Goal: Task Accomplishment & Management: Use online tool/utility

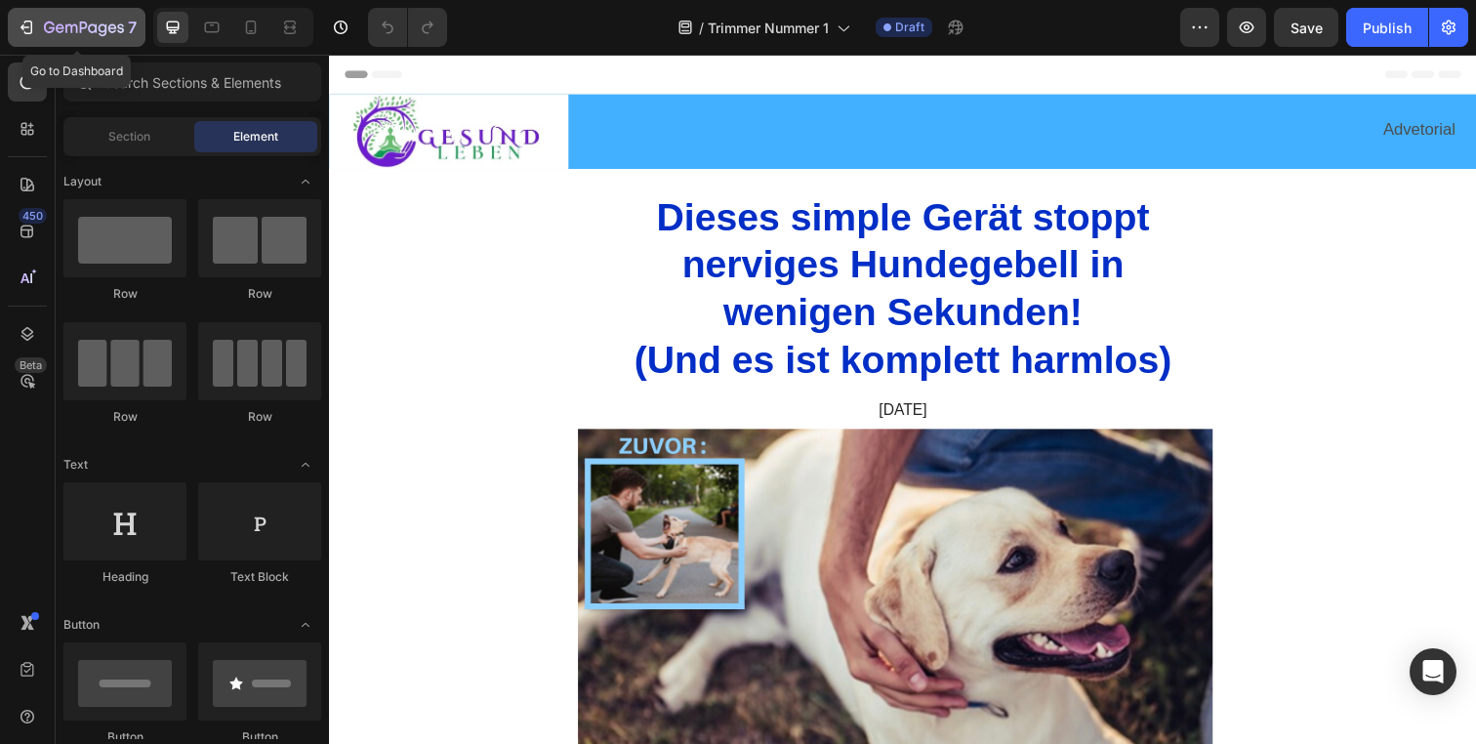
click at [49, 33] on icon "button" at bounding box center [84, 29] width 80 height 17
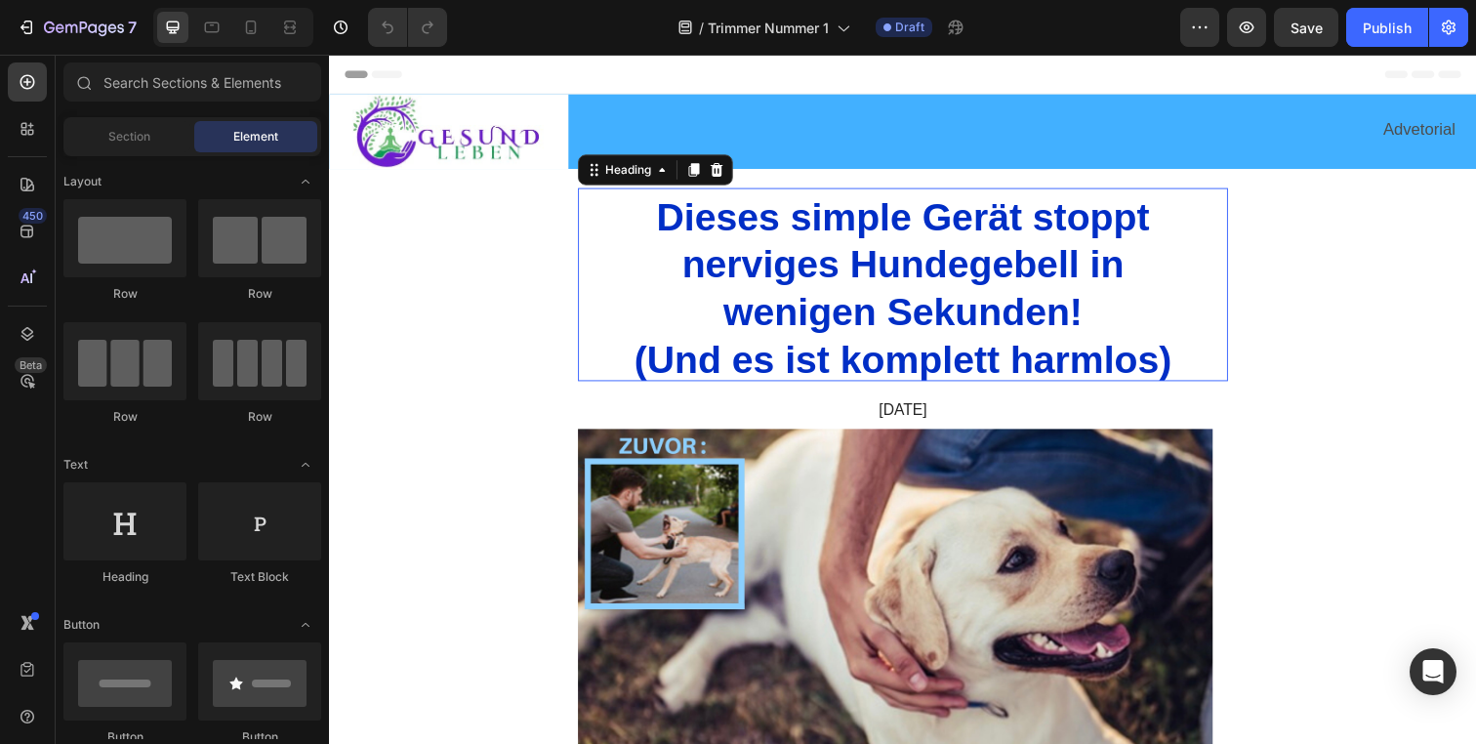
click at [970, 231] on span "Dieses simple Gerät stoppt" at bounding box center [915, 219] width 504 height 43
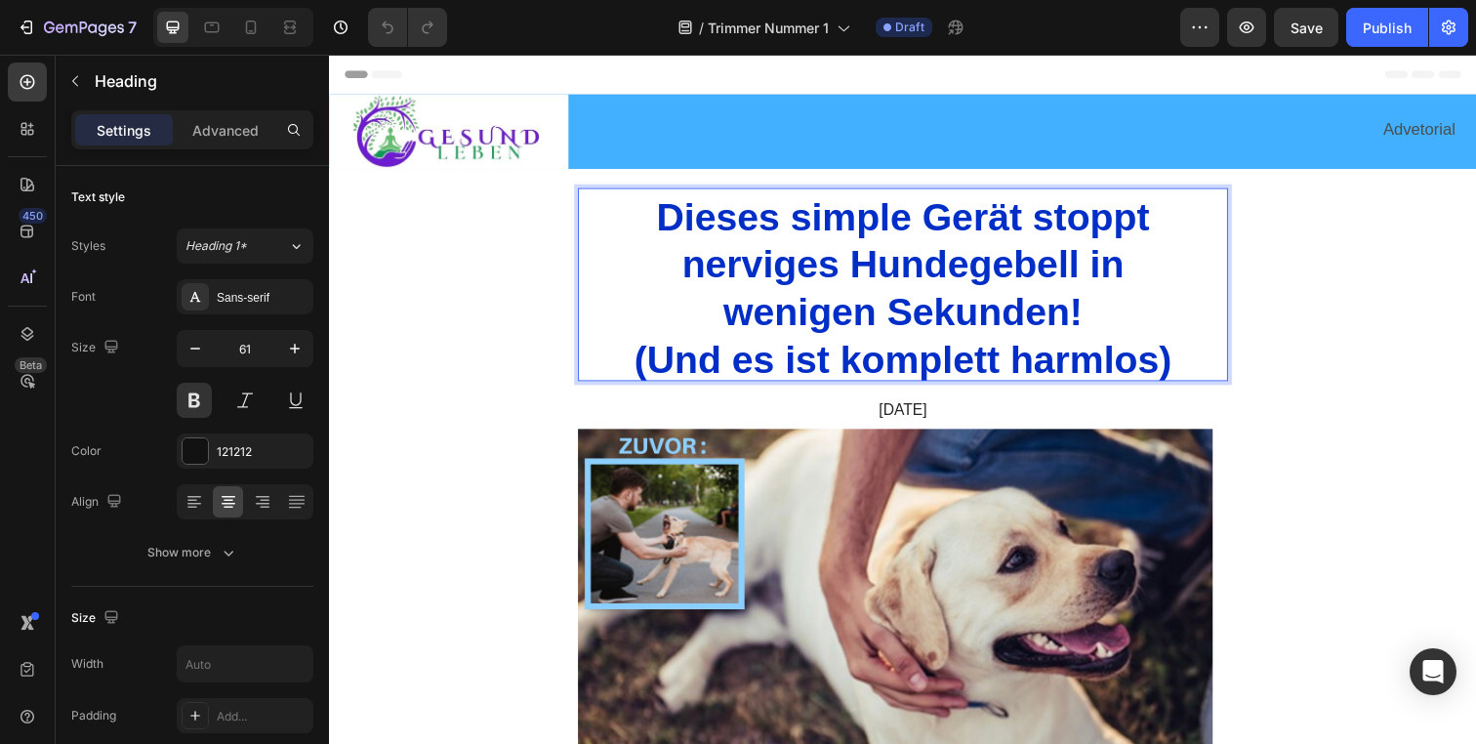
click at [970, 215] on span "Dieses simple Gerät stoppt" at bounding box center [915, 219] width 504 height 43
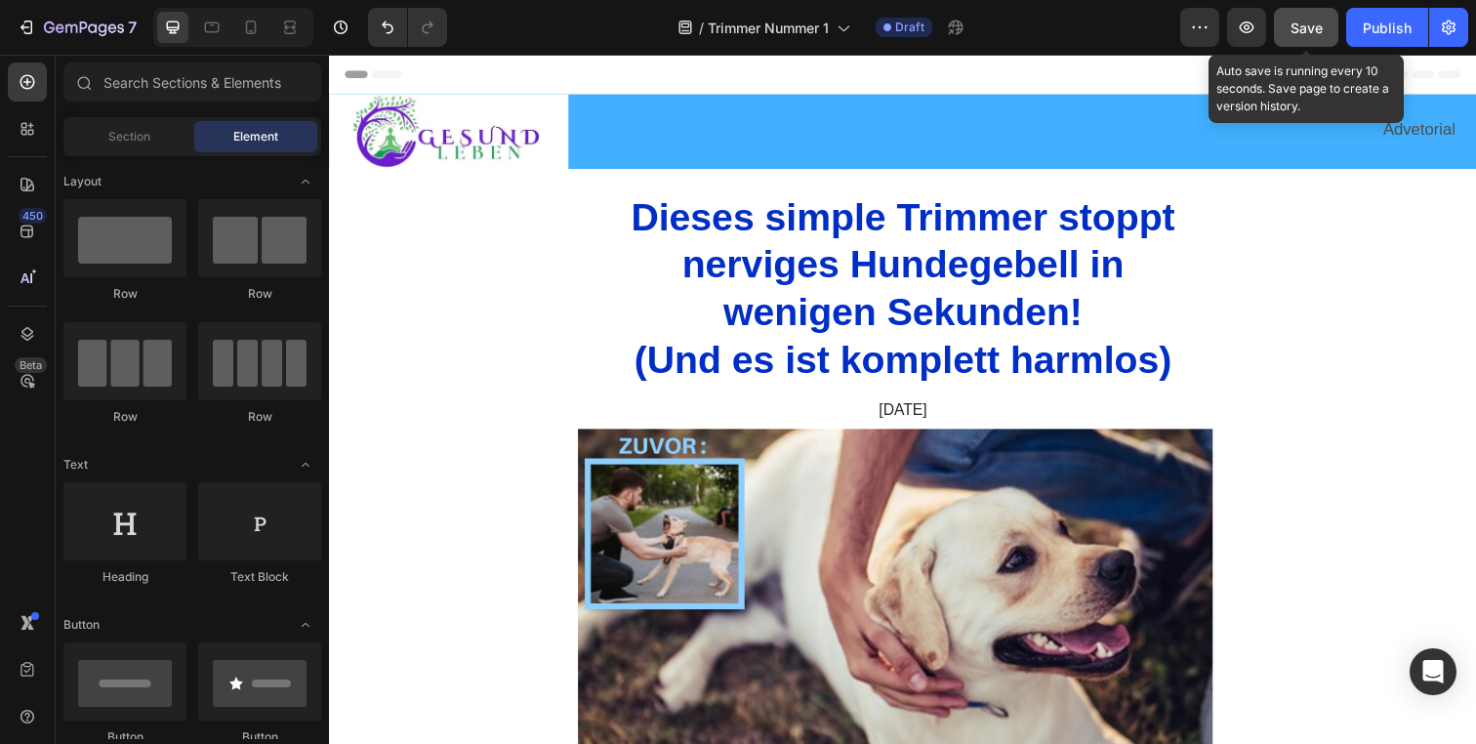
click at [1317, 24] on span "Save" at bounding box center [1307, 28] width 32 height 17
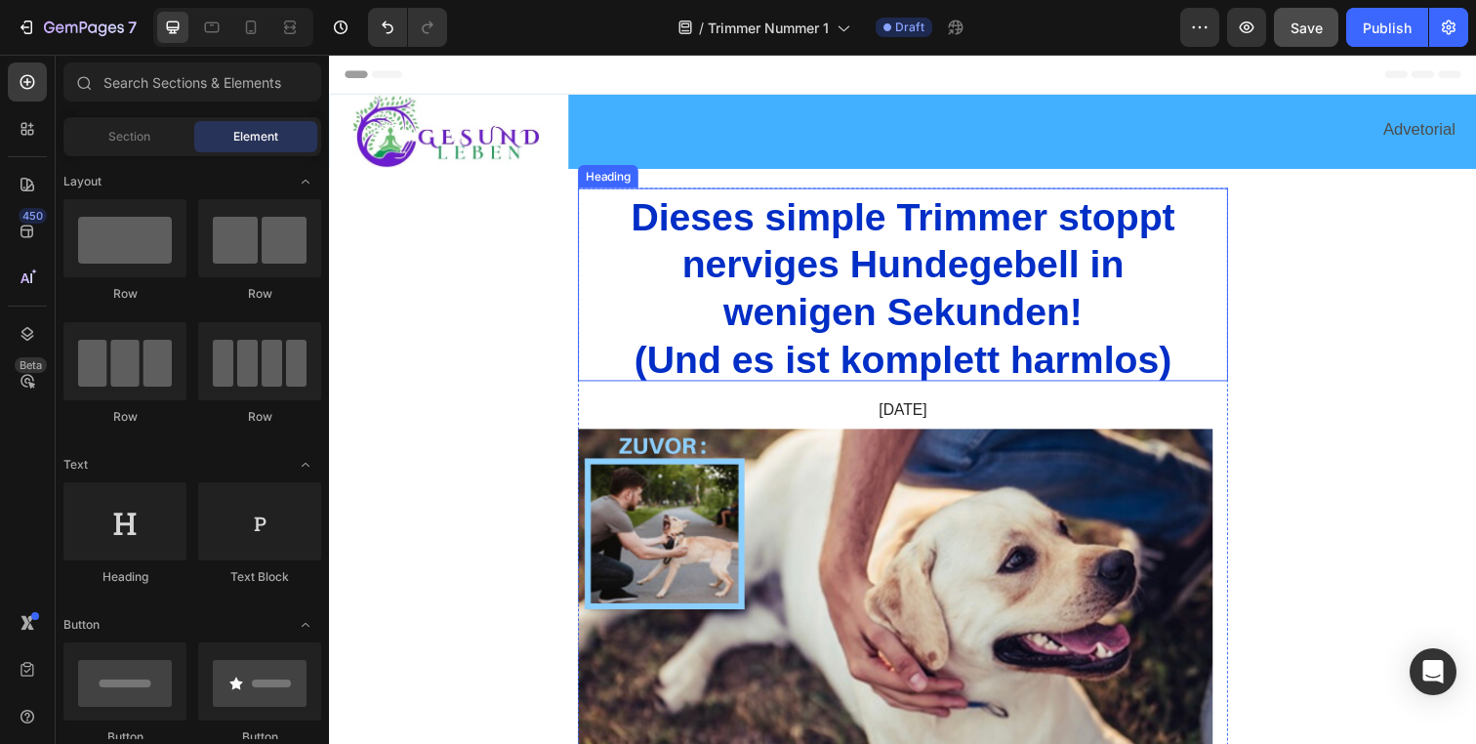
click at [880, 269] on span "nerviges Hundegebell in" at bounding box center [914, 267] width 451 height 43
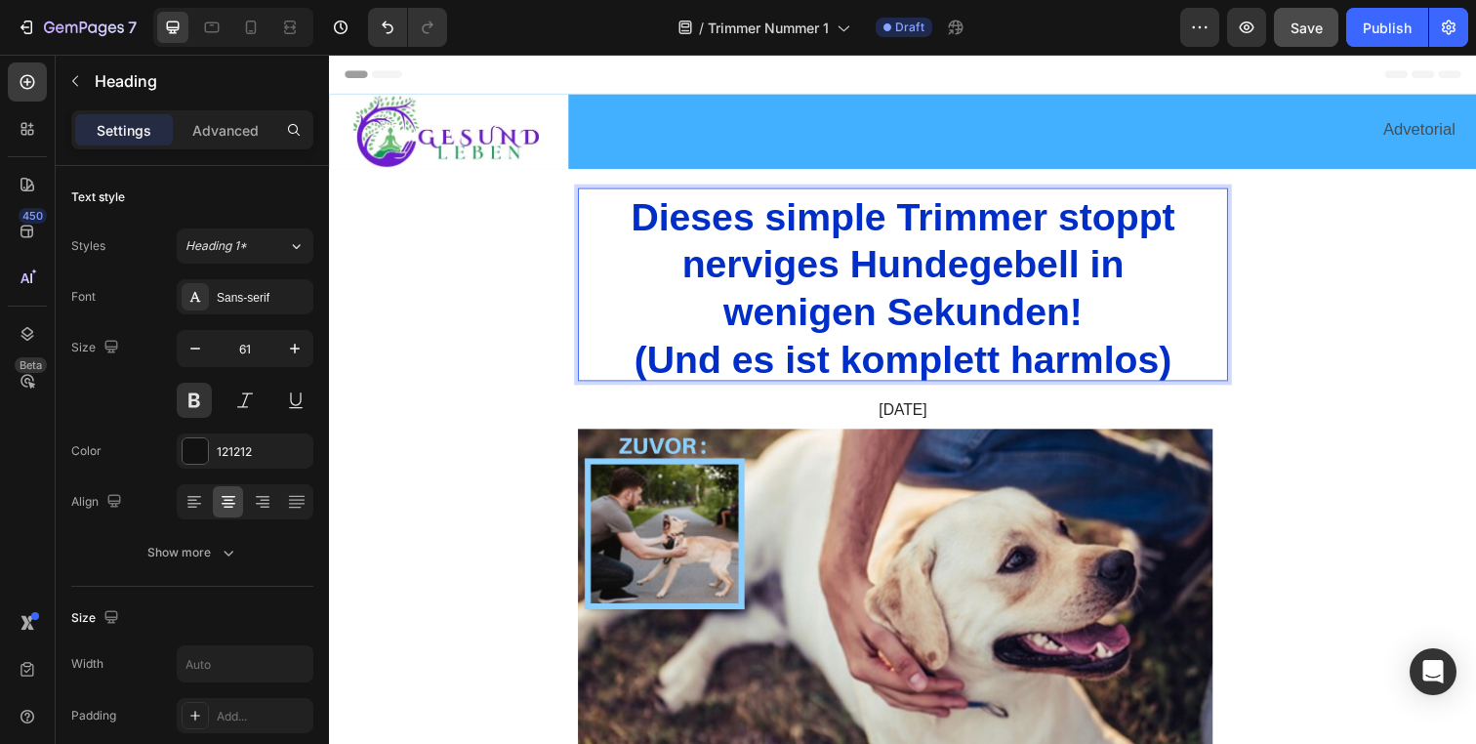
click at [934, 312] on span "wenigen Sekunden!" at bounding box center [914, 316] width 367 height 43
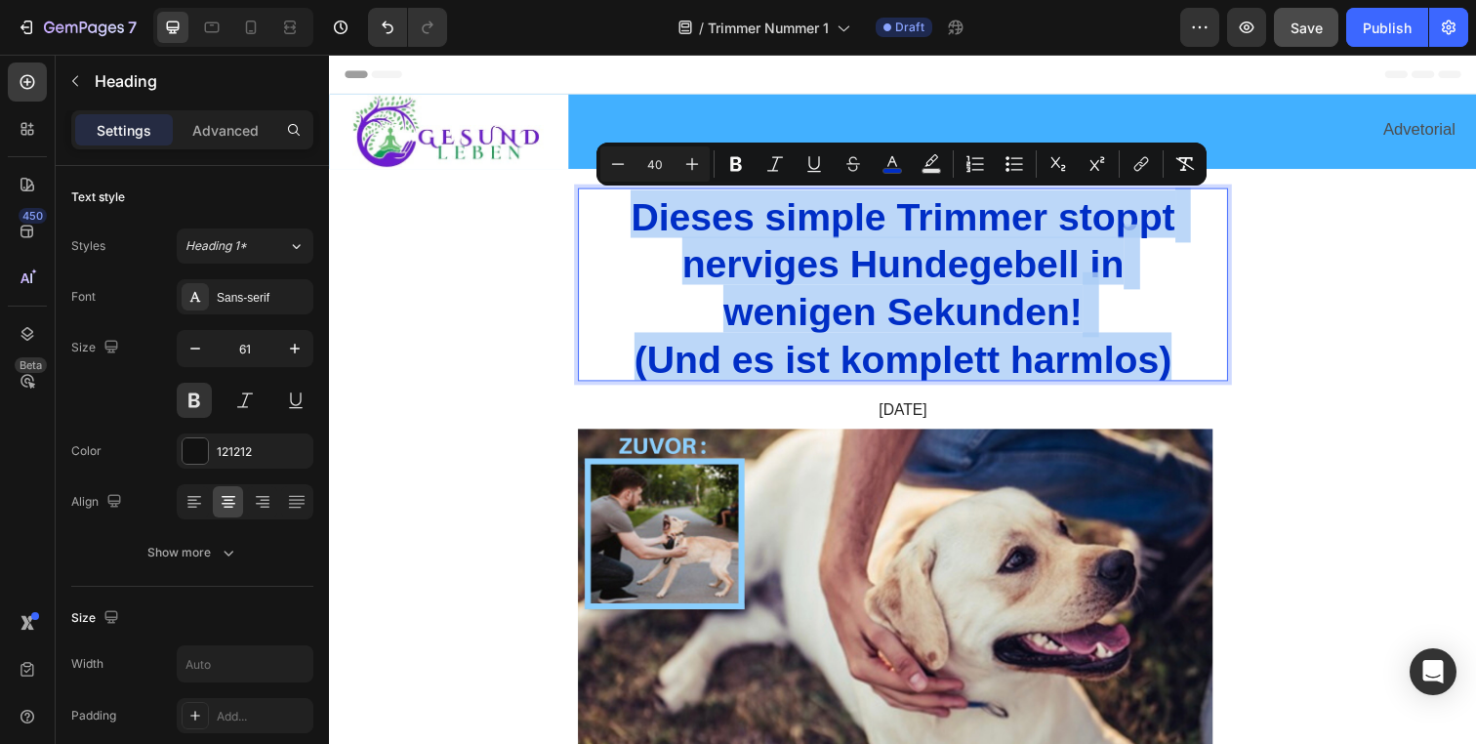
drag, startPoint x: 1182, startPoint y: 366, endPoint x: 609, endPoint y: 234, distance: 588.1
click at [609, 234] on p "Dieses simple Trimmer stoppt nerviges Hundegebell in wenigen Sekunden! (Und es …" at bounding box center [915, 289] width 660 height 194
type input "13"
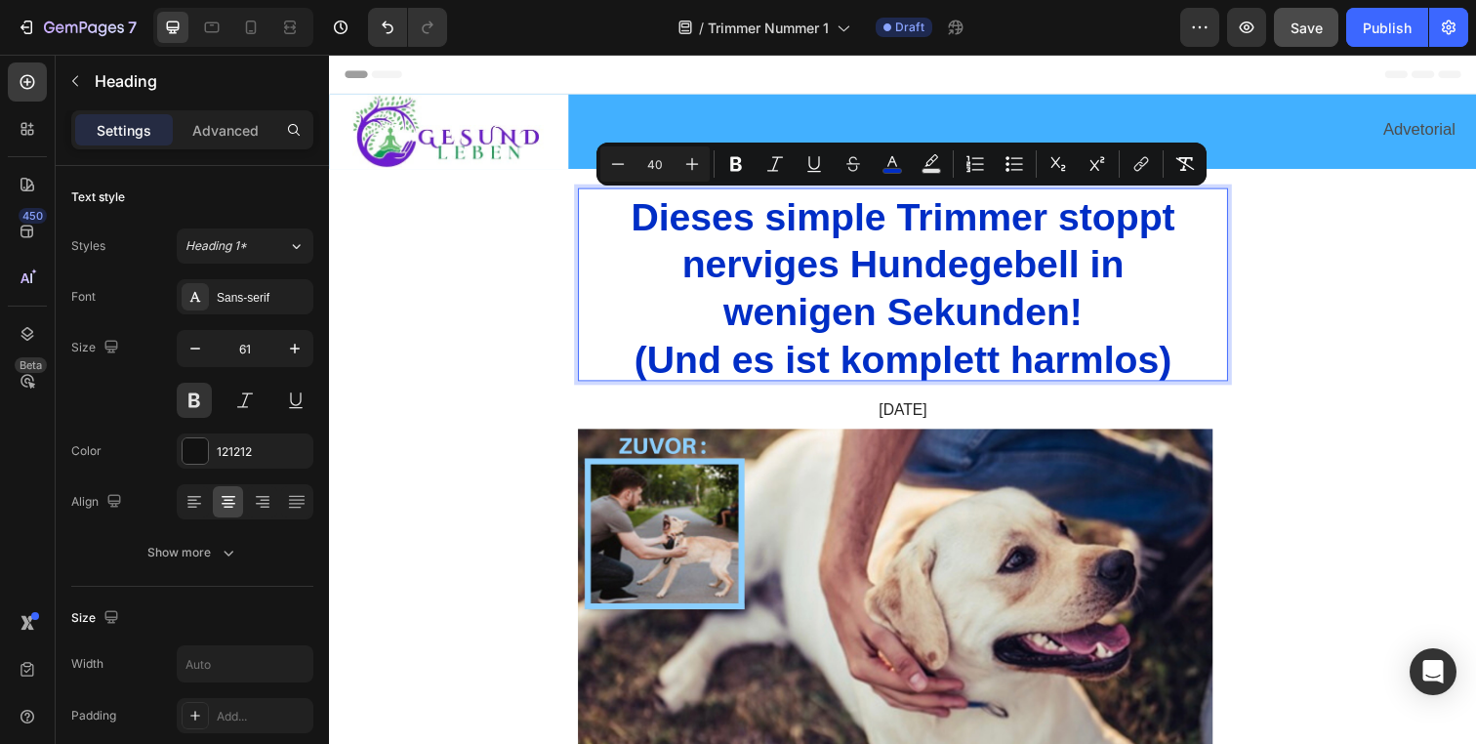
click at [670, 236] on span "Dieses simple Trimmer stoppt" at bounding box center [915, 219] width 556 height 43
click at [660, 217] on span "Dieses simple Trimmer stoppt" at bounding box center [915, 219] width 556 height 43
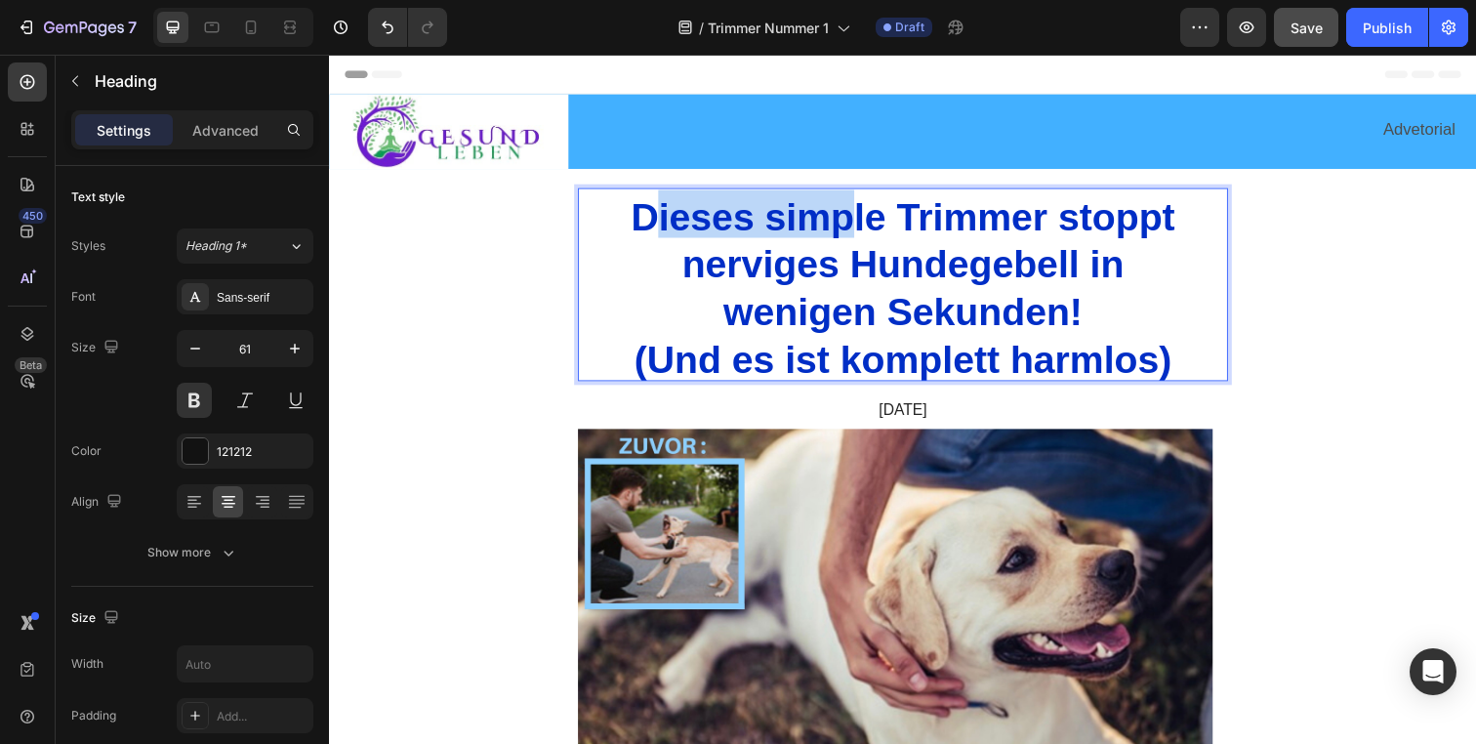
drag, startPoint x: 661, startPoint y: 221, endPoint x: 851, endPoint y: 220, distance: 190.4
click at [851, 220] on span "Dieses simple Trimmer stoppt" at bounding box center [915, 219] width 556 height 43
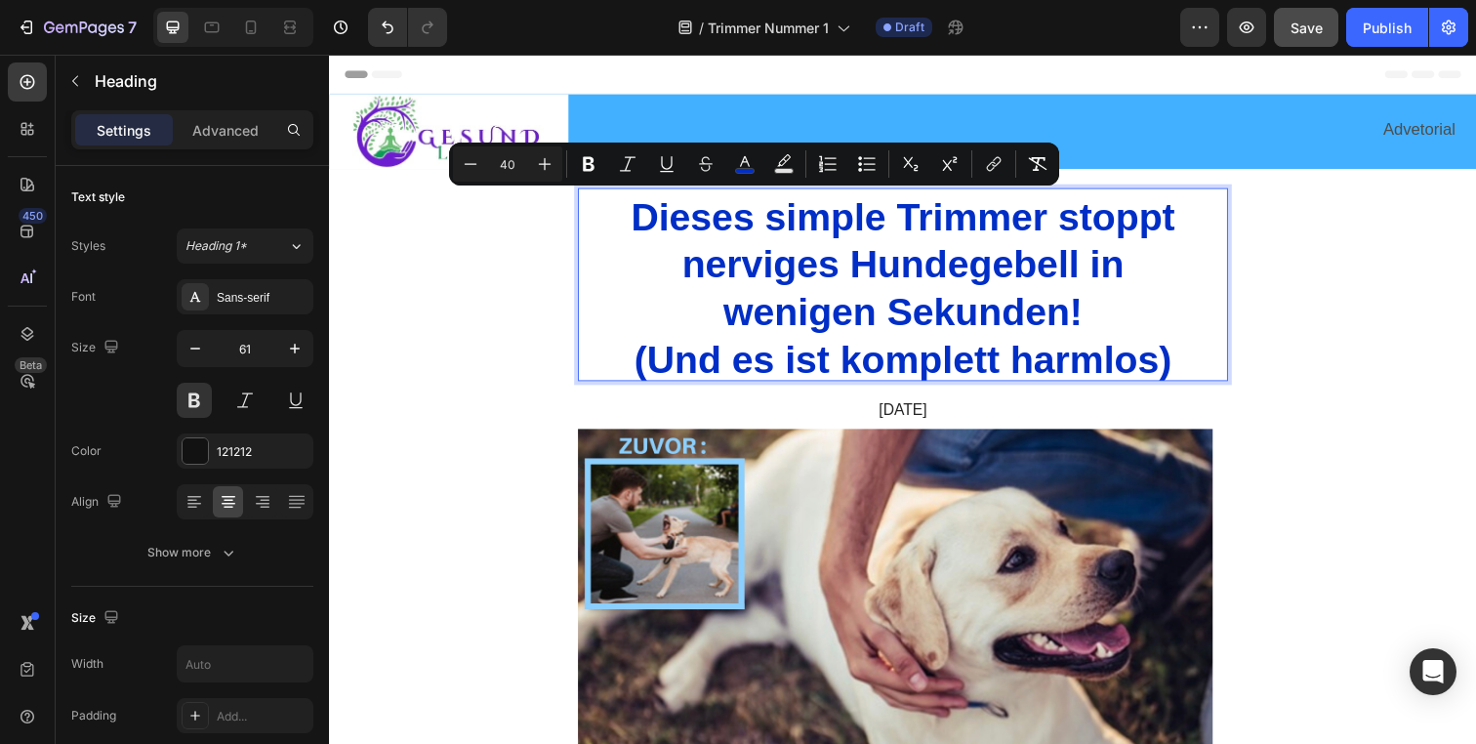
click at [661, 230] on span "Dieses simple Trimmer stoppt" at bounding box center [915, 219] width 556 height 43
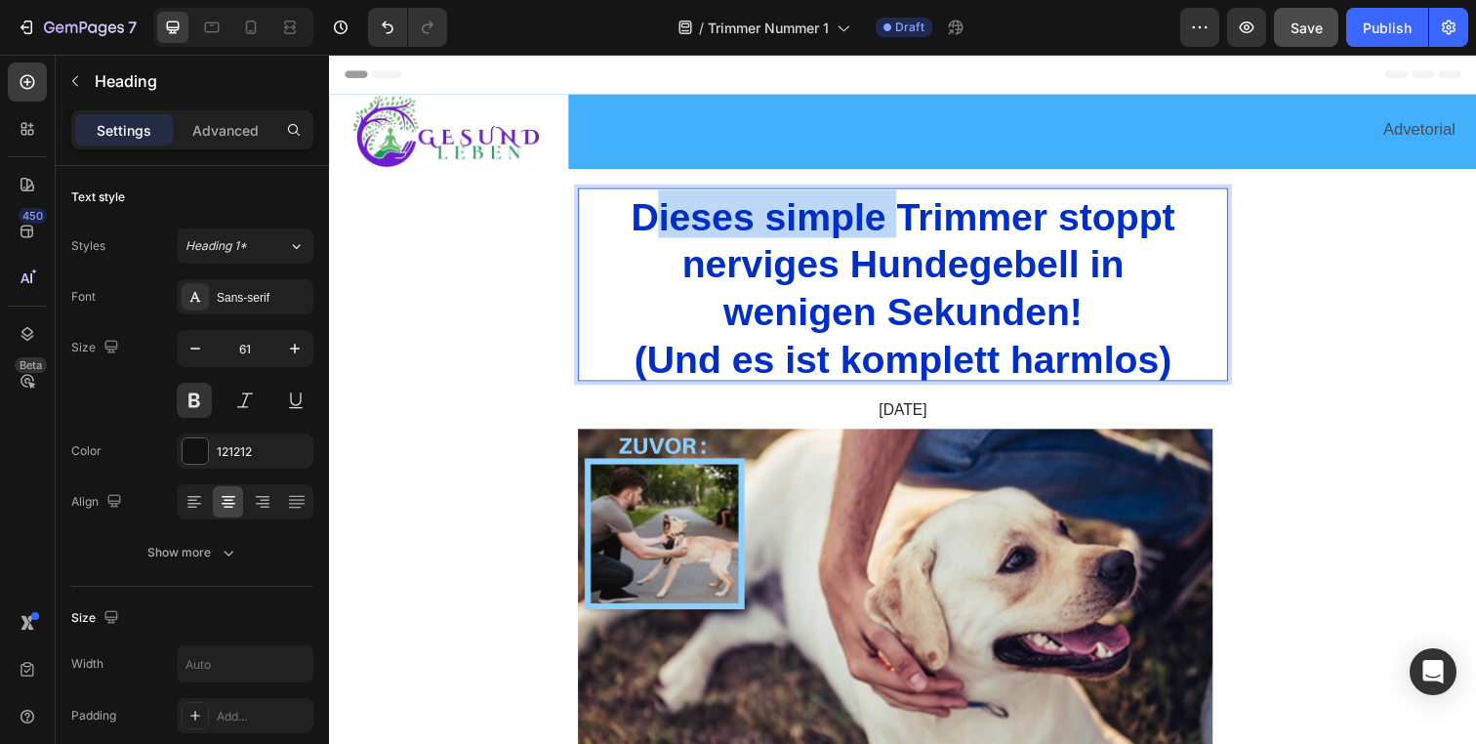
drag, startPoint x: 662, startPoint y: 227, endPoint x: 909, endPoint y: 227, distance: 247.0
click at [909, 227] on span "Dieses simple Trimmer stoppt" at bounding box center [915, 219] width 556 height 43
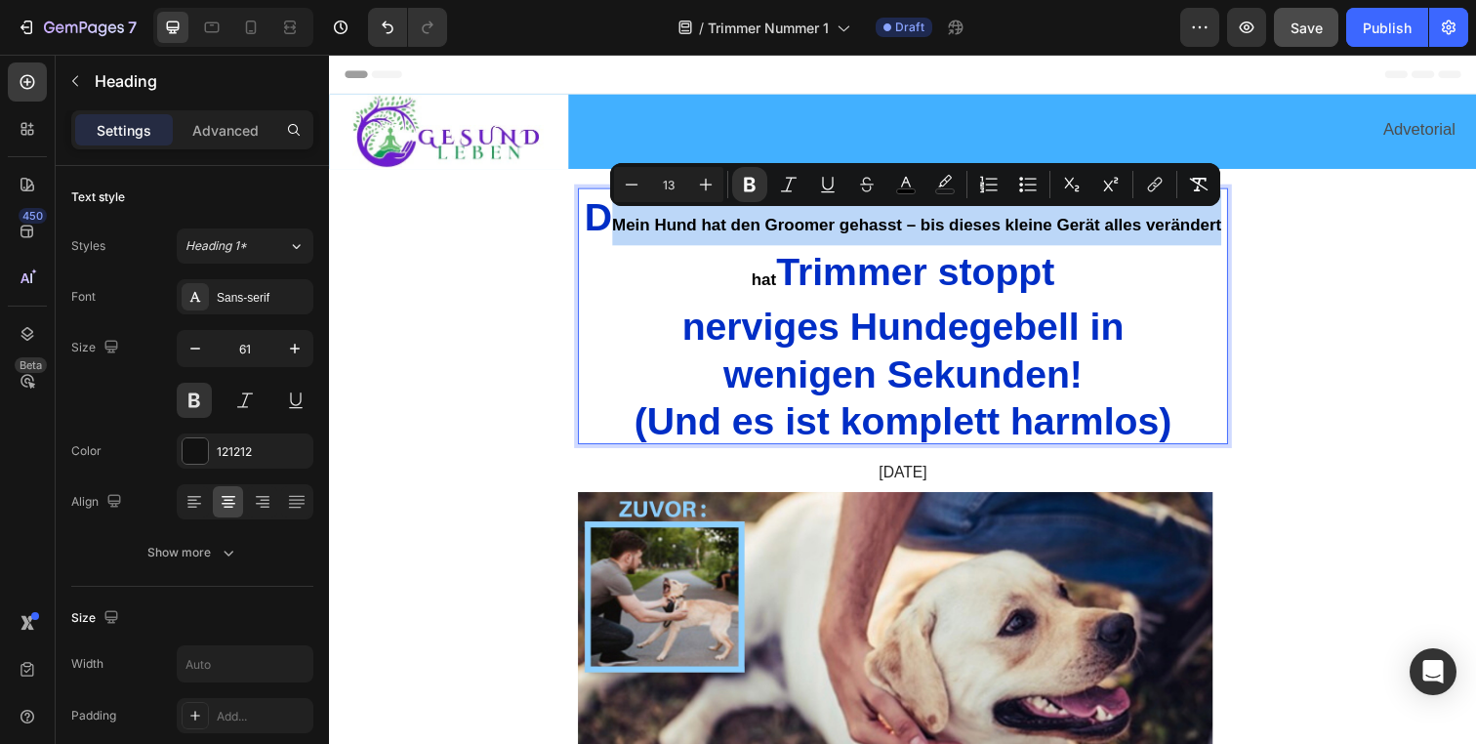
drag, startPoint x: 604, startPoint y: 225, endPoint x: 1230, endPoint y: 231, distance: 625.9
click at [1230, 231] on p "D Mein Hund hat den Groomer gehasst – bis dieses kleine Gerät alles verändert h…" at bounding box center [915, 321] width 660 height 259
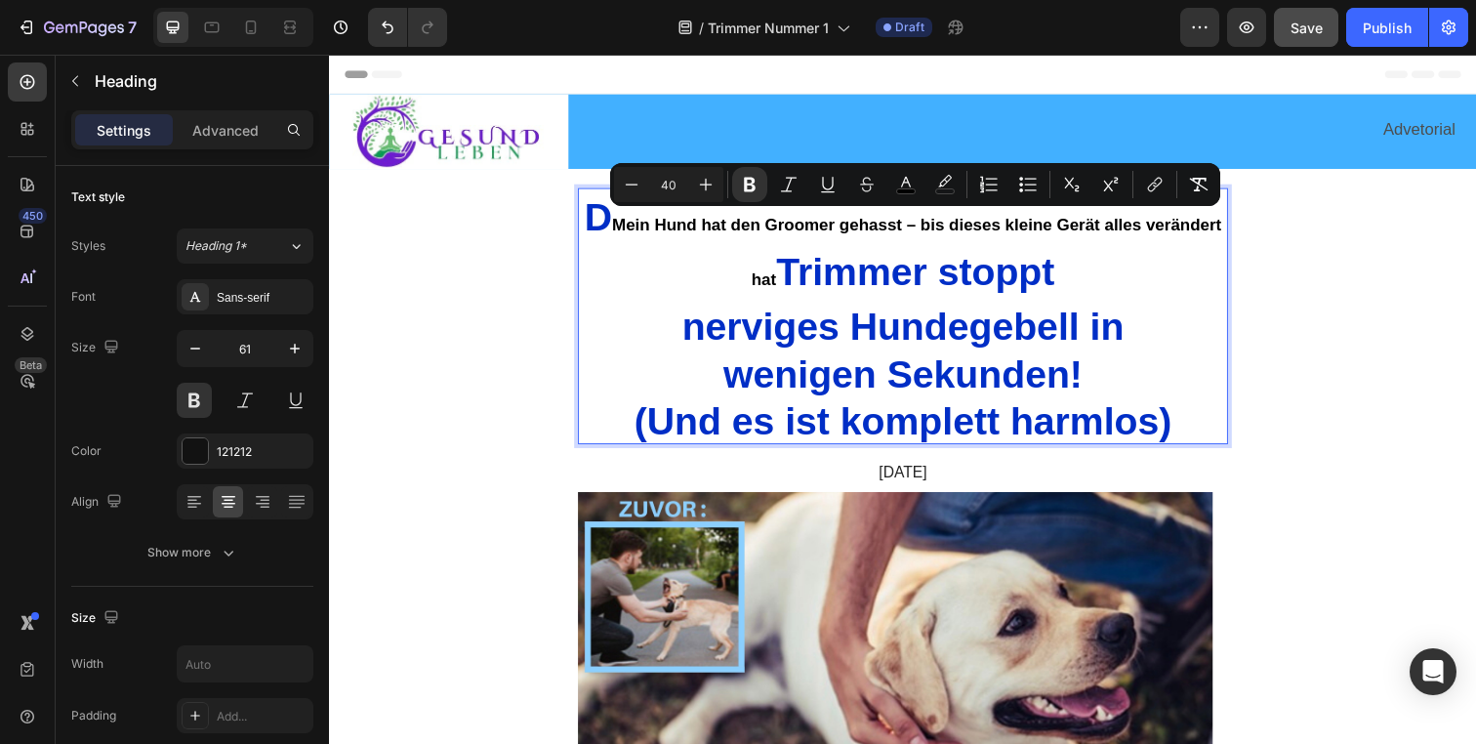
click at [834, 308] on p "D Mein Hund hat den Groomer gehasst – bis dieses kleine Gerät alles verändert h…" at bounding box center [915, 321] width 660 height 259
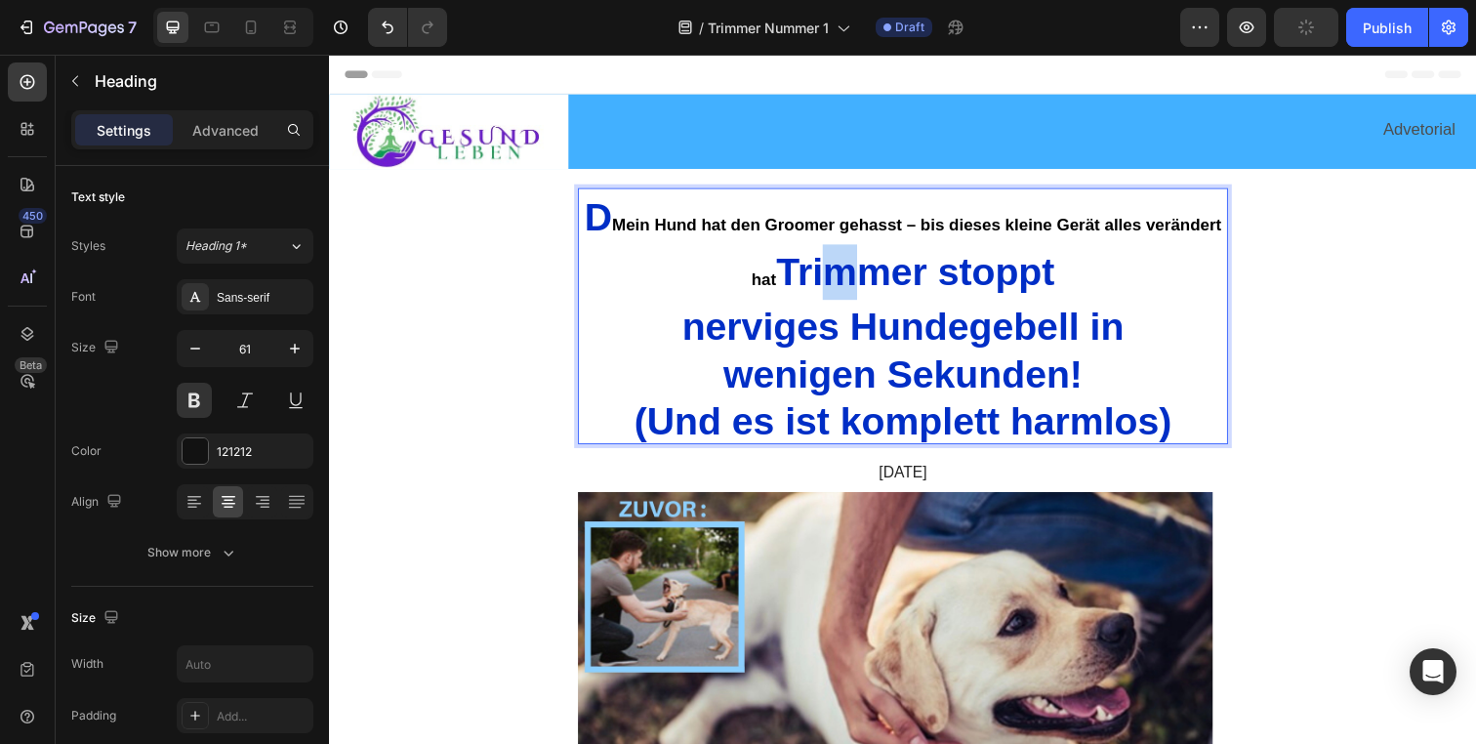
click at [851, 272] on span "Trimmer stoppt" at bounding box center [927, 275] width 284 height 43
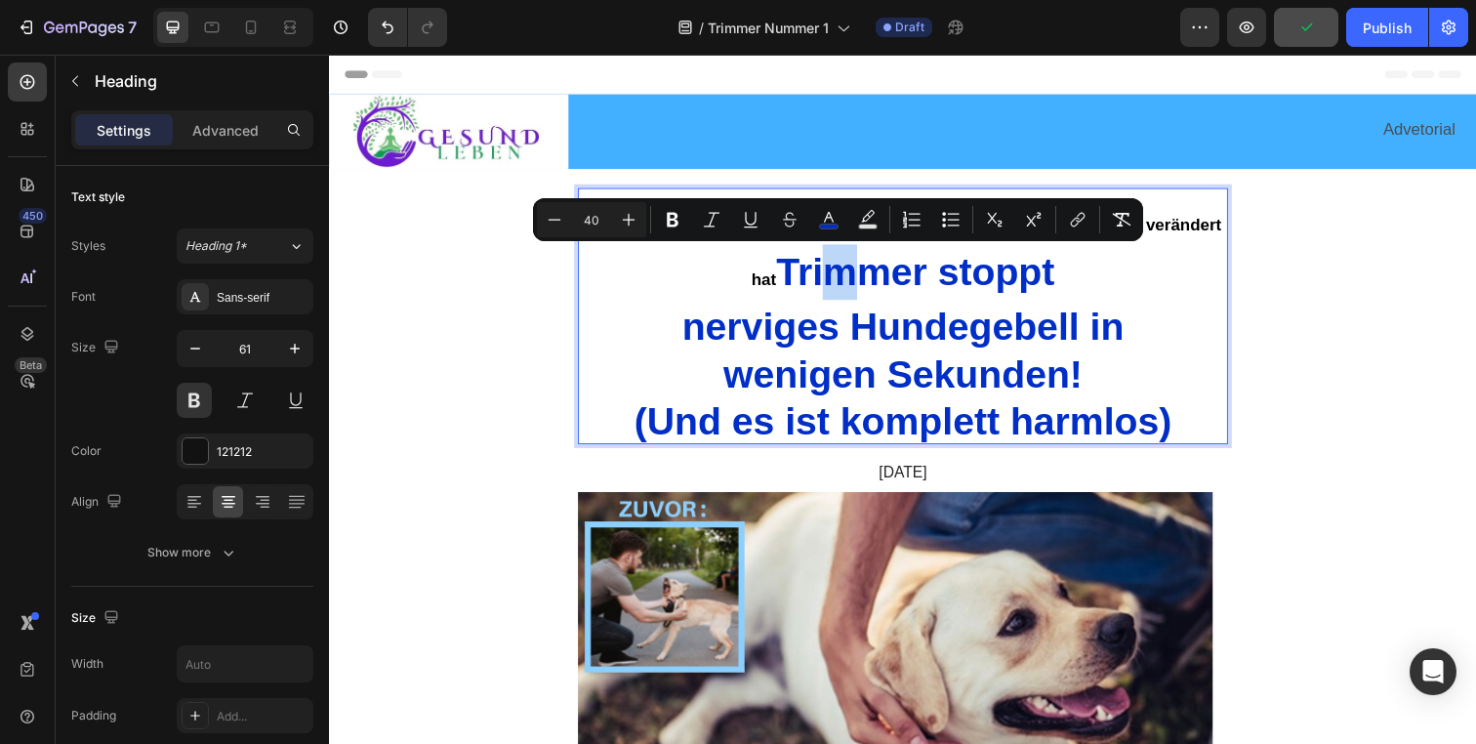
drag, startPoint x: 846, startPoint y: 272, endPoint x: 725, endPoint y: 245, distance: 124.1
click at [846, 272] on span "Trimmer stoppt" at bounding box center [927, 275] width 284 height 43
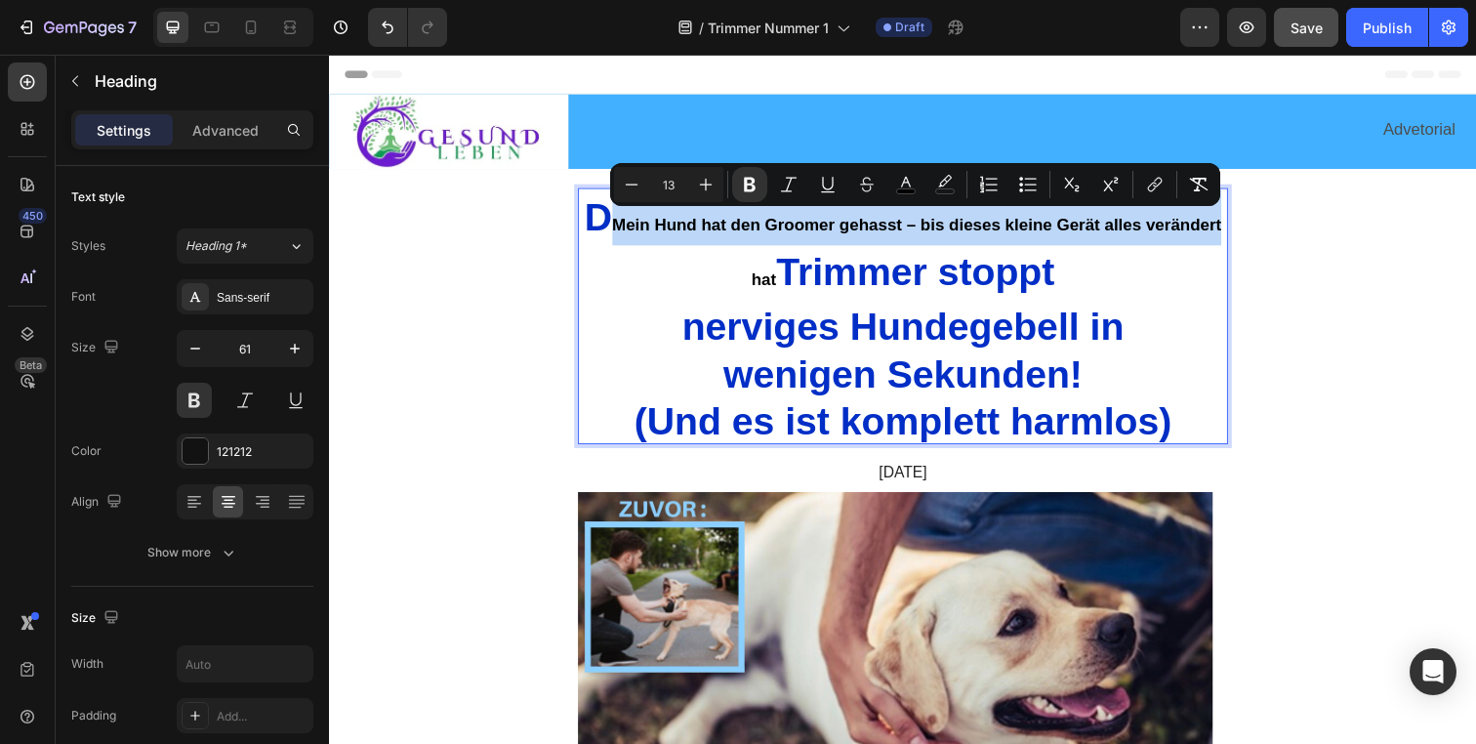
drag, startPoint x: 610, startPoint y: 226, endPoint x: 1232, endPoint y: 227, distance: 621.9
click at [1232, 227] on strong "Mein Hund hat den Groomer gehasst – bis dieses kleine Gerät alles verändert hat" at bounding box center [929, 256] width 623 height 76
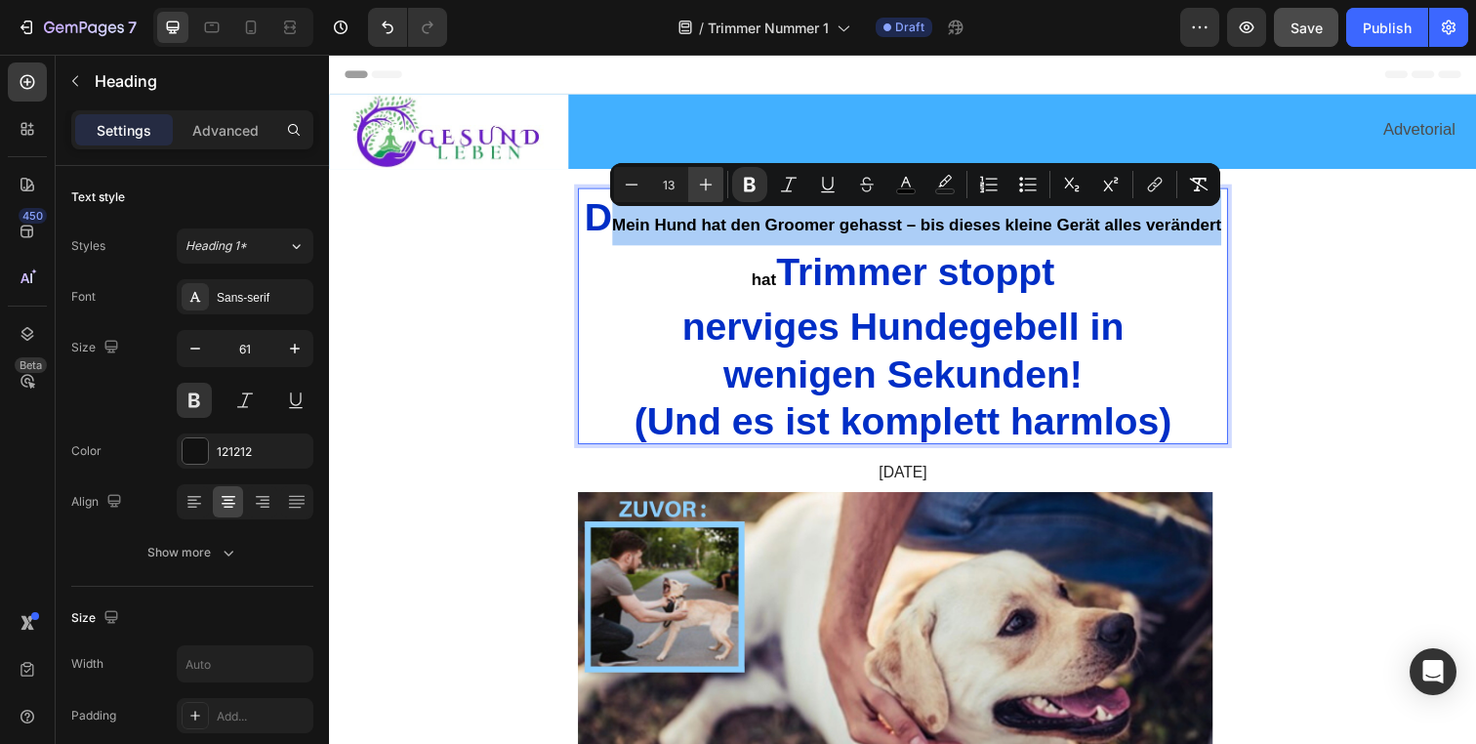
click at [700, 184] on icon "Editor contextual toolbar" at bounding box center [706, 185] width 13 height 13
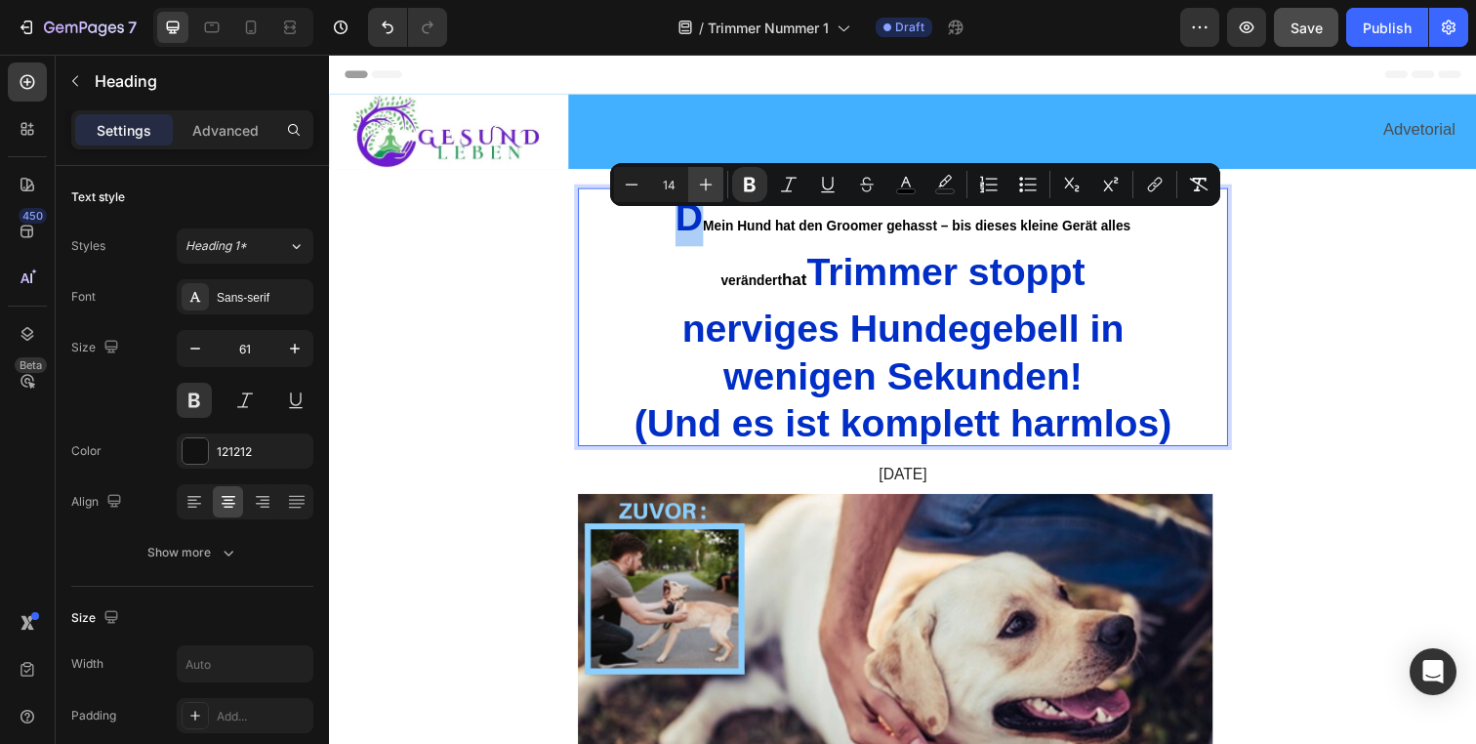
click at [700, 184] on icon "Editor contextual toolbar" at bounding box center [706, 185] width 13 height 13
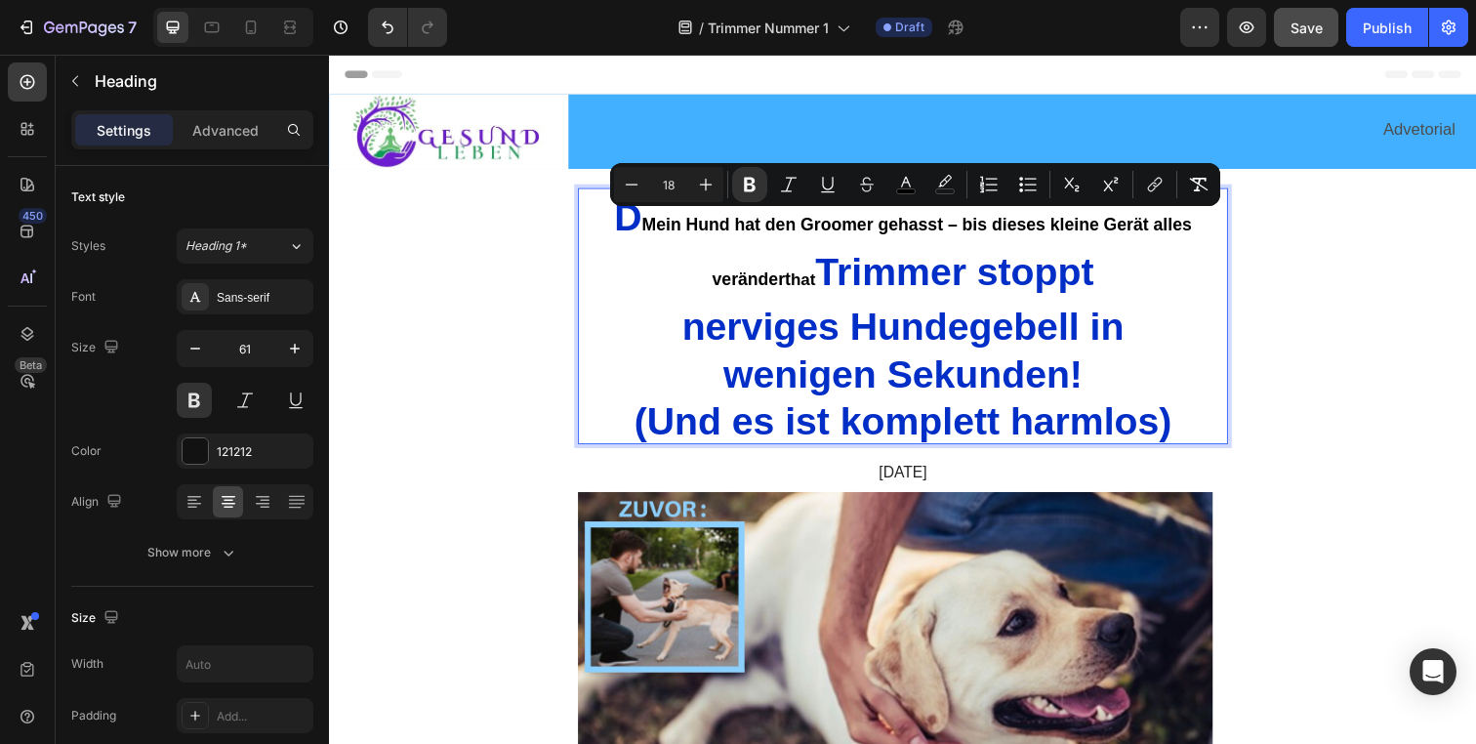
click at [677, 184] on input "18" at bounding box center [668, 184] width 39 height 23
click at [676, 183] on input "18" at bounding box center [668, 184] width 39 height 23
click at [672, 183] on input "18" at bounding box center [668, 184] width 39 height 23
type input "1"
type input "40"
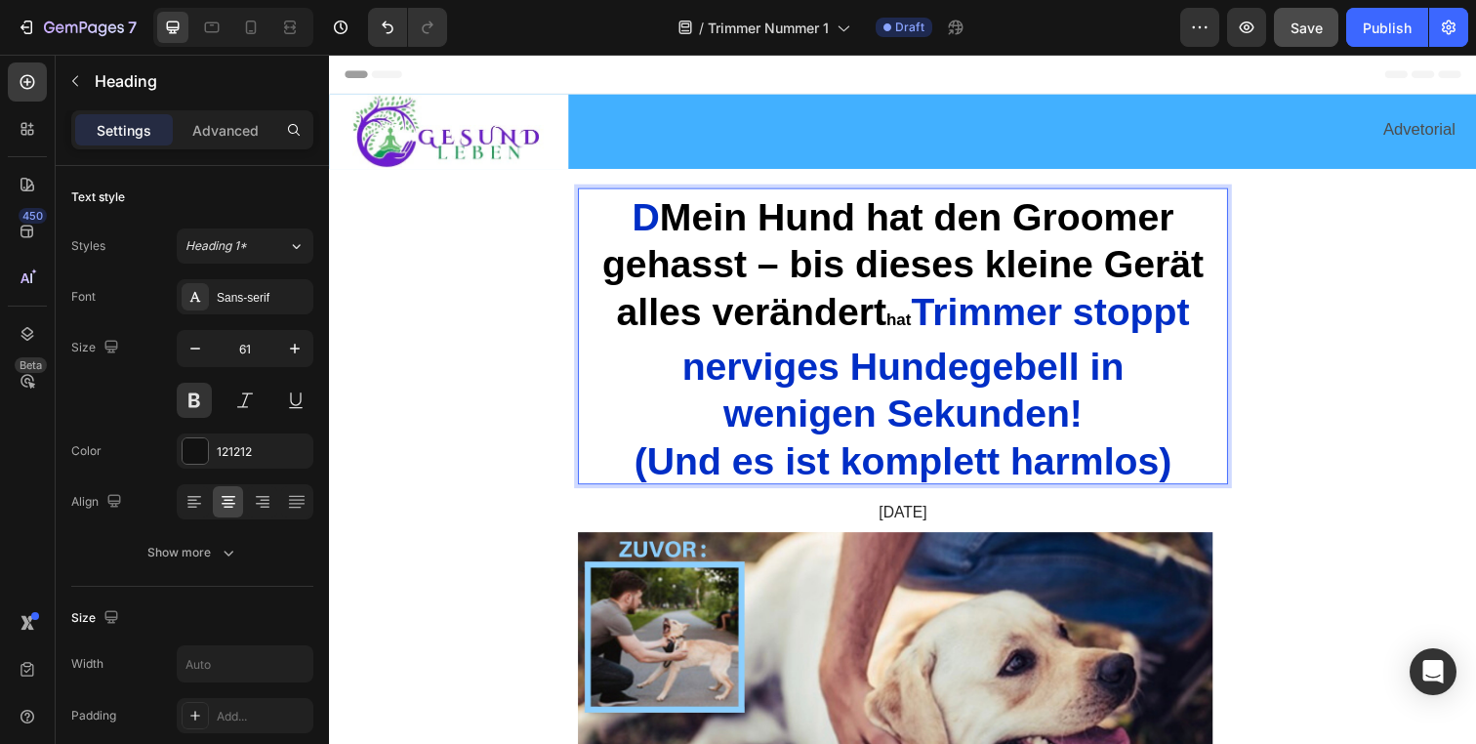
click at [692, 240] on p "D Mein Hund hat den Groomer gehasst – bis dieses kleine Gerät alles verändert h…" at bounding box center [915, 341] width 660 height 299
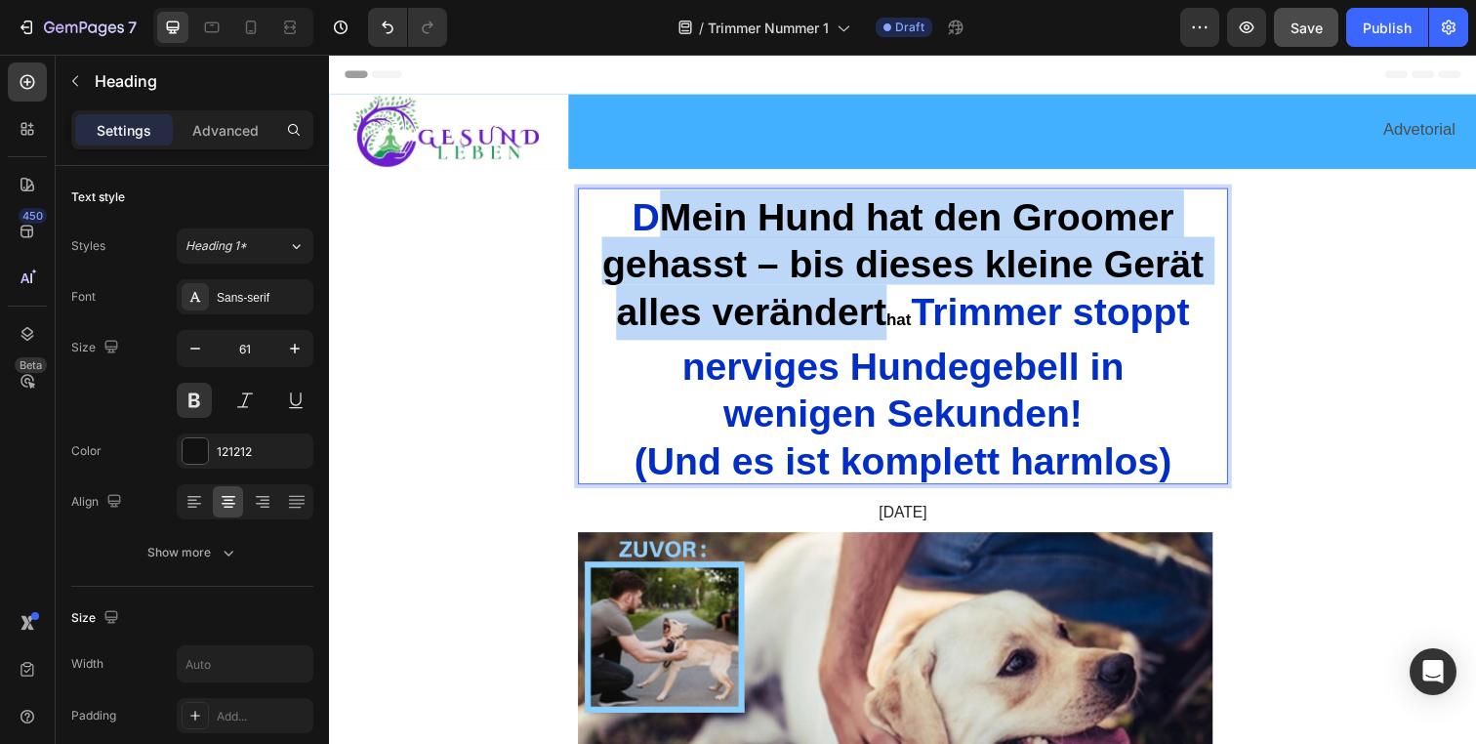
drag, startPoint x: 670, startPoint y: 219, endPoint x: 890, endPoint y: 323, distance: 244.1
click at [890, 323] on p "D Mein Hund hat den Groomer gehasst – bis dieses kleine Gerät alles verändert h…" at bounding box center [915, 341] width 660 height 299
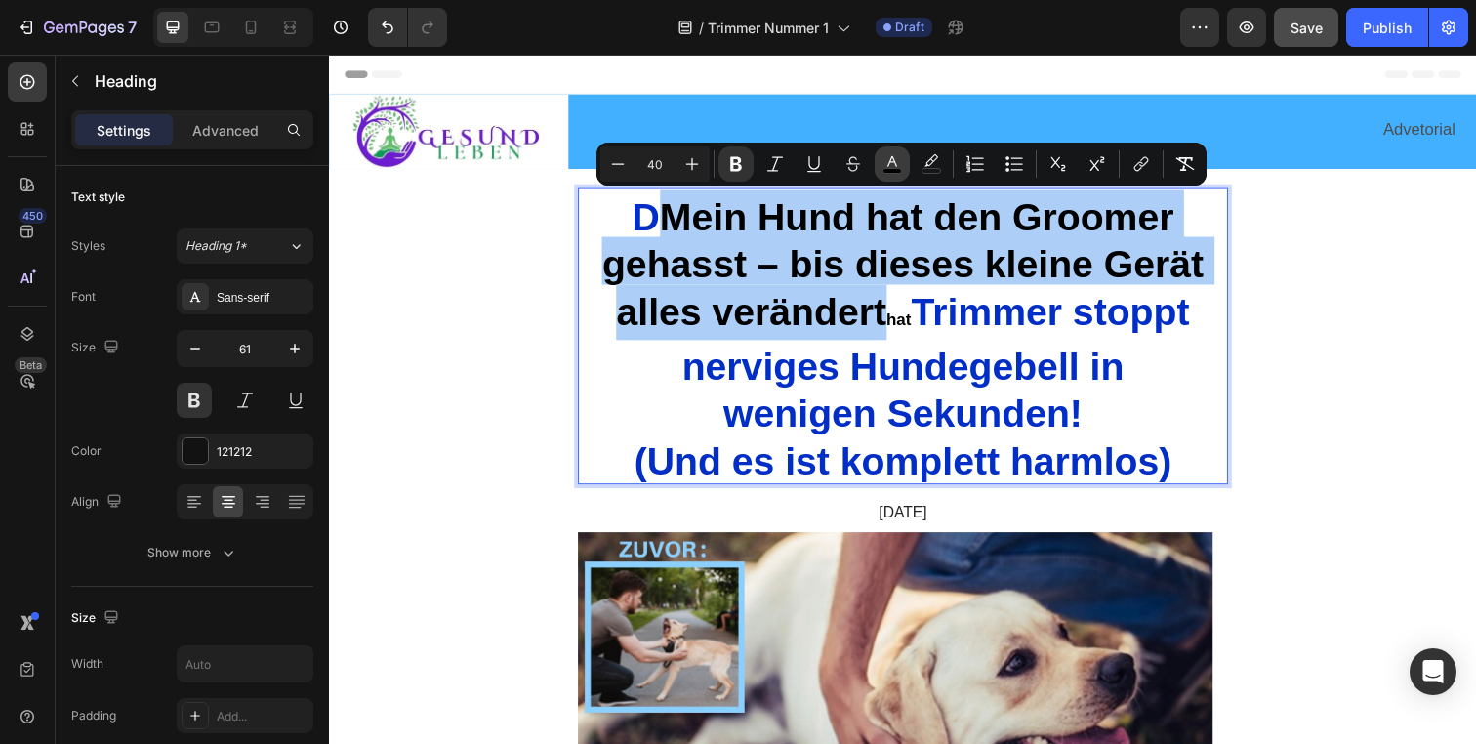
click at [882, 165] on button "color" at bounding box center [892, 163] width 35 height 35
type input "000000"
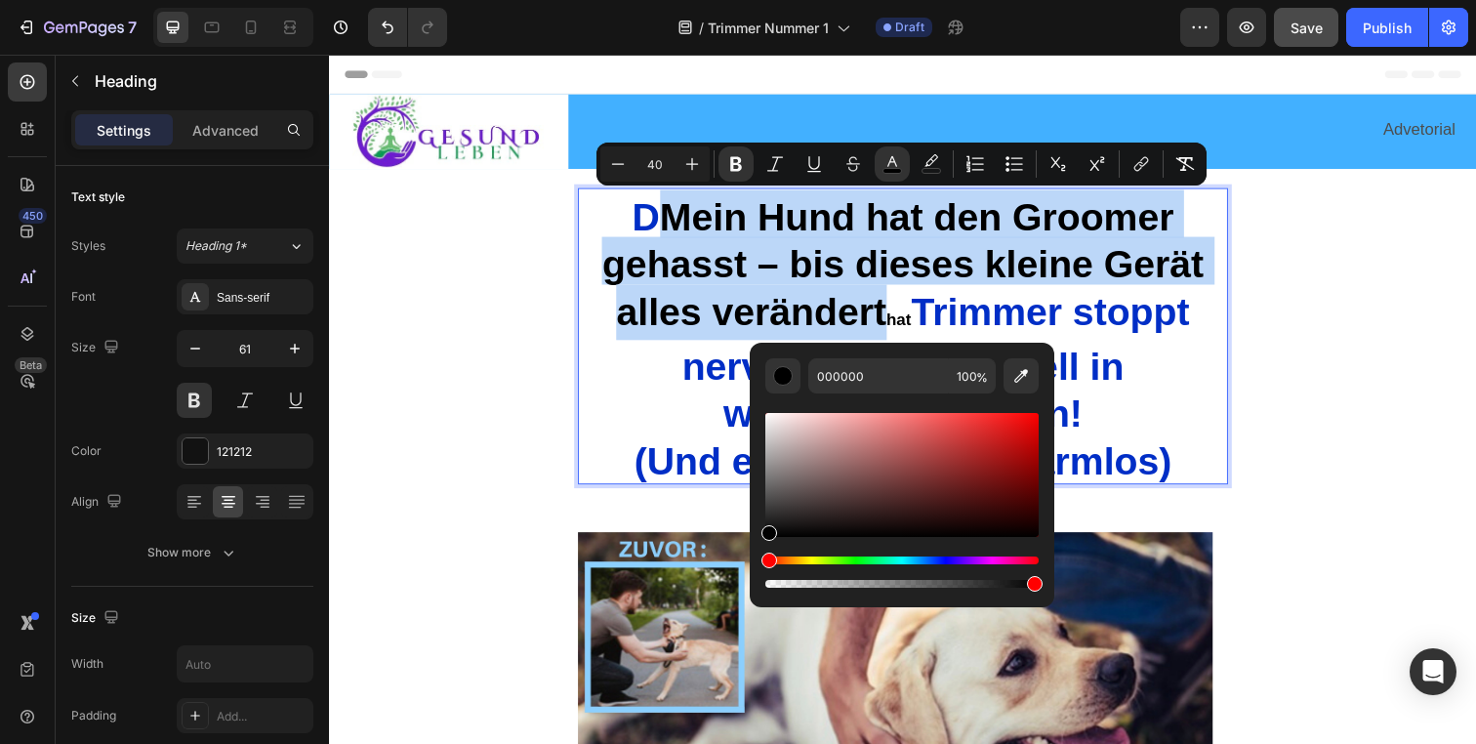
drag, startPoint x: 927, startPoint y: 276, endPoint x: 938, endPoint y: 290, distance: 18.0
click at [927, 276] on strong "Mein Hund hat den Groomer gehasst – bis dieses kleine Gerät alles verändert" at bounding box center [914, 268] width 614 height 140
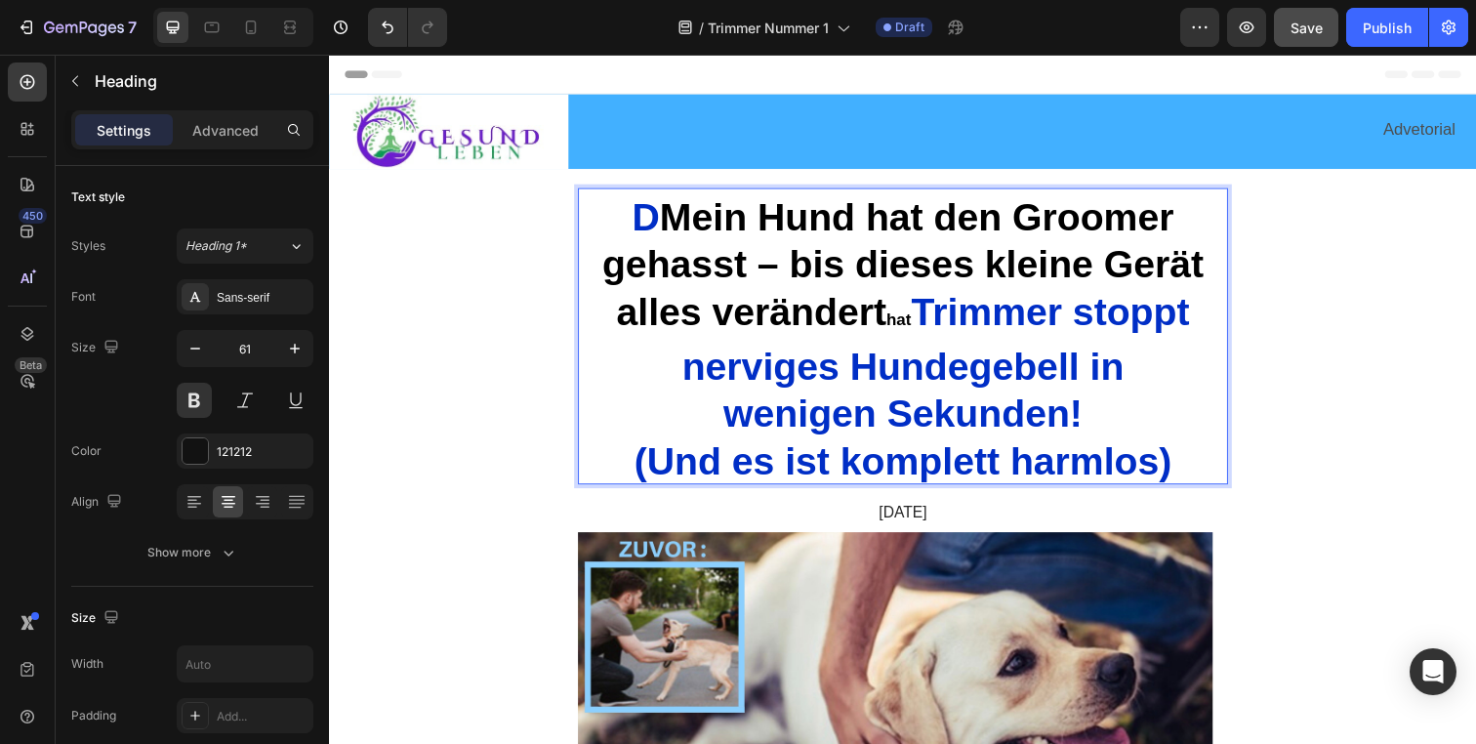
click at [967, 313] on span "Trimmer stoppt" at bounding box center [1066, 316] width 284 height 43
drag, startPoint x: 969, startPoint y: 318, endPoint x: 997, endPoint y: 319, distance: 28.3
click at [997, 319] on span "Trimmer stoppt" at bounding box center [1066, 316] width 284 height 43
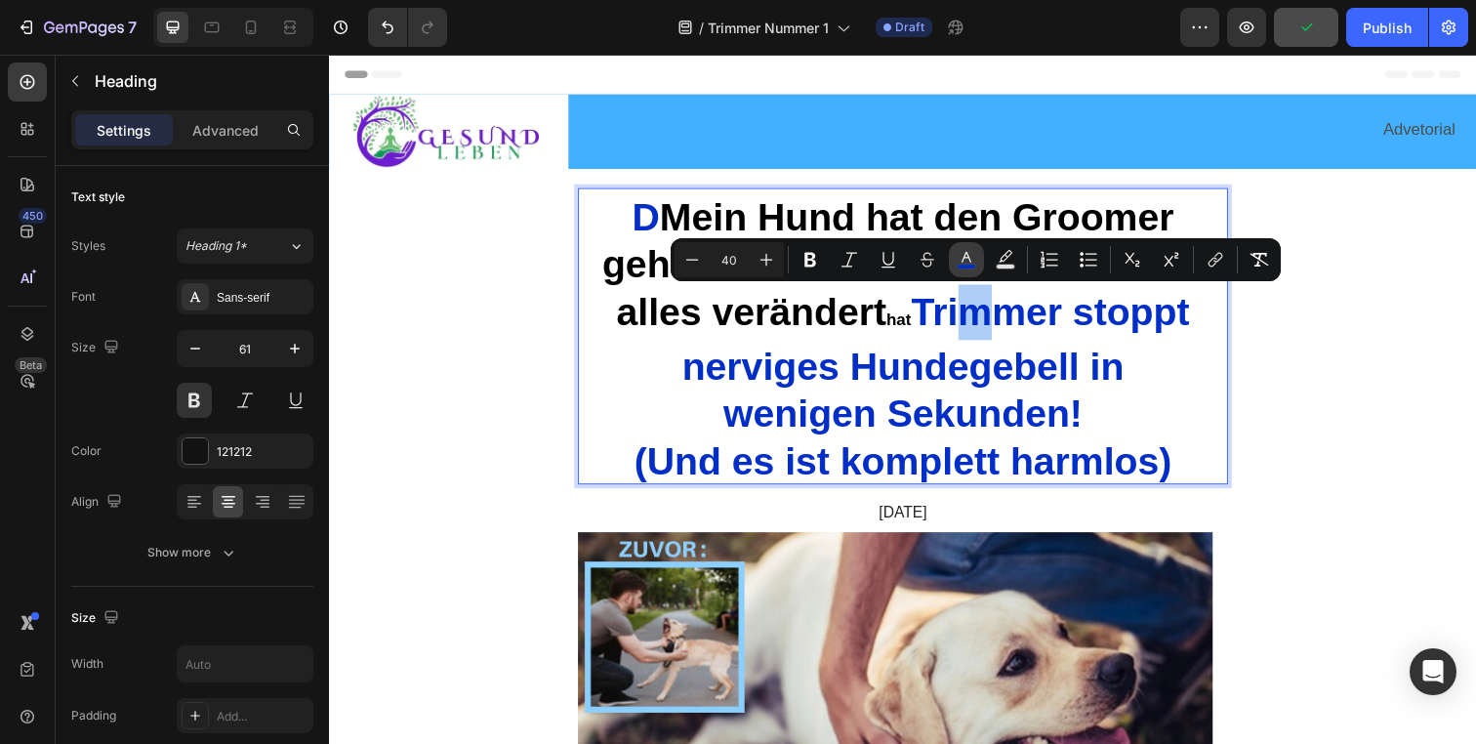
click at [956, 261] on button "color" at bounding box center [966, 259] width 35 height 35
type input "002EC6"
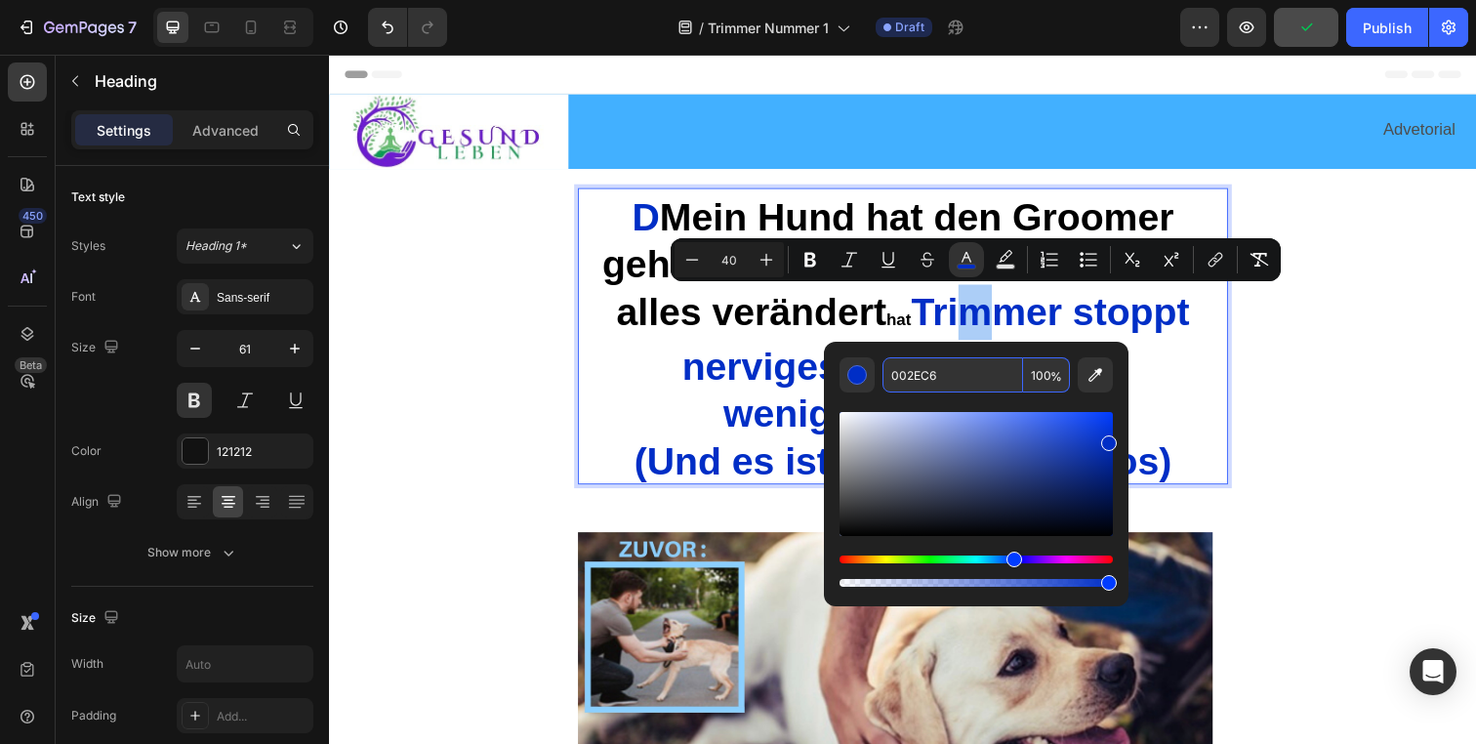
click at [920, 384] on input "002EC6" at bounding box center [953, 374] width 141 height 35
click at [921, 384] on input "002EC6" at bounding box center [953, 374] width 141 height 35
drag, startPoint x: 767, startPoint y: 362, endPoint x: 766, endPoint y: 310, distance: 51.8
click at [766, 362] on span "nerviges Hundegebell in" at bounding box center [914, 372] width 451 height 43
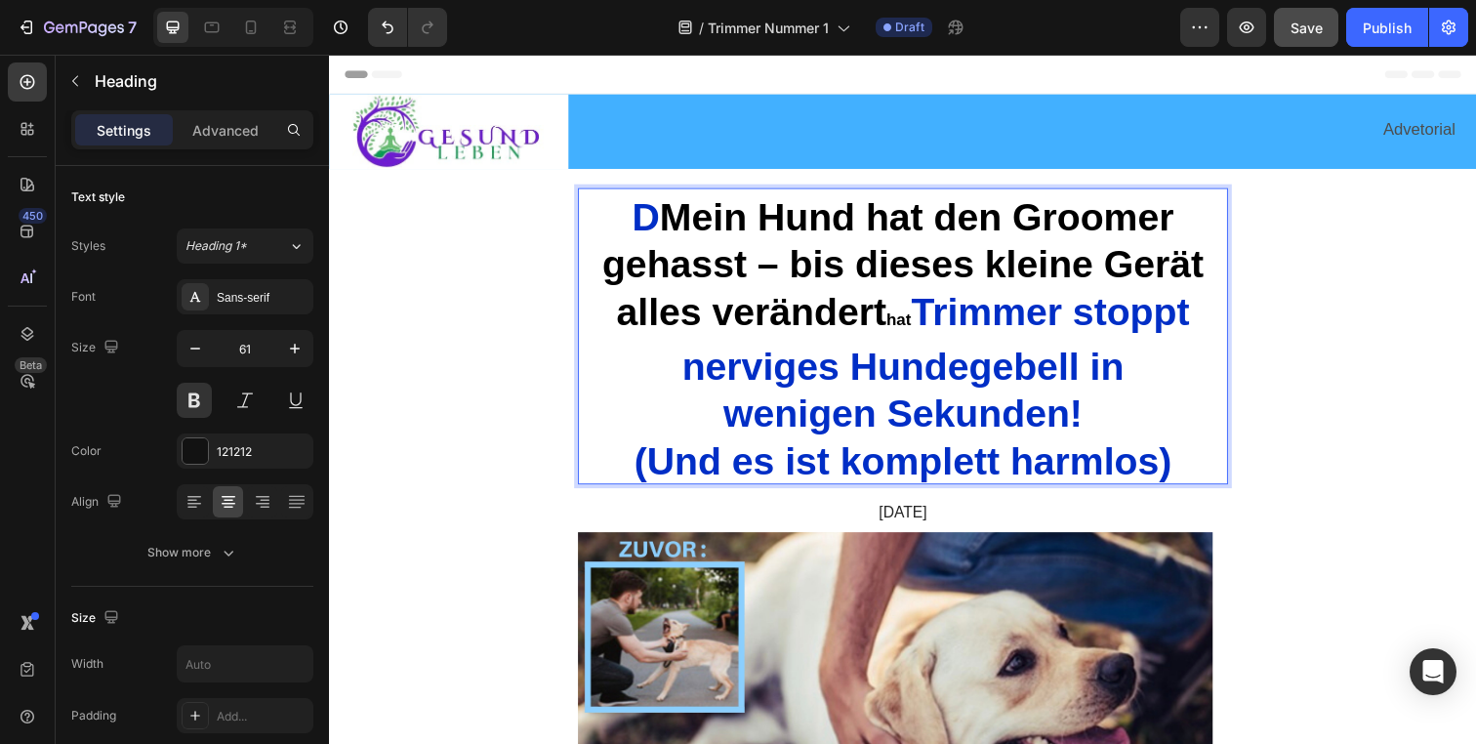
drag, startPoint x: 722, startPoint y: 216, endPoint x: 656, endPoint y: 218, distance: 66.4
click at [722, 217] on strong "Mein Hund hat den Groomer gehasst – bis dieses kleine Gerät alles verändert" at bounding box center [914, 268] width 614 height 140
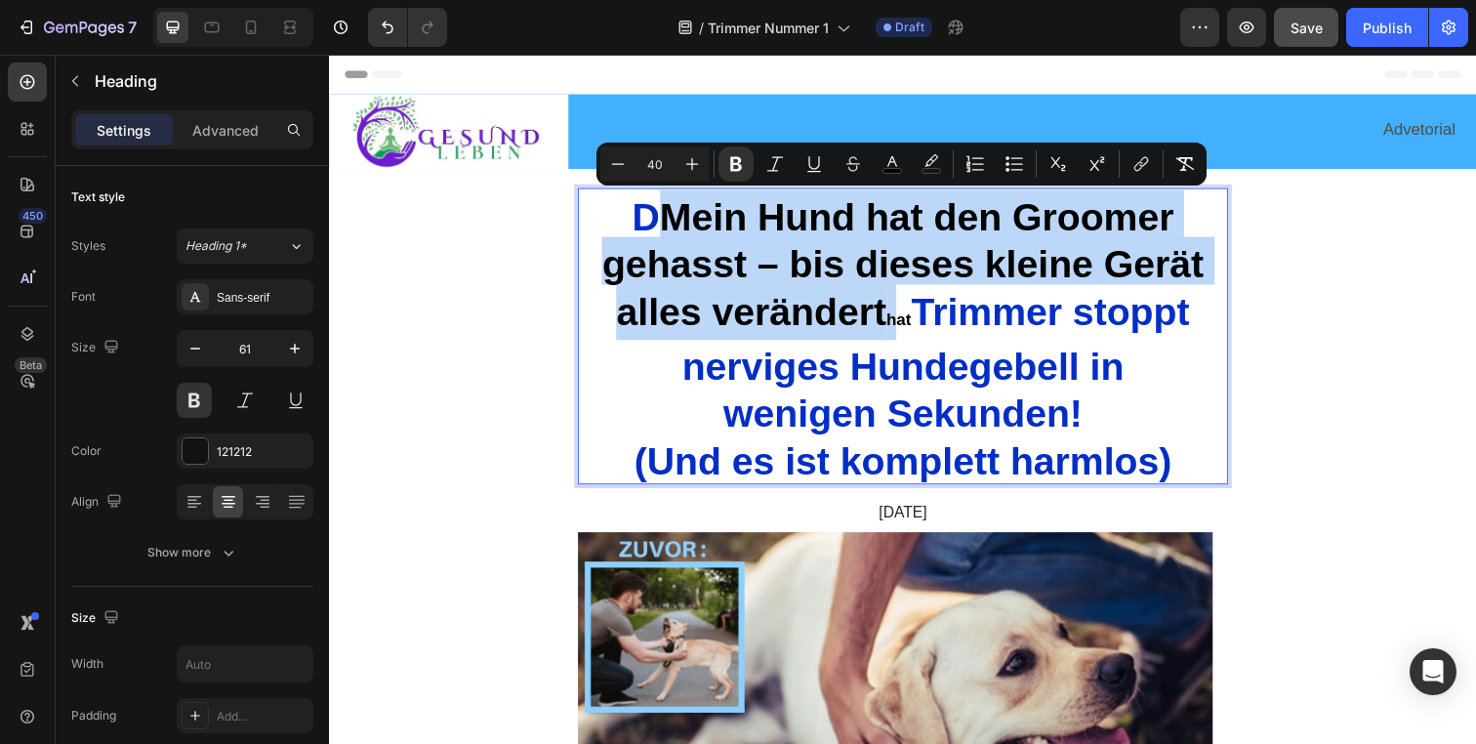
drag, startPoint x: 653, startPoint y: 218, endPoint x: 890, endPoint y: 316, distance: 256.9
click at [890, 316] on p "D Mein Hund hat den Groomer gehasst – bis dieses kleine Gerät alles verändert h…" at bounding box center [915, 341] width 660 height 299
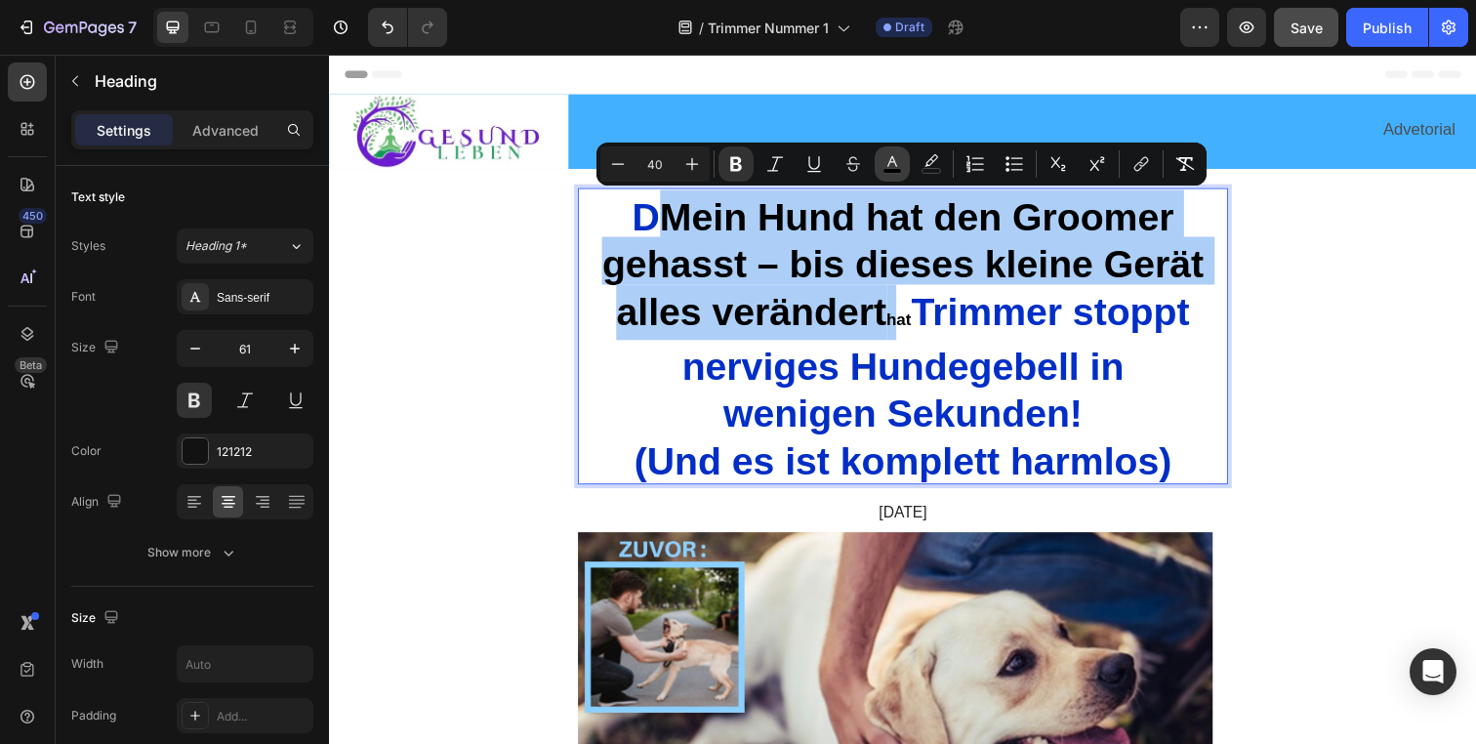
click at [891, 167] on icon "Editor contextual toolbar" at bounding box center [893, 164] width 20 height 20
type input "000000"
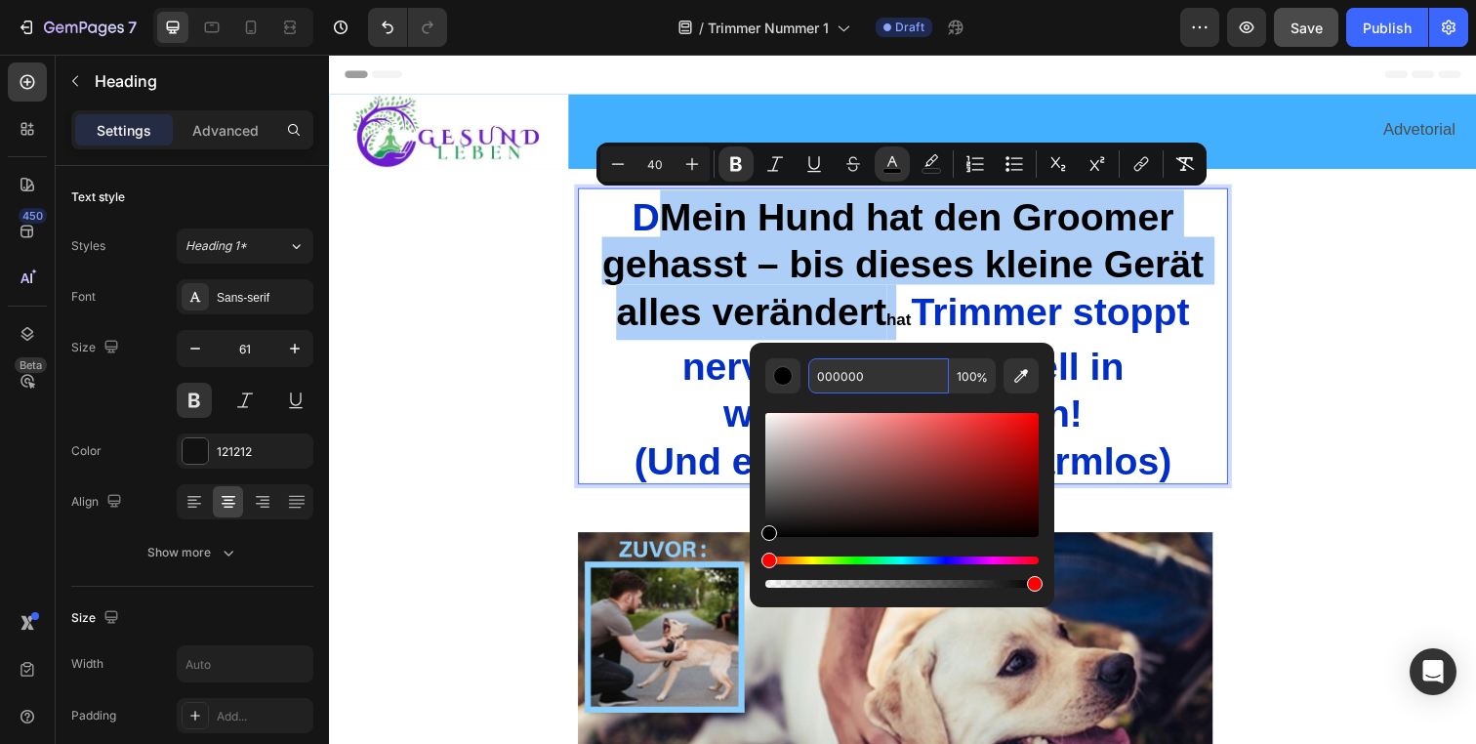
click at [879, 392] on input "000000" at bounding box center [878, 375] width 141 height 35
click at [879, 388] on input "000000" at bounding box center [878, 375] width 141 height 35
paste input "002EC6"
click at [877, 384] on input "000000002EC6" at bounding box center [878, 375] width 141 height 35
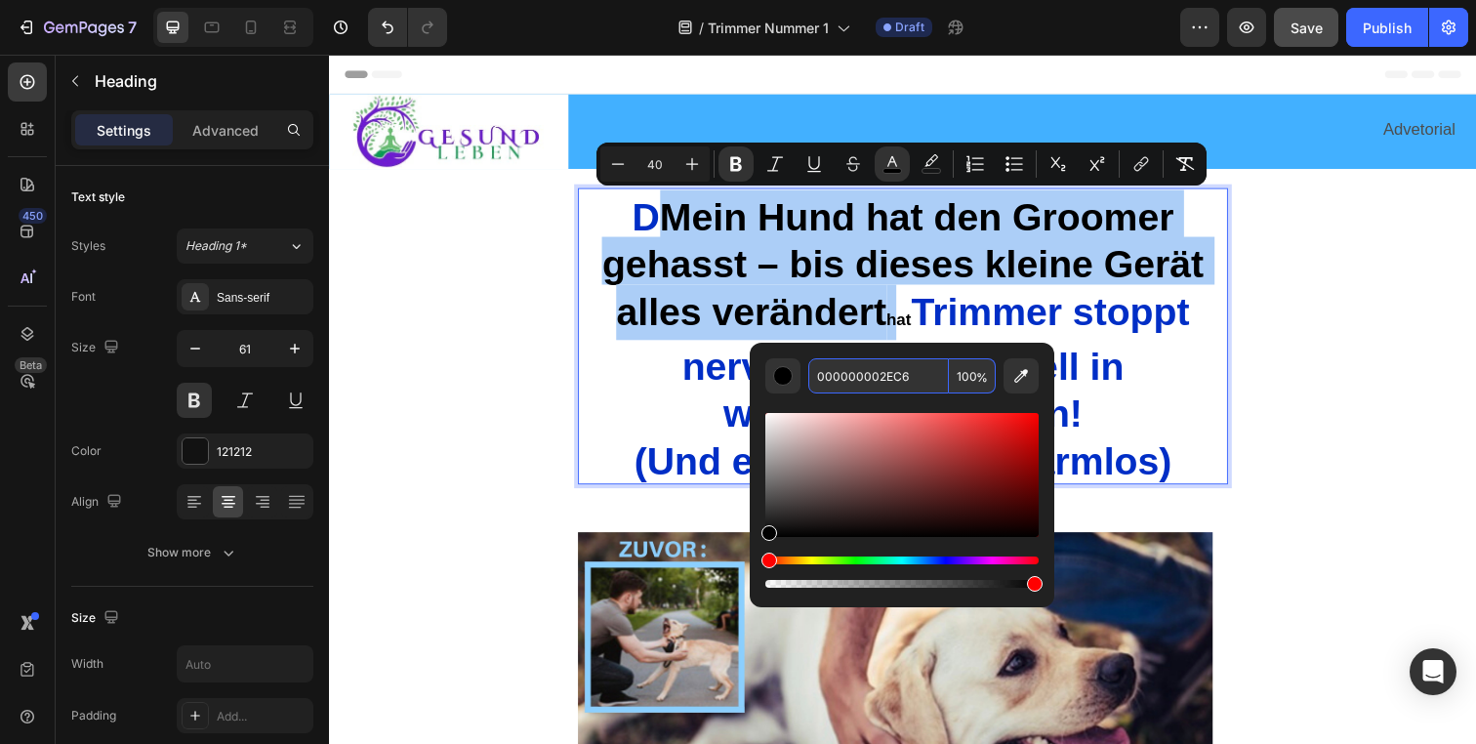
paste input "Editor contextual toolbar"
type input "002EC6"
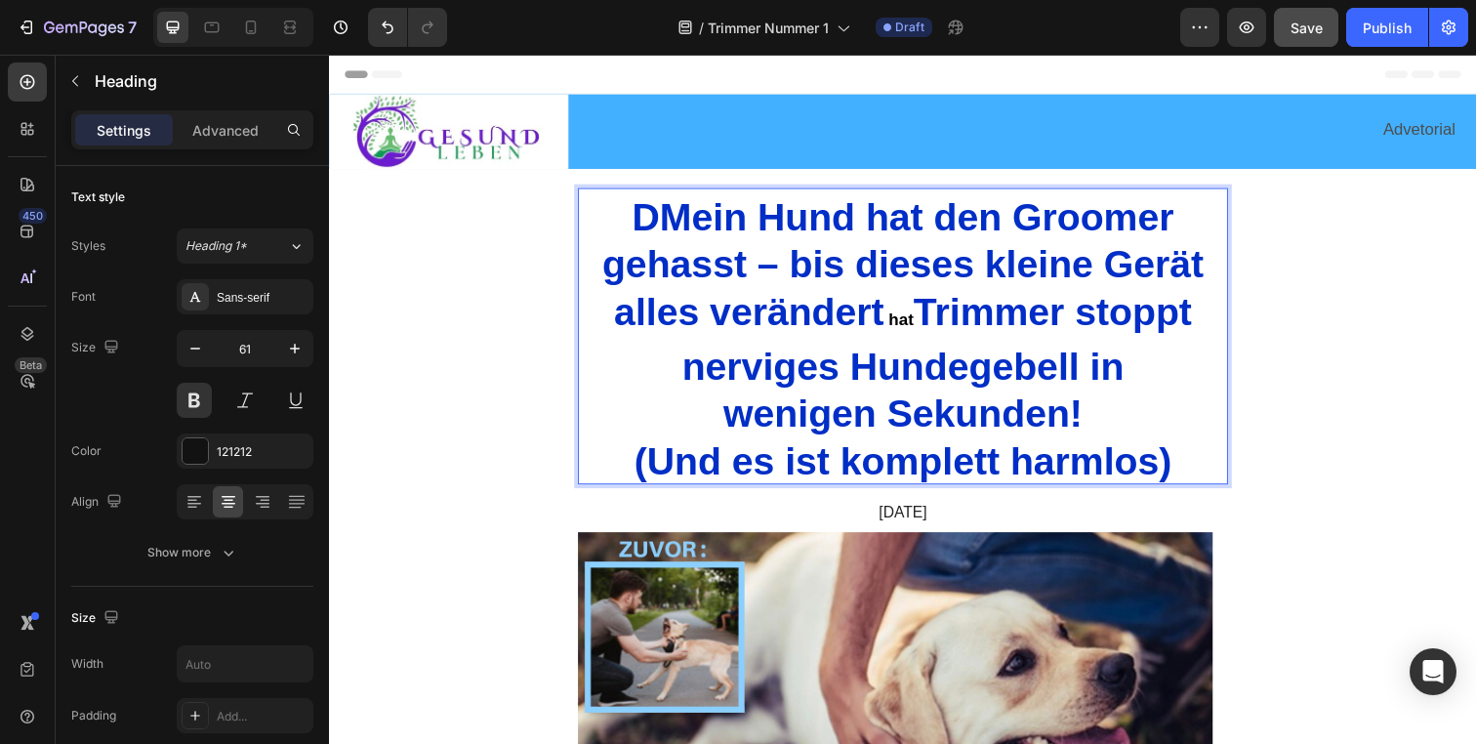
click at [947, 341] on p "D Mein Hund hat den Groomer gehasst – bis dieses kleine Gerät alles verändert h…" at bounding box center [915, 341] width 660 height 299
click at [900, 318] on strong "hat" at bounding box center [912, 324] width 25 height 20
click at [900, 324] on strong "hat" at bounding box center [912, 324] width 25 height 20
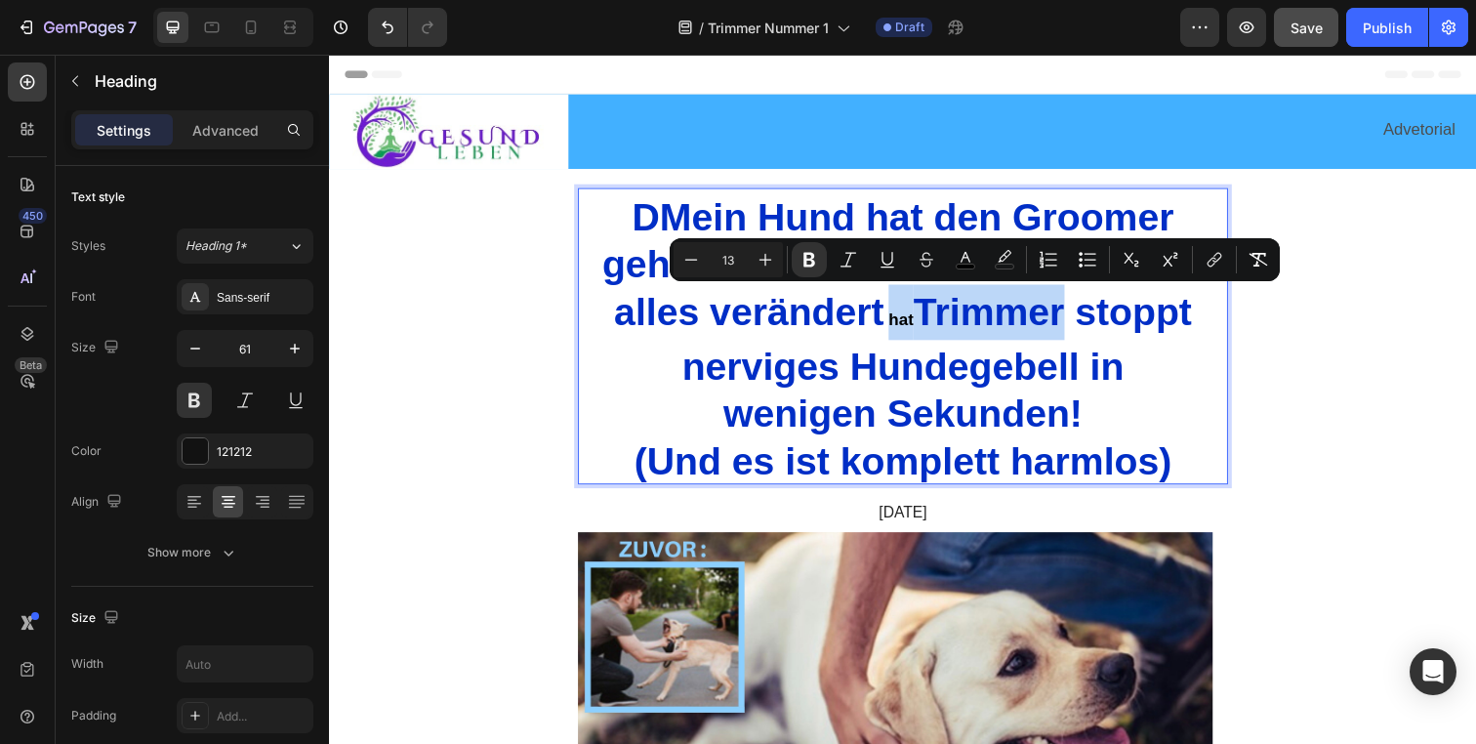
click at [902, 326] on strong "hat" at bounding box center [912, 324] width 25 height 20
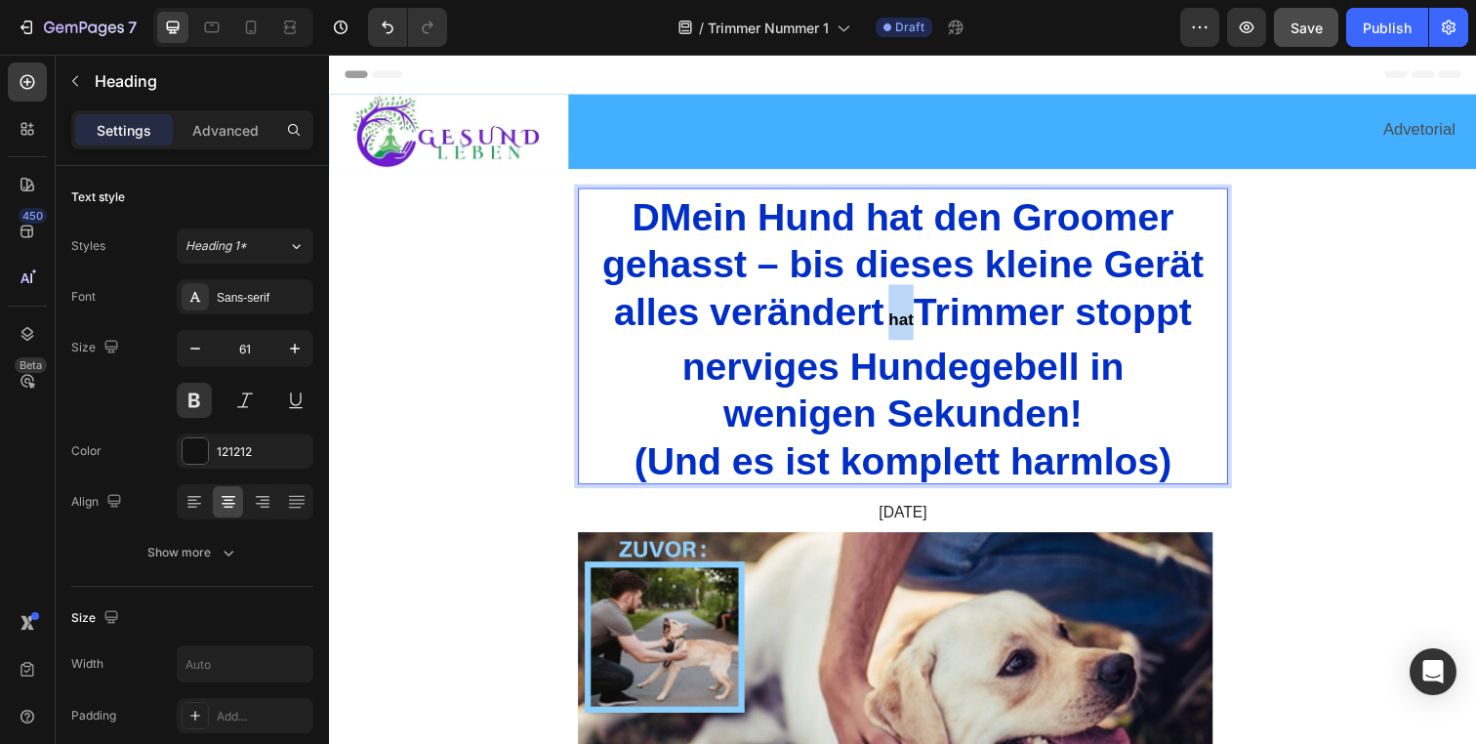
drag, startPoint x: 921, startPoint y: 326, endPoint x: 893, endPoint y: 328, distance: 27.4
click at [893, 328] on p "D Mein Hund hat den Groomer gehasst – bis dieses kleine Gerät alles verändert h…" at bounding box center [915, 341] width 660 height 299
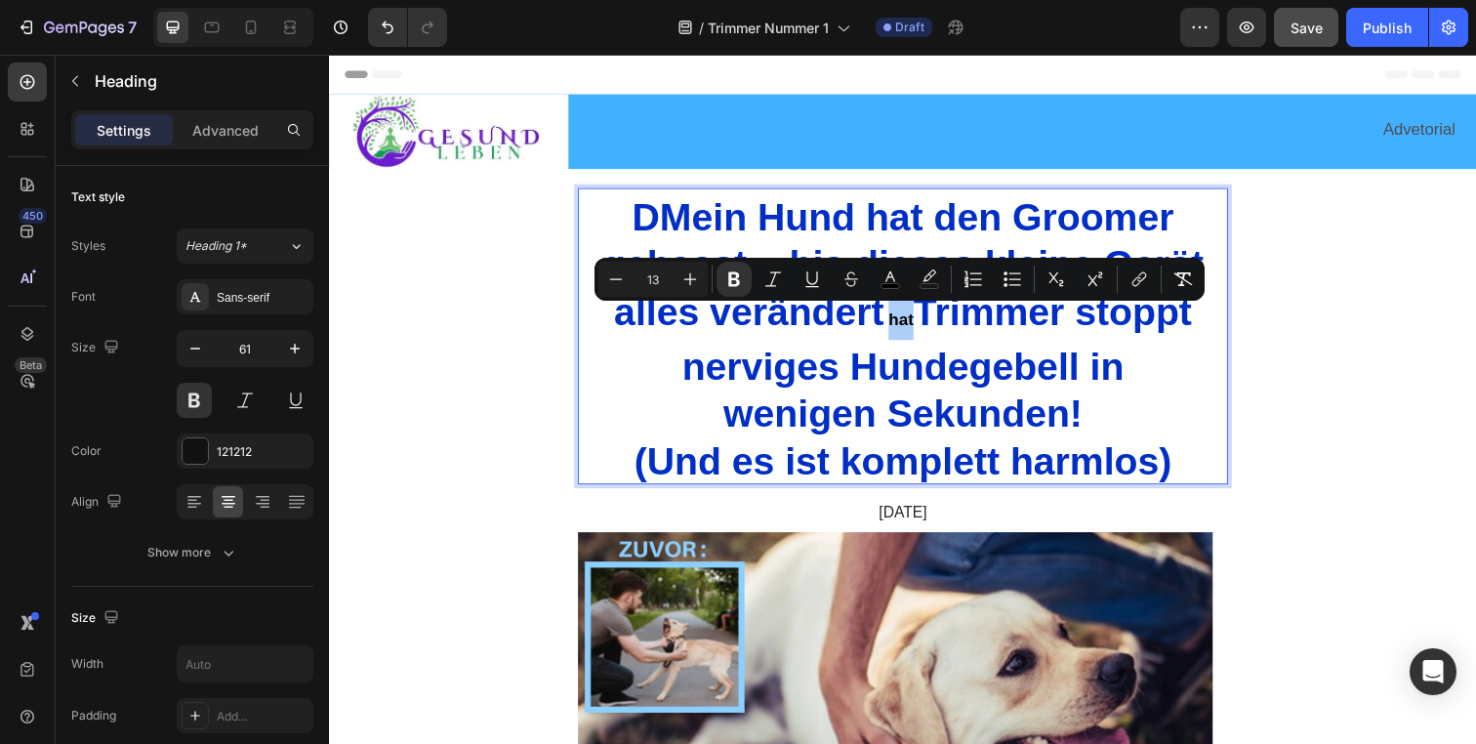
click at [652, 282] on input "13" at bounding box center [653, 279] width 39 height 23
type input "40"
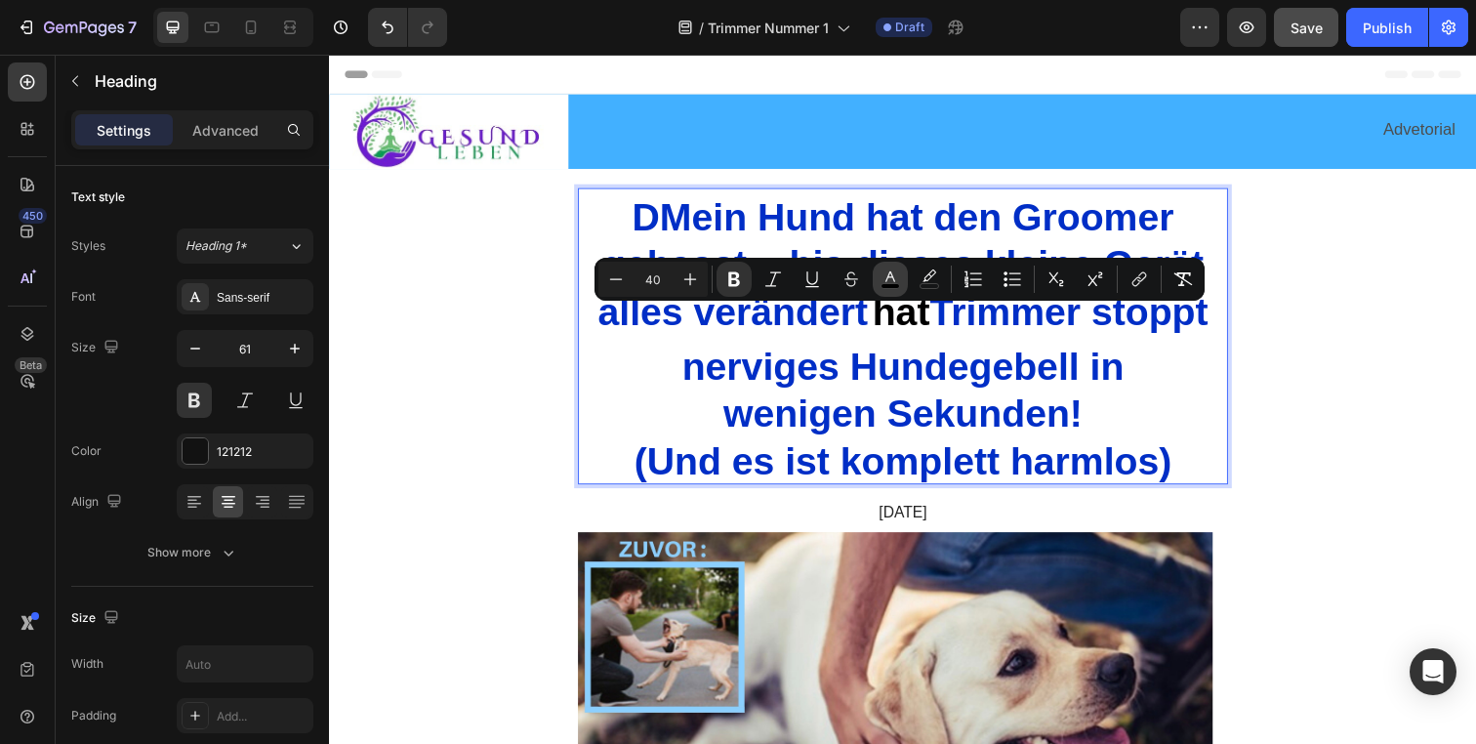
click at [890, 287] on rect "Editor contextual toolbar" at bounding box center [891, 286] width 19 height 5
type input "000000"
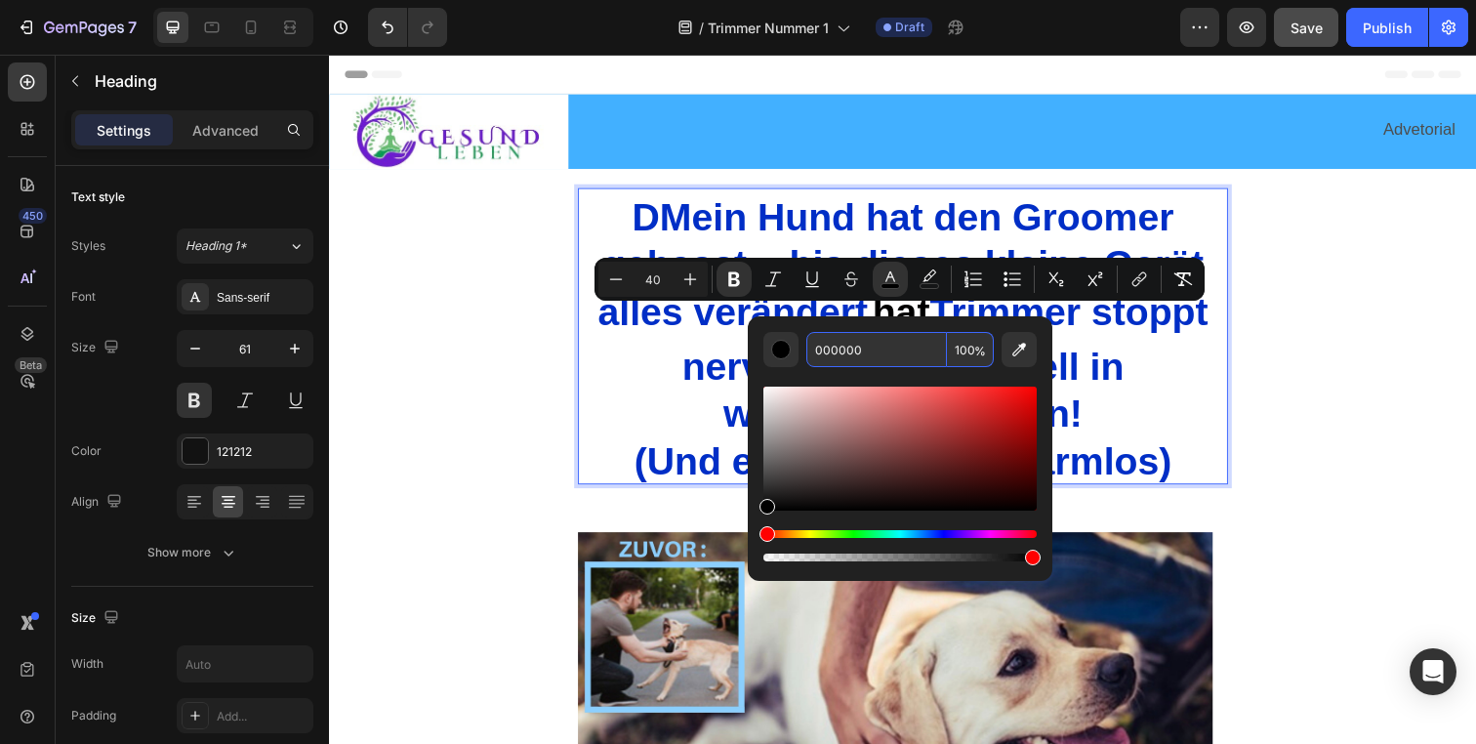
click at [876, 344] on input "000000" at bounding box center [876, 349] width 141 height 35
paste input "2EC6"
type input "002EC6"
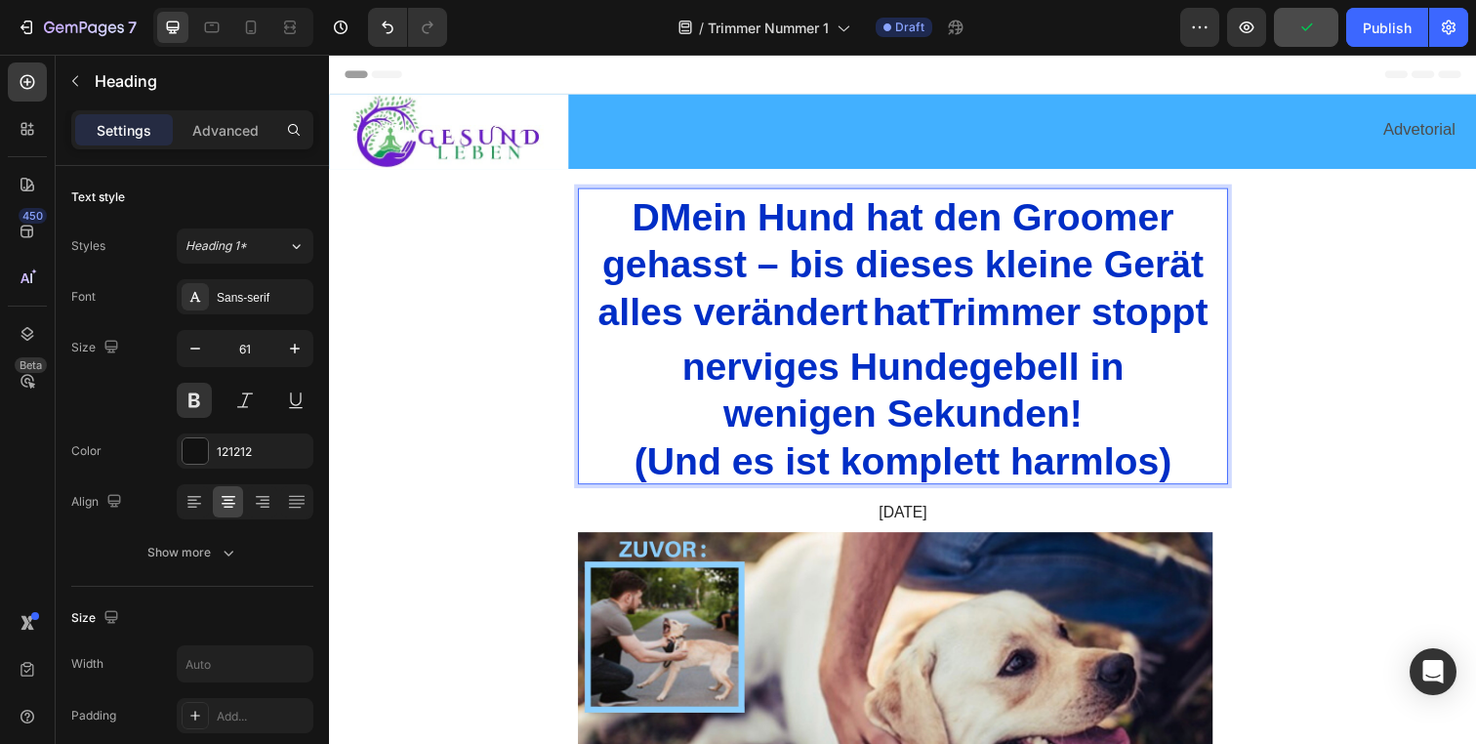
click at [1011, 370] on span "nerviges Hundegebell in" at bounding box center [914, 372] width 451 height 43
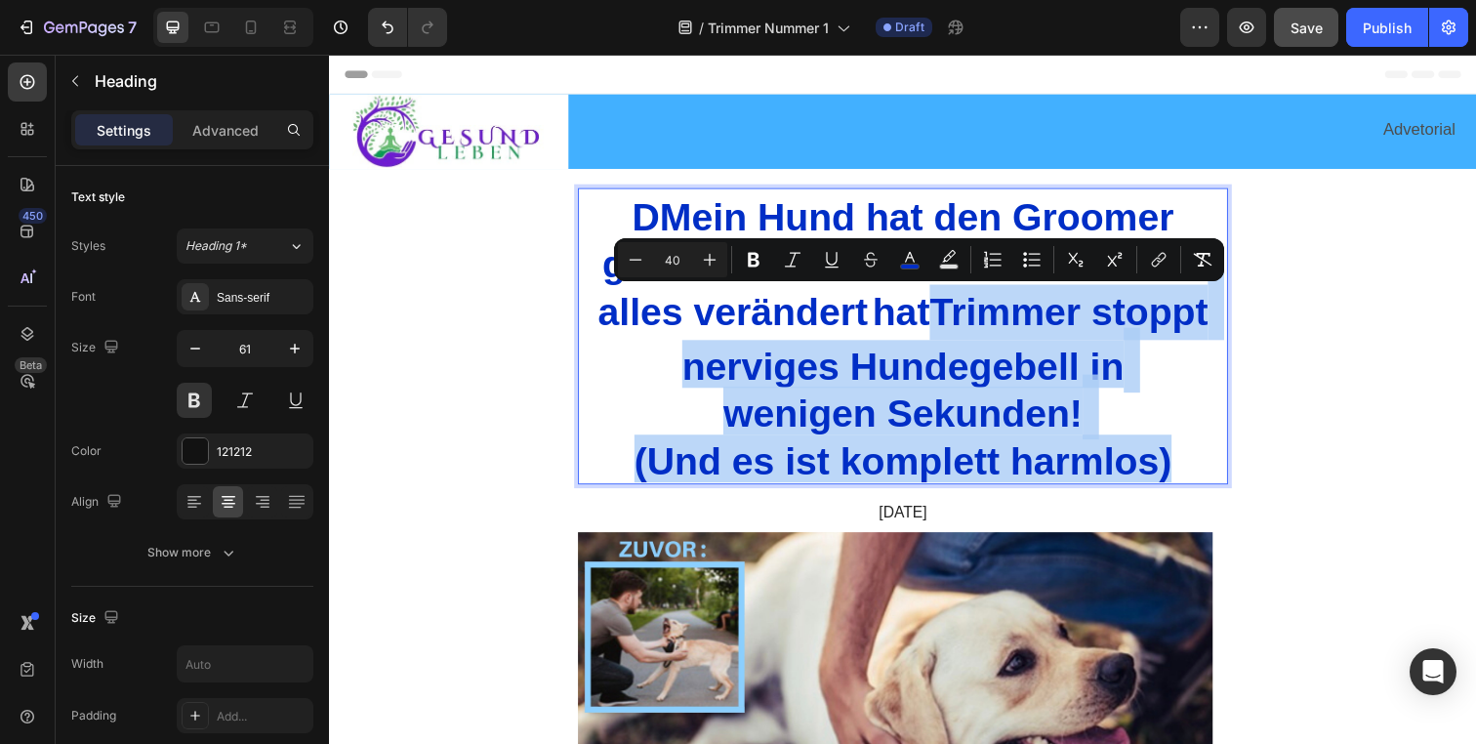
drag, startPoint x: 936, startPoint y: 316, endPoint x: 1183, endPoint y: 471, distance: 291.2
click at [1183, 471] on p "D Mein Hund hat den Groomer gehasst – bis dieses kleine Gerät alles verändert h…" at bounding box center [915, 341] width 660 height 299
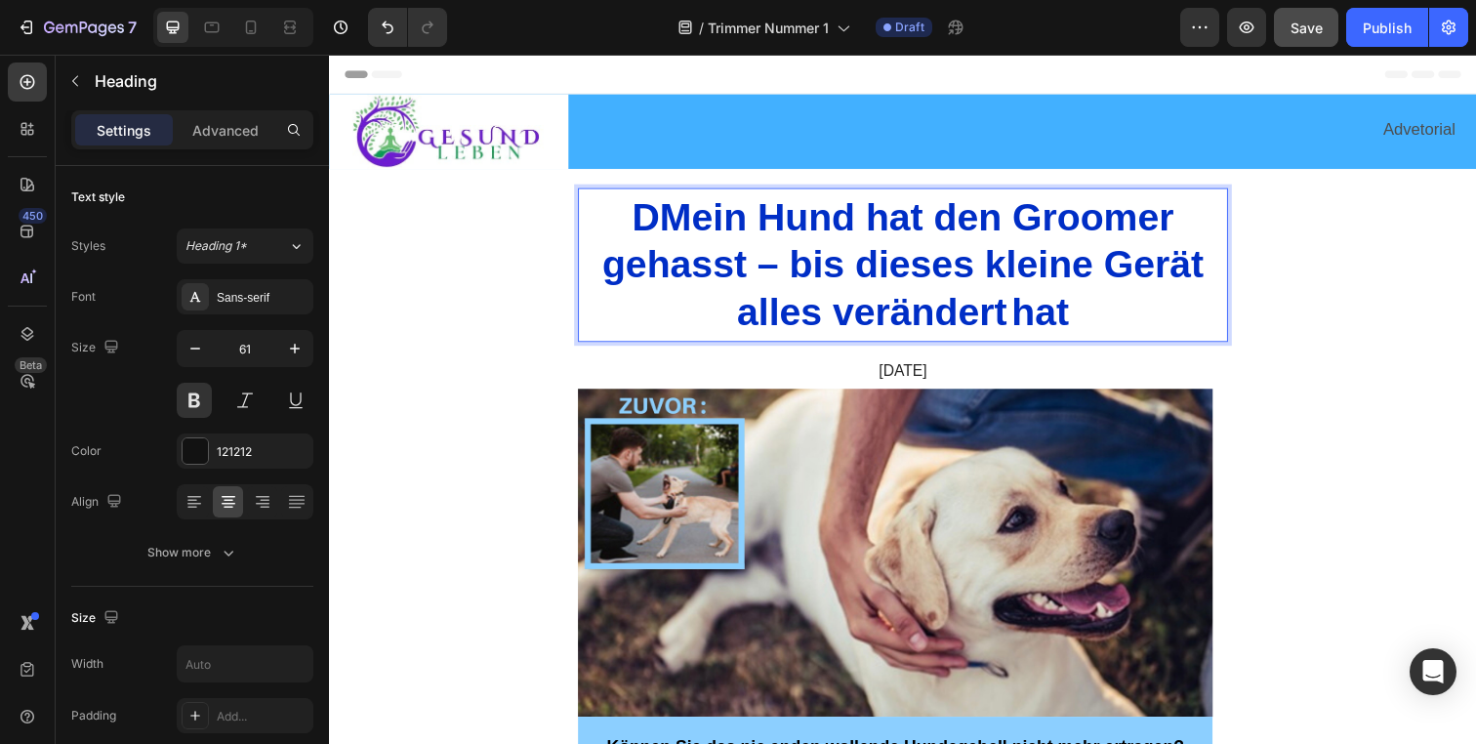
click at [662, 214] on strong "Mein Hund hat den Groomer gehasst – bis dieses kleine Gerät alles verändert" at bounding box center [914, 268] width 614 height 140
click at [1091, 220] on strong "Mein Hund hat den Groomer gehasst – bis dieses kleine Gerät alles verändert" at bounding box center [914, 268] width 614 height 140
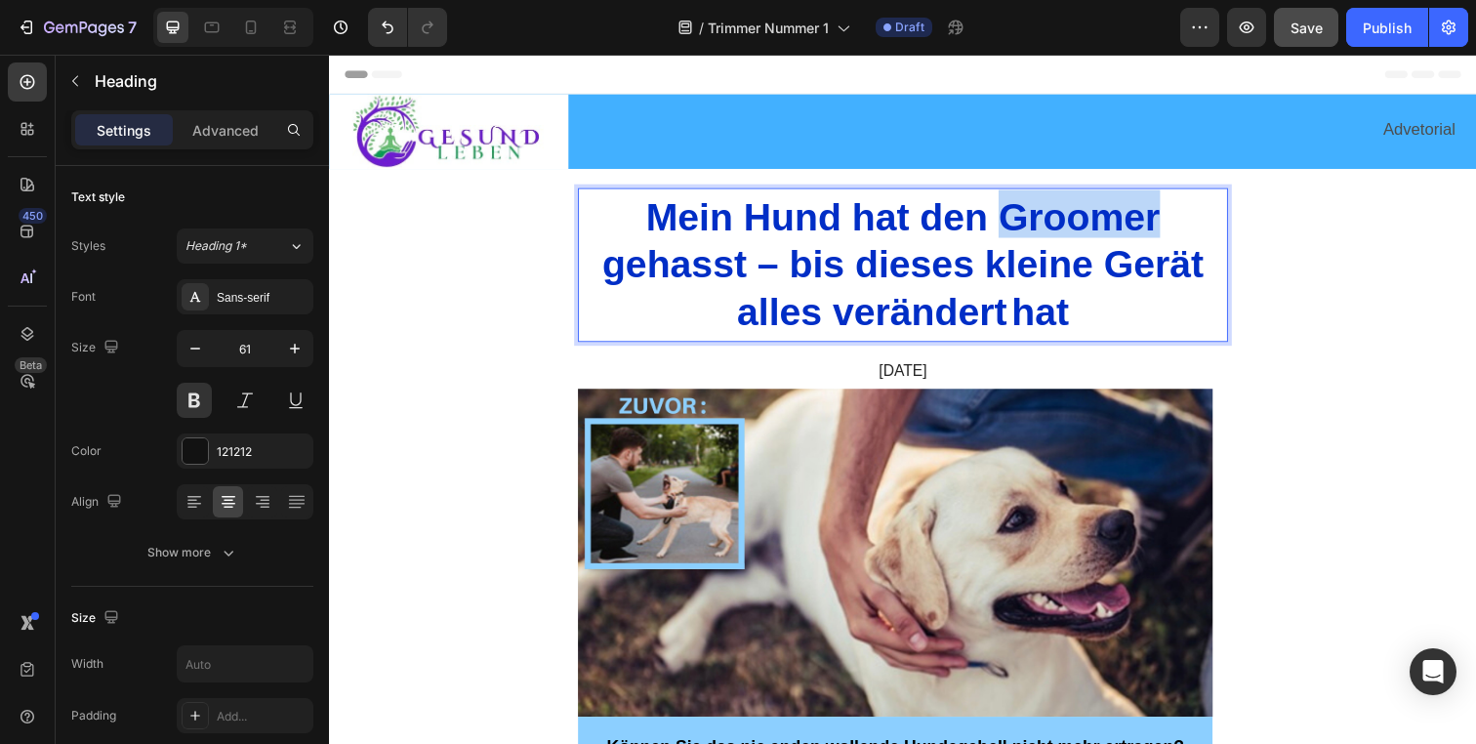
click at [1091, 220] on strong "Mein Hund hat den Groomer gehasst – bis dieses kleine Gerät alles verändert" at bounding box center [914, 268] width 614 height 140
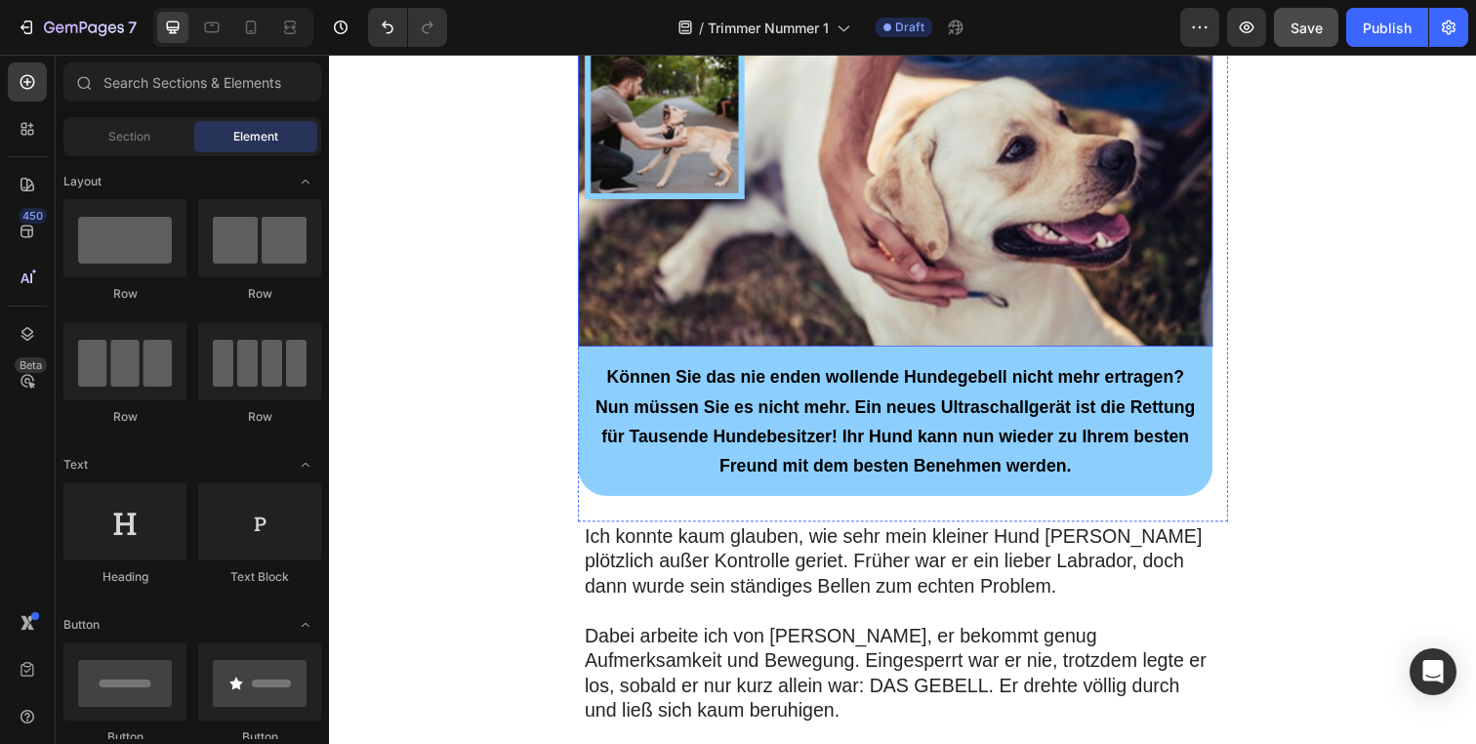
scroll to position [398, 0]
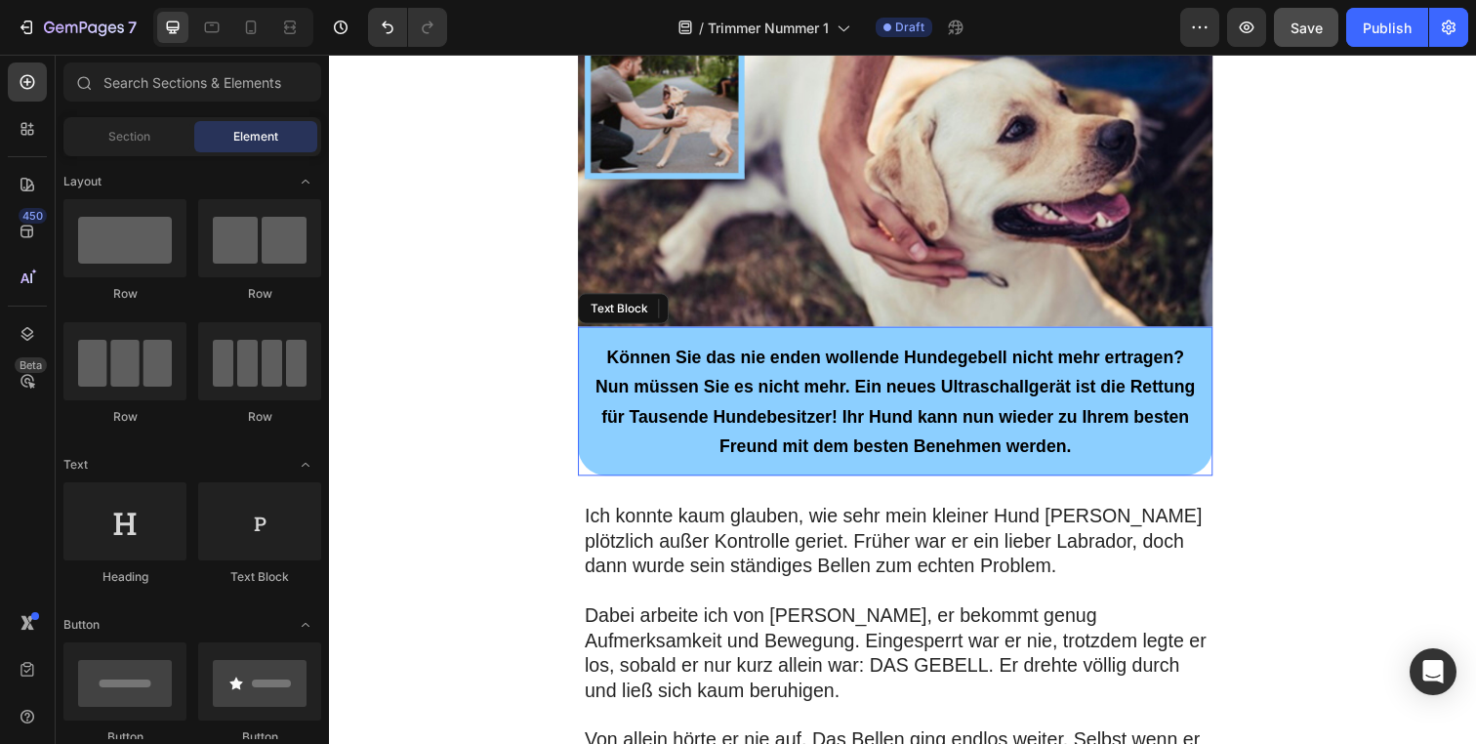
click at [804, 360] on span "Können Sie das nie enden wollende Hundegebell nicht mehr ertragen? Nun müssen S…" at bounding box center [906, 408] width 612 height 110
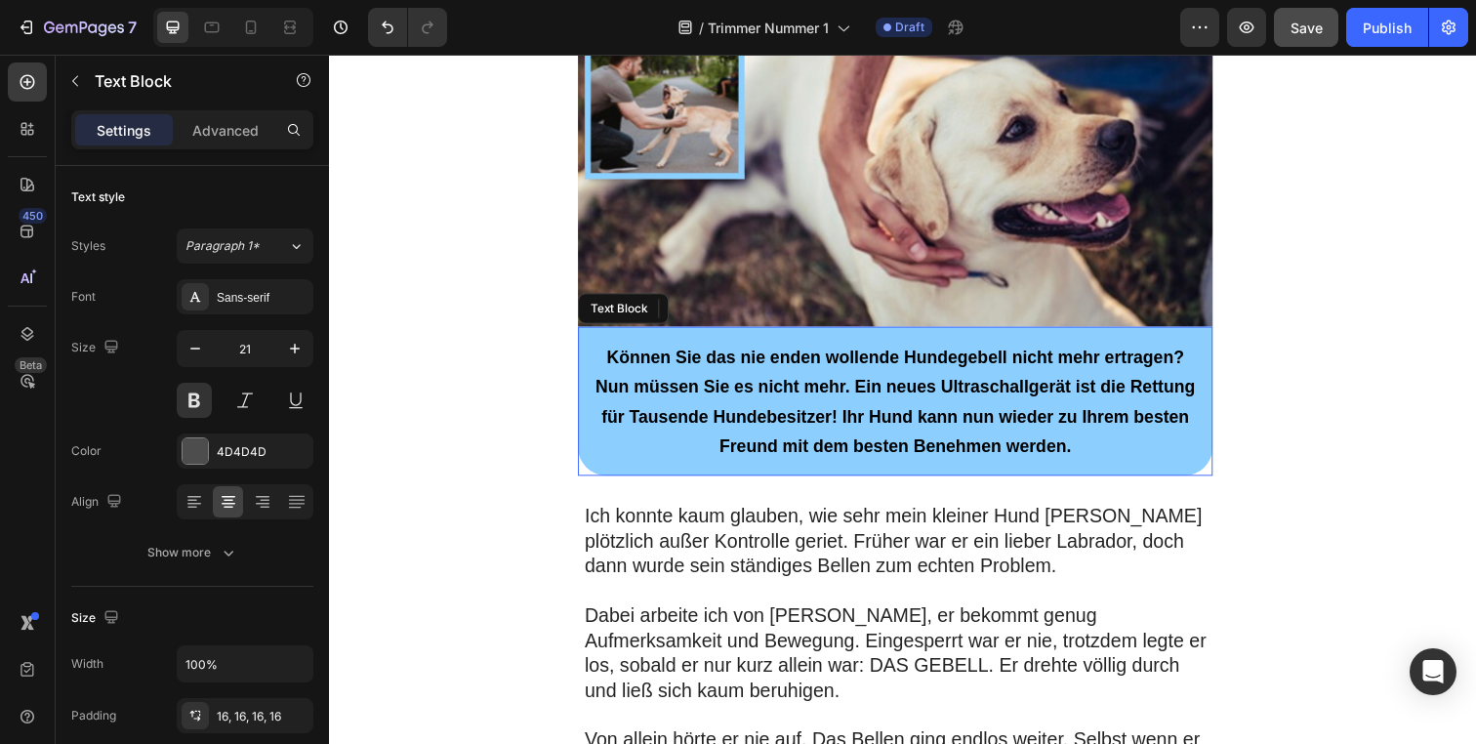
click at [804, 361] on span "Können Sie das nie enden wollende Hundegebell nicht mehr ertragen? Nun müssen S…" at bounding box center [906, 408] width 612 height 110
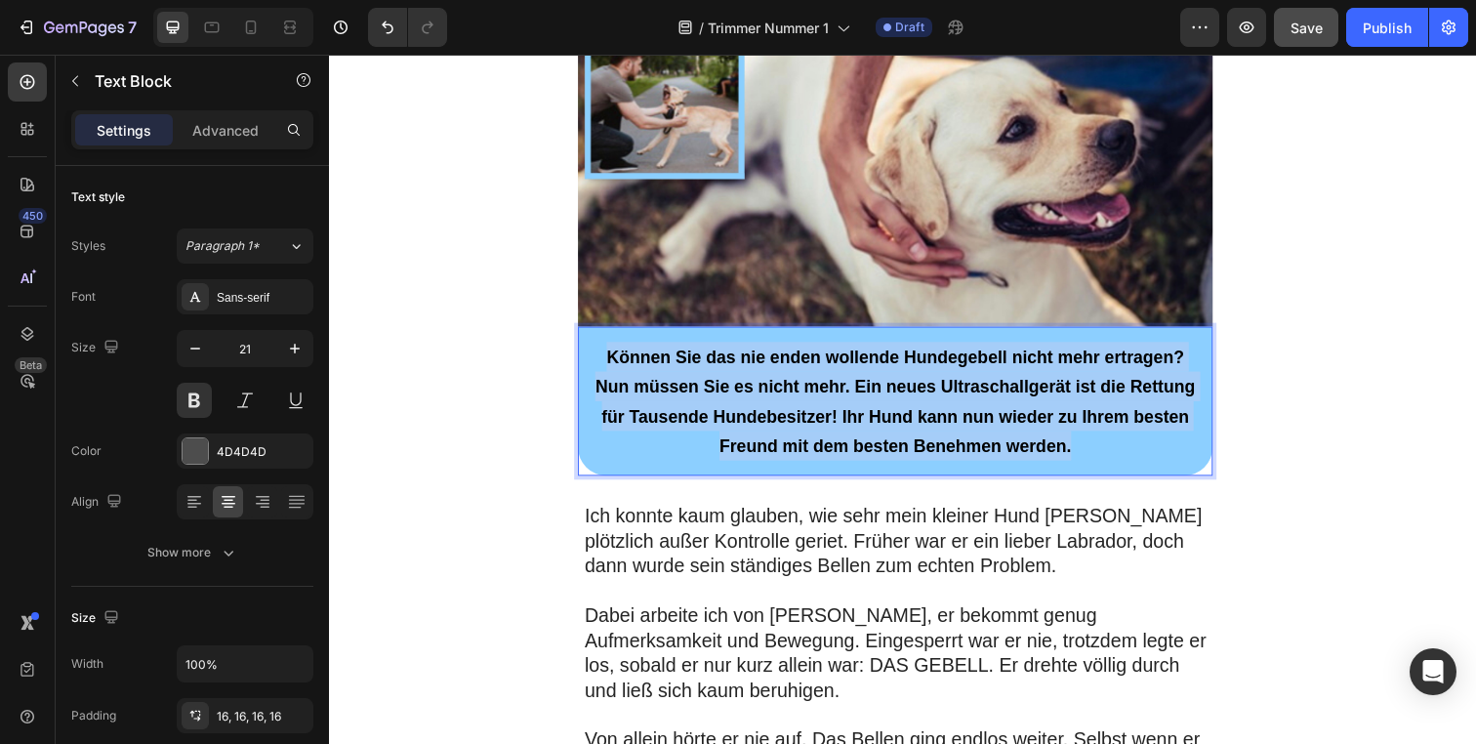
click at [805, 361] on span "Können Sie das nie enden wollende Hundegebell nicht mehr ertragen? Nun müssen S…" at bounding box center [906, 408] width 612 height 110
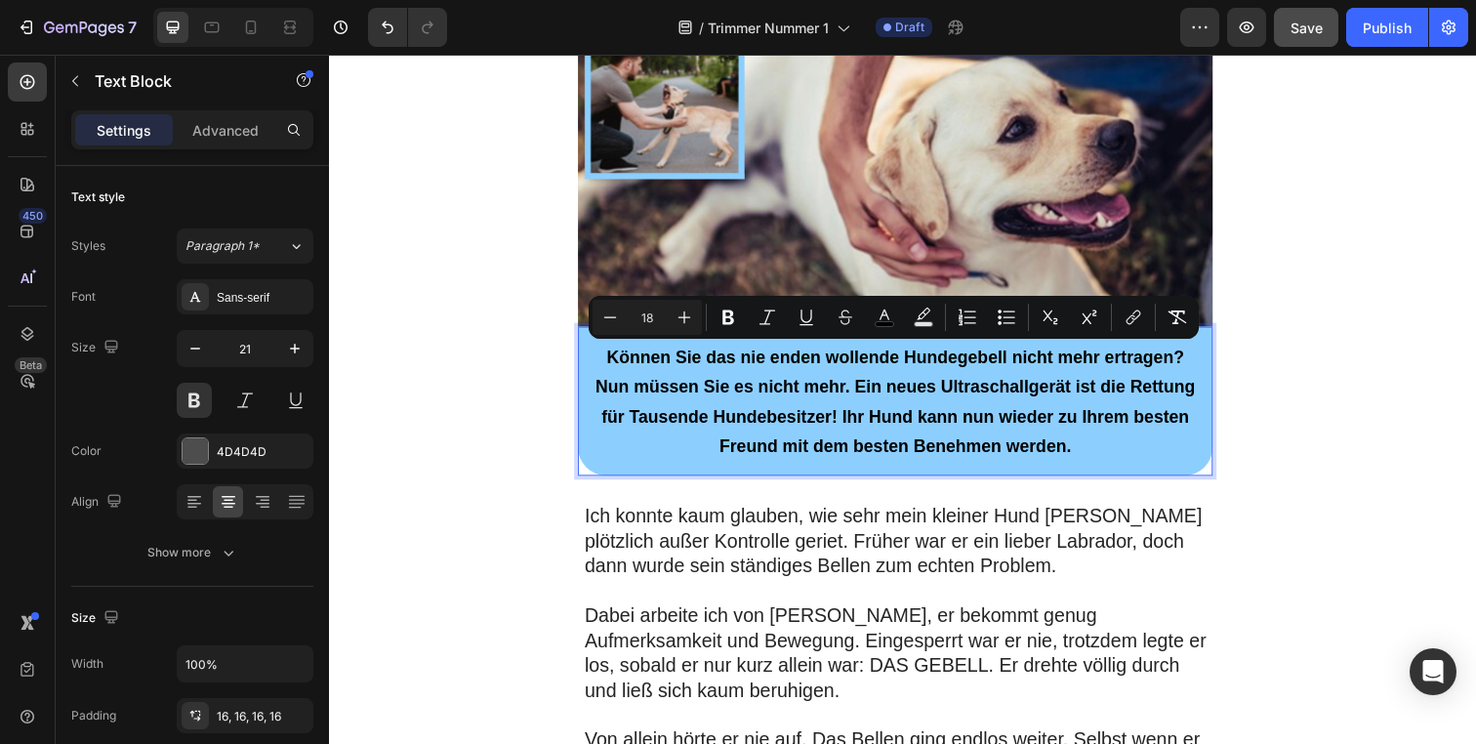
click at [1068, 451] on span "Können Sie das nie enden wollende Hundegebell nicht mehr ertragen? Nun müssen S…" at bounding box center [906, 408] width 612 height 110
click at [1096, 459] on p "Können Sie das nie enden wollende Hundegebell nicht mehr ertragen? Nun müssen S…" at bounding box center [906, 408] width 617 height 121
click at [1072, 446] on span "Können Sie das nie enden wollende Hundegebell nicht mehr ertragen? Nun müssen S…" at bounding box center [906, 408] width 612 height 110
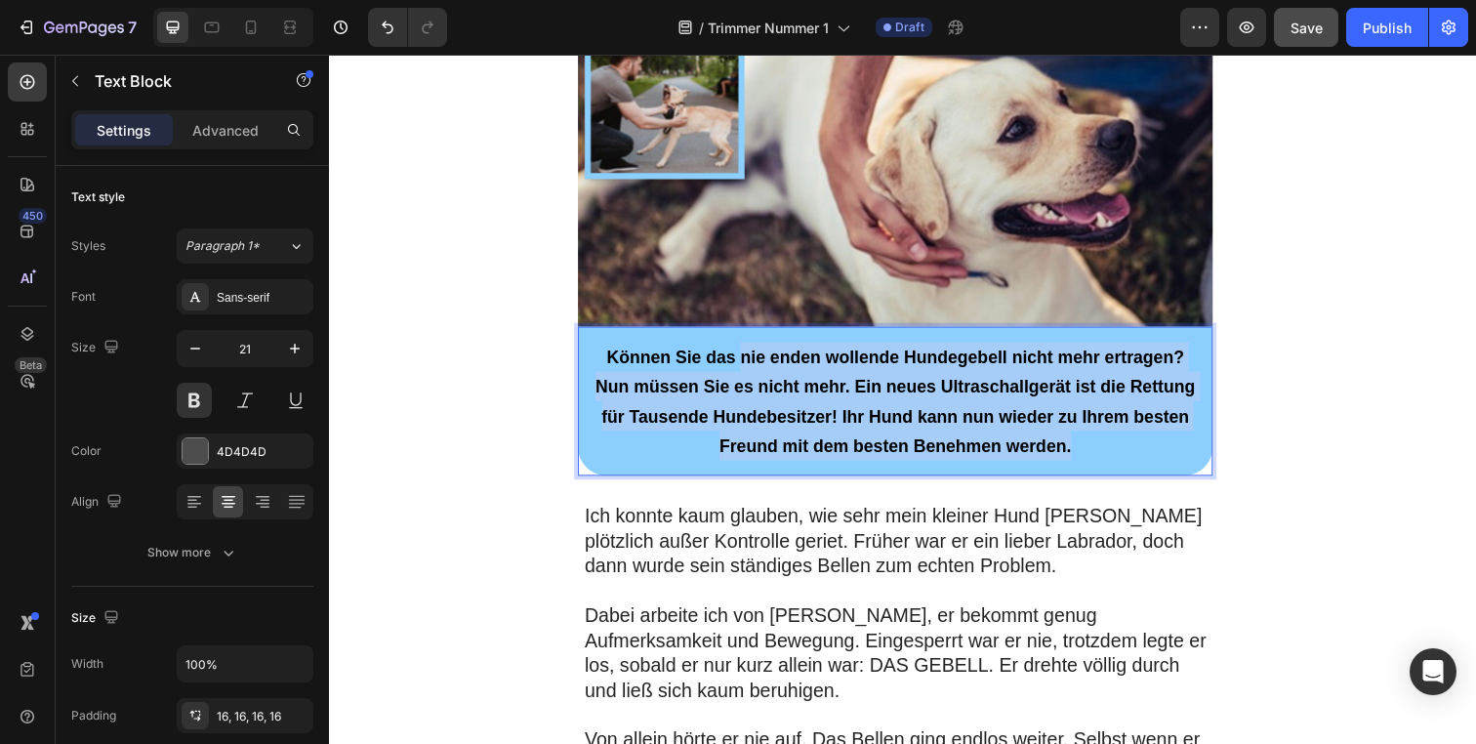
drag, startPoint x: 1077, startPoint y: 454, endPoint x: 744, endPoint y: 372, distance: 342.9
click at [744, 372] on span "Können Sie das nie enden wollende Hundegebell nicht mehr ertragen? Nun müssen S…" at bounding box center [906, 408] width 612 height 110
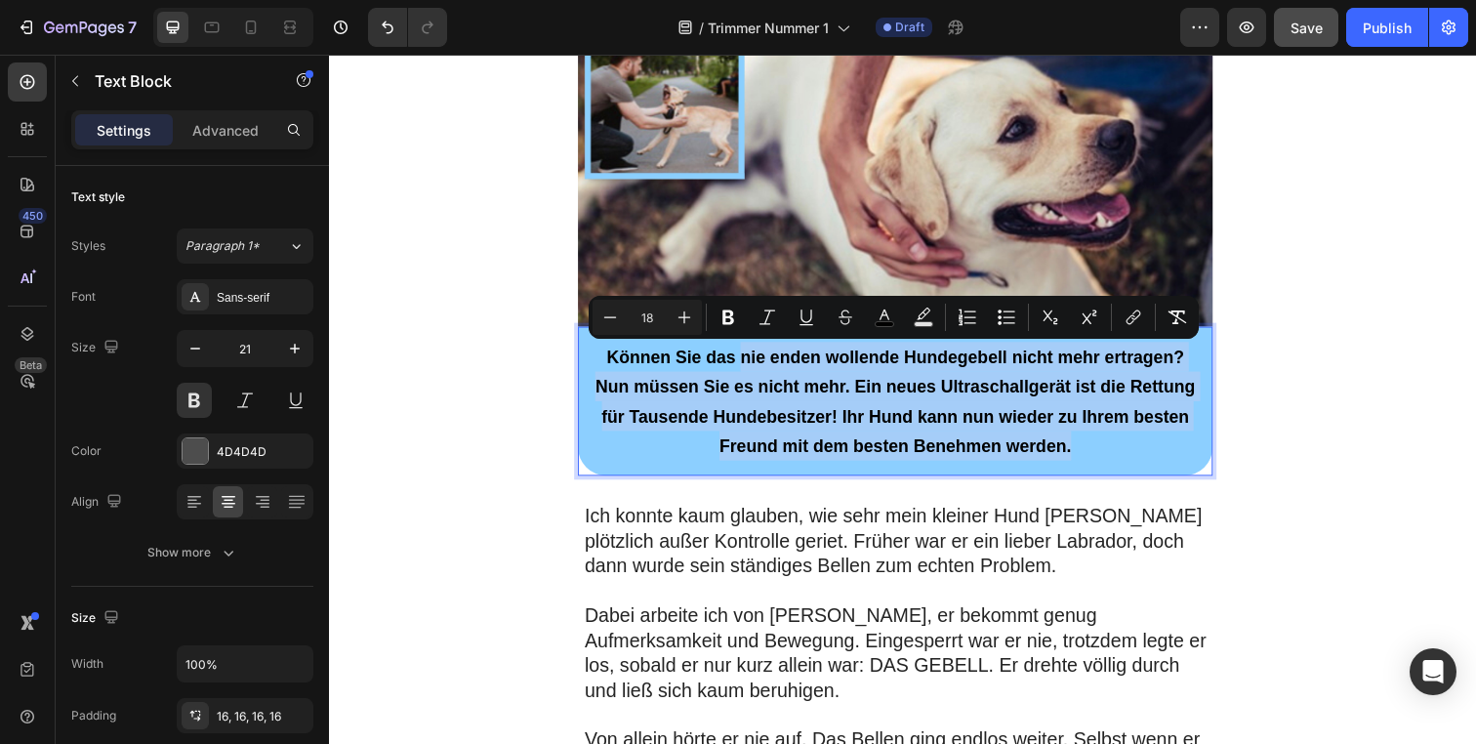
click at [842, 391] on span "Können Sie das nie enden wollende Hundegebell nicht mehr ertragen? Nun müssen S…" at bounding box center [906, 408] width 612 height 110
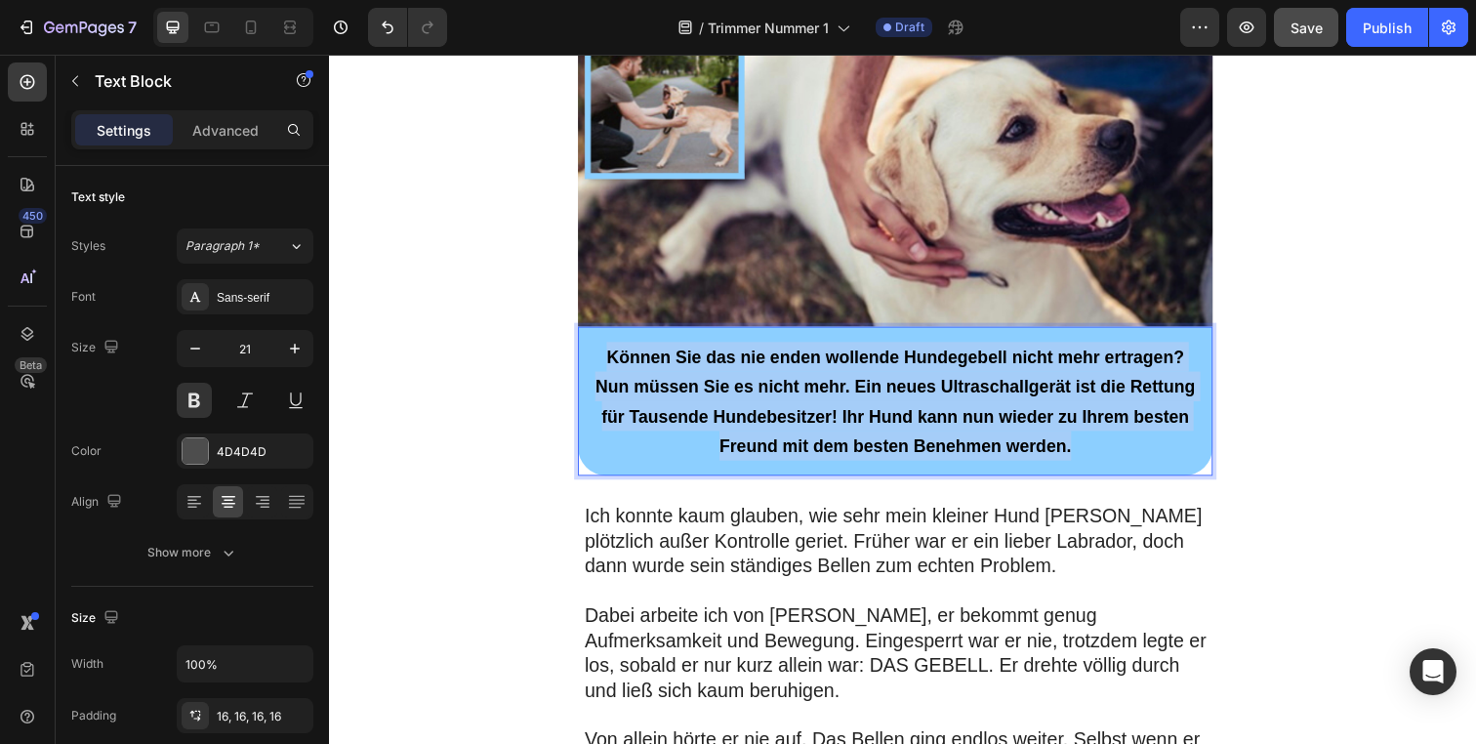
click at [842, 391] on span "Können Sie das nie enden wollende Hundegebell nicht mehr ertragen? Nun müssen S…" at bounding box center [906, 408] width 612 height 110
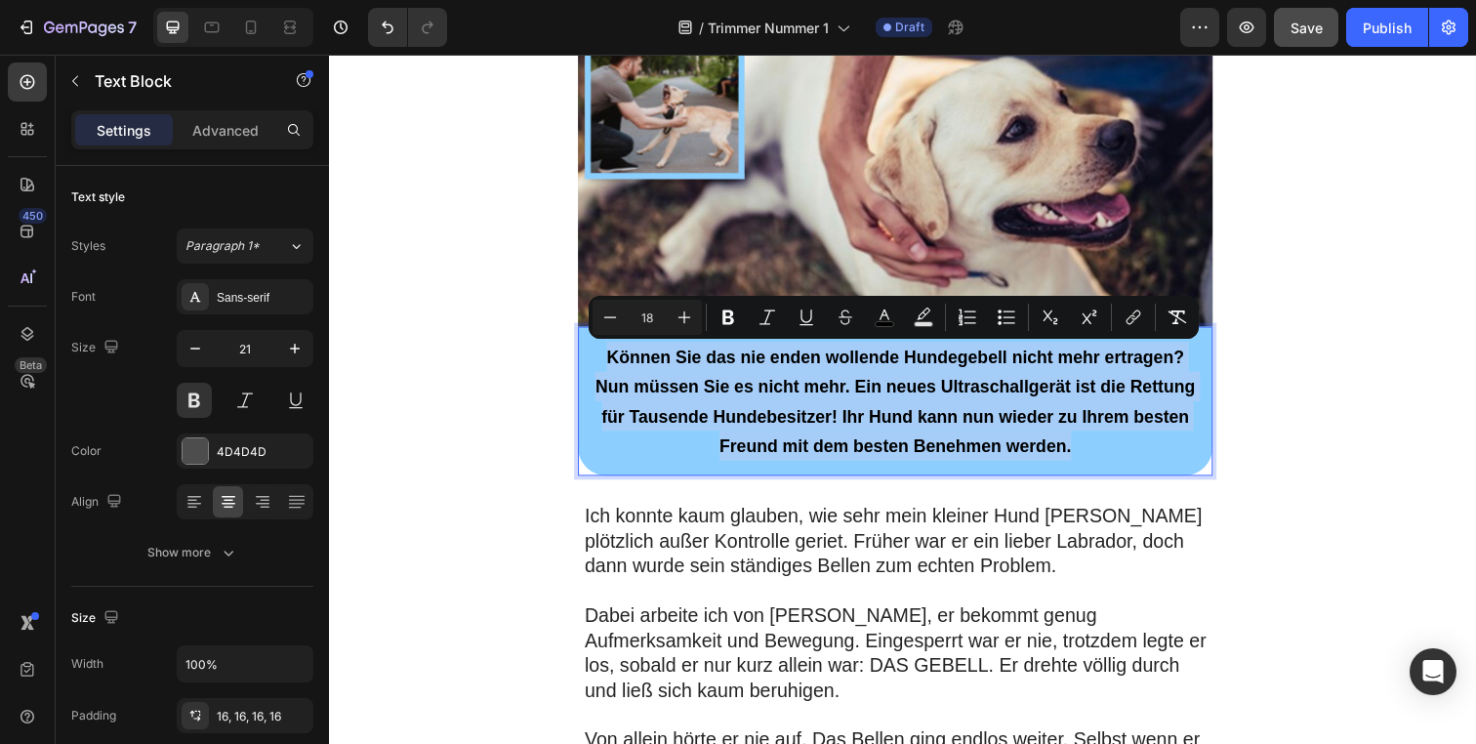
click at [842, 391] on span "Können Sie das nie enden wollende Hundegebell nicht mehr ertragen? Nun müssen S…" at bounding box center [906, 408] width 612 height 110
type input "11"
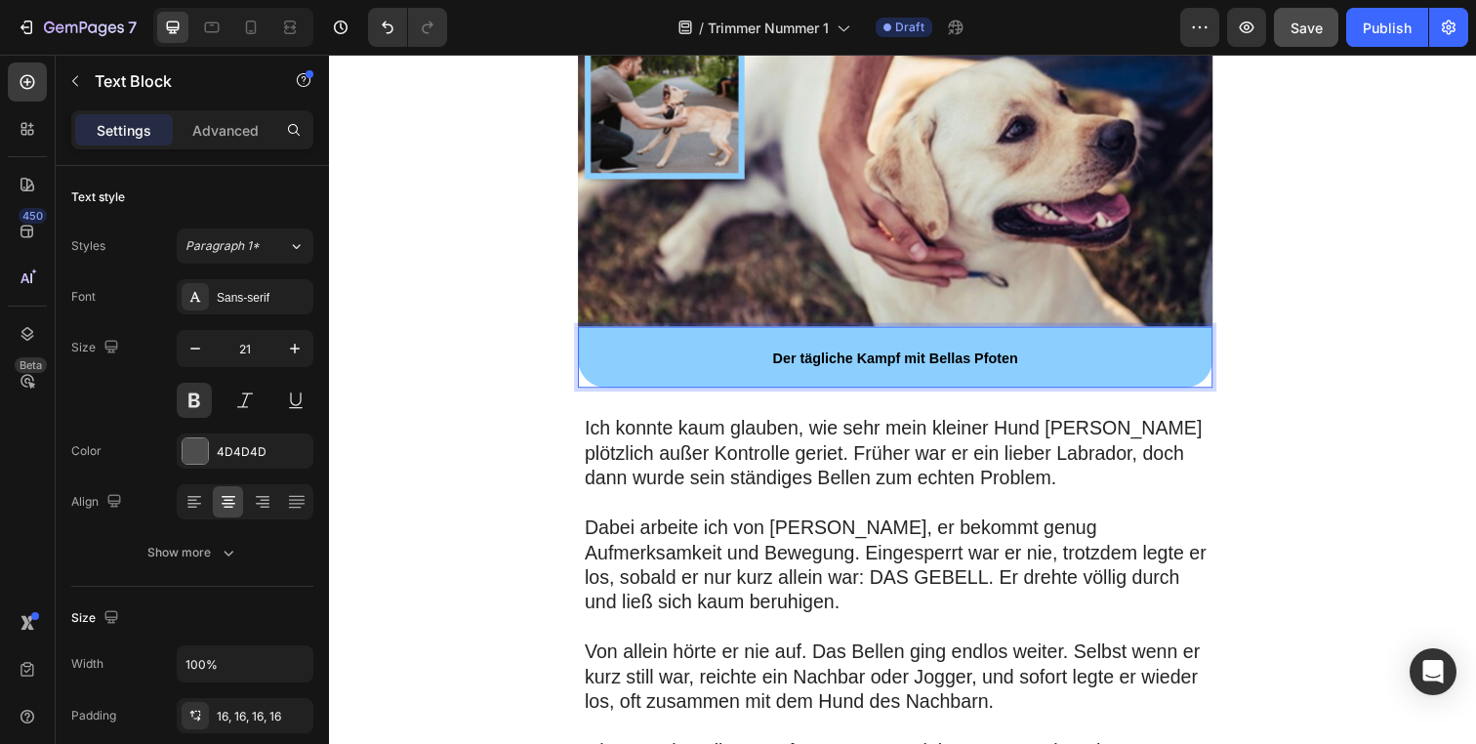
click at [945, 369] on strong "Der tägliche Kampf mit Bellas Pfoten" at bounding box center [907, 364] width 251 height 16
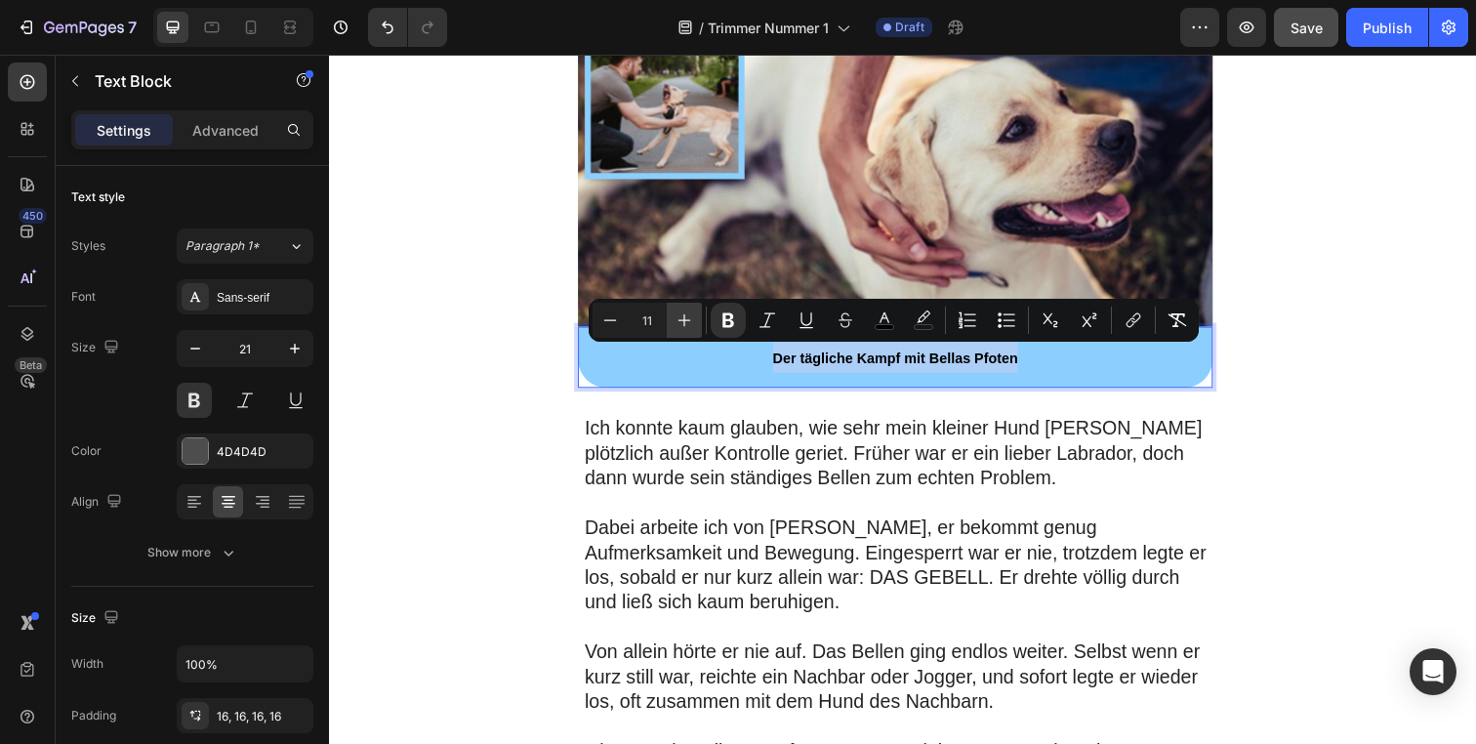
click at [687, 322] on icon "Editor contextual toolbar" at bounding box center [685, 320] width 20 height 20
click at [688, 322] on icon "Editor contextual toolbar" at bounding box center [685, 320] width 20 height 20
click at [689, 322] on icon "Editor contextual toolbar" at bounding box center [685, 320] width 20 height 20
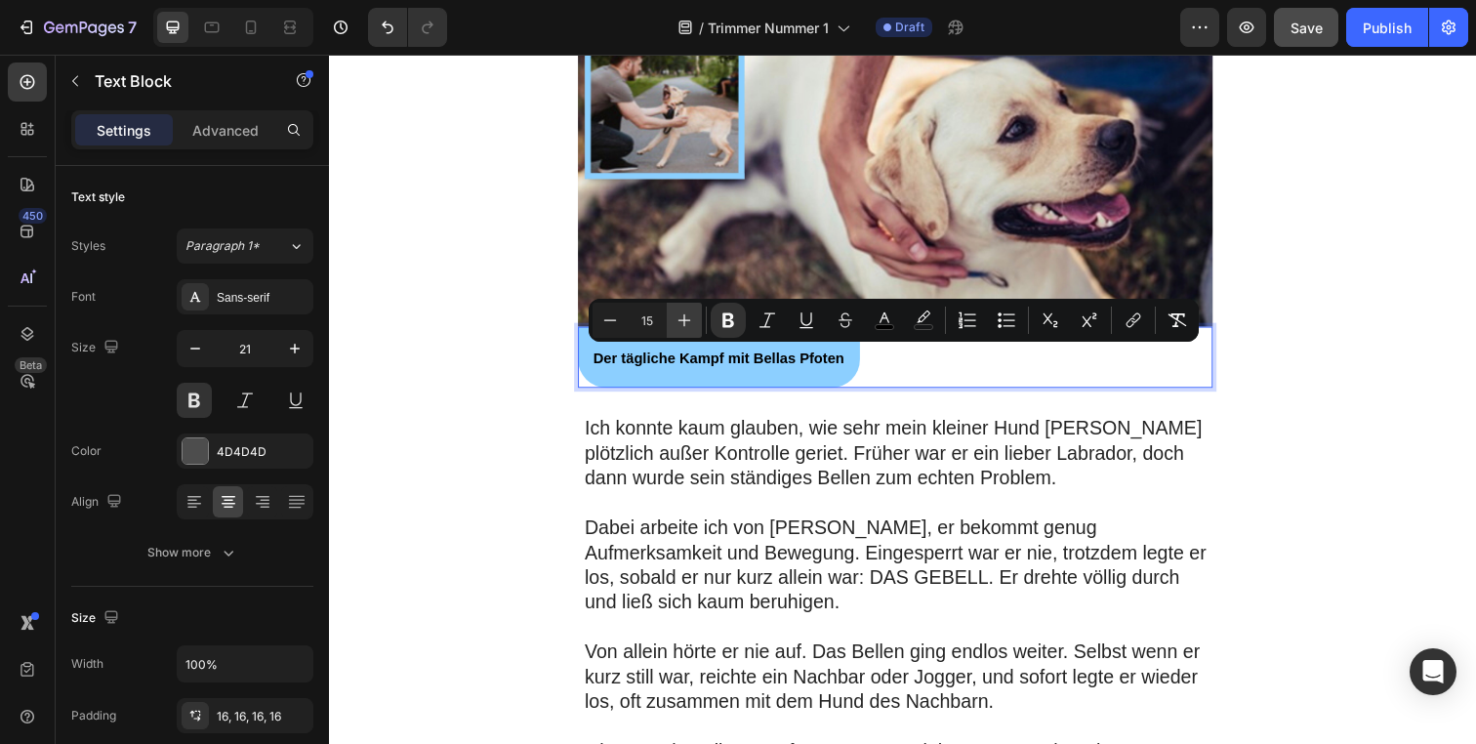
click at [689, 322] on icon "Editor contextual toolbar" at bounding box center [685, 320] width 20 height 20
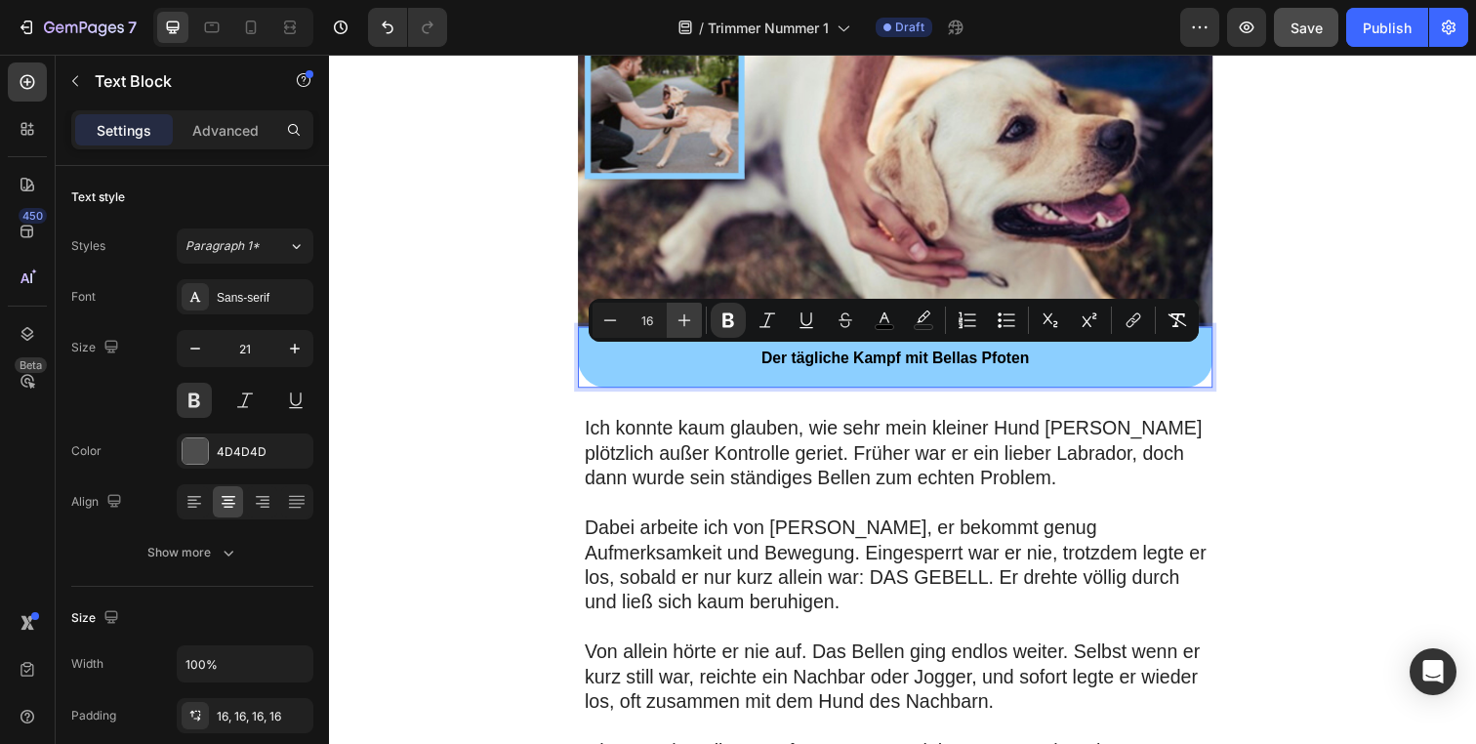
click at [689, 322] on icon "Editor contextual toolbar" at bounding box center [685, 320] width 20 height 20
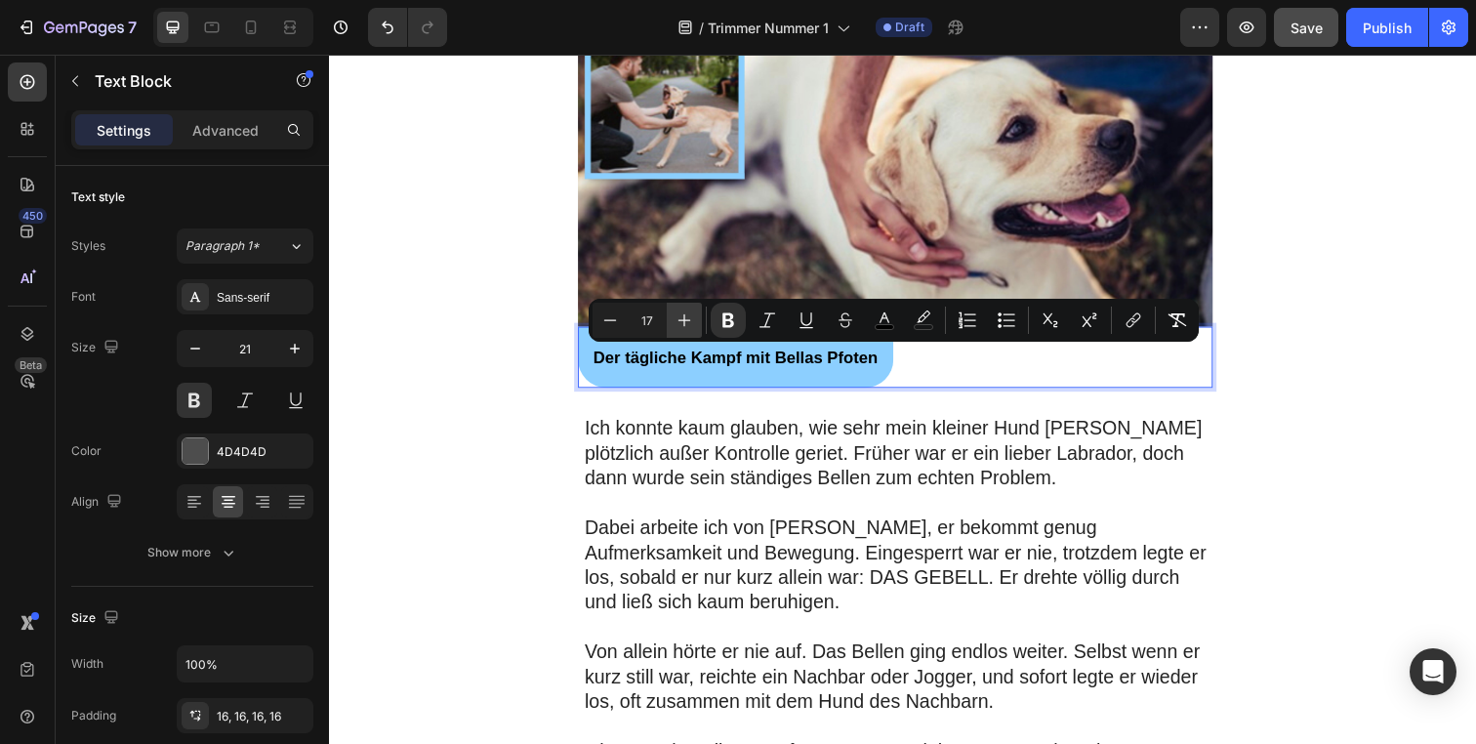
click at [688, 322] on icon "Editor contextual toolbar" at bounding box center [685, 320] width 20 height 20
click at [689, 323] on icon "Editor contextual toolbar" at bounding box center [685, 320] width 20 height 20
click at [621, 322] on button "Minus" at bounding box center [610, 320] width 35 height 35
type input "18"
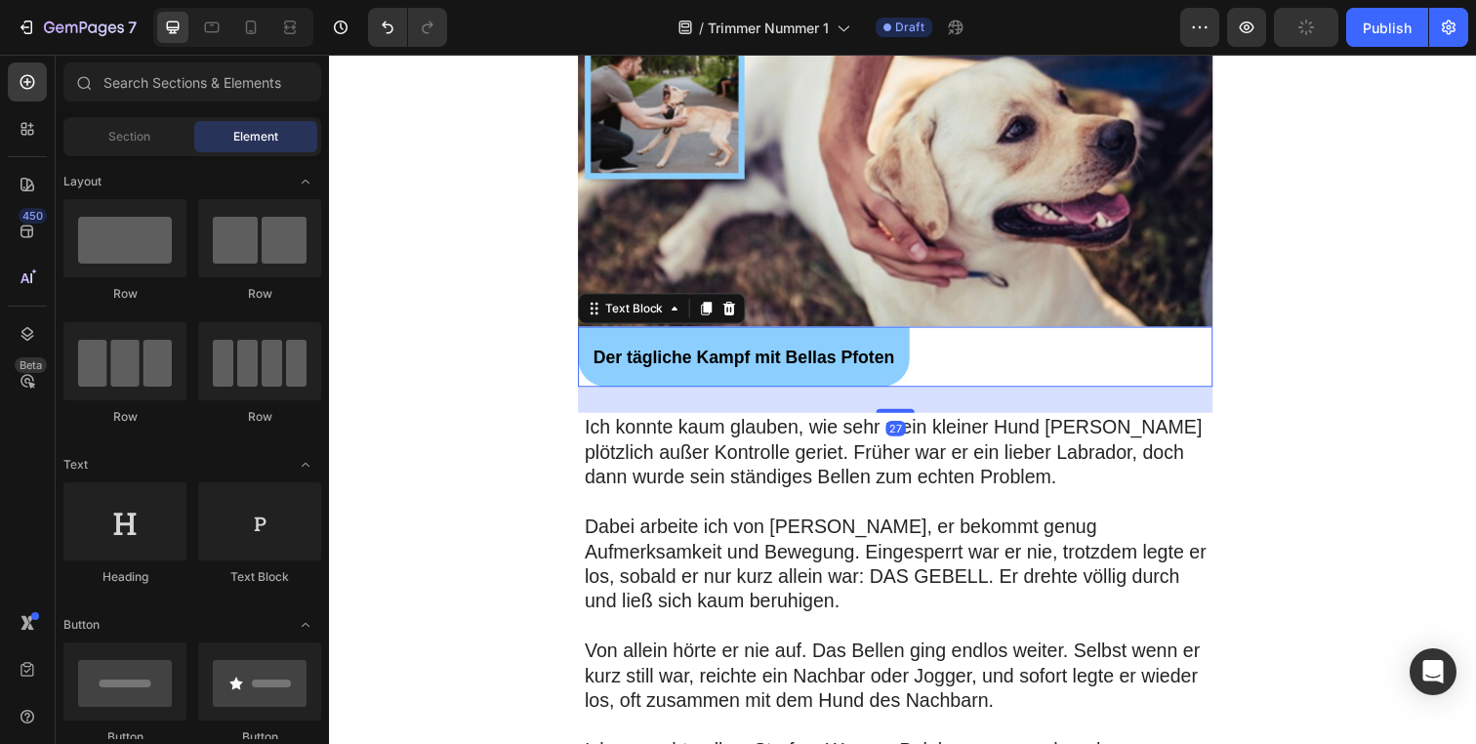
click at [799, 374] on p "Der tägliche Kampf mit Bellas Pfoten" at bounding box center [752, 363] width 308 height 30
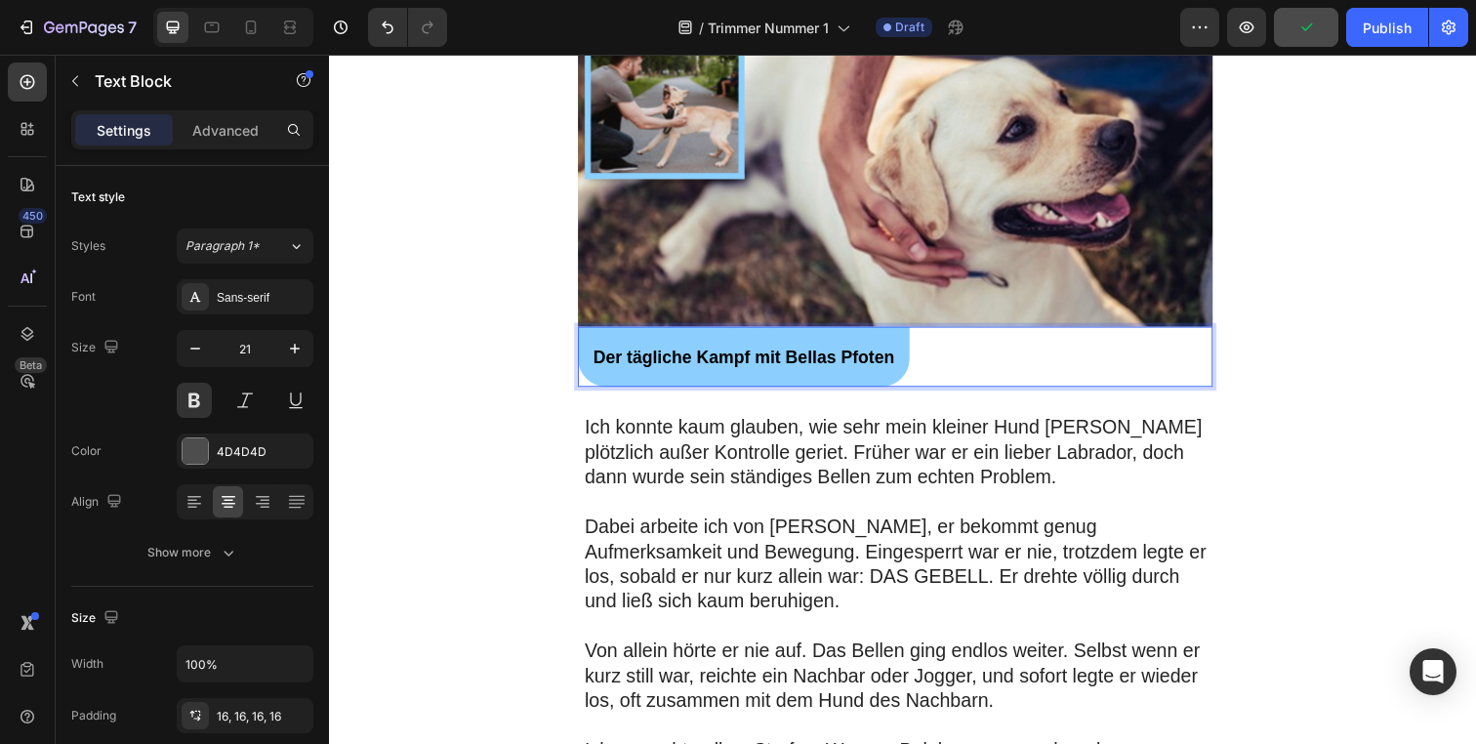
click at [883, 364] on strong "Der tägliche Kampf mit Bellas Pfoten" at bounding box center [752, 363] width 308 height 20
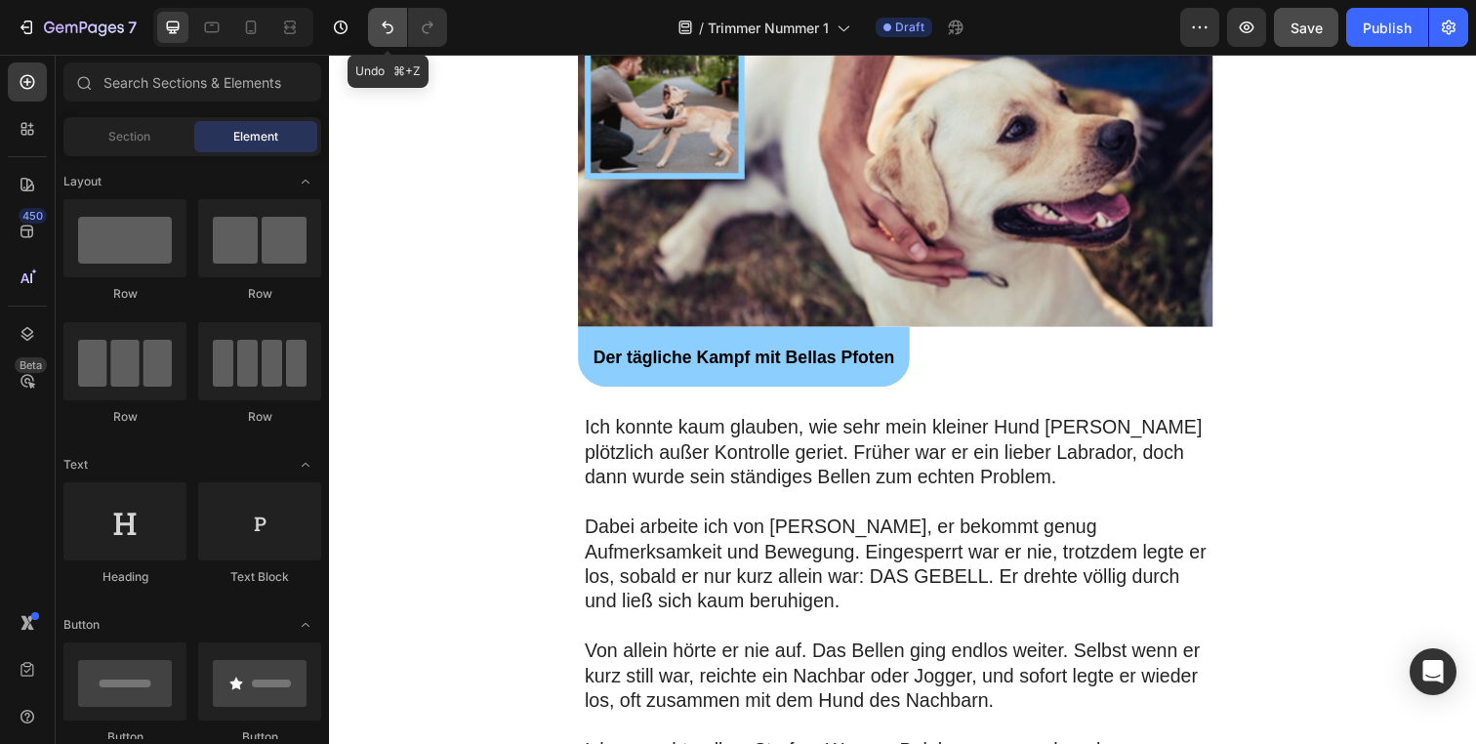
click at [382, 21] on icon "Undo/Redo" at bounding box center [388, 28] width 20 height 20
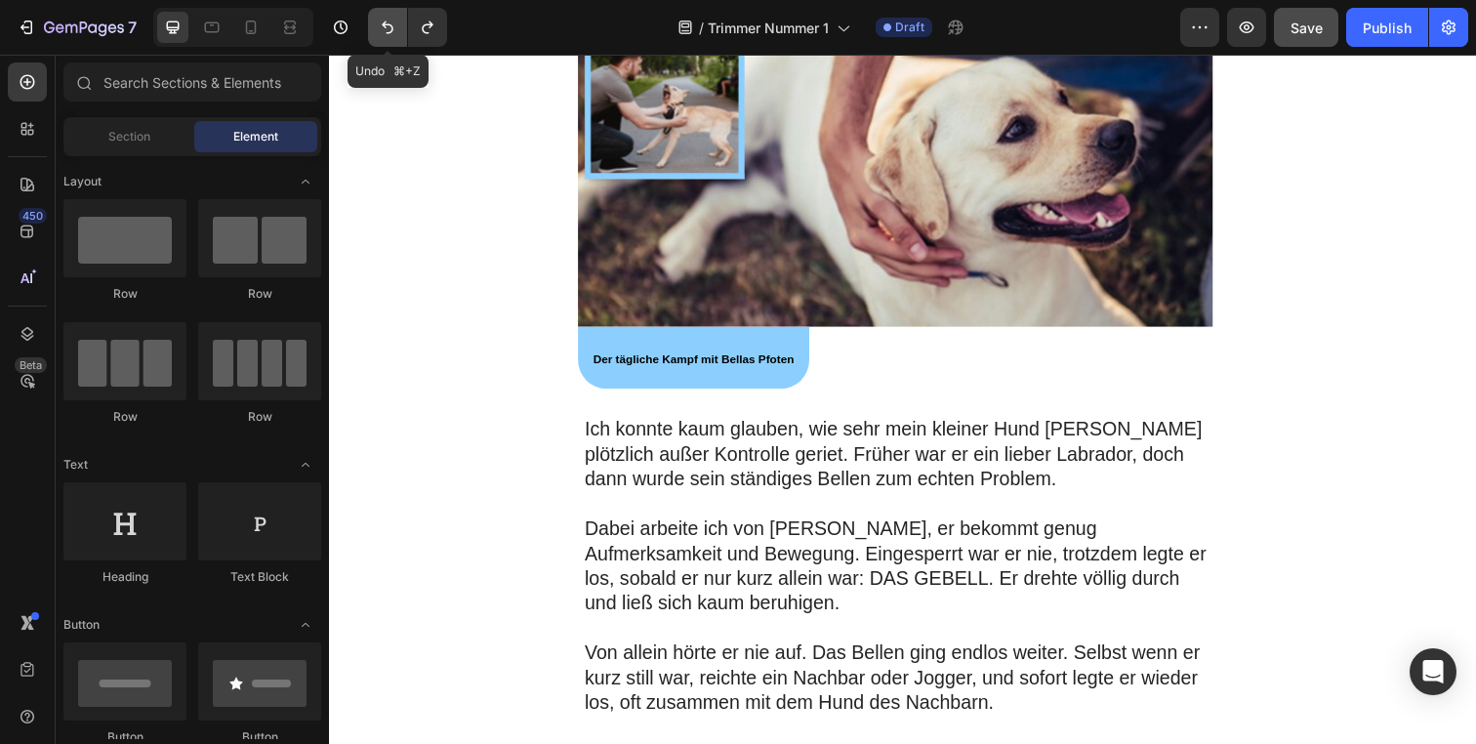
click at [382, 21] on icon "Undo/Redo" at bounding box center [388, 28] width 20 height 20
click at [383, 21] on icon "Undo/Redo" at bounding box center [388, 28] width 20 height 20
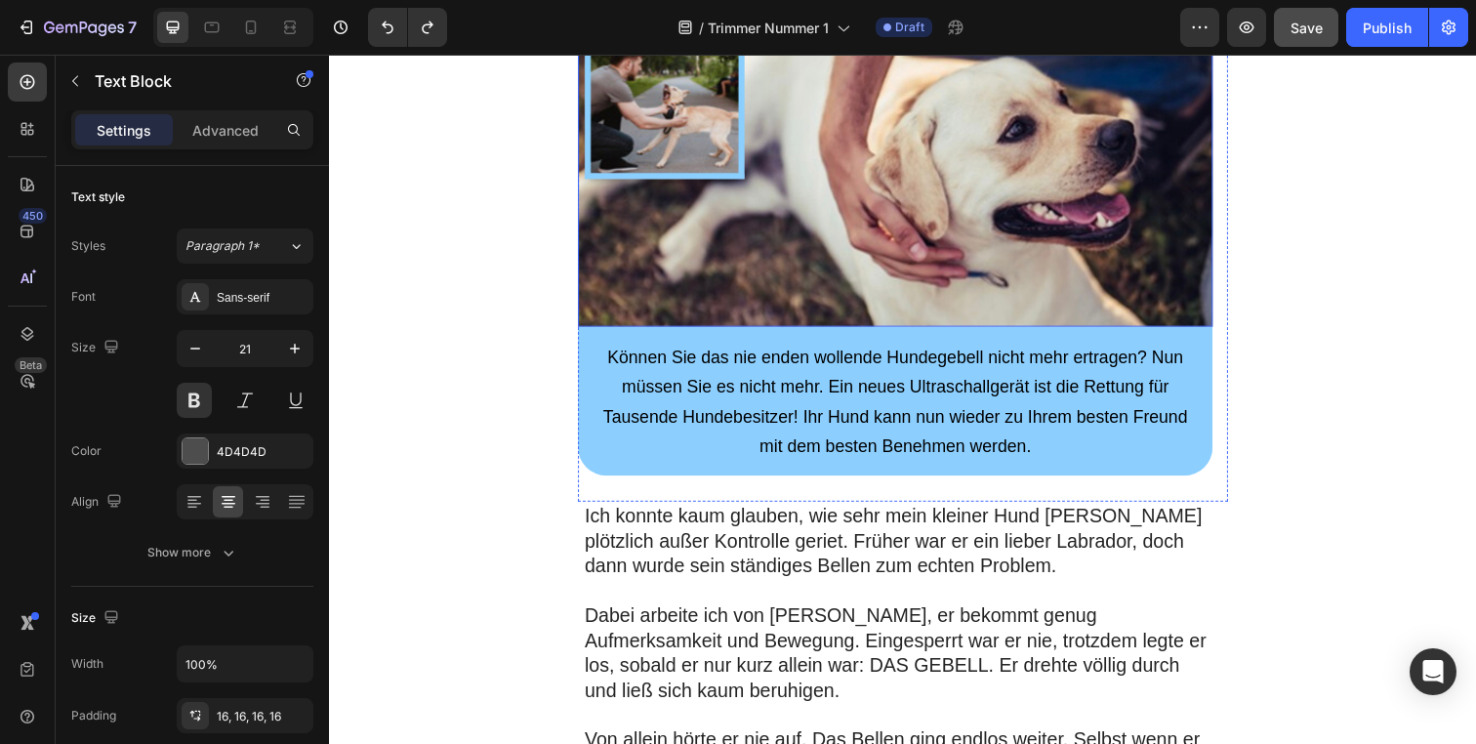
click at [847, 361] on span "Können Sie das nie enden wollende Hundegebell nicht mehr ertragen? Nun müssen S…" at bounding box center [906, 408] width 597 height 110
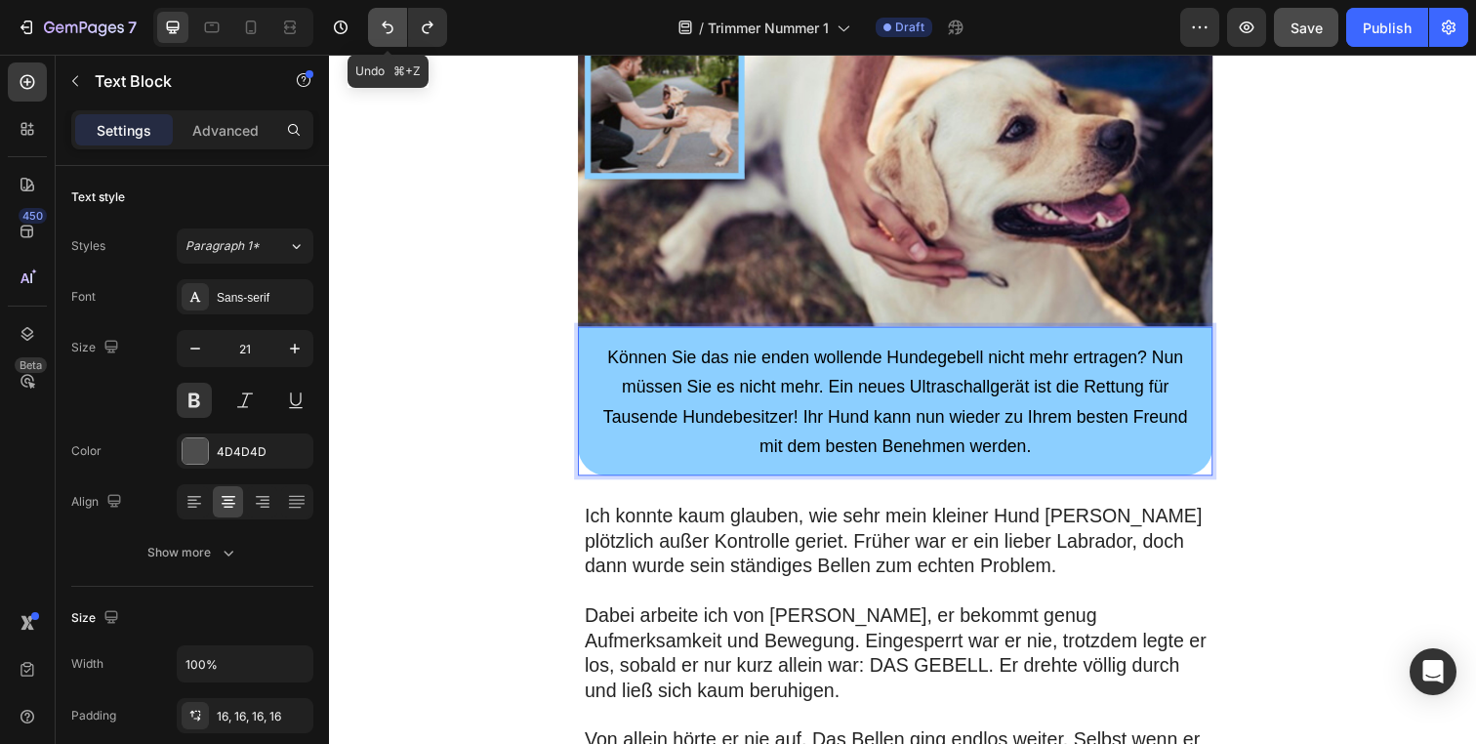
click at [388, 36] on icon "Undo/Redo" at bounding box center [388, 28] width 20 height 20
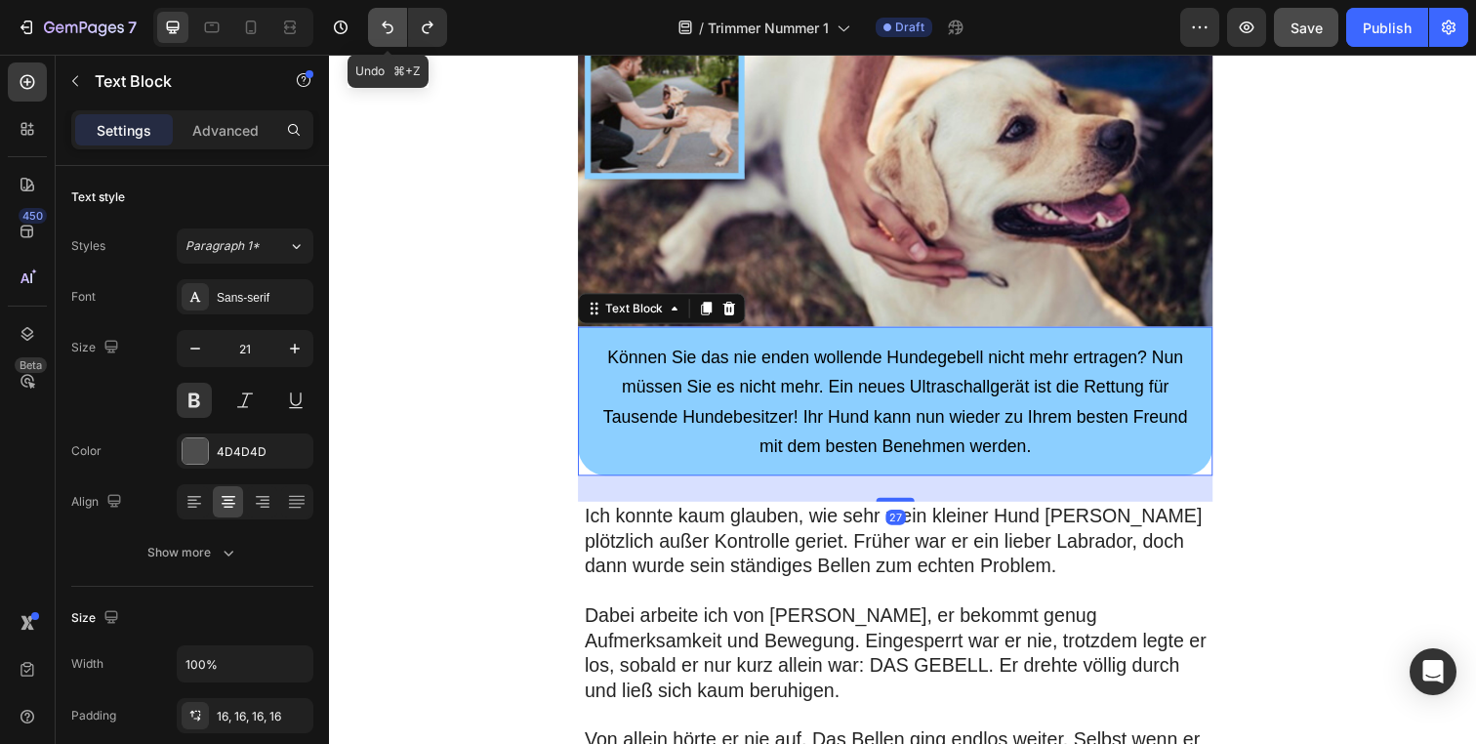
click at [388, 36] on icon "Undo/Redo" at bounding box center [388, 28] width 20 height 20
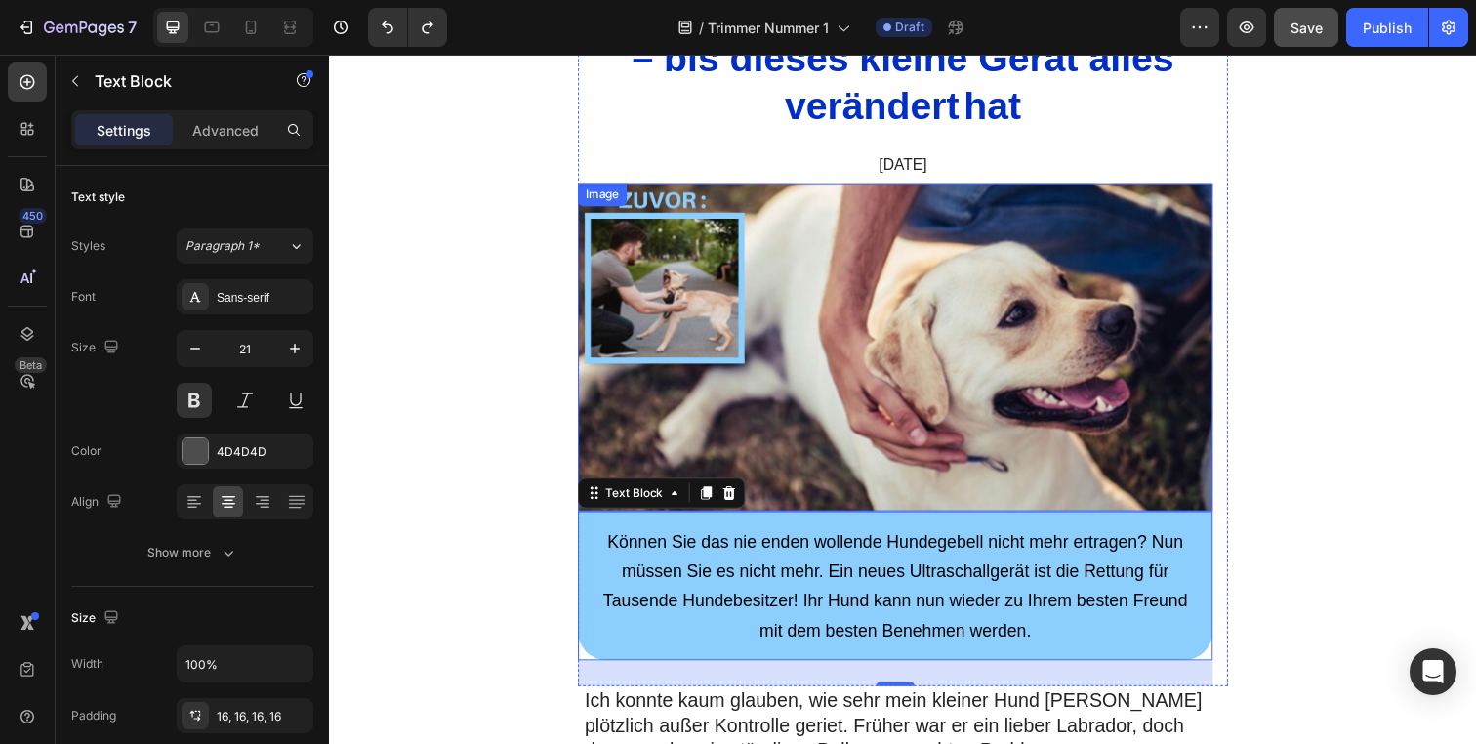
scroll to position [0, 0]
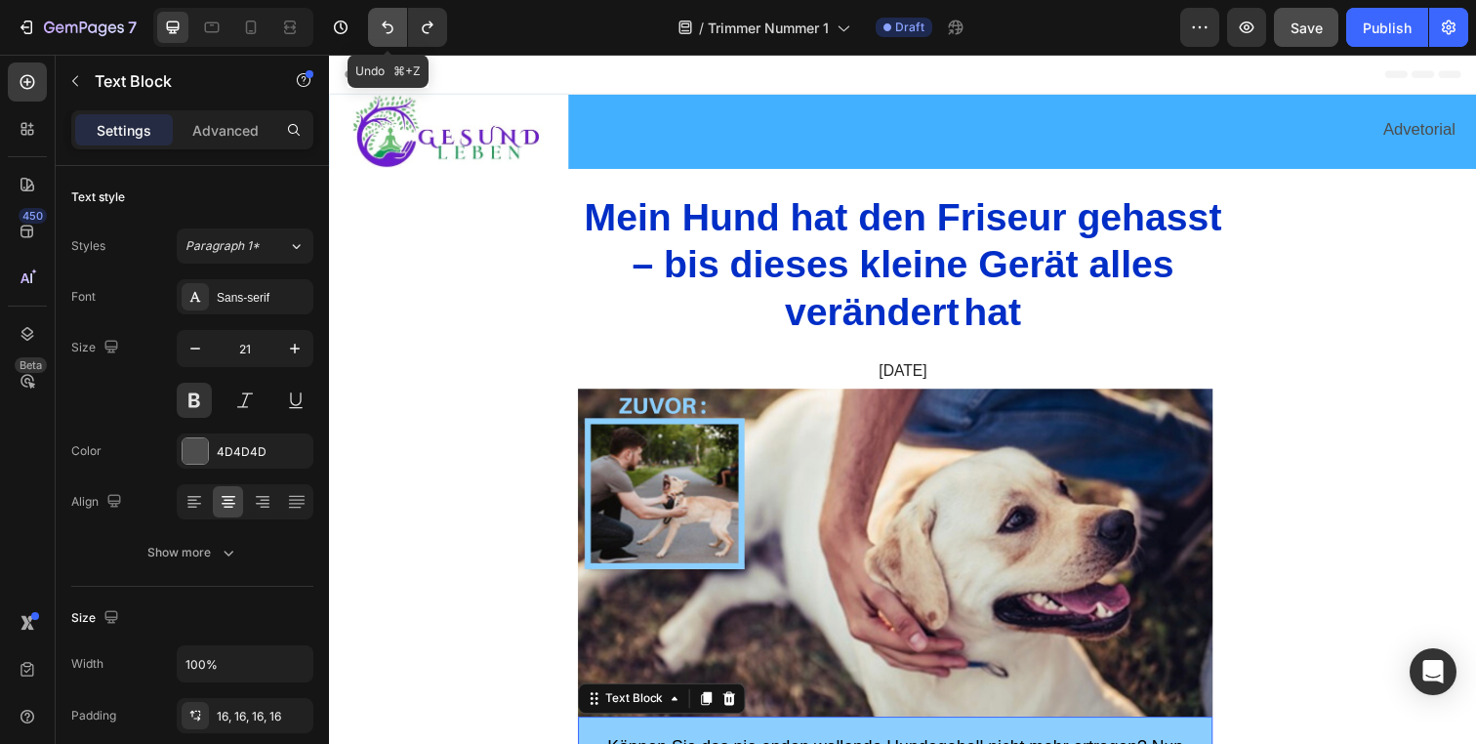
click at [401, 30] on button "Undo/Redo" at bounding box center [387, 27] width 39 height 39
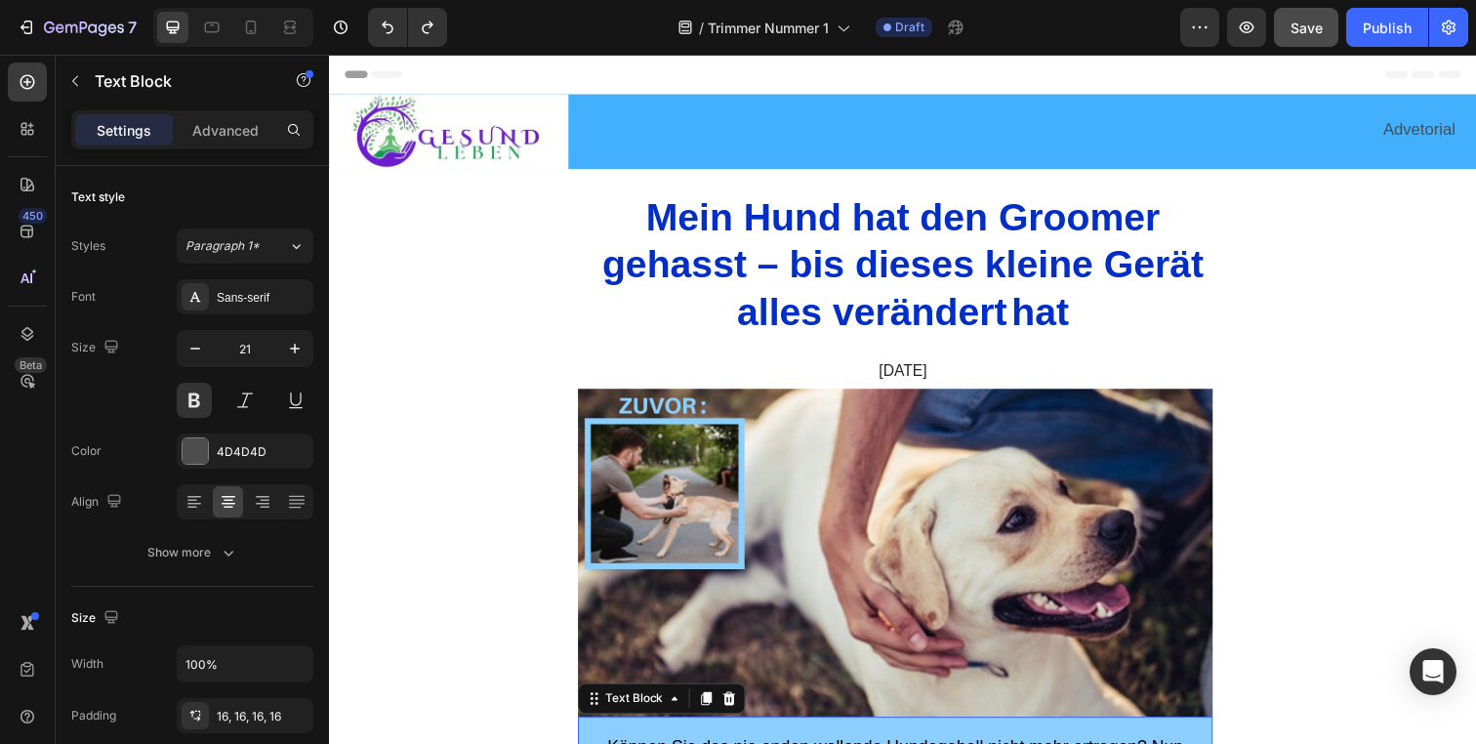
click at [451, 39] on div "7 Version history" at bounding box center [231, 27] width 463 height 39
click at [447, 37] on div at bounding box center [403, 27] width 87 height 39
click at [444, 36] on button "Undo/Redo" at bounding box center [427, 27] width 39 height 39
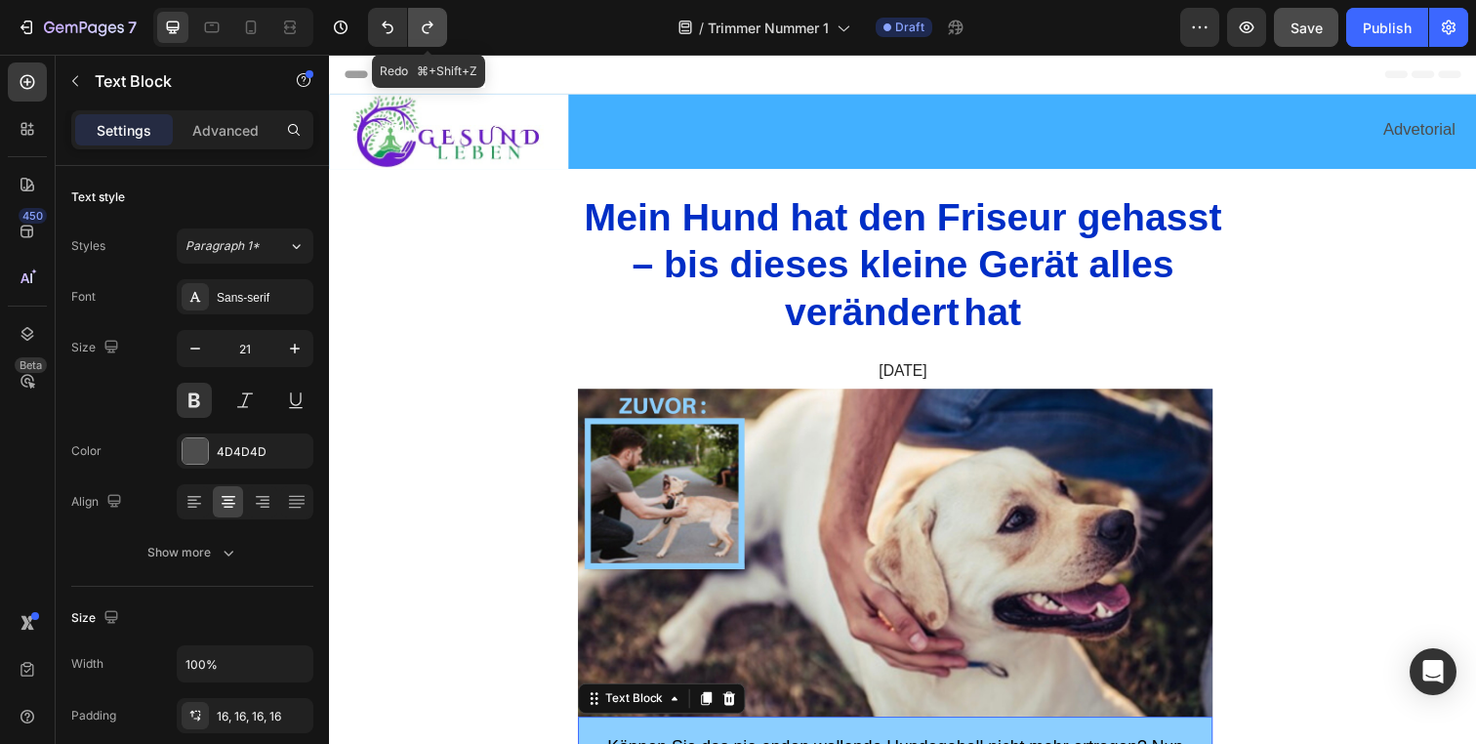
click at [444, 36] on button "Undo/Redo" at bounding box center [427, 27] width 39 height 39
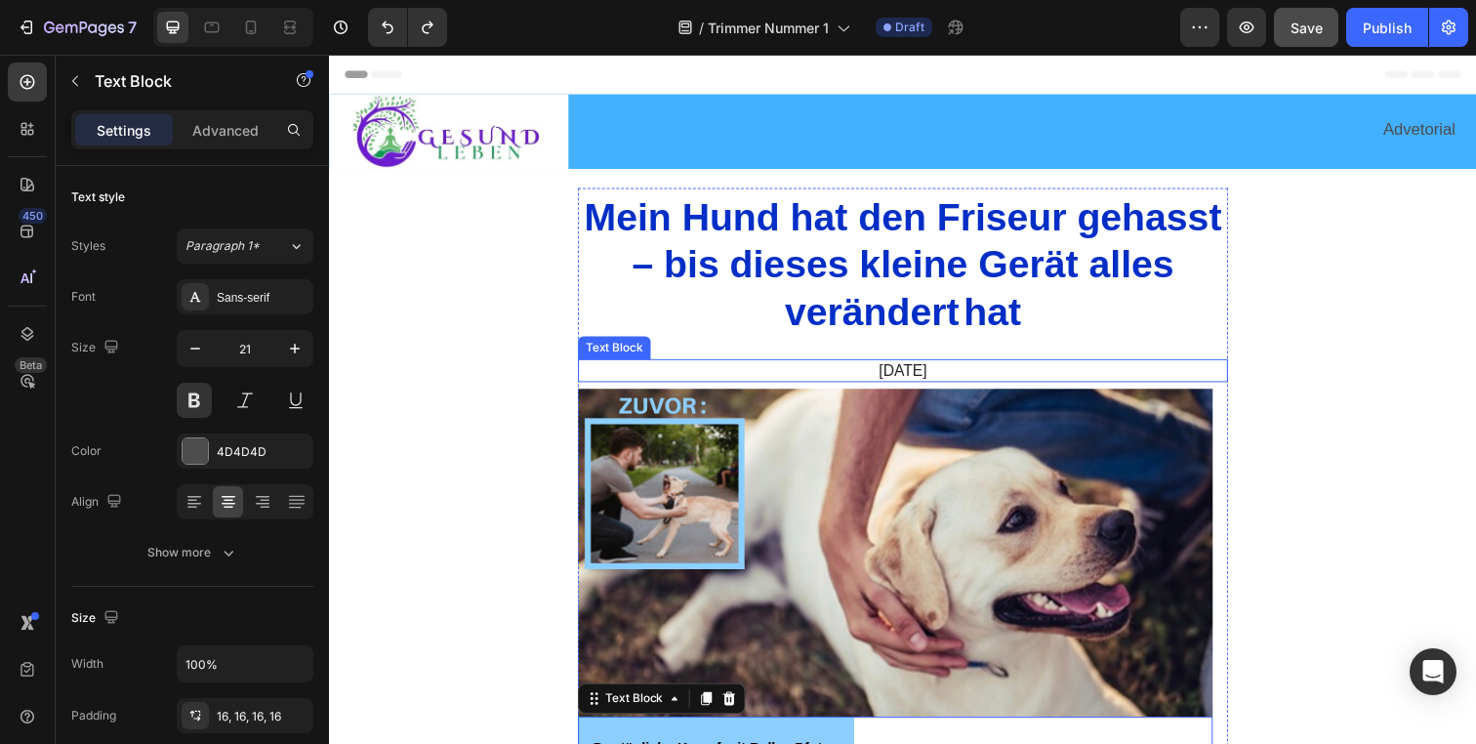
scroll to position [172, 0]
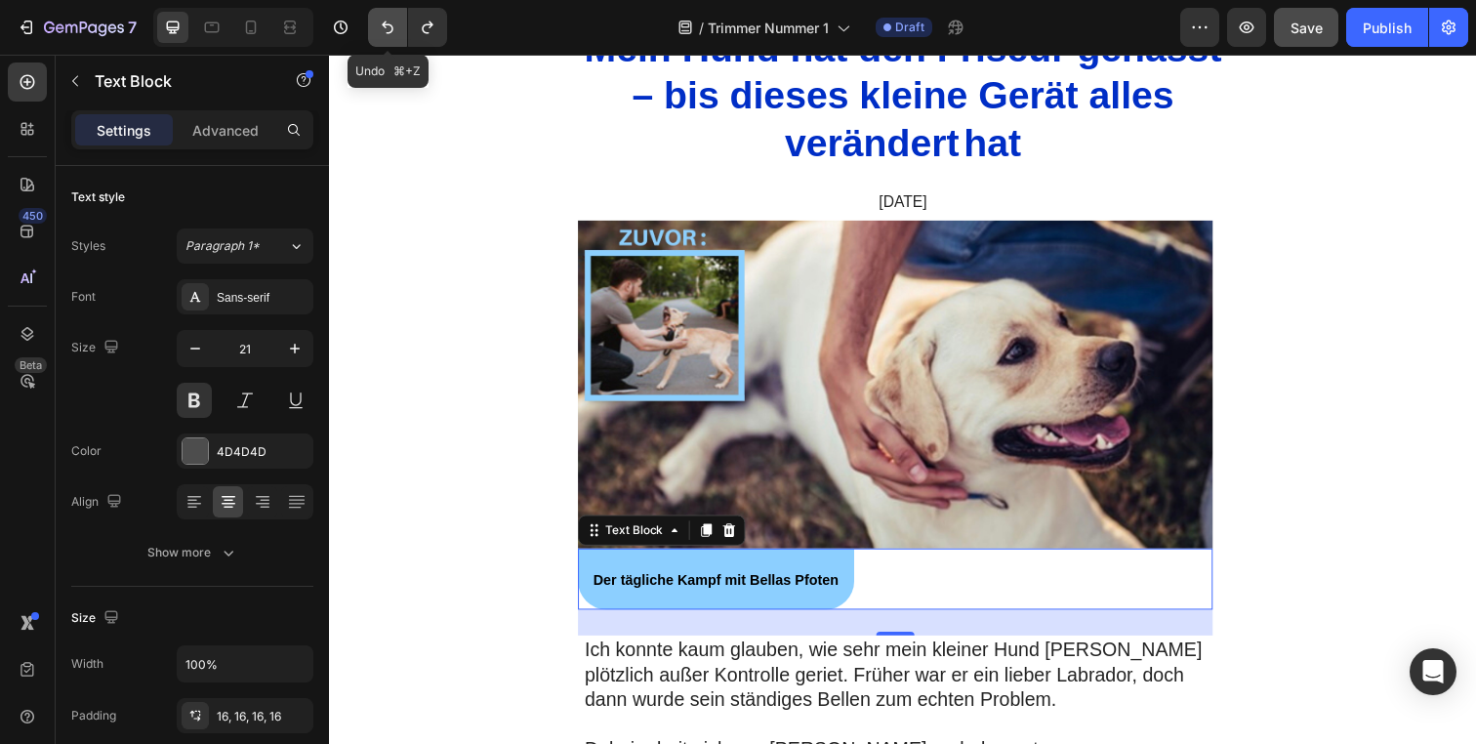
click at [387, 31] on icon "Undo/Redo" at bounding box center [388, 28] width 20 height 20
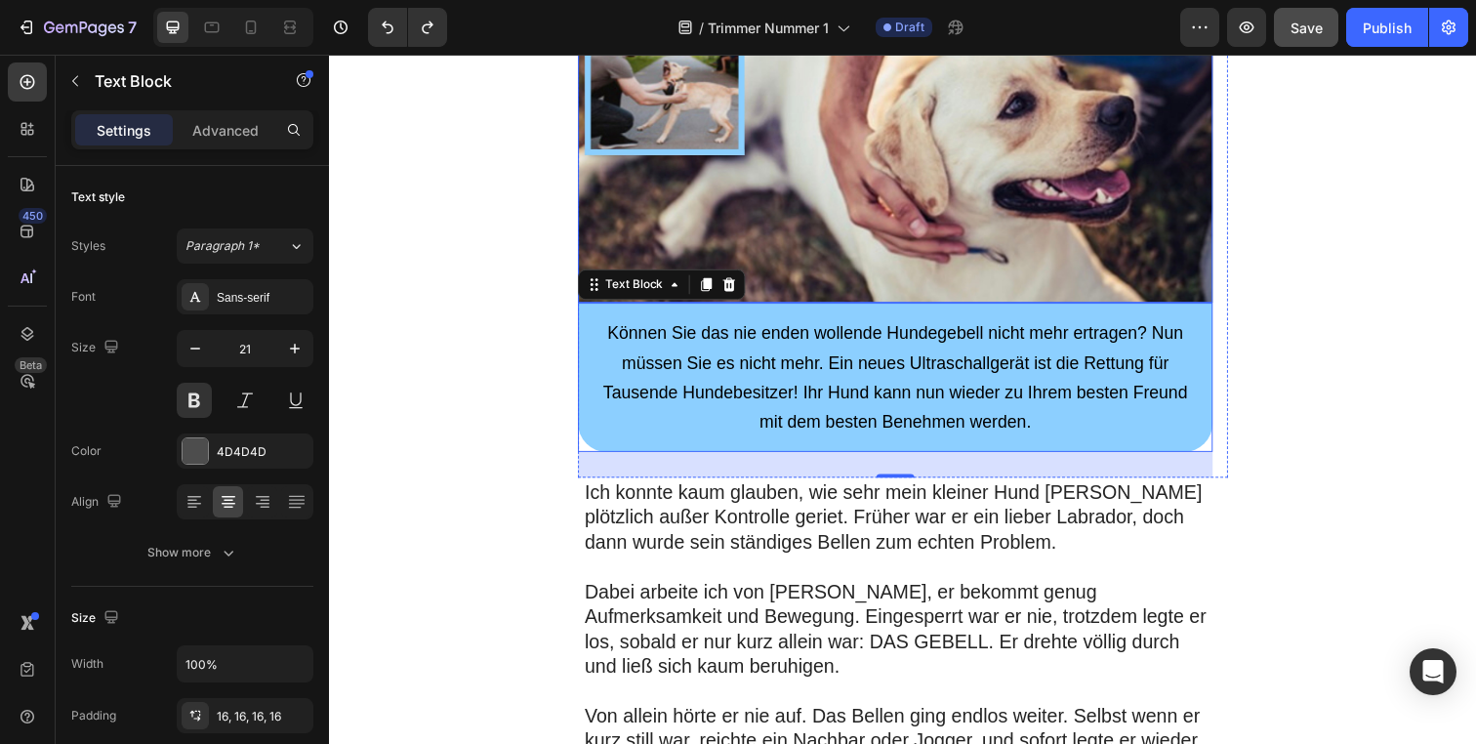
scroll to position [475, 0]
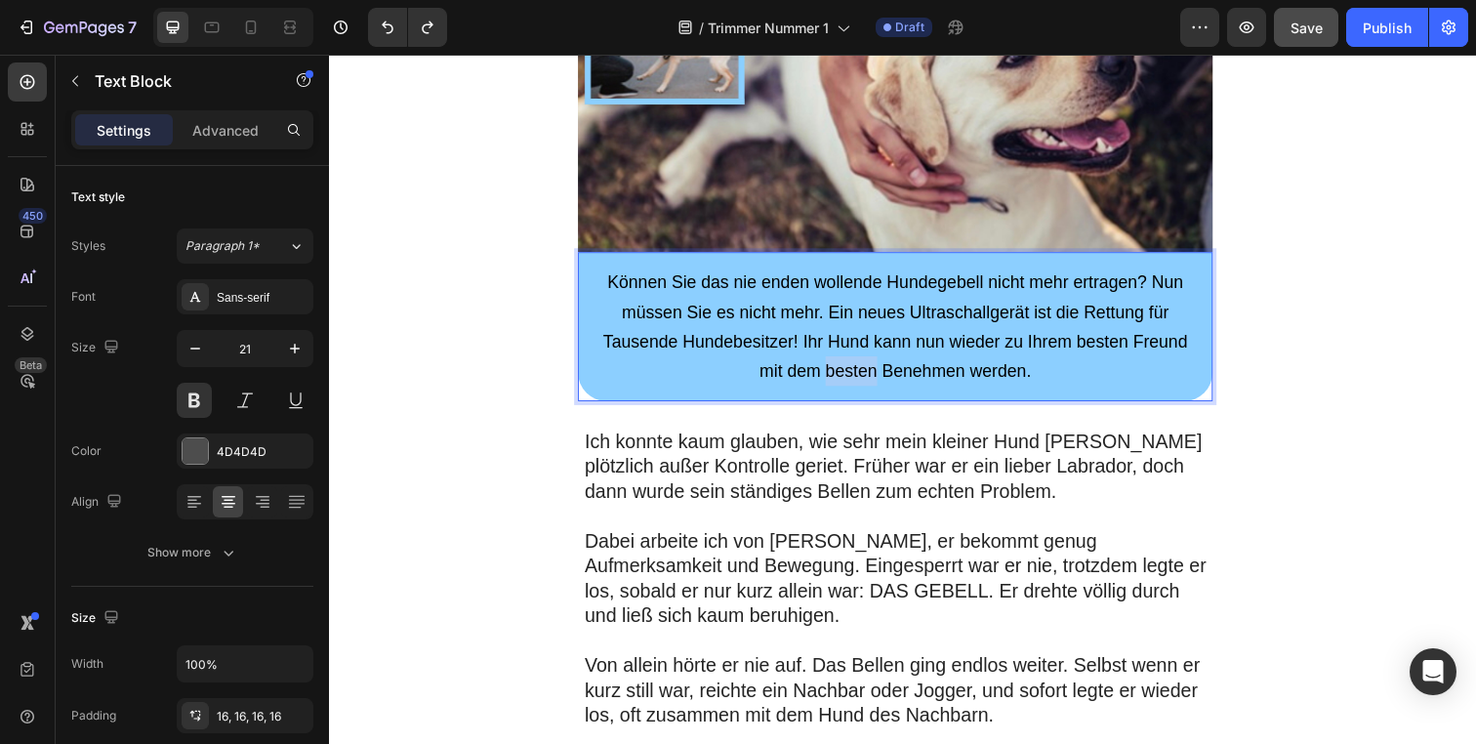
click at [865, 380] on span "Können Sie das nie enden wollende Hundegebell nicht mehr ertragen? Nun müssen S…" at bounding box center [906, 332] width 597 height 110
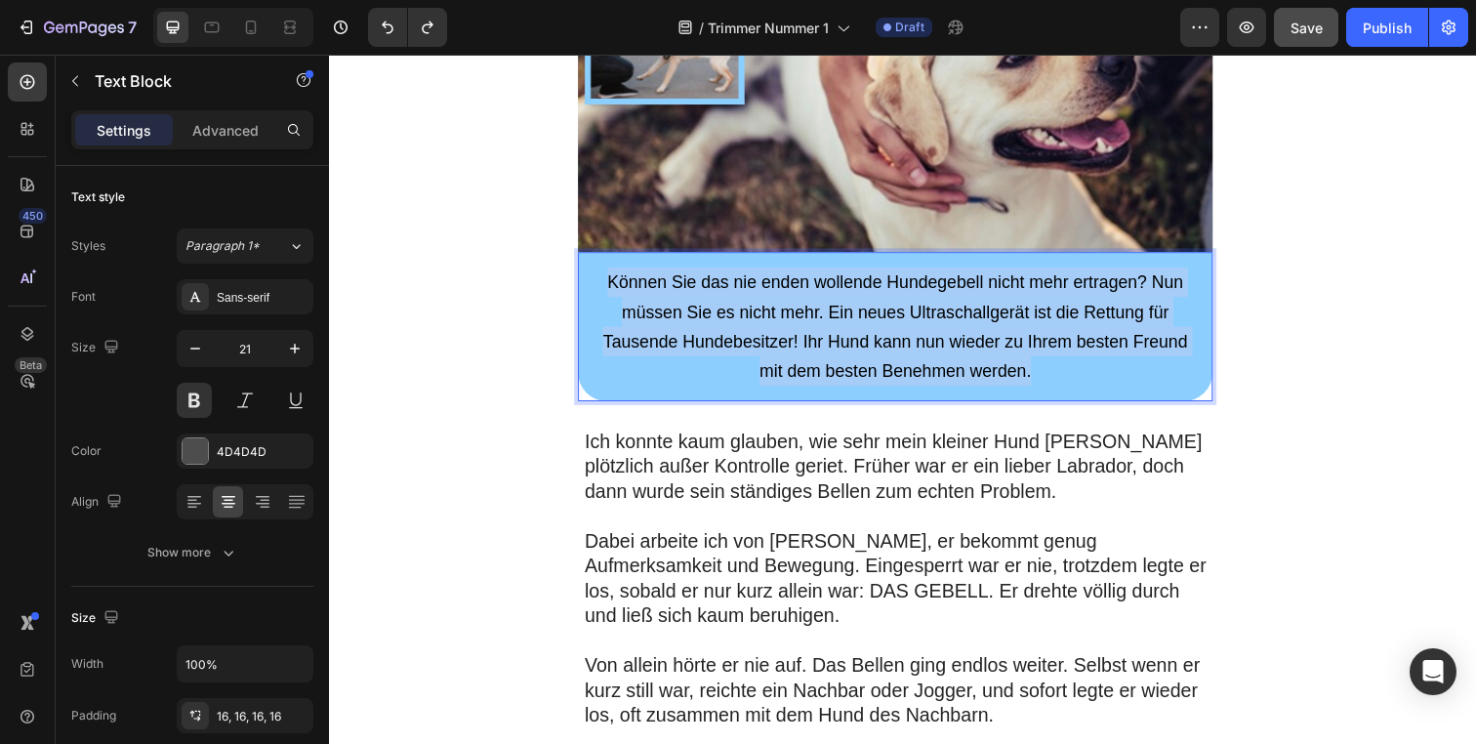
click at [865, 380] on span "Können Sie das nie enden wollende Hundegebell nicht mehr ertragen? Nun müssen S…" at bounding box center [906, 332] width 597 height 110
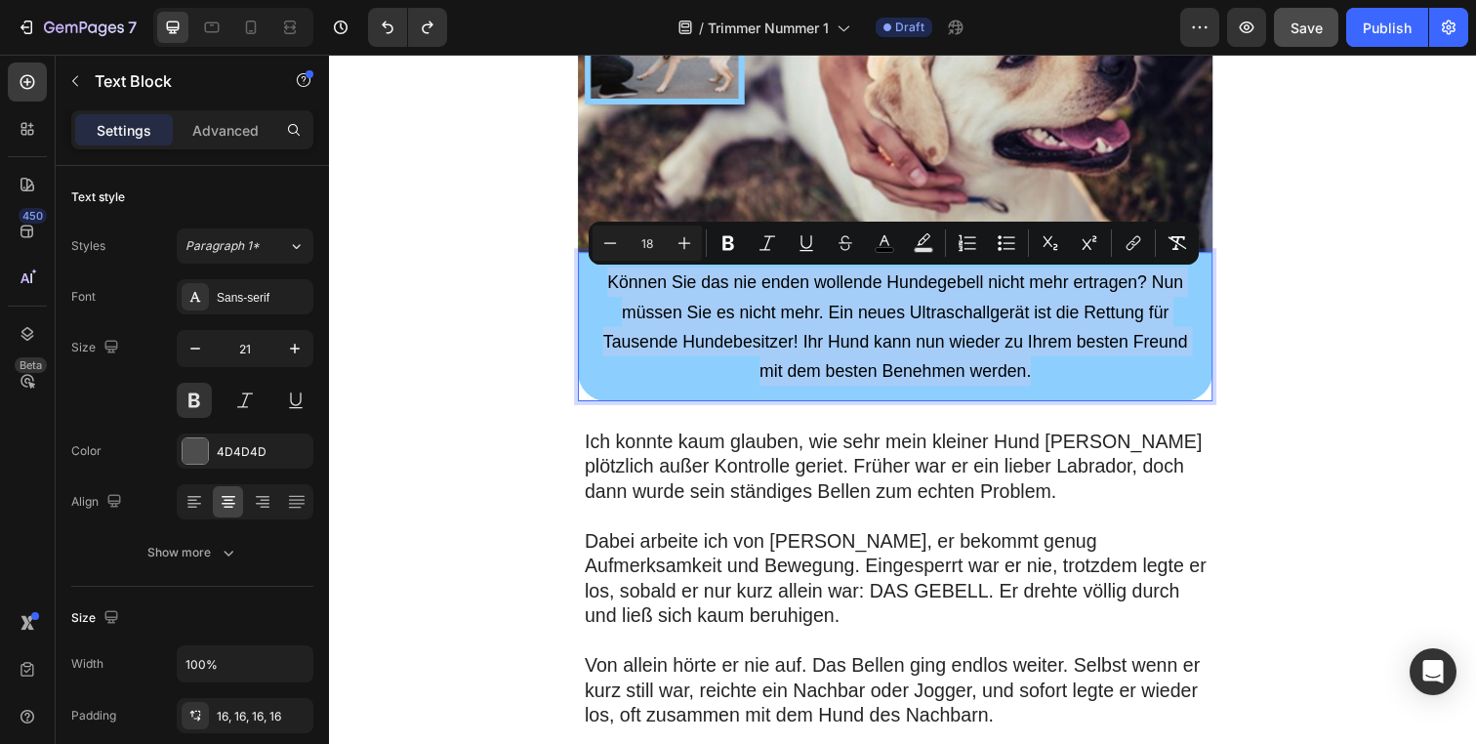
click at [865, 380] on span "Können Sie das nie enden wollende Hundegebell nicht mehr ertragen? Nun müssen S…" at bounding box center [906, 332] width 597 height 110
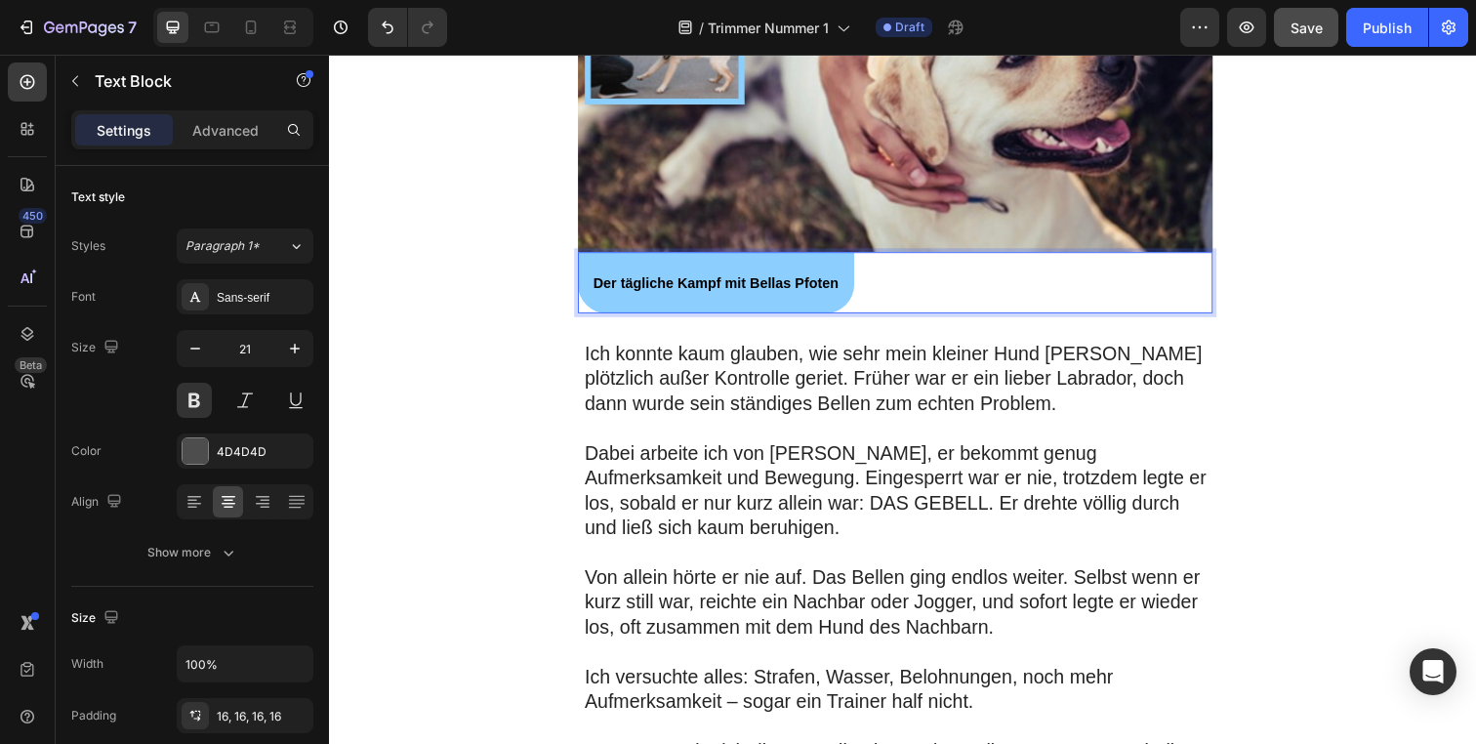
click at [807, 290] on strong "Der tägliche Kampf mit Bellas Pfoten" at bounding box center [723, 288] width 251 height 16
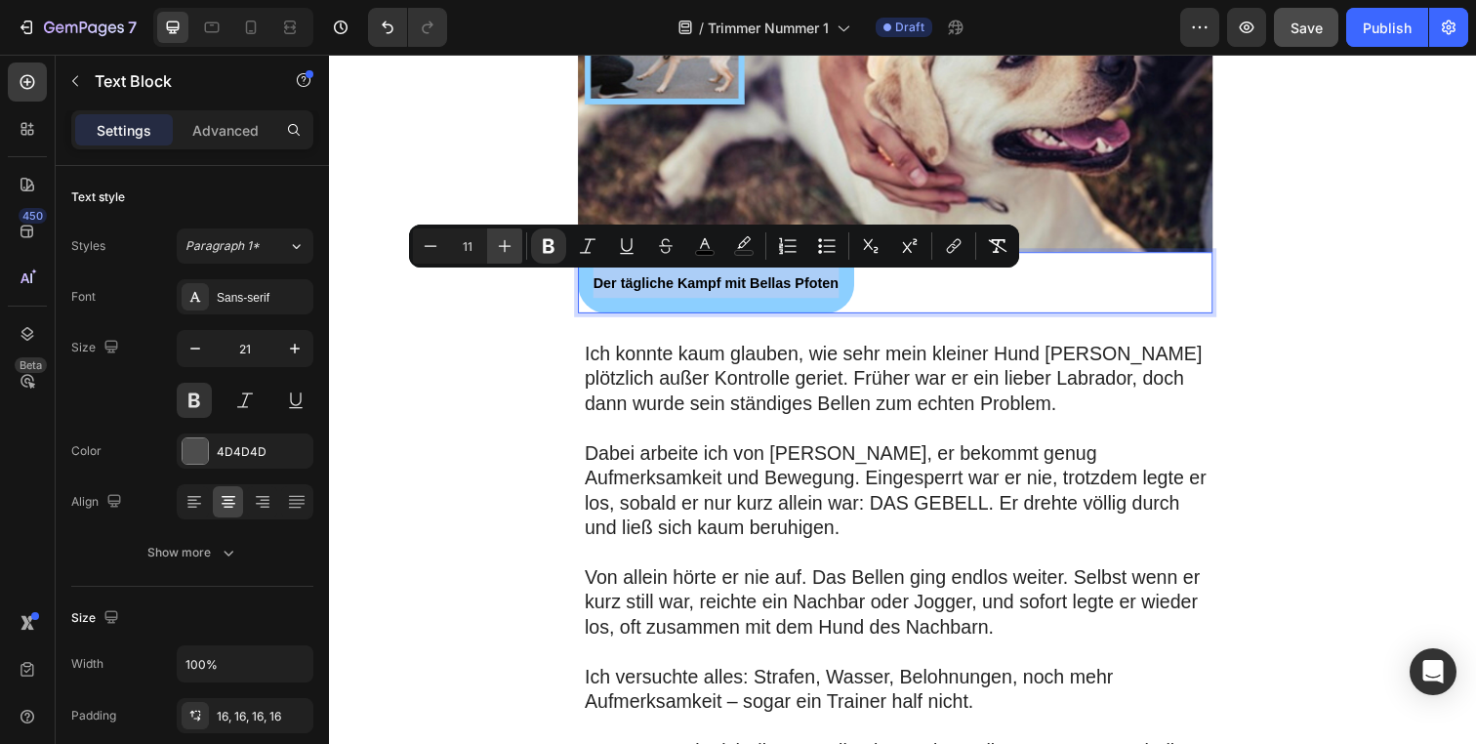
click at [503, 250] on icon "Editor contextual toolbar" at bounding box center [505, 246] width 20 height 20
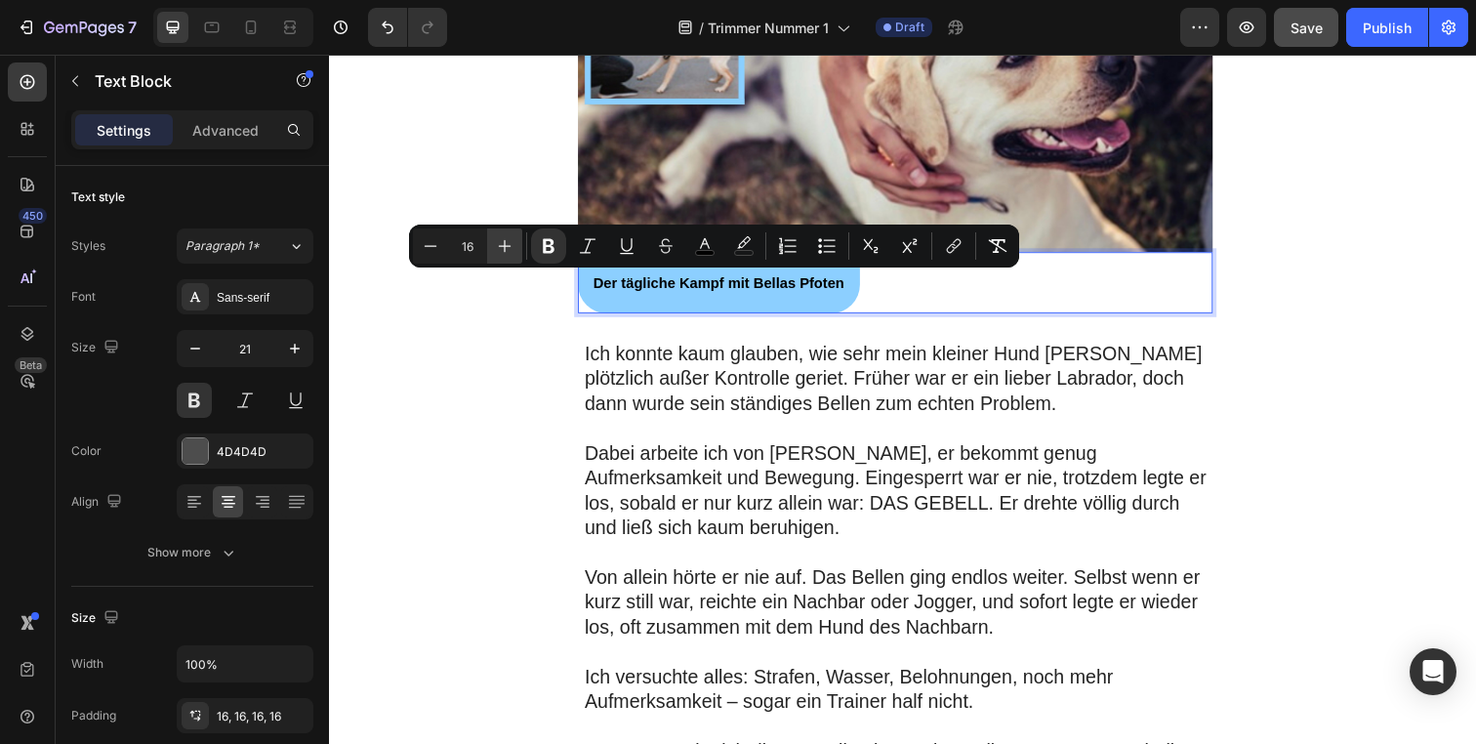
click at [503, 250] on icon "Editor contextual toolbar" at bounding box center [505, 246] width 20 height 20
type input "18"
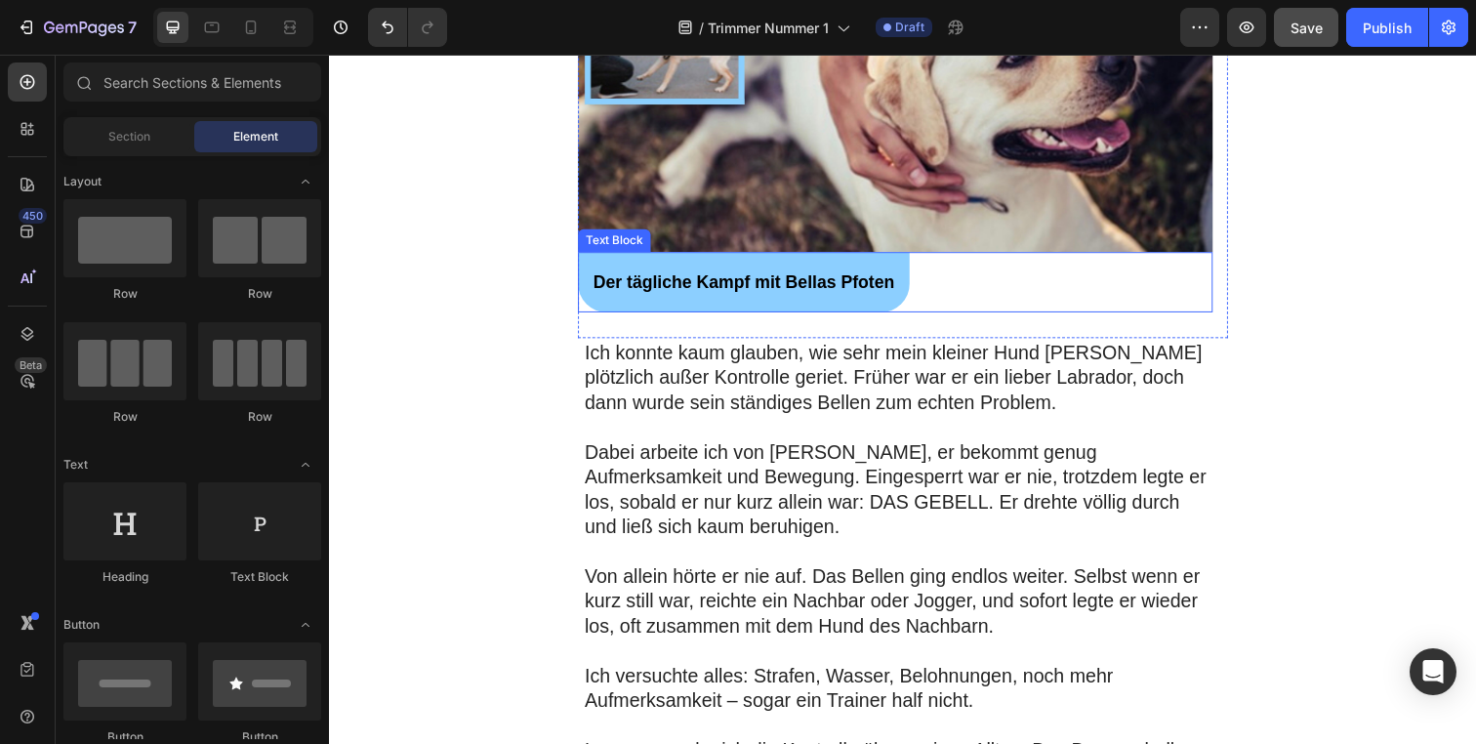
click at [889, 302] on div "Der tägliche Kampf mit Bellas Pfoten" at bounding box center [752, 287] width 339 height 62
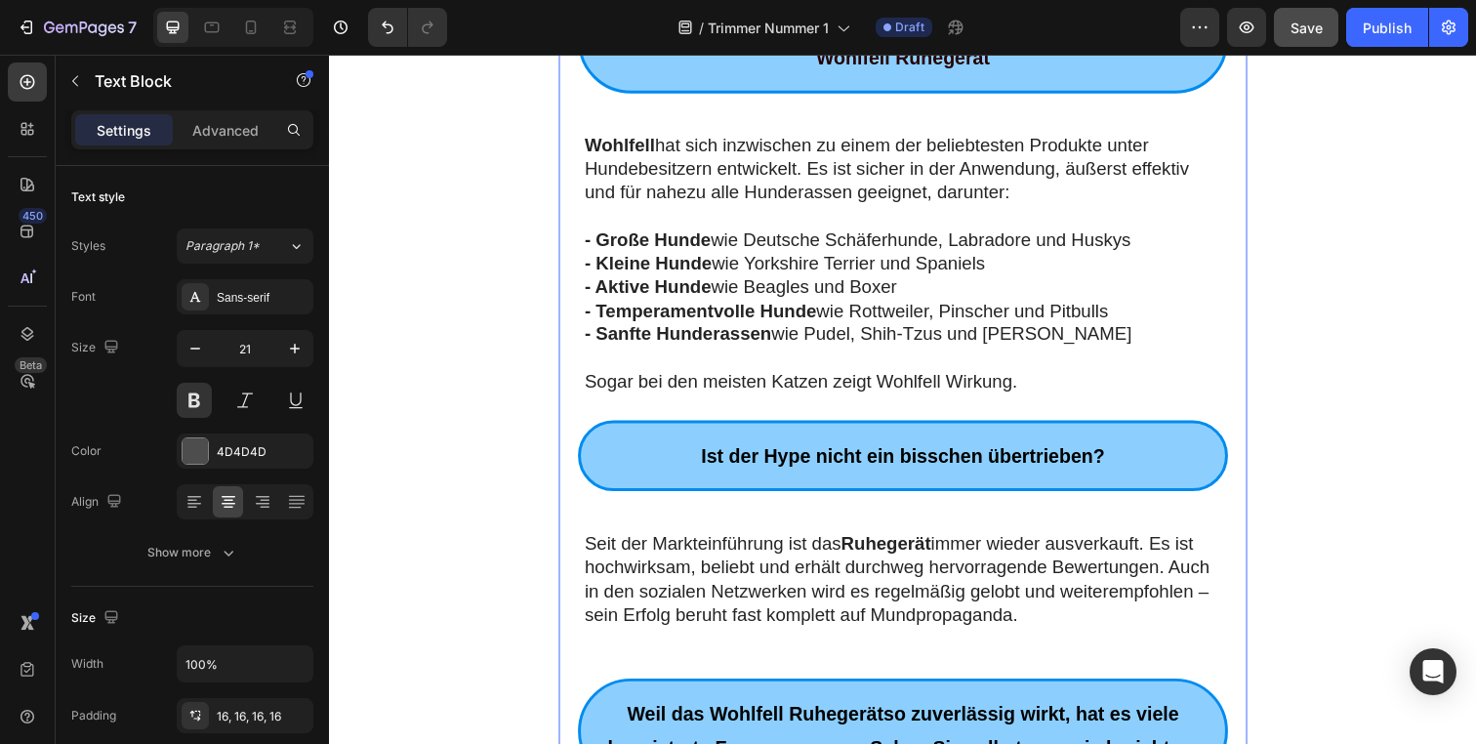
scroll to position [3022, 0]
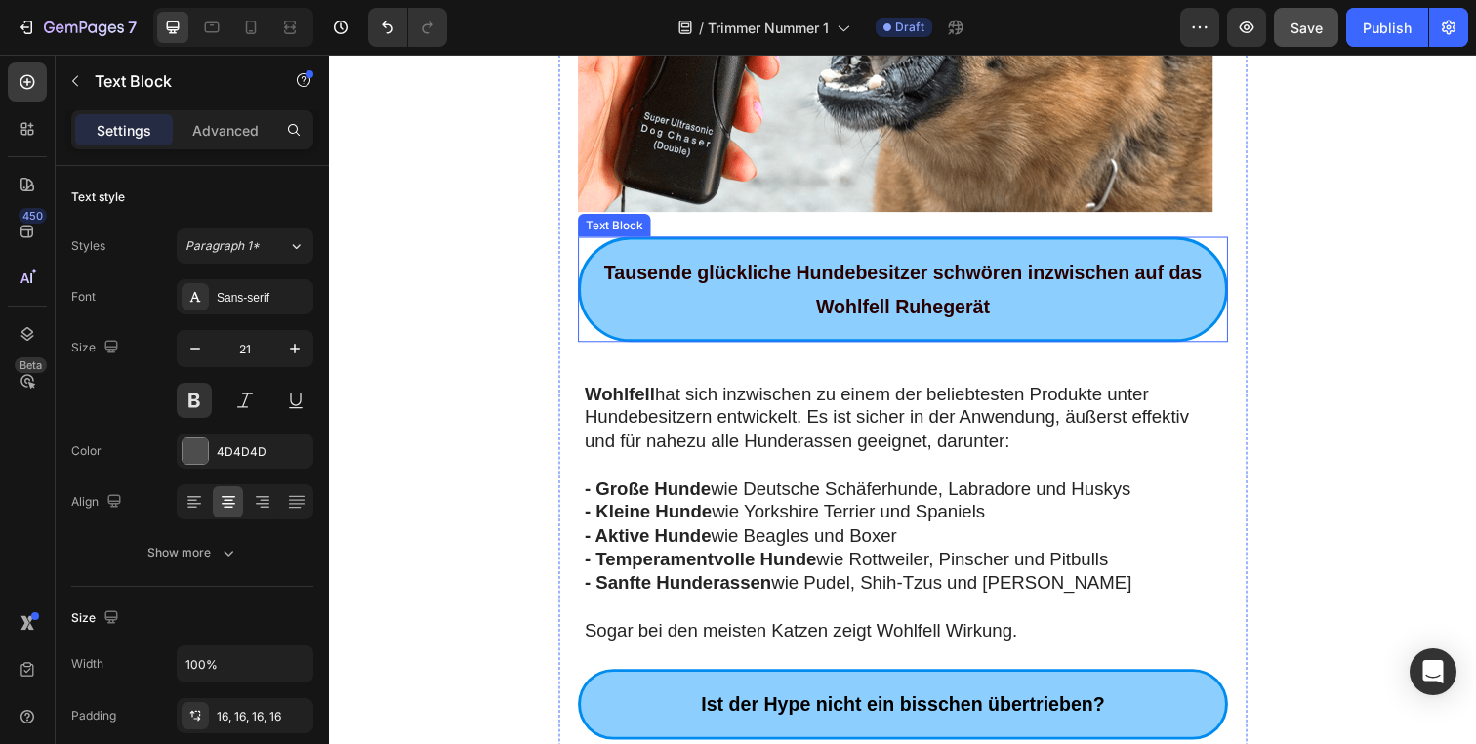
click at [858, 261] on p "Tausende glückliche Hundebesitzer schwören inzwischen auf das Wohlfell Ruhegerät" at bounding box center [915, 294] width 639 height 70
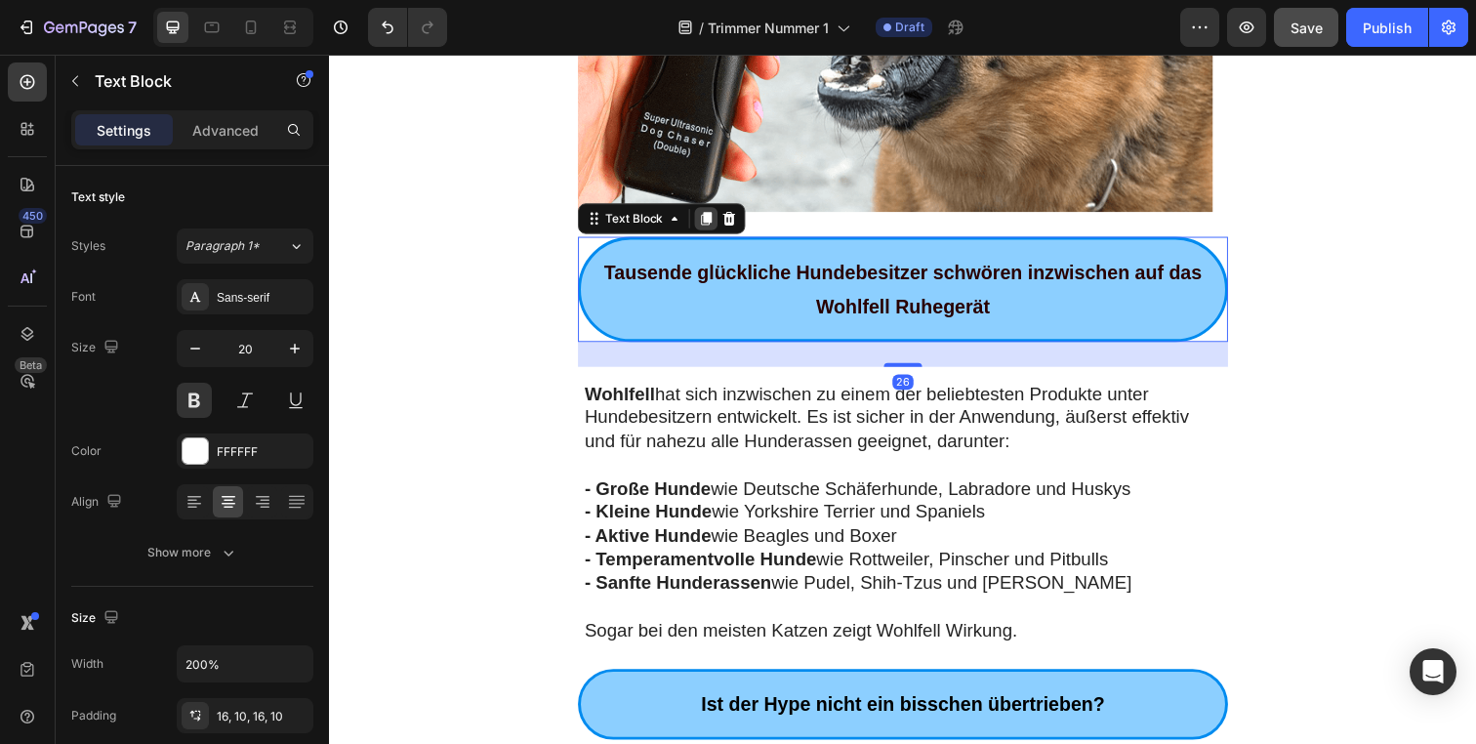
click at [710, 225] on icon at bounding box center [714, 222] width 11 height 14
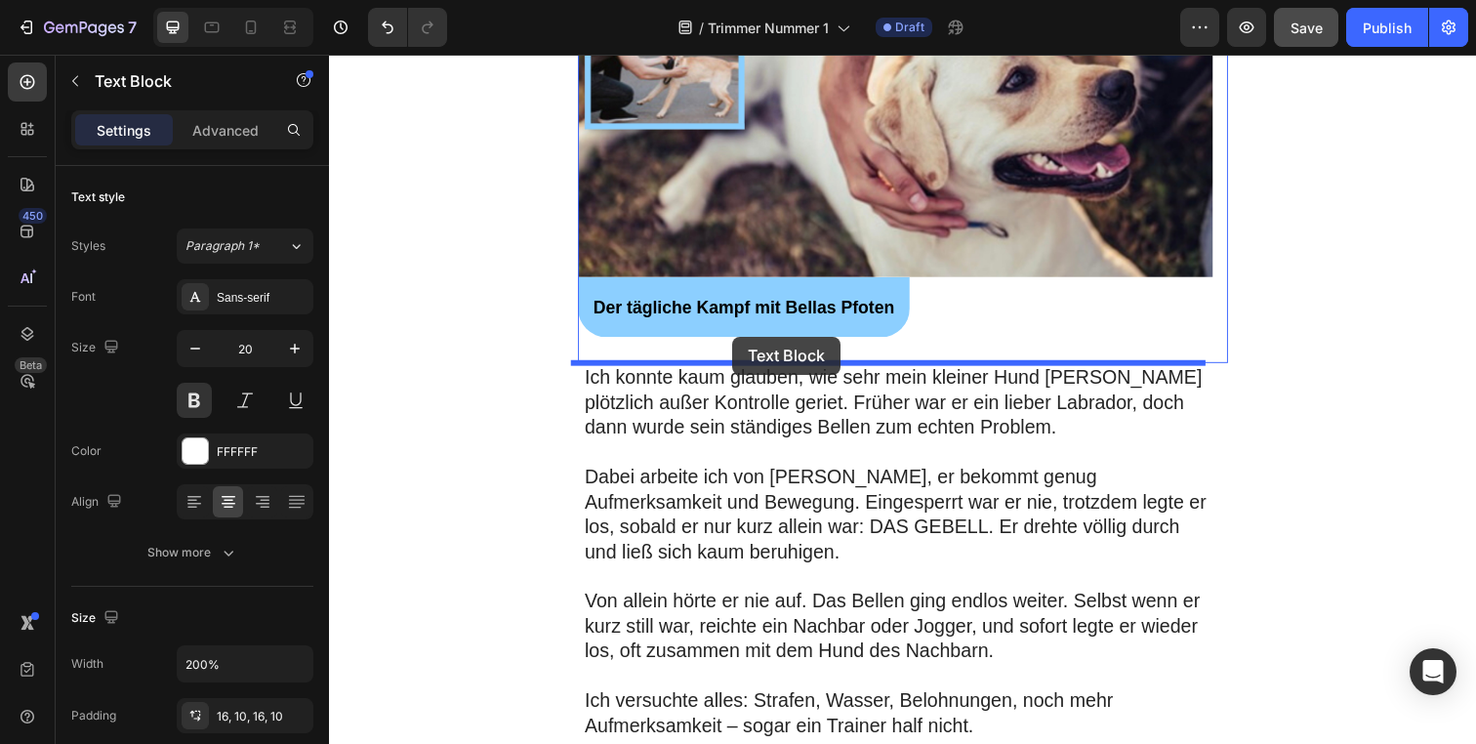
scroll to position [447, 0]
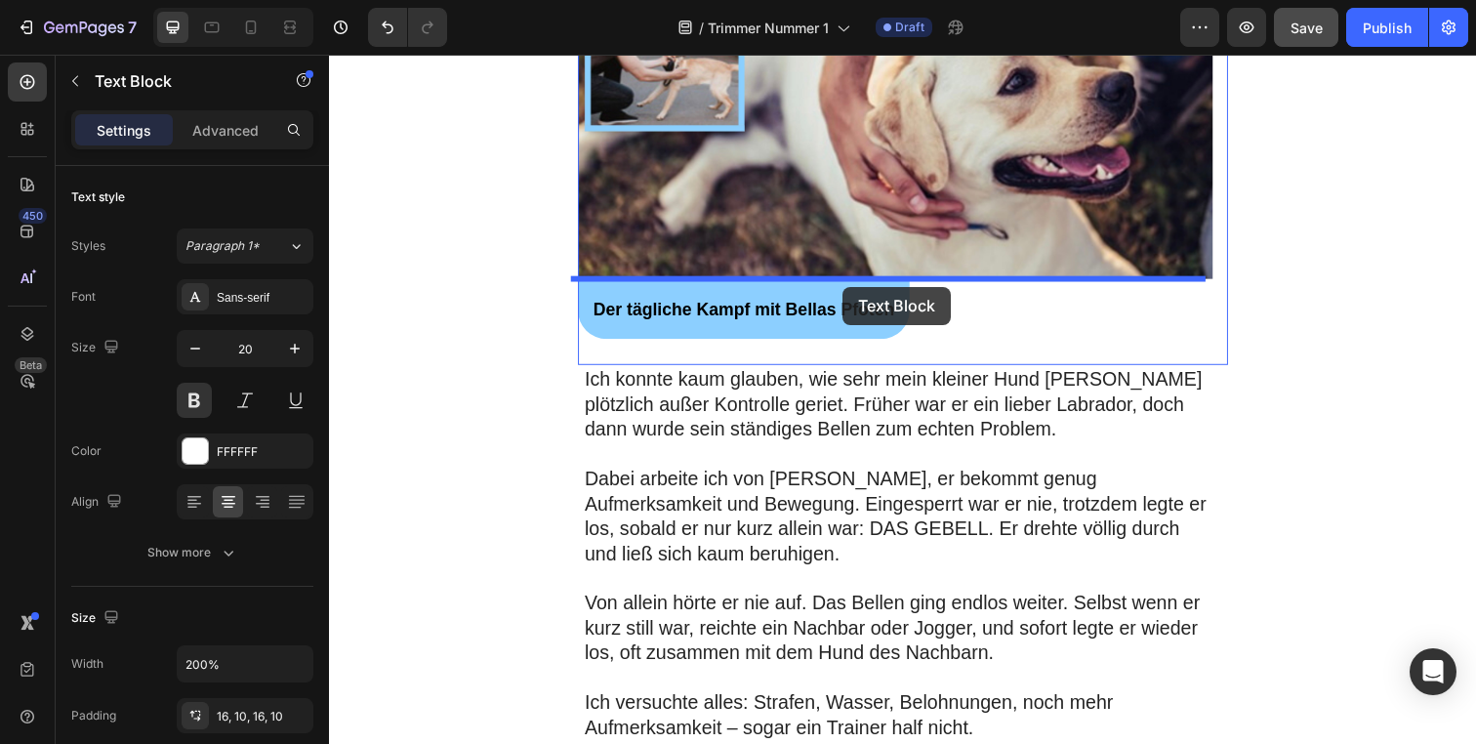
drag, startPoint x: 708, startPoint y: 391, endPoint x: 853, endPoint y: 292, distance: 175.7
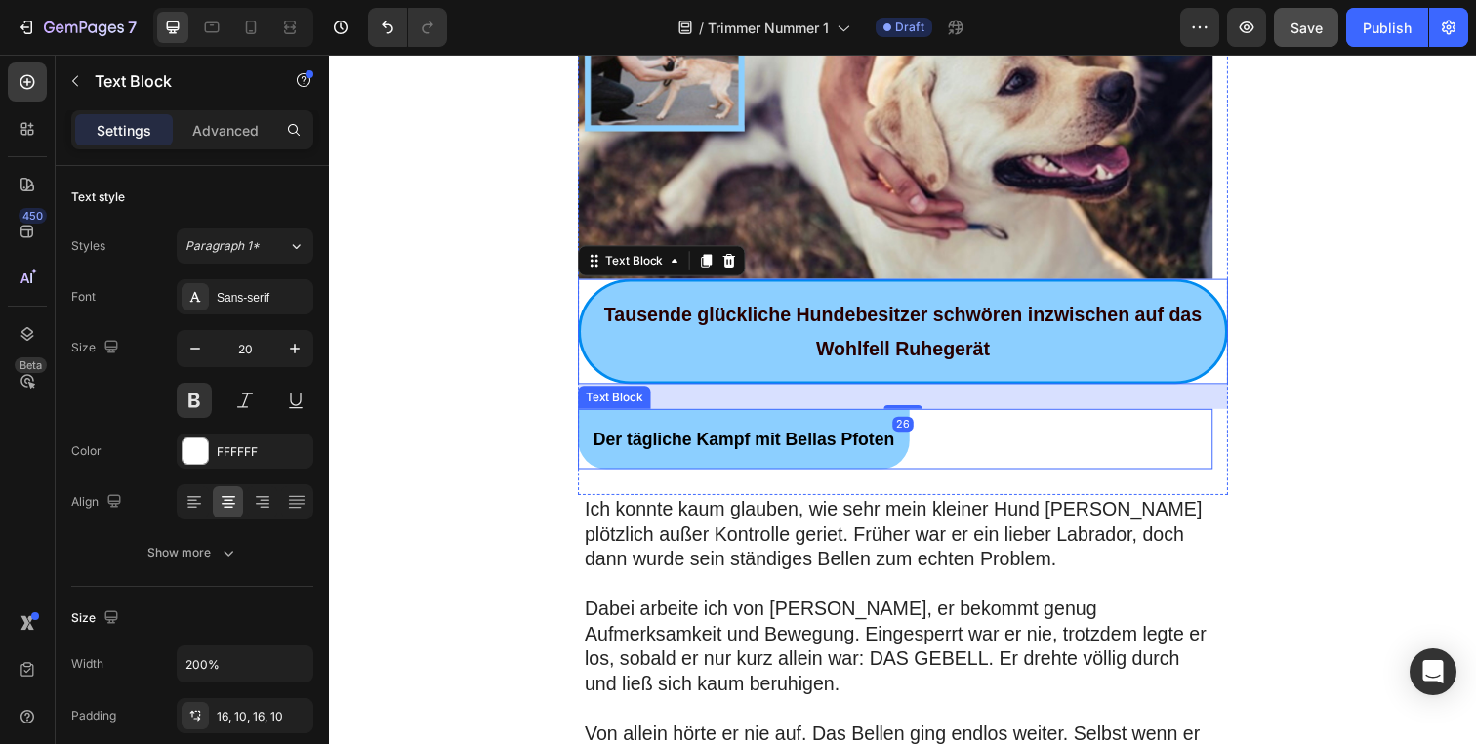
click at [723, 461] on p "Der tägliche Kampf mit Bellas Pfoten" at bounding box center [752, 447] width 308 height 30
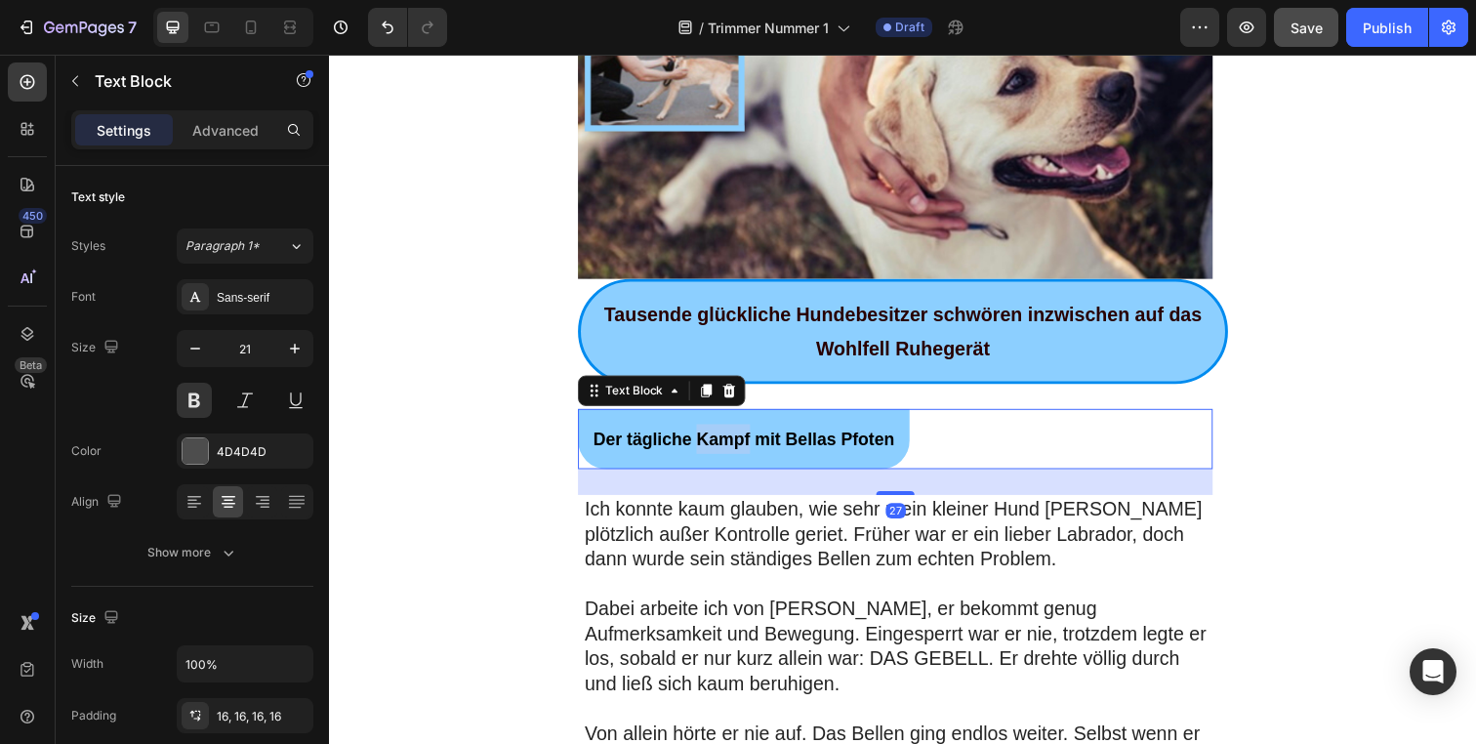
click at [727, 449] on strong "Der tägliche Kampf mit Bellas Pfoten" at bounding box center [752, 447] width 308 height 20
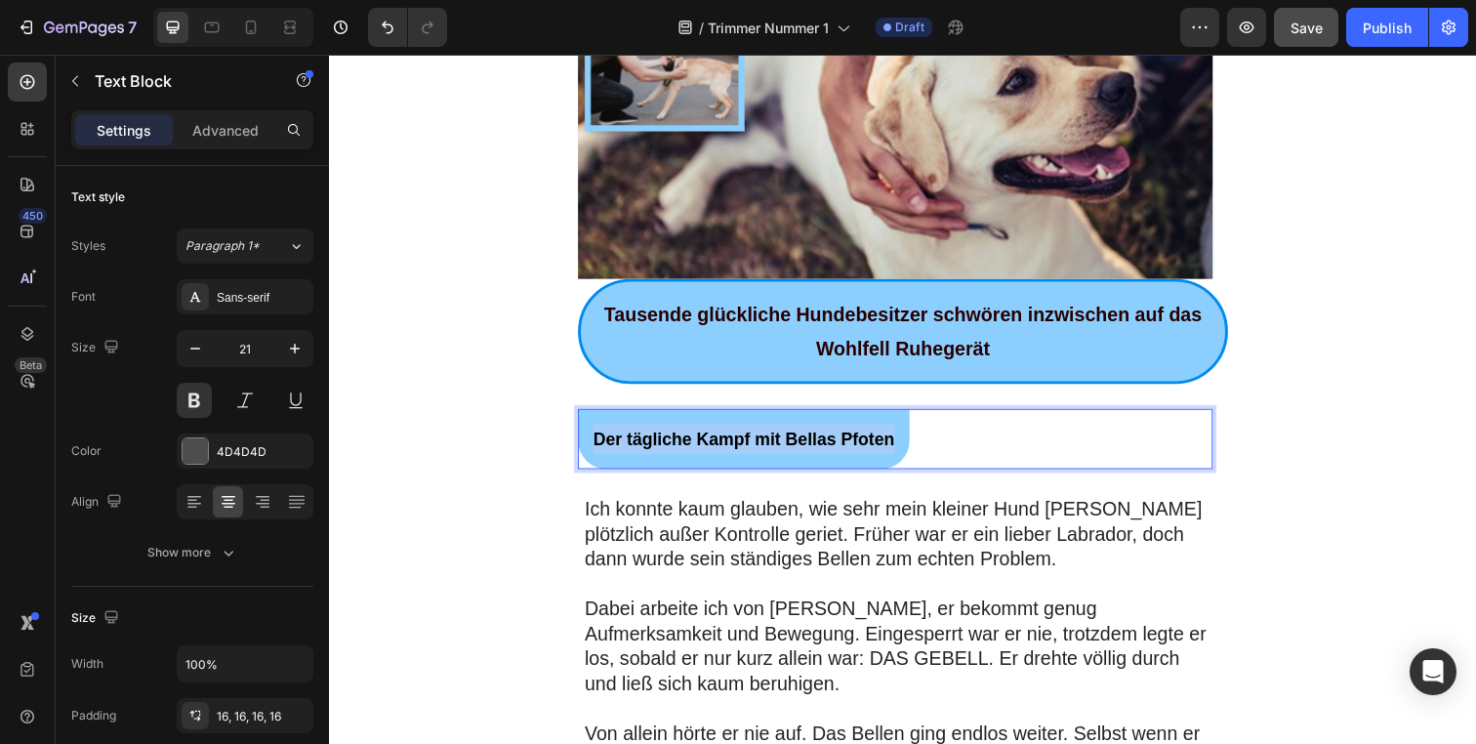
click at [728, 449] on strong "Der tägliche Kampf mit Bellas Pfoten" at bounding box center [752, 447] width 308 height 20
copy strong "Der tägliche Kampf mit Bellas Pfoten"
click at [812, 329] on strong "Tausende glückliche Hundebesitzer schwören inzwischen auf das Wohlfell Ruhegerät" at bounding box center [914, 337] width 610 height 57
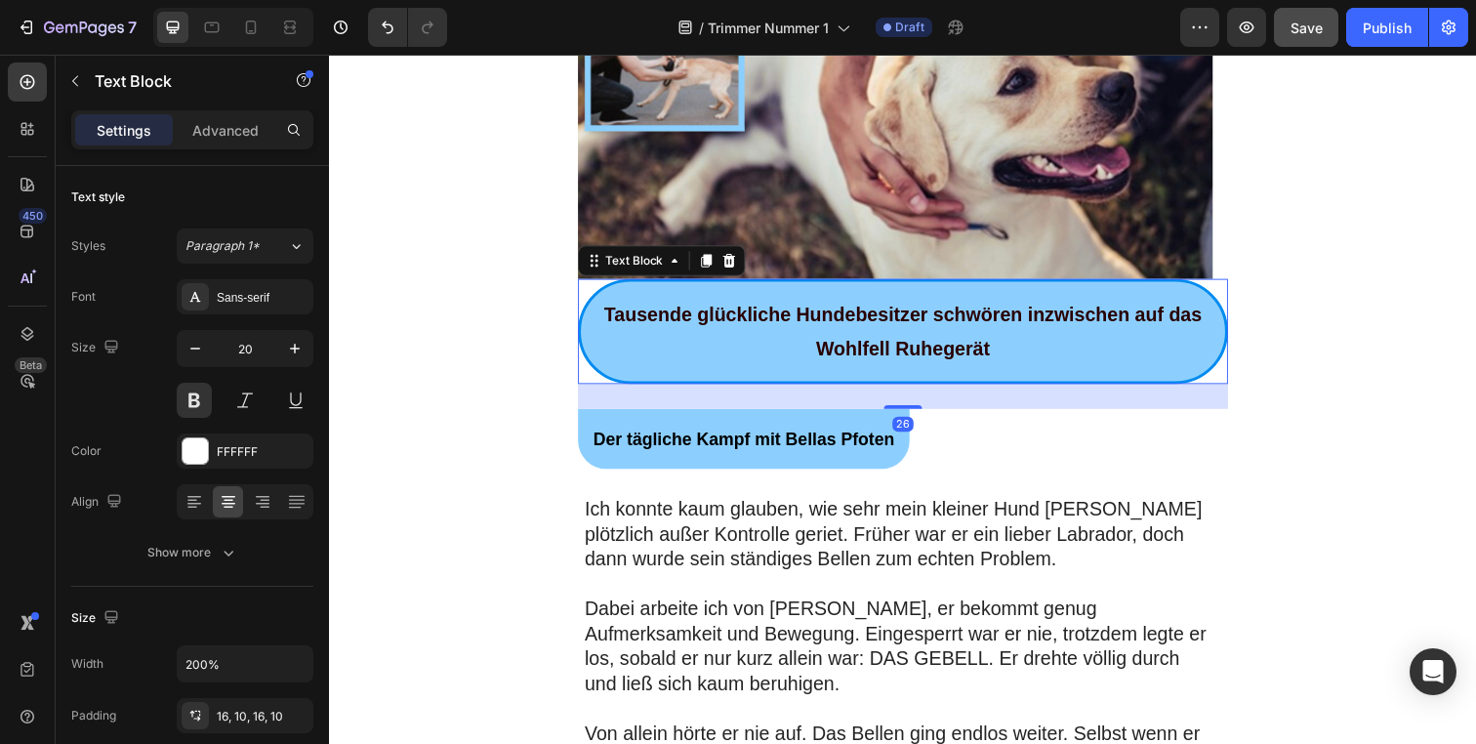
click at [812, 329] on strong "Tausende glückliche Hundebesitzer schwören inzwischen auf das Wohlfell Ruhegerät" at bounding box center [914, 337] width 610 height 57
click at [812, 328] on strong "Tausende glückliche Hundebesitzer schwören inzwischen auf das Wohlfell Ruhegerät" at bounding box center [914, 337] width 610 height 57
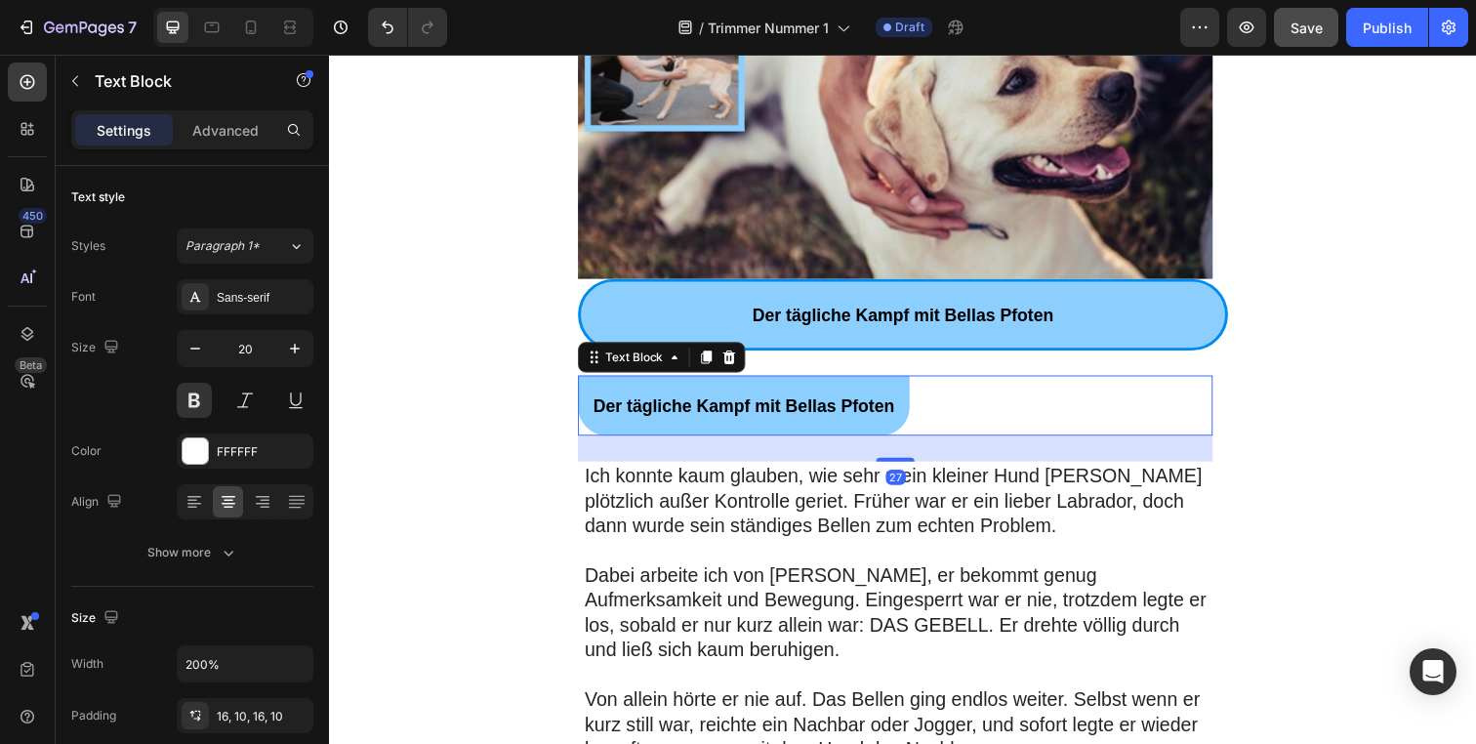
click at [714, 418] on strong "Der tägliche Kampf mit Bellas Pfoten" at bounding box center [752, 413] width 308 height 20
click at [731, 358] on icon at bounding box center [737, 363] width 13 height 14
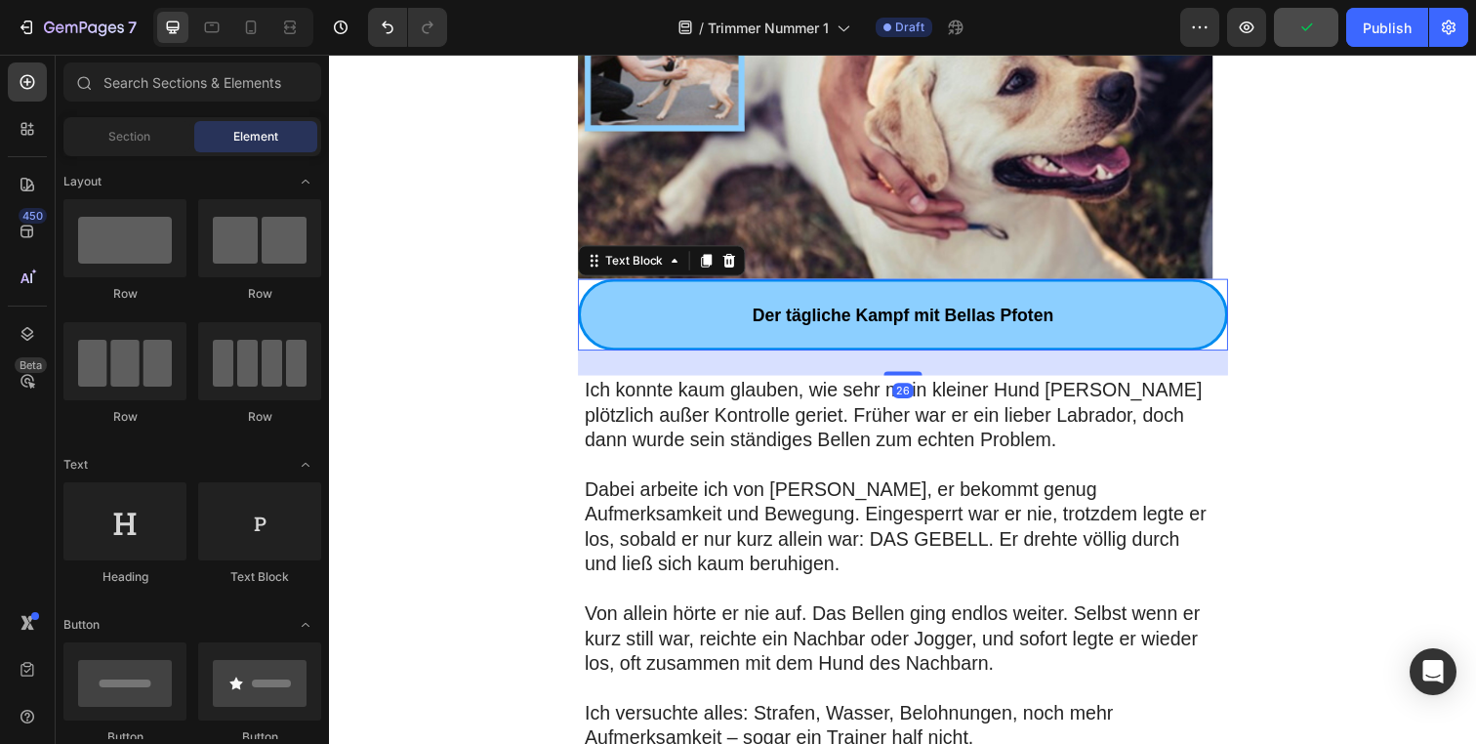
click at [671, 321] on p "Der tägliche Kampf mit Bellas Pfoten" at bounding box center [915, 320] width 639 height 36
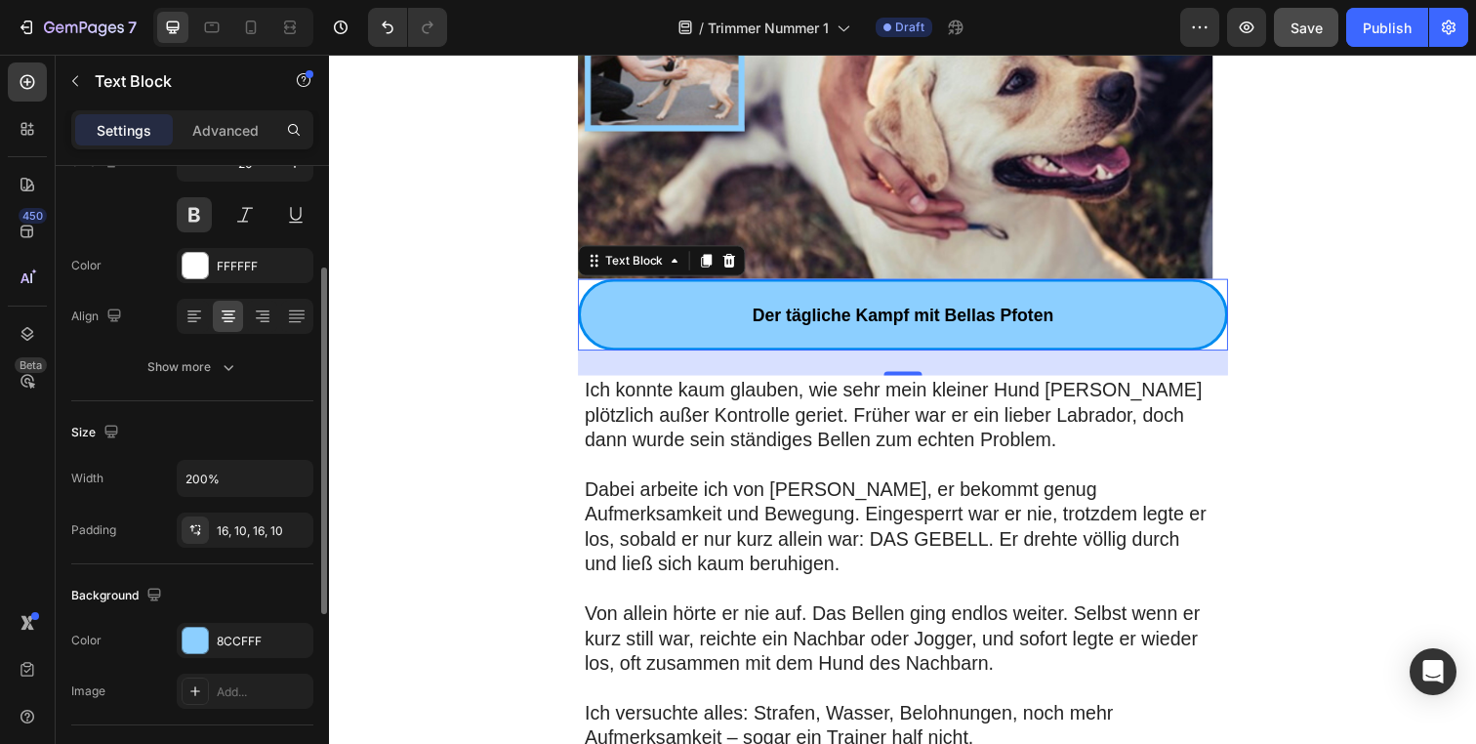
scroll to position [347, 0]
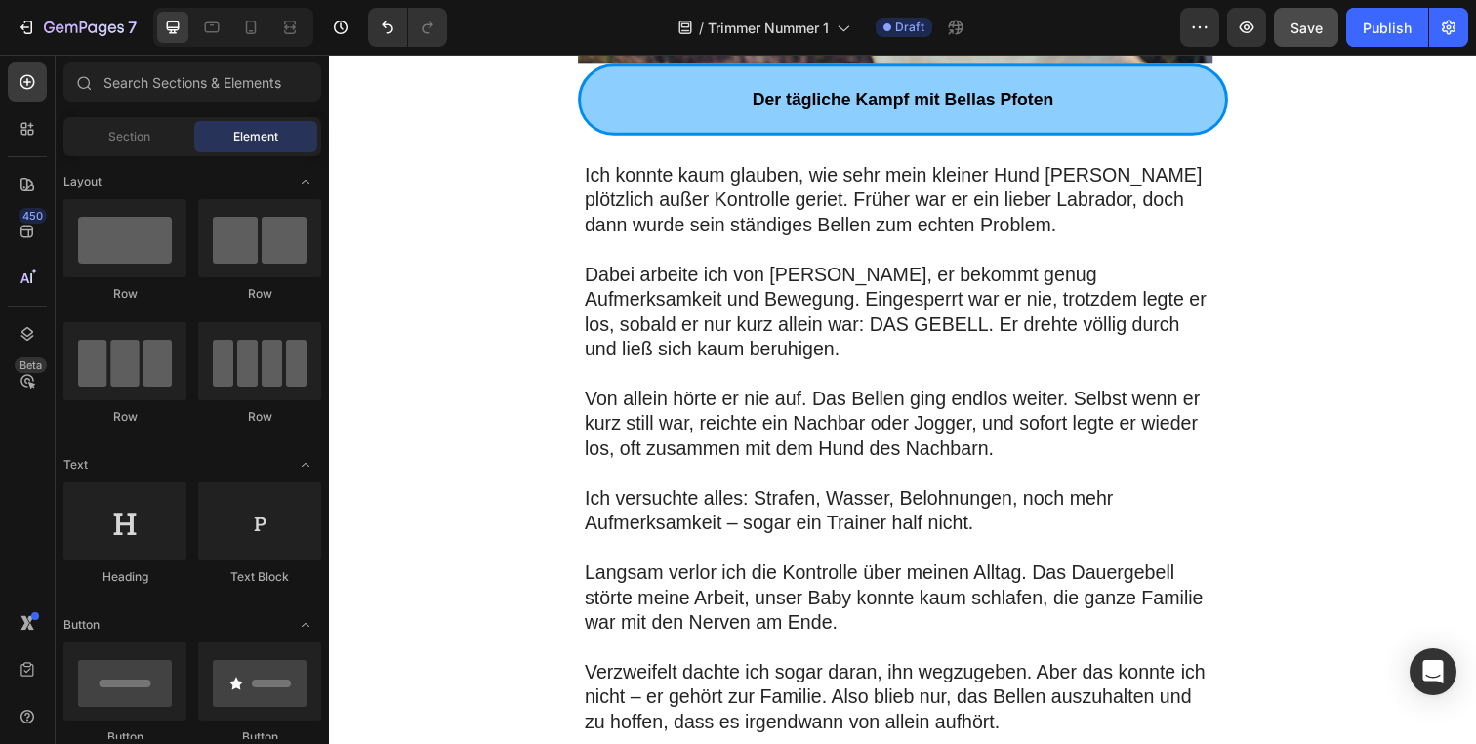
scroll to position [679, 0]
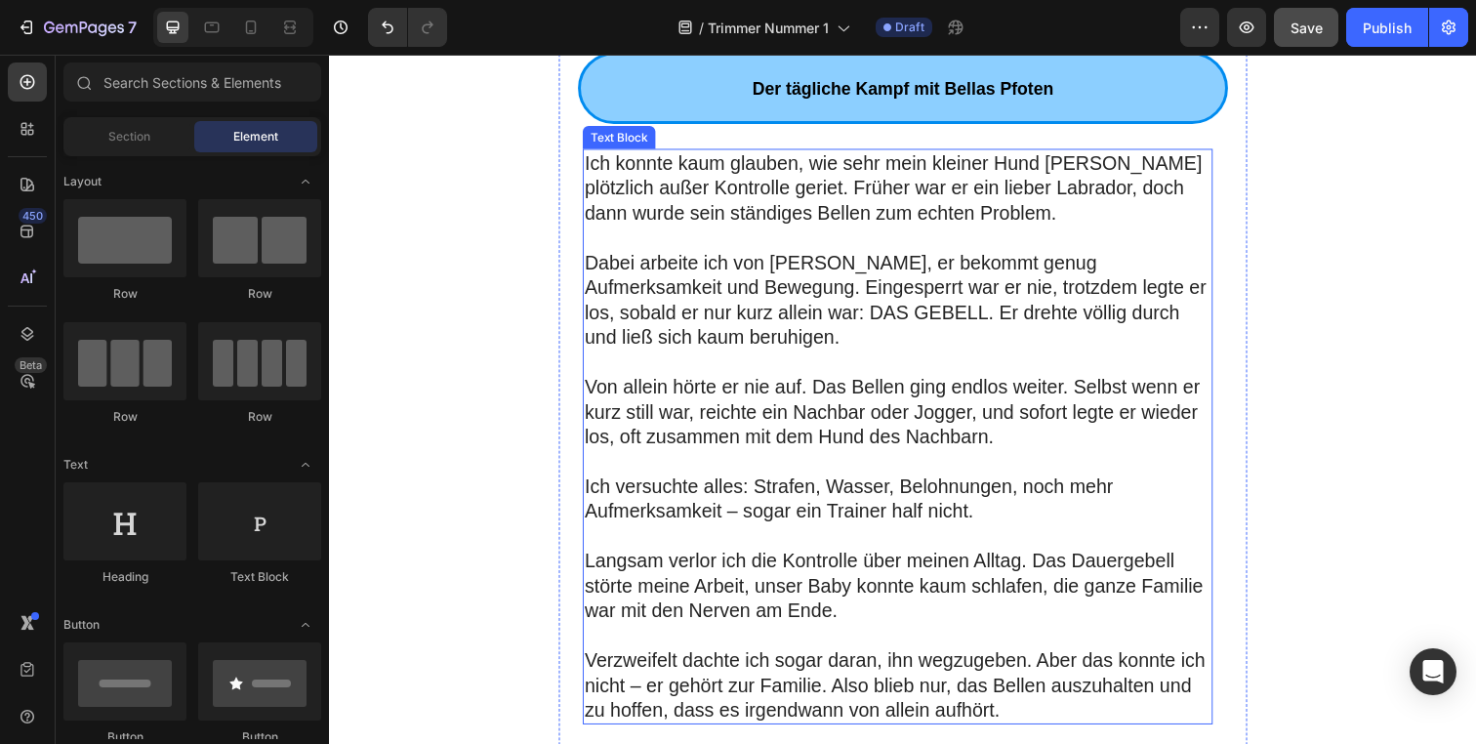
click at [871, 349] on p "Dabei arbeite ich von [PERSON_NAME], er bekommt genug Aufmerksamkeit und Bewegu…" at bounding box center [910, 305] width 640 height 102
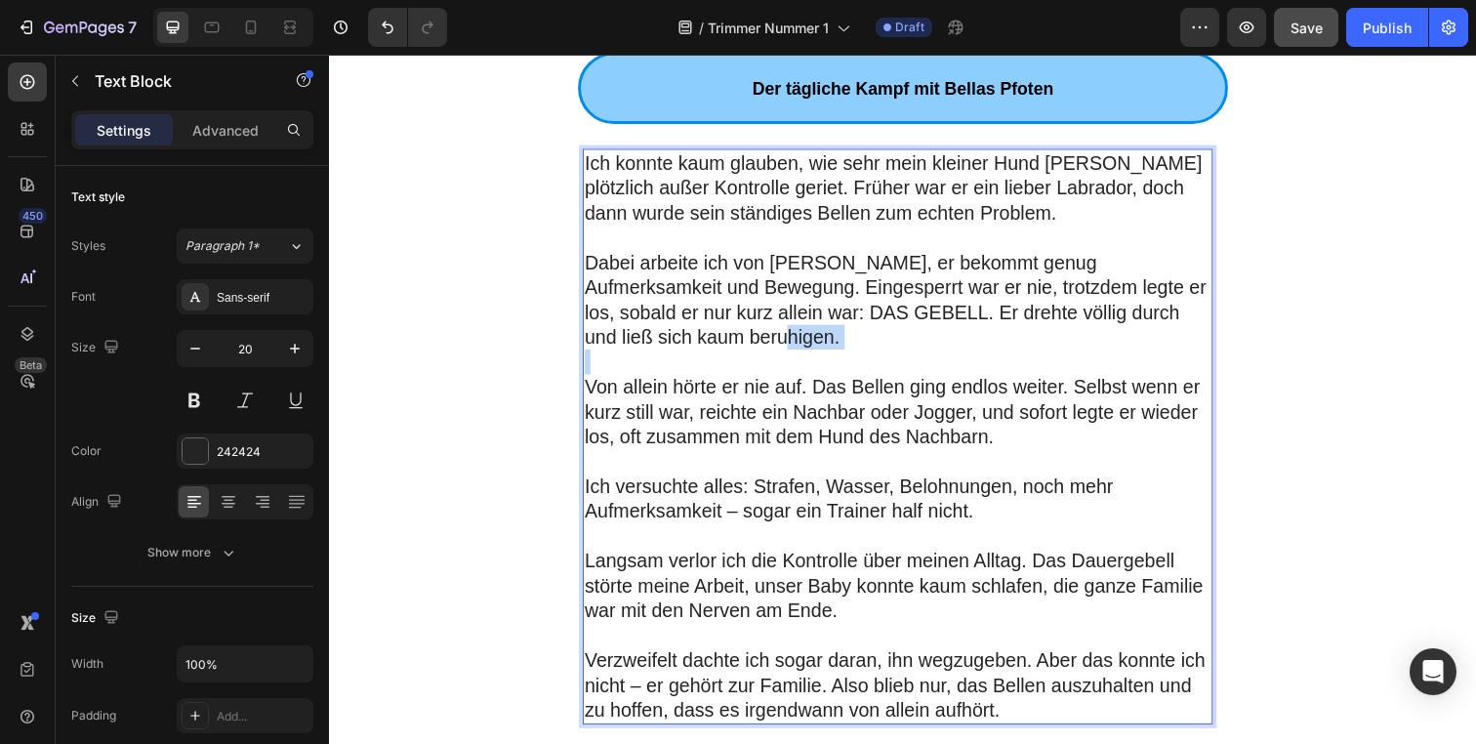
click at [871, 349] on p "Dabei arbeite ich von [PERSON_NAME], er bekommt genug Aufmerksamkeit und Bewegu…" at bounding box center [910, 305] width 640 height 102
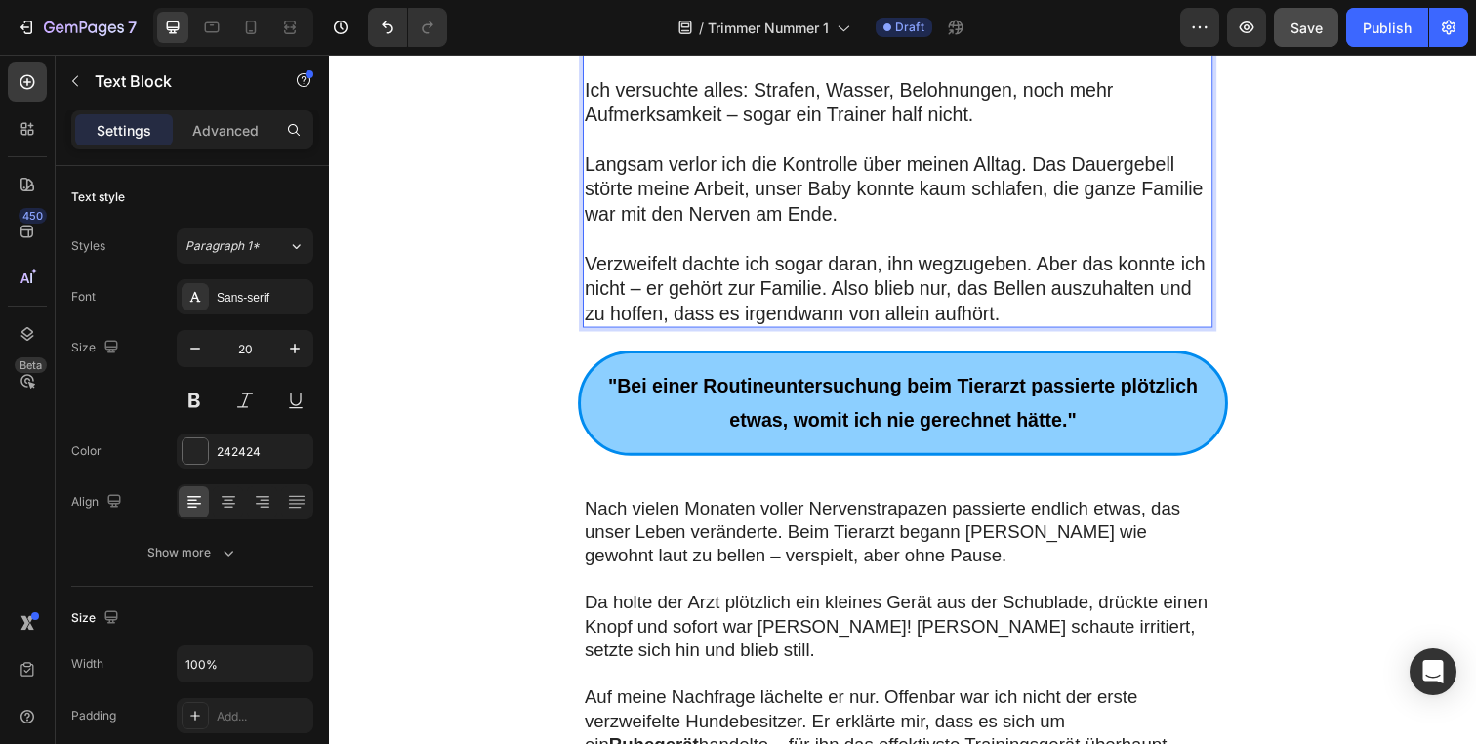
click at [878, 201] on p "Langsam verlor ich die Kontrolle über meinen Alltag. Das Dauergebell störte mei…" at bounding box center [910, 191] width 640 height 76
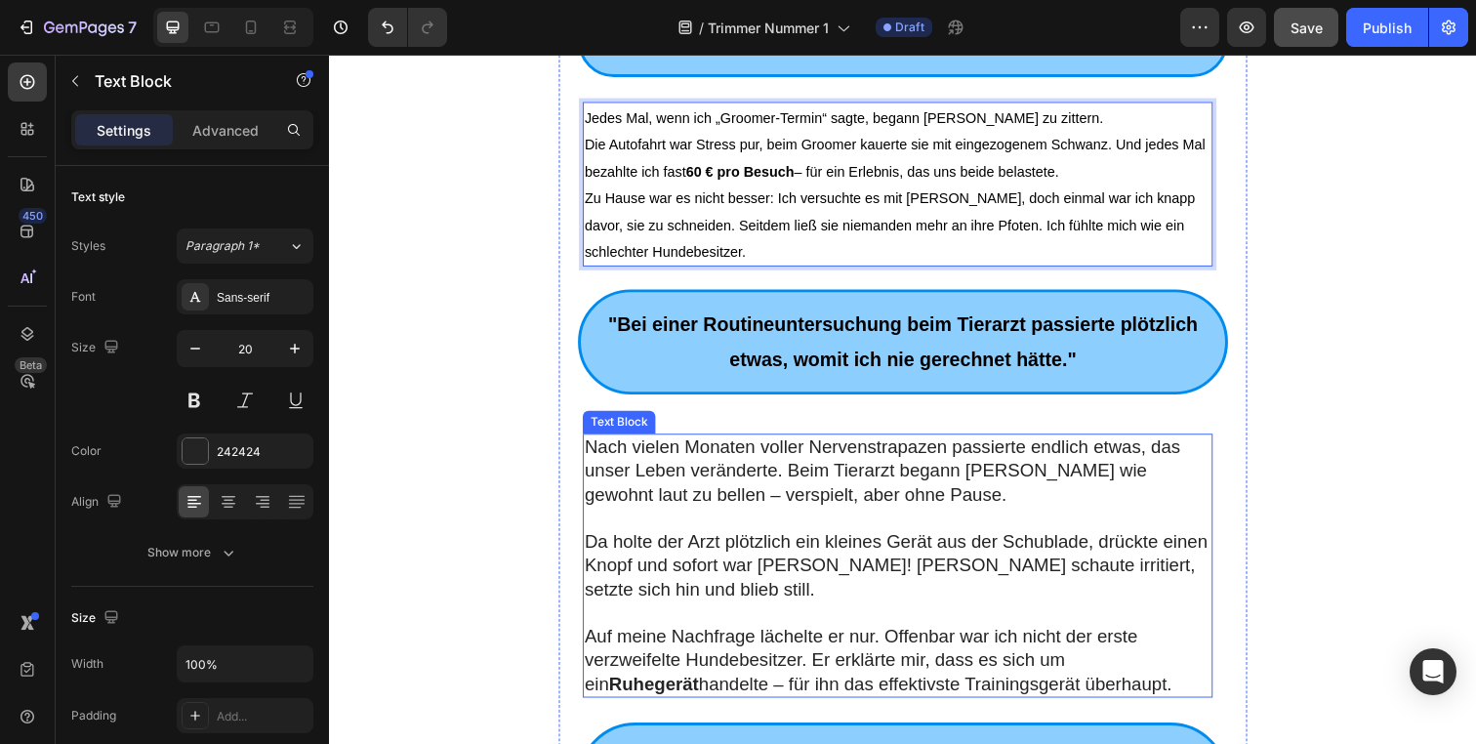
scroll to position [499, 0]
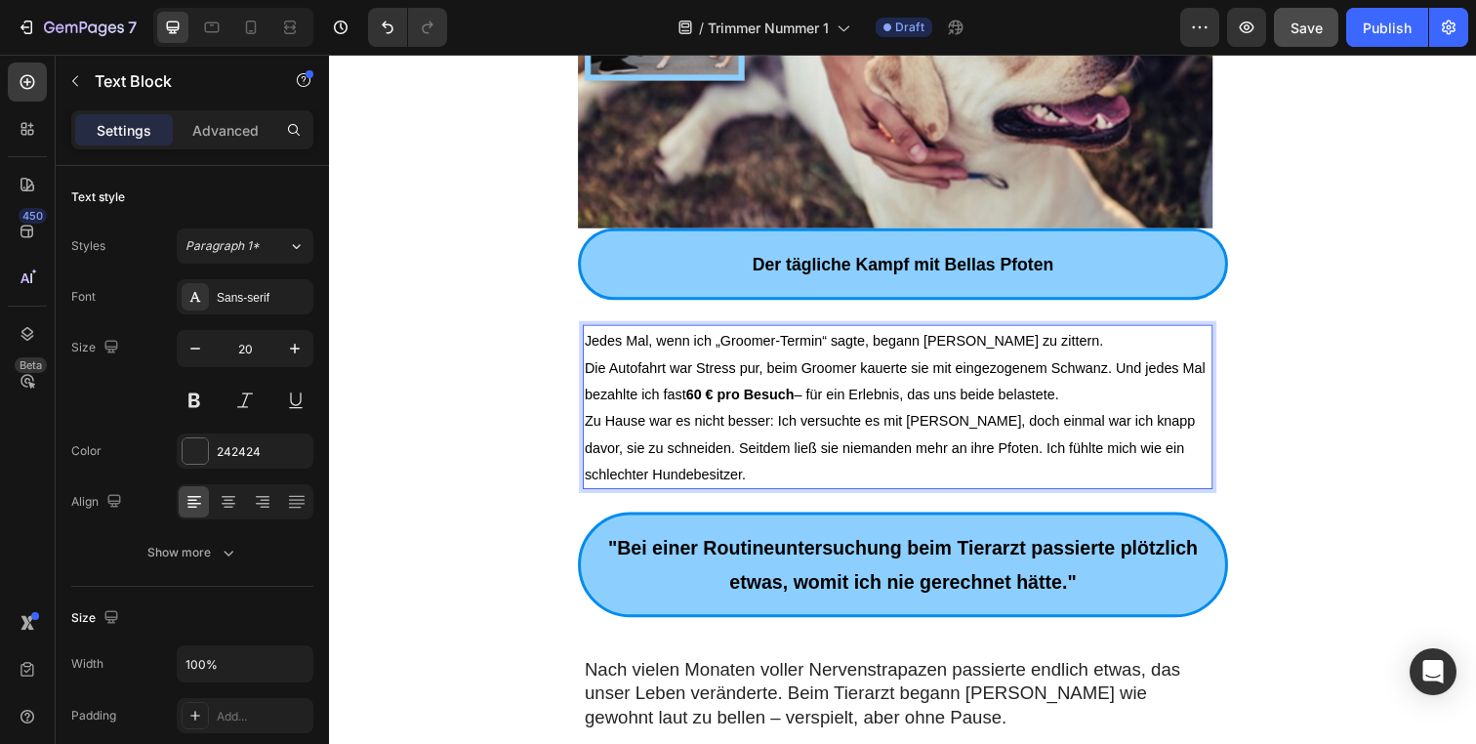
click at [1022, 351] on span "Jedes Mal, wenn ich „Groomer-Termin“ sagte, begann Bella zu zittern." at bounding box center [855, 347] width 530 height 16
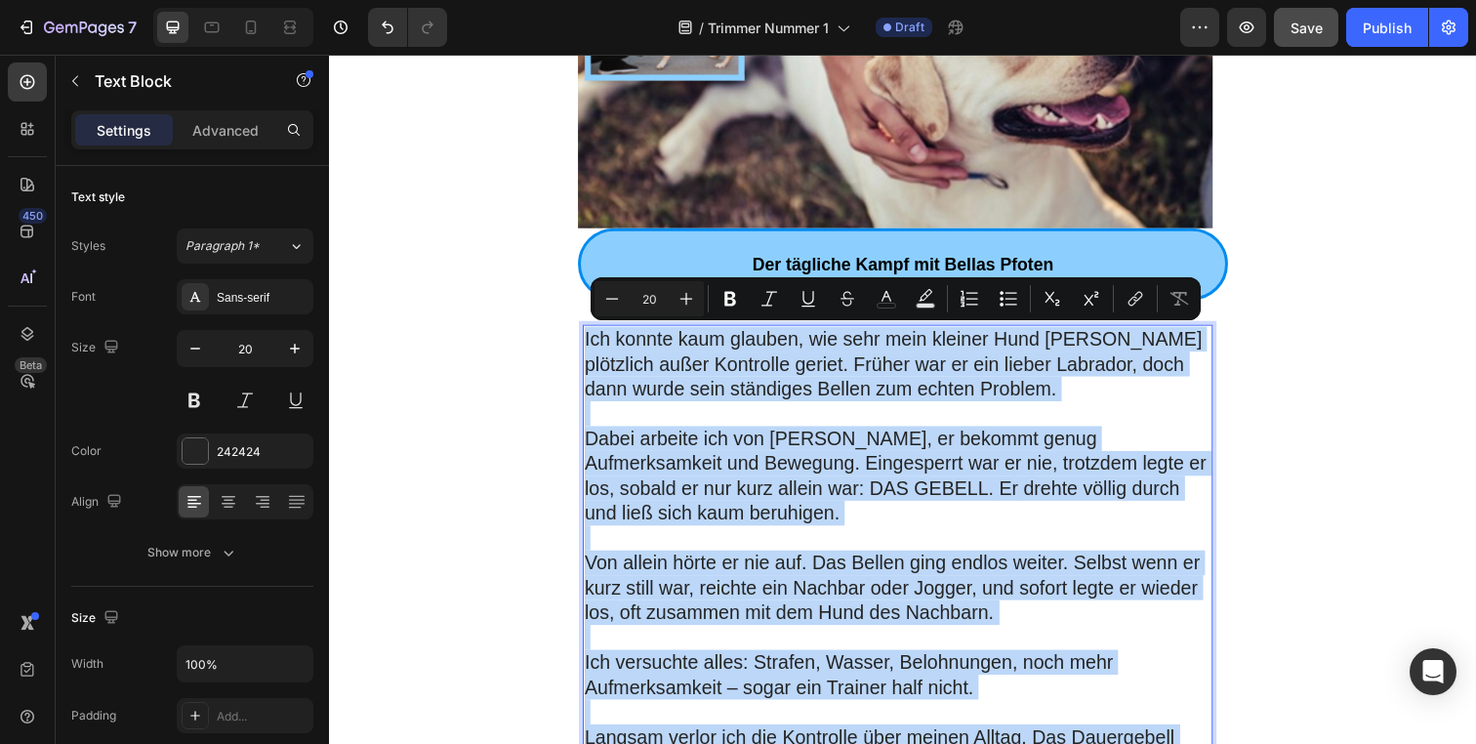
click at [797, 398] on p "Ich konnte kaum glauben, wie sehr mein kleiner Hund [PERSON_NAME] plötzlich auß…" at bounding box center [910, 370] width 640 height 76
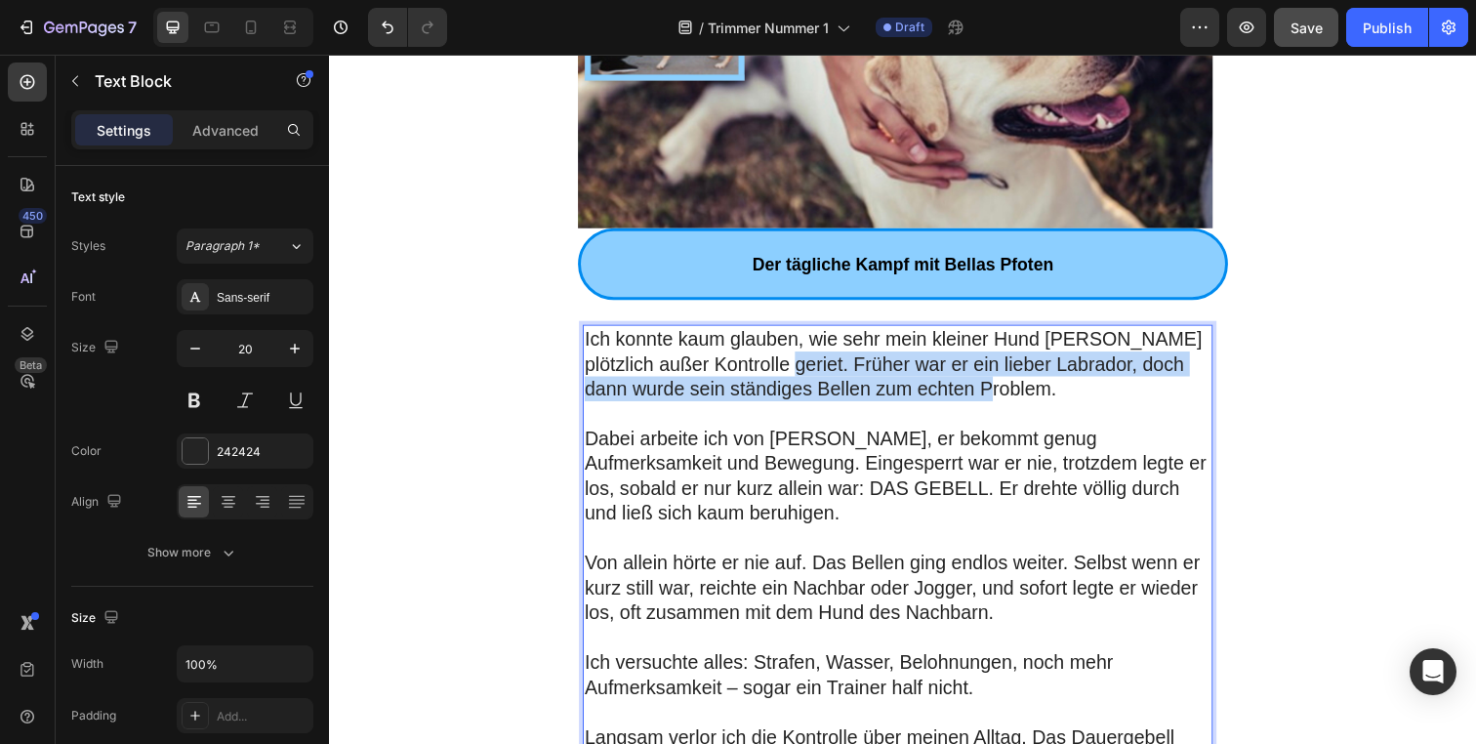
drag, startPoint x: 1014, startPoint y: 388, endPoint x: 774, endPoint y: 375, distance: 240.5
click at [774, 375] on p "Ich konnte kaum glauben, wie sehr mein kleiner Hund [PERSON_NAME] plötzlich auß…" at bounding box center [910, 370] width 640 height 76
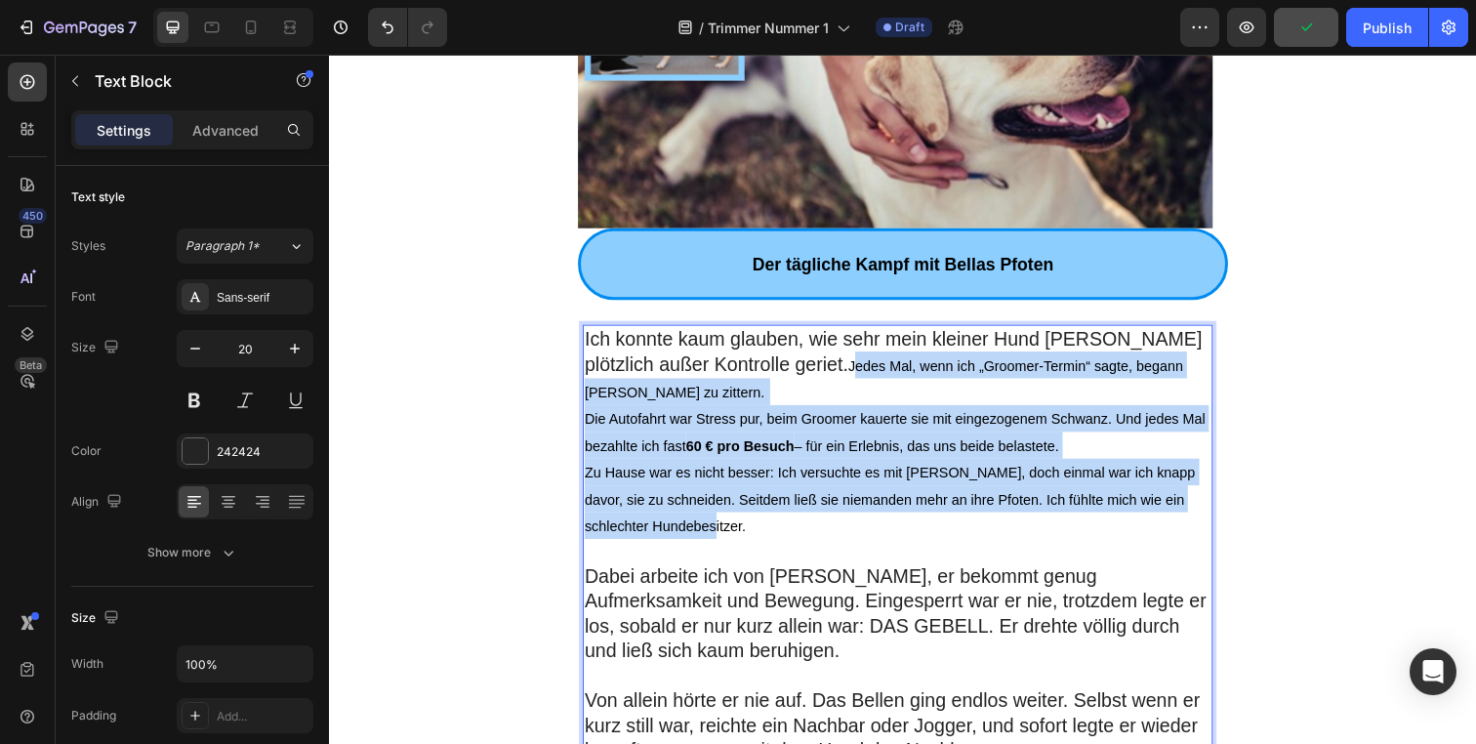
drag, startPoint x: 693, startPoint y: 503, endPoint x: 779, endPoint y: 371, distance: 157.3
click at [779, 371] on div "Ich konnte kaum glauben, wie sehr mein kleiner Hund Turner plötzlich außer Kont…" at bounding box center [909, 694] width 643 height 728
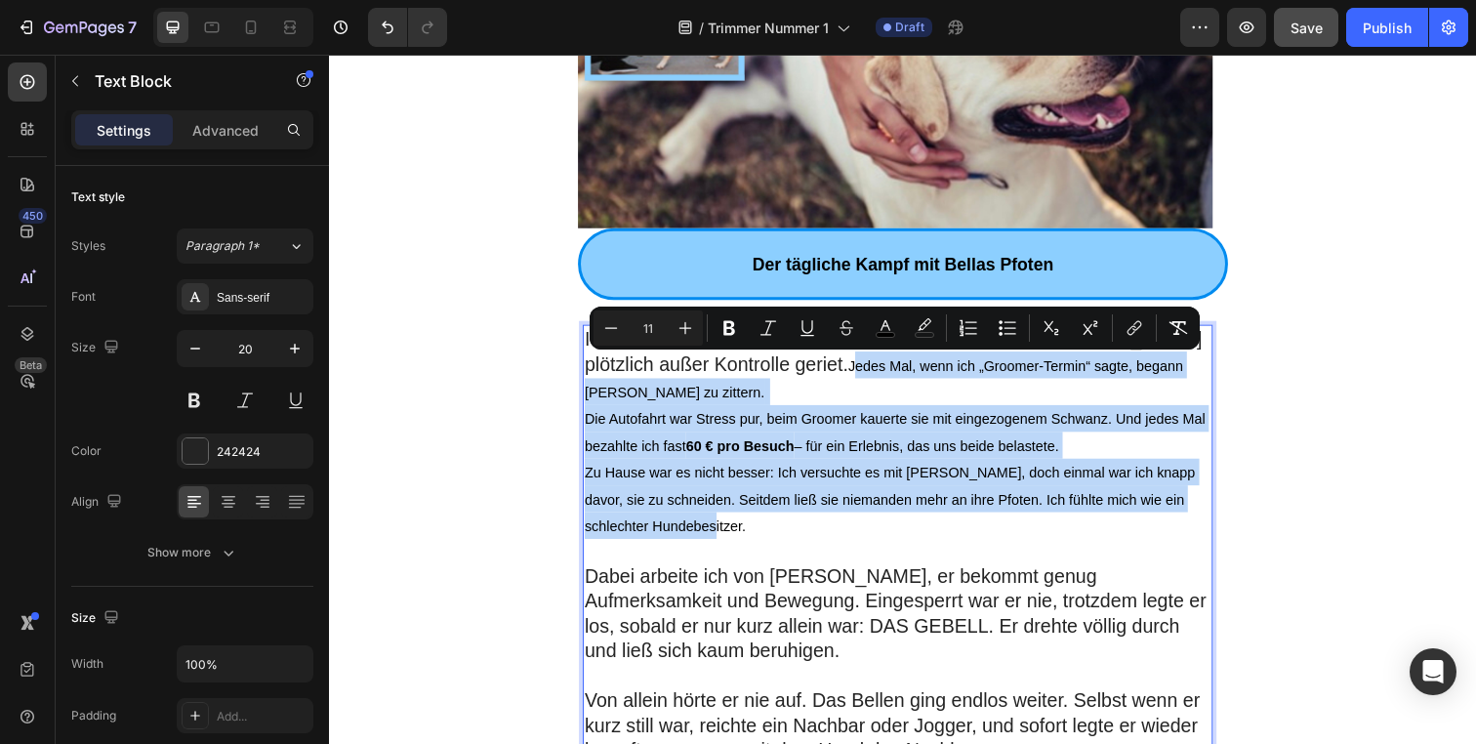
type input "20"
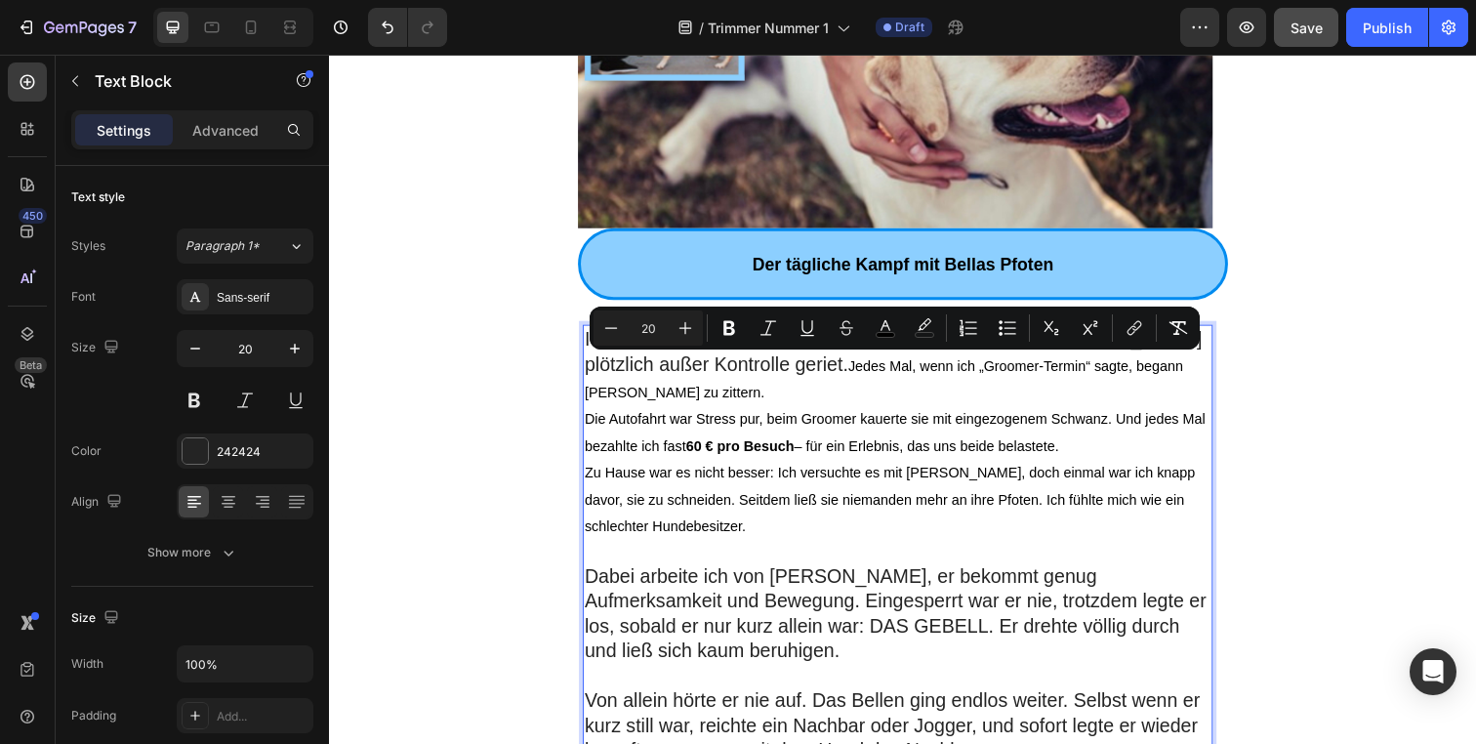
click at [740, 371] on p "Ich konnte kaum glauben, wie sehr mein kleiner Hund Turner plötzlich außer Kont…" at bounding box center [910, 399] width 640 height 135
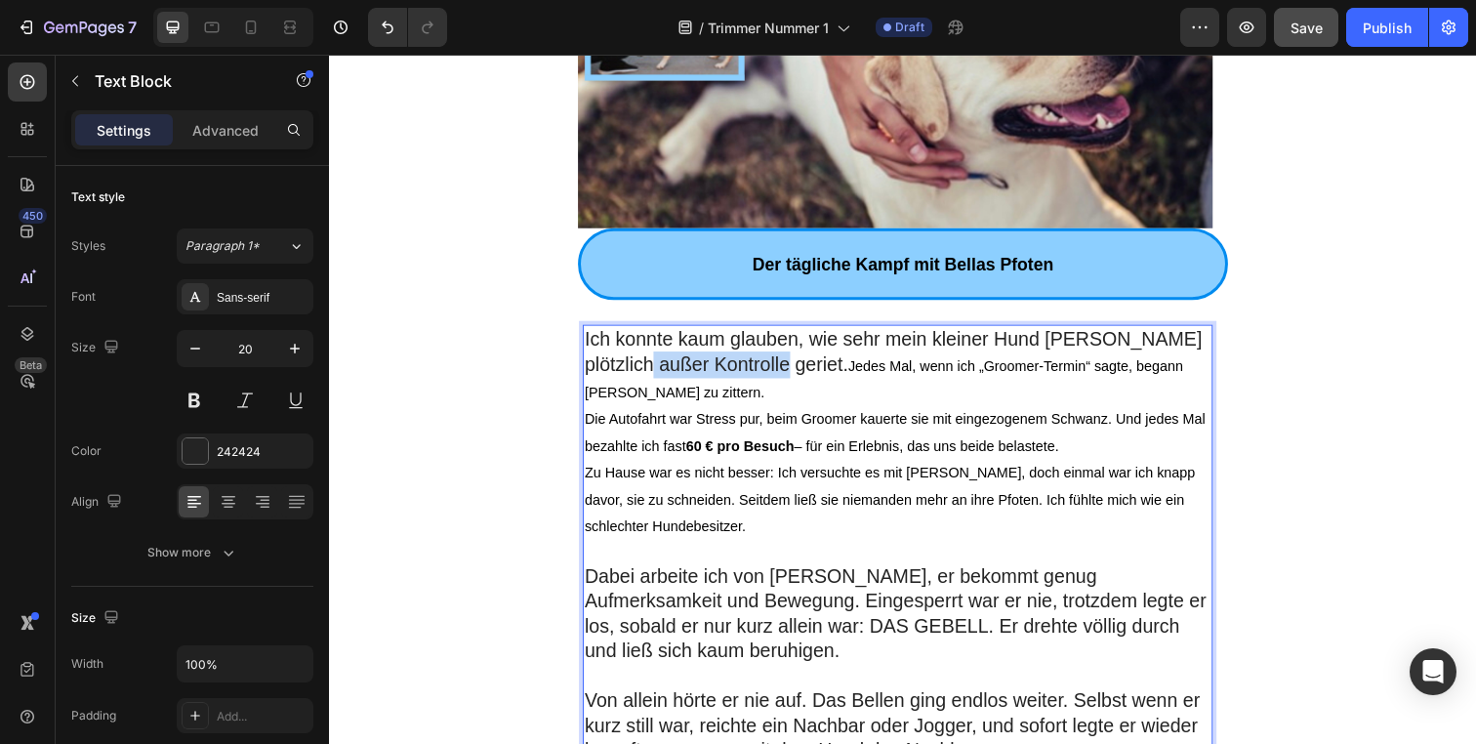
drag, startPoint x: 740, startPoint y: 371, endPoint x: 704, endPoint y: 366, distance: 36.5
click at [704, 366] on p "Ich konnte kaum glauben, wie sehr mein kleiner Hund Turner plötzlich außer Kont…" at bounding box center [910, 399] width 640 height 135
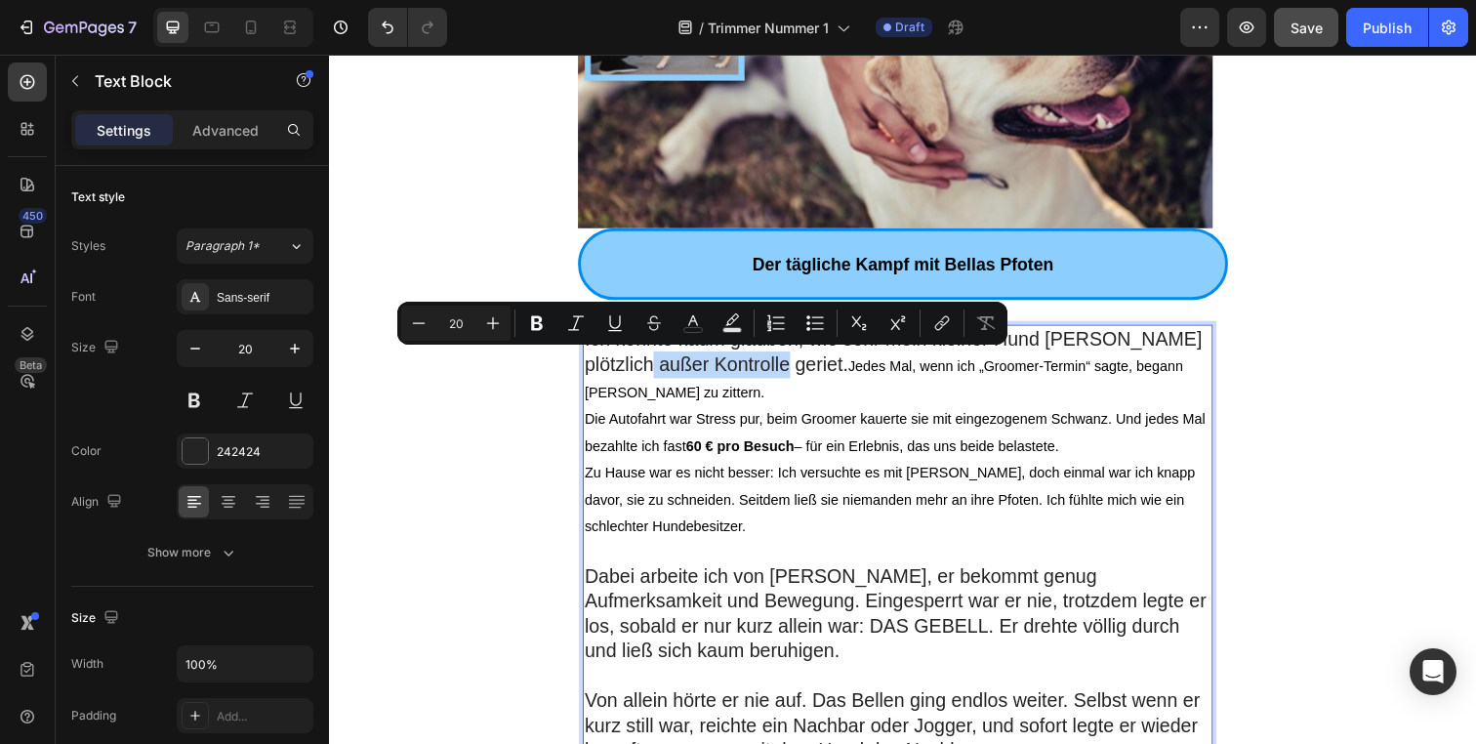
type input "11"
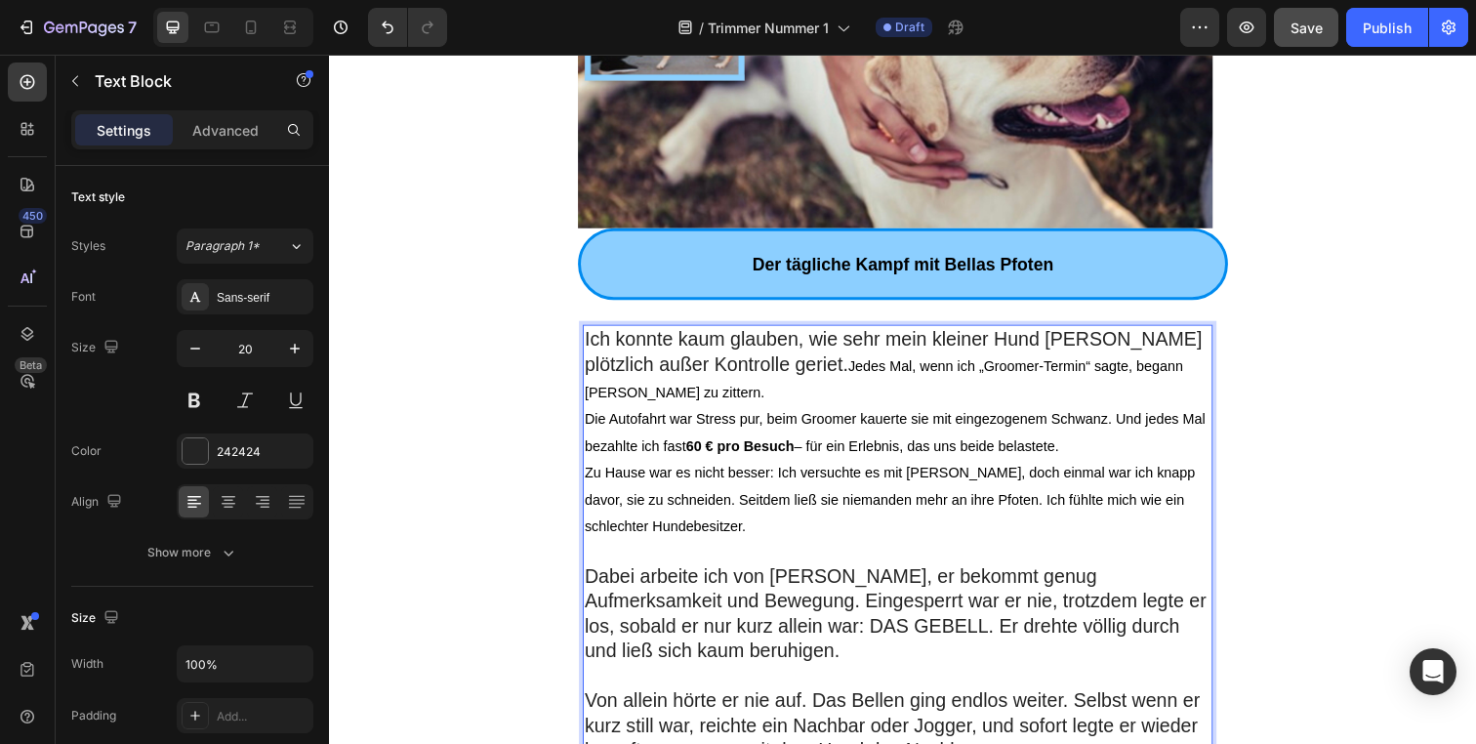
click at [773, 390] on p "Ich konnte kaum glauben, wie sehr mein kleiner Hund Turner plötzlich außer Kont…" at bounding box center [910, 399] width 640 height 135
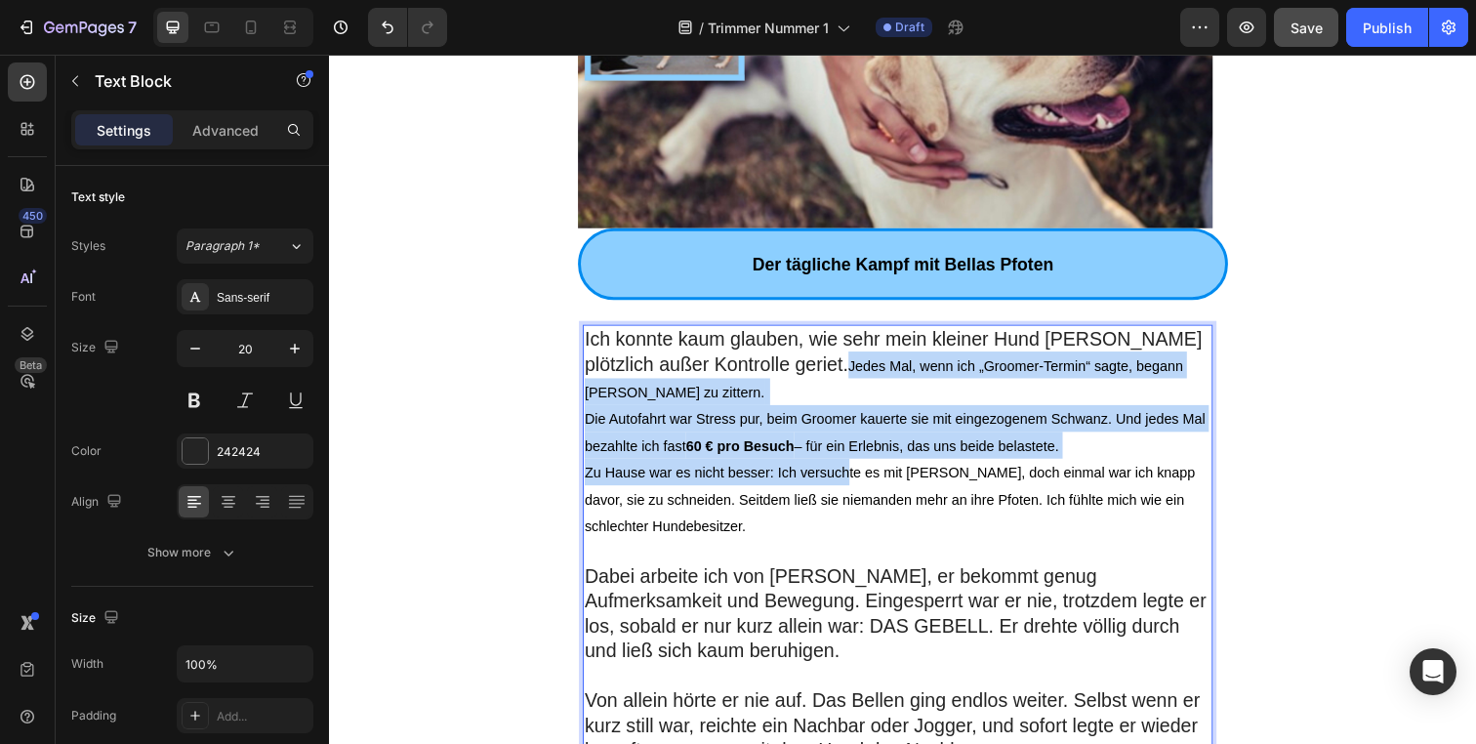
drag, startPoint x: 797, startPoint y: 391, endPoint x: 851, endPoint y: 460, distance: 88.3
click at [851, 460] on div "Ich konnte kaum glauben, wie sehr mein kleiner Hund Turner plötzlich außer Kont…" at bounding box center [909, 694] width 643 height 728
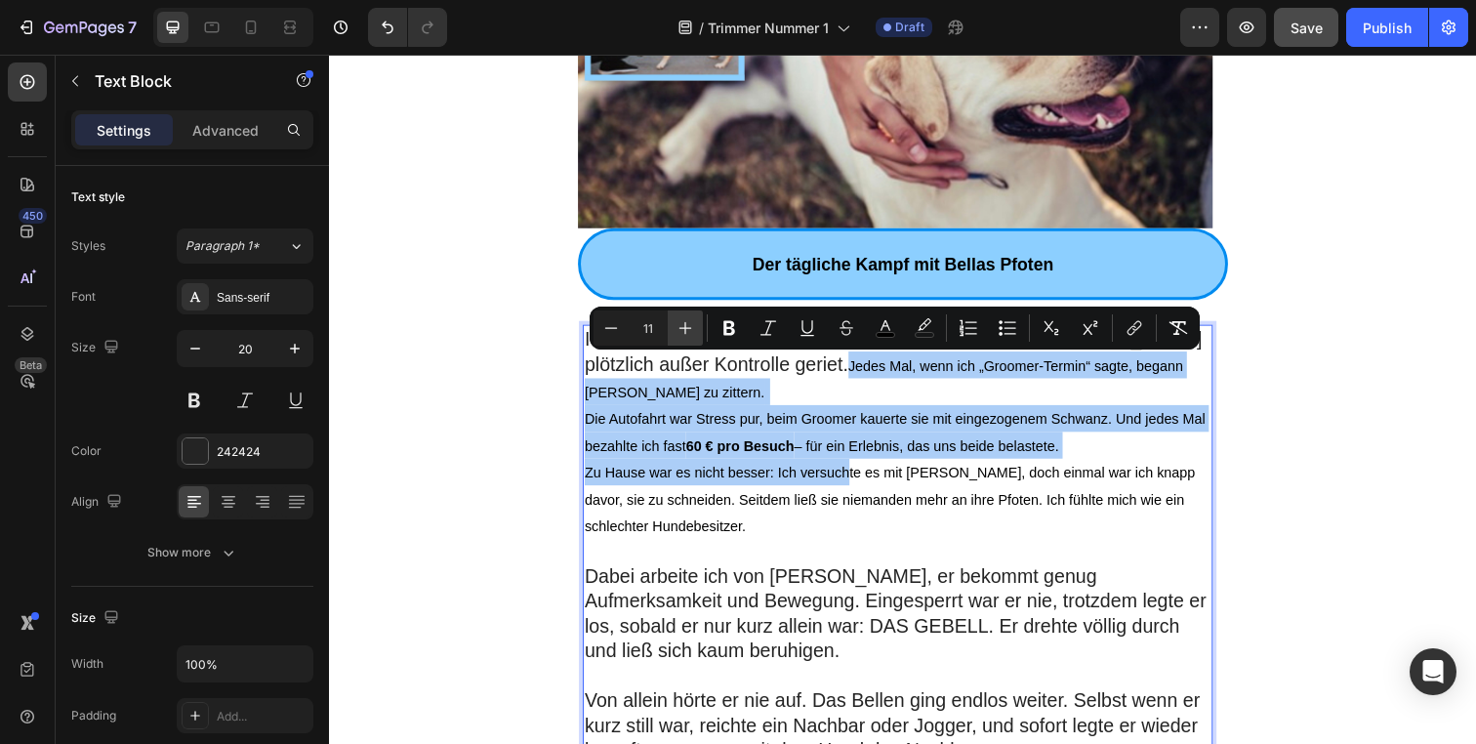
click at [694, 321] on icon "Editor contextual toolbar" at bounding box center [686, 328] width 20 height 20
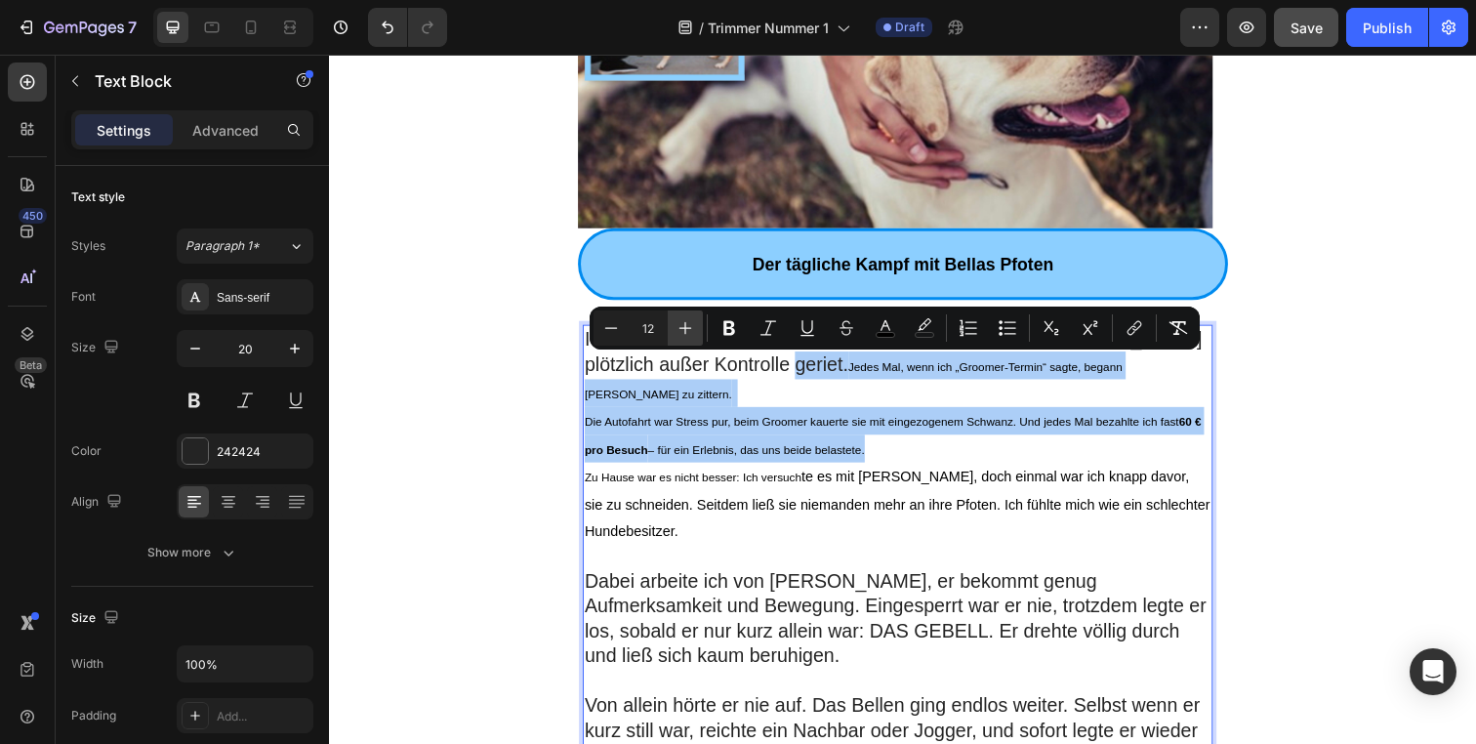
click at [694, 321] on icon "Editor contextual toolbar" at bounding box center [686, 328] width 20 height 20
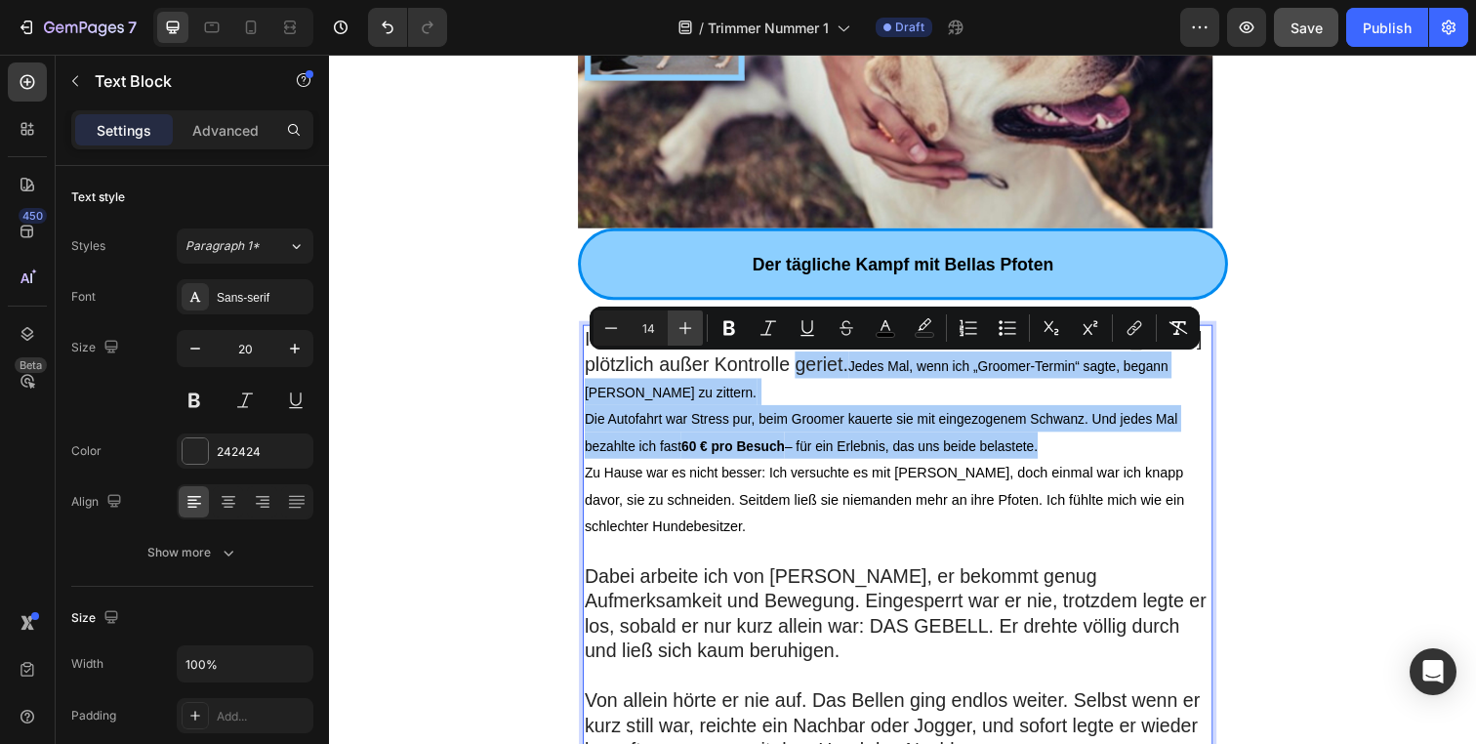
click at [694, 321] on icon "Editor contextual toolbar" at bounding box center [686, 328] width 20 height 20
click at [693, 321] on icon "Editor contextual toolbar" at bounding box center [686, 328] width 20 height 20
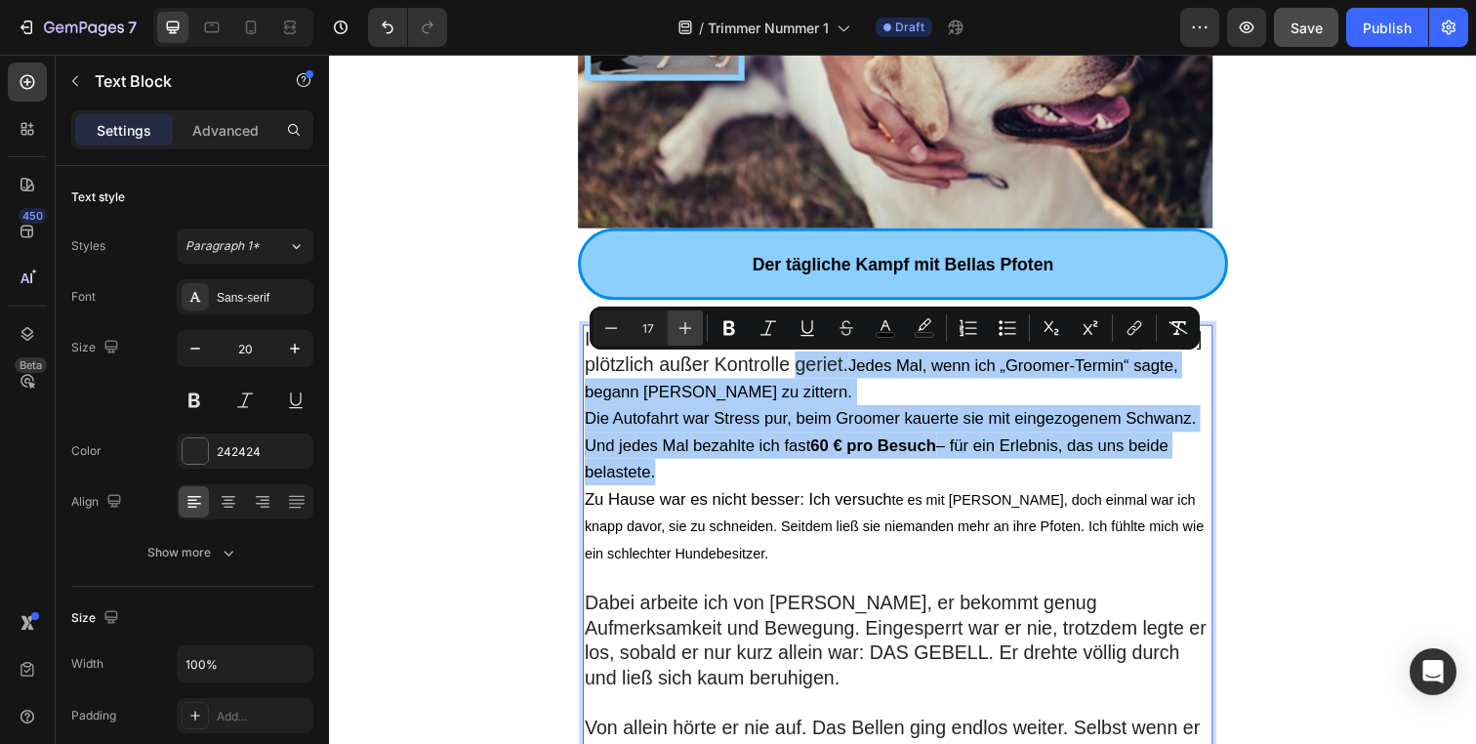
click at [693, 321] on icon "Editor contextual toolbar" at bounding box center [686, 328] width 20 height 20
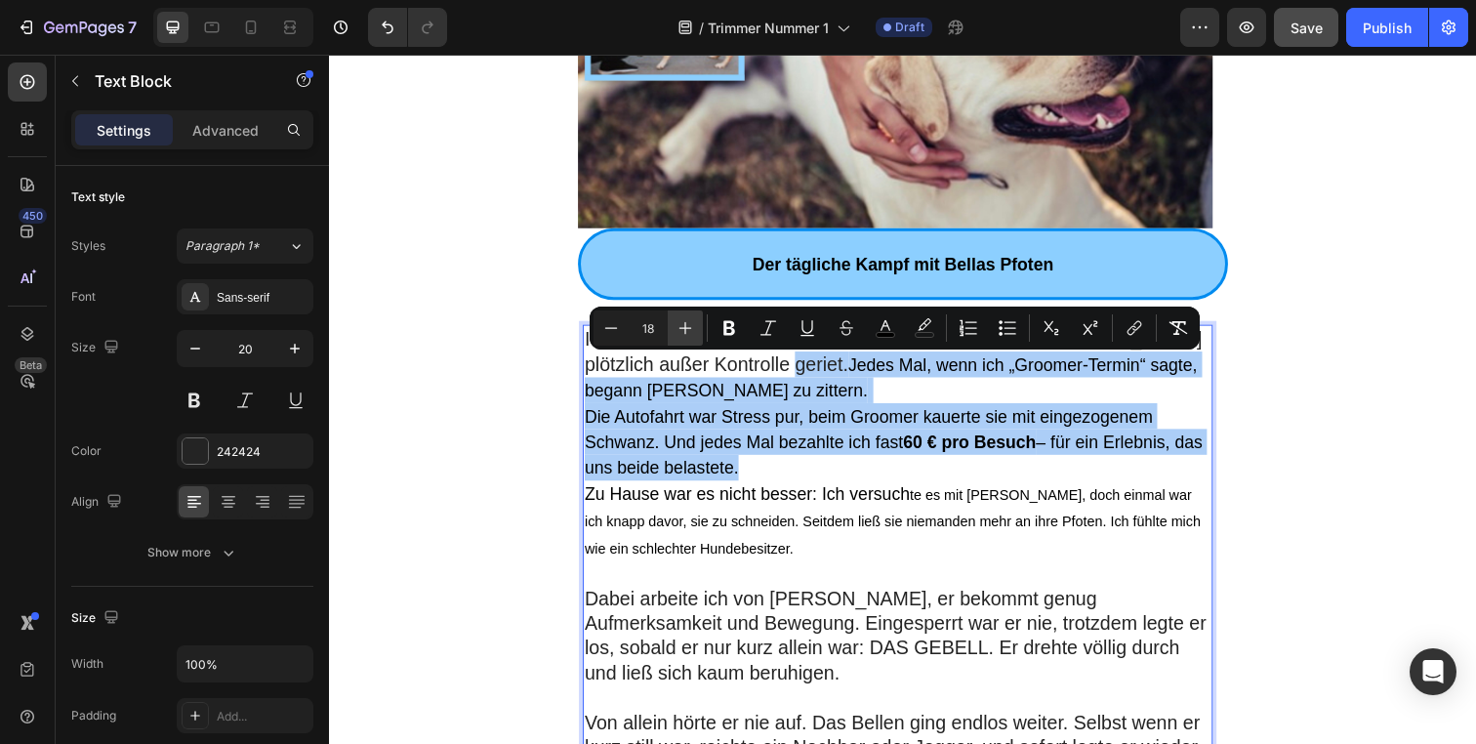
click at [693, 321] on icon "Editor contextual toolbar" at bounding box center [686, 328] width 20 height 20
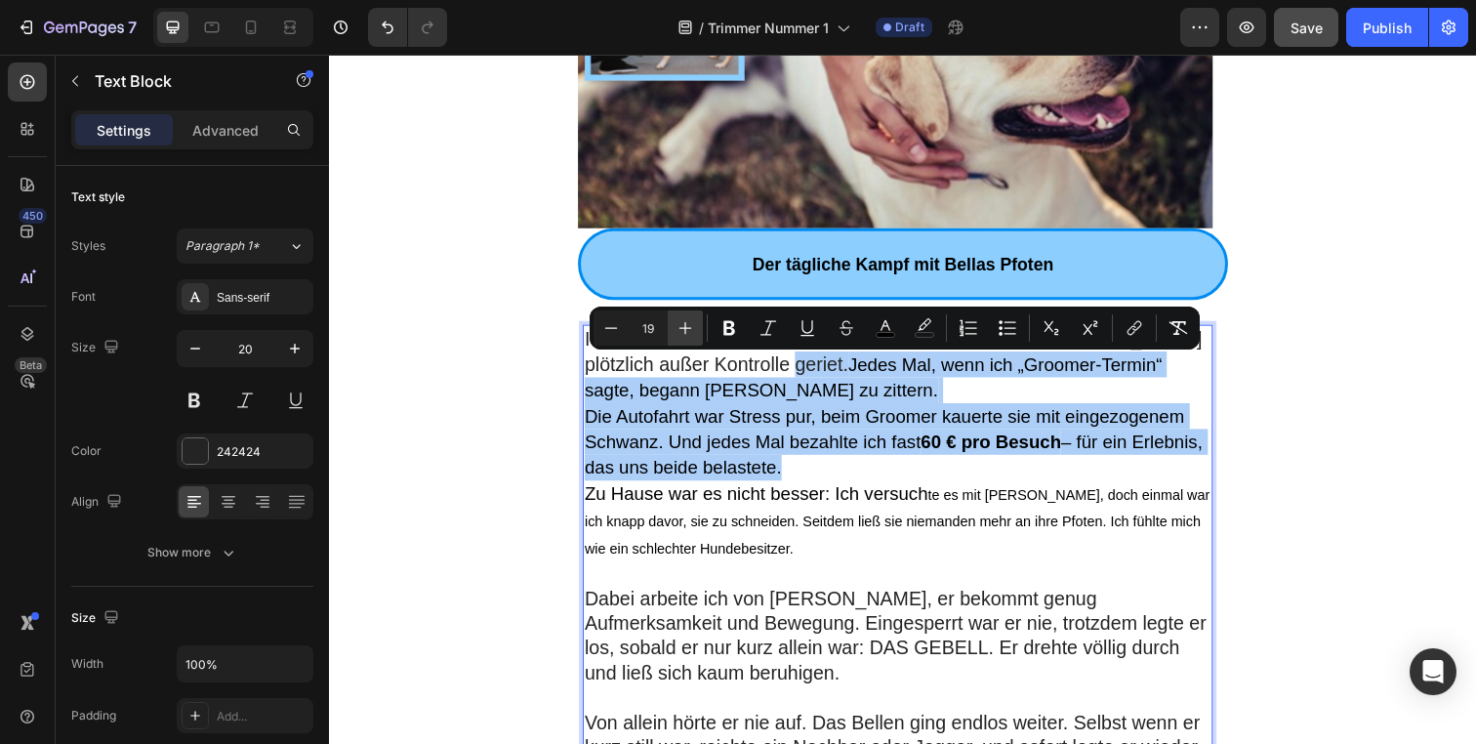
click at [693, 321] on icon "Editor contextual toolbar" at bounding box center [686, 328] width 20 height 20
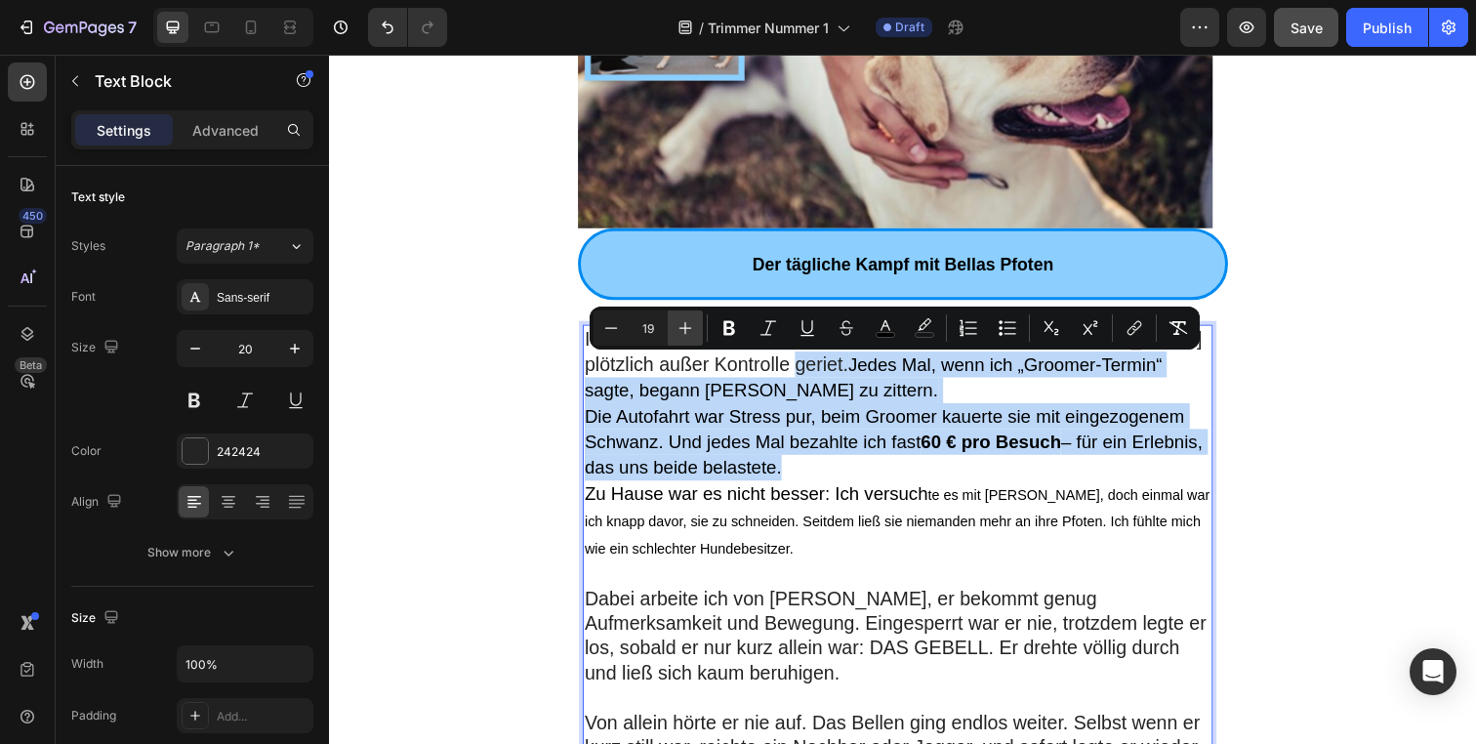
type input "20"
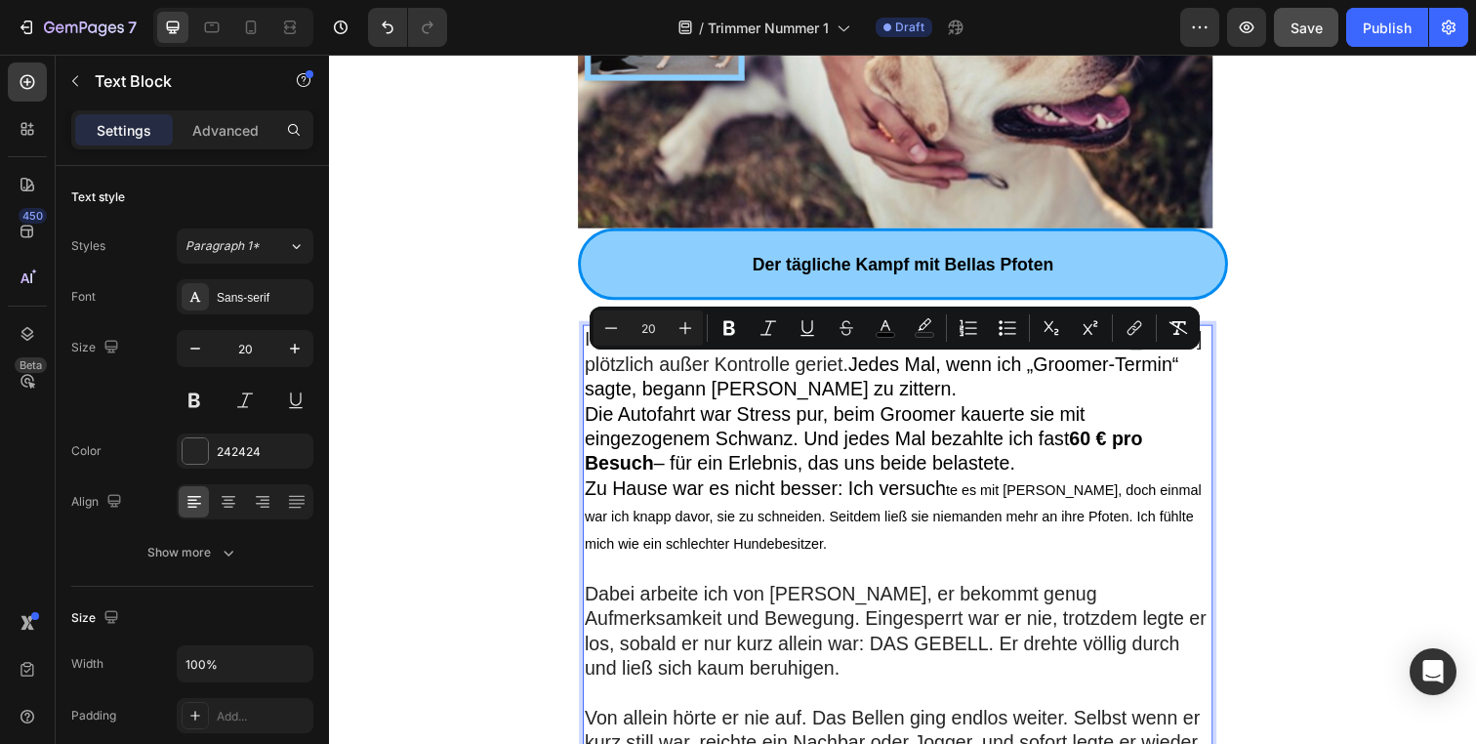
click at [730, 436] on span "Die Autofahrt war Stress pur, beim Groomer kauerte sie mit eingezogenem Schwanz…" at bounding box center [875, 446] width 570 height 72
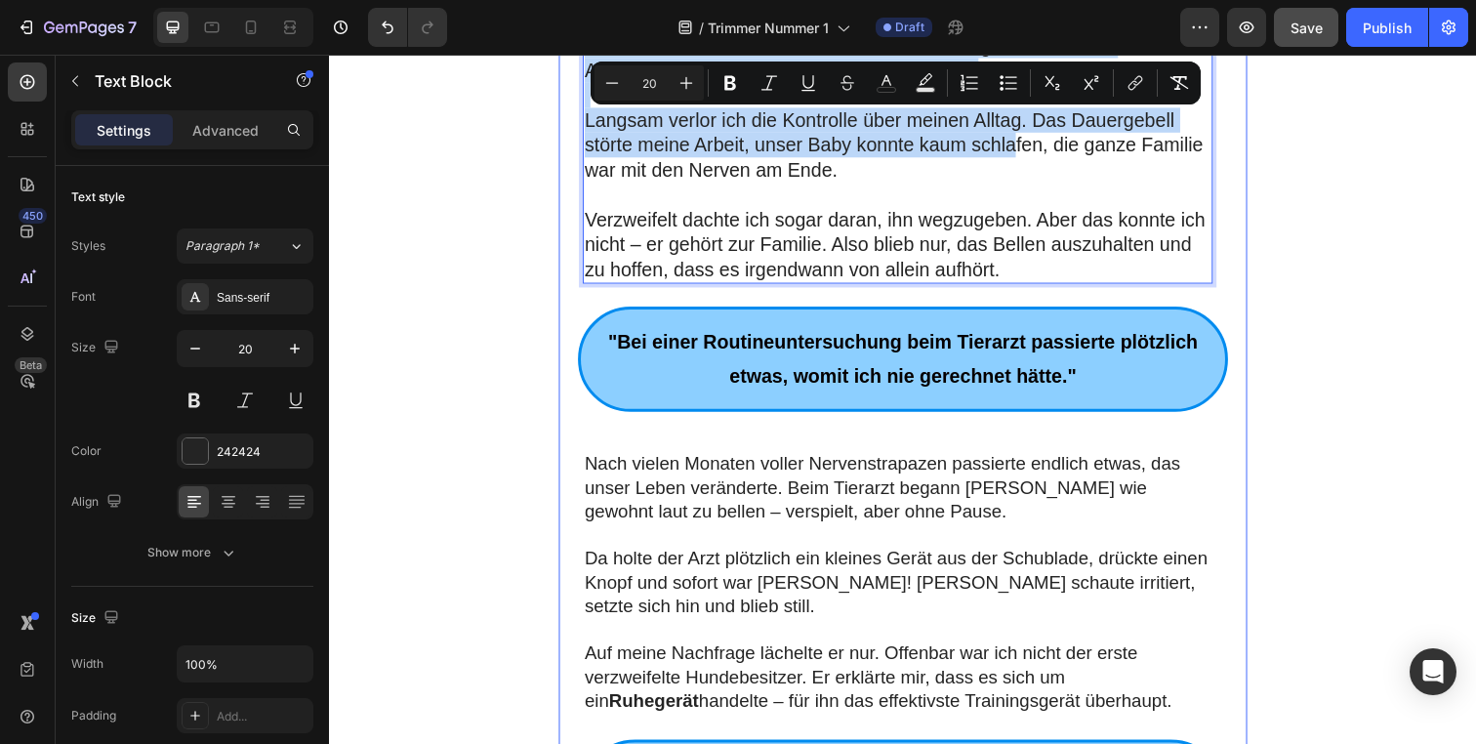
scroll to position [1033, 0]
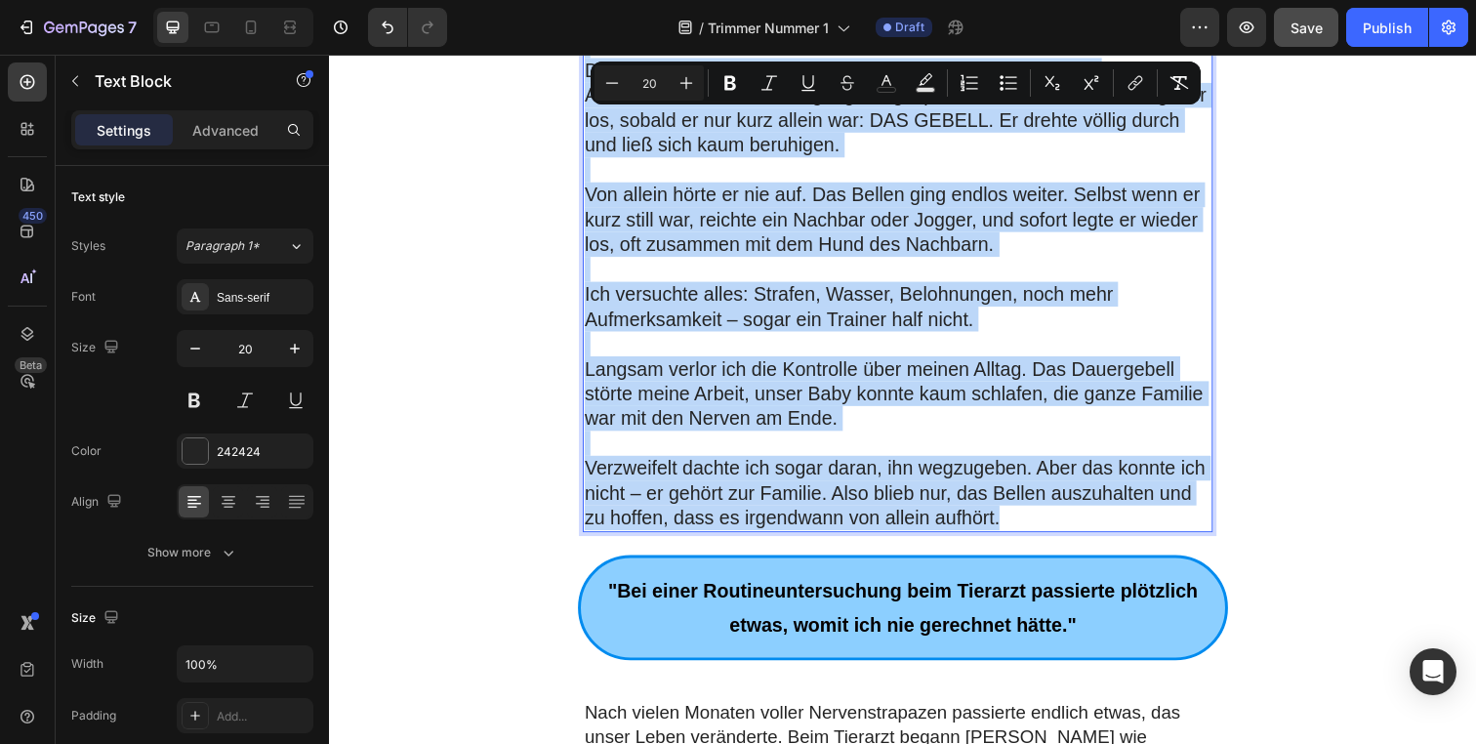
drag, startPoint x: 585, startPoint y: 347, endPoint x: 1052, endPoint y: 527, distance: 500.4
click at [1052, 527] on div "Ich konnte kaum glauben, wie sehr mein kleiner Hund Turner plötzlich außer Kont…" at bounding box center [909, 169] width 643 height 746
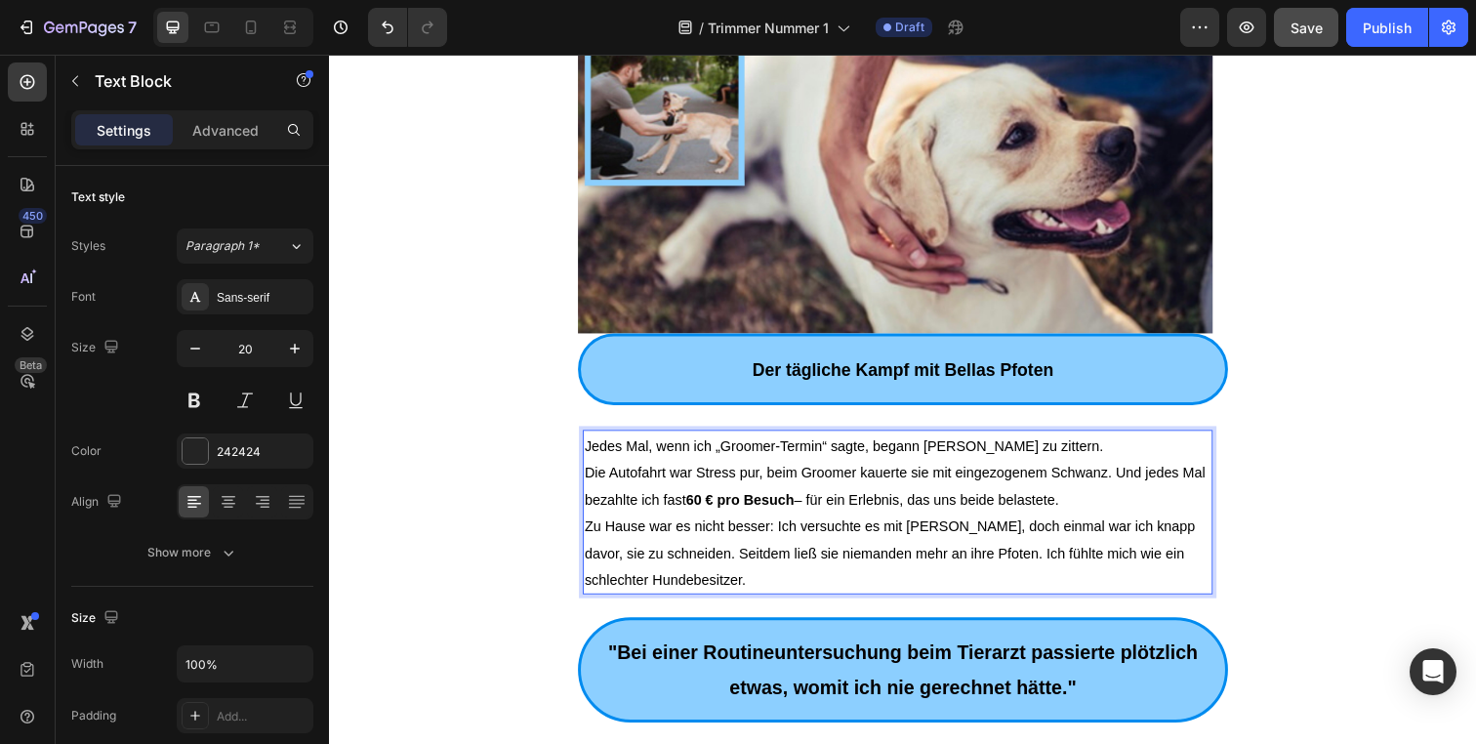
scroll to position [396, 0]
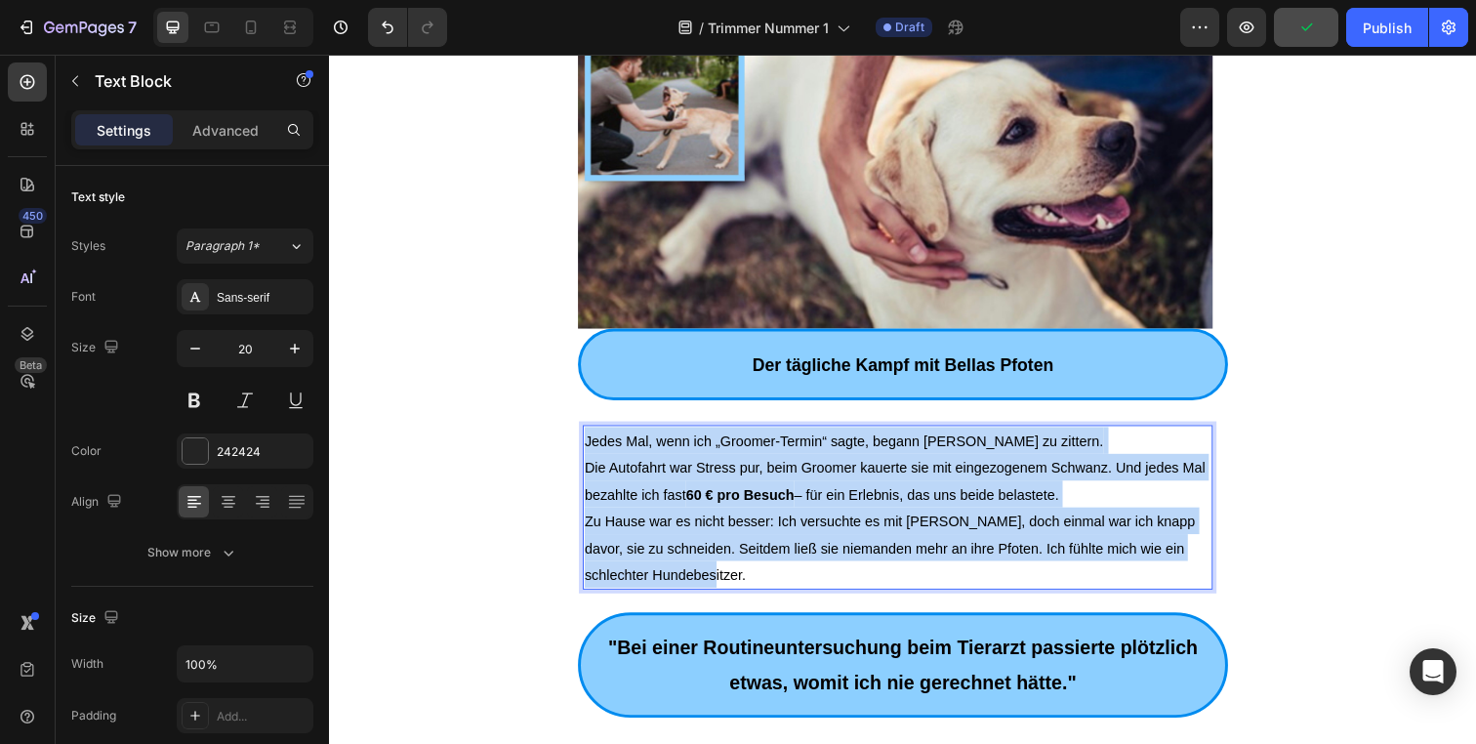
drag, startPoint x: 698, startPoint y: 578, endPoint x: 584, endPoint y: 450, distance: 171.5
click at [588, 450] on div "Jedes Mal, wenn ich „Groomer-Termin“ sagte, begann Bella zu zittern. Die Autofa…" at bounding box center [909, 517] width 643 height 168
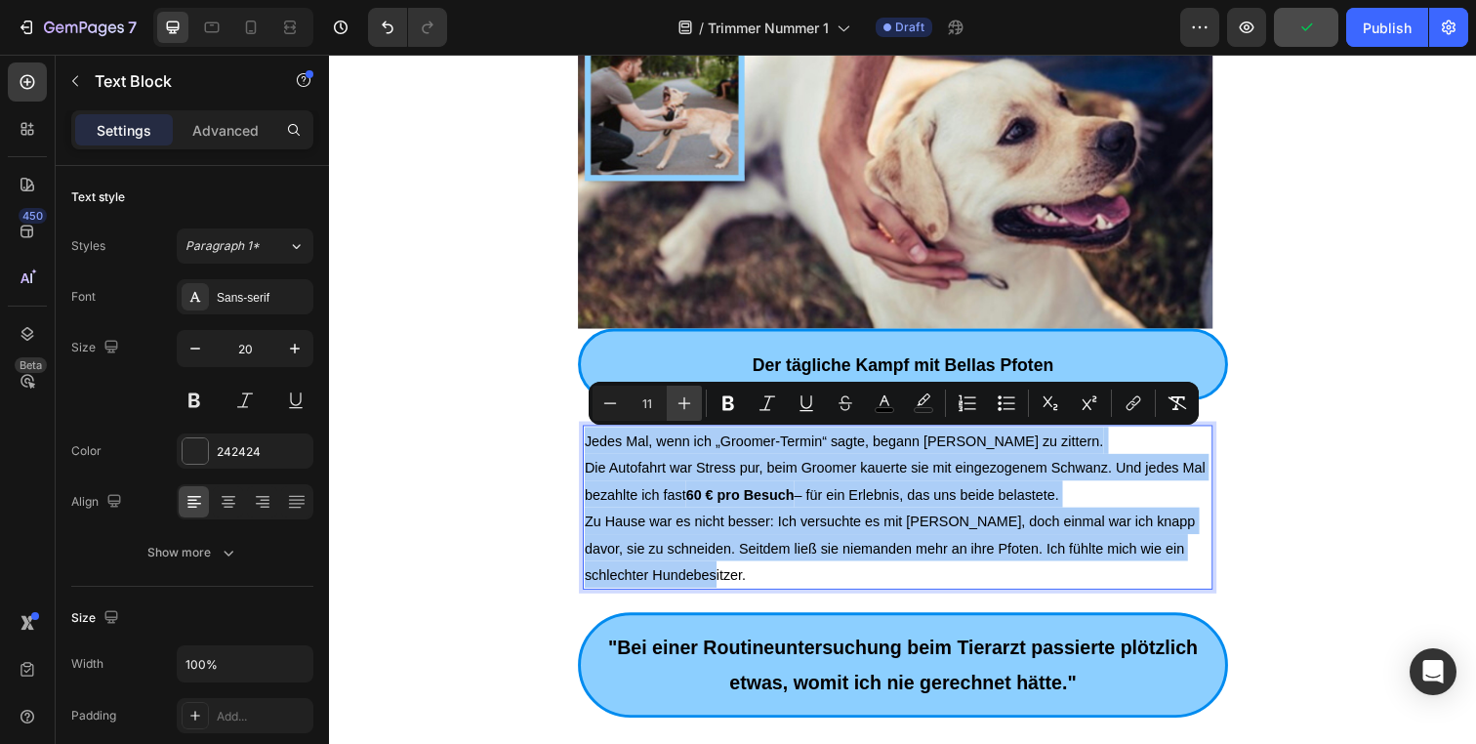
click at [681, 412] on icon "Editor contextual toolbar" at bounding box center [685, 403] width 20 height 20
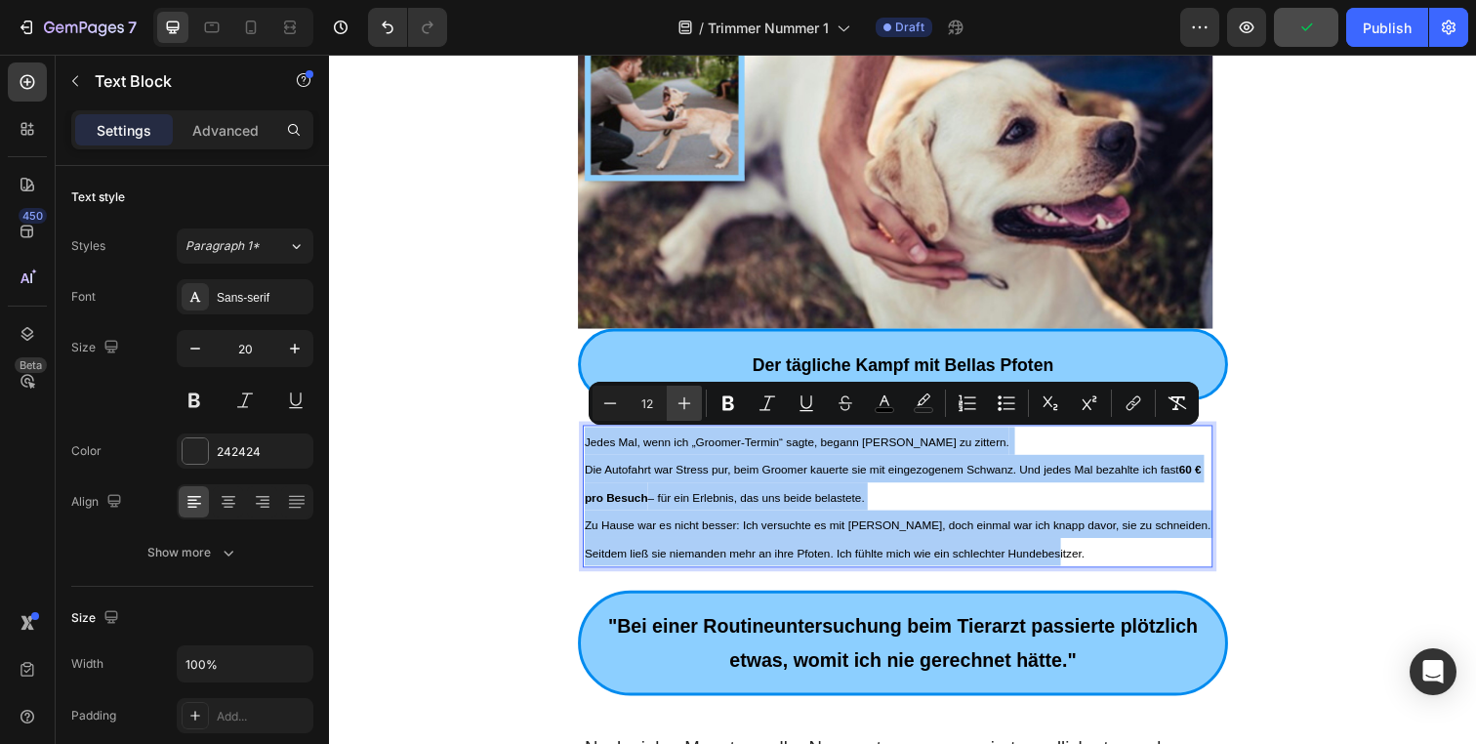
click at [681, 412] on icon "Editor contextual toolbar" at bounding box center [685, 403] width 20 height 20
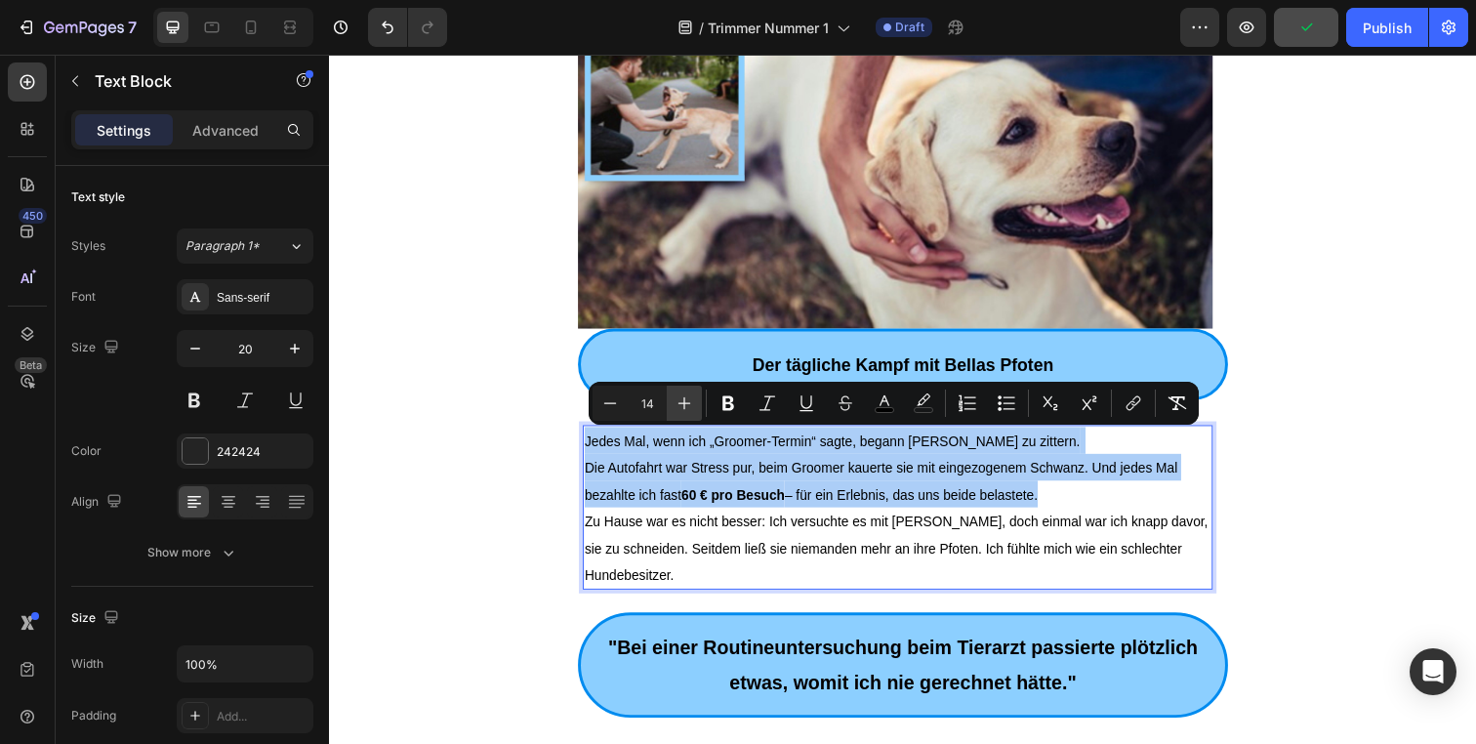
click at [682, 412] on icon "Editor contextual toolbar" at bounding box center [685, 403] width 20 height 20
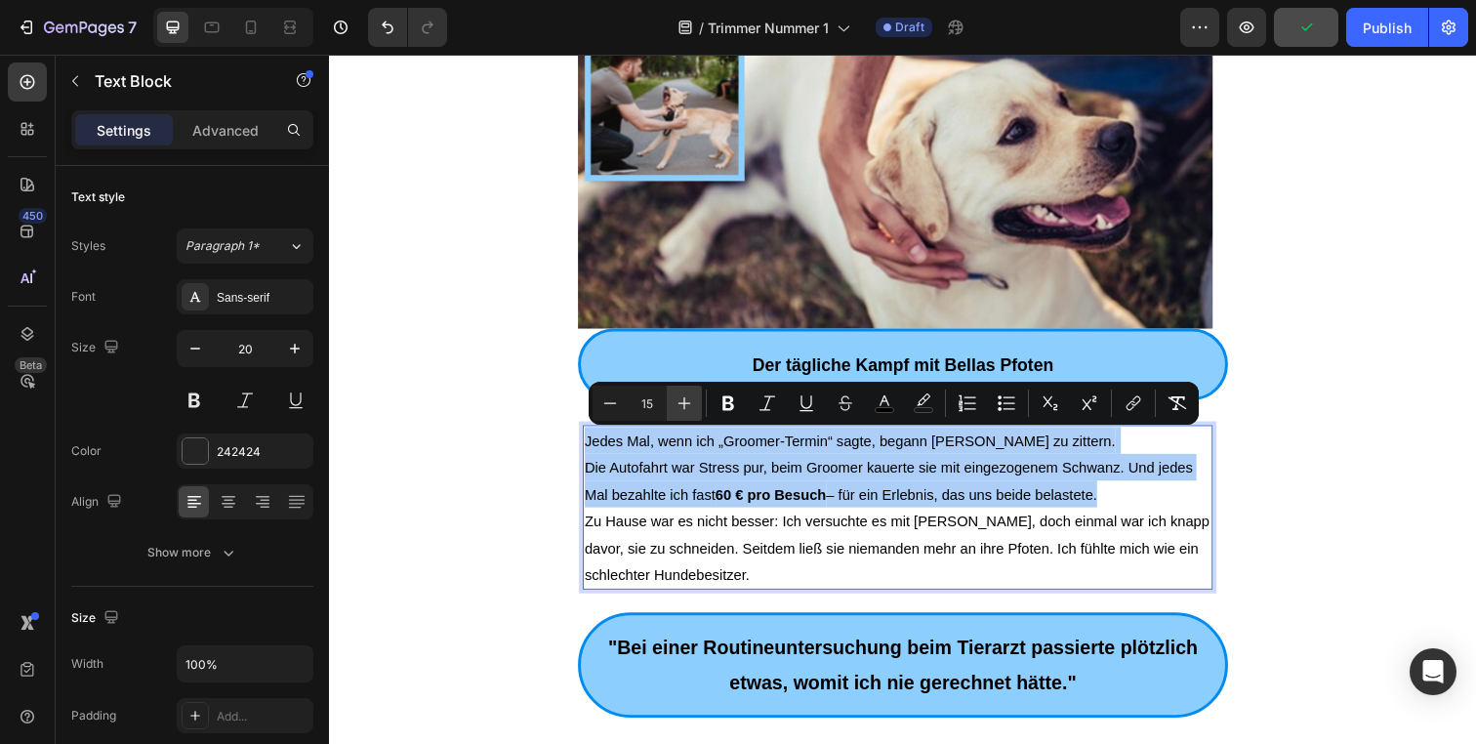
click at [682, 412] on icon "Editor contextual toolbar" at bounding box center [685, 403] width 20 height 20
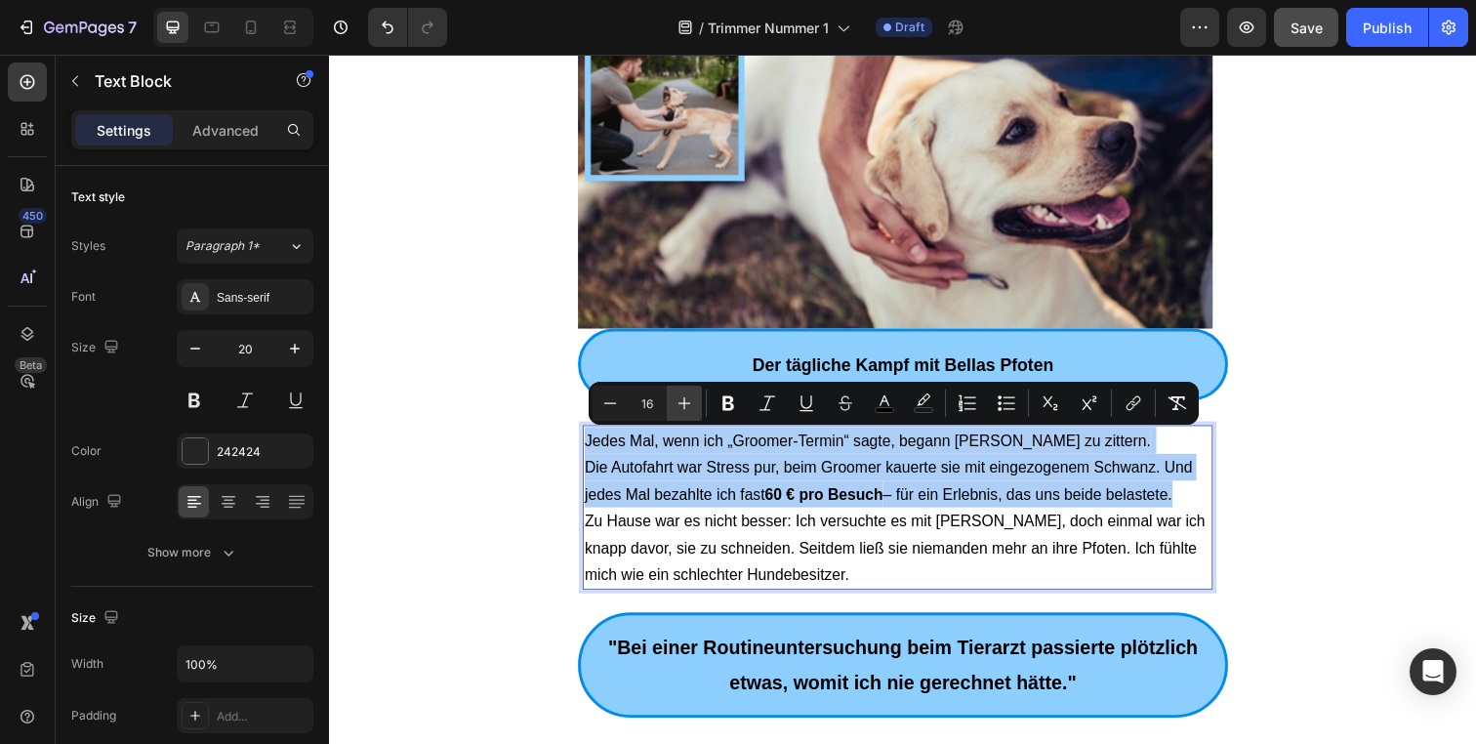
click at [682, 412] on icon "Editor contextual toolbar" at bounding box center [685, 403] width 20 height 20
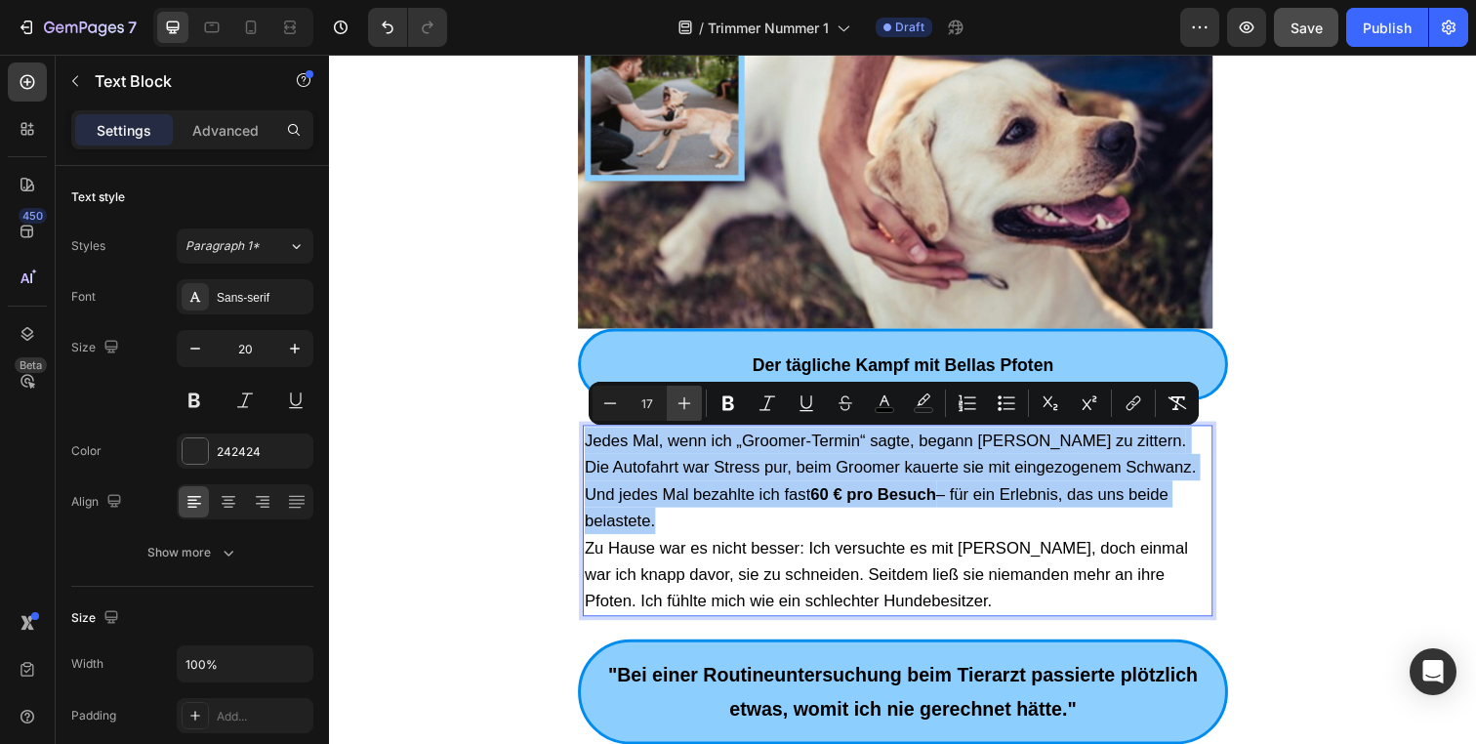
click at [682, 412] on icon "Editor contextual toolbar" at bounding box center [685, 403] width 20 height 20
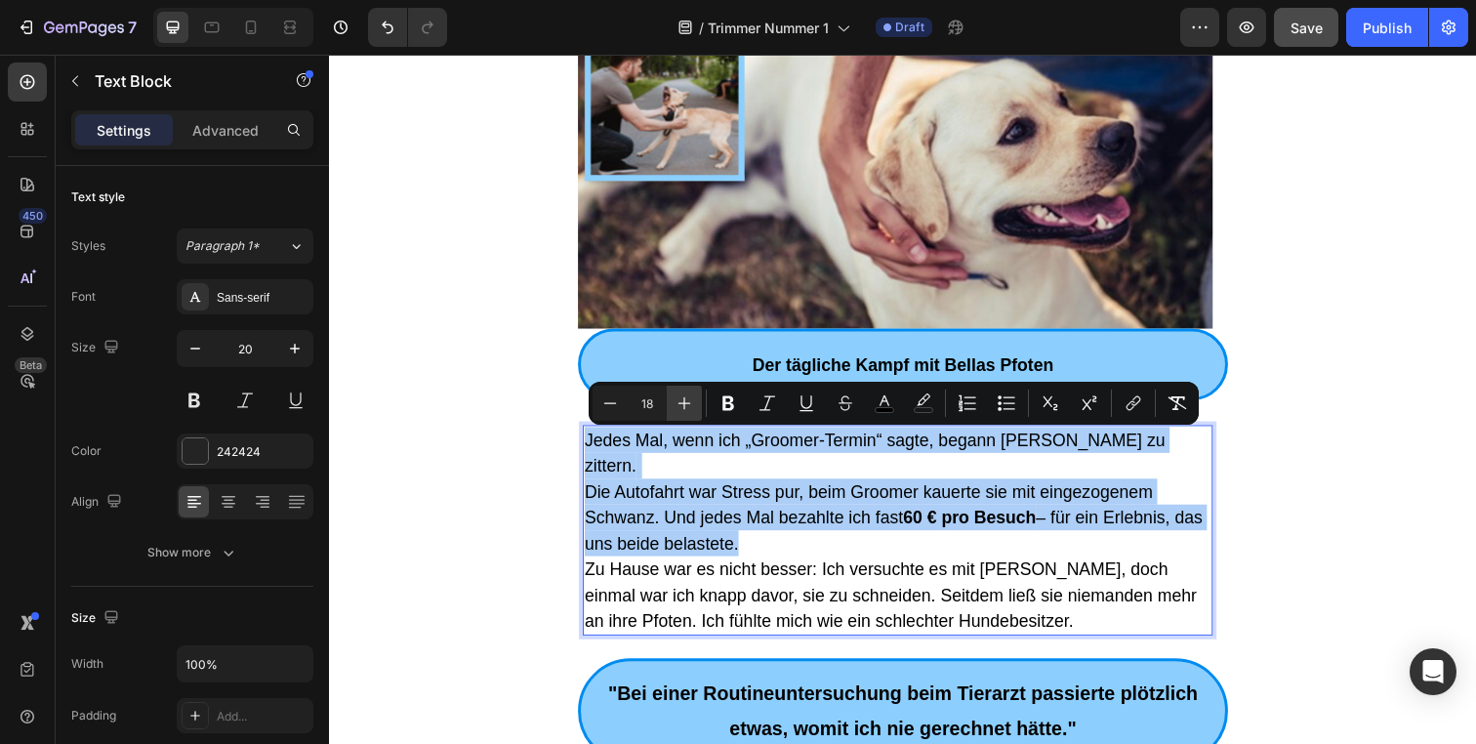
click at [682, 412] on icon "Editor contextual toolbar" at bounding box center [685, 403] width 20 height 20
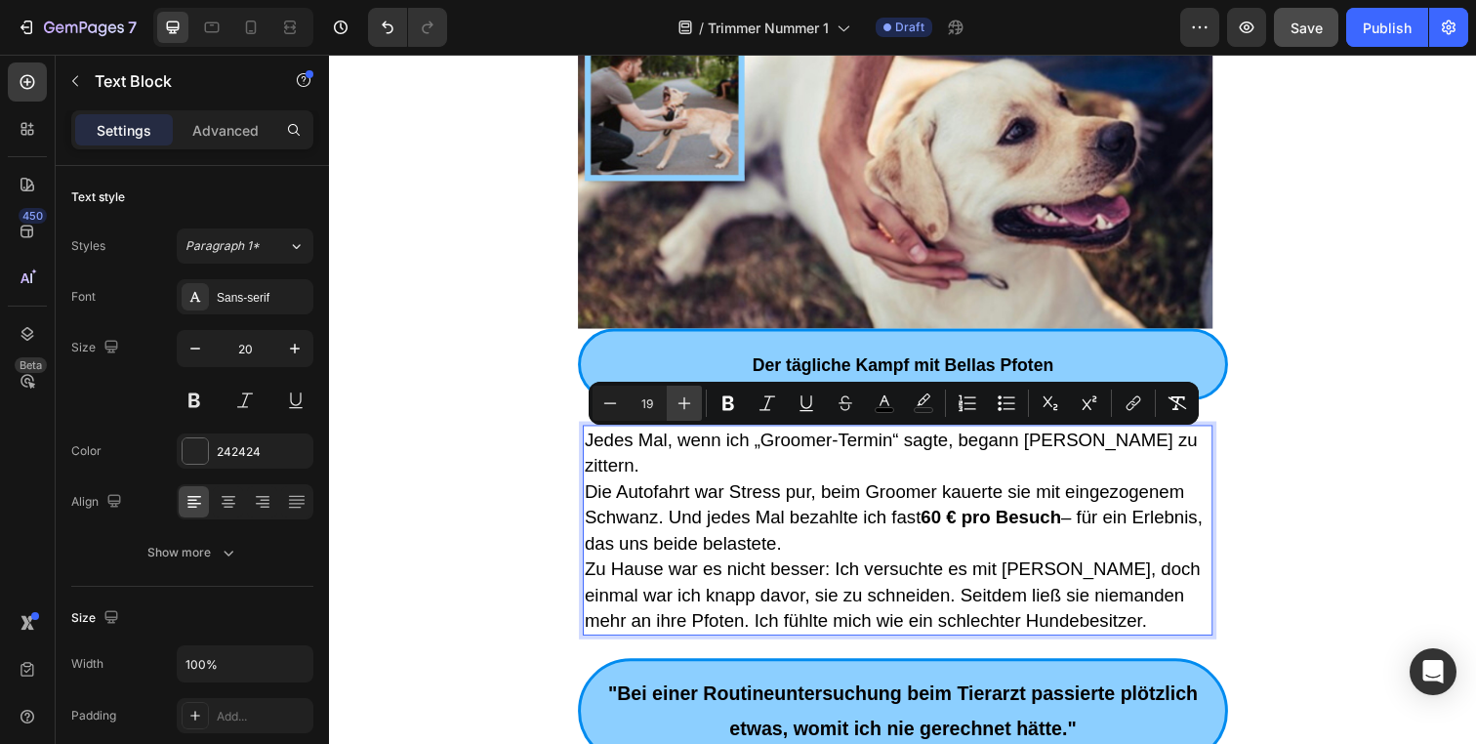
click at [682, 412] on icon "Editor contextual toolbar" at bounding box center [685, 403] width 20 height 20
type input "20"
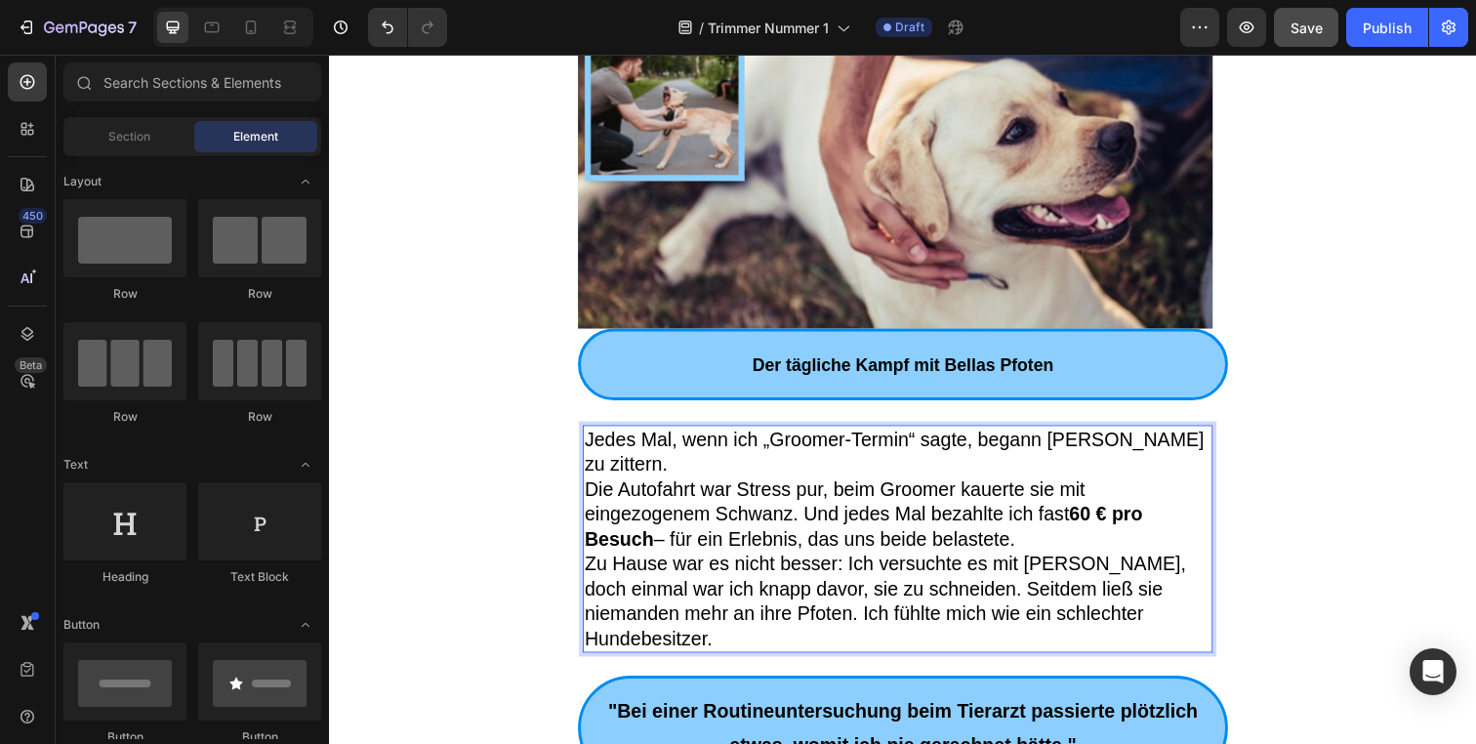
click at [951, 591] on span "Zu Hause war es nicht besser: Ich versuchte es mit Scheren, doch einmal war ich…" at bounding box center [897, 612] width 614 height 98
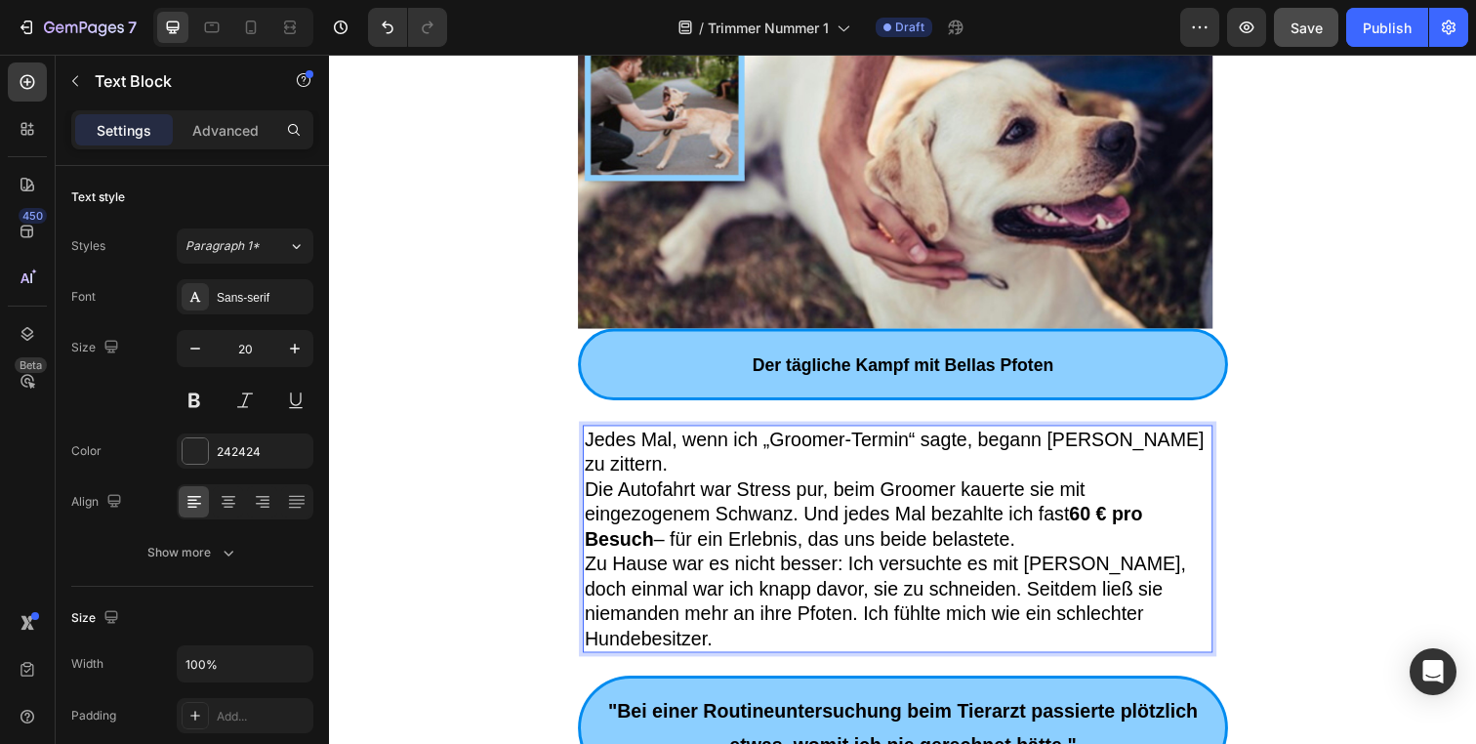
click at [1149, 591] on p "Zu Hause war es nicht besser: Ich versuchte es mit Scheren, doch einmal war ich…" at bounding box center [910, 612] width 640 height 102
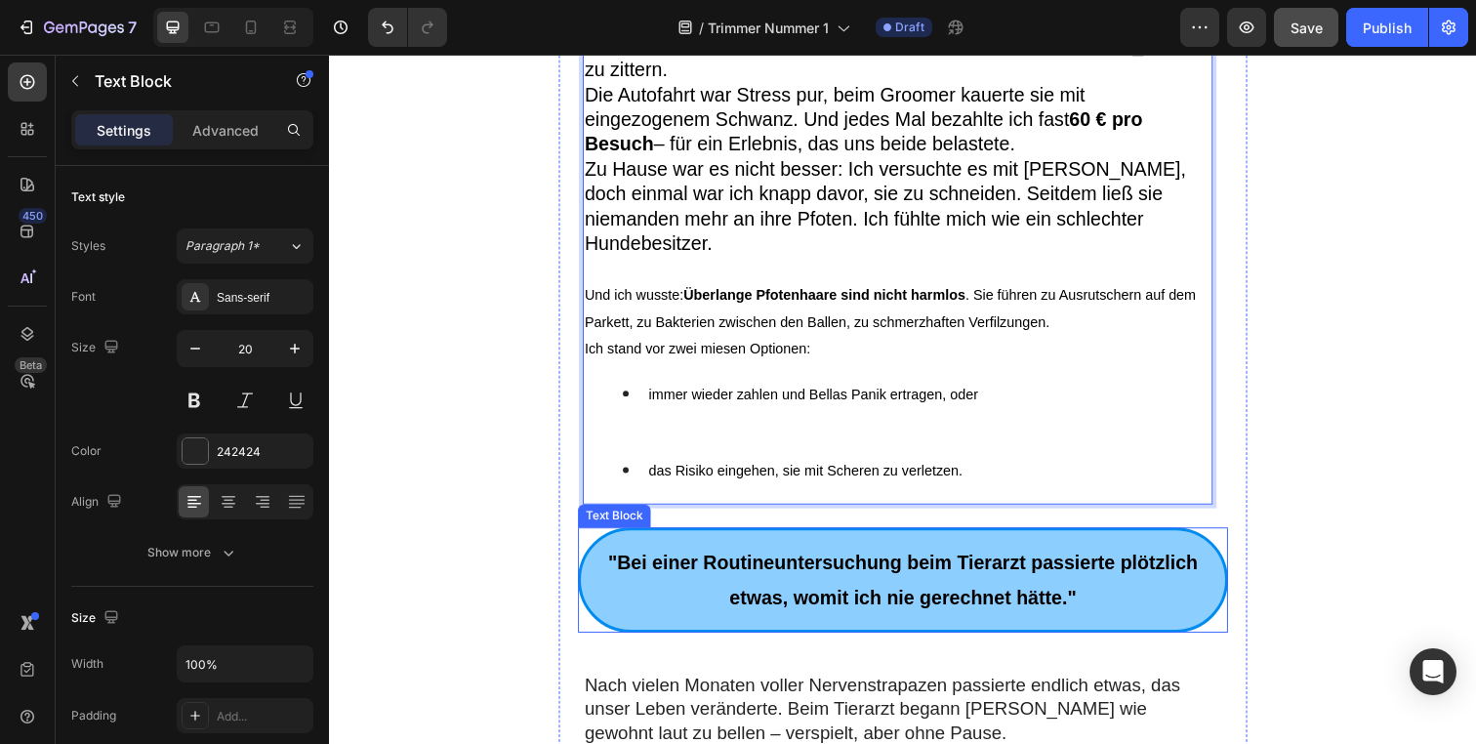
scroll to position [772, 0]
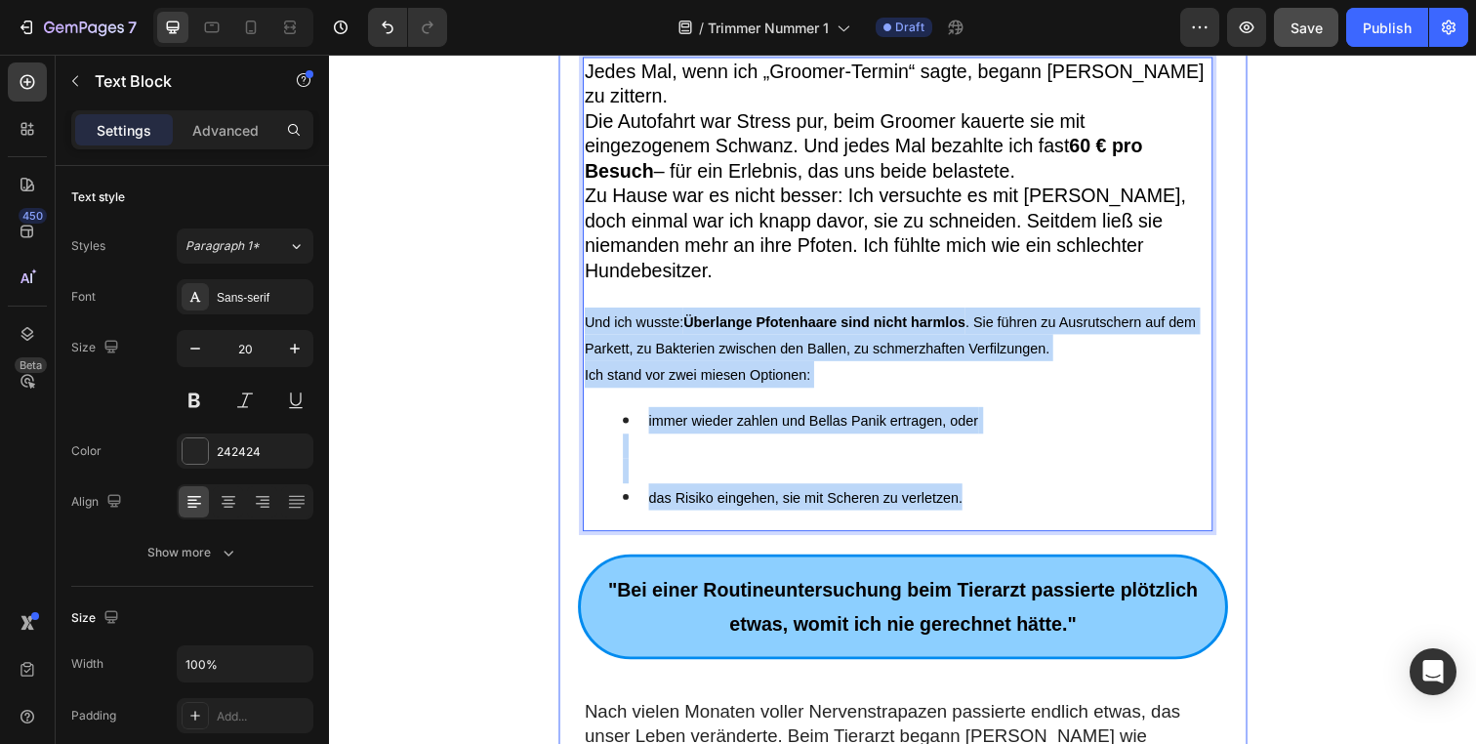
drag, startPoint x: 989, startPoint y: 457, endPoint x: 557, endPoint y: 286, distance: 465.0
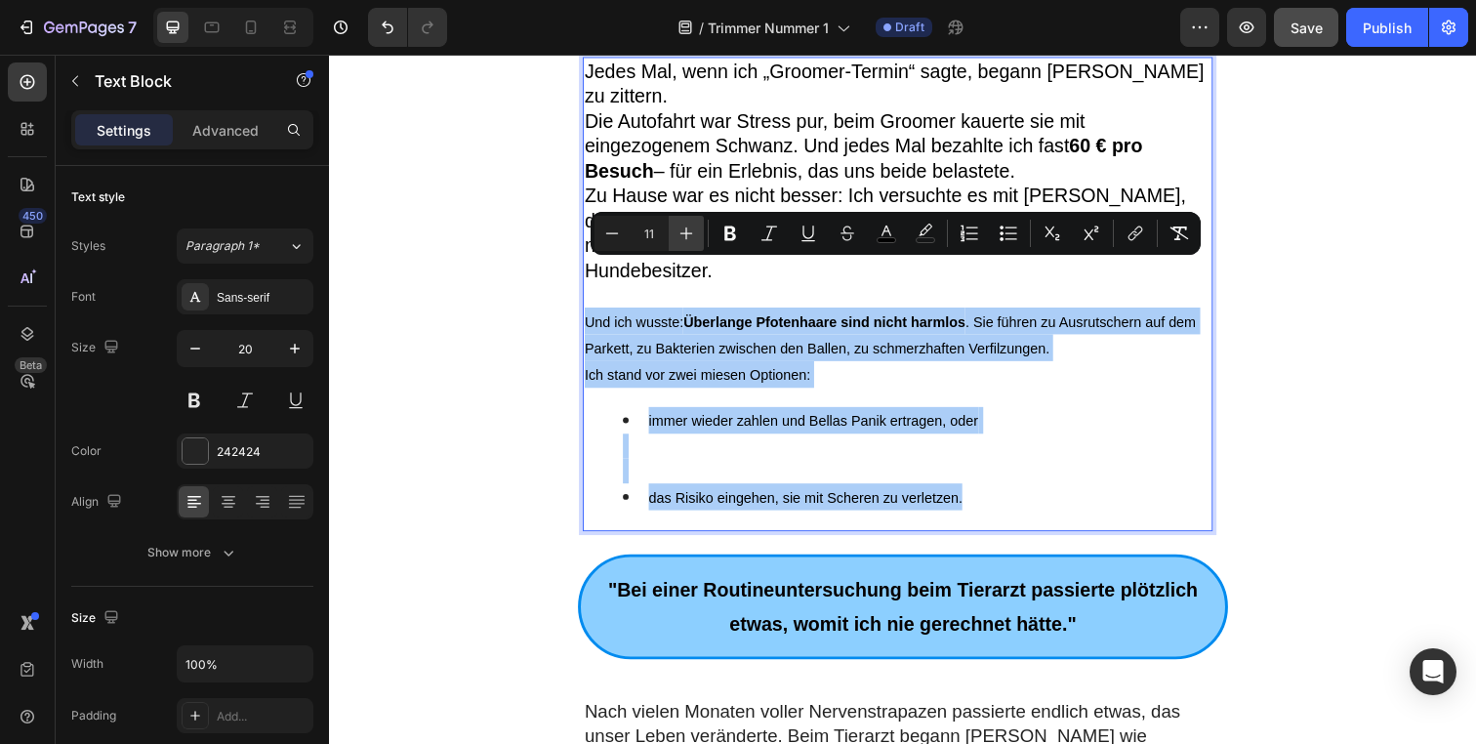
click at [690, 231] on icon "Editor contextual toolbar" at bounding box center [687, 234] width 20 height 20
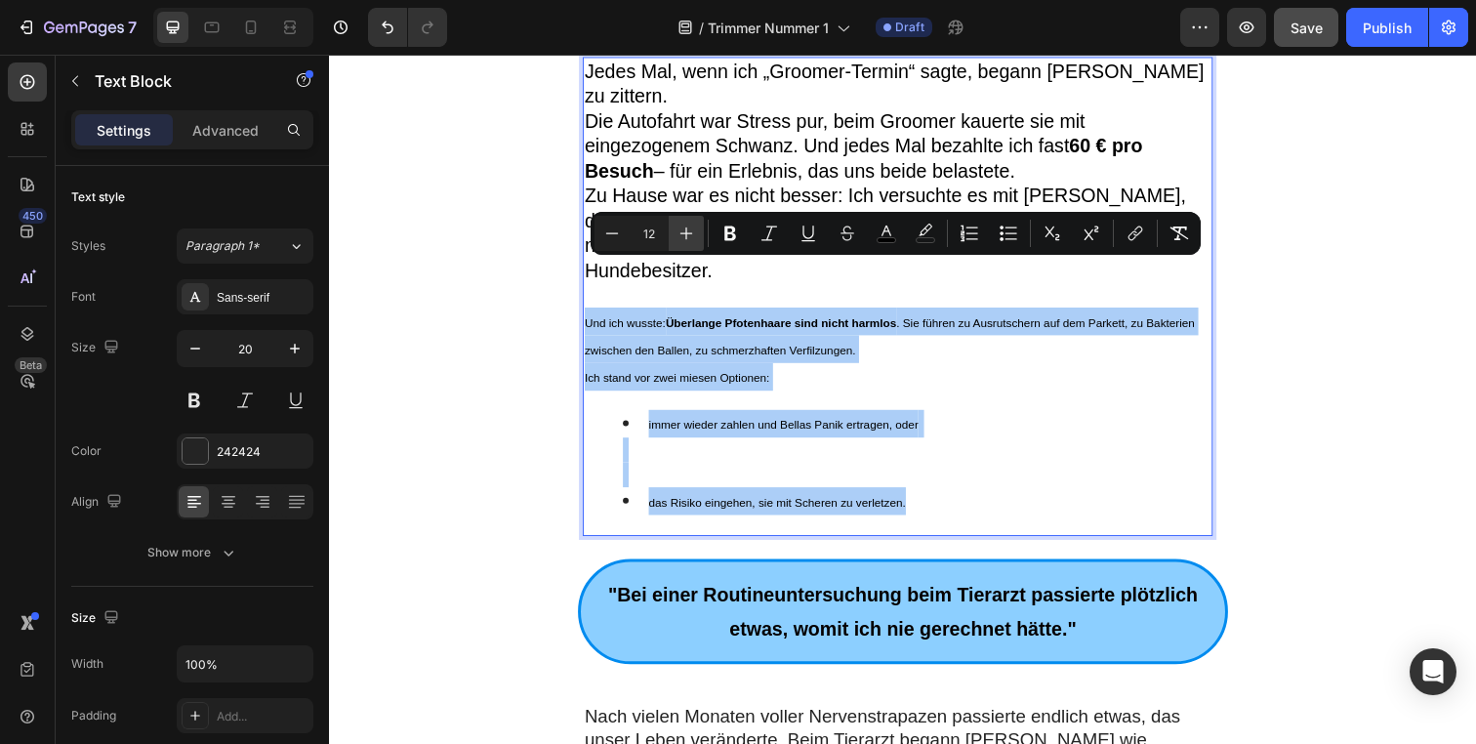
click at [690, 231] on icon "Editor contextual toolbar" at bounding box center [687, 234] width 20 height 20
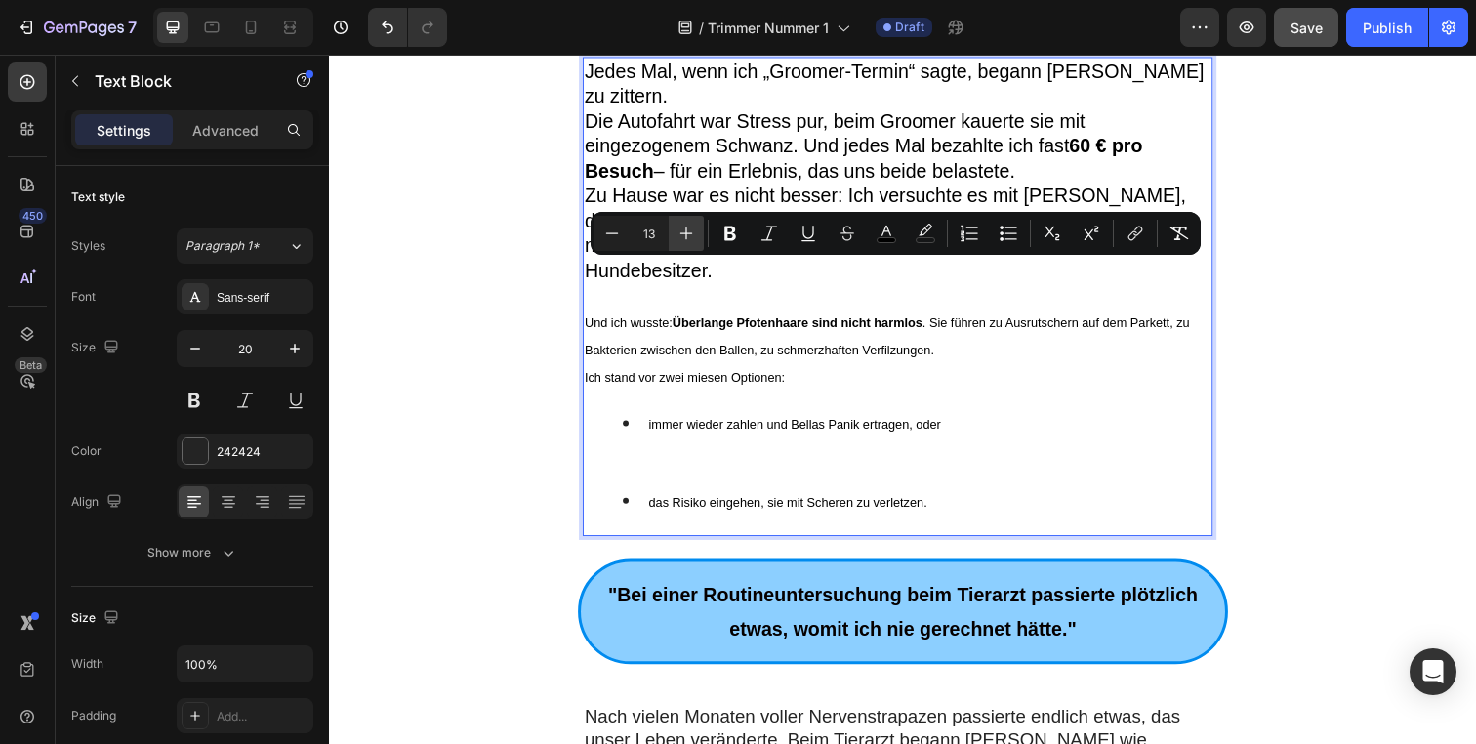
click at [690, 231] on icon "Editor contextual toolbar" at bounding box center [687, 234] width 20 height 20
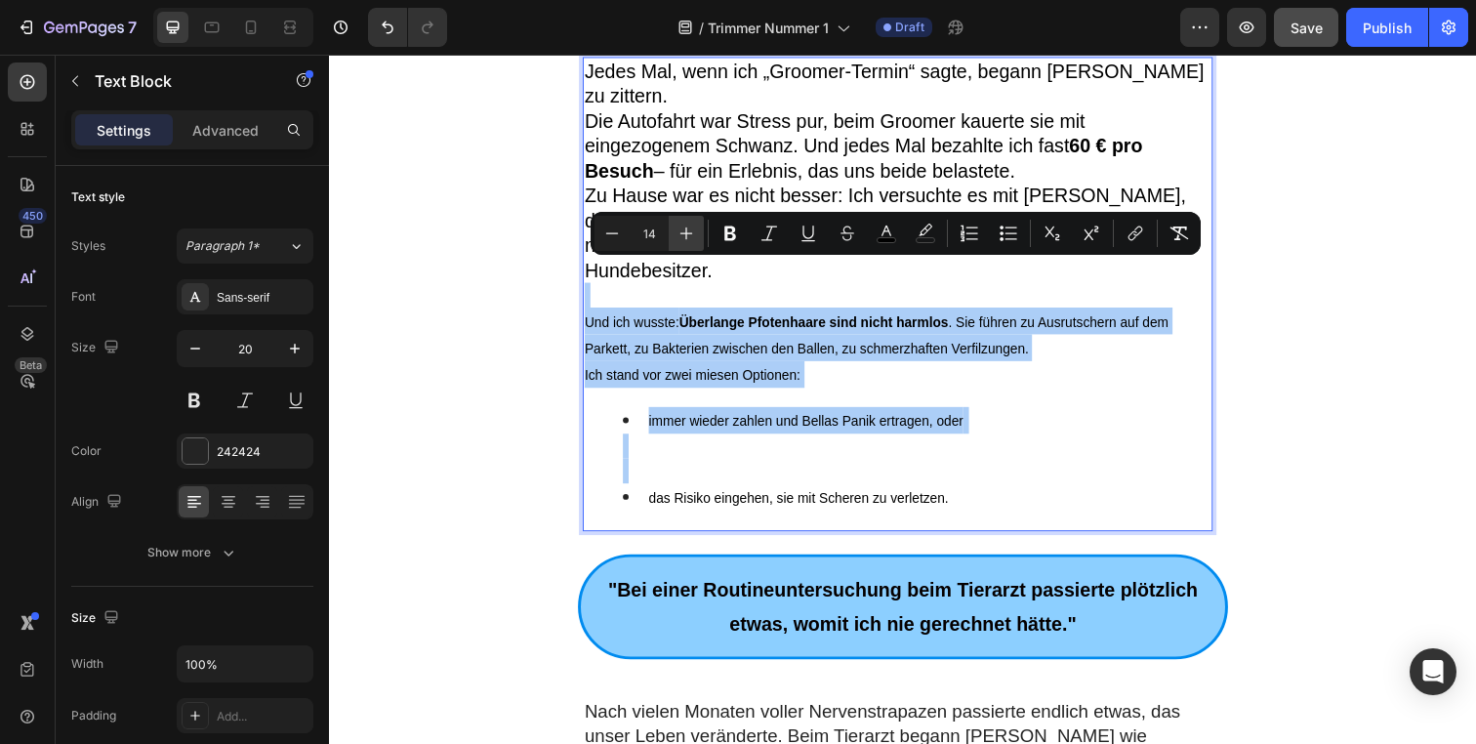
click at [690, 231] on icon "Editor contextual toolbar" at bounding box center [687, 234] width 20 height 20
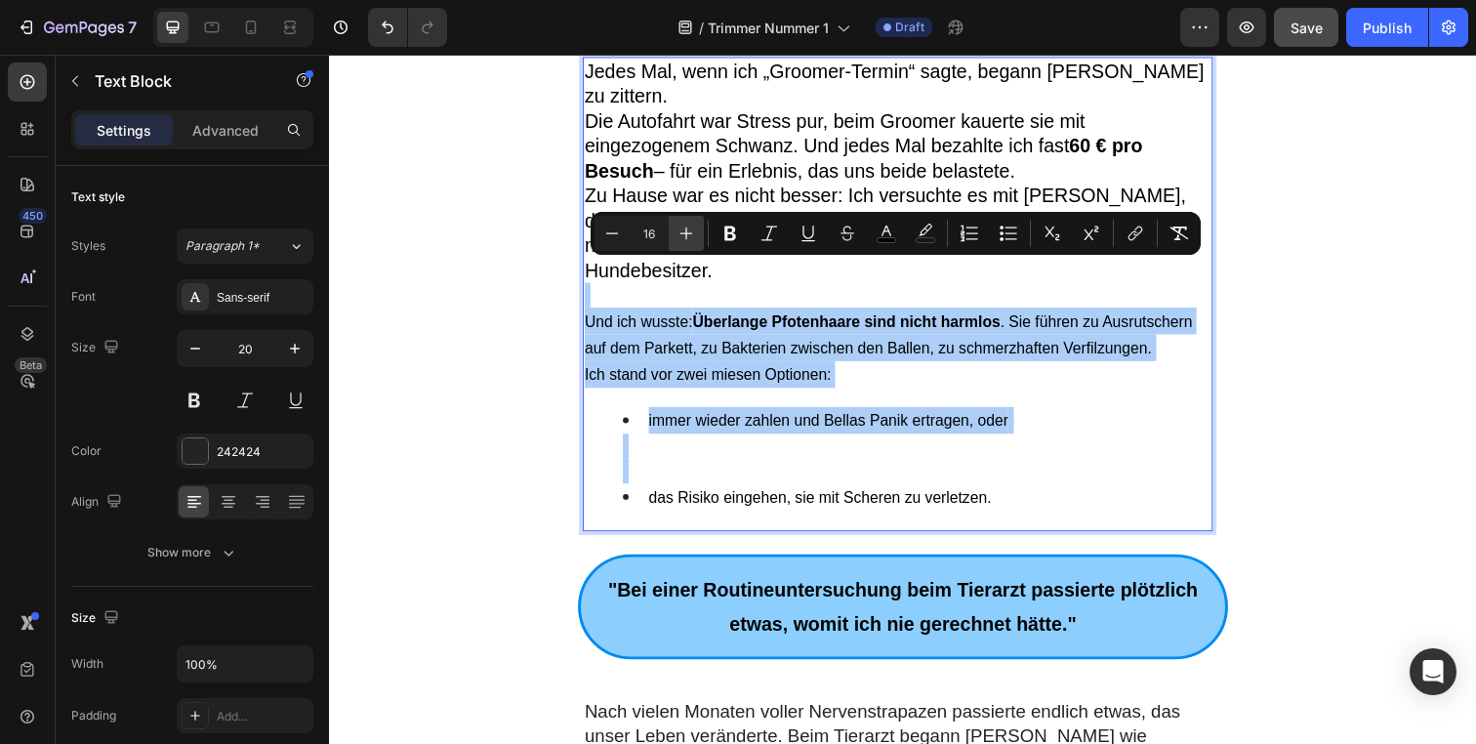
click at [690, 231] on icon "Editor contextual toolbar" at bounding box center [687, 234] width 20 height 20
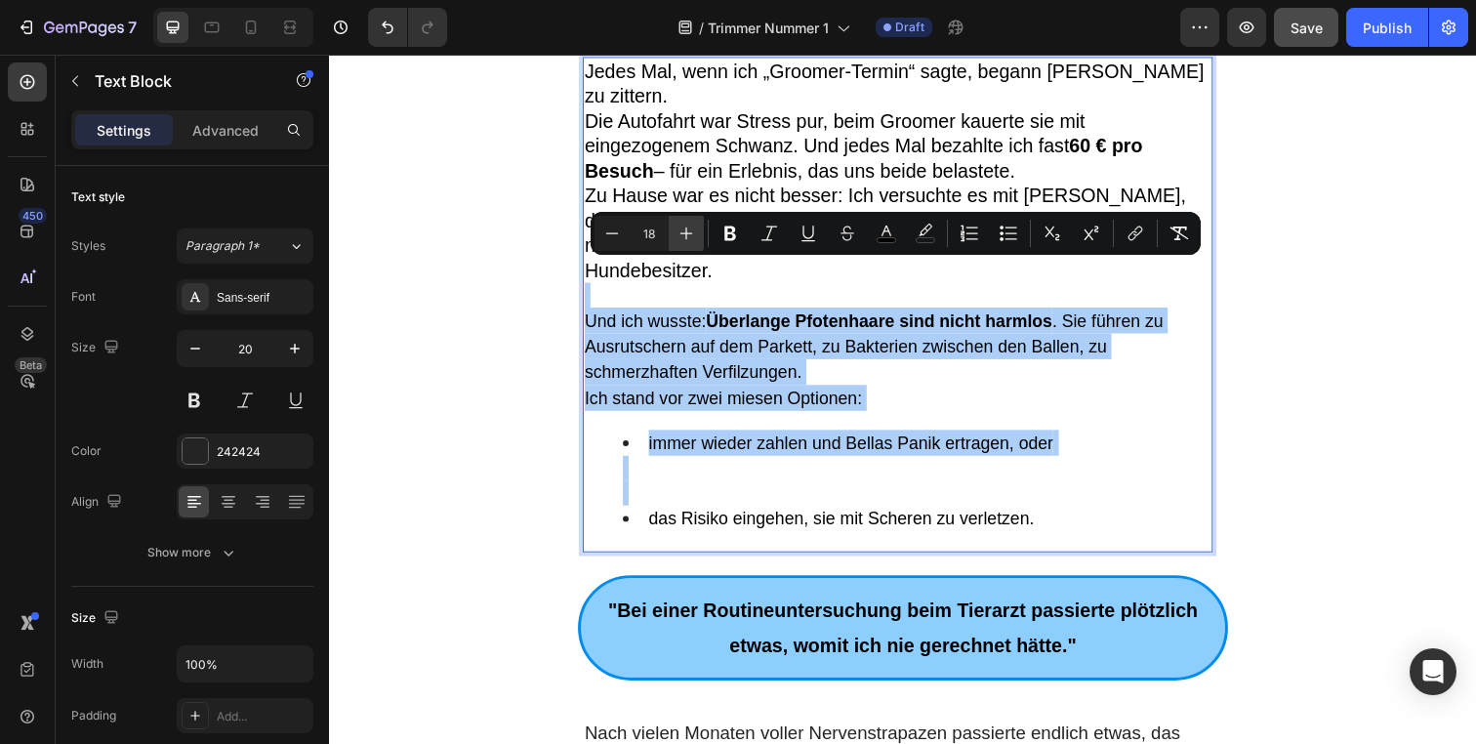
click at [690, 231] on icon "Editor contextual toolbar" at bounding box center [687, 234] width 20 height 20
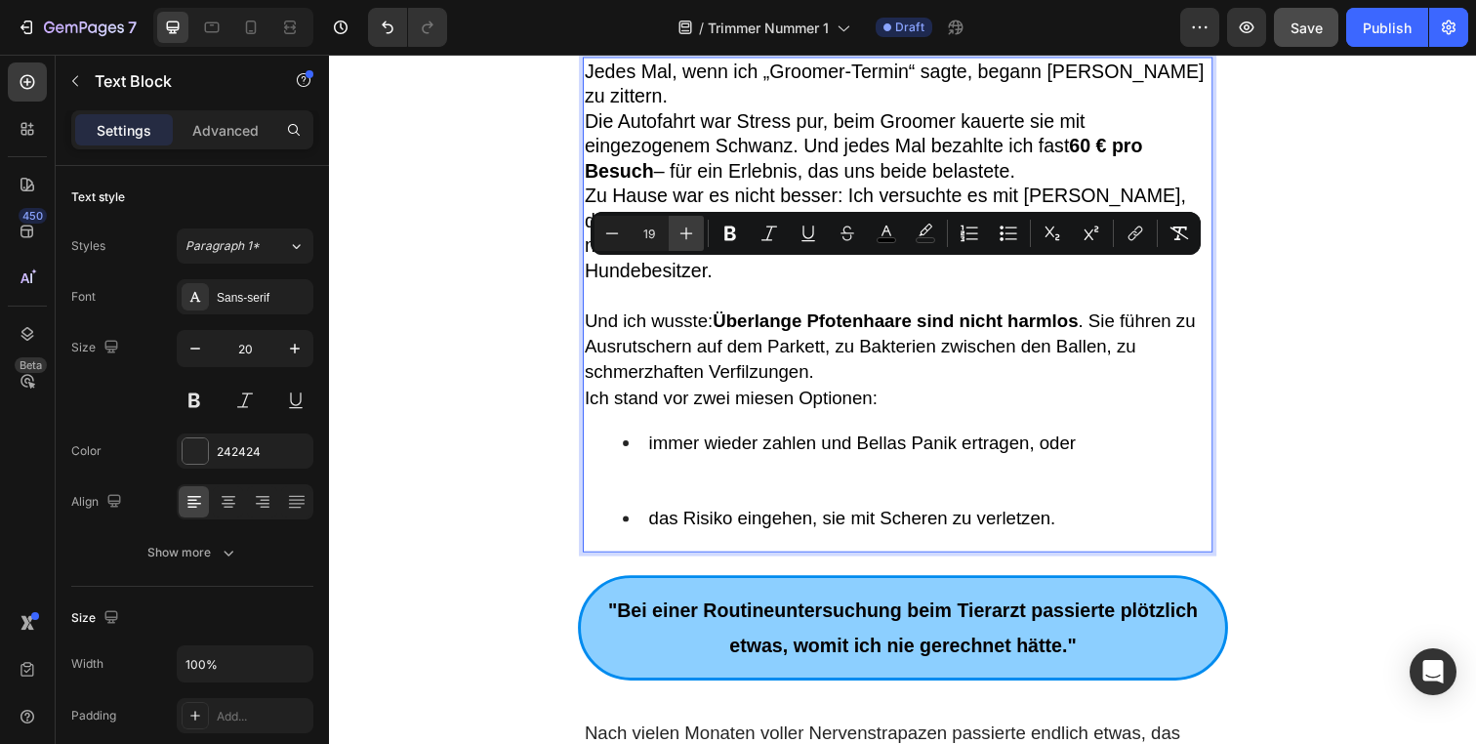
click at [690, 231] on icon "Editor contextual toolbar" at bounding box center [687, 234] width 20 height 20
type input "20"
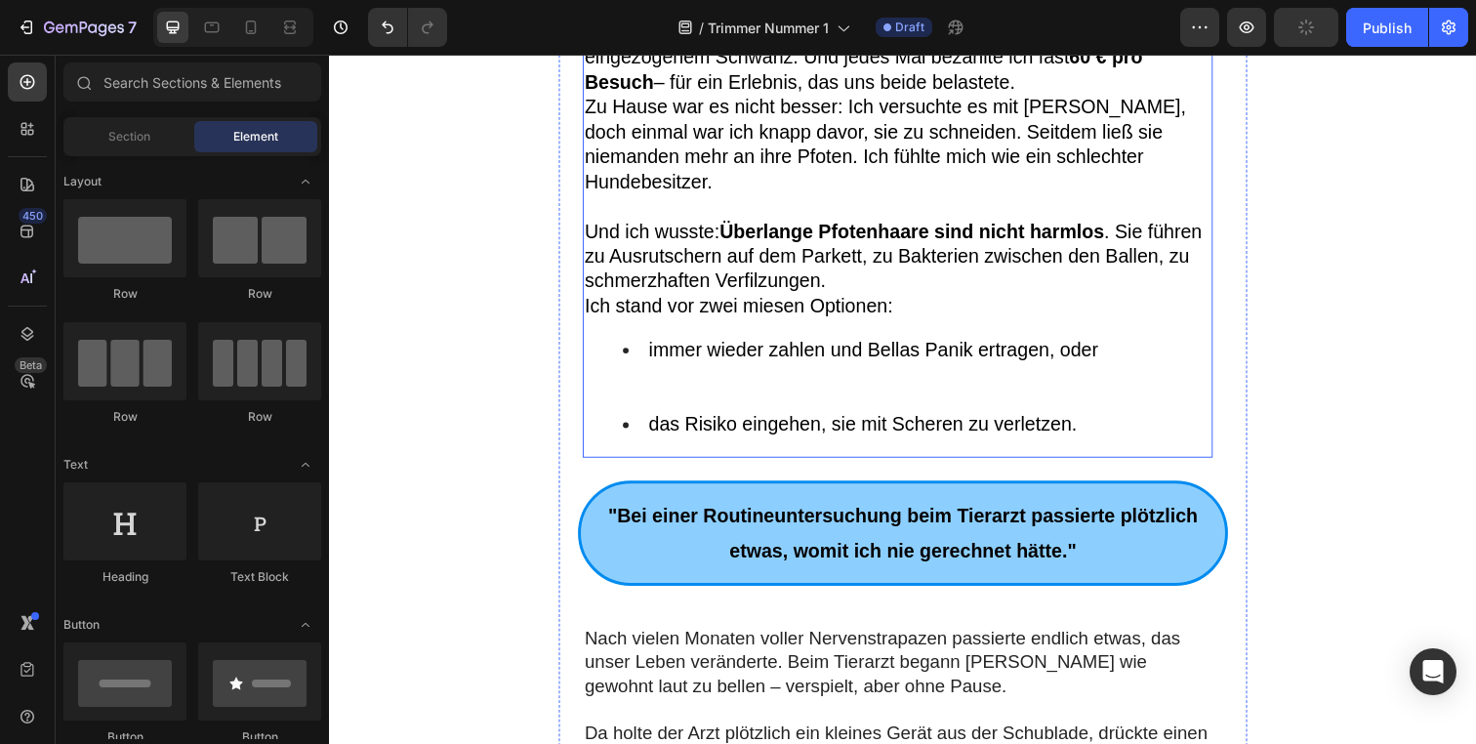
scroll to position [873, 0]
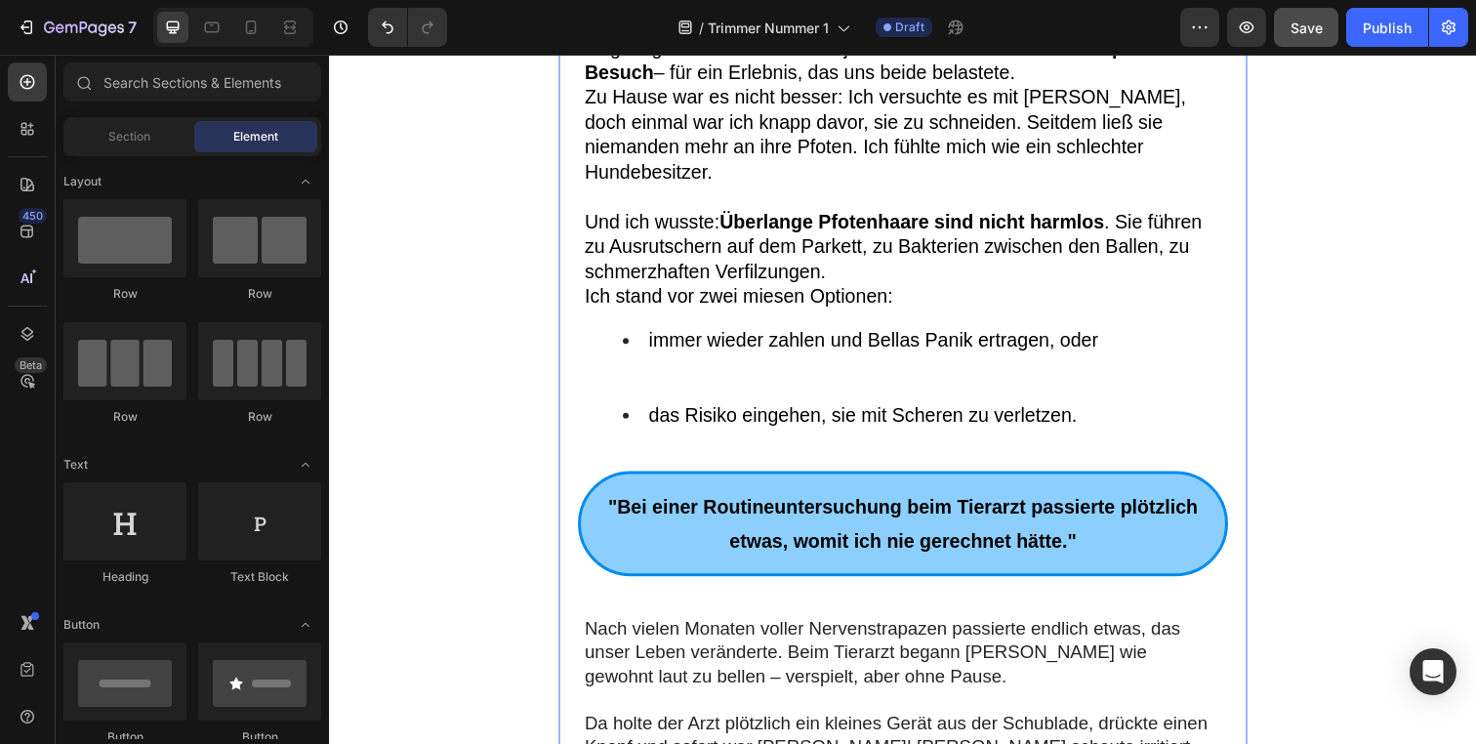
click at [766, 505] on span ""Bei einer Routineuntersuchung beim Tierarzt passierte plötzlich etwas, womit i…" at bounding box center [914, 533] width 602 height 57
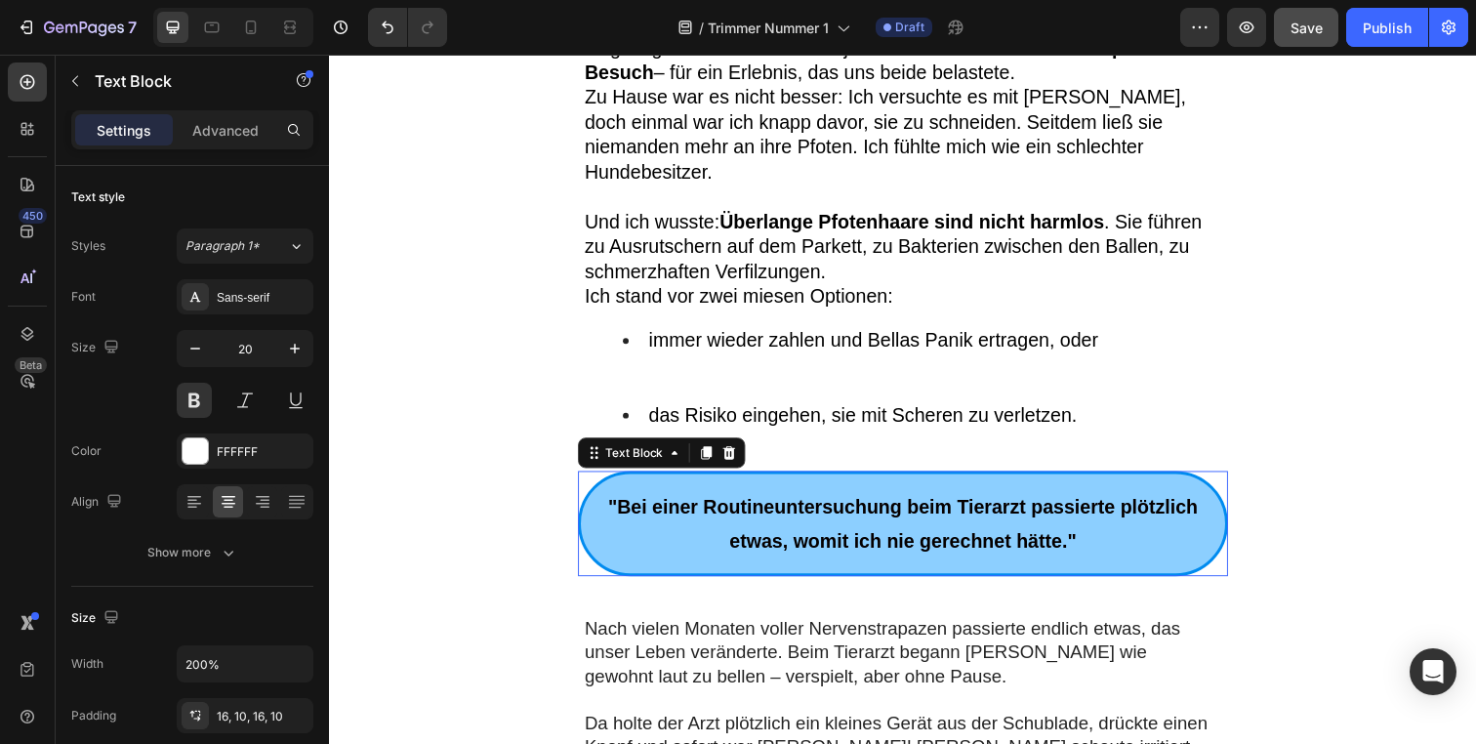
click at [766, 505] on span ""Bei einer Routineuntersuchung beim Tierarzt passierte plötzlich etwas, womit i…" at bounding box center [914, 533] width 602 height 57
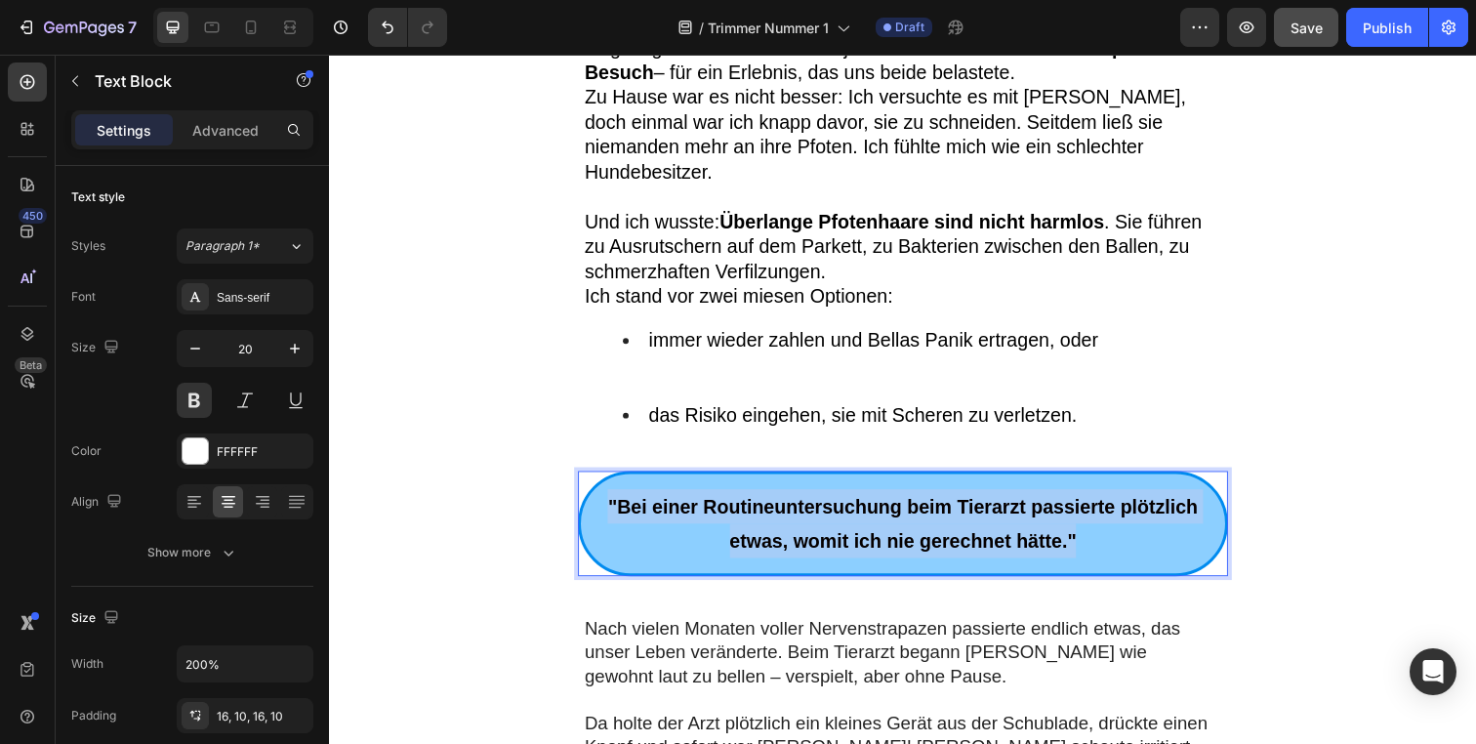
click at [766, 505] on span ""Bei einer Routineuntersuchung beim Tierarzt passierte plötzlich etwas, womit i…" at bounding box center [914, 533] width 602 height 57
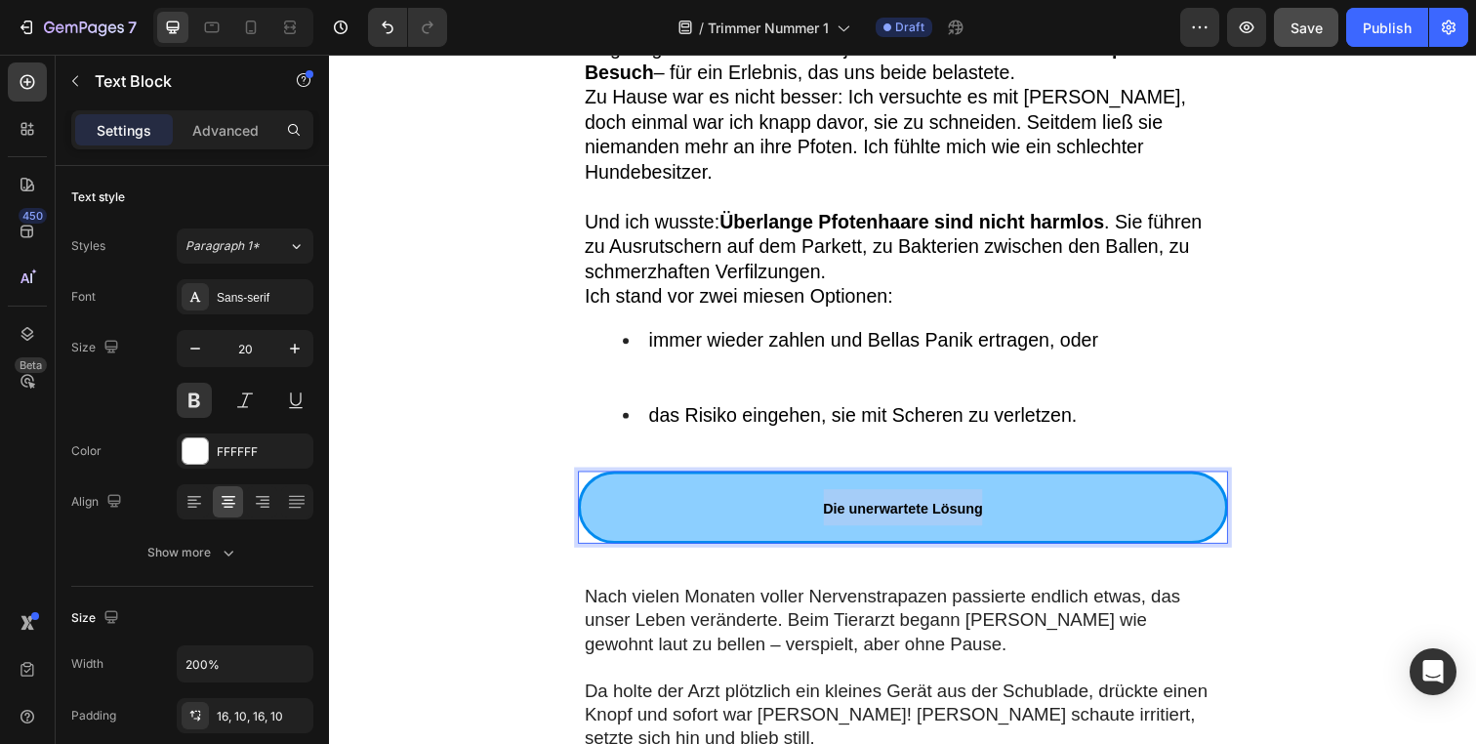
drag, startPoint x: 1008, startPoint y: 463, endPoint x: 746, endPoint y: 452, distance: 261.9
click at [746, 498] on p "Die unerwartete Lösung" at bounding box center [915, 516] width 639 height 37
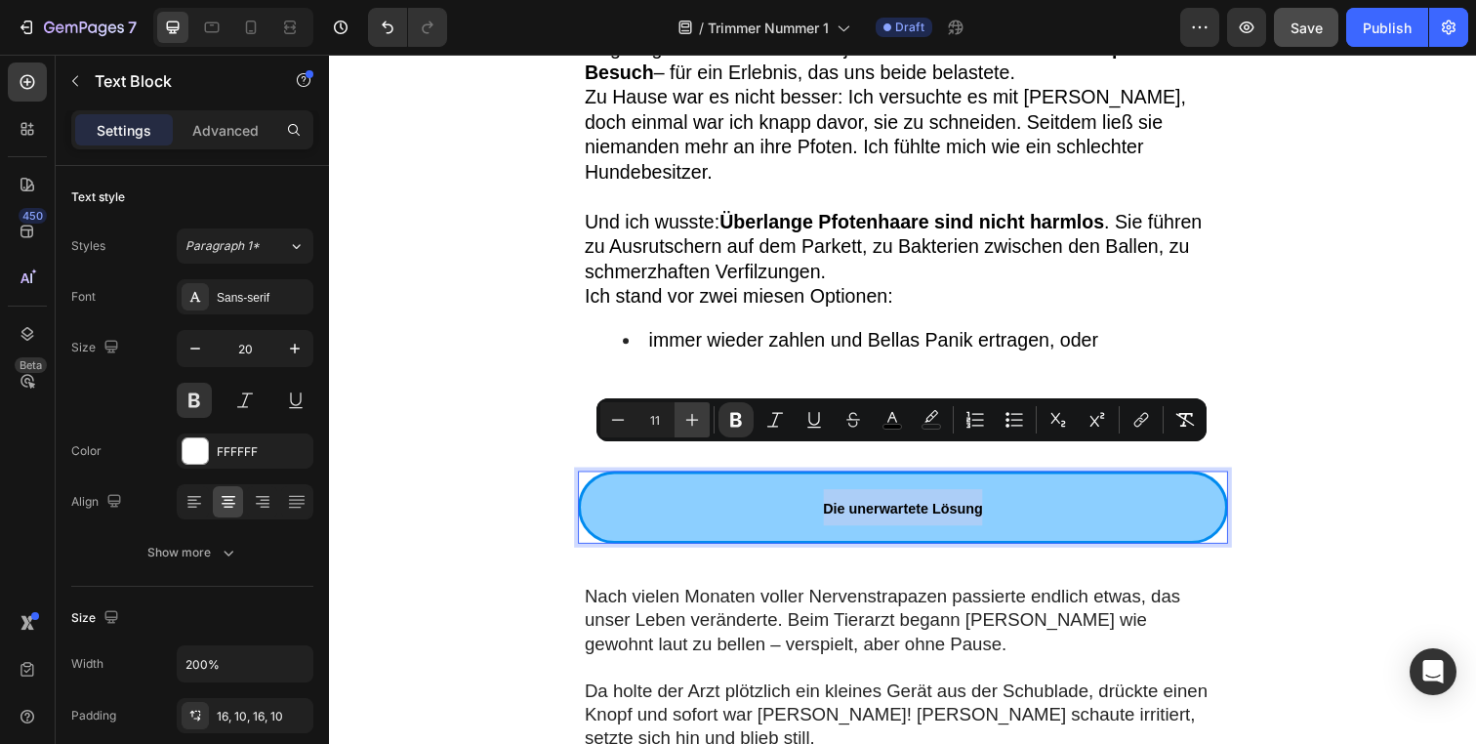
click at [690, 414] on icon "Editor contextual toolbar" at bounding box center [692, 420] width 20 height 20
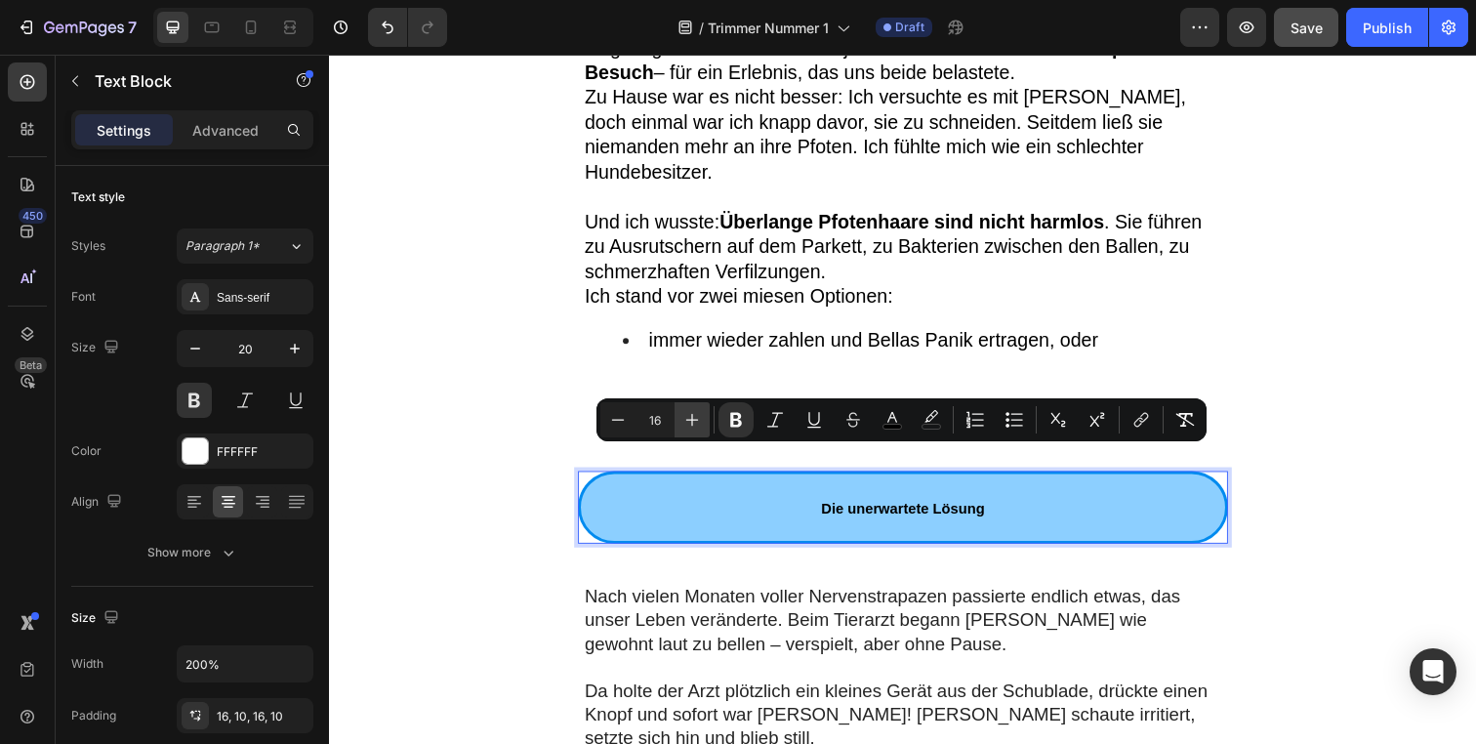
click at [690, 415] on icon "Editor contextual toolbar" at bounding box center [692, 420] width 20 height 20
type input "18"
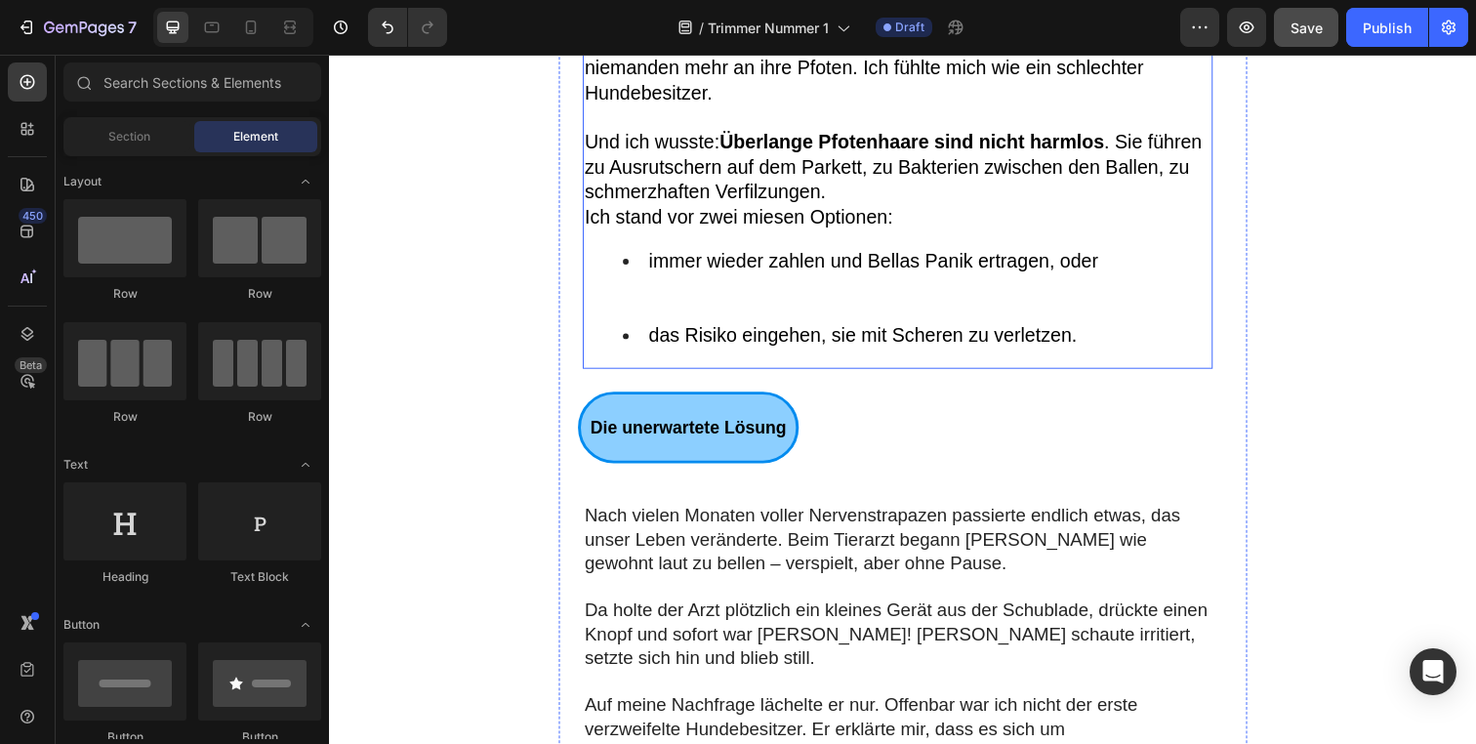
scroll to position [954, 0]
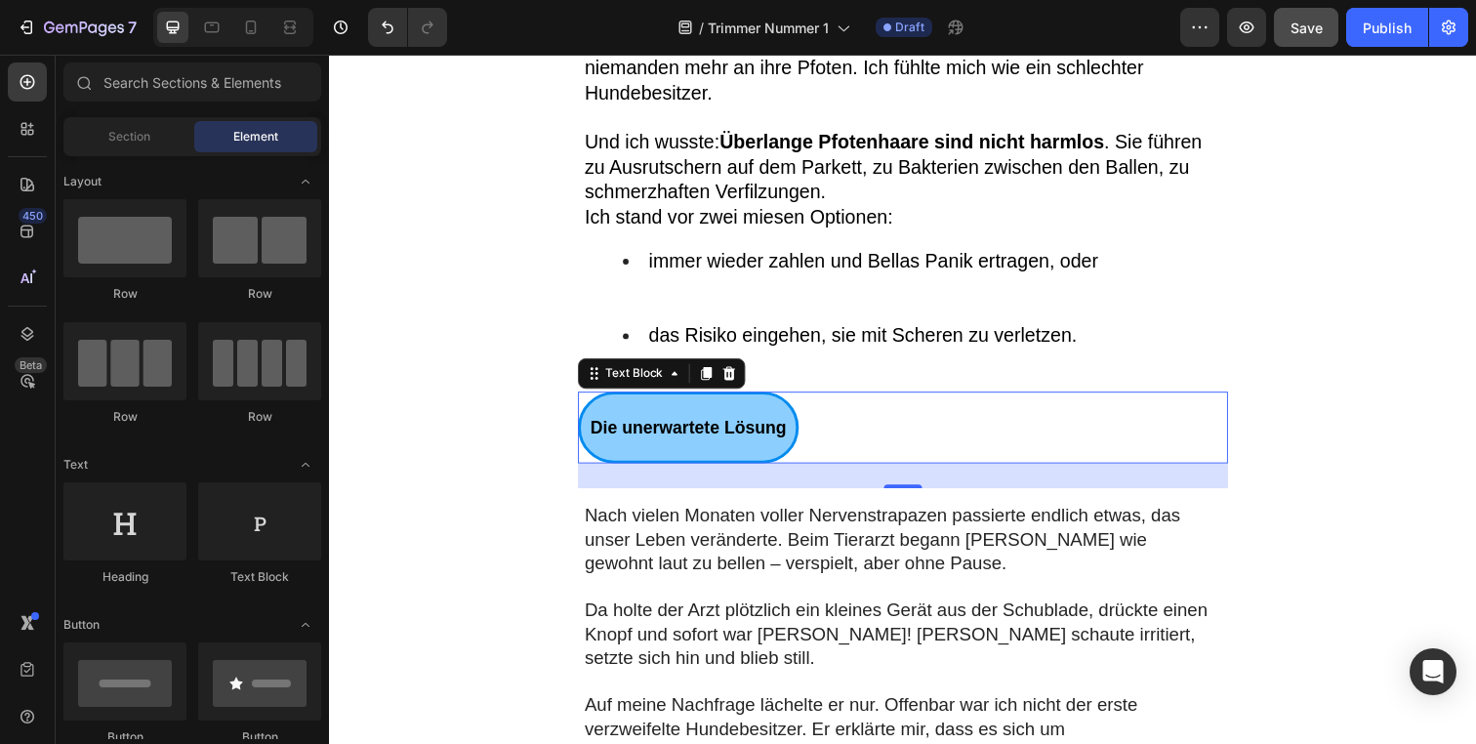
click at [759, 417] on p "Die unerwartete Lösung" at bounding box center [696, 435] width 200 height 36
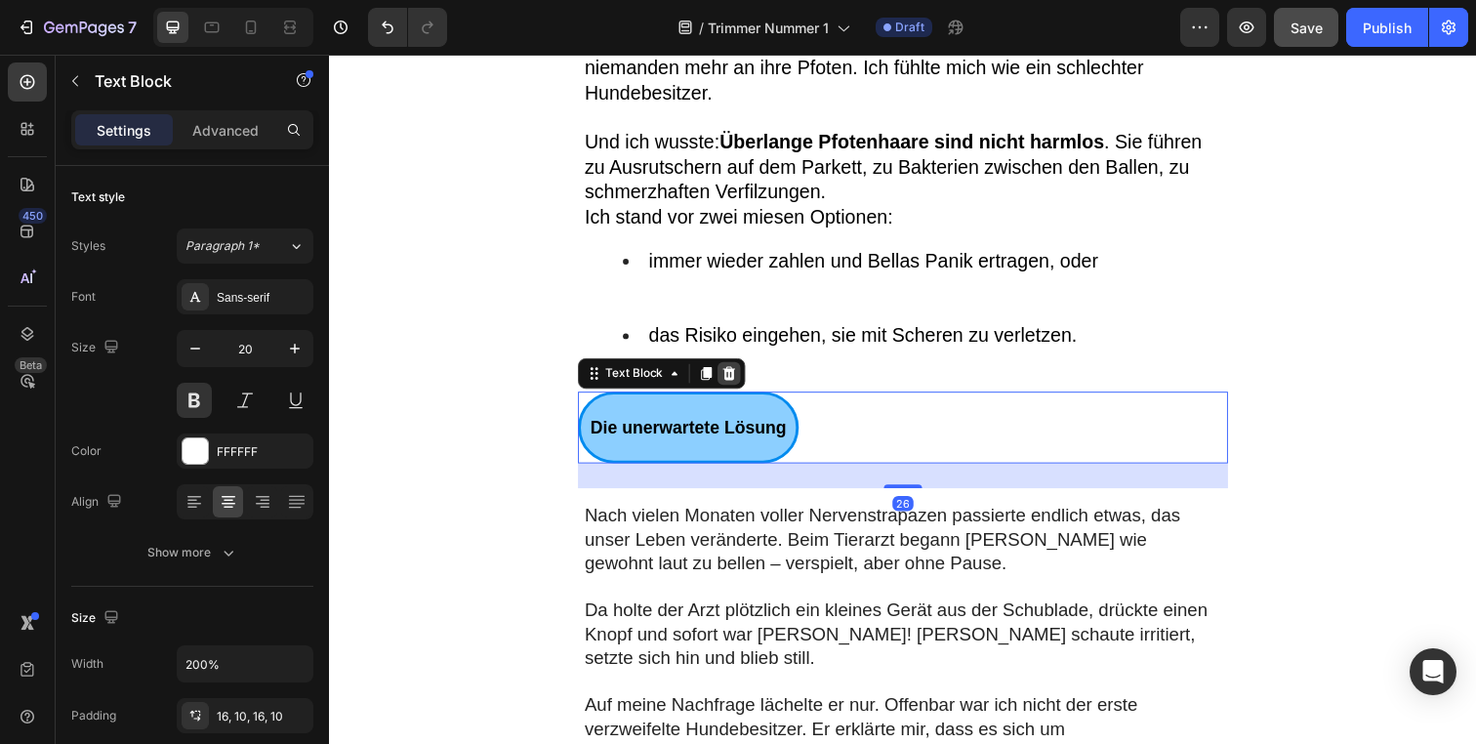
click at [731, 373] on icon at bounding box center [737, 380] width 13 height 14
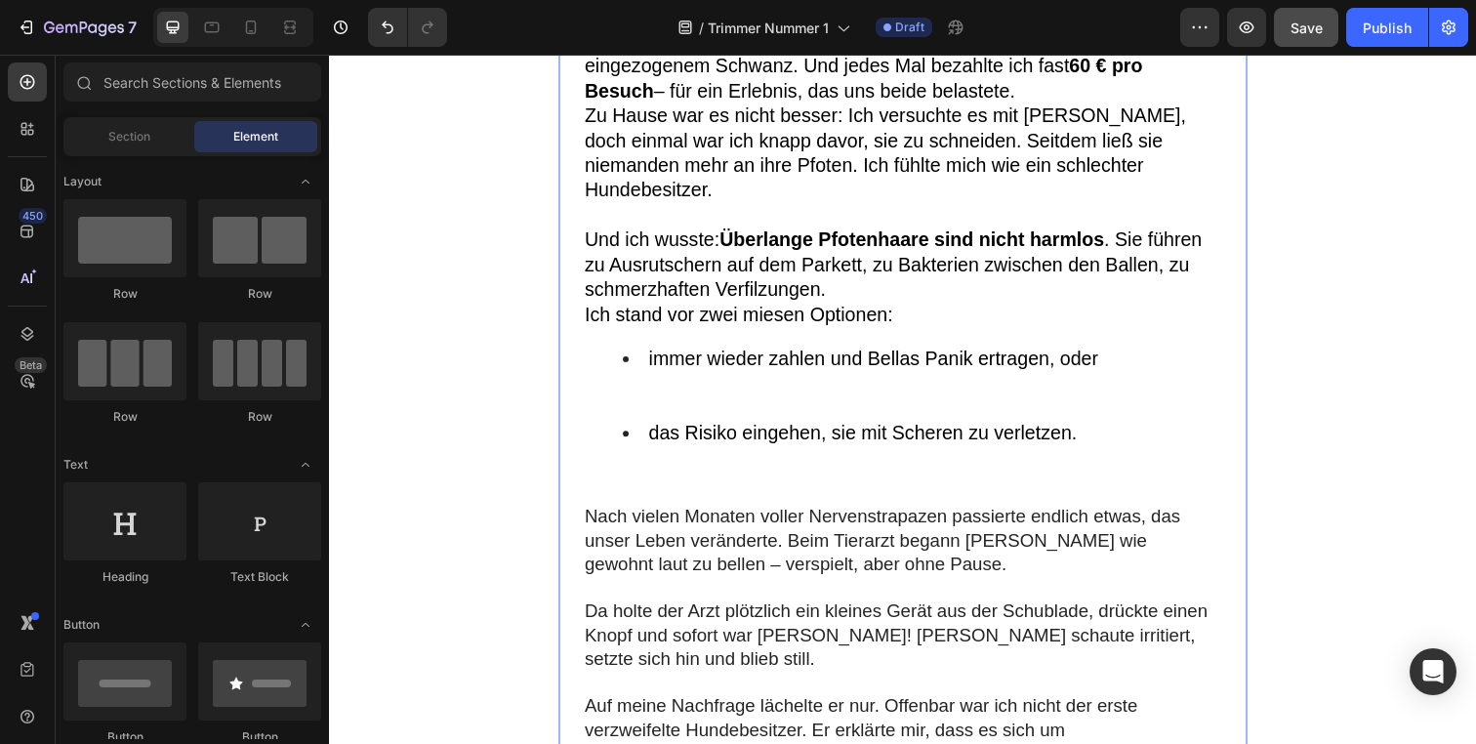
scroll to position [575, 0]
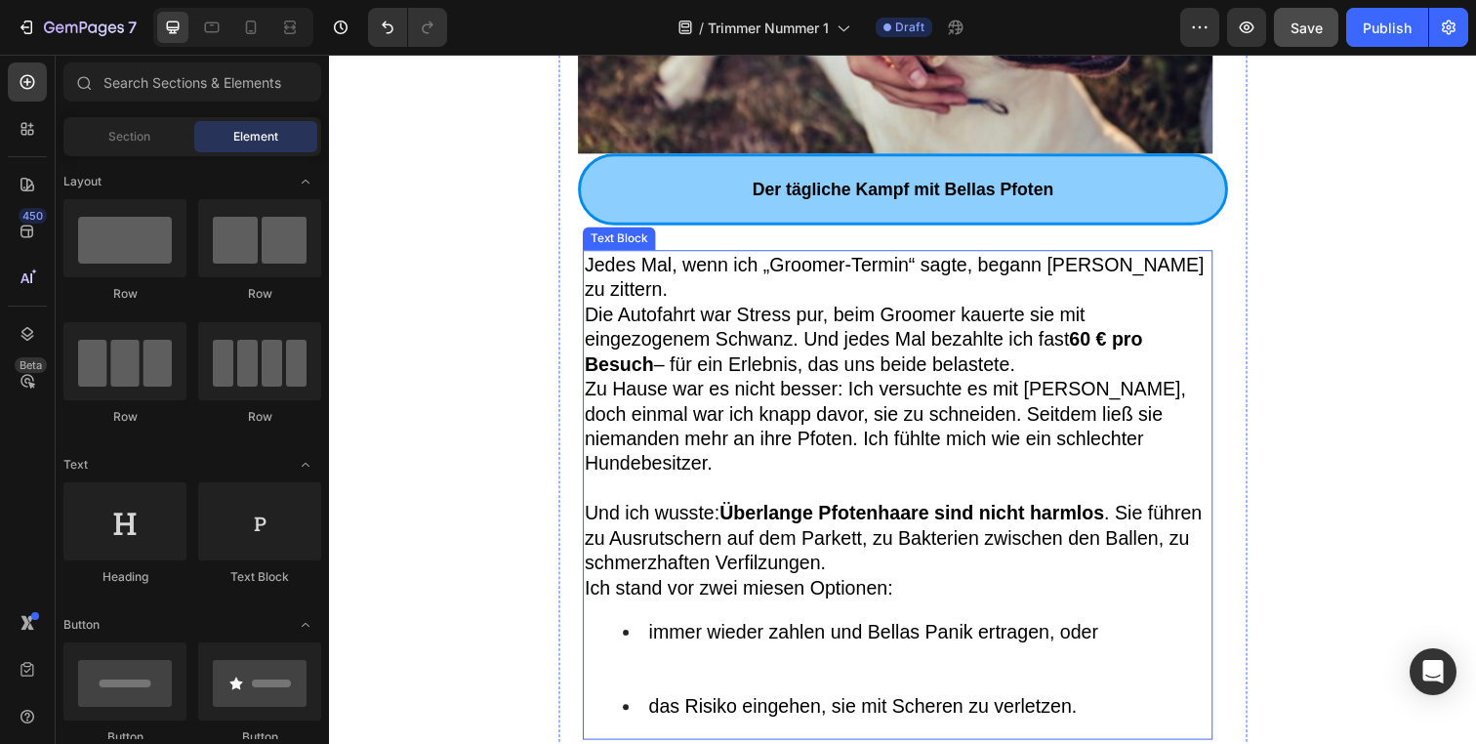
click at [691, 199] on p "Der tägliche Kampf mit Bellas Pfoten" at bounding box center [915, 192] width 639 height 36
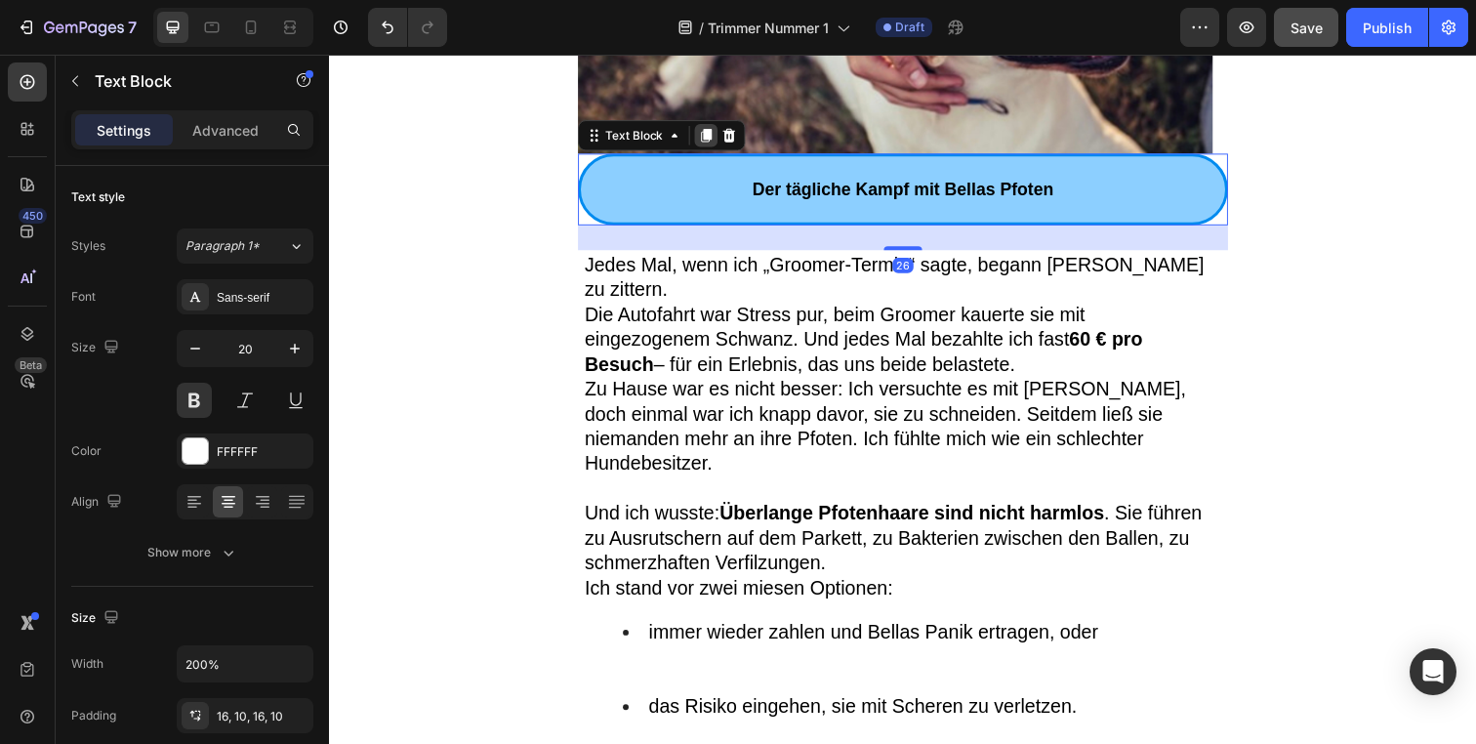
click at [709, 140] on icon at bounding box center [714, 138] width 11 height 14
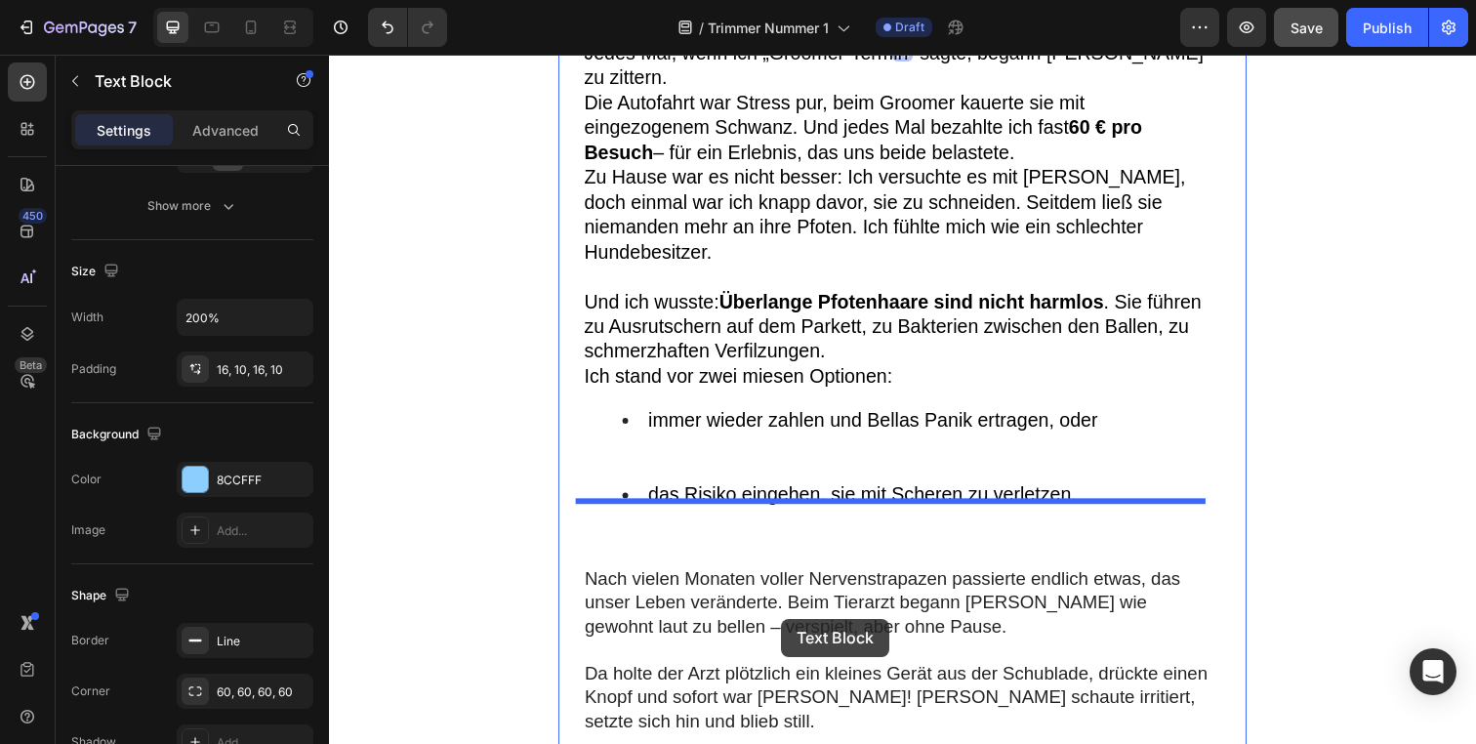
scroll to position [938, 0]
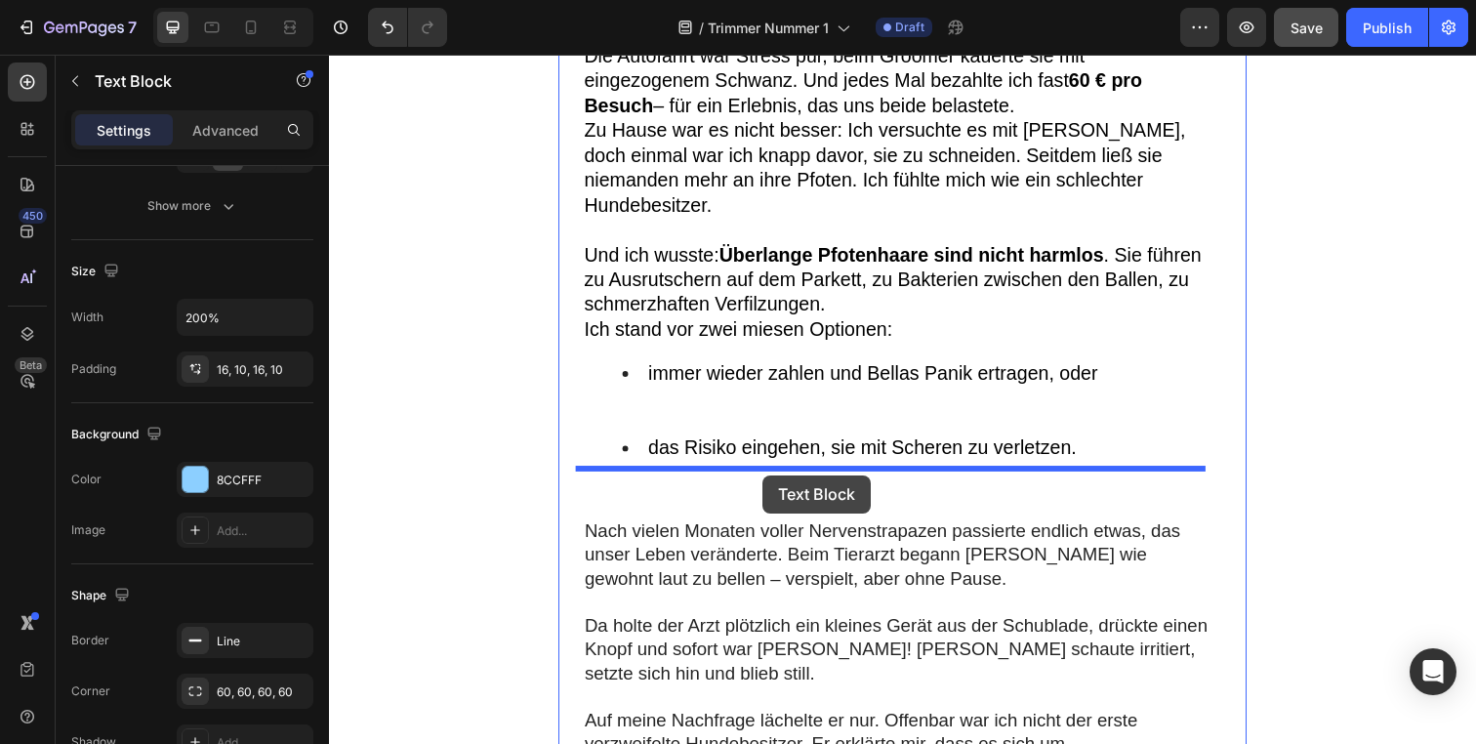
drag, startPoint x: 643, startPoint y: 321, endPoint x: 771, endPoint y: 484, distance: 207.2
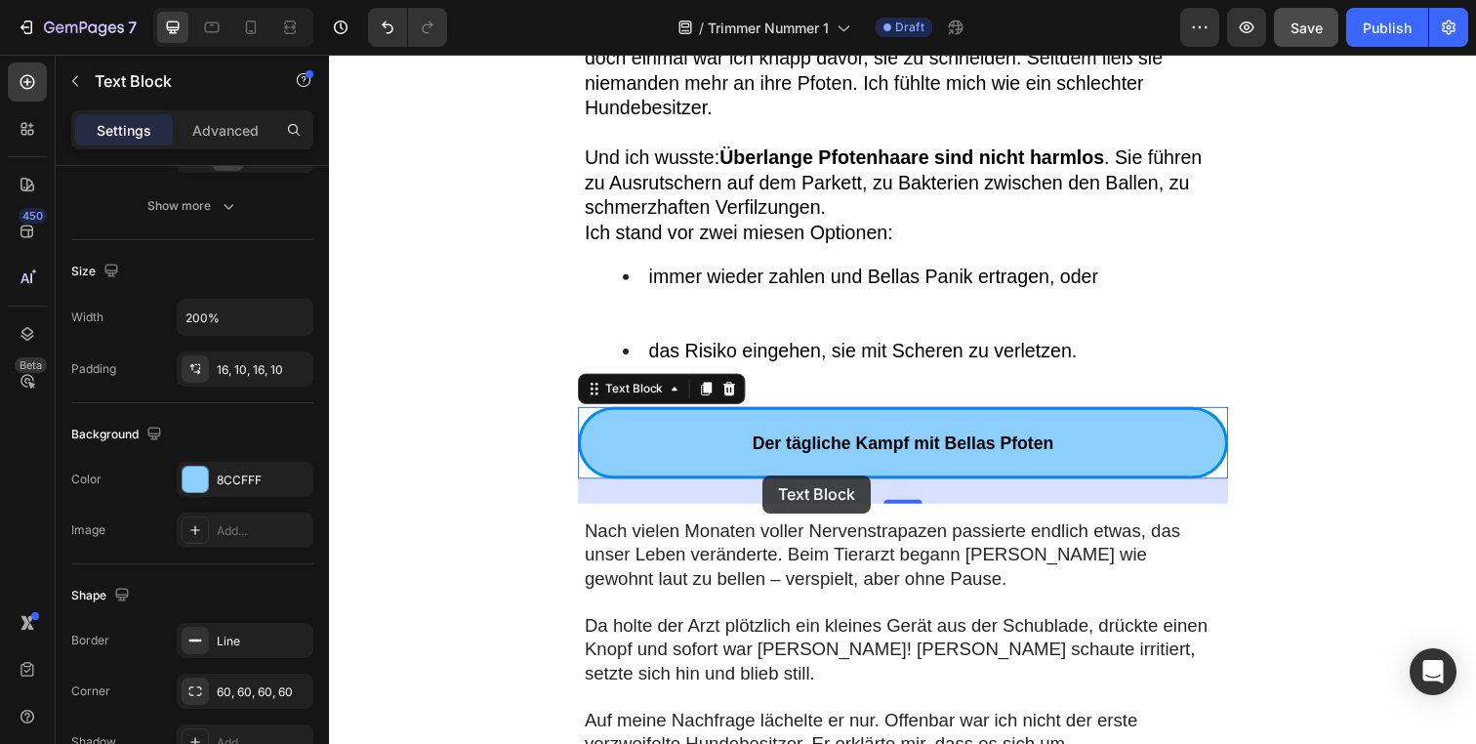
scroll to position [840, 0]
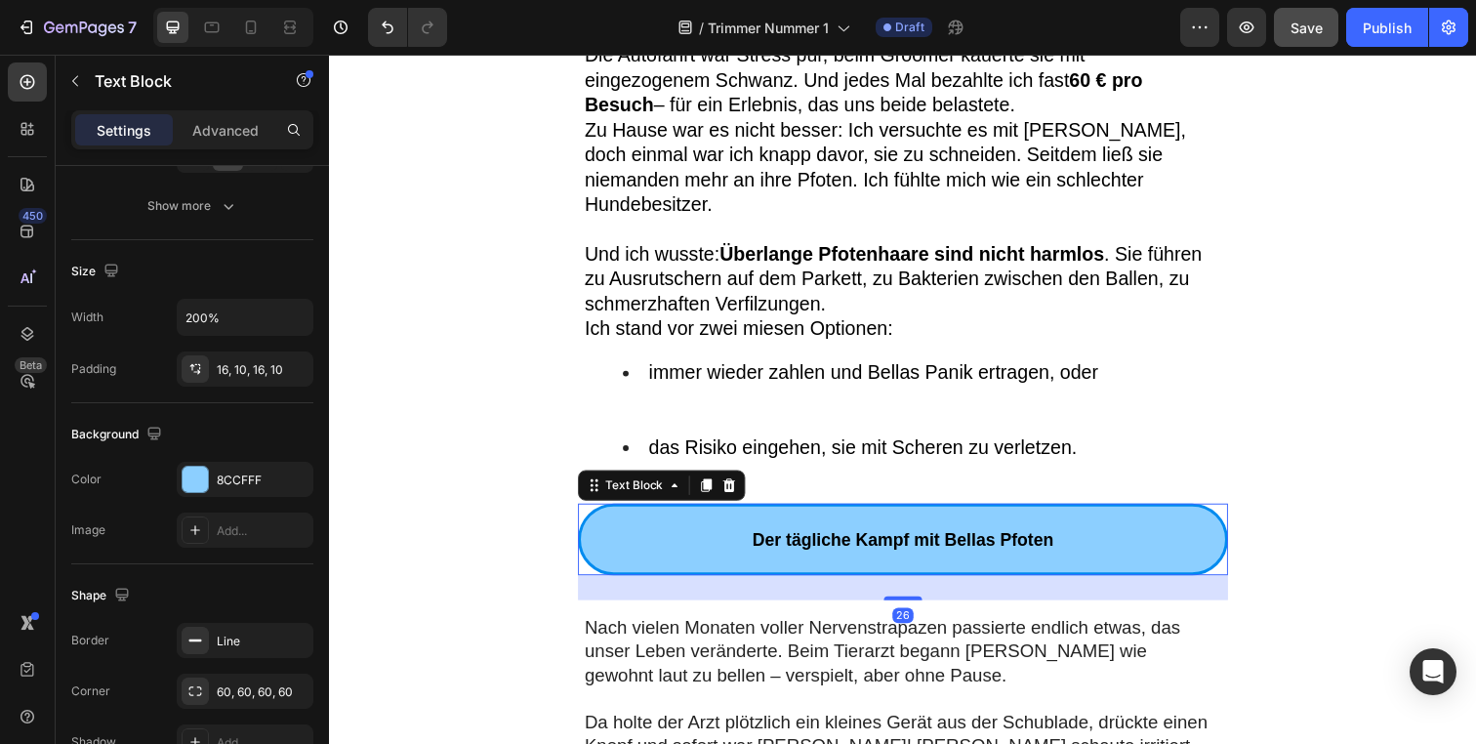
click at [762, 540] on strong "Der tägliche Kampf mit Bellas Pfoten" at bounding box center [915, 550] width 308 height 20
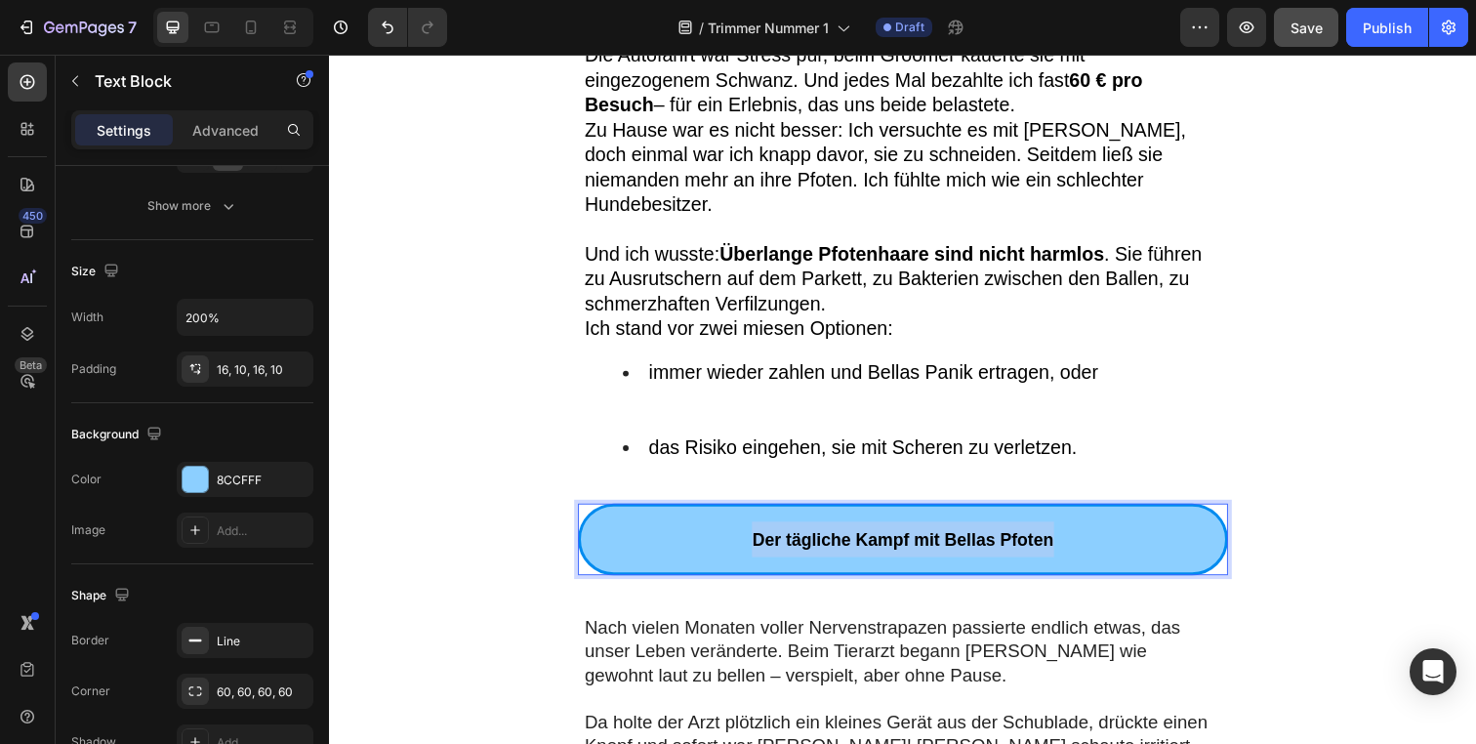
click at [762, 540] on strong "Der tägliche Kampf mit Bellas Pfoten" at bounding box center [915, 550] width 308 height 20
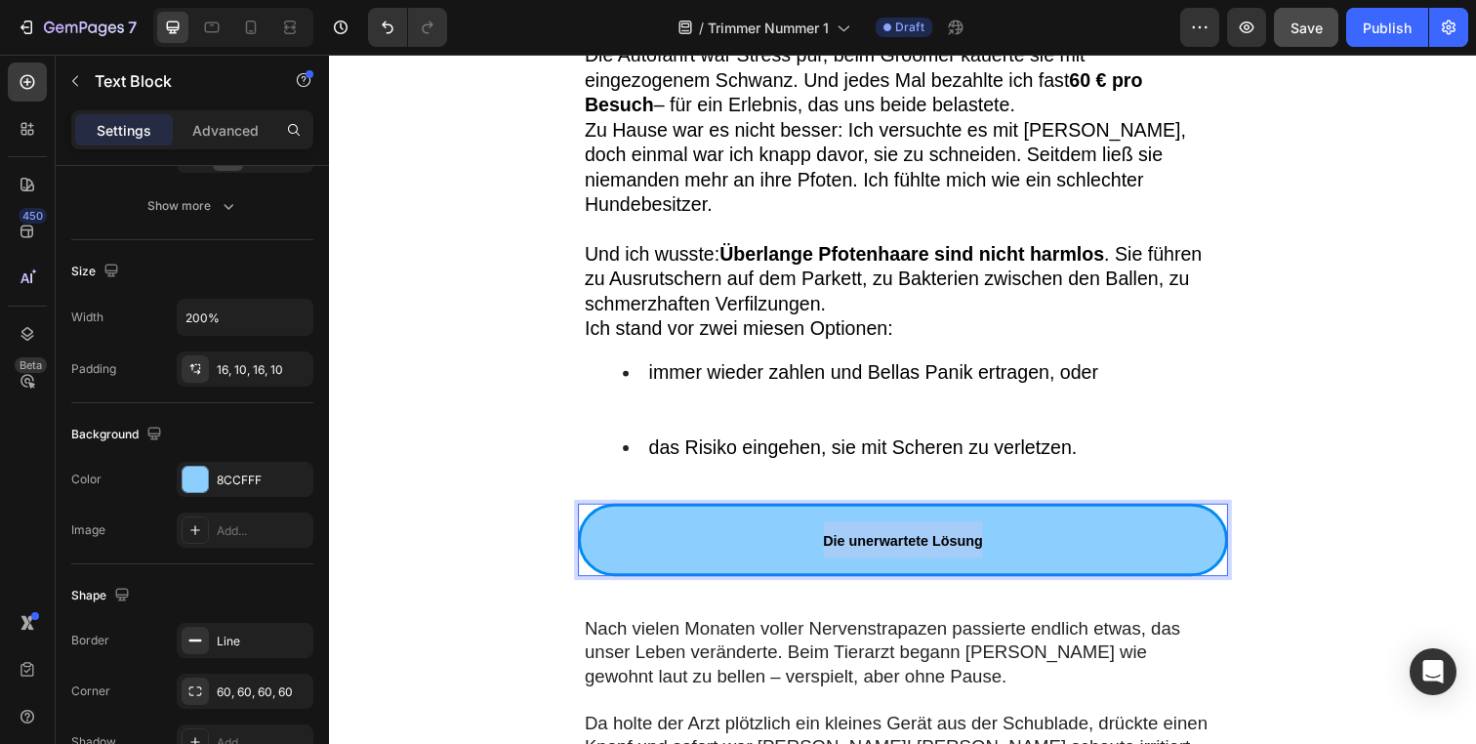
drag, startPoint x: 1008, startPoint y: 501, endPoint x: 733, endPoint y: 507, distance: 274.4
click at [722, 531] on p "Die unerwartete Lösung" at bounding box center [915, 549] width 639 height 37
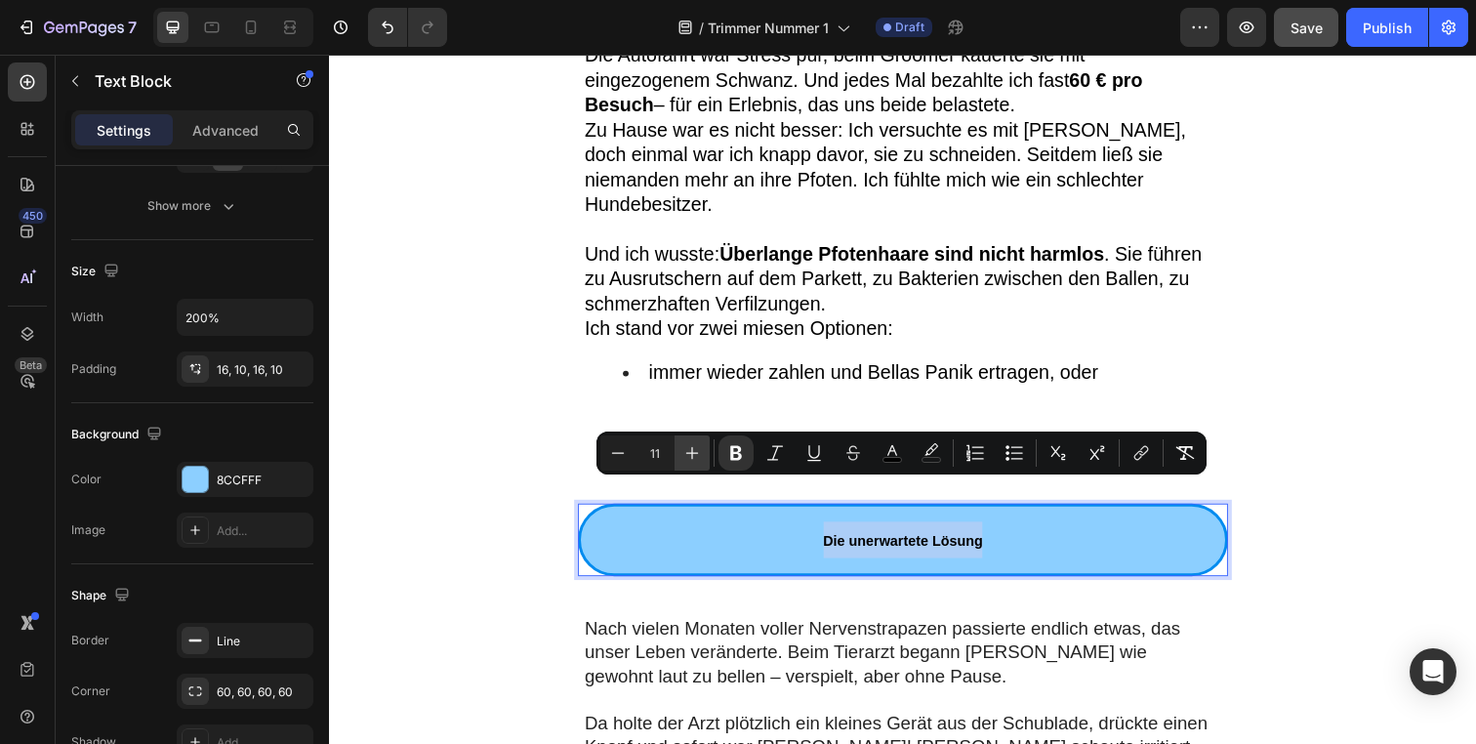
click at [687, 458] on icon "Editor contextual toolbar" at bounding box center [692, 453] width 20 height 20
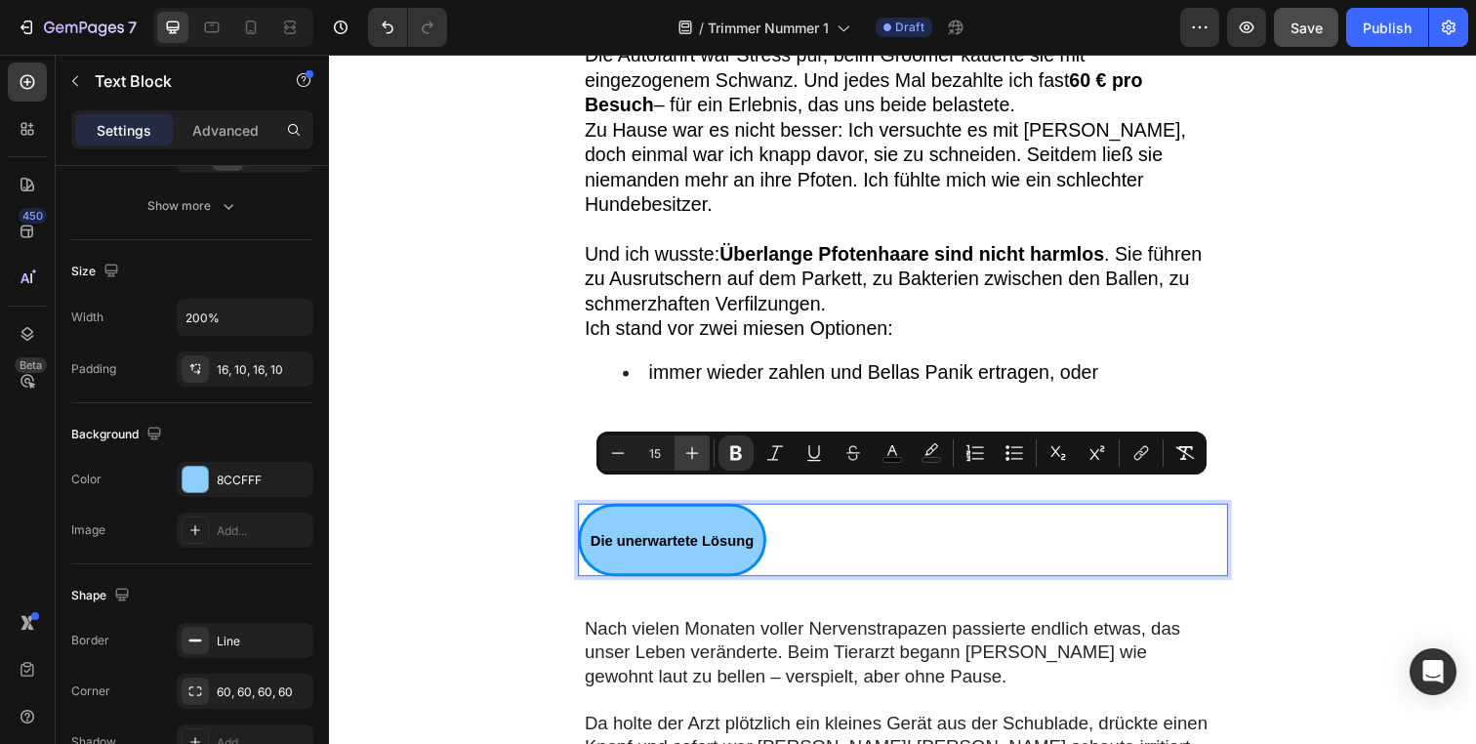
click at [687, 458] on icon "Editor contextual toolbar" at bounding box center [692, 453] width 20 height 20
type input "18"
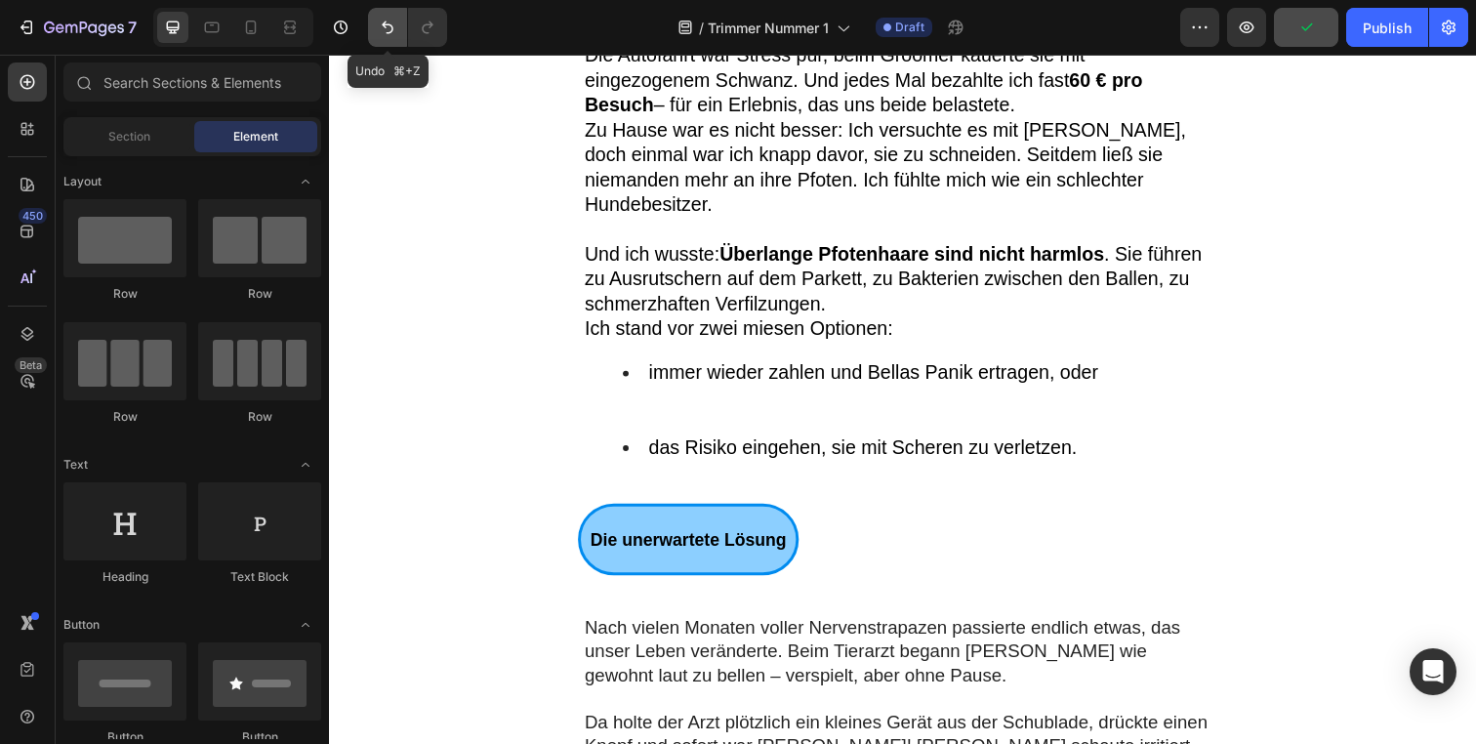
click at [380, 31] on icon "Undo/Redo" at bounding box center [388, 28] width 20 height 20
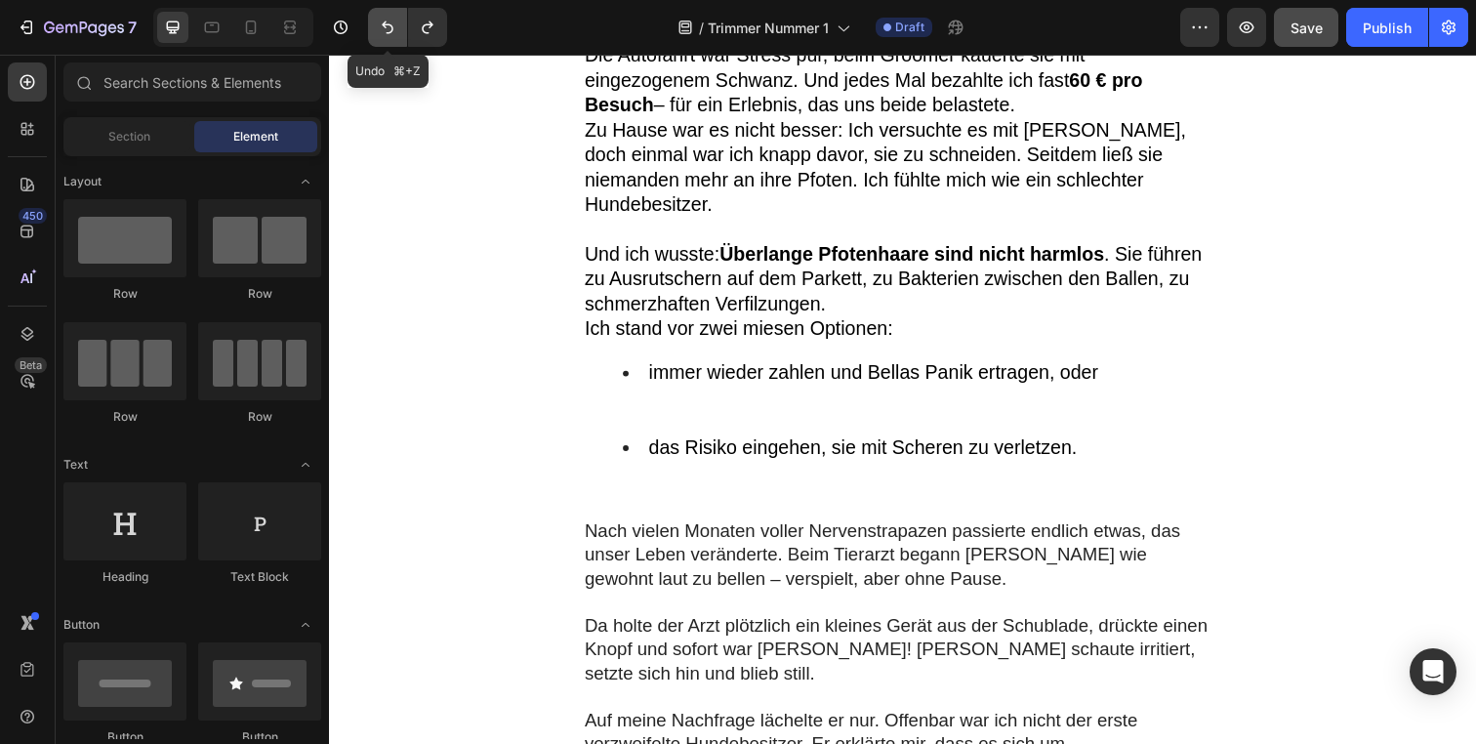
click at [380, 32] on icon "Undo/Redo" at bounding box center [388, 28] width 20 height 20
click at [419, 29] on icon "Undo/Redo" at bounding box center [428, 28] width 20 height 20
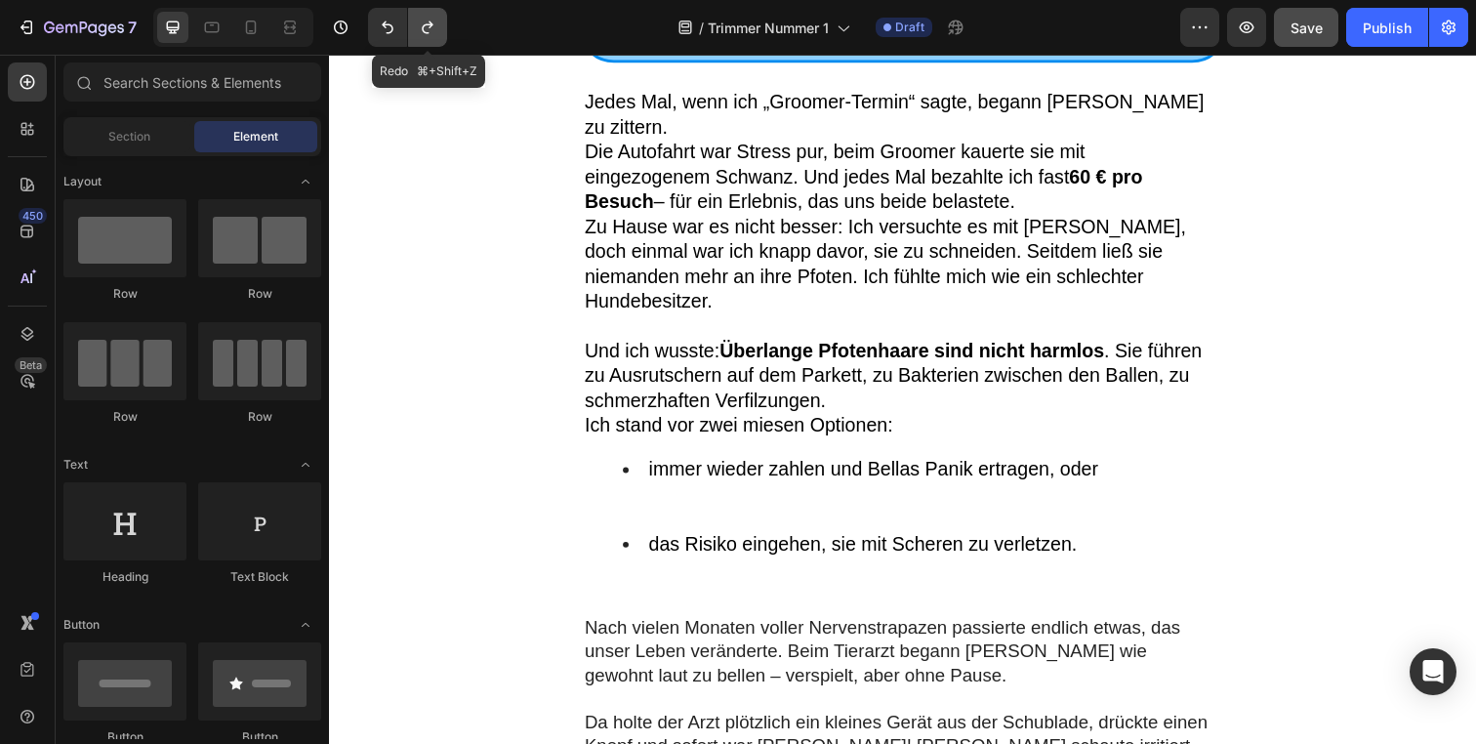
click at [419, 29] on icon "Undo/Redo" at bounding box center [428, 28] width 20 height 20
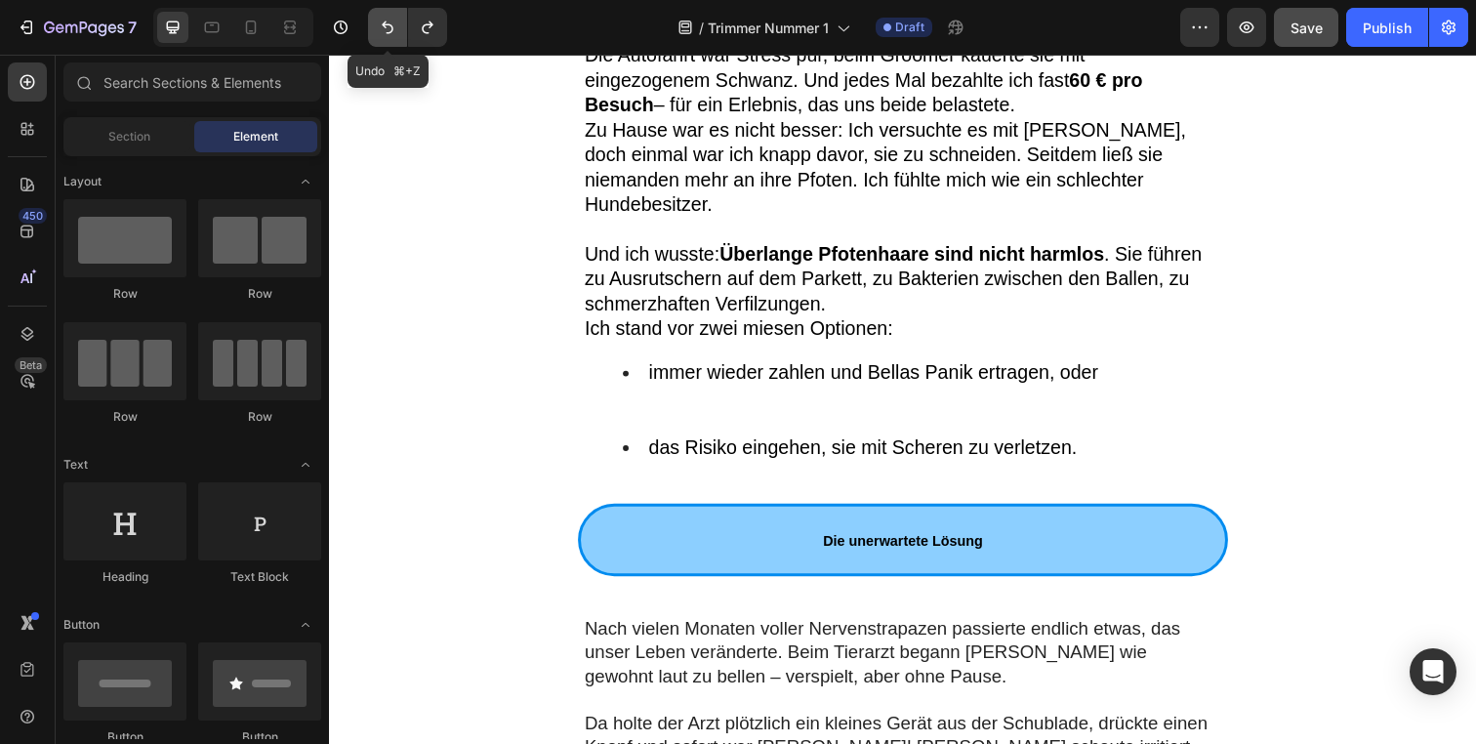
click at [390, 33] on icon "Undo/Redo" at bounding box center [388, 28] width 20 height 20
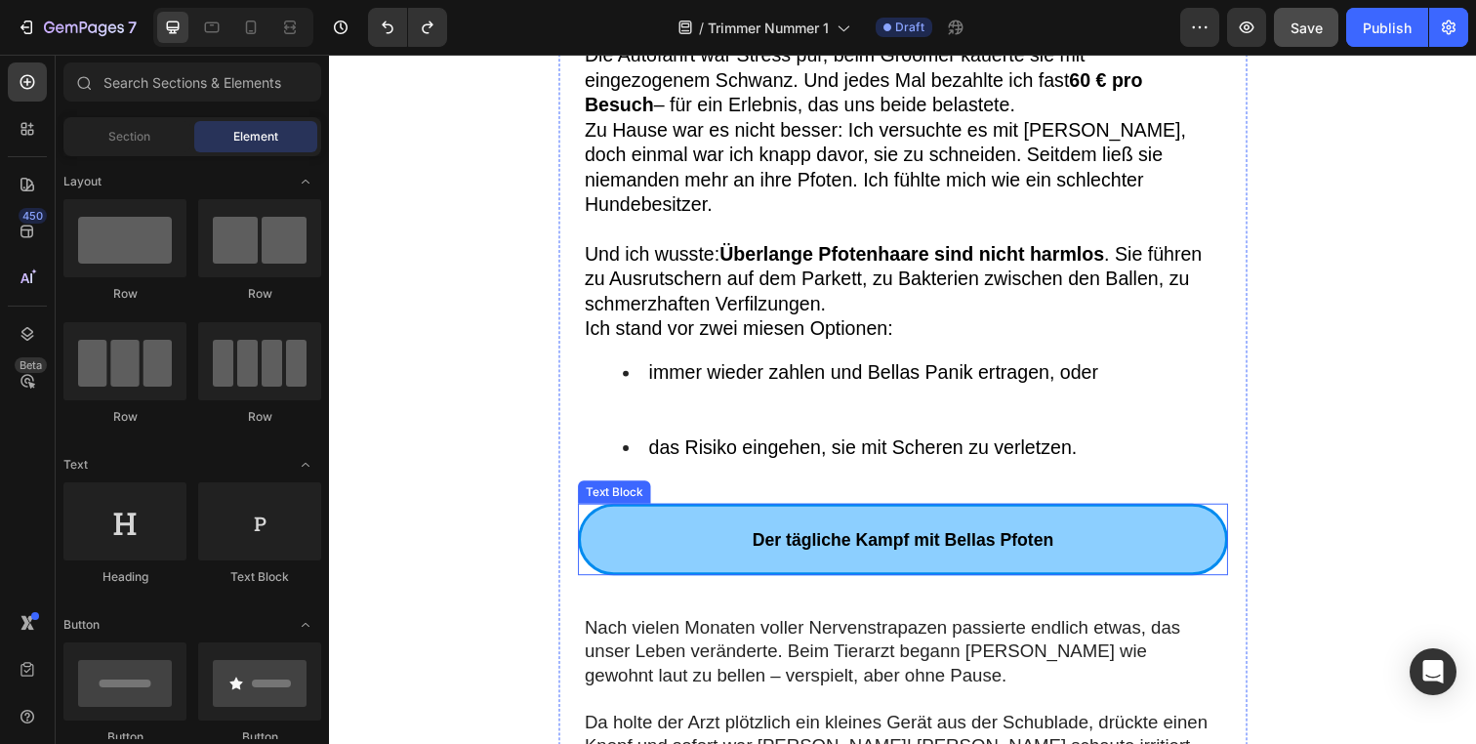
click at [936, 540] on strong "Der tägliche Kampf mit Bellas Pfoten" at bounding box center [915, 550] width 308 height 20
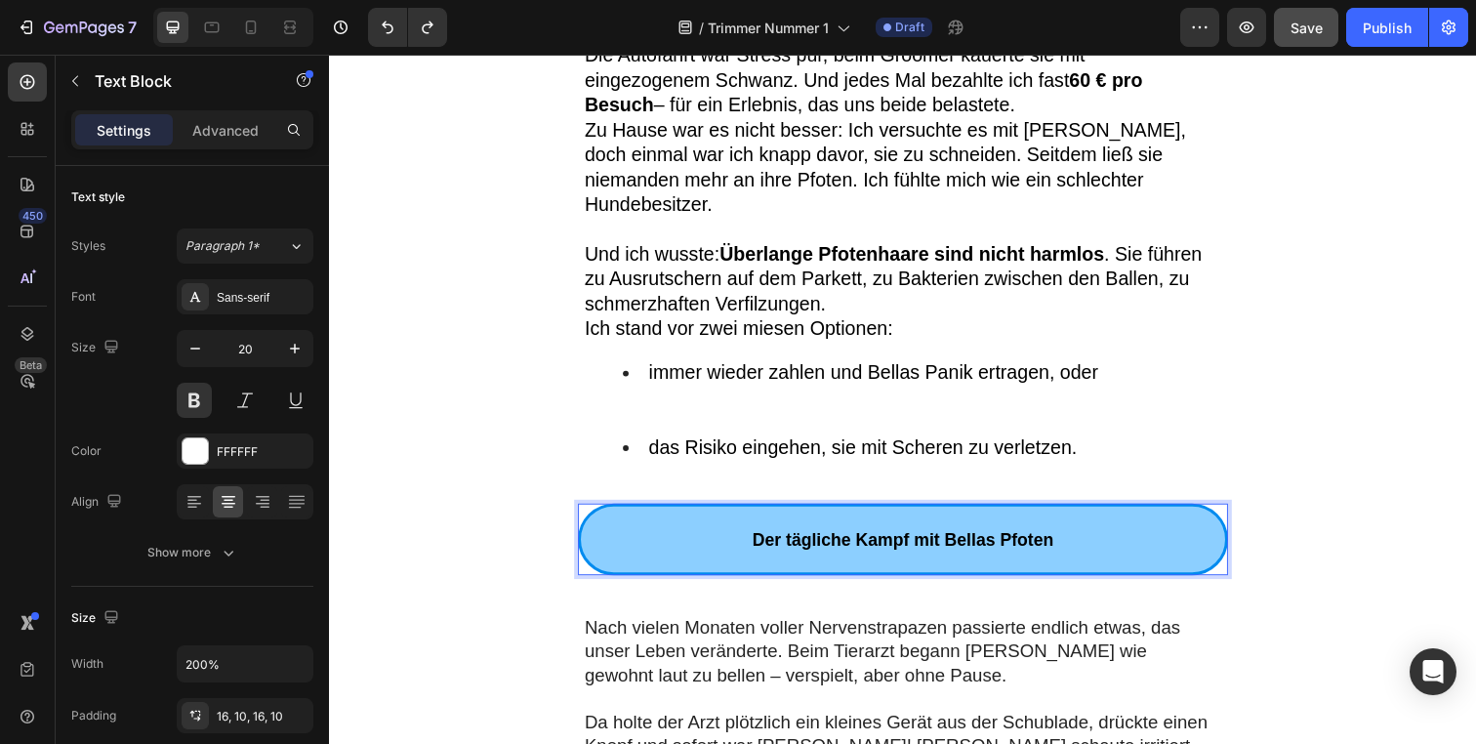
click at [912, 540] on strong "Der tägliche Kampf mit Bellas Pfoten" at bounding box center [915, 550] width 308 height 20
click at [1028, 540] on strong "Der tägliche Kampf mit Bellas Pfoten" at bounding box center [915, 550] width 308 height 20
click at [1046, 540] on strong "Der tägliche Kampf mit Bellas Pfoten" at bounding box center [915, 550] width 308 height 20
click at [904, 540] on strong "Der tägliche Kampf miDie unerwartete Lösung" at bounding box center [915, 550] width 386 height 20
click at [1011, 531] on p "Die unerwartete Lösung" at bounding box center [915, 549] width 639 height 36
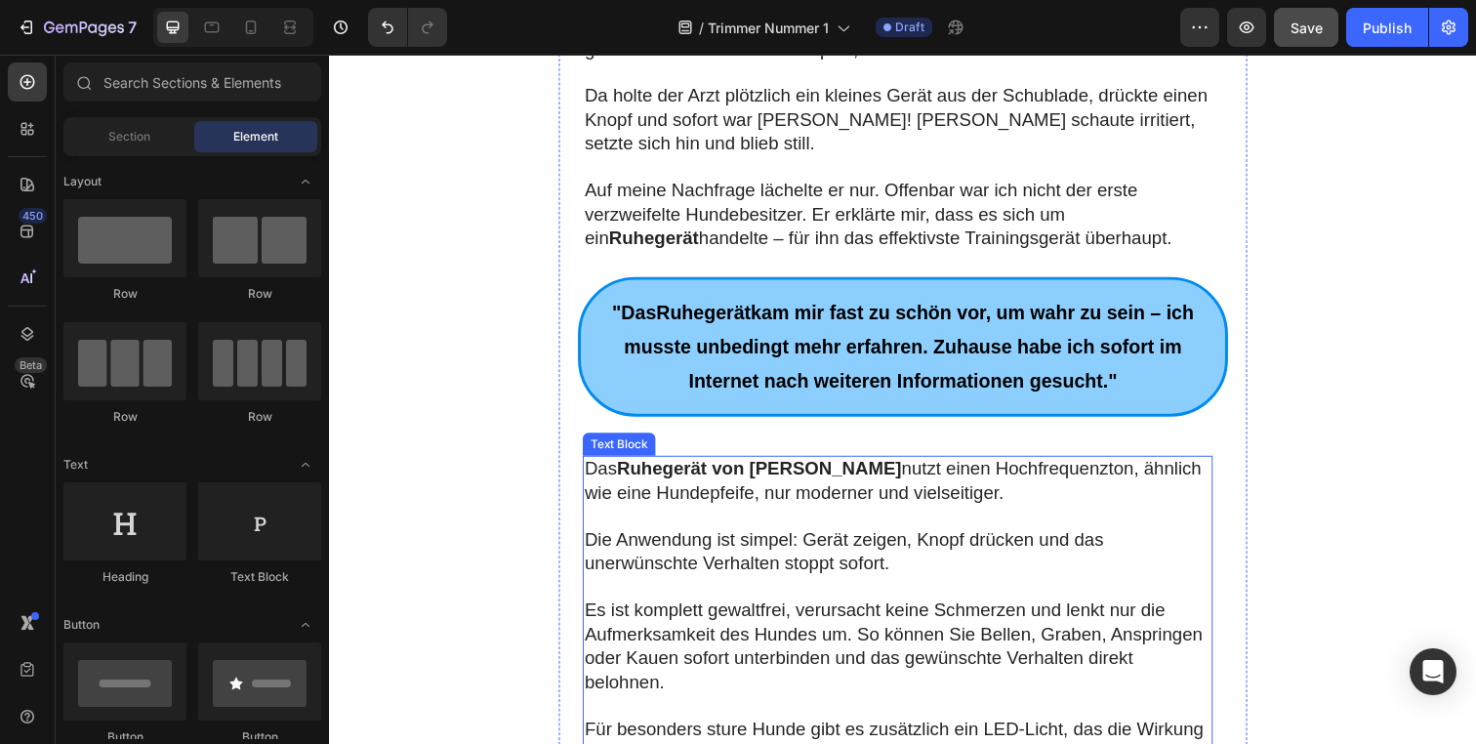
scroll to position [1468, 0]
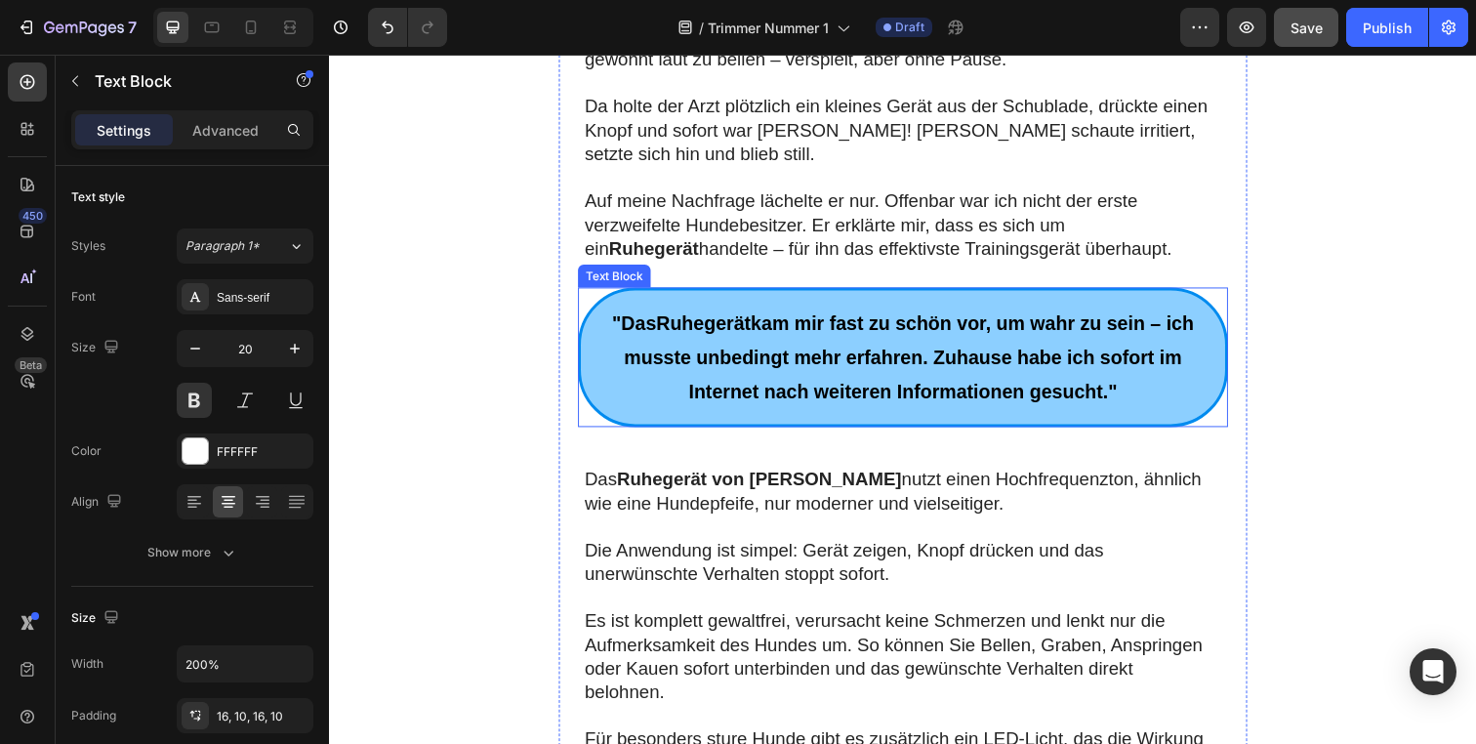
click at [825, 317] on span ""Das Ruhegerät kam mir fast zu schön vor, um wahr zu sein – ich musste unbeding…" at bounding box center [915, 363] width 595 height 92
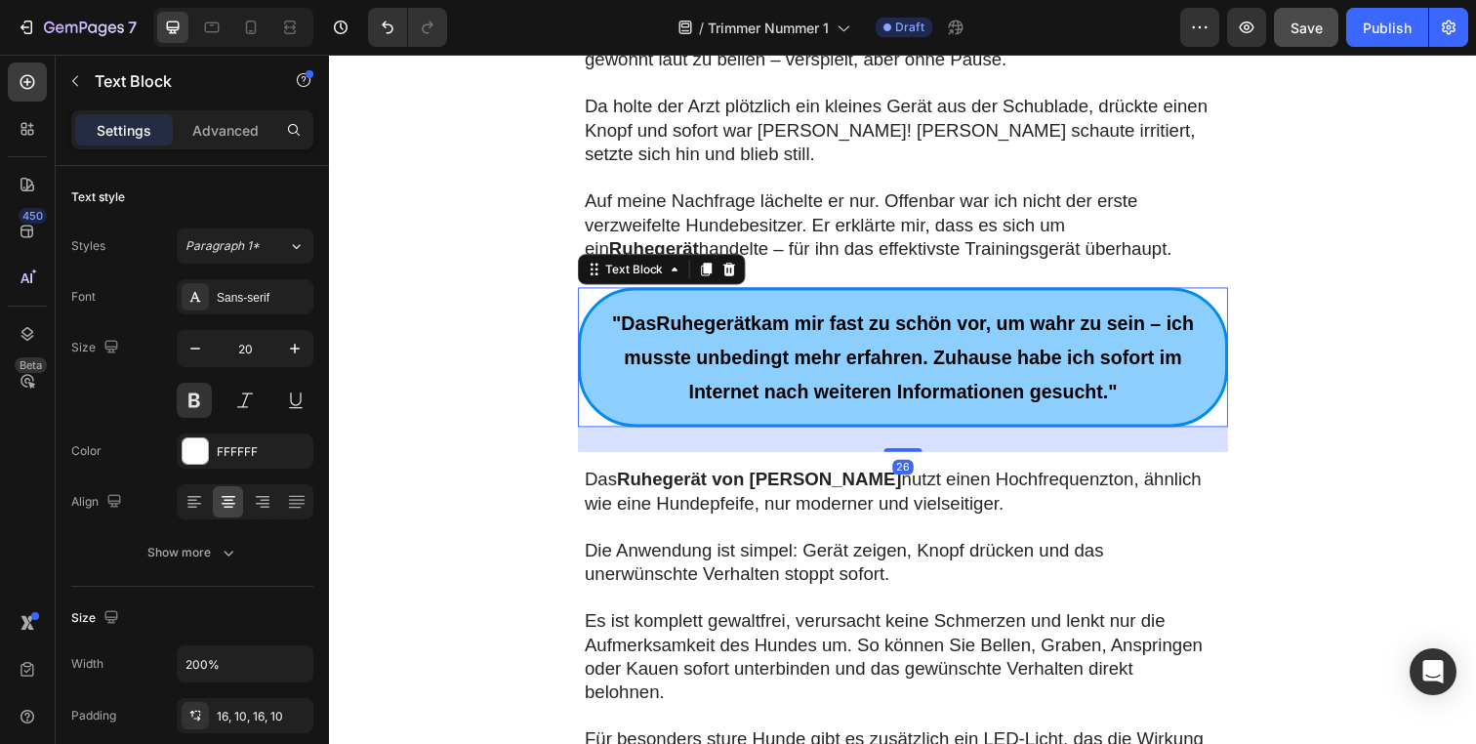
click at [722, 317] on span ""Das Ruhegerät kam mir fast zu schön vor, um wahr zu sein – ich musste unbeding…" at bounding box center [915, 363] width 595 height 92
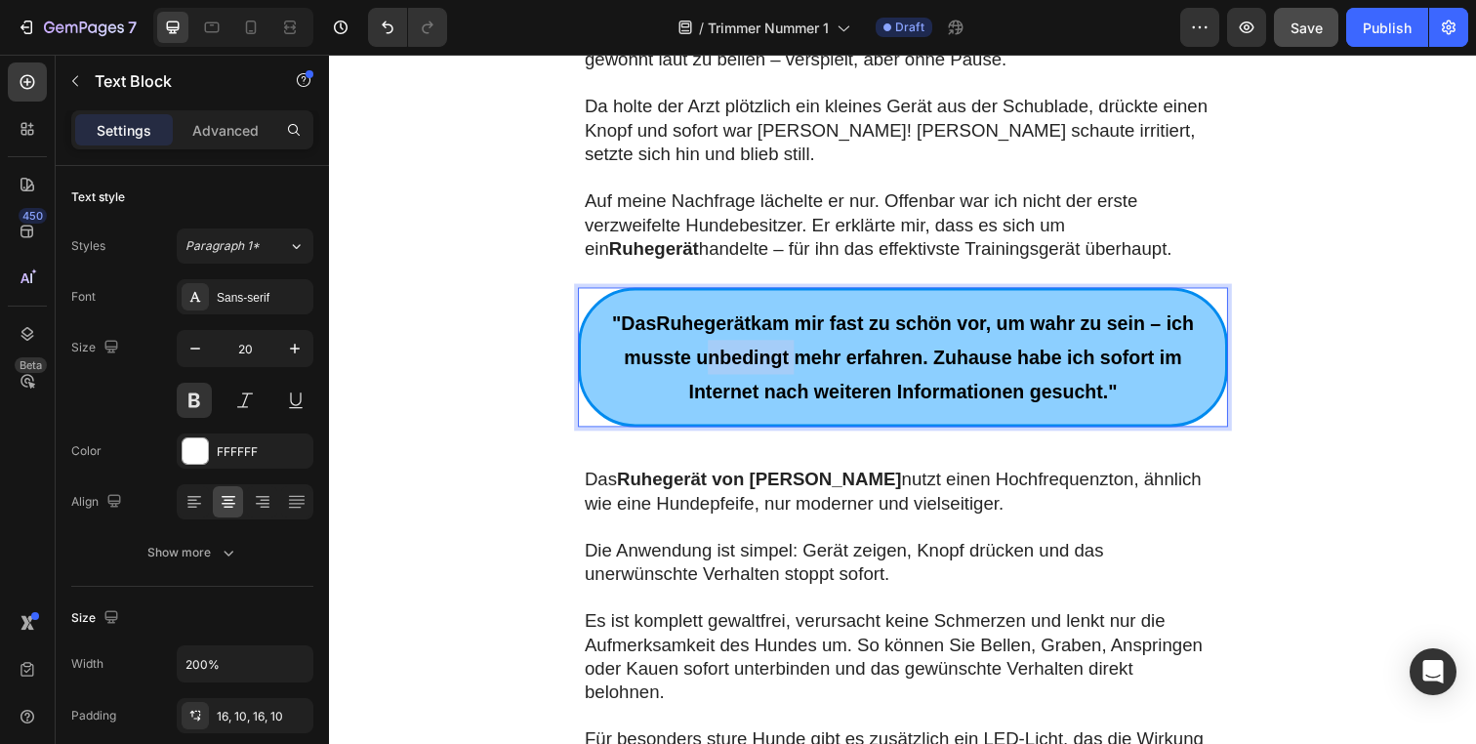
click at [722, 317] on span ""Das Ruhegerät kam mir fast zu schön vor, um wahr zu sein – ich musste unbeding…" at bounding box center [915, 363] width 595 height 92
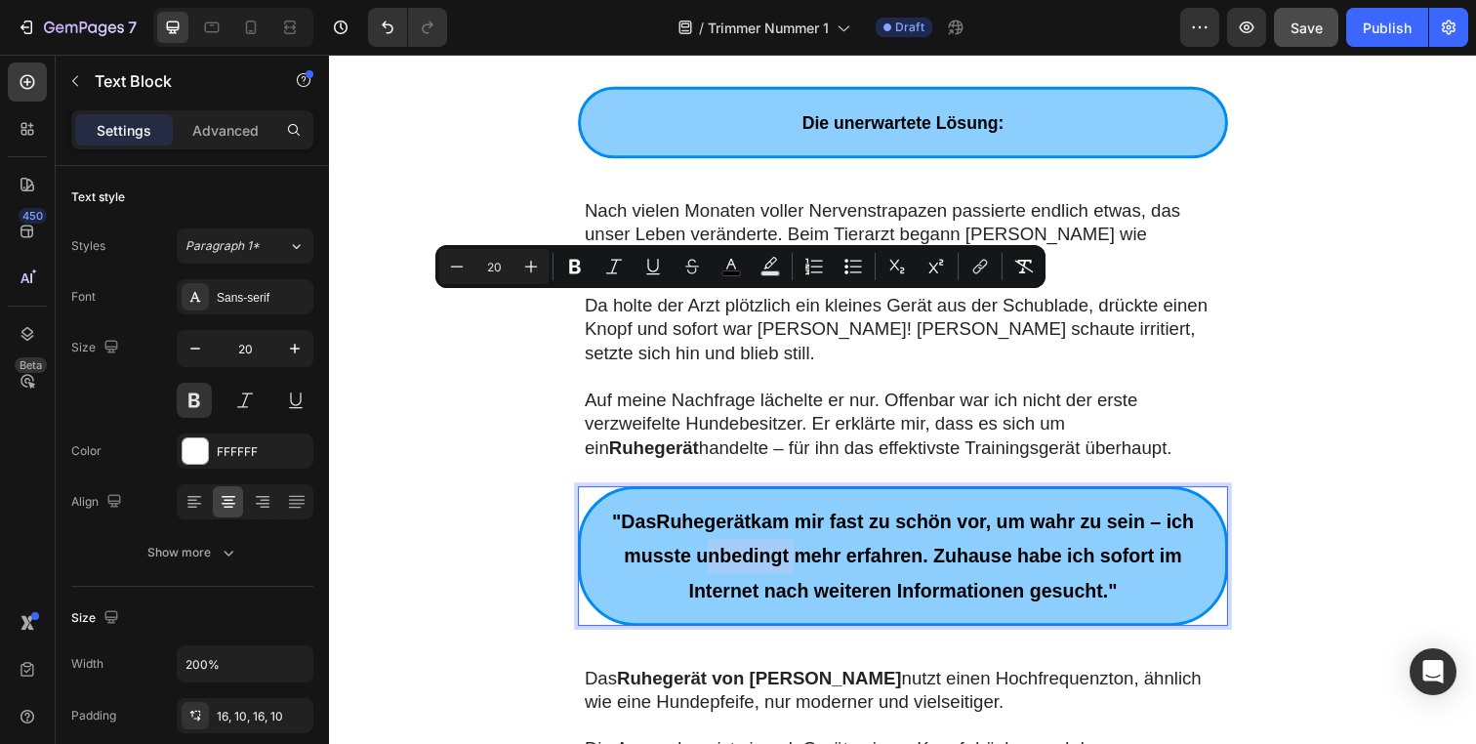
scroll to position [1046, 0]
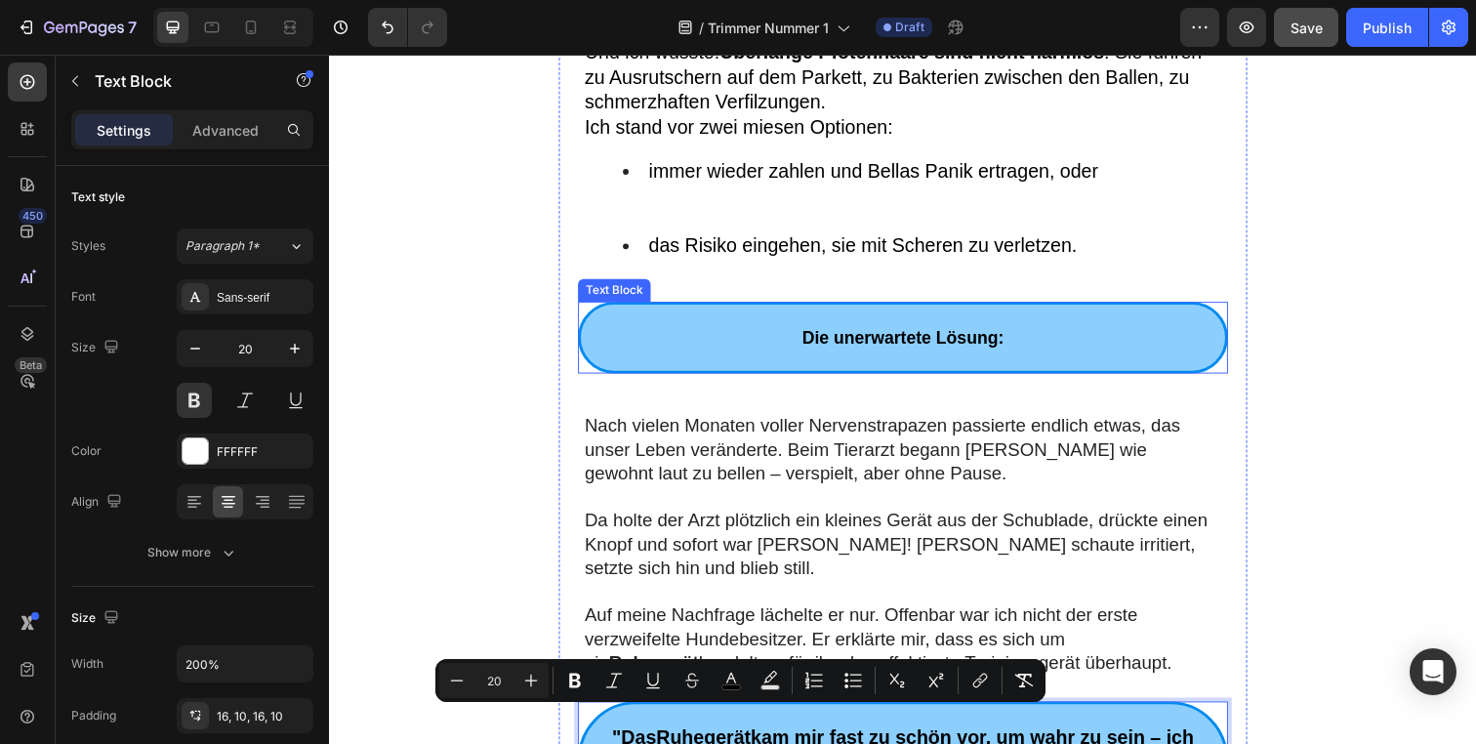
click at [907, 334] on strong "Die unerwartete Lösung:" at bounding box center [914, 344] width 206 height 20
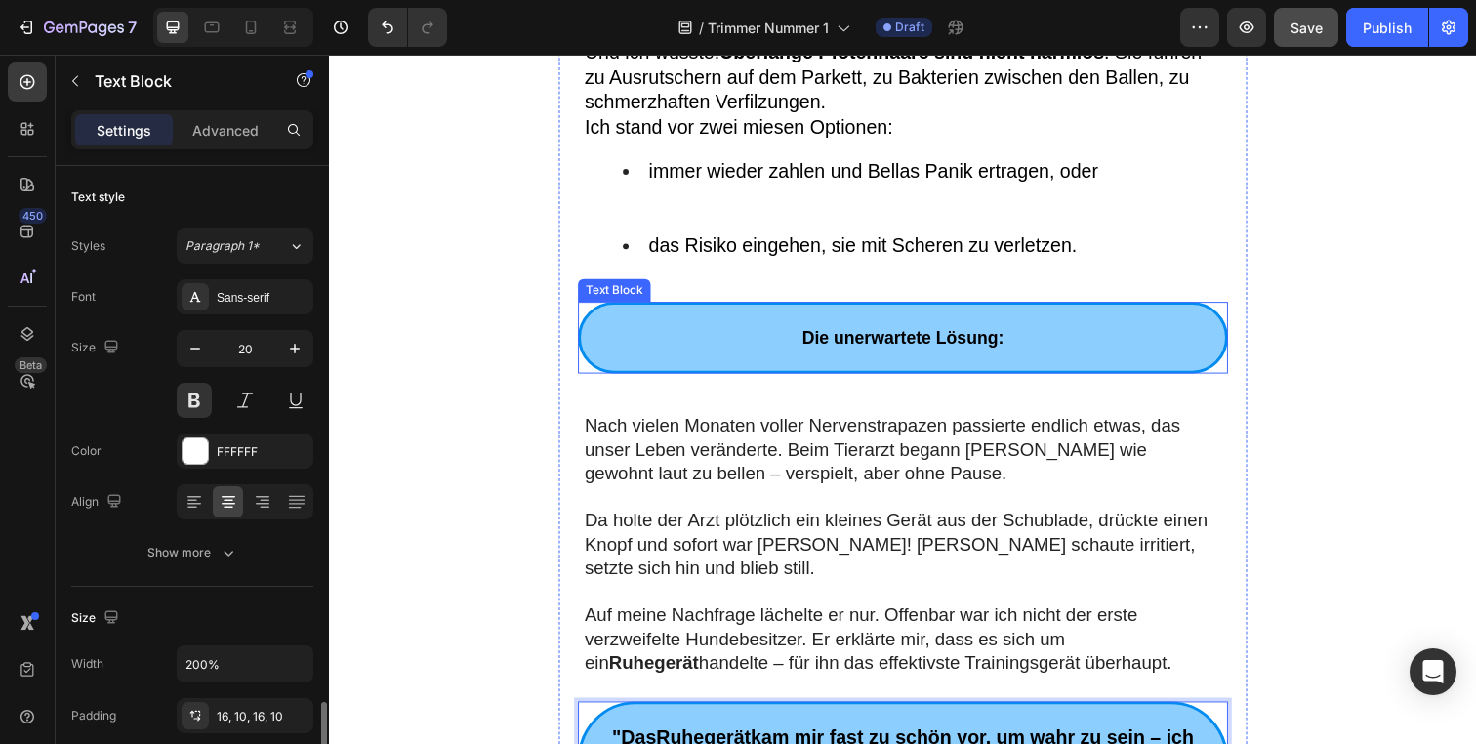
scroll to position [347, 0]
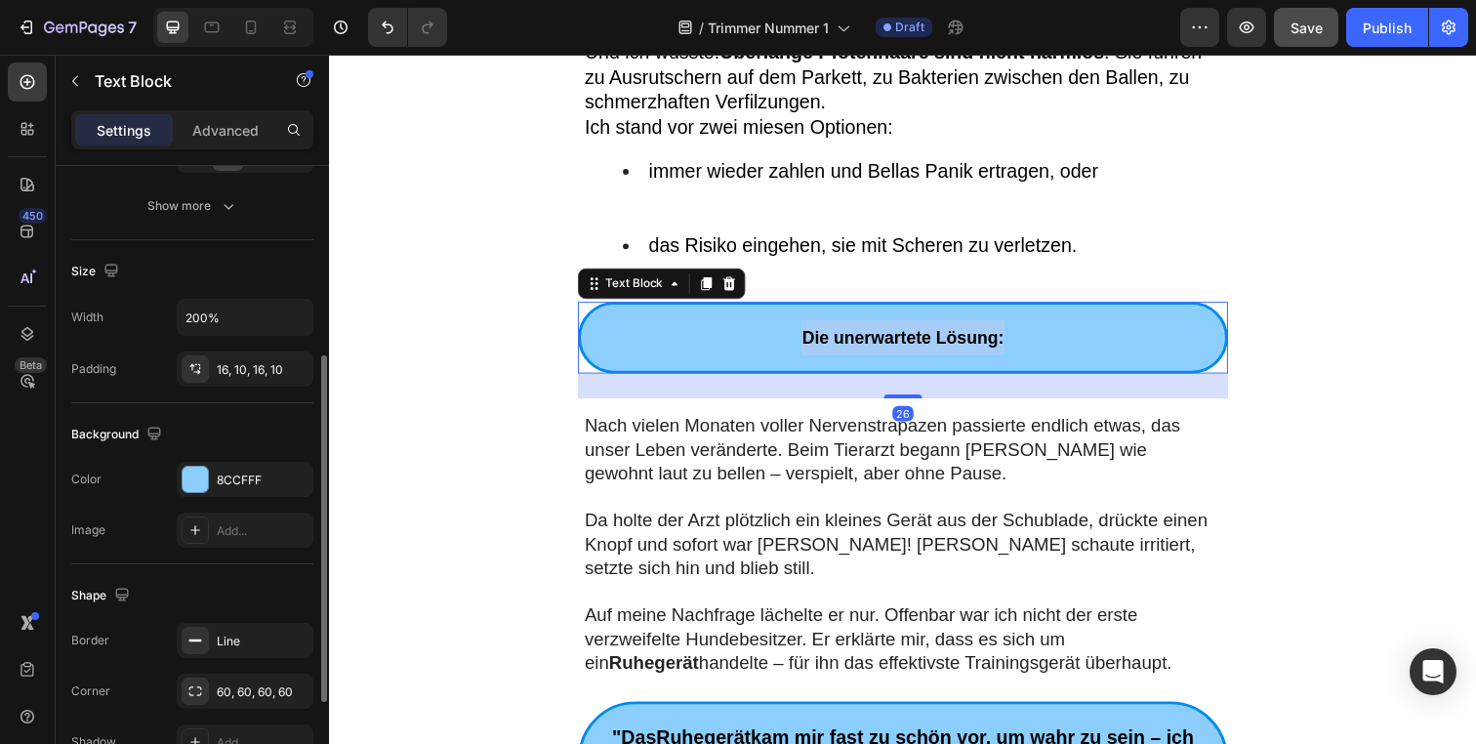
click at [907, 334] on strong "Die unerwartete Lösung:" at bounding box center [914, 344] width 206 height 20
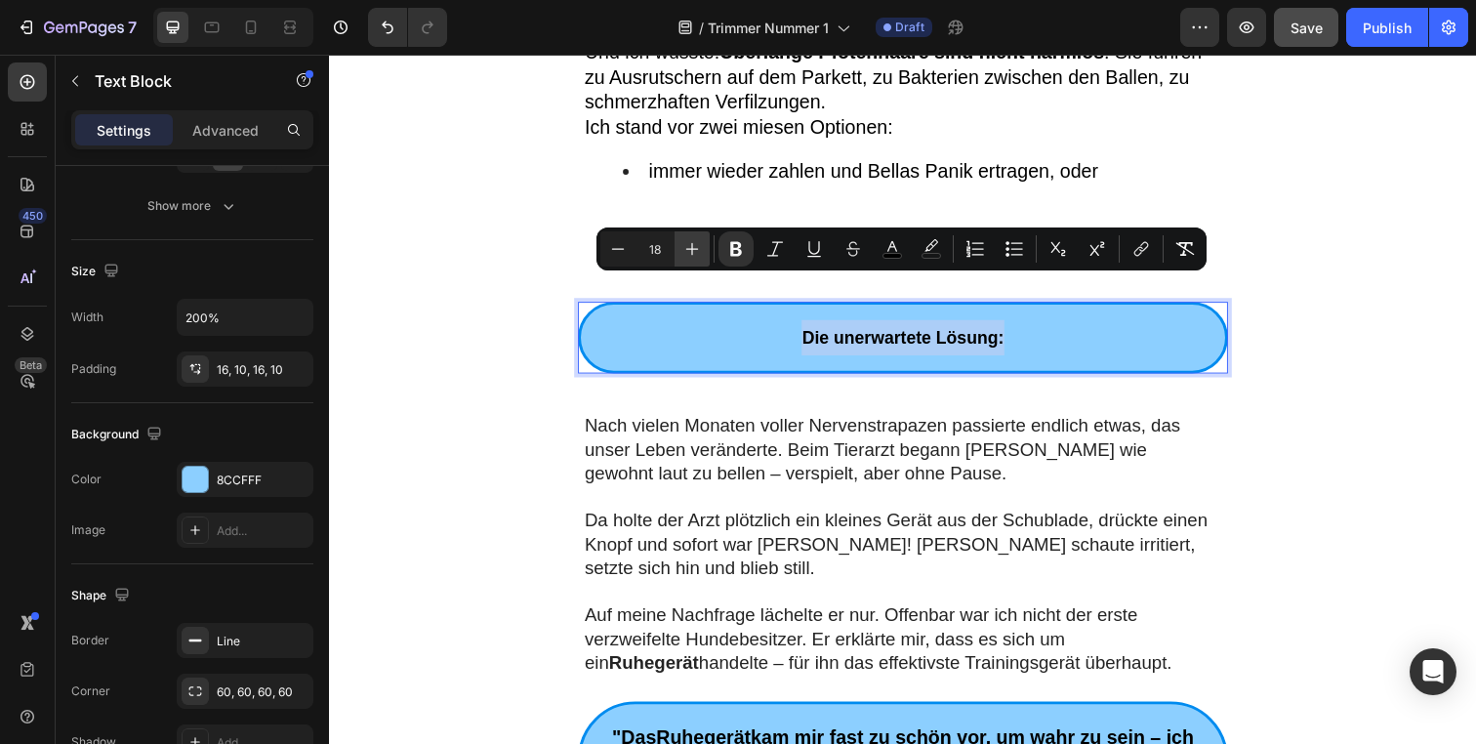
click at [698, 251] on icon "Editor contextual toolbar" at bounding box center [692, 249] width 20 height 20
type input "20"
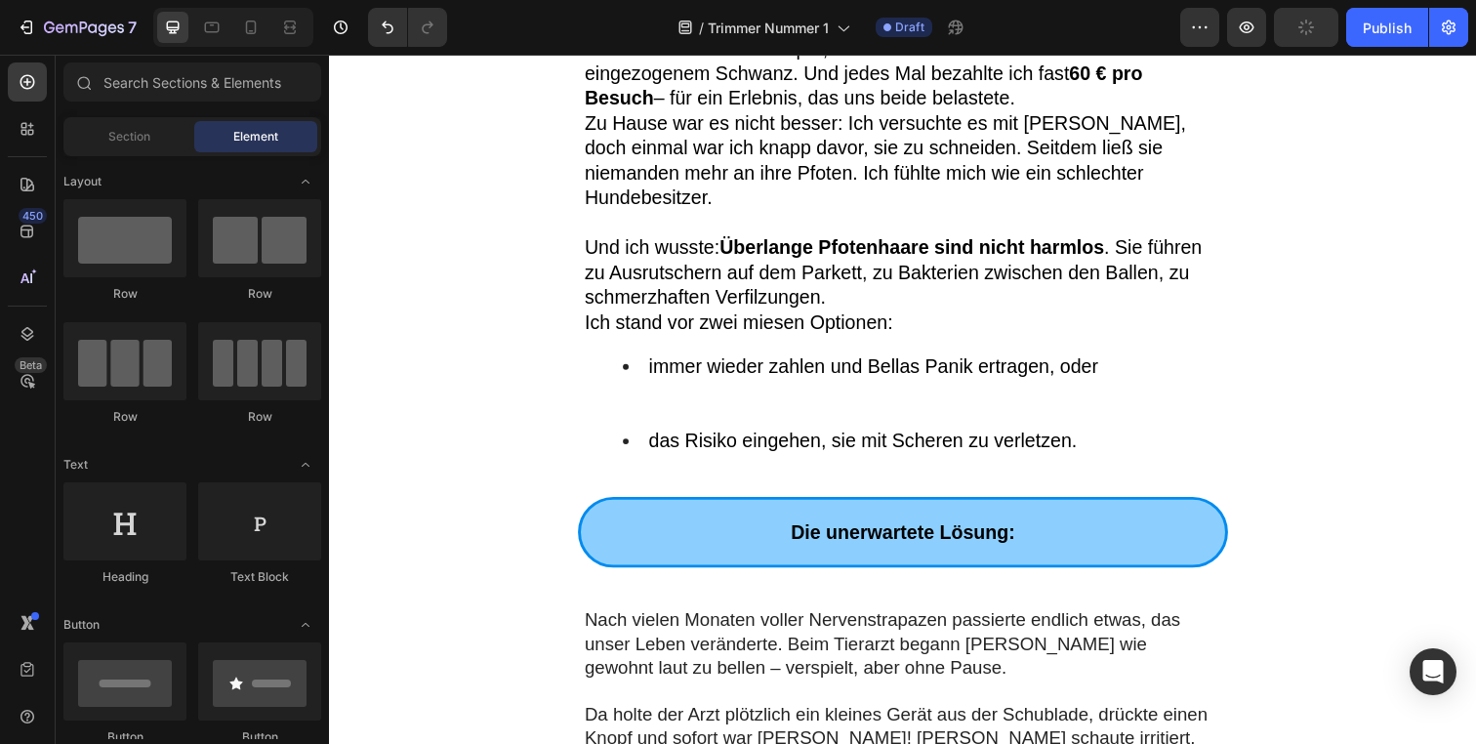
scroll to position [236, 0]
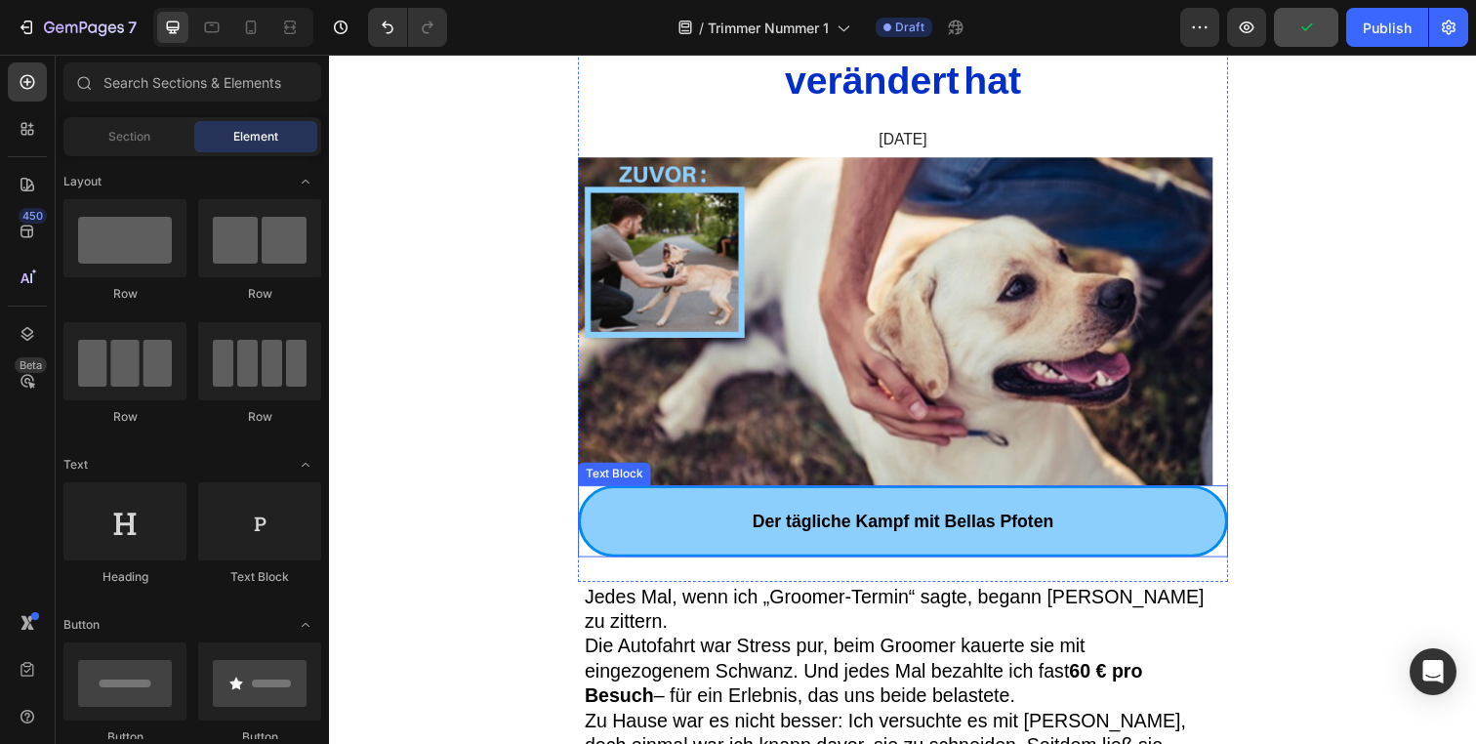
click at [884, 536] on strong "Der tägliche Kampf mit Bellas Pfoten" at bounding box center [915, 531] width 308 height 20
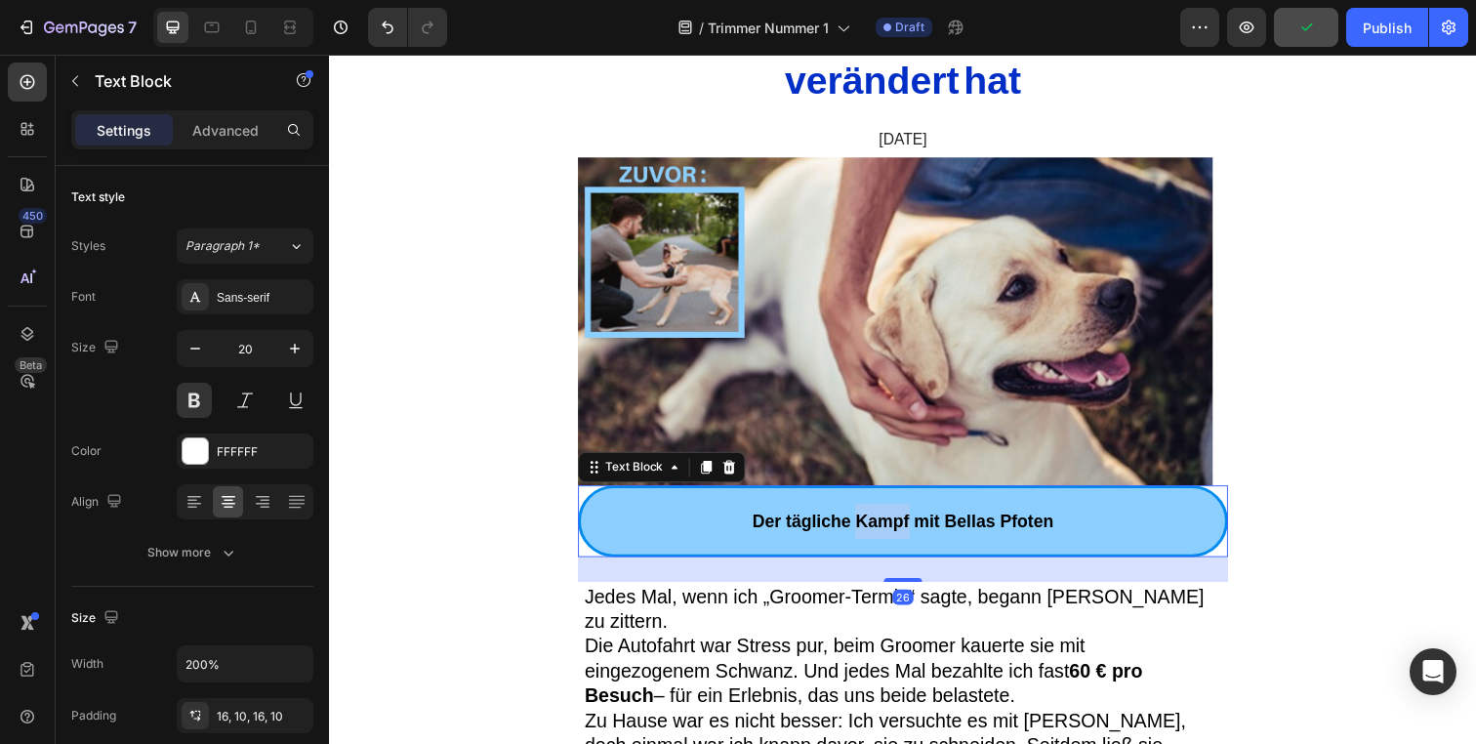
click at [884, 536] on strong "Der tägliche Kampf mit Bellas Pfoten" at bounding box center [915, 531] width 308 height 20
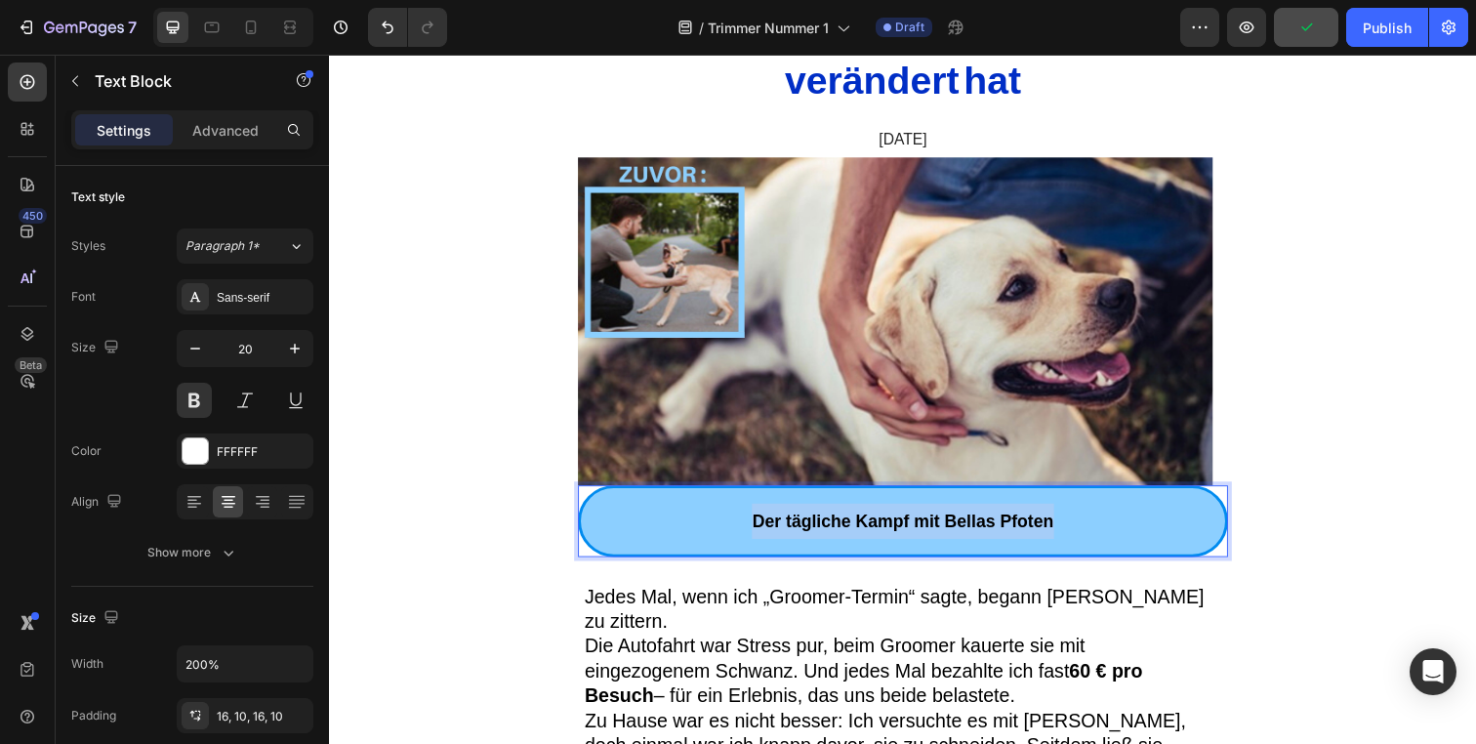
click at [884, 536] on strong "Der tägliche Kampf mit Bellas Pfoten" at bounding box center [915, 531] width 308 height 20
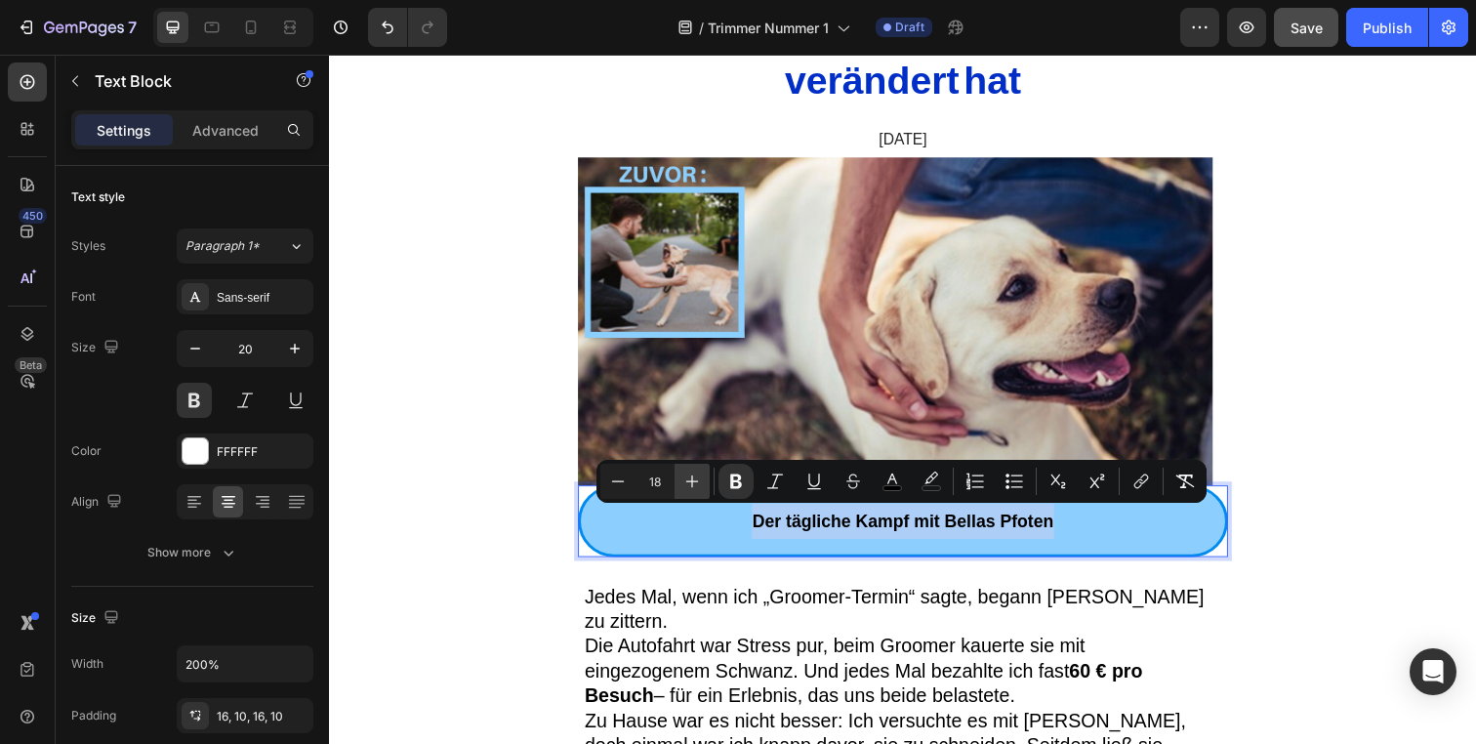
click at [694, 476] on icon "Editor contextual toolbar" at bounding box center [692, 482] width 20 height 20
type input "20"
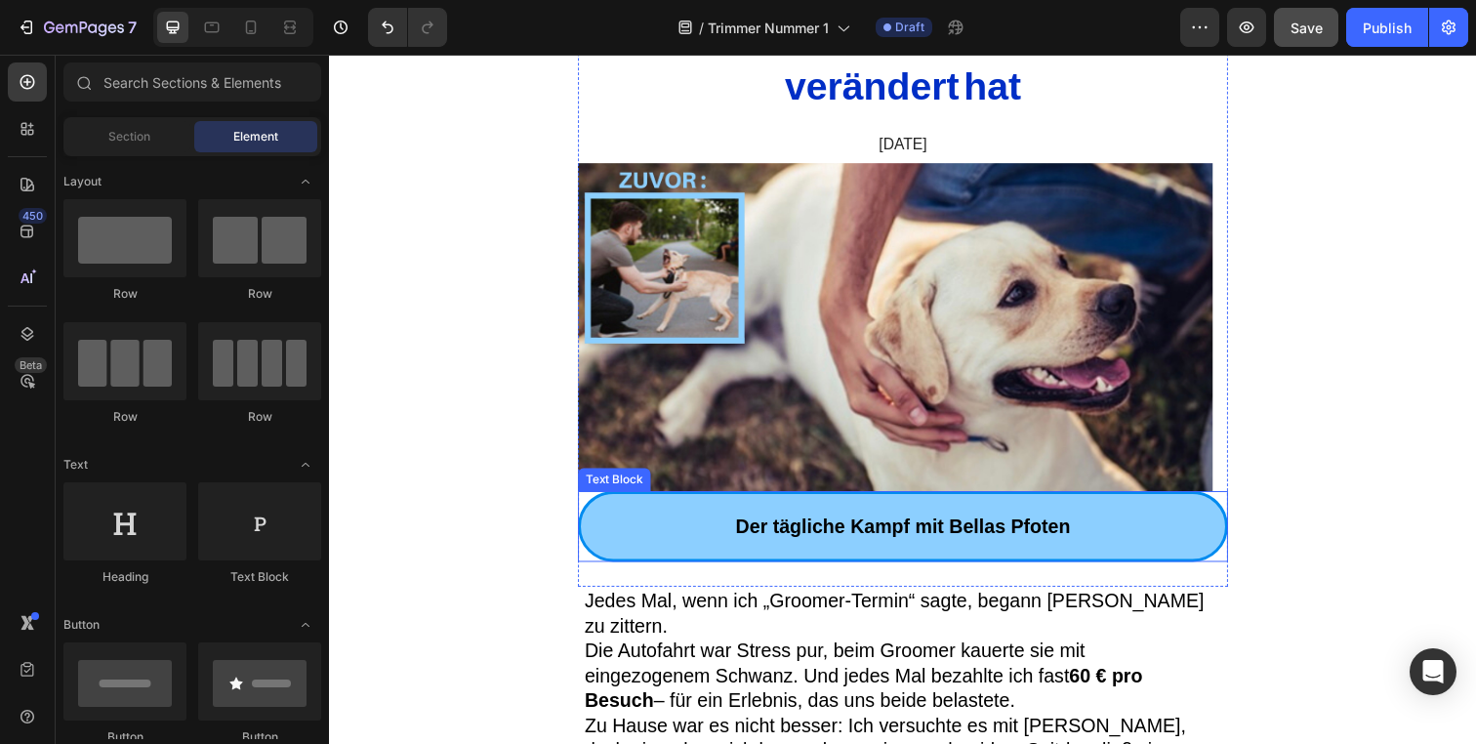
scroll to position [636, 0]
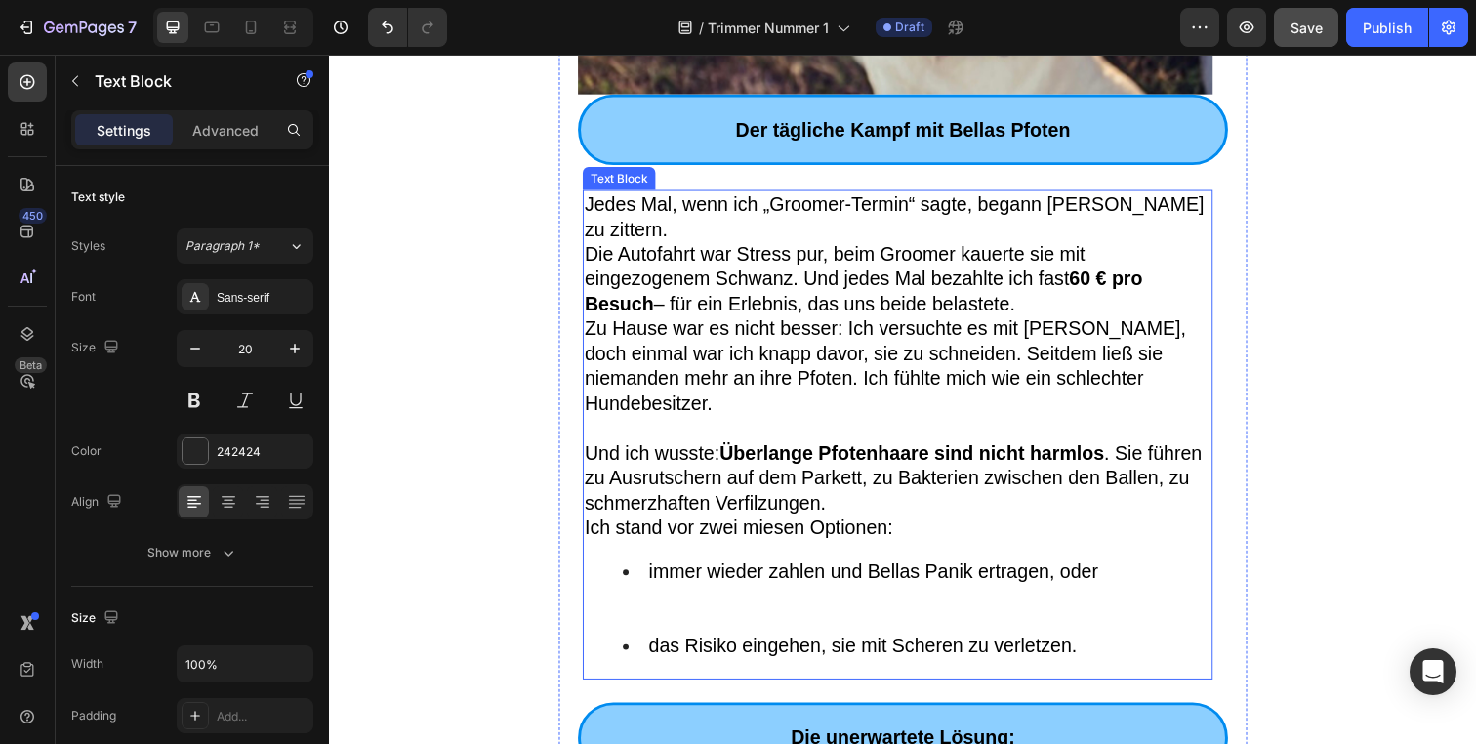
click at [827, 368] on span "Zu Hause war es nicht besser: Ich versuchte es mit Scheren, doch einmal war ich…" at bounding box center [897, 372] width 614 height 98
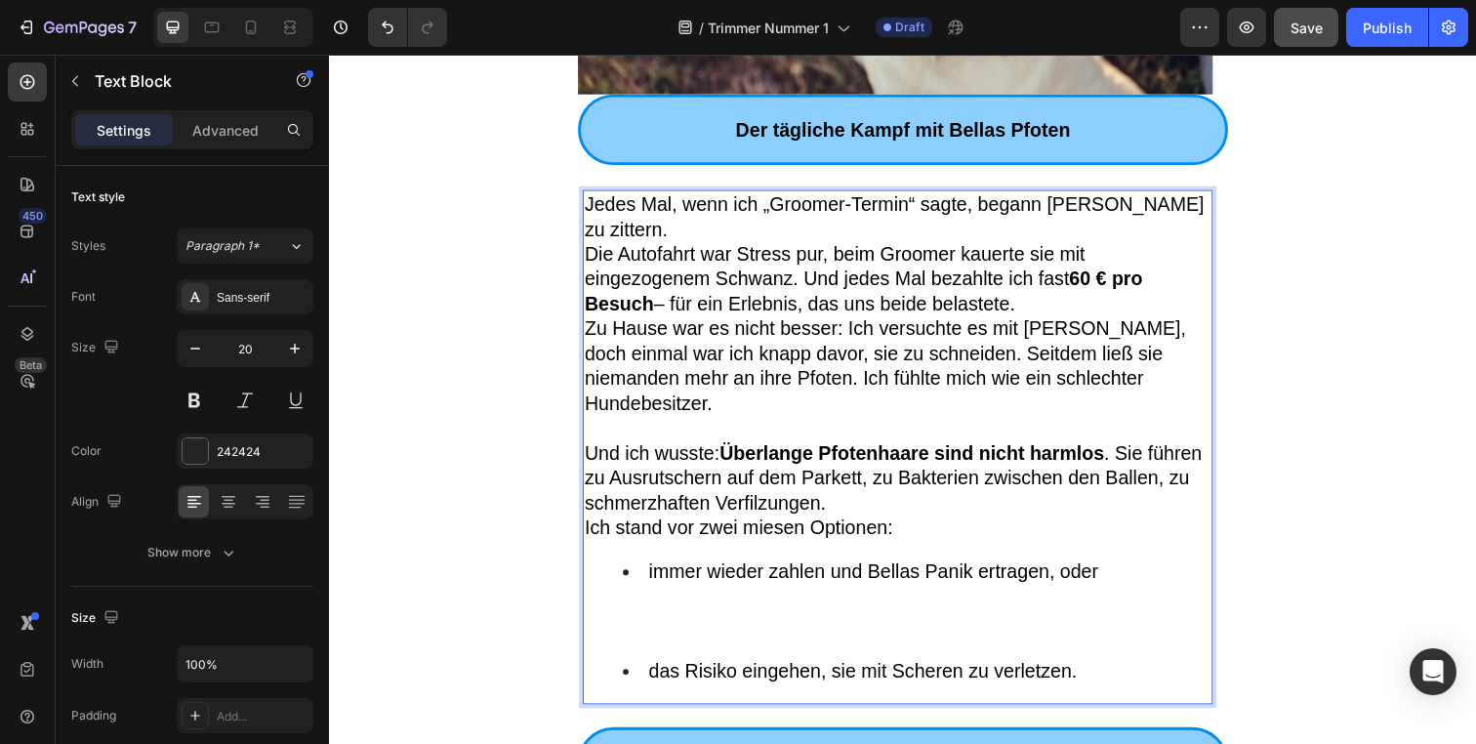
click at [827, 368] on span "Zu Hause war es nicht besser: Ich versuchte es mit Scheren, doch einmal war ich…" at bounding box center [897, 372] width 614 height 98
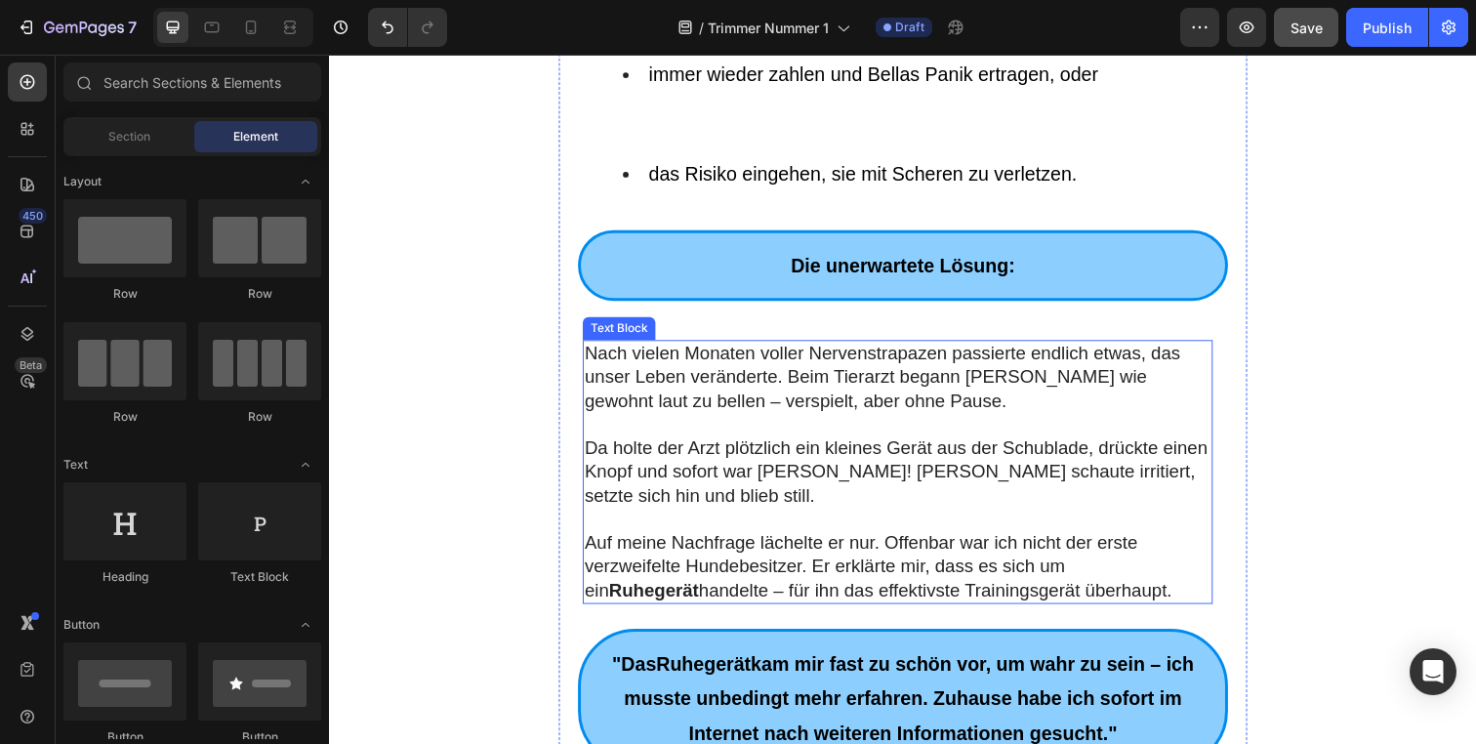
scroll to position [1230, 0]
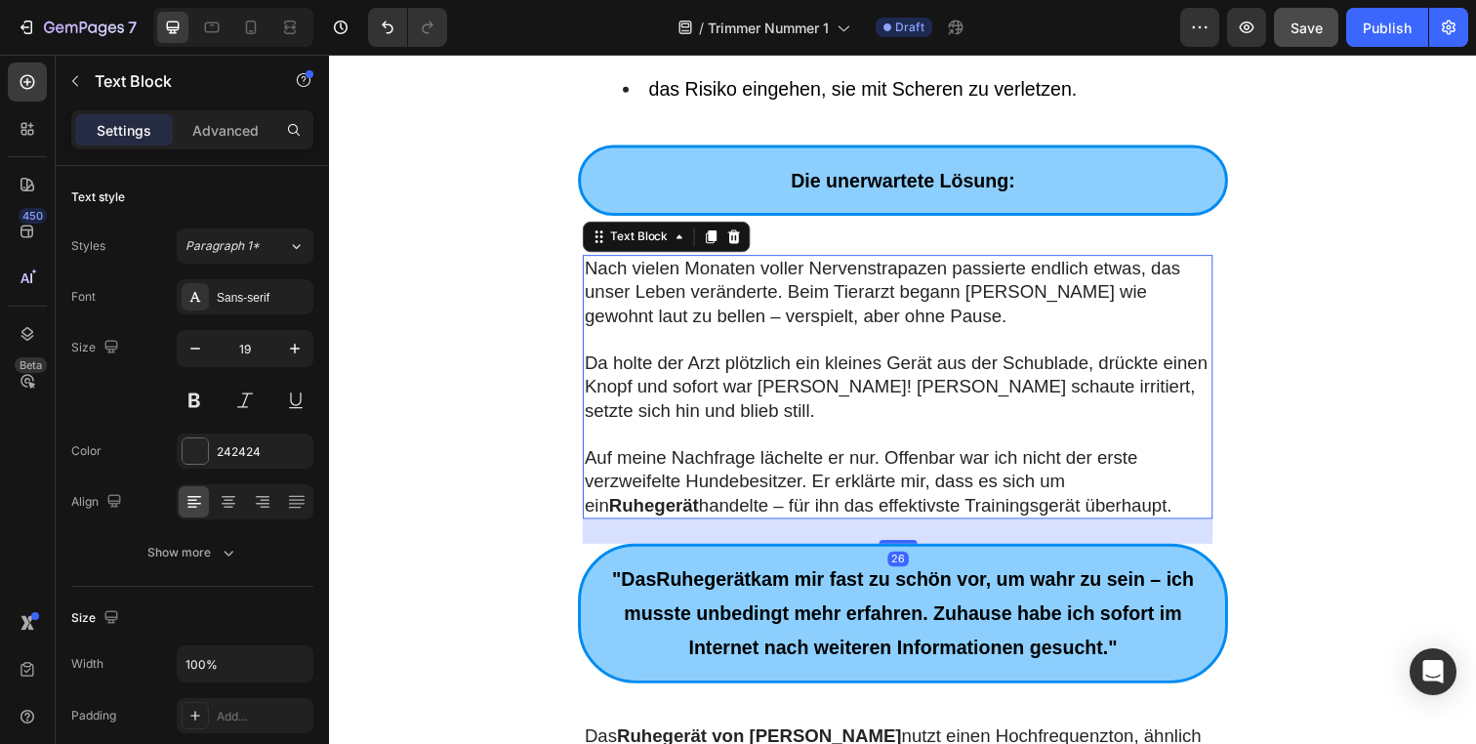
click at [816, 454] on p "Auf meine Nachfrage lächelte er nur. Offenbar war ich nicht der erste verzweife…" at bounding box center [910, 490] width 640 height 72
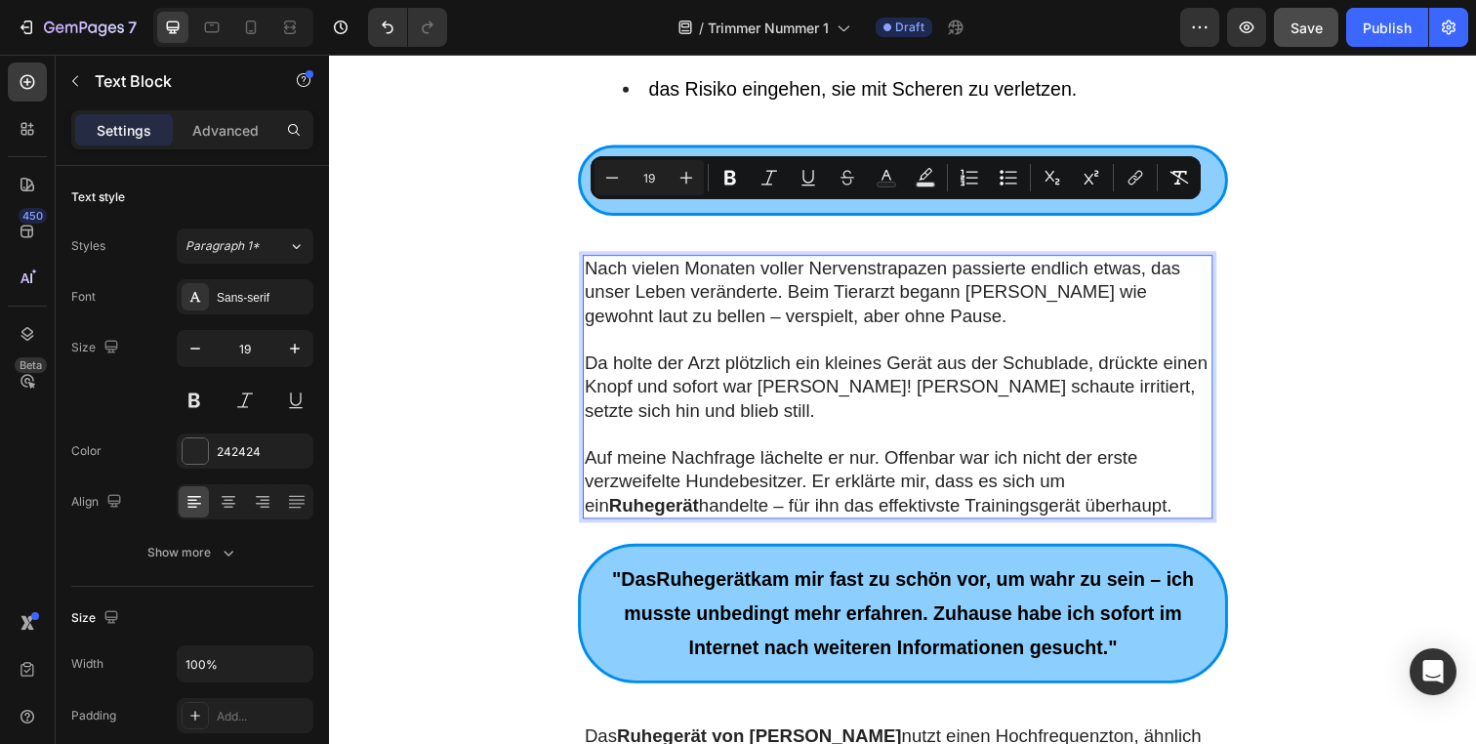
type input "11"
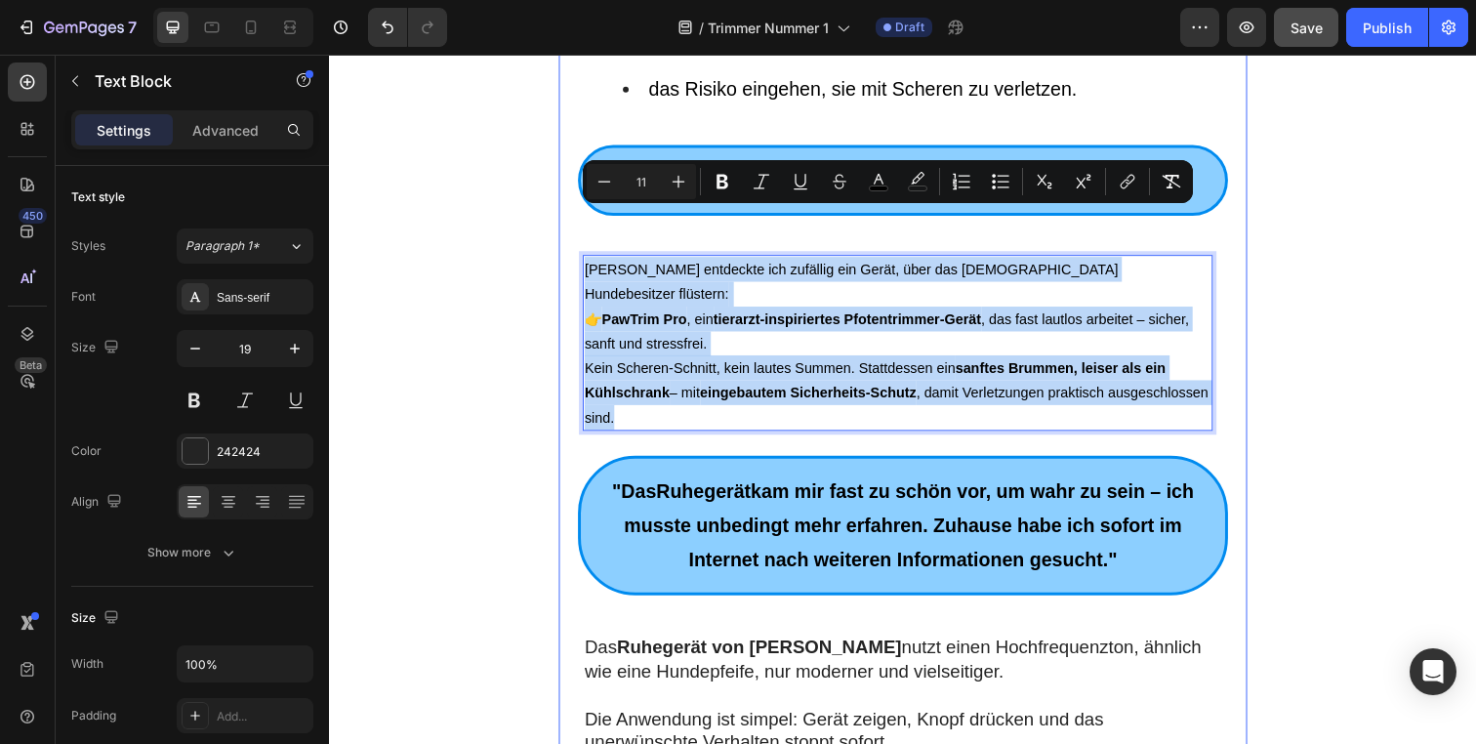
drag, startPoint x: 753, startPoint y: 348, endPoint x: 579, endPoint y: 227, distance: 211.8
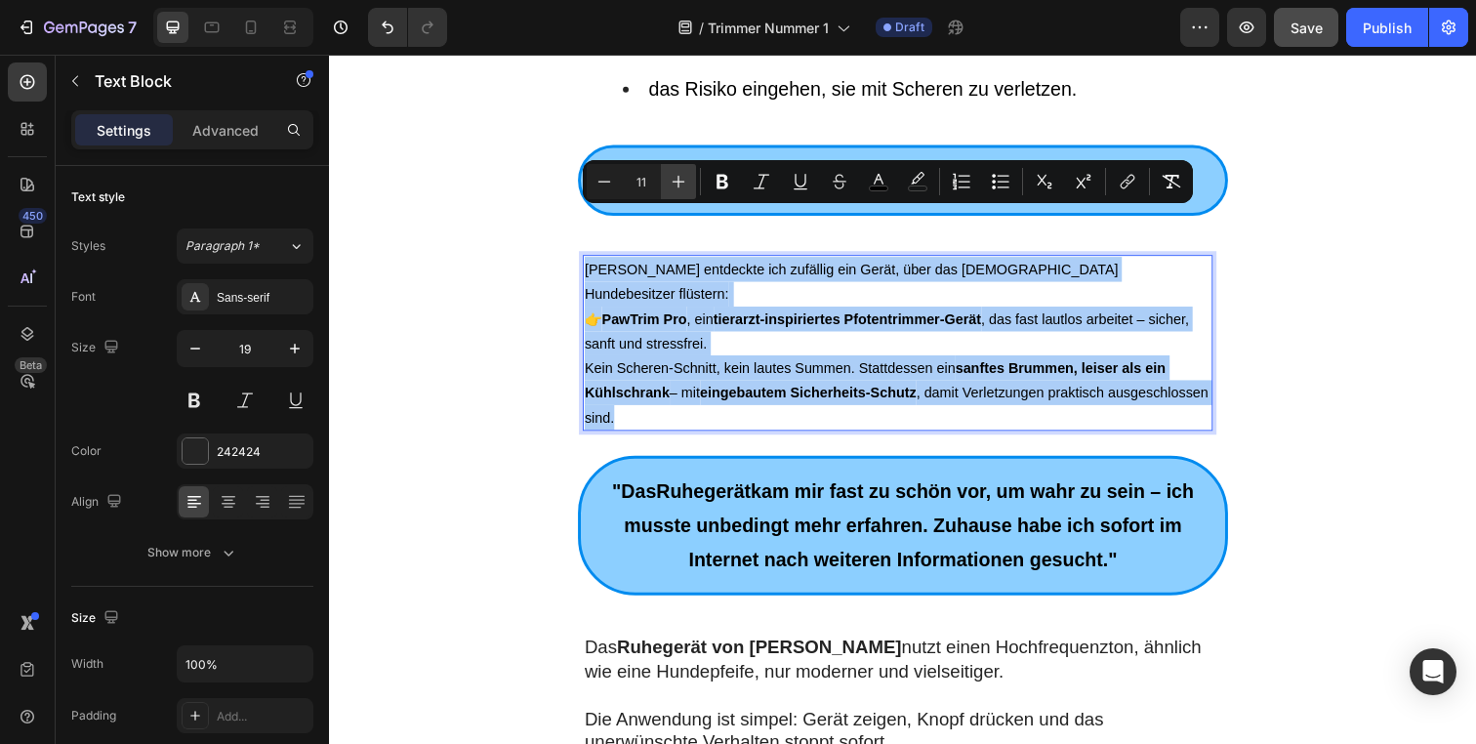
click at [681, 185] on icon "Editor contextual toolbar" at bounding box center [679, 182] width 20 height 20
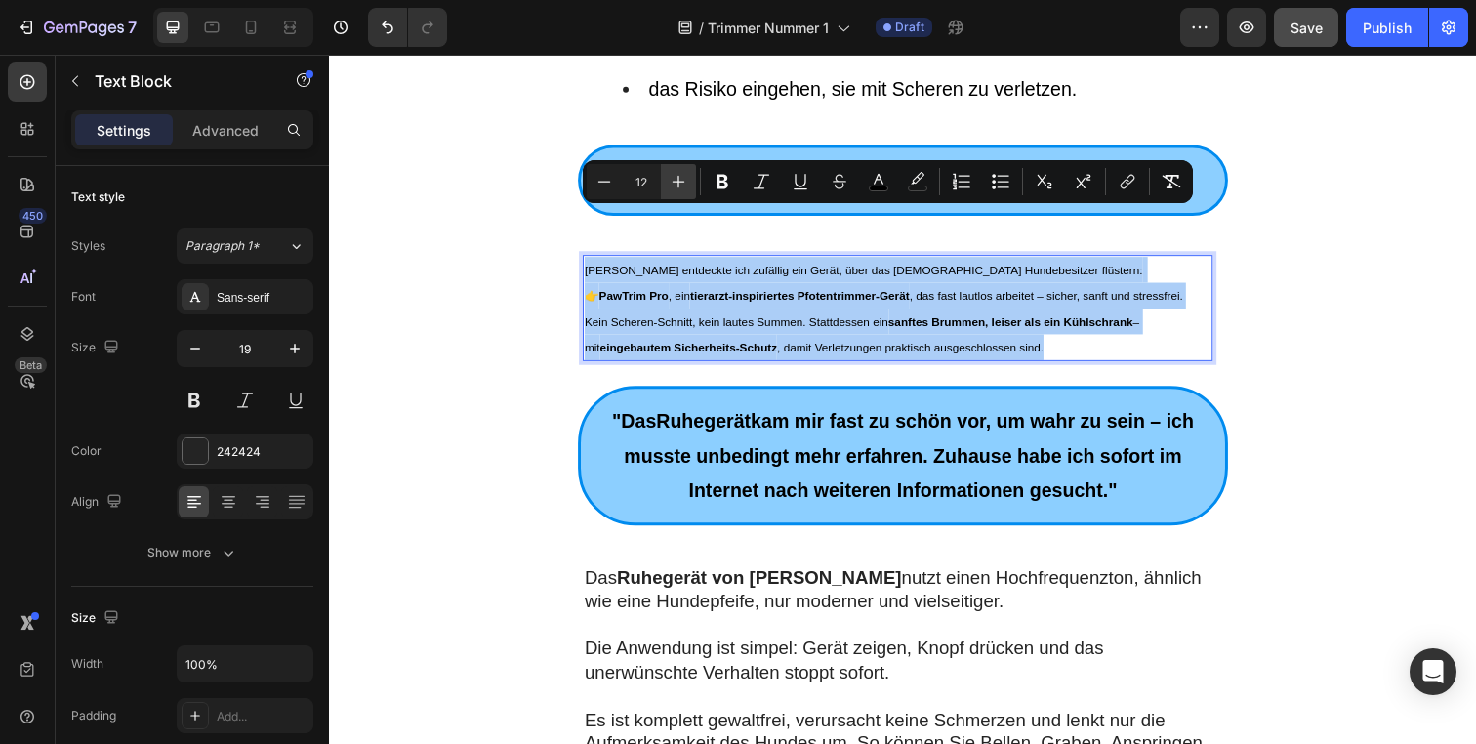
click at [681, 185] on icon "Editor contextual toolbar" at bounding box center [679, 182] width 20 height 20
click at [681, 186] on icon "Editor contextual toolbar" at bounding box center [679, 182] width 20 height 20
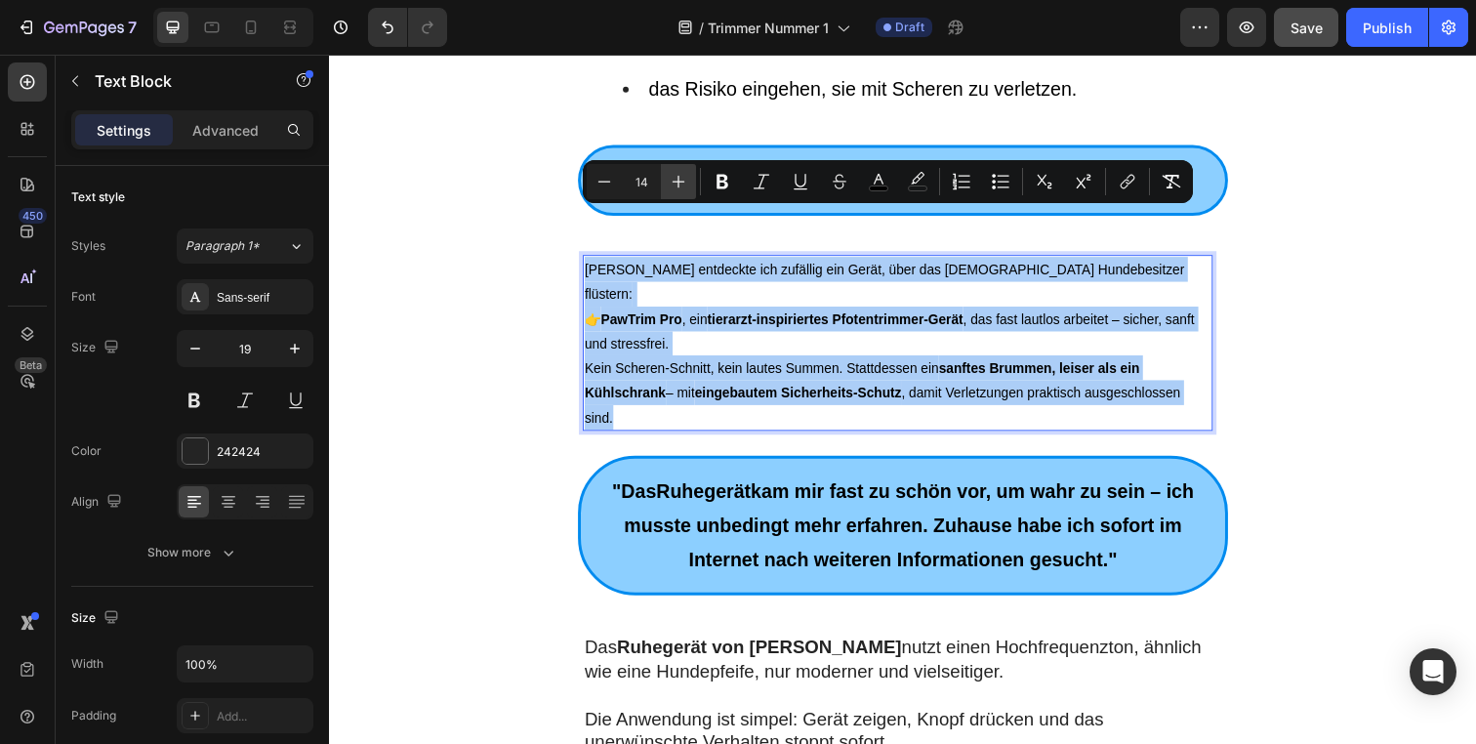
click at [681, 186] on icon "Editor contextual toolbar" at bounding box center [679, 182] width 20 height 20
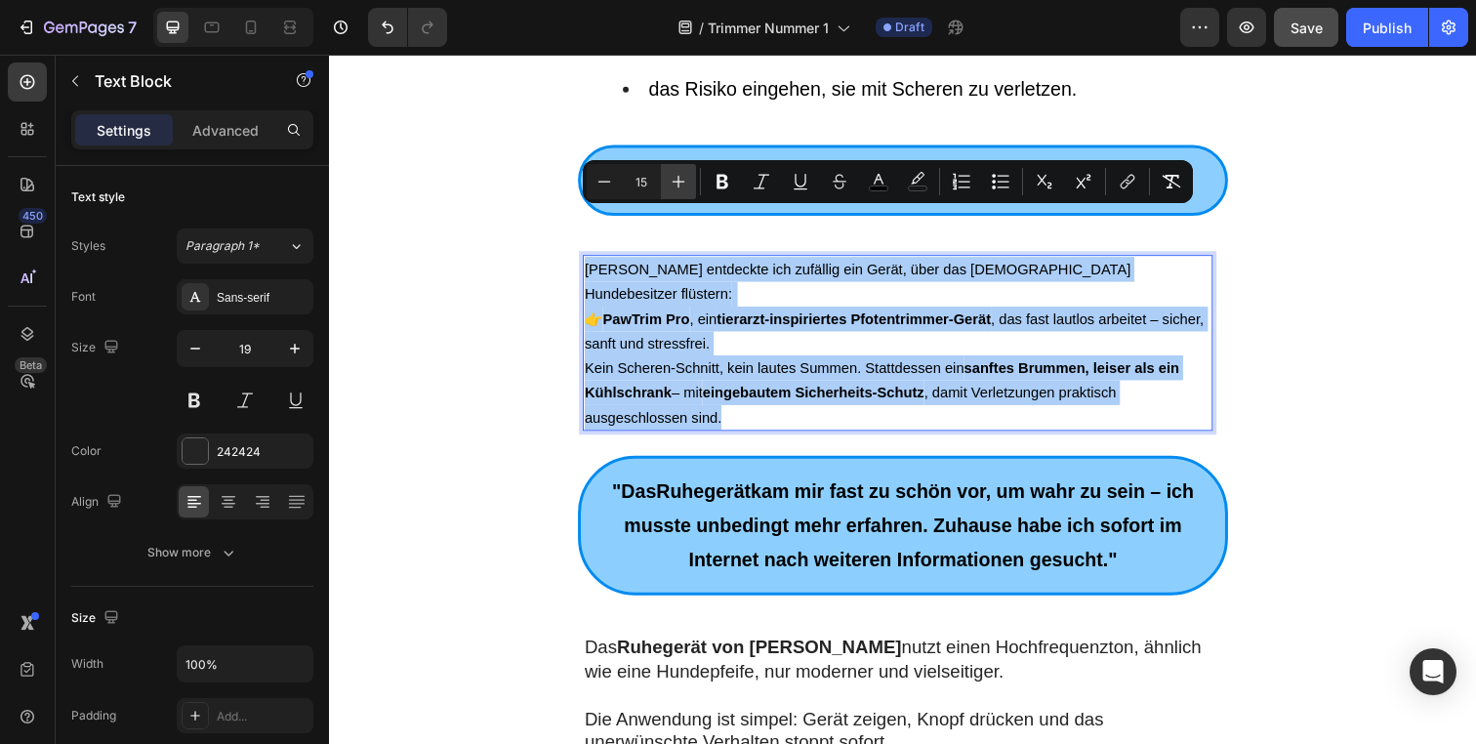
click at [681, 186] on icon "Editor contextual toolbar" at bounding box center [679, 182] width 20 height 20
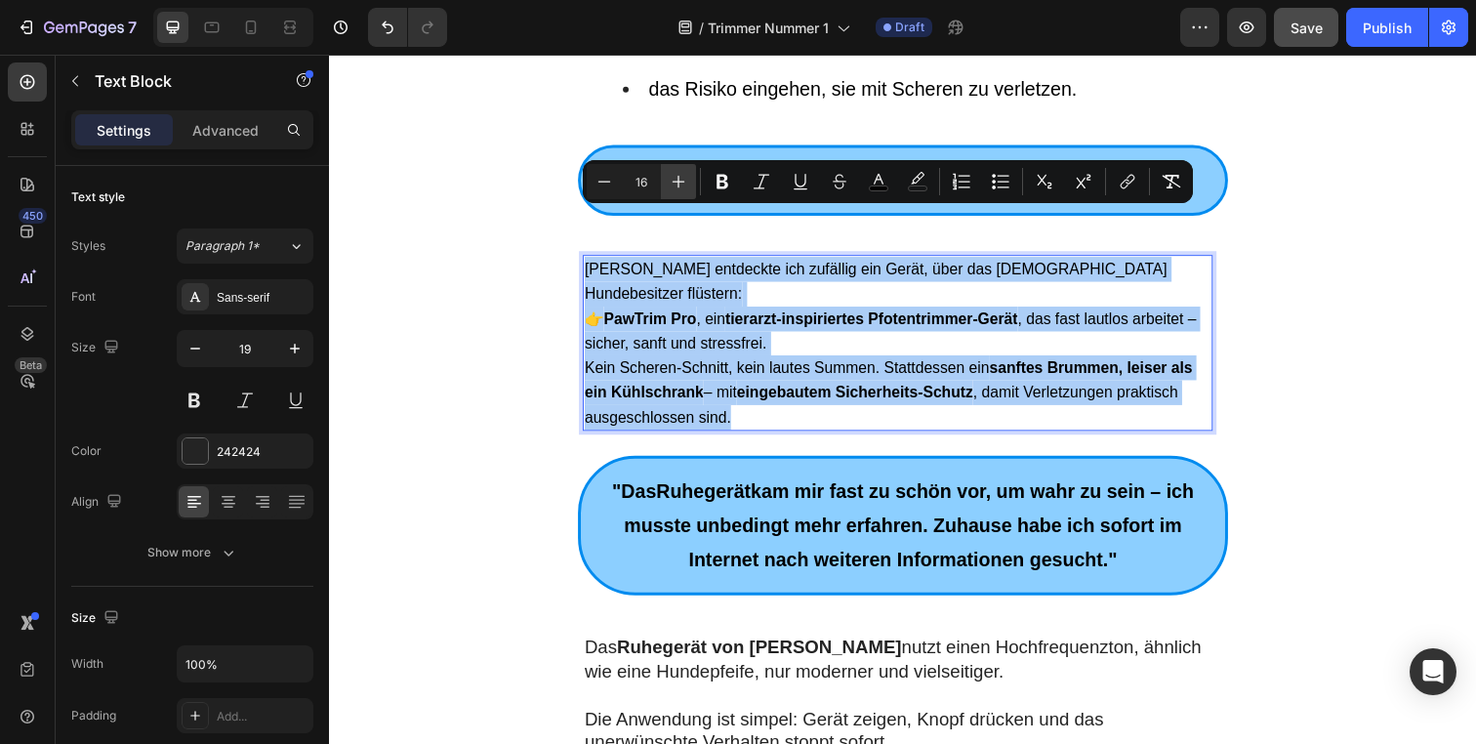
click at [681, 186] on icon "Editor contextual toolbar" at bounding box center [679, 182] width 20 height 20
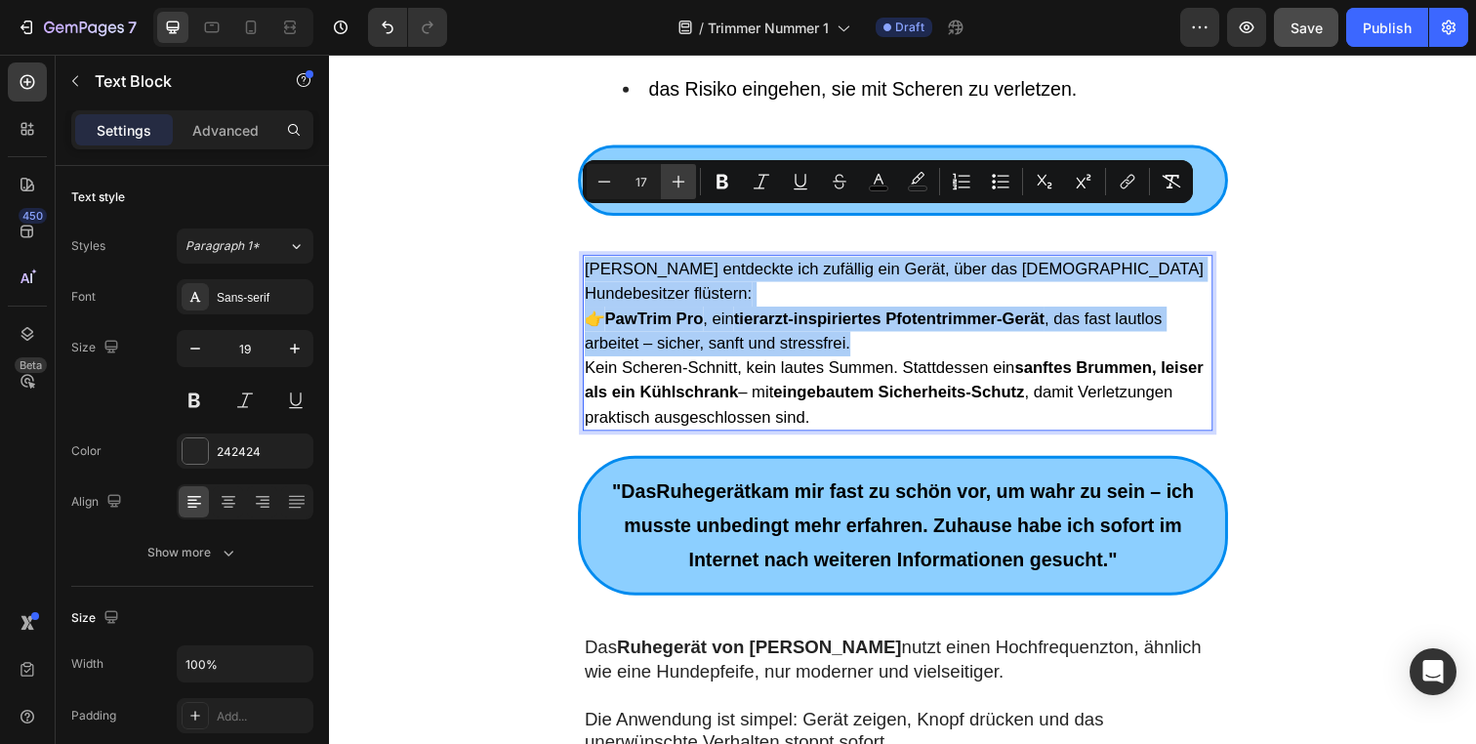
click at [681, 186] on icon "Editor contextual toolbar" at bounding box center [679, 182] width 20 height 20
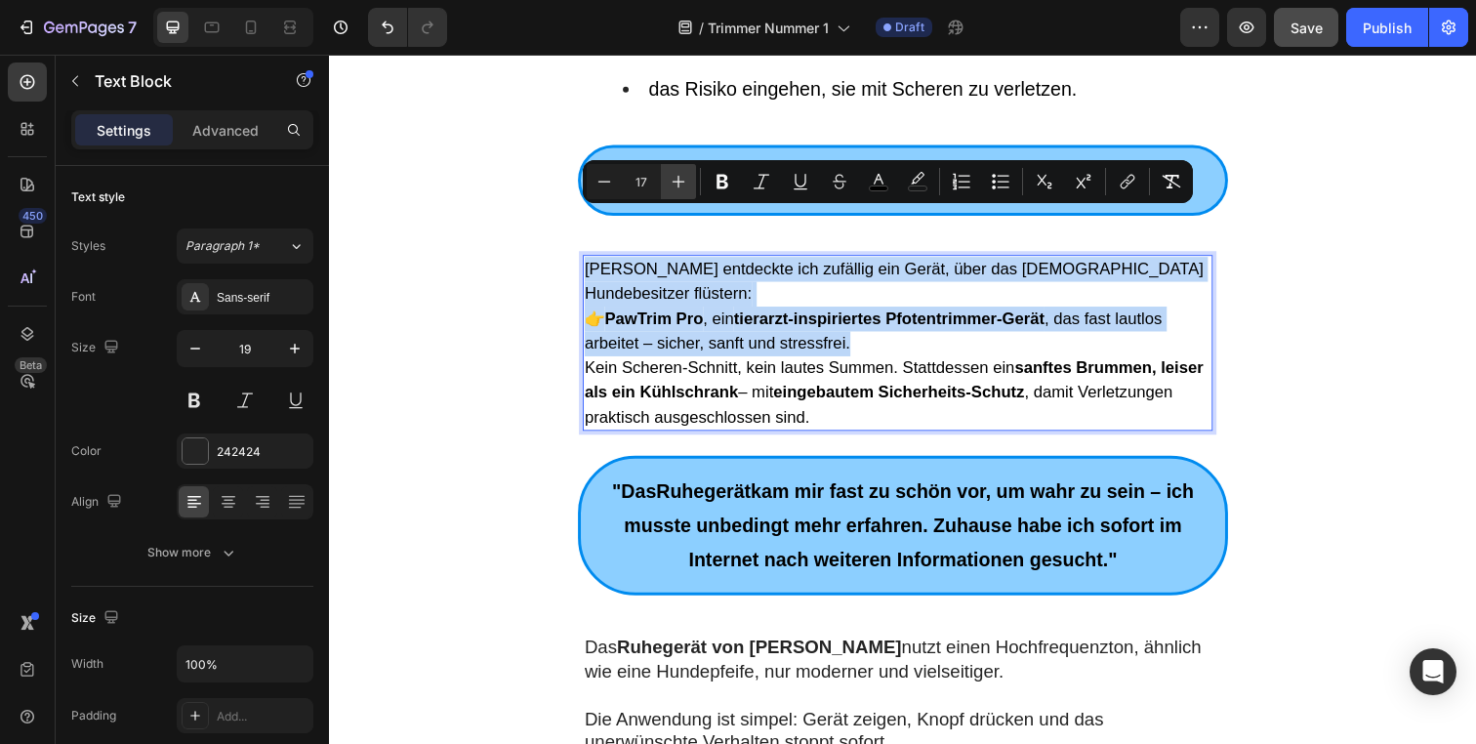
type input "18"
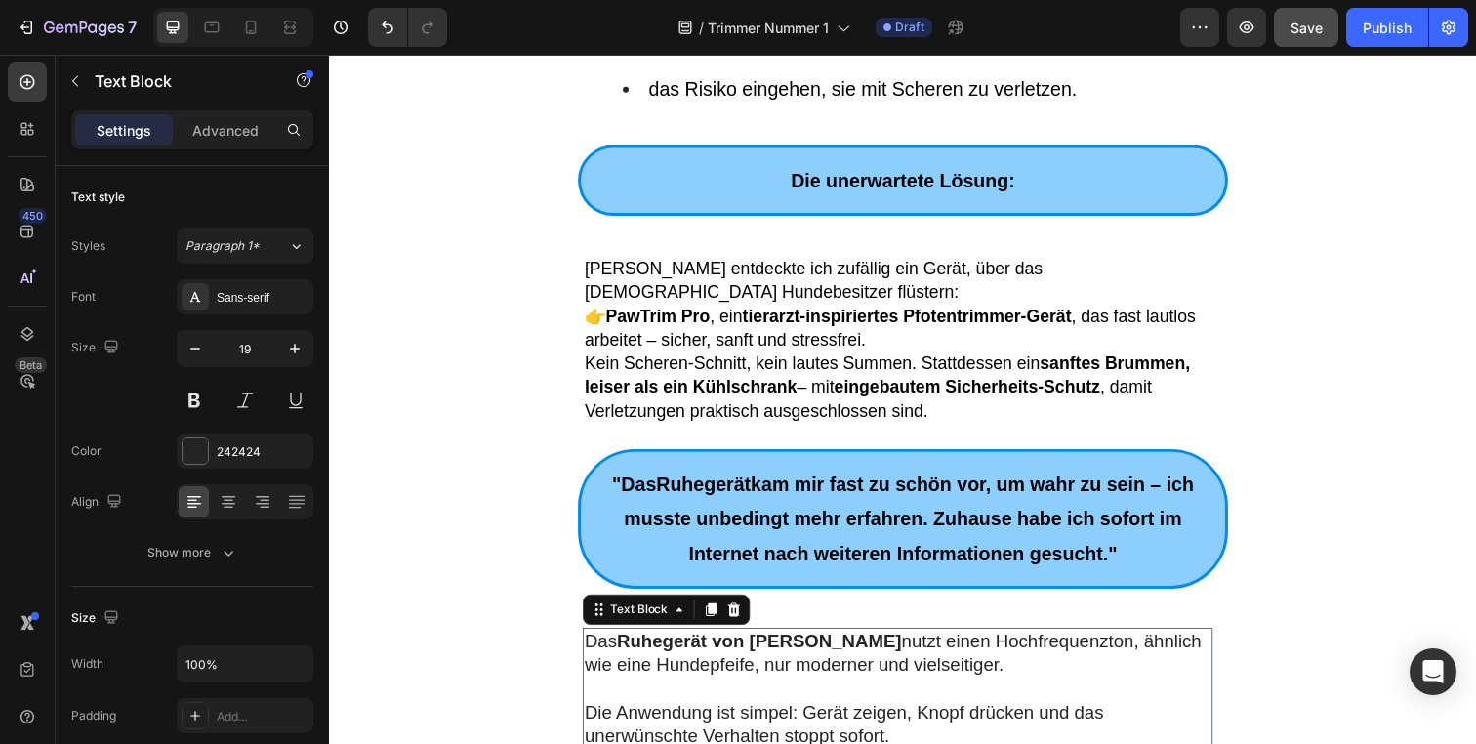
click at [804, 641] on p "Das Ruhegerät von Wohlfell nutzt einen Hochfrequenzton, ähnlich wie eine Hundep…" at bounding box center [910, 665] width 640 height 48
click at [802, 641] on p "Das Ruhegerät von Wohlfell nutzt einen Hochfrequenzton, ähnlich wie eine Hundep…" at bounding box center [910, 665] width 640 height 48
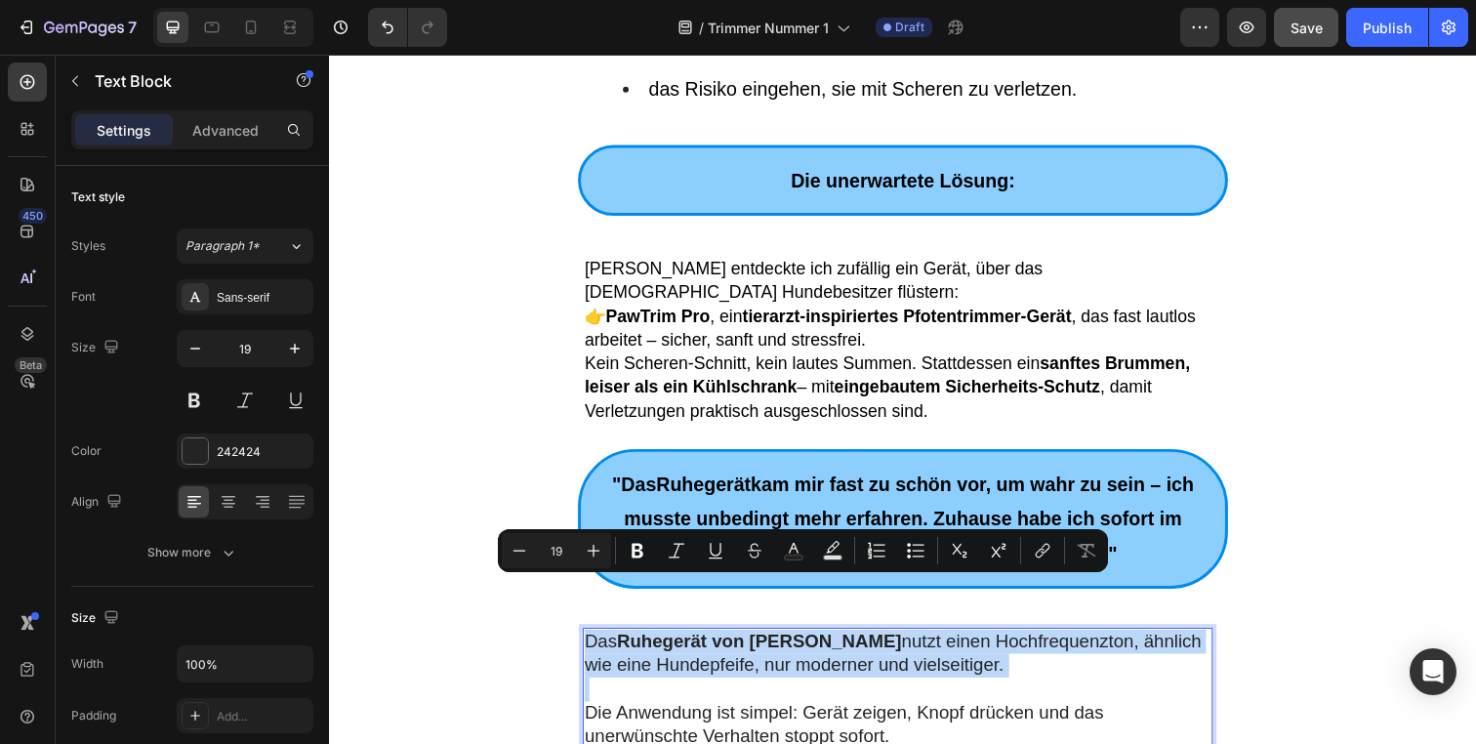
click at [802, 641] on p "Das Ruhegerät von Wohlfell nutzt einen Hochfrequenzton, ähnlich wie eine Hundep…" at bounding box center [910, 665] width 640 height 48
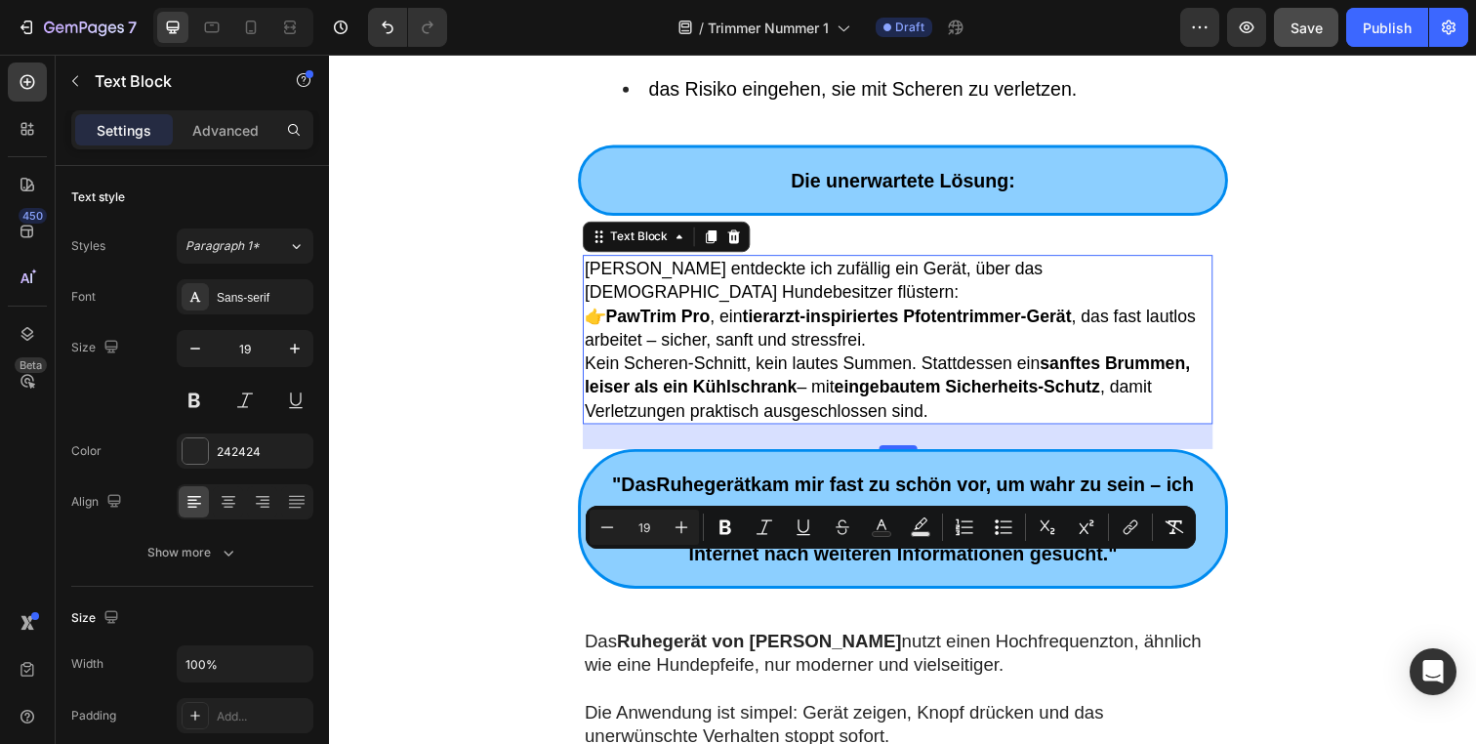
click at [696, 359] on strong "sanftes Brummen, leiser als ein Kühlschrank" at bounding box center [899, 381] width 618 height 44
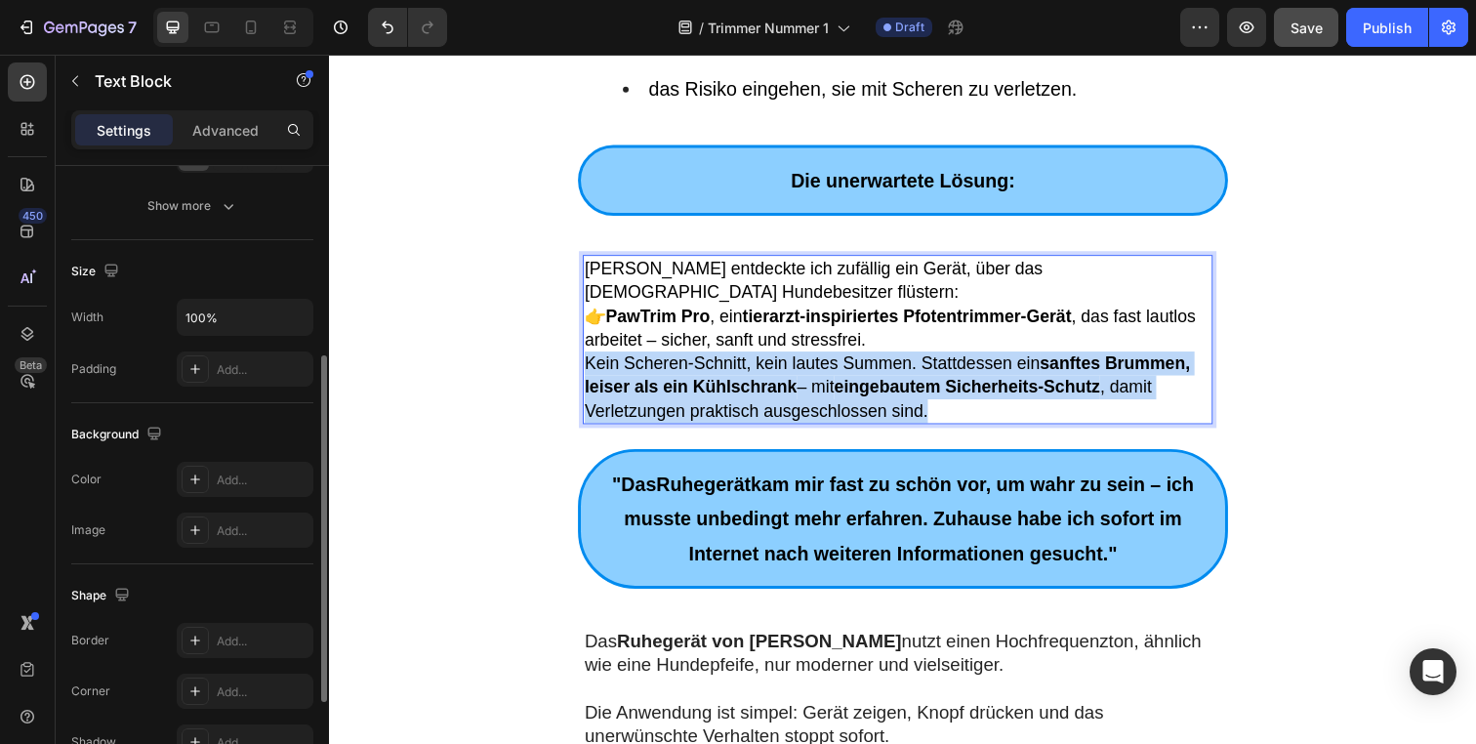
click at [696, 359] on strong "sanftes Brummen, leiser als ein Kühlschrank" at bounding box center [899, 381] width 618 height 44
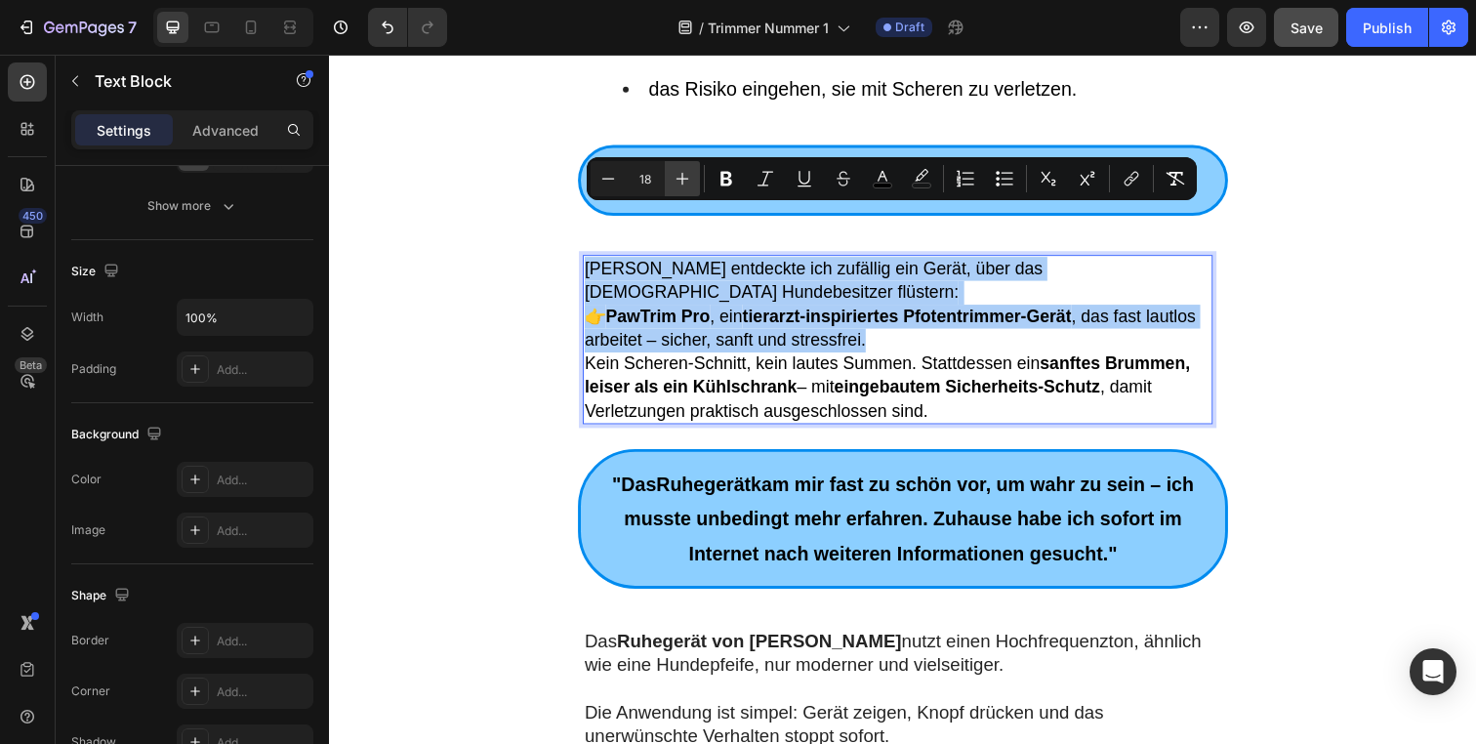
click at [692, 177] on button "Plus" at bounding box center [682, 178] width 35 height 35
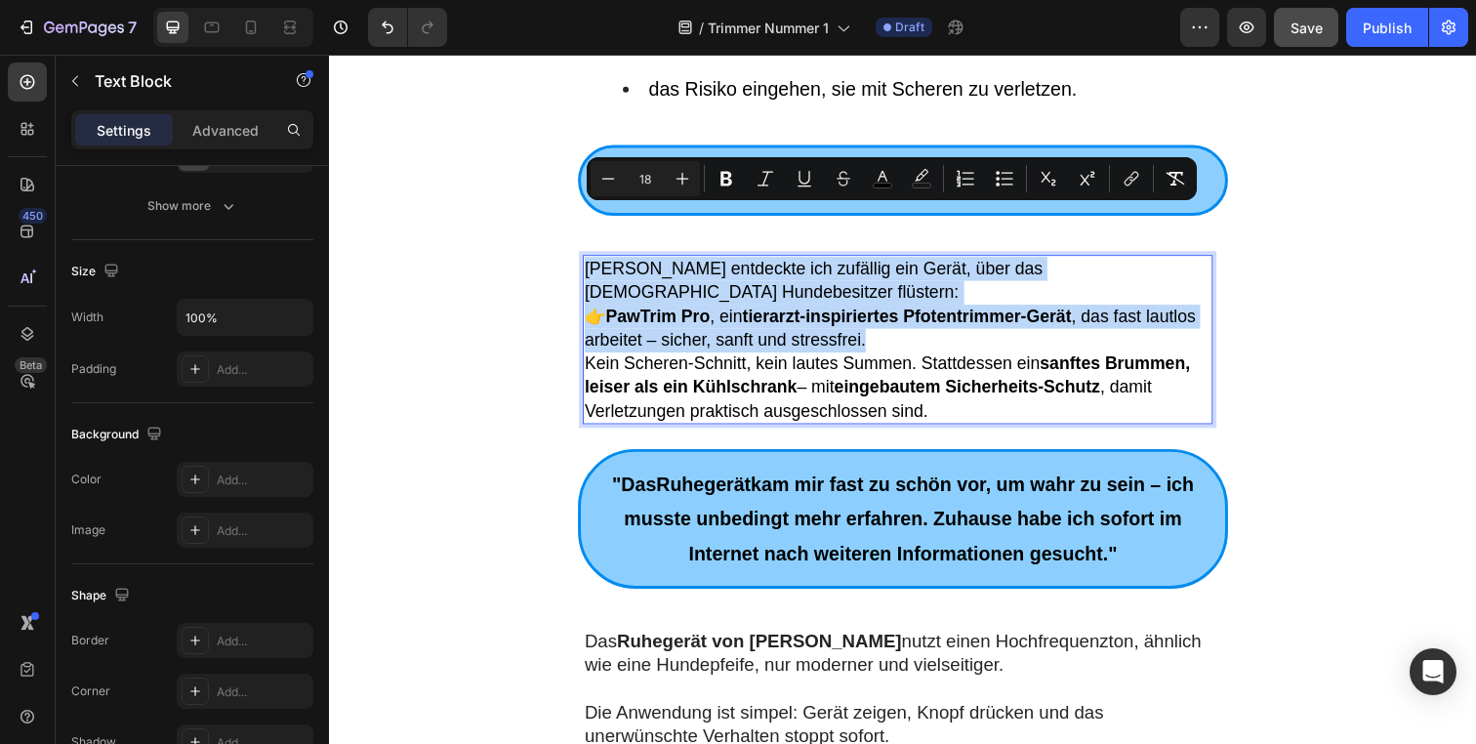
type input "19"
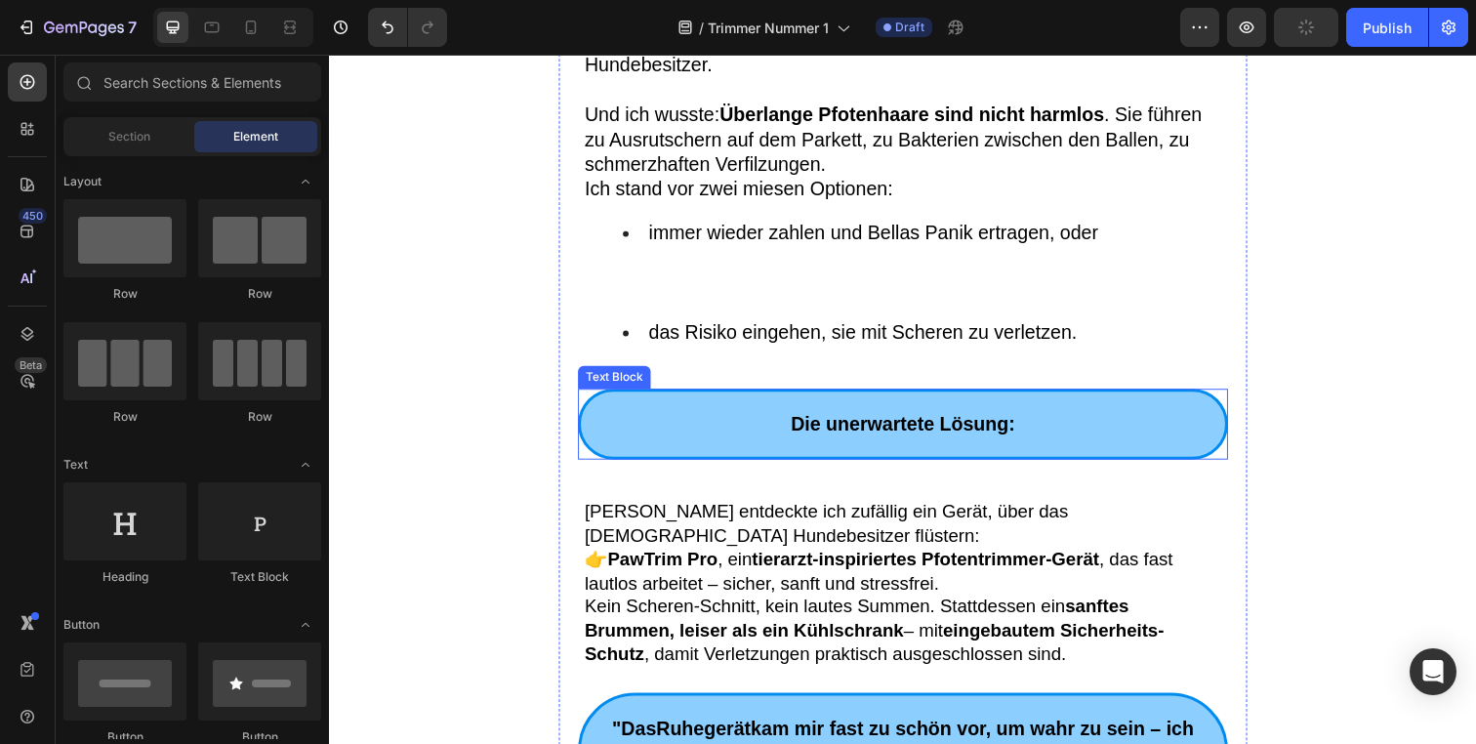
scroll to position [722, 0]
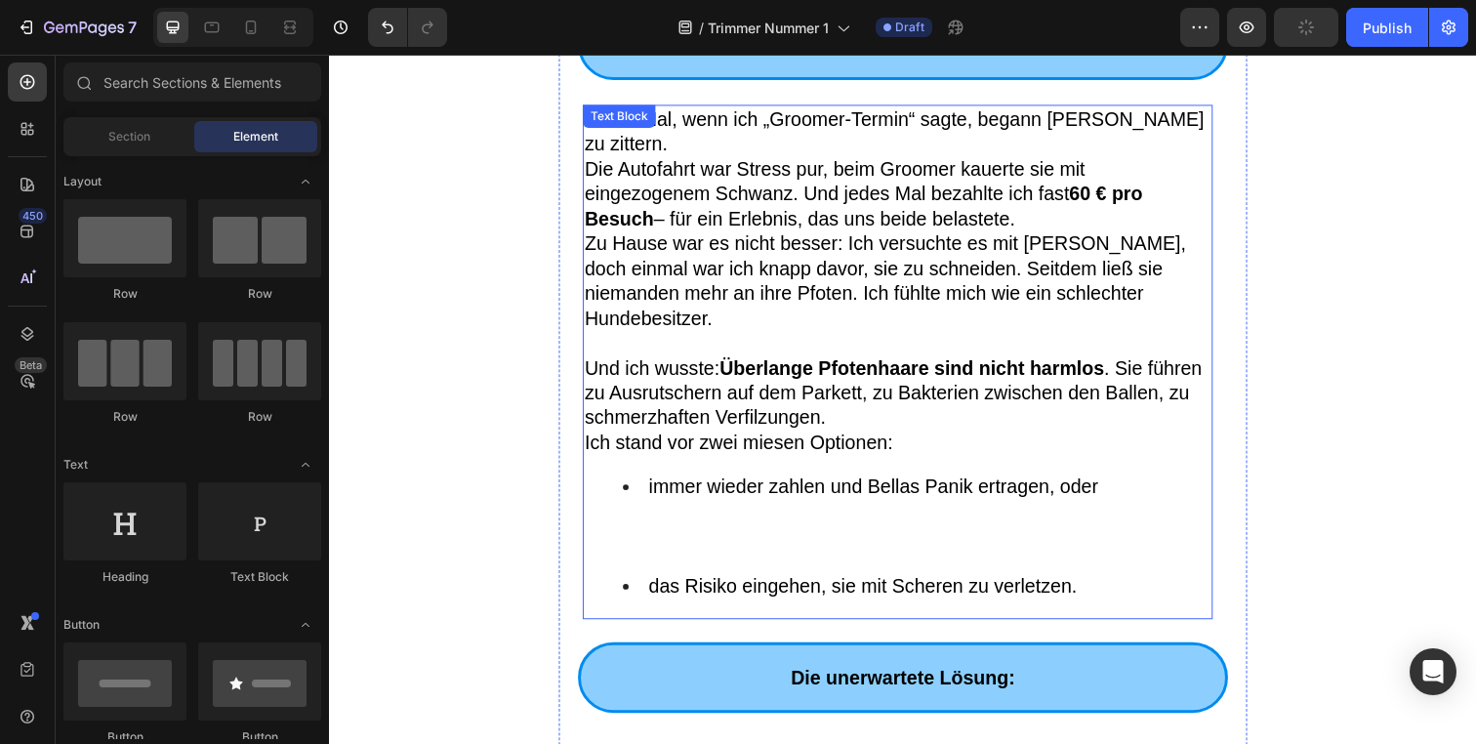
click at [718, 306] on p "Zu Hause war es nicht besser: Ich versuchte es mit Scheren, doch einmal war ich…" at bounding box center [910, 335] width 640 height 203
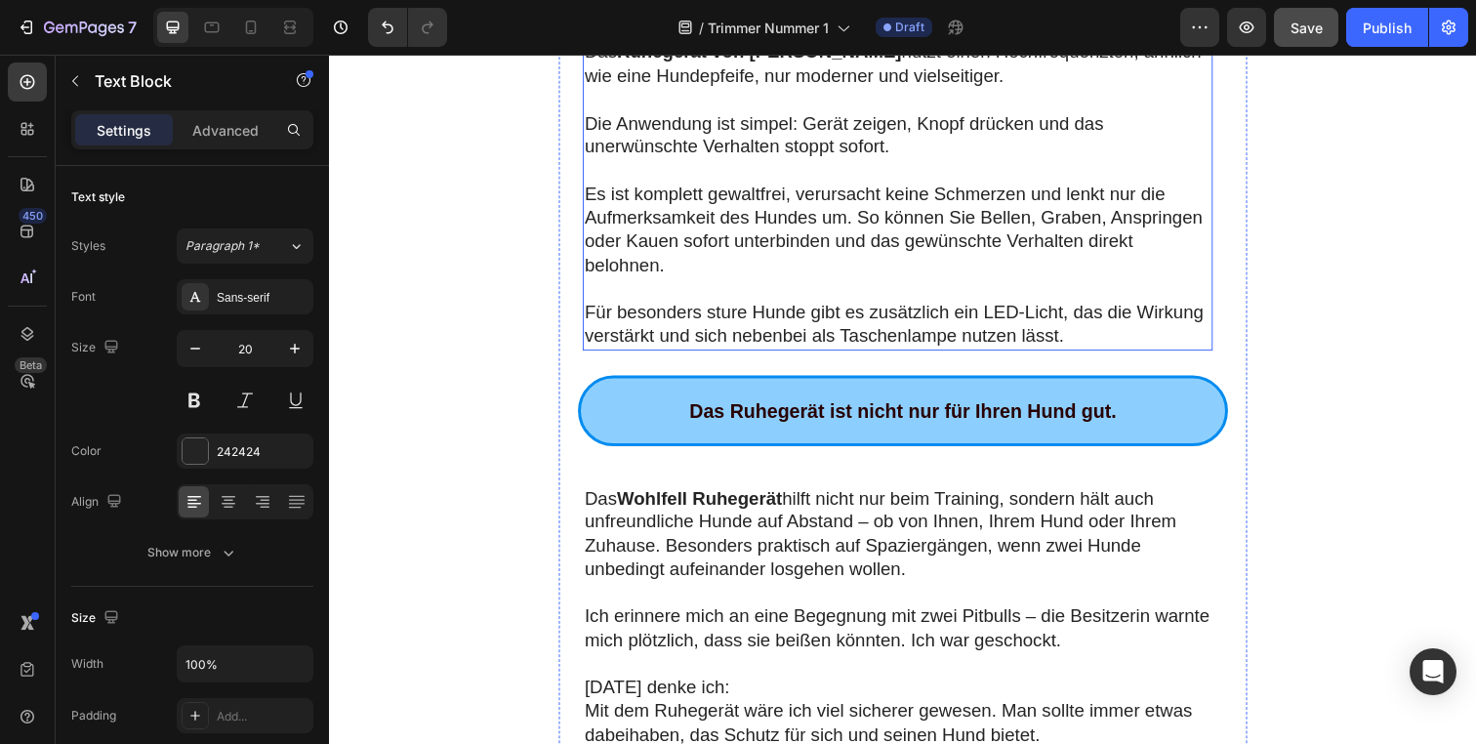
scroll to position [2075, 0]
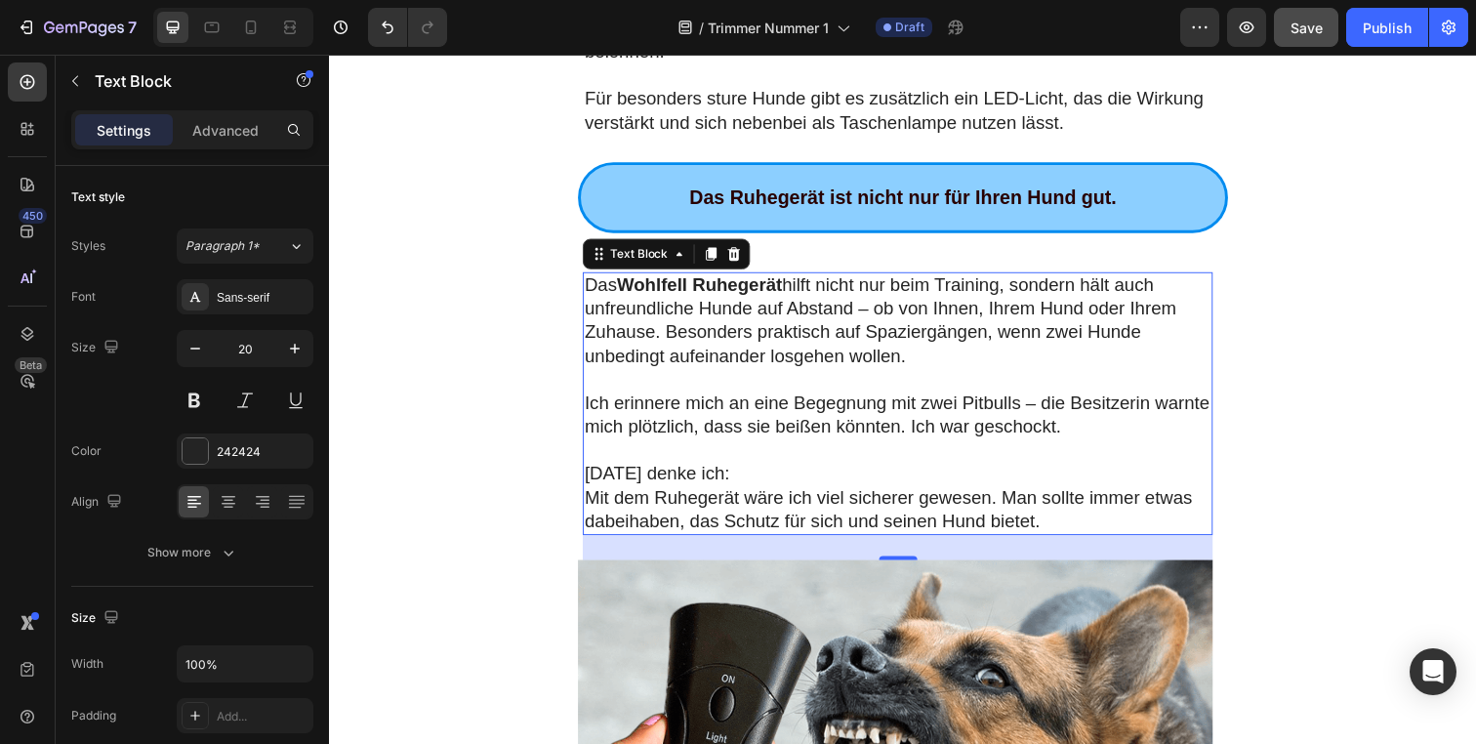
click at [801, 398] on p "Ich erinnere mich an eine Begegnung mit zwei Pitbulls – die Besitzerin warnte m…" at bounding box center [910, 422] width 640 height 48
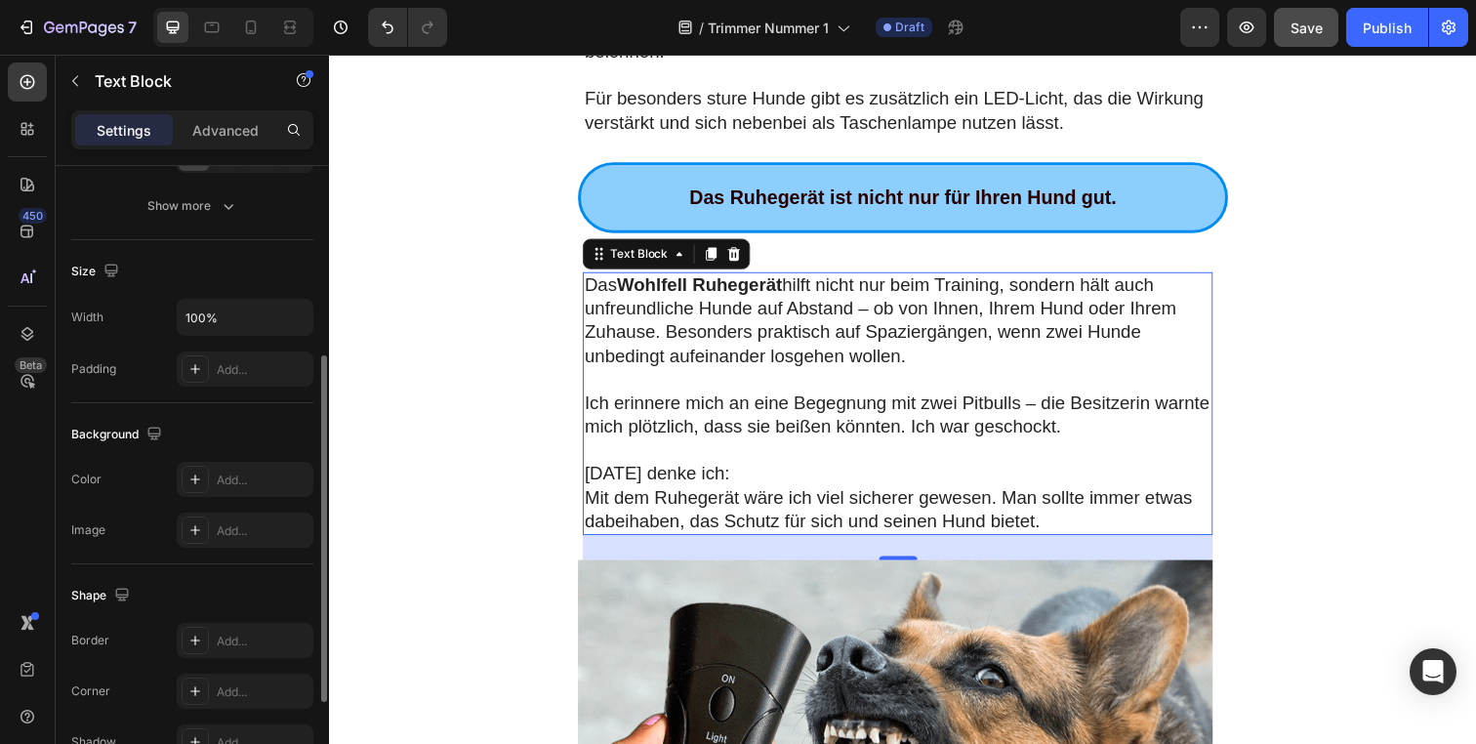
click at [801, 398] on p "Ich erinnere mich an eine Begegnung mit zwei Pitbulls – die Besitzerin warnte m…" at bounding box center [910, 422] width 640 height 48
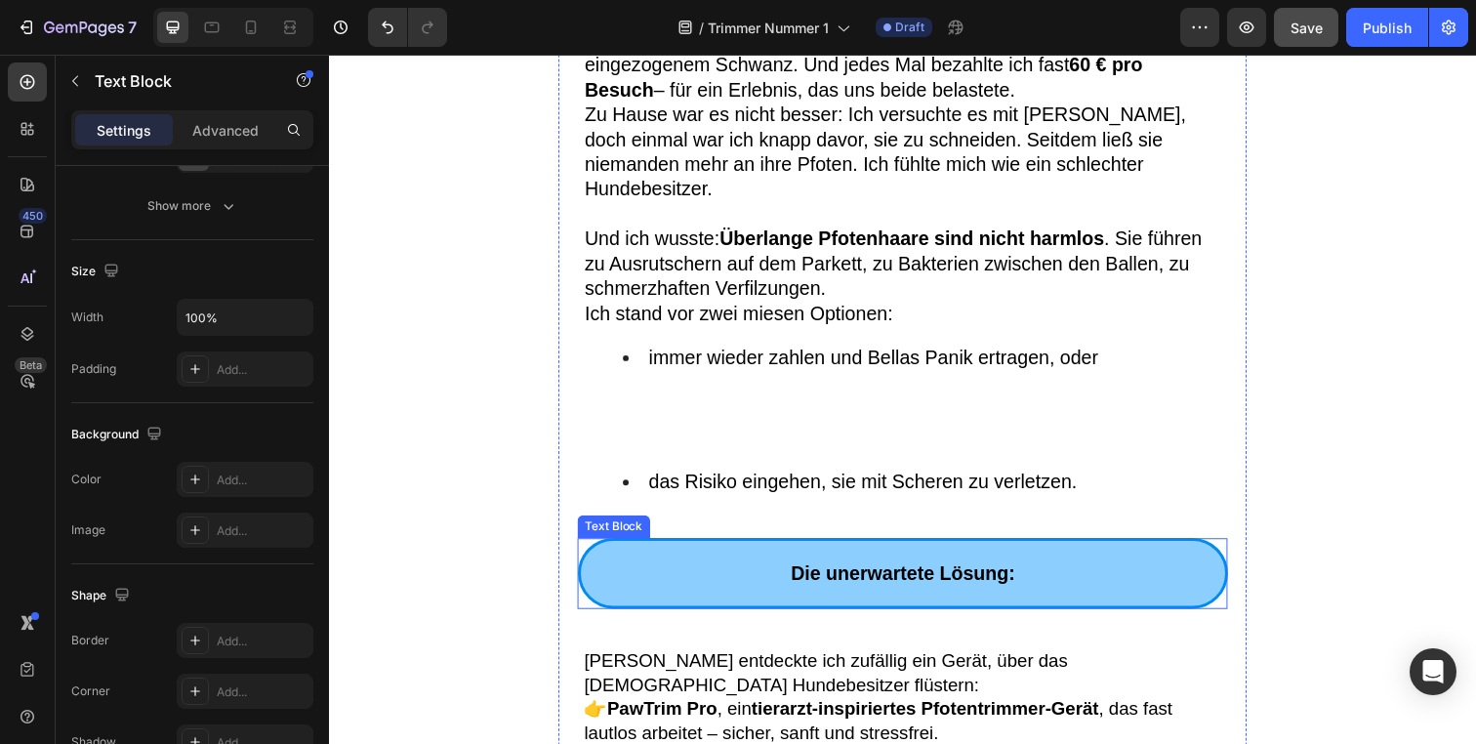
scroll to position [552, 0]
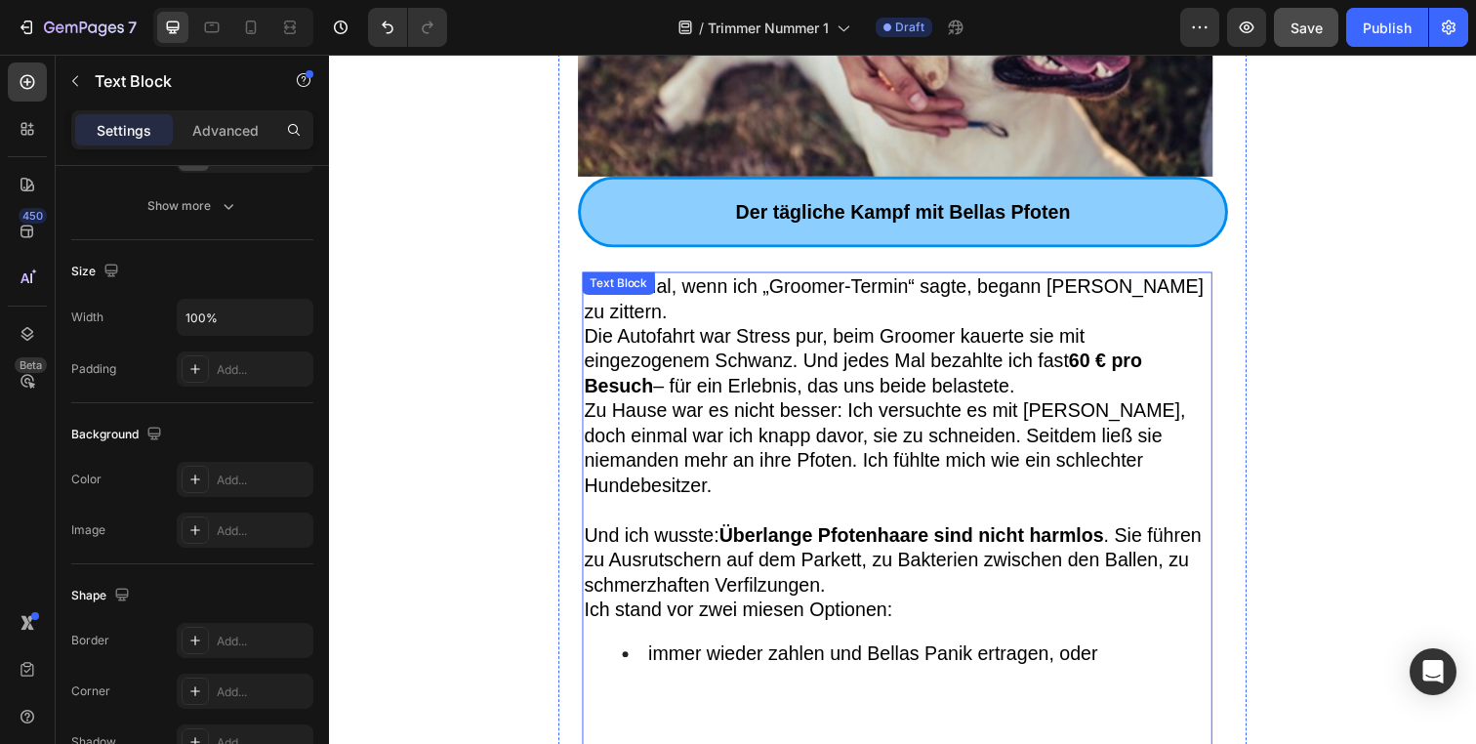
click at [831, 432] on span "Zu Hause war es nicht besser: Ich versuchte es mit Scheren, doch einmal war ich…" at bounding box center [897, 456] width 614 height 98
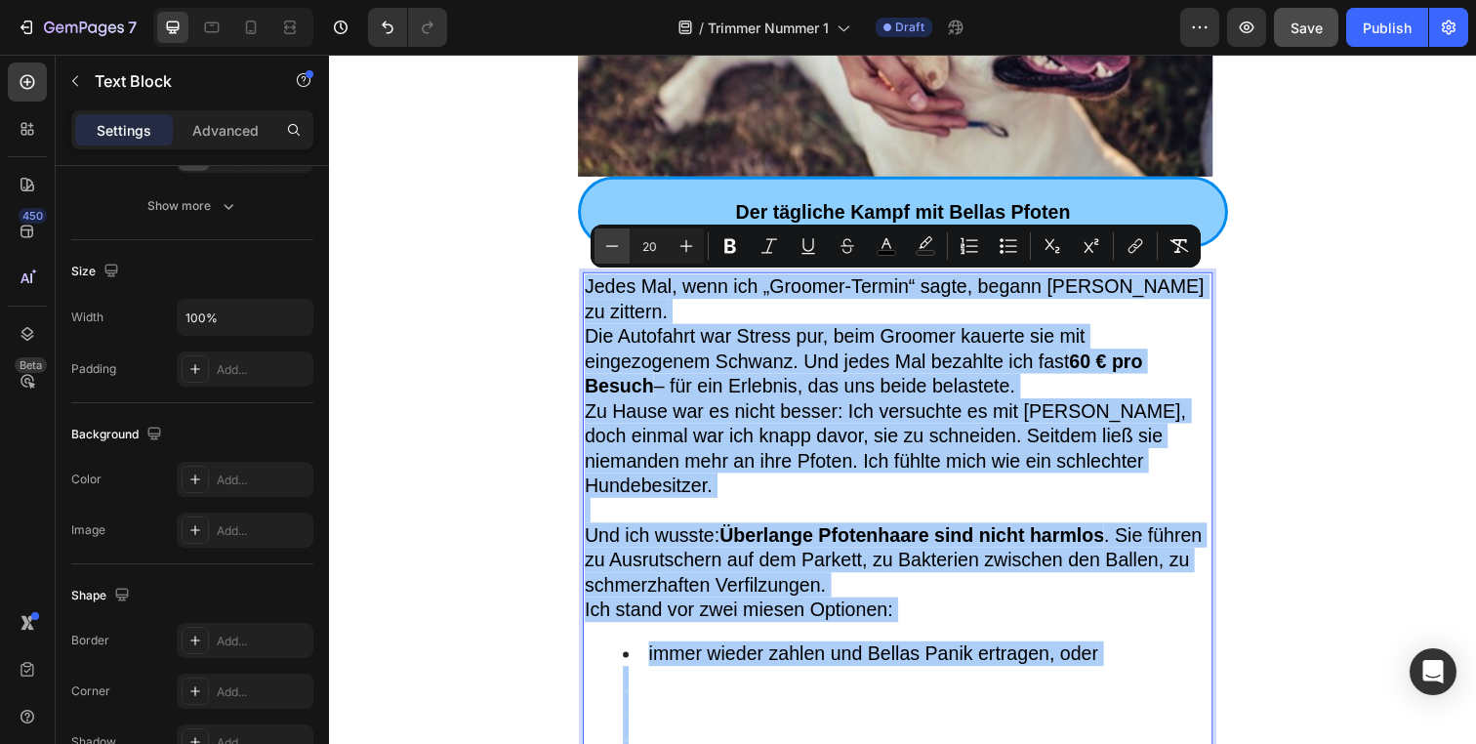
click at [626, 252] on button "Minus" at bounding box center [612, 245] width 35 height 35
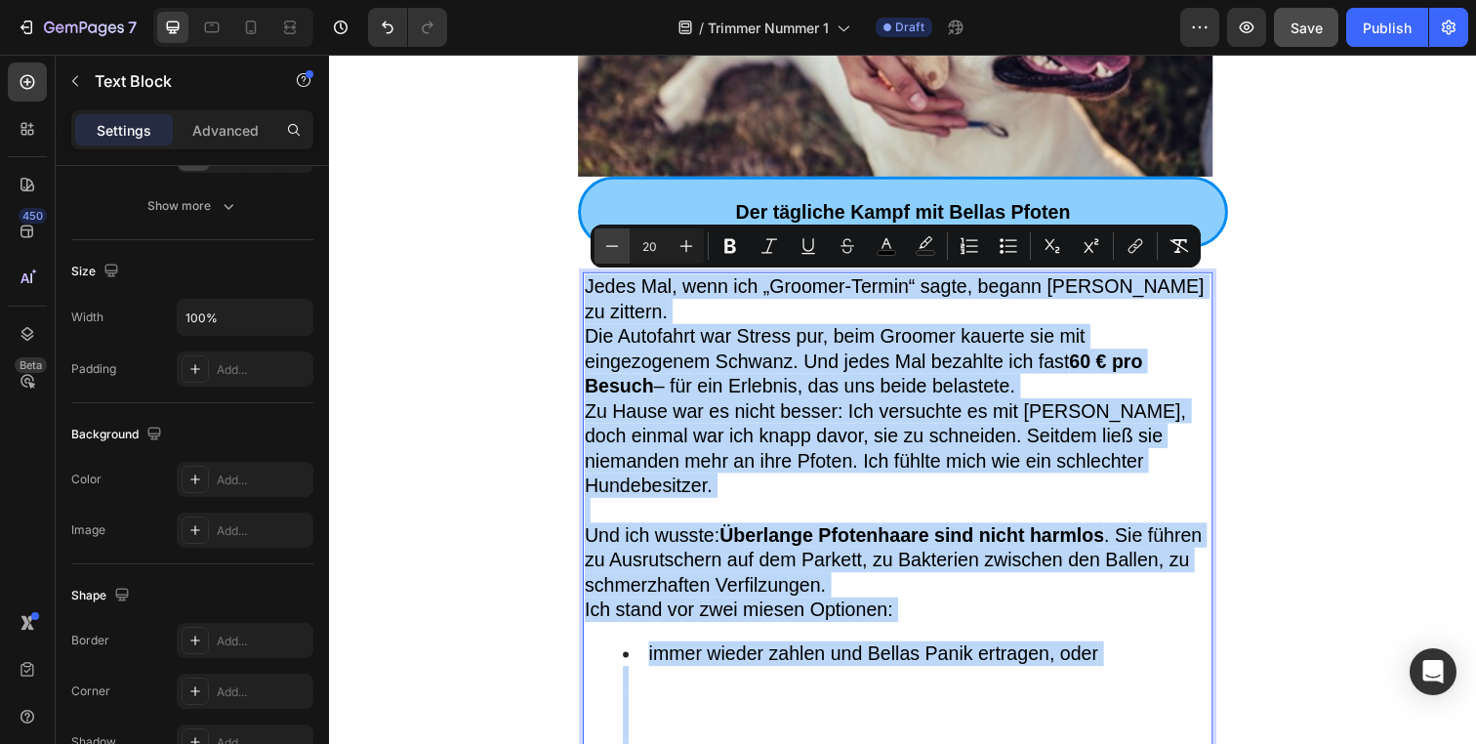
type input "19"
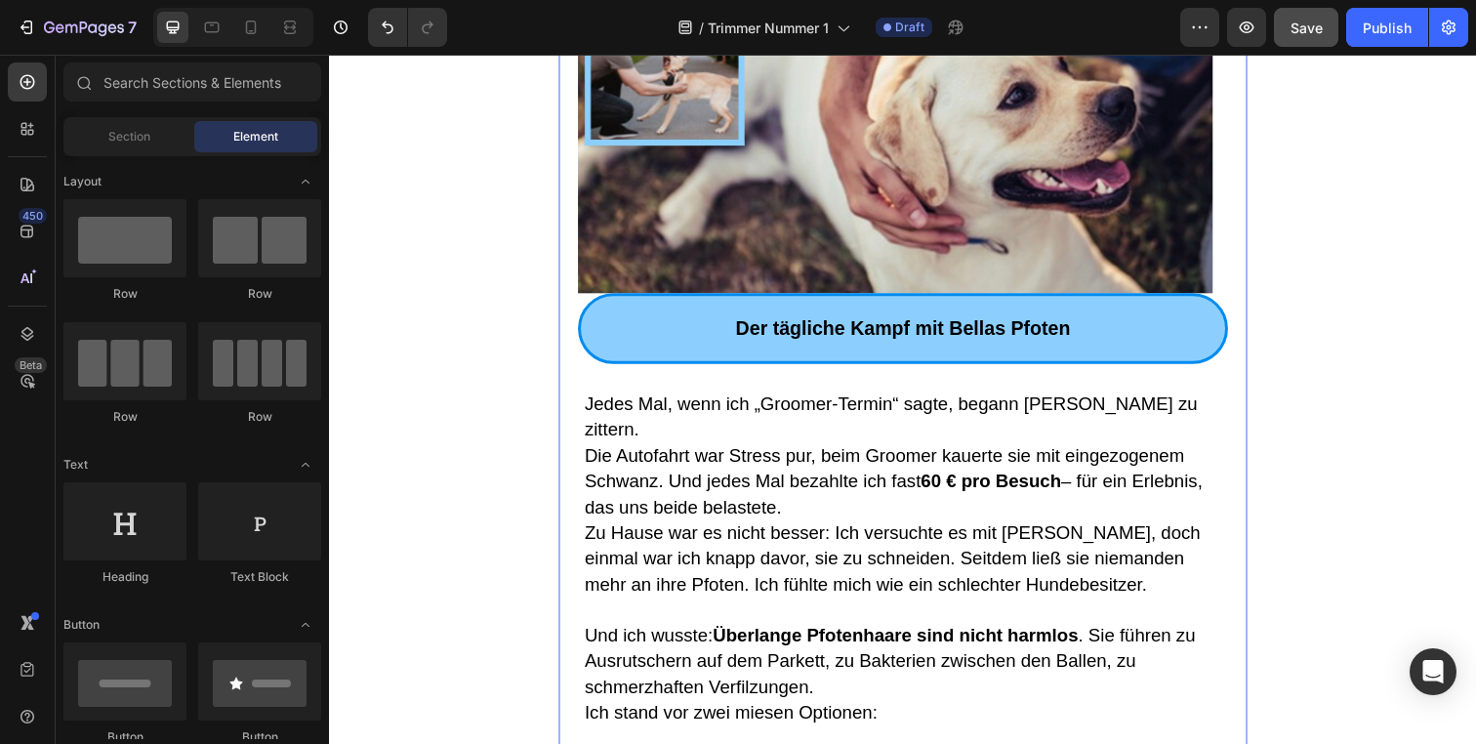
scroll to position [0, 0]
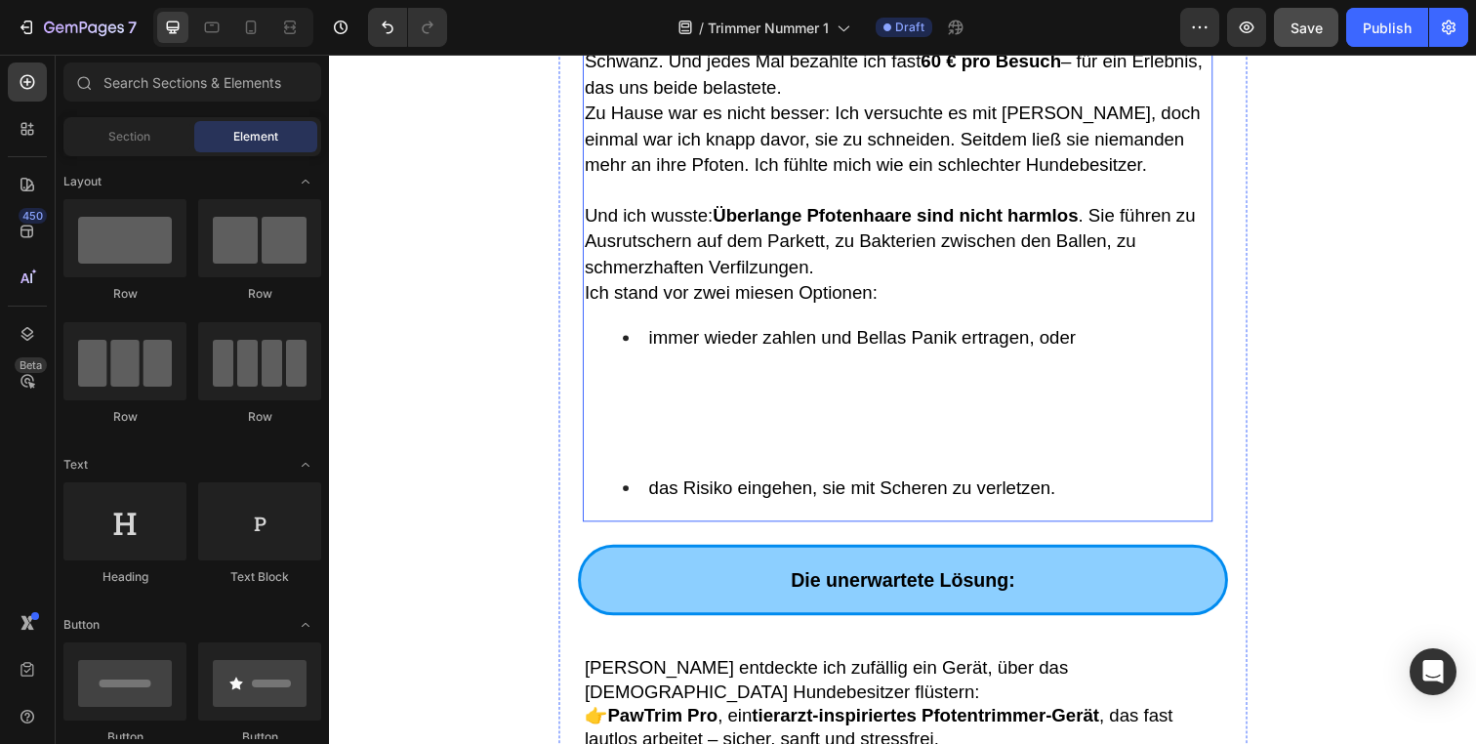
click at [773, 399] on li "immer wieder zahlen und Bellas Panik ertragen, oder" at bounding box center [929, 406] width 600 height 153
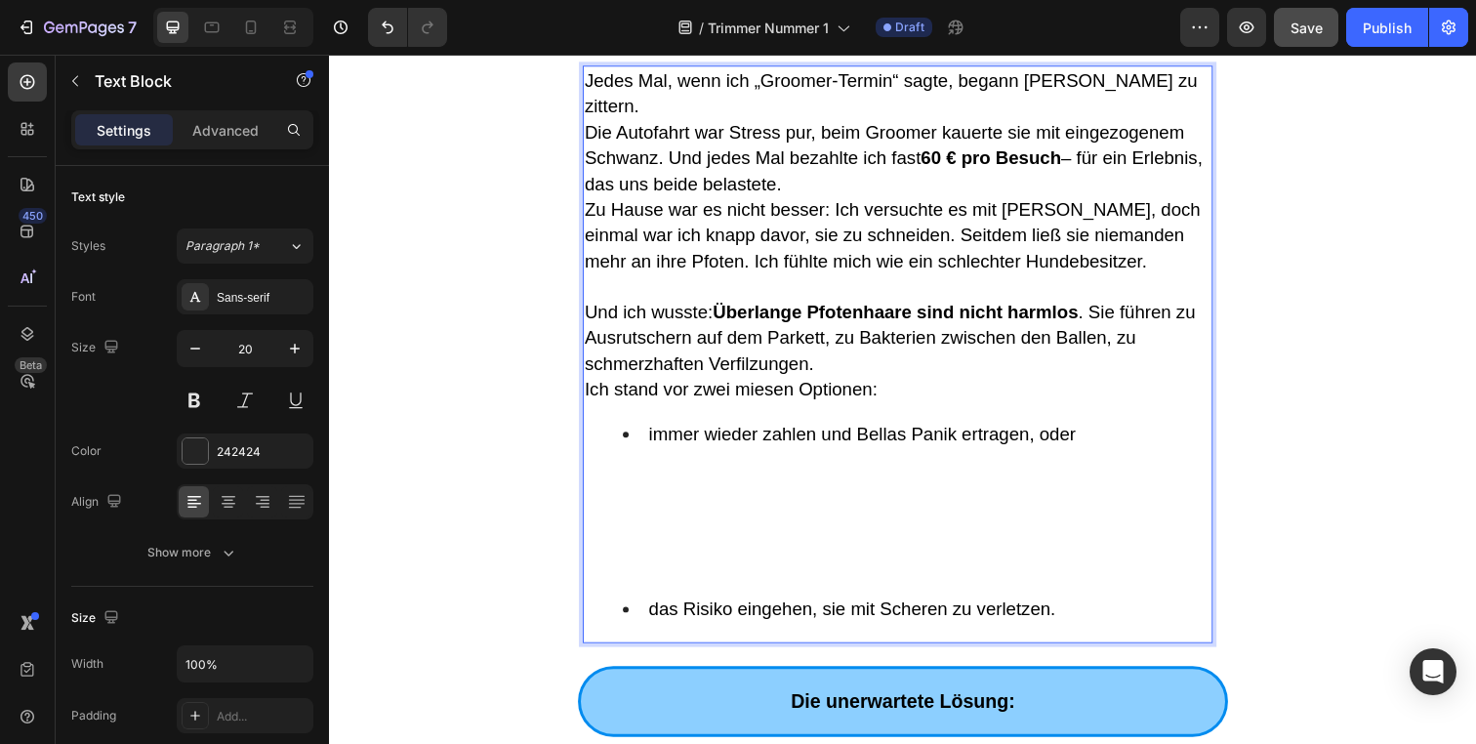
scroll to position [795, 0]
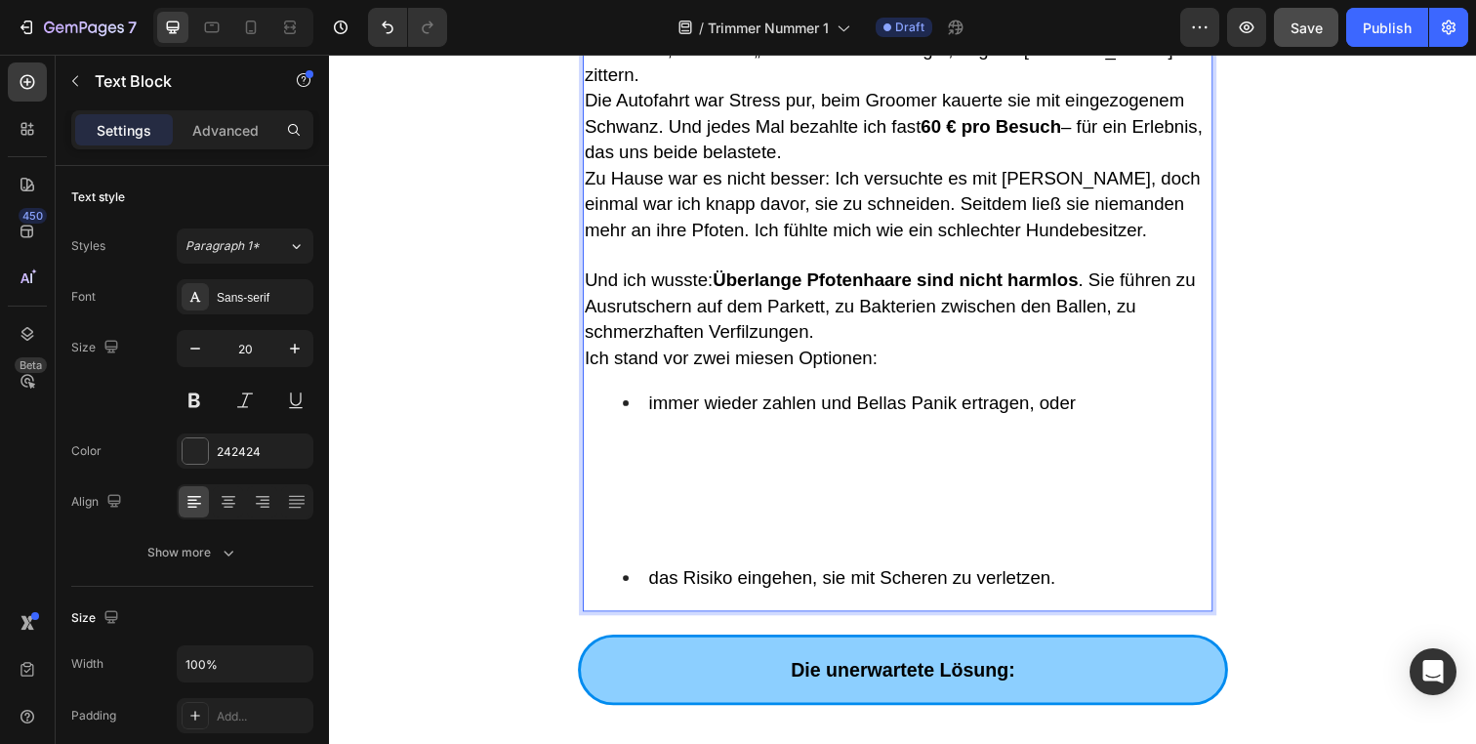
click at [728, 487] on li "immer wieder zahlen und Bellas Panik ertragen, oder" at bounding box center [929, 485] width 600 height 179
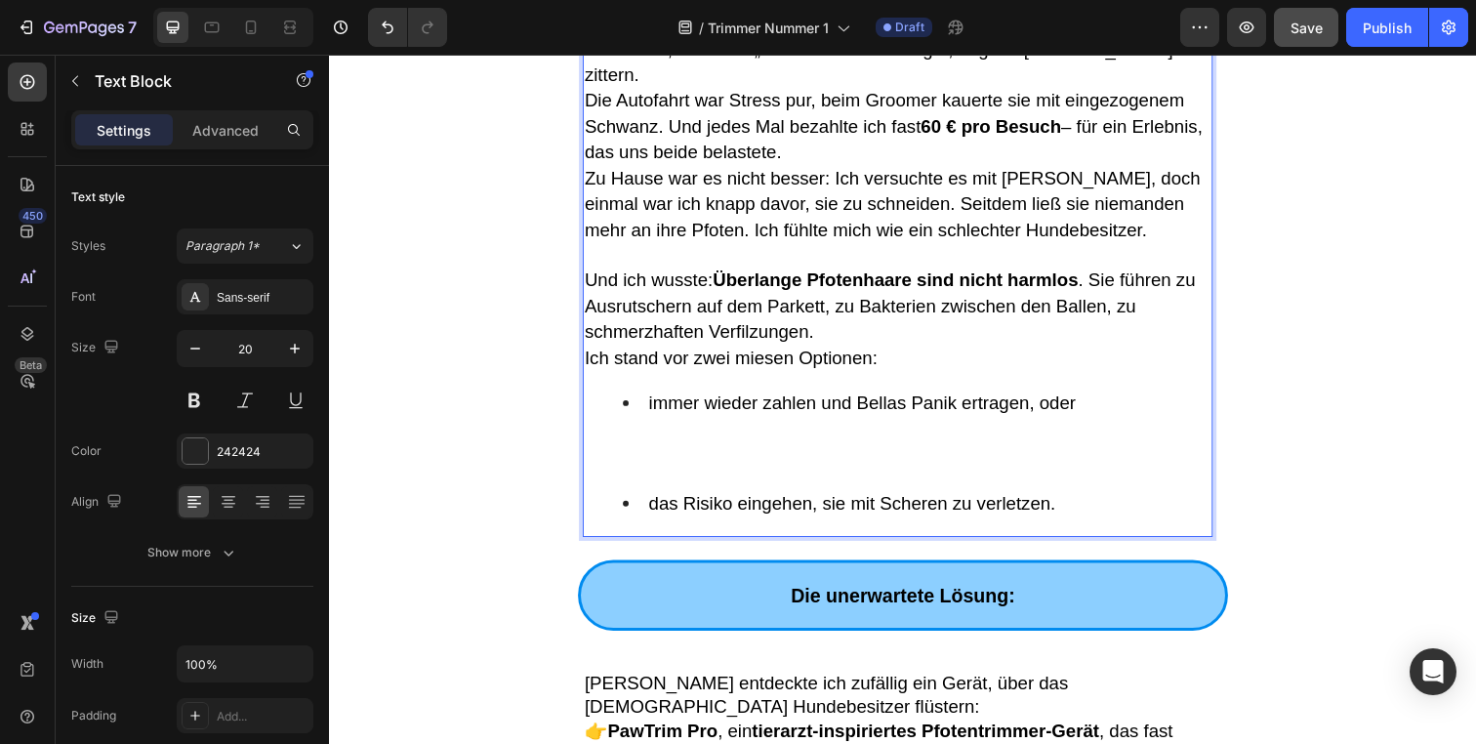
click at [702, 443] on li "immer wieder zahlen und Bellas Panik ertragen, oder ⁠⁠⁠⁠⁠⁠⁠" at bounding box center [929, 447] width 600 height 103
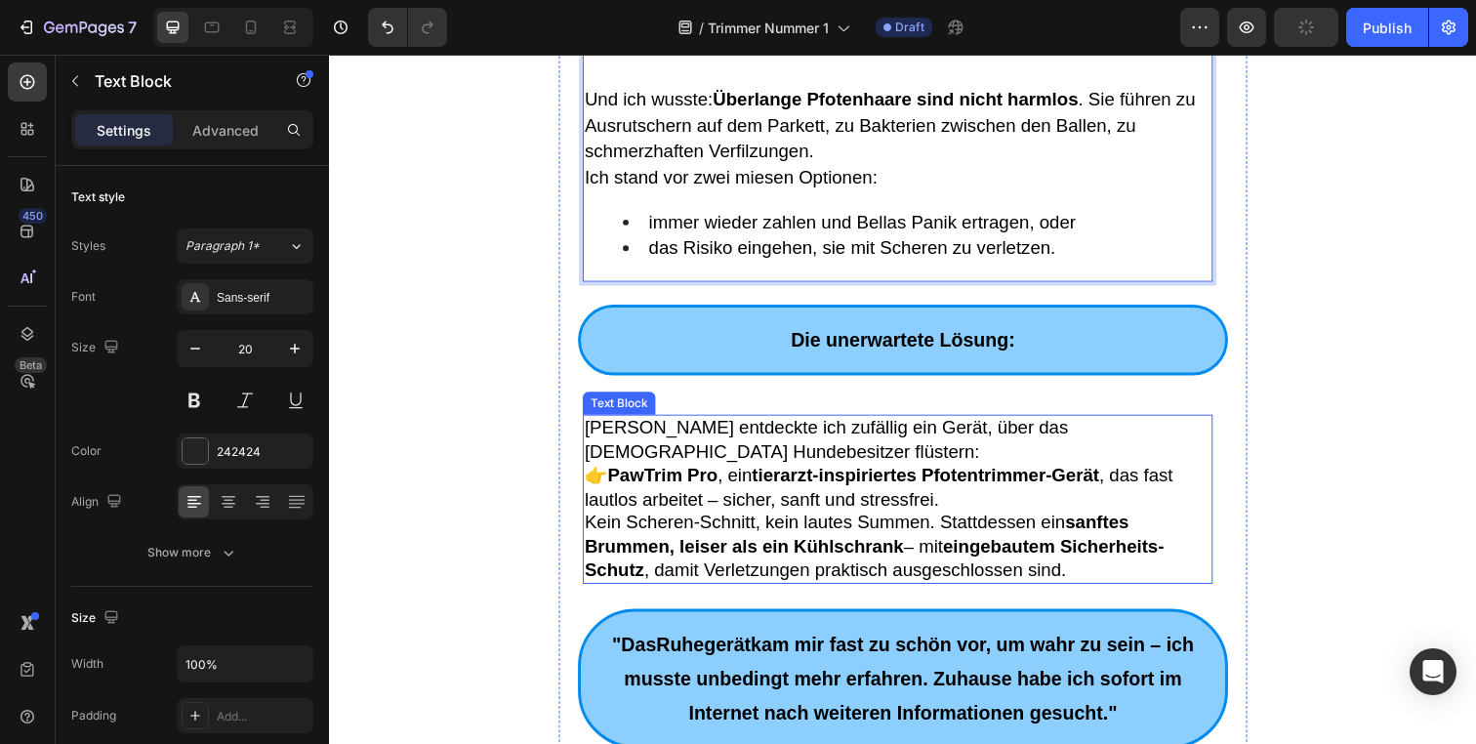
scroll to position [983, 0]
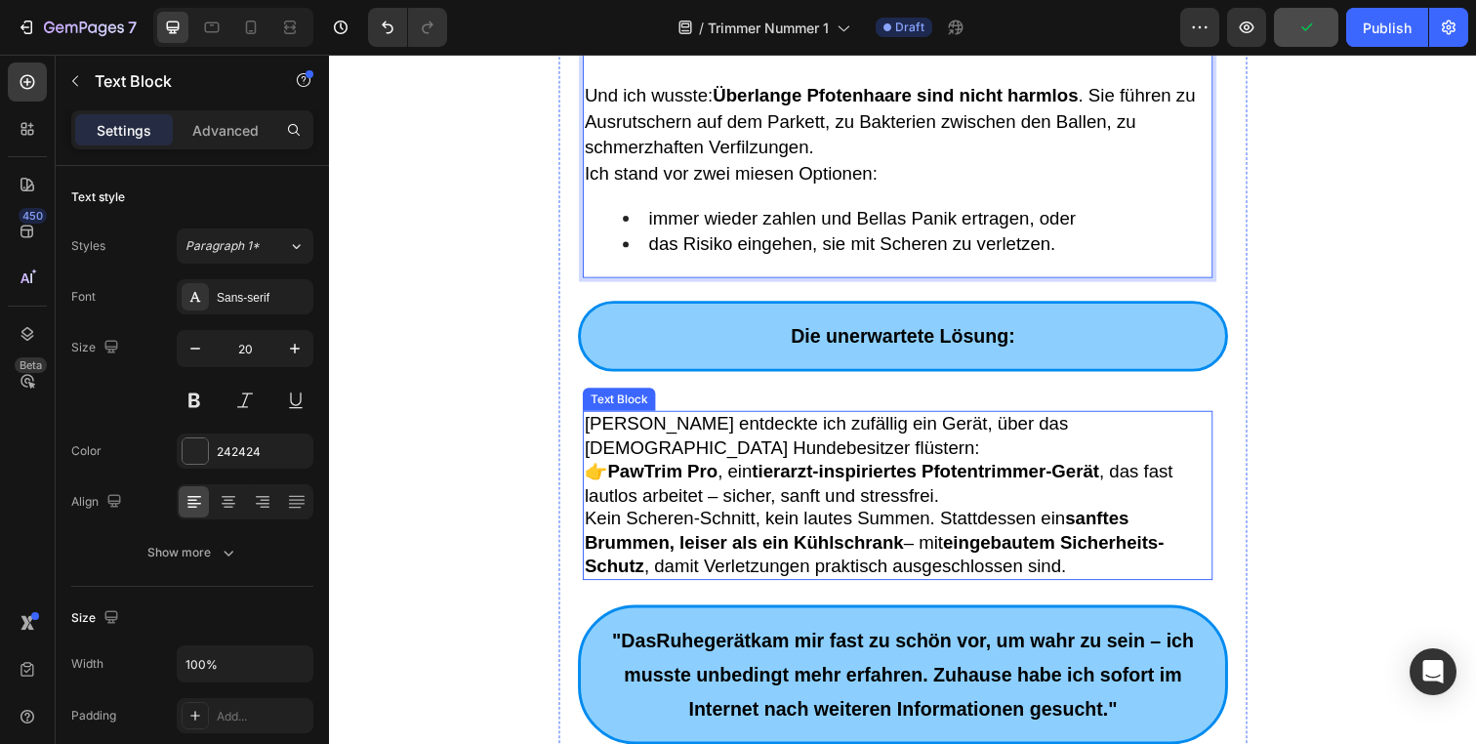
click at [601, 470] on span "👉 PawTrim Pro , ein tierarzt-inspiriertes Pfotentrimmer-Gerät , das fast lautlo…" at bounding box center [890, 492] width 600 height 45
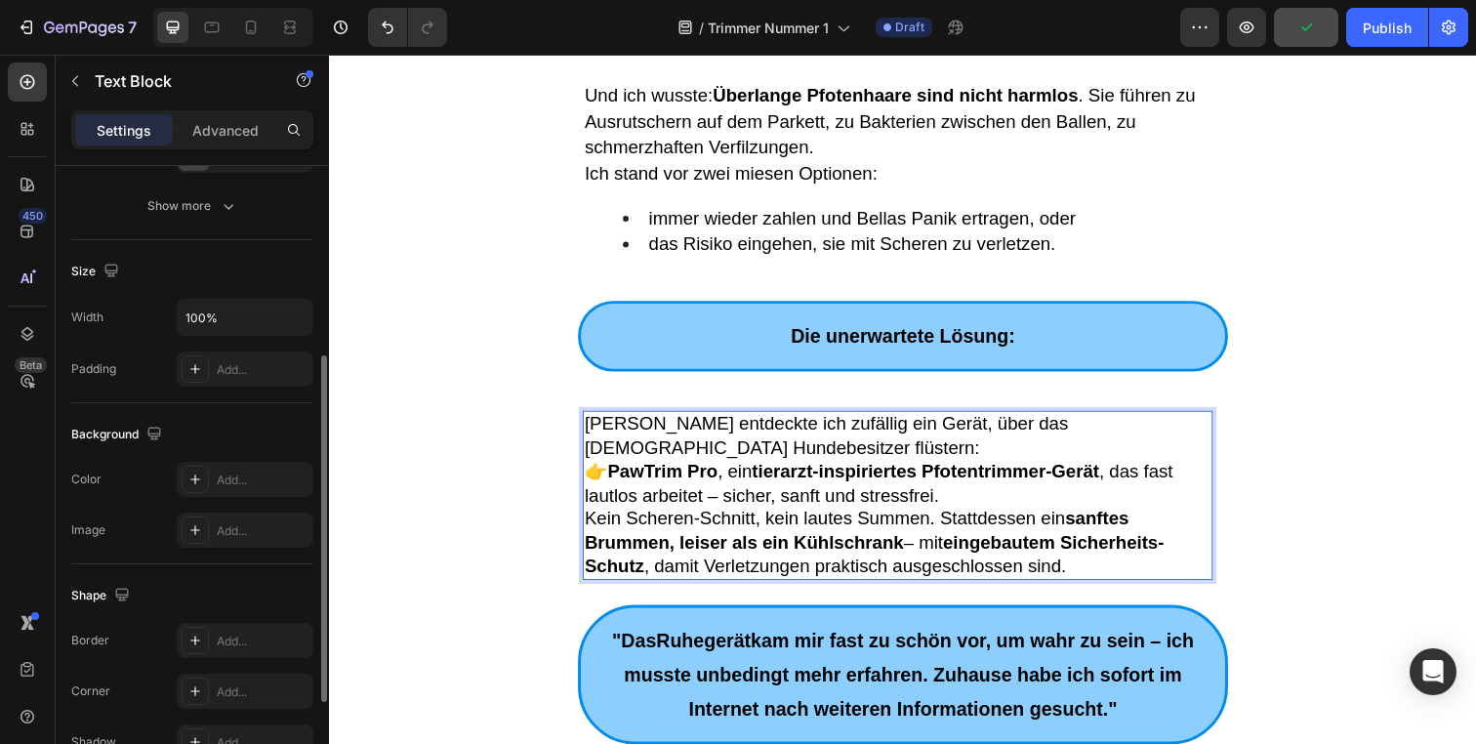
click at [613, 470] on strong "PawTrim Pro" at bounding box center [669, 480] width 112 height 21
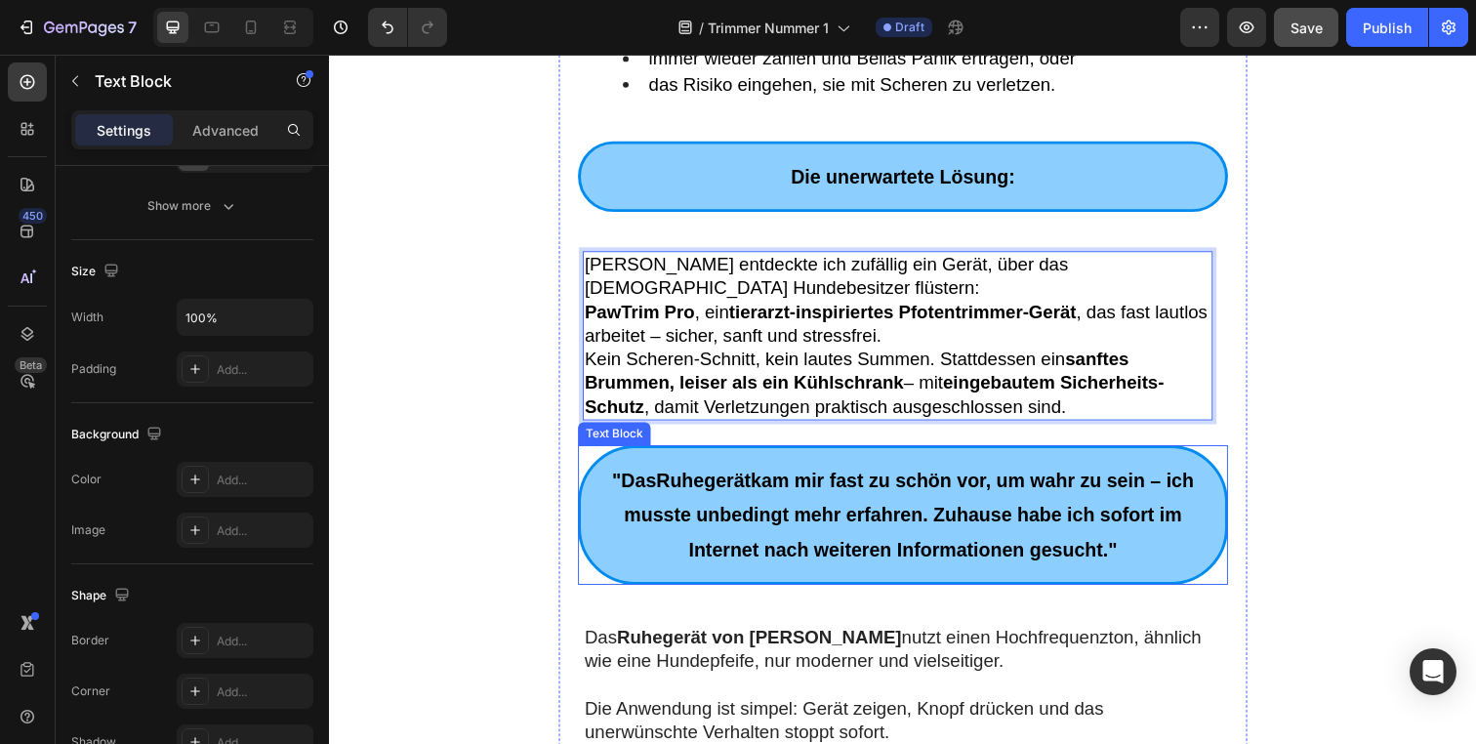
scroll to position [1158, 0]
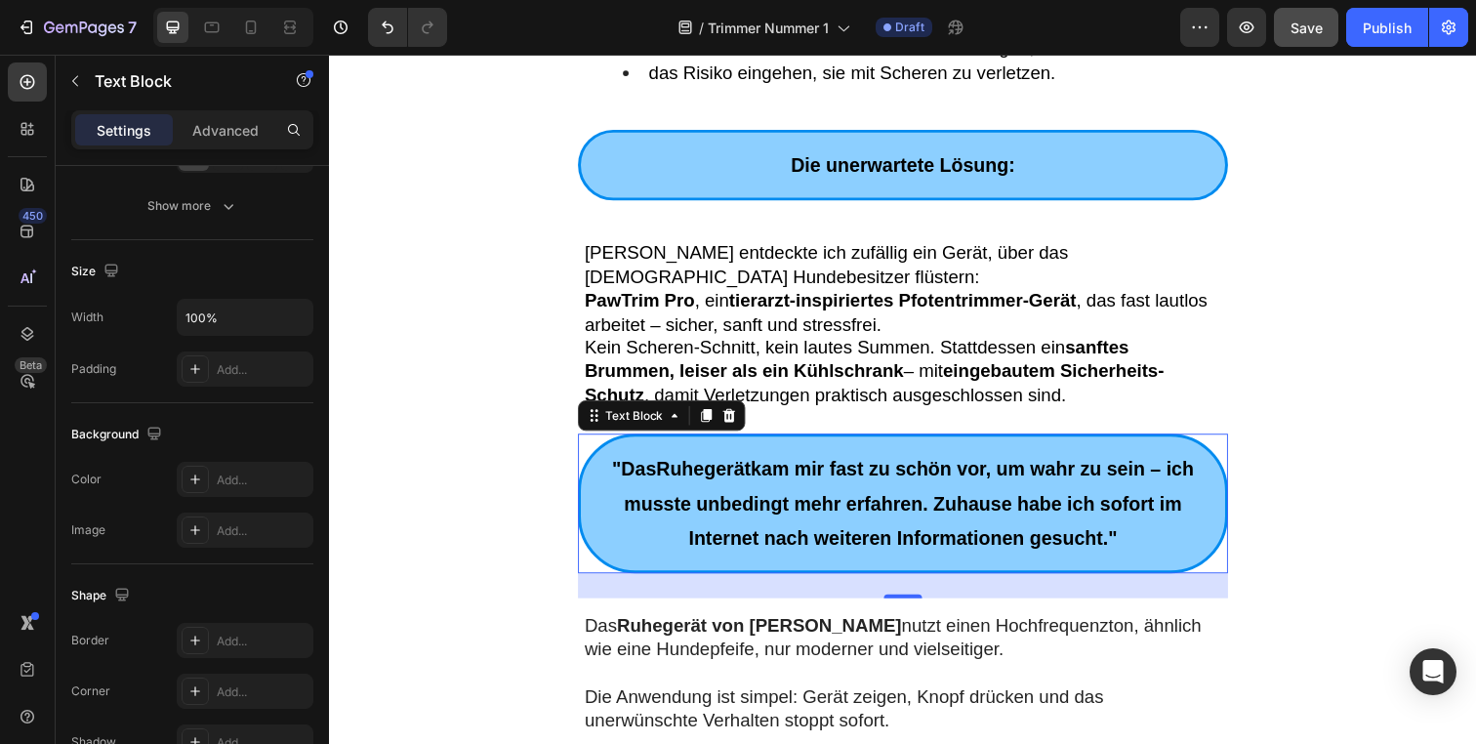
click at [785, 467] on span ""Das Ruhegerät kam mir fast zu schön vor, um wahr zu sein – ich musste unbeding…" at bounding box center [915, 513] width 595 height 92
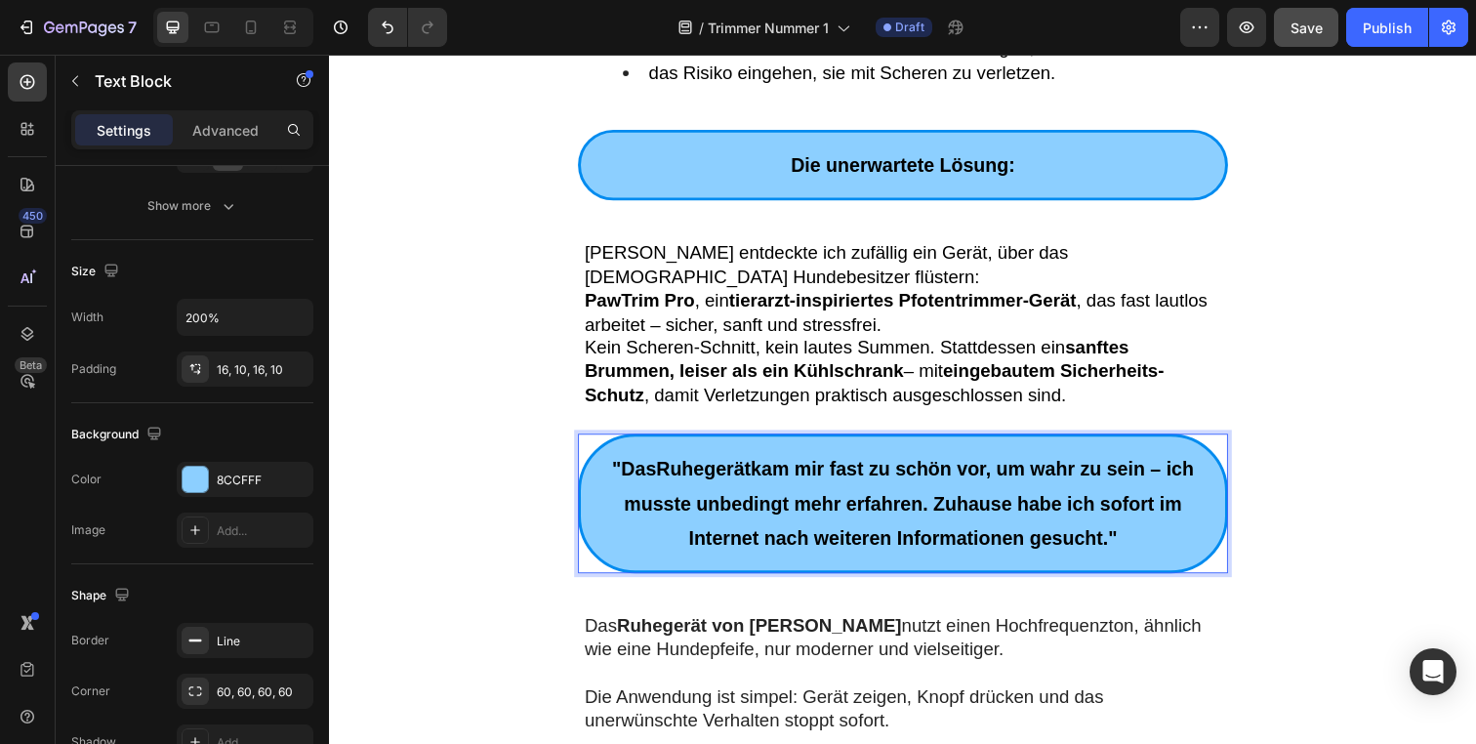
click at [785, 467] on span ""Das Ruhegerät kam mir fast zu schön vor, um wahr zu sein – ich musste unbeding…" at bounding box center [915, 513] width 595 height 92
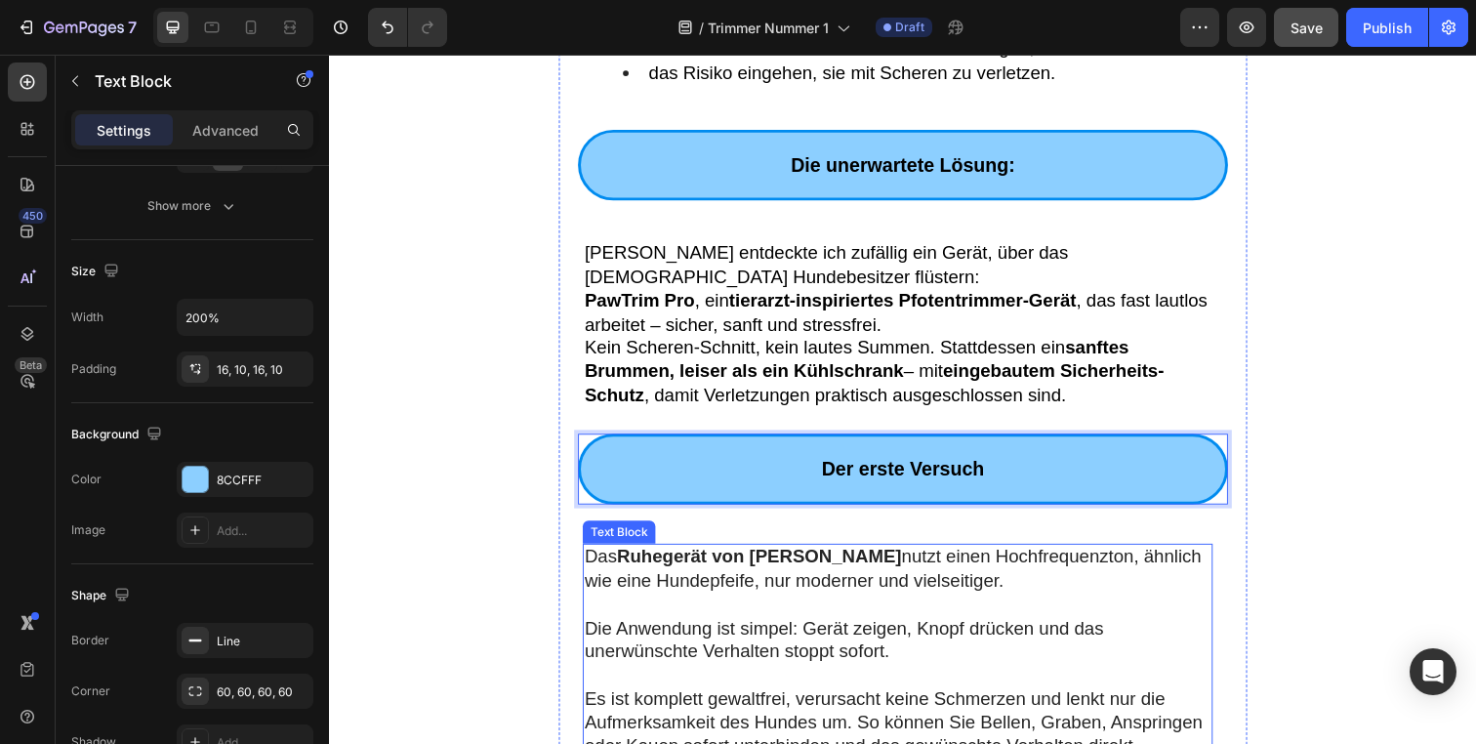
click at [773, 604] on p "Rich Text Editor. Editing area: main" at bounding box center [910, 616] width 640 height 24
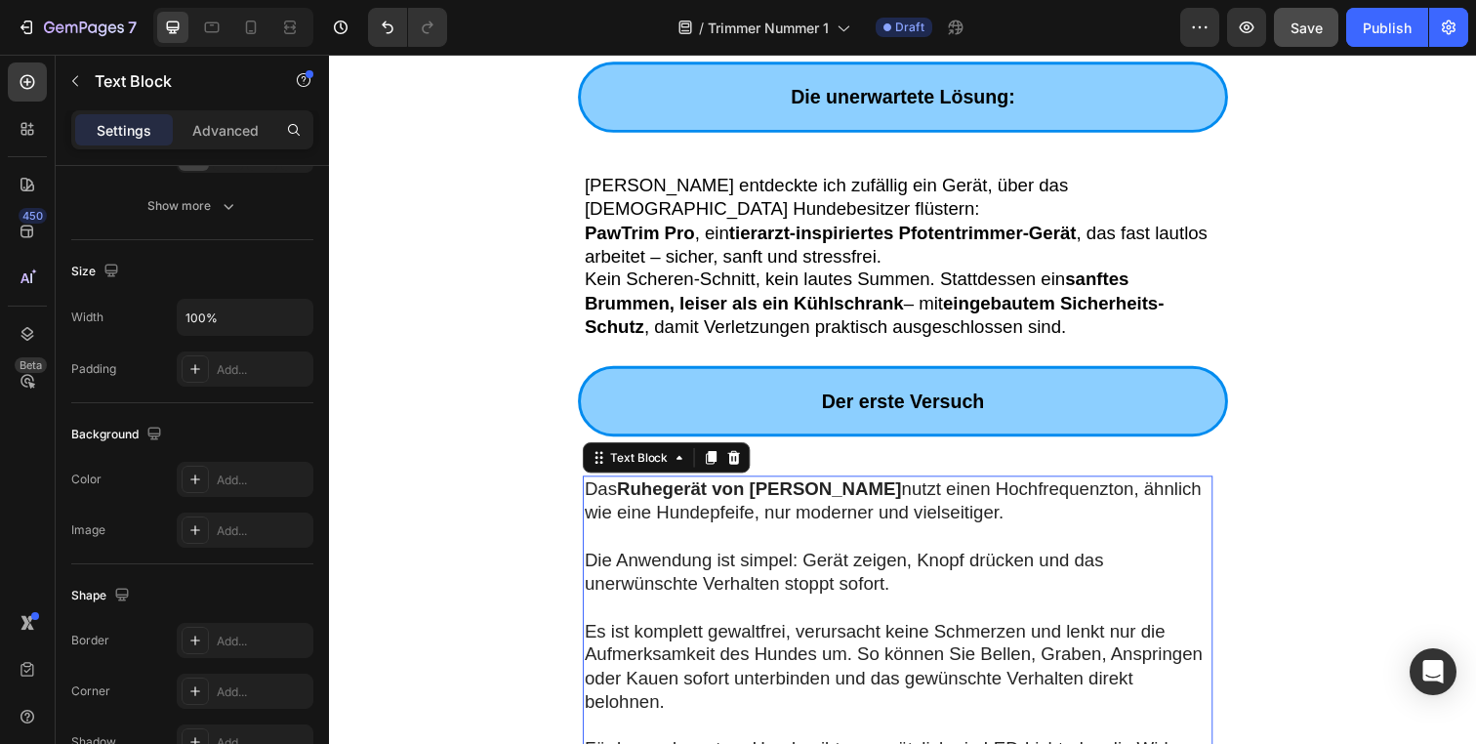
scroll to position [1338, 0]
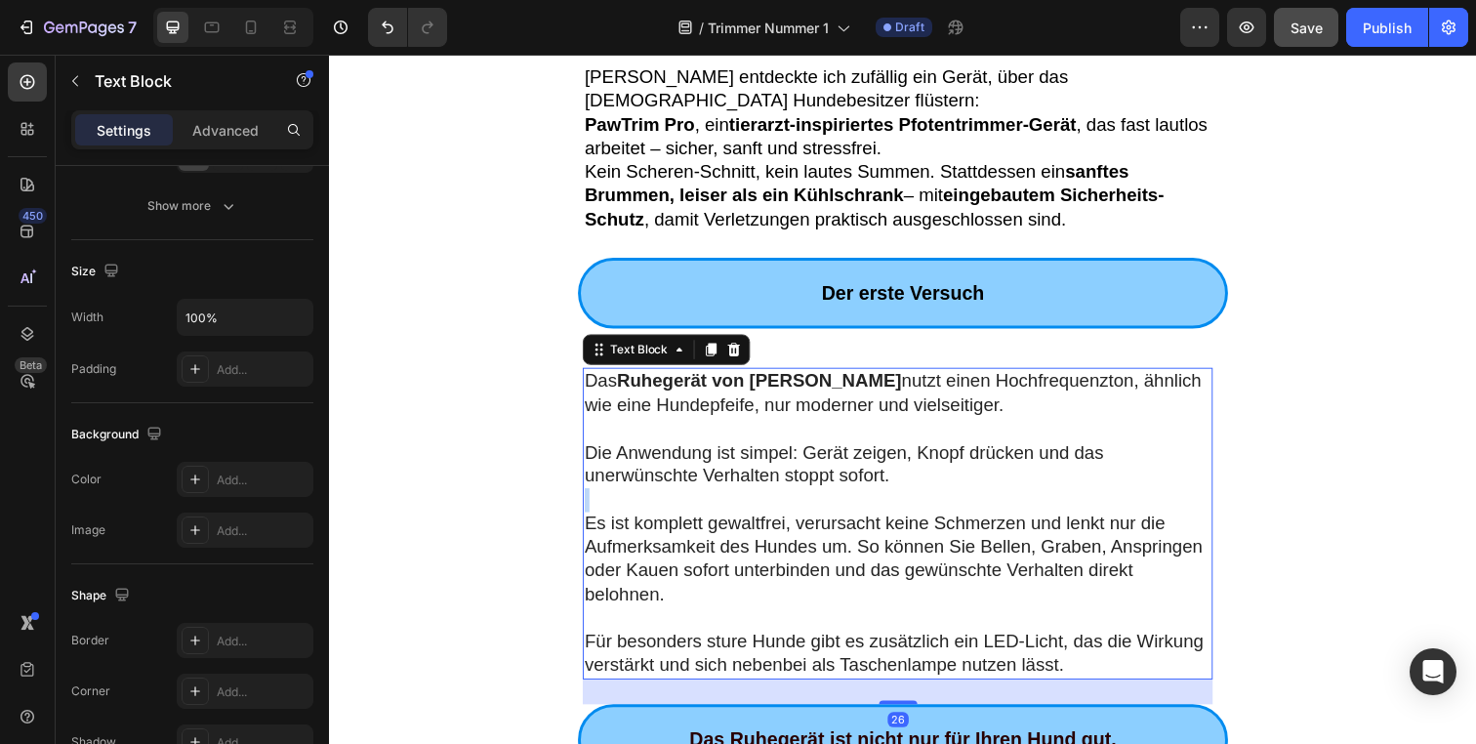
click at [771, 497] on p "Rich Text Editor. Editing area: main" at bounding box center [910, 509] width 640 height 24
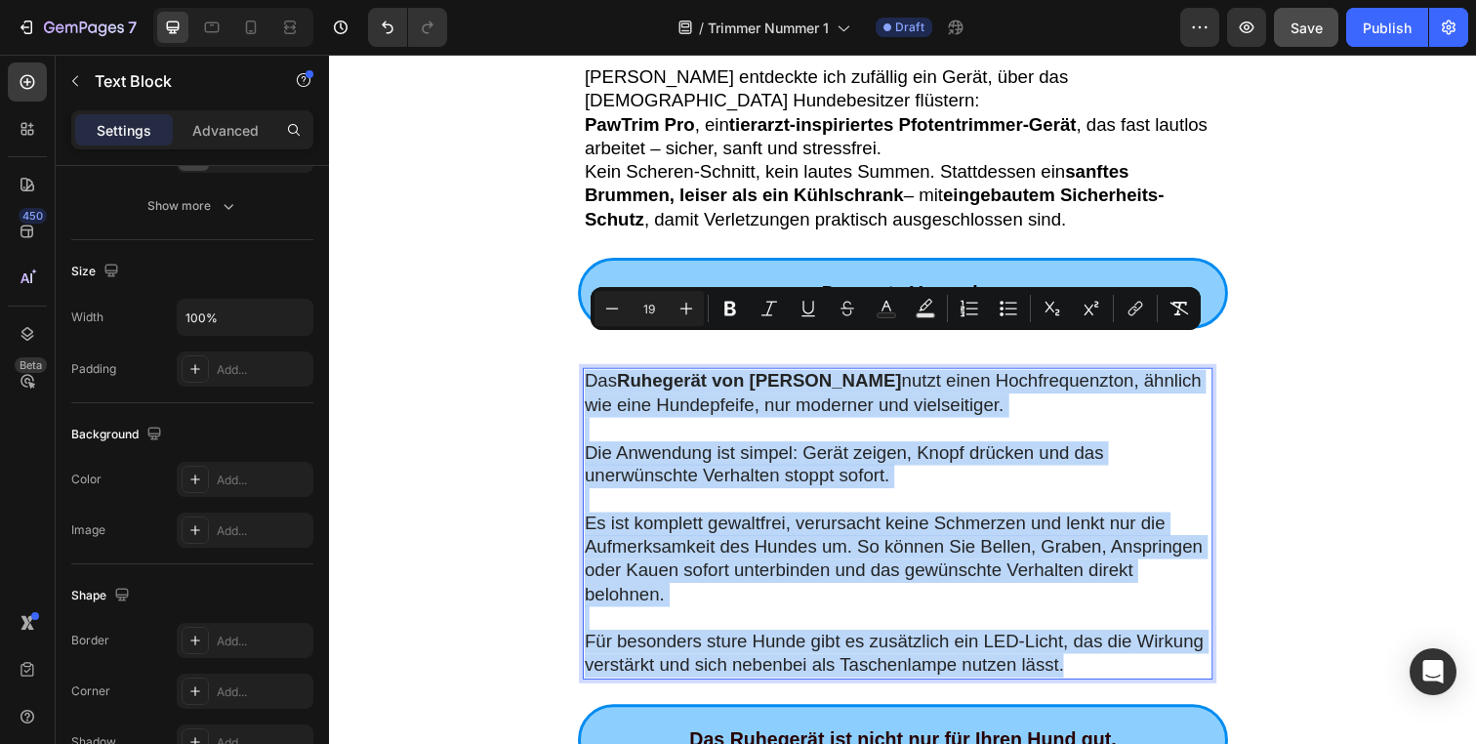
type input "11"
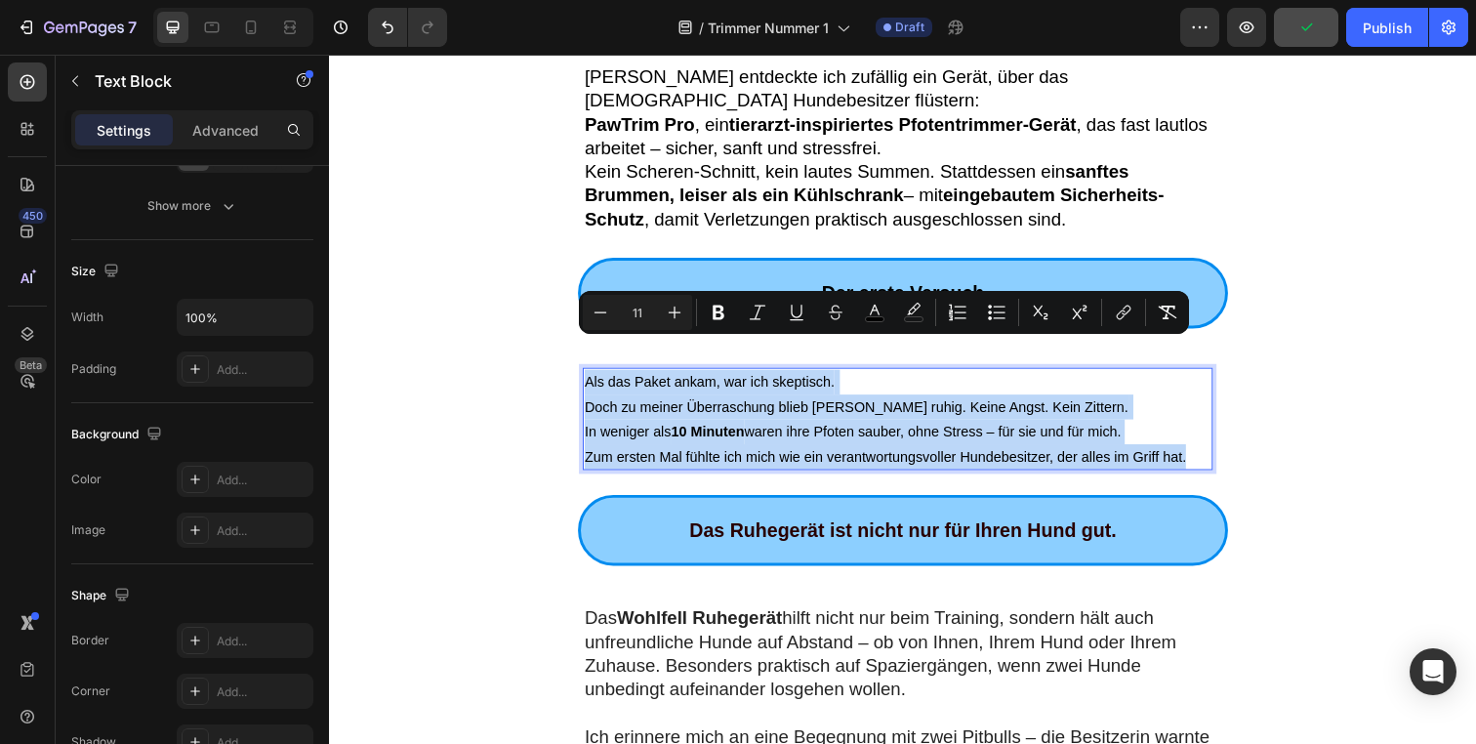
drag, startPoint x: 1209, startPoint y: 428, endPoint x: 557, endPoint y: 356, distance: 655.1
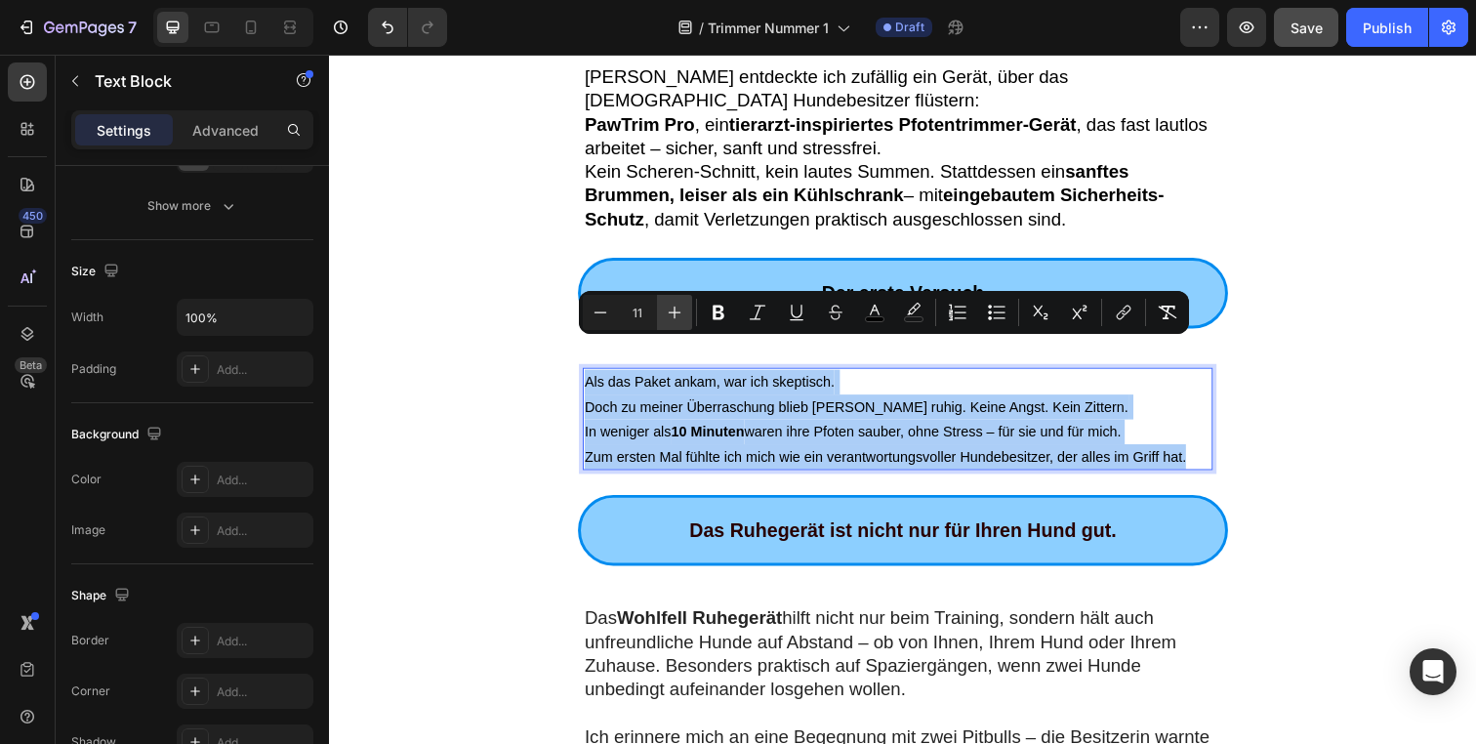
click at [672, 303] on icon "Editor contextual toolbar" at bounding box center [675, 313] width 20 height 20
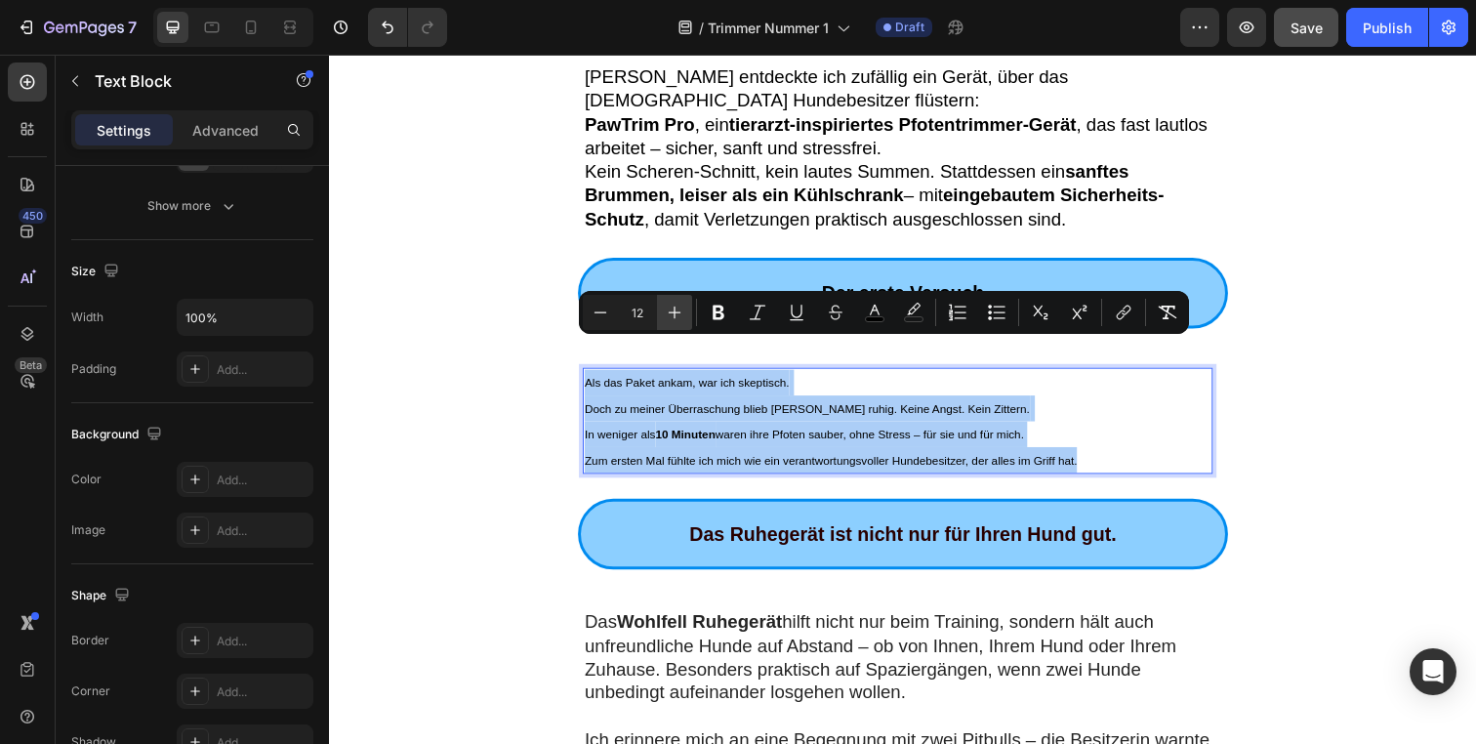
click at [672, 303] on icon "Editor contextual toolbar" at bounding box center [675, 313] width 20 height 20
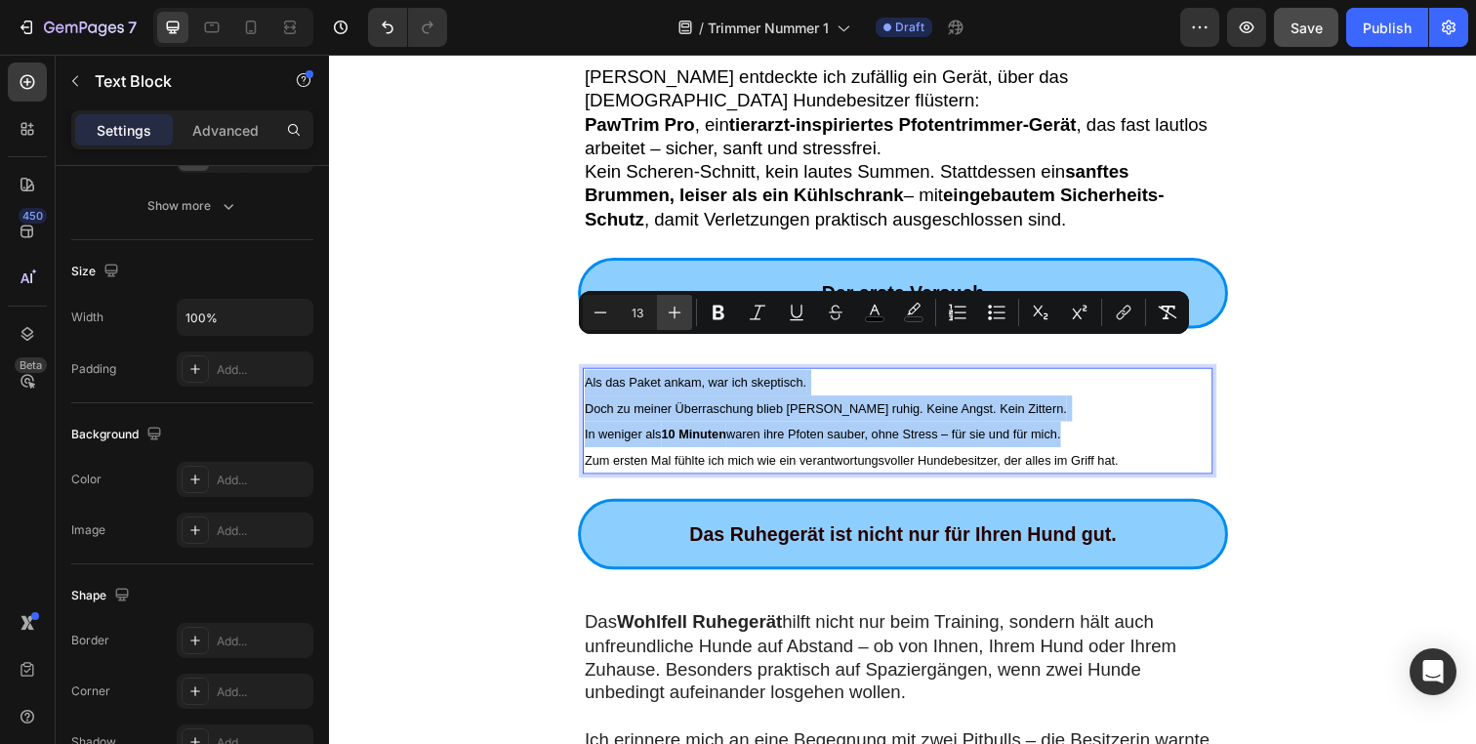
click at [670, 303] on icon "Editor contextual toolbar" at bounding box center [675, 313] width 20 height 20
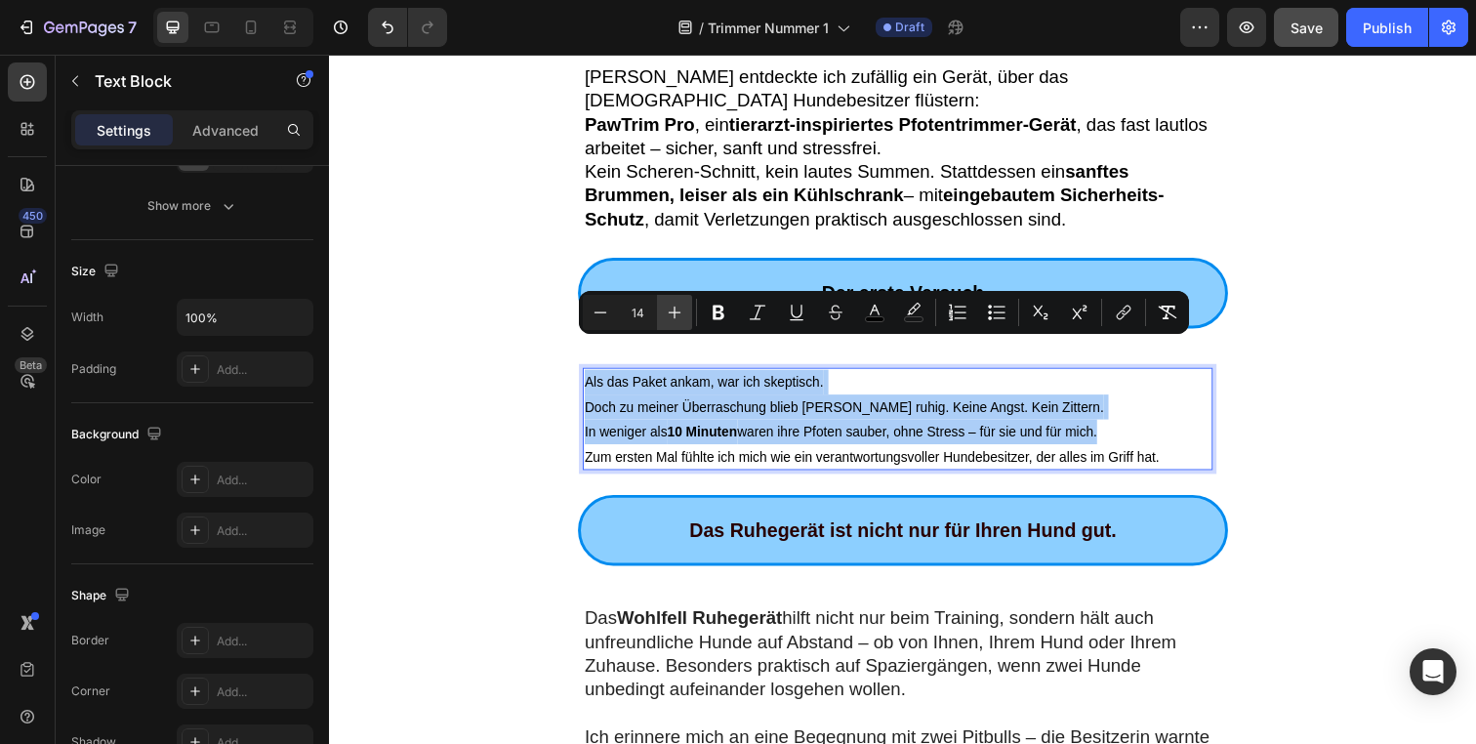
click at [670, 303] on icon "Editor contextual toolbar" at bounding box center [675, 313] width 20 height 20
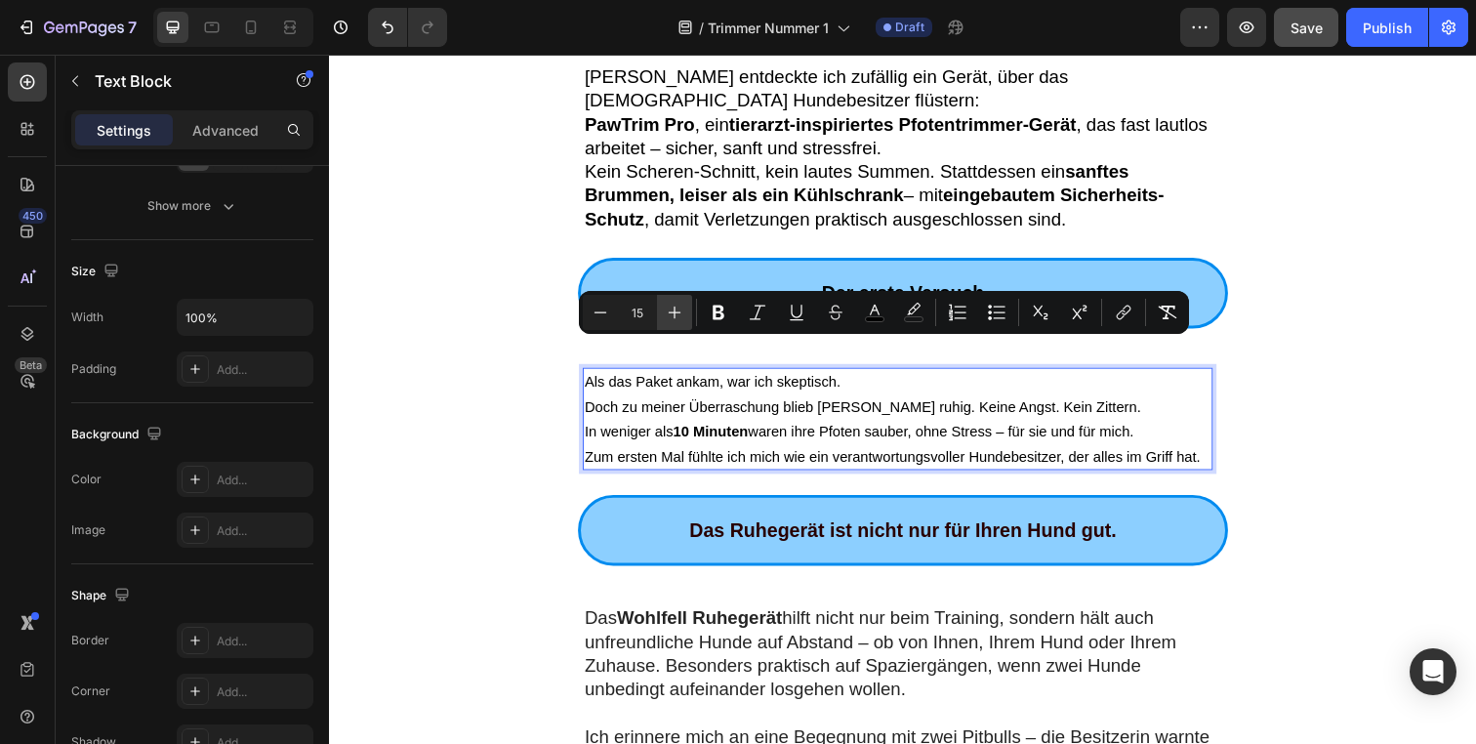
click at [670, 304] on icon "Editor contextual toolbar" at bounding box center [675, 313] width 20 height 20
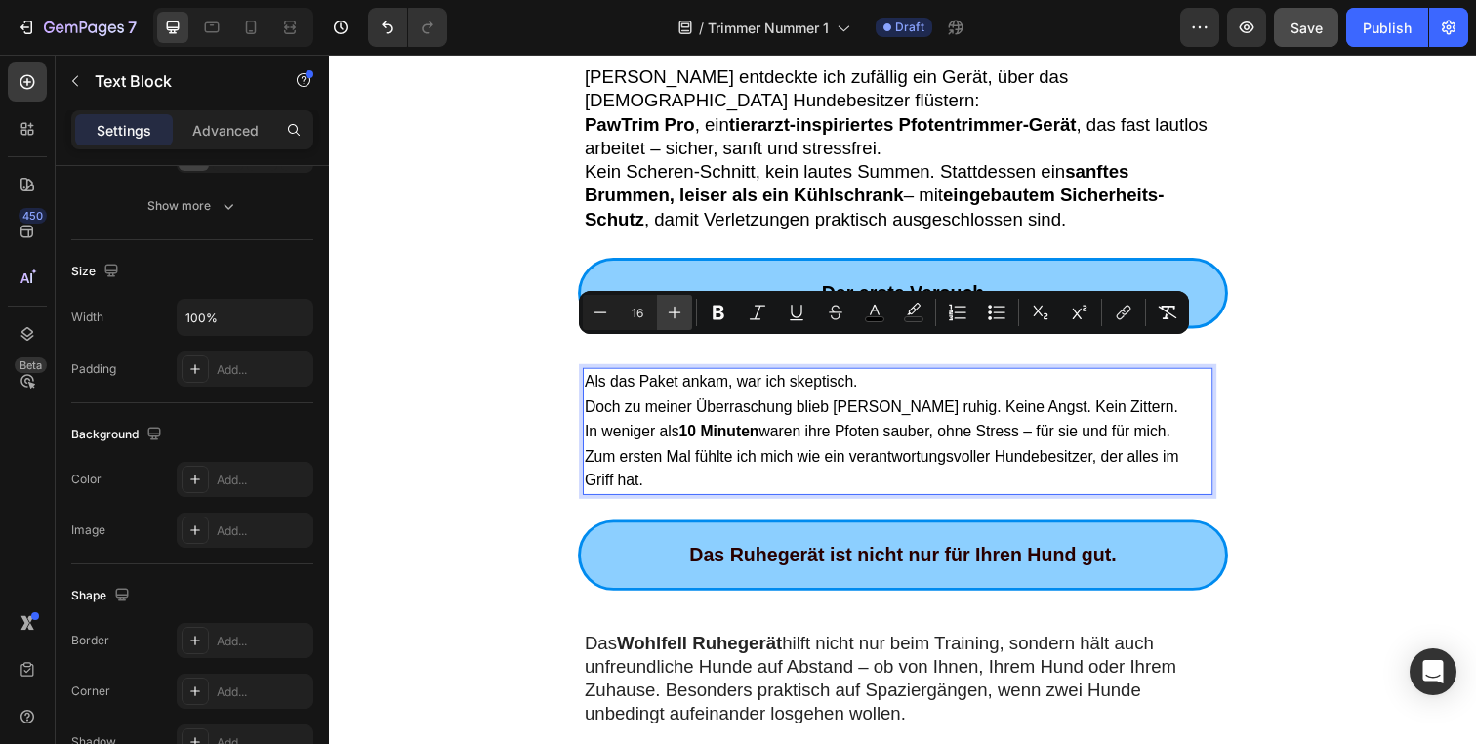
click at [670, 304] on icon "Editor contextual toolbar" at bounding box center [675, 313] width 20 height 20
click at [670, 305] on icon "Editor contextual toolbar" at bounding box center [675, 313] width 20 height 20
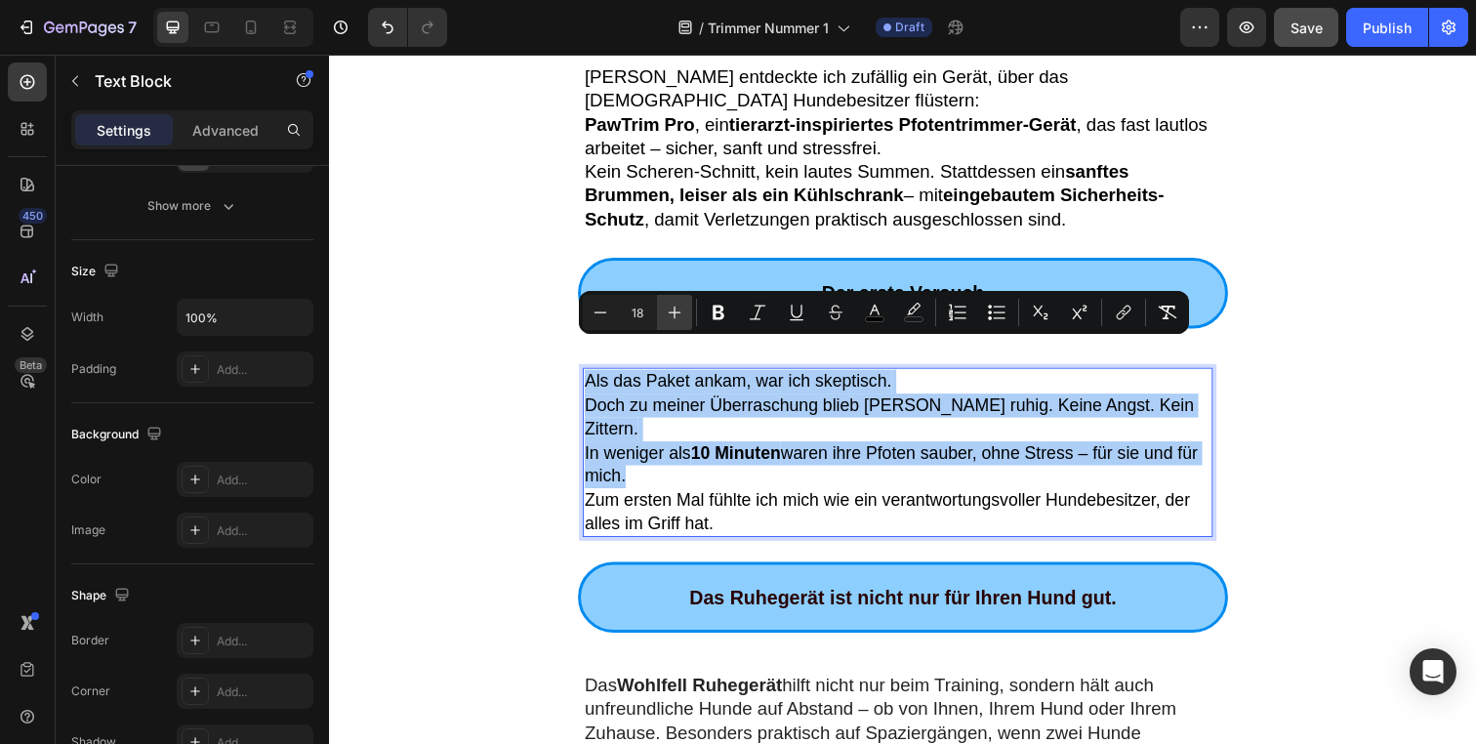
click at [669, 305] on icon "Editor contextual toolbar" at bounding box center [675, 313] width 20 height 20
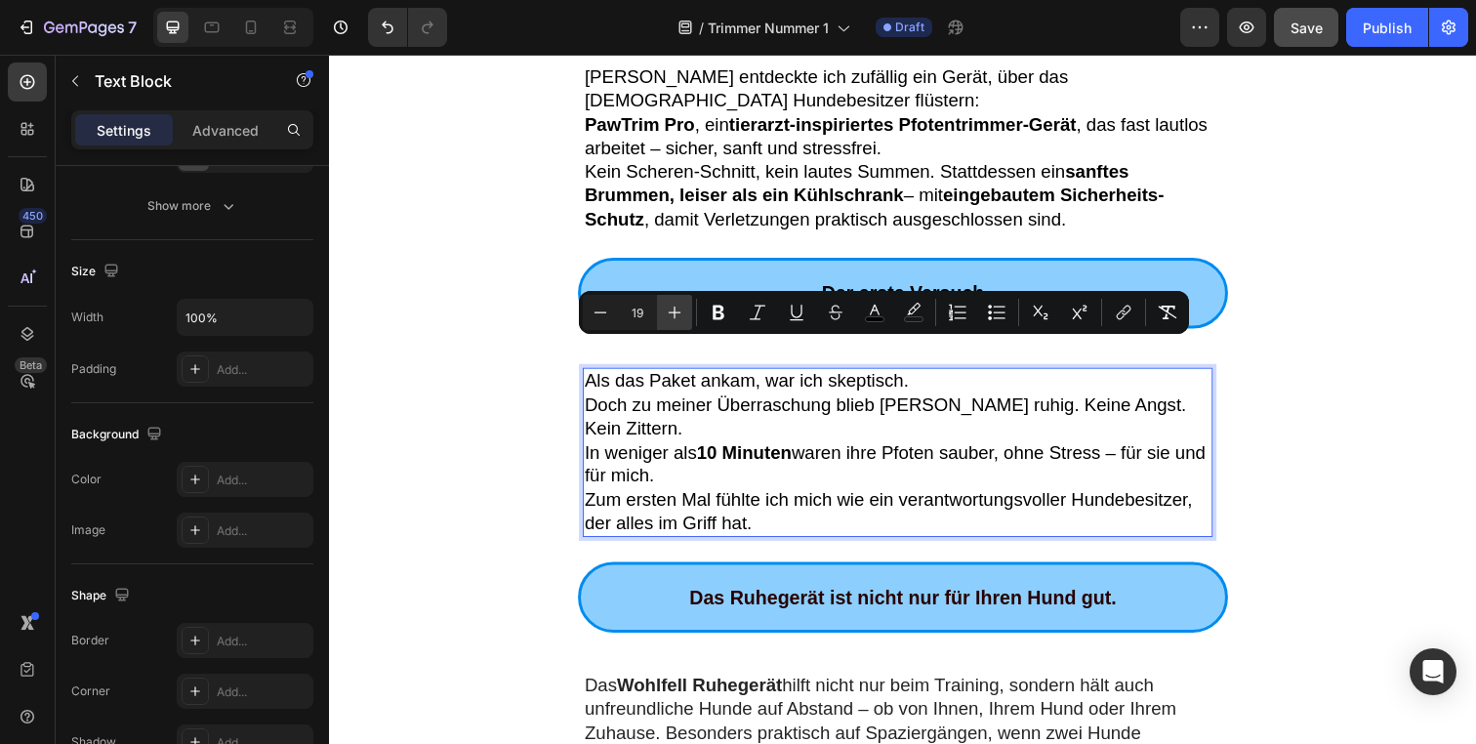
click at [669, 305] on icon "Editor contextual toolbar" at bounding box center [675, 313] width 20 height 20
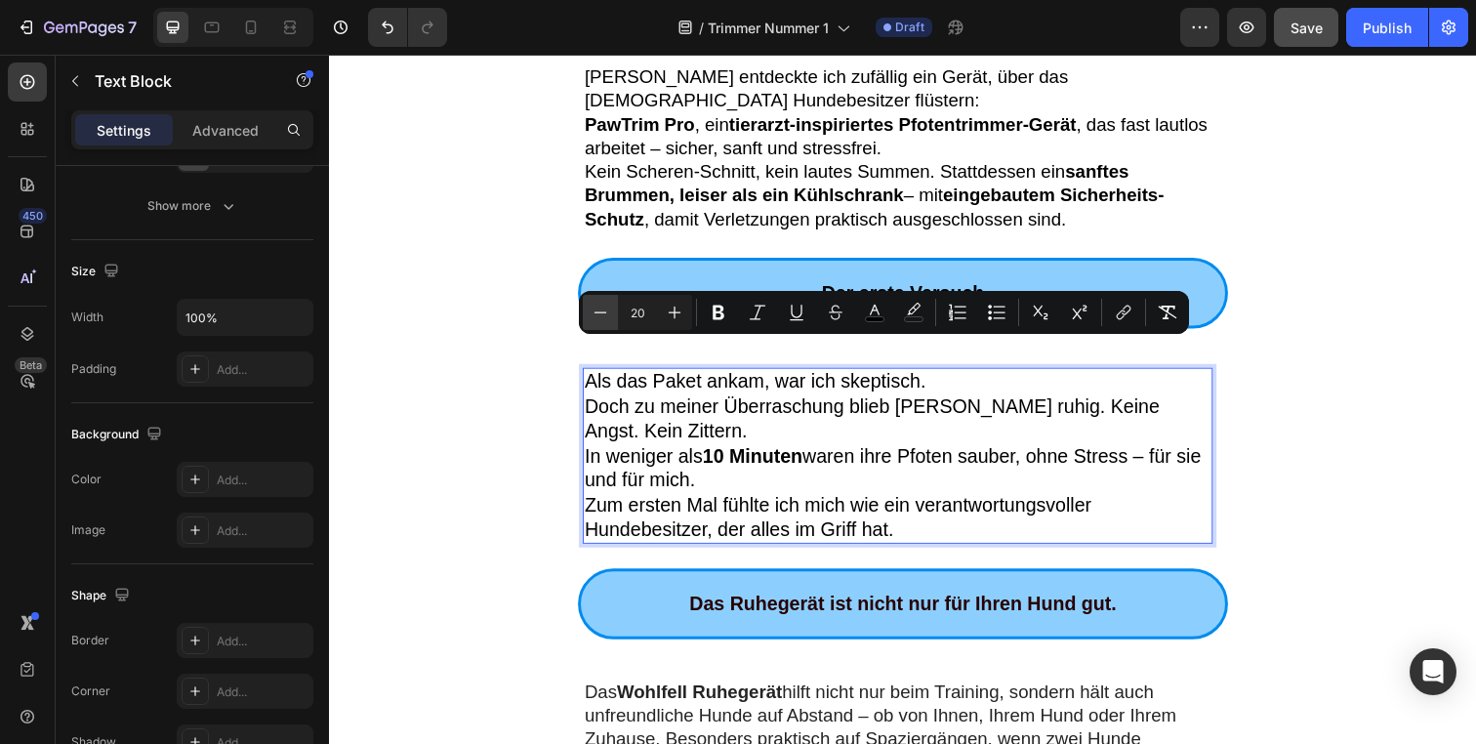
click at [602, 310] on icon "Editor contextual toolbar" at bounding box center [601, 313] width 20 height 20
type input "19"
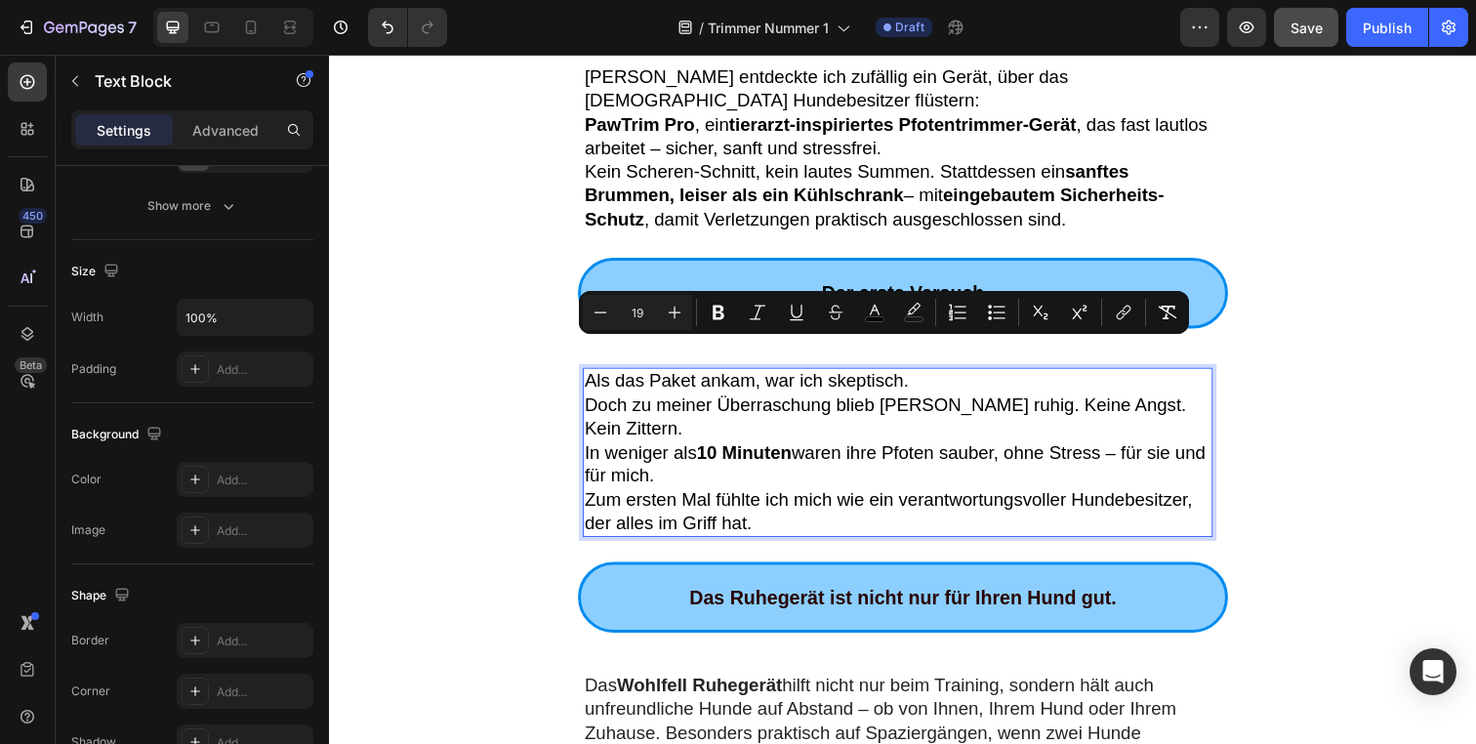
drag, startPoint x: 481, startPoint y: 400, endPoint x: 548, endPoint y: 411, distance: 67.3
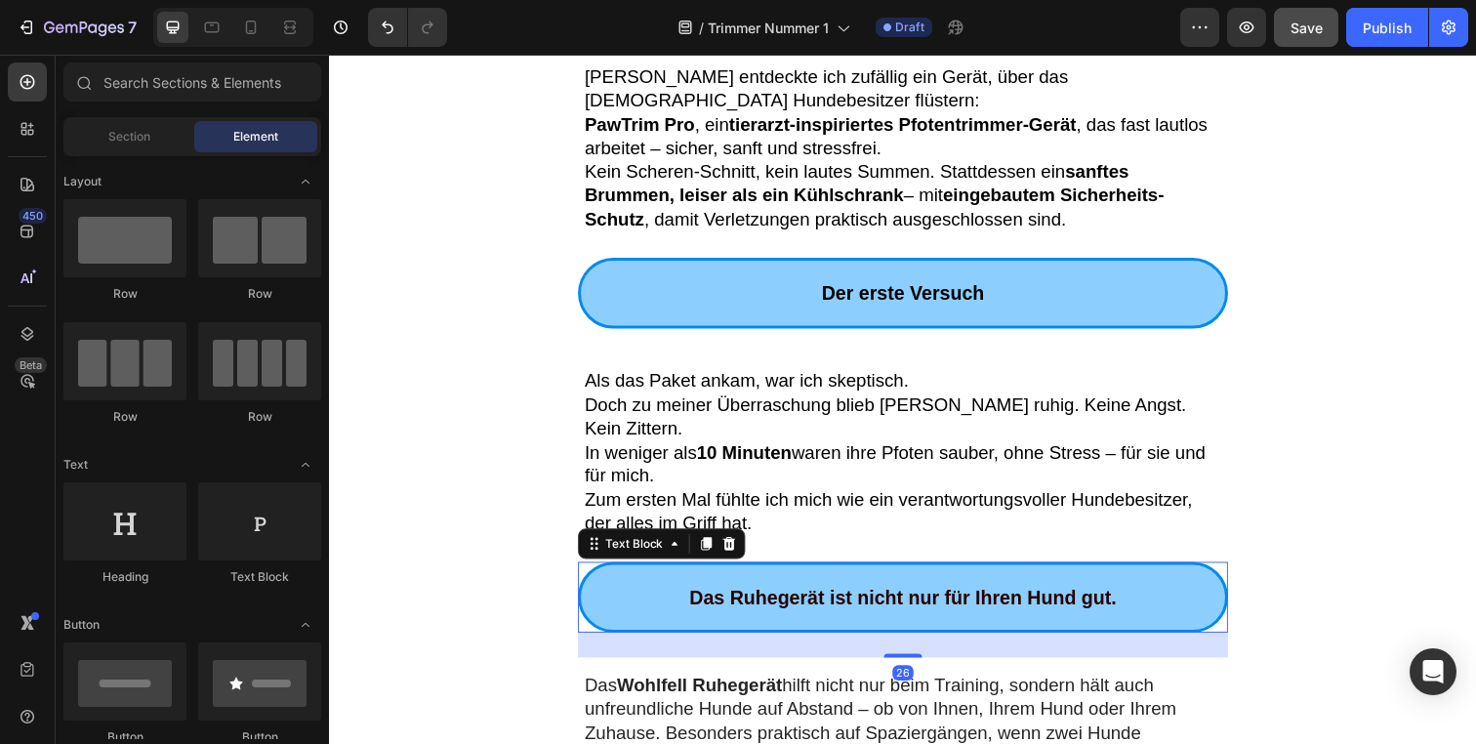
click at [777, 598] on strong "Das Ruhegerät ist nicht nur für Ihren Hund gut." at bounding box center [915, 608] width 436 height 21
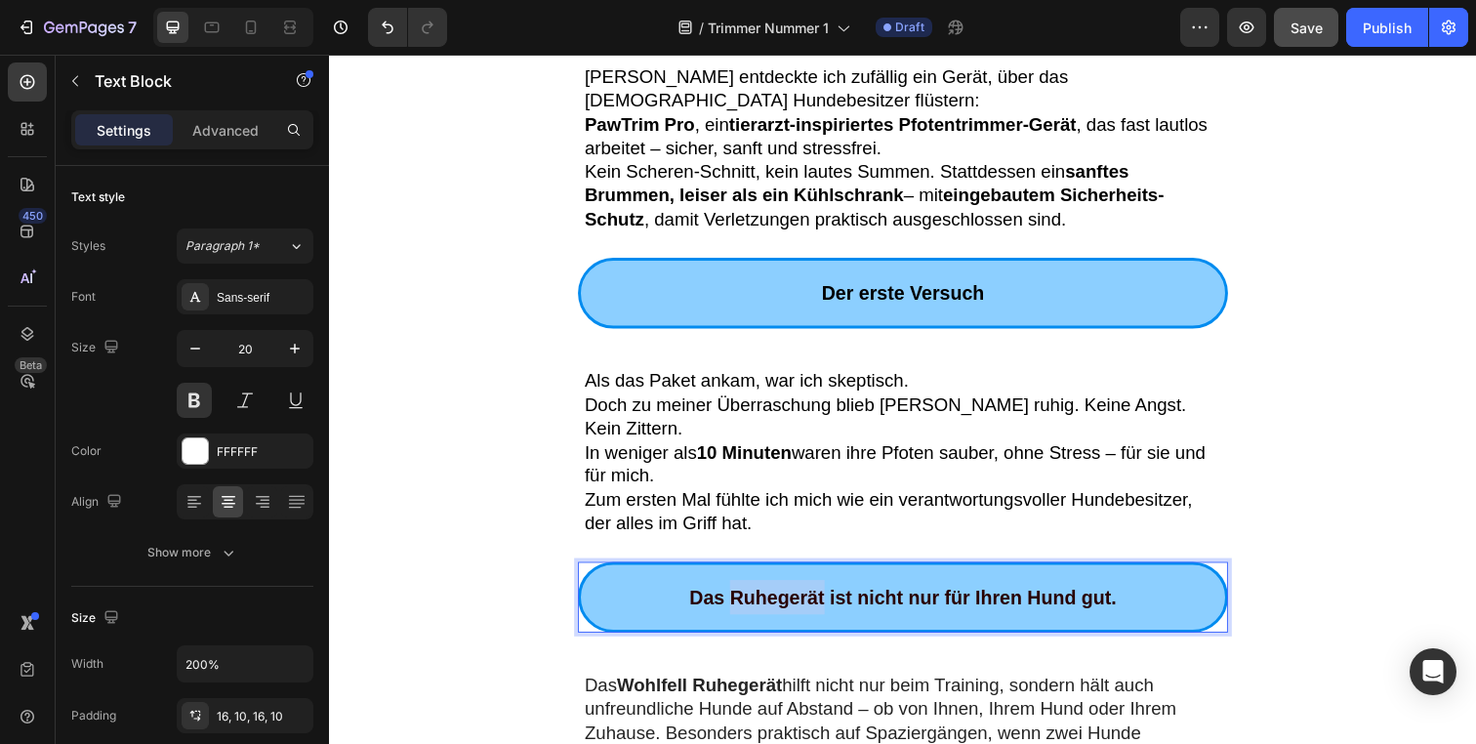
click at [777, 598] on strong "Das Ruhegerät ist nicht nur für Ihren Hund gut." at bounding box center [915, 608] width 436 height 21
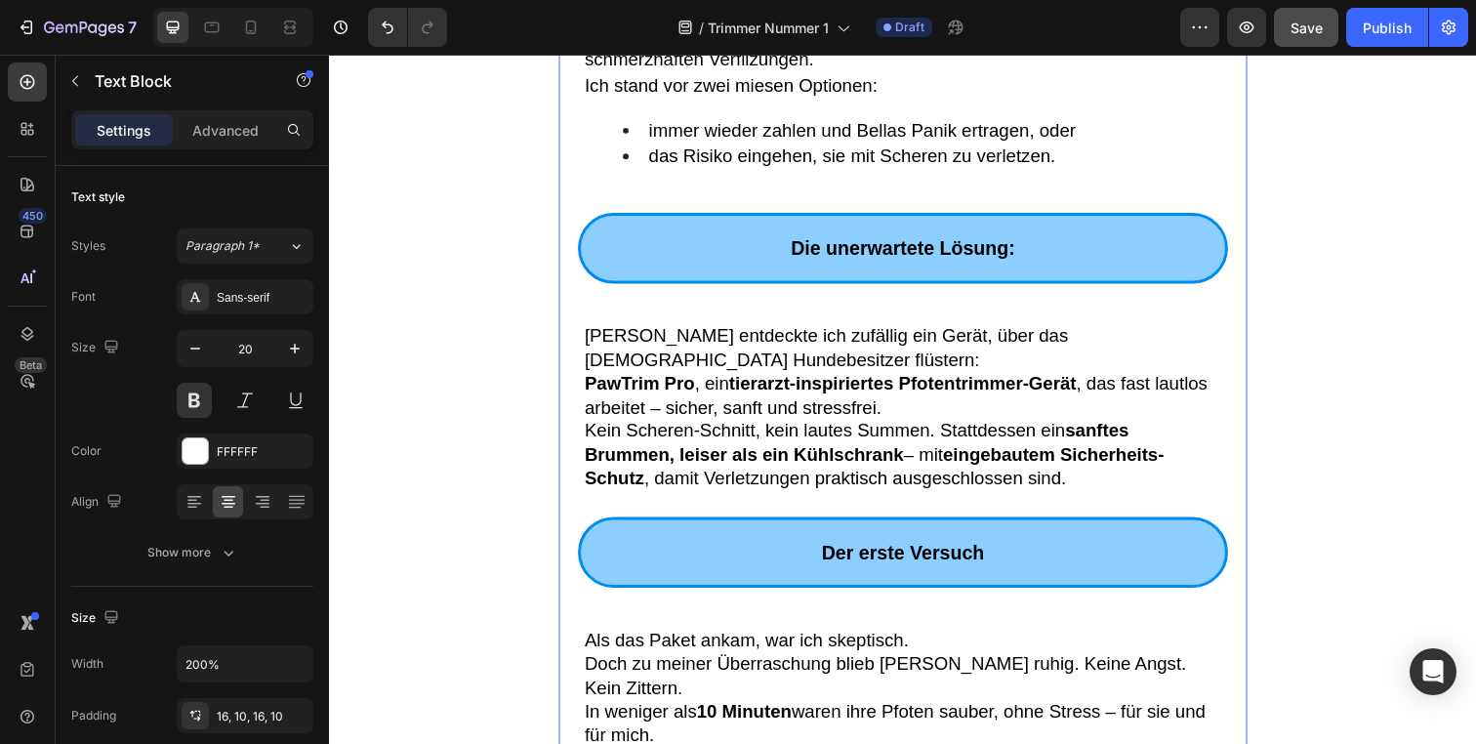
scroll to position [1075, 0]
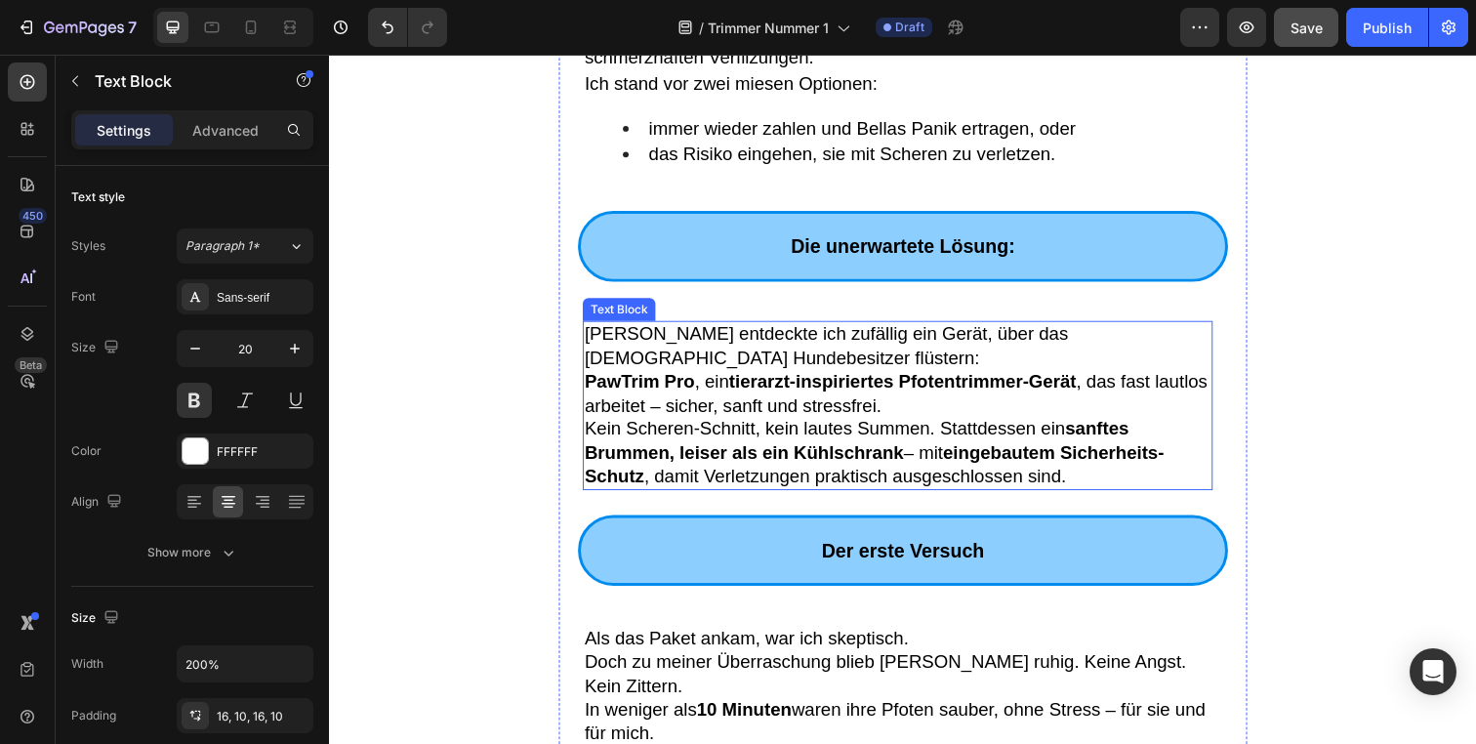
click at [768, 378] on span "PawTrim Pro , ein tierarzt-inspiriertes Pfotentrimmer-Gerät , das fast lautlos …" at bounding box center [908, 400] width 637 height 45
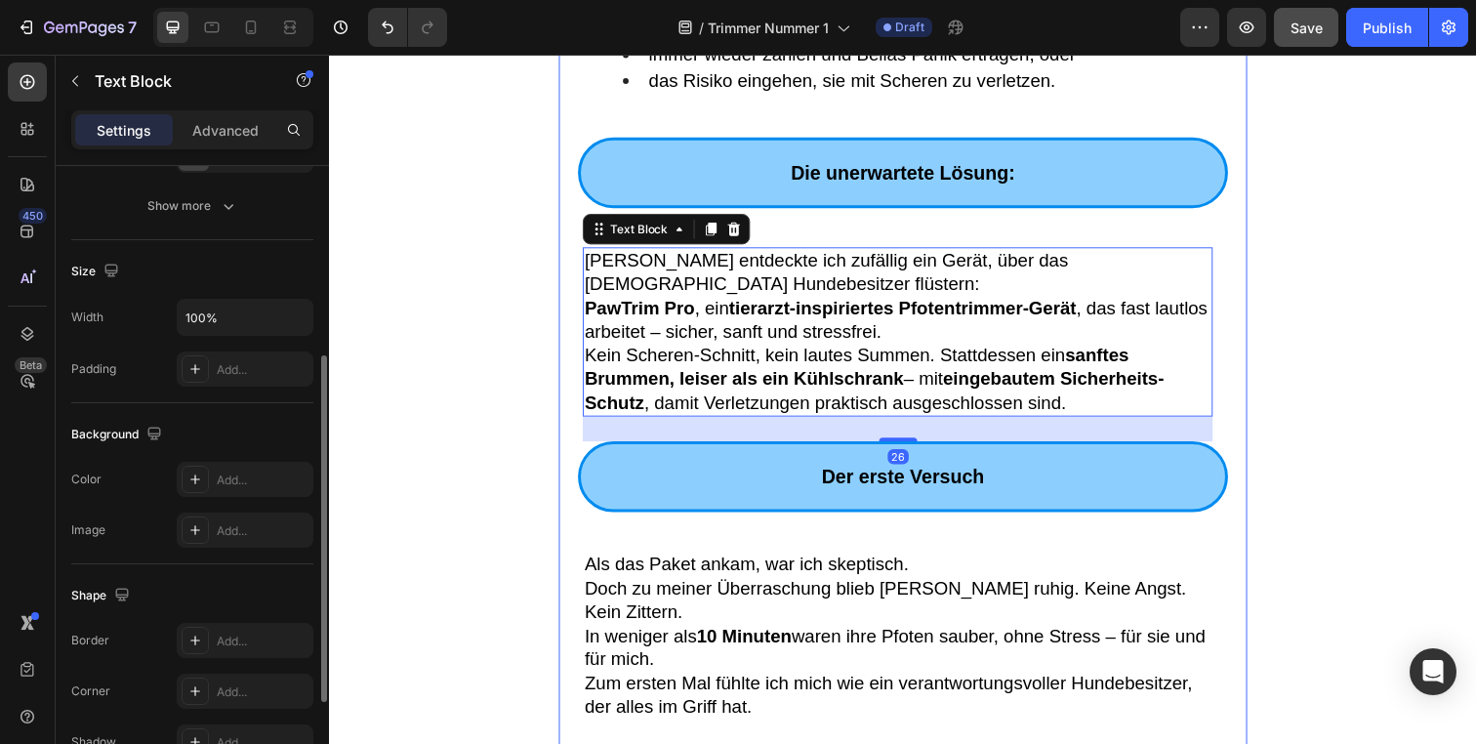
scroll to position [1266, 0]
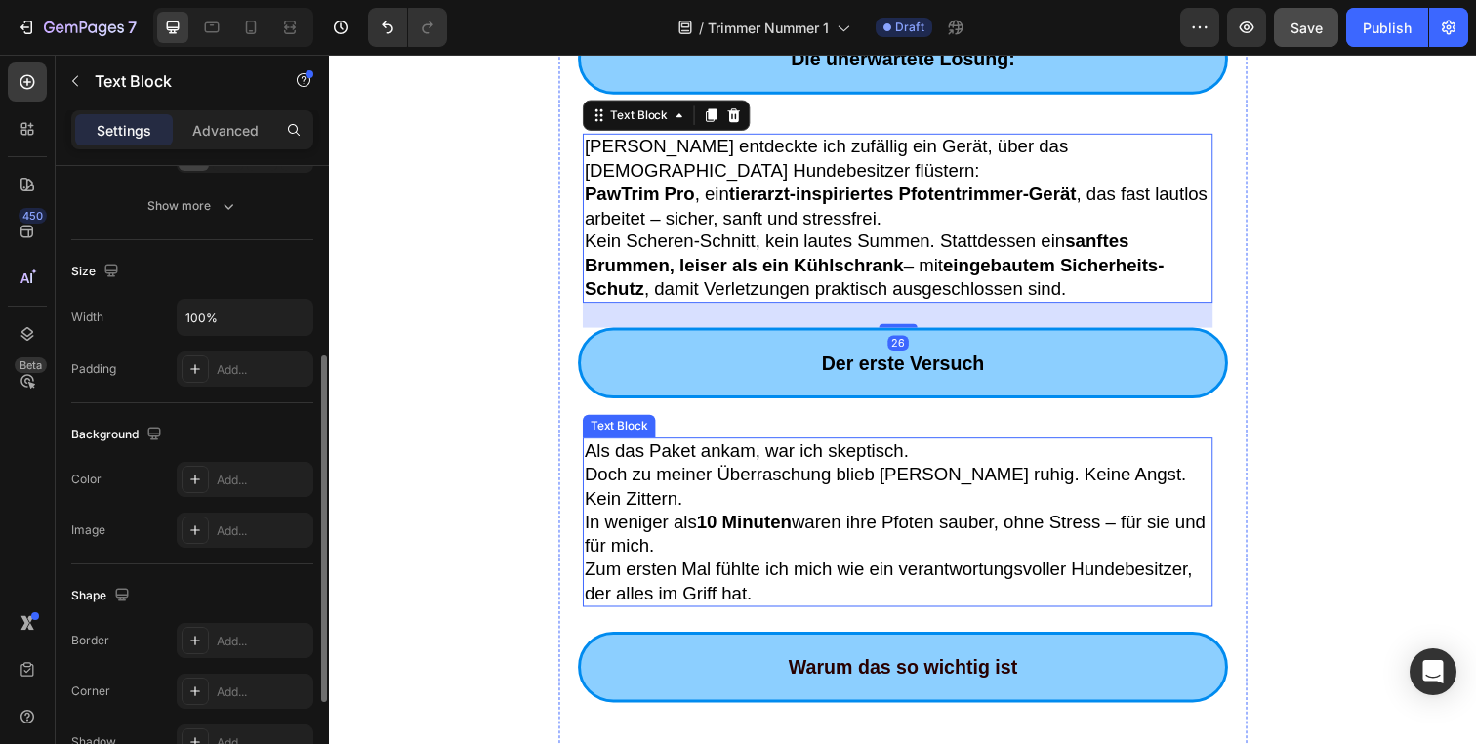
click at [803, 448] on span "Als das Paket ankam, war ich skeptisch." at bounding box center [755, 458] width 331 height 21
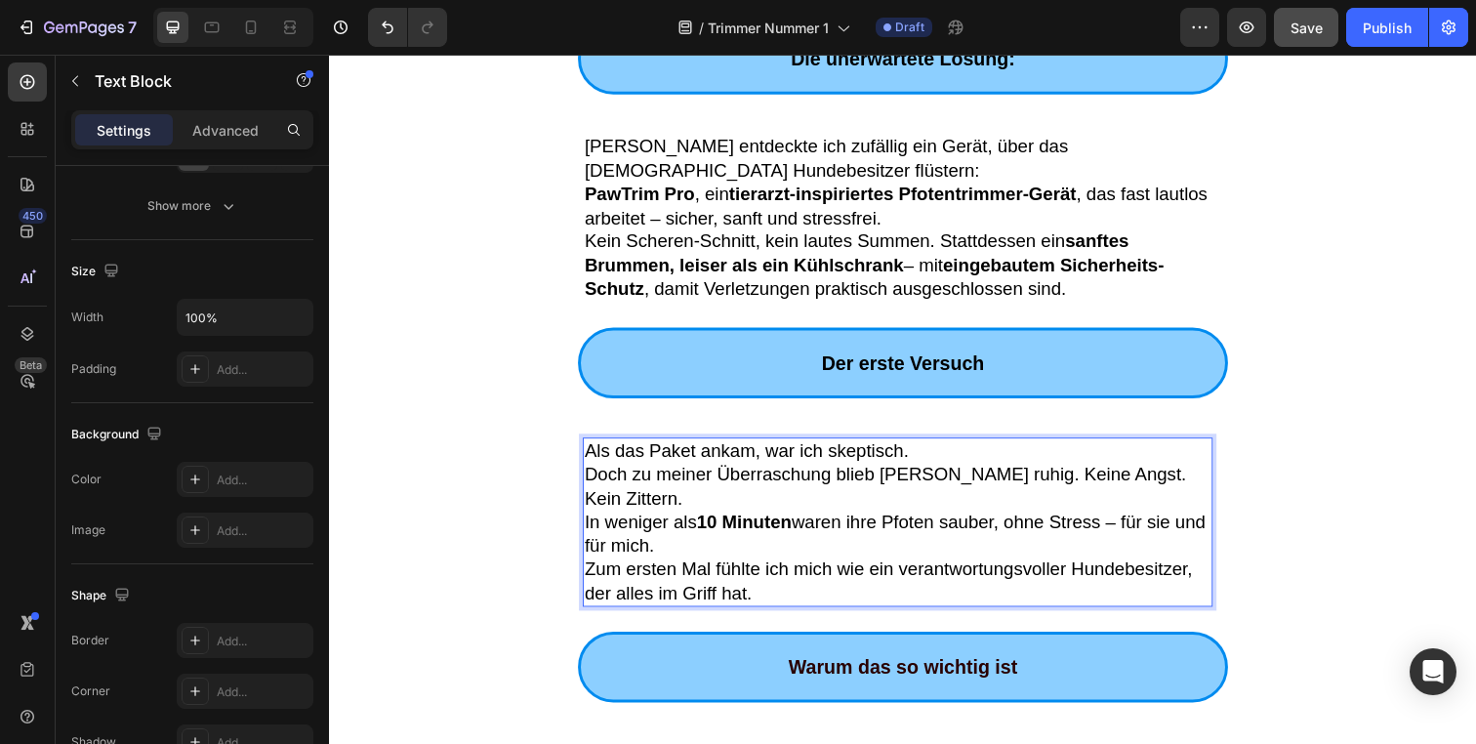
click at [796, 521] on strong "10 Minuten" at bounding box center [752, 531] width 97 height 21
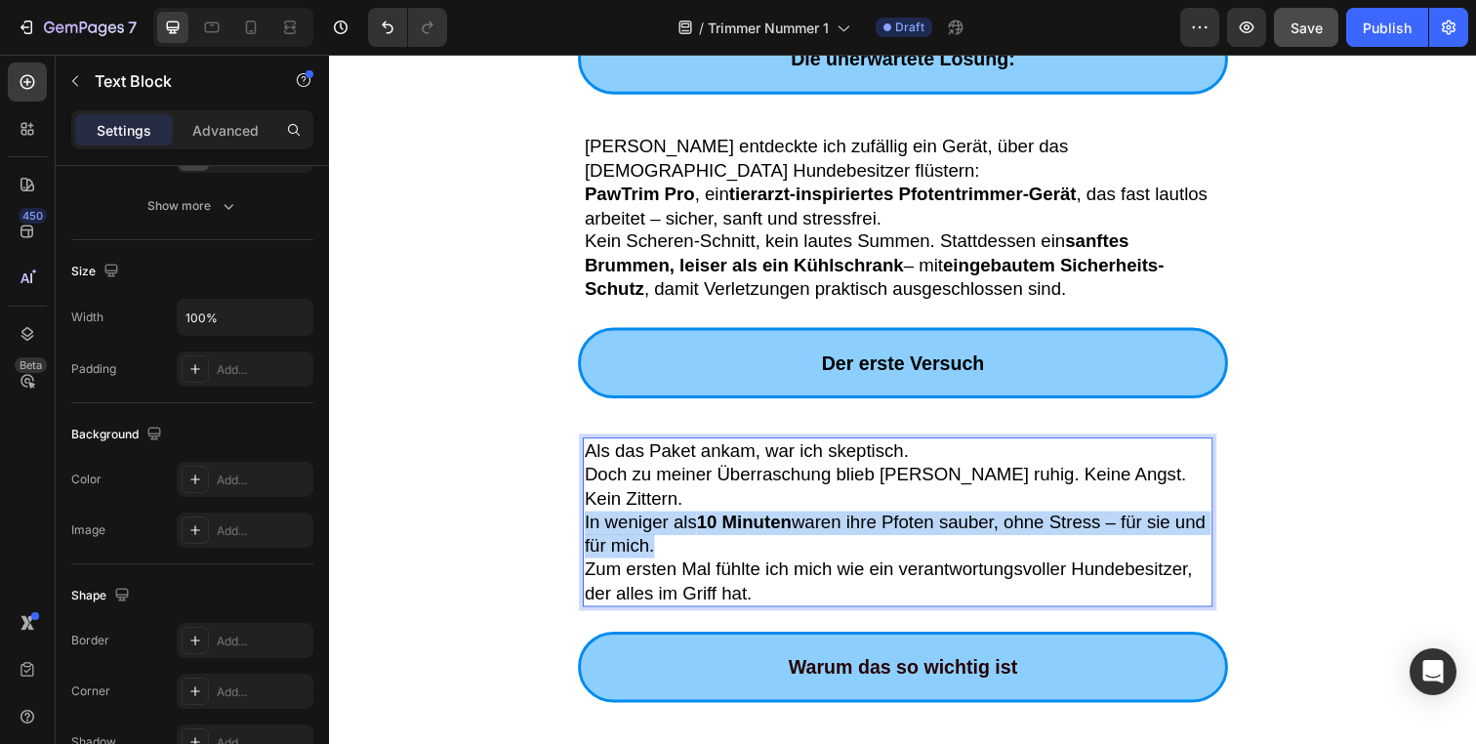
click at [796, 521] on strong "10 Minuten" at bounding box center [752, 531] width 97 height 21
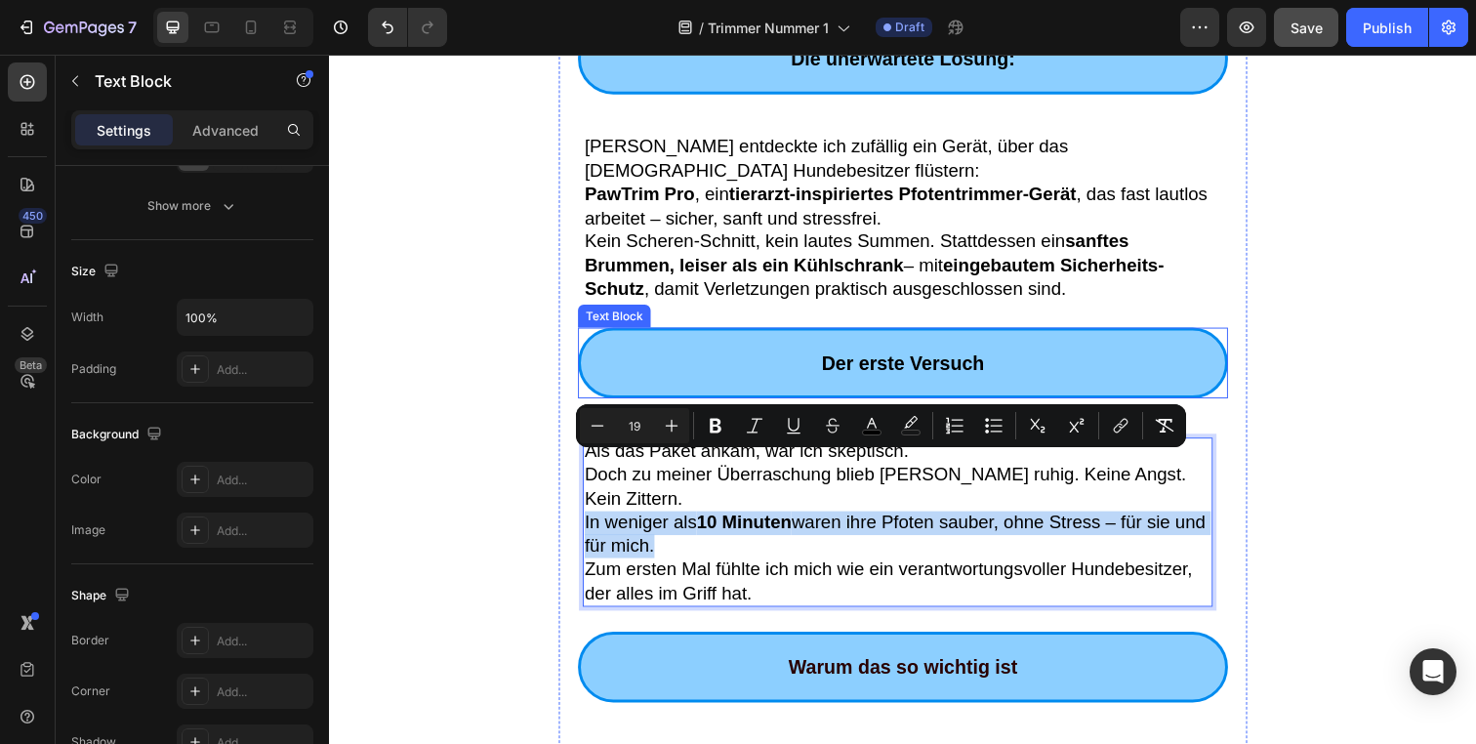
click at [786, 351] on p "Der erste Versuch" at bounding box center [915, 368] width 639 height 35
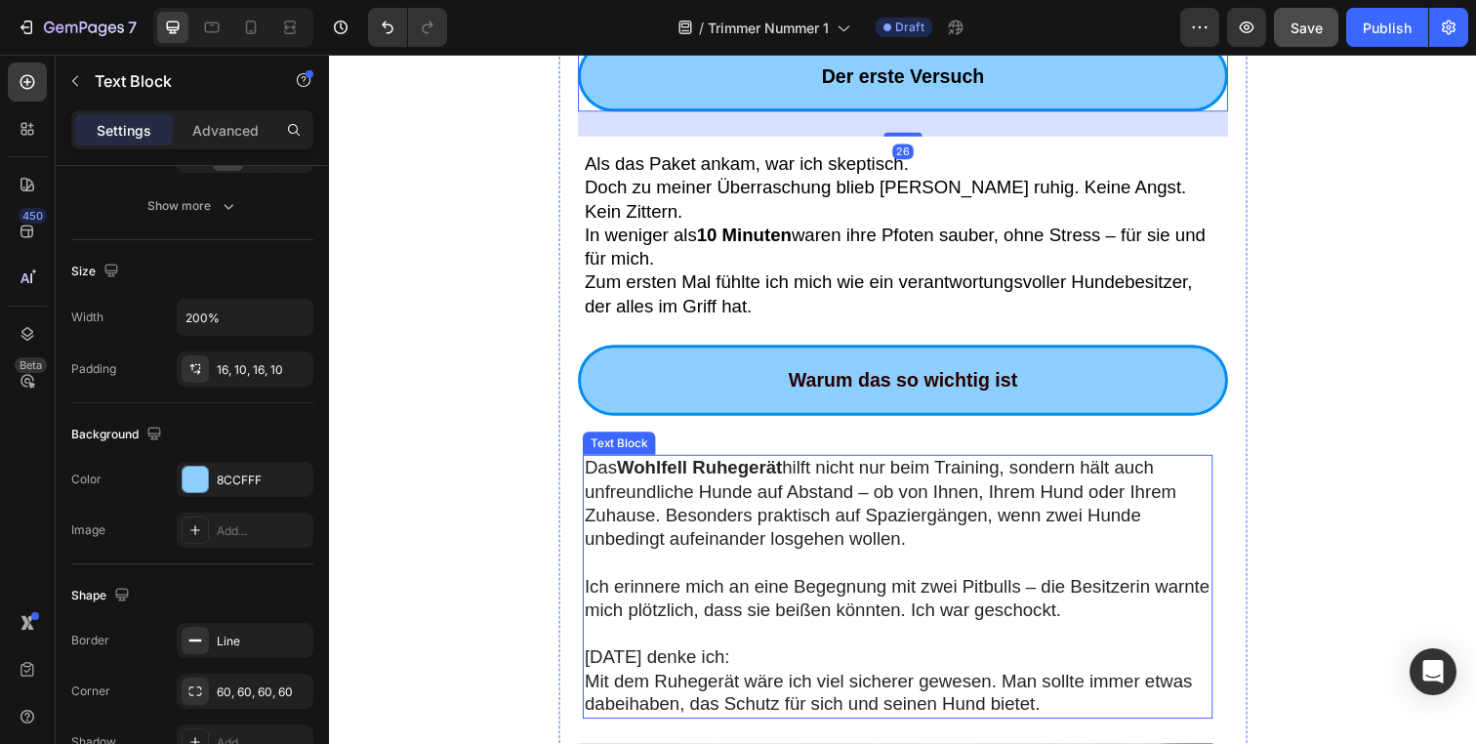
scroll to position [1638, 0]
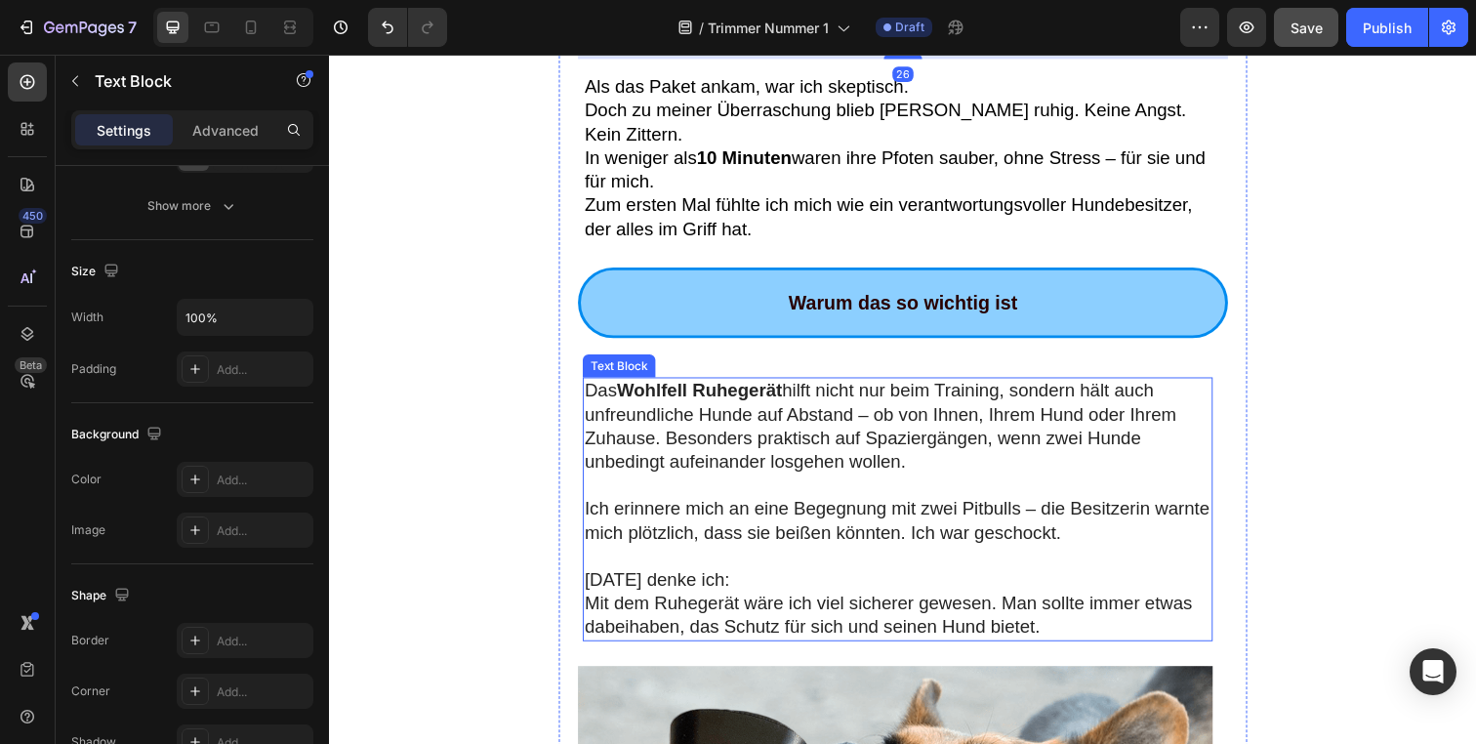
click at [768, 507] on p "Ich erinnere mich an eine Begegnung mit zwei Pitbulls – die Besitzerin warnte m…" at bounding box center [910, 531] width 640 height 48
click at [994, 579] on p "[DATE] denke ich:" at bounding box center [910, 591] width 640 height 24
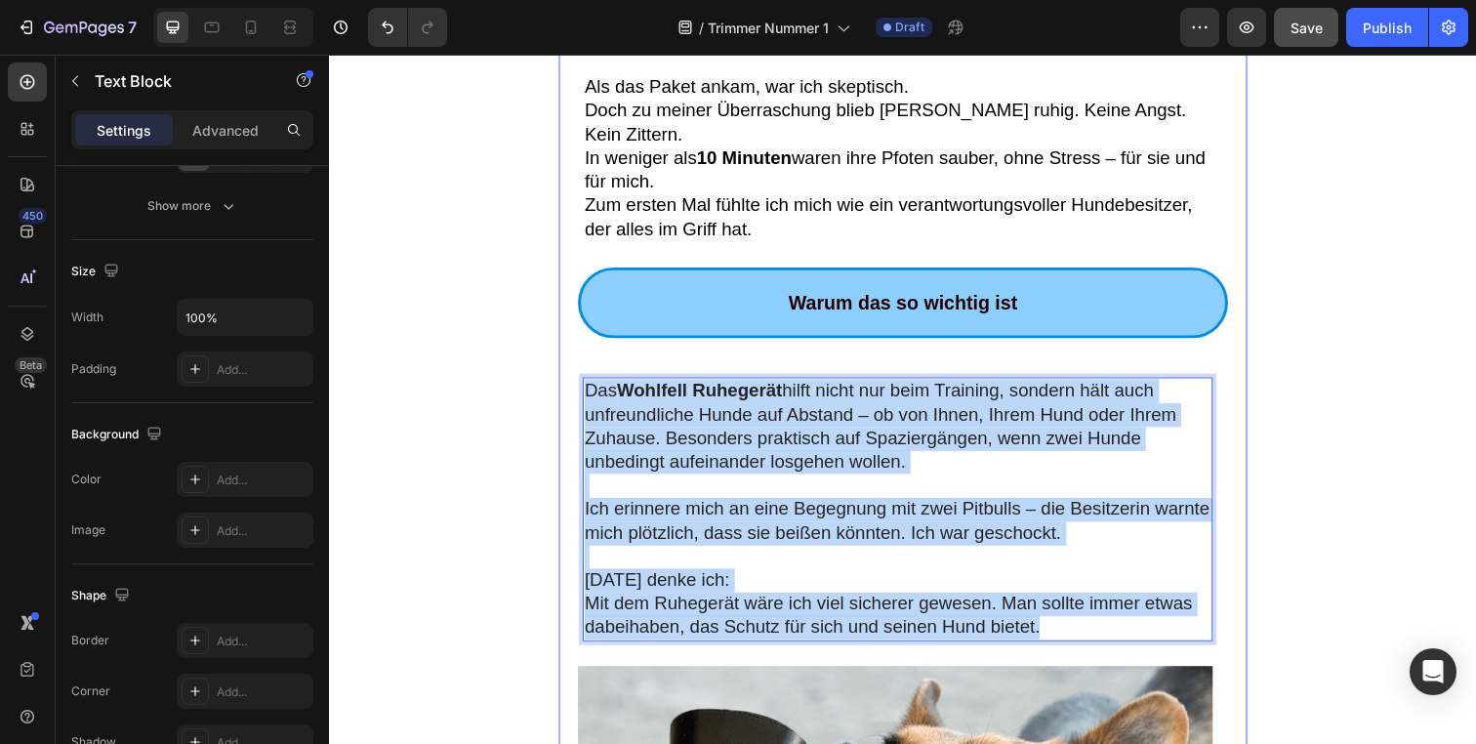
drag, startPoint x: 1076, startPoint y: 581, endPoint x: 576, endPoint y: 336, distance: 556.7
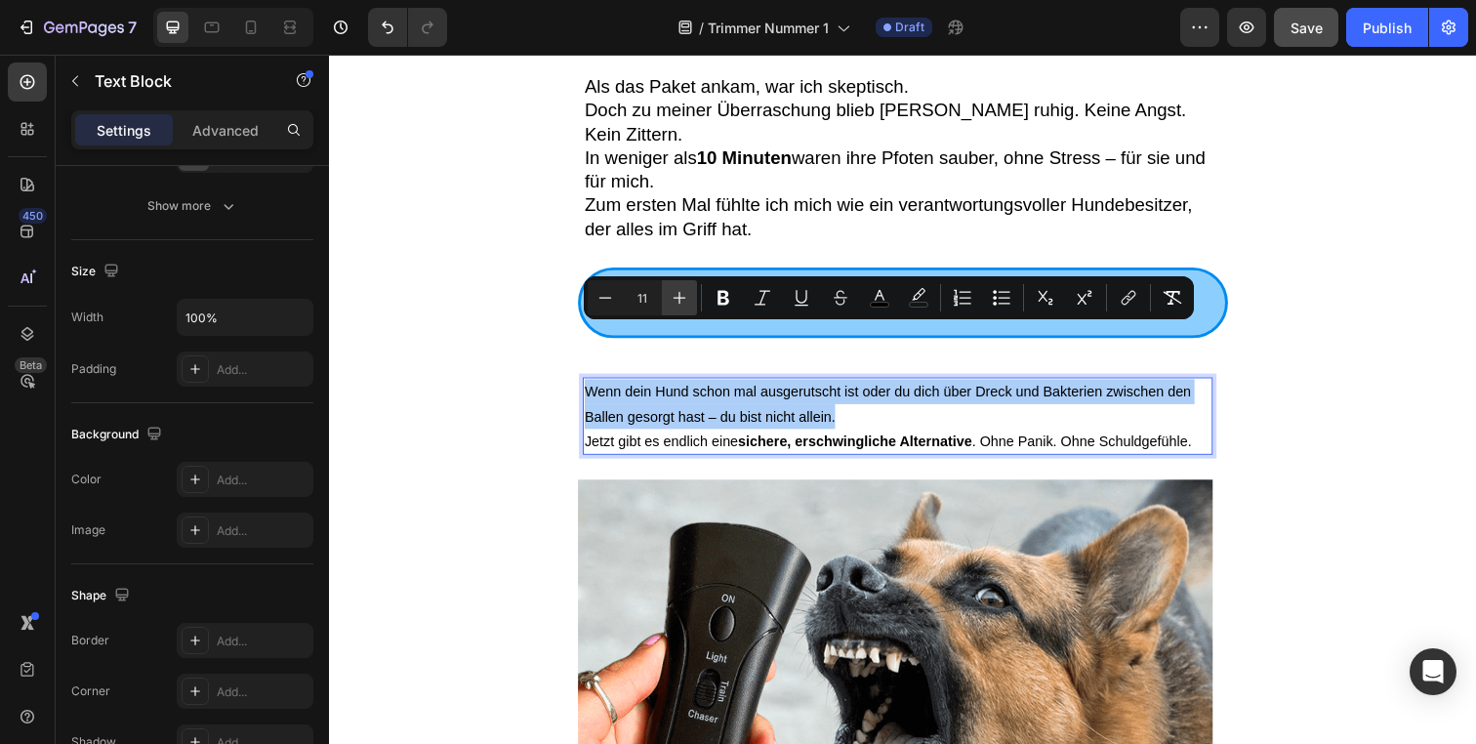
click at [667, 306] on button "Plus" at bounding box center [679, 297] width 35 height 35
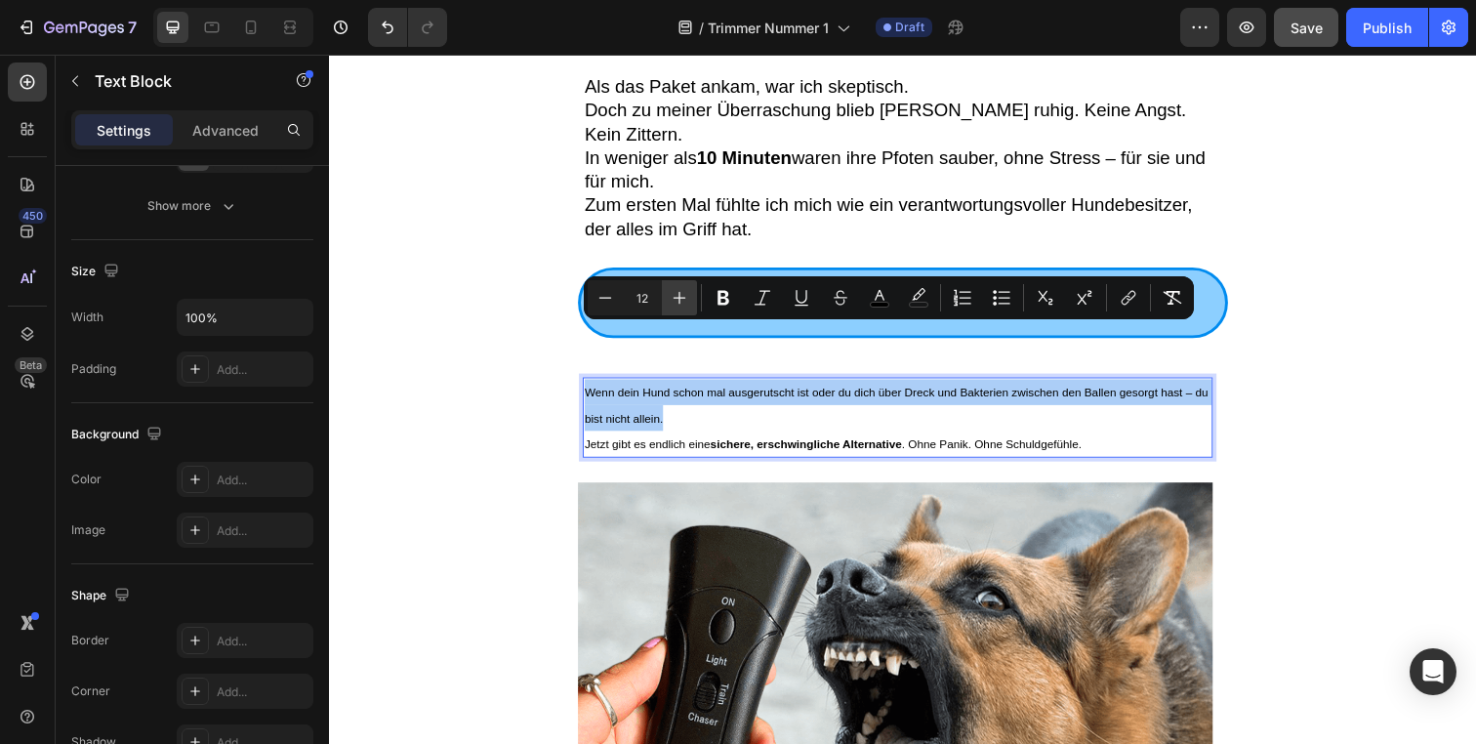
click at [667, 306] on button "Plus" at bounding box center [679, 297] width 35 height 35
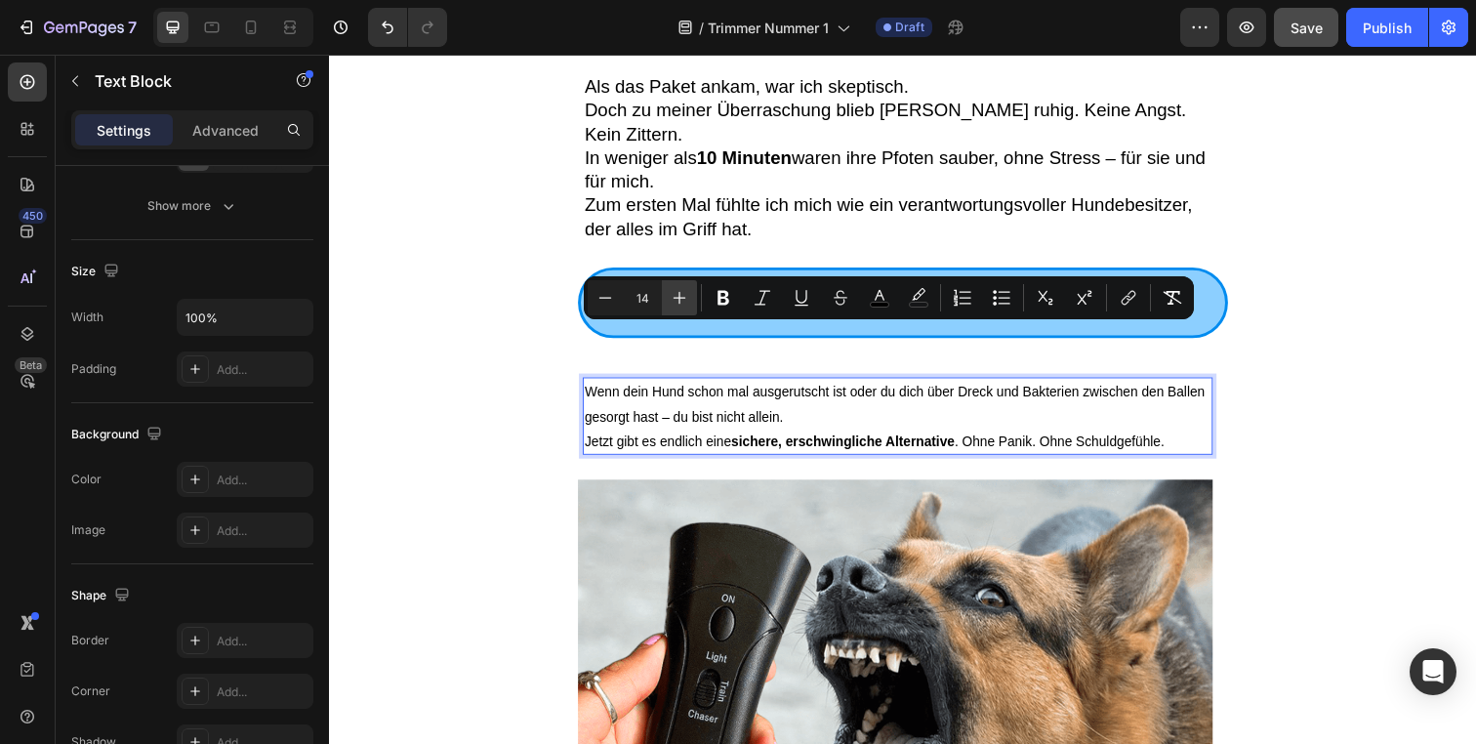
click at [667, 306] on button "Plus" at bounding box center [679, 297] width 35 height 35
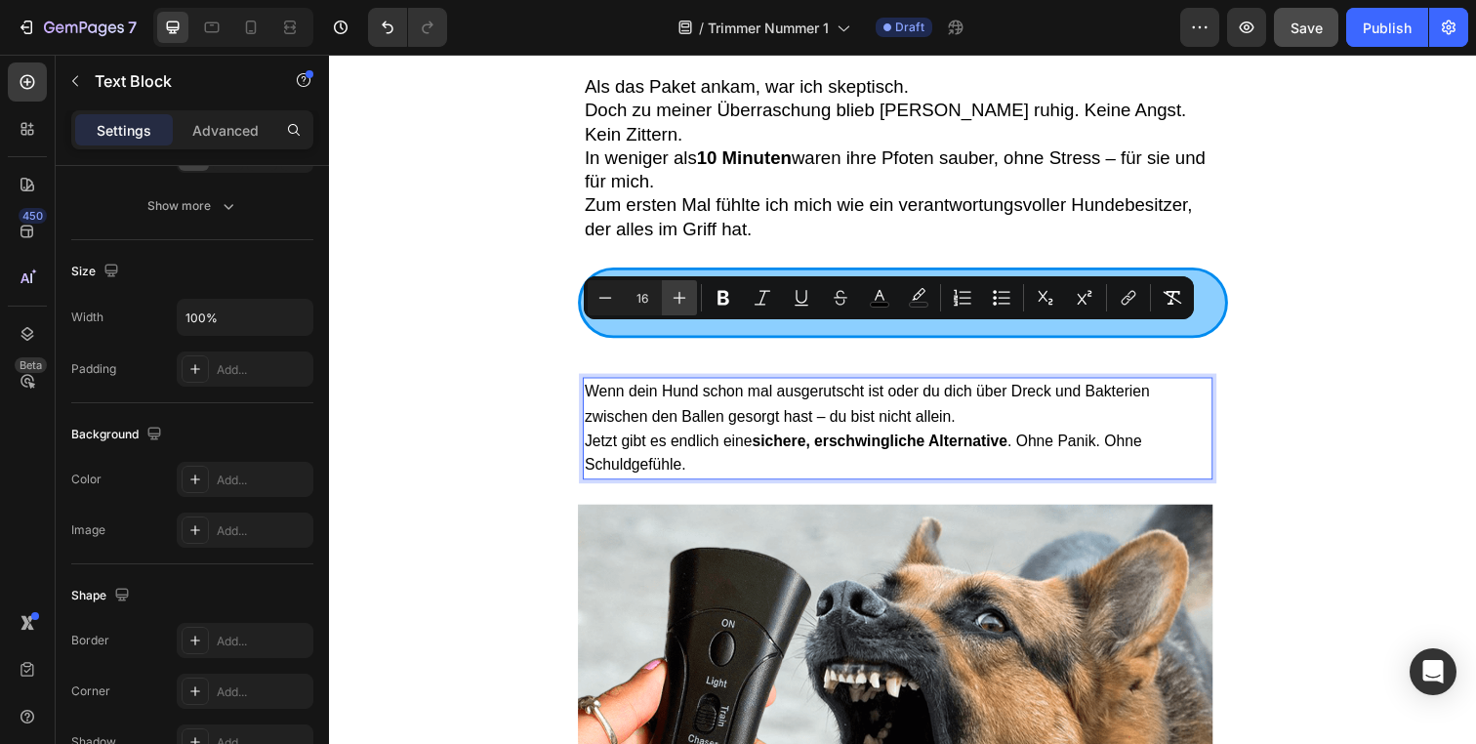
click at [667, 306] on button "Plus" at bounding box center [679, 297] width 35 height 35
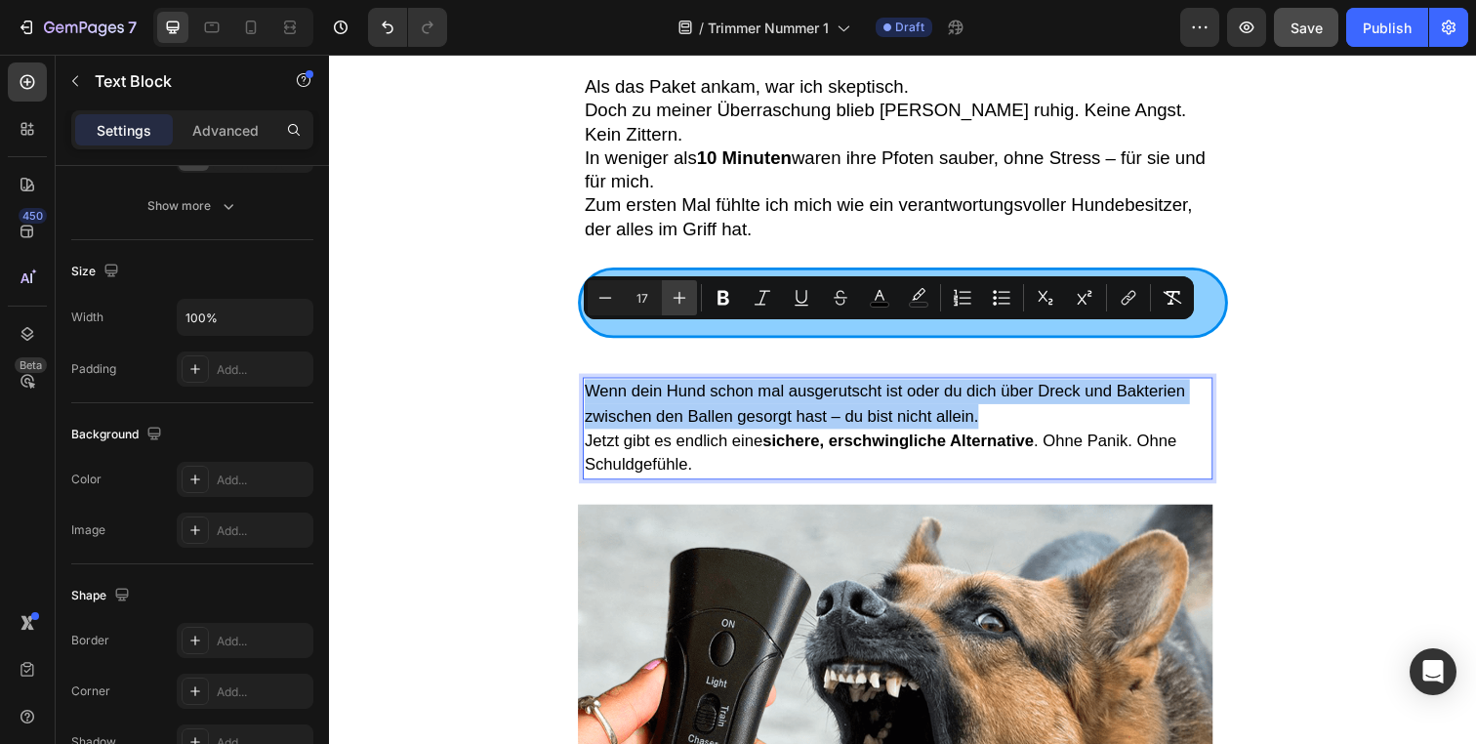
click at [667, 306] on button "Plus" at bounding box center [679, 297] width 35 height 35
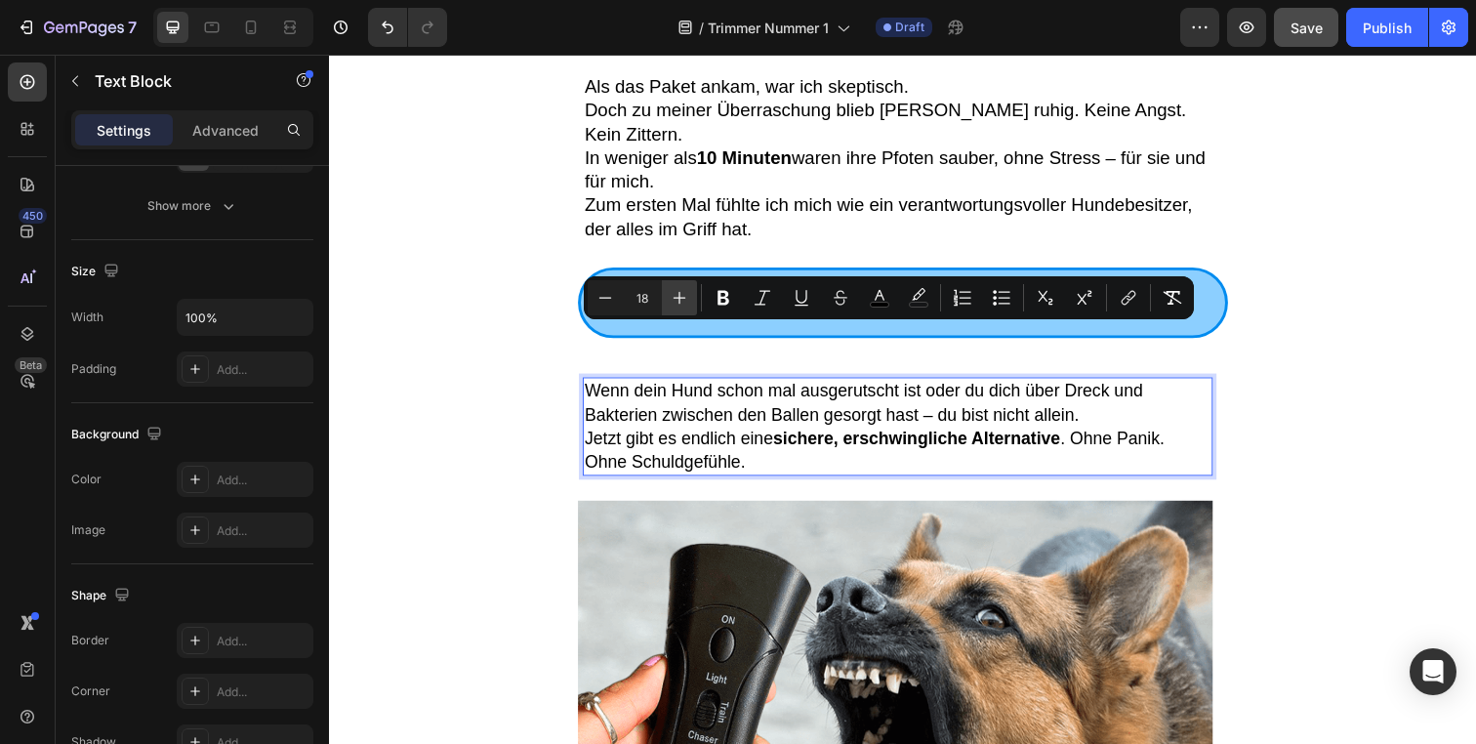
click at [667, 306] on button "Plus" at bounding box center [679, 297] width 35 height 35
type input "19"
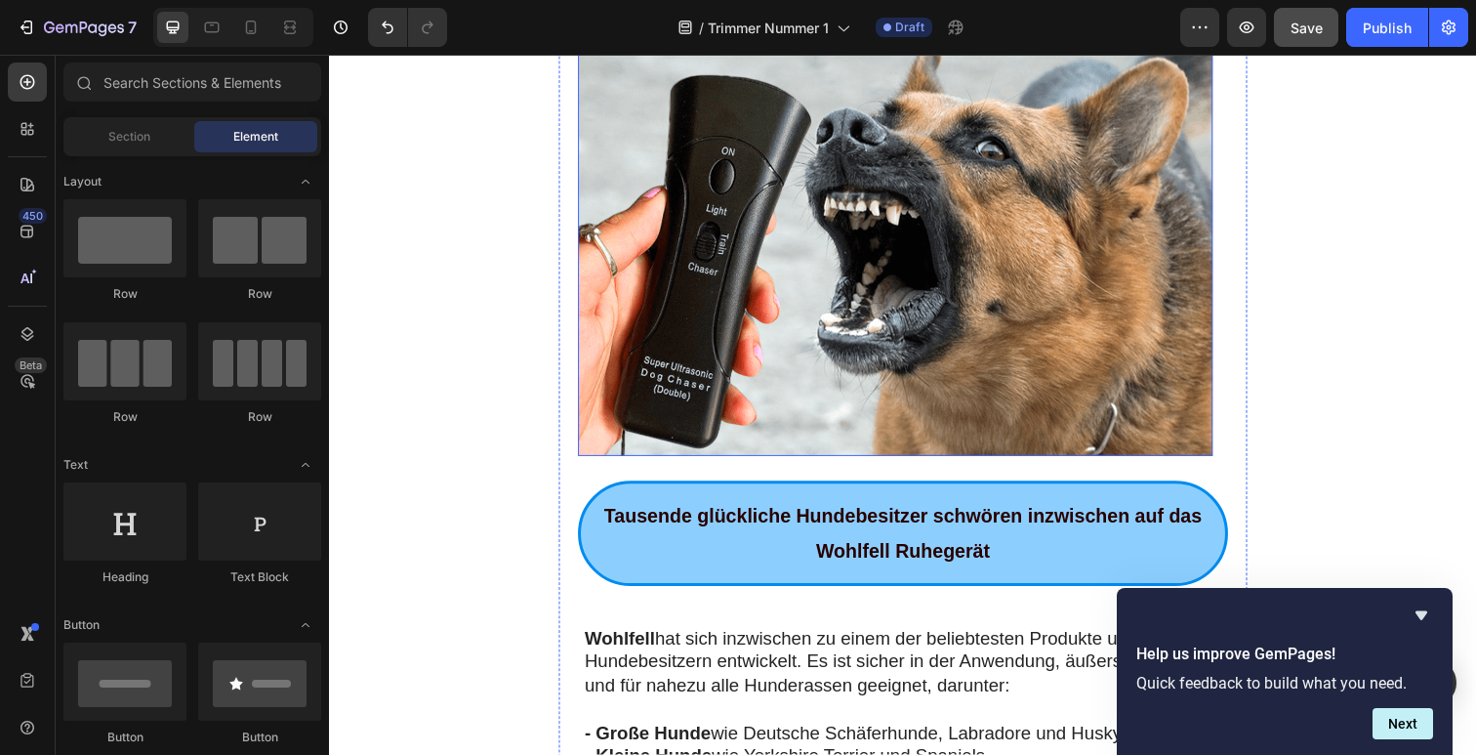
scroll to position [2119, 0]
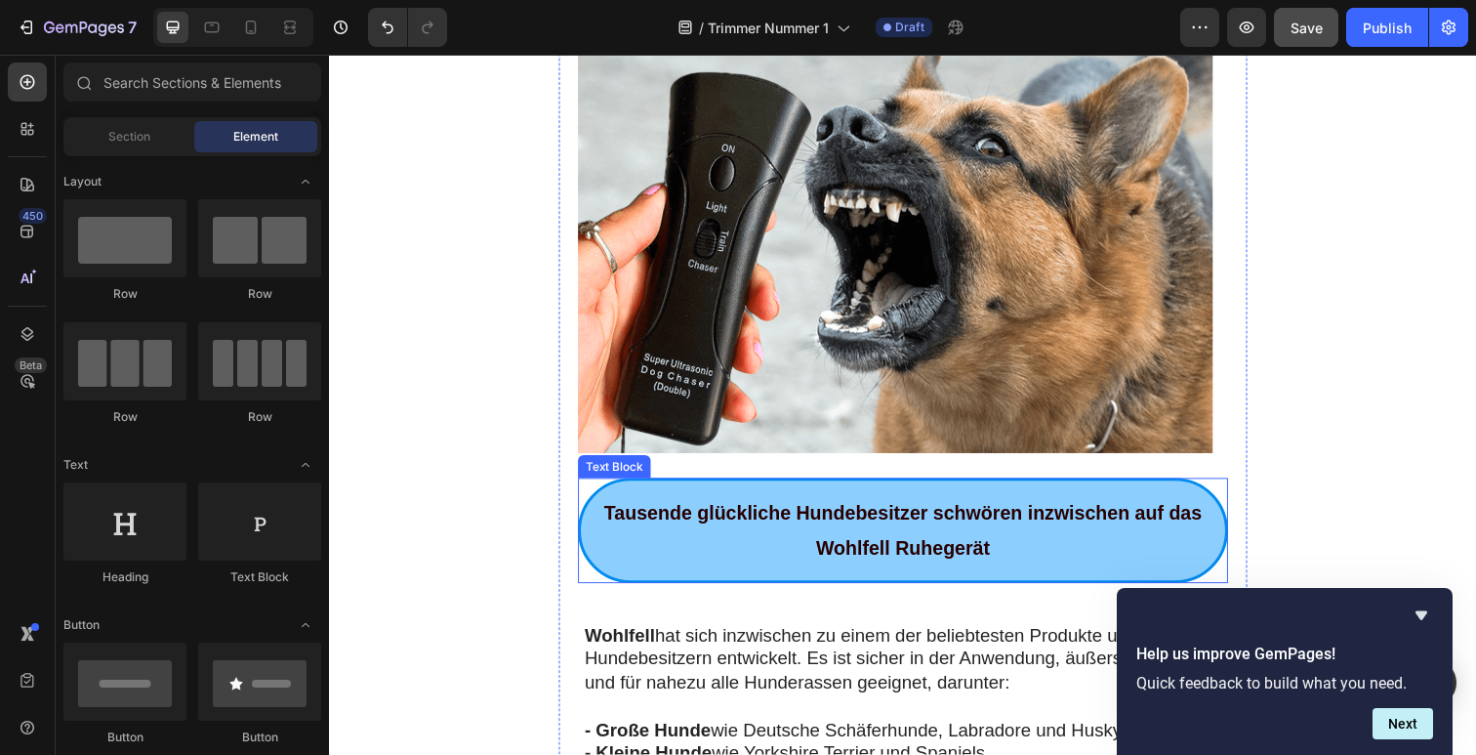
click at [831, 519] on div "Tausende glückliche Hundebesitzer schwören inzwischen auf das Wohlfell Ruhegerät" at bounding box center [915, 540] width 664 height 107
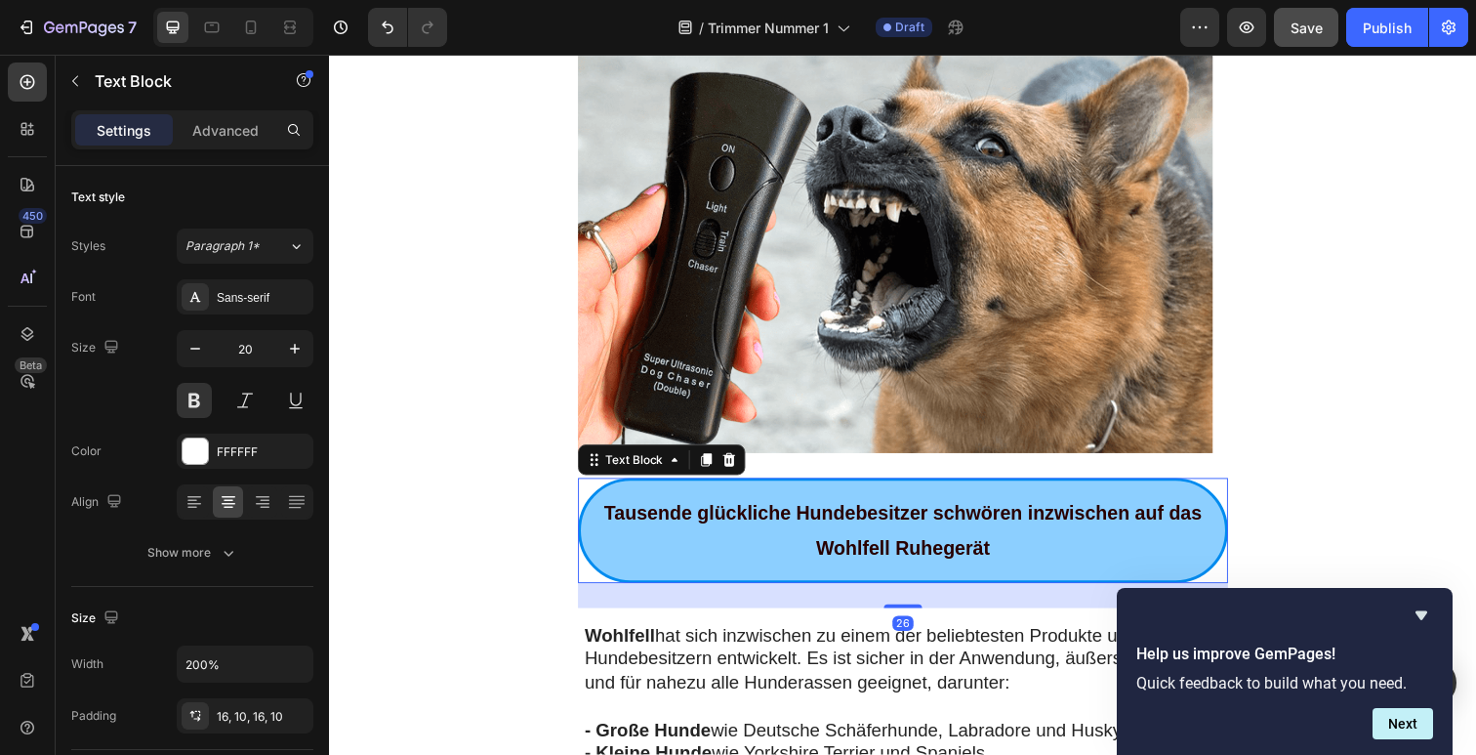
click at [918, 513] on strong "Tausende glückliche Hundebesitzer schwören inzwischen auf das Wohlfell Ruhegerät" at bounding box center [914, 541] width 610 height 57
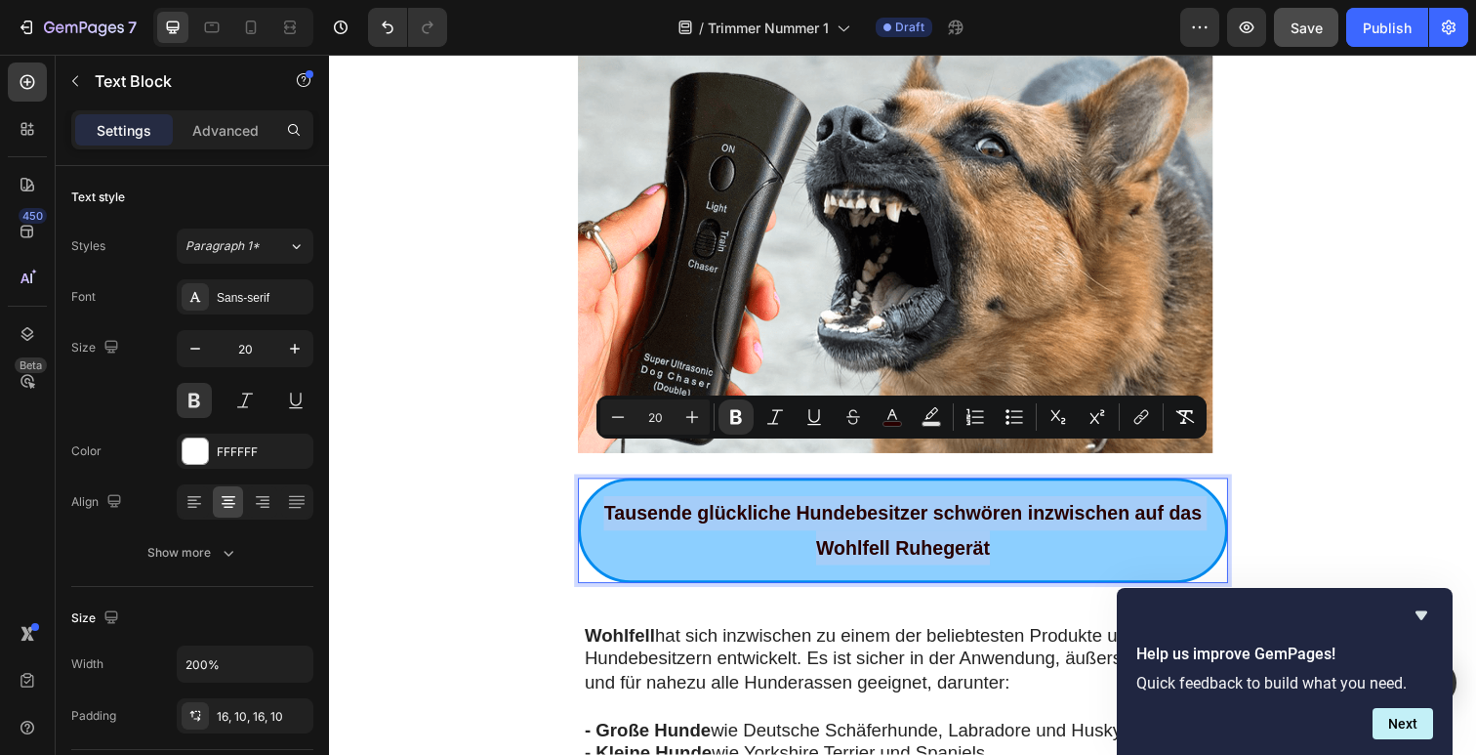
drag, startPoint x: 1021, startPoint y: 502, endPoint x: 586, endPoint y: 471, distance: 436.6
click at [586, 487] on div "Tausende glückliche Hundebesitzer schwören inzwischen auf das Wohlfell Ruhegerät" at bounding box center [915, 540] width 664 height 107
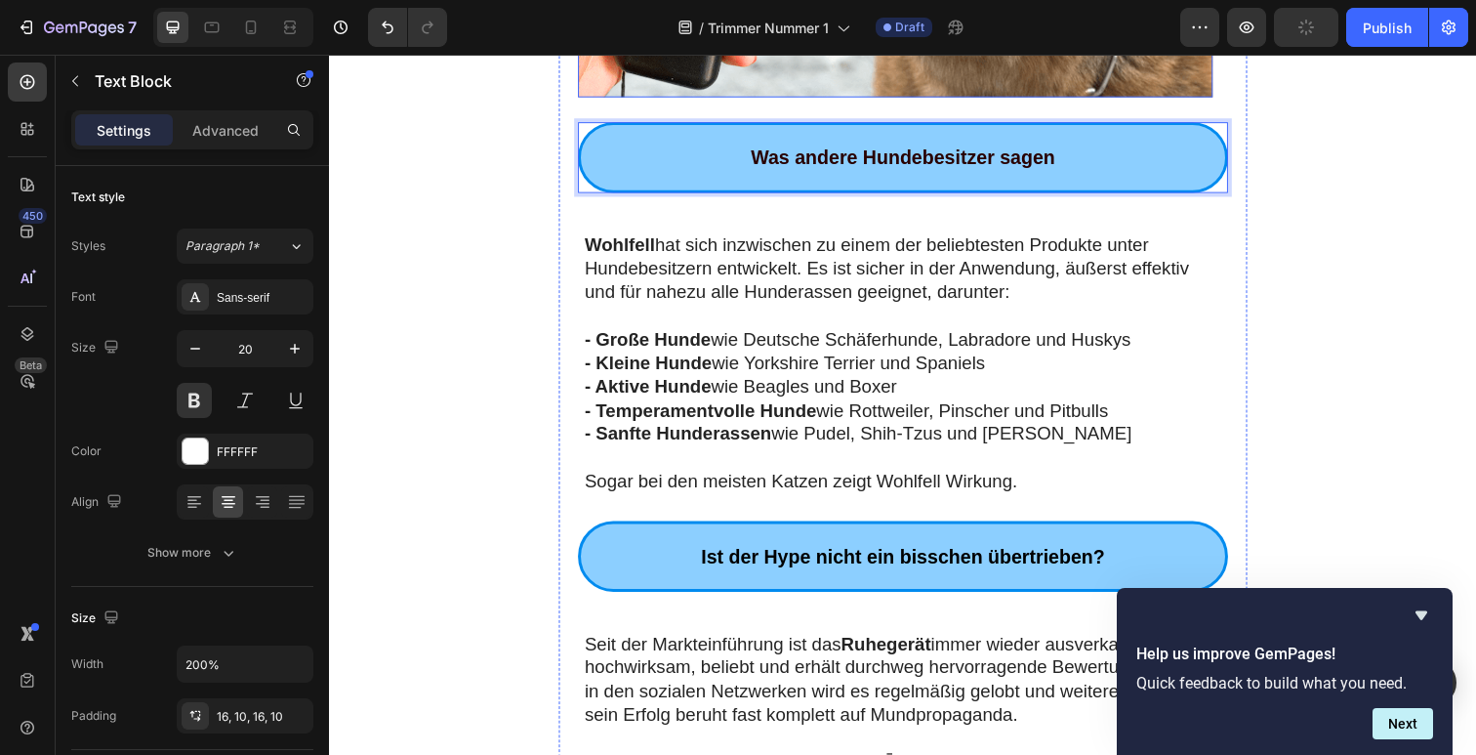
scroll to position [2497, 0]
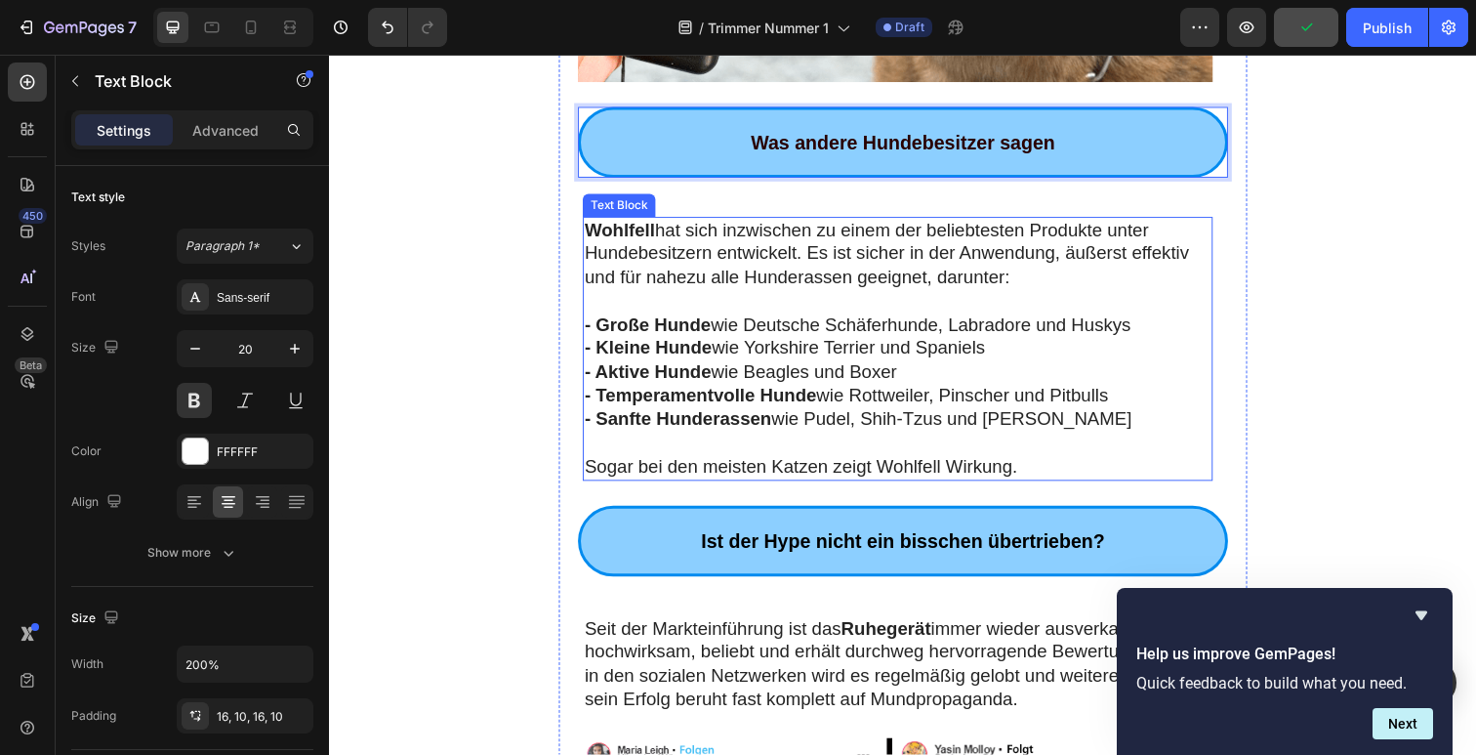
click at [778, 319] on p "- Große Hunde wie Deutsche Schäferhunde, Labradore und Huskys" at bounding box center [910, 331] width 640 height 24
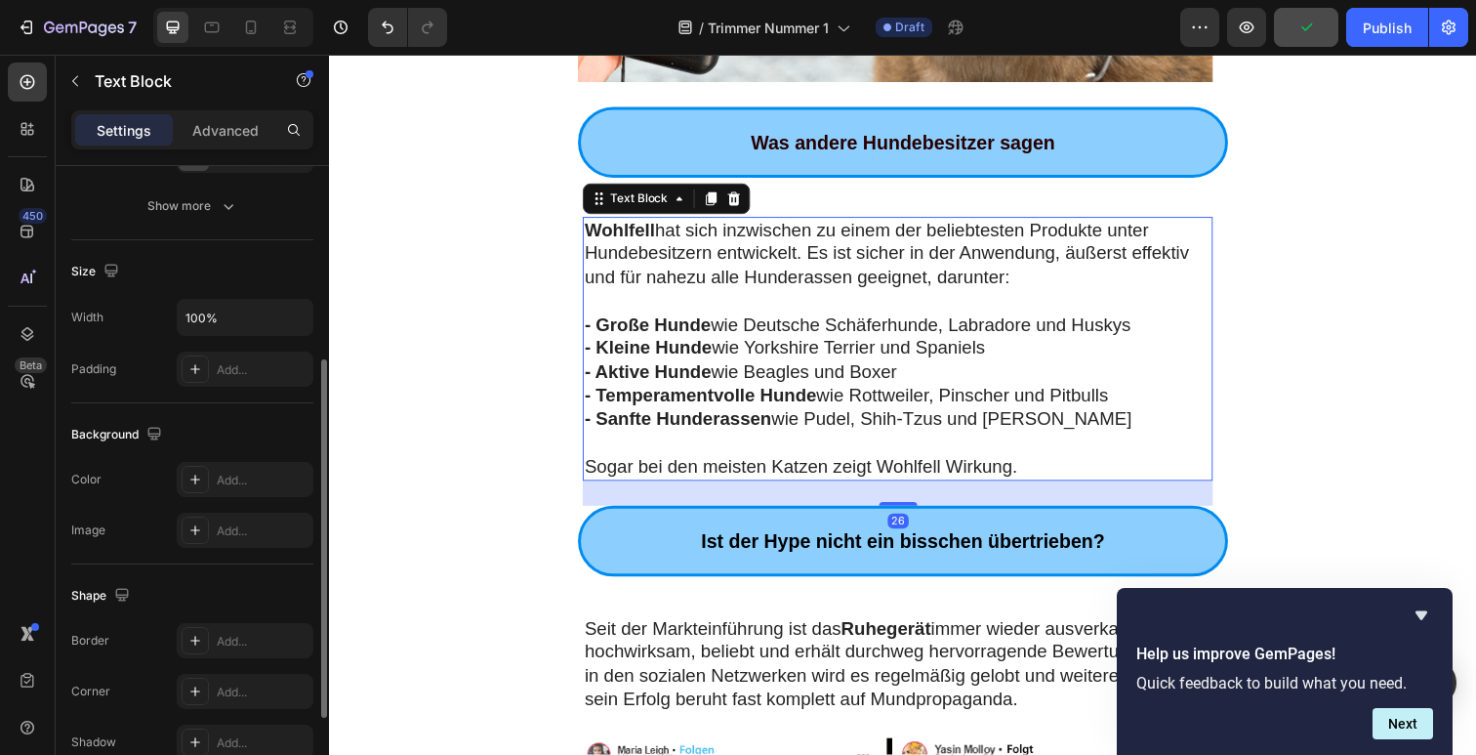
click at [1032, 464] on p "Sogar bei den meisten Katzen zeigt Wohlfell Wirkung." at bounding box center [910, 476] width 640 height 24
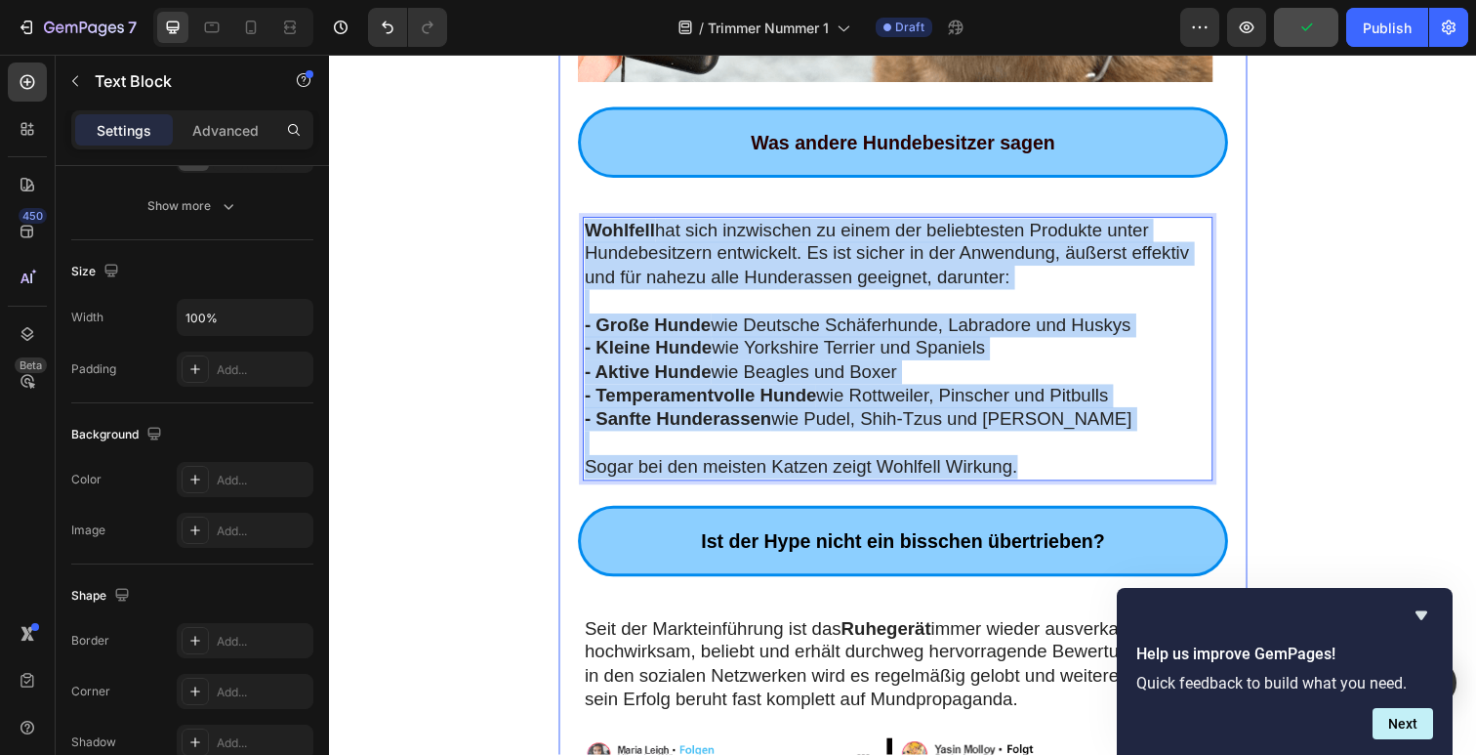
drag, startPoint x: 1038, startPoint y: 424, endPoint x: 575, endPoint y: 175, distance: 525.5
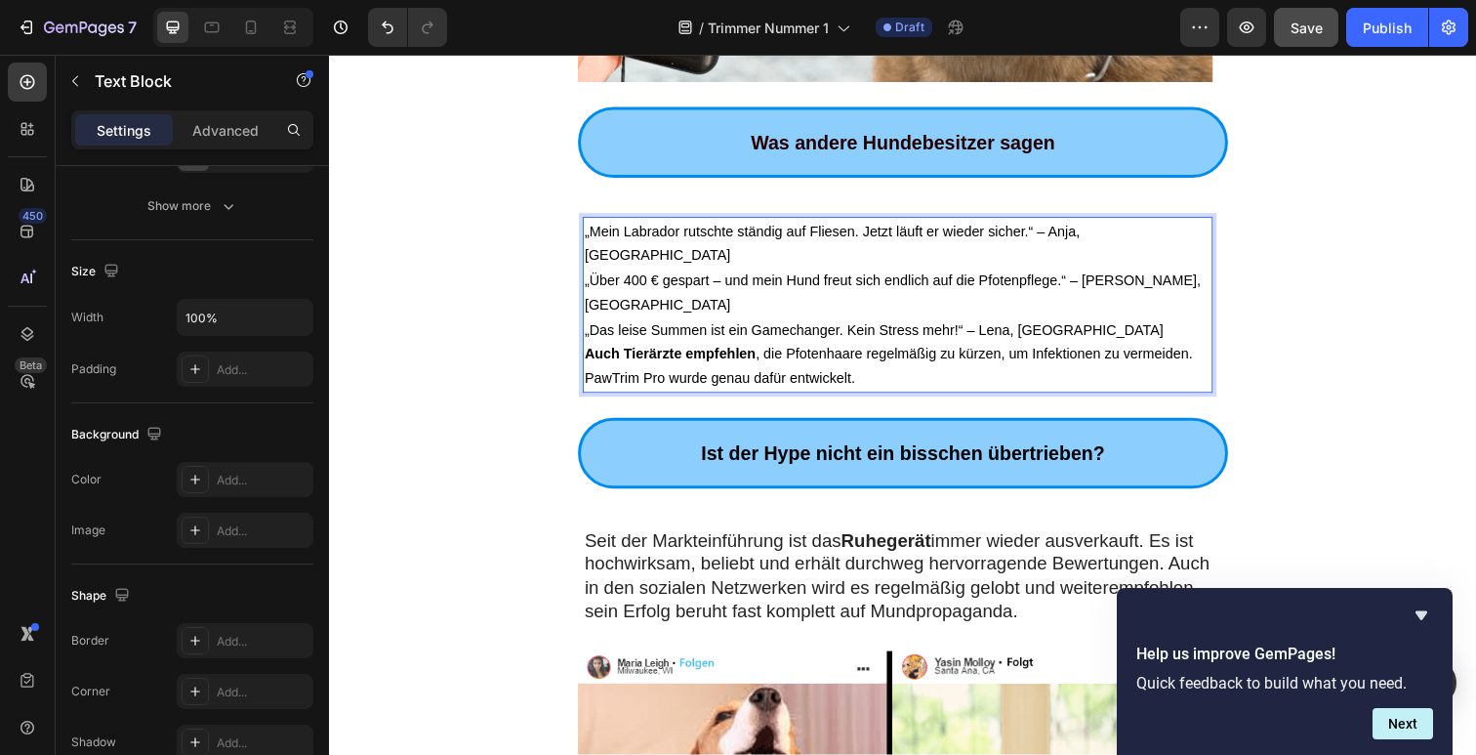
click at [789, 328] on span "„Das leise Summen ist ein Gamechanger. Kein Stress mehr!“ – Lena, München" at bounding box center [885, 336] width 591 height 16
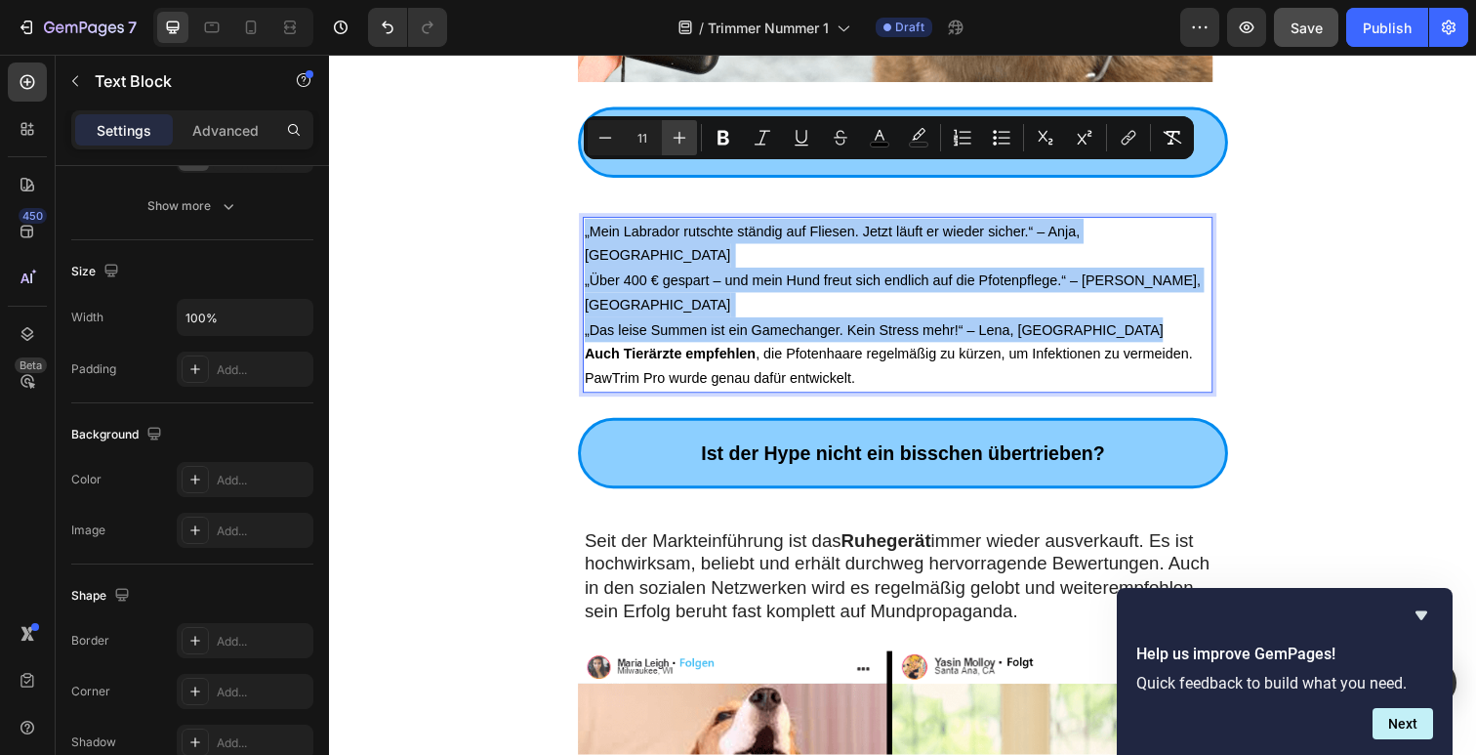
click at [678, 139] on icon "Editor contextual toolbar" at bounding box center [680, 138] width 20 height 20
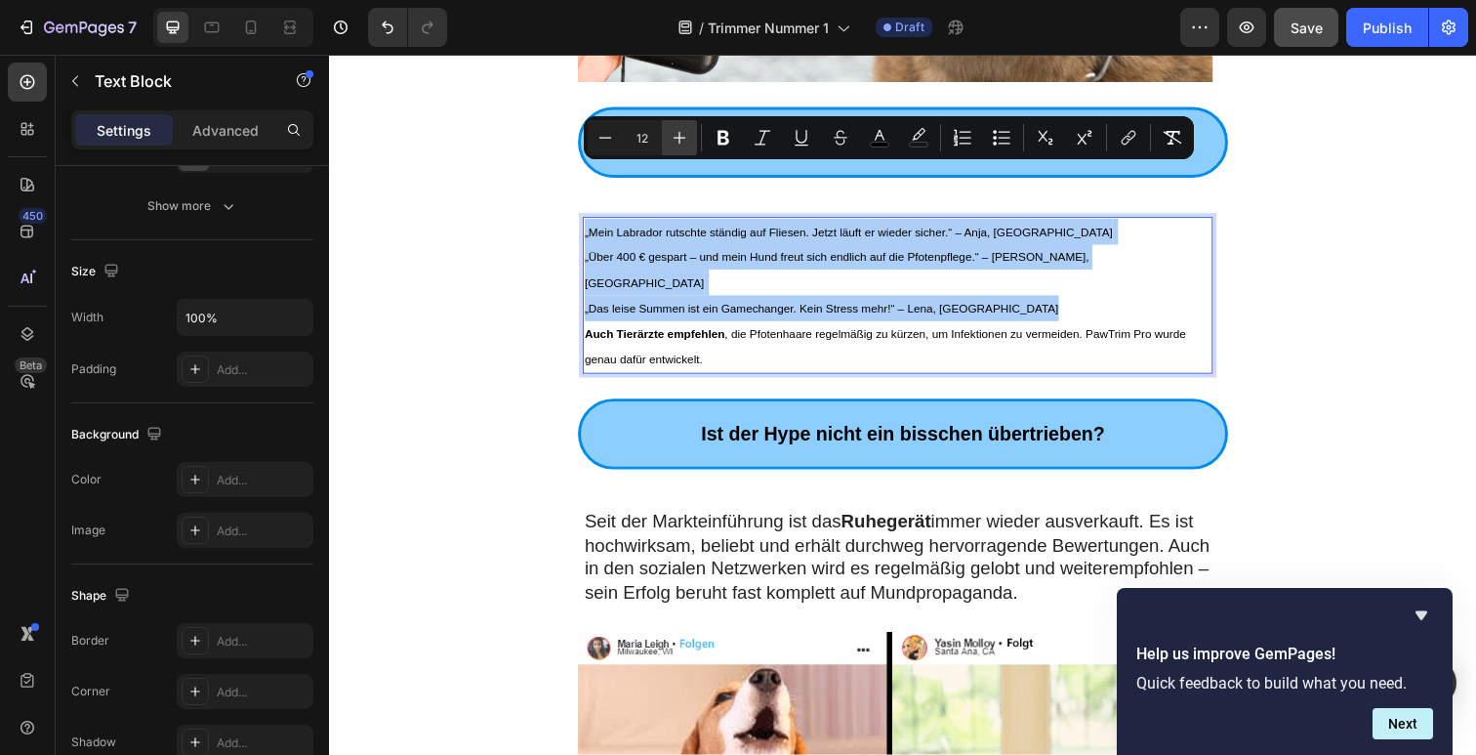
click at [678, 139] on icon "Editor contextual toolbar" at bounding box center [680, 138] width 20 height 20
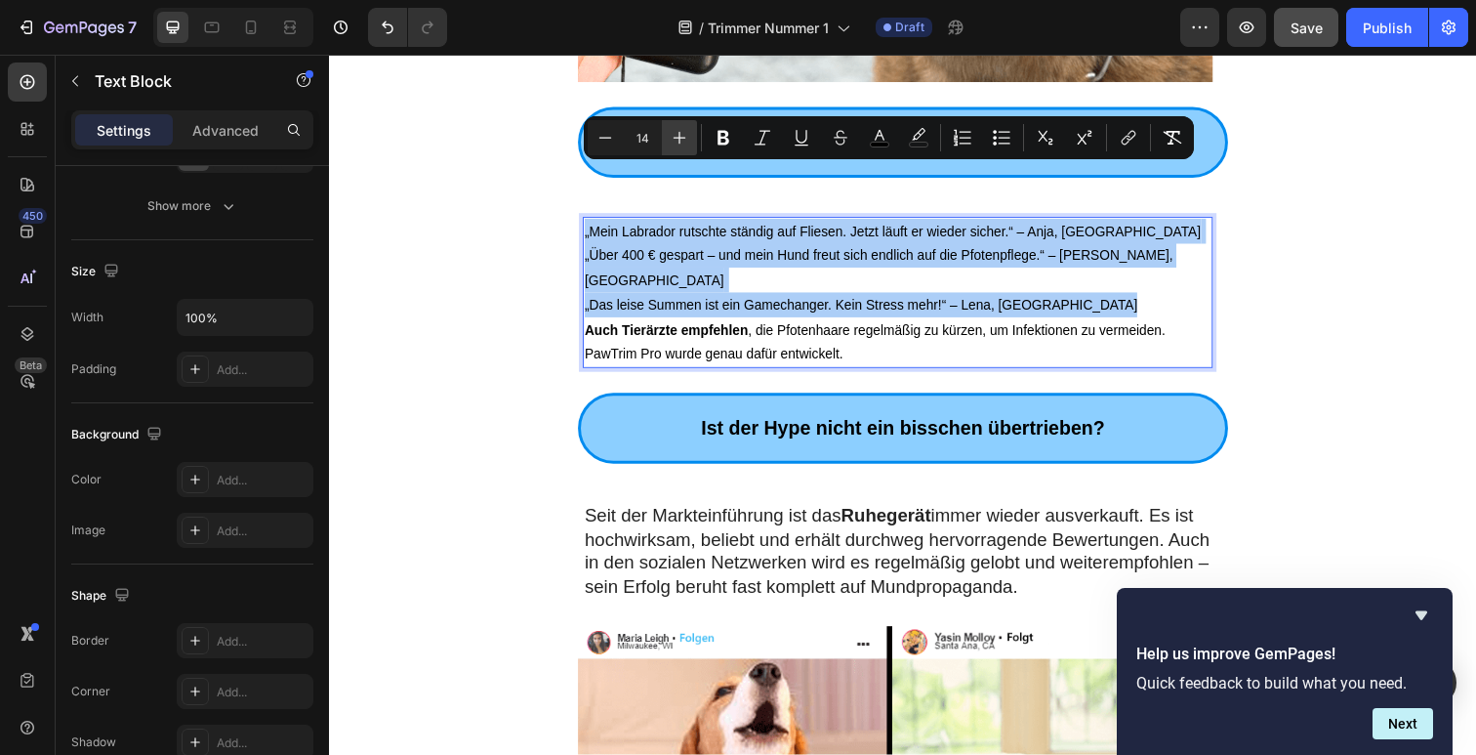
click at [678, 139] on icon "Editor contextual toolbar" at bounding box center [680, 138] width 20 height 20
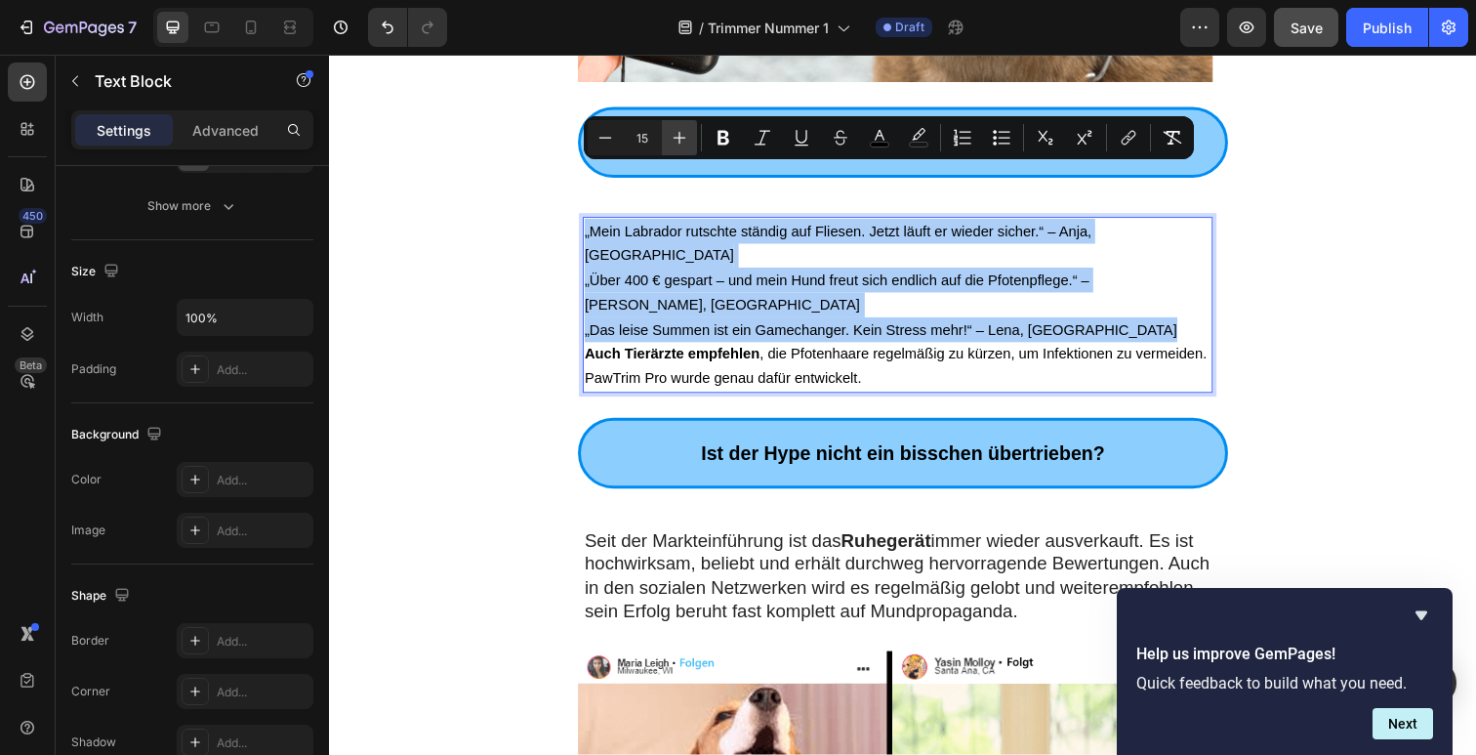
click at [678, 138] on icon "Editor contextual toolbar" at bounding box center [680, 138] width 20 height 20
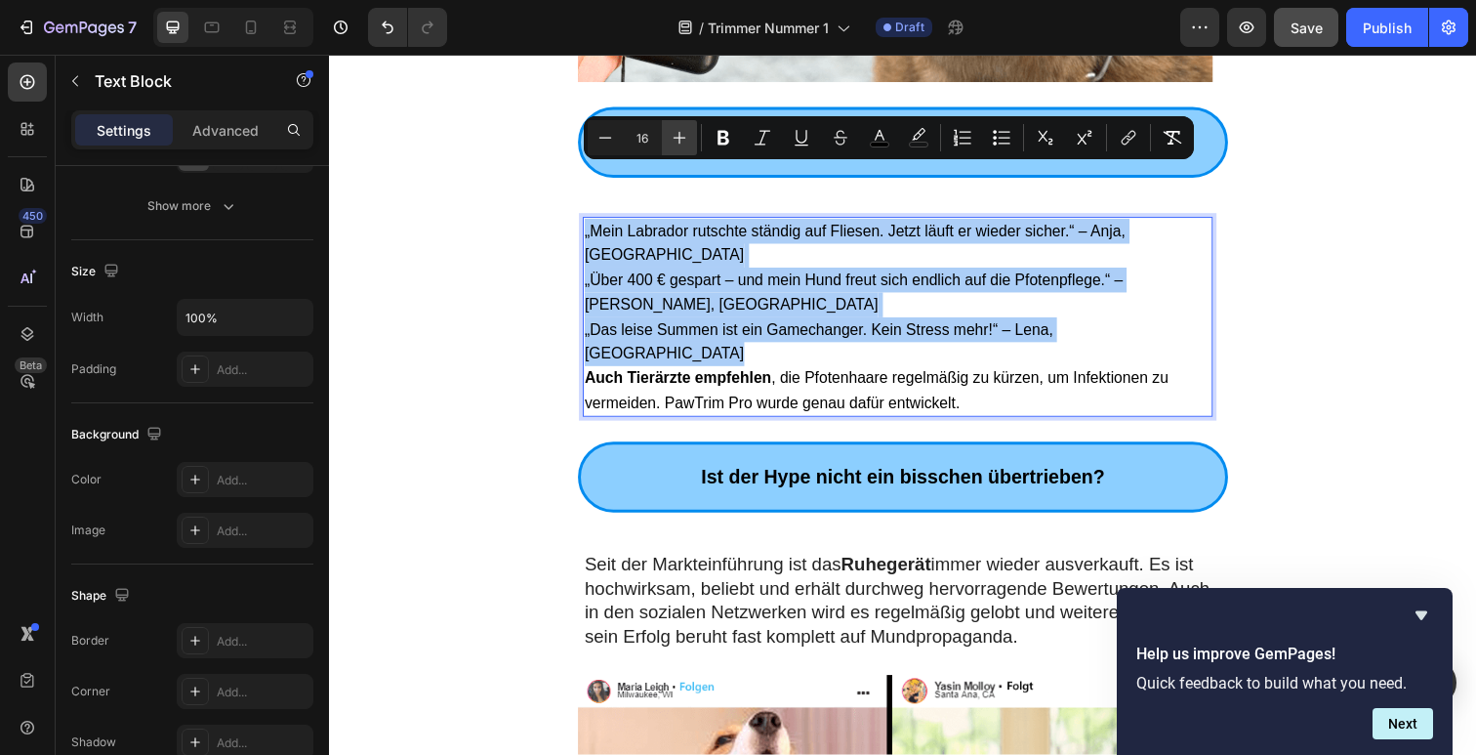
click at [678, 138] on icon "Editor contextual toolbar" at bounding box center [680, 138] width 20 height 20
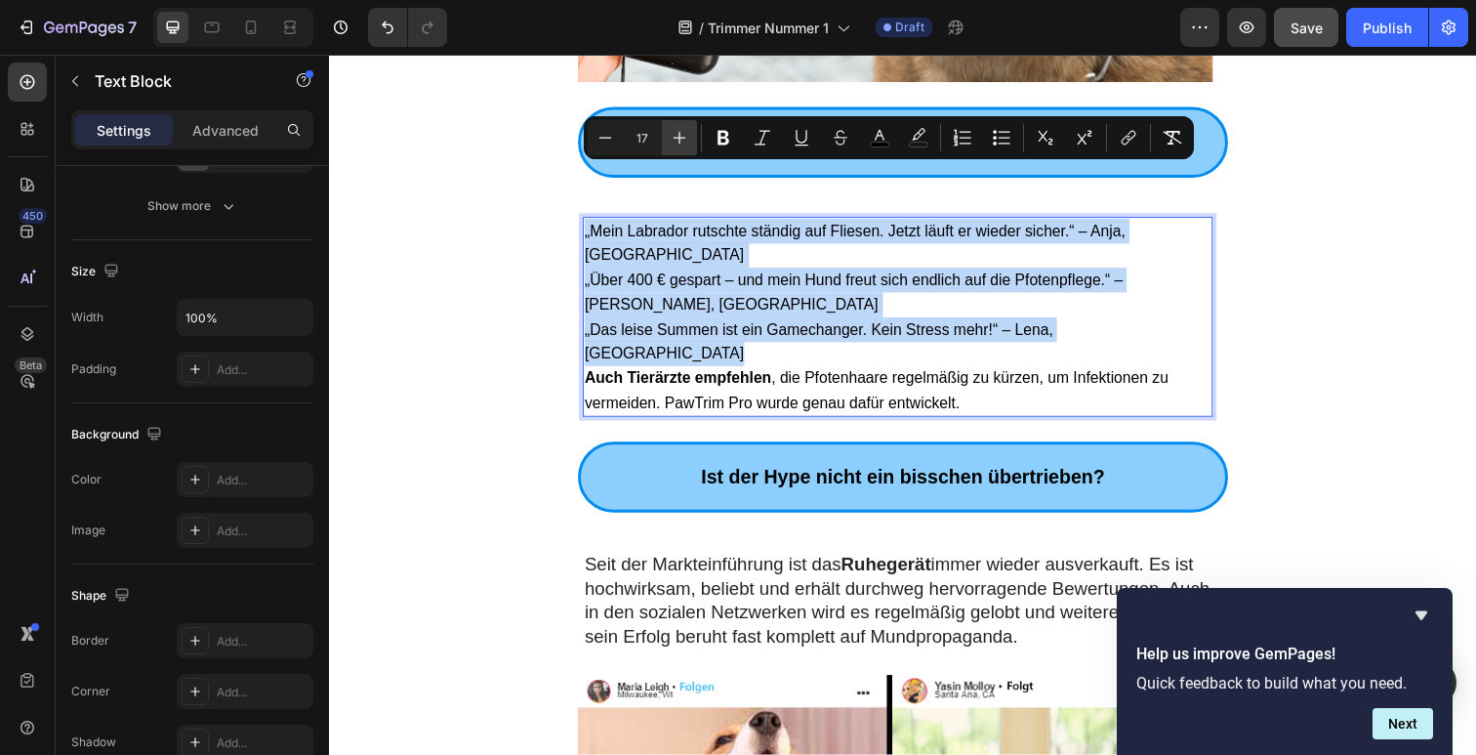
type input "18"
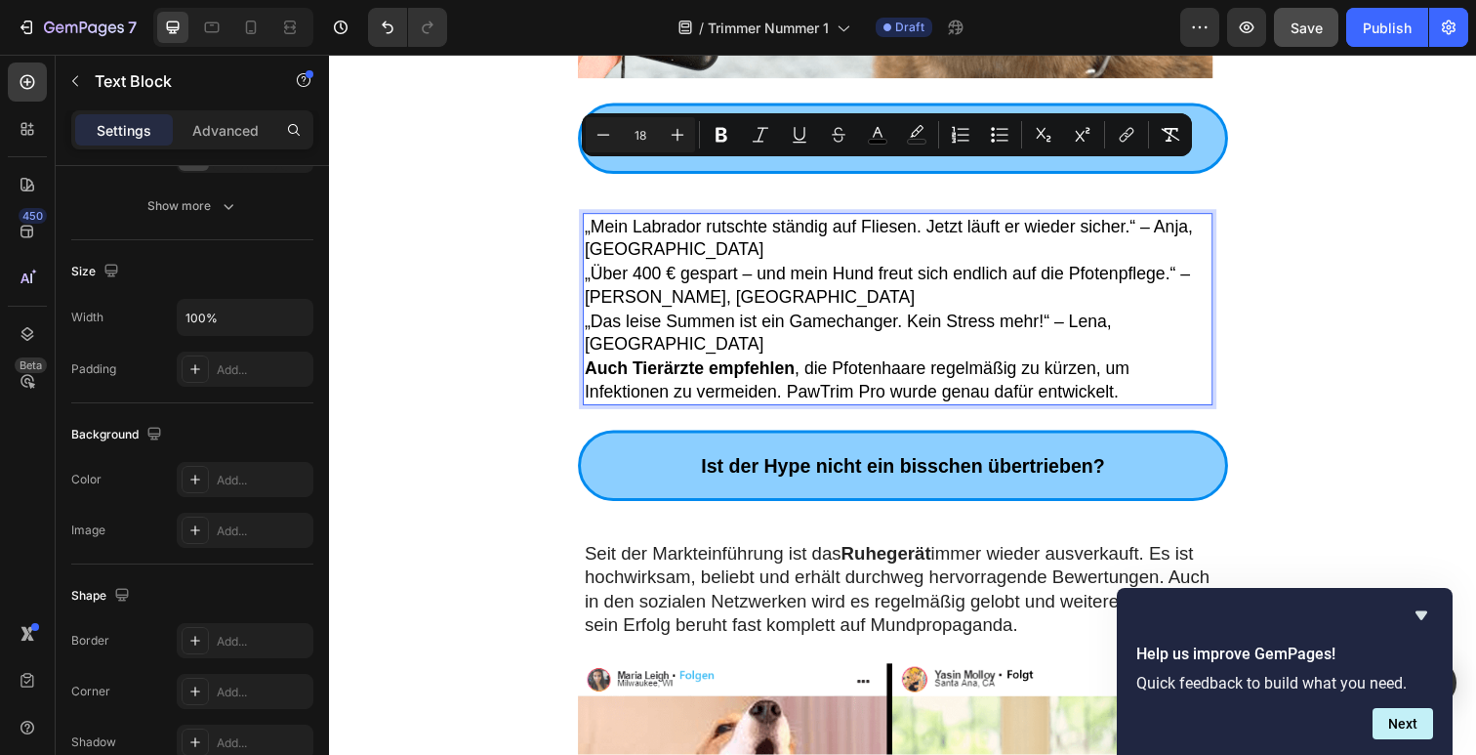
scroll to position [2521, 0]
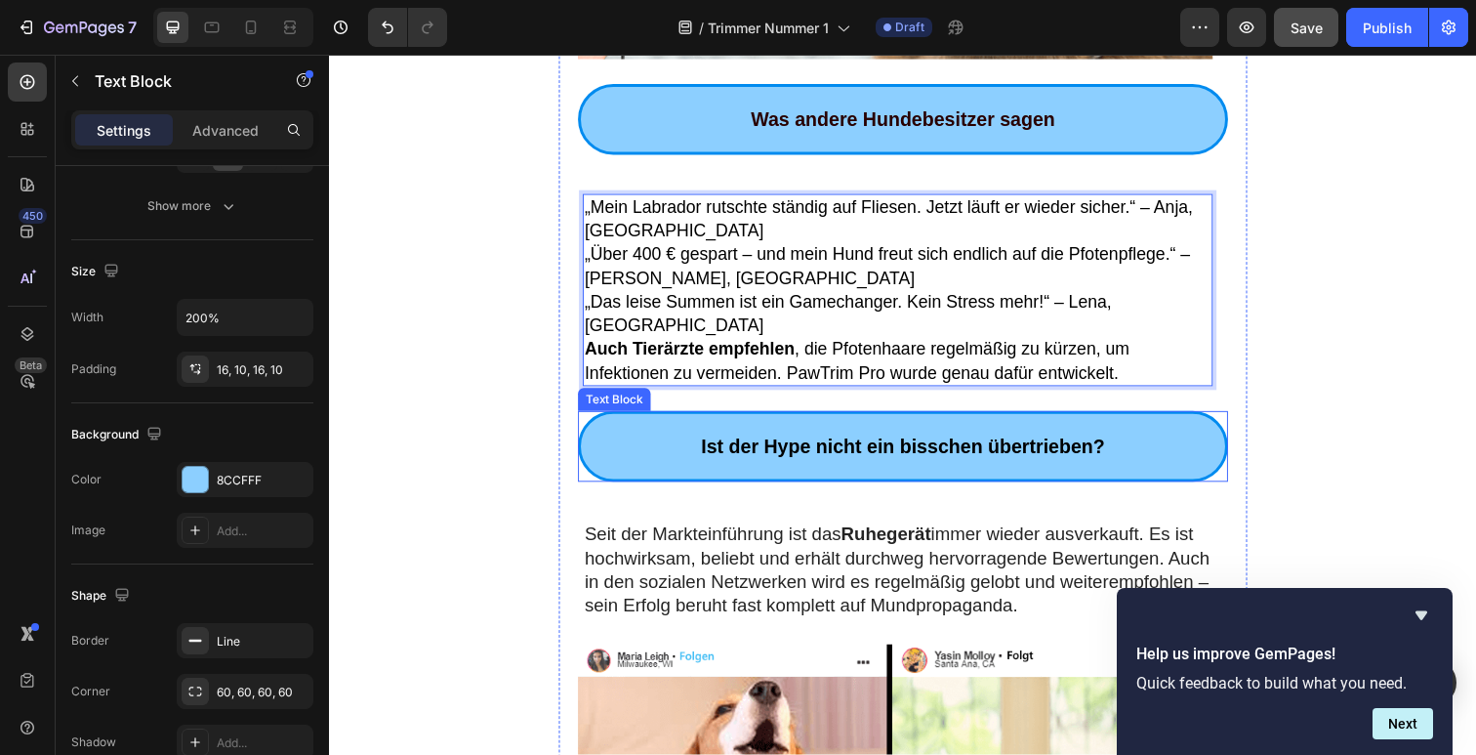
click at [838, 444] on strong "Ist der Hype nicht ein bisschen übertrieben?" at bounding box center [915, 454] width 412 height 21
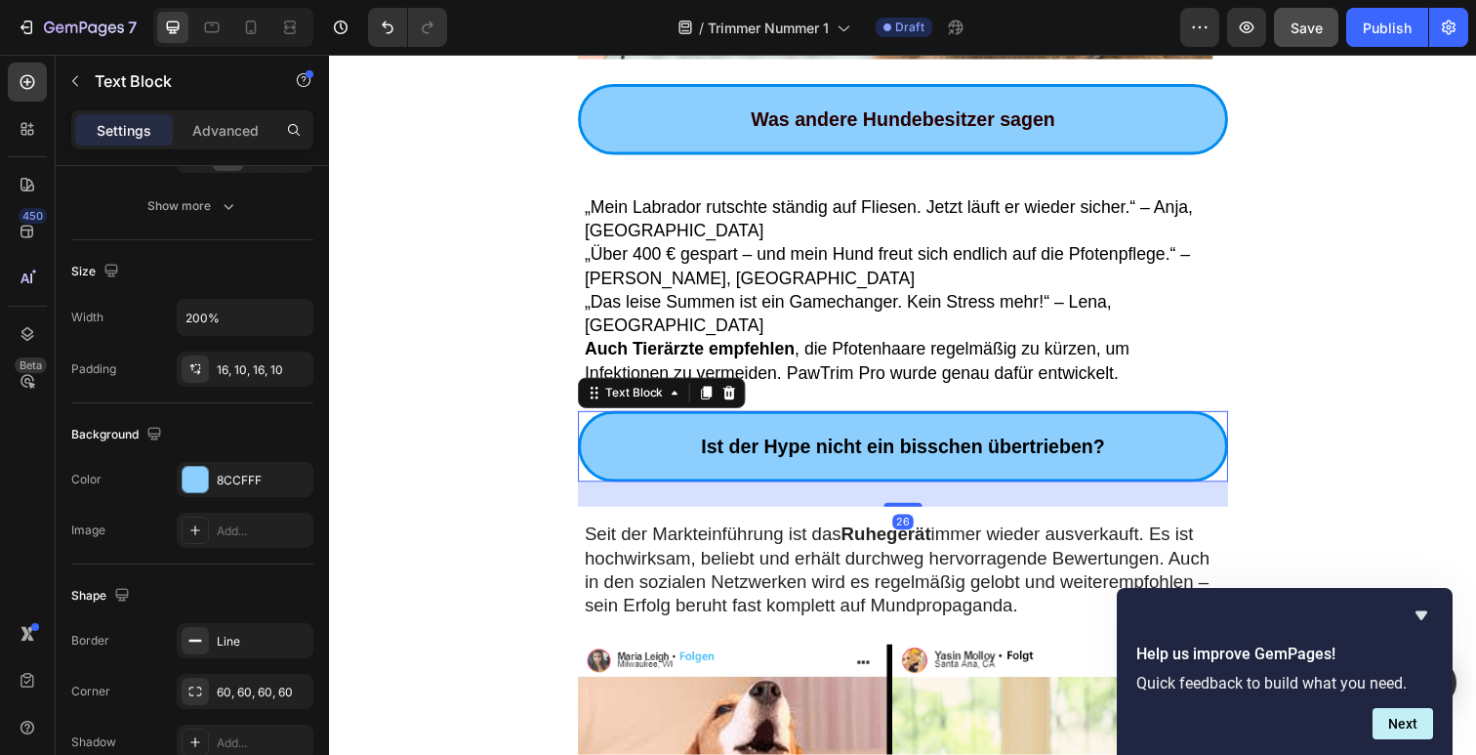
click at [838, 444] on strong "Ist der Hype nicht ein bisschen übertrieben?" at bounding box center [915, 454] width 412 height 21
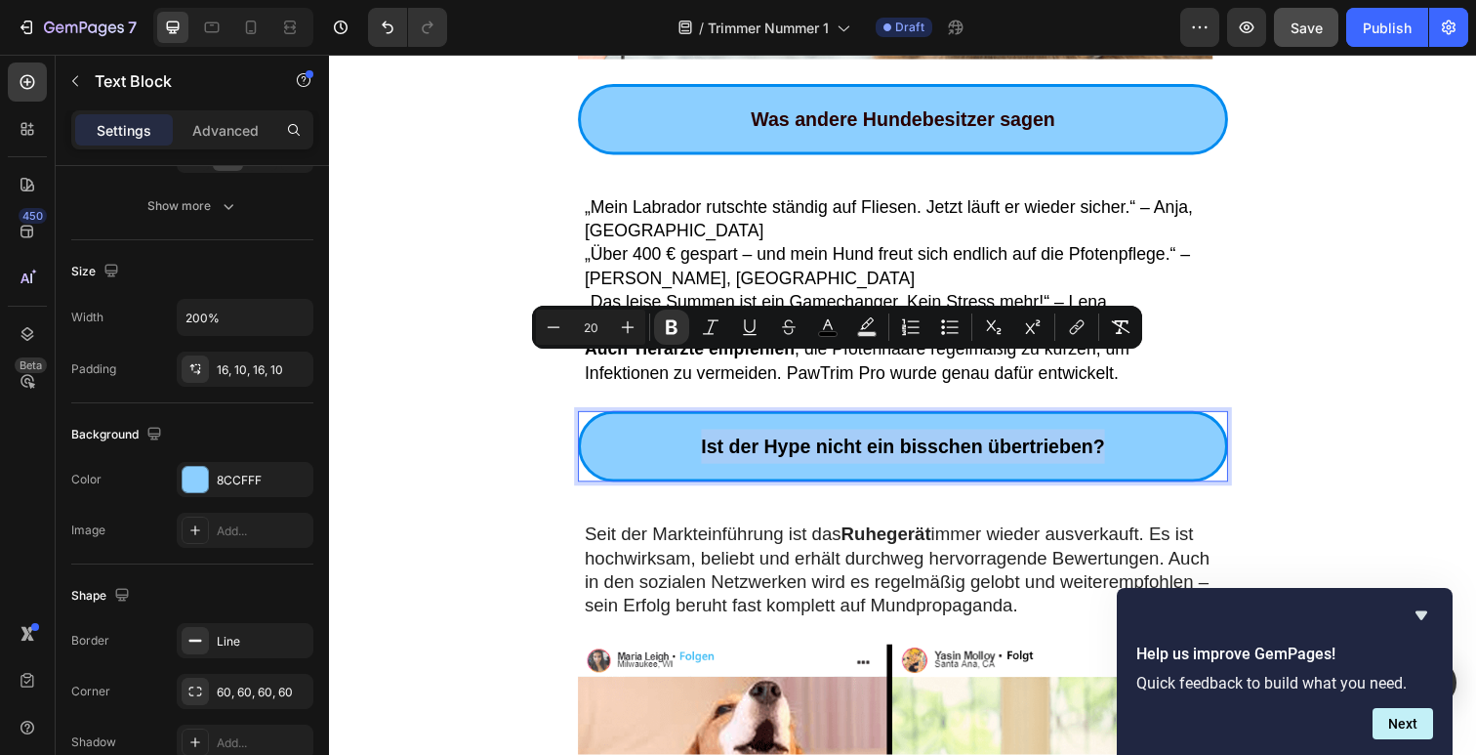
click at [839, 444] on strong "Ist der Hype nicht ein bisschen übertrieben?" at bounding box center [915, 454] width 412 height 21
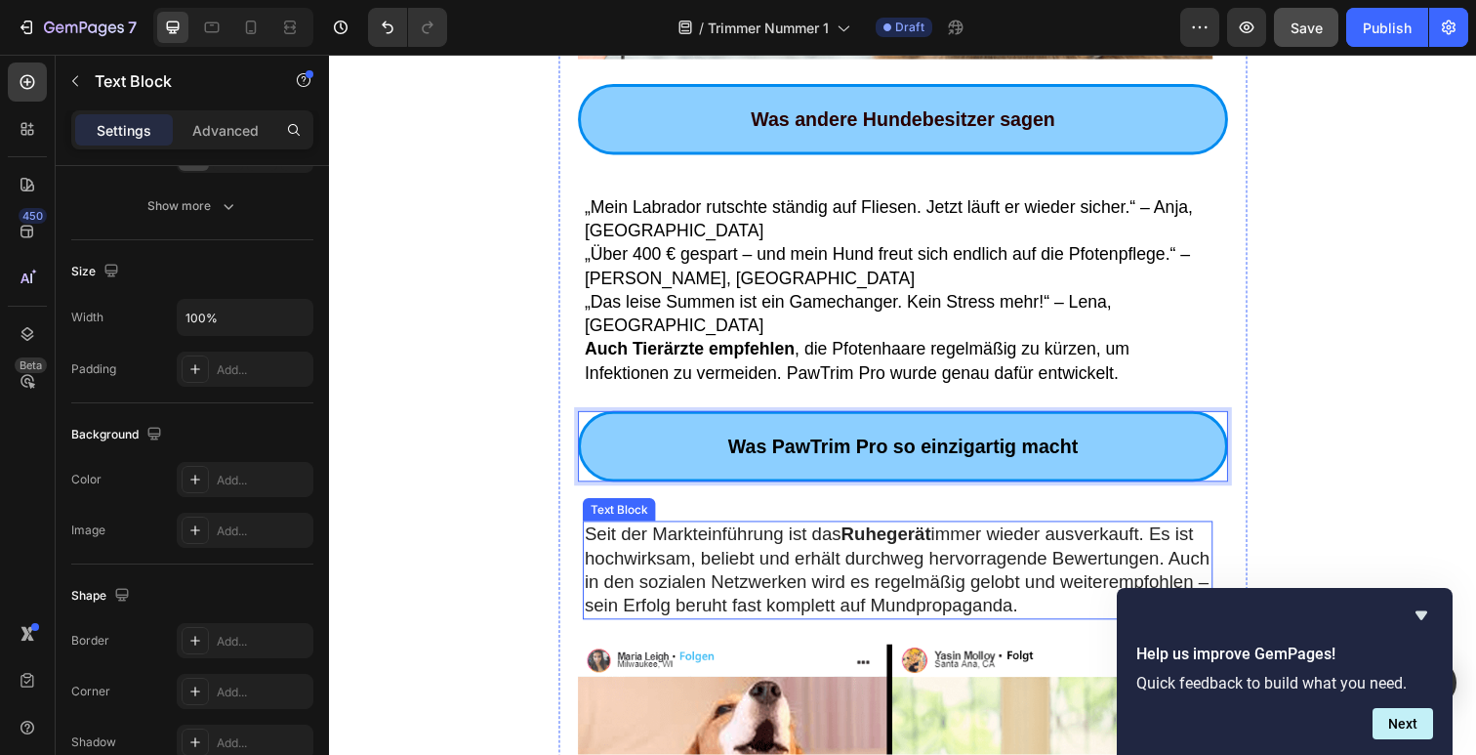
click at [870, 533] on p "Seit der Markteinführung ist das Ruhegerät immer wieder ausverkauft. Es ist hoc…" at bounding box center [910, 581] width 640 height 97
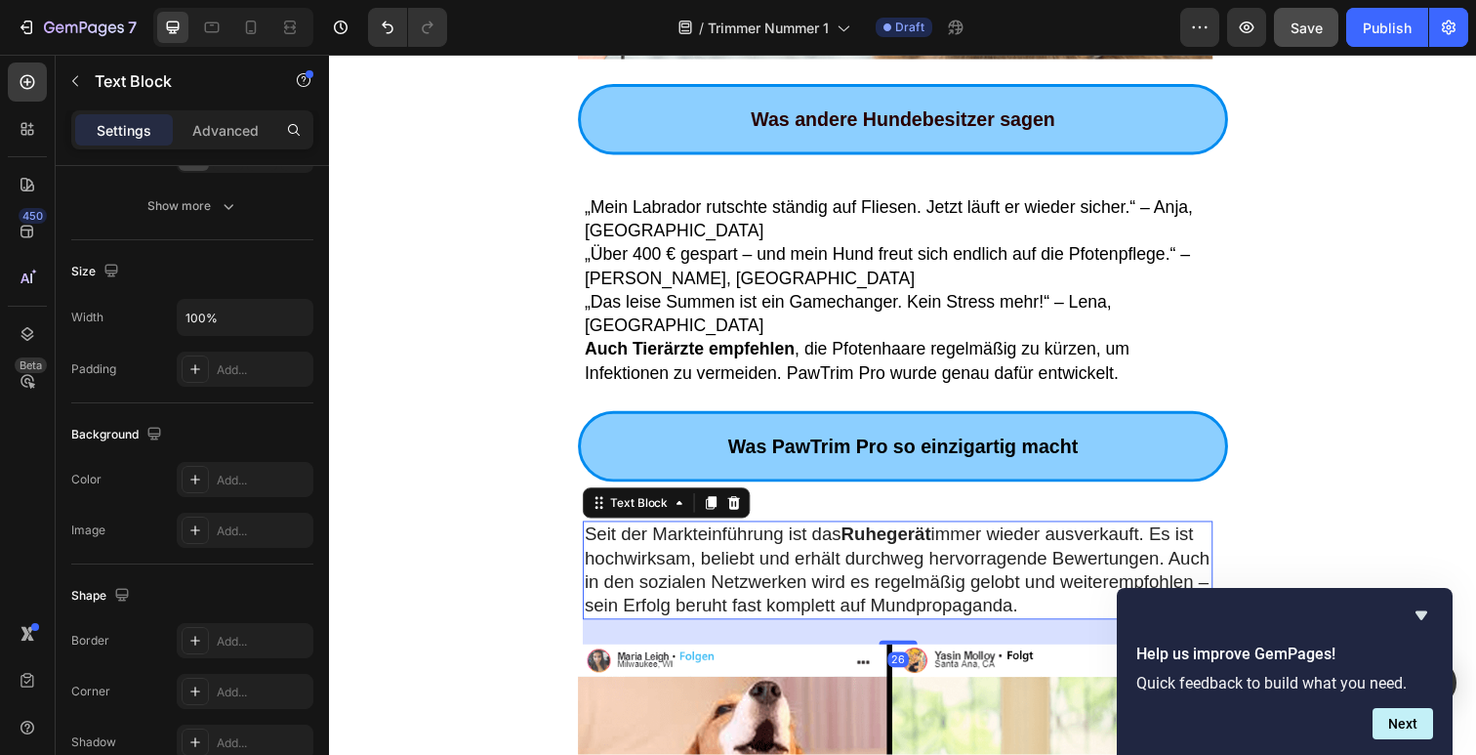
click at [870, 533] on p "Seit der Markteinführung ist das Ruhegerät immer wieder ausverkauft. Es ist hoc…" at bounding box center [910, 581] width 640 height 97
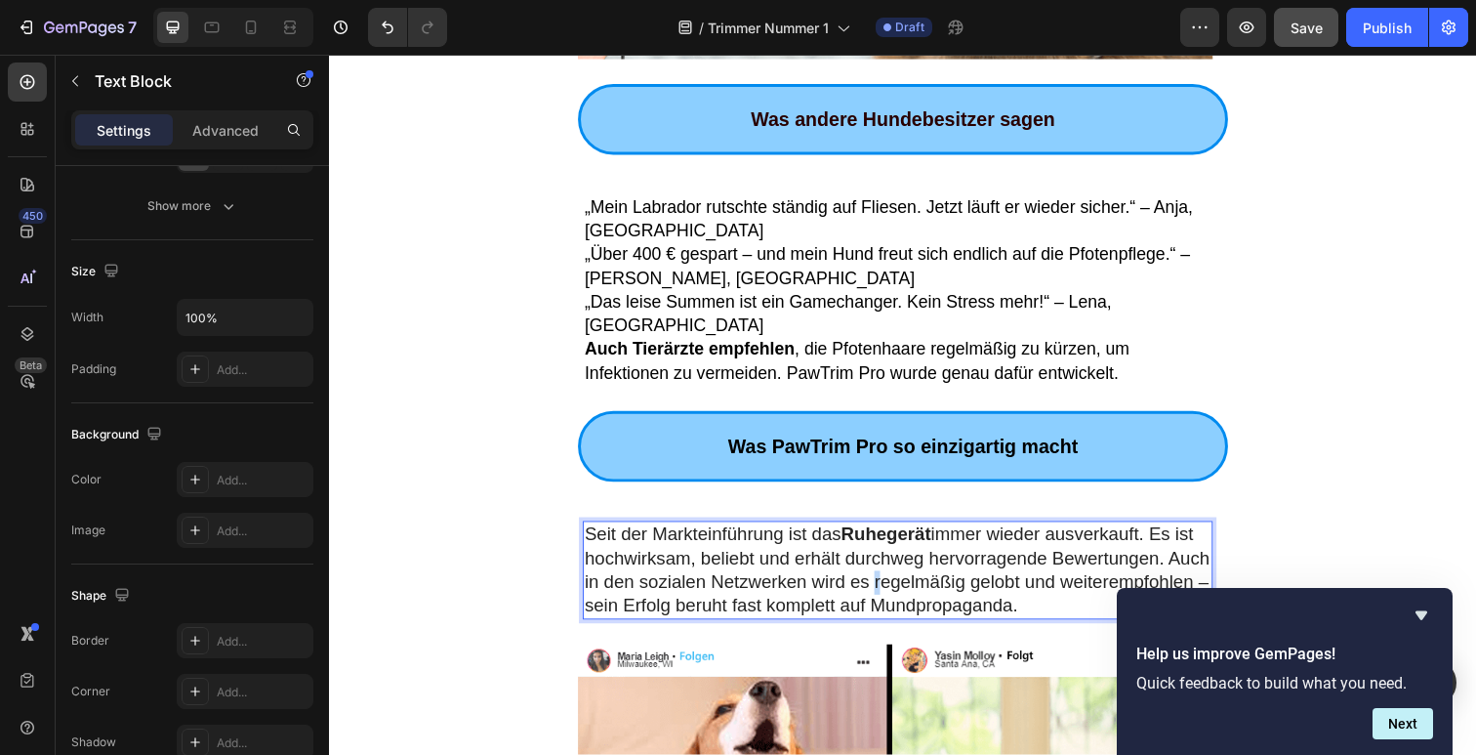
click at [870, 533] on p "Seit der Markteinführung ist das Ruhegerät immer wieder ausverkauft. Es ist hoc…" at bounding box center [910, 581] width 640 height 97
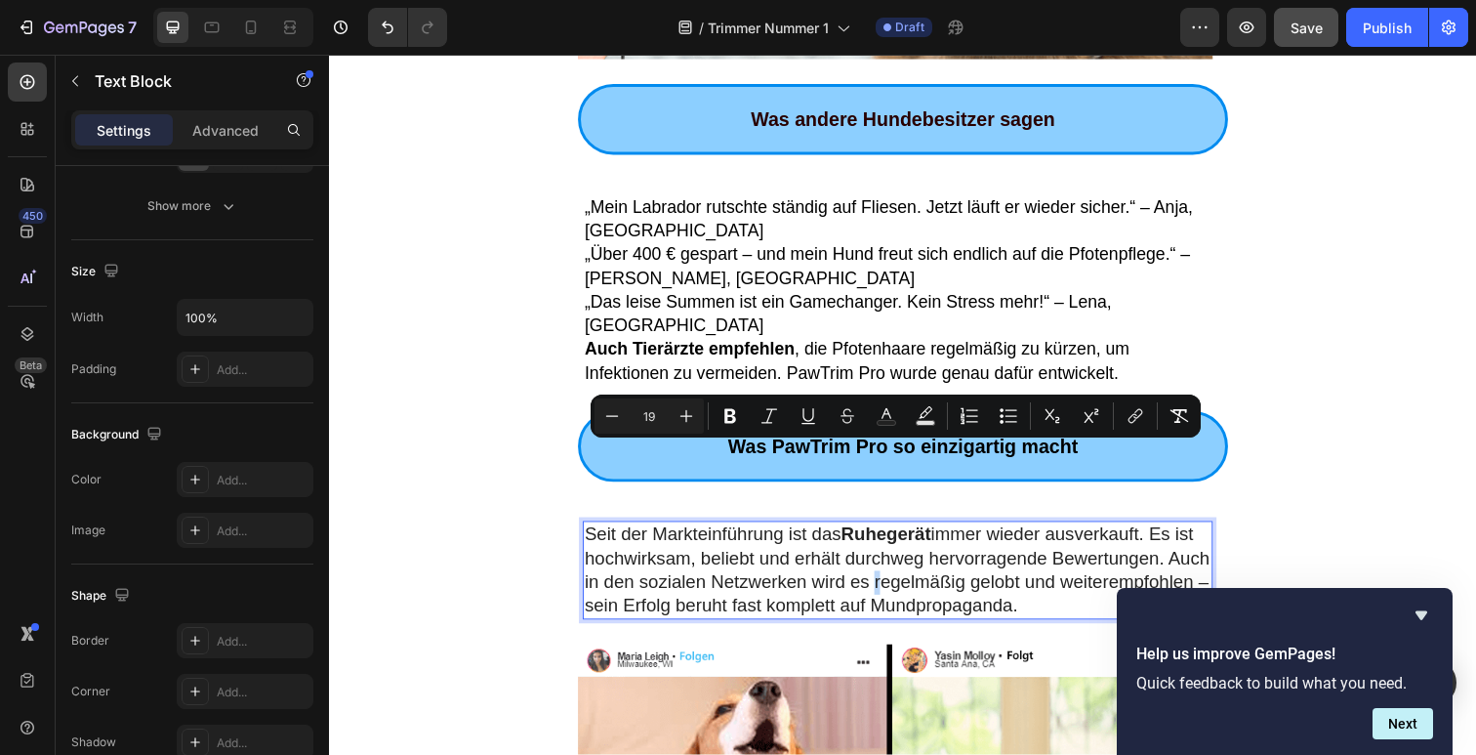
type input "11"
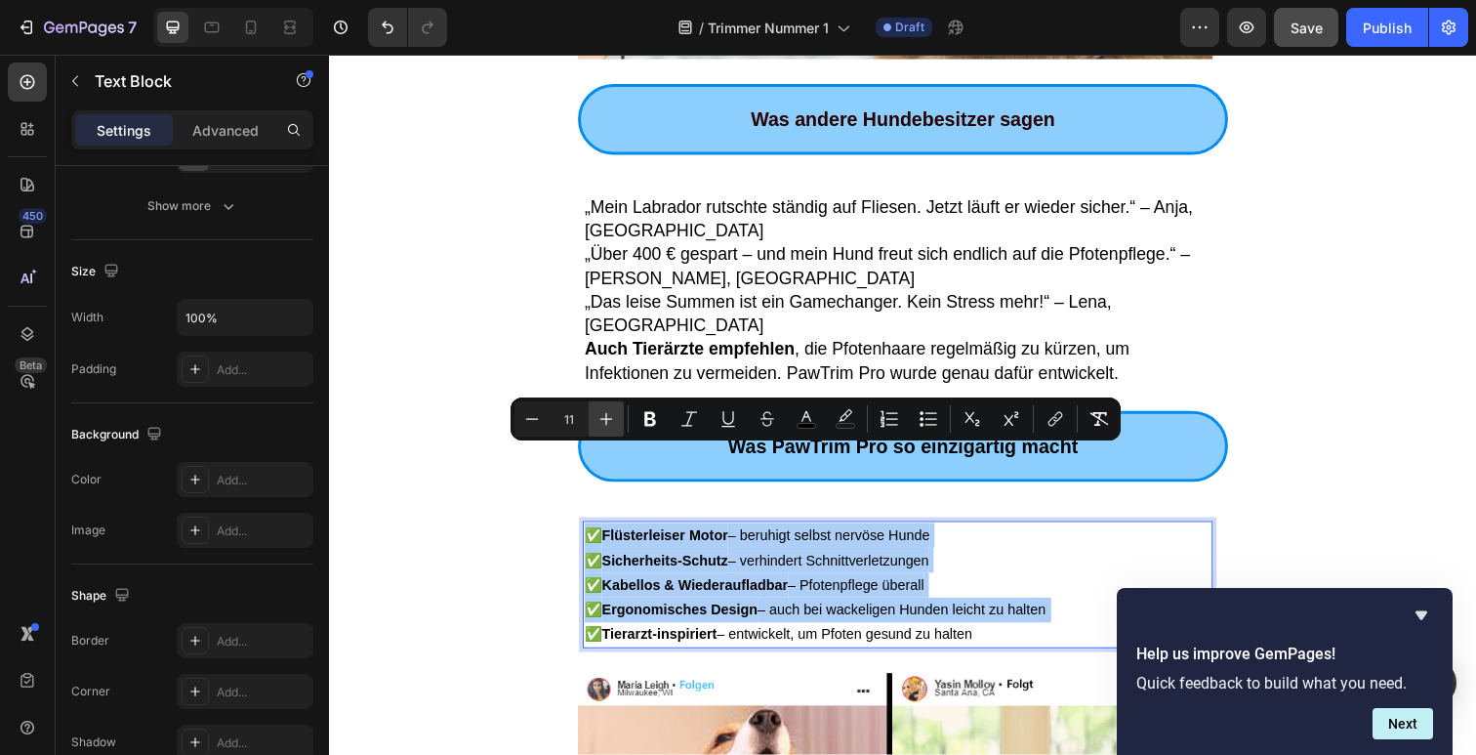
click at [612, 417] on icon "Editor contextual toolbar" at bounding box center [607, 419] width 20 height 20
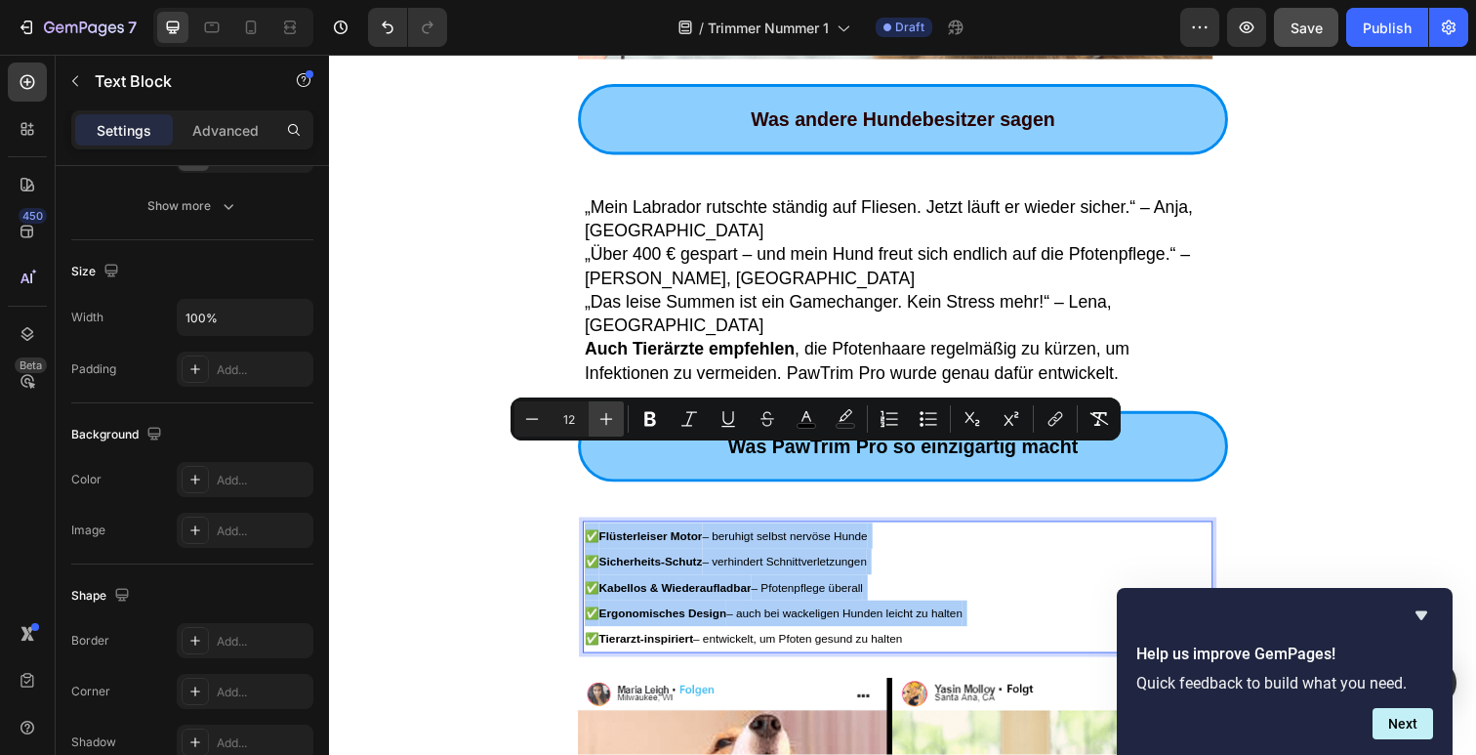
click at [612, 417] on icon "Editor contextual toolbar" at bounding box center [607, 419] width 20 height 20
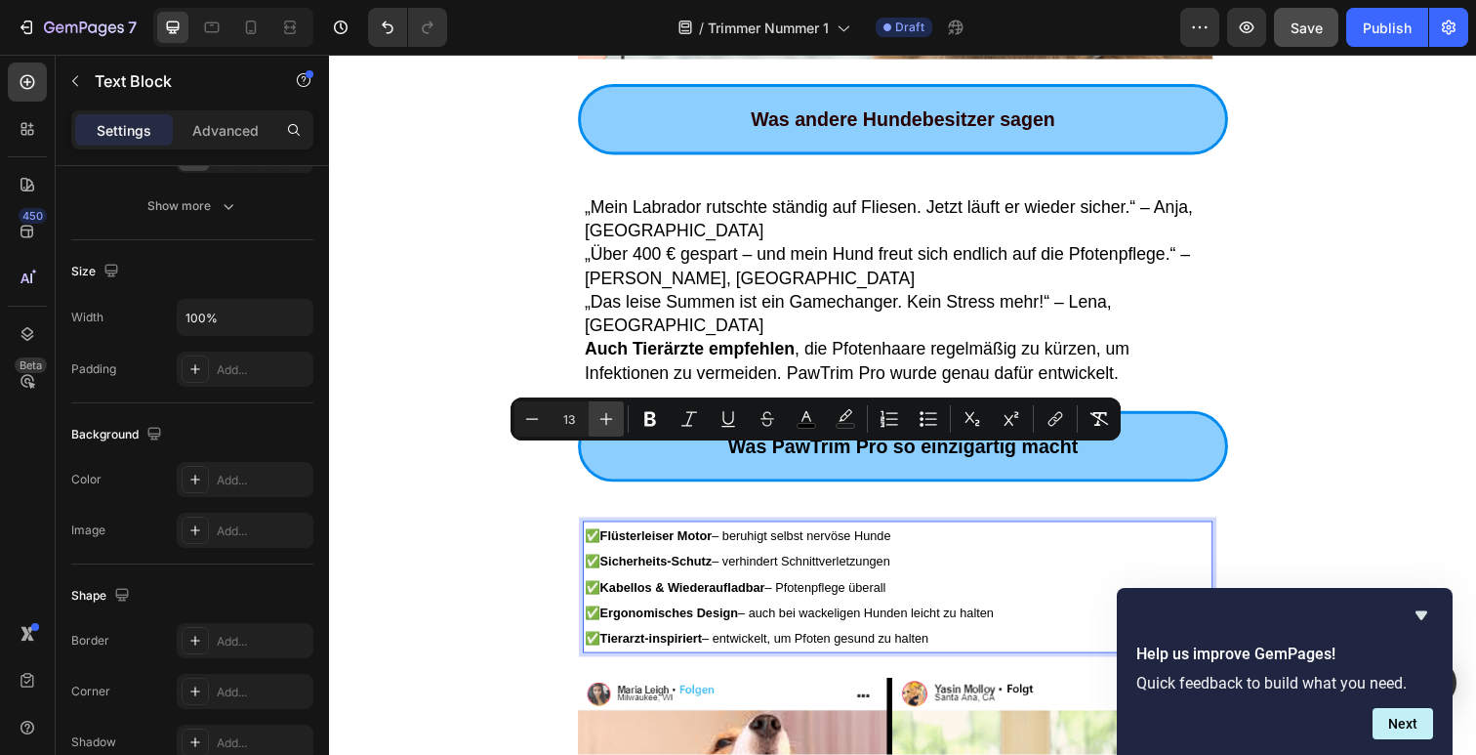
click at [612, 417] on icon "Editor contextual toolbar" at bounding box center [607, 419] width 20 height 20
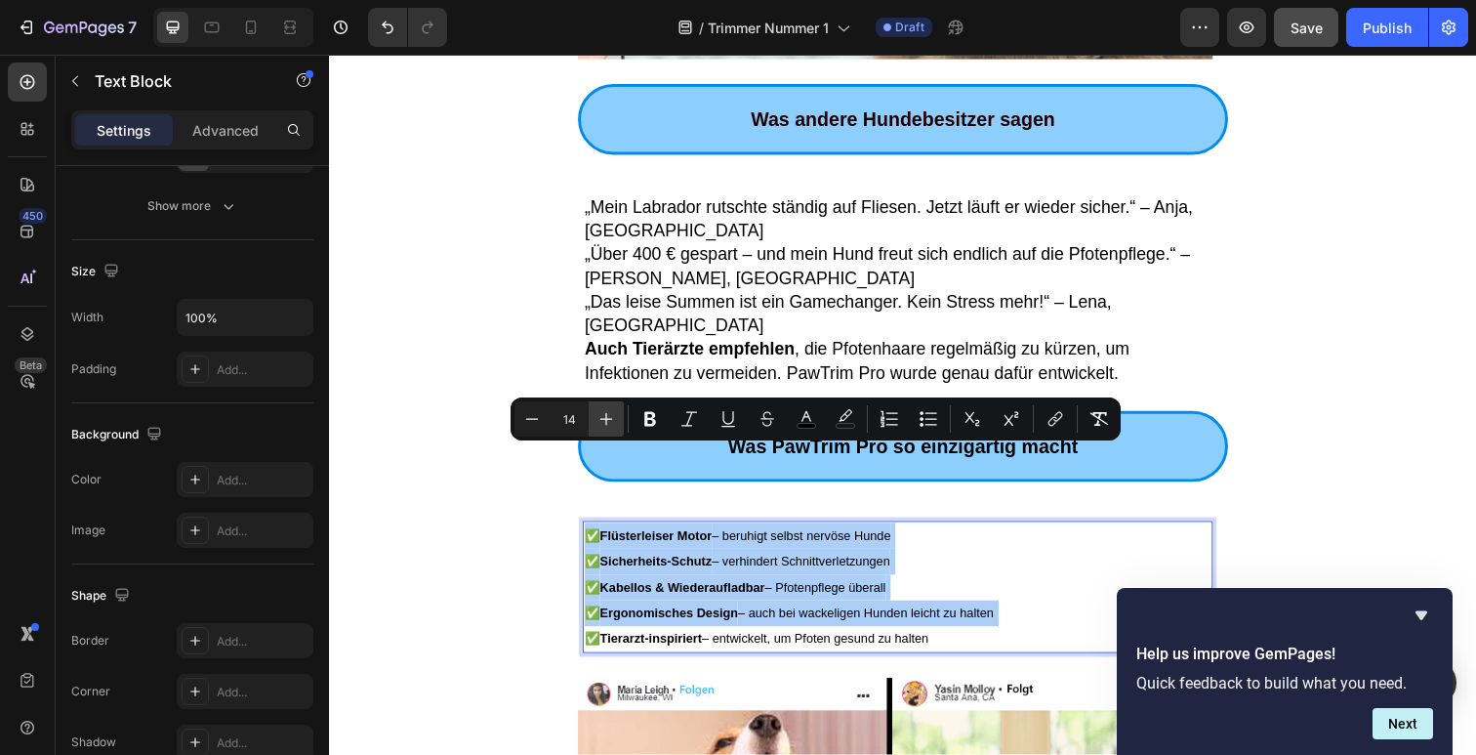
click at [612, 417] on icon "Editor contextual toolbar" at bounding box center [607, 419] width 20 height 20
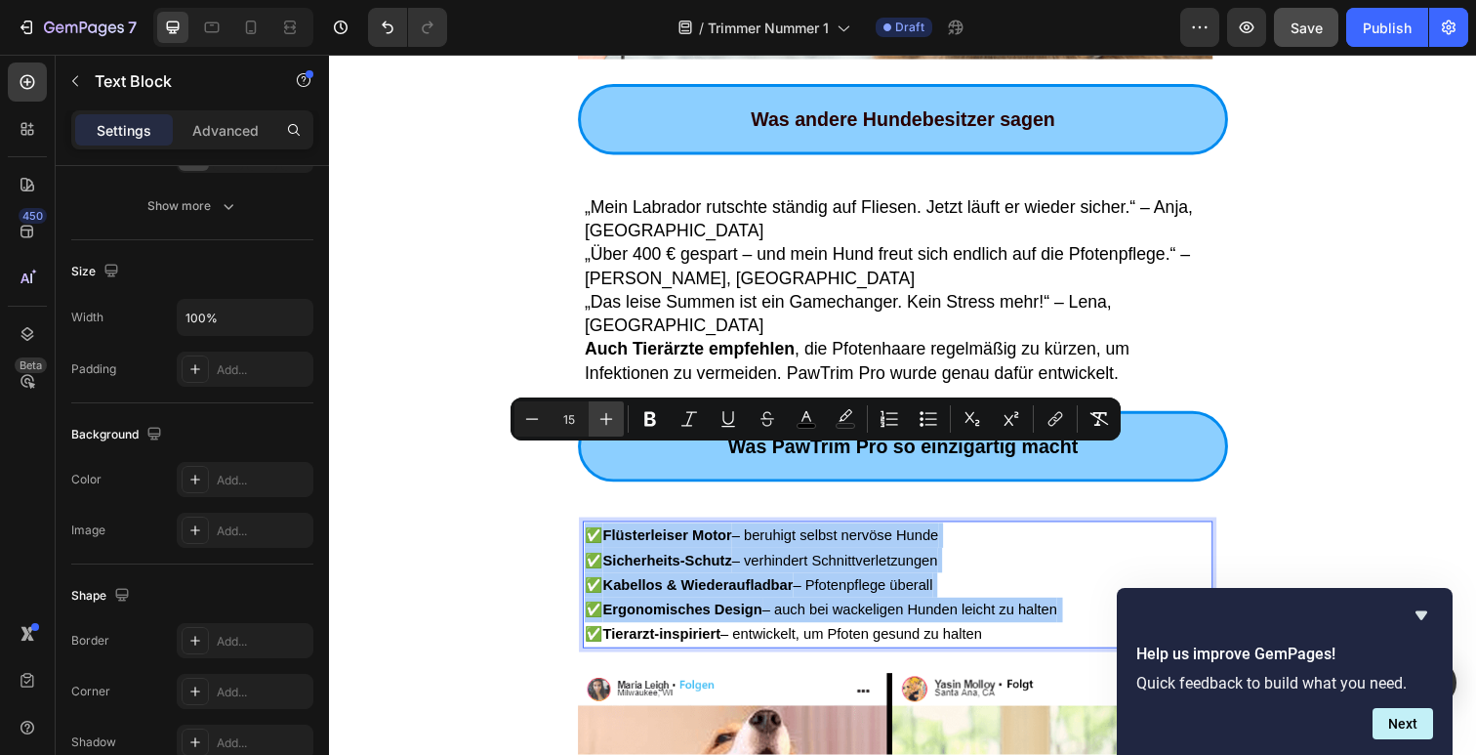
click at [611, 417] on icon "Editor contextual toolbar" at bounding box center [607, 419] width 20 height 20
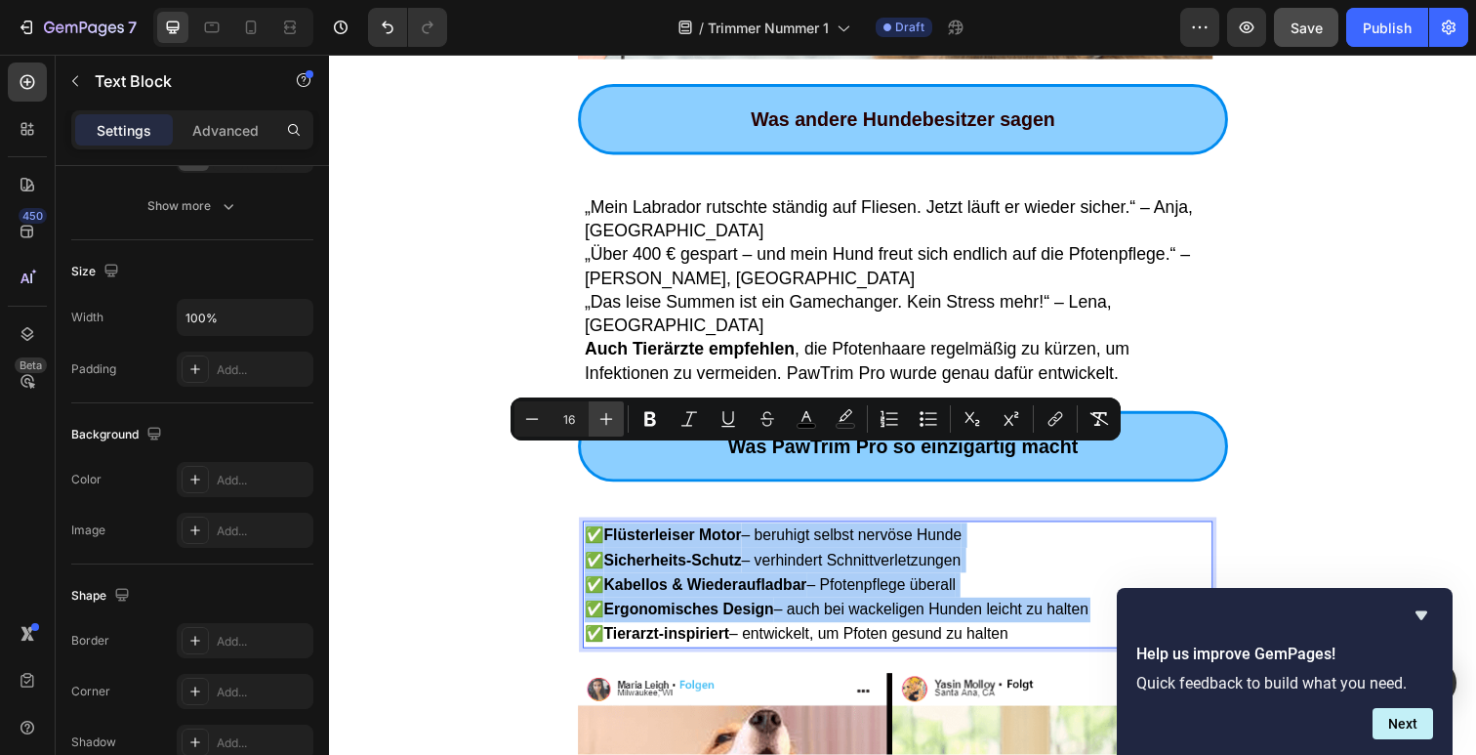
click at [611, 417] on icon "Editor contextual toolbar" at bounding box center [607, 419] width 20 height 20
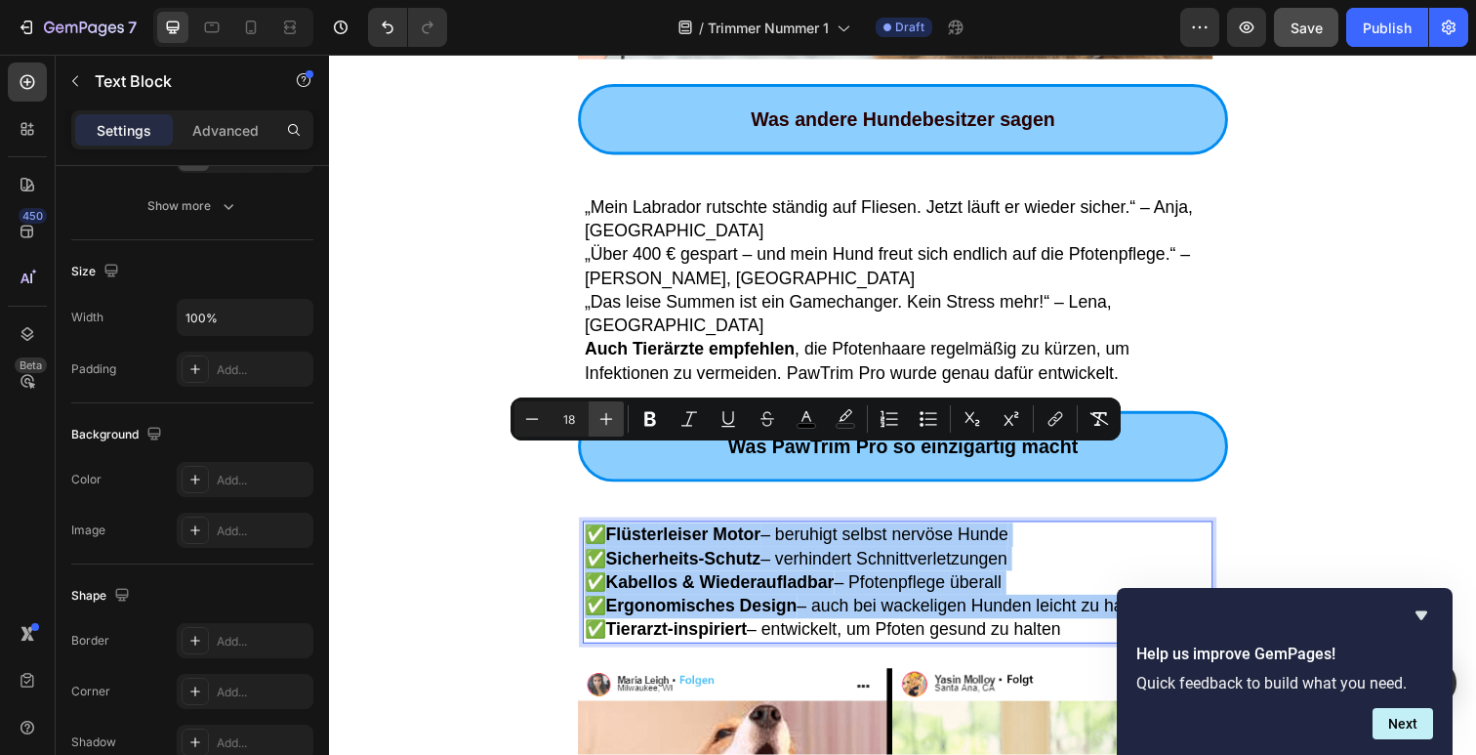
click at [611, 417] on icon "Editor contextual toolbar" at bounding box center [607, 419] width 20 height 20
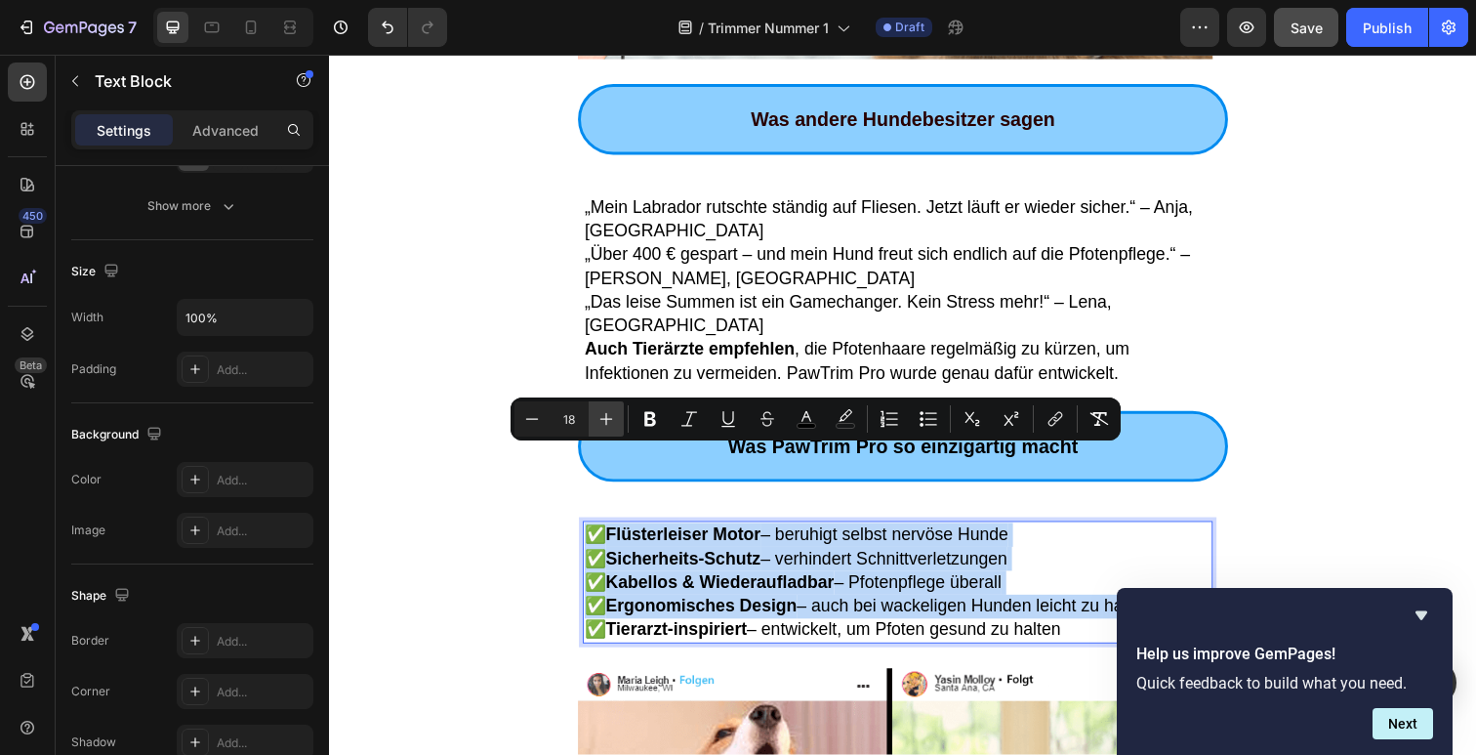
type input "19"
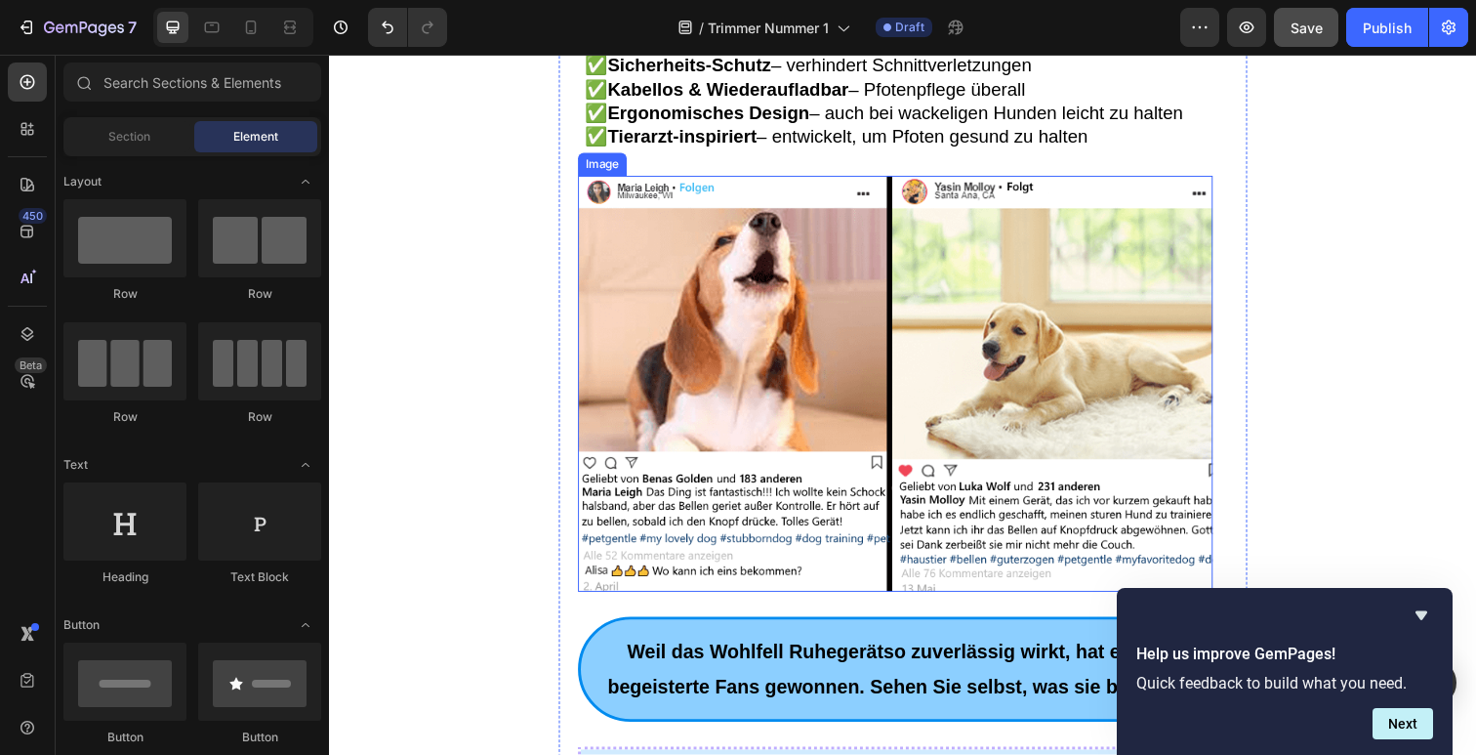
scroll to position [3026, 0]
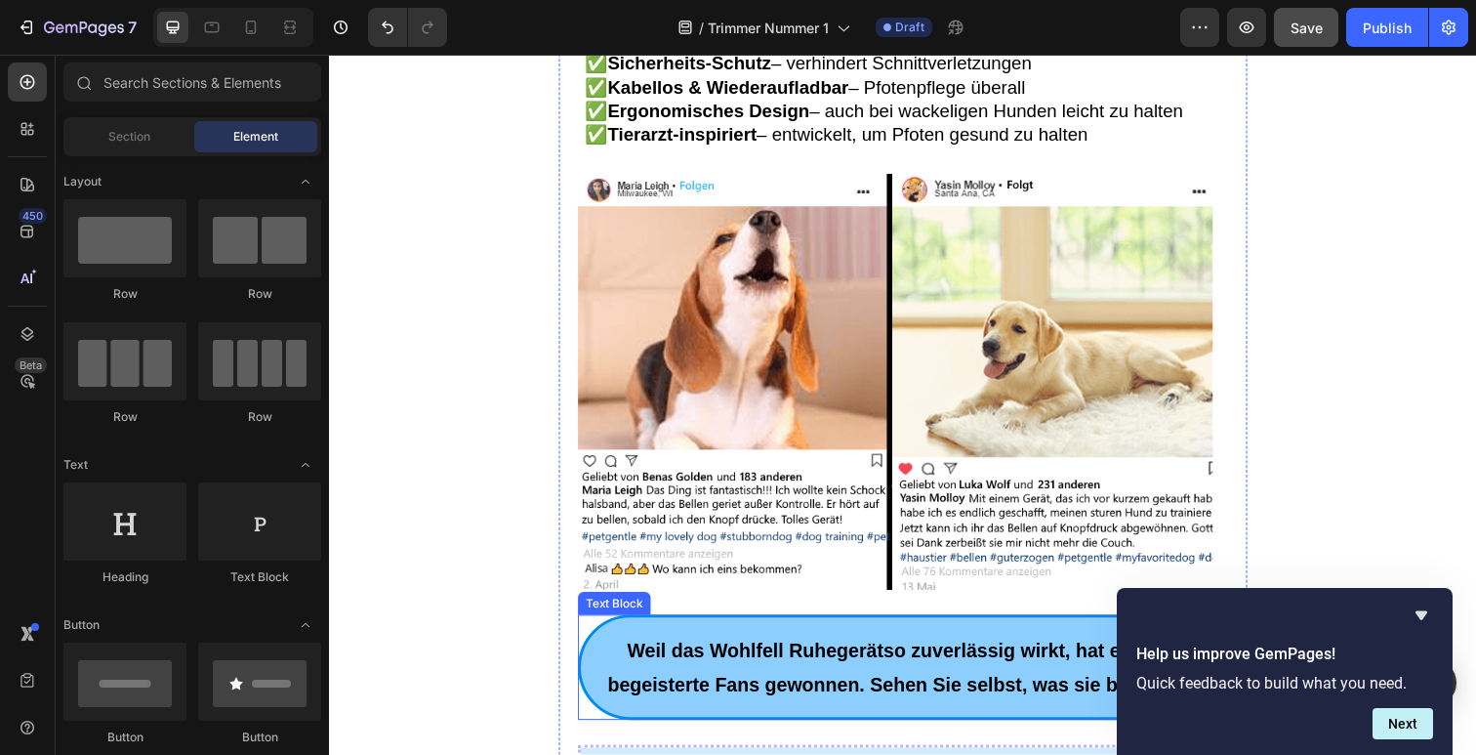
click at [857, 652] on strong "fell Ruhegerät" at bounding box center [829, 662] width 130 height 21
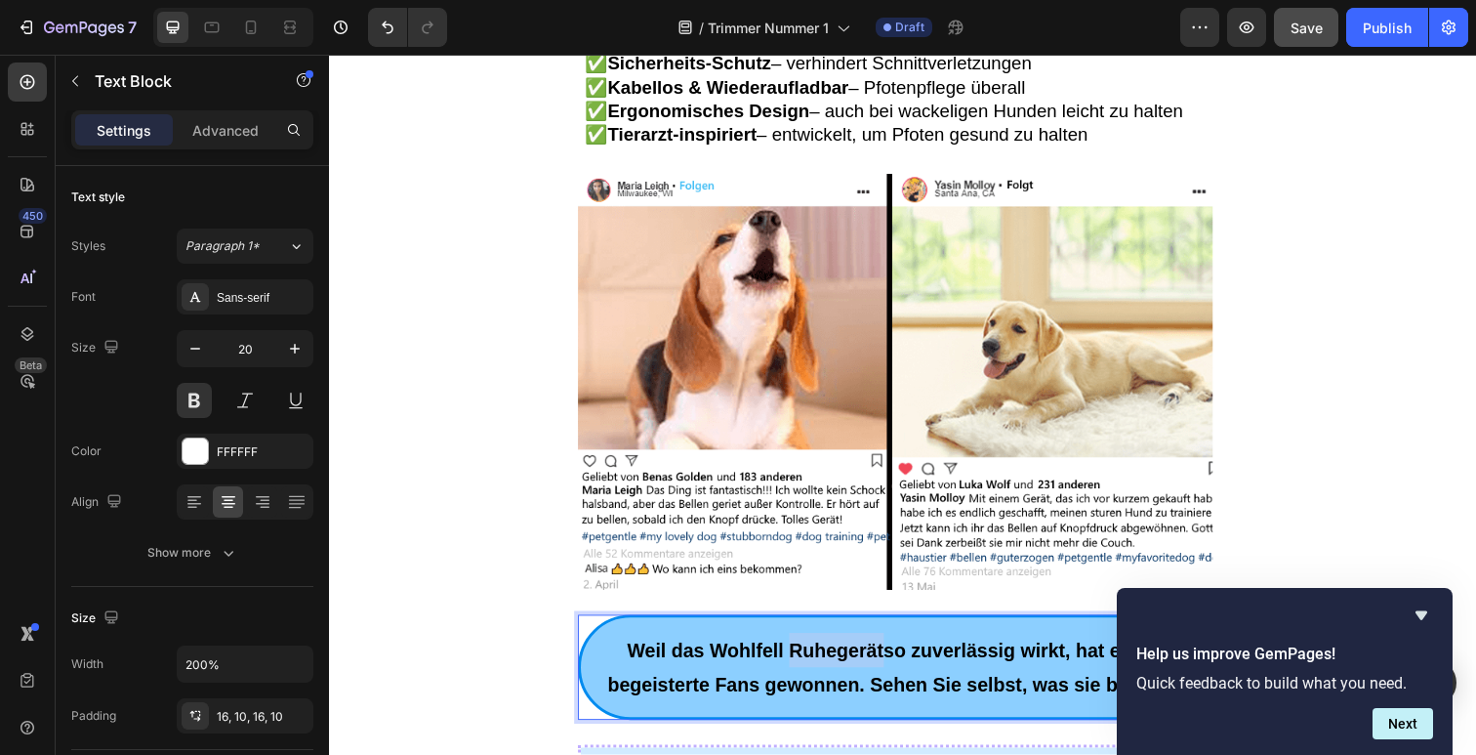
click at [857, 652] on strong "fell Ruhegerät" at bounding box center [829, 662] width 130 height 21
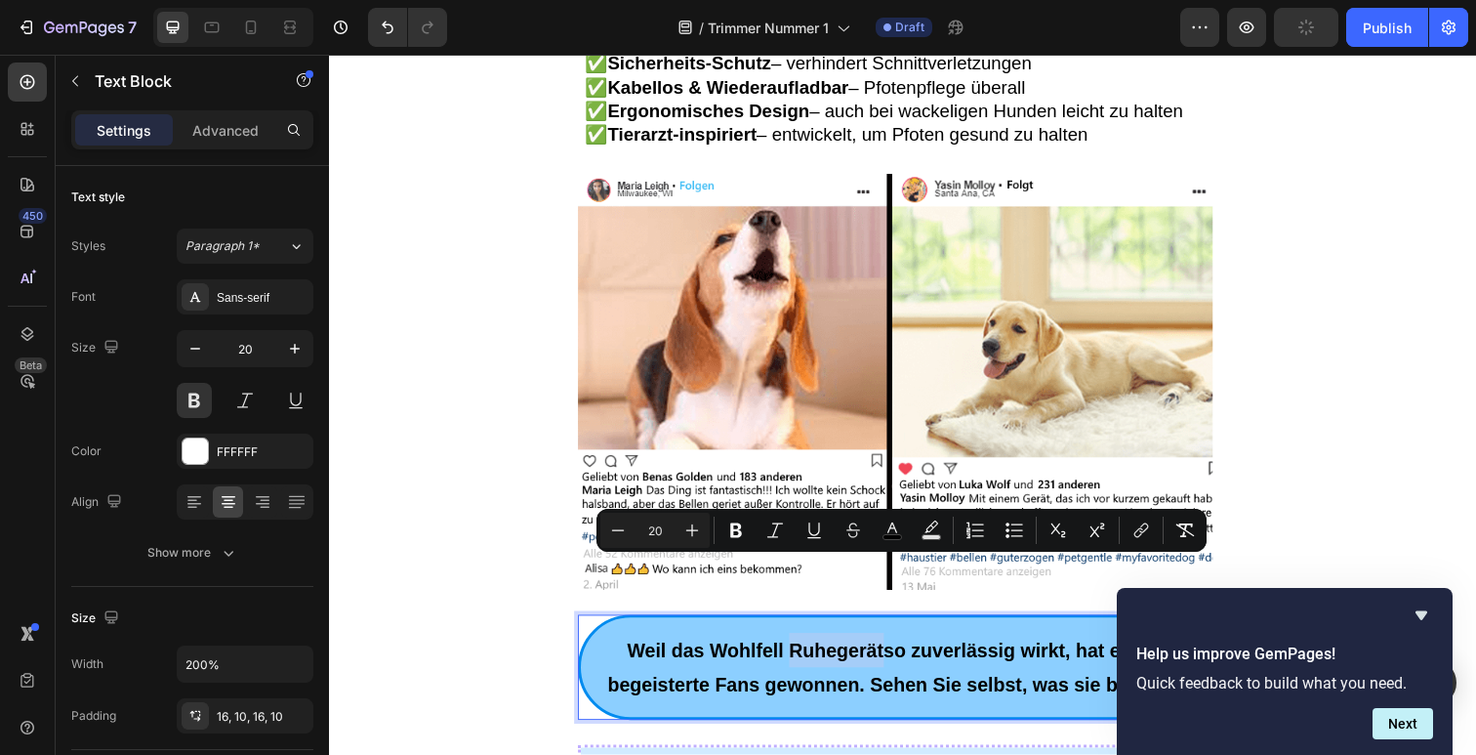
click at [803, 652] on strong "fell Ruhegerät" at bounding box center [829, 662] width 130 height 21
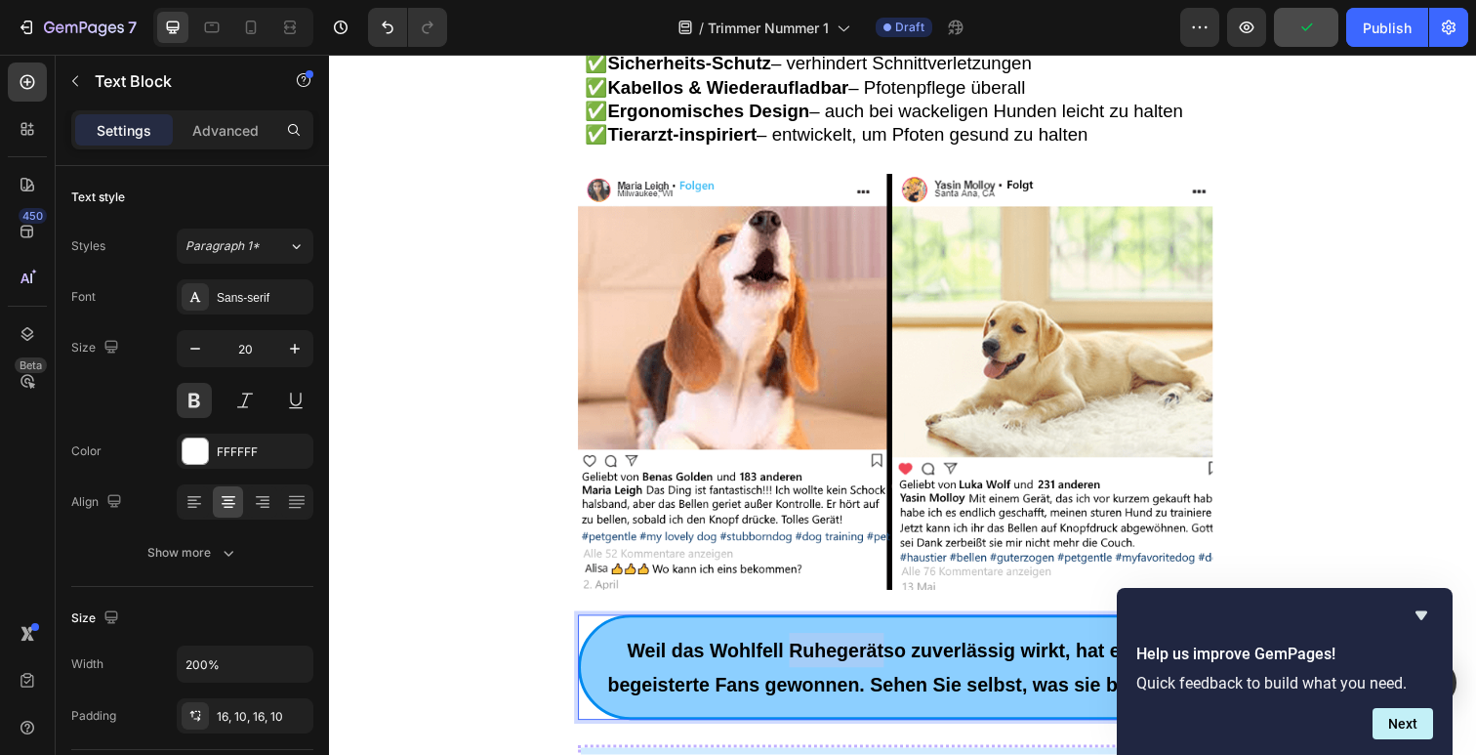
click at [803, 652] on strong "fell Ruhegerät" at bounding box center [829, 662] width 130 height 21
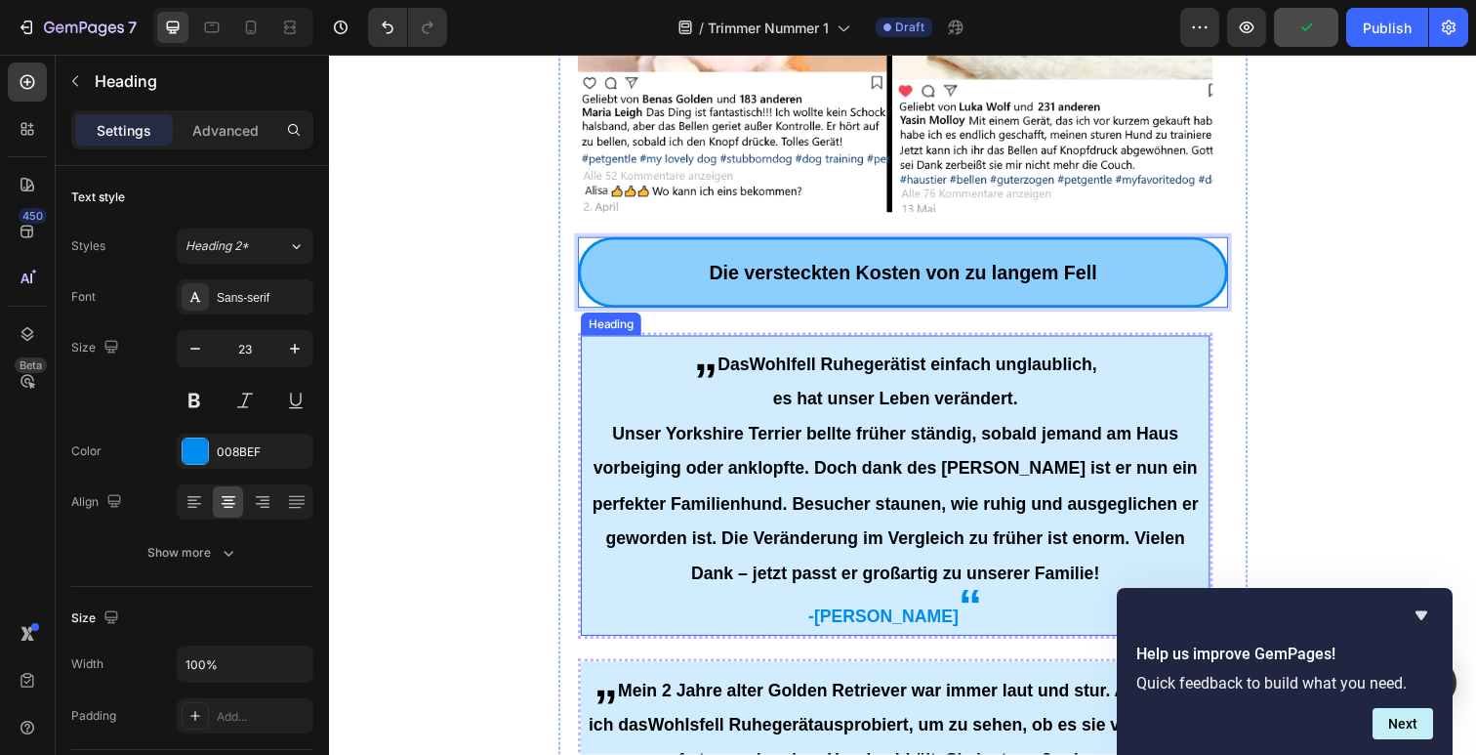
click at [837, 409] on h2 "„ Das Wohlfell Ruhegerät ist einfach unglaublich, es hat unser Leben verändert.…" at bounding box center [907, 495] width 642 height 307
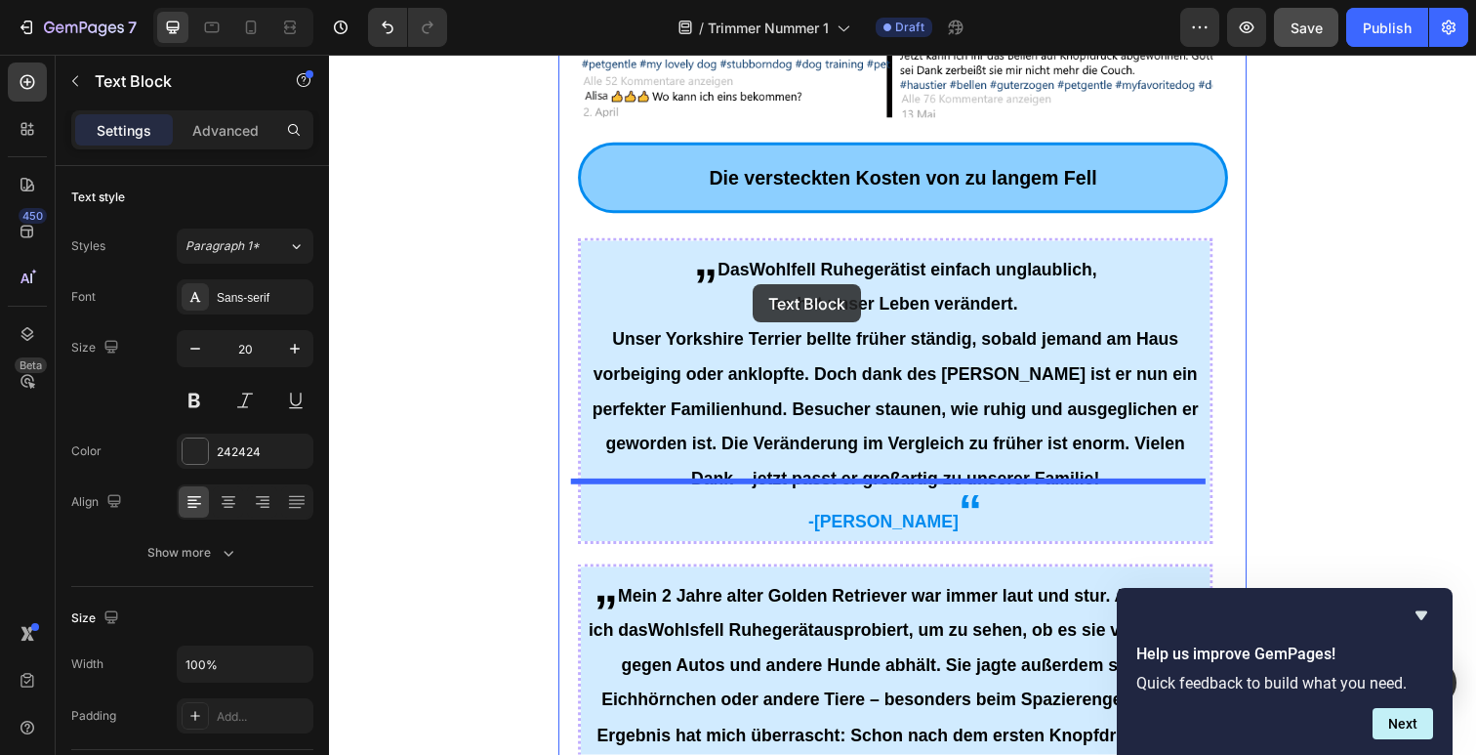
scroll to position [3217, 0]
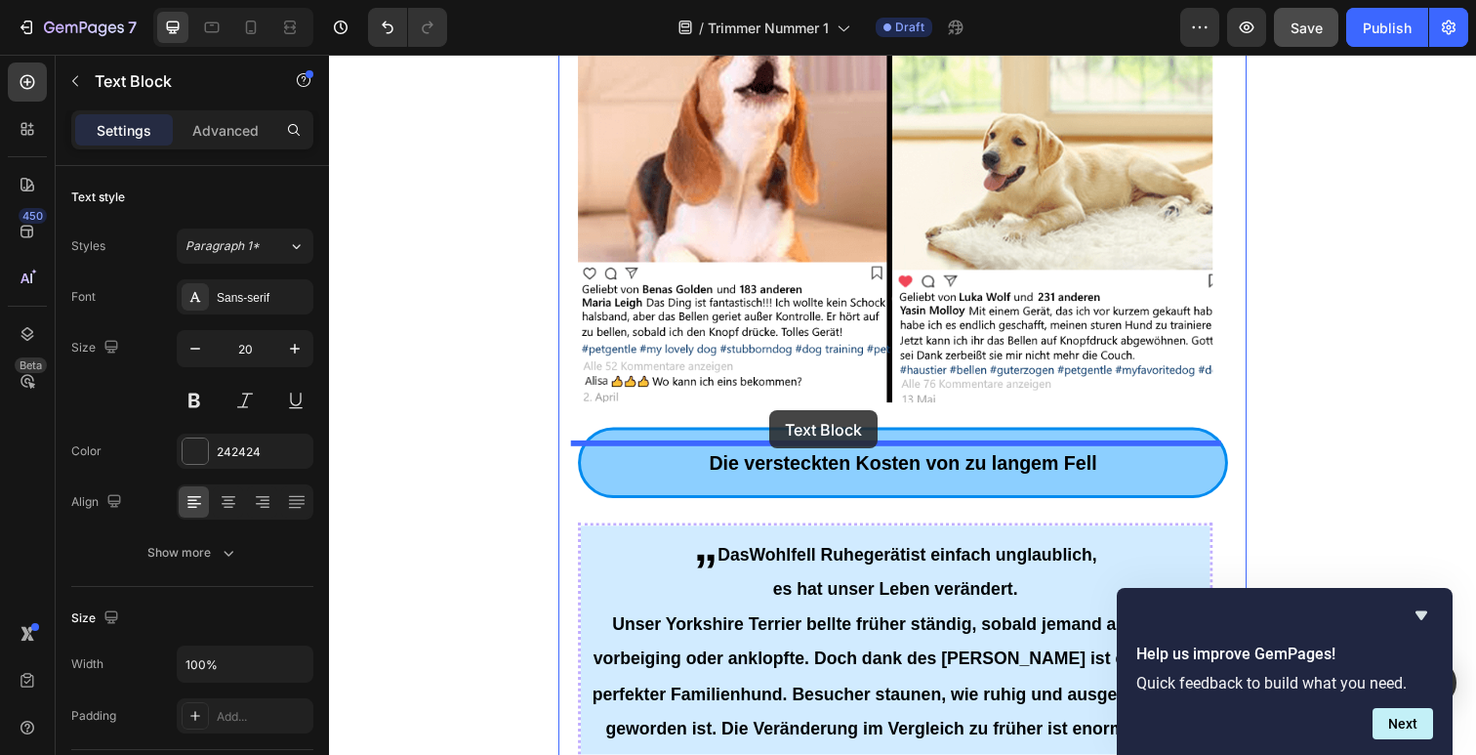
drag, startPoint x: 789, startPoint y: 360, endPoint x: 779, endPoint y: 418, distance: 58.4
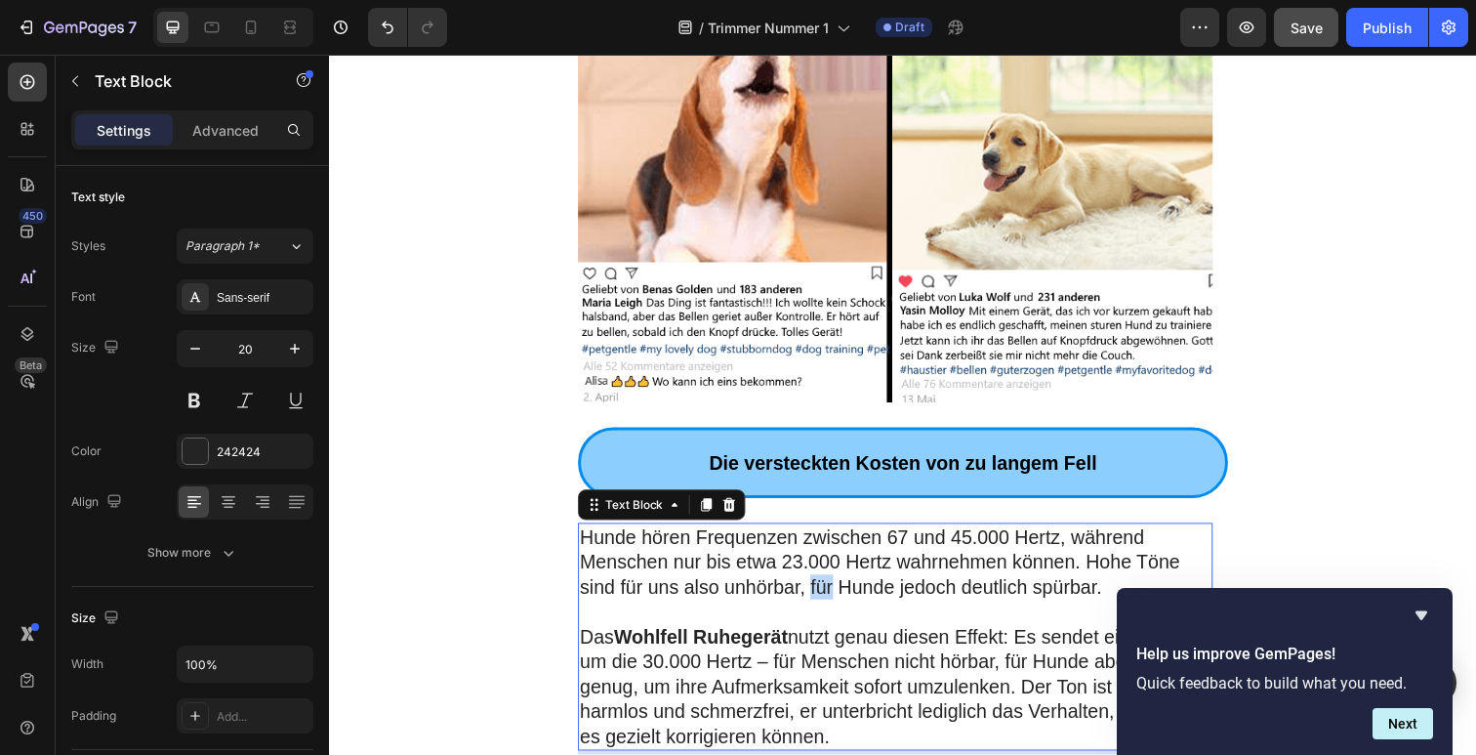
click at [830, 535] on p "Hunde hören Frequenzen zwischen 67 und 45.000 Hertz, während Menschen nur bis e…" at bounding box center [907, 573] width 644 height 76
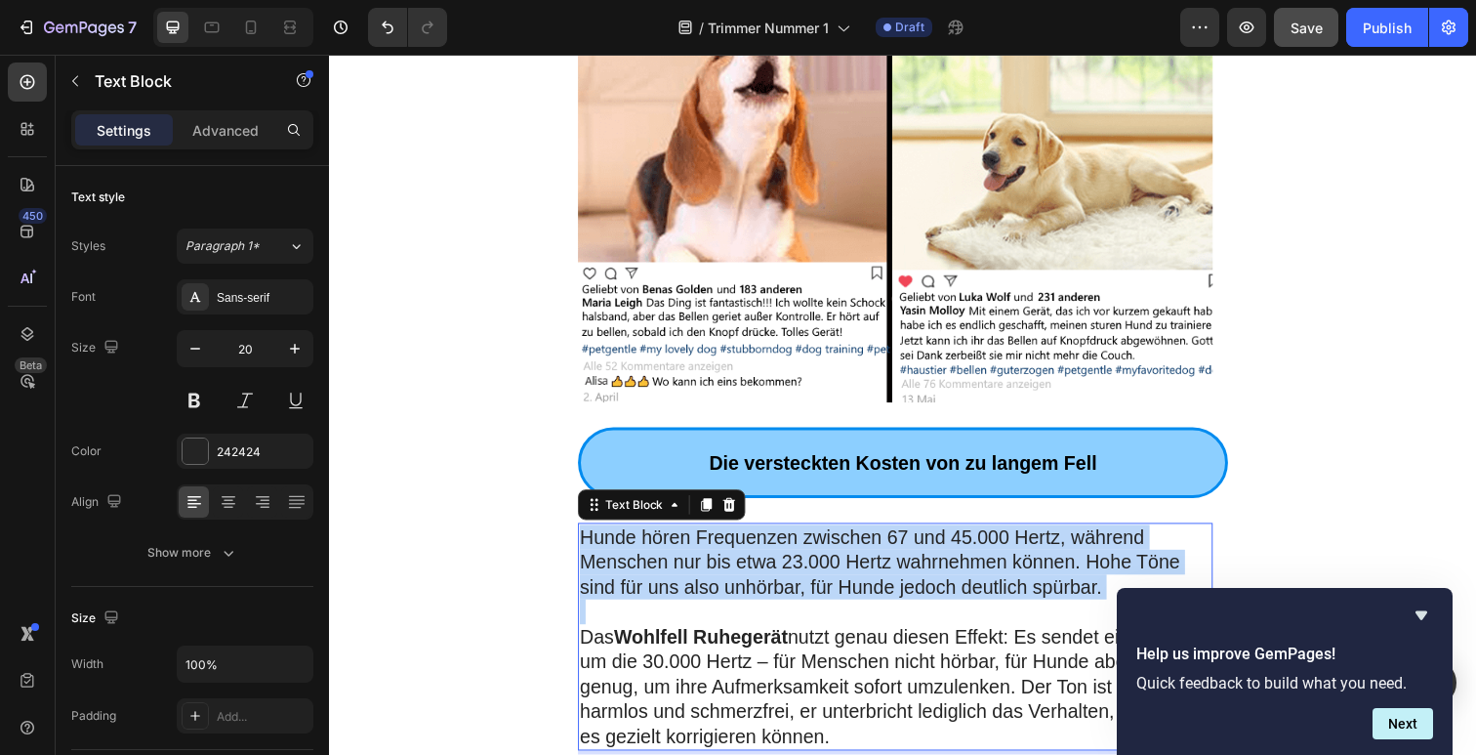
click at [830, 535] on p "Hunde hören Frequenzen zwischen 67 und 45.000 Hertz, während Menschen nur bis e…" at bounding box center [907, 573] width 644 height 76
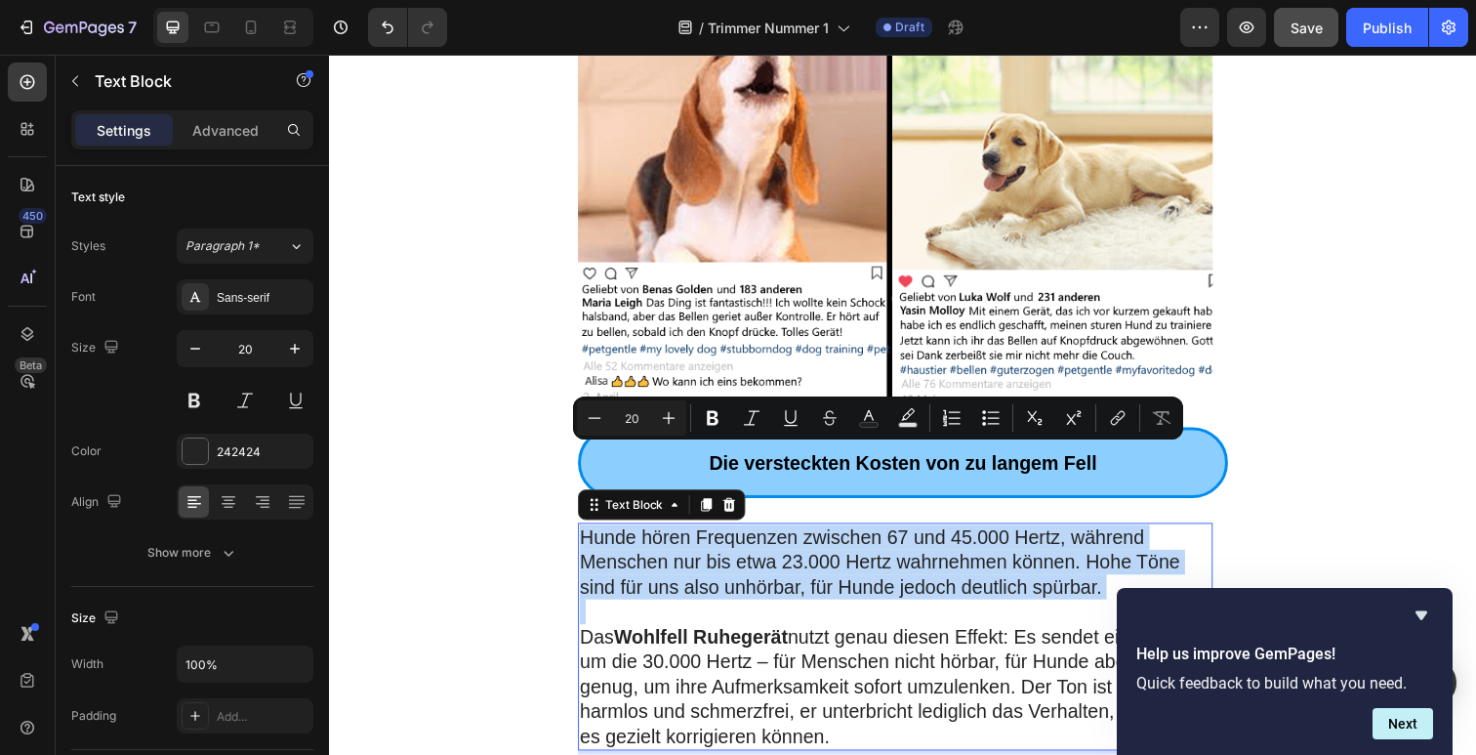
click at [830, 535] on p "Hunde hören Frequenzen zwischen 67 und 45.000 Hertz, während Menschen nur bis e…" at bounding box center [907, 573] width 644 height 76
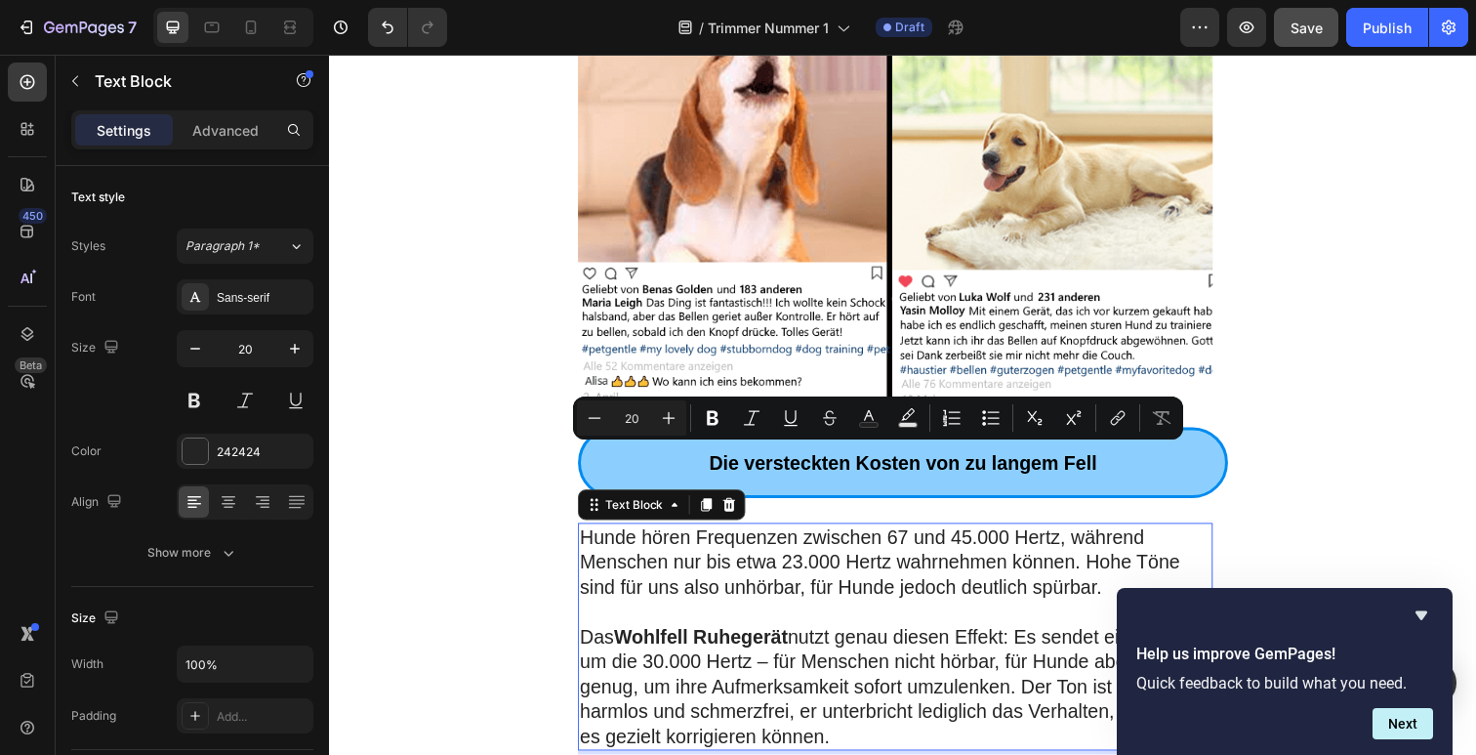
drag, startPoint x: 840, startPoint y: 597, endPoint x: 855, endPoint y: 625, distance: 32.3
click at [840, 637] on p "Das Wohlfell Ruhegerät nutzt genau diesen Effekt: Es sendet einen Ton um die 30…" at bounding box center [907, 700] width 644 height 127
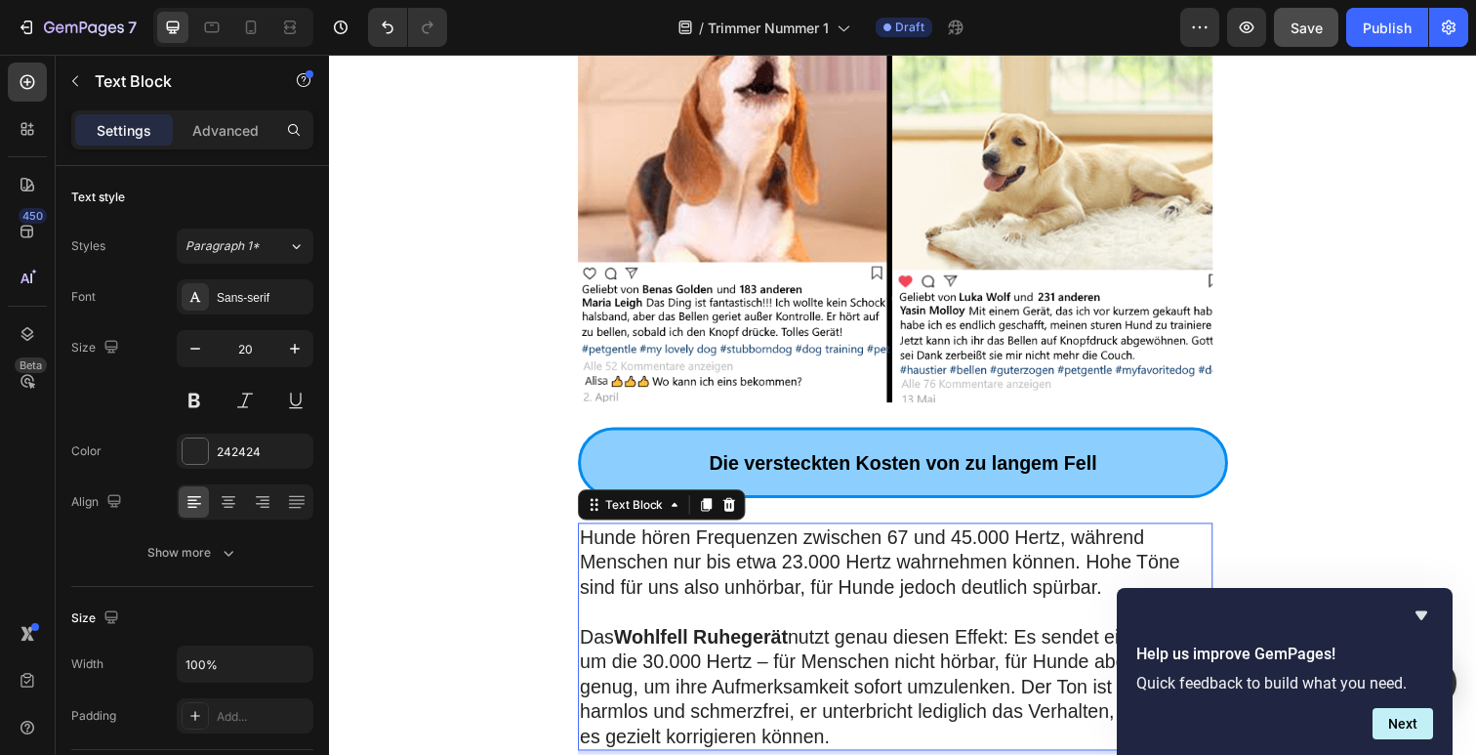
drag, startPoint x: 851, startPoint y: 671, endPoint x: 570, endPoint y: 468, distance: 346.9
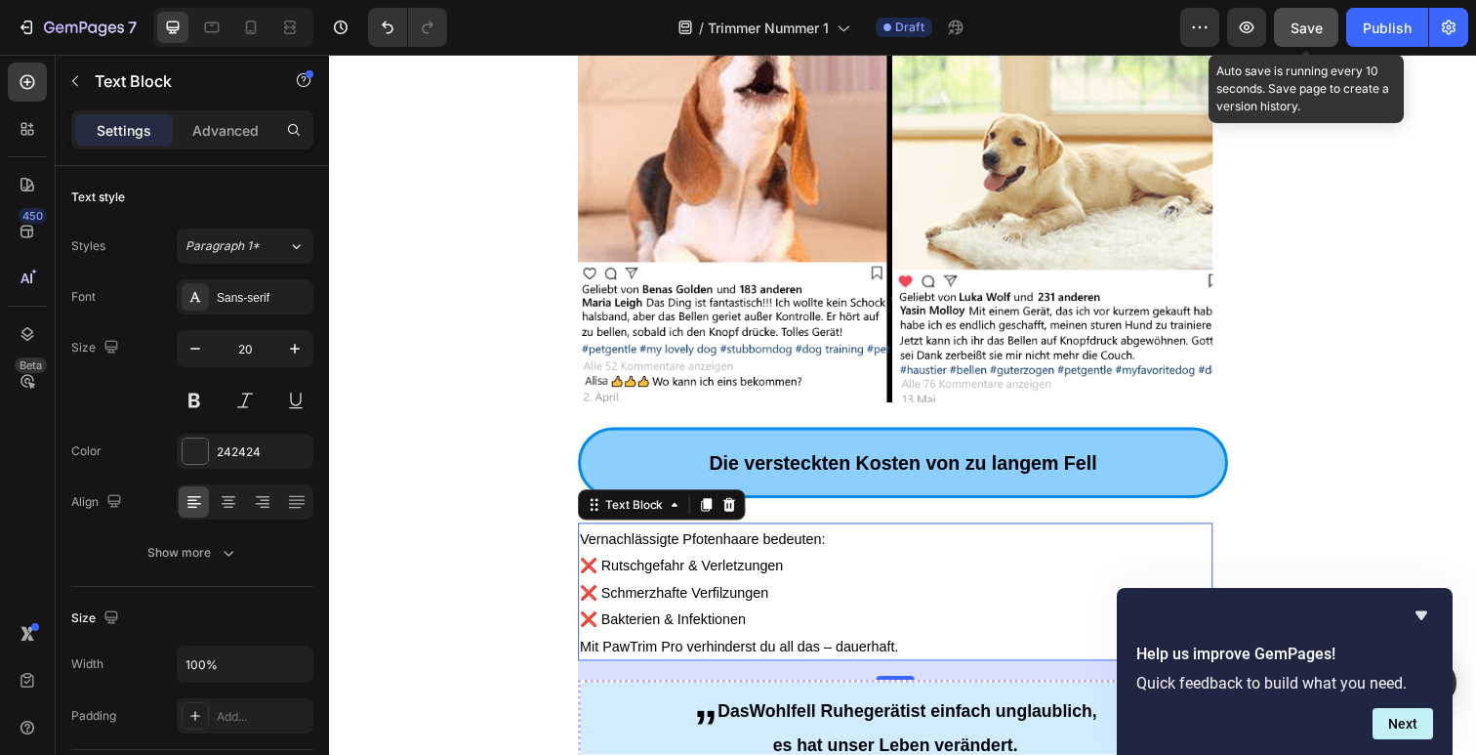
click at [1316, 26] on span "Save" at bounding box center [1307, 28] width 32 height 17
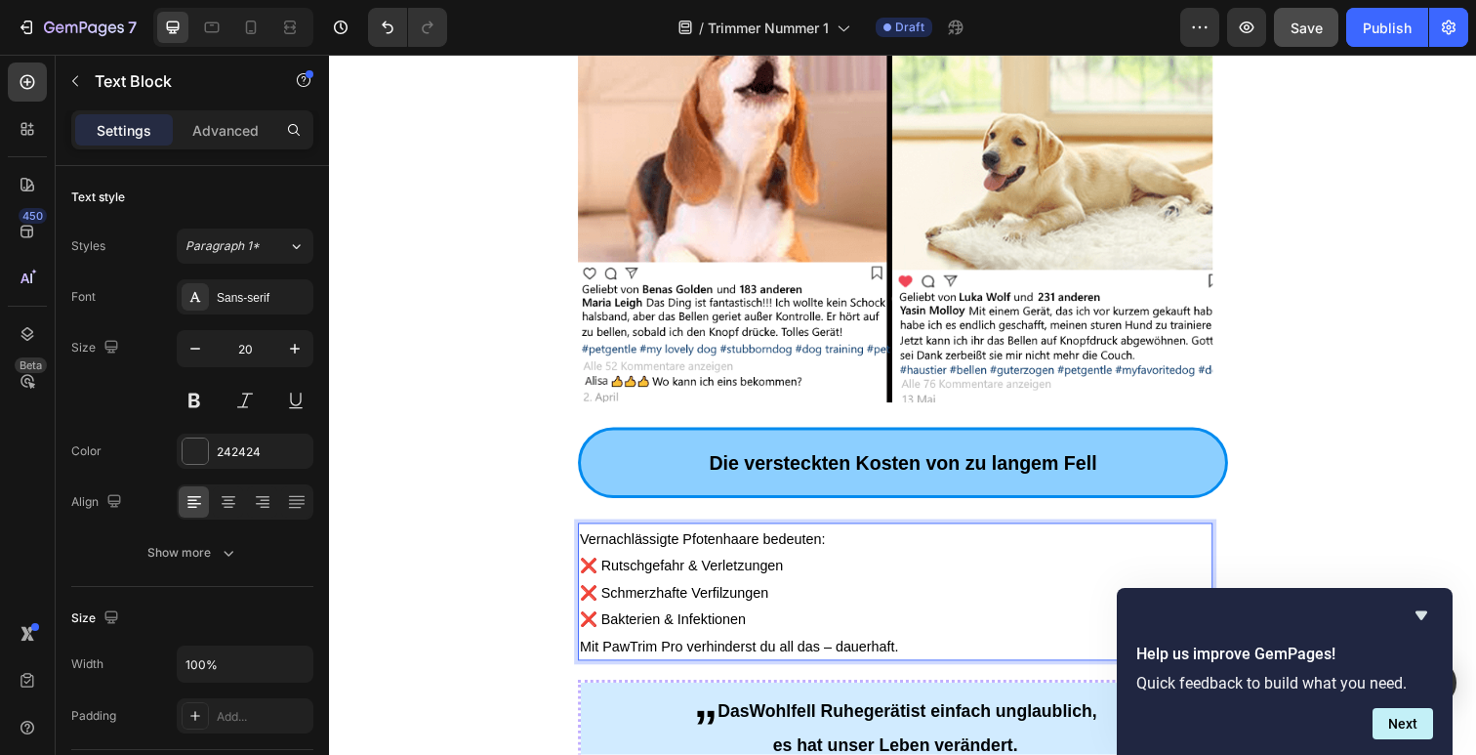
click at [770, 538] on p "Vernachlässigte Pfotenhaare bedeuten: ❌ Rutschgefahr & Verletzungen ❌ Schmerzha…" at bounding box center [907, 589] width 644 height 109
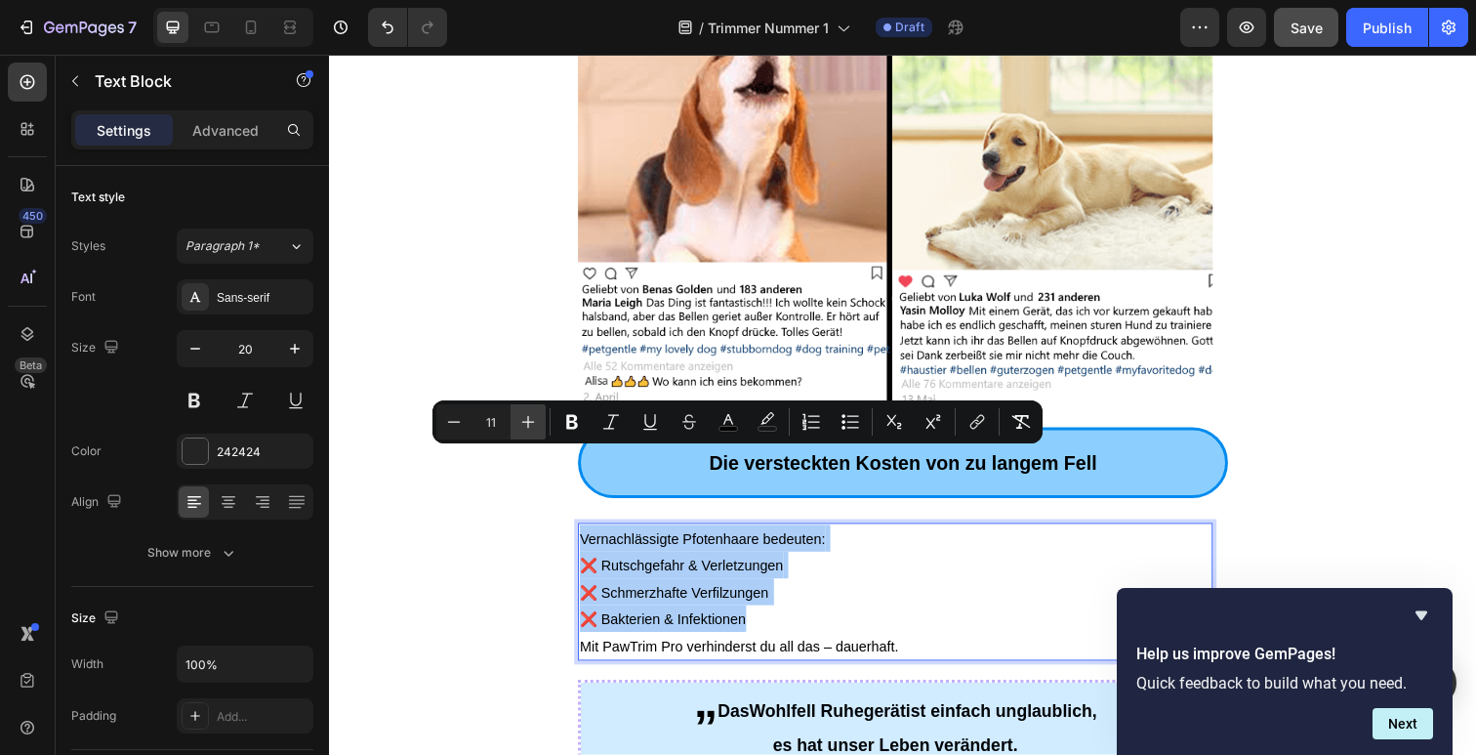
click at [522, 423] on icon "Editor contextual toolbar" at bounding box center [528, 422] width 20 height 20
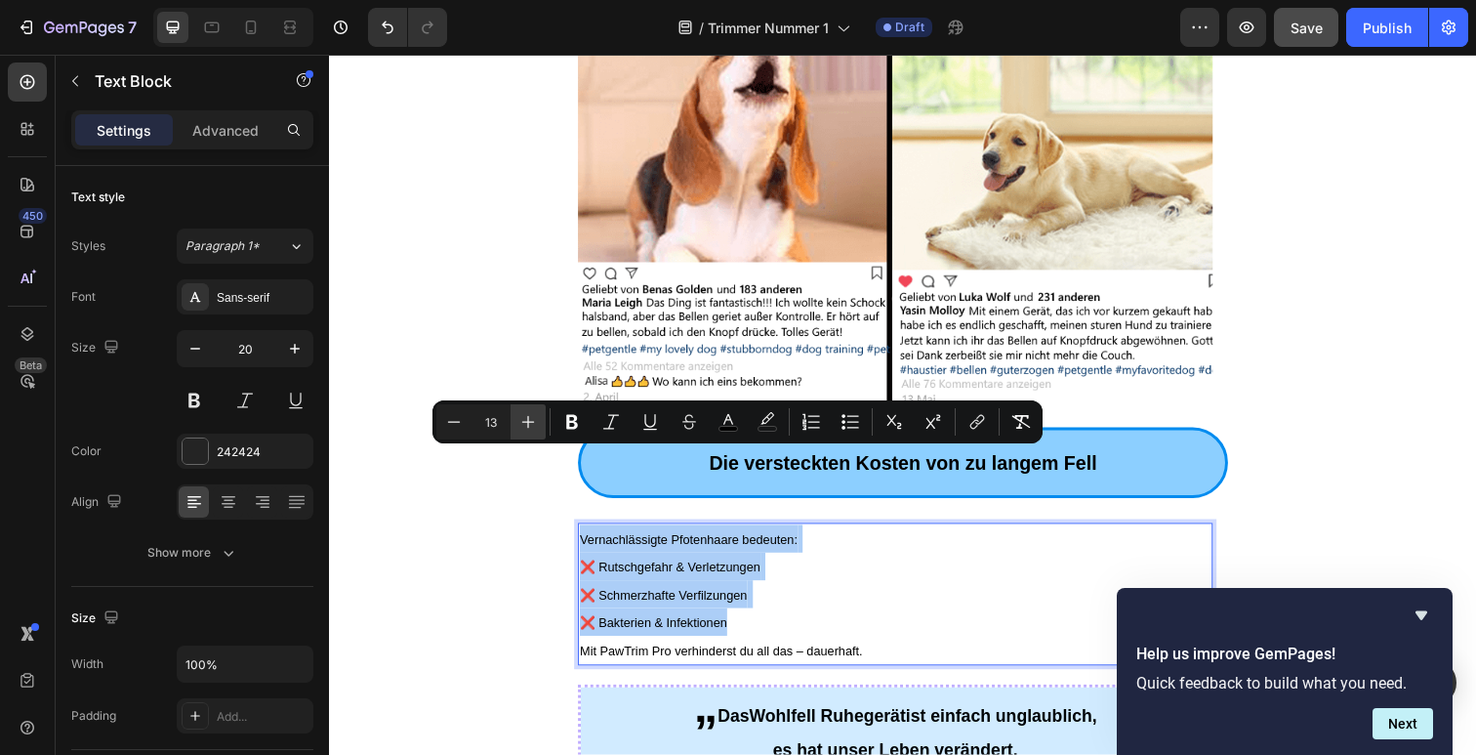
click at [522, 423] on icon "Editor contextual toolbar" at bounding box center [528, 422] width 20 height 20
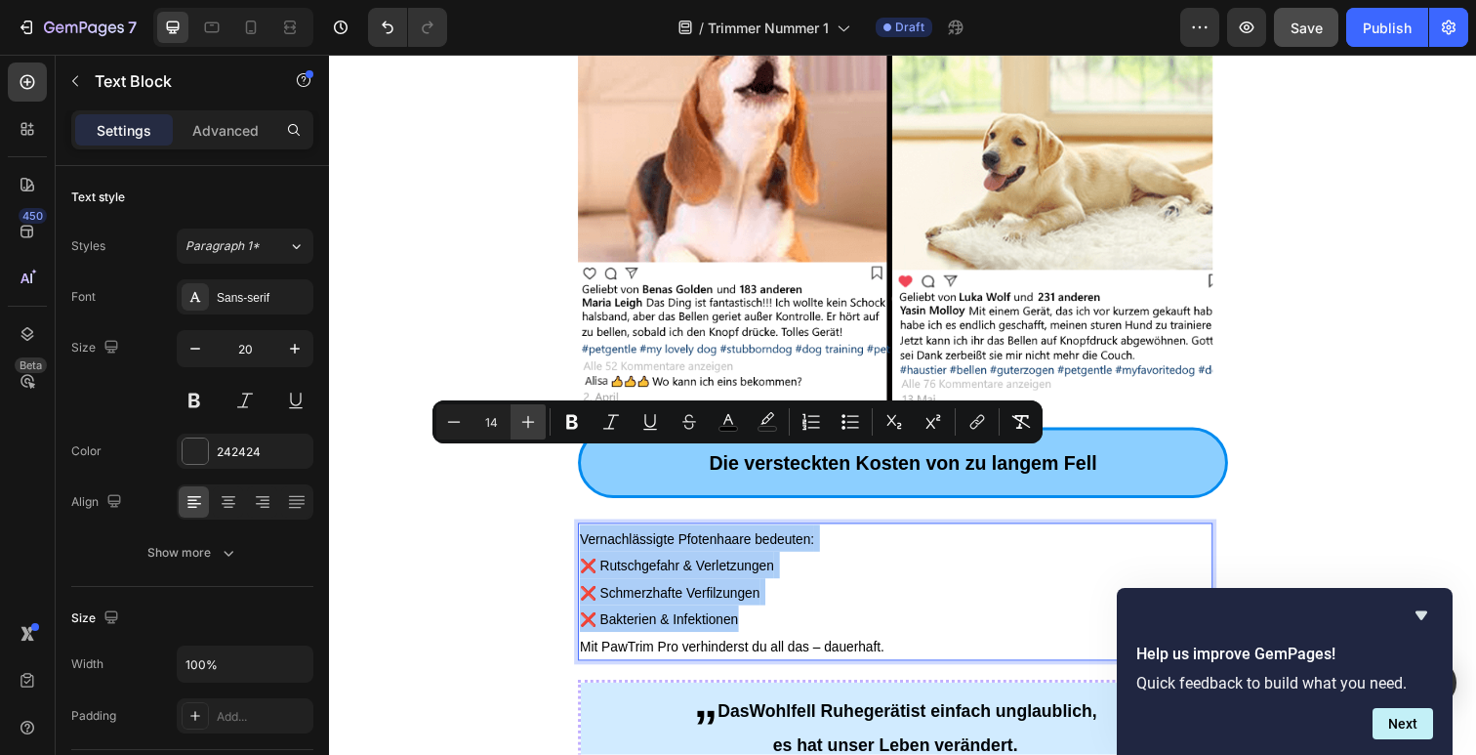
click at [522, 423] on icon "Editor contextual toolbar" at bounding box center [528, 422] width 20 height 20
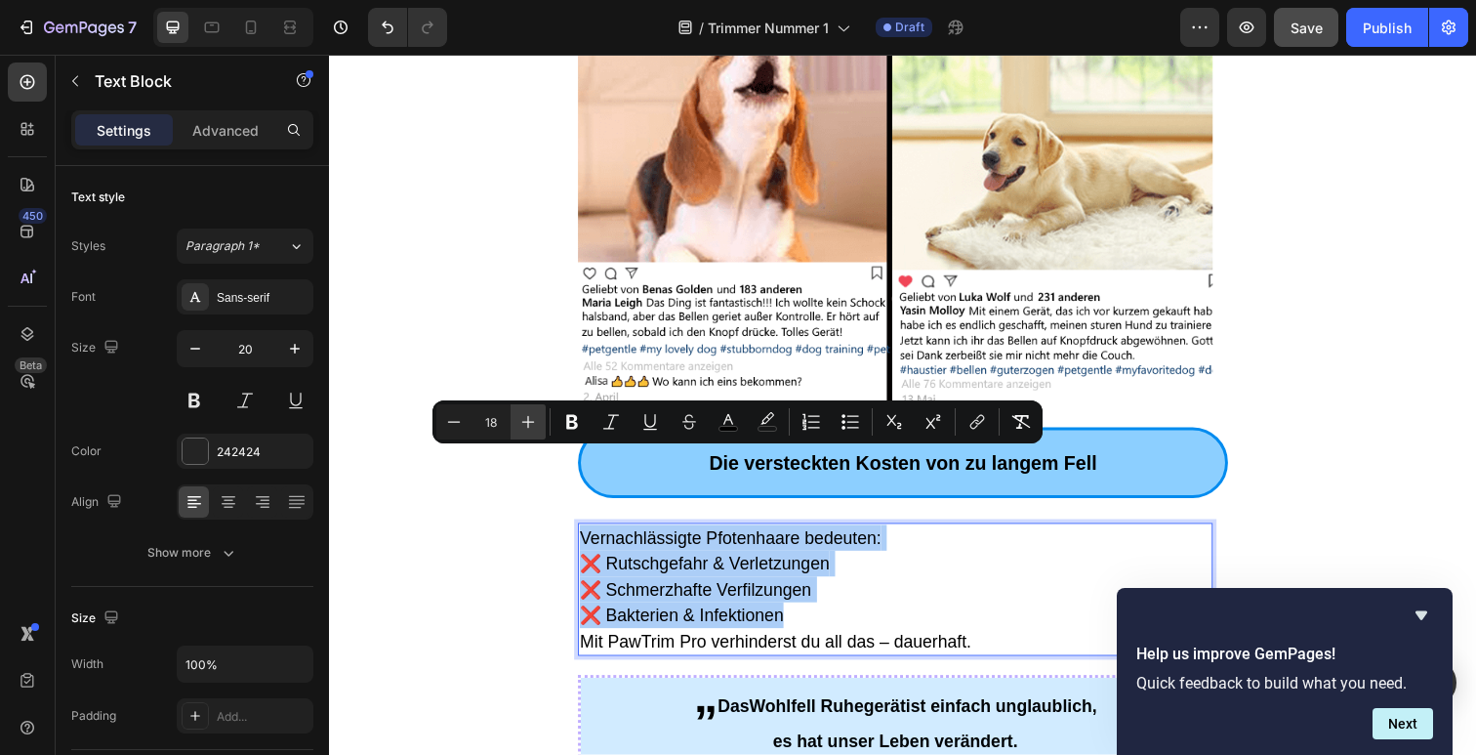
click at [522, 423] on icon "Editor contextual toolbar" at bounding box center [528, 422] width 20 height 20
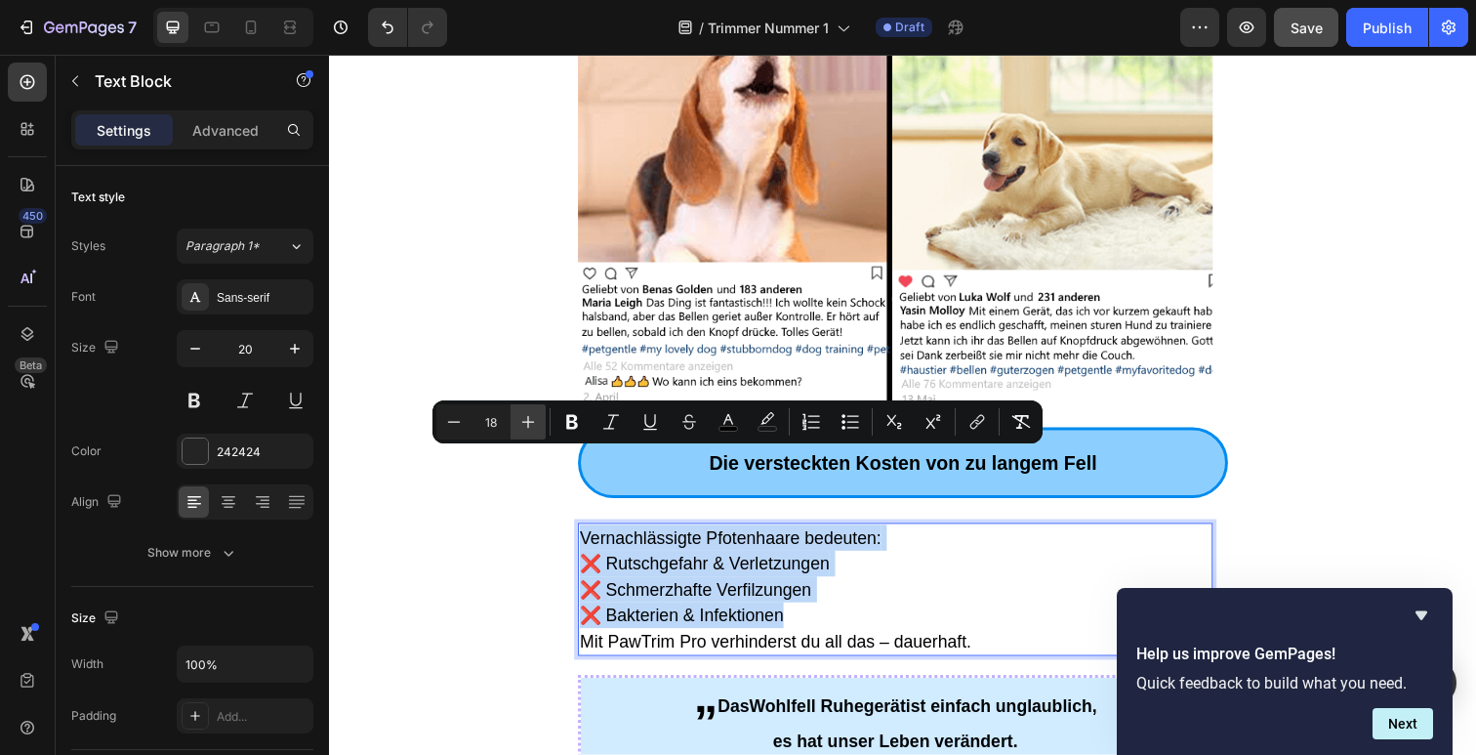
type input "19"
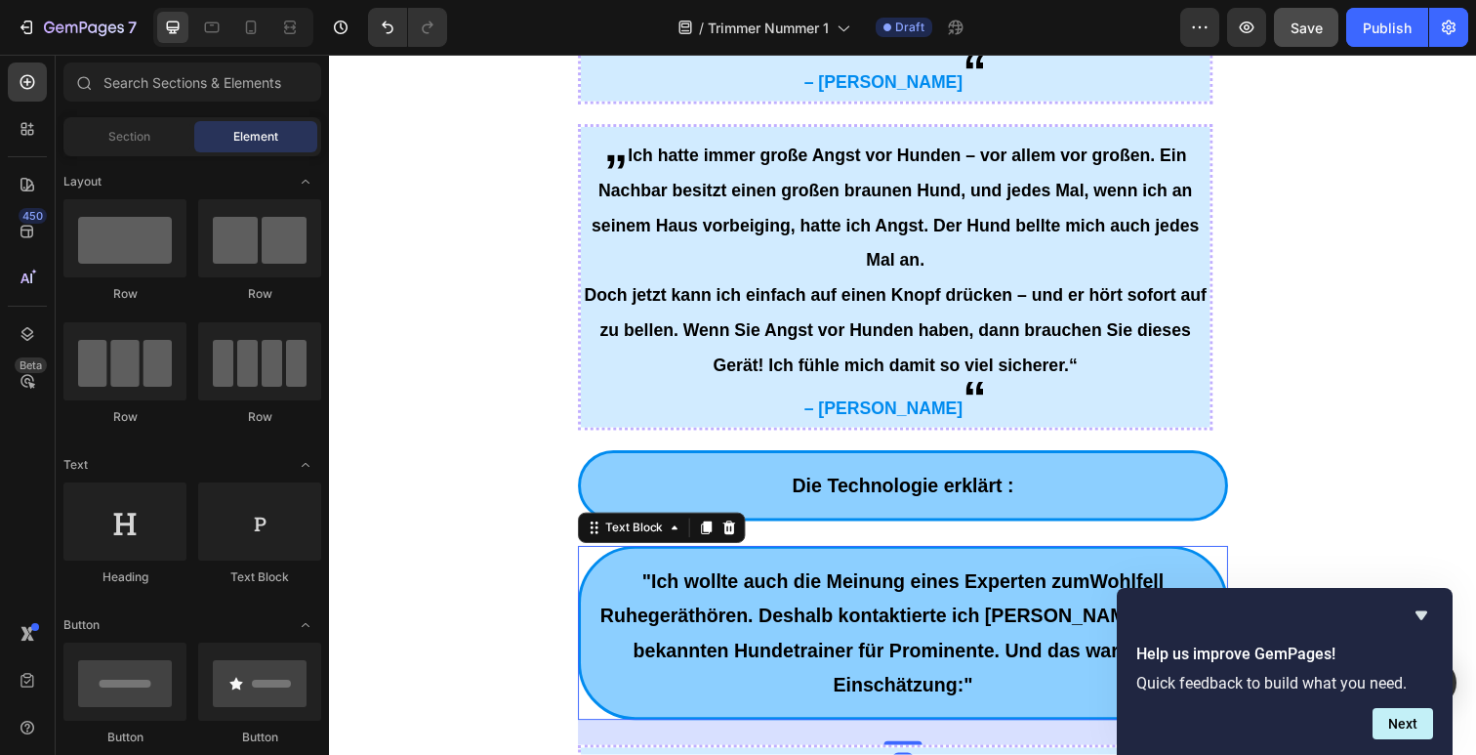
click at [819, 580] on p ""Ich wollte auch die Meinung eines Experten zum Wohlfell Ruhegerät hören. Desha…" at bounding box center [915, 645] width 639 height 141
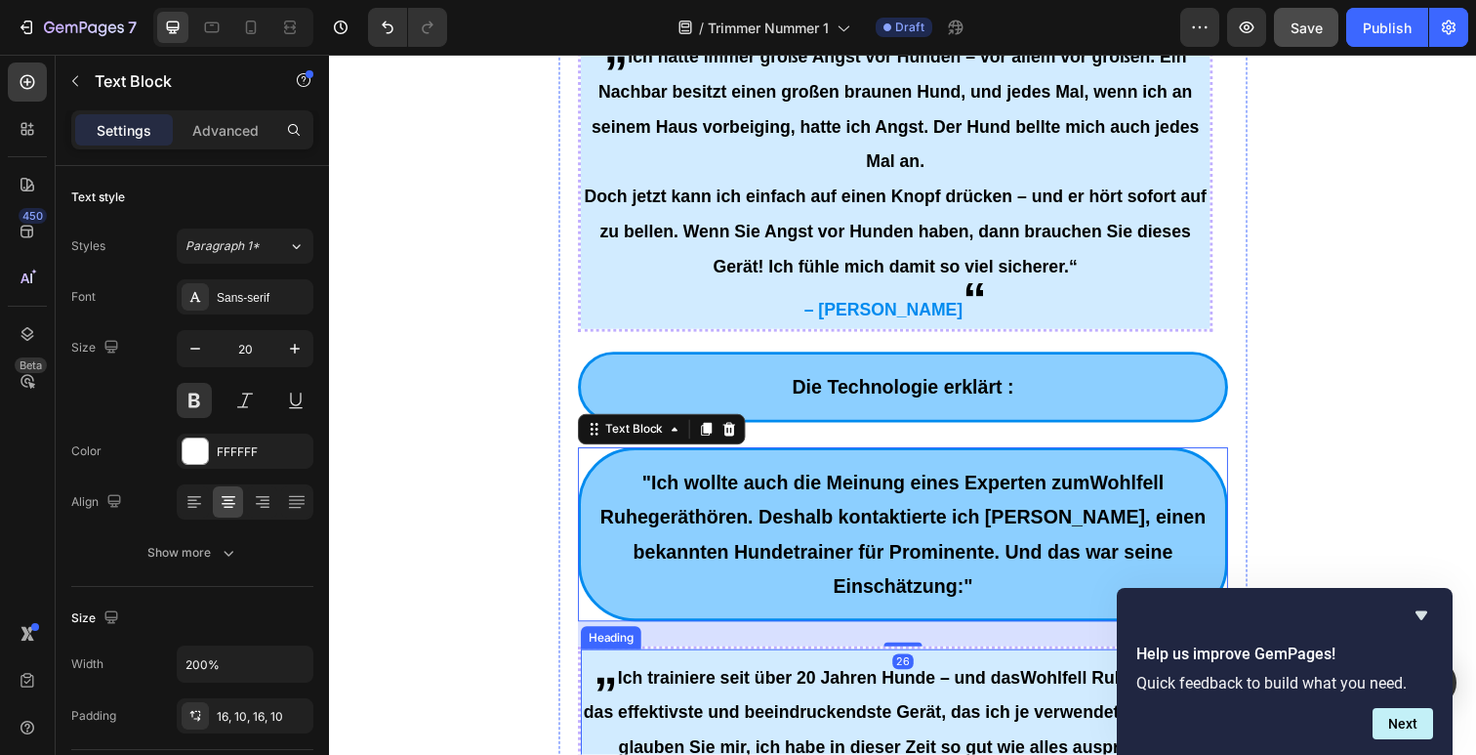
scroll to position [5029, 0]
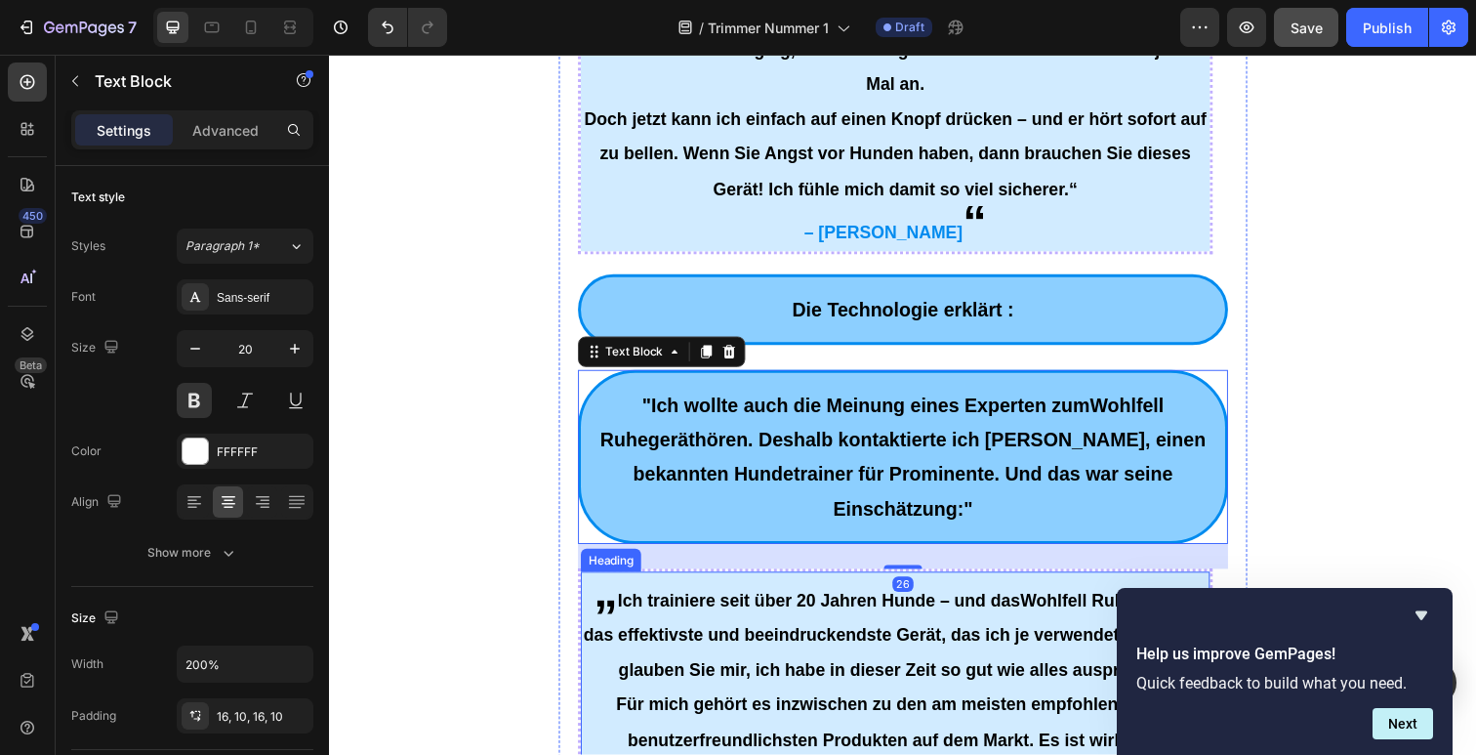
click at [794, 602] on span "Ich trainiere seit über 20 Jahren Hunde – und das Wohlfell Ruhegerät ist das ef…" at bounding box center [907, 647] width 637 height 91
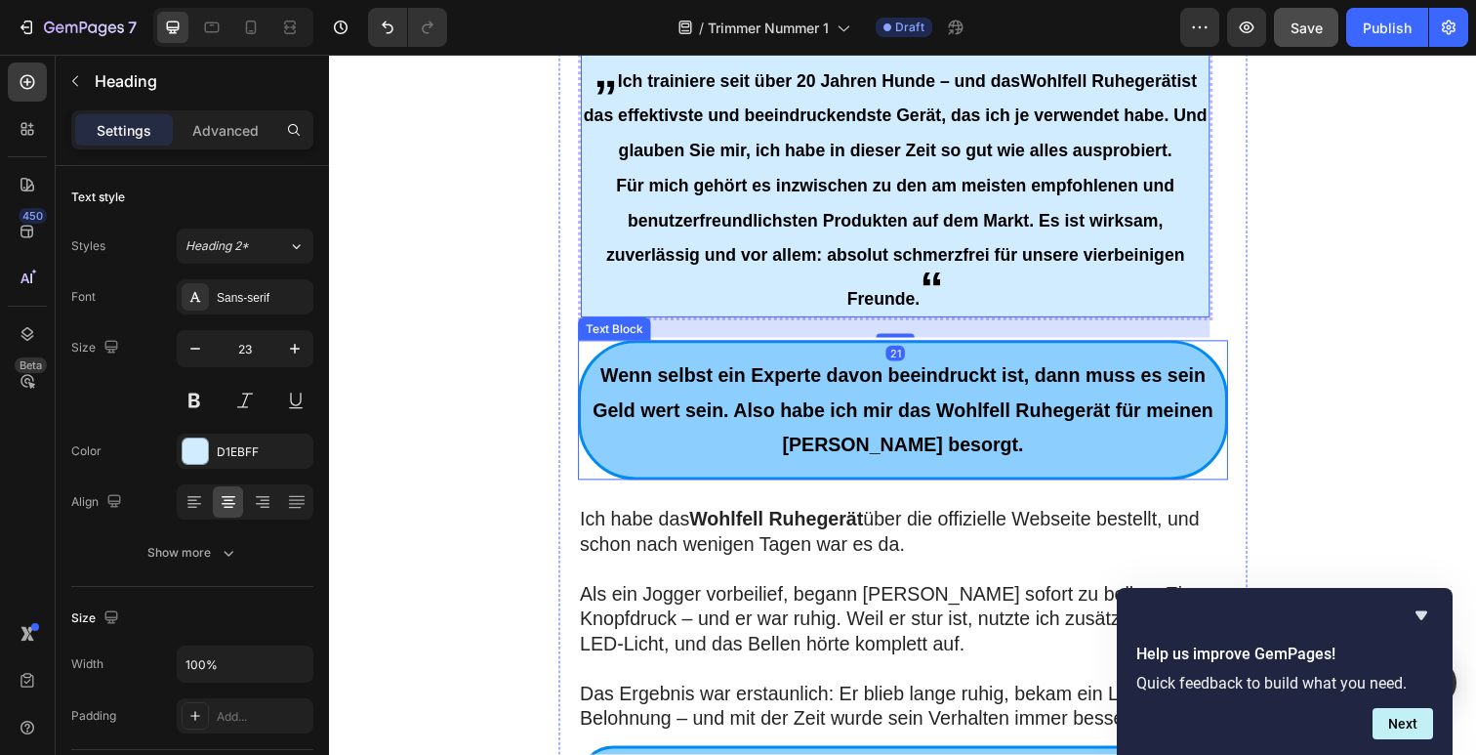
scroll to position [5580, 0]
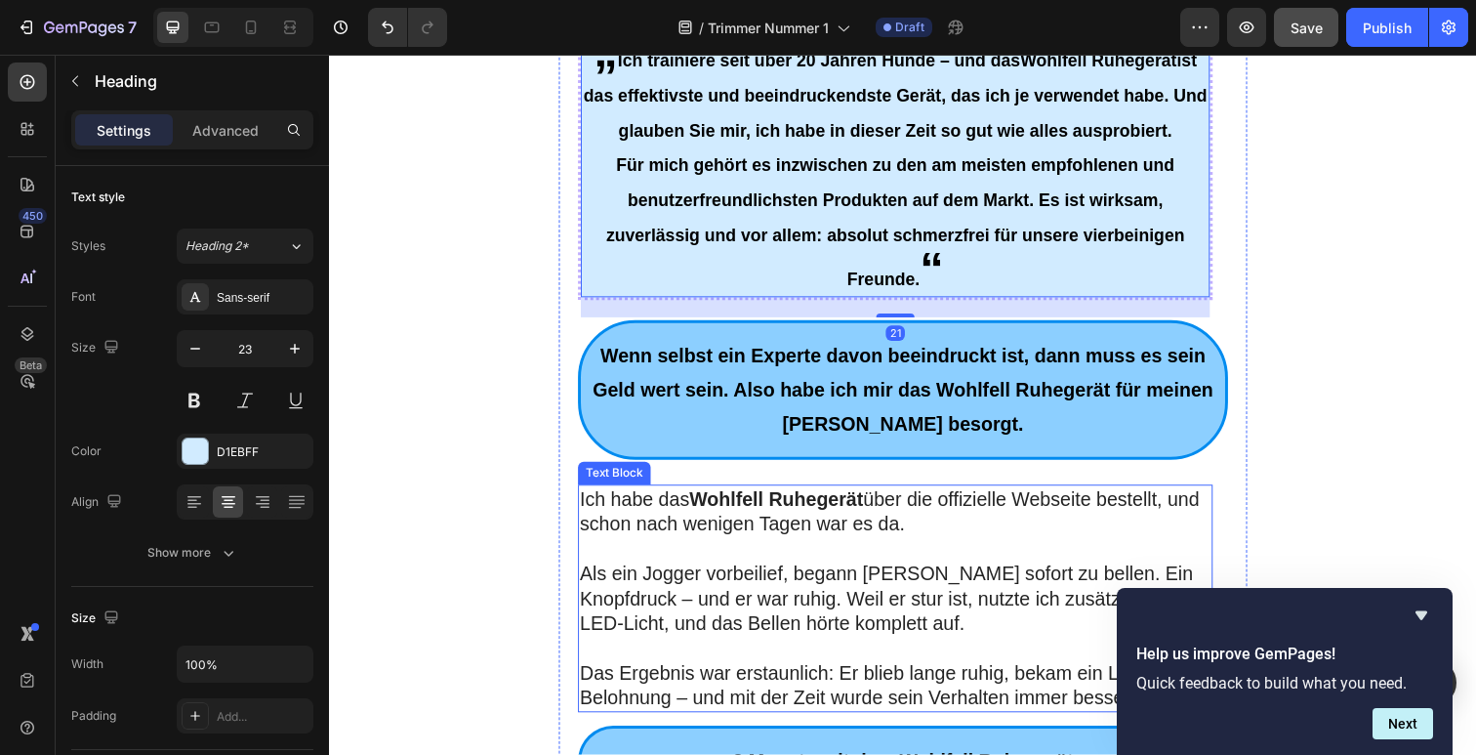
click at [787, 572] on p "Als ein Jogger vorbeilief, begann [PERSON_NAME] sofort zu bellen. Ein Knopfdruc…" at bounding box center [907, 610] width 644 height 76
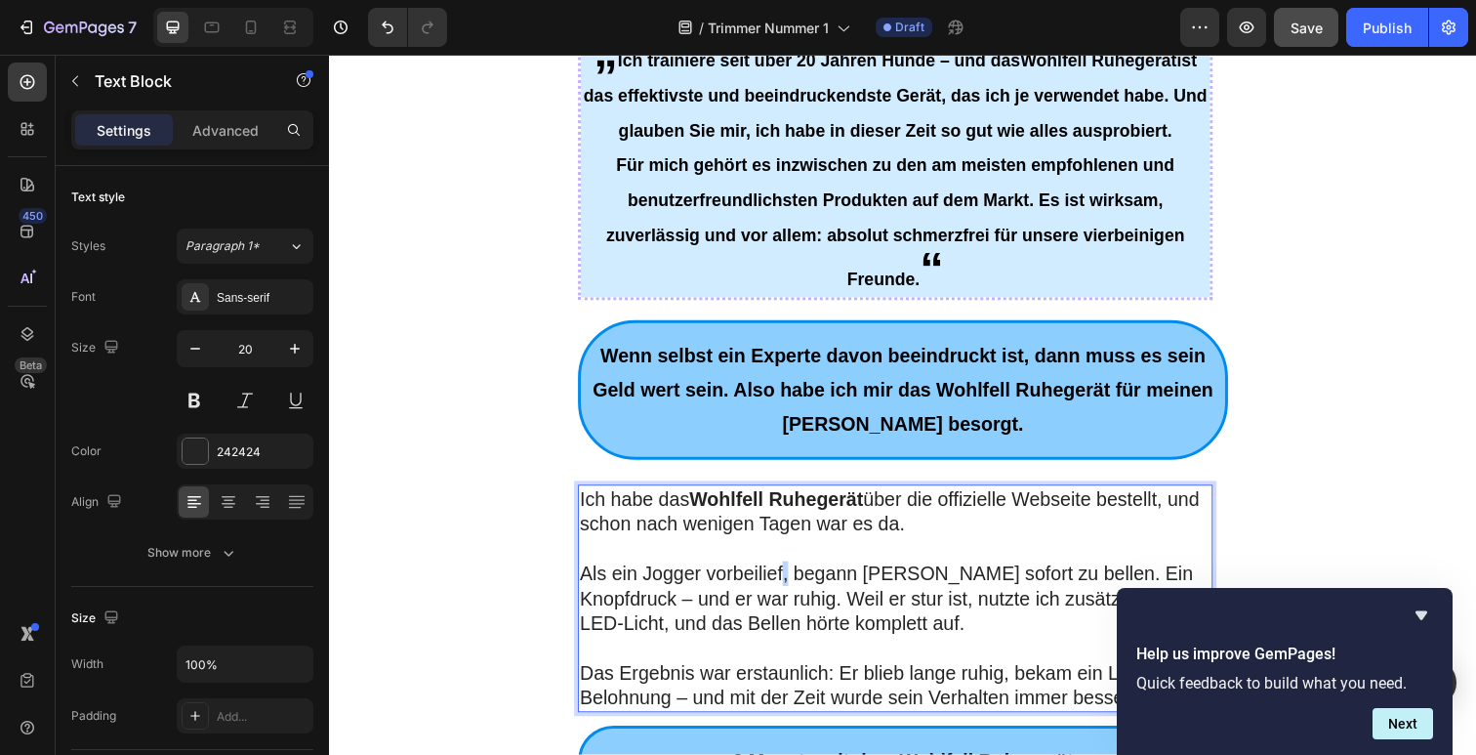
click at [787, 572] on p "Als ein Jogger vorbeilief, begann [PERSON_NAME] sofort zu bellen. Ein Knopfdruc…" at bounding box center [907, 610] width 644 height 76
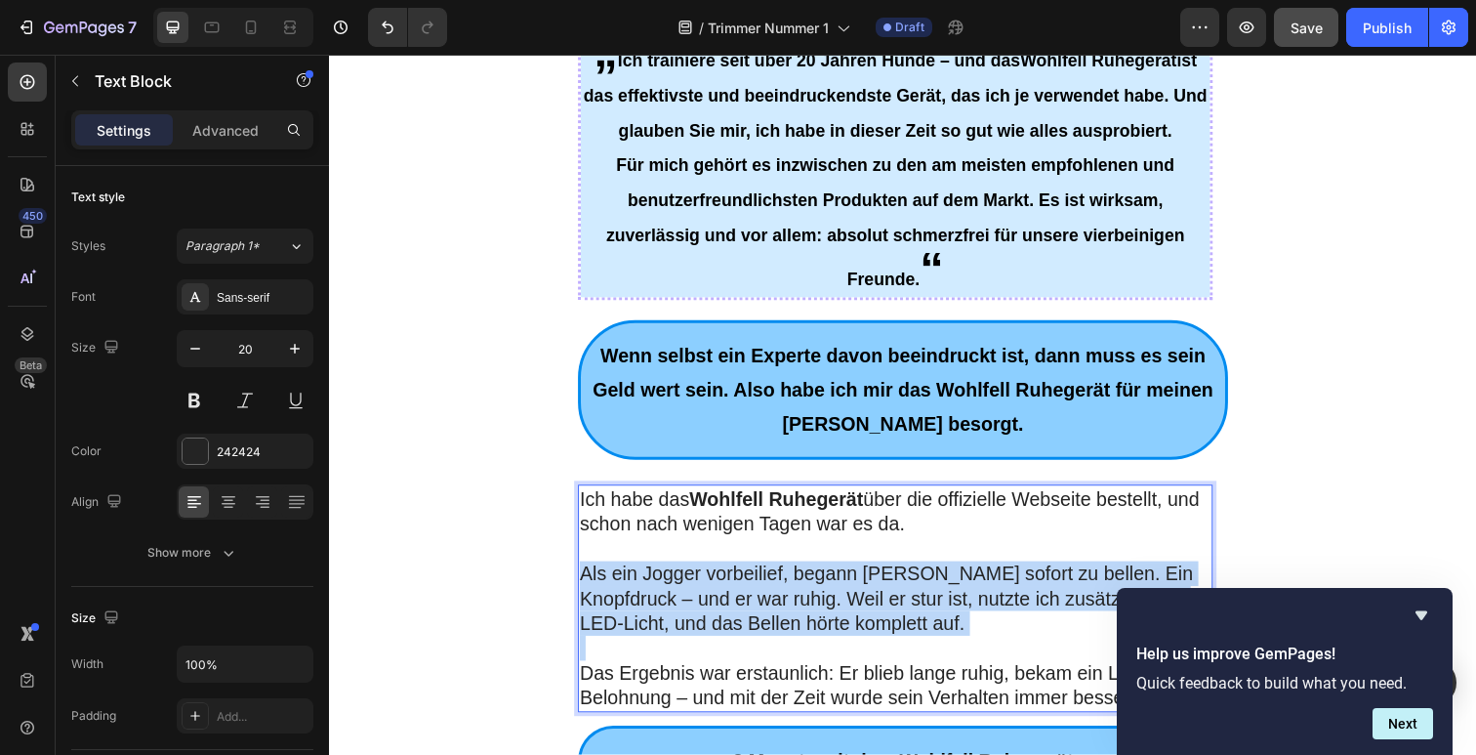
click at [787, 572] on p "Als ein Jogger vorbeilief, begann [PERSON_NAME] sofort zu bellen. Ein Knopfdruc…" at bounding box center [907, 610] width 644 height 76
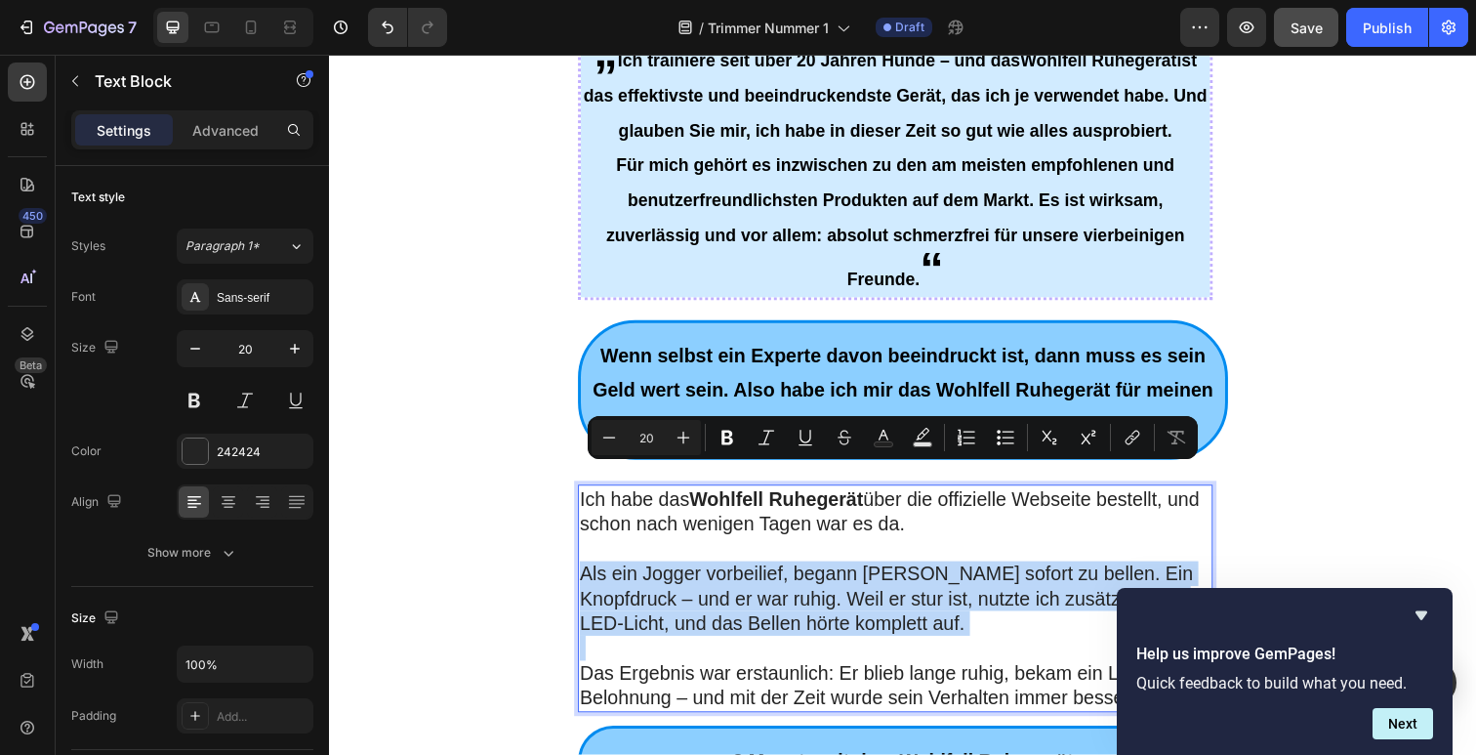
drag, startPoint x: 850, startPoint y: 565, endPoint x: 1004, endPoint y: 586, distance: 154.7
click at [855, 648] on p "Rich Text Editor. Editing area: main" at bounding box center [907, 660] width 644 height 25
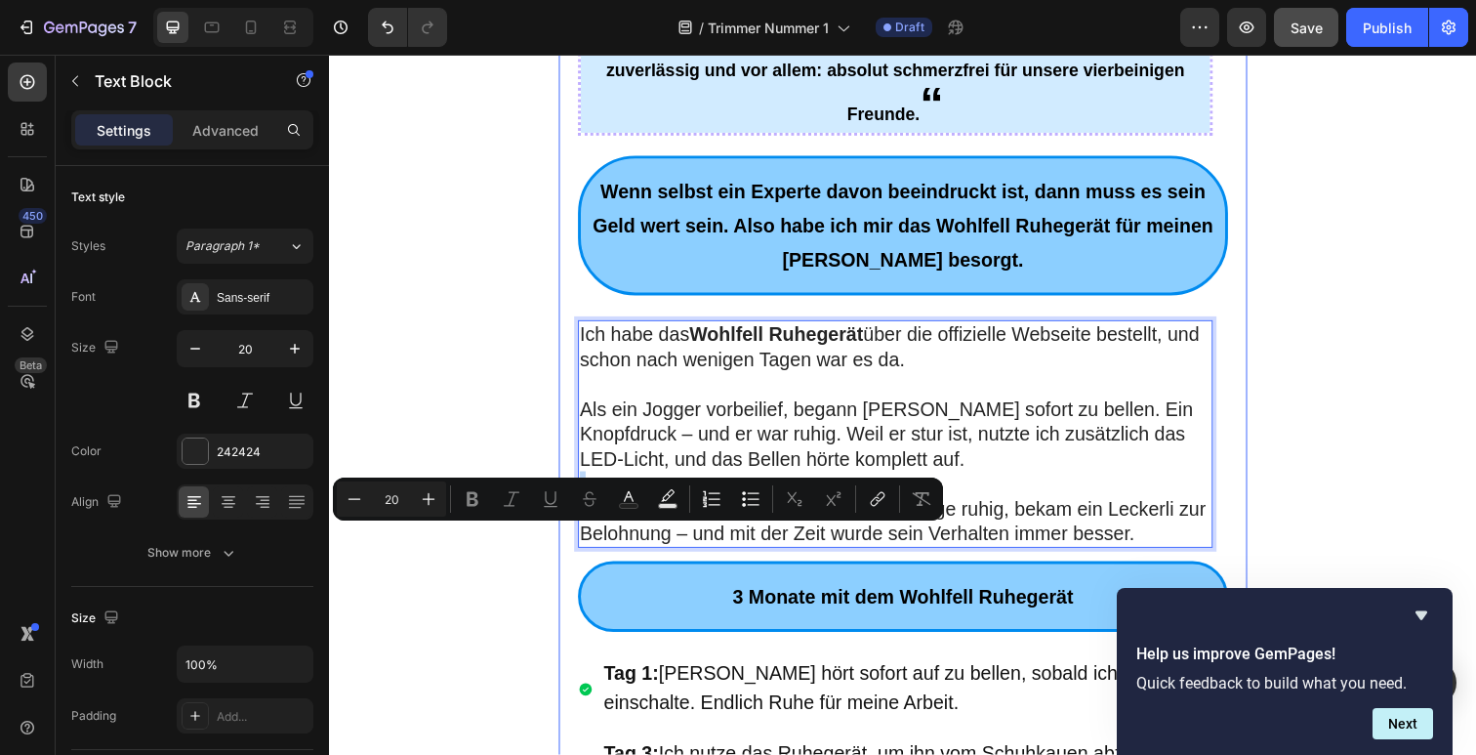
scroll to position [5752, 0]
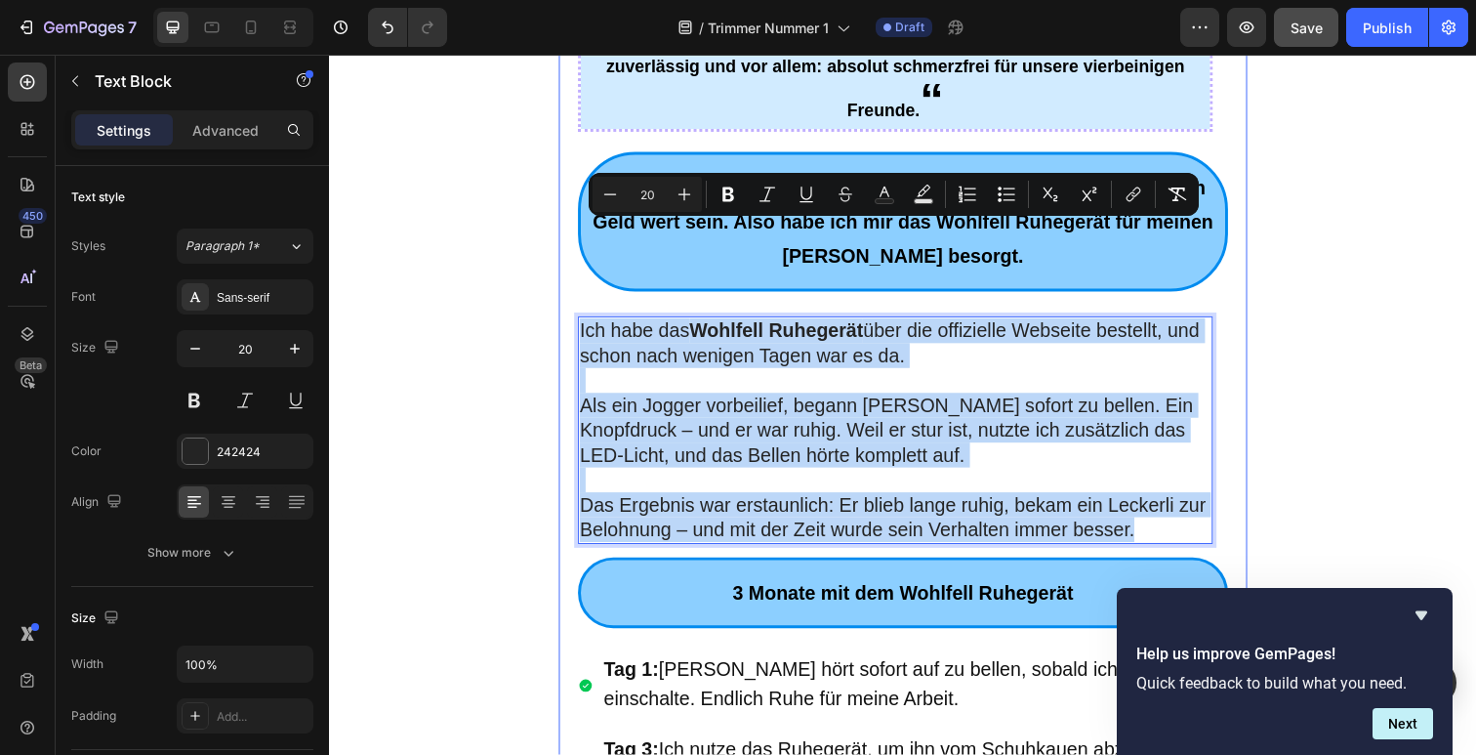
drag, startPoint x: 1179, startPoint y: 446, endPoint x: 563, endPoint y: 241, distance: 649.3
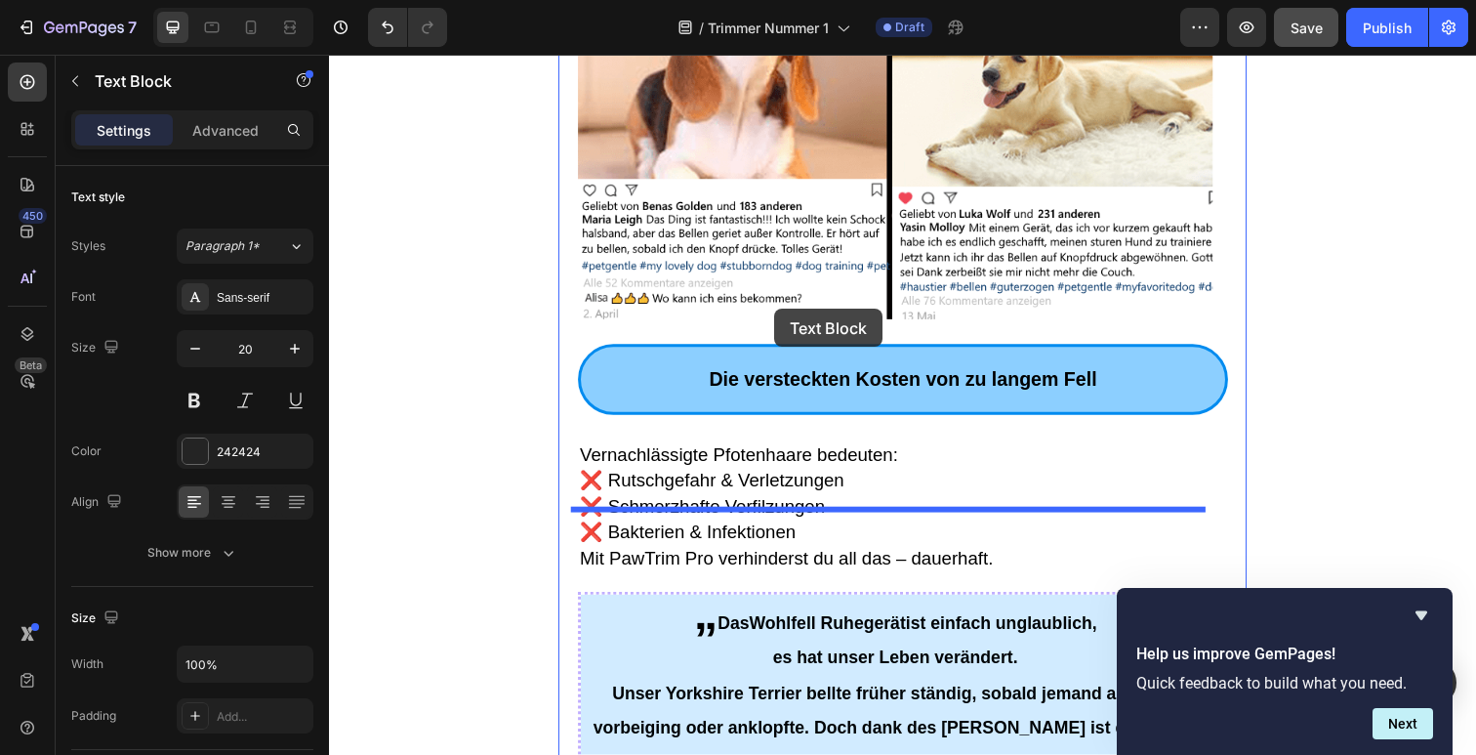
scroll to position [3268, 0]
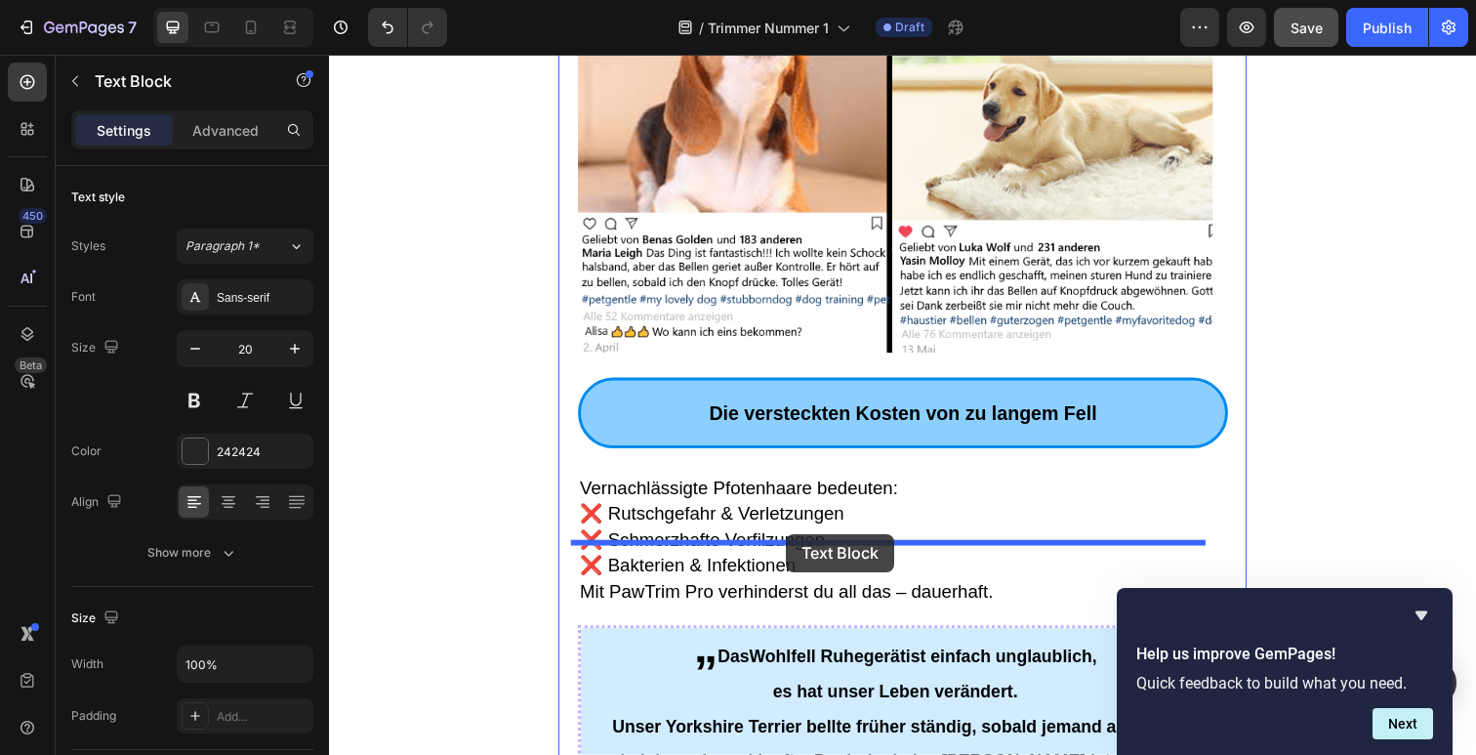
drag, startPoint x: 898, startPoint y: 279, endPoint x: 796, endPoint y: 544, distance: 283.8
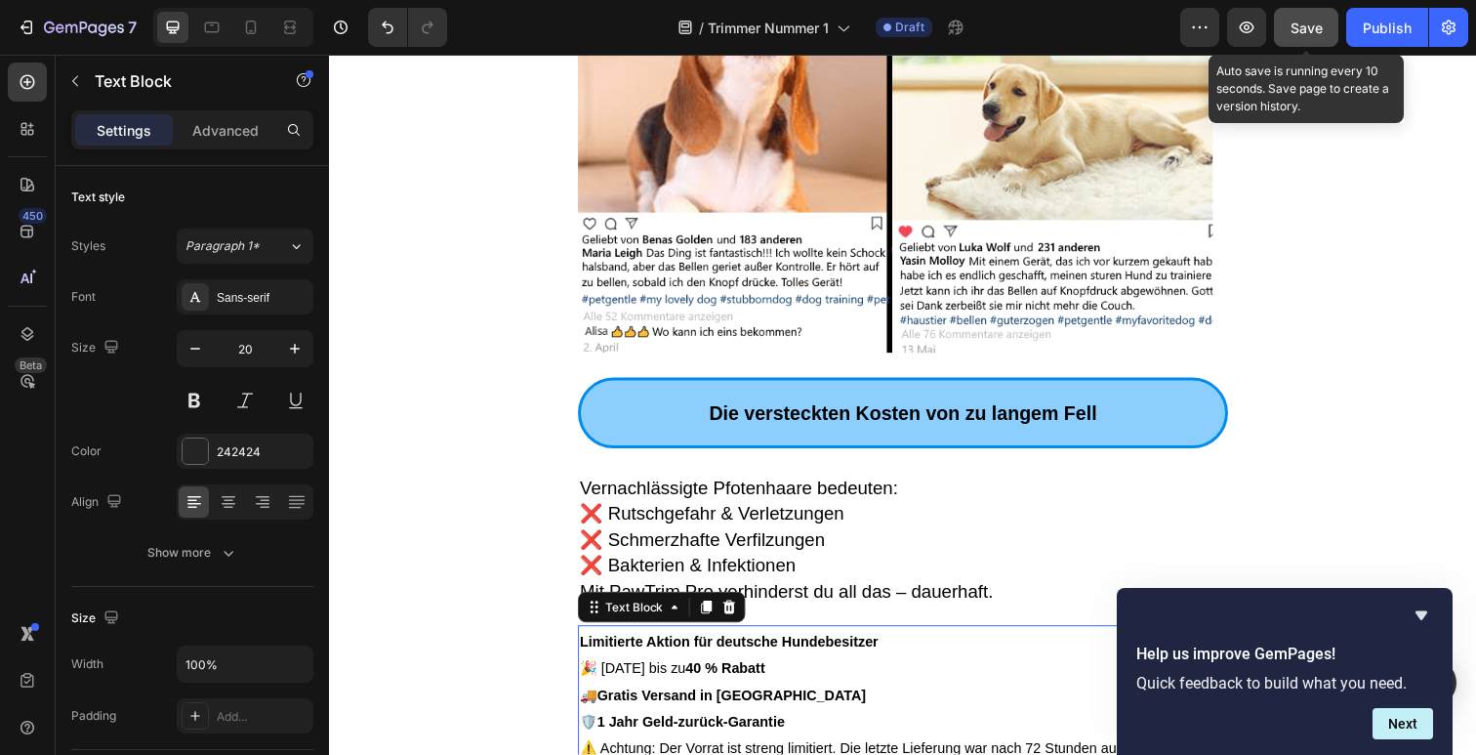
click at [1306, 33] on span "Save" at bounding box center [1307, 28] width 32 height 17
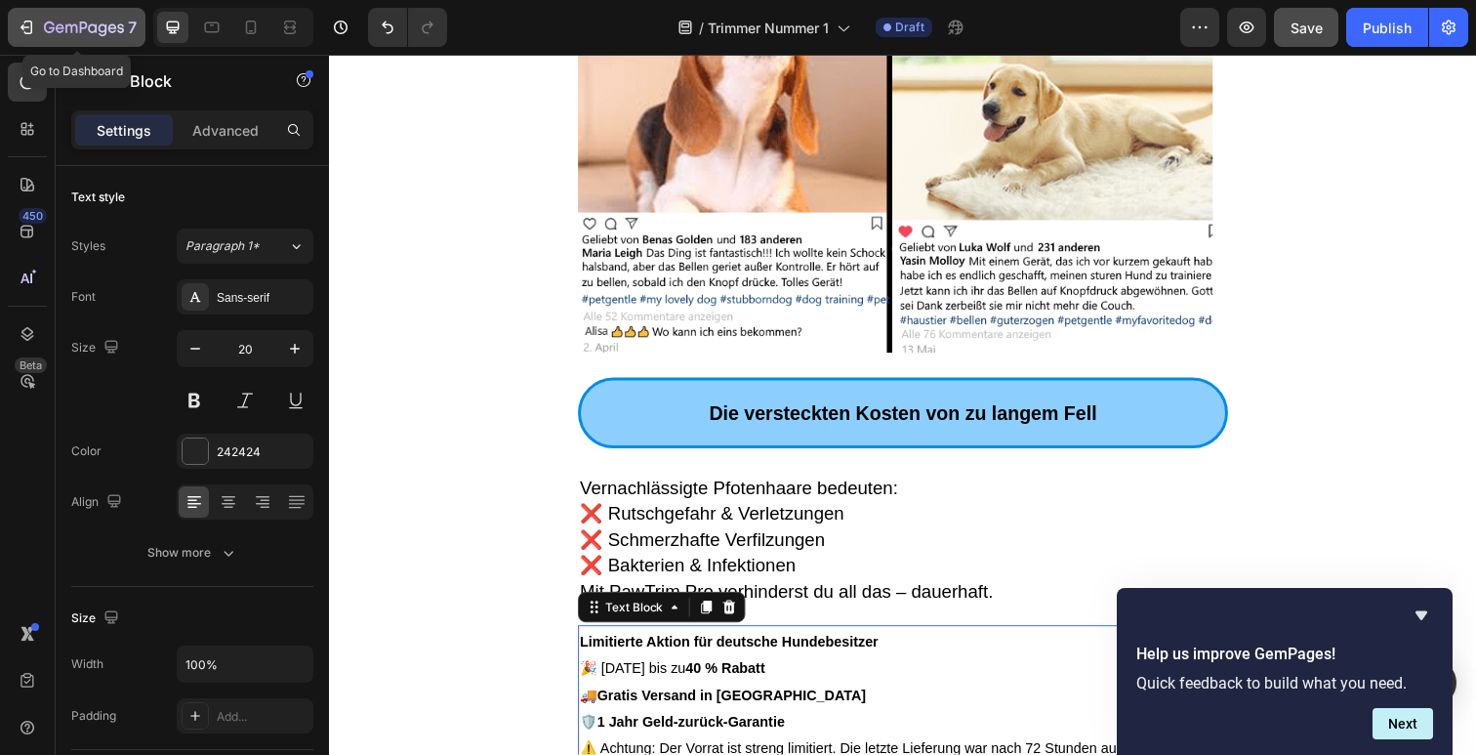
click at [21, 27] on icon "button" at bounding box center [25, 27] width 9 height 6
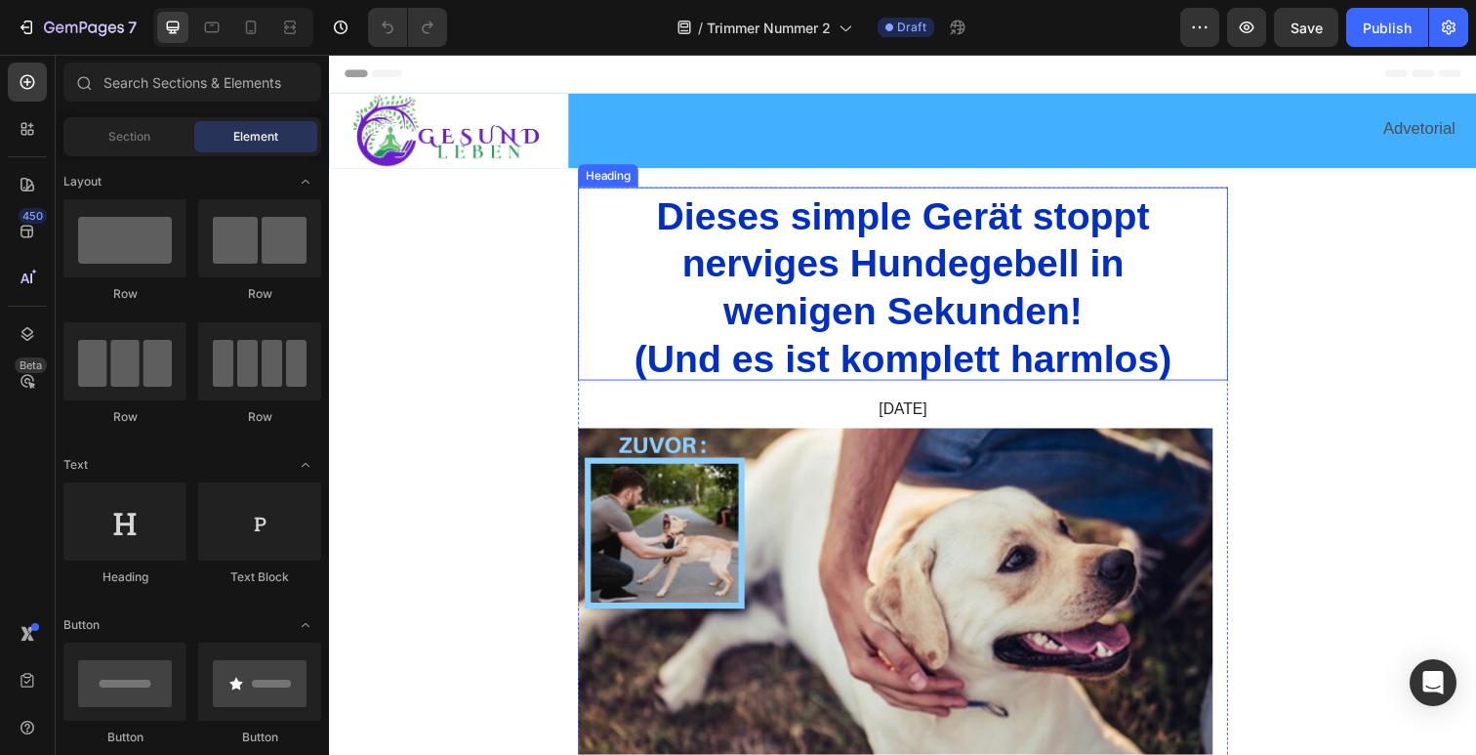
click at [862, 285] on span "nerviges Hundegebell in" at bounding box center [914, 267] width 451 height 43
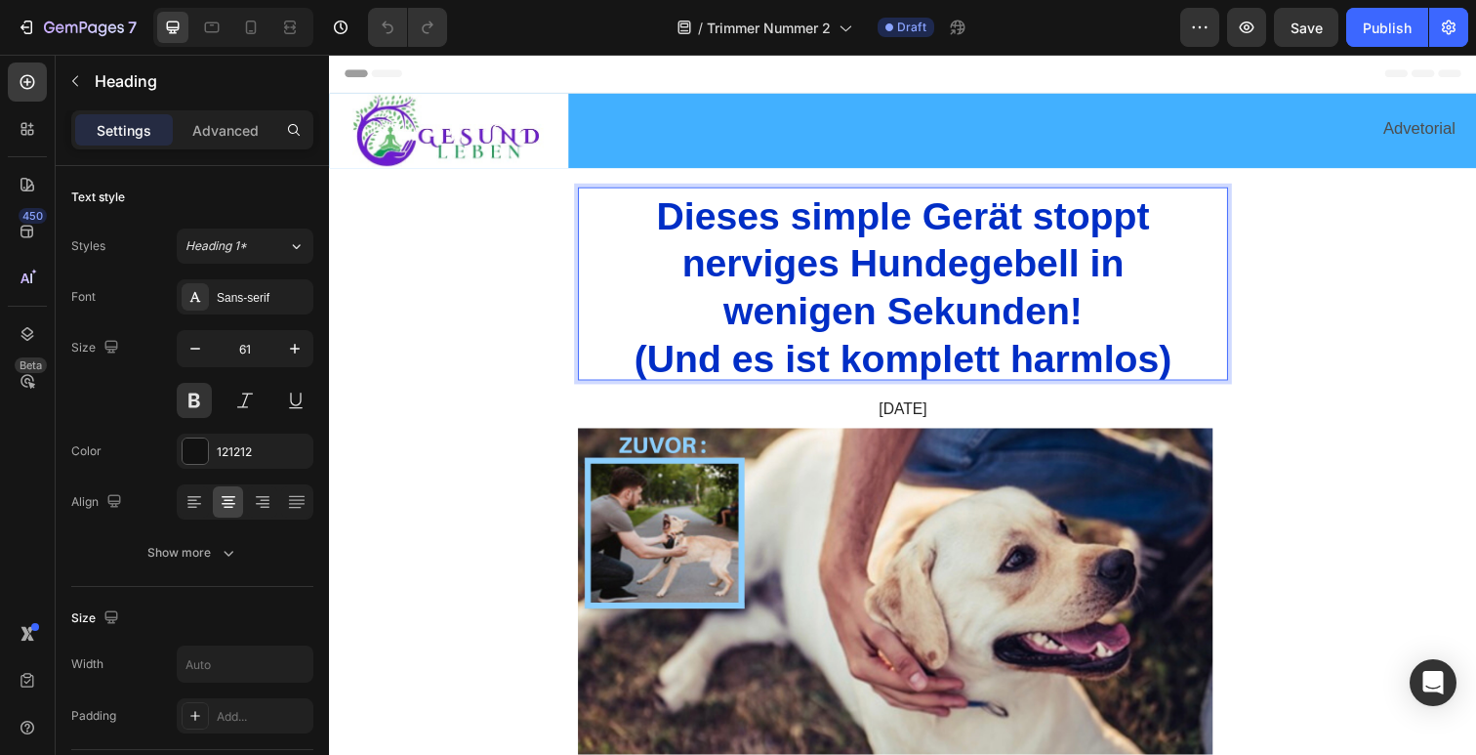
click at [862, 285] on span "nerviges Hundegebell in" at bounding box center [914, 267] width 451 height 43
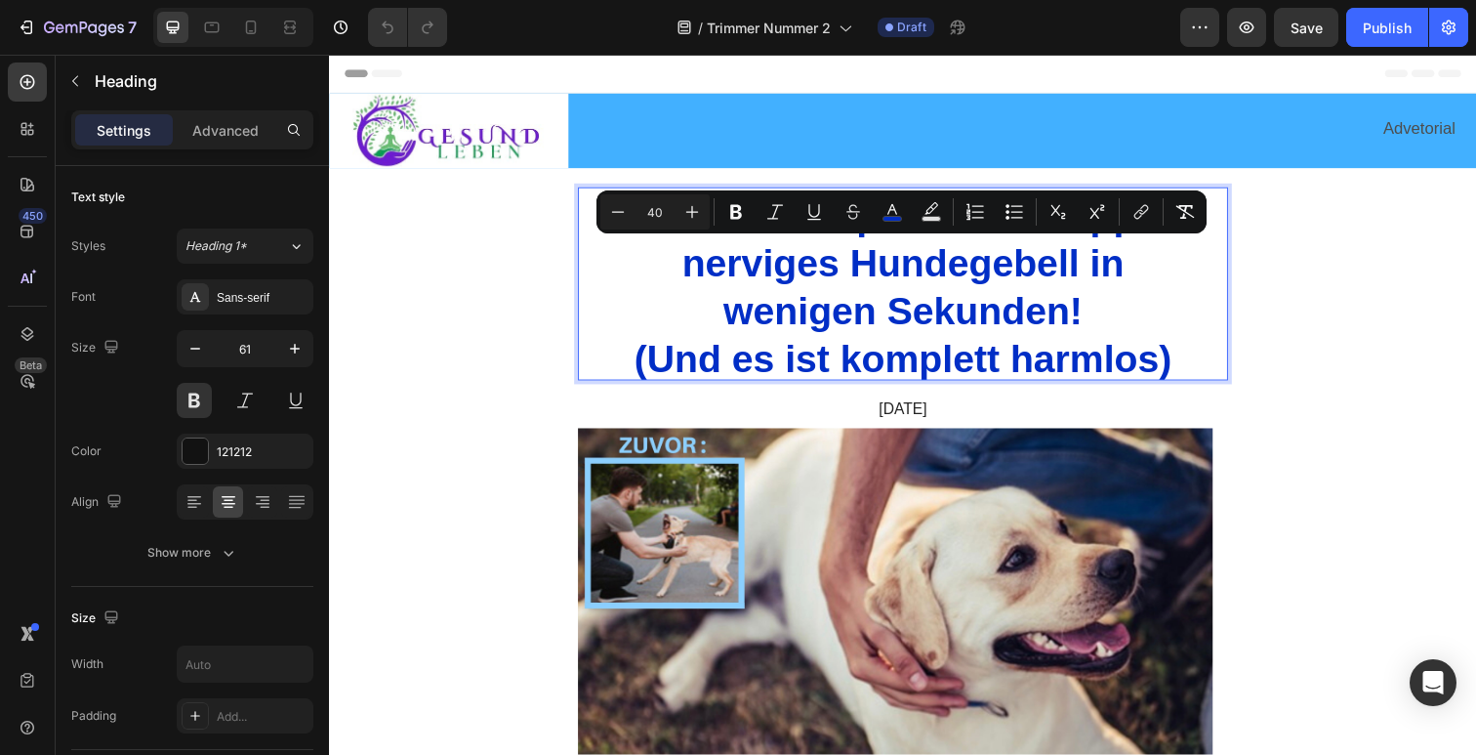
click at [1036, 318] on span "wenigen Sekunden!" at bounding box center [914, 316] width 367 height 43
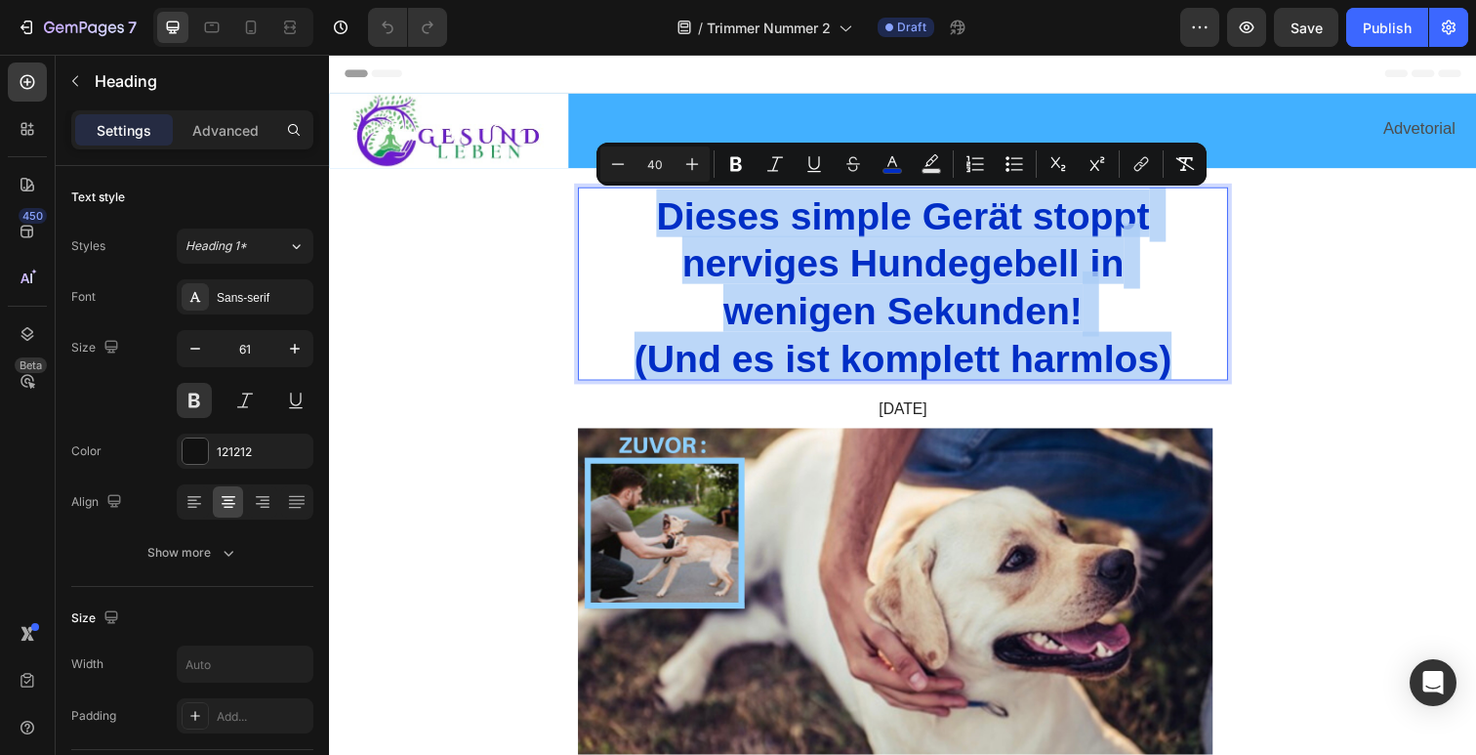
drag, startPoint x: 1188, startPoint y: 354, endPoint x: 668, endPoint y: 227, distance: 535.9
click at [668, 227] on p "Dieses simple Gerät stoppt nerviges Hundegebell in wenigen Sekunden! (Und es is…" at bounding box center [915, 289] width 660 height 194
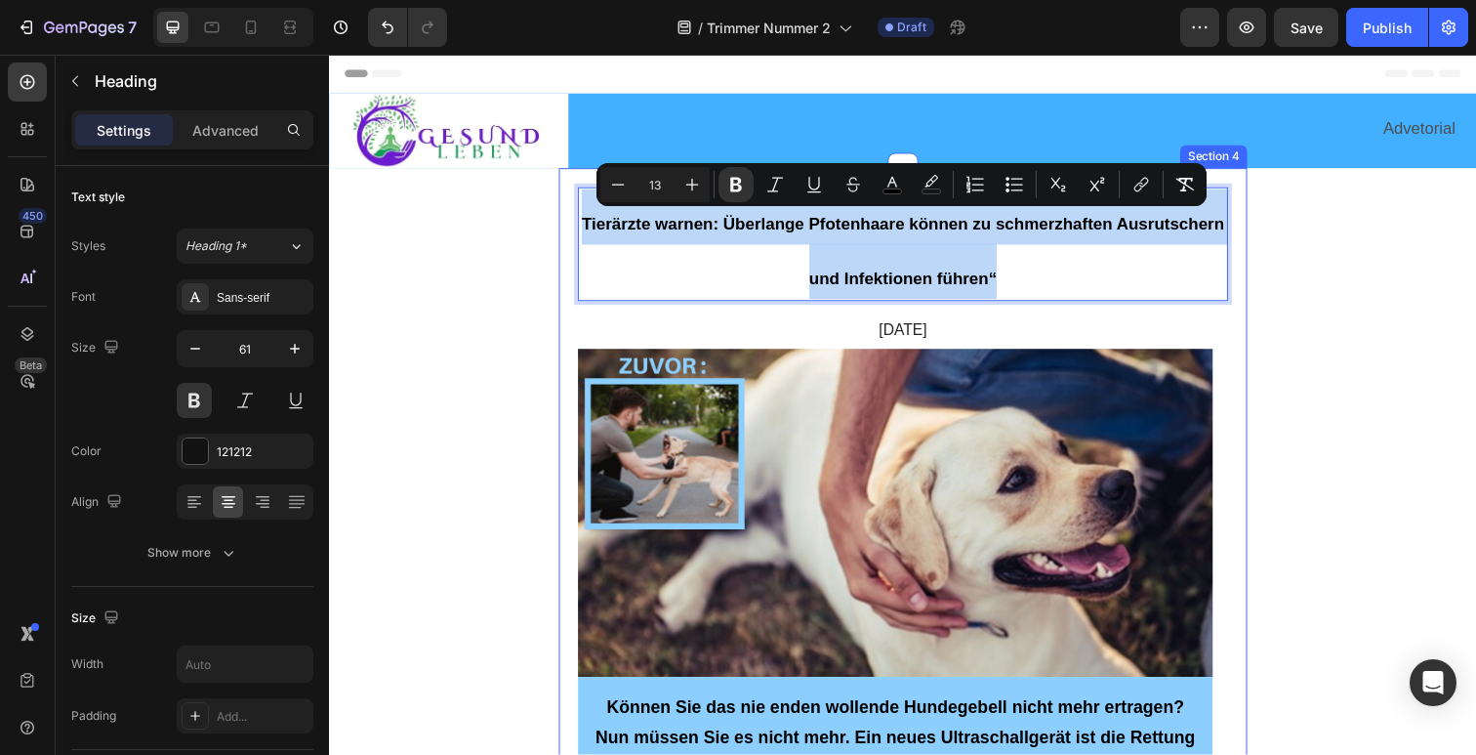
drag, startPoint x: 994, startPoint y: 276, endPoint x: 567, endPoint y: 219, distance: 430.5
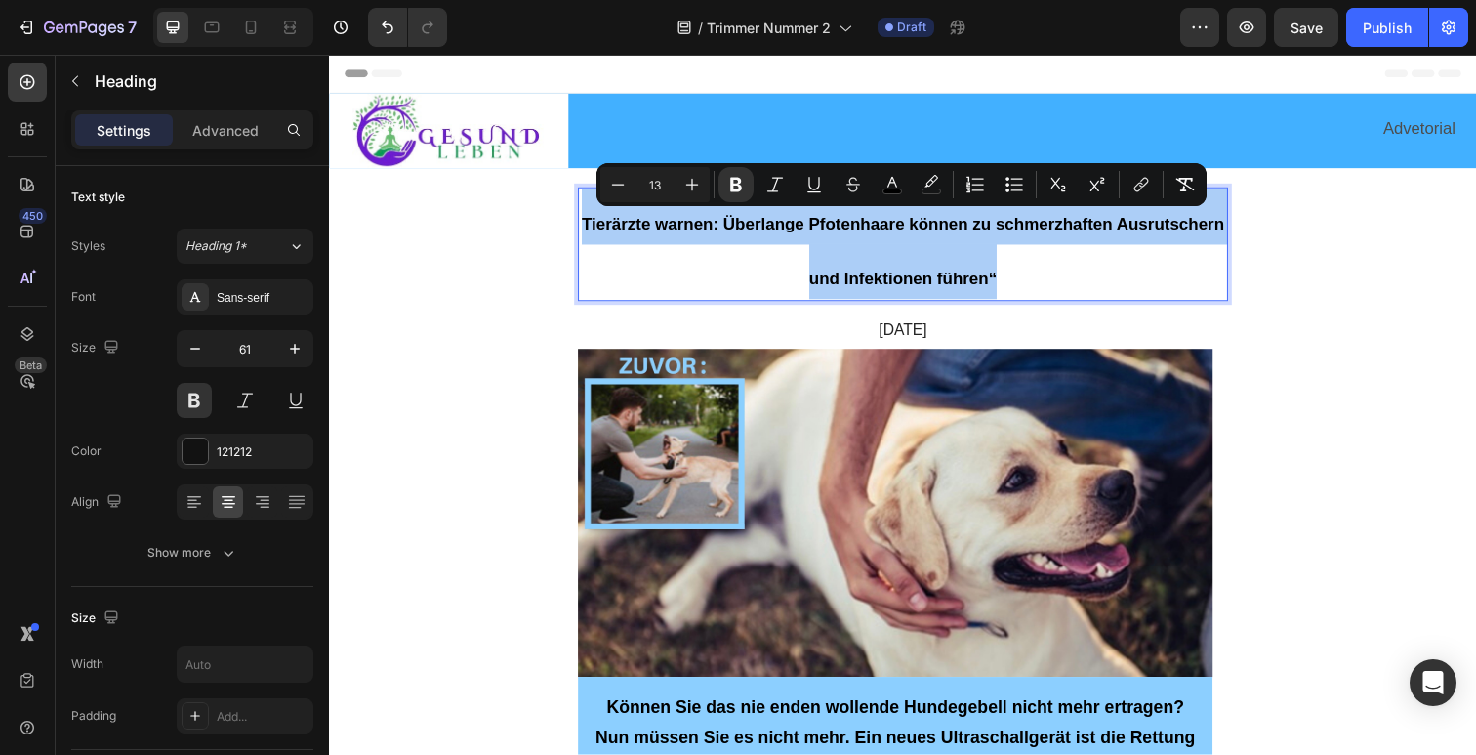
click at [662, 187] on input "13" at bounding box center [655, 184] width 39 height 23
type input "40"
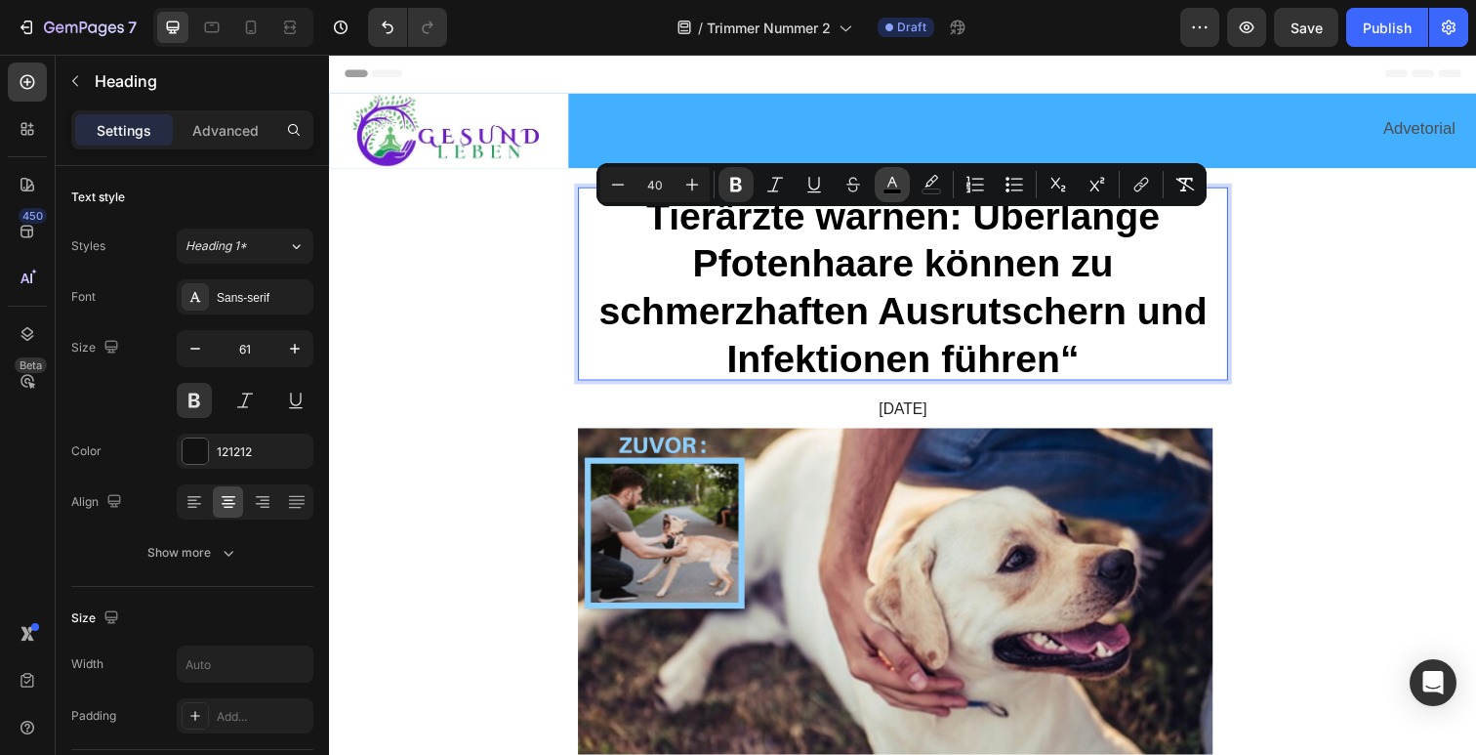
click at [875, 181] on button "color" at bounding box center [892, 184] width 35 height 35
type input "000000"
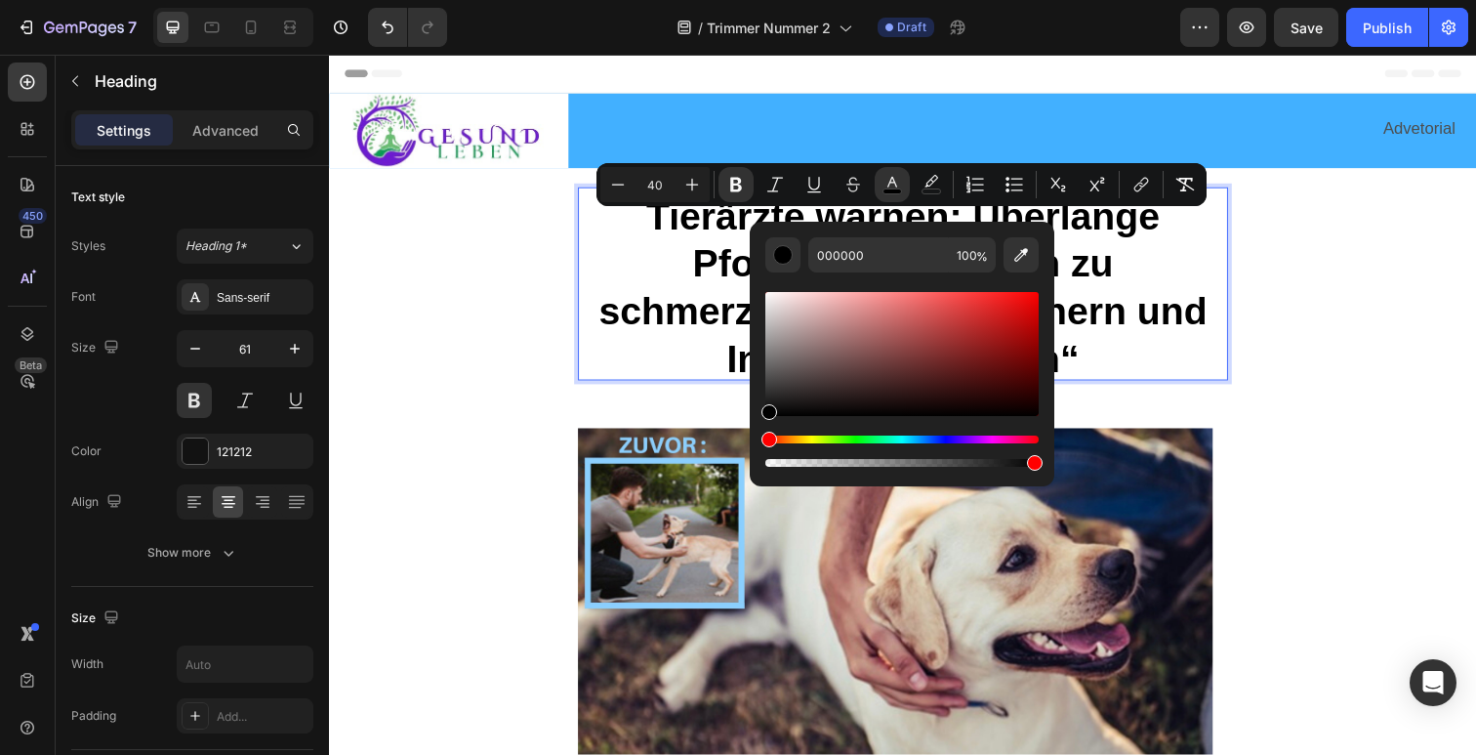
click at [707, 249] on strong "Tierärzte warnen: Überlange Pfotenhaare können zu schmerzhaften Ausrutschern un…" at bounding box center [914, 292] width 621 height 188
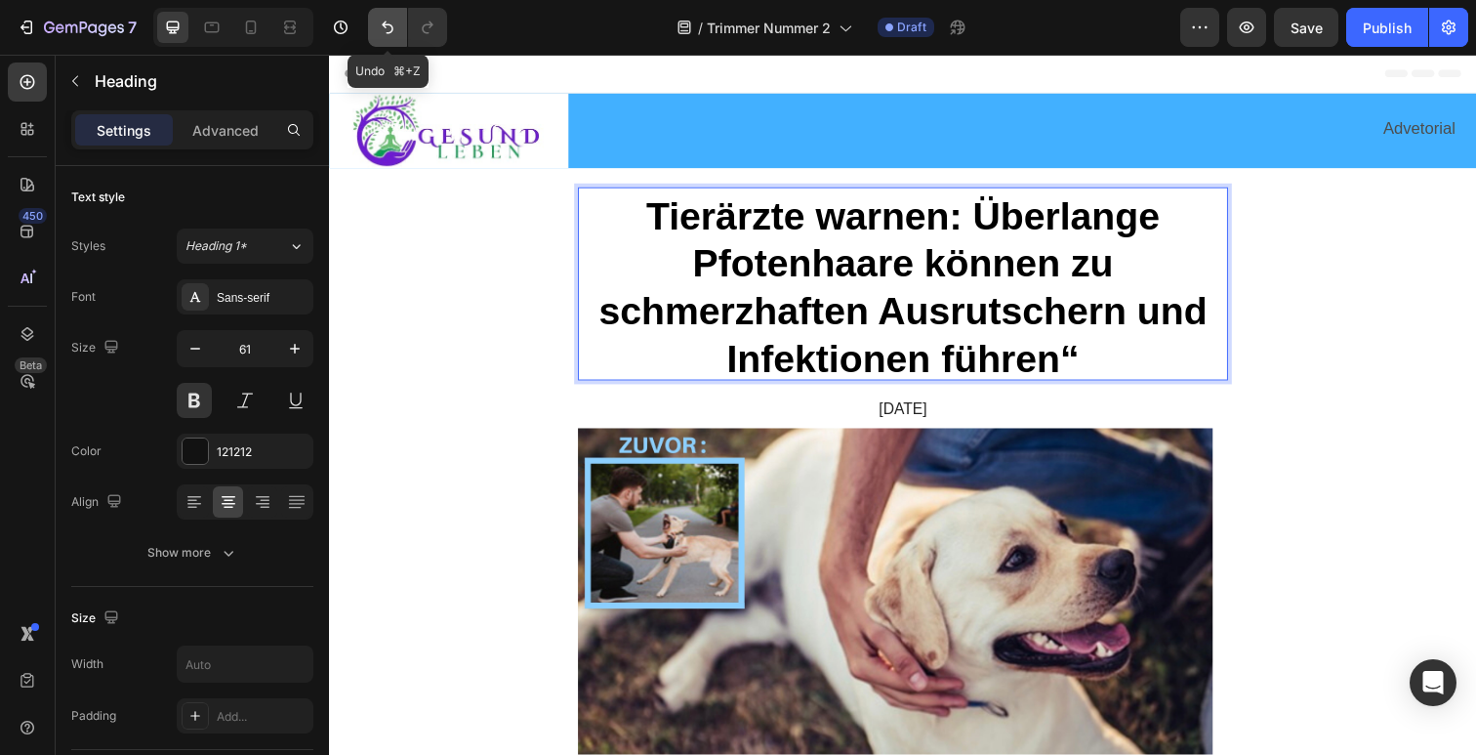
click at [390, 24] on icon "Undo/Redo" at bounding box center [388, 27] width 12 height 13
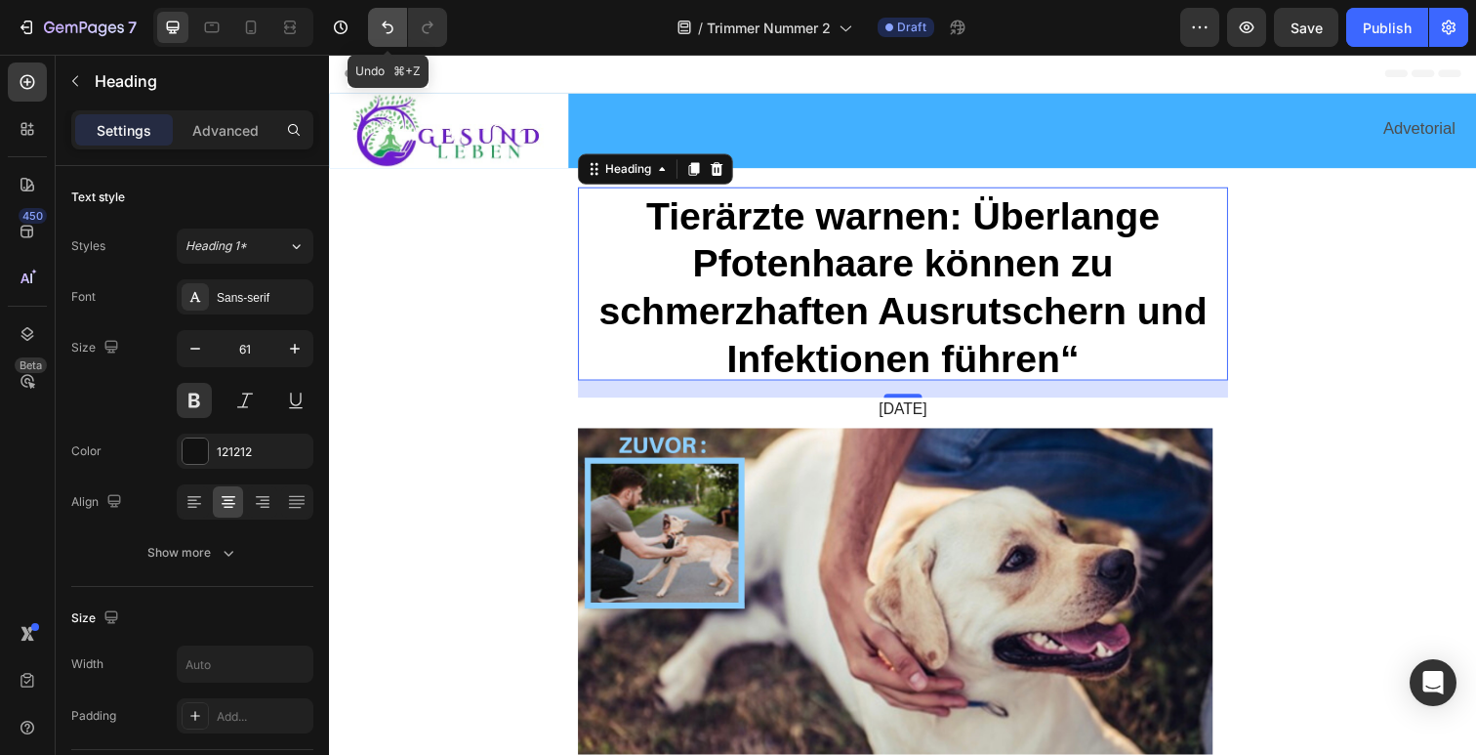
click at [390, 24] on icon "Undo/Redo" at bounding box center [388, 27] width 12 height 13
click at [396, 28] on icon "Undo/Redo" at bounding box center [388, 28] width 20 height 20
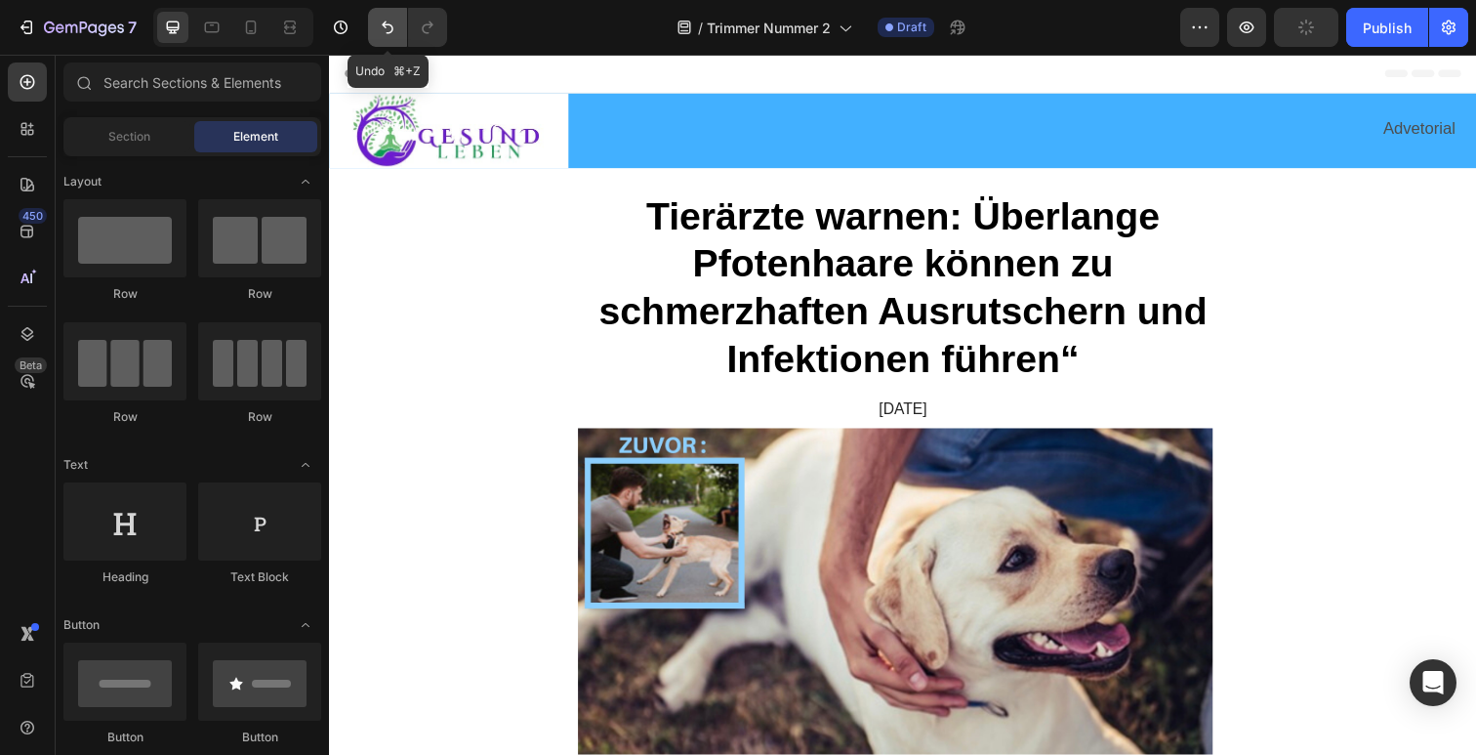
click at [379, 20] on icon "Undo/Redo" at bounding box center [388, 28] width 20 height 20
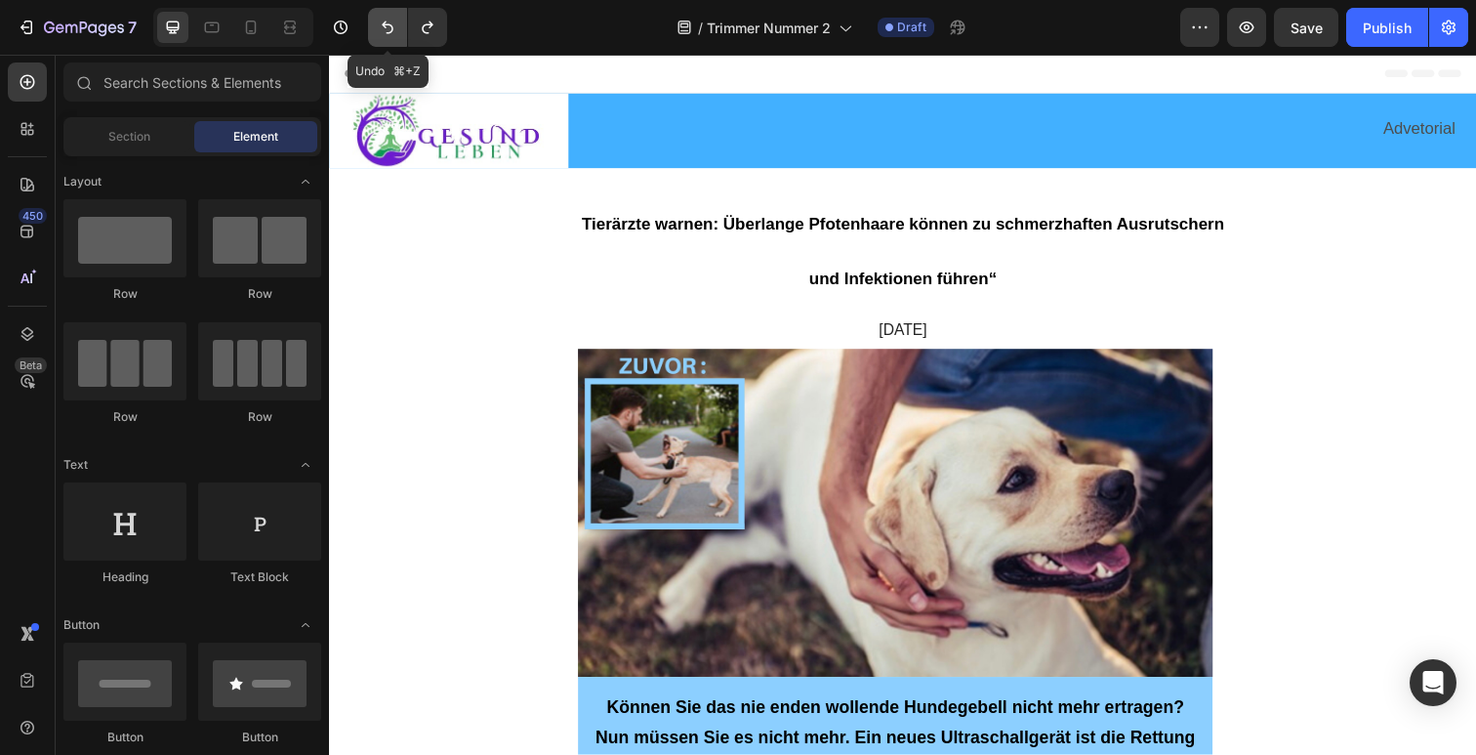
click at [379, 20] on icon "Undo/Redo" at bounding box center [388, 28] width 20 height 20
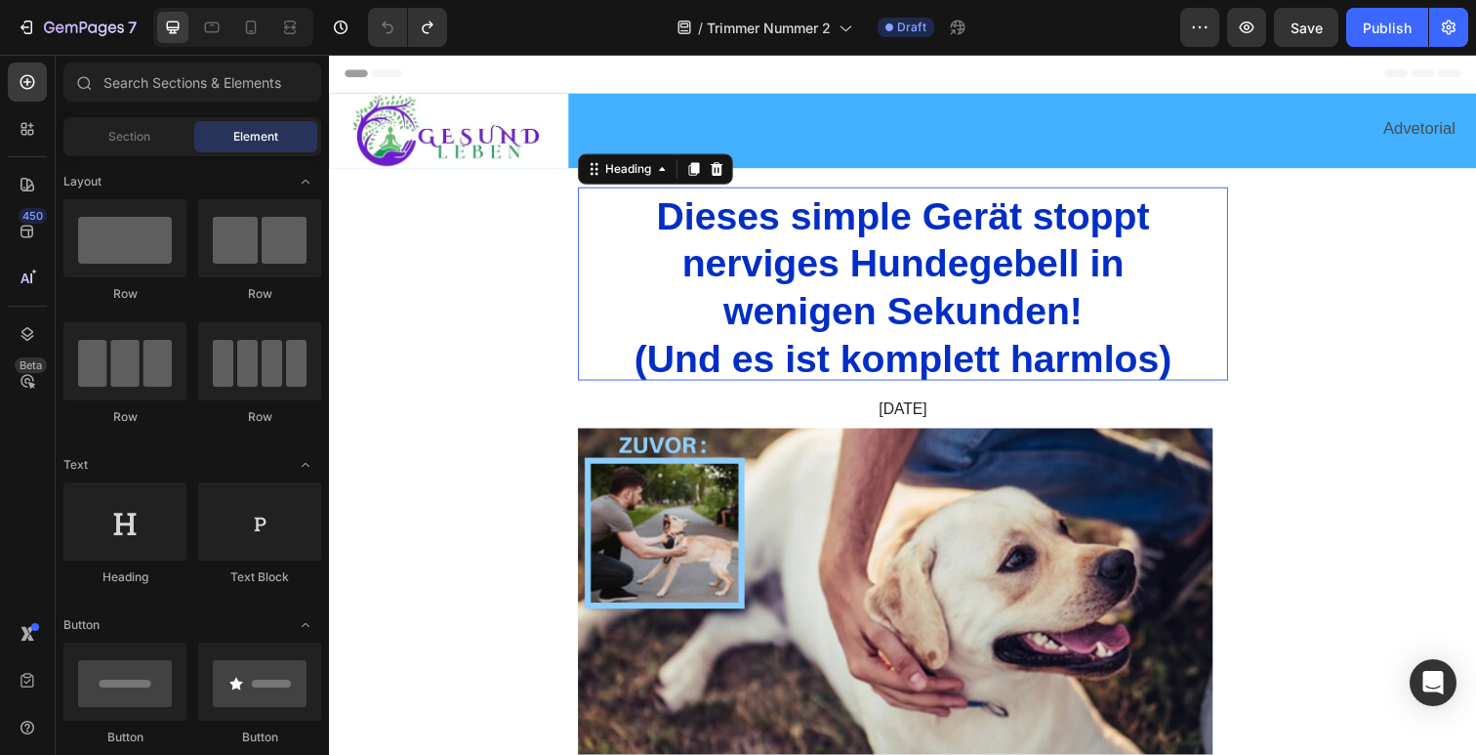
click at [925, 309] on span "wenigen Sekunden!" at bounding box center [914, 316] width 367 height 43
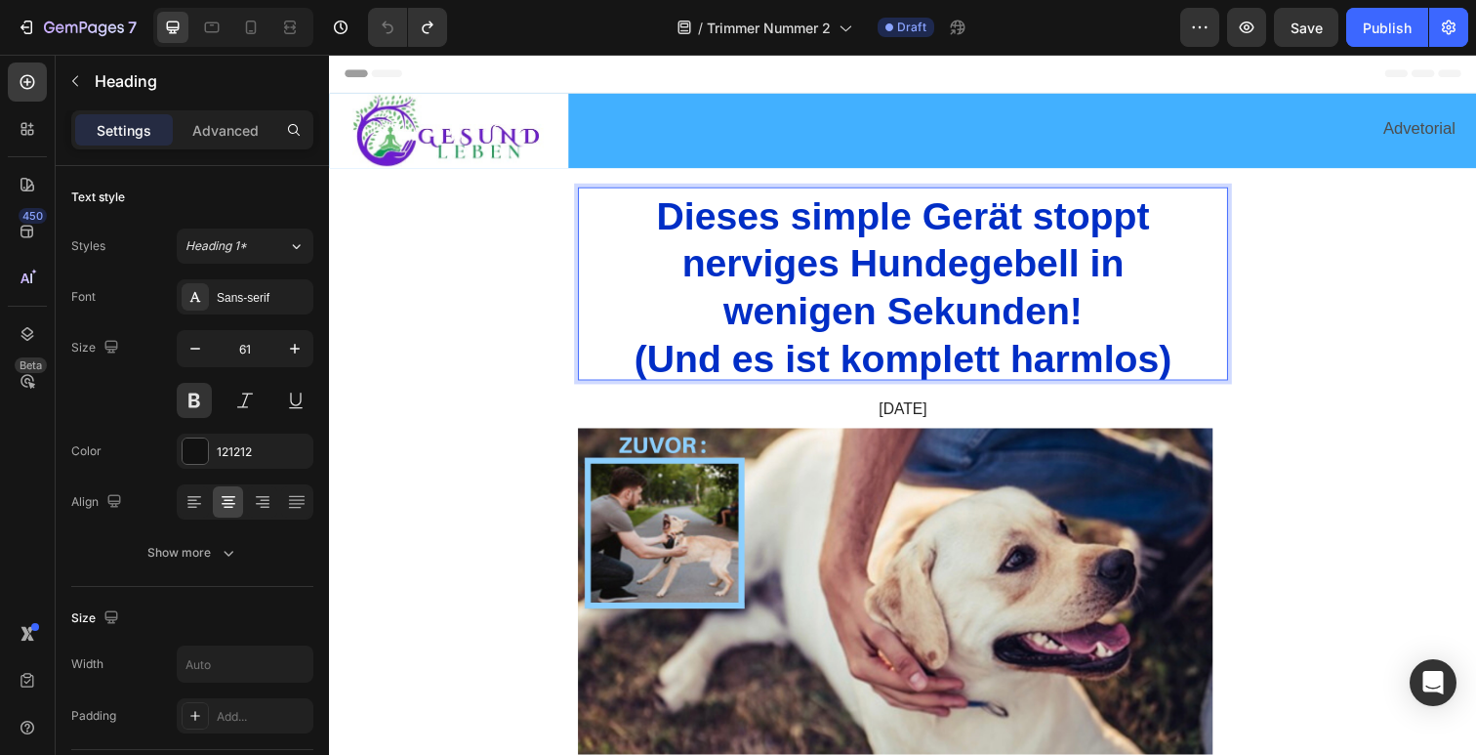
click at [919, 288] on p "Dieses simple Gerät stoppt nerviges Hundegebell in wenigen Sekunden! (Und es is…" at bounding box center [915, 289] width 660 height 194
click at [919, 281] on span "nerviges Hundegebell in" at bounding box center [914, 267] width 451 height 43
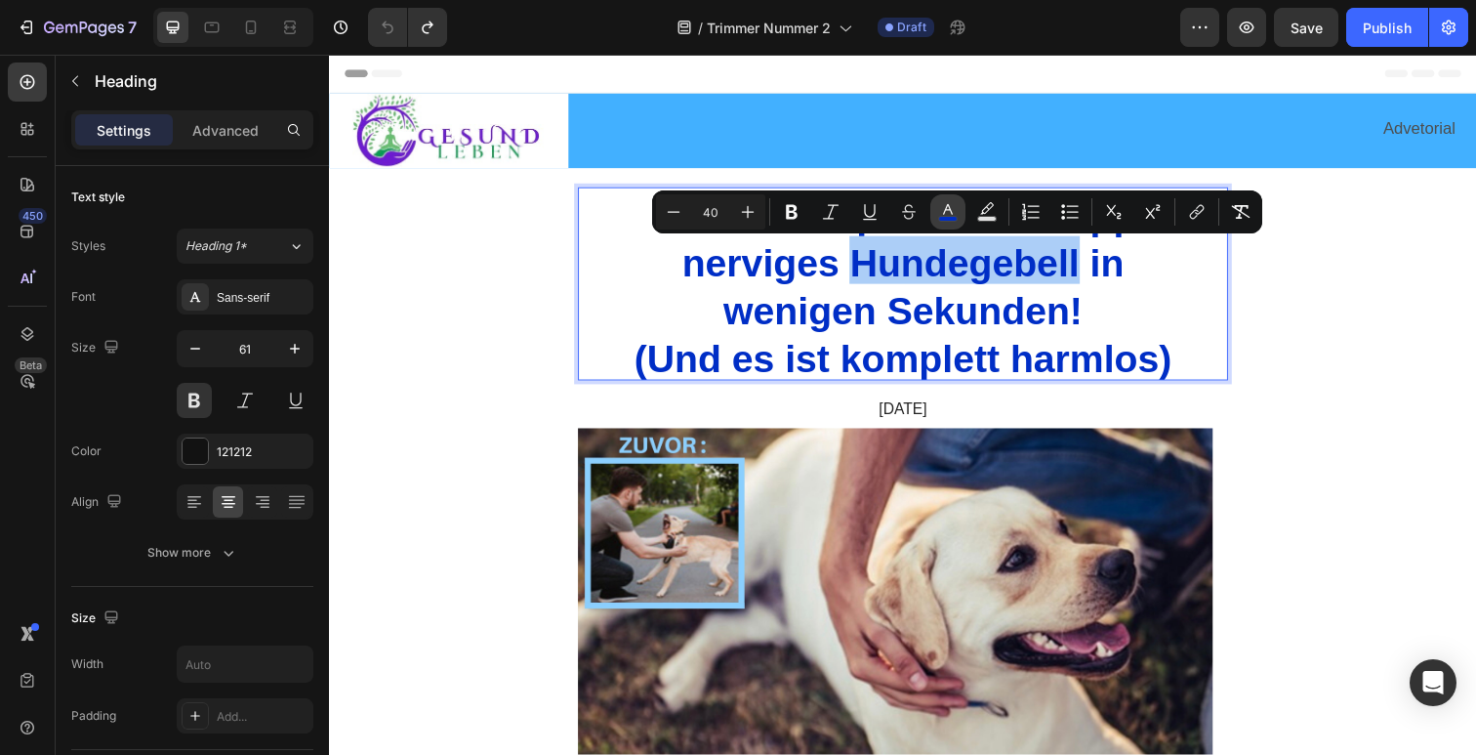
click at [938, 213] on icon "Editor contextual toolbar" at bounding box center [948, 212] width 20 height 20
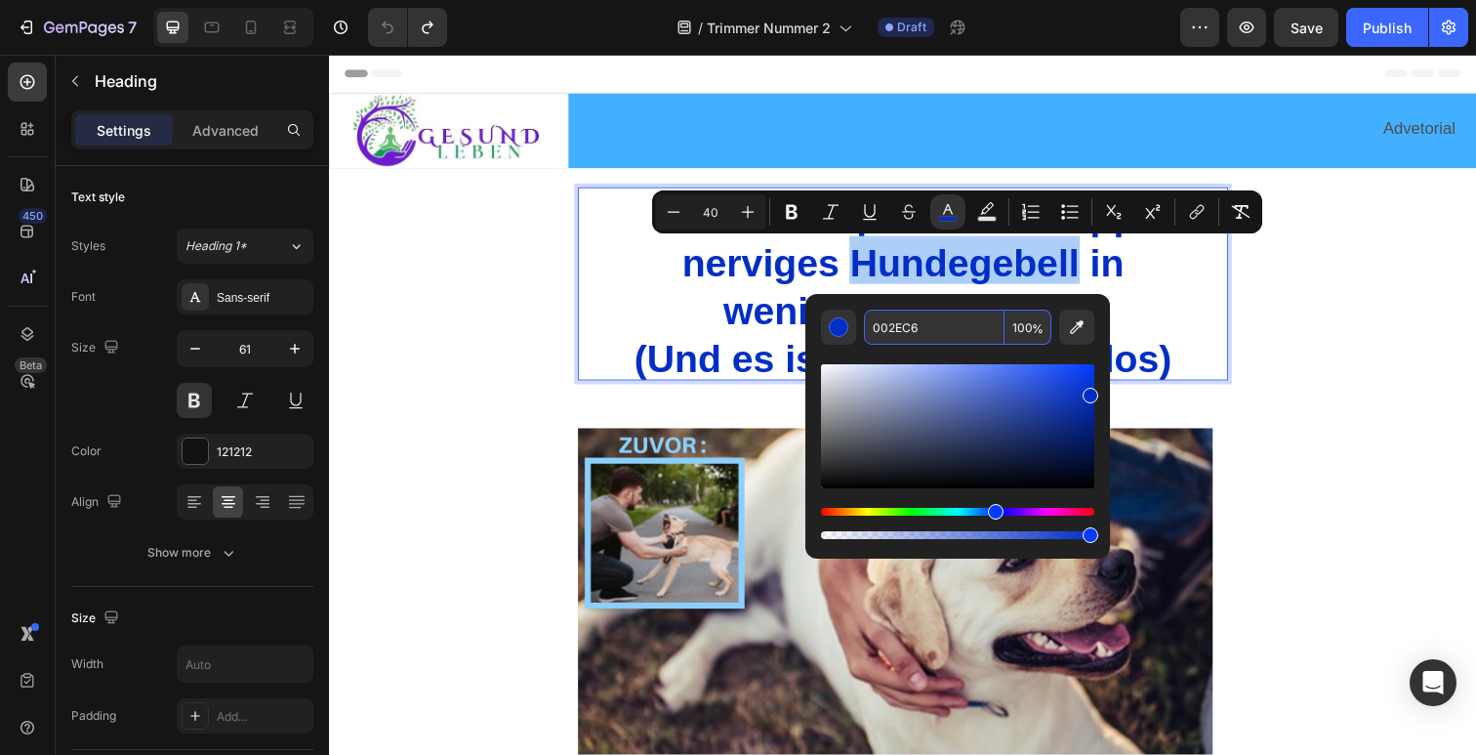
drag, startPoint x: 1258, startPoint y: 389, endPoint x: 1144, endPoint y: 388, distance: 113.3
drag, startPoint x: 1265, startPoint y: 376, endPoint x: 791, endPoint y: 323, distance: 477.4
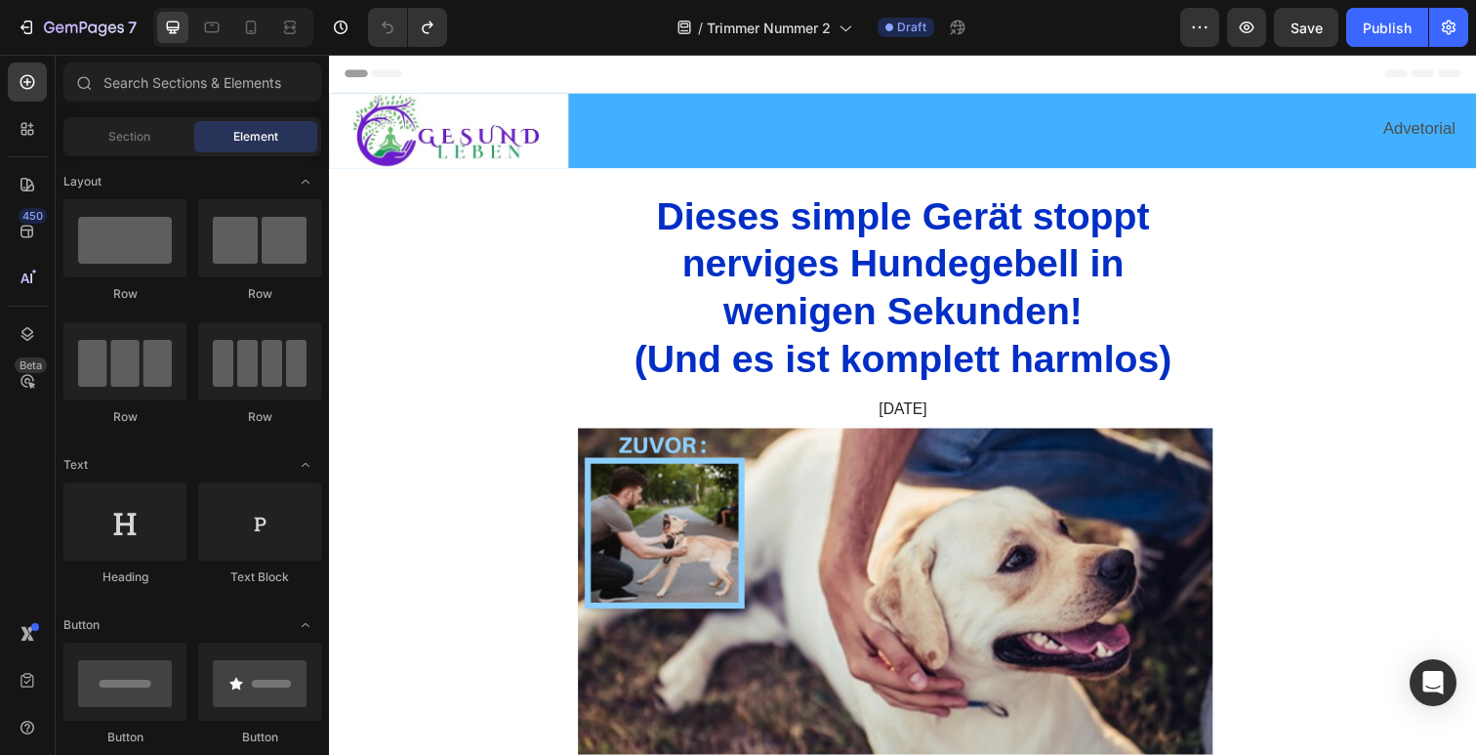
click at [934, 252] on span "nerviges Hundegebell in" at bounding box center [914, 267] width 451 height 43
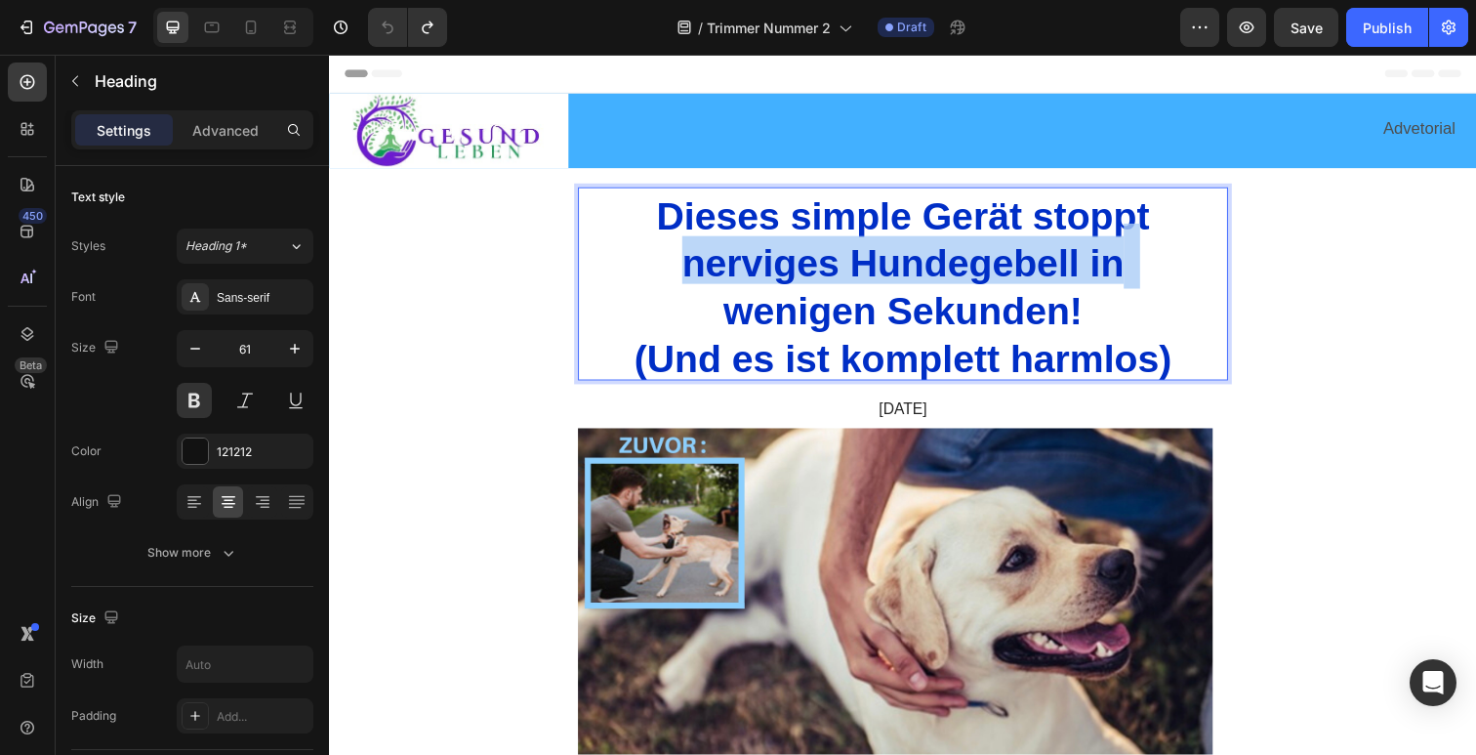
click at [934, 252] on span "nerviges Hundegebell in" at bounding box center [914, 267] width 451 height 43
click at [934, 253] on span "nerviges Hundegebell in" at bounding box center [914, 267] width 451 height 43
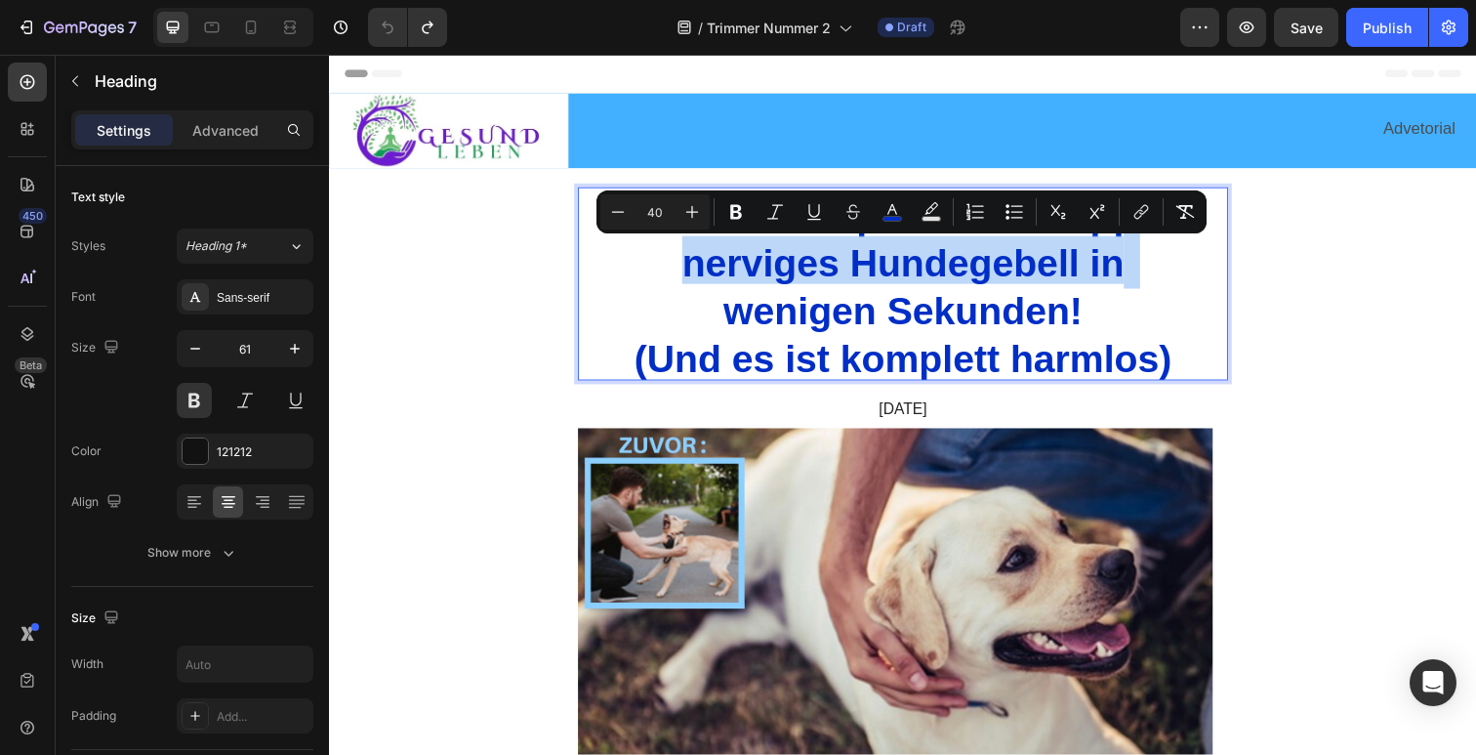
drag, startPoint x: 933, startPoint y: 260, endPoint x: 978, endPoint y: 286, distance: 52.1
click at [933, 260] on span "nerviges Hundegebell in" at bounding box center [914, 267] width 451 height 43
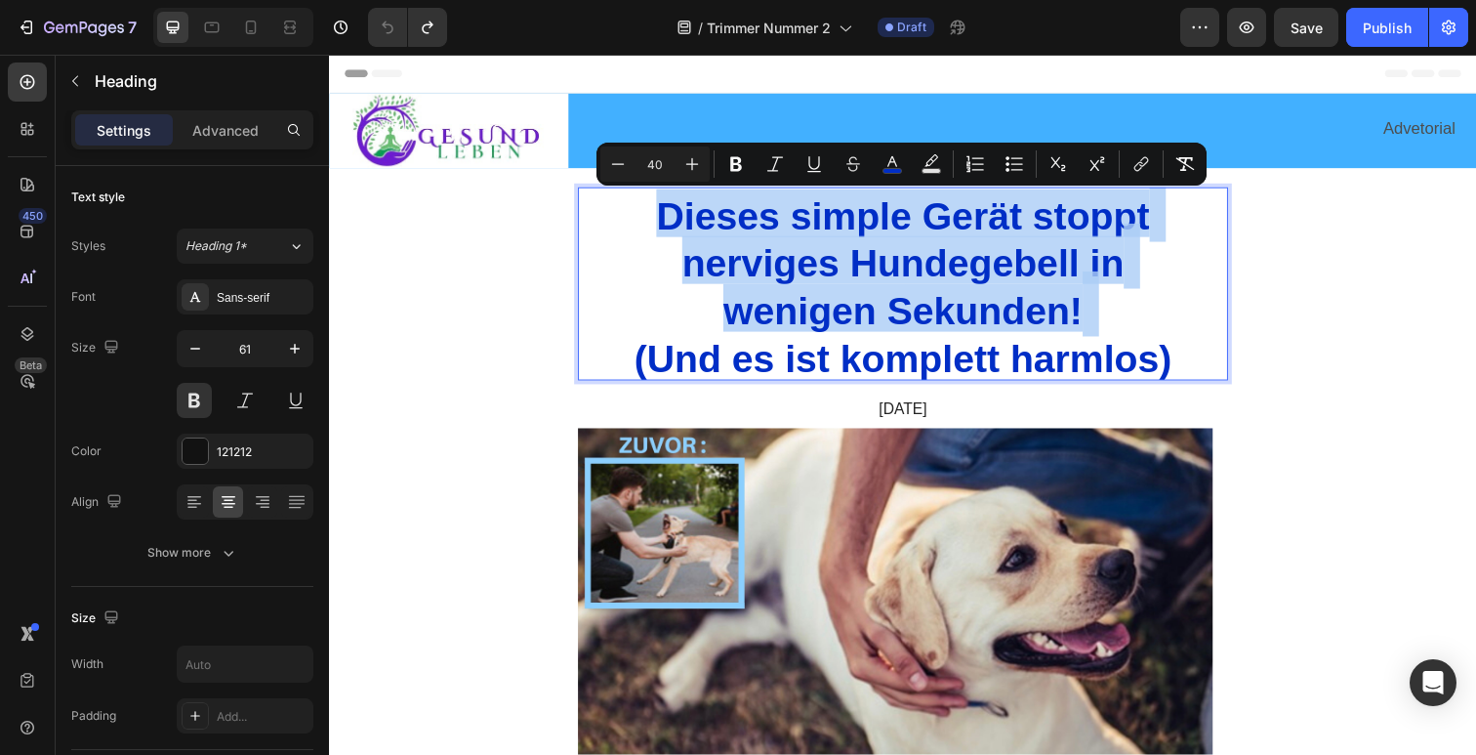
type input "13"
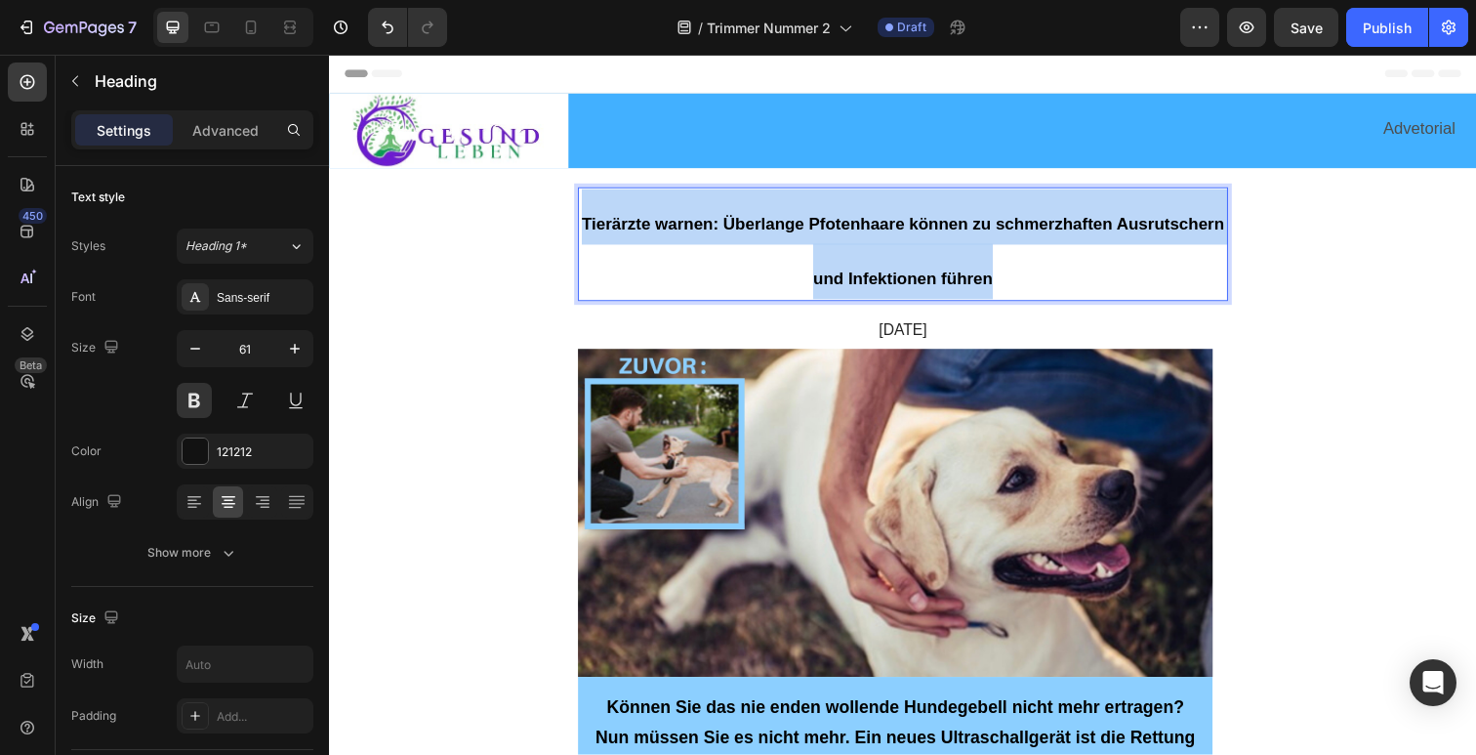
drag, startPoint x: 1047, startPoint y: 294, endPoint x: 574, endPoint y: 233, distance: 476.4
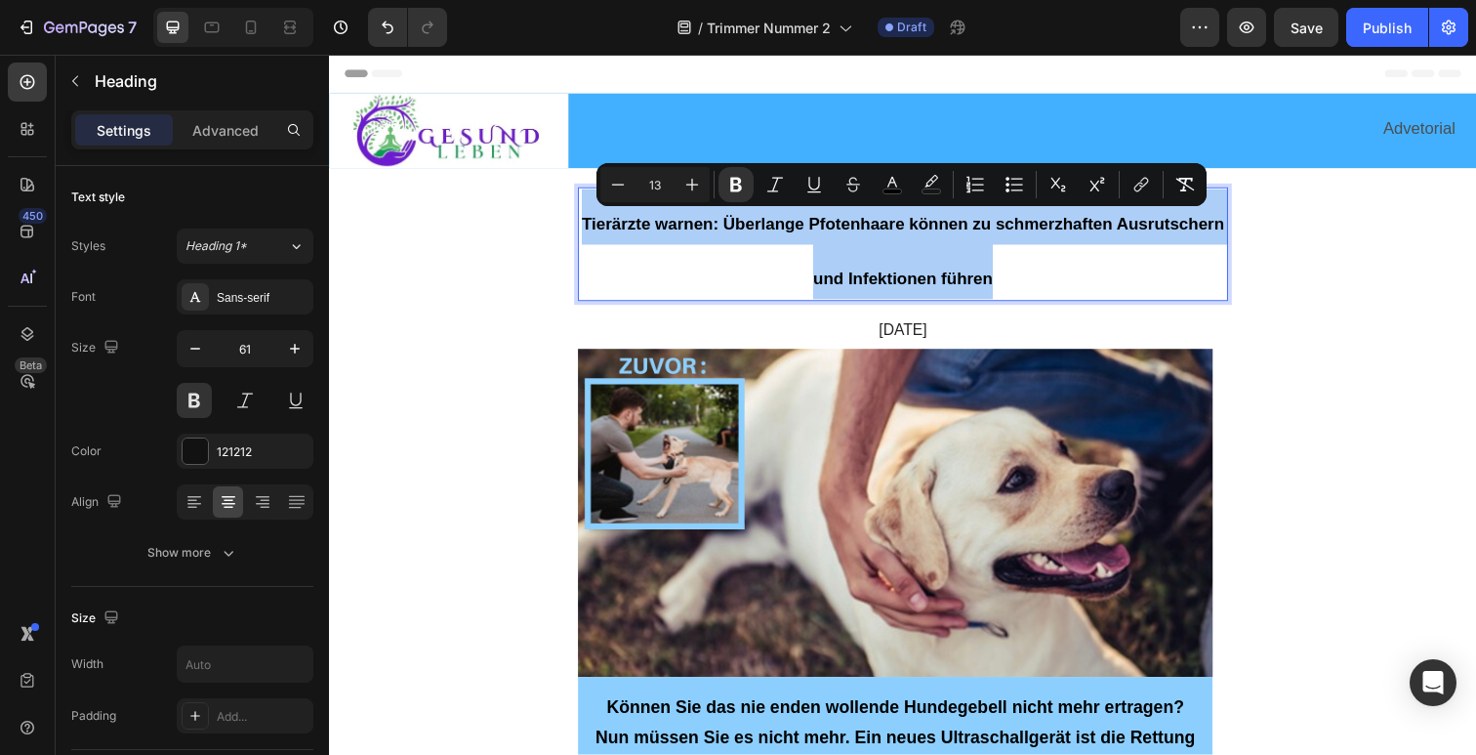
click at [669, 186] on input "13" at bounding box center [655, 184] width 39 height 23
type input "40"
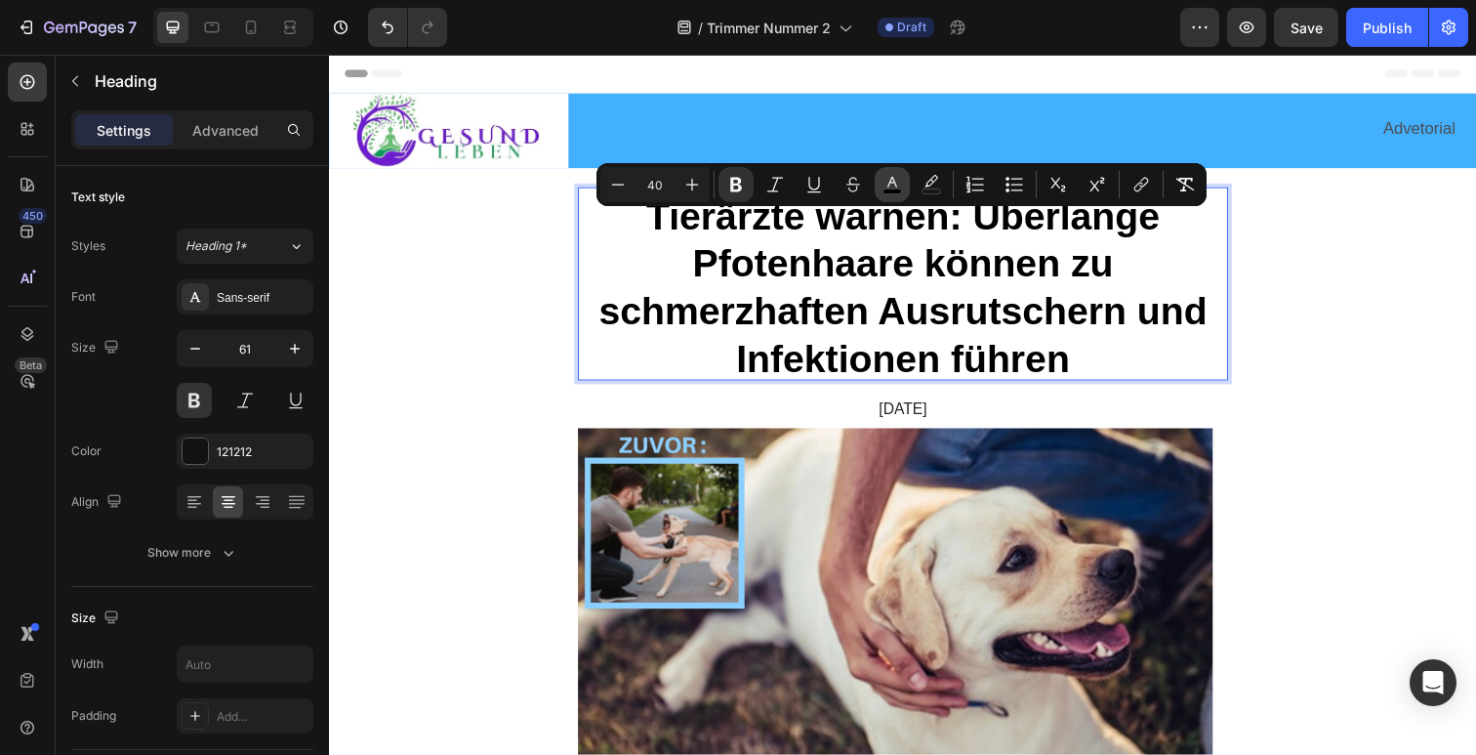
drag, startPoint x: 905, startPoint y: 194, endPoint x: 723, endPoint y: 32, distance: 243.4
click at [905, 194] on button "color" at bounding box center [892, 184] width 35 height 35
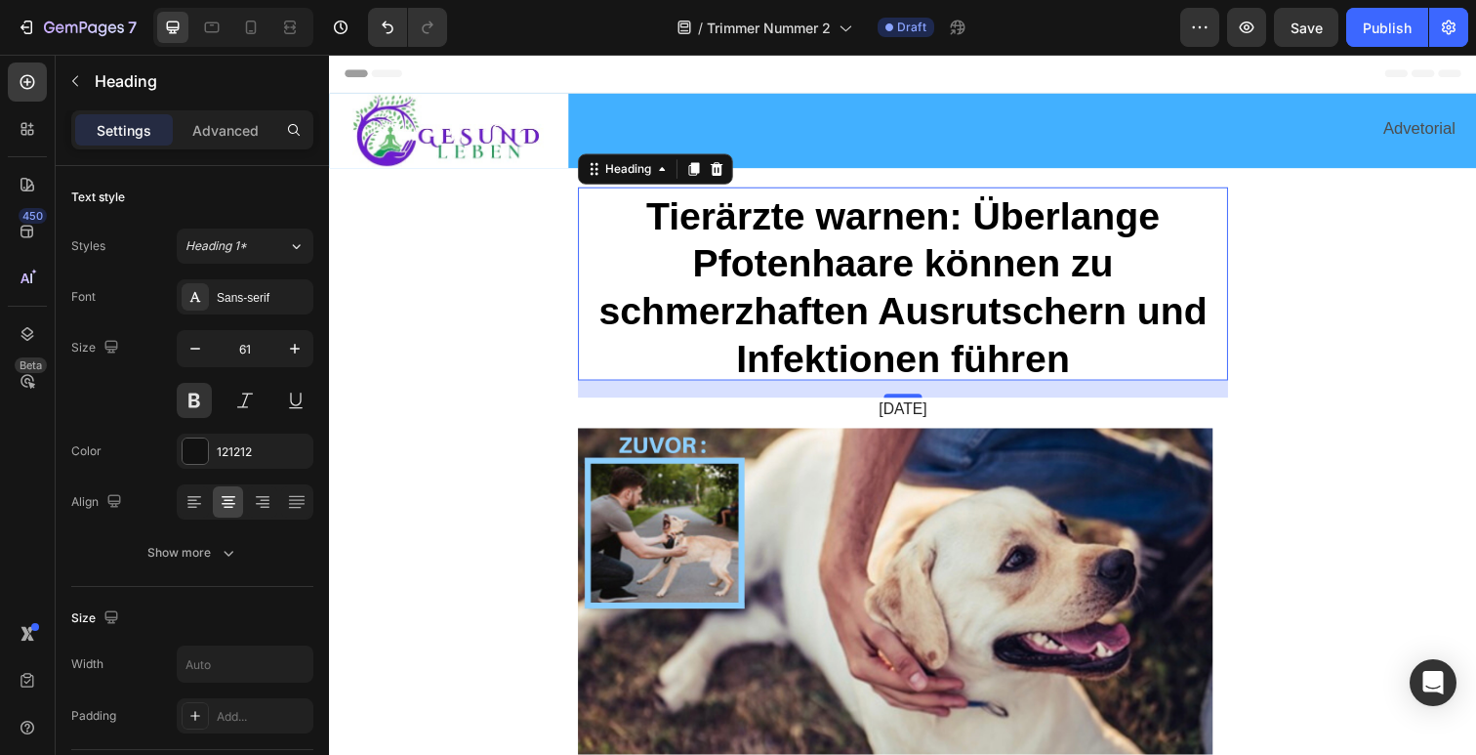
click at [934, 291] on p "Tierärzte warnen: Überlange Pfotenhaare können zu schmerzhaften Ausrutschern un…" at bounding box center [915, 289] width 660 height 194
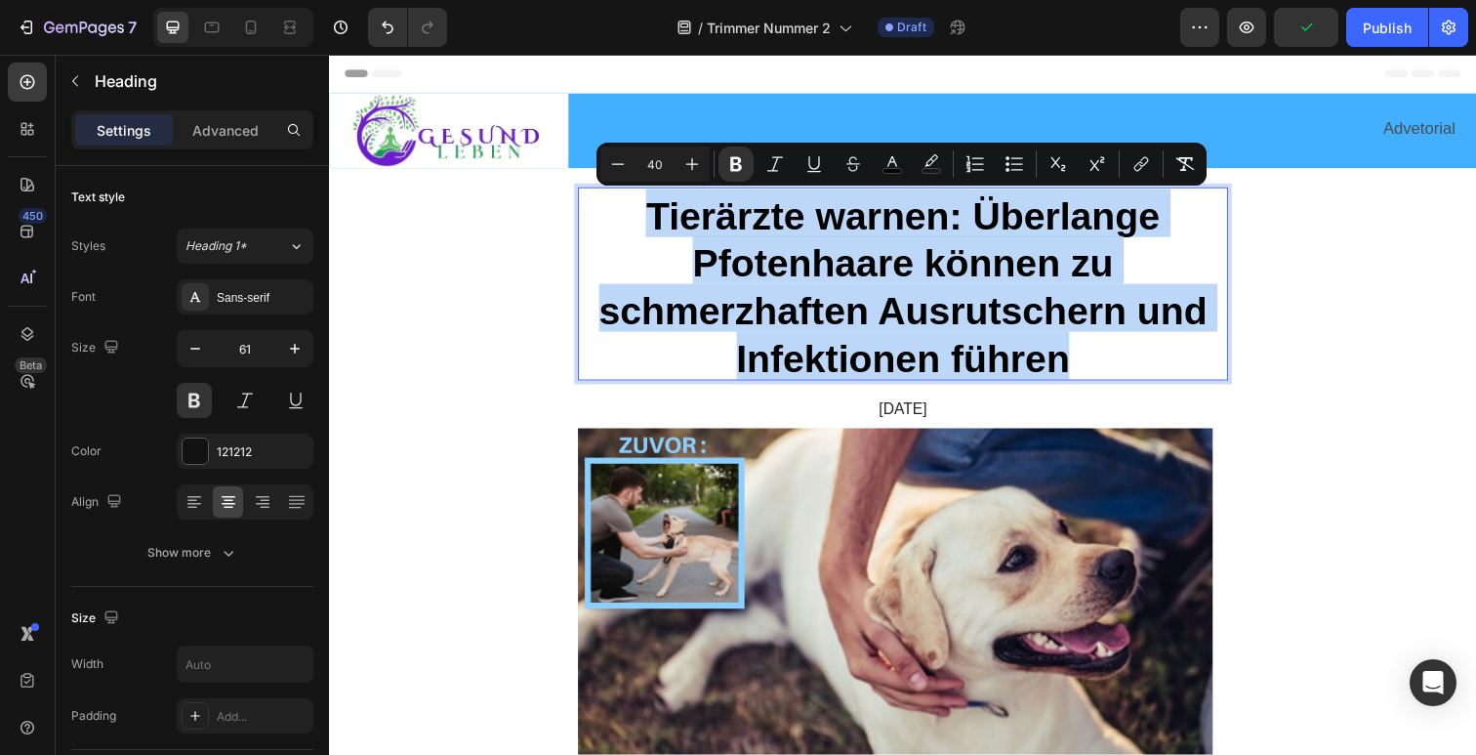
drag, startPoint x: 1080, startPoint y: 354, endPoint x: 643, endPoint y: 214, distance: 458.5
click at [643, 214] on p "Tierärzte warnen: Überlange Pfotenhaare können zu schmerzhaften Ausrutschern un…" at bounding box center [915, 289] width 660 height 194
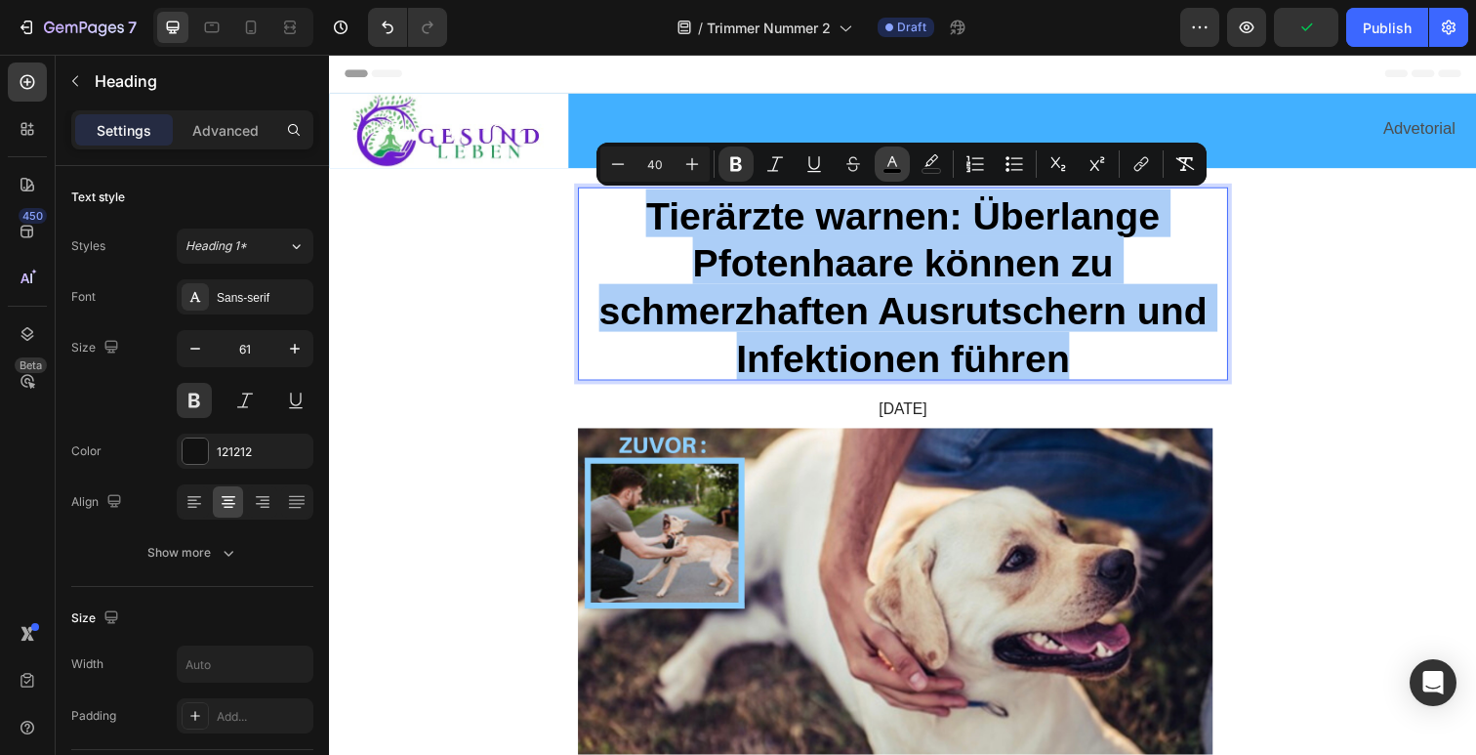
click at [899, 165] on icon "Editor contextual toolbar" at bounding box center [893, 164] width 20 height 20
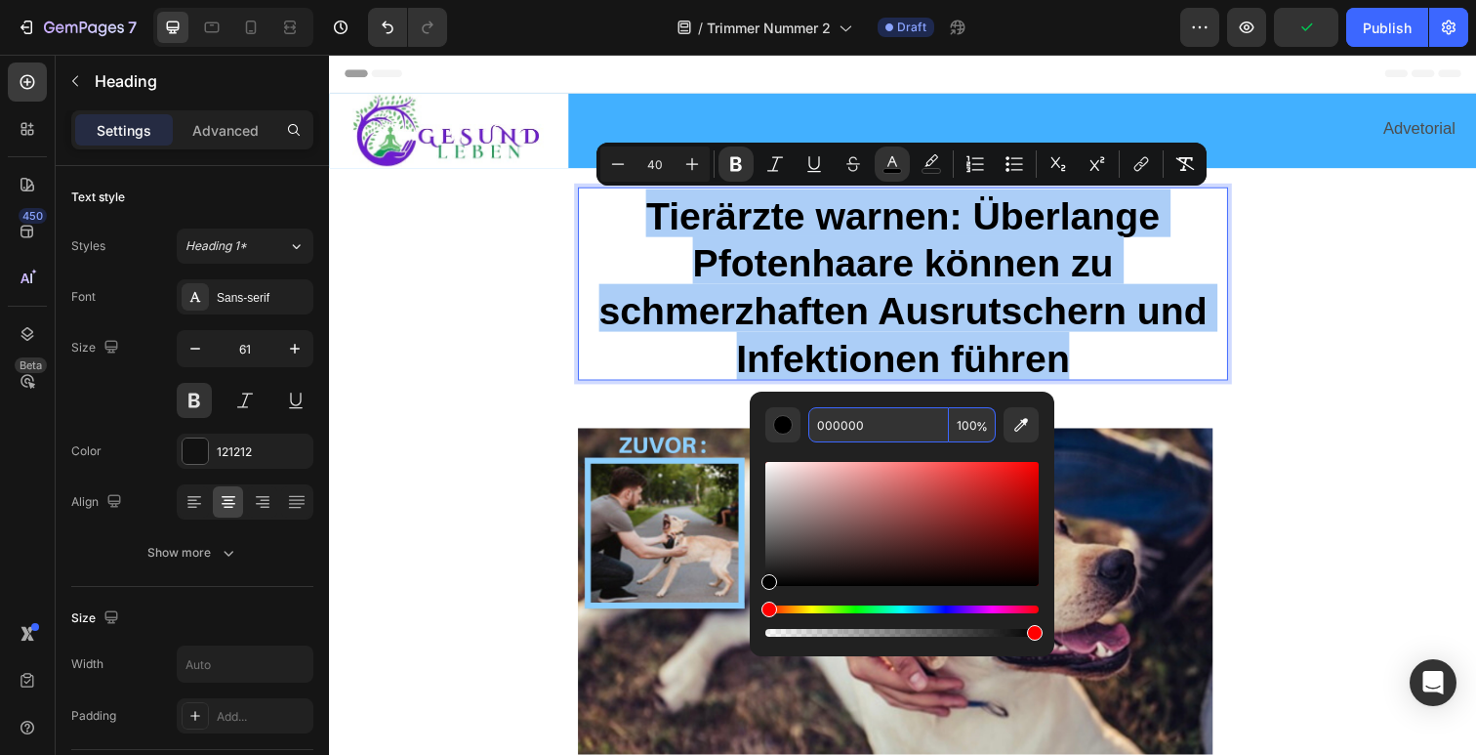
click at [863, 423] on input "000000" at bounding box center [878, 424] width 141 height 35
paste input "2EC6"
type input "002EC6"
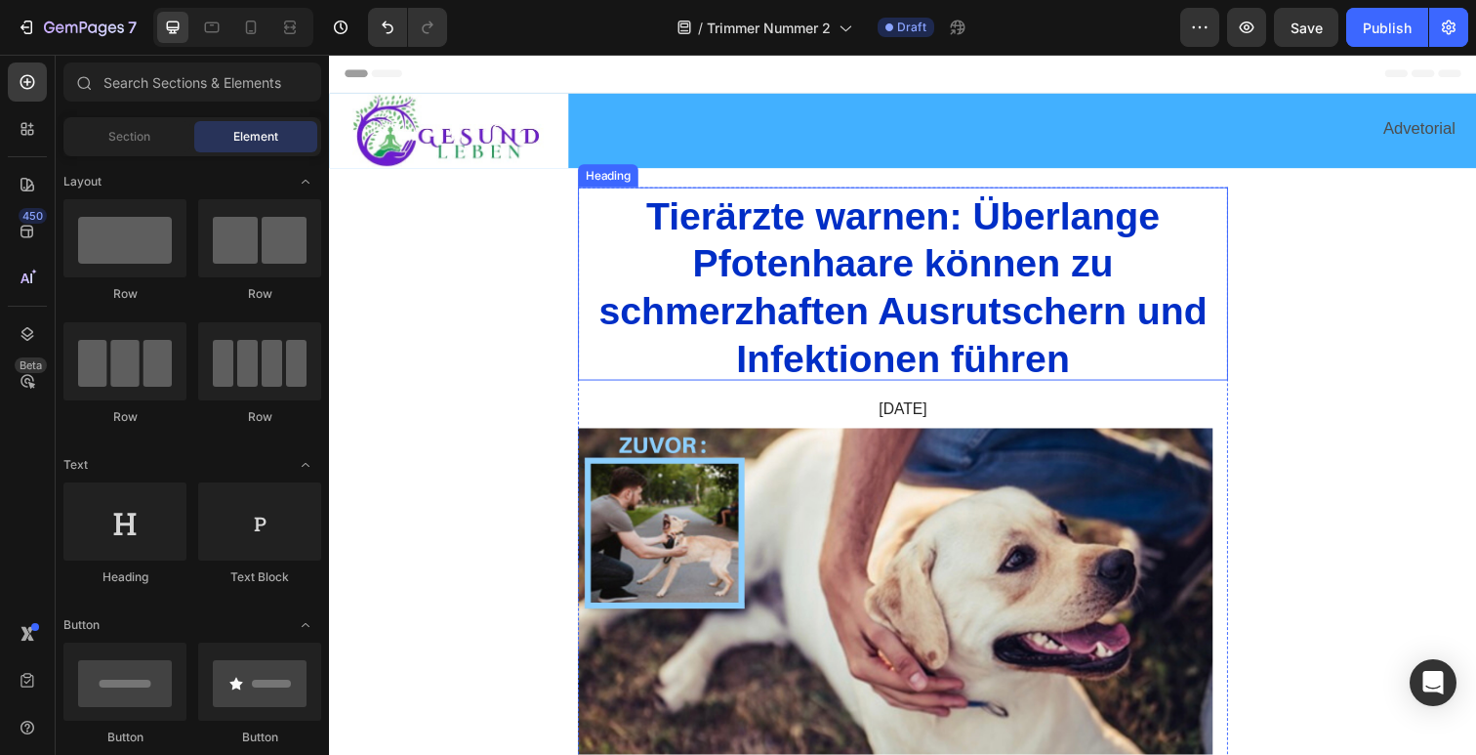
click at [975, 200] on strong "Tierärzte warnen: Überlange Pfotenhaare können zu schmerzhaften Ausrutschern un…" at bounding box center [914, 292] width 621 height 188
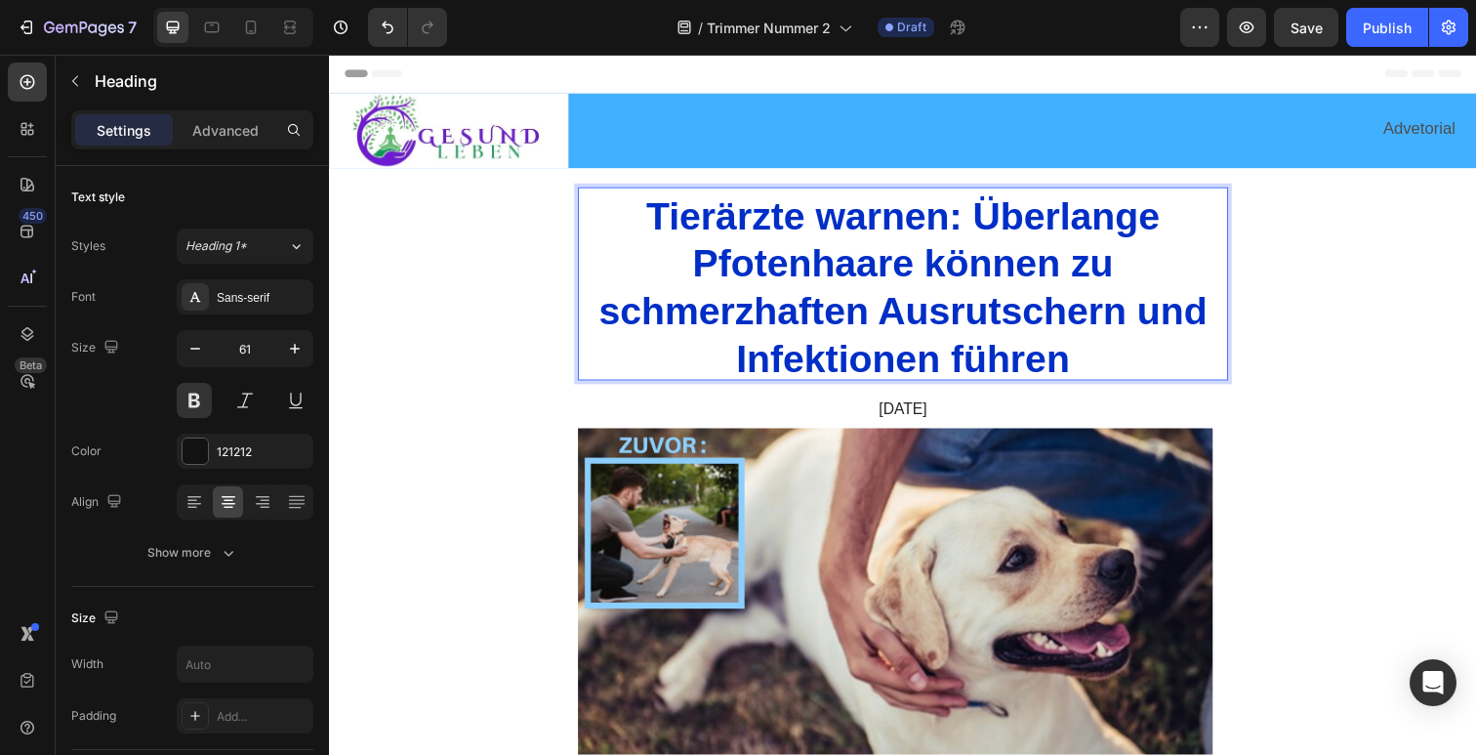
click at [979, 208] on strong "Tierärzte warnen: Überlange Pfotenhaare können zu schmerzhaften Ausrutschern un…" at bounding box center [914, 292] width 621 height 188
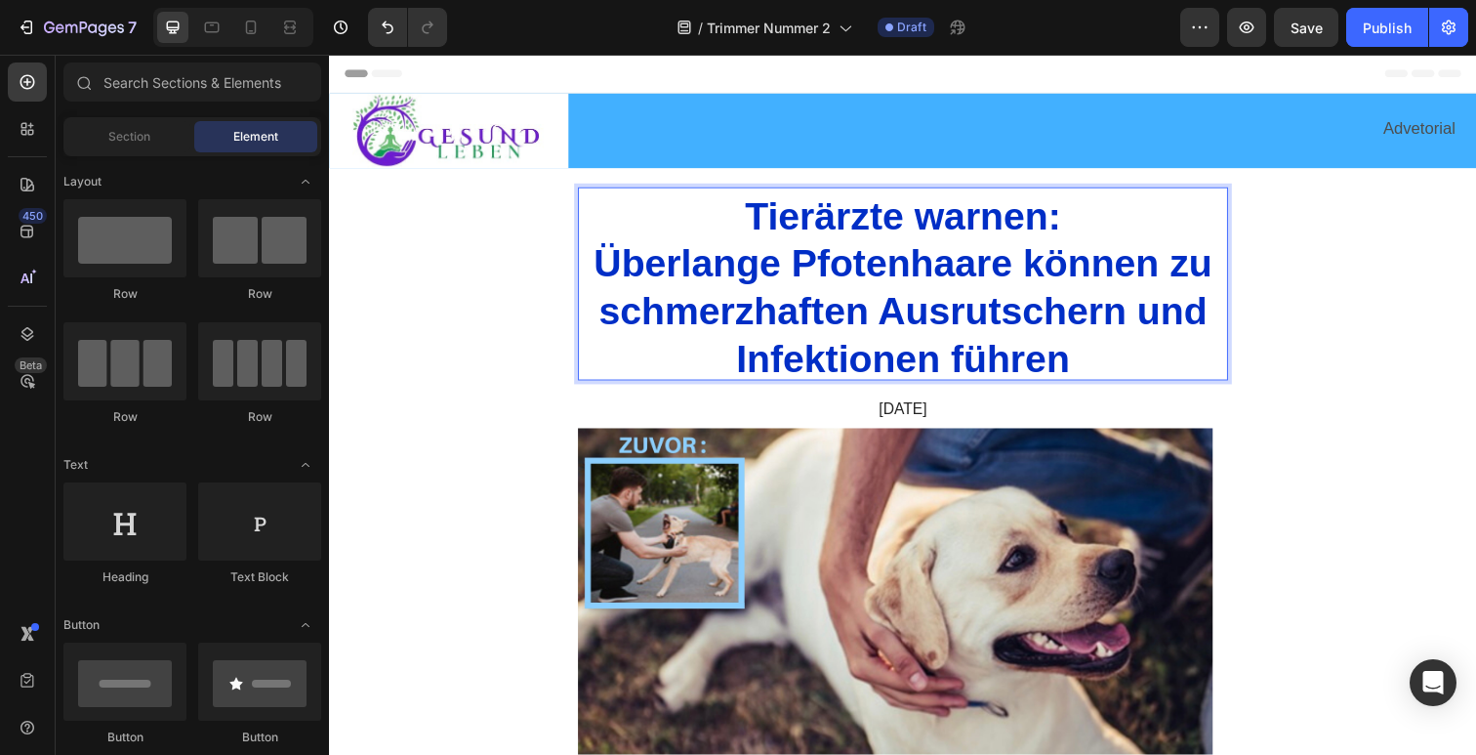
click at [1019, 304] on strong "Überlange Pfotenhaare können zu schmerzhaften Ausrutschern und Infektionen führ…" at bounding box center [915, 316] width 632 height 140
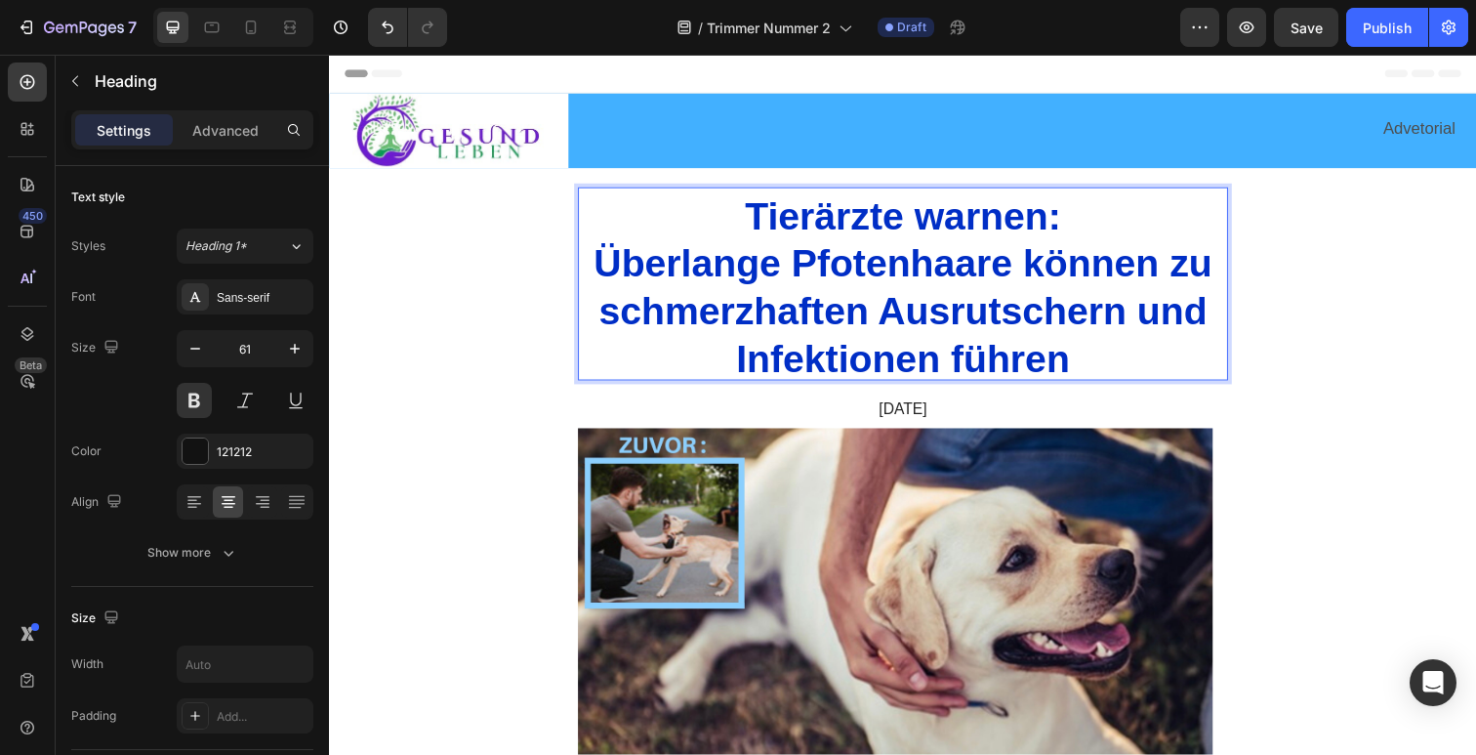
click at [1022, 309] on strong "Überlange Pfotenhaare können zu schmerzhaften Ausrutschern und Infektionen führ…" at bounding box center [915, 316] width 632 height 140
click at [844, 356] on strong "Überlange Pfotenhaare können zu schmerzhaften Infektionen und Infektionen führen" at bounding box center [915, 316] width 632 height 140
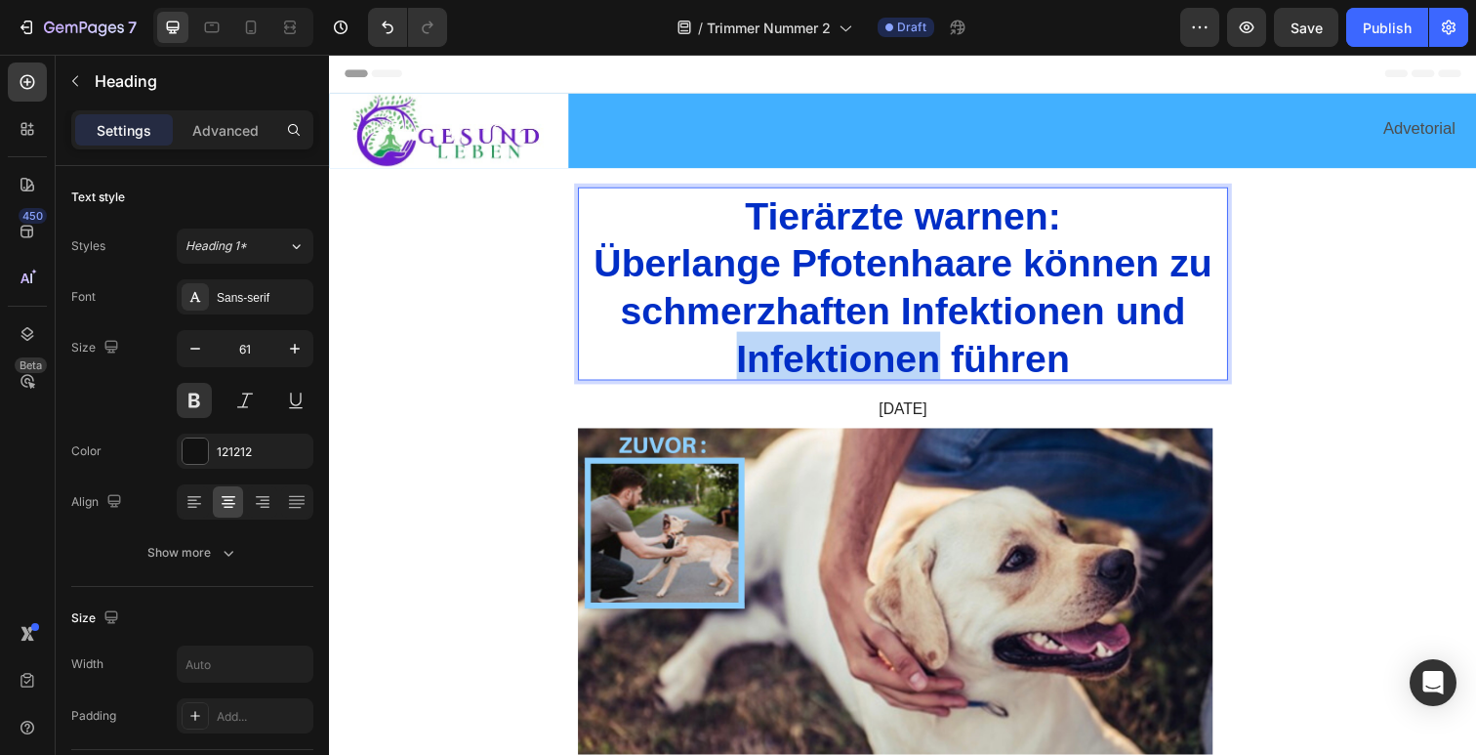
click at [844, 356] on strong "Überlange Pfotenhaare können zu schmerzhaften Infektionen und Infektionen führen" at bounding box center [915, 316] width 632 height 140
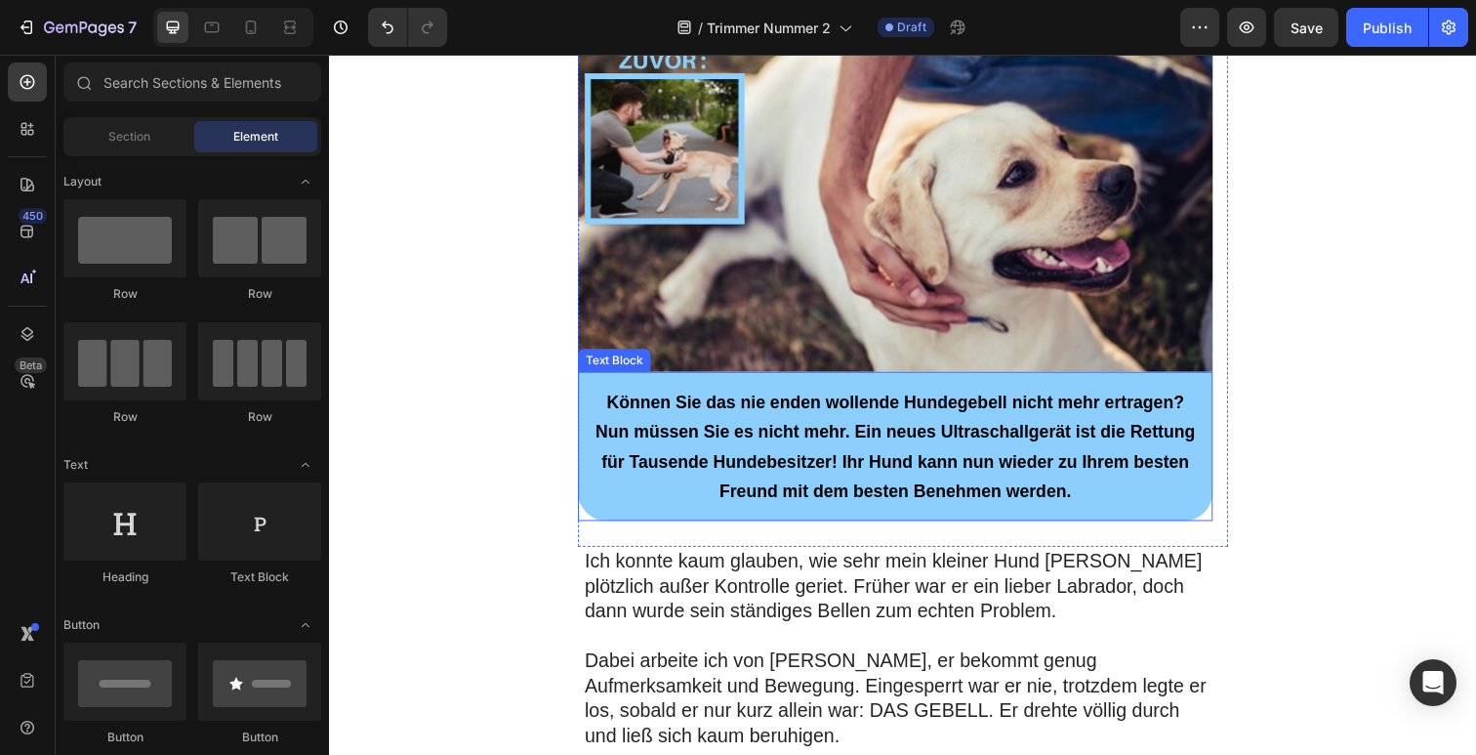
scroll to position [536, 0]
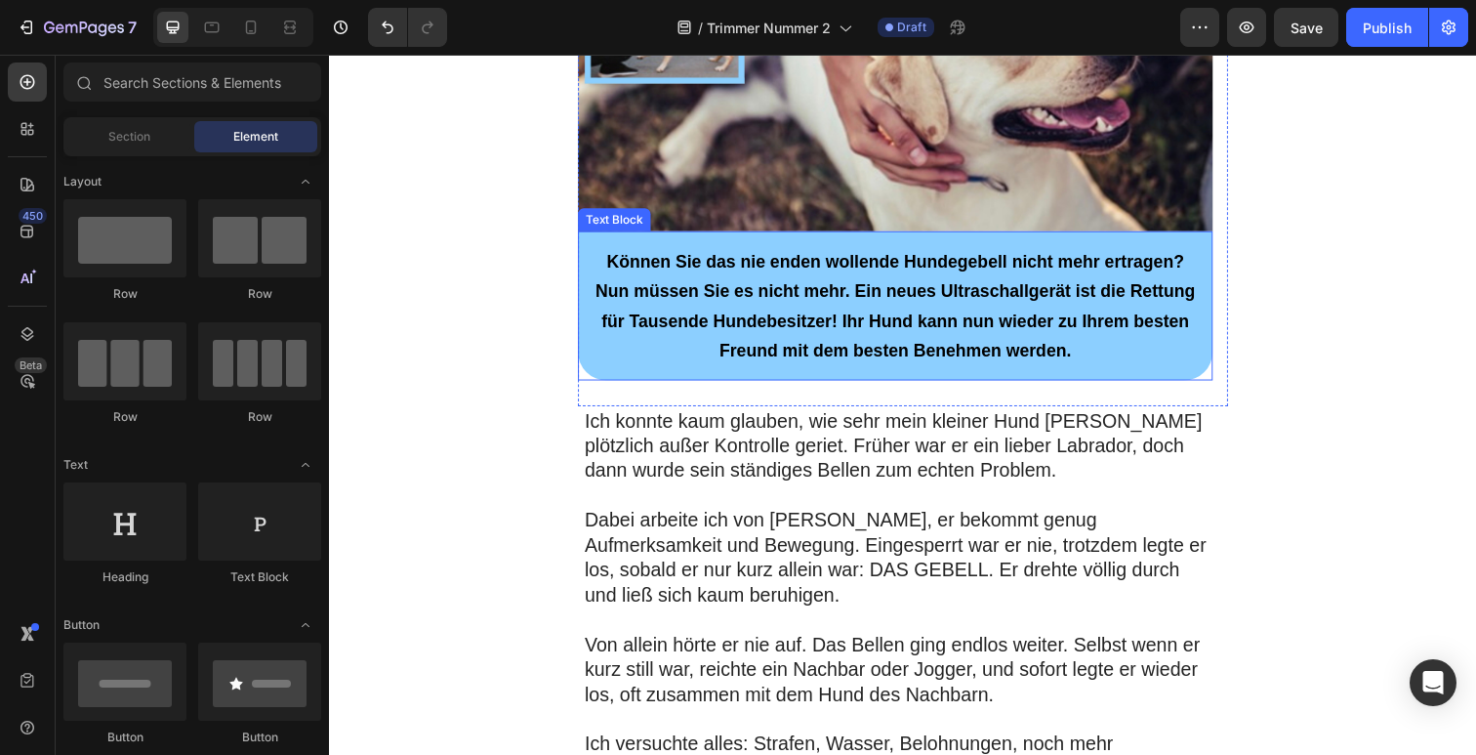
click at [871, 319] on span "Können Sie das nie enden wollende Hundegebell nicht mehr ertragen? Nun müssen S…" at bounding box center [906, 312] width 612 height 110
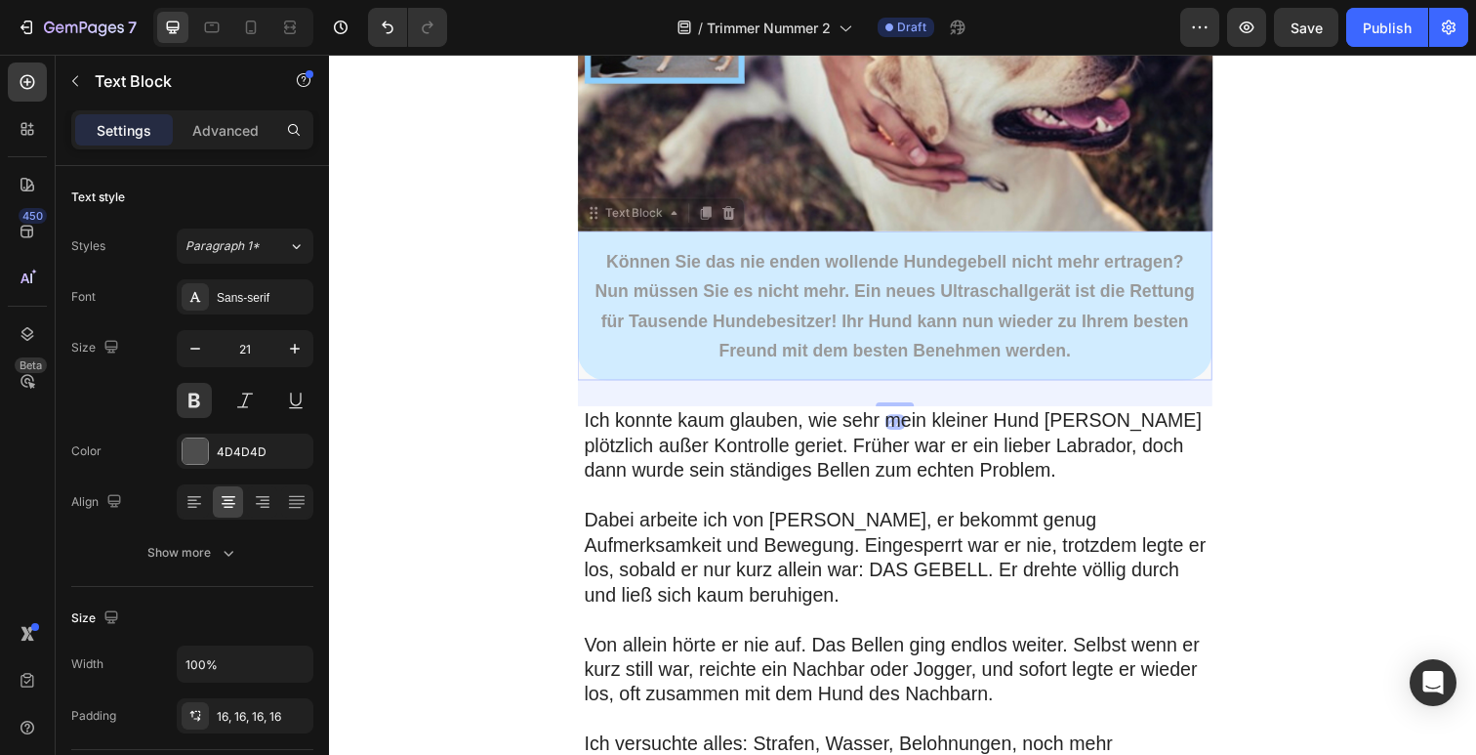
click at [329, 55] on span "Können Sie das nie enden wollende Hundegebell nicht mehr ertragen? Nun müssen S…" at bounding box center [329, 55] width 0 height 0
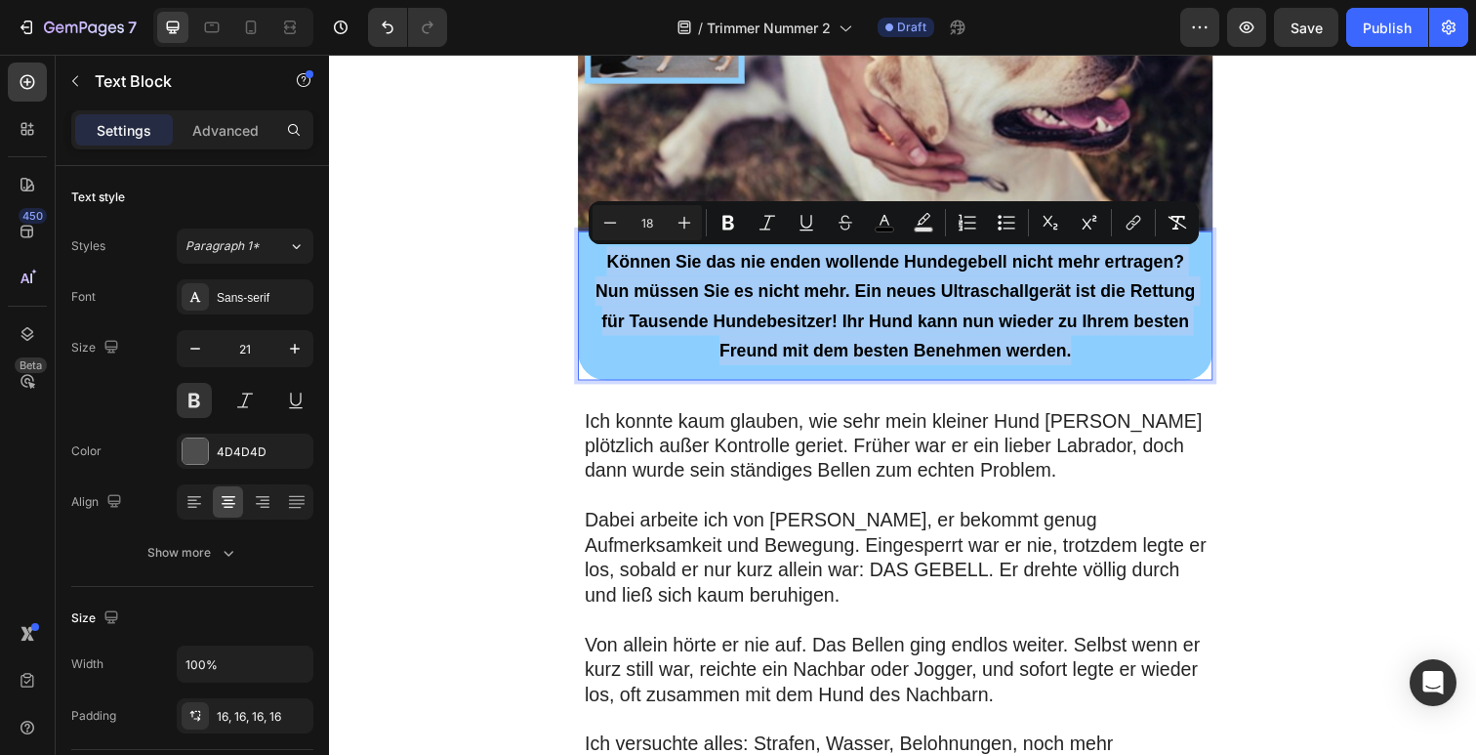
type input "11"
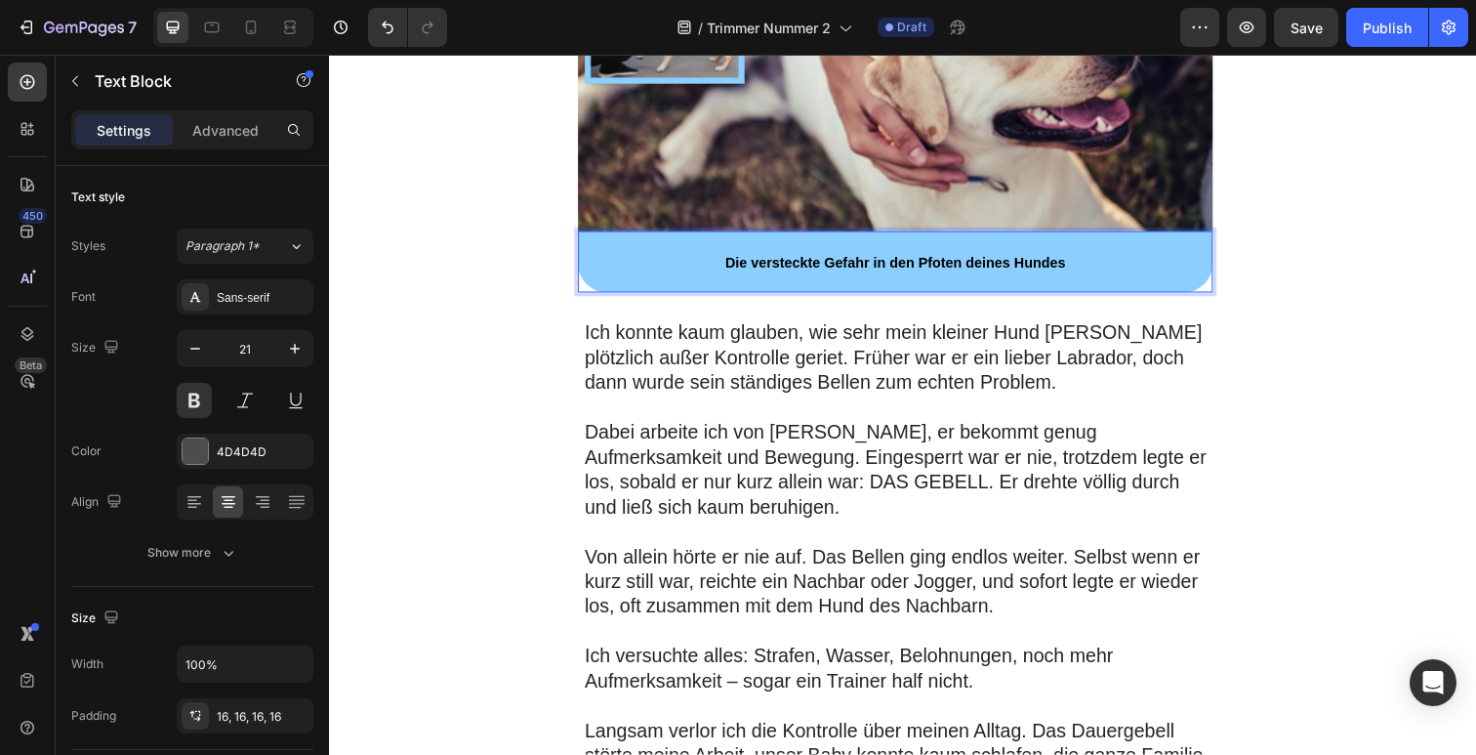
click at [818, 271] on strong "Die versteckte Gefahr in den Pfoten deines Hundes" at bounding box center [907, 268] width 348 height 16
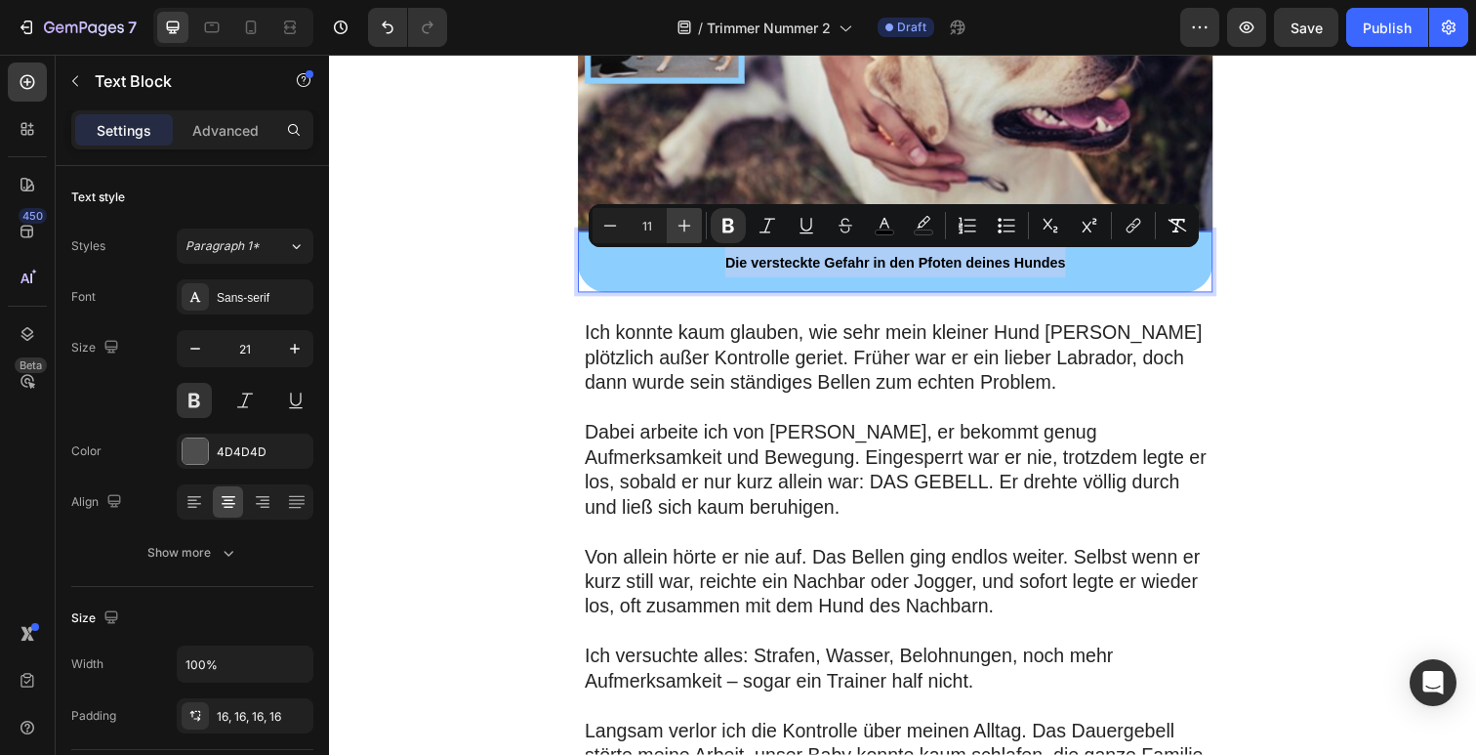
click at [678, 229] on icon "Editor contextual toolbar" at bounding box center [685, 226] width 20 height 20
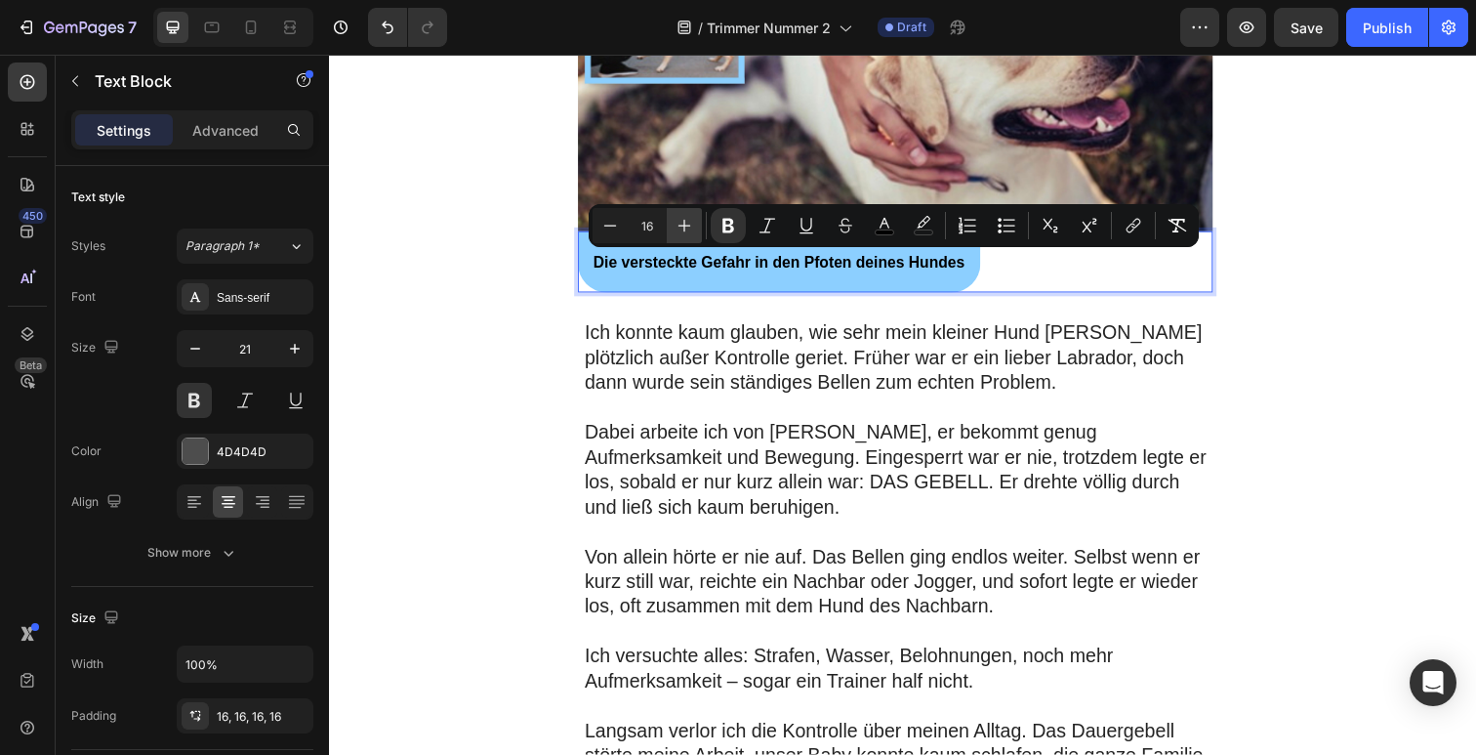
click at [678, 229] on icon "Editor contextual toolbar" at bounding box center [685, 226] width 20 height 20
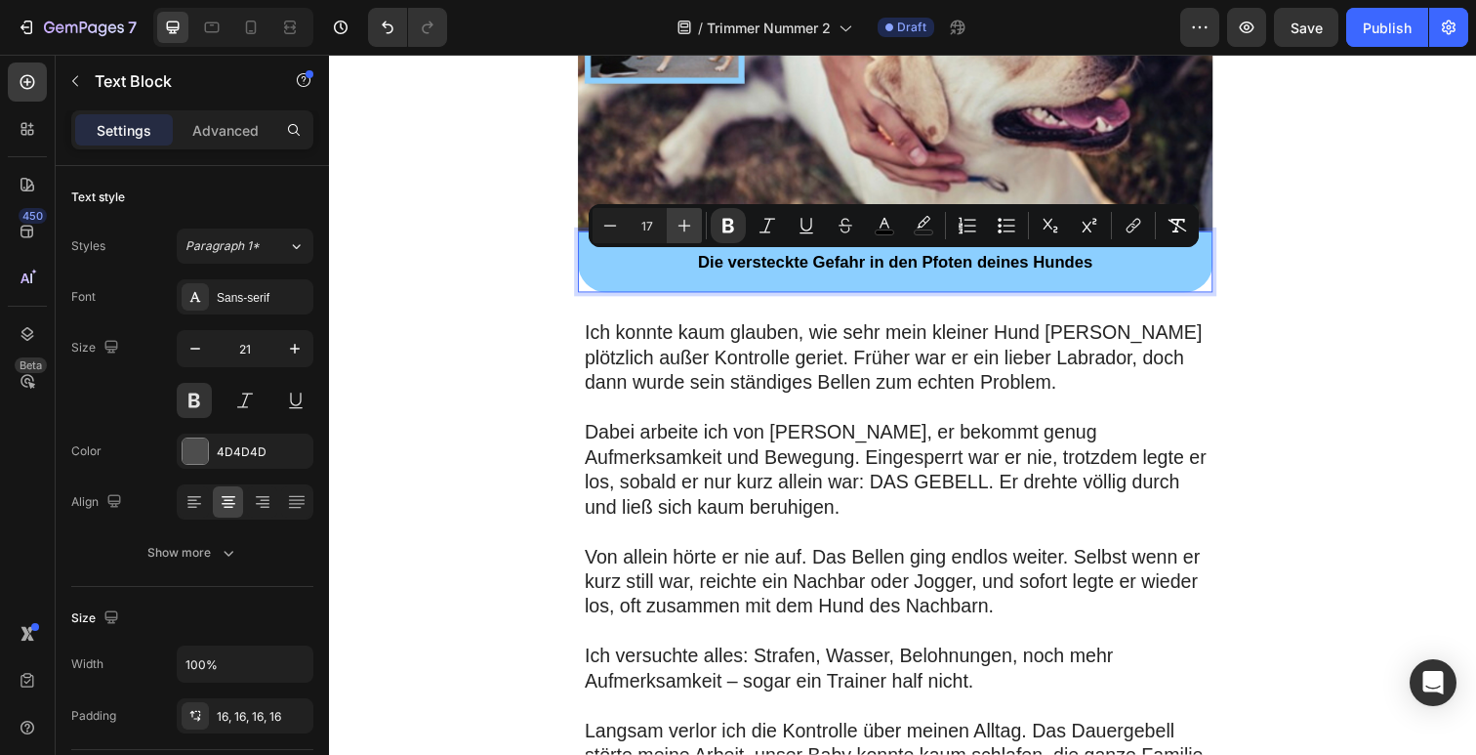
click at [678, 229] on icon "Editor contextual toolbar" at bounding box center [685, 226] width 20 height 20
type input "19"
click at [1055, 258] on div "Die versteckte Gefahr in den Pfoten deines Hundes" at bounding box center [907, 266] width 648 height 62
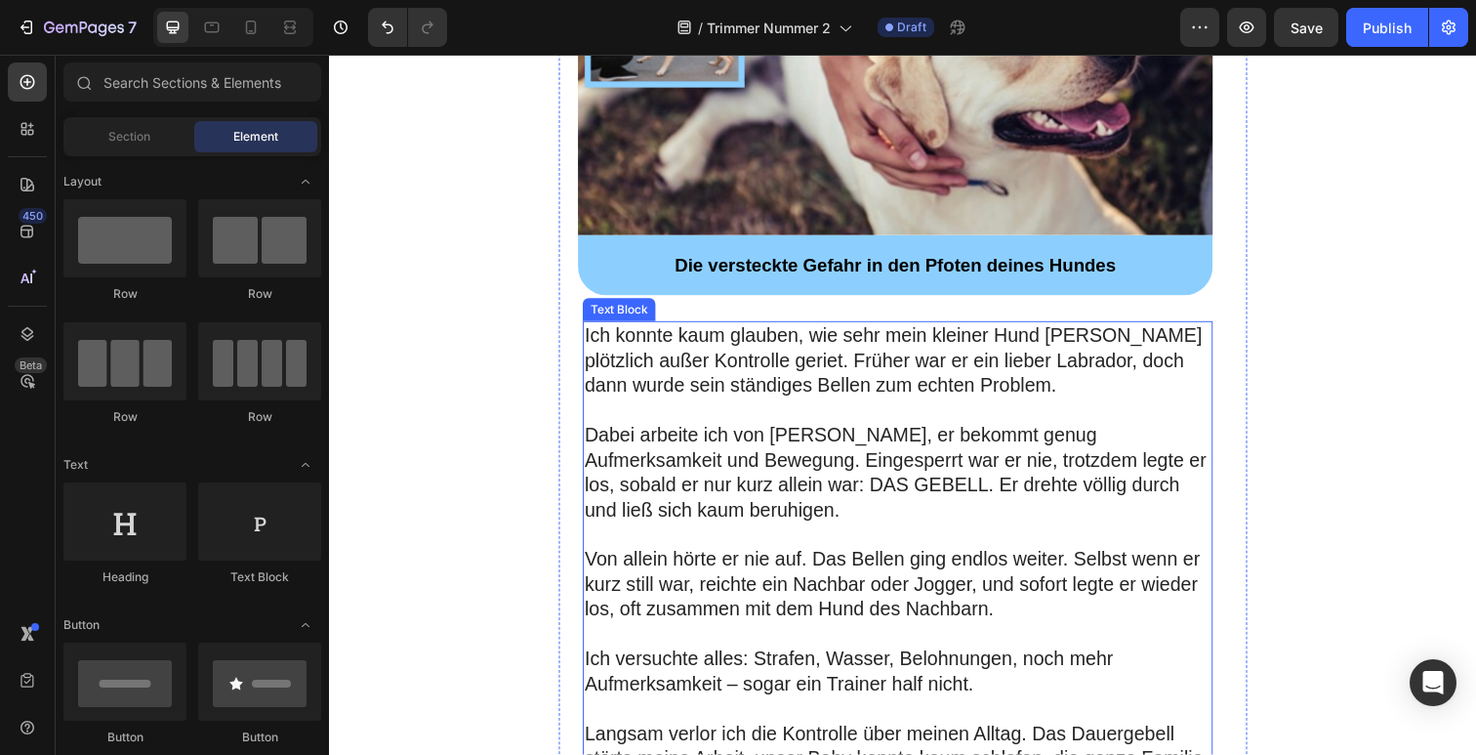
scroll to position [510, 0]
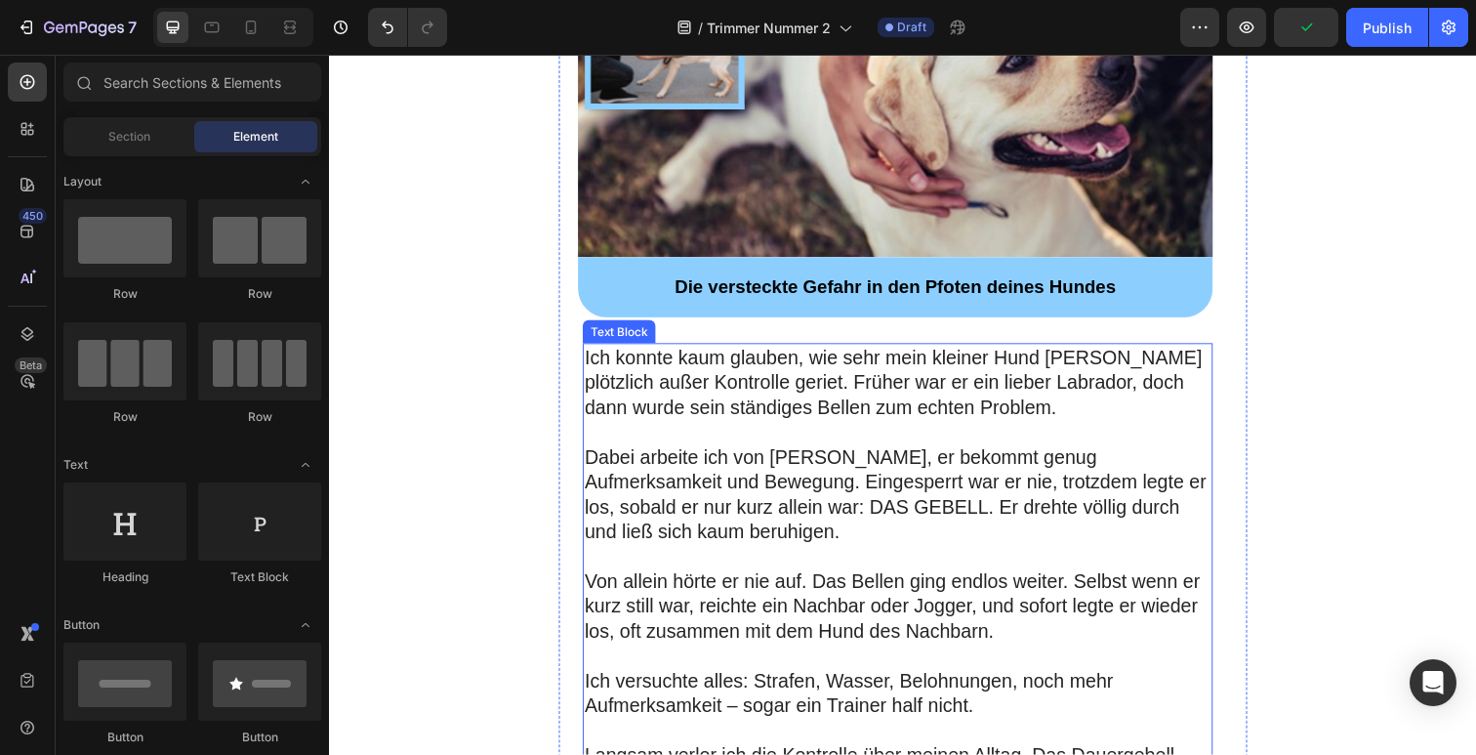
click at [897, 390] on p "Ich konnte kaum glauben, wie sehr mein kleiner Hund [PERSON_NAME] plötzlich auß…" at bounding box center [910, 389] width 640 height 76
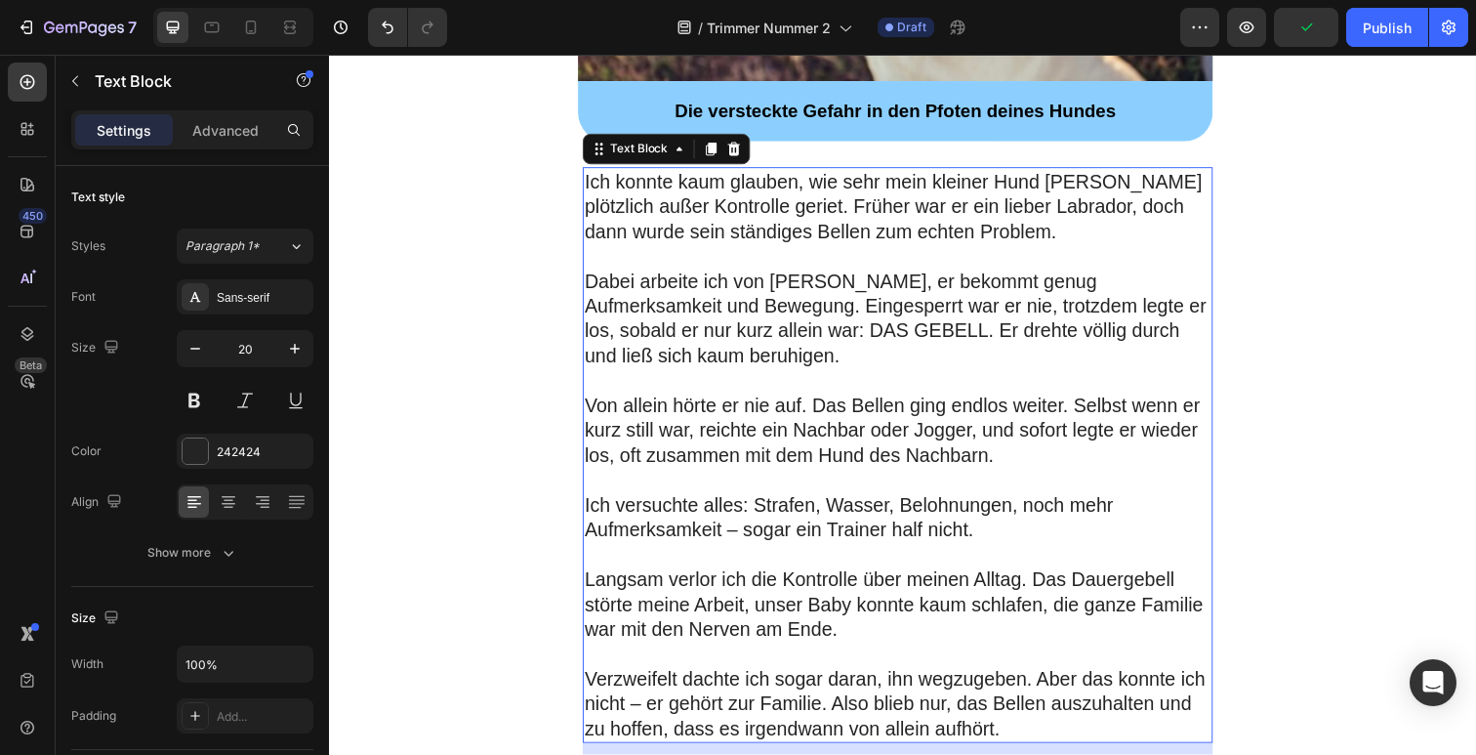
scroll to position [690, 0]
click at [897, 421] on p "Von allein hörte er nie auf. Das Bellen ging endlos weiter. Selbst wenn er kurz…" at bounding box center [910, 437] width 640 height 76
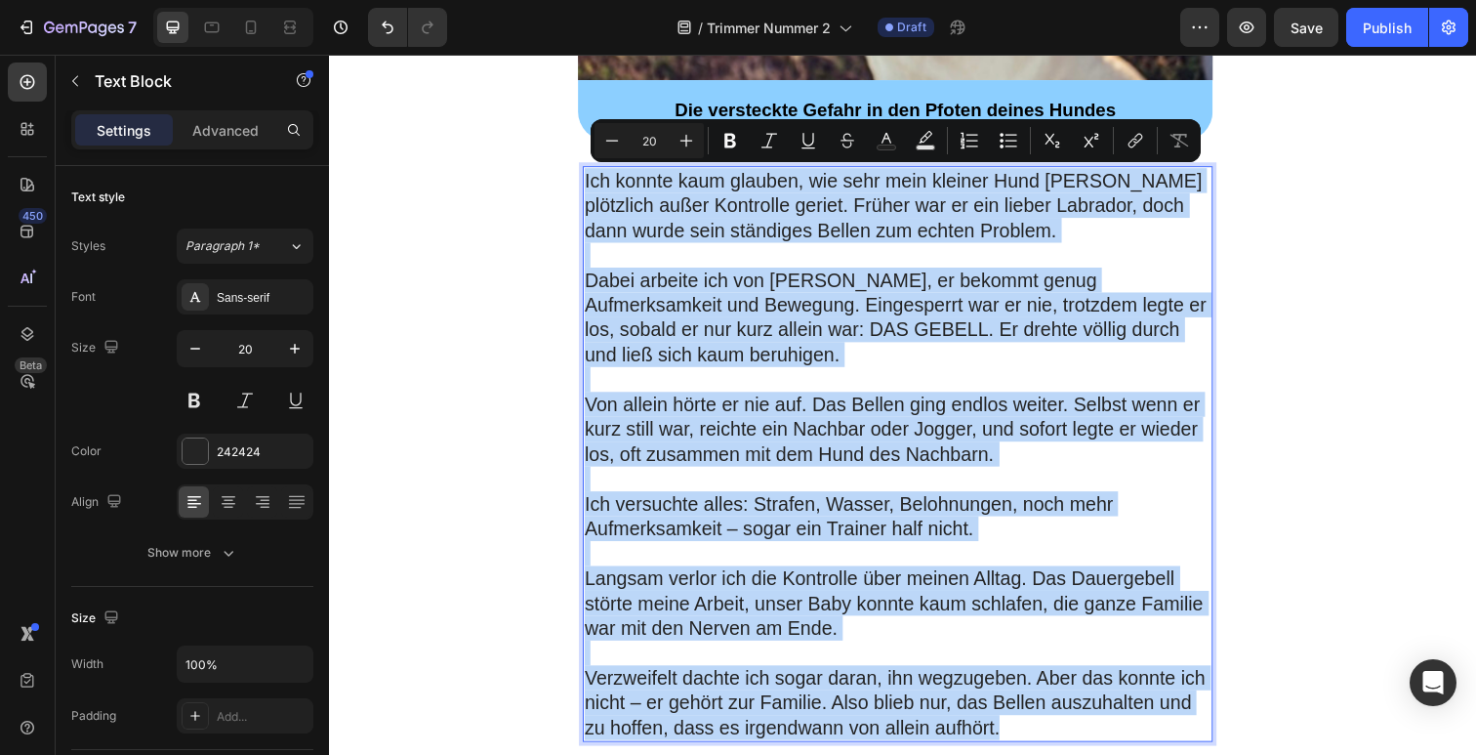
type input "11"
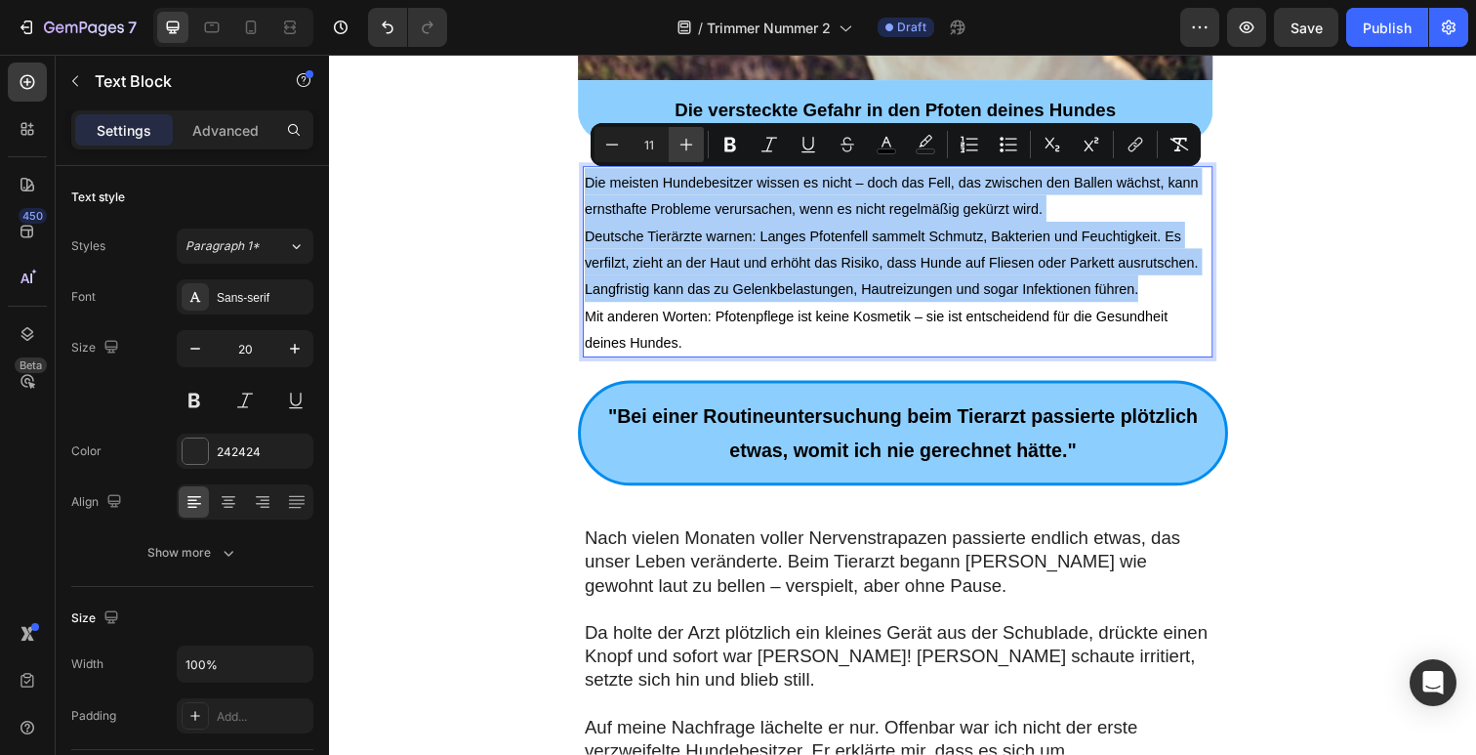
click at [679, 149] on icon "Editor contextual toolbar" at bounding box center [687, 145] width 20 height 20
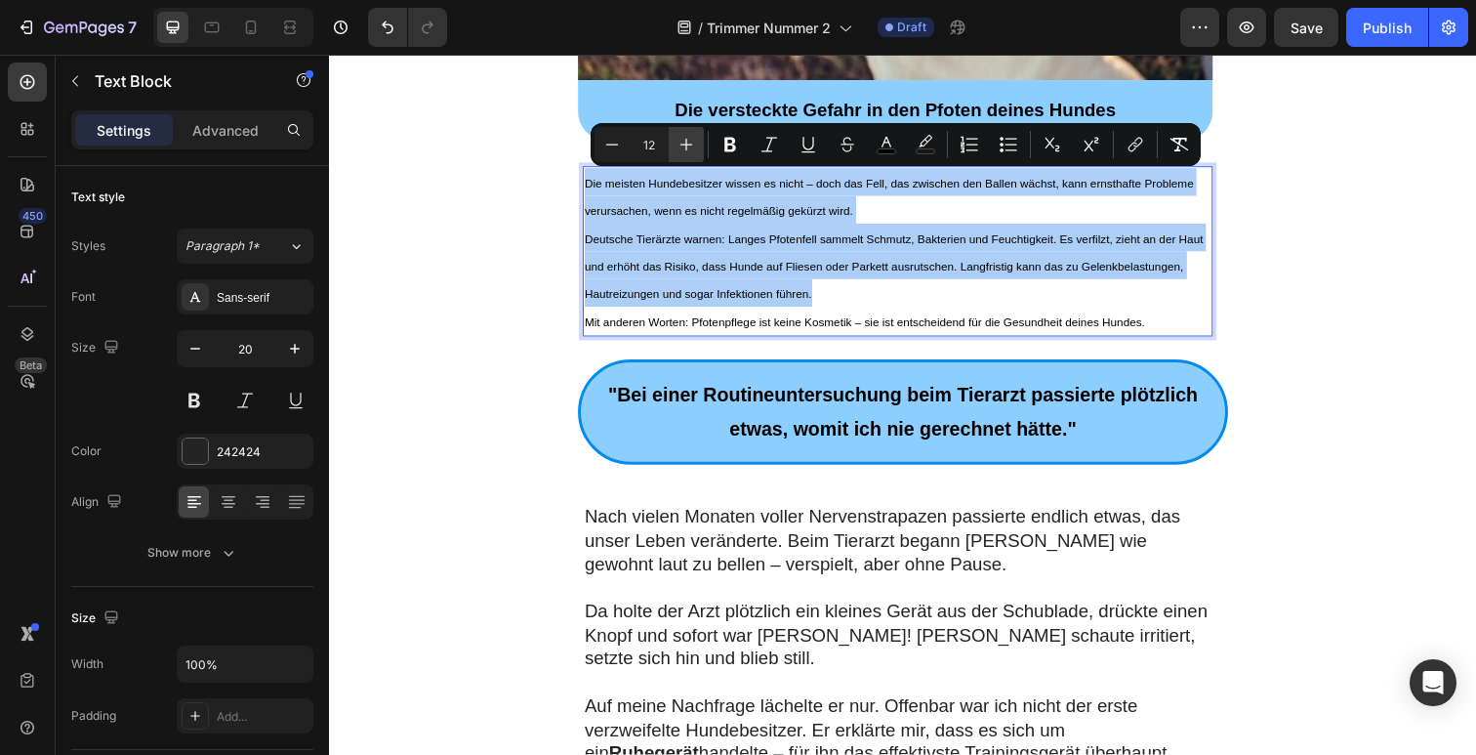
click at [679, 149] on icon "Editor contextual toolbar" at bounding box center [687, 145] width 20 height 20
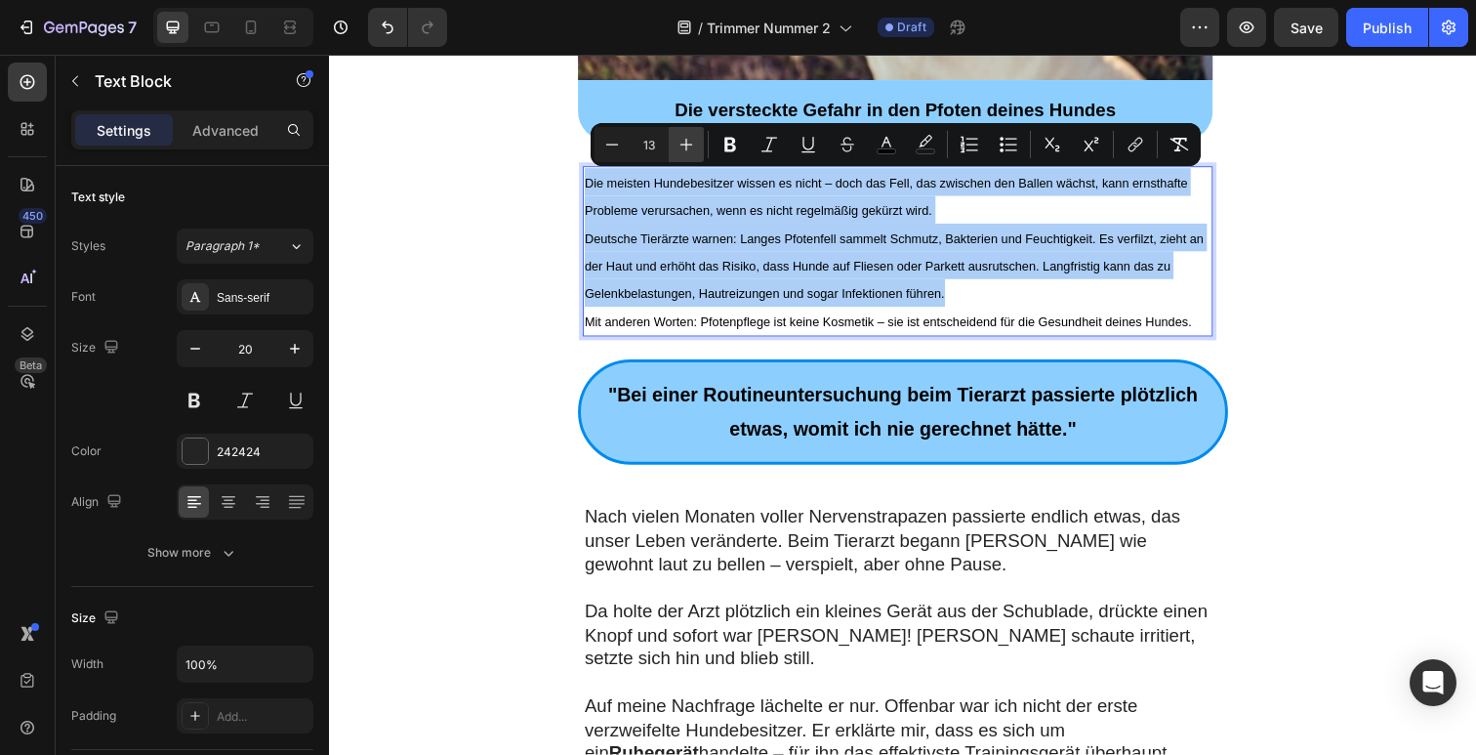
click at [679, 149] on icon "Editor contextual toolbar" at bounding box center [687, 145] width 20 height 20
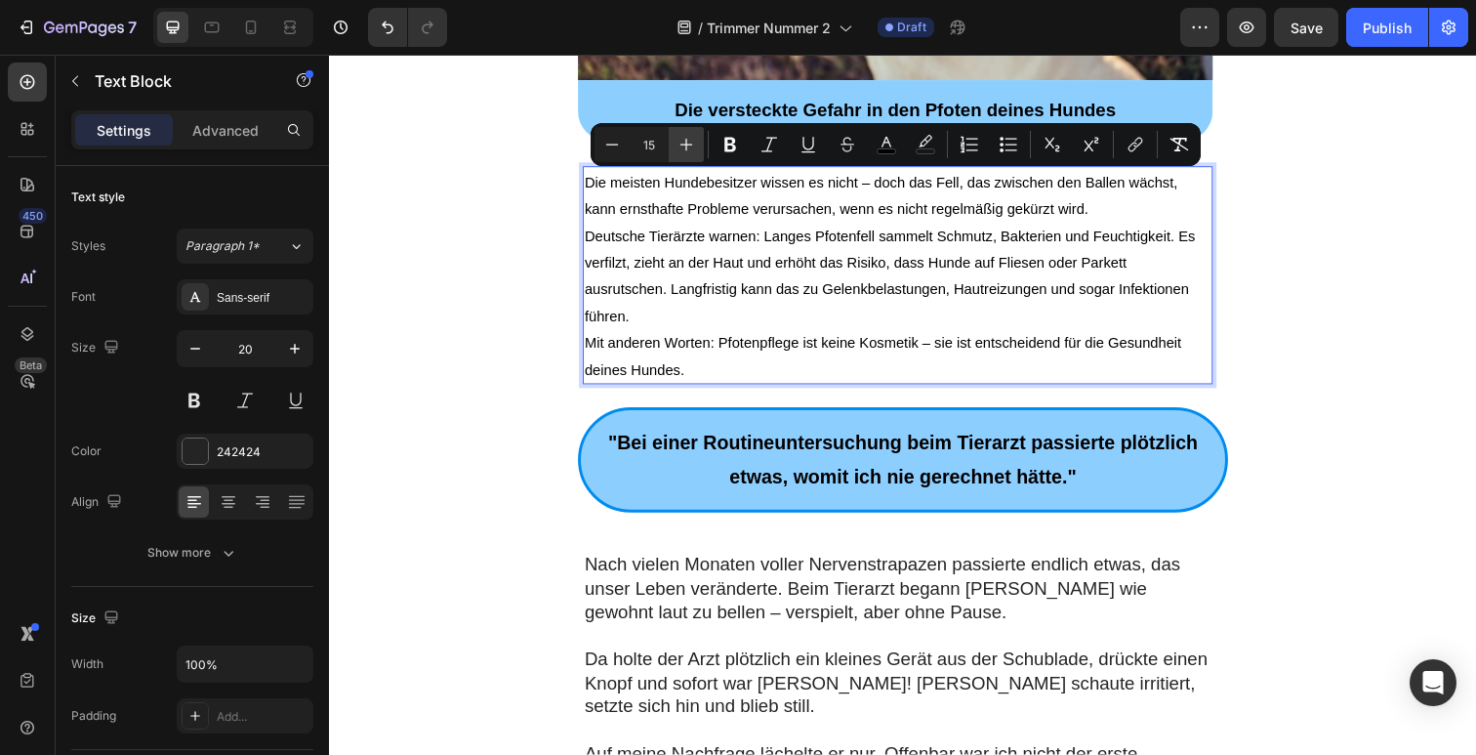
click at [679, 149] on icon "Editor contextual toolbar" at bounding box center [687, 145] width 20 height 20
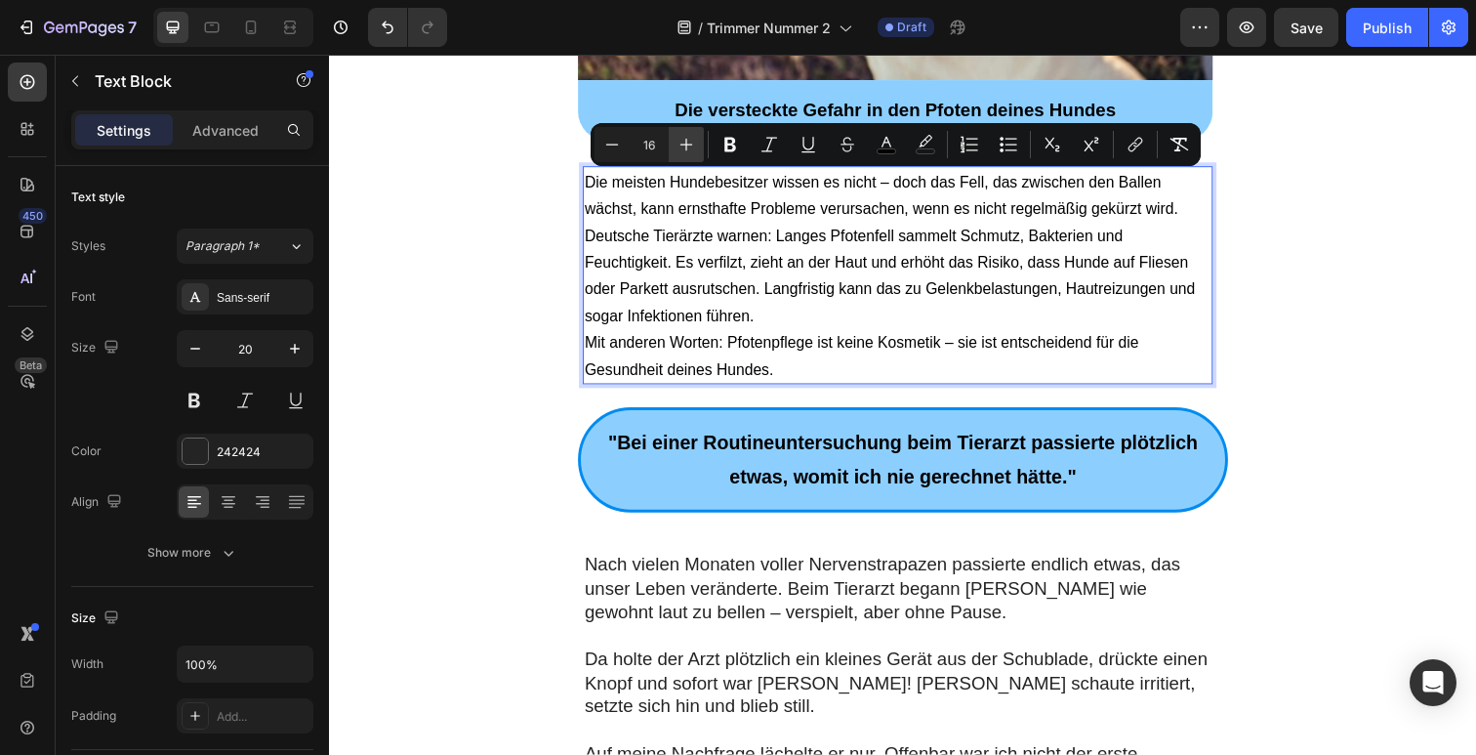
click at [679, 149] on icon "Editor contextual toolbar" at bounding box center [687, 145] width 20 height 20
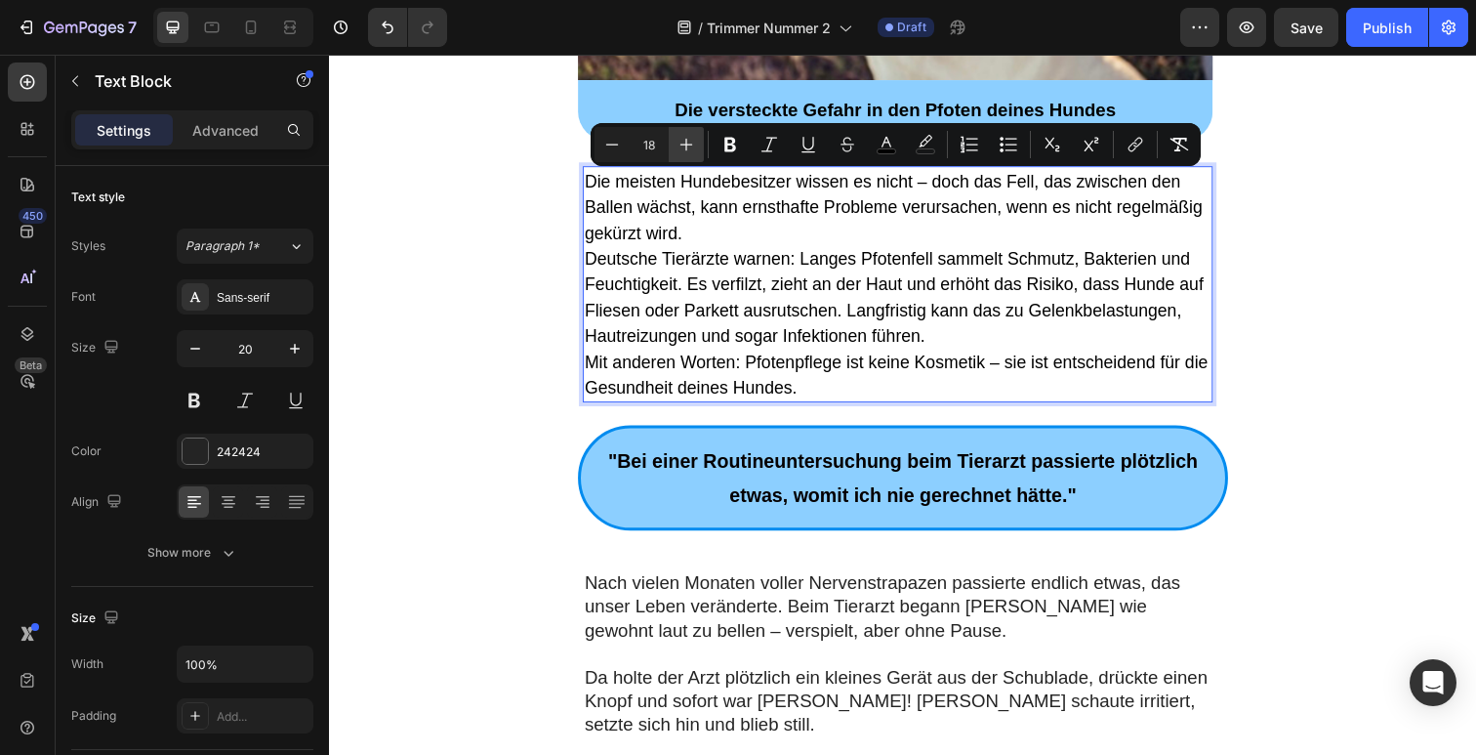
click at [679, 149] on icon "Editor contextual toolbar" at bounding box center [687, 145] width 20 height 20
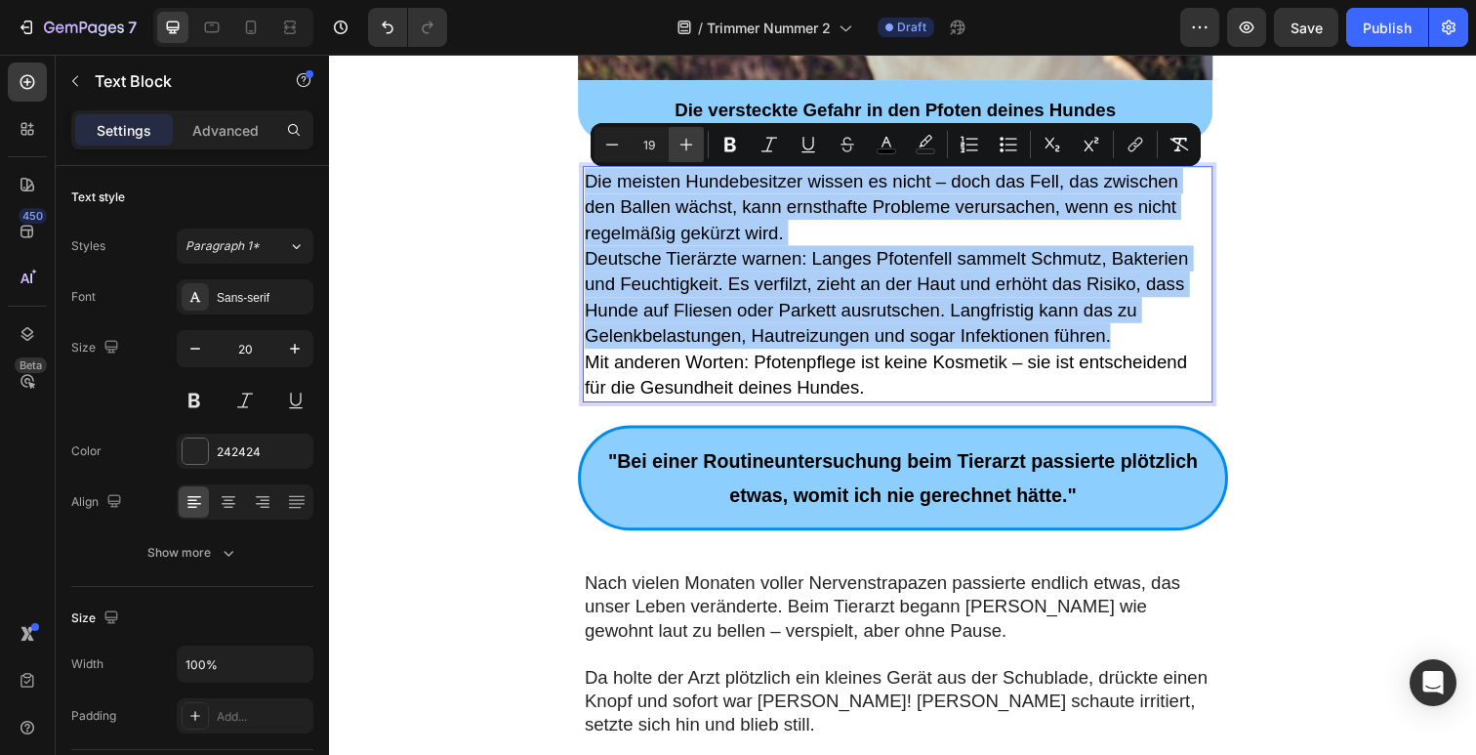
click at [679, 150] on icon "Editor contextual toolbar" at bounding box center [687, 145] width 20 height 20
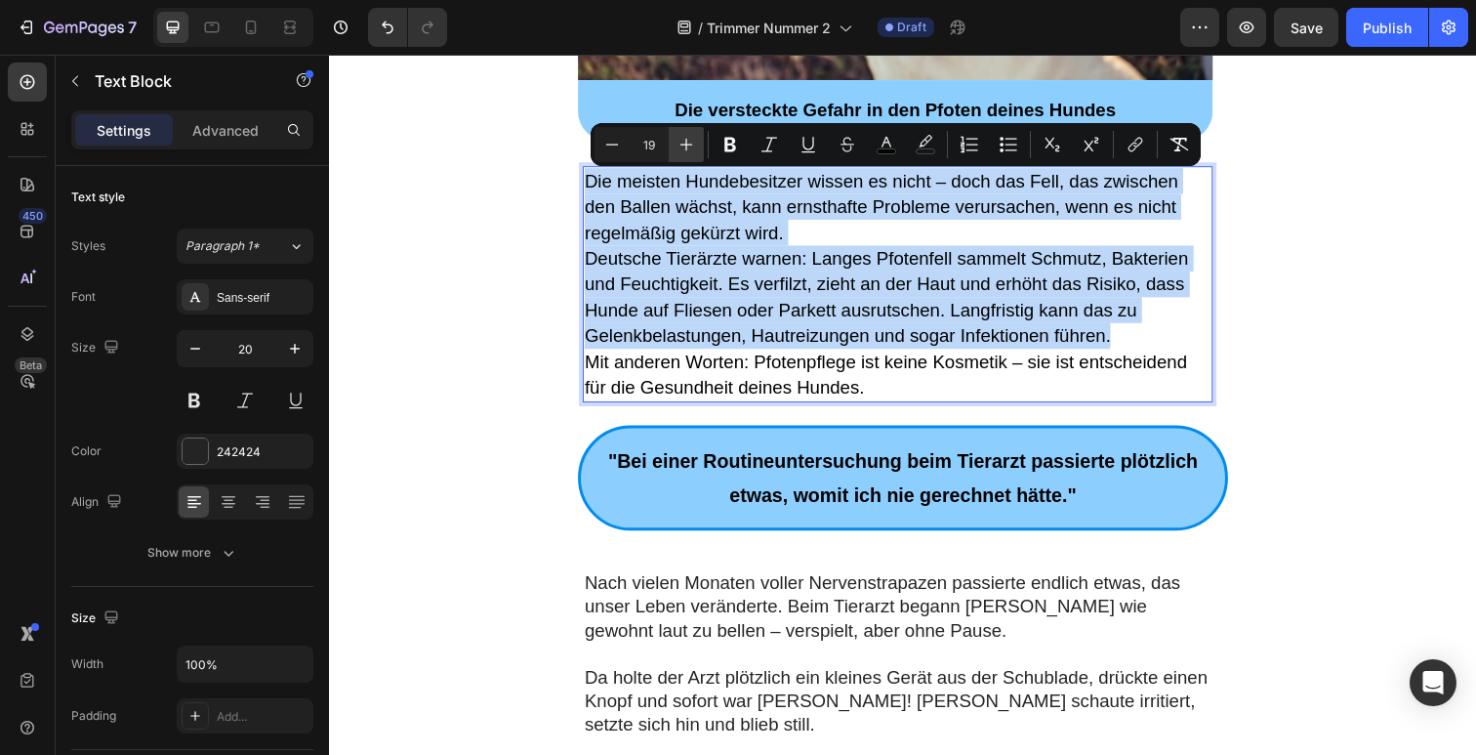
type input "20"
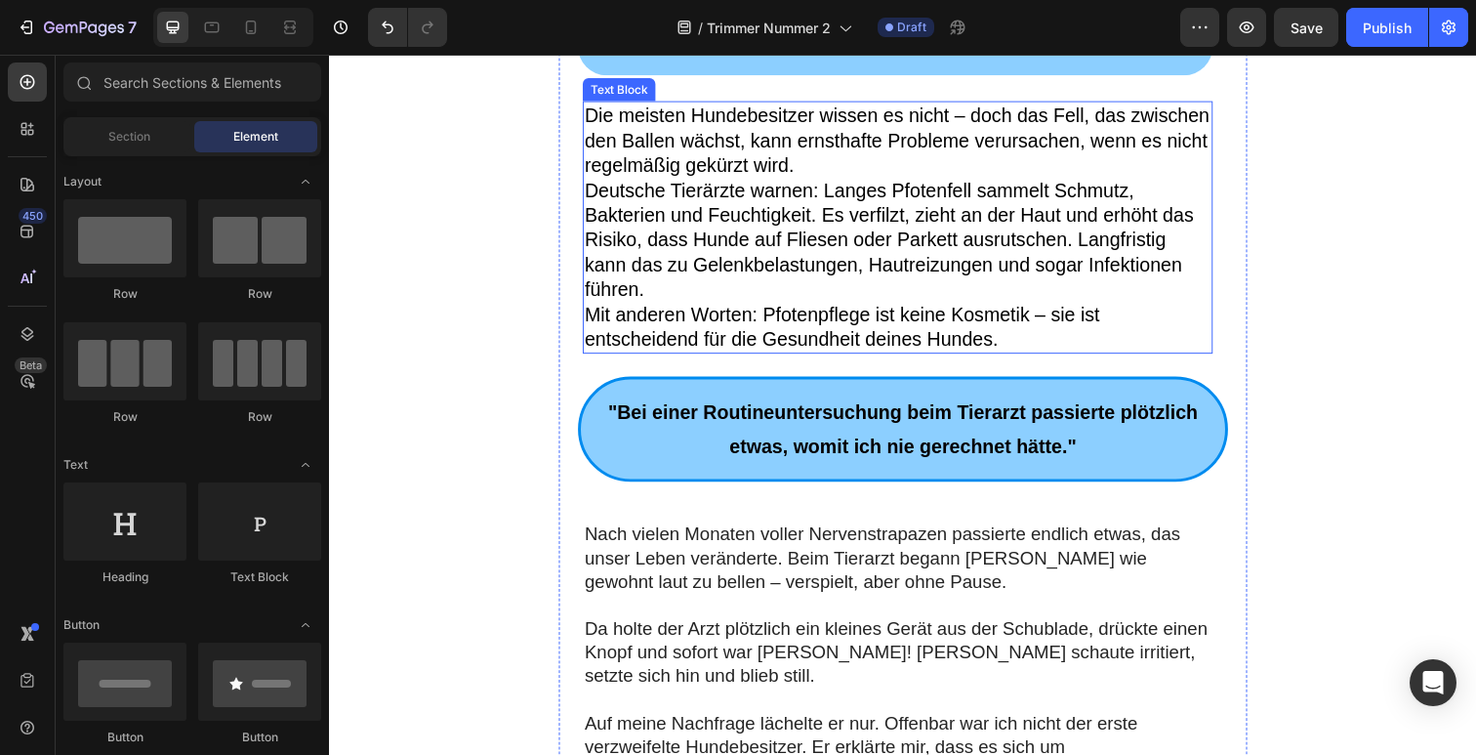
scroll to position [862, 0]
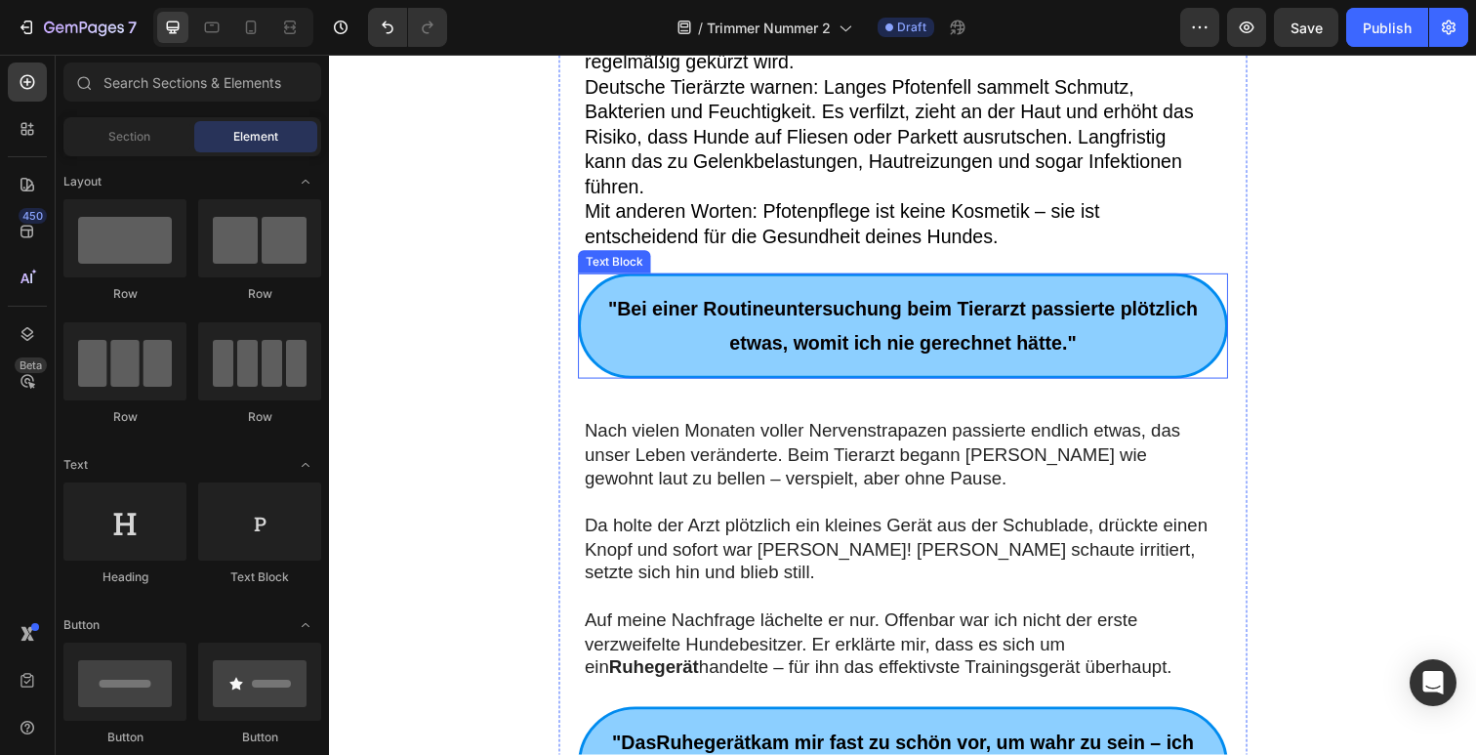
click at [850, 351] on span ""Bei einer Routineuntersuchung beim Tierarzt passierte plötzlich etwas, womit i…" at bounding box center [914, 332] width 602 height 57
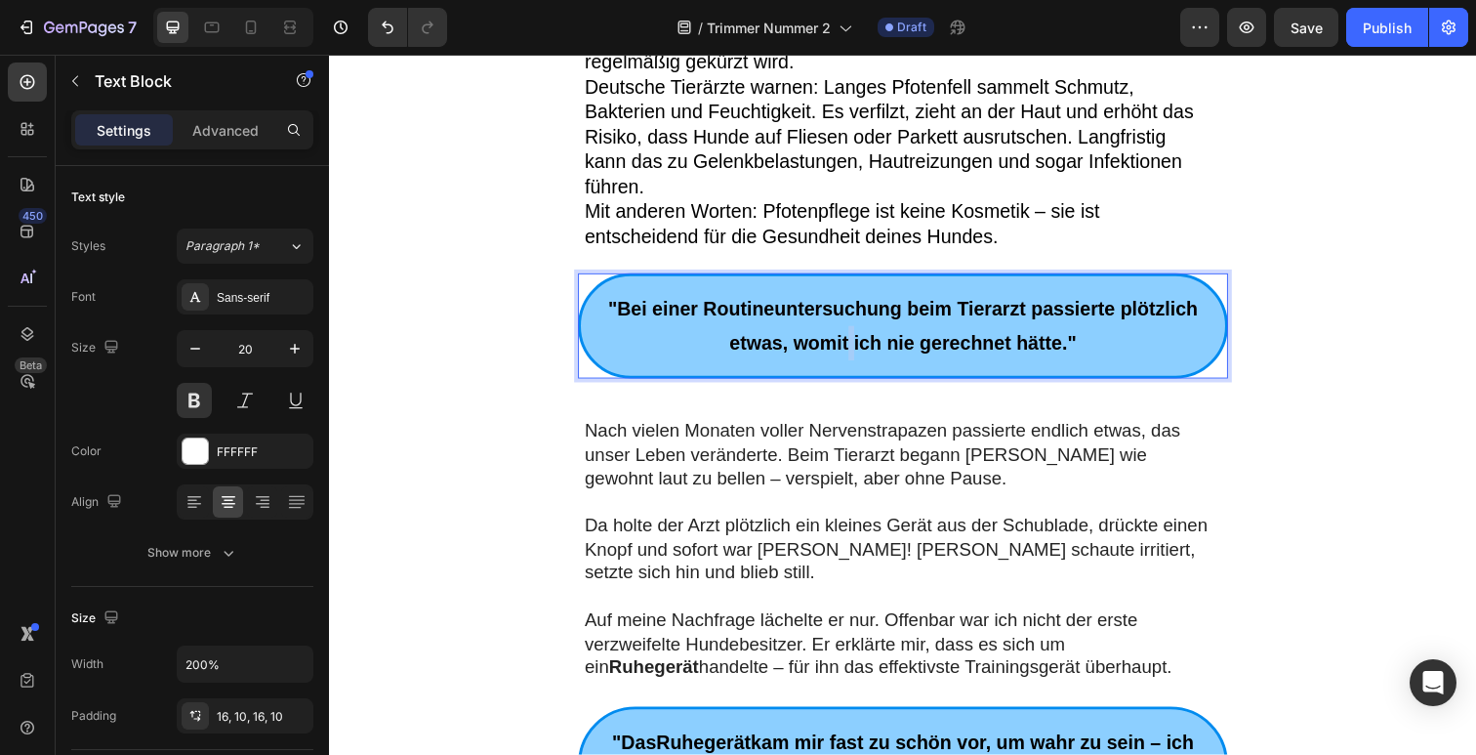
click at [850, 351] on span ""Bei einer Routineuntersuchung beim Tierarzt passierte plötzlich etwas, womit i…" at bounding box center [914, 332] width 602 height 57
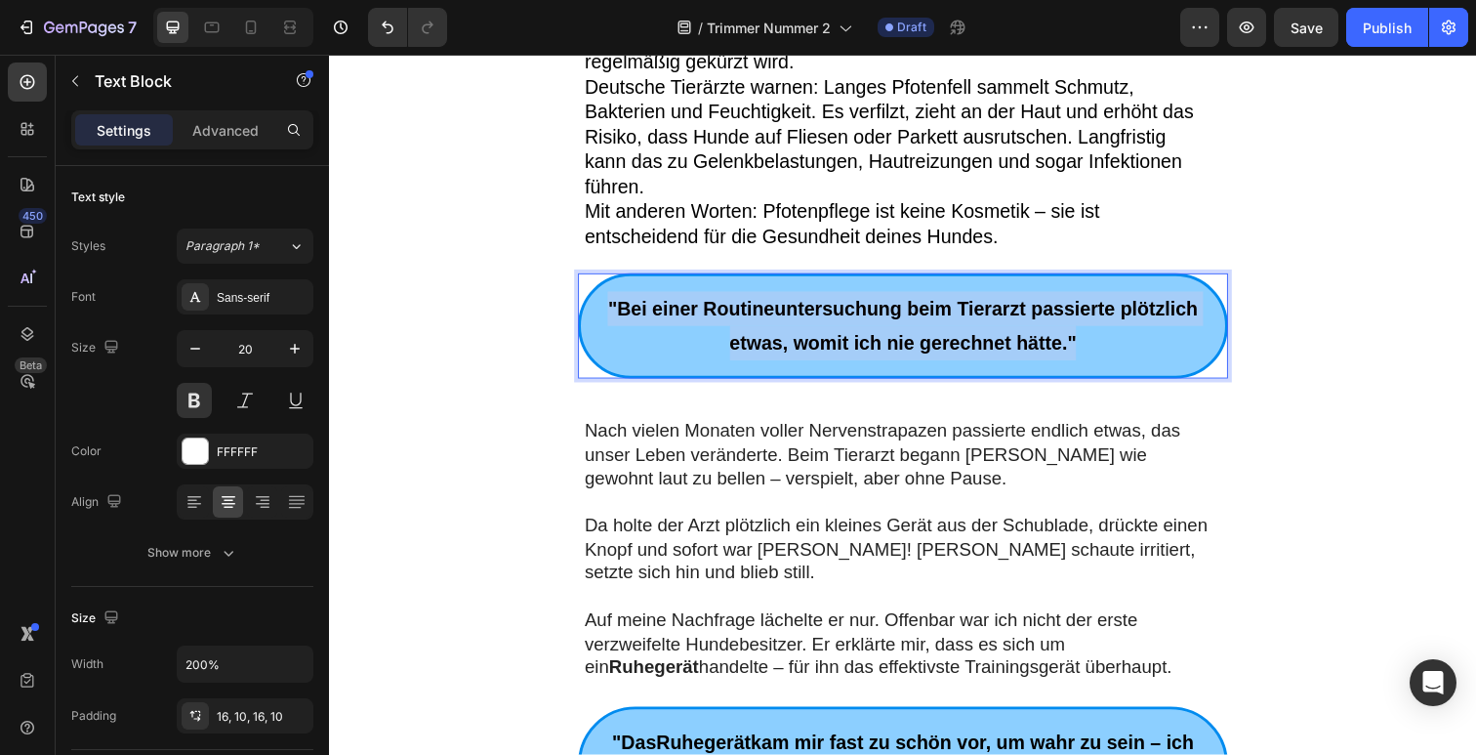
click at [850, 351] on span ""Bei einer Routineuntersuchung beim Tierarzt passierte plötzlich etwas, womit i…" at bounding box center [914, 332] width 602 height 57
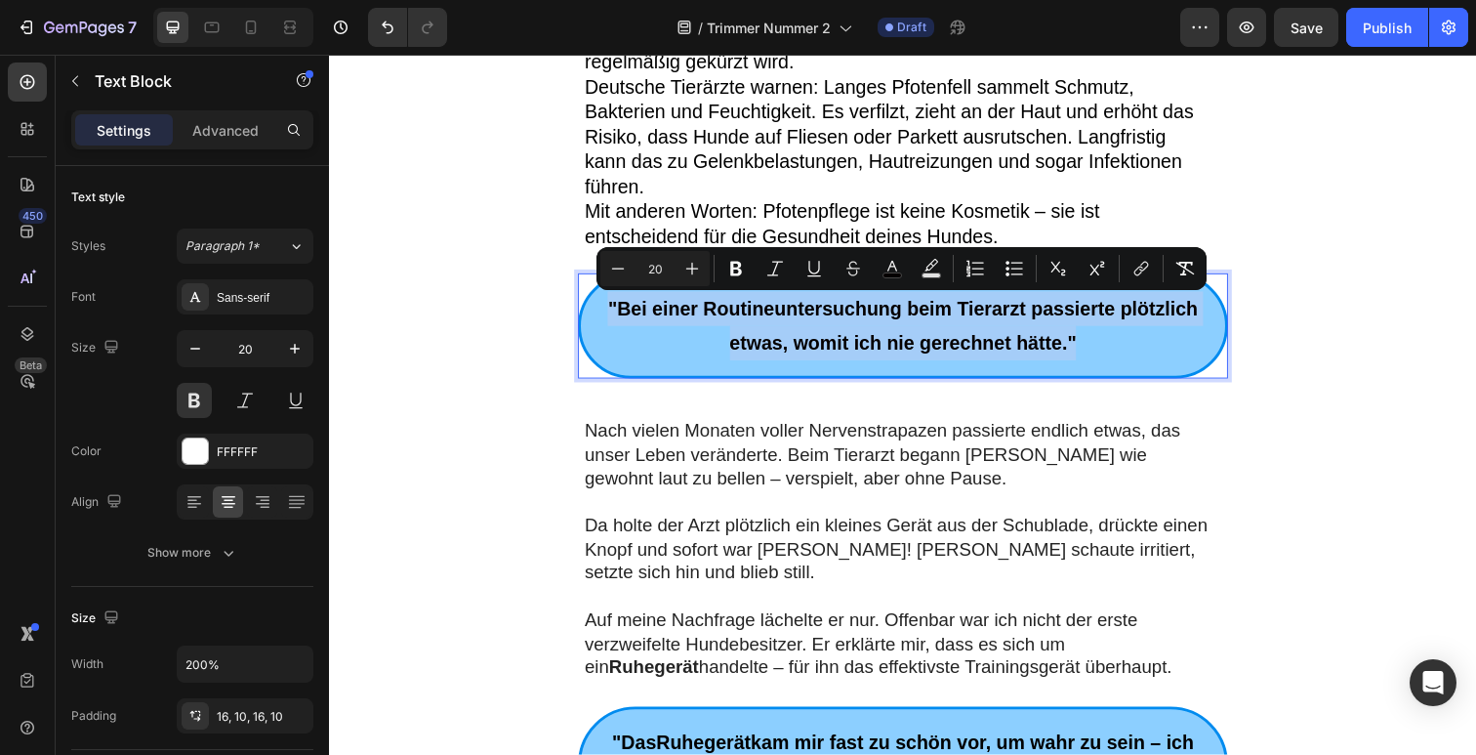
type input "11"
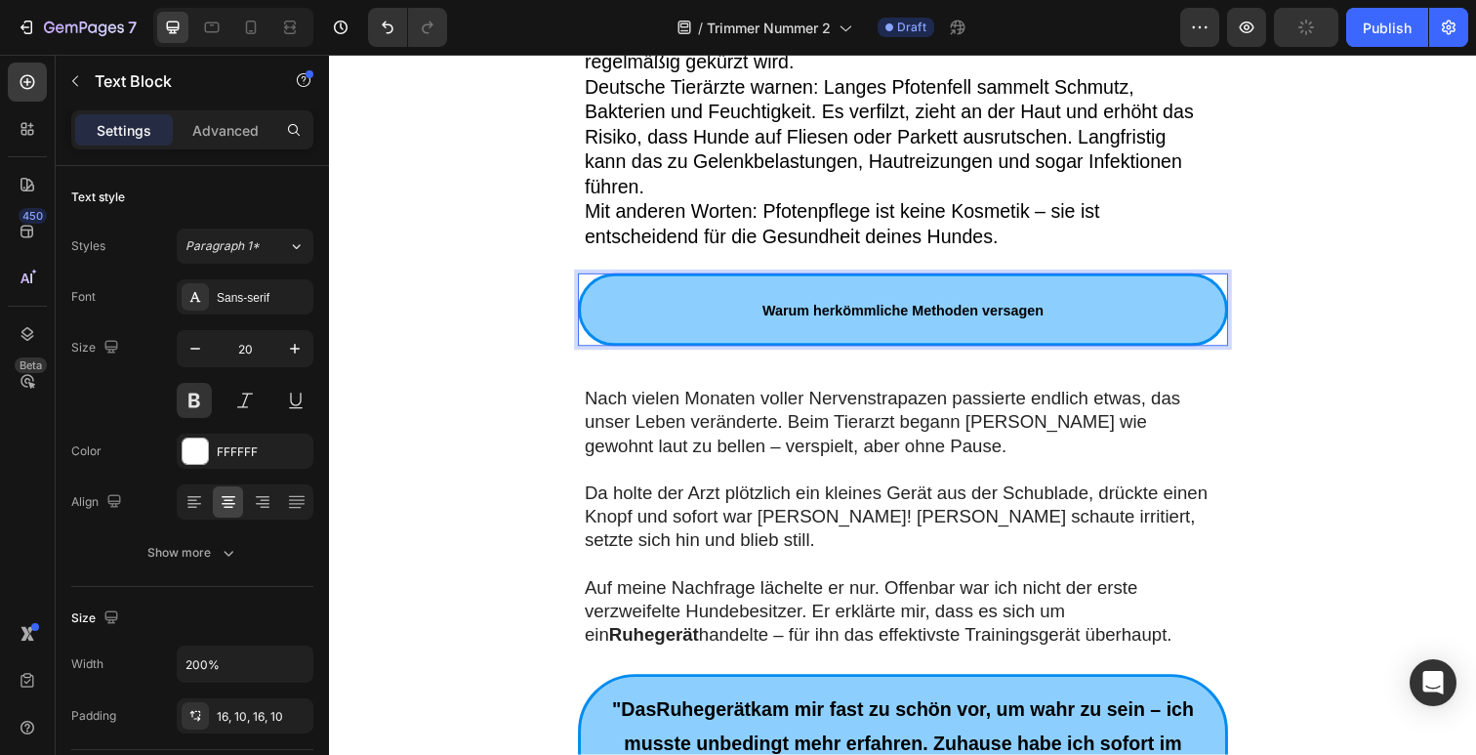
click at [851, 310] on strong "Warum herkömmliche Methoden versagen" at bounding box center [914, 317] width 287 height 16
click at [851, 309] on strong "Warum herkömmliche Methoden versagen" at bounding box center [914, 317] width 287 height 16
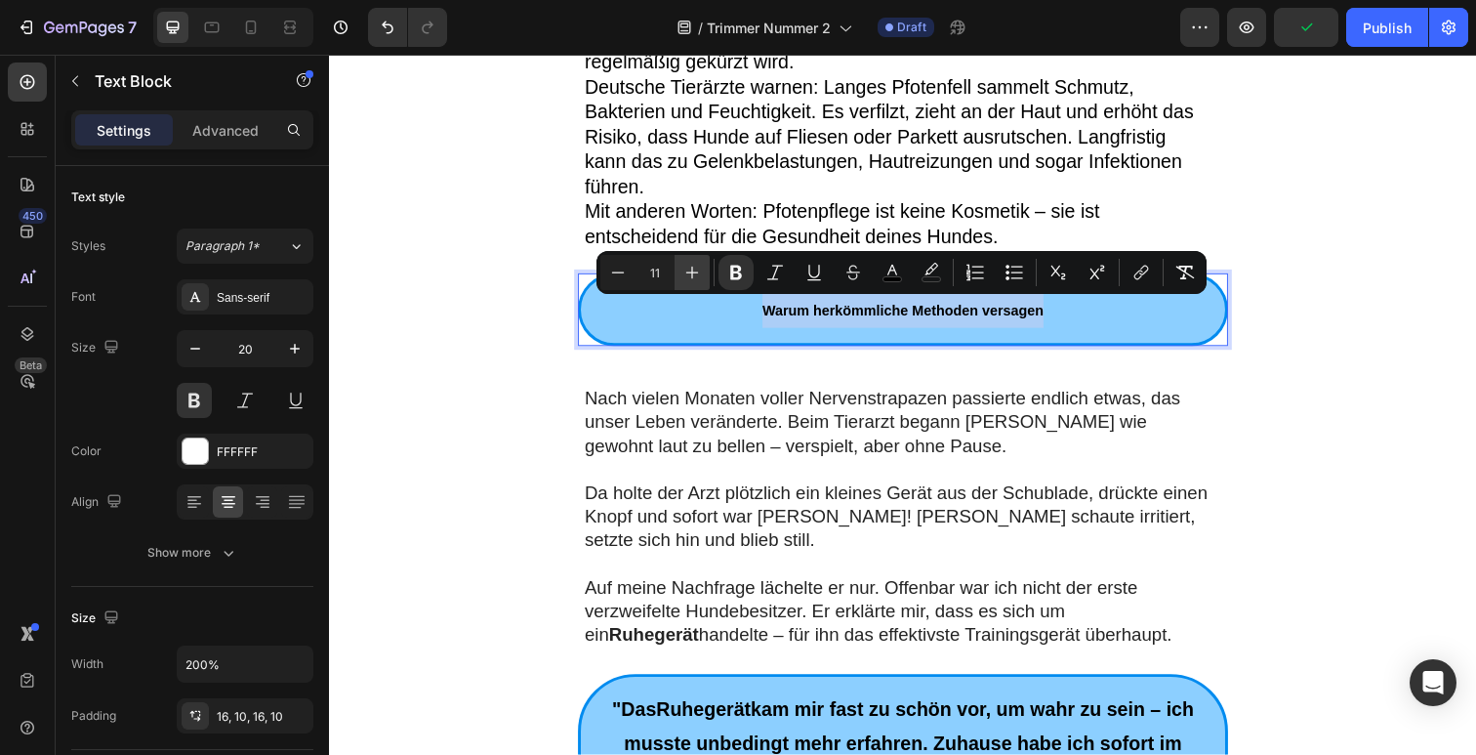
click at [709, 272] on button "Plus" at bounding box center [692, 272] width 35 height 35
click at [708, 272] on button "Plus" at bounding box center [692, 272] width 35 height 35
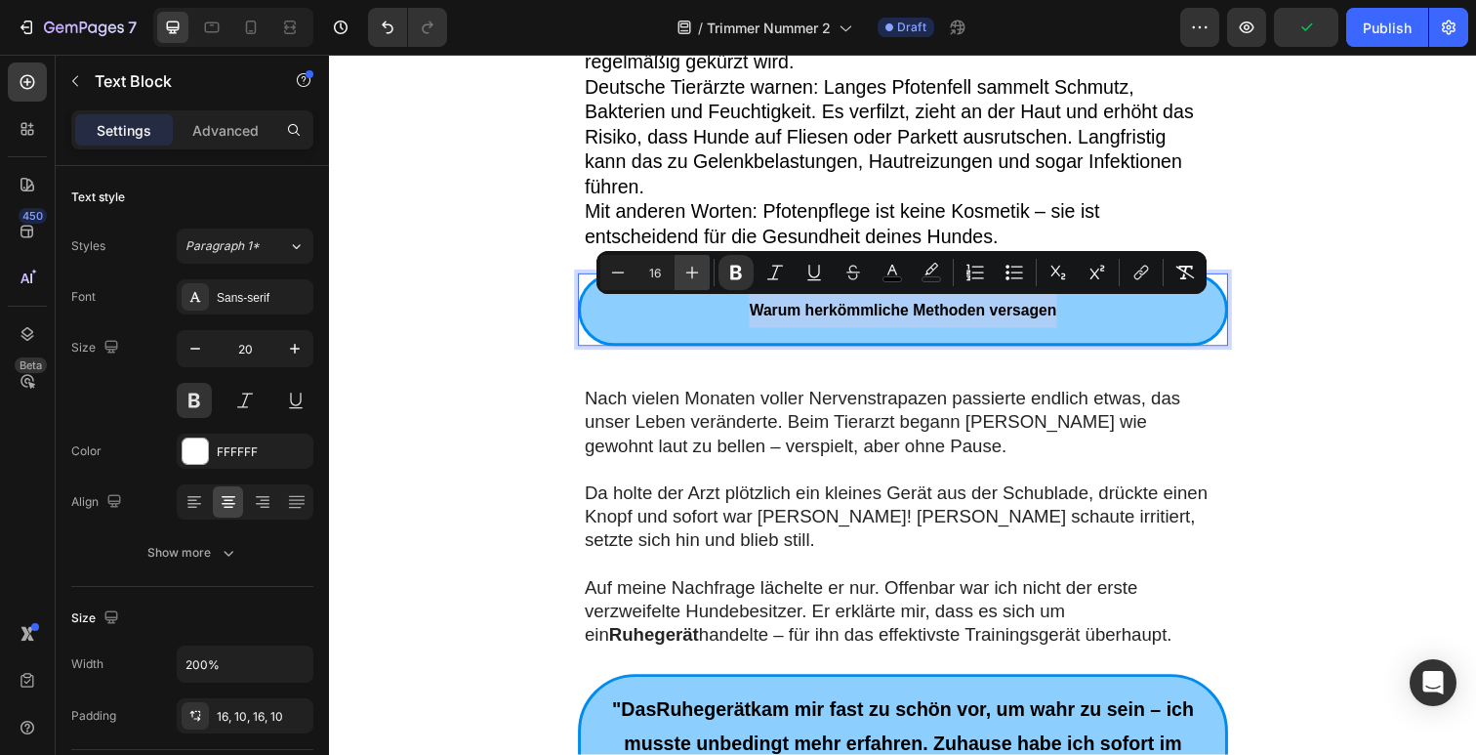
click at [708, 272] on button "Plus" at bounding box center [692, 272] width 35 height 35
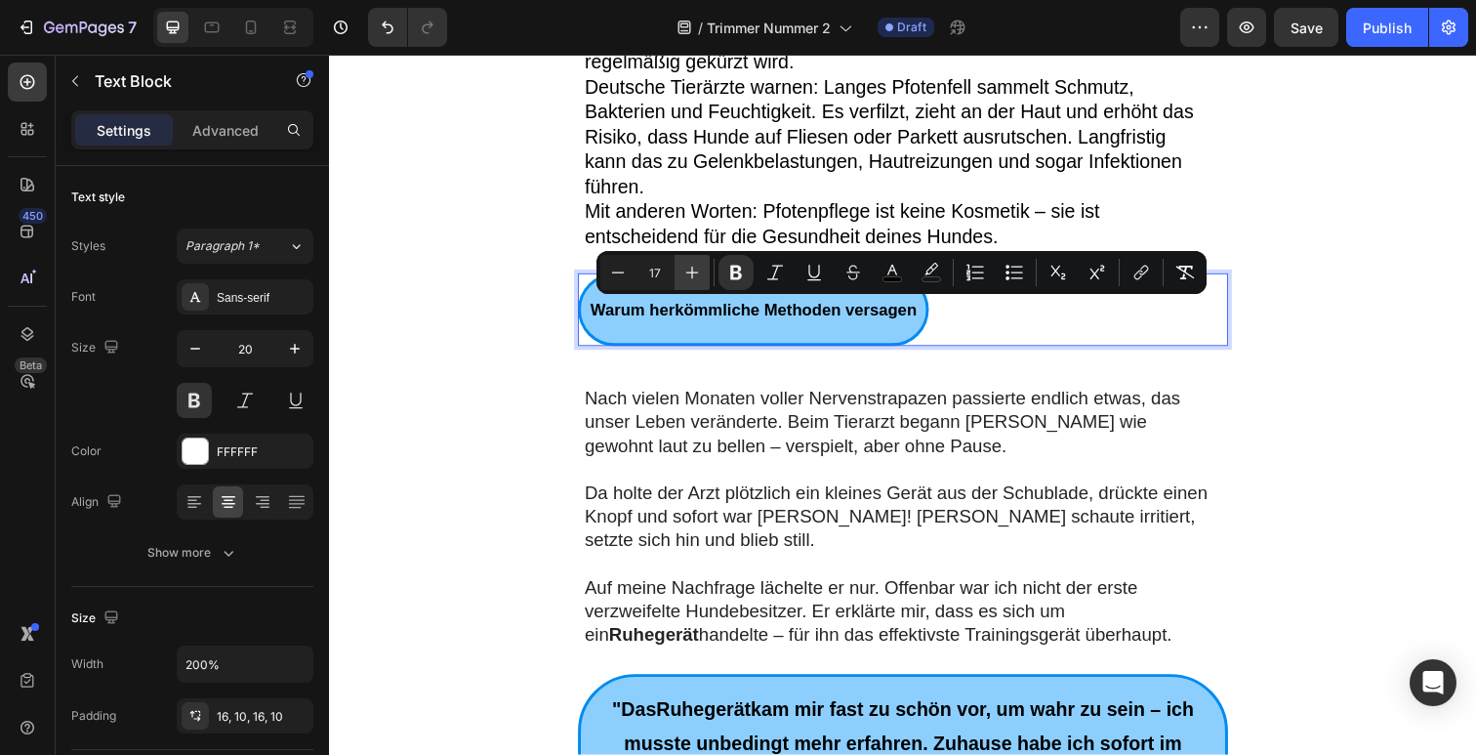
click at [708, 272] on button "Plus" at bounding box center [692, 272] width 35 height 35
type input "18"
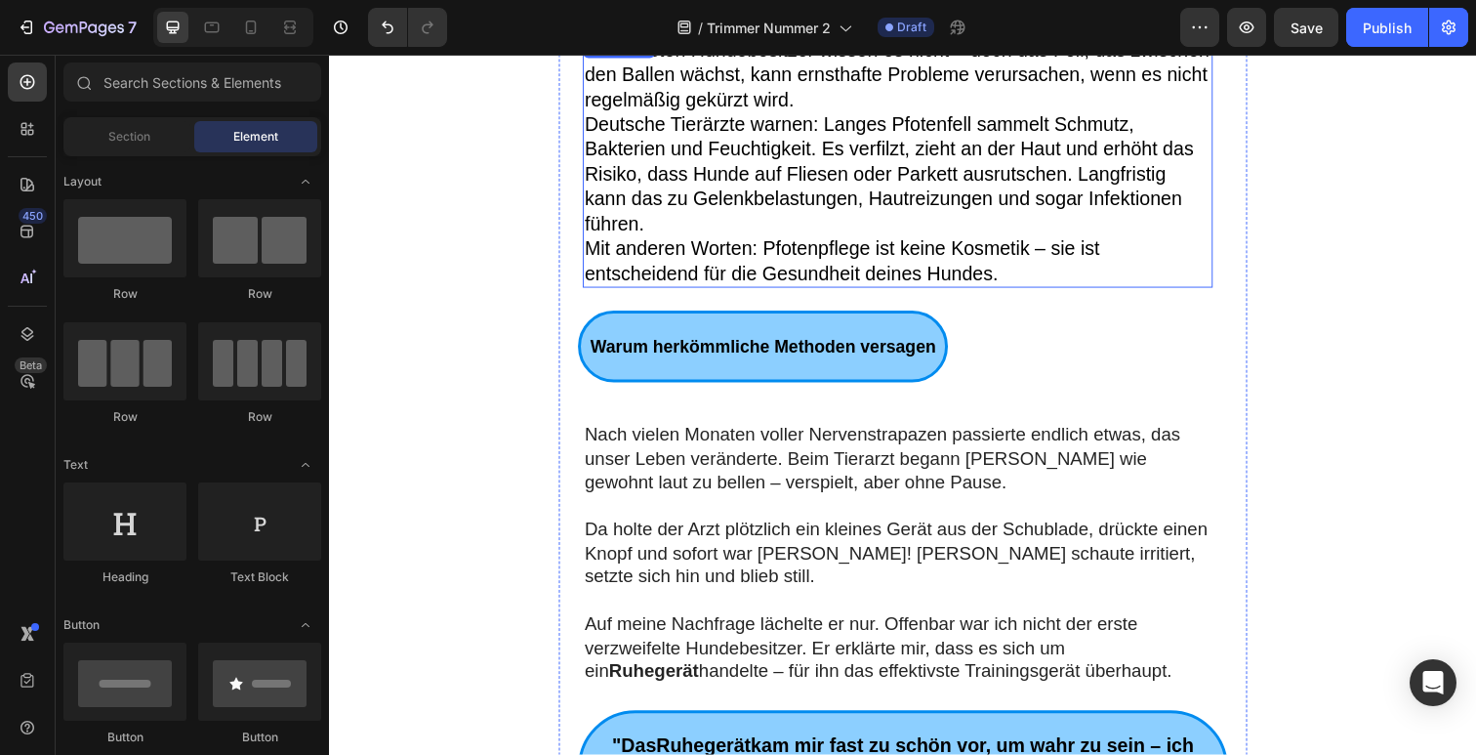
scroll to position [822, 0]
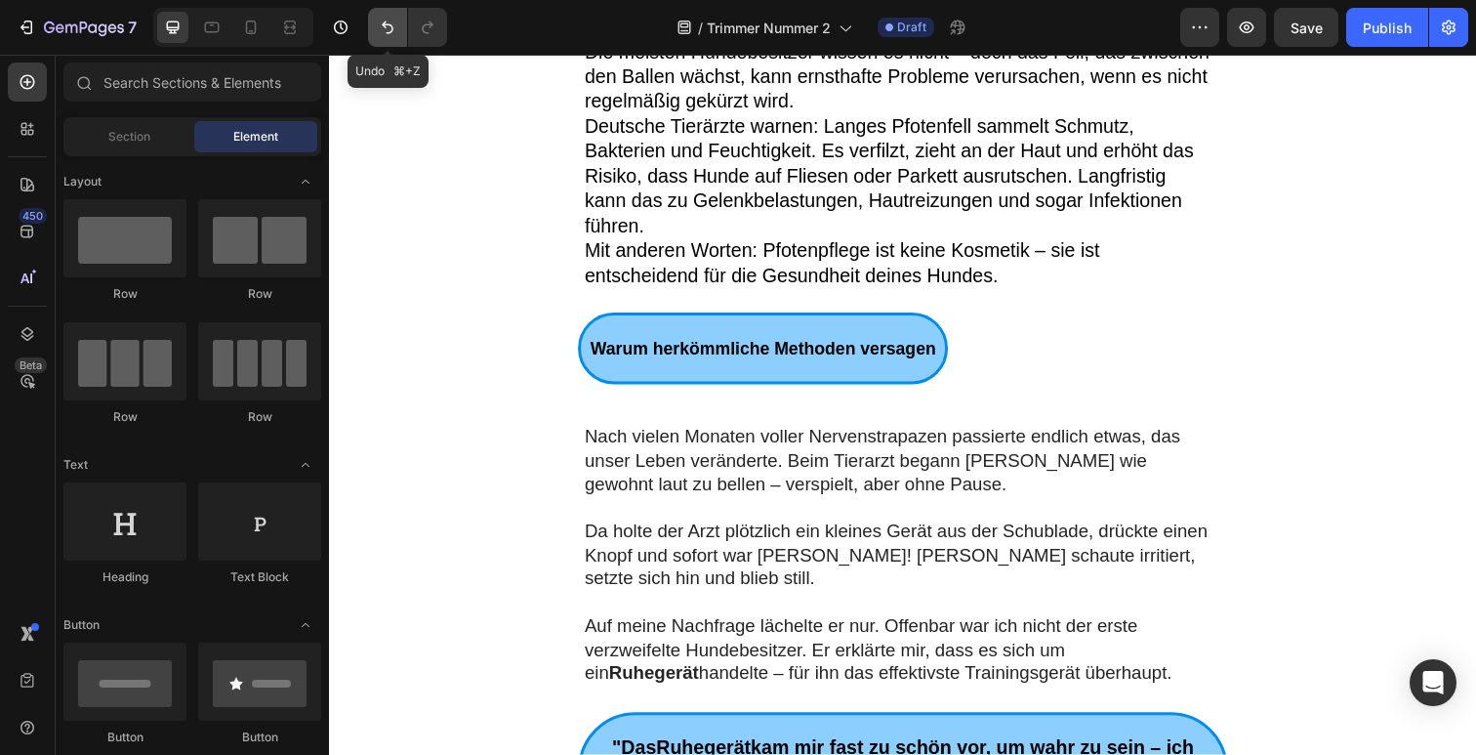
click at [391, 19] on icon "Undo/Redo" at bounding box center [388, 28] width 20 height 20
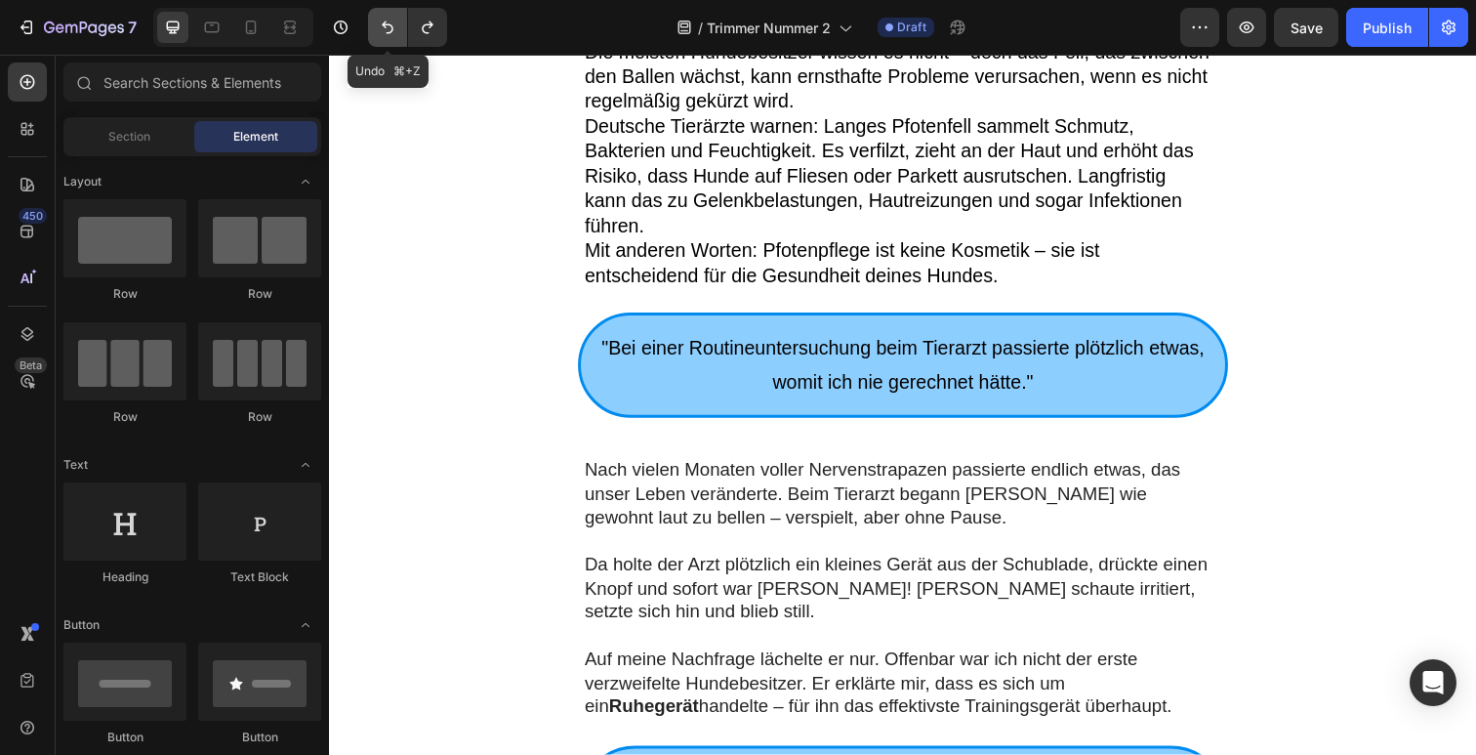
click at [391, 20] on icon "Undo/Redo" at bounding box center [388, 28] width 20 height 20
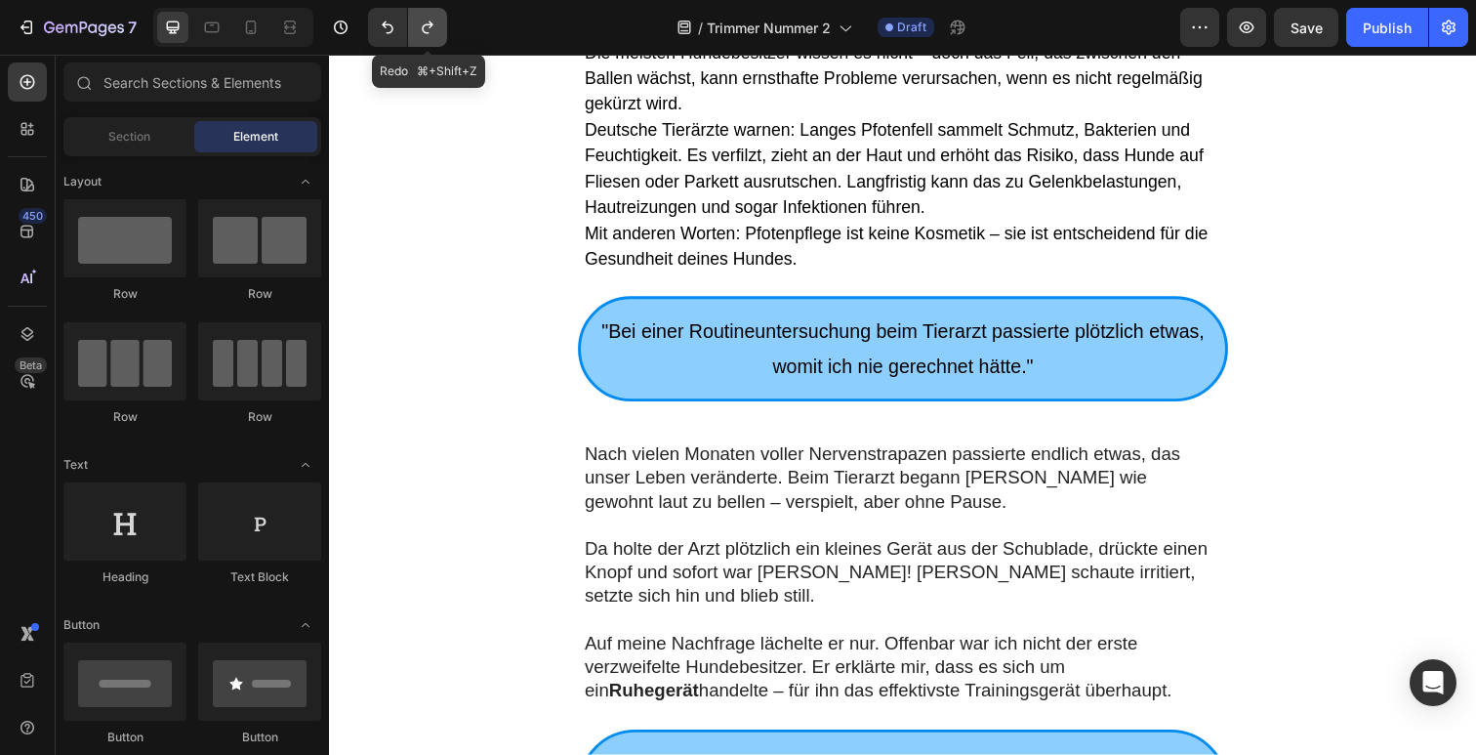
click at [433, 21] on icon "Undo/Redo" at bounding box center [428, 28] width 20 height 20
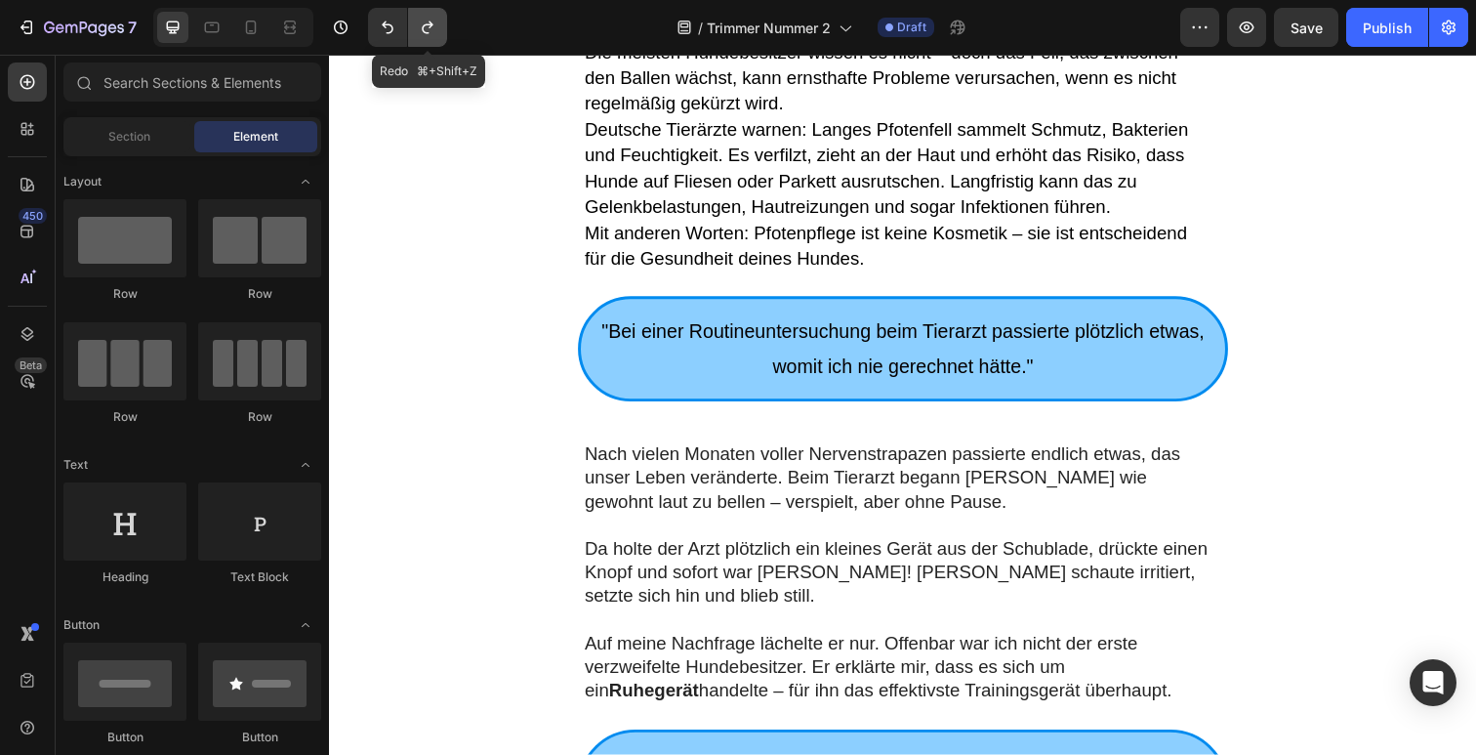
click at [433, 21] on icon "Undo/Redo" at bounding box center [428, 28] width 20 height 20
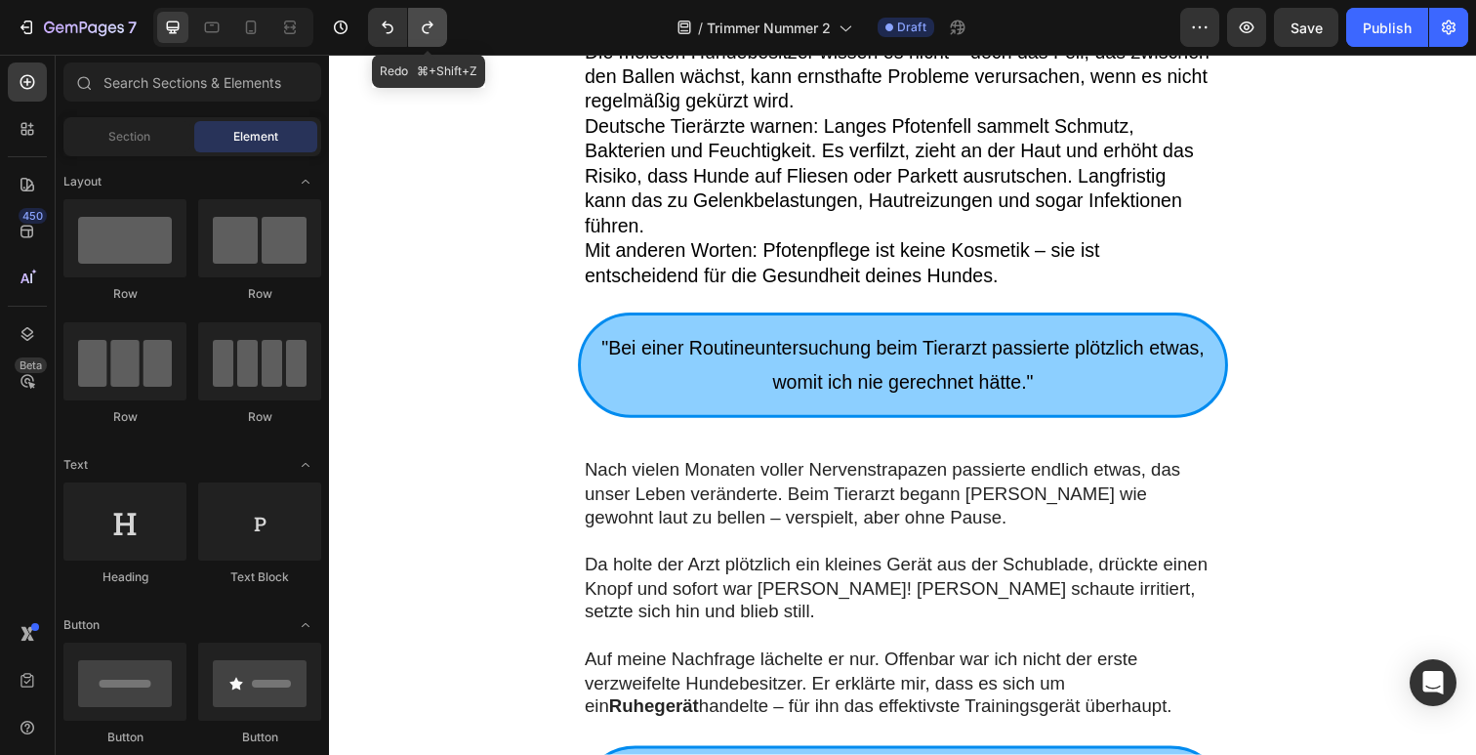
click at [419, 29] on icon "Undo/Redo" at bounding box center [428, 28] width 20 height 20
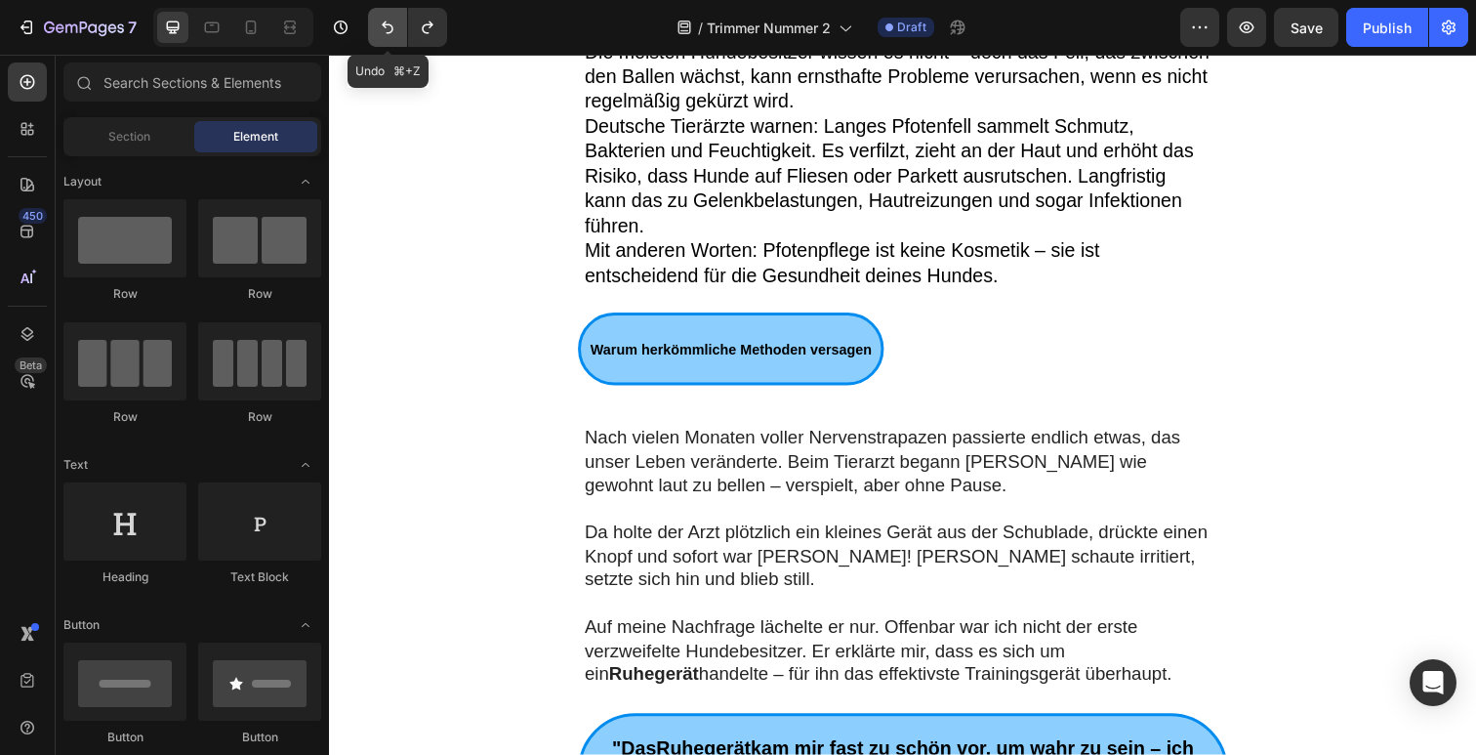
click at [386, 29] on icon "Undo/Redo" at bounding box center [388, 28] width 20 height 20
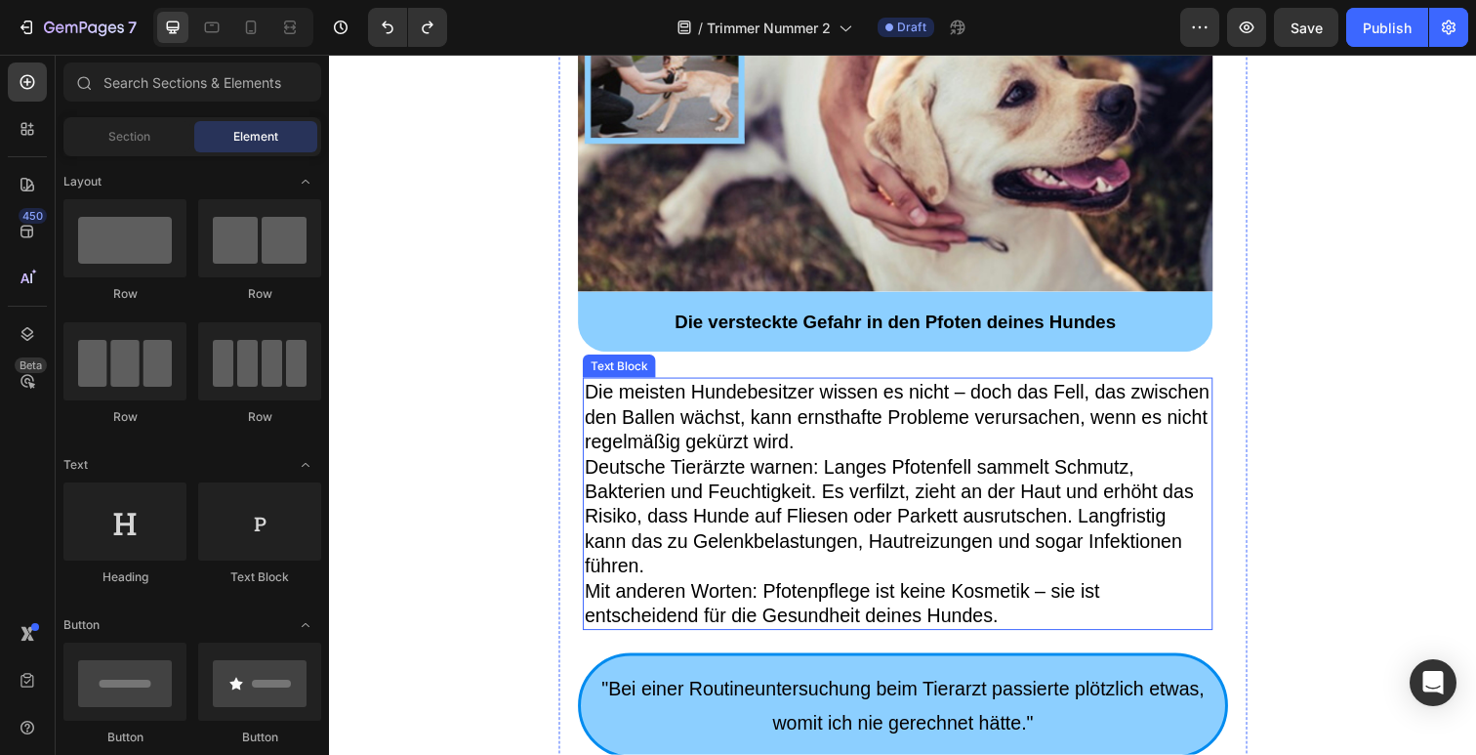
scroll to position [636, 0]
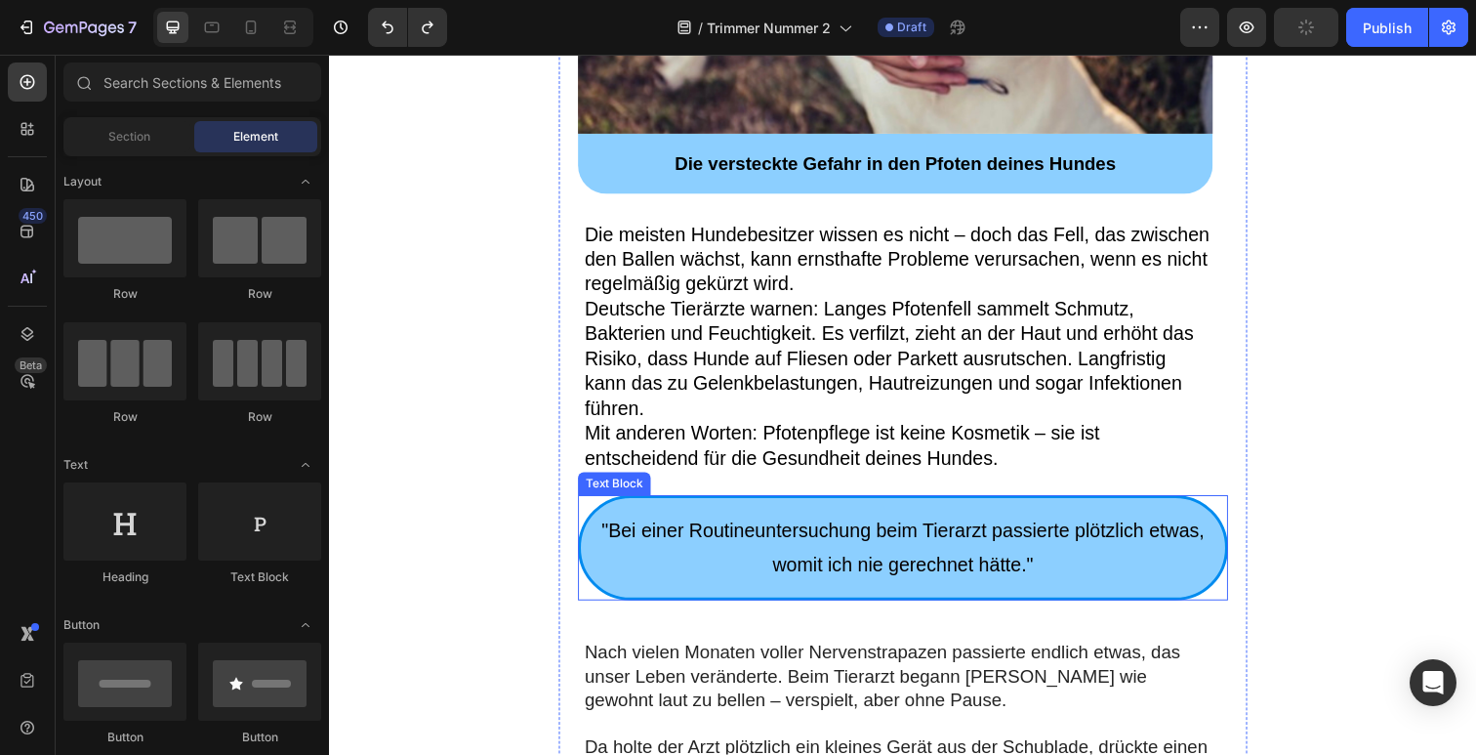
click at [905, 566] on span ""Bei einer Routineuntersuchung beim Tierarzt passierte plötzlich etwas, womit i…" at bounding box center [915, 558] width 616 height 57
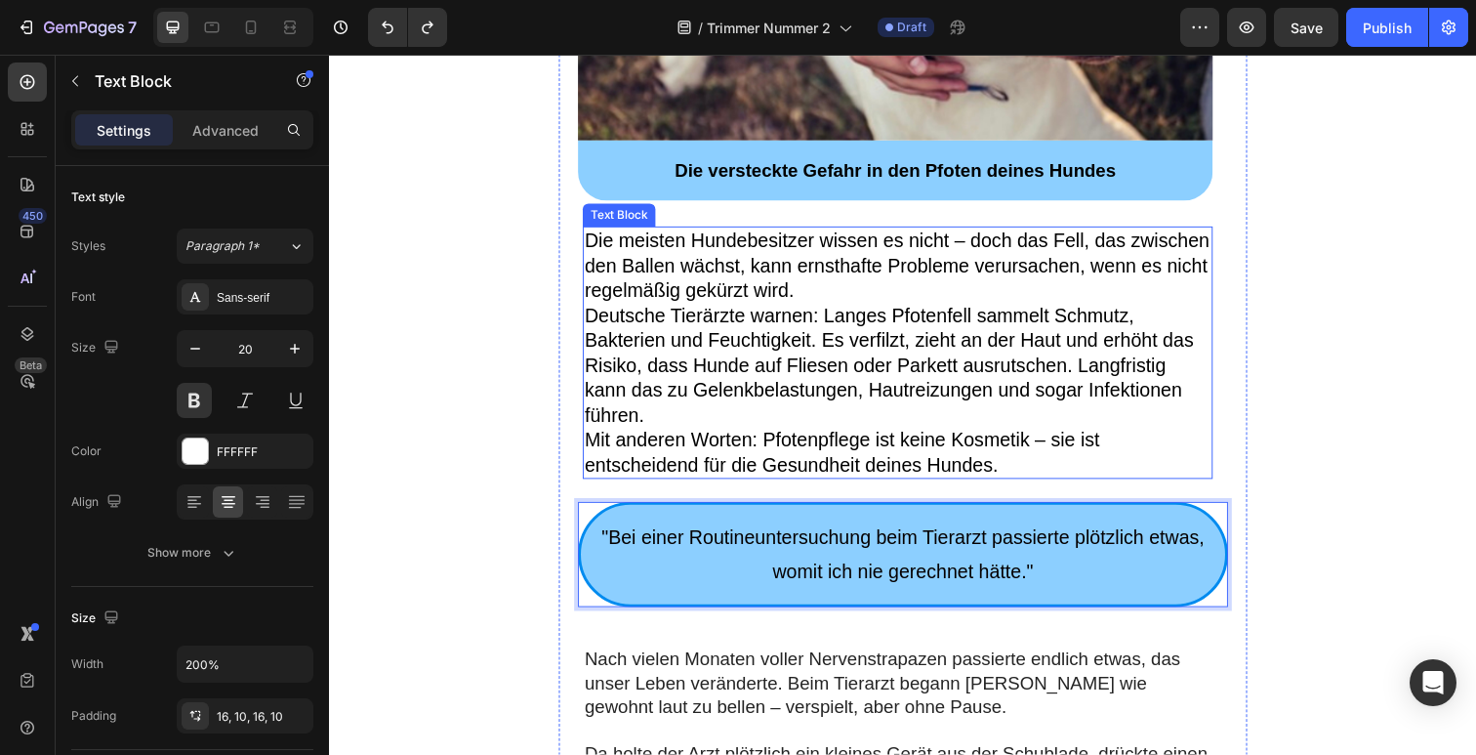
scroll to position [604, 0]
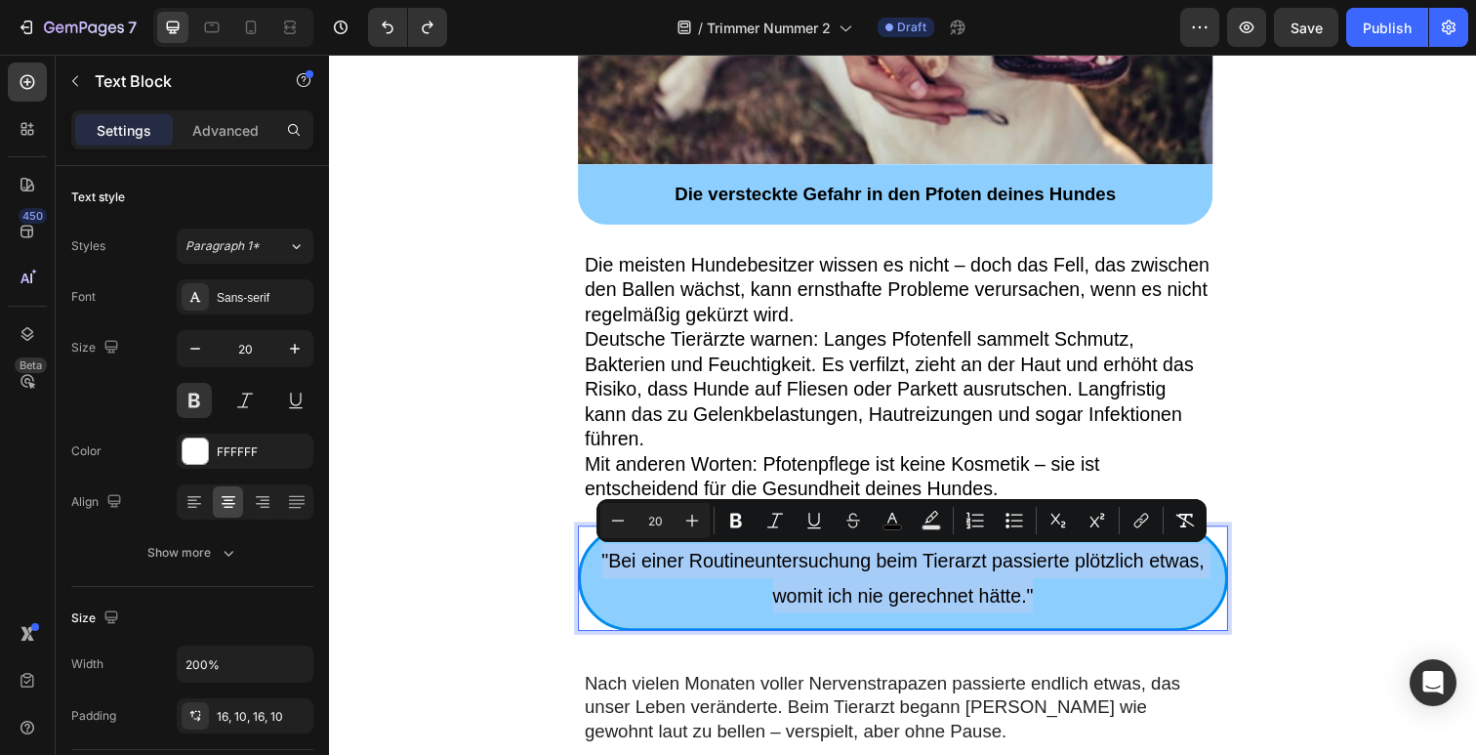
drag, startPoint x: 1060, startPoint y: 618, endPoint x: 595, endPoint y: 559, distance: 469.4
click at [596, 559] on p ""Bei einer Routineuntersuchung beim Tierarzt passierte plötzlich etwas, womit i…" at bounding box center [915, 590] width 639 height 70
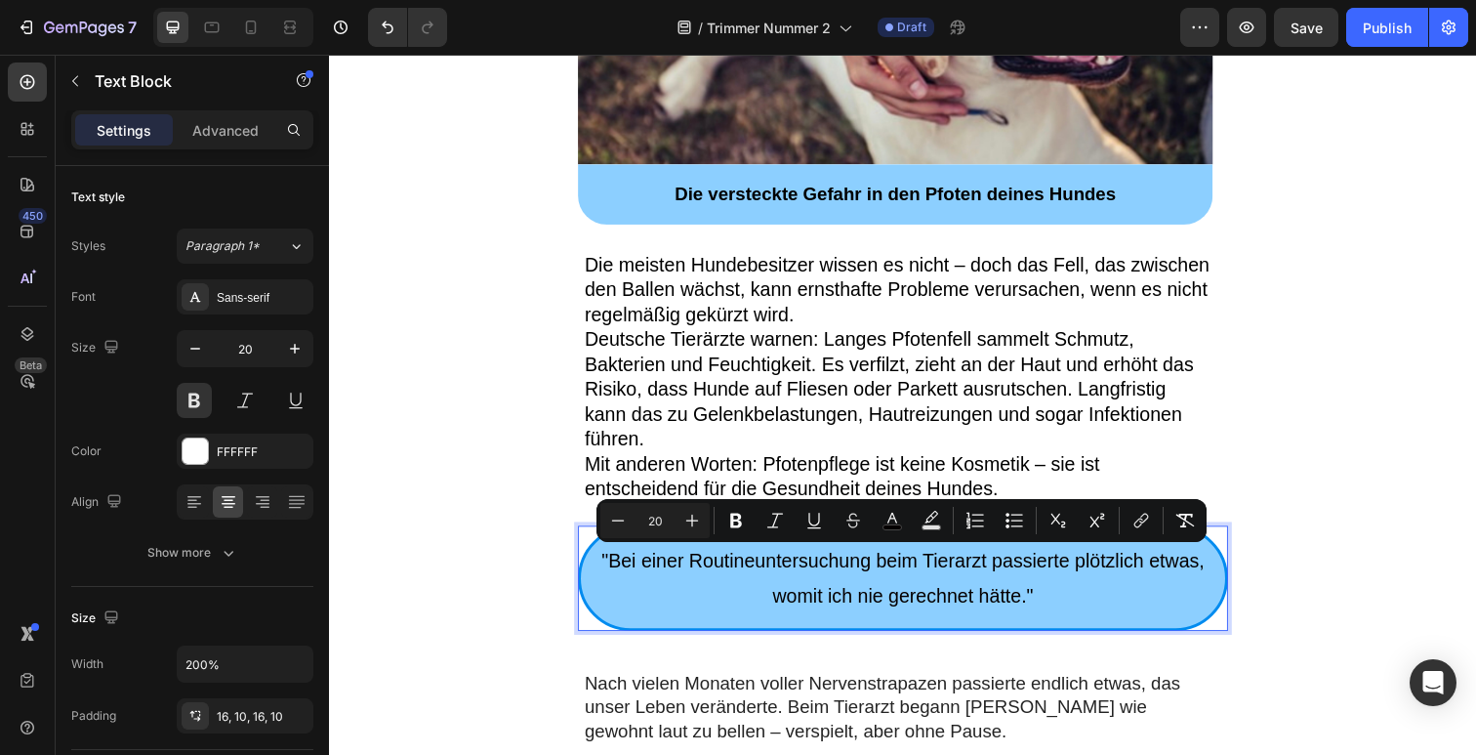
click at [1015, 617] on span ""Bei einer Routineuntersuchung beim Tierarzt passierte plötzlich etwas, womit i…" at bounding box center [915, 589] width 616 height 57
click at [1066, 604] on p ""Bei einer Routineuntersuchung beim Tierarzt passierte plötzlich etwas, womit i…" at bounding box center [915, 590] width 639 height 70
drag, startPoint x: 1052, startPoint y: 608, endPoint x: 1032, endPoint y: 593, distance: 25.0
click at [1046, 605] on p ""Bei einer Routineuntersuchung beim Tierarzt passierte plötzlich etwas, womit i…" at bounding box center [915, 590] width 639 height 70
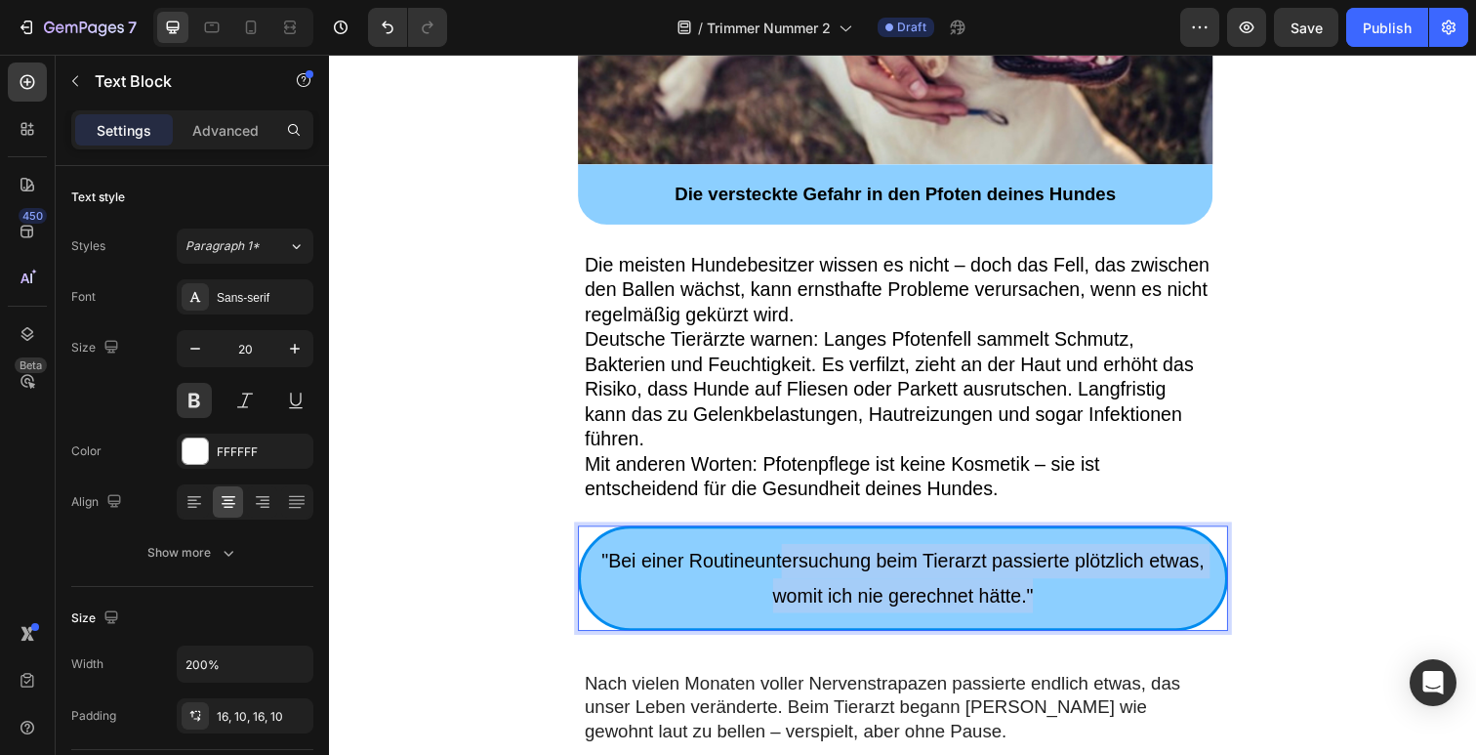
drag, startPoint x: 1070, startPoint y: 620, endPoint x: 789, endPoint y: 576, distance: 284.6
click at [789, 576] on p ""Bei einer Routineuntersuchung beim Tierarzt passierte plötzlich etwas, womit i…" at bounding box center [915, 590] width 639 height 70
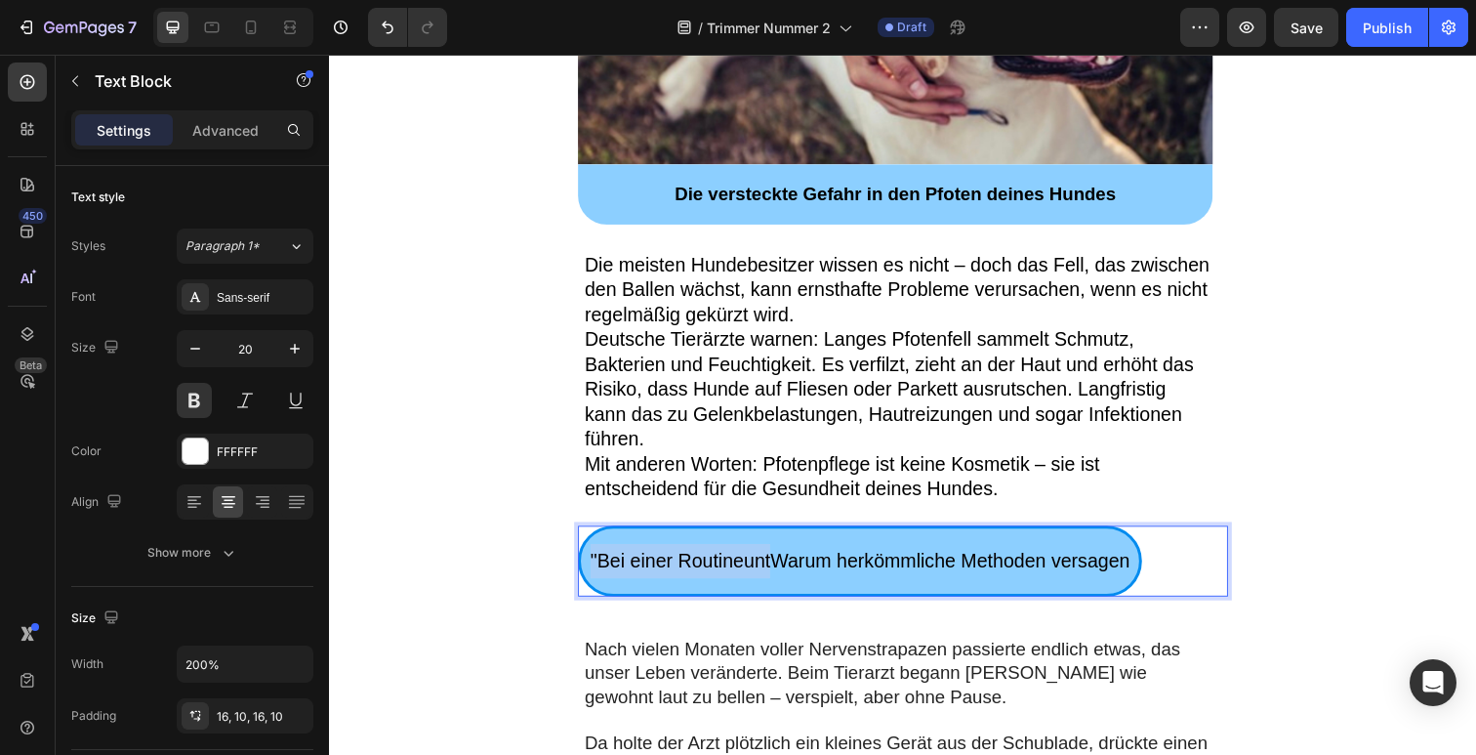
drag, startPoint x: 772, startPoint y: 570, endPoint x: 551, endPoint y: 576, distance: 221.7
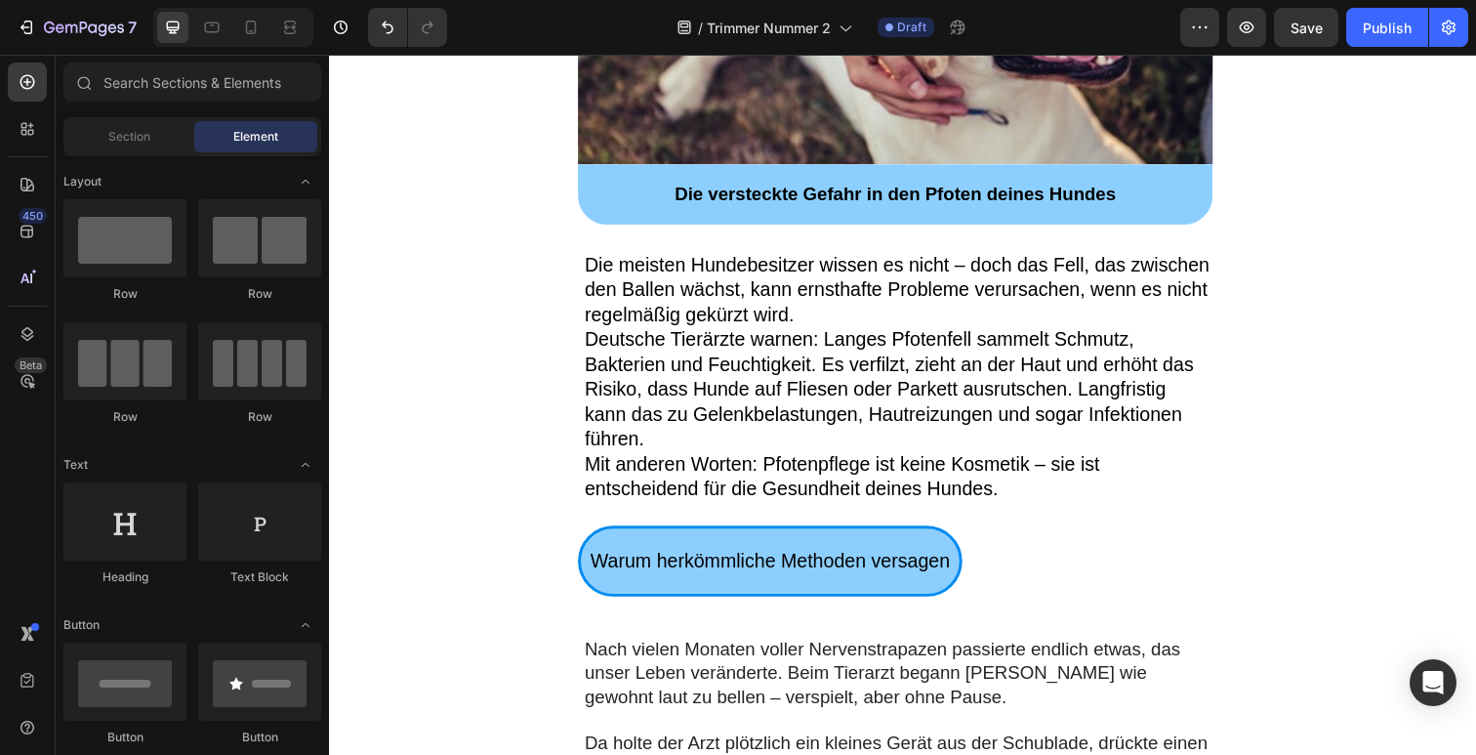
drag, startPoint x: 1380, startPoint y: 486, endPoint x: 1244, endPoint y: 524, distance: 141.0
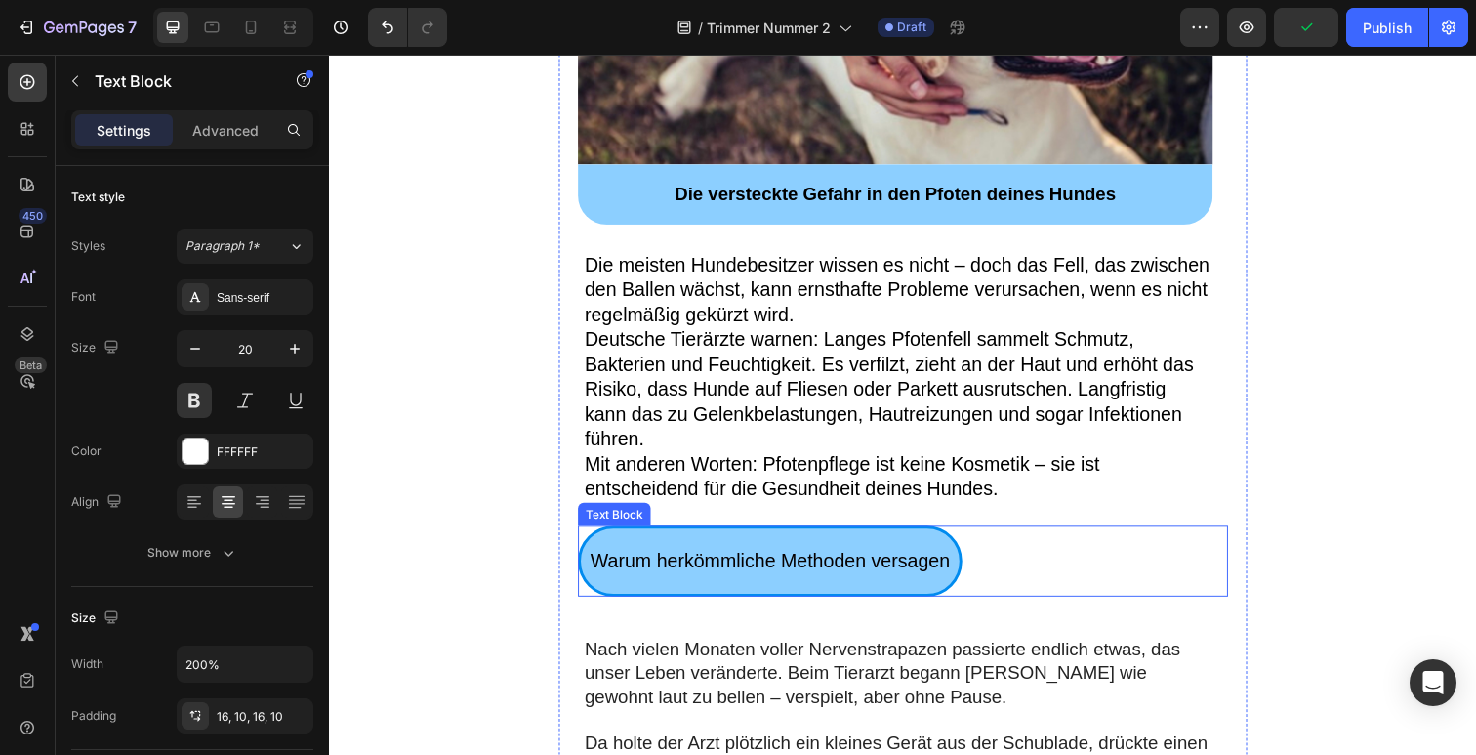
click at [1211, 541] on div "Warum herkömmliche Methoden versagen" at bounding box center [915, 572] width 664 height 72
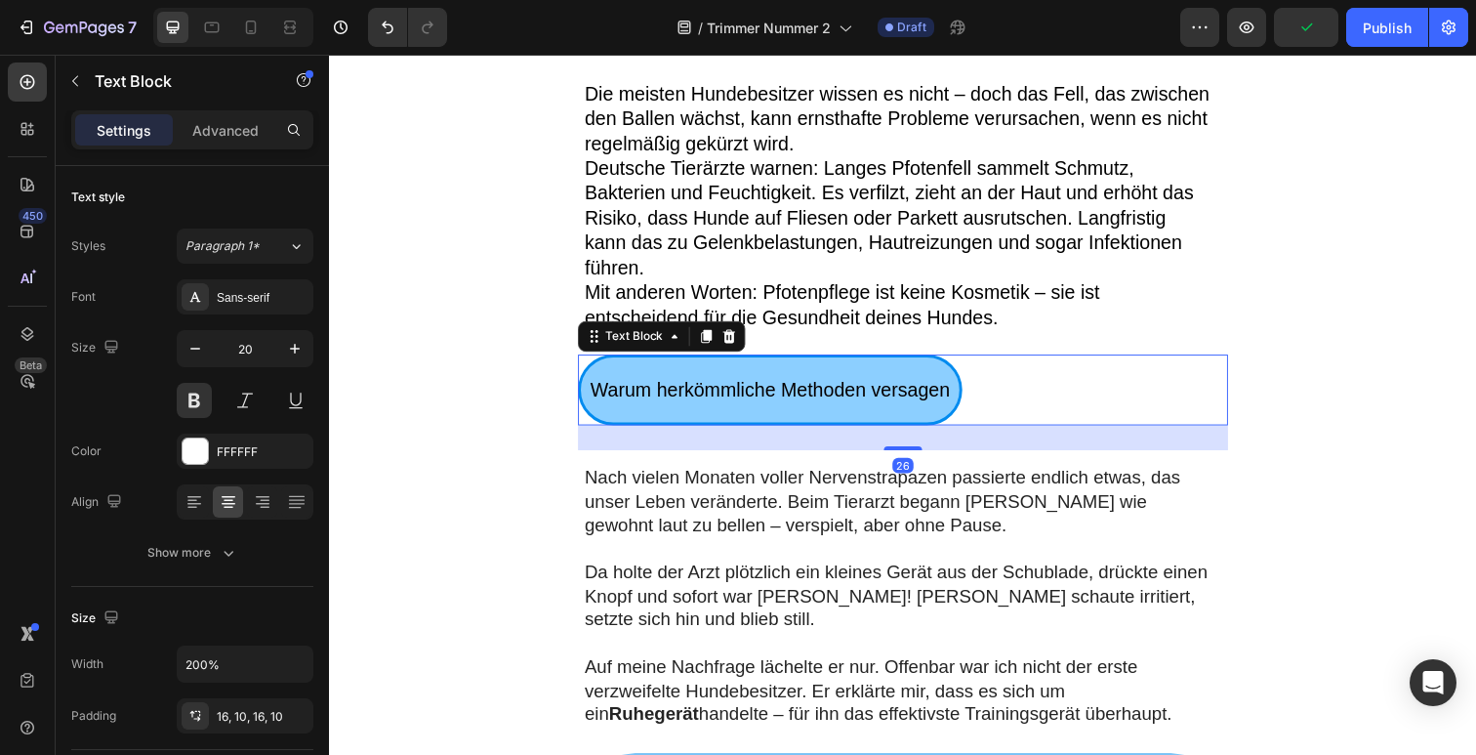
scroll to position [1002, 0]
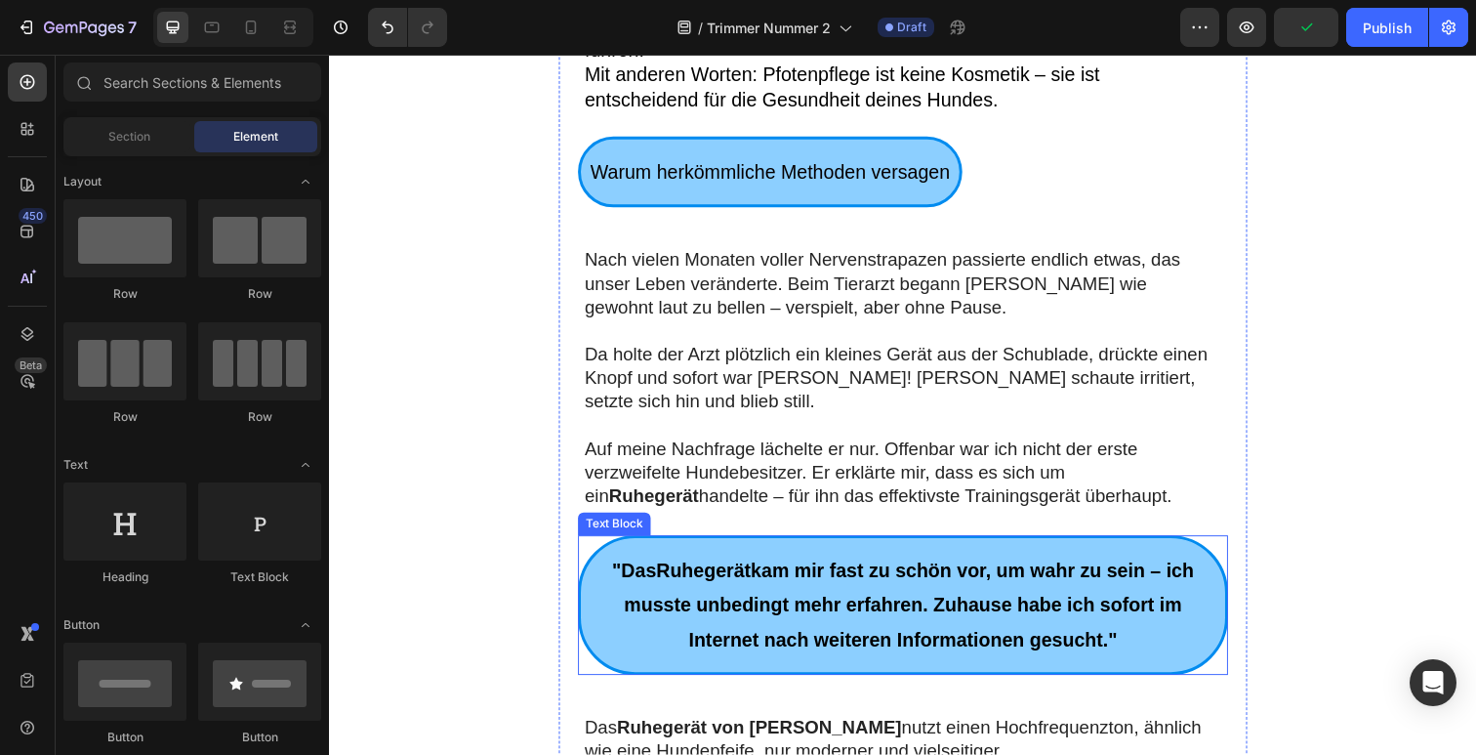
click at [957, 557] on div ""Das Ruhegerät kam mir fast zu schön vor, um wahr zu sein – ich musste unbeding…" at bounding box center [915, 617] width 664 height 143
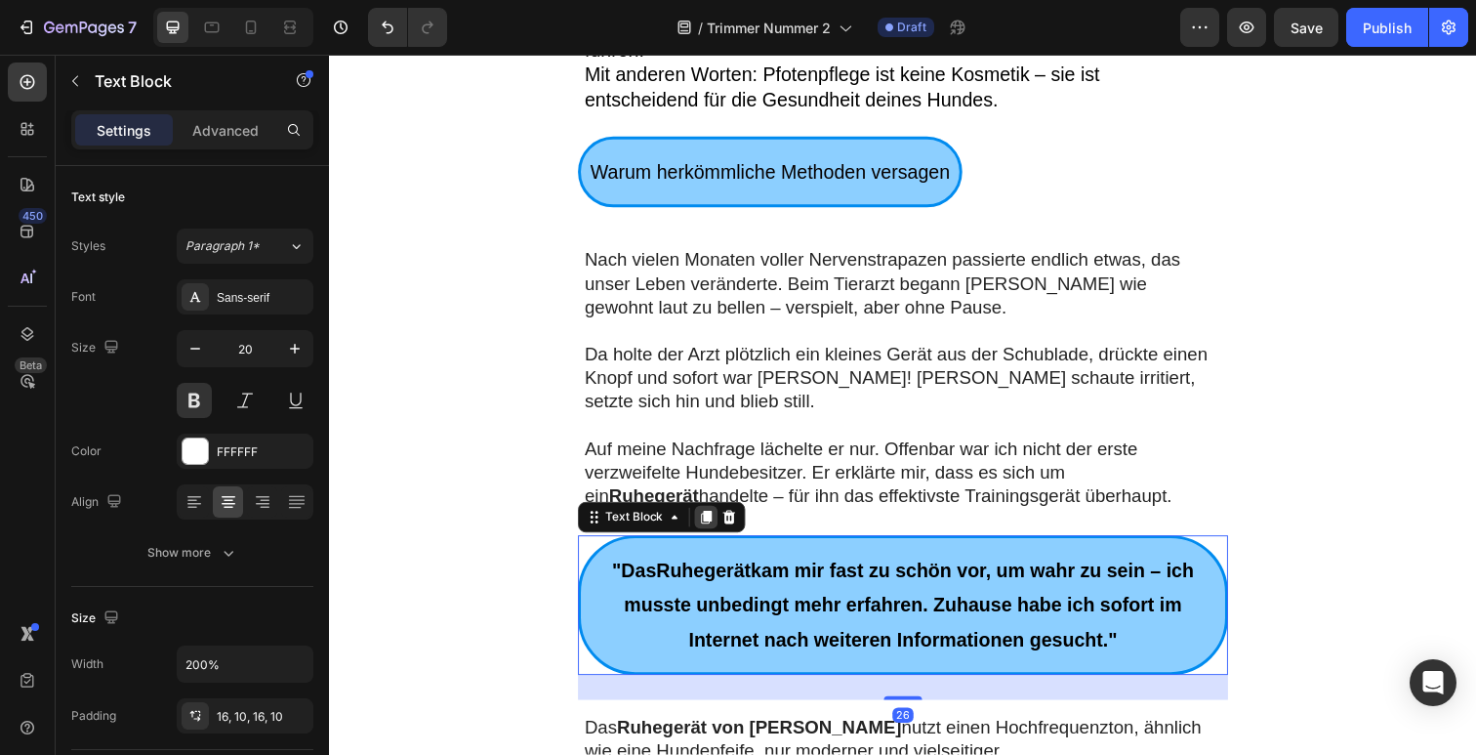
click at [704, 537] on div at bounding box center [713, 527] width 23 height 23
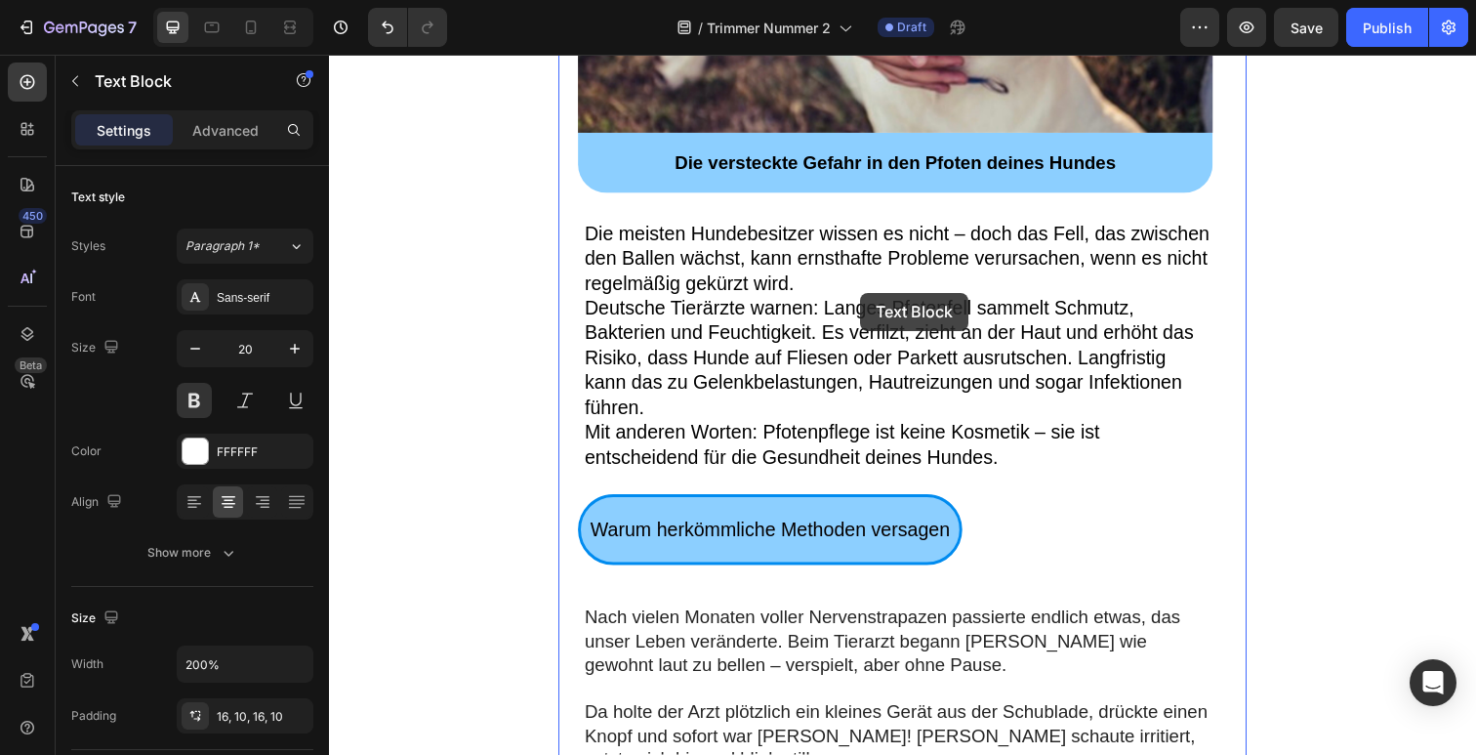
scroll to position [606, 0]
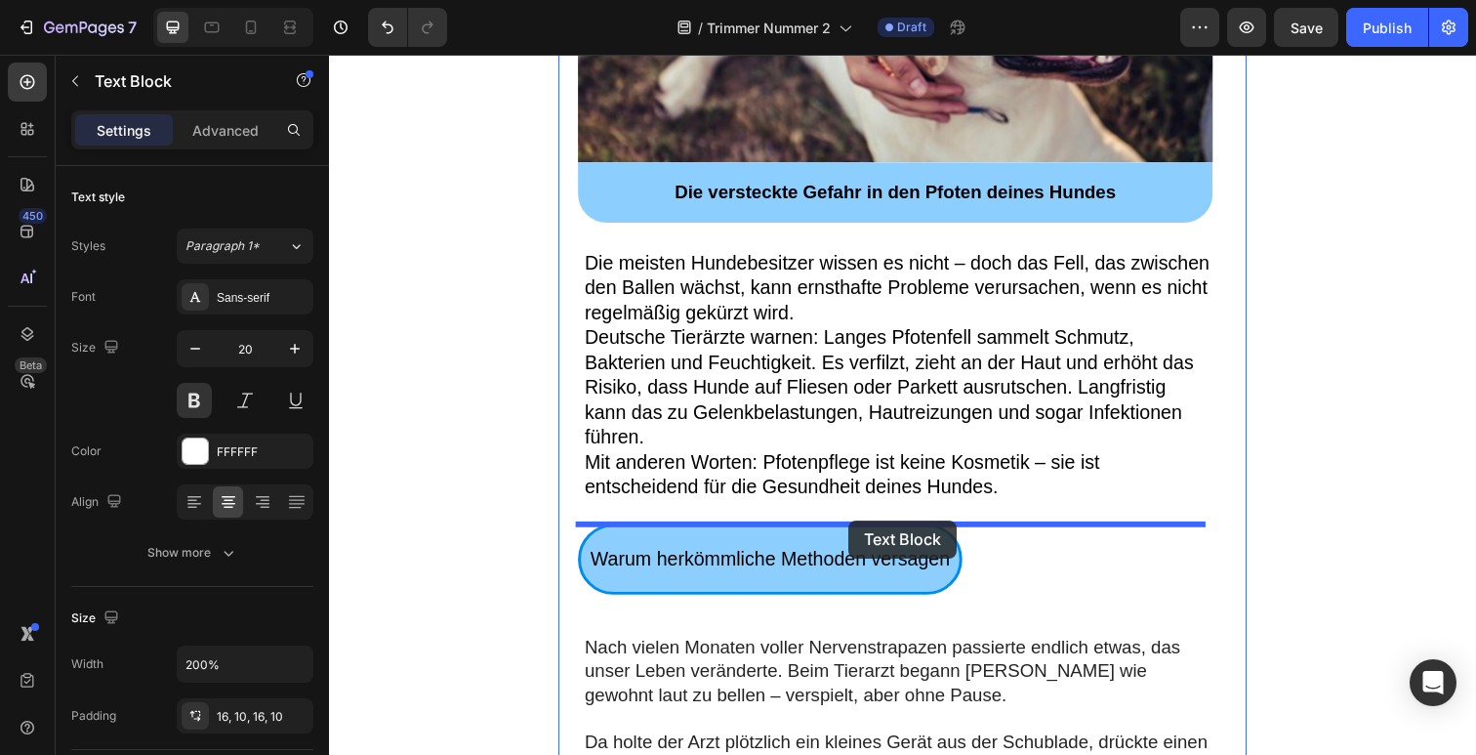
drag, startPoint x: 934, startPoint y: 544, endPoint x: 859, endPoint y: 530, distance: 76.4
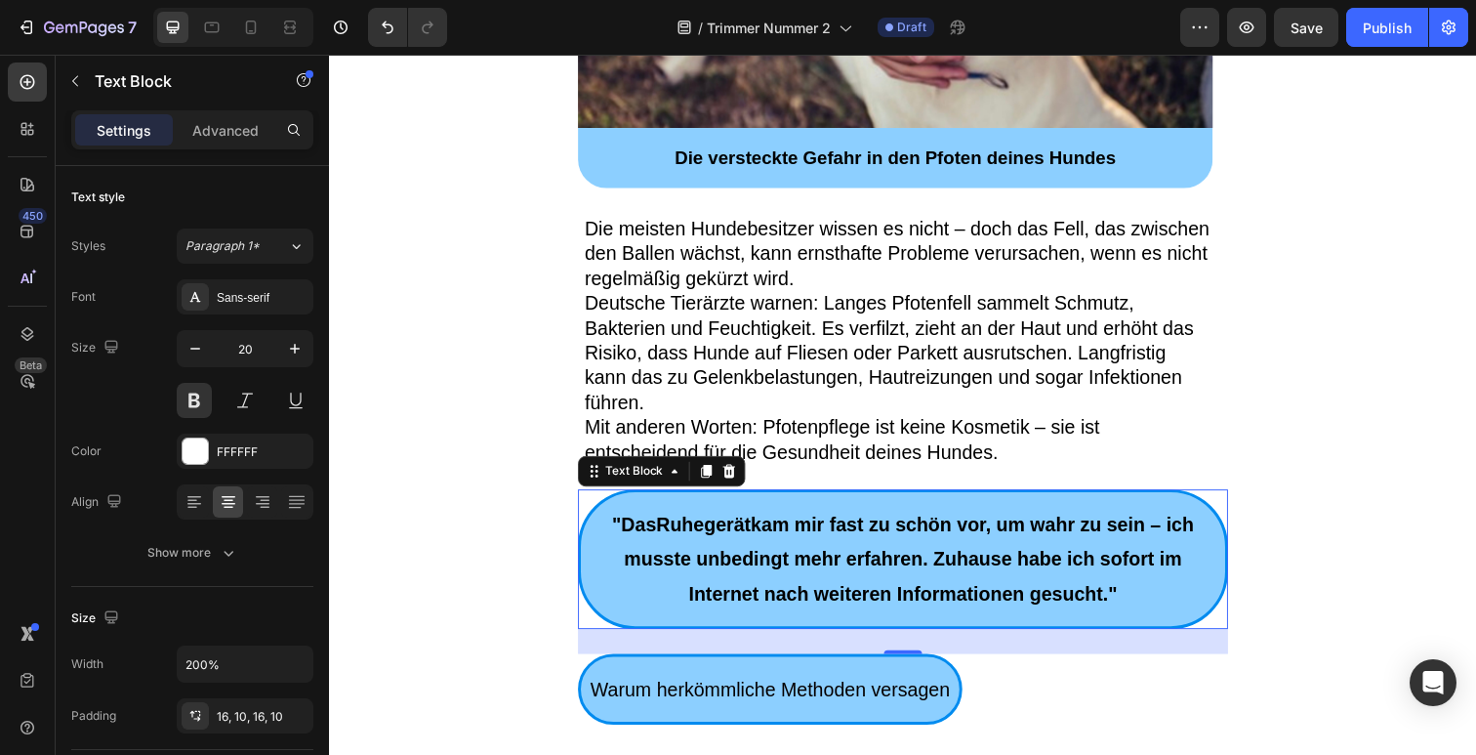
scroll to position [798, 0]
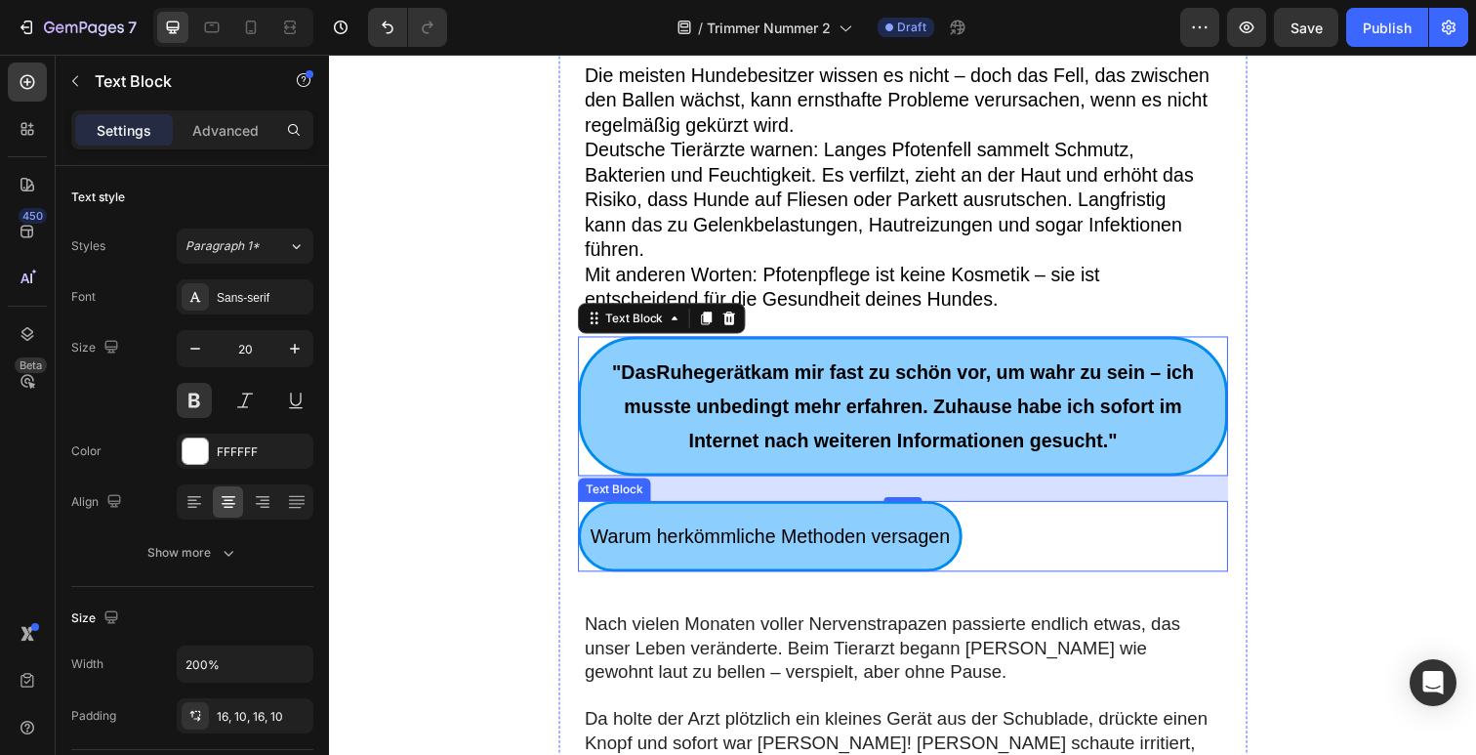
click at [806, 537] on span "Warum herkömmliche Methoden versagen" at bounding box center [779, 546] width 367 height 21
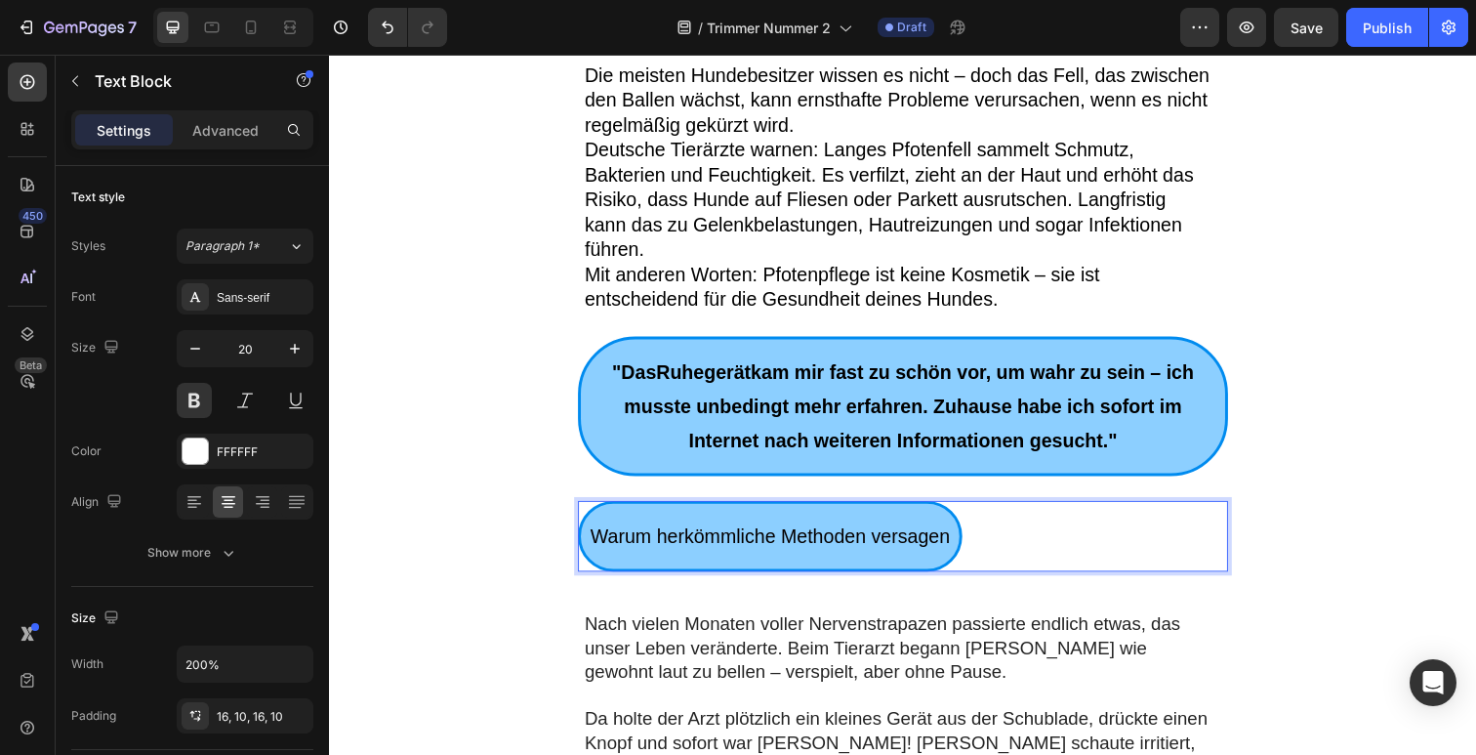
click at [806, 537] on span "Warum herkömmliche Methoden versagen" at bounding box center [779, 546] width 367 height 21
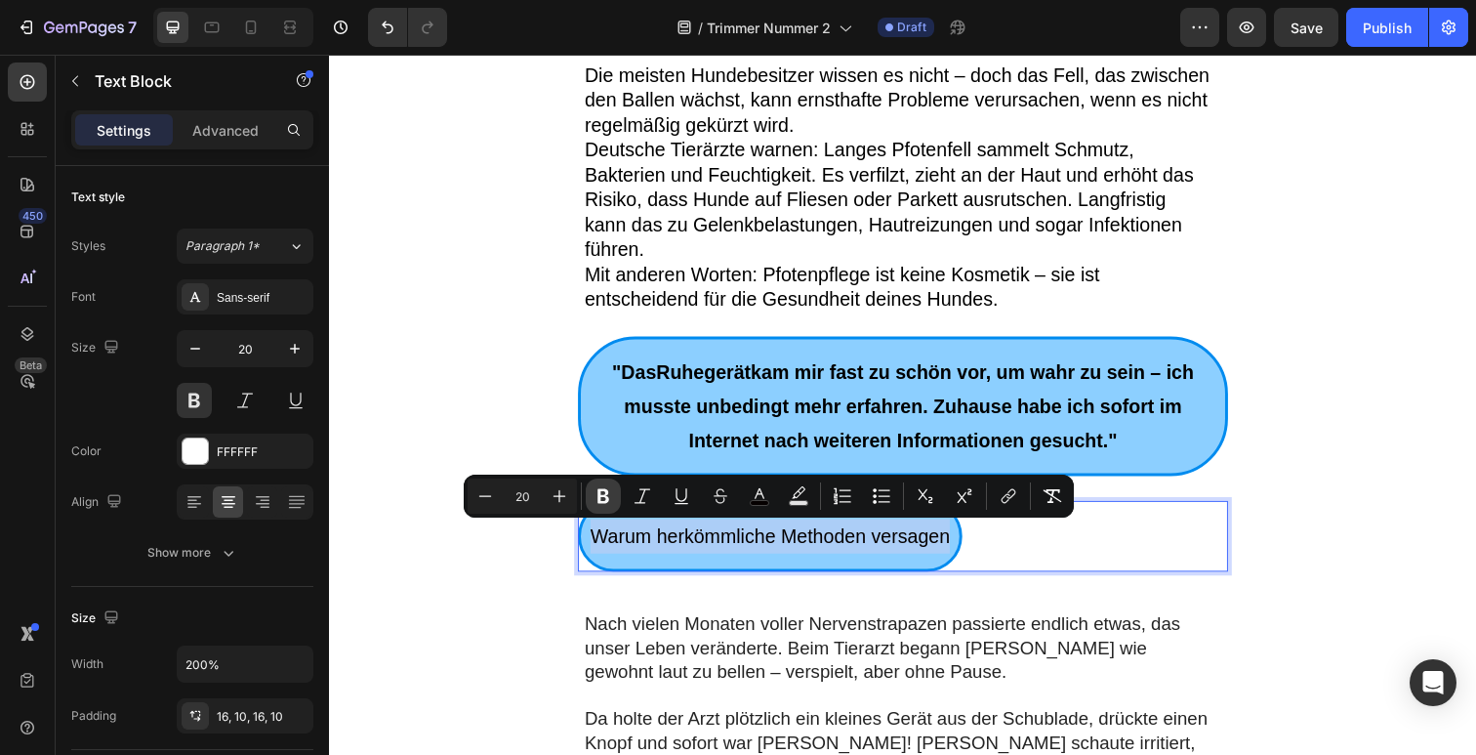
click at [599, 494] on icon "Editor contextual toolbar" at bounding box center [604, 496] width 12 height 15
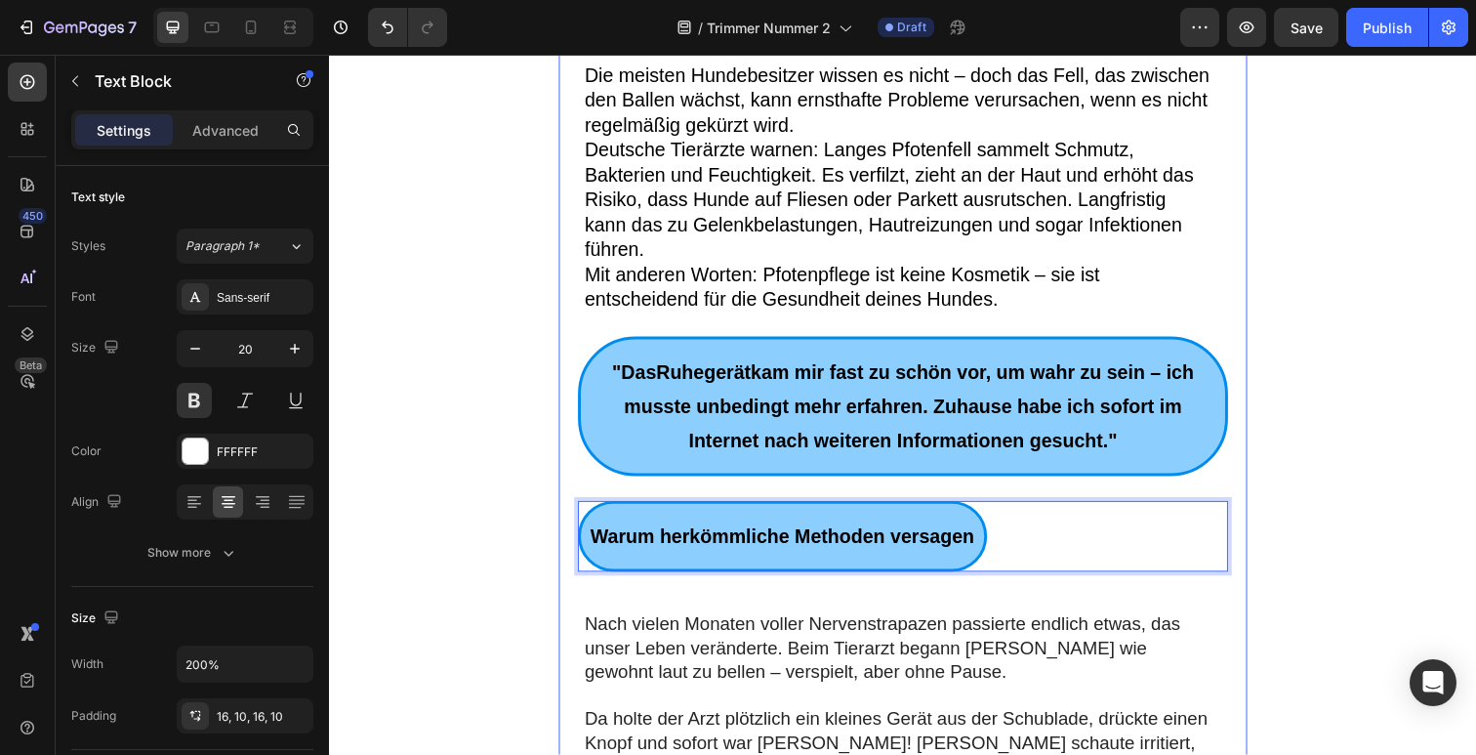
click at [583, 430] on div ""Das Ruhegerät kam mir fast zu schön vor, um wahr zu sein – ich musste unbeding…" at bounding box center [915, 414] width 664 height 143
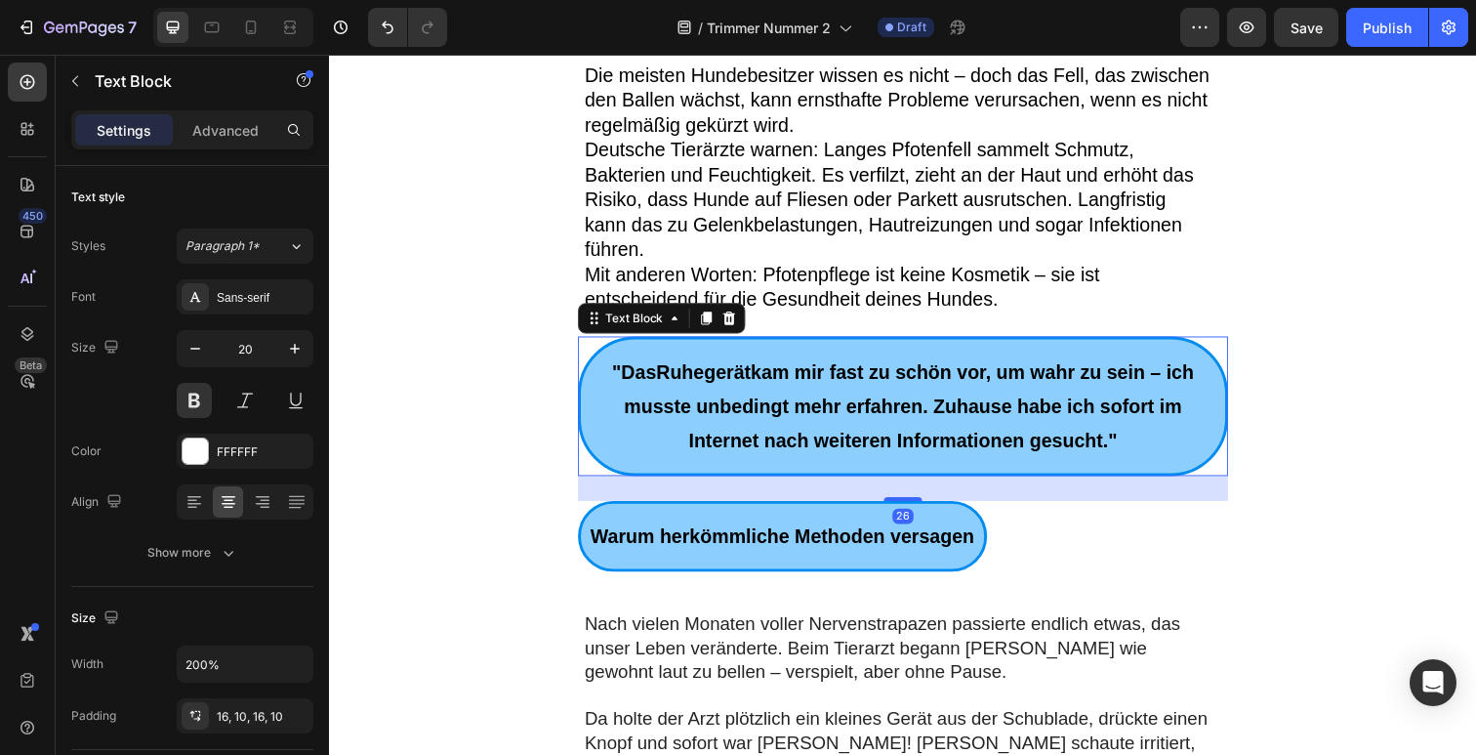
click at [823, 508] on div "26" at bounding box center [915, 497] width 664 height 25
click at [829, 554] on strong "Warum herkömmliche Methoden versagen" at bounding box center [792, 546] width 392 height 21
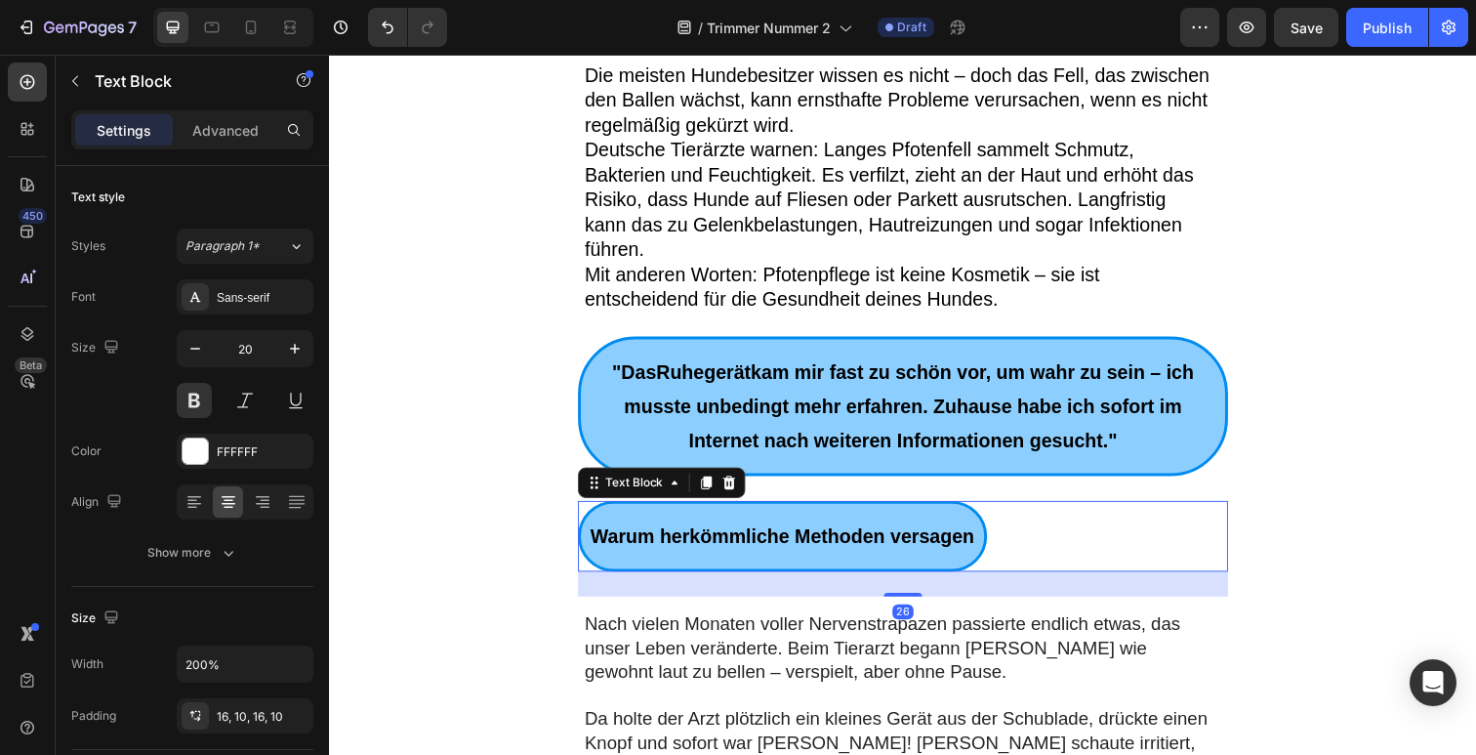
click at [731, 498] on icon at bounding box center [737, 492] width 13 height 14
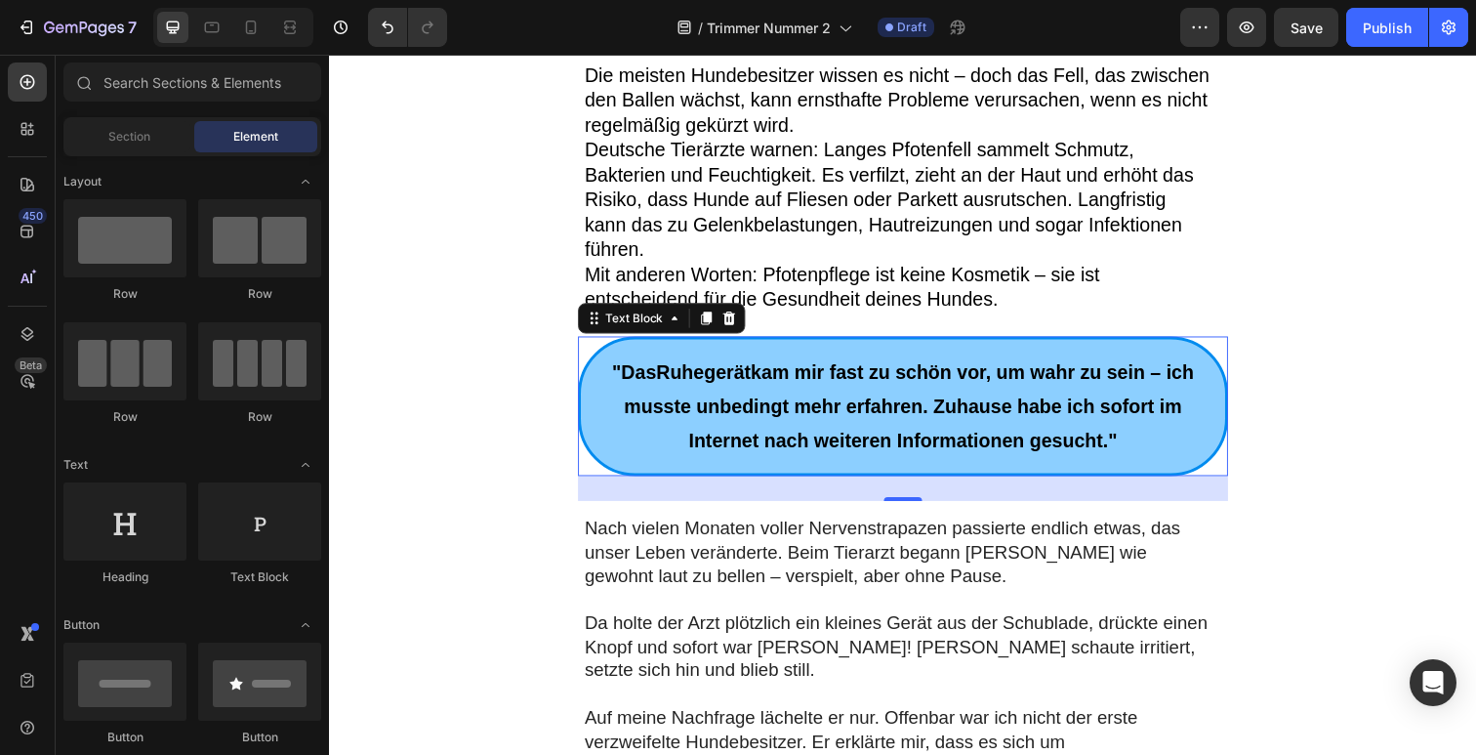
click at [820, 424] on span ""Das Ruhegerät kam mir fast zu schön vor, um wahr zu sein – ich musste unbeding…" at bounding box center [915, 414] width 595 height 92
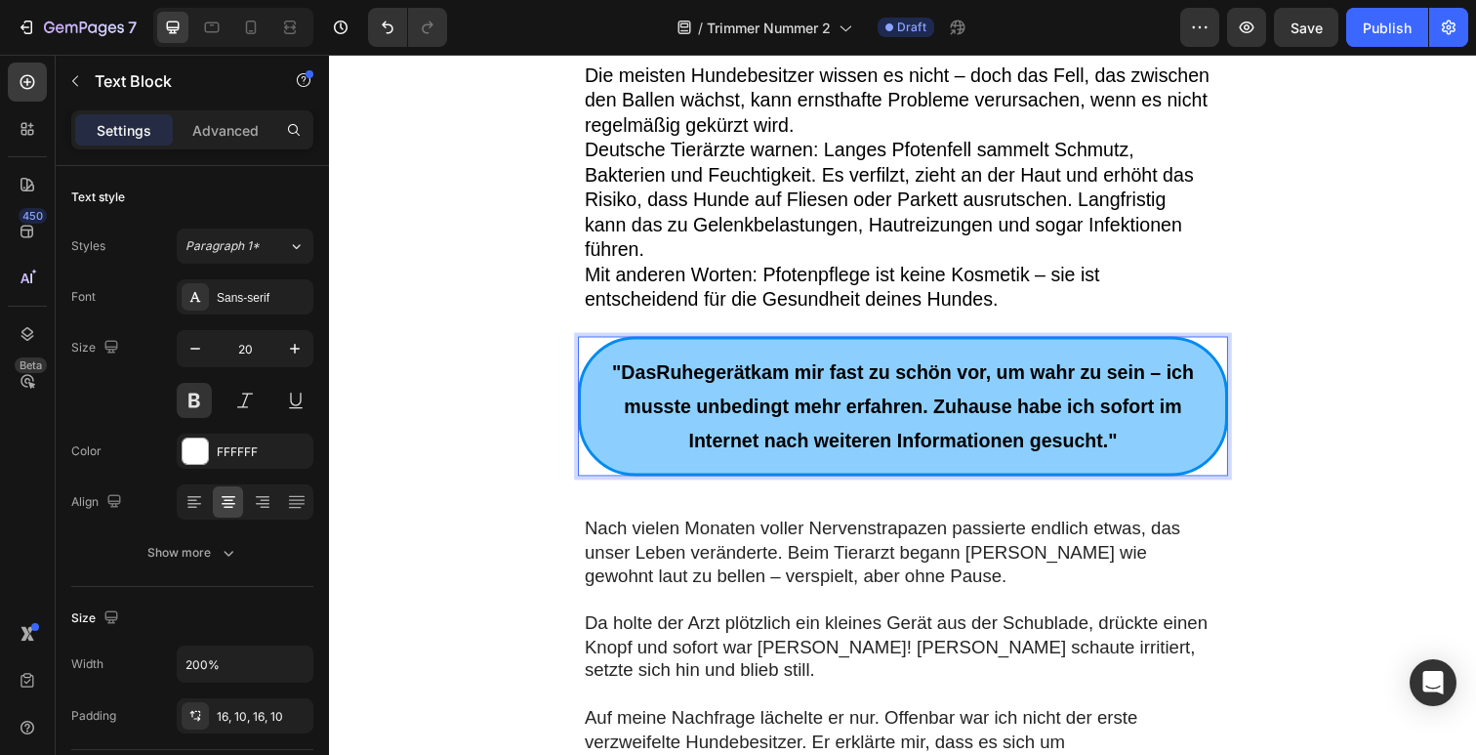
click at [1155, 456] on p ""Das Ruhegerät kam mir fast zu schön vor, um wahr zu sein – ich musste unbeding…" at bounding box center [915, 413] width 639 height 105
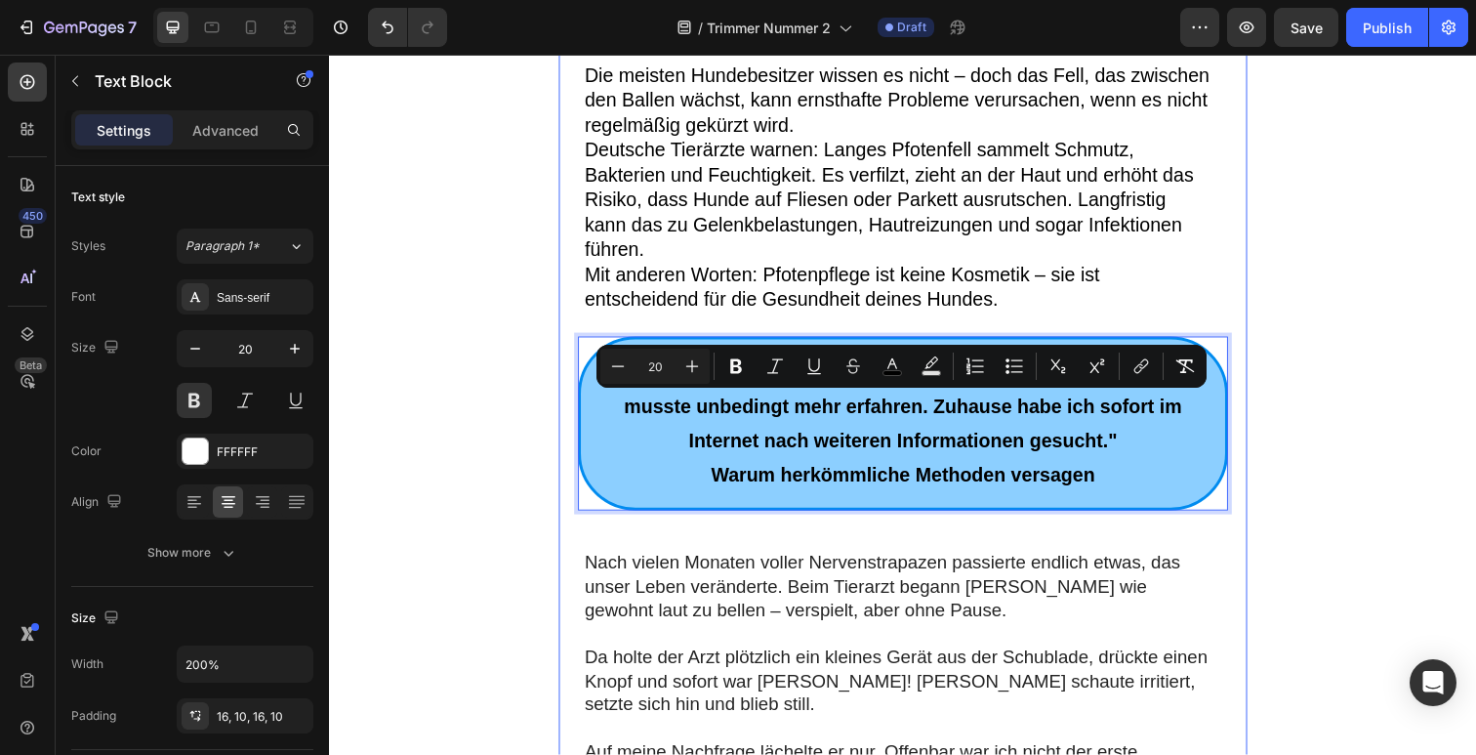
drag, startPoint x: 922, startPoint y: 445, endPoint x: 596, endPoint y: 395, distance: 329.9
click at [596, 396] on p ""Das Ruhegerät kam mir fast zu schön vor, um wahr zu sein – ich musste unbeding…" at bounding box center [915, 431] width 639 height 141
click at [596, 394] on p ""Das Ruhegerät kam mir fast zu schön vor, um wahr zu sein – ich musste unbeding…" at bounding box center [915, 431] width 639 height 141
click at [880, 427] on p ""Das Ruhegerät kam mir fast zu schön vor, um wahr zu sein – ich musste unbeding…" at bounding box center [915, 431] width 639 height 141
click at [1130, 447] on p ""Das Ruhegerät kam mir fast zu schön vor, um wahr zu sein – ich musste unbeding…" at bounding box center [915, 431] width 639 height 141
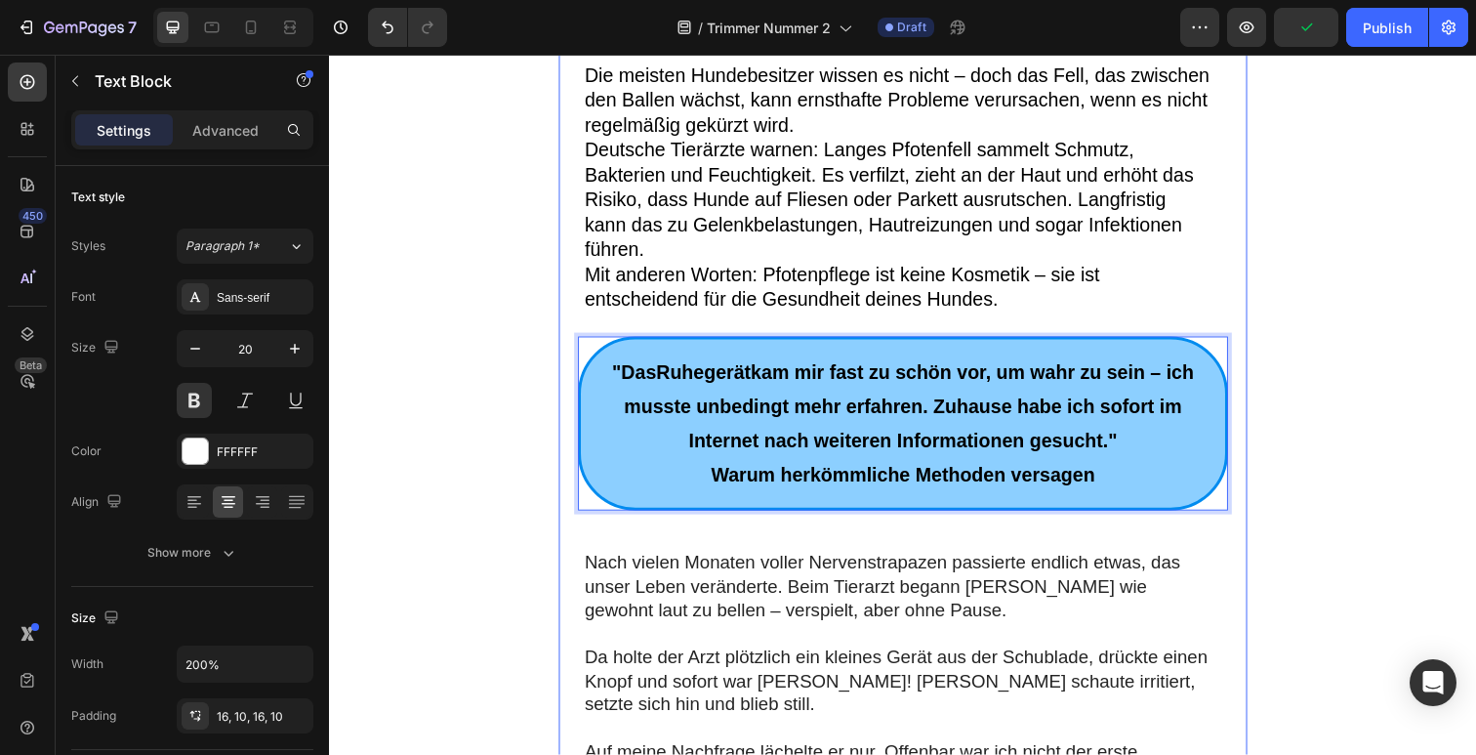
drag, startPoint x: 1126, startPoint y: 449, endPoint x: 573, endPoint y: 376, distance: 557.4
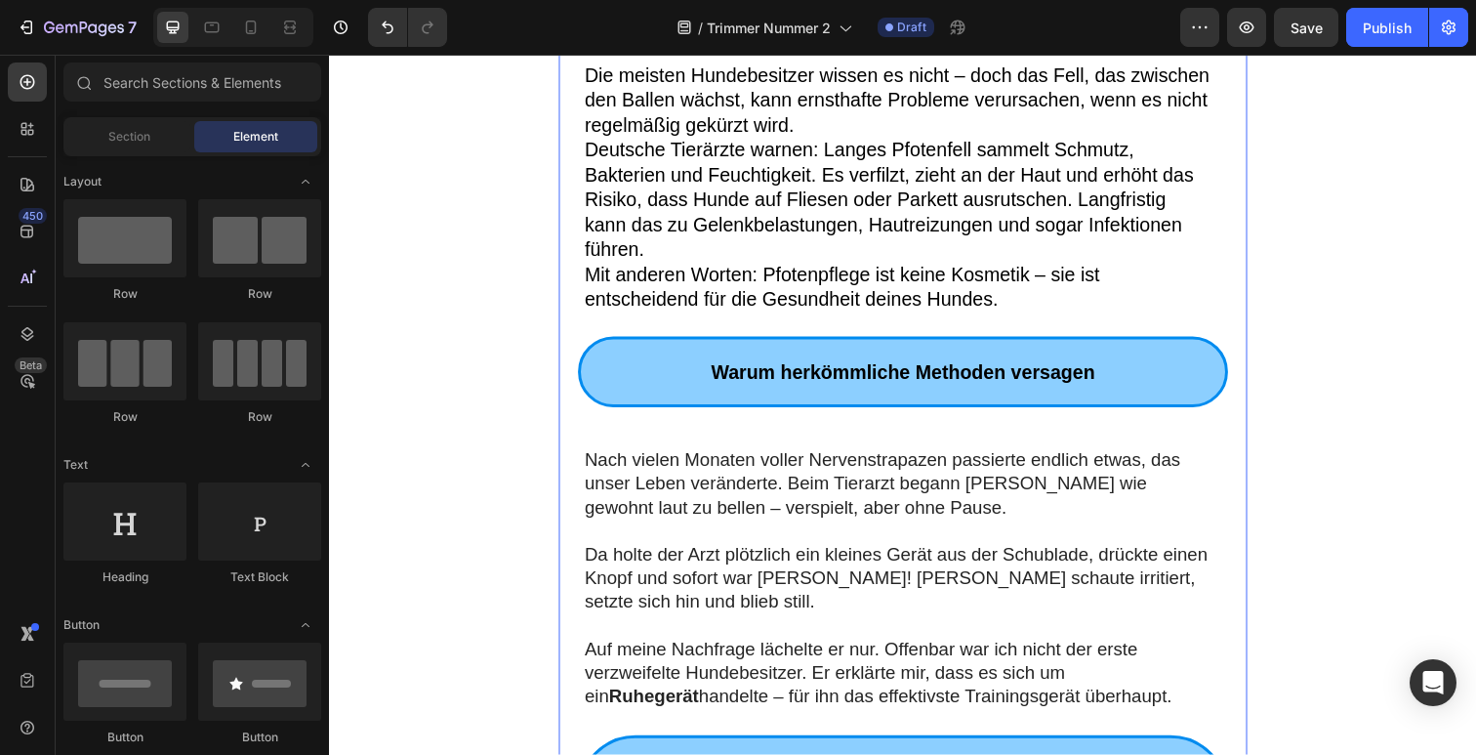
click at [901, 507] on p "Nach vielen Monaten voller Nervenstrapazen passierte endlich etwas, das unser L…" at bounding box center [910, 493] width 640 height 72
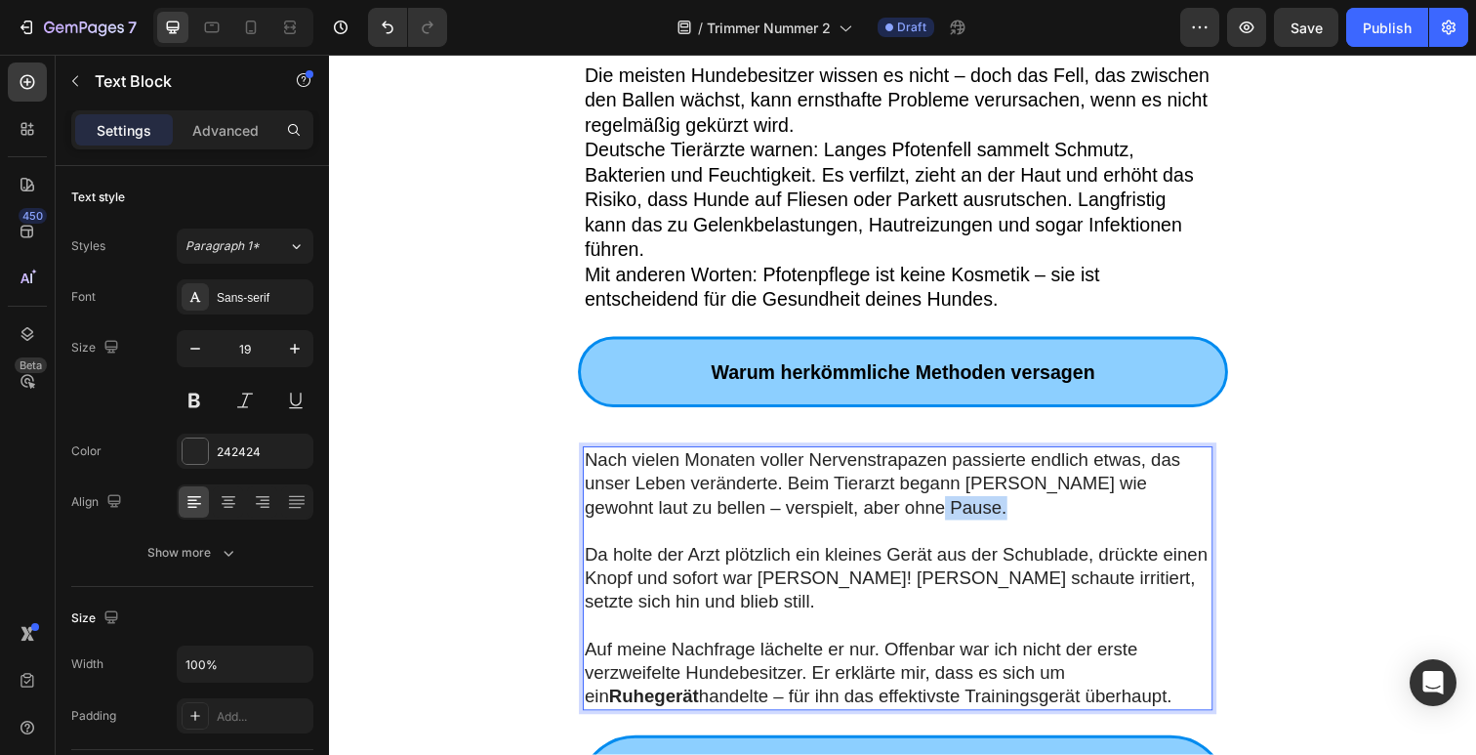
click at [901, 507] on p "Nach vielen Monaten voller Nervenstrapazen passierte endlich etwas, das unser L…" at bounding box center [910, 493] width 640 height 72
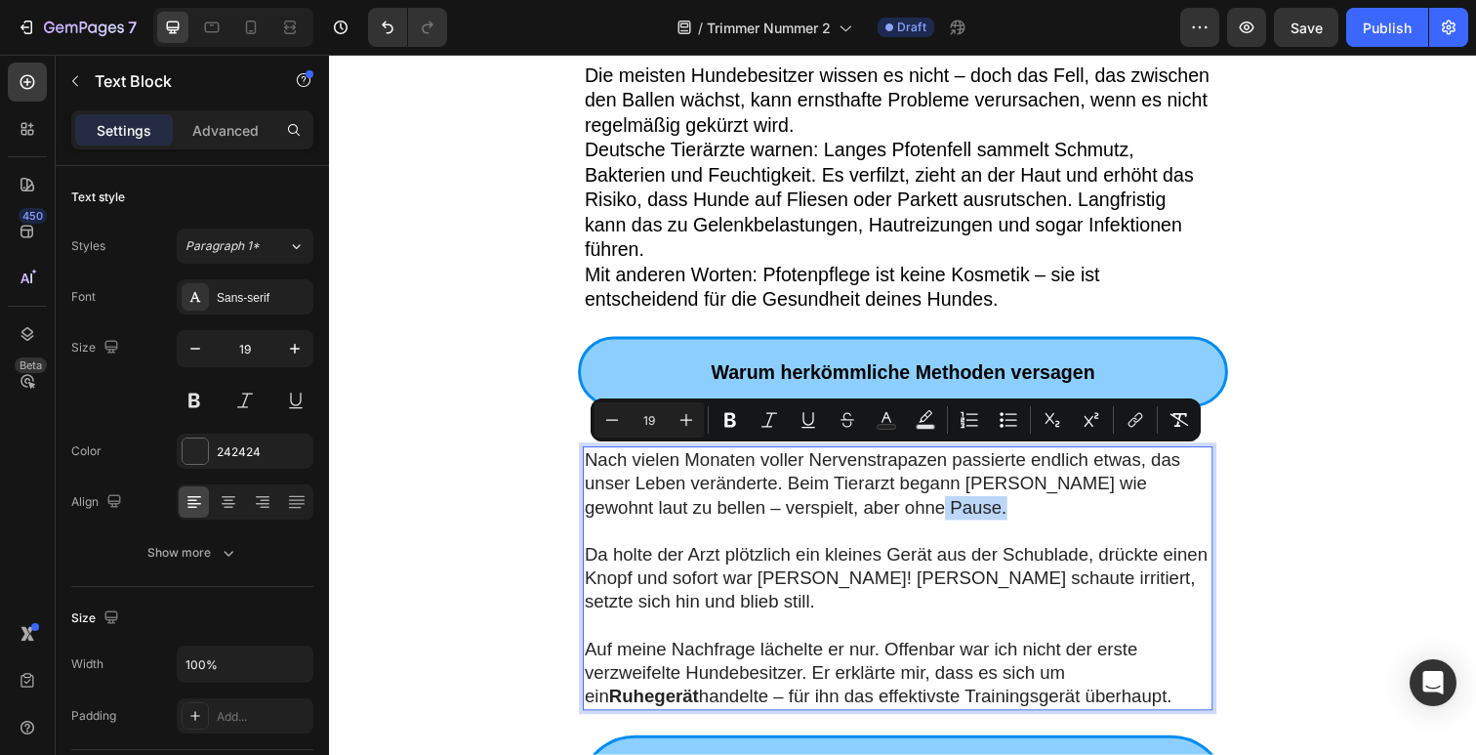
type input "11"
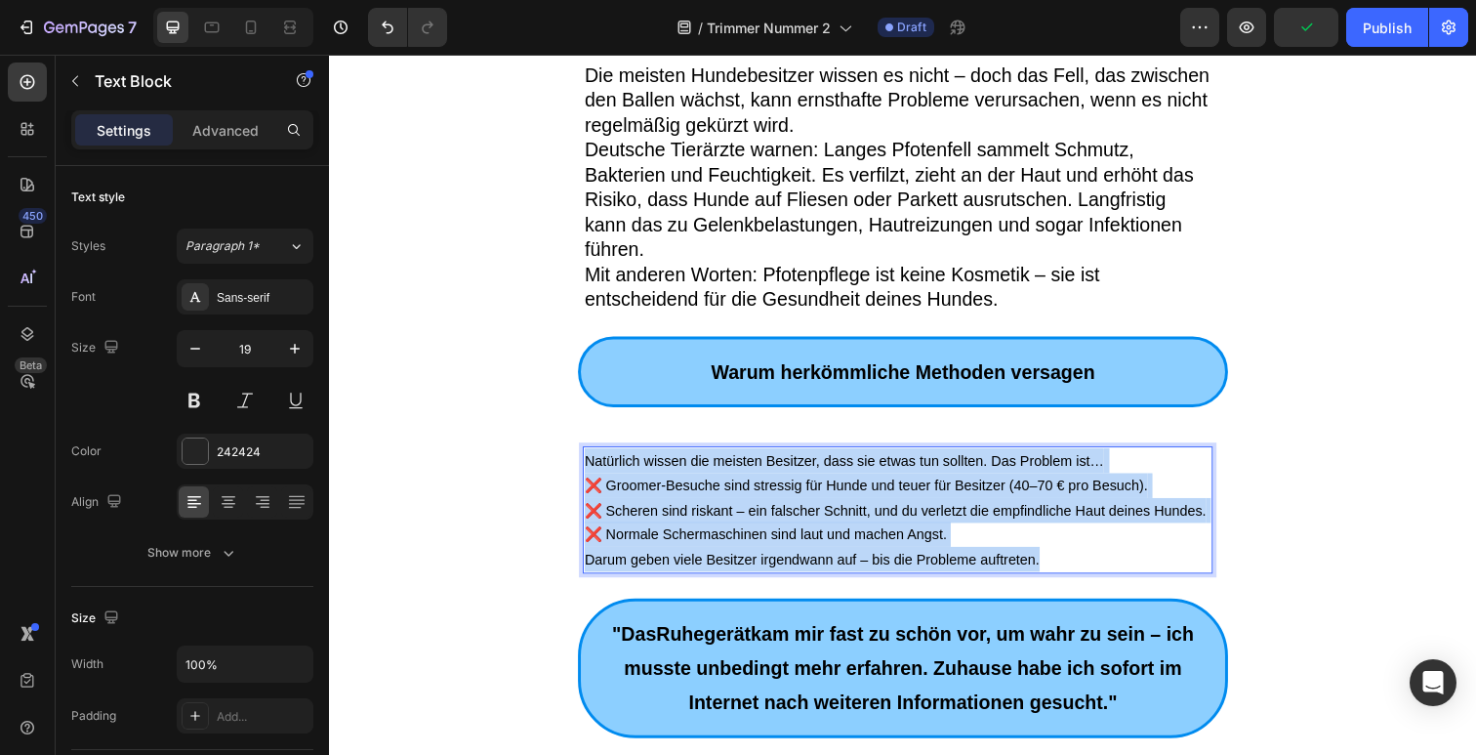
drag, startPoint x: 1070, startPoint y: 568, endPoint x: 587, endPoint y: 468, distance: 493.6
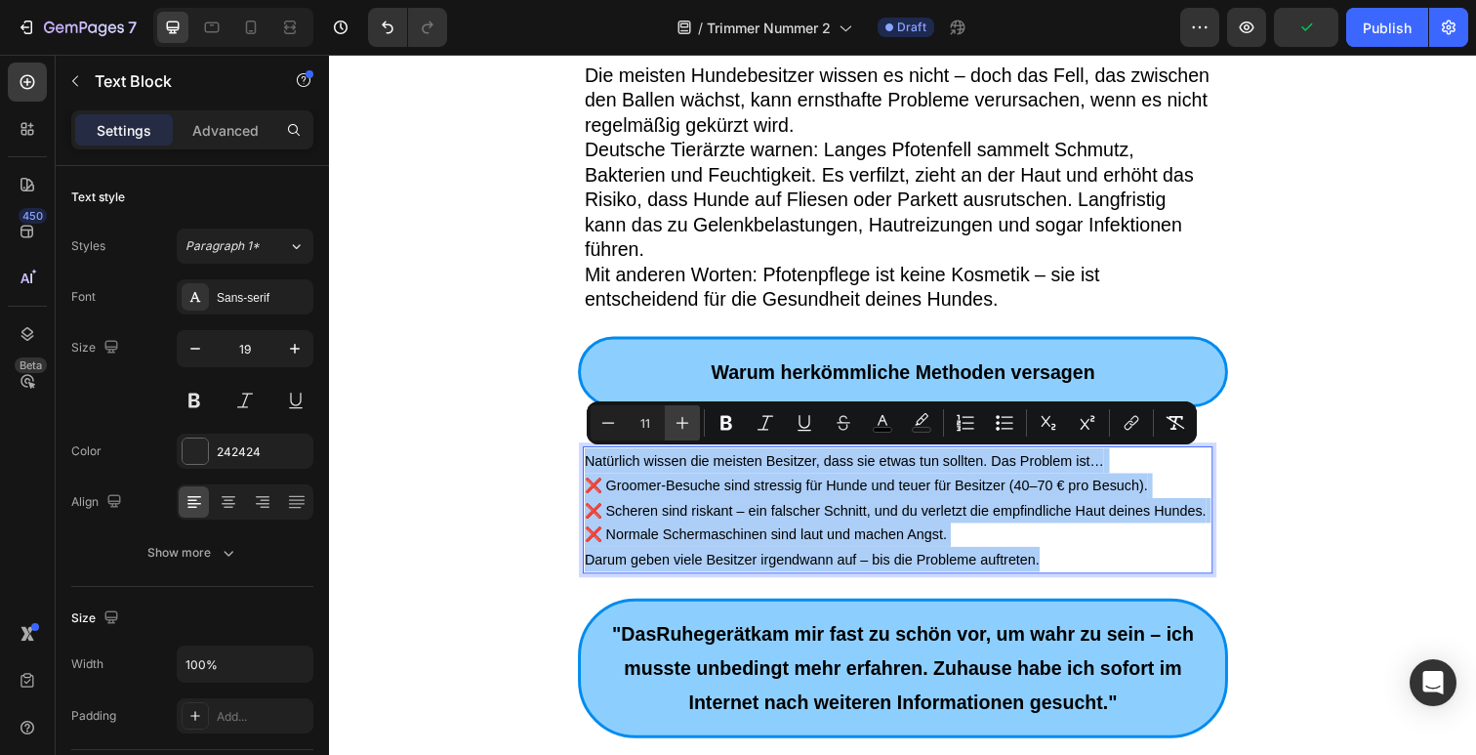
click at [675, 425] on icon "Editor contextual toolbar" at bounding box center [683, 423] width 20 height 20
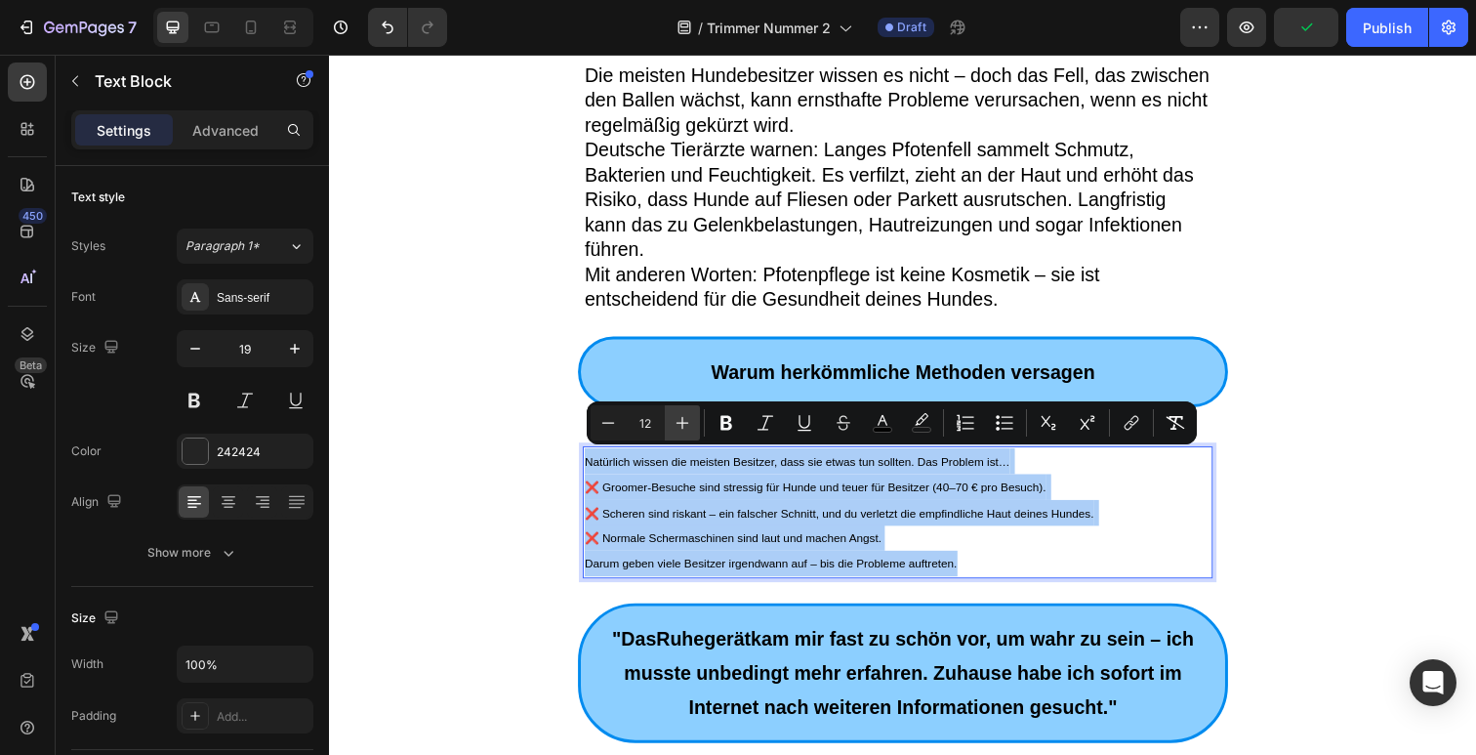
click at [675, 425] on icon "Editor contextual toolbar" at bounding box center [683, 423] width 20 height 20
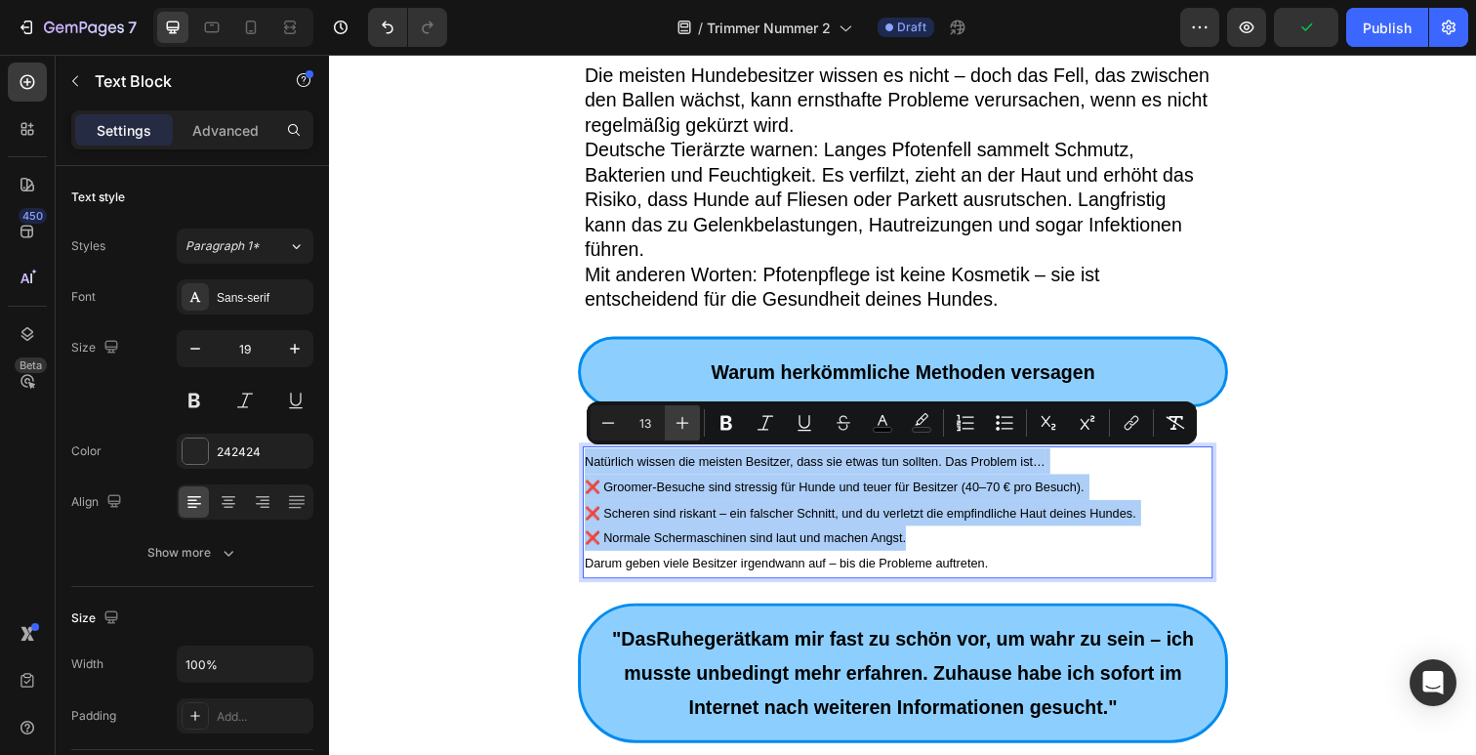
click at [675, 425] on icon "Editor contextual toolbar" at bounding box center [683, 423] width 20 height 20
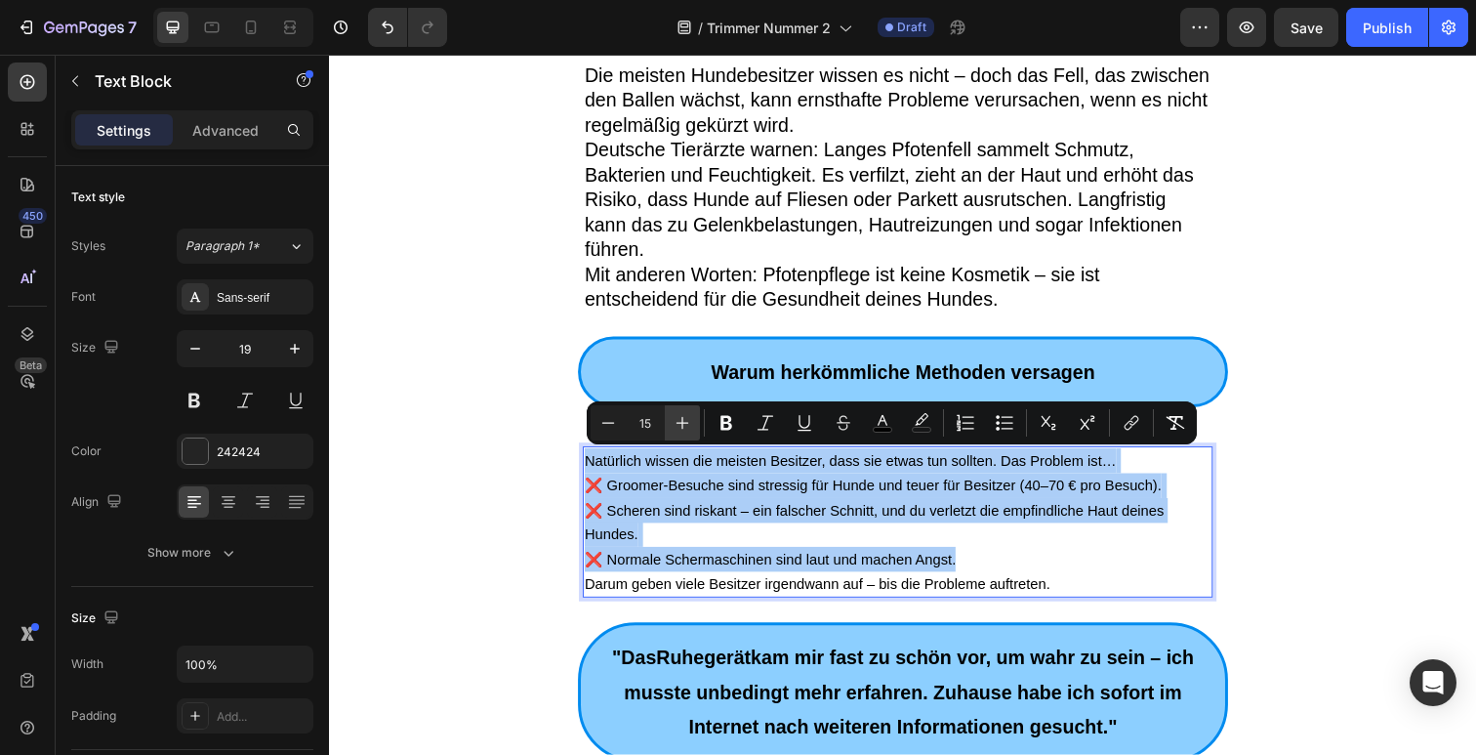
click at [675, 425] on icon "Editor contextual toolbar" at bounding box center [683, 423] width 20 height 20
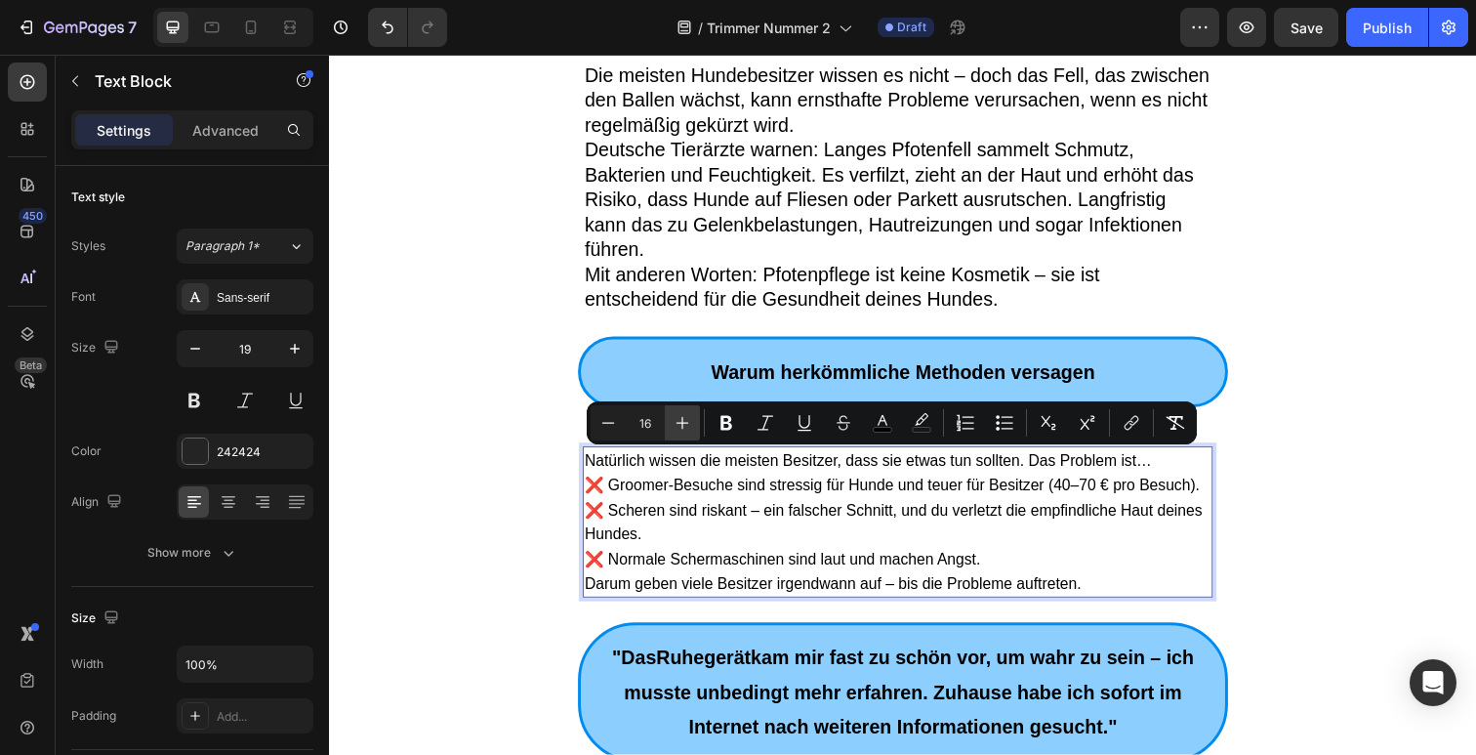
click at [675, 425] on icon "Editor contextual toolbar" at bounding box center [683, 423] width 20 height 20
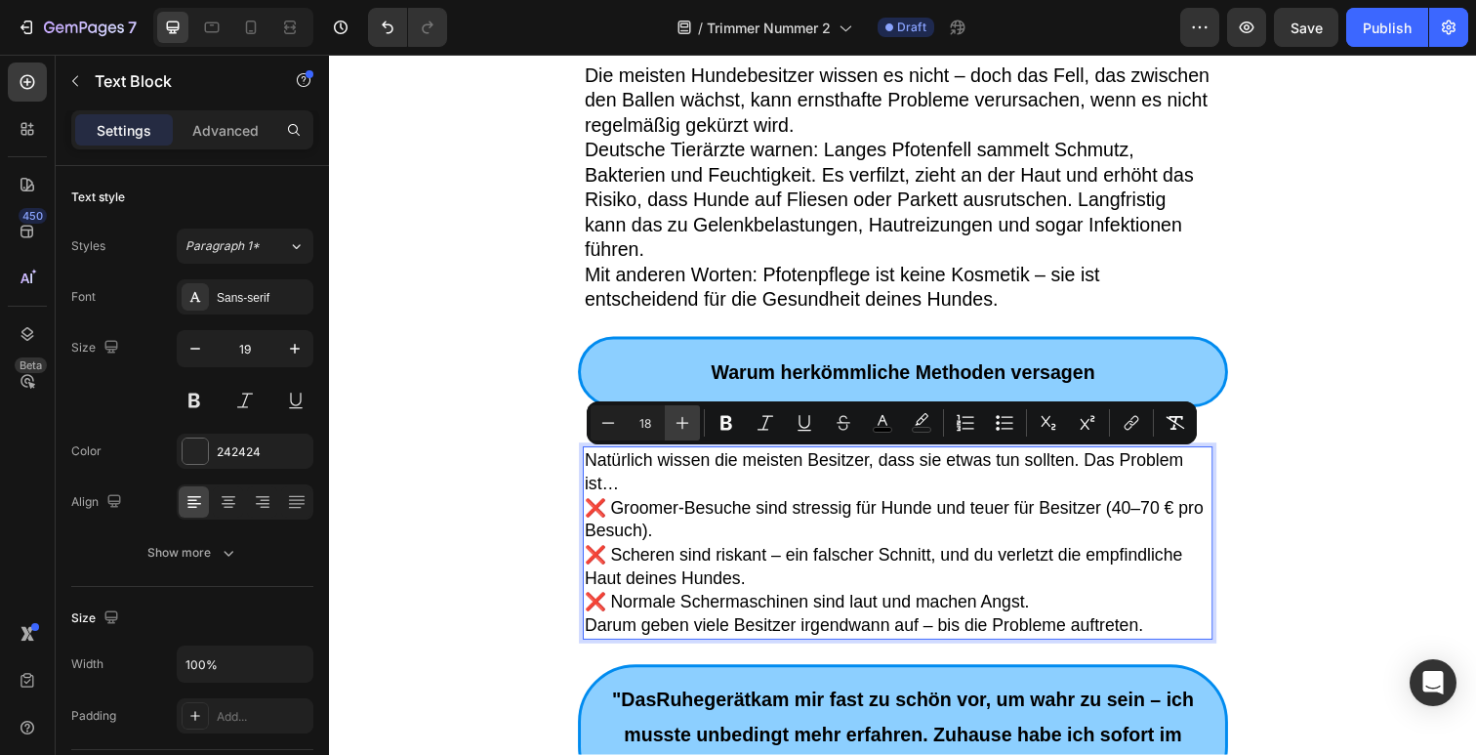
click at [675, 425] on icon "Editor contextual toolbar" at bounding box center [683, 423] width 20 height 20
type input "19"
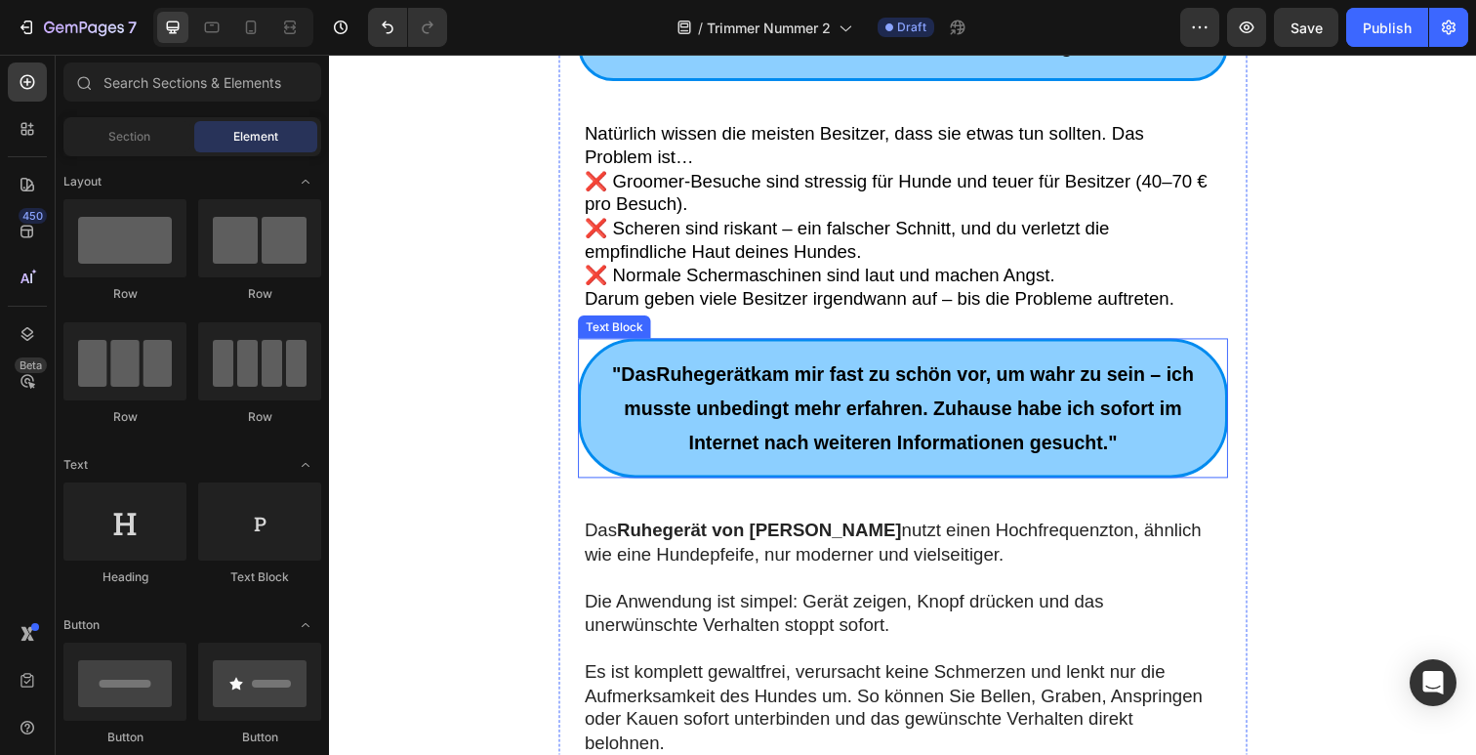
scroll to position [1133, 0]
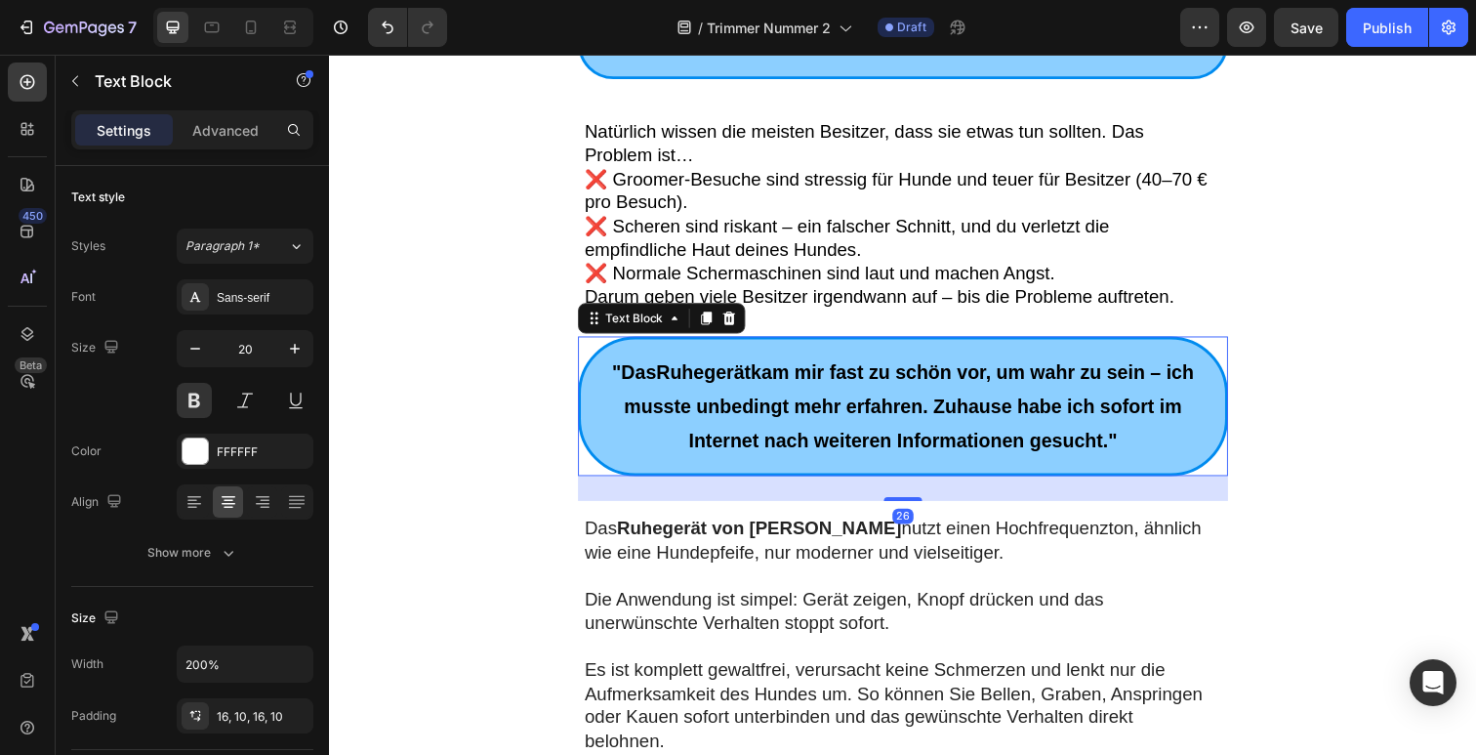
click at [865, 392] on p ""Das Ruhegerät kam mir fast zu schön vor, um wahr zu sein – ich musste unbeding…" at bounding box center [915, 413] width 639 height 105
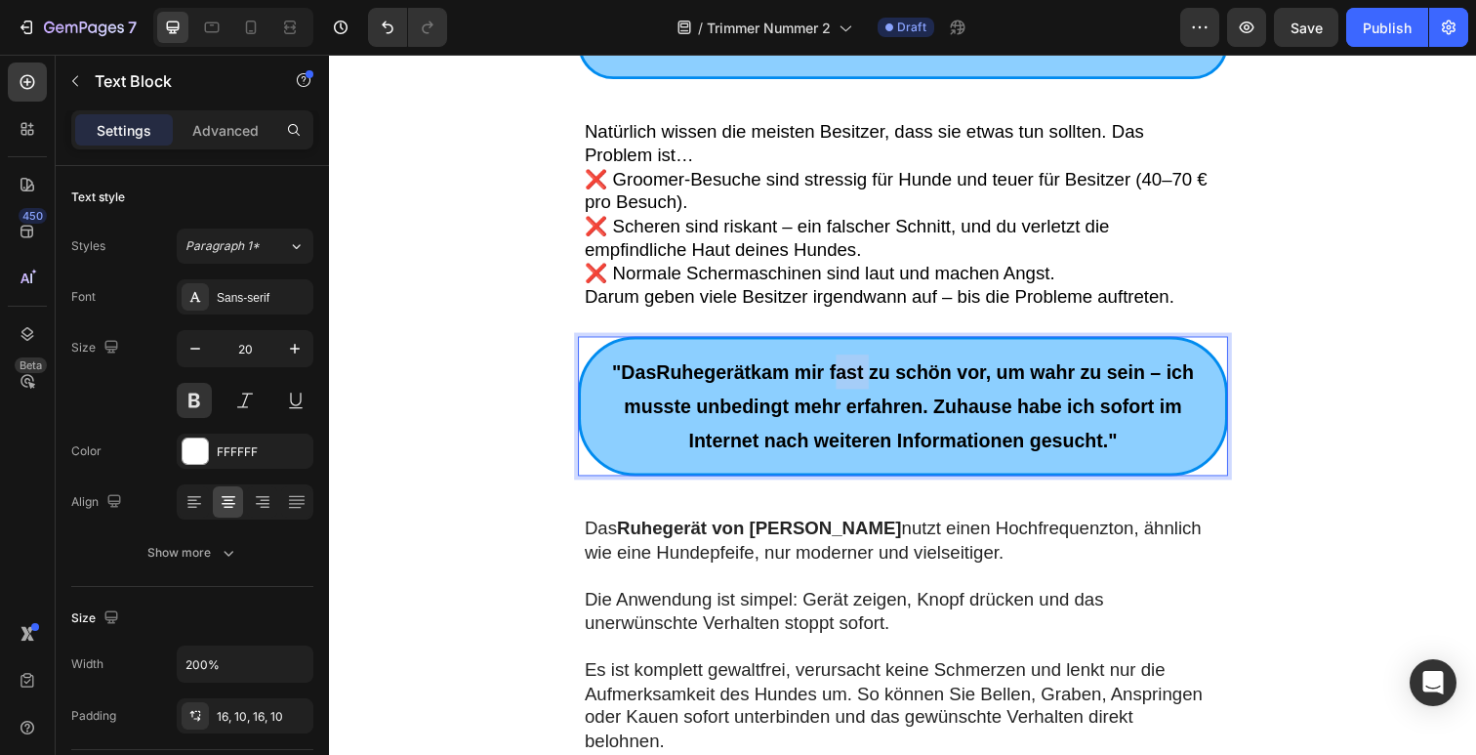
drag, startPoint x: 1154, startPoint y: 458, endPoint x: 620, endPoint y: 376, distance: 540.3
click at [620, 376] on p ""Das Ruhegerät kam mir fast zu schön vor, um wahr zu sein – ich musste unbeding…" at bounding box center [915, 413] width 639 height 105
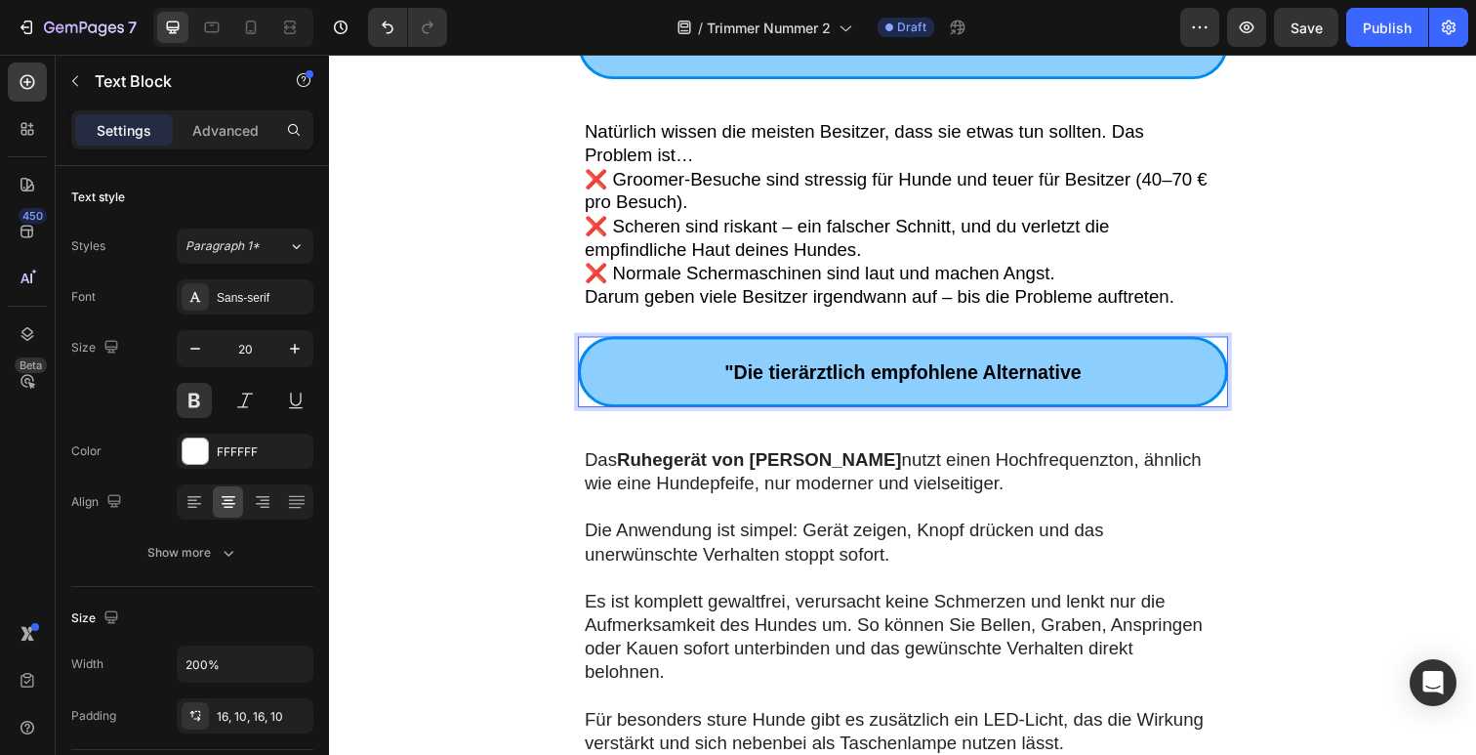
click at [736, 377] on span ""Die tierärztlich empfohlene Alternative" at bounding box center [914, 378] width 364 height 21
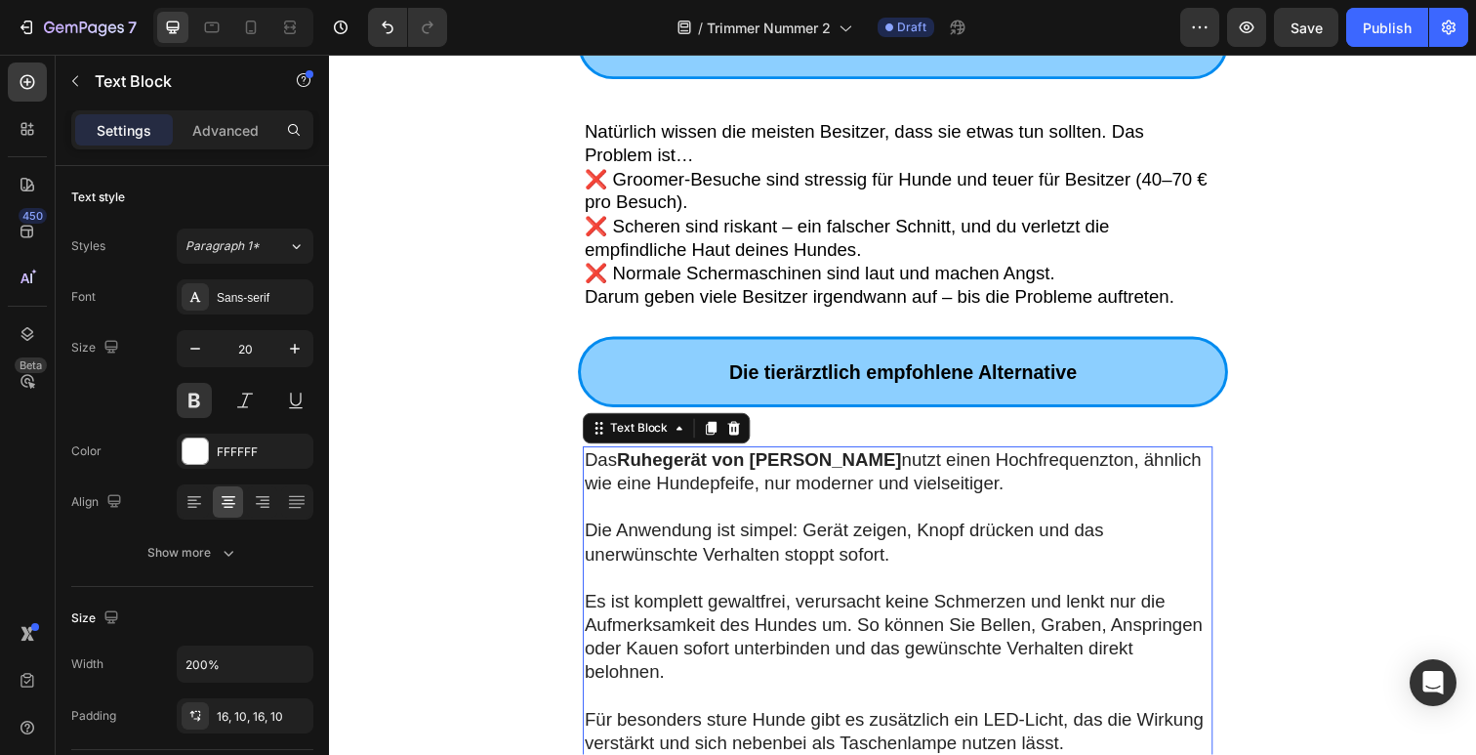
click at [739, 513] on p at bounding box center [910, 517] width 640 height 24
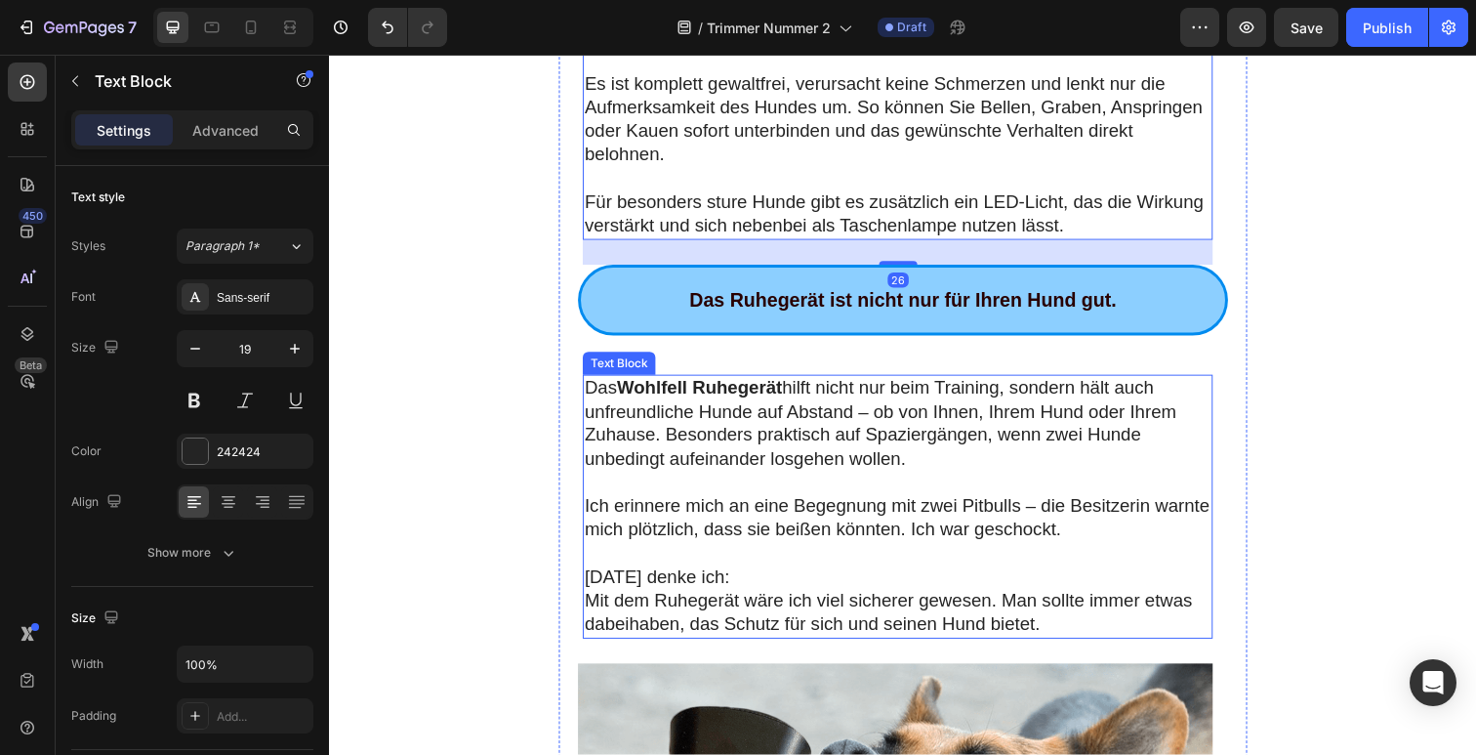
scroll to position [1391, 0]
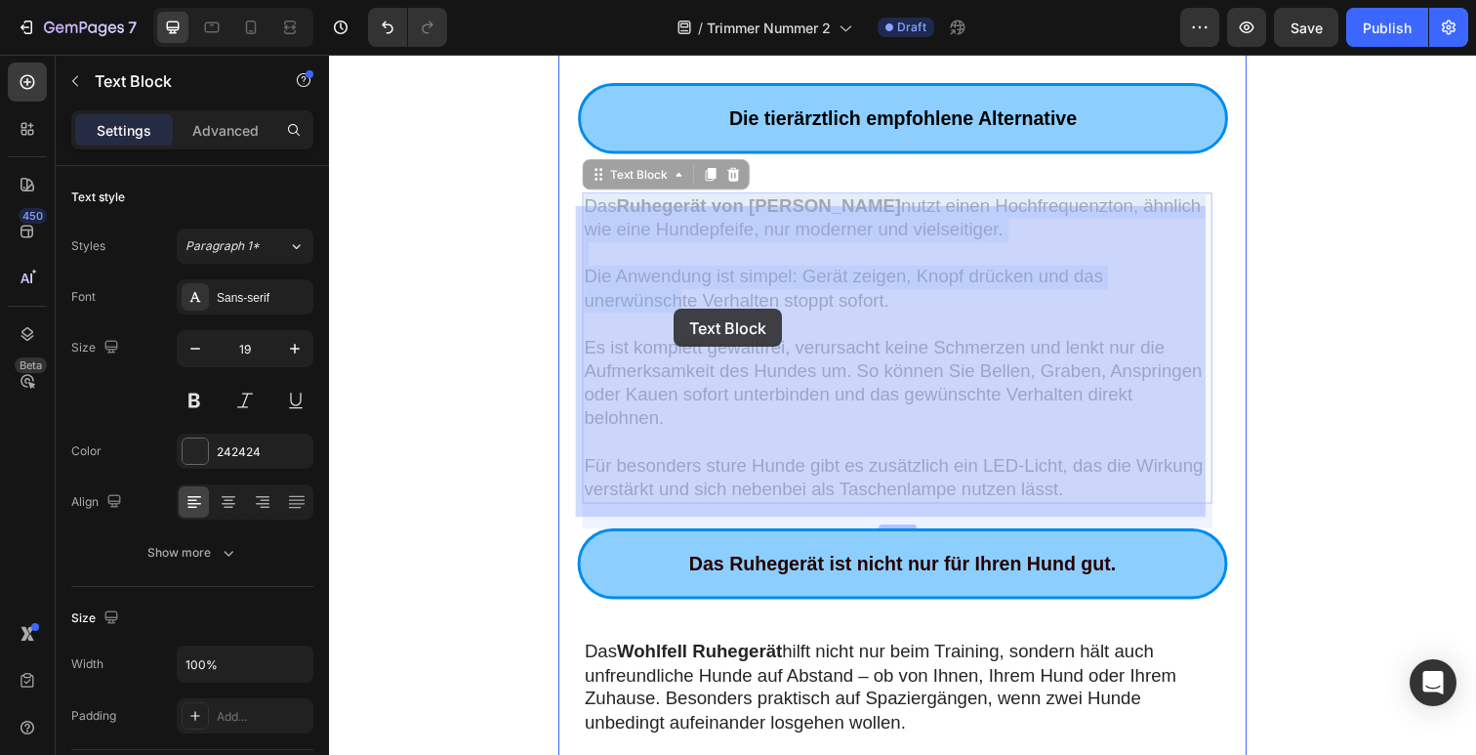
drag, startPoint x: 1089, startPoint y: 496, endPoint x: 681, endPoint y: 314, distance: 445.8
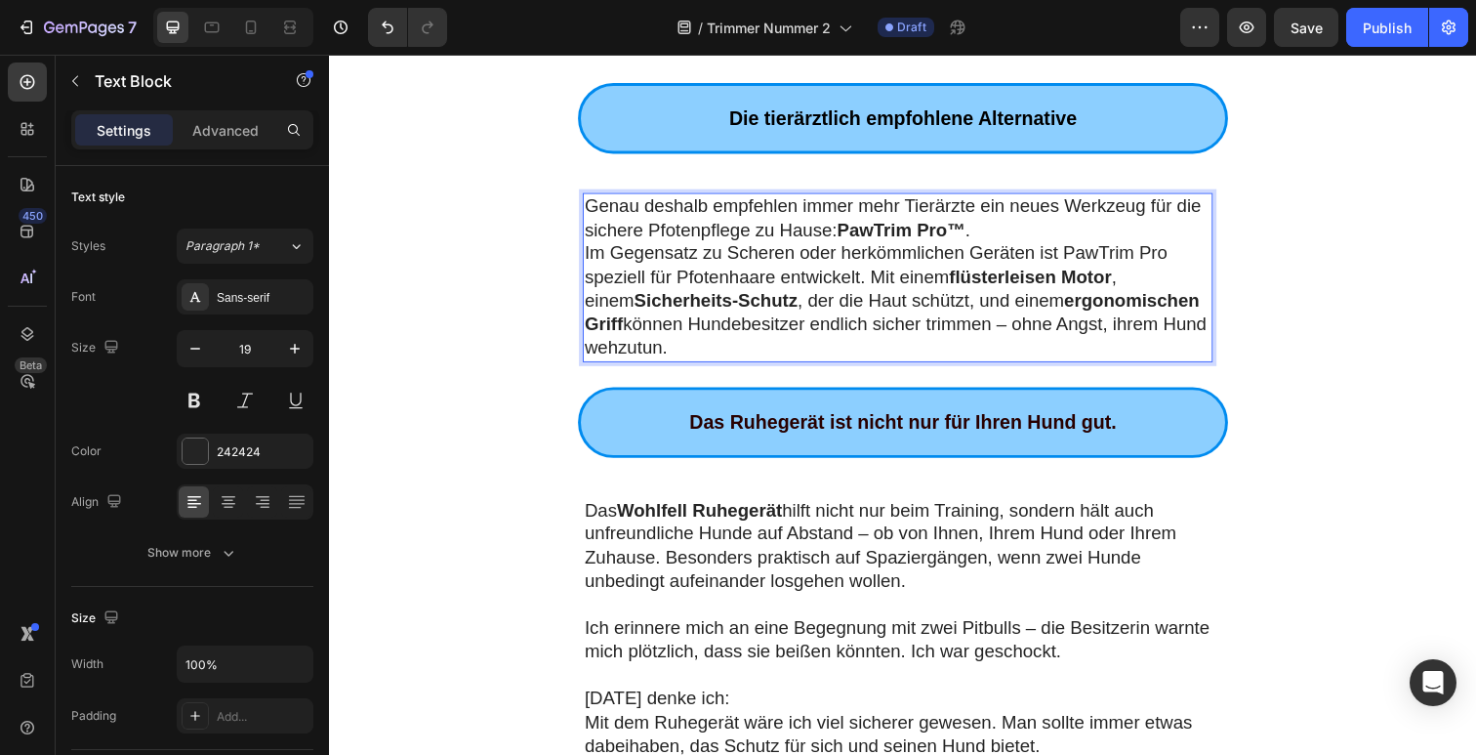
click at [688, 351] on p "Im Gegensatz zu Scheren oder herkömmlichen Geräten ist PawTrim Pro speziell für…" at bounding box center [910, 306] width 640 height 121
click at [1012, 230] on p "Genau deshalb empfehlen immer mehr Tierärzte ein neues Werkzeug für die sichere…" at bounding box center [910, 222] width 640 height 48
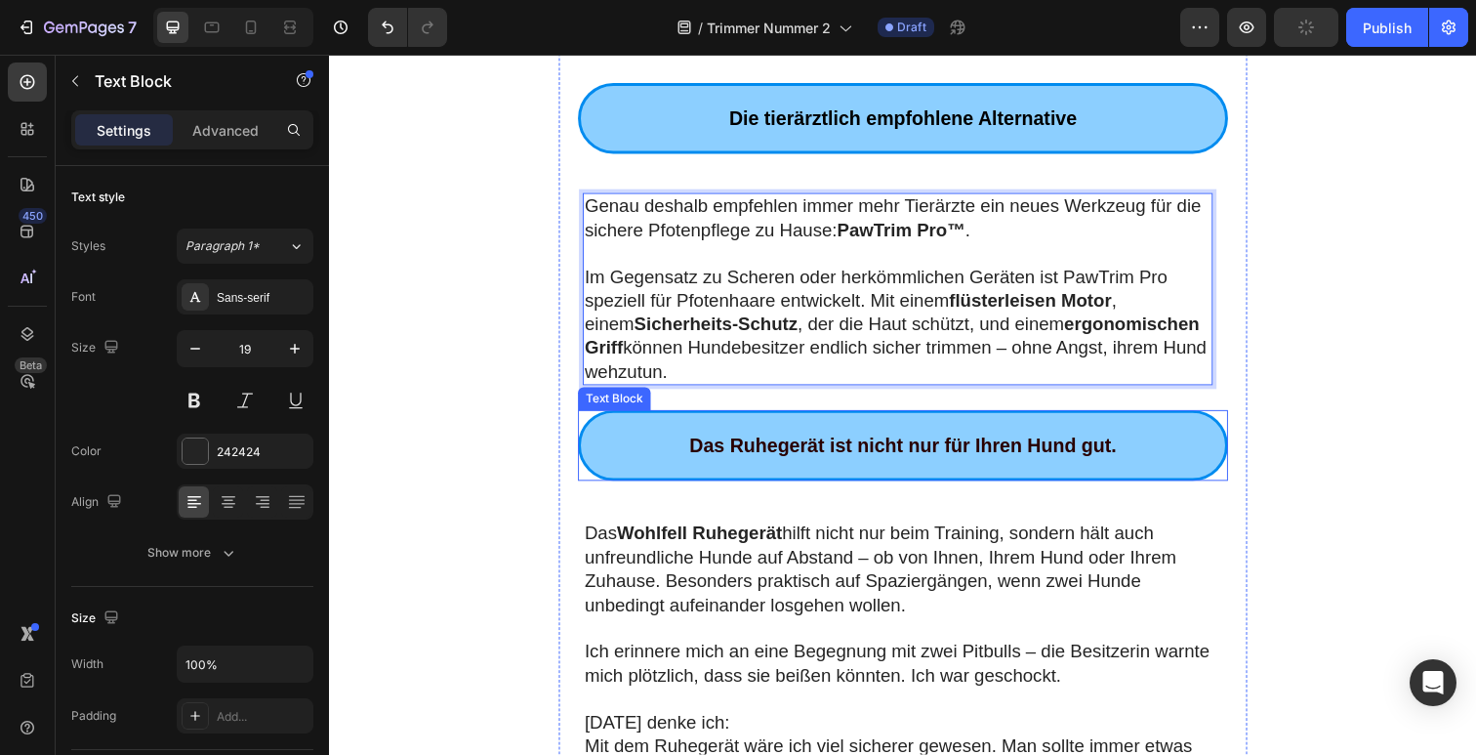
click at [880, 441] on p "Das Ruhegerät ist nicht nur für Ihren Hund gut." at bounding box center [915, 453] width 639 height 35
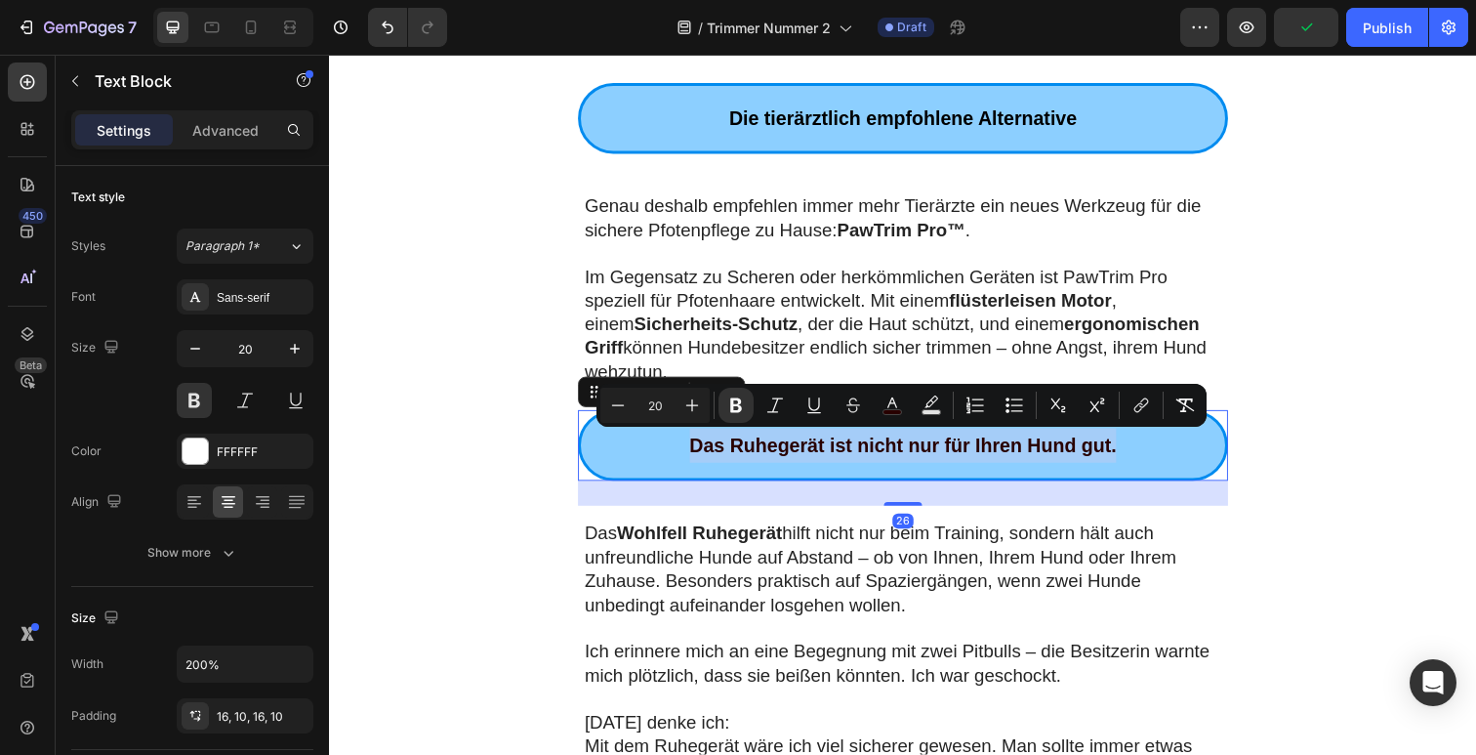
click at [880, 441] on p "Das Ruhegerät ist nicht nur für Ihren Hund gut." at bounding box center [915, 453] width 639 height 35
type input "11"
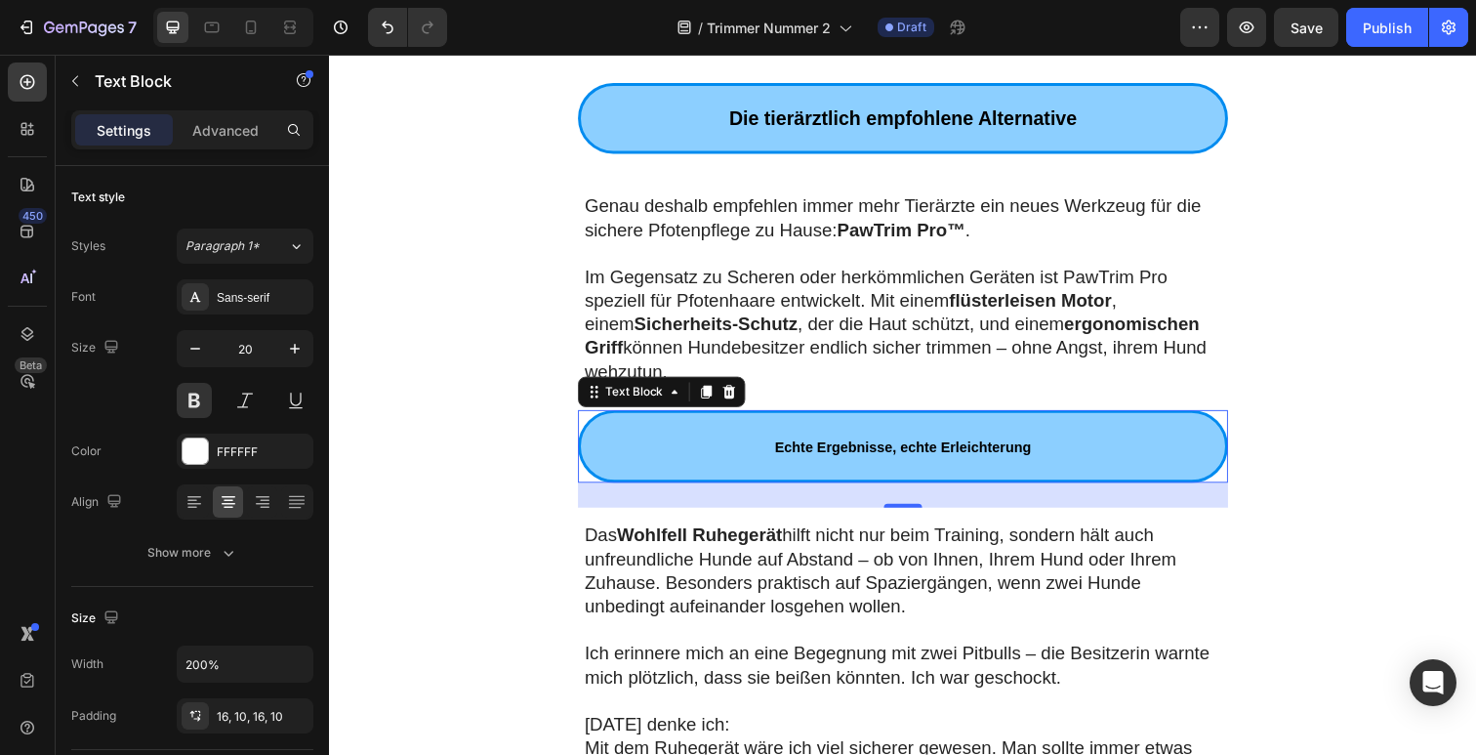
click at [839, 451] on strong "Echte Ergebnisse, echte Erleichterung" at bounding box center [915, 456] width 262 height 16
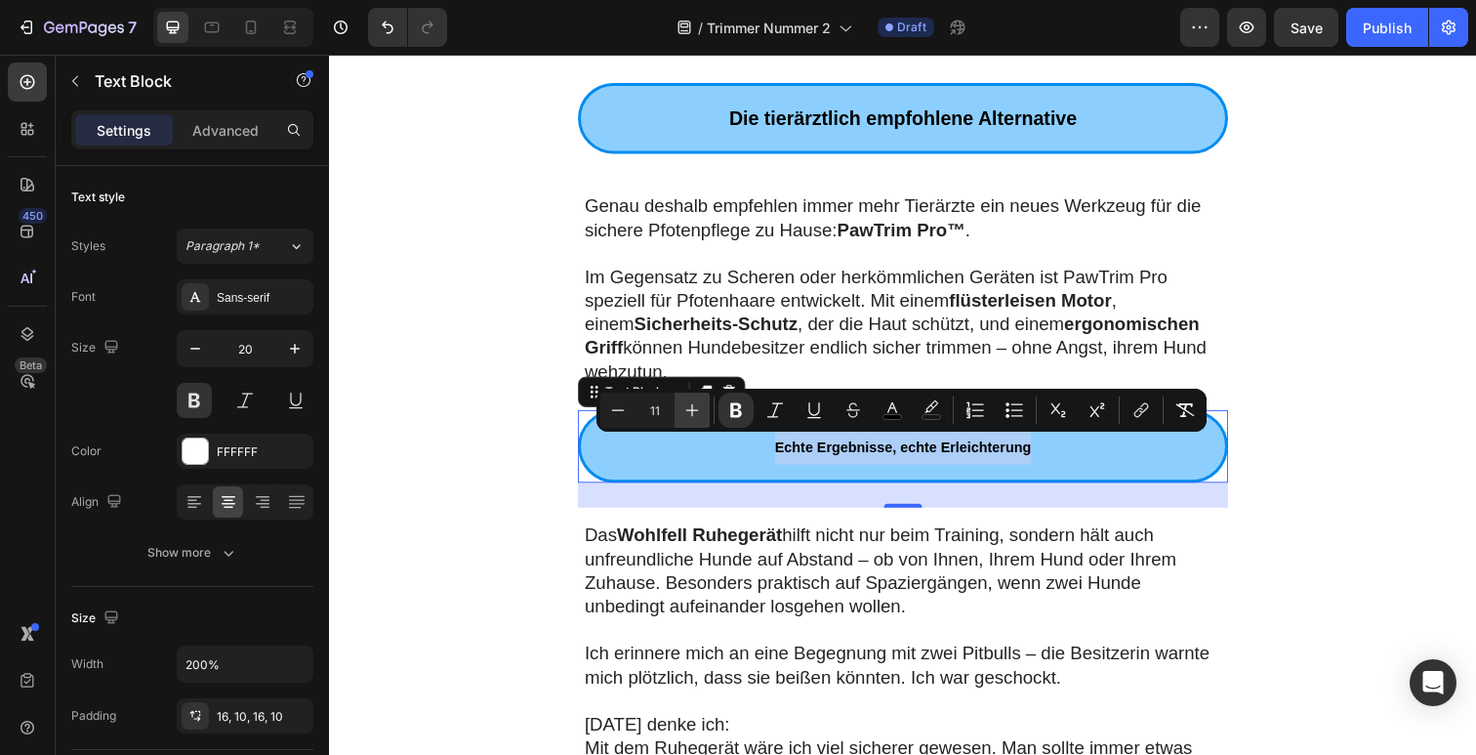
click at [681, 406] on button "Plus" at bounding box center [692, 409] width 35 height 35
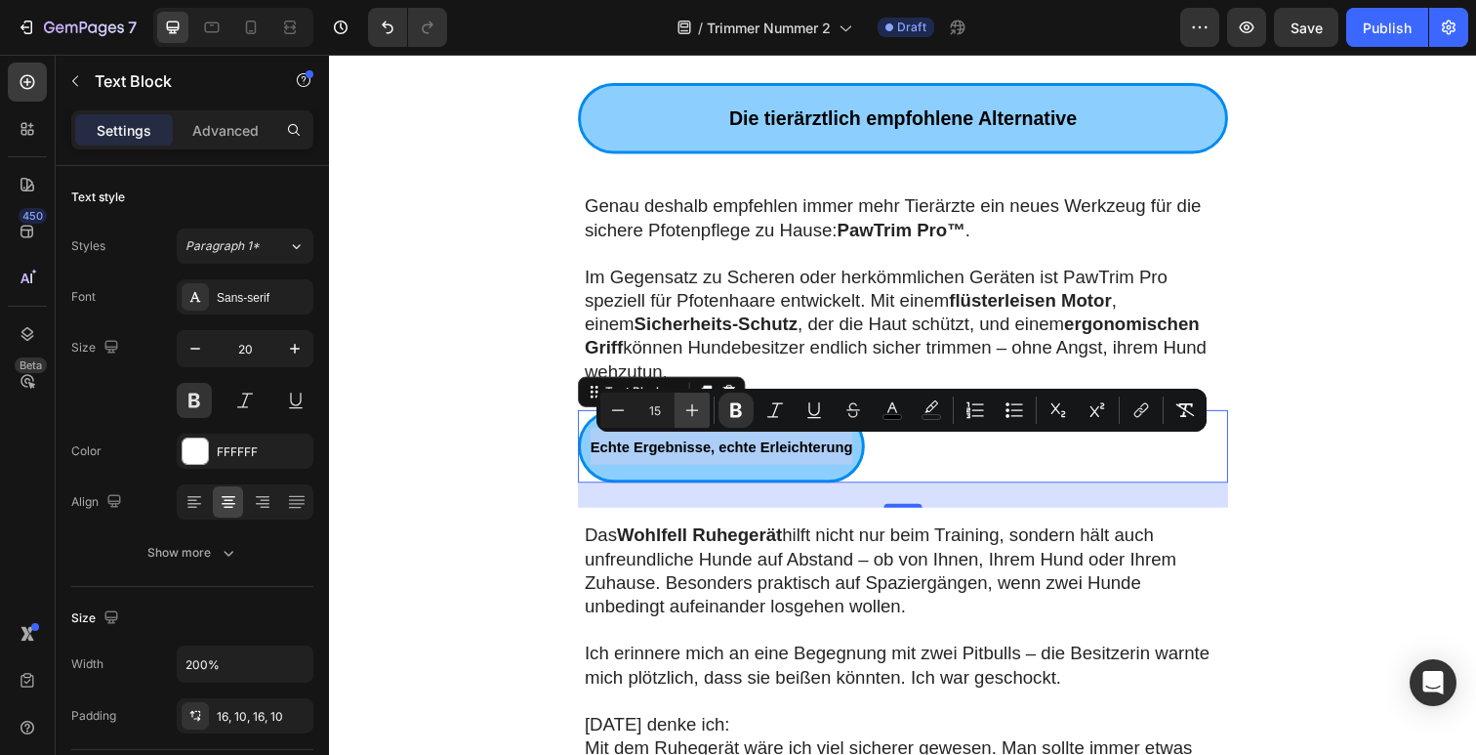
click at [681, 406] on button "Plus" at bounding box center [692, 409] width 35 height 35
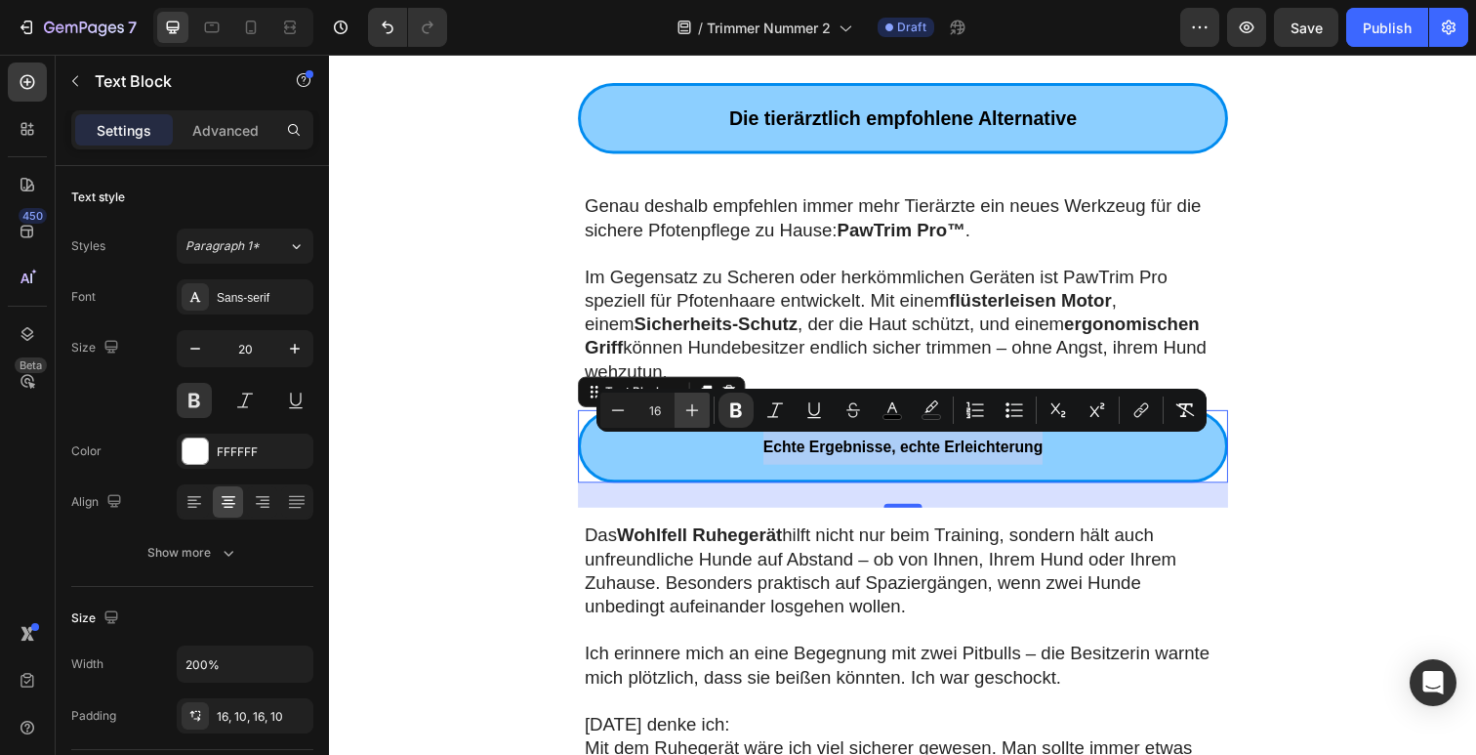
click at [681, 406] on button "Plus" at bounding box center [692, 409] width 35 height 35
type input "17"
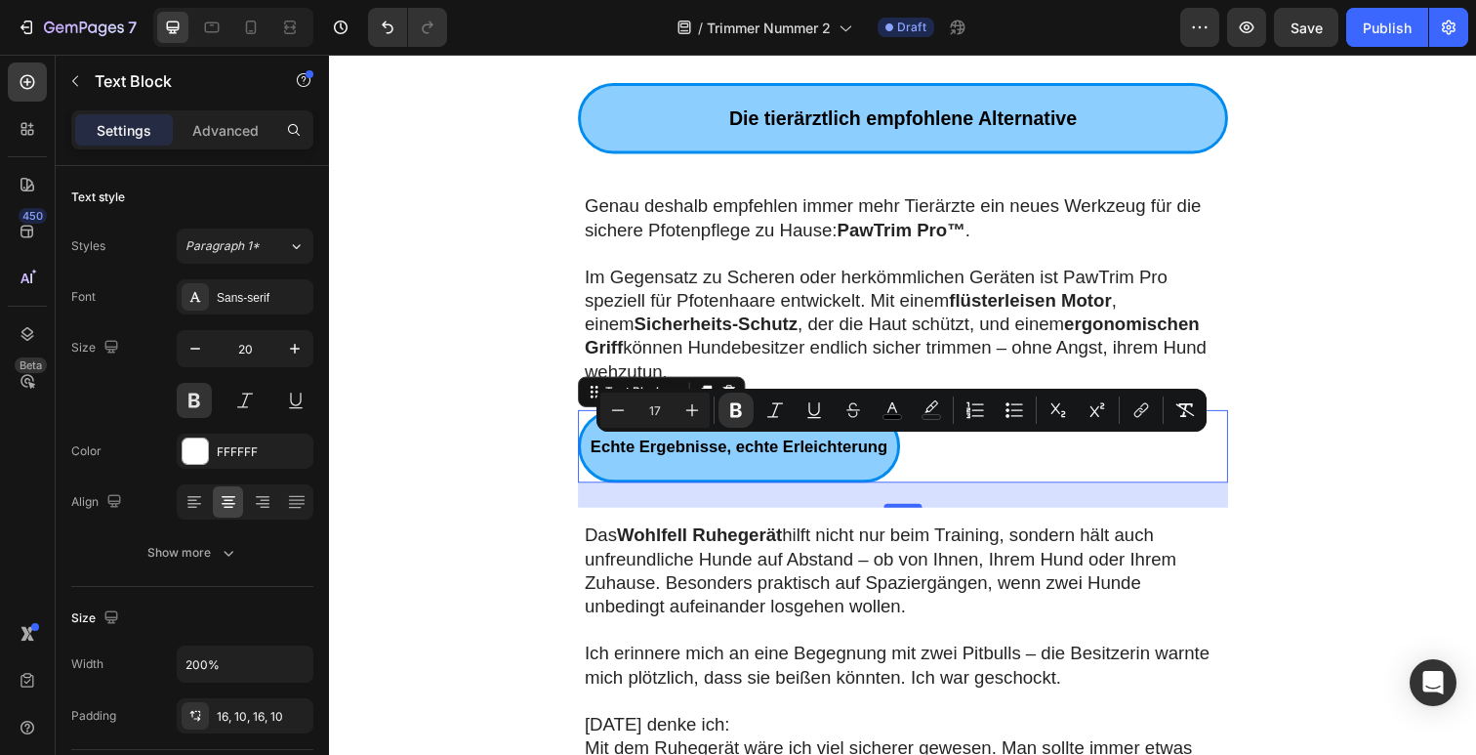
drag, startPoint x: 485, startPoint y: 376, endPoint x: 533, endPoint y: 357, distance: 51.3
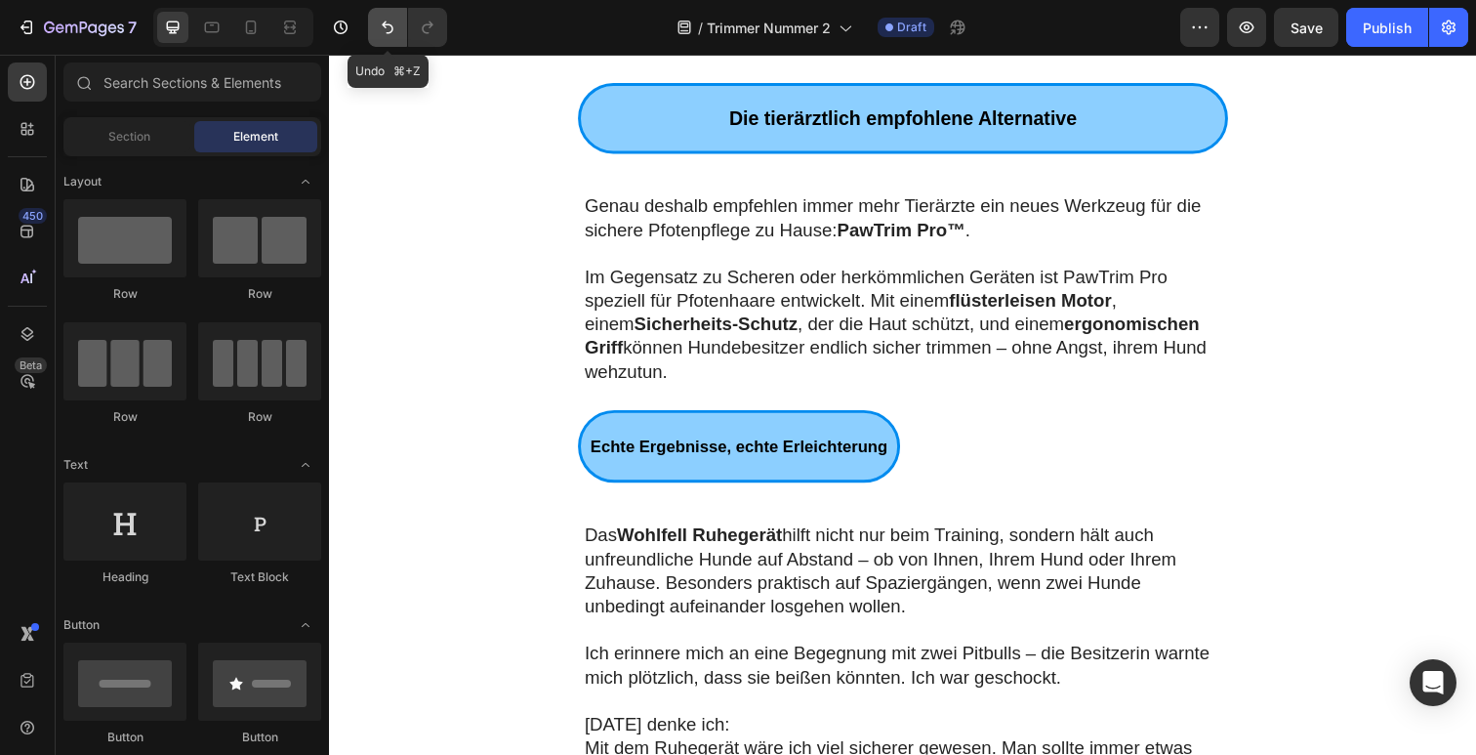
click at [383, 15] on button "Undo/Redo" at bounding box center [387, 27] width 39 height 39
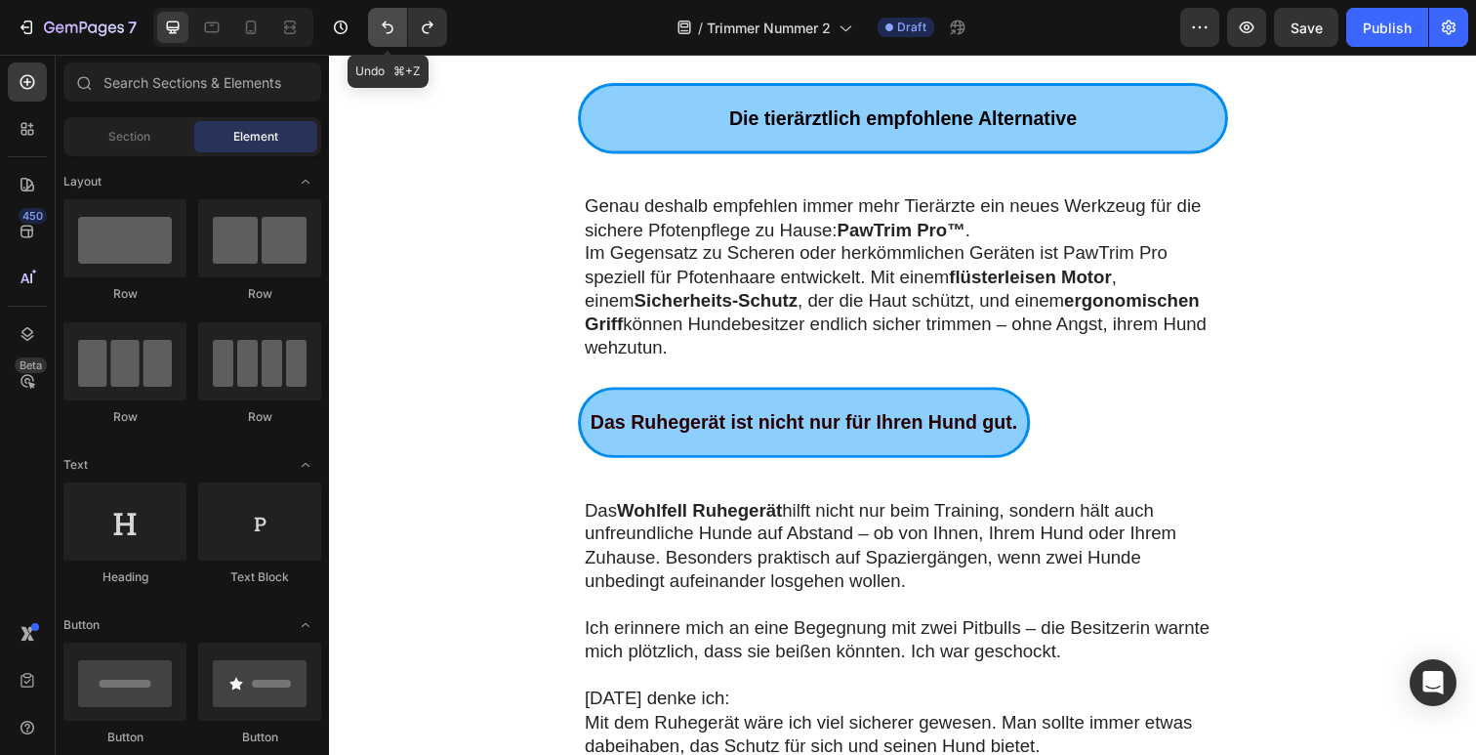
click at [384, 15] on button "Undo/Redo" at bounding box center [387, 27] width 39 height 39
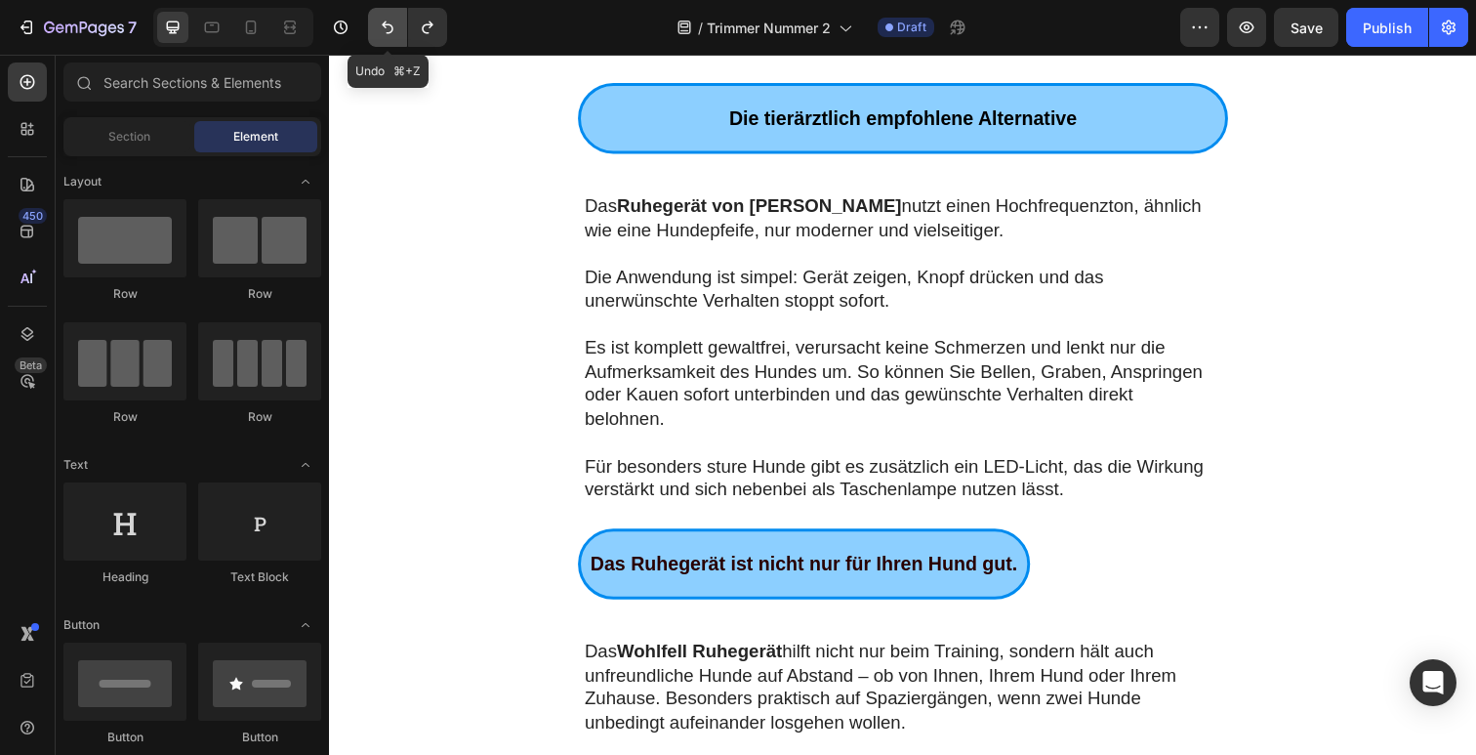
click at [384, 15] on button "Undo/Redo" at bounding box center [387, 27] width 39 height 39
click at [431, 24] on icon "Undo/Redo" at bounding box center [427, 27] width 11 height 13
click at [423, 25] on icon "Undo/Redo" at bounding box center [428, 28] width 20 height 20
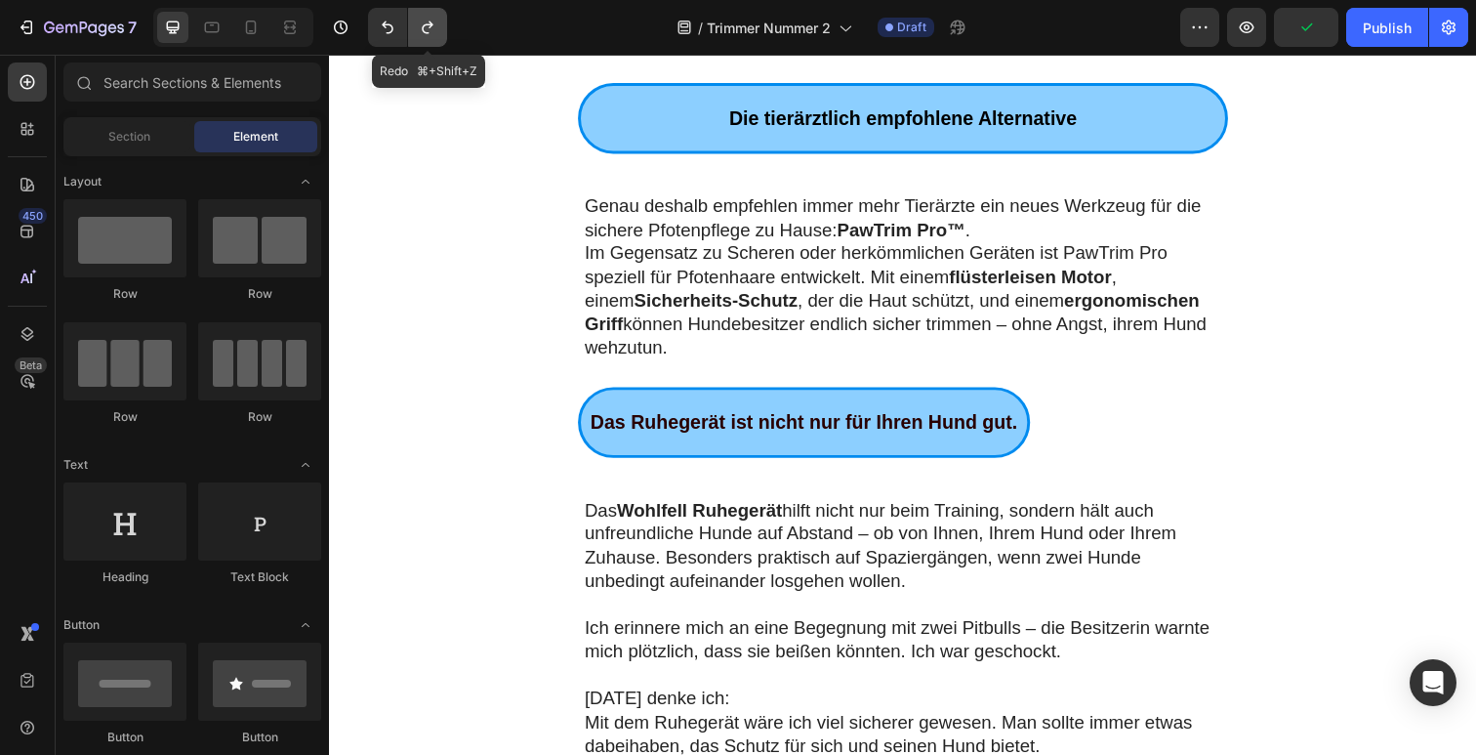
click at [423, 25] on icon "Undo/Redo" at bounding box center [428, 28] width 20 height 20
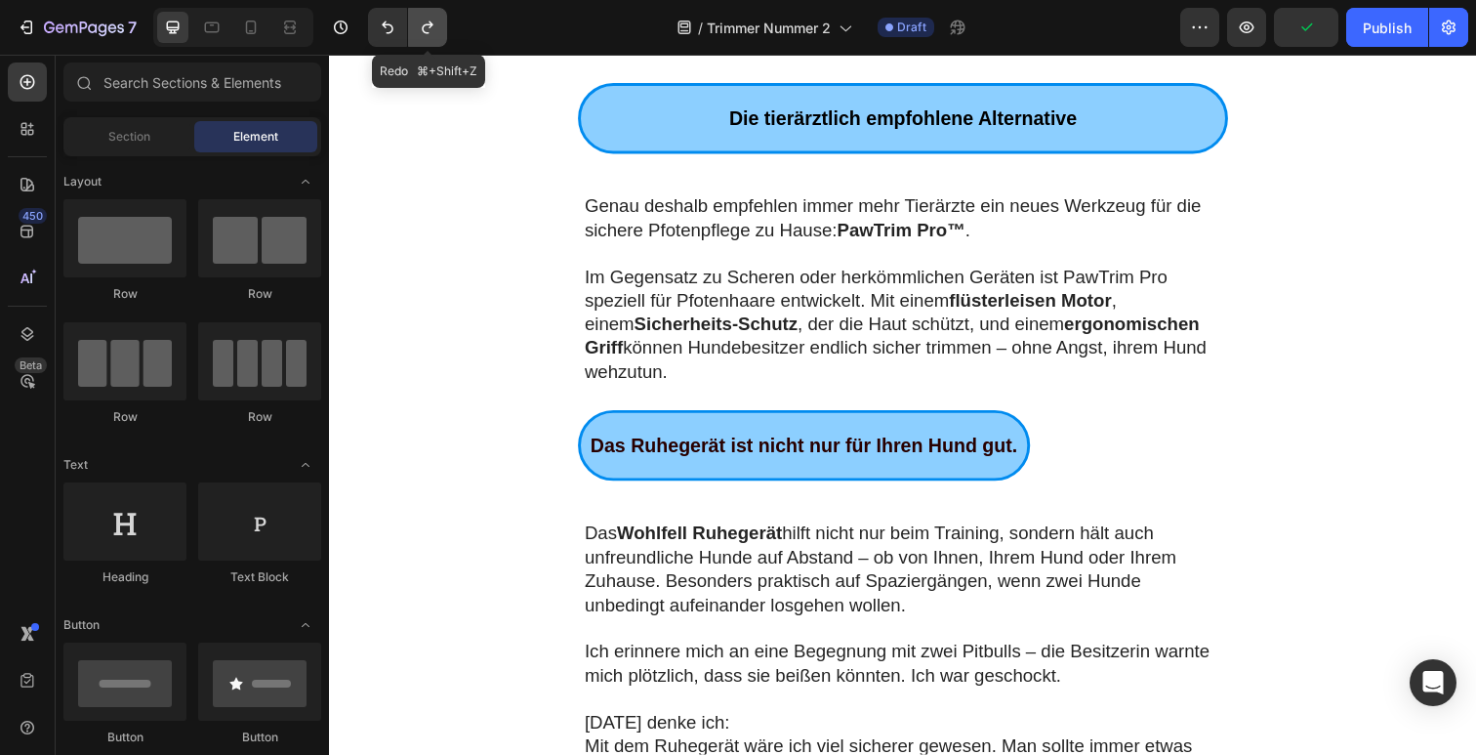
click at [423, 25] on icon "Undo/Redo" at bounding box center [428, 28] width 20 height 20
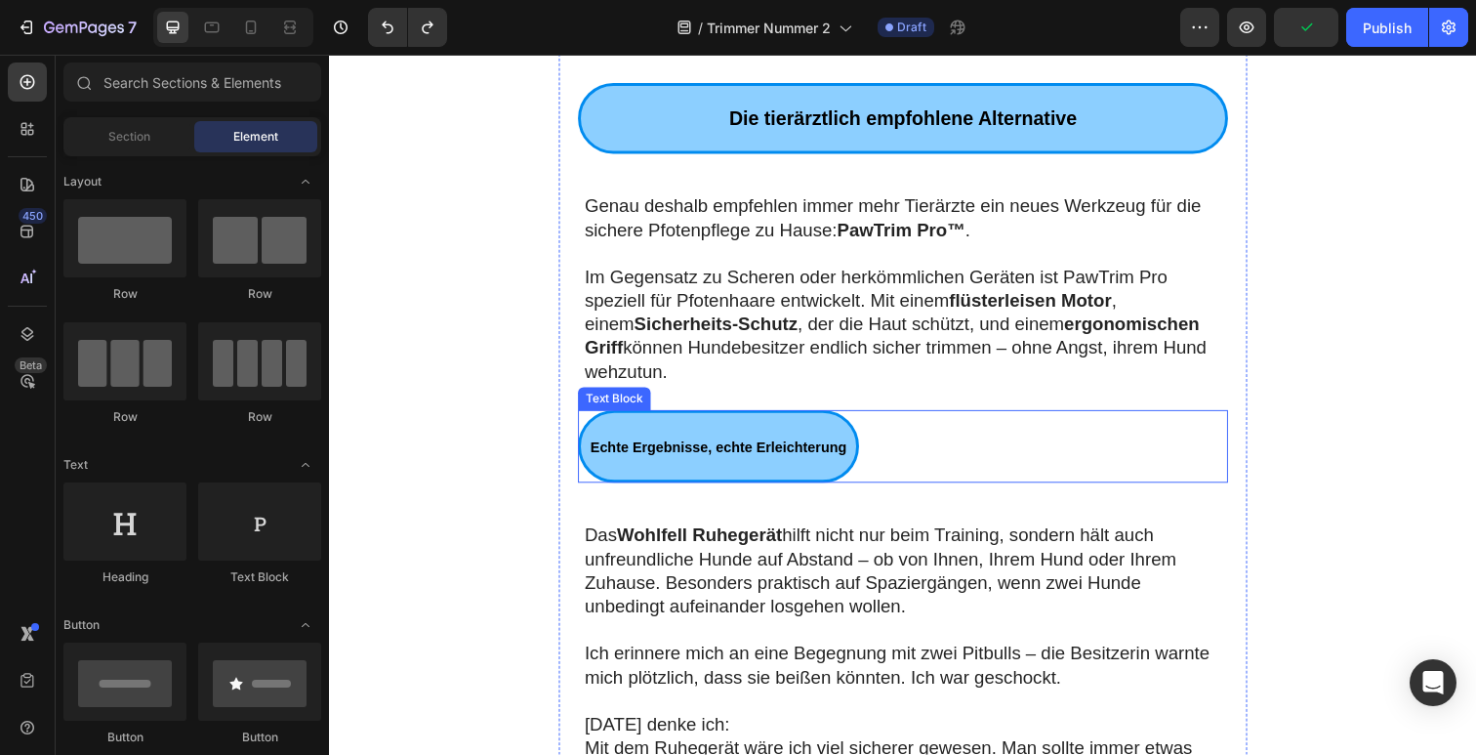
click at [733, 418] on div "Echte Ergebnisse, echte Erleichterung" at bounding box center [726, 455] width 287 height 74
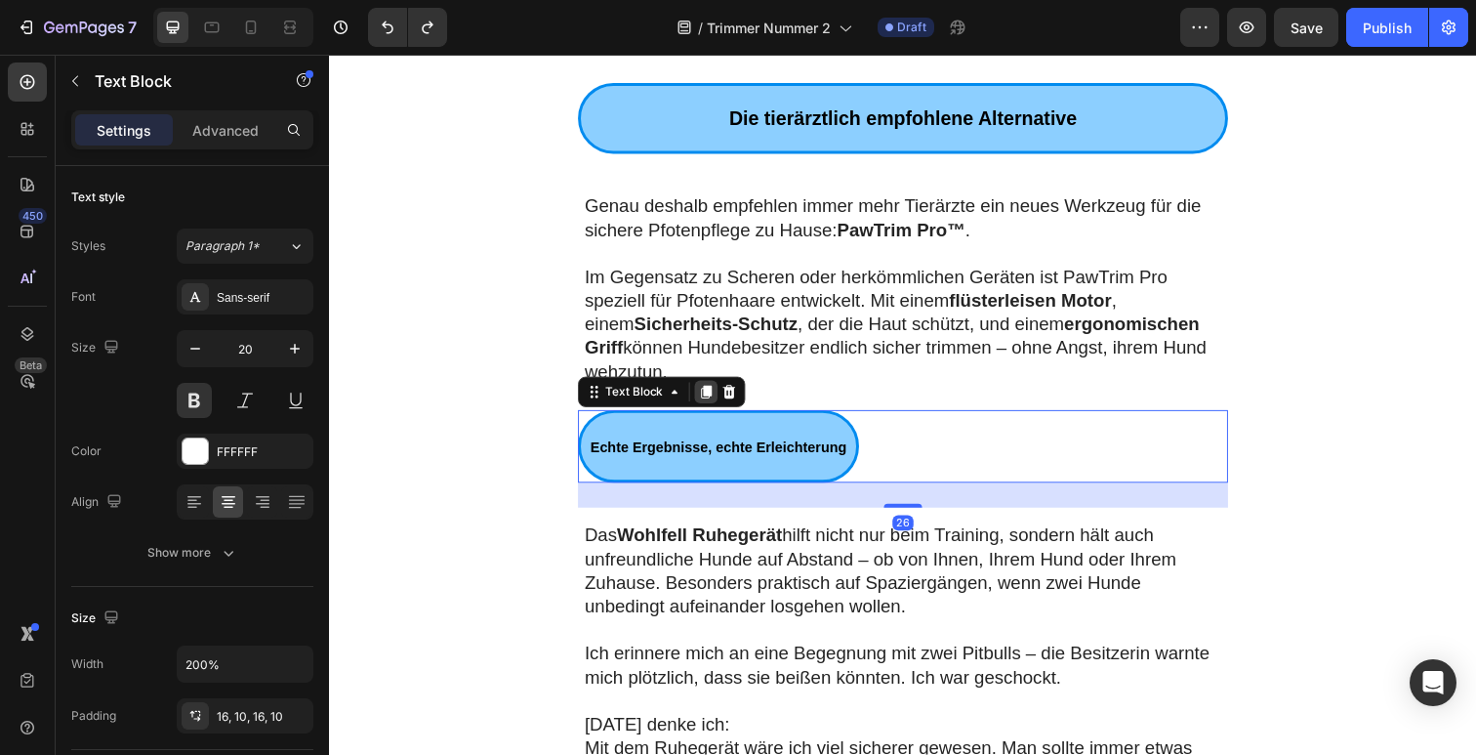
click at [712, 398] on icon at bounding box center [714, 400] width 16 height 16
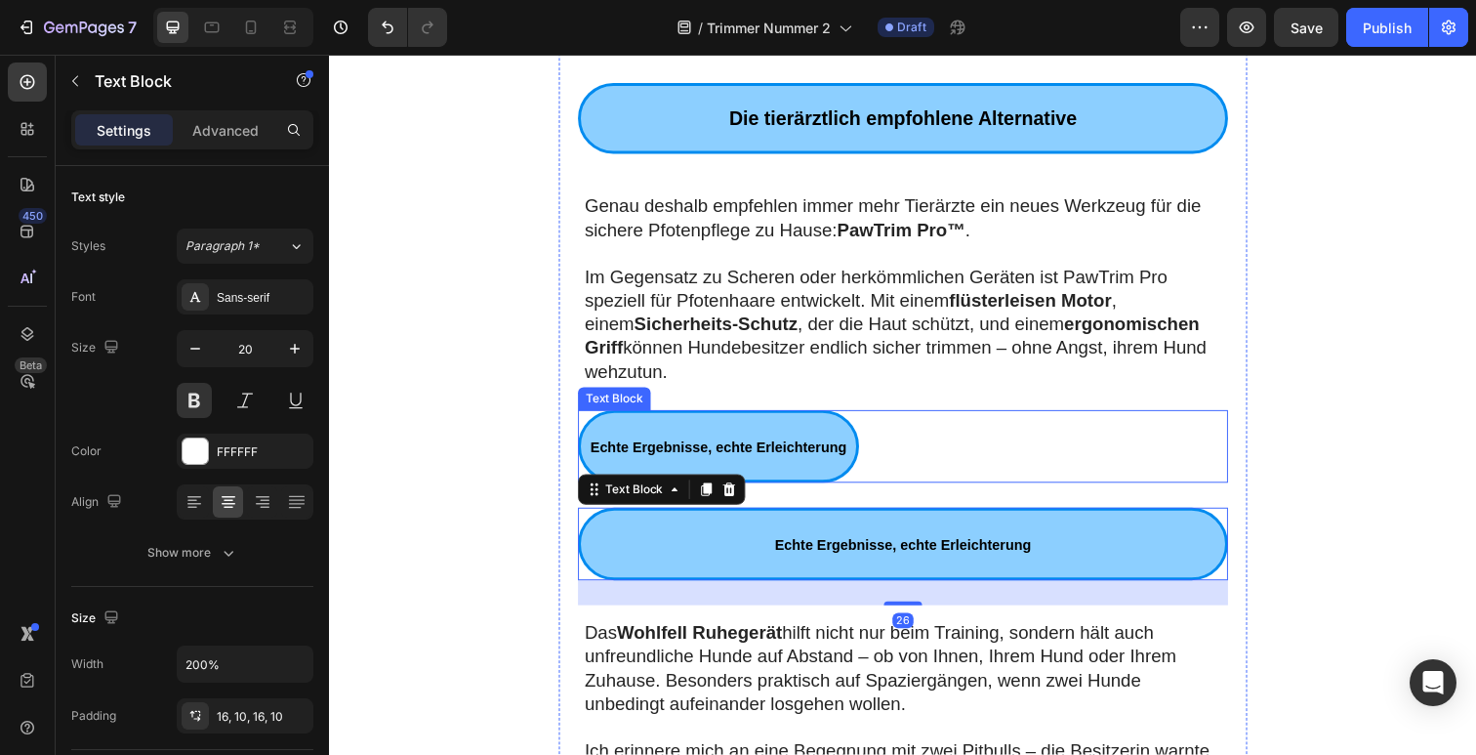
click at [838, 433] on div "Echte Ergebnisse, echte Erleichterung" at bounding box center [726, 455] width 287 height 74
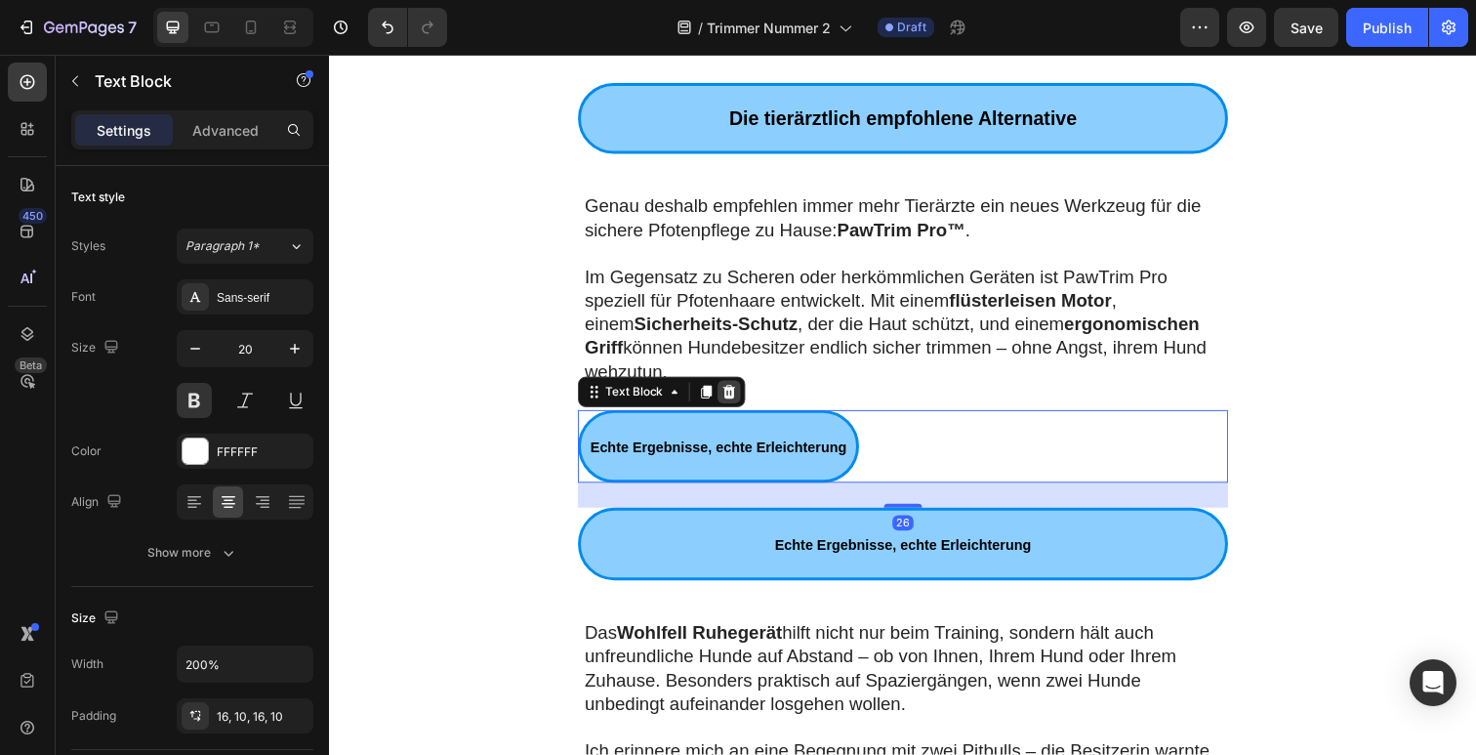
click at [729, 406] on icon at bounding box center [737, 400] width 16 height 16
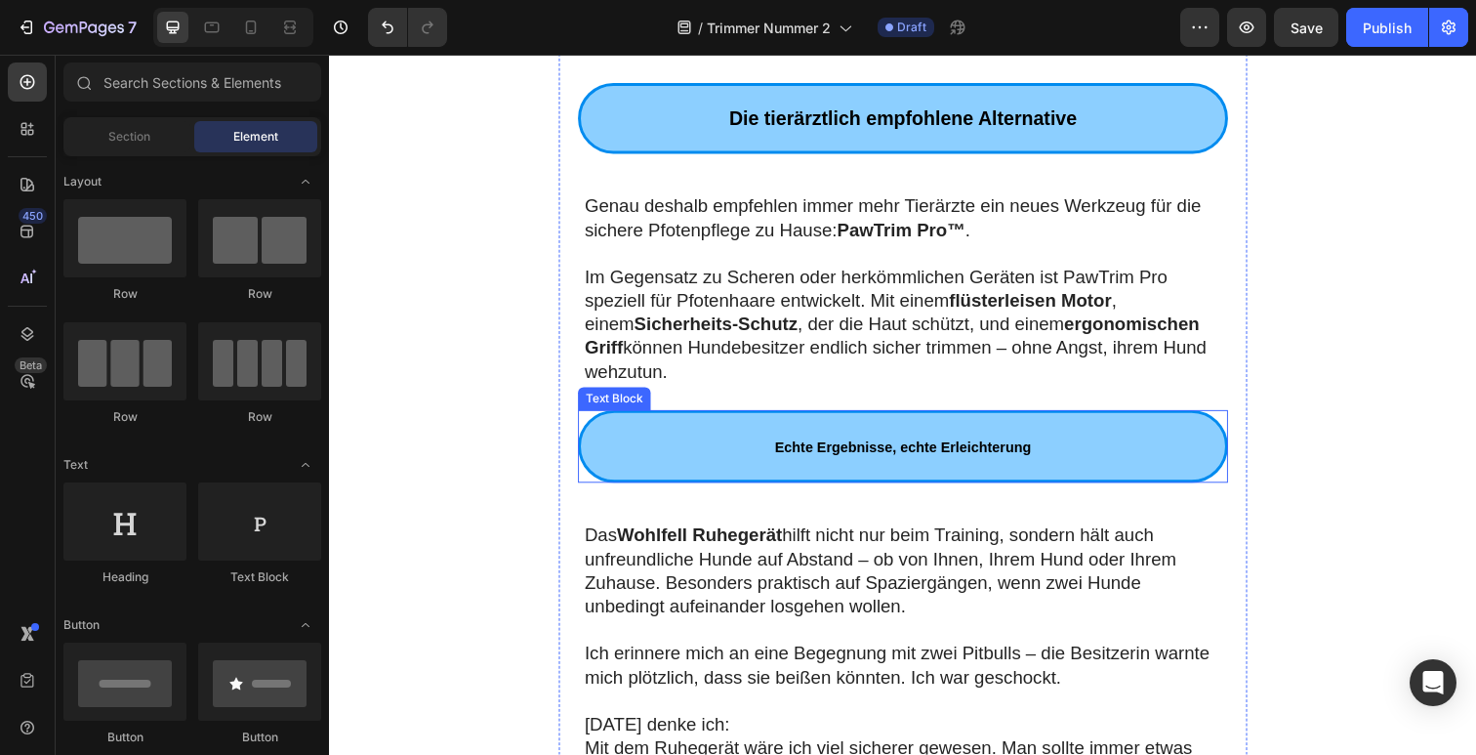
click at [707, 441] on p "Echte Ergebnisse, echte Erleichterung" at bounding box center [915, 454] width 639 height 37
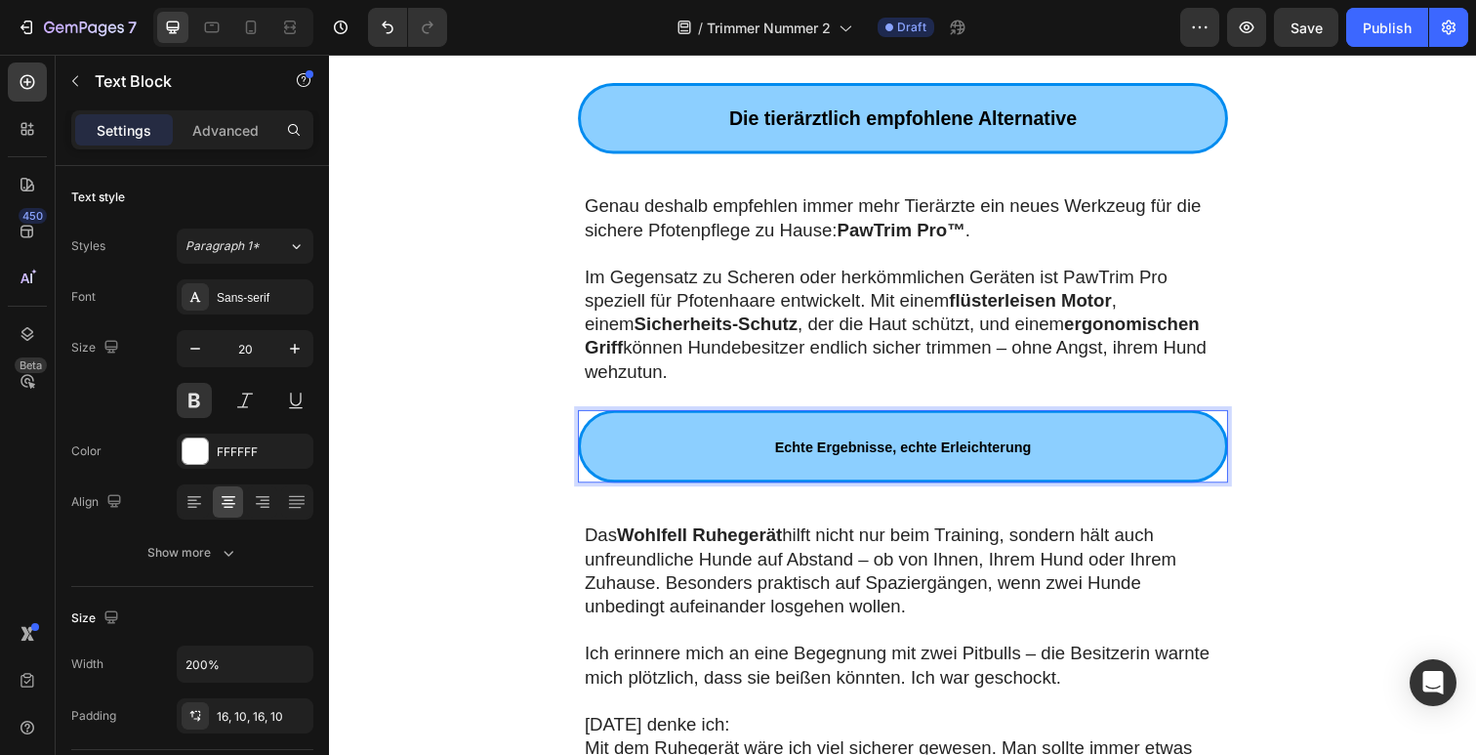
click at [852, 442] on p "Echte Ergebnisse, echte Erleichterung" at bounding box center [915, 454] width 639 height 37
click at [857, 454] on strong "Echte Ergebnisse, echte Erleichterung" at bounding box center [915, 456] width 262 height 16
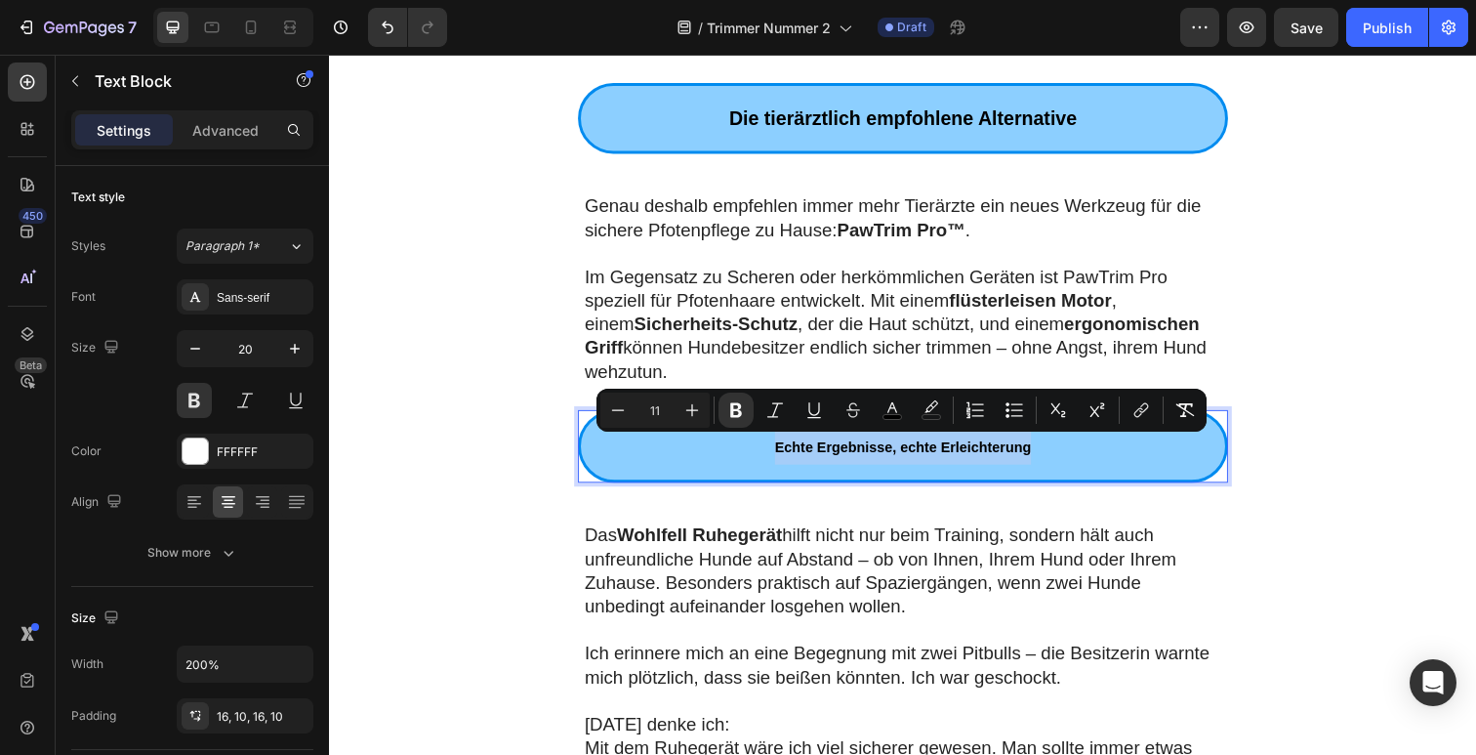
click at [596, 444] on p "Echte Ergebnisse, echte Erleichterung" at bounding box center [915, 454] width 639 height 37
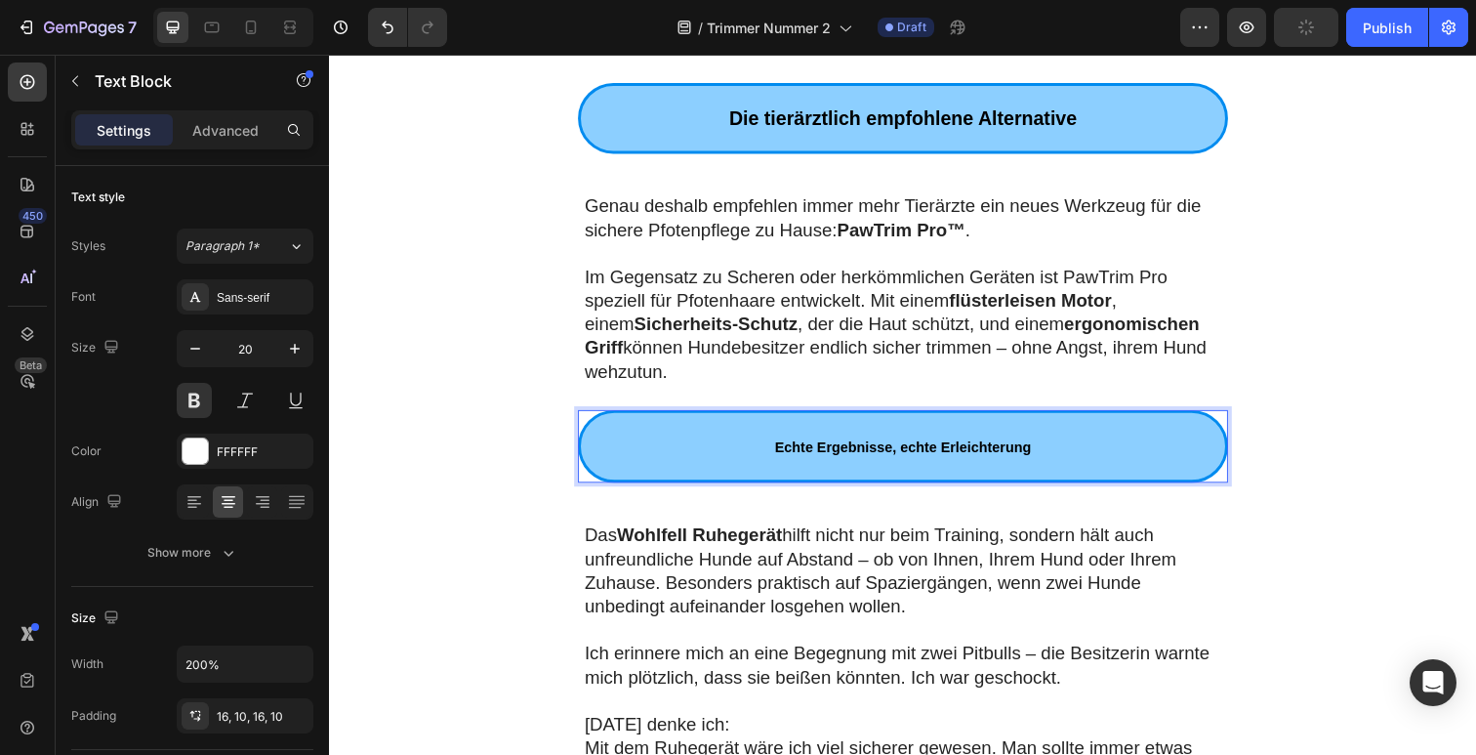
click at [606, 427] on div "Echte Ergebnisse, echte Erleichterung" at bounding box center [915, 455] width 664 height 74
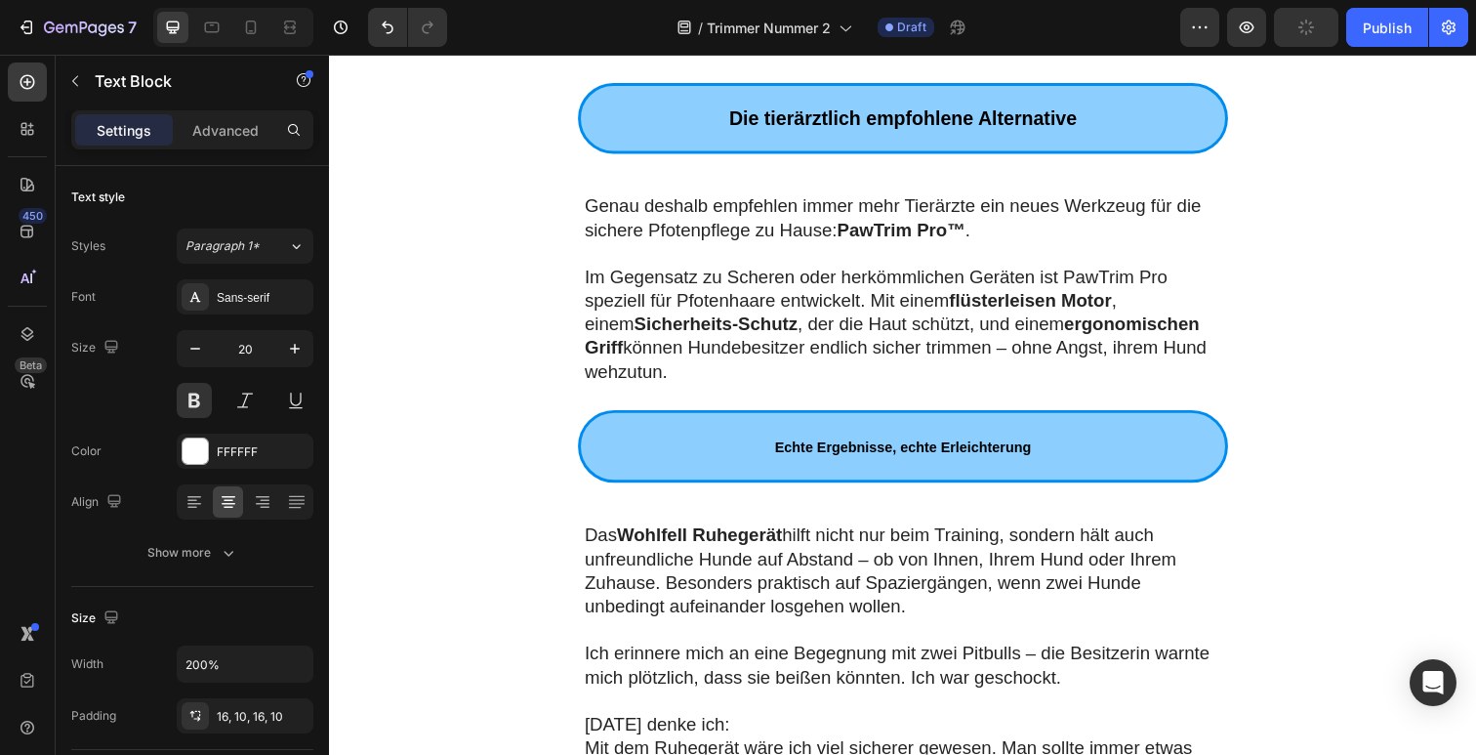
drag, startPoint x: 411, startPoint y: 389, endPoint x: 597, endPoint y: 434, distance: 191.1
click at [640, 445] on p "Echte Ergebnisse, echte Erleichterung" at bounding box center [915, 454] width 639 height 37
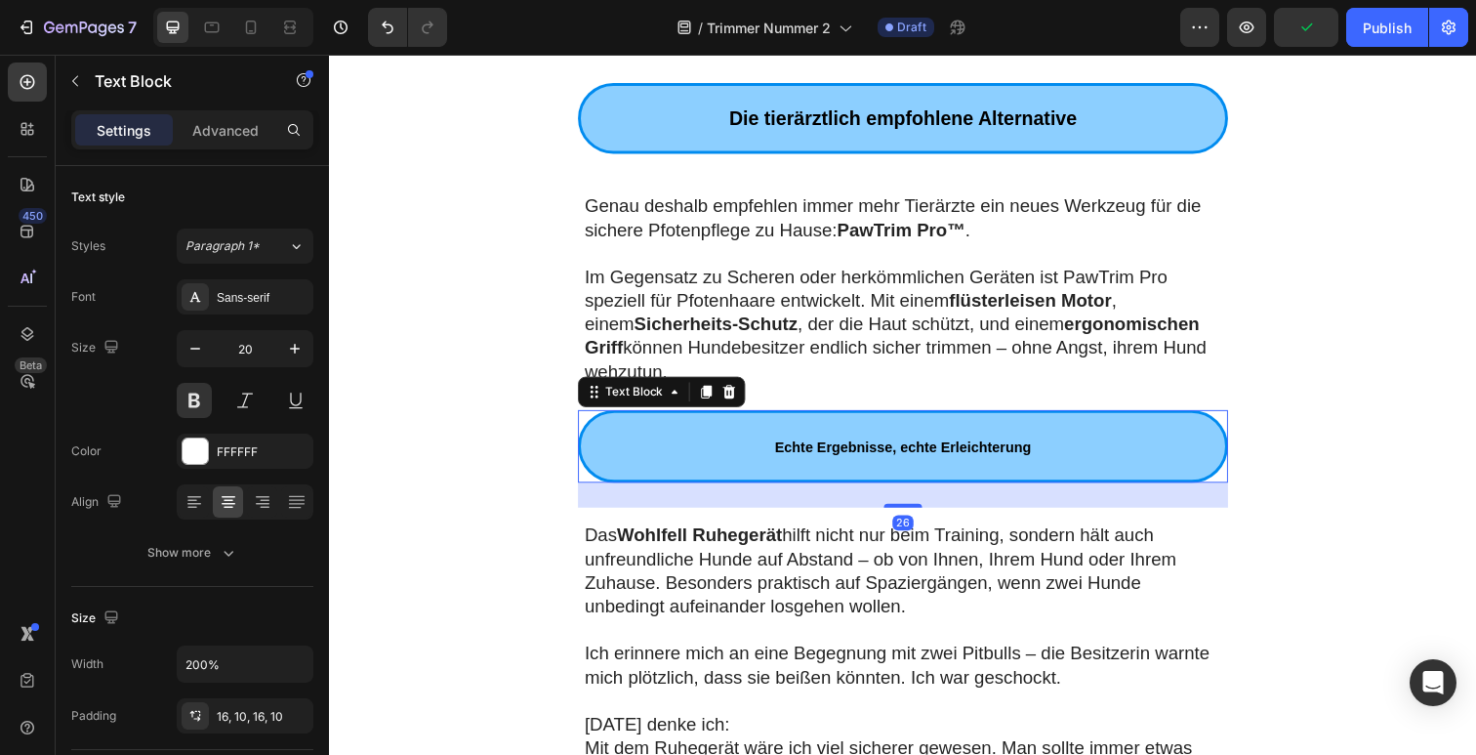
click at [737, 397] on div at bounding box center [736, 399] width 23 height 23
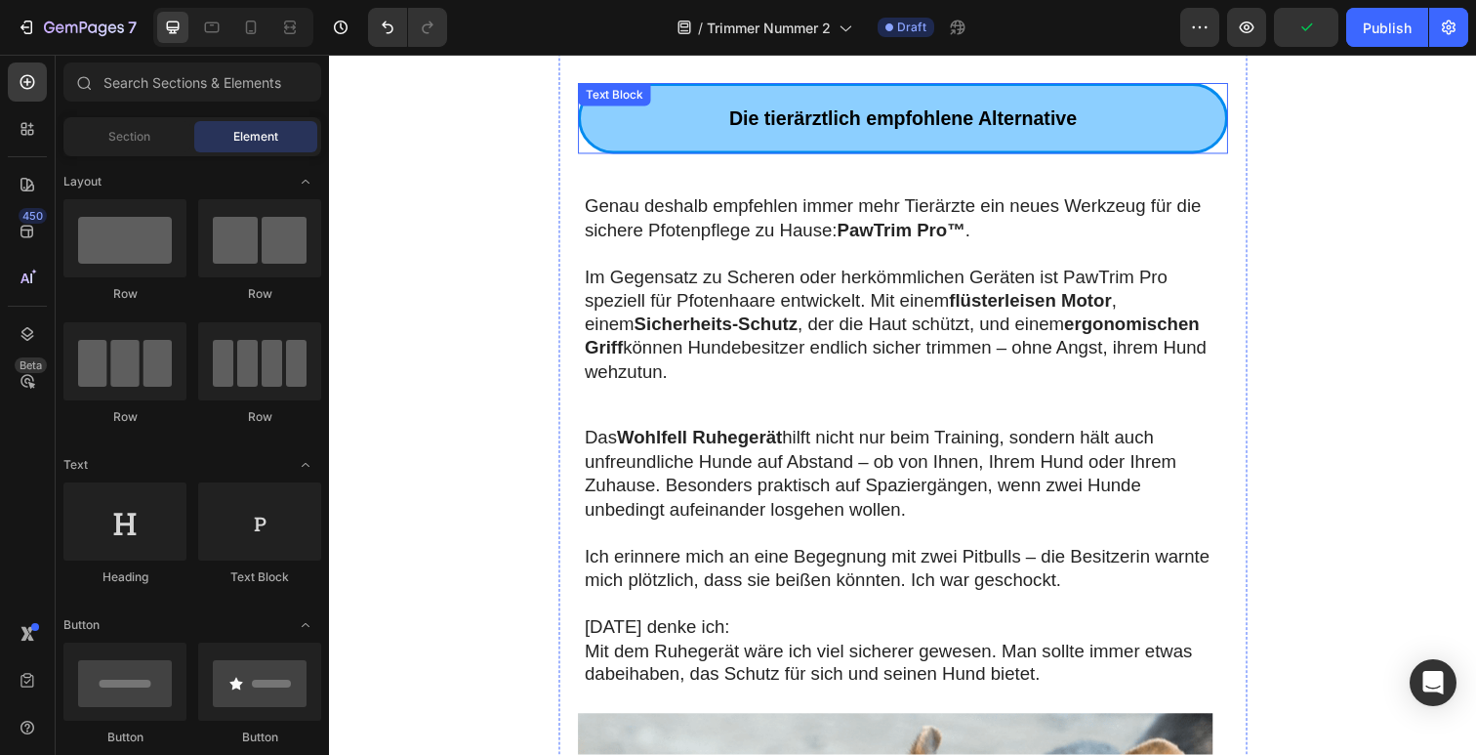
click at [661, 144] on div "Die tierärztlich empfohlene Alternative" at bounding box center [915, 120] width 664 height 72
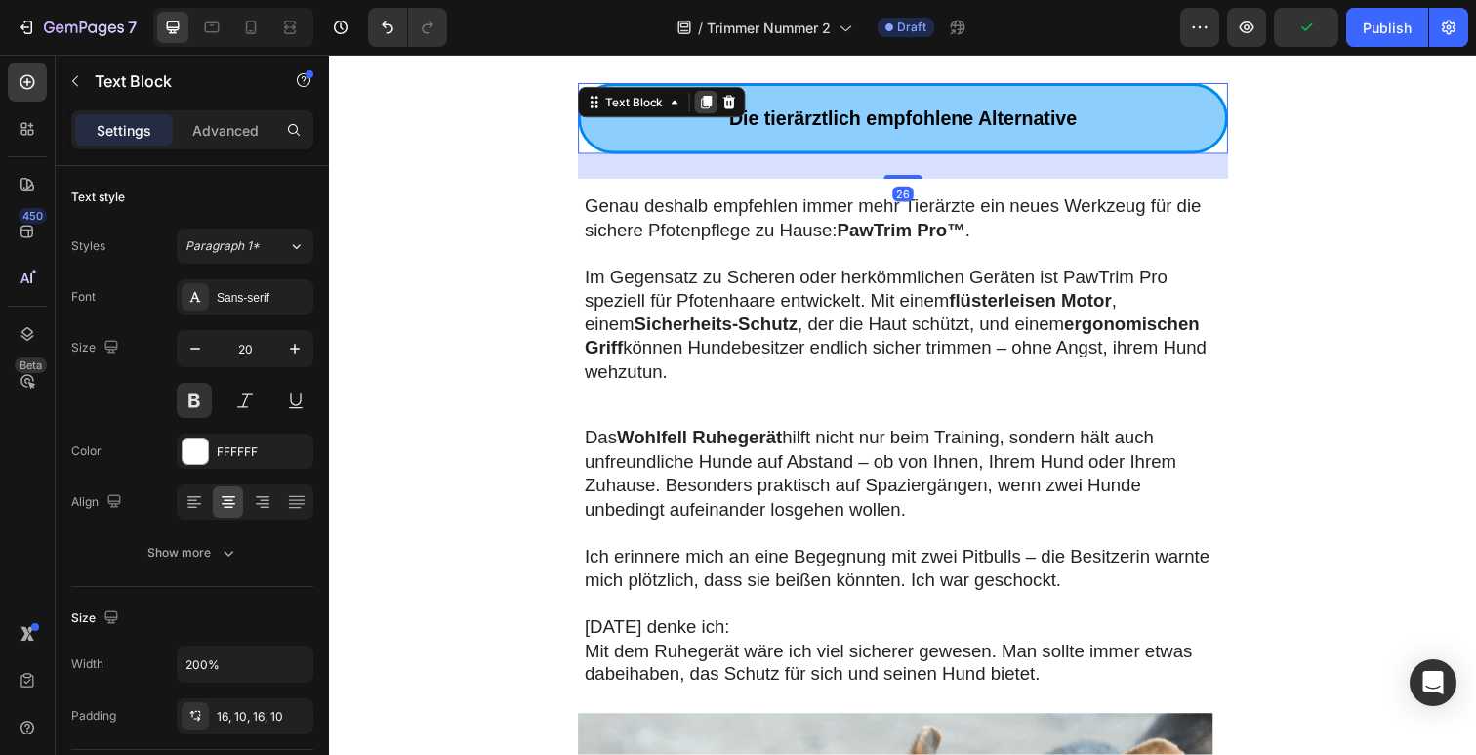
click at [709, 108] on icon at bounding box center [714, 104] width 11 height 14
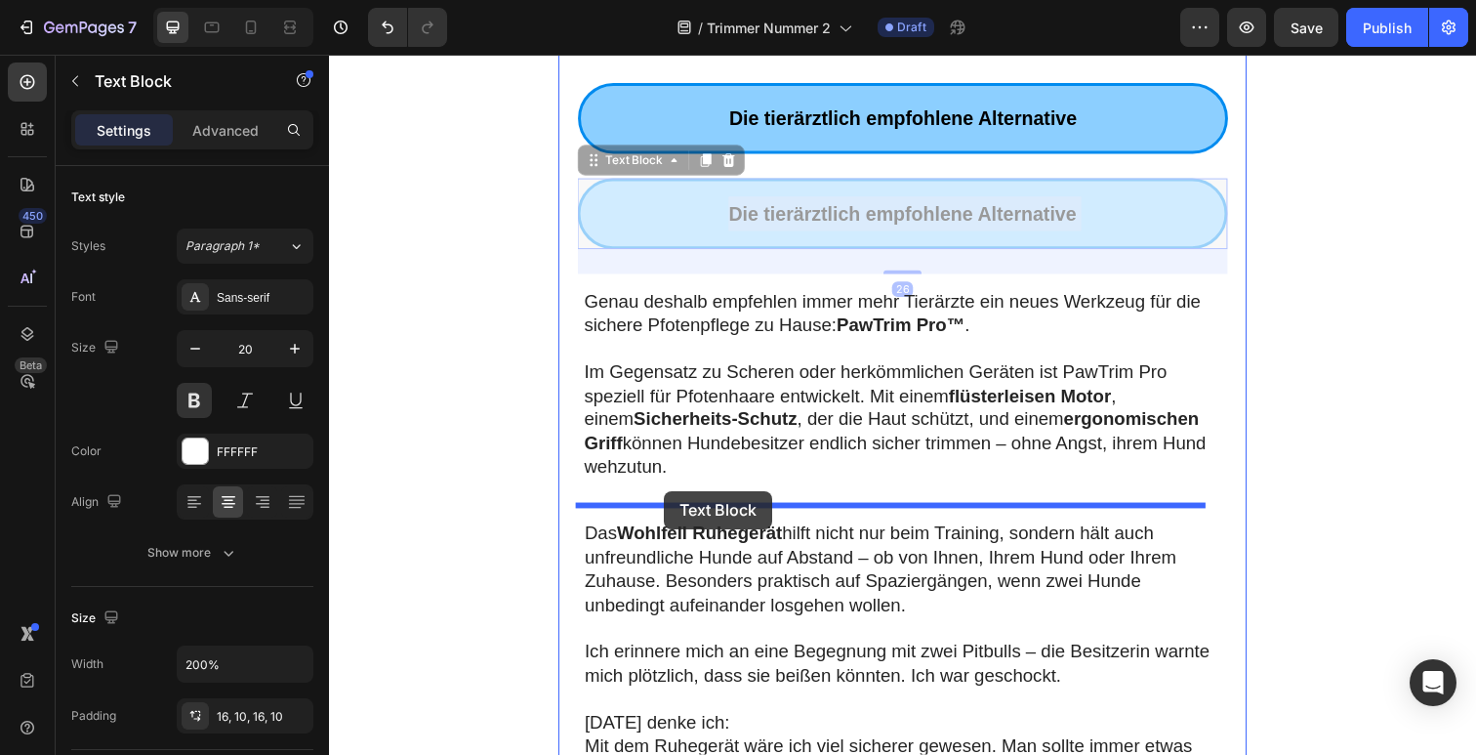
drag, startPoint x: 662, startPoint y: 241, endPoint x: 671, endPoint y: 500, distance: 258.9
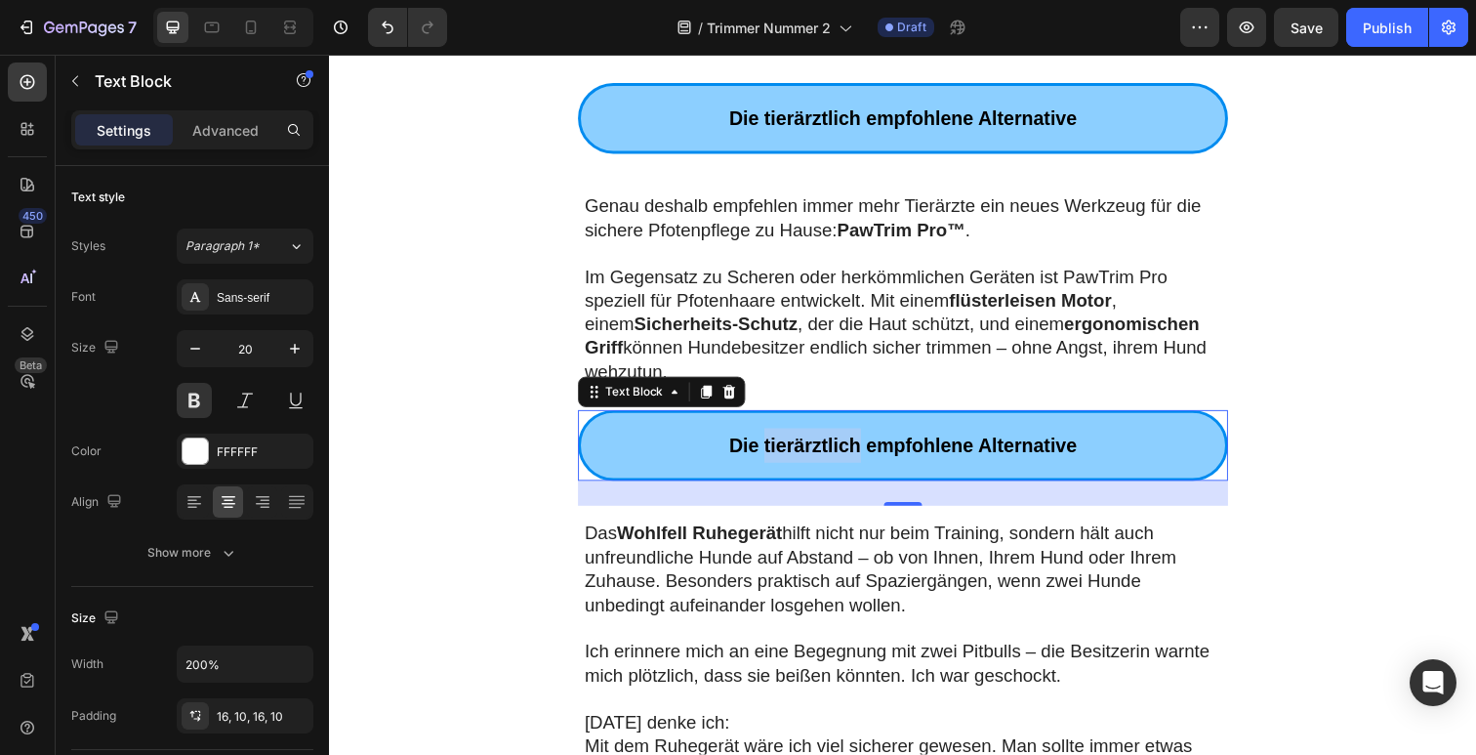
click at [770, 454] on span "Die tierärztlich empfohlene Alternative" at bounding box center [914, 453] width 355 height 21
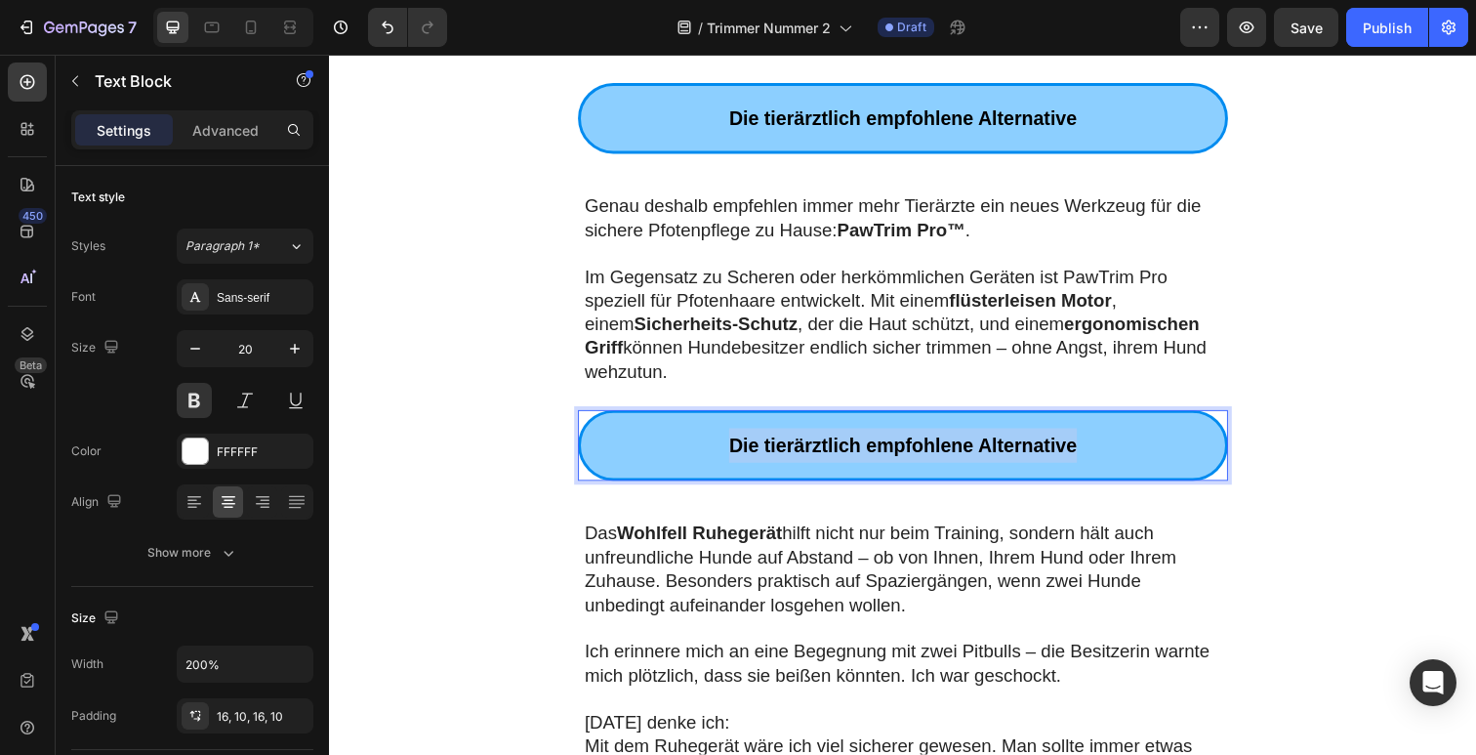
click at [770, 454] on span "Die tierärztlich empfohlene Alternative" at bounding box center [914, 453] width 355 height 21
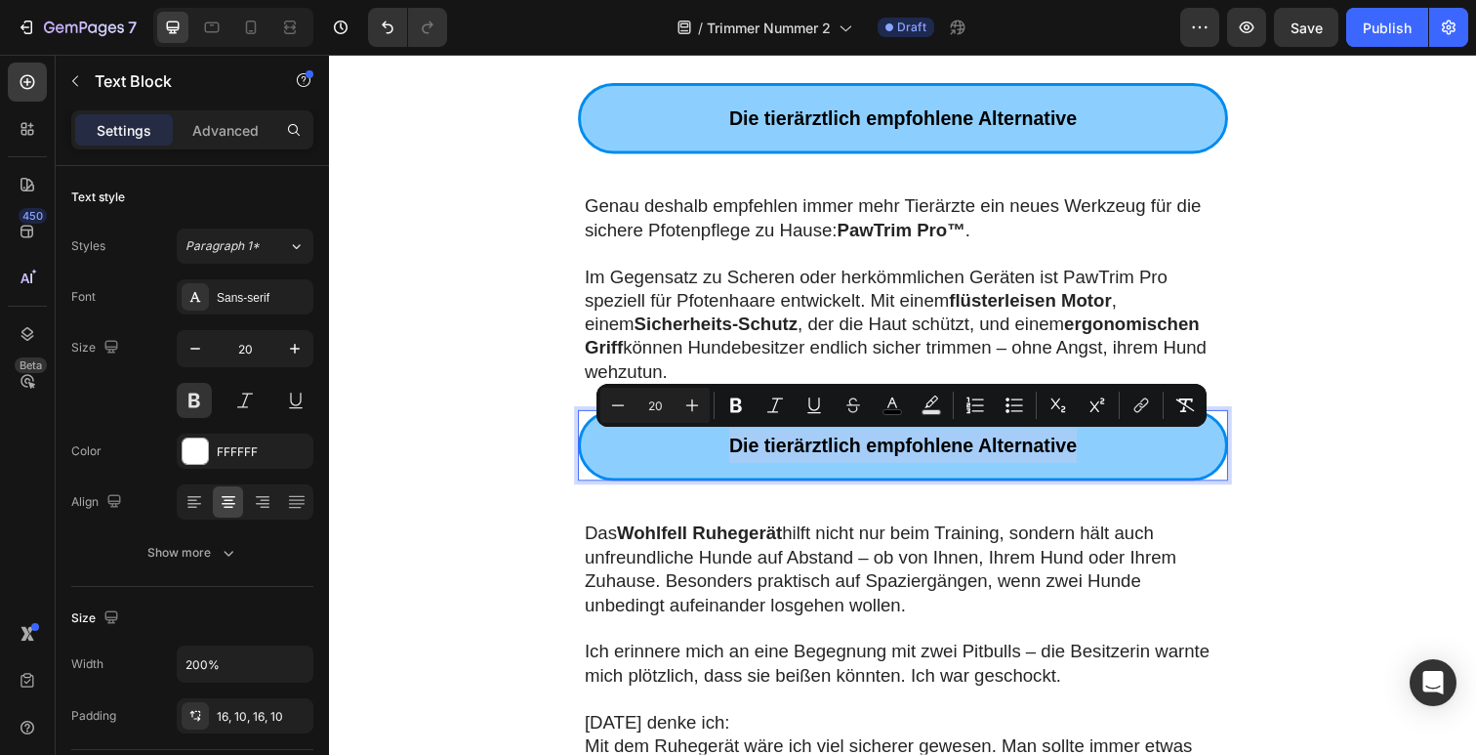
drag, startPoint x: 1013, startPoint y: 443, endPoint x: 1027, endPoint y: 445, distance: 13.8
click at [1013, 443] on span "Die tierärztlich empfohlene Alternative" at bounding box center [914, 453] width 355 height 21
click at [1120, 459] on p "Die tierärztlich empfohlene Alternative" at bounding box center [915, 453] width 639 height 35
drag, startPoint x: 1084, startPoint y: 452, endPoint x: 739, endPoint y: 455, distance: 344.7
click at [738, 455] on p "Die tierärztlich empfohlene Alternative" at bounding box center [915, 453] width 639 height 35
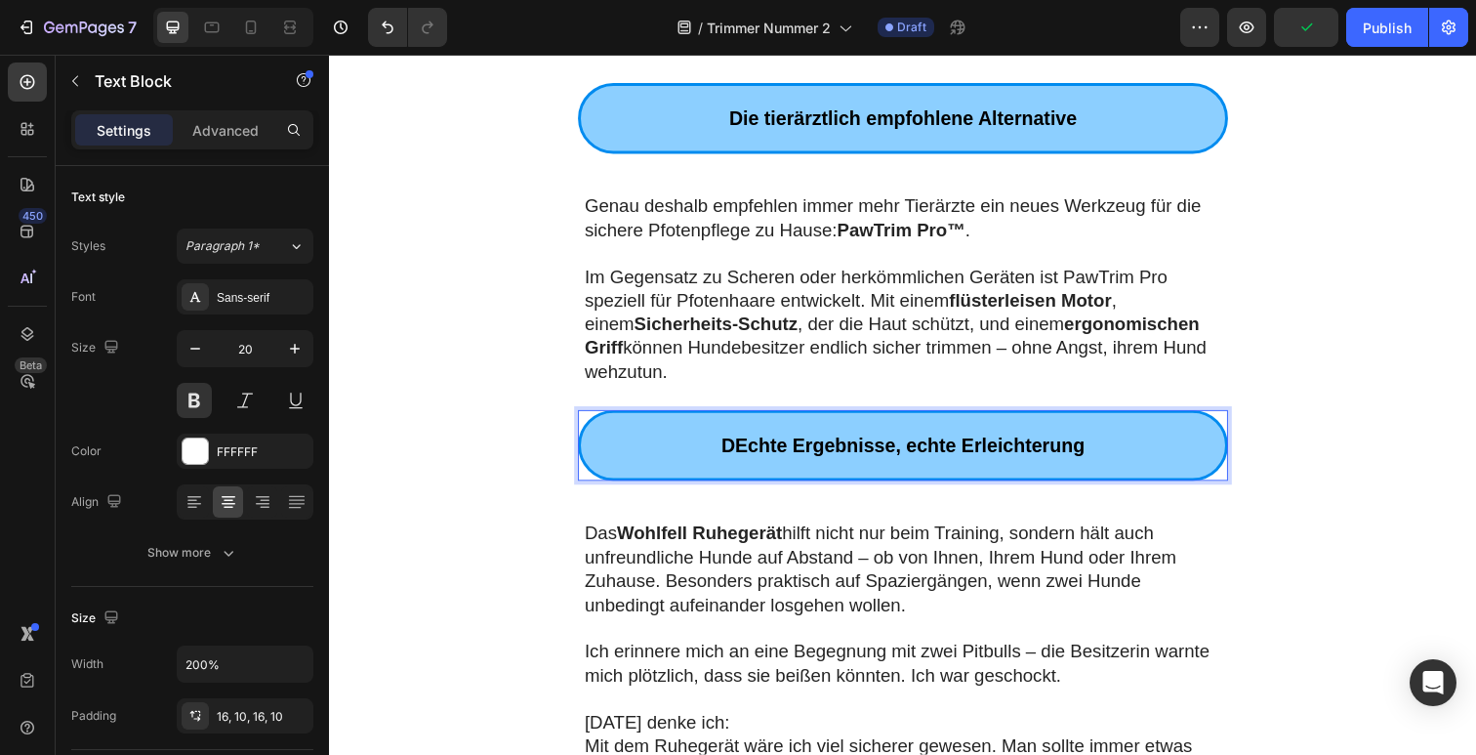
click at [736, 463] on span "DEchte Ergebnisse, echte Erleichterung" at bounding box center [914, 453] width 371 height 21
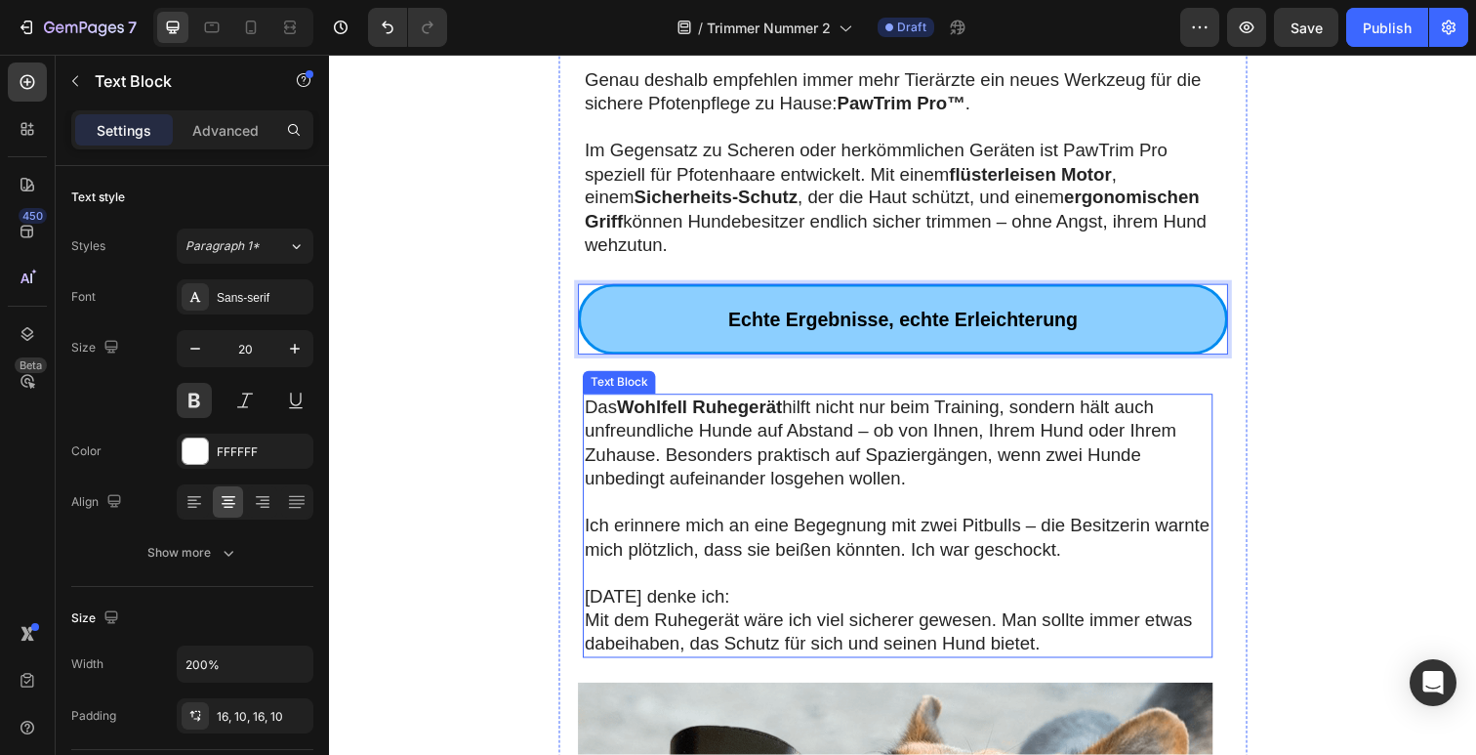
scroll to position [1541, 0]
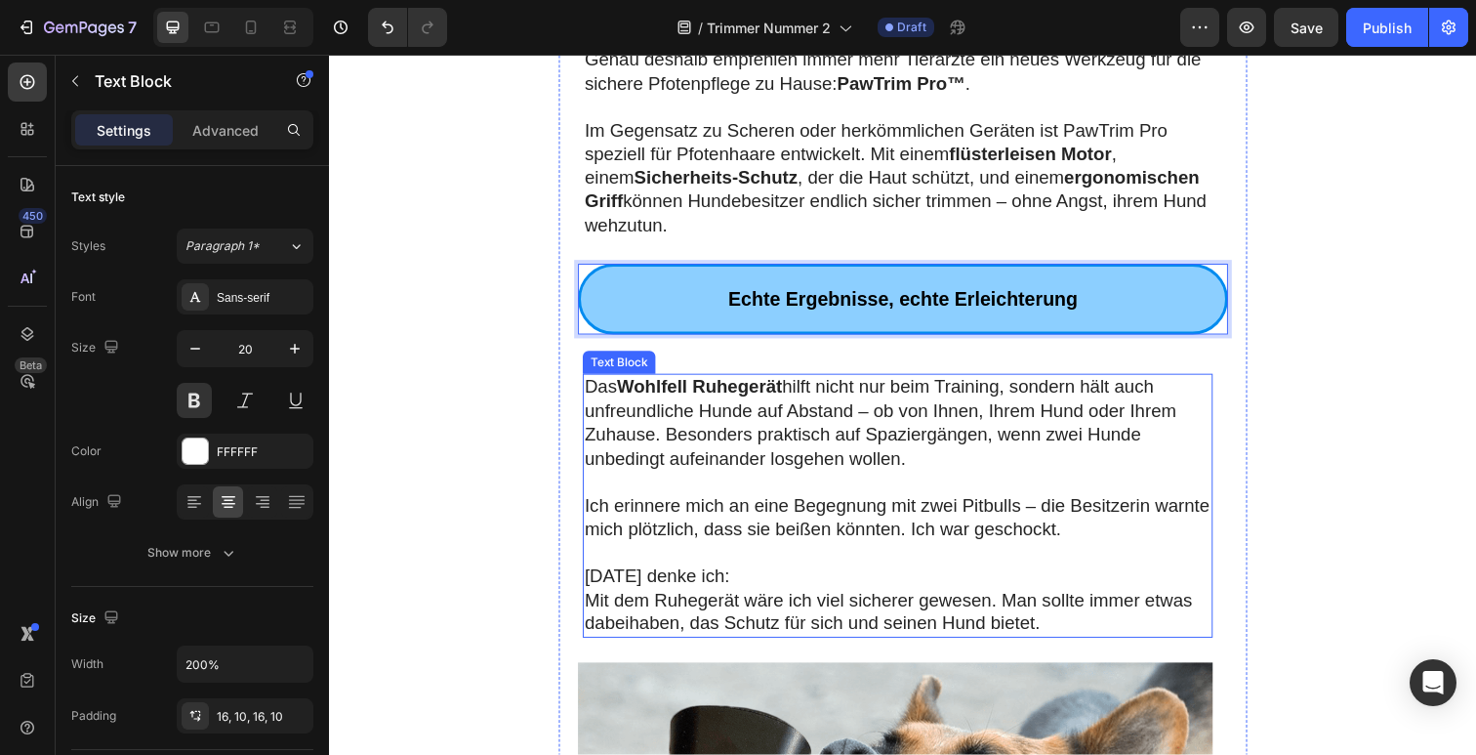
click at [810, 439] on p "Das Wohlfell Ruhegerät hilft nicht nur beim Training, sondern hält auch unfreun…" at bounding box center [910, 431] width 640 height 97
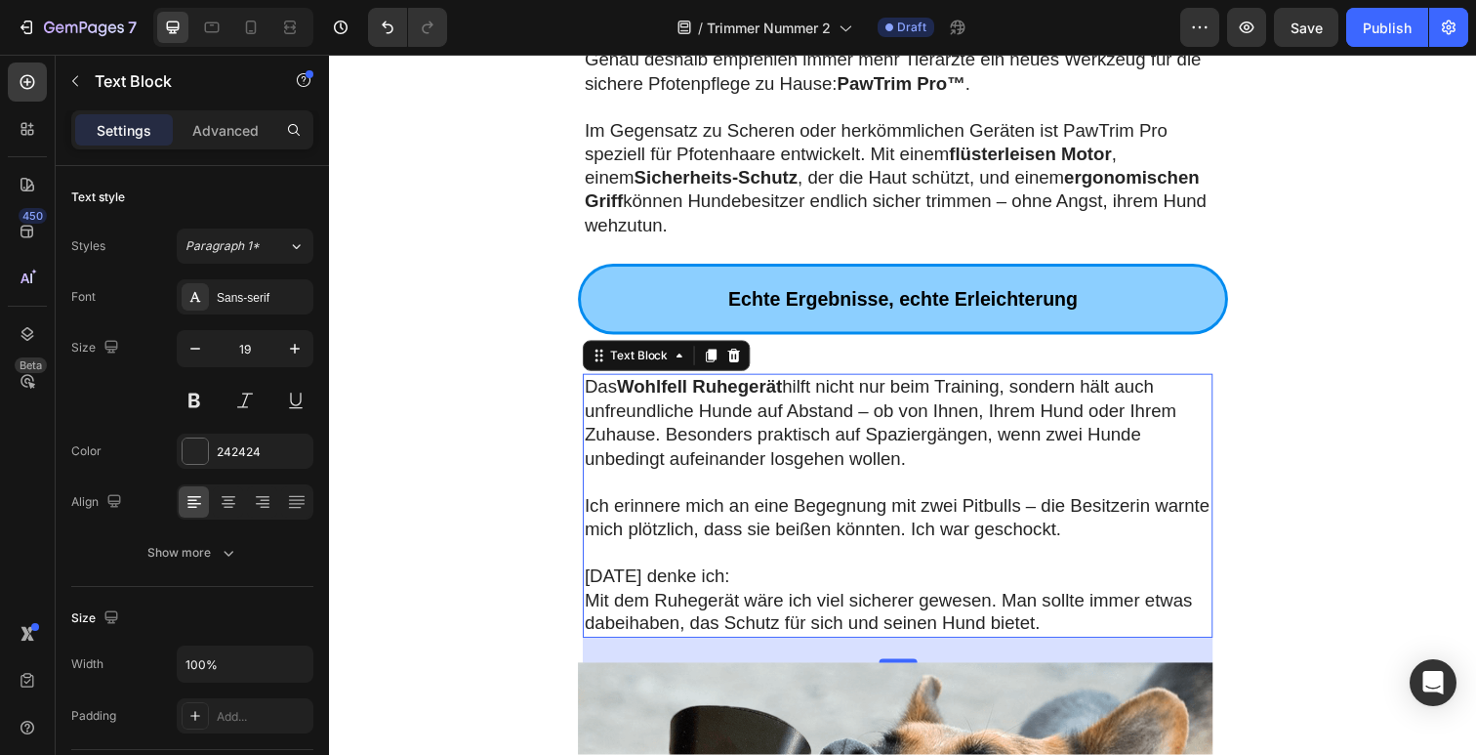
click at [810, 439] on p "Das Wohlfell Ruhegerät hilft nicht nur beim Training, sondern hält auch unfreun…" at bounding box center [910, 431] width 640 height 97
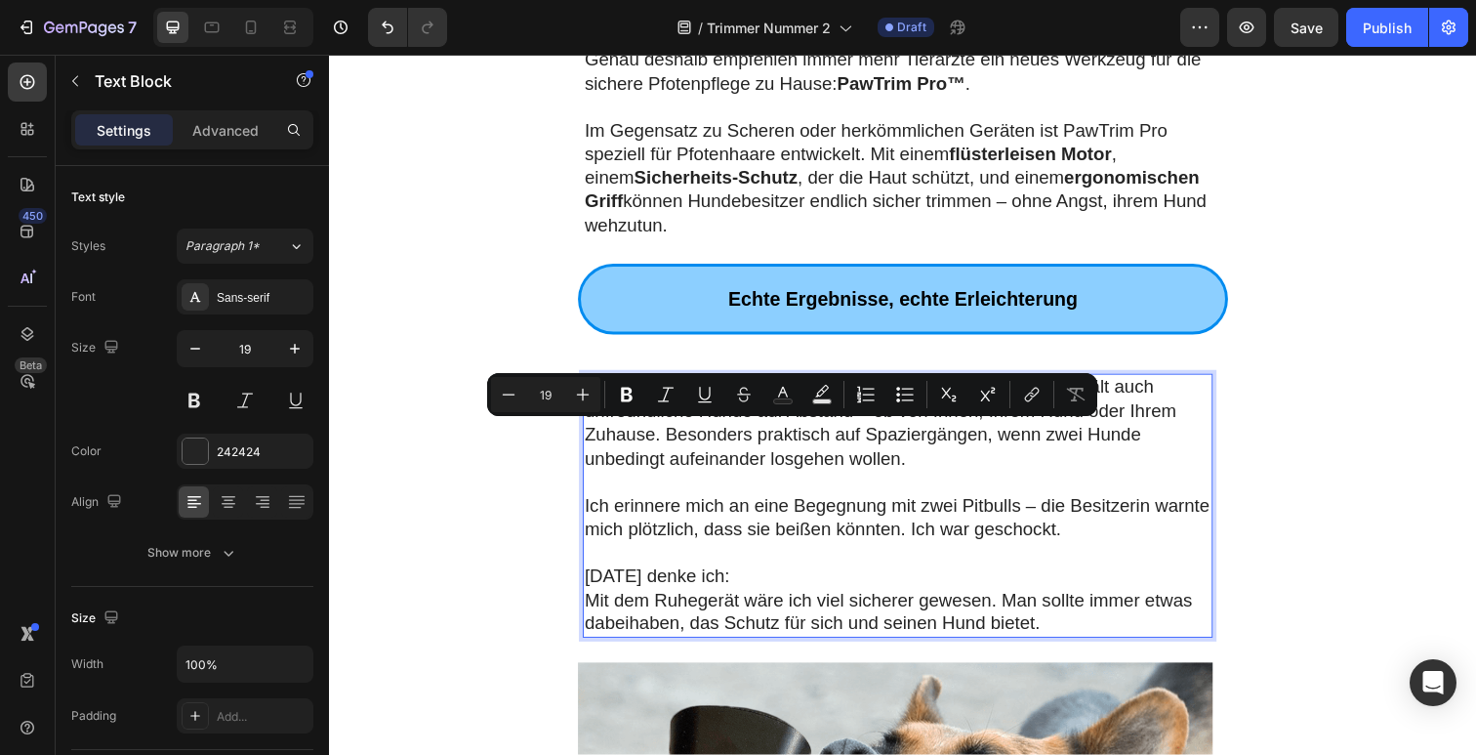
click at [967, 566] on p "Rich Text Editor. Editing area: main" at bounding box center [910, 564] width 640 height 24
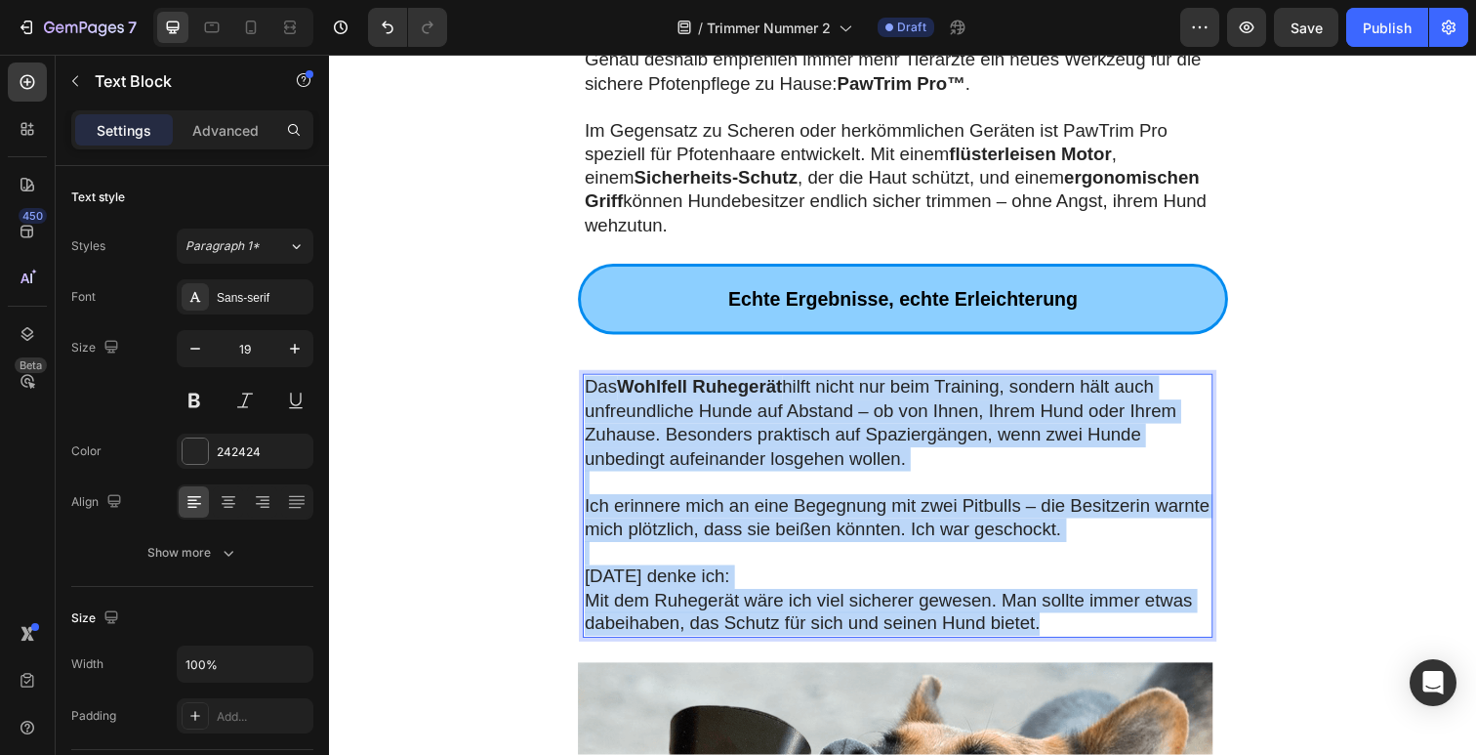
drag, startPoint x: 931, startPoint y: 574, endPoint x: 581, endPoint y: 390, distance: 396.1
click at [588, 390] on div "Das Wohlfell Ruhegerät hilft nicht nur beim Training, sondern hält auch unfreun…" at bounding box center [909, 515] width 643 height 269
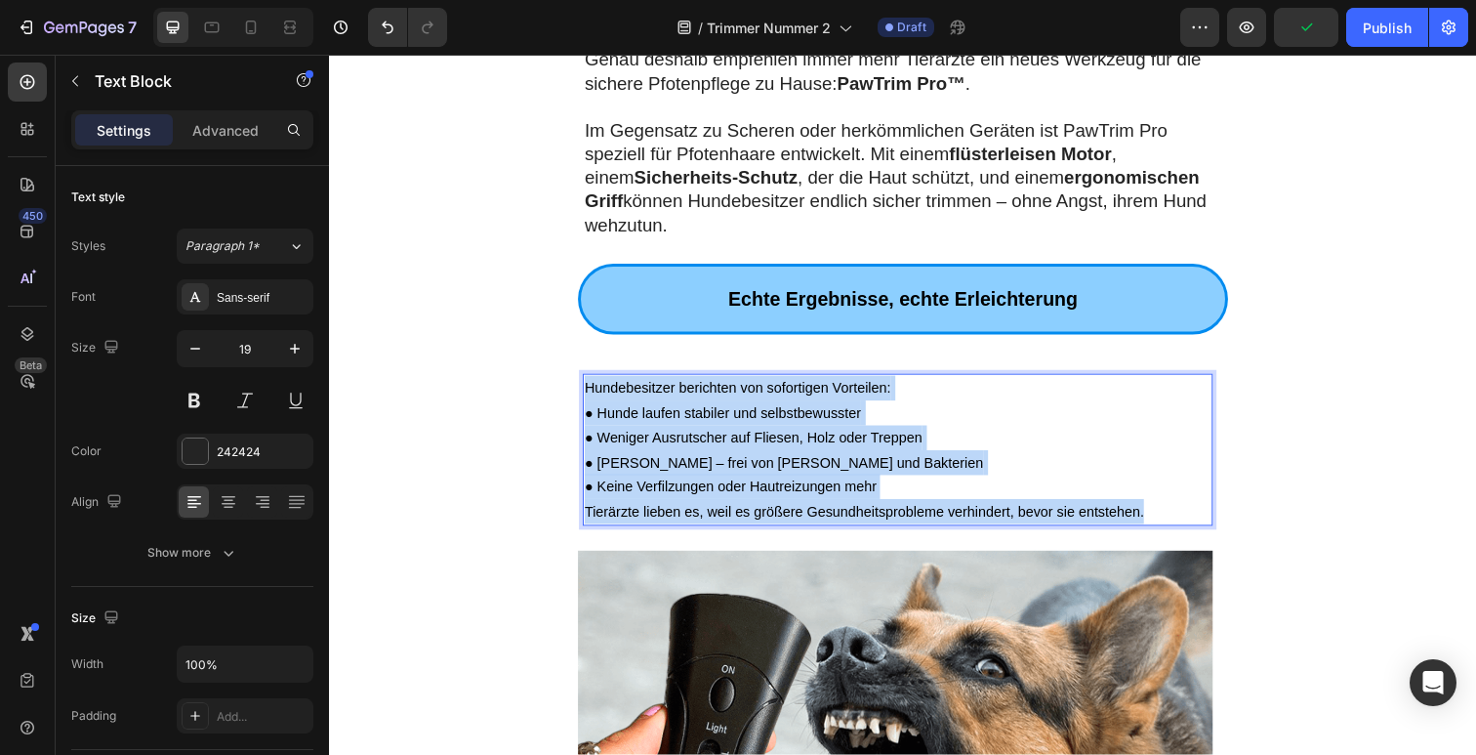
drag, startPoint x: 1170, startPoint y: 520, endPoint x: 554, endPoint y: 399, distance: 627.9
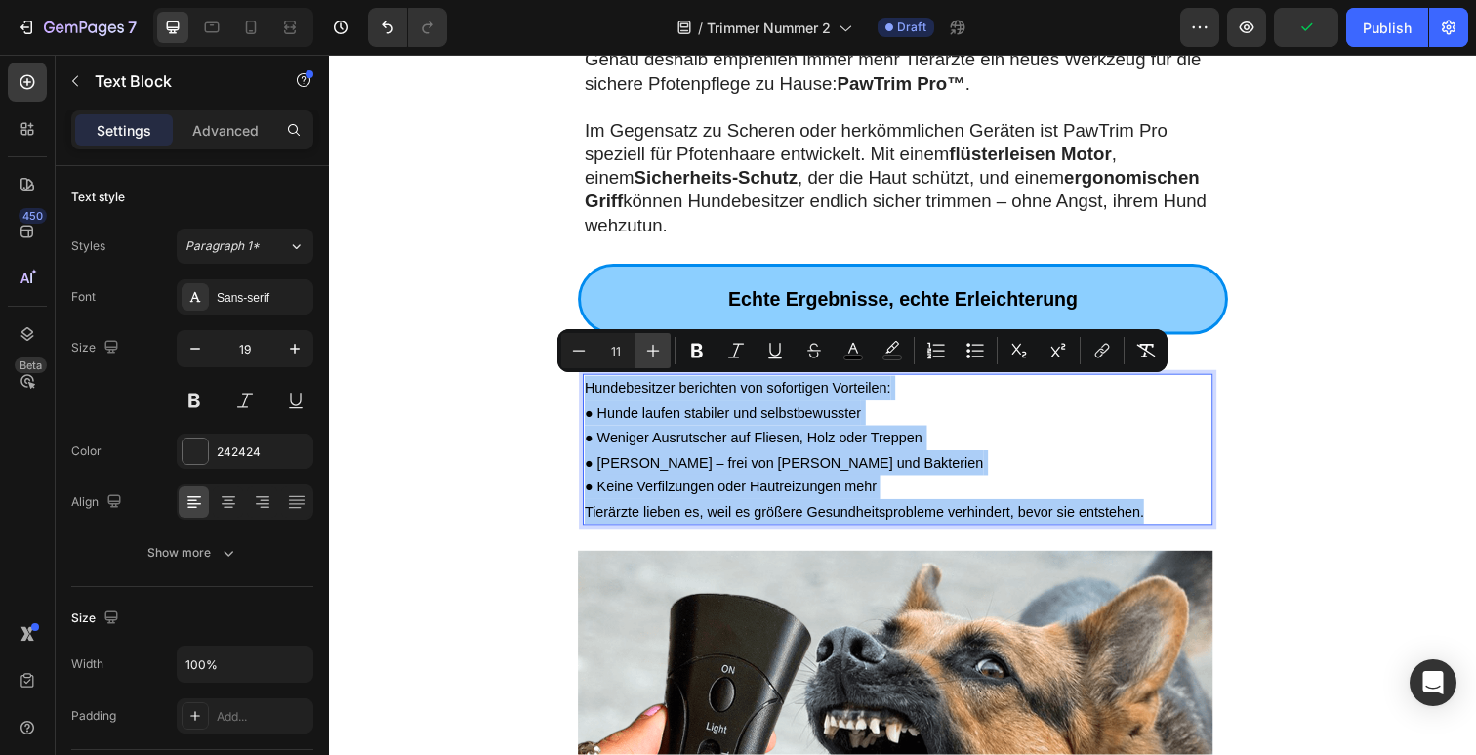
click at [656, 358] on icon "Editor contextual toolbar" at bounding box center [653, 351] width 20 height 20
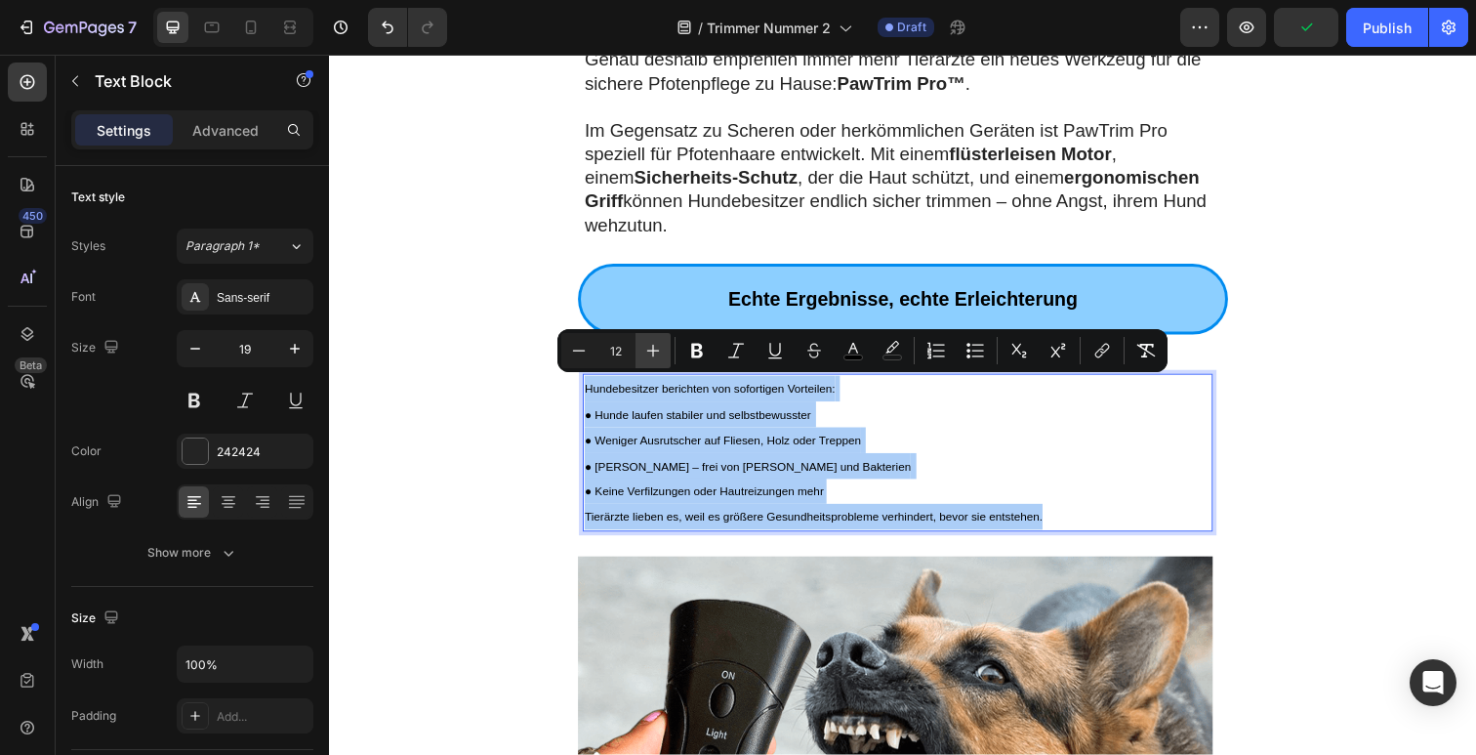
click at [656, 358] on icon "Editor contextual toolbar" at bounding box center [653, 351] width 20 height 20
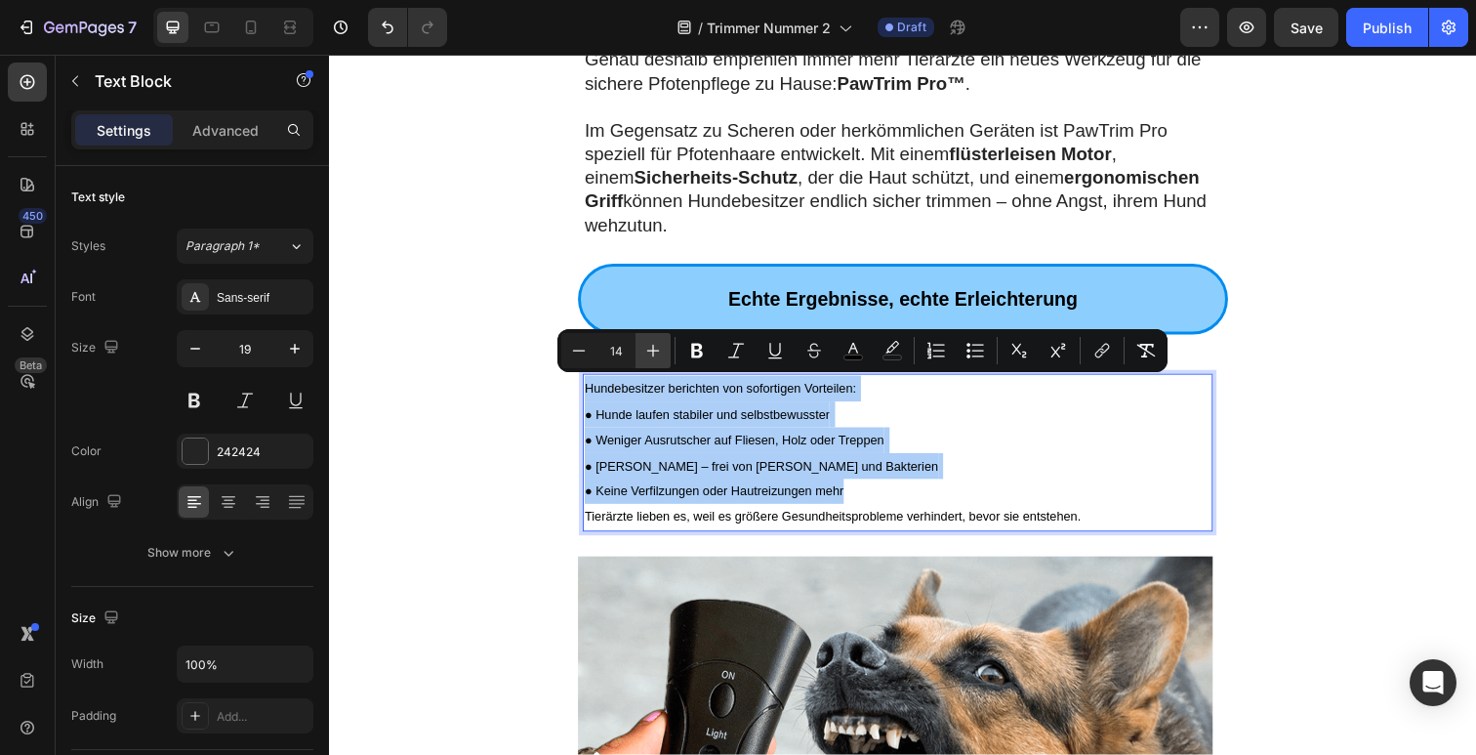
click at [656, 358] on icon "Editor contextual toolbar" at bounding box center [653, 351] width 20 height 20
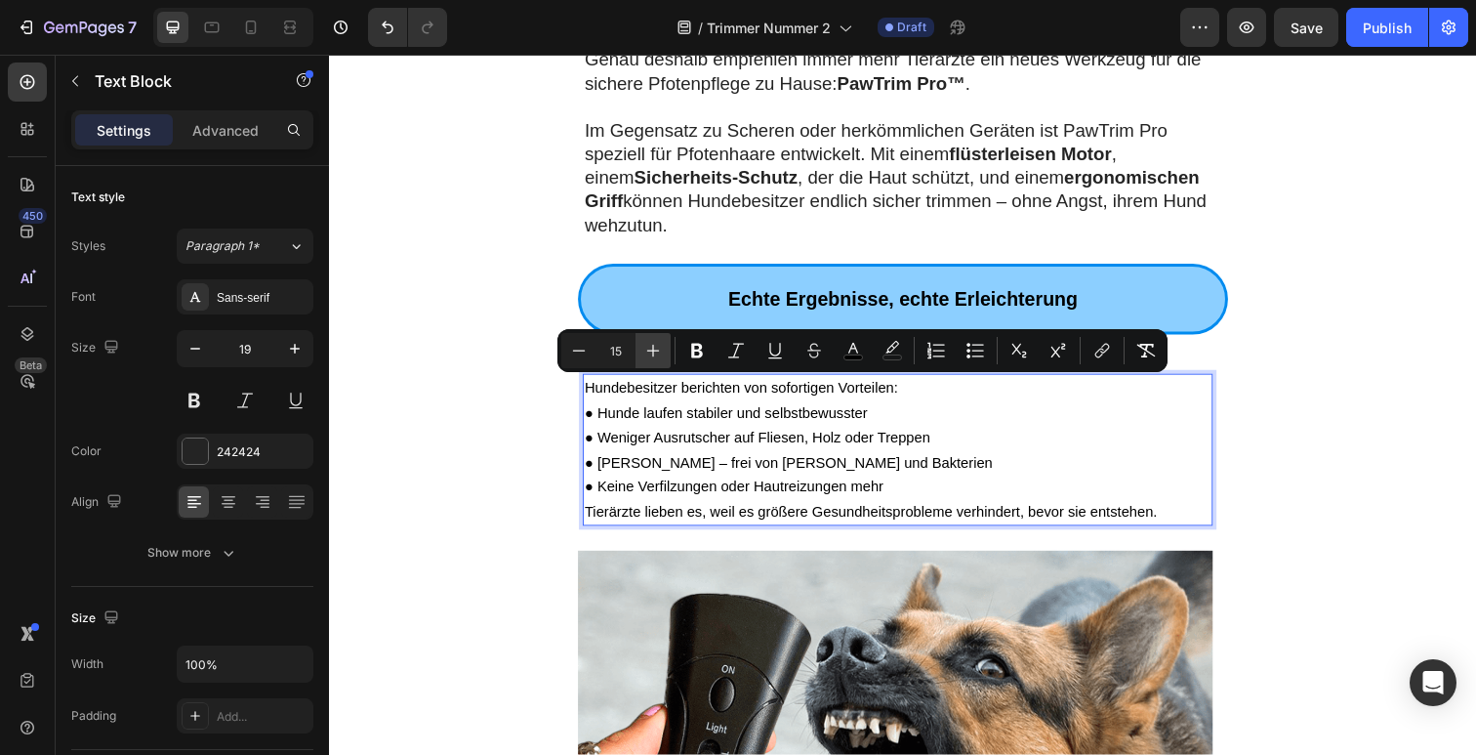
click at [656, 358] on icon "Editor contextual toolbar" at bounding box center [653, 351] width 20 height 20
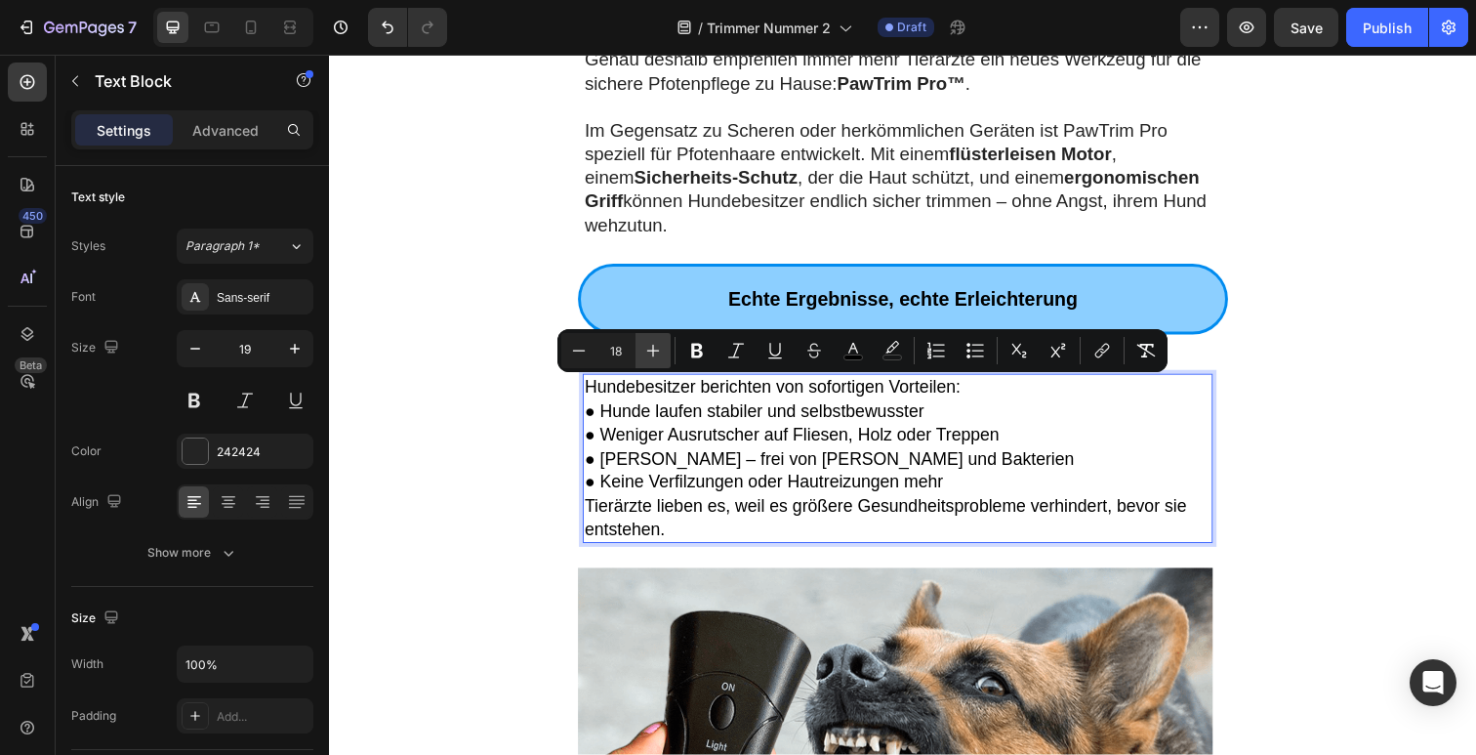
click at [655, 358] on icon "Editor contextual toolbar" at bounding box center [653, 351] width 20 height 20
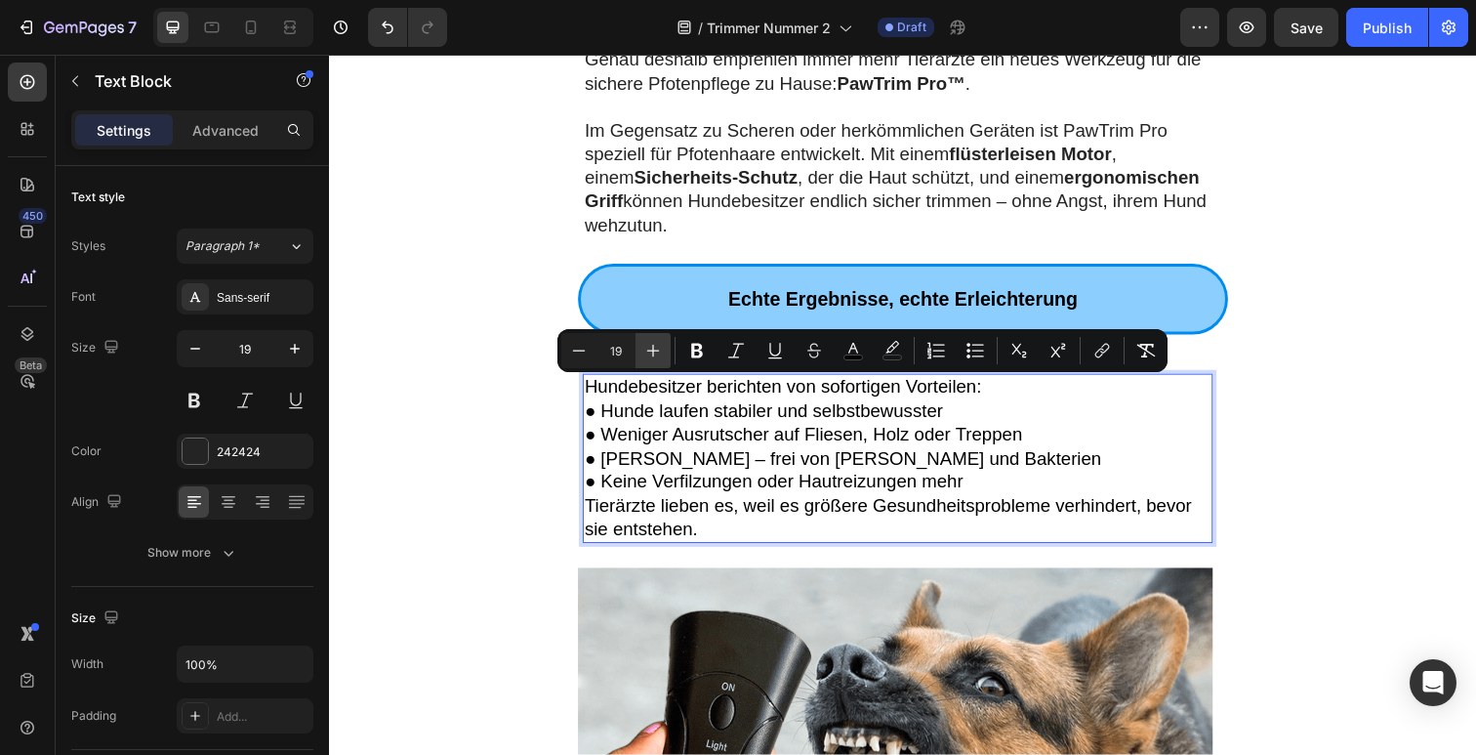
click at [655, 358] on icon "Editor contextual toolbar" at bounding box center [653, 351] width 20 height 20
type input "20"
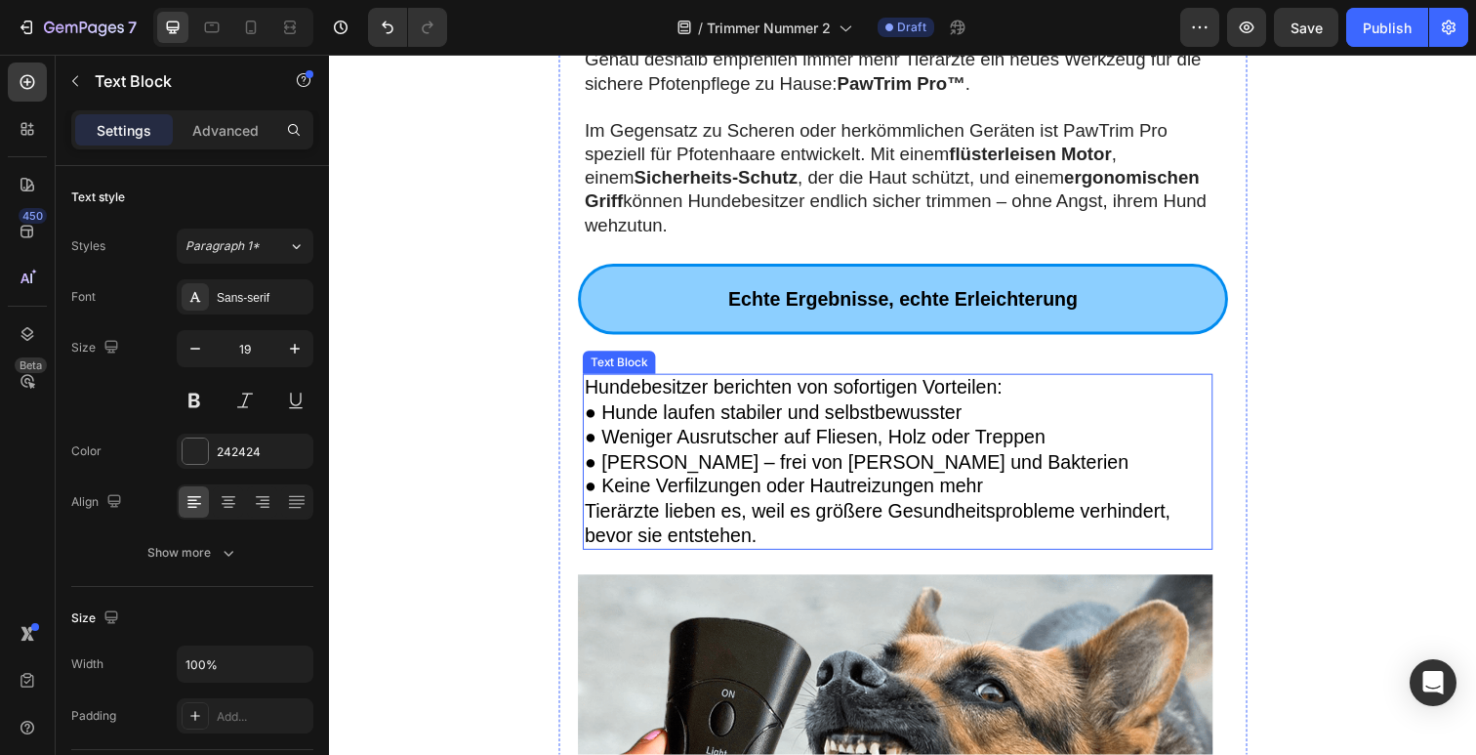
click at [912, 460] on span "● Sauberere Pfoten – frei von Schmutz und Bakterien" at bounding box center [868, 470] width 556 height 21
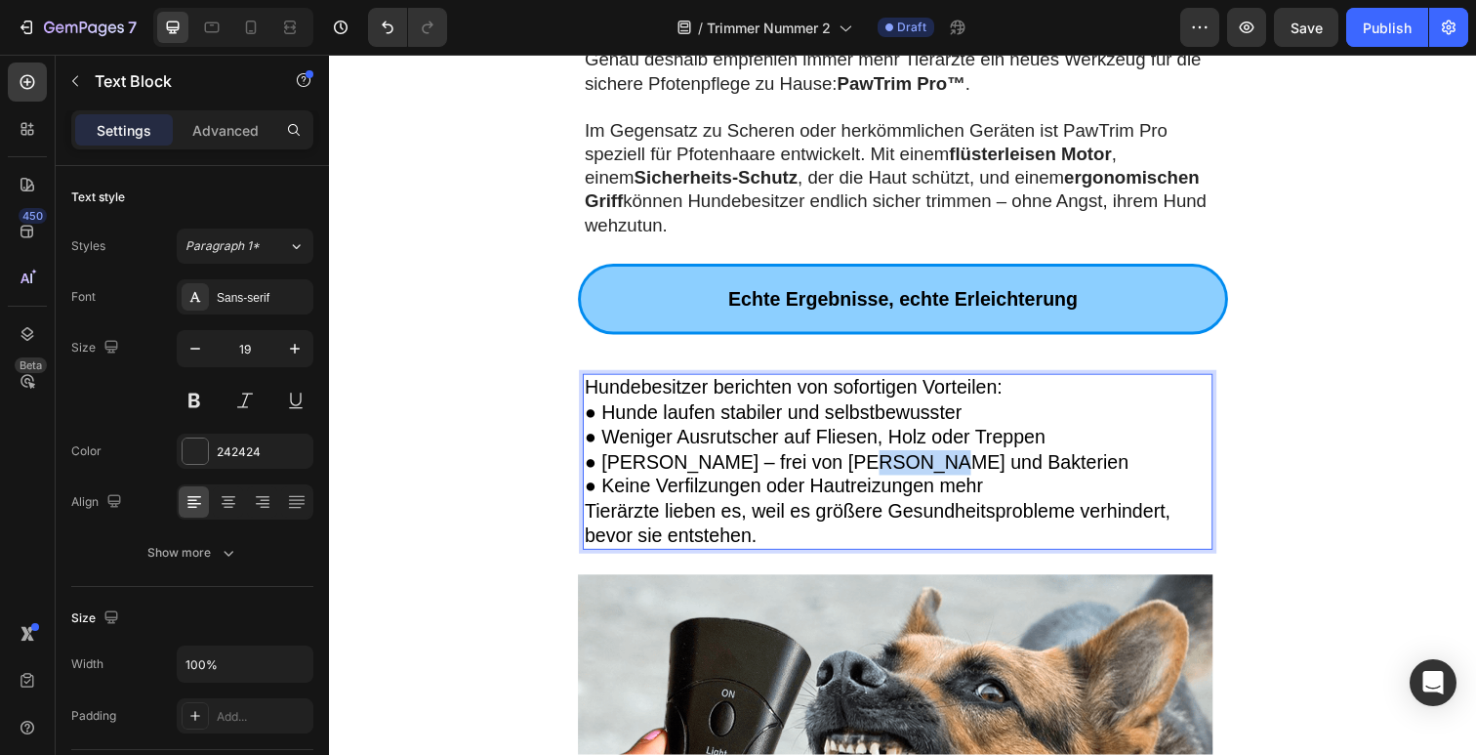
click at [911, 460] on span "● Sauberere Pfoten – frei von Schmutz und Bakterien" at bounding box center [868, 470] width 556 height 21
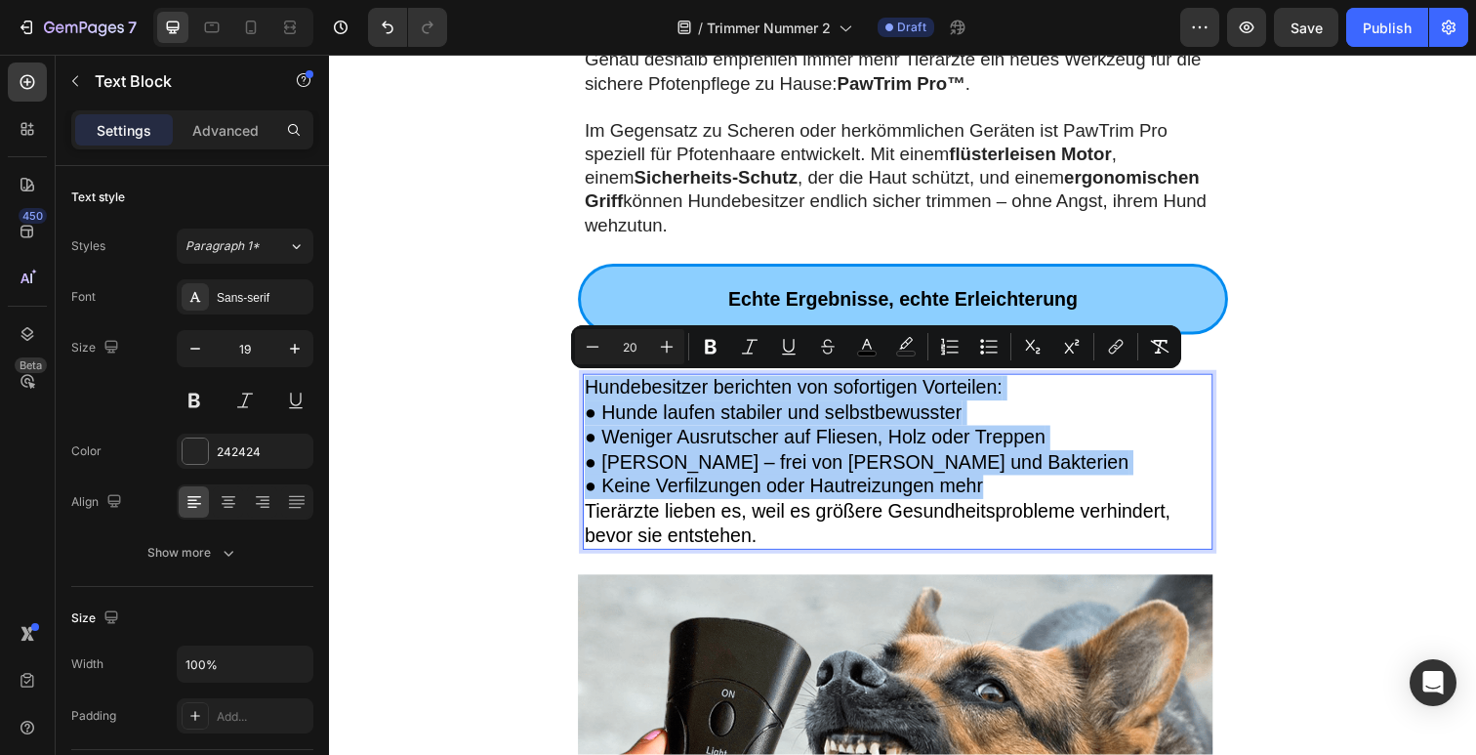
click at [610, 352] on input "20" at bounding box center [629, 346] width 39 height 23
drag, startPoint x: 604, startPoint y: 350, endPoint x: 618, endPoint y: 327, distance: 26.3
click at [604, 350] on button "Minus" at bounding box center [592, 346] width 35 height 35
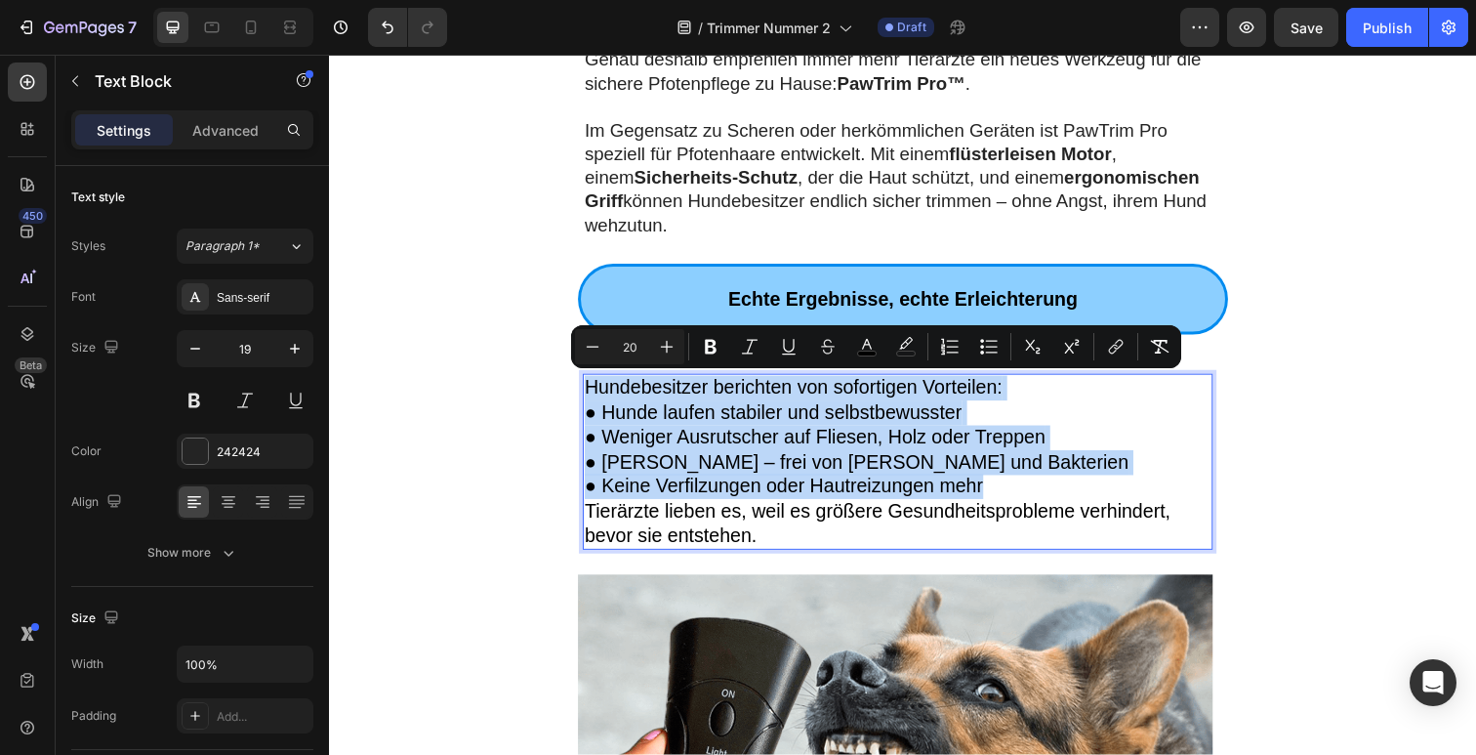
type input "19"
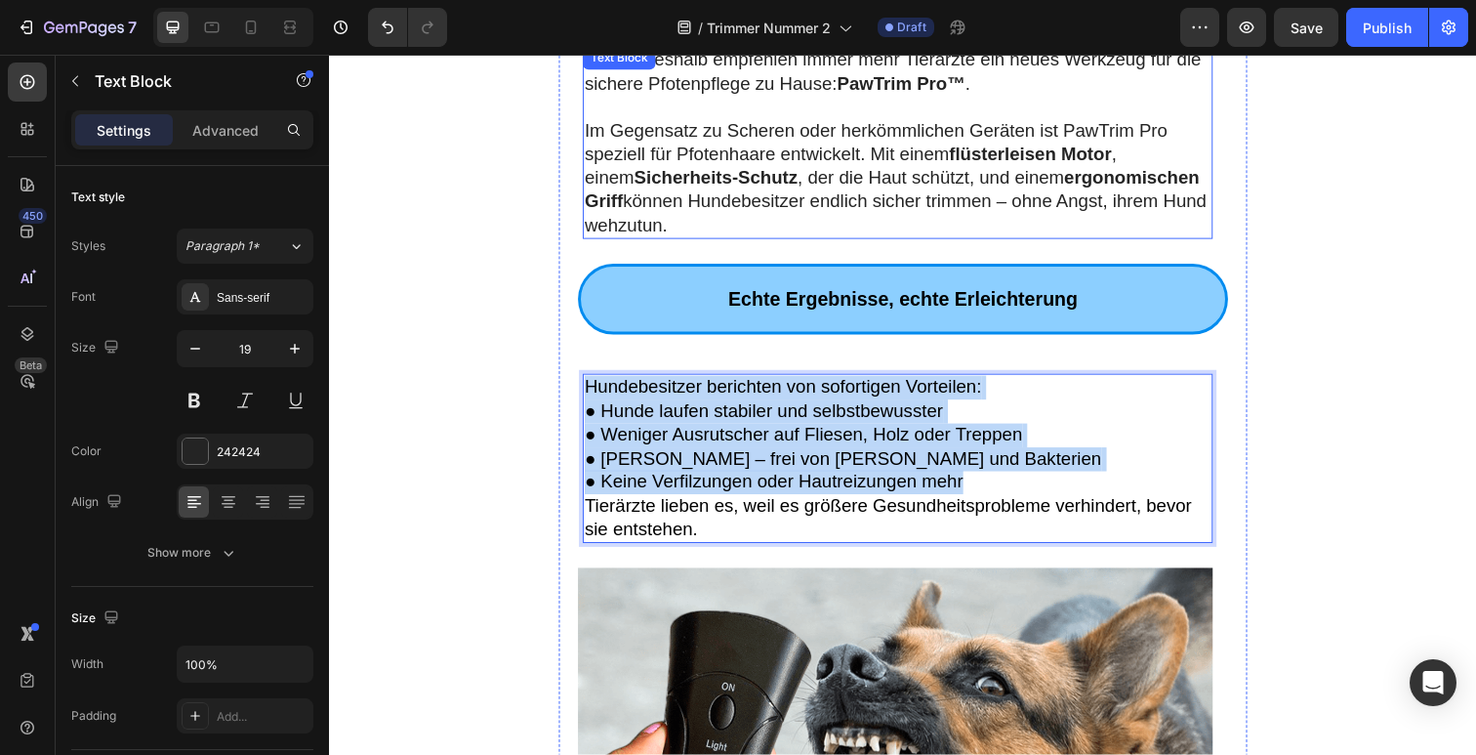
click at [701, 172] on strong "Sicherheits-Schutz" at bounding box center [723, 180] width 167 height 21
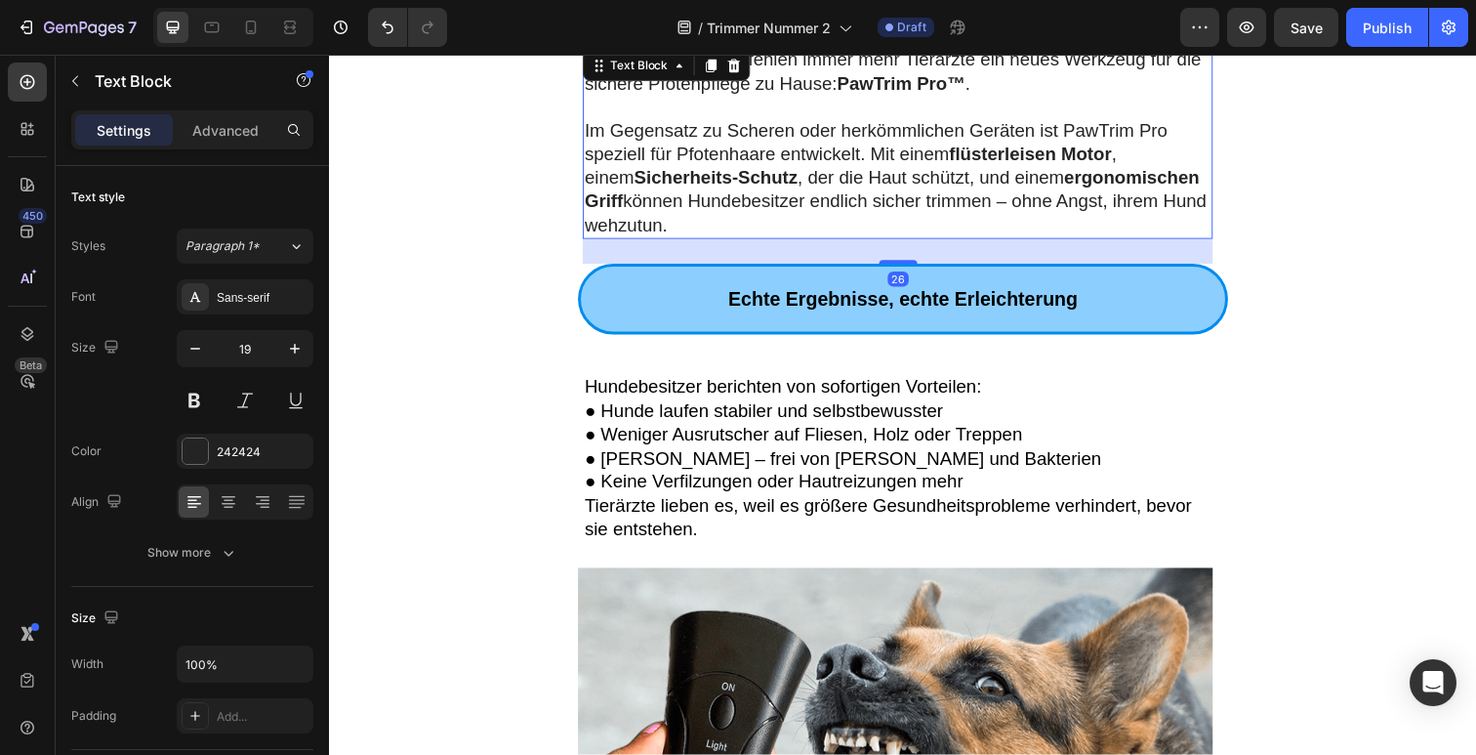
scroll to position [1535, 0]
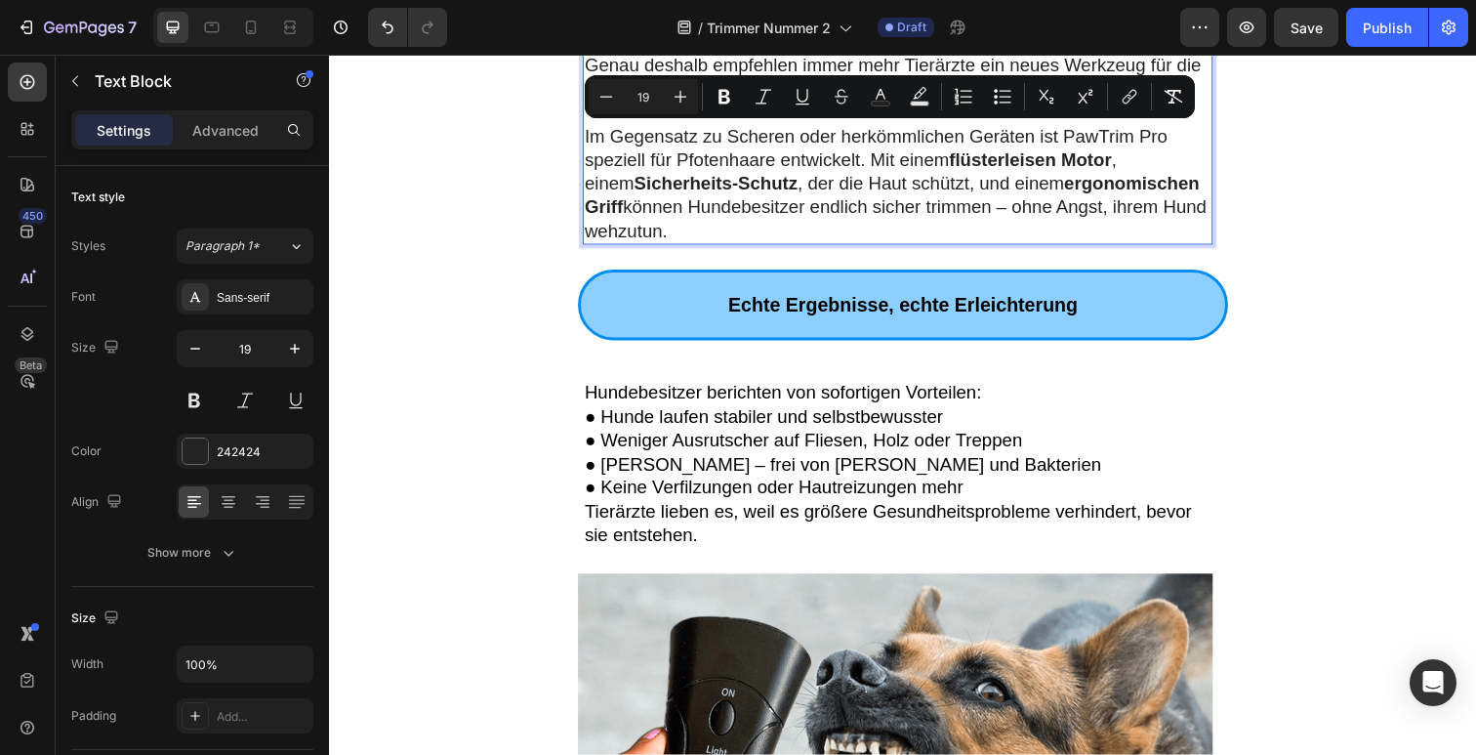
click at [640, 192] on strong "Sicherheits-Schutz" at bounding box center [723, 186] width 167 height 21
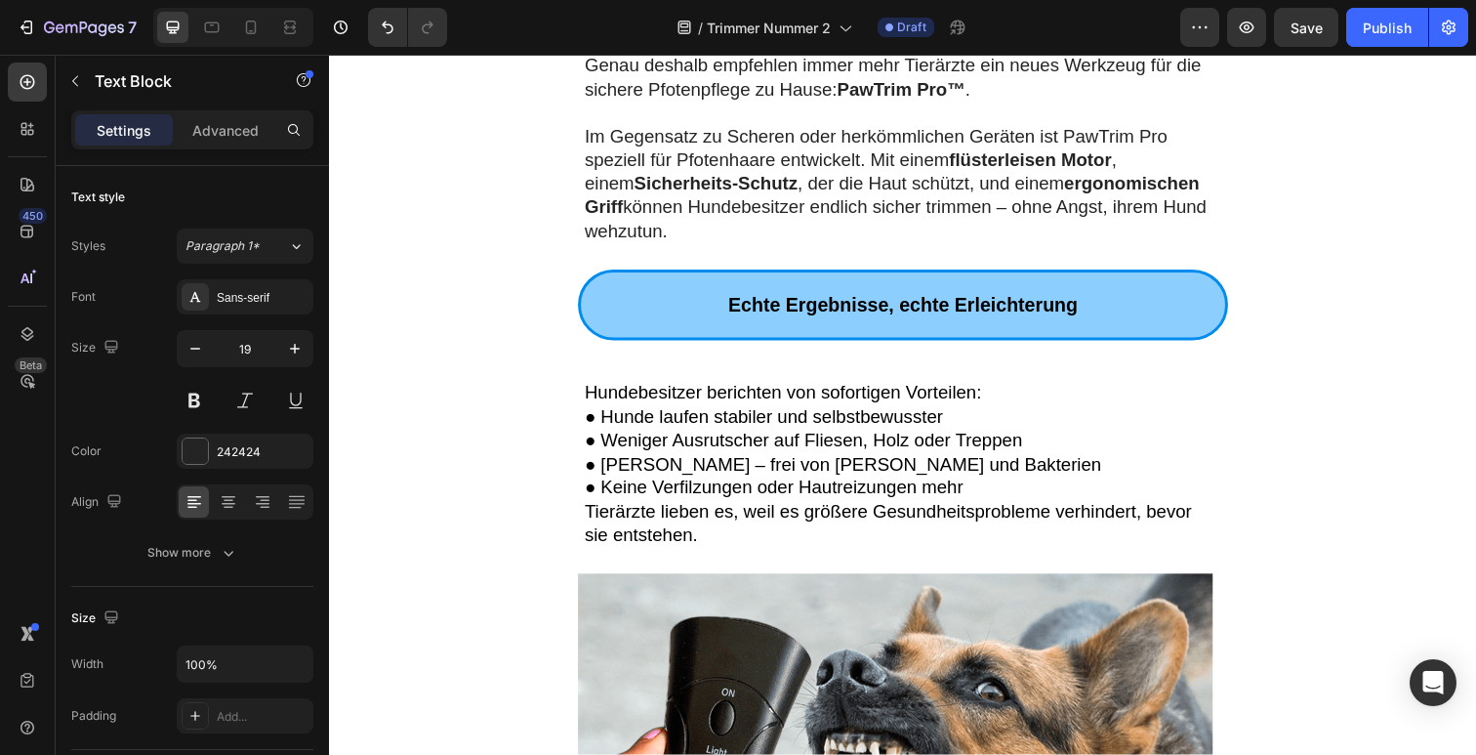
drag, startPoint x: 548, startPoint y: 164, endPoint x: 1038, endPoint y: 104, distance: 493.7
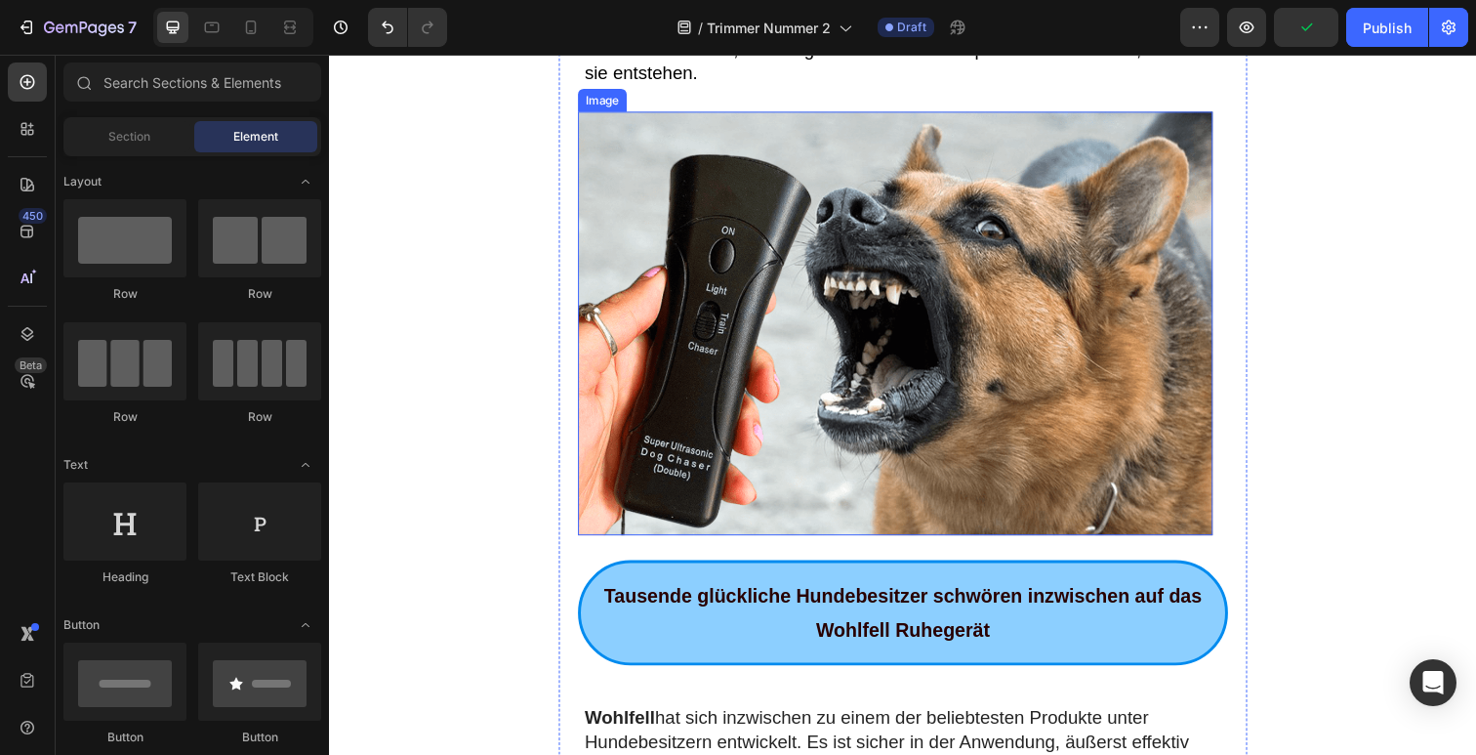
scroll to position [2386, 0]
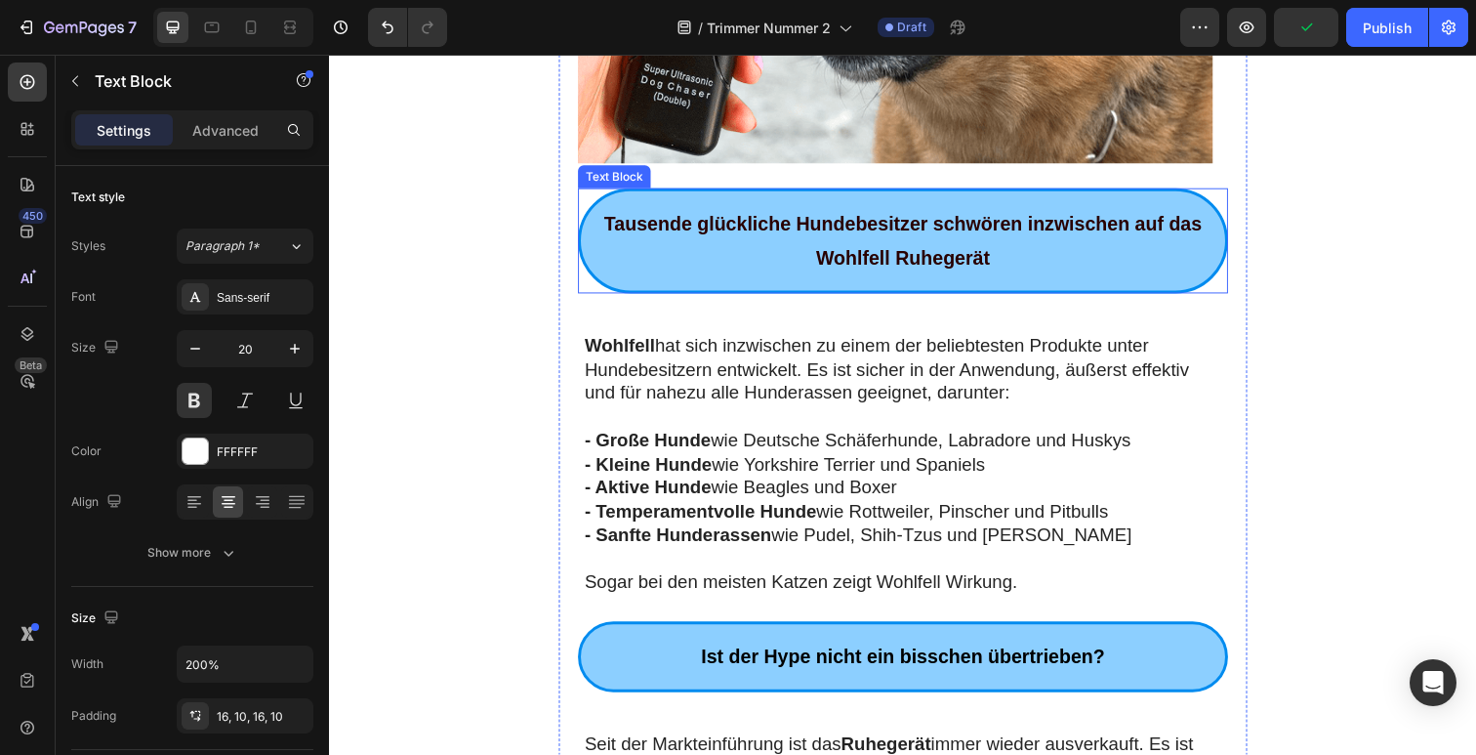
click at [807, 266] on p "Tausende glückliche Hundebesitzer schwören inzwischen auf das Wohlfell Ruhegerät" at bounding box center [915, 245] width 639 height 70
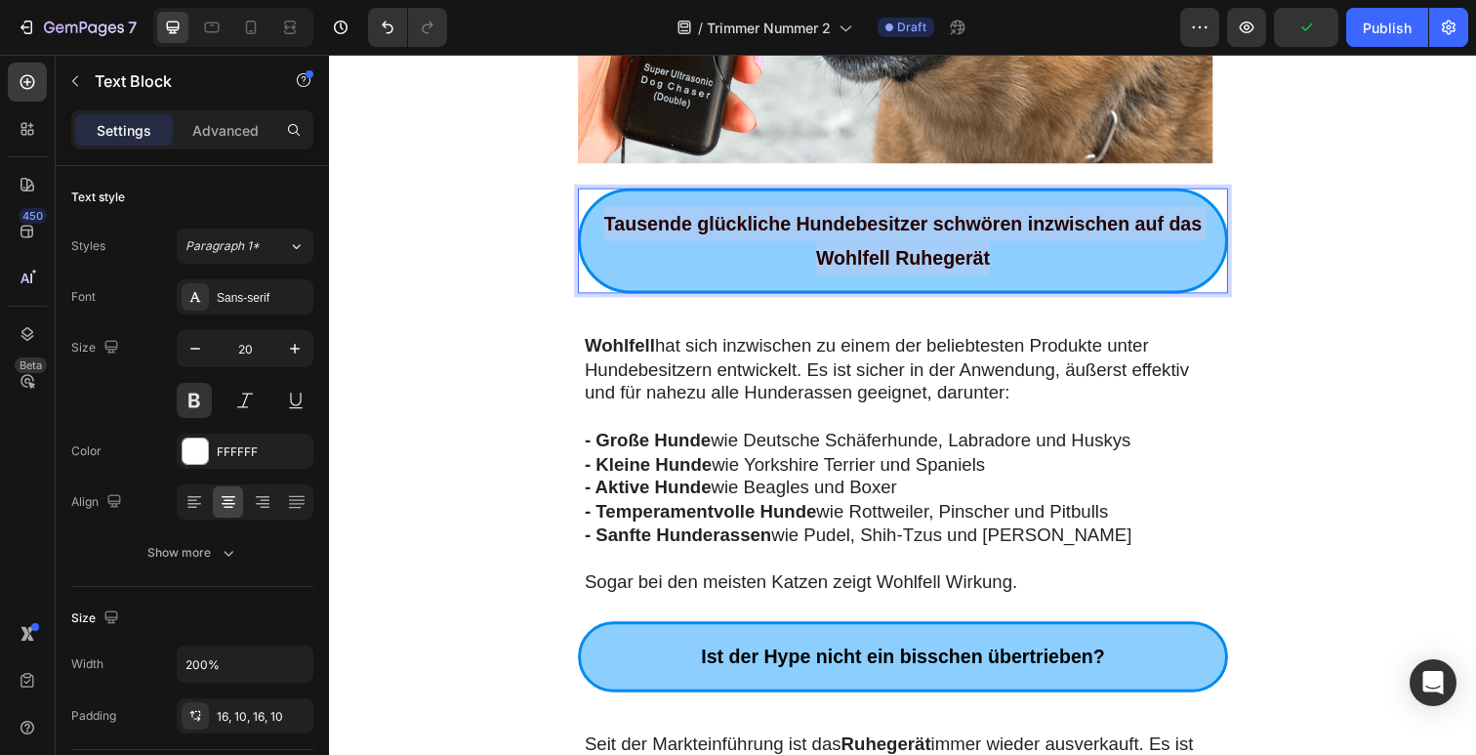
click at [807, 266] on p "Tausende glückliche Hundebesitzer schwören inzwischen auf das Wohlfell Ruhegerät" at bounding box center [915, 245] width 639 height 70
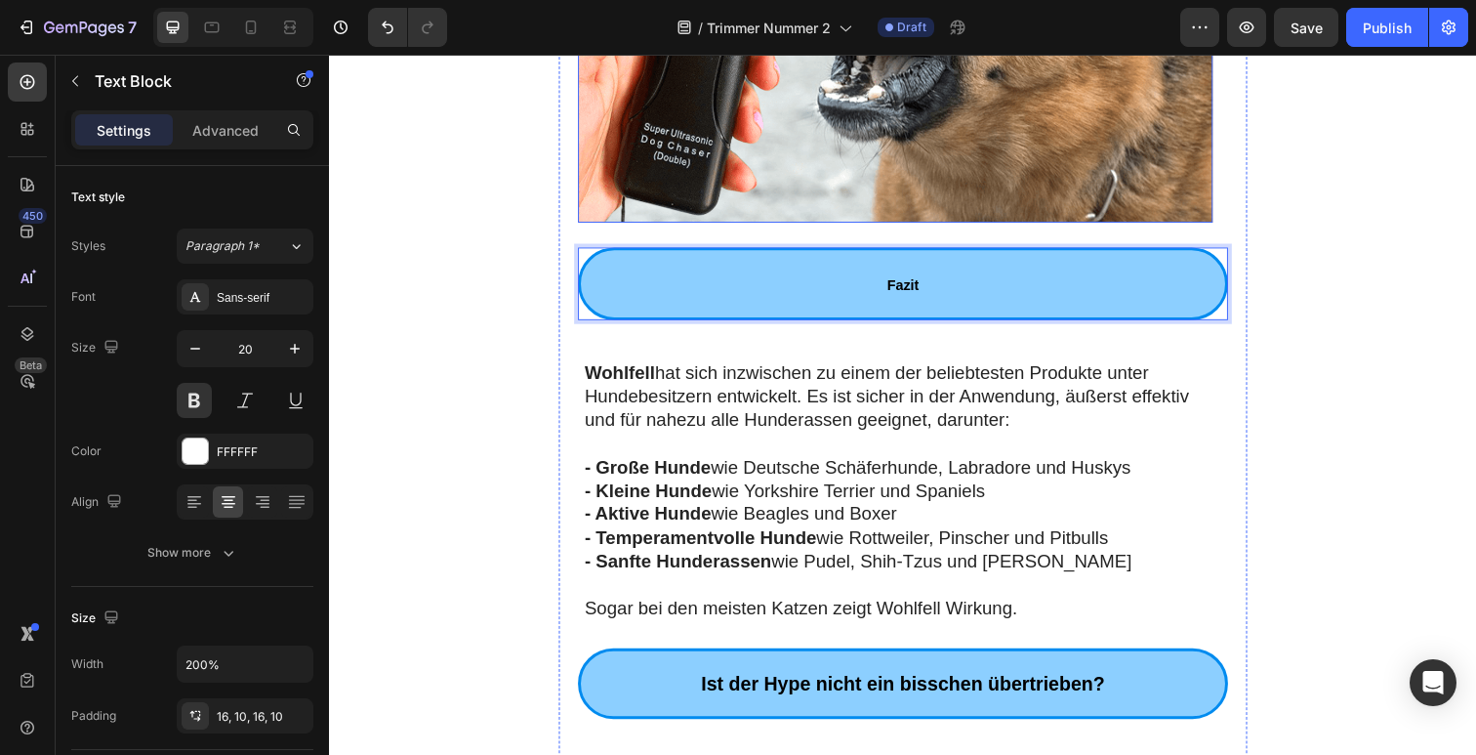
scroll to position [2214, 0]
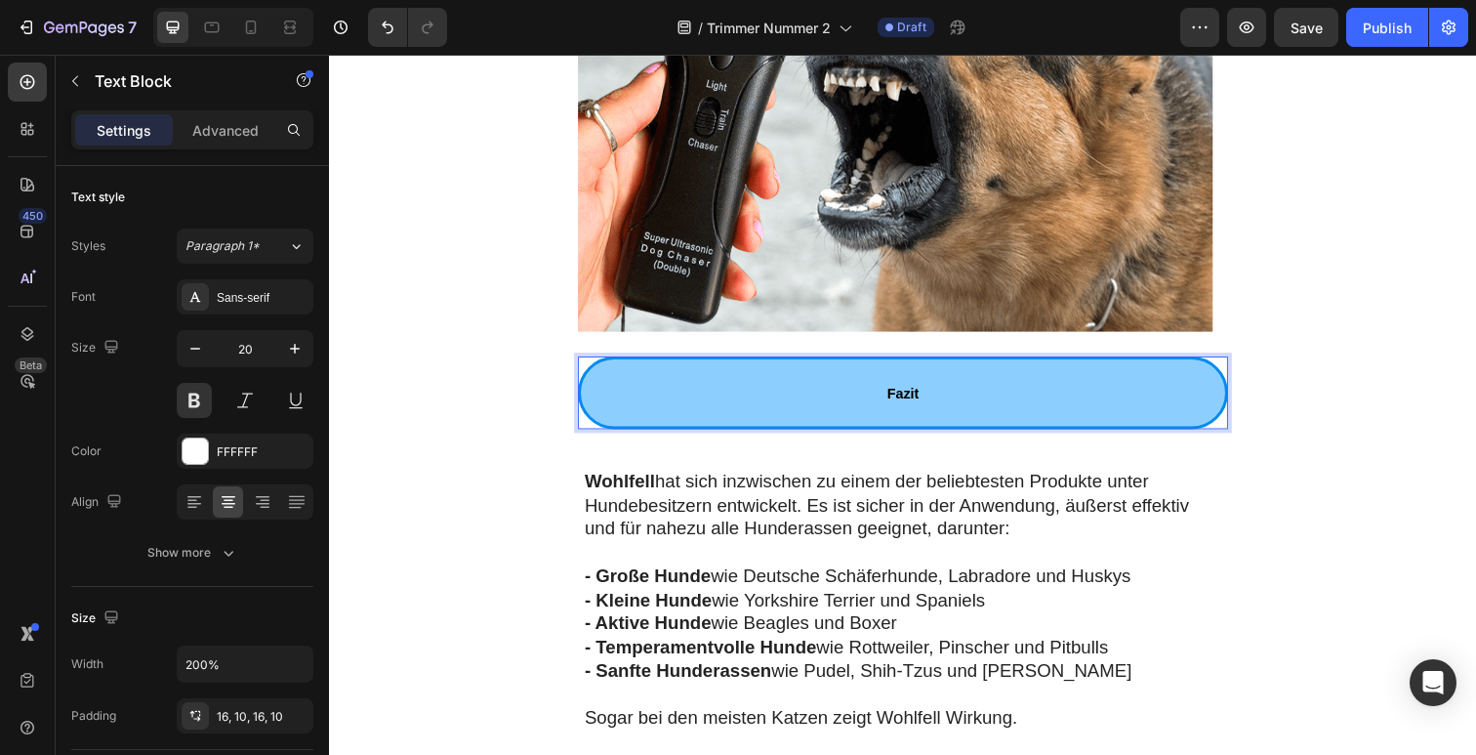
click at [960, 406] on p "Fazit" at bounding box center [915, 400] width 639 height 37
drag, startPoint x: 890, startPoint y: 399, endPoint x: 816, endPoint y: 394, distance: 74.4
click at [816, 394] on p "Fazit" at bounding box center [915, 400] width 639 height 37
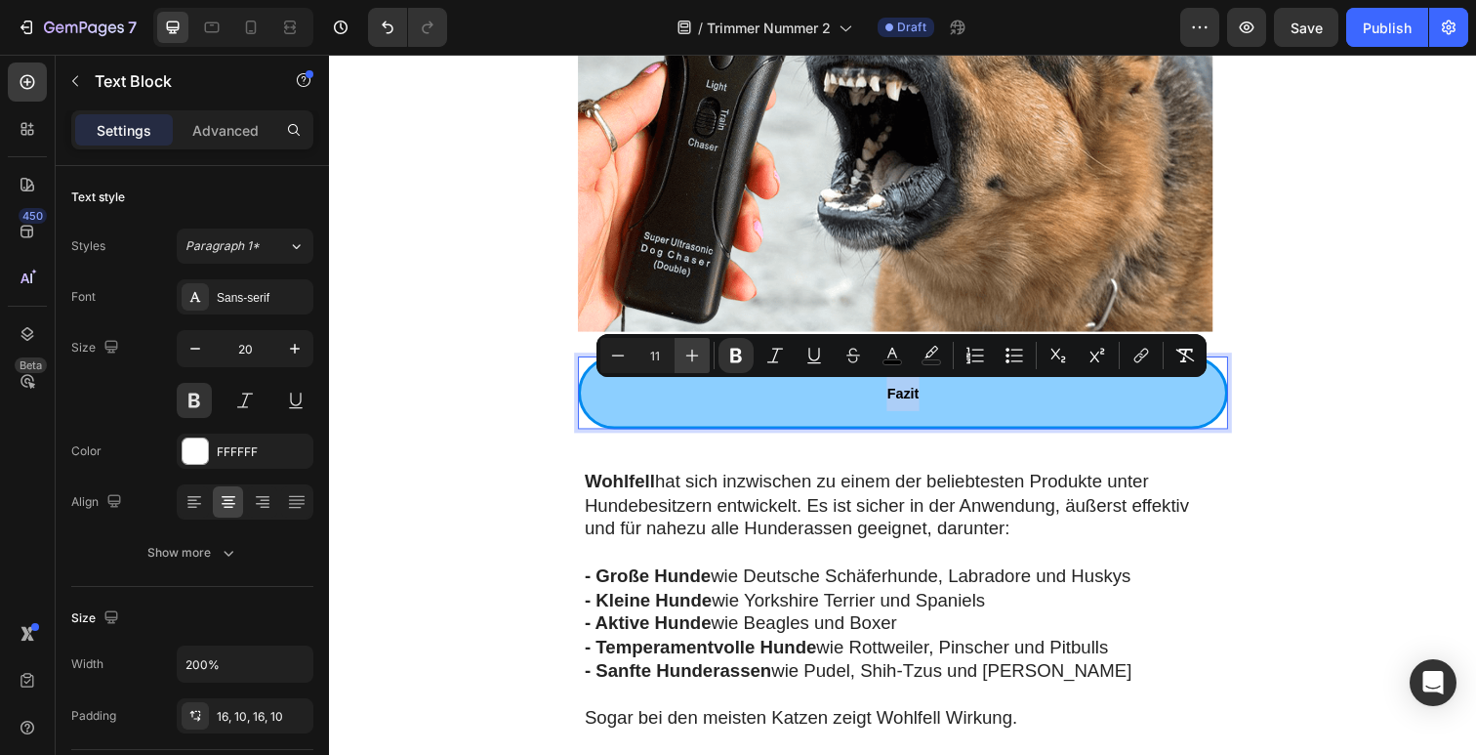
click at [701, 349] on icon "Editor contextual toolbar" at bounding box center [692, 356] width 20 height 20
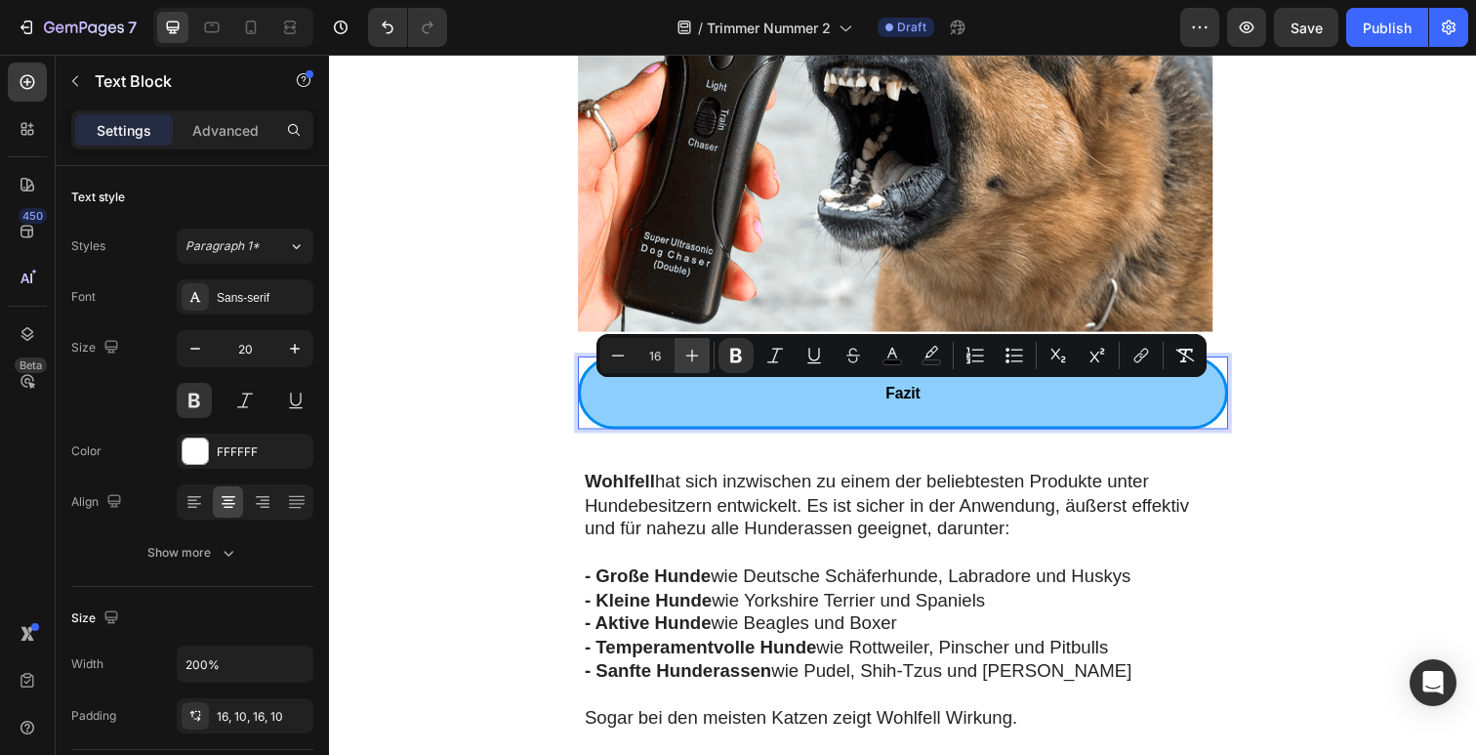
click at [701, 349] on icon "Editor contextual toolbar" at bounding box center [692, 356] width 20 height 20
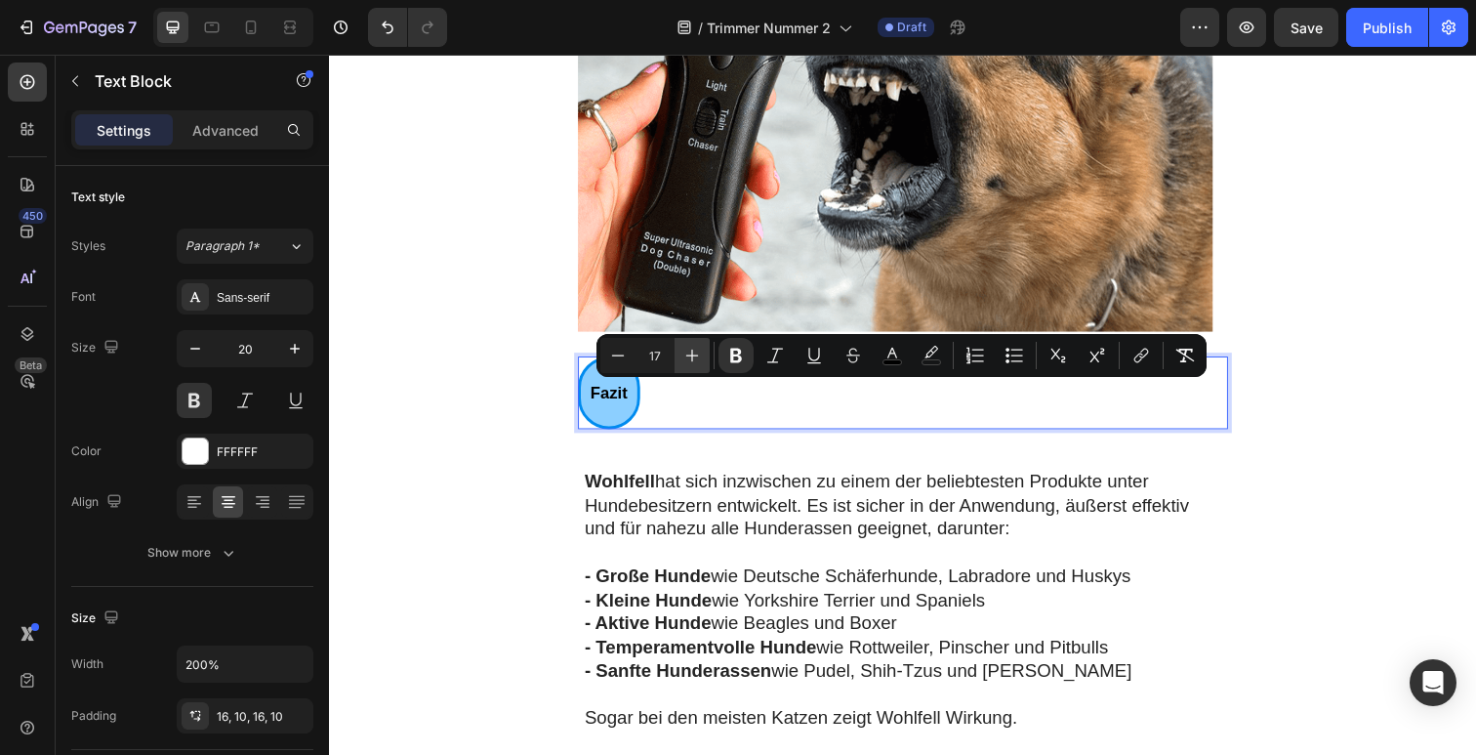
click at [701, 349] on icon "Editor contextual toolbar" at bounding box center [692, 356] width 20 height 20
type input "18"
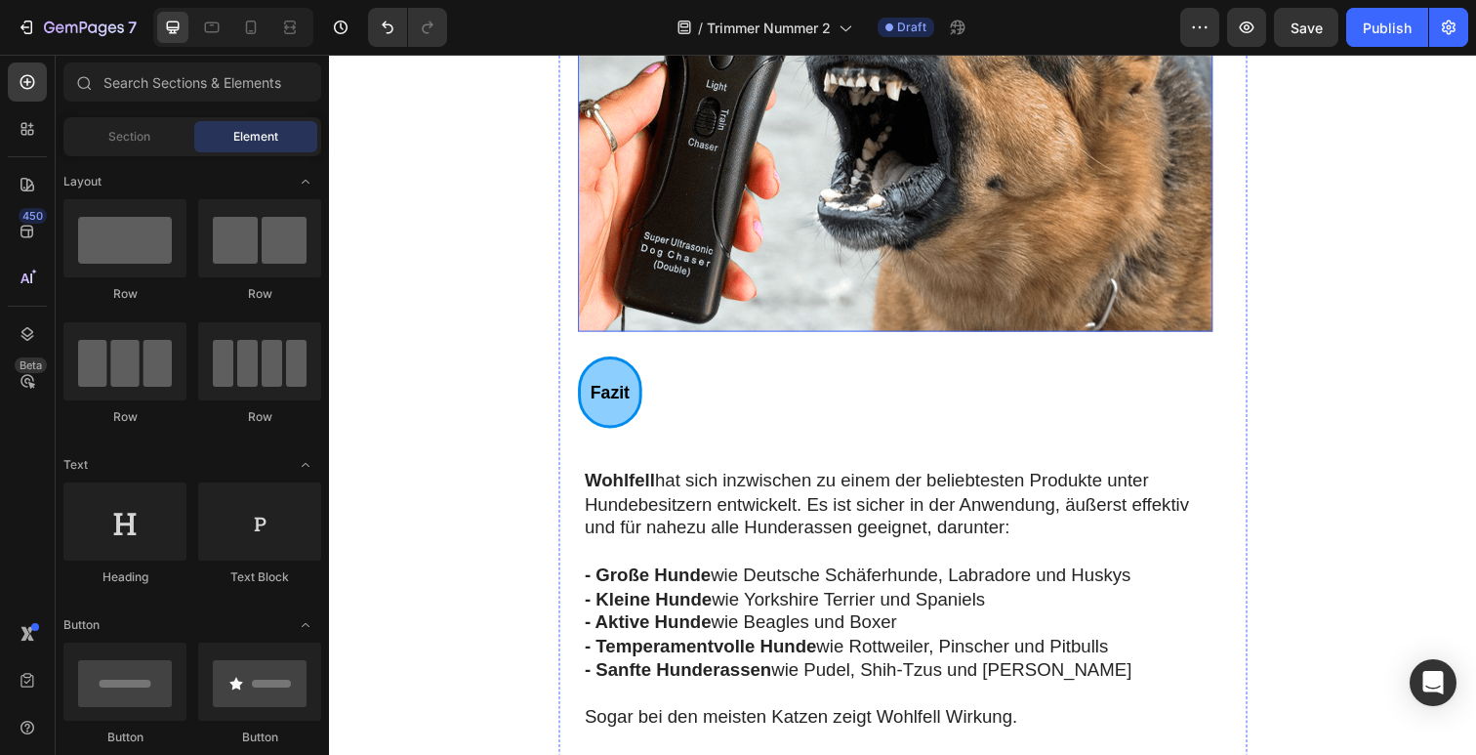
click at [666, 373] on div "Fazit" at bounding box center [915, 399] width 664 height 73
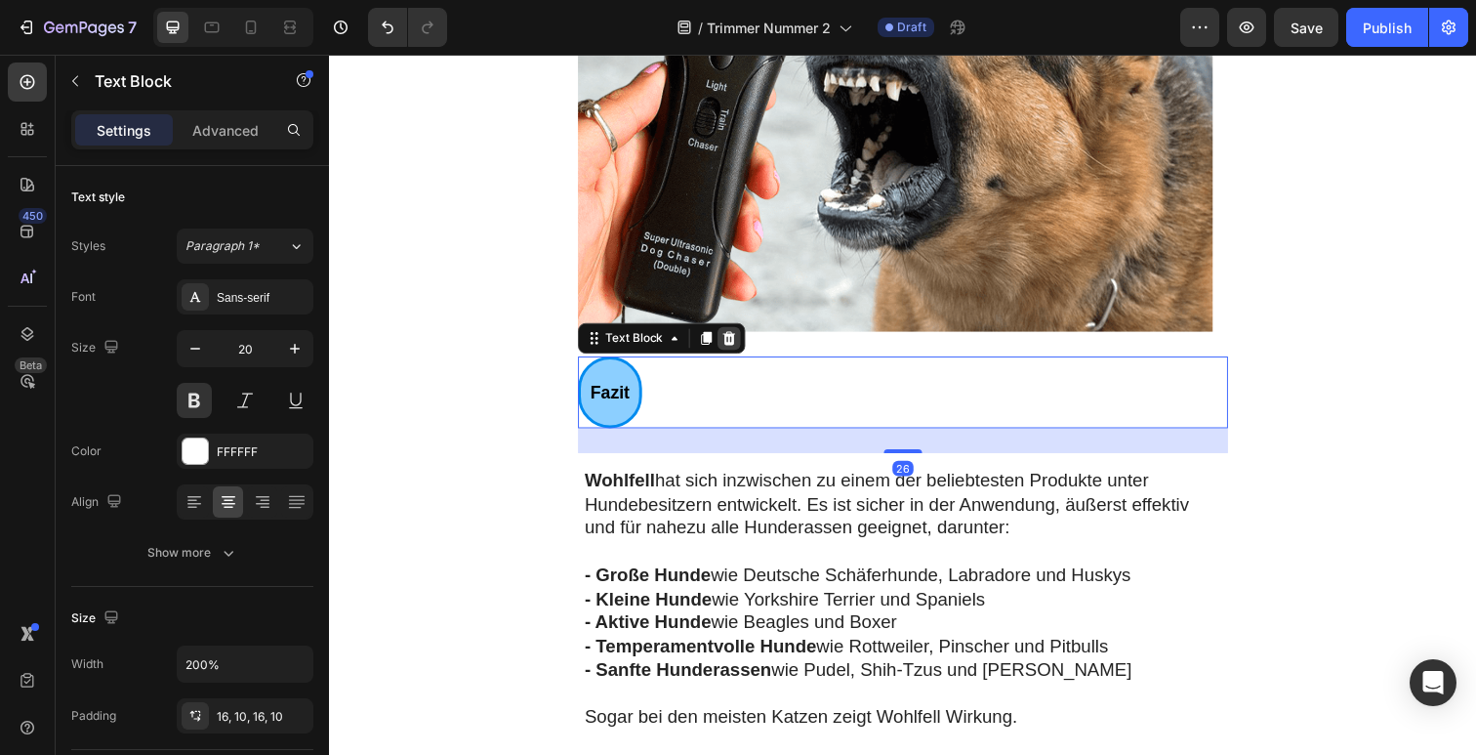
click at [737, 348] on div at bounding box center [736, 344] width 23 height 23
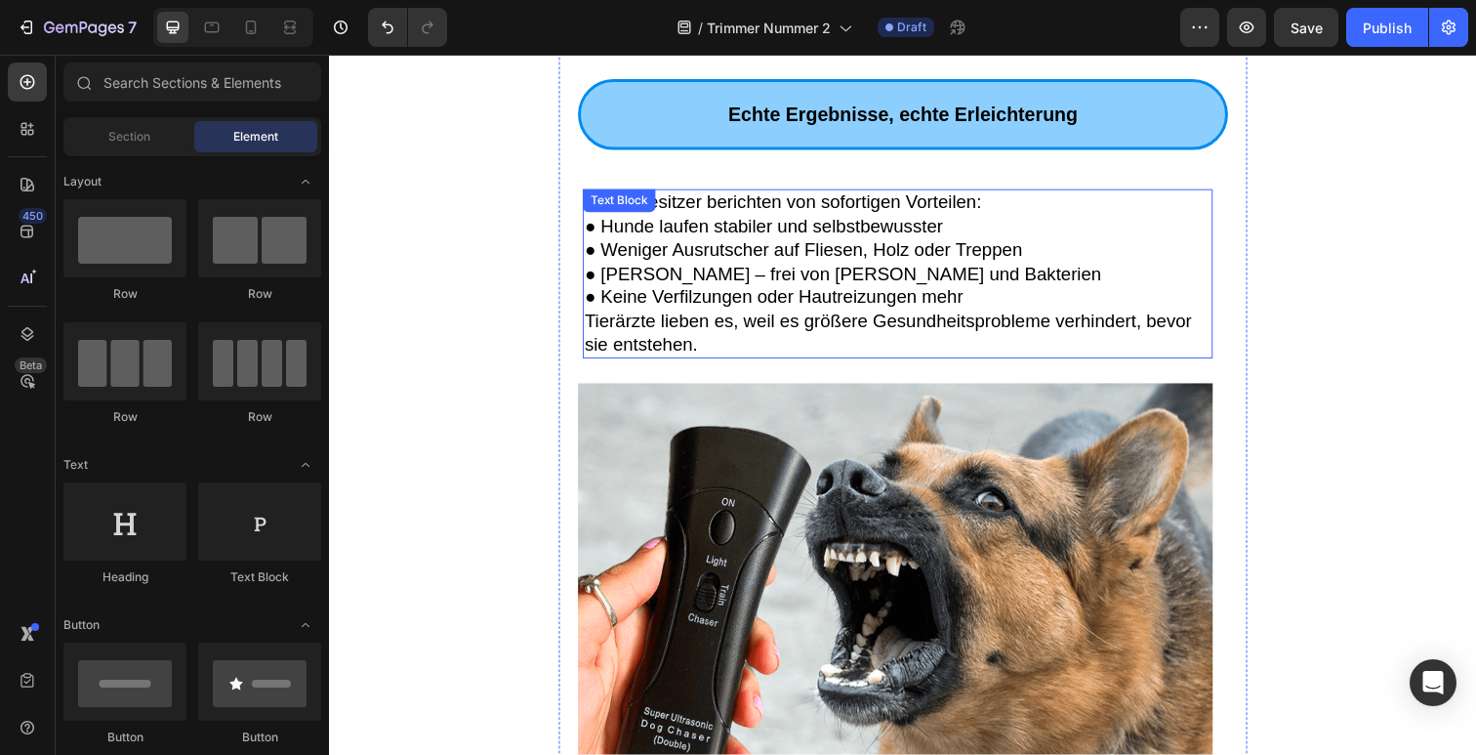
scroll to position [1656, 0]
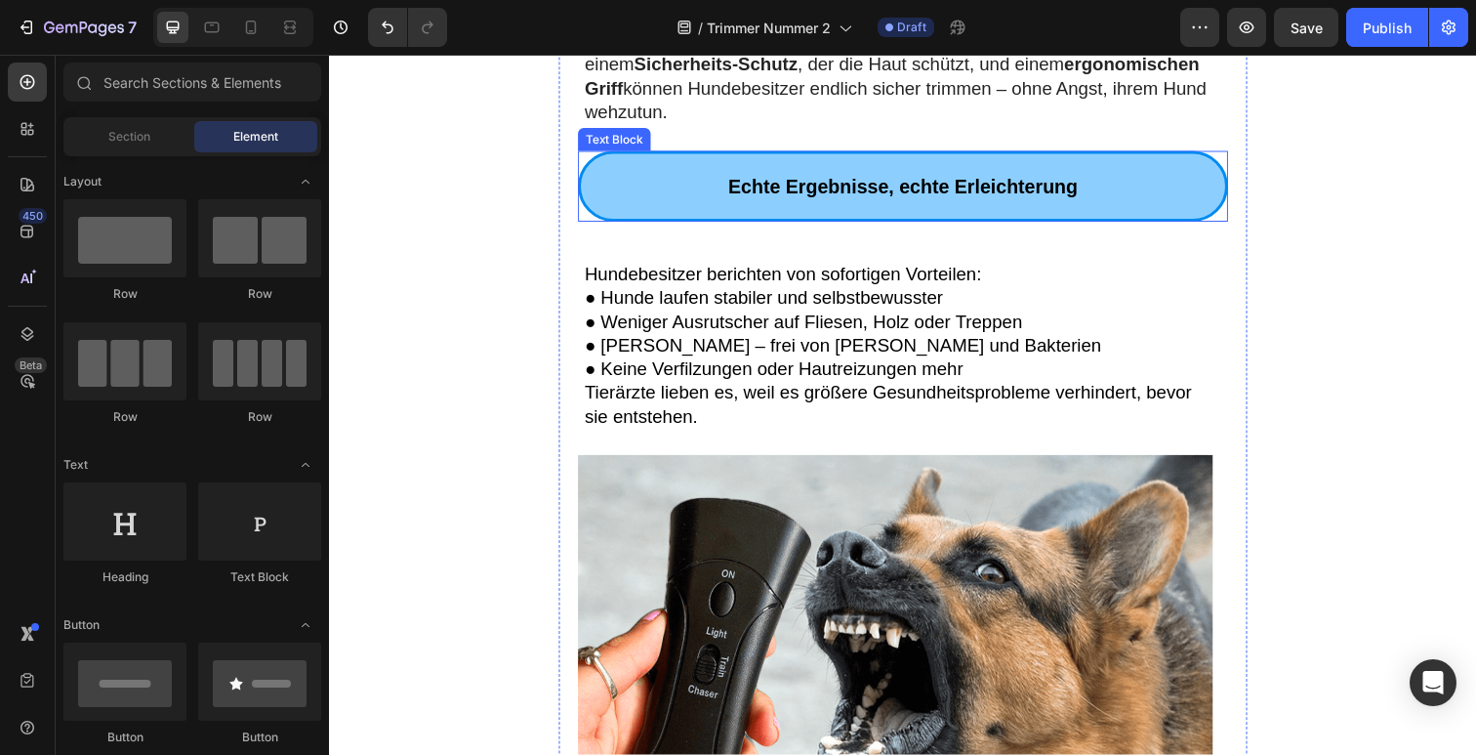
click at [666, 203] on p "Echte Ergebnisse, echte Erleichterung" at bounding box center [915, 189] width 639 height 35
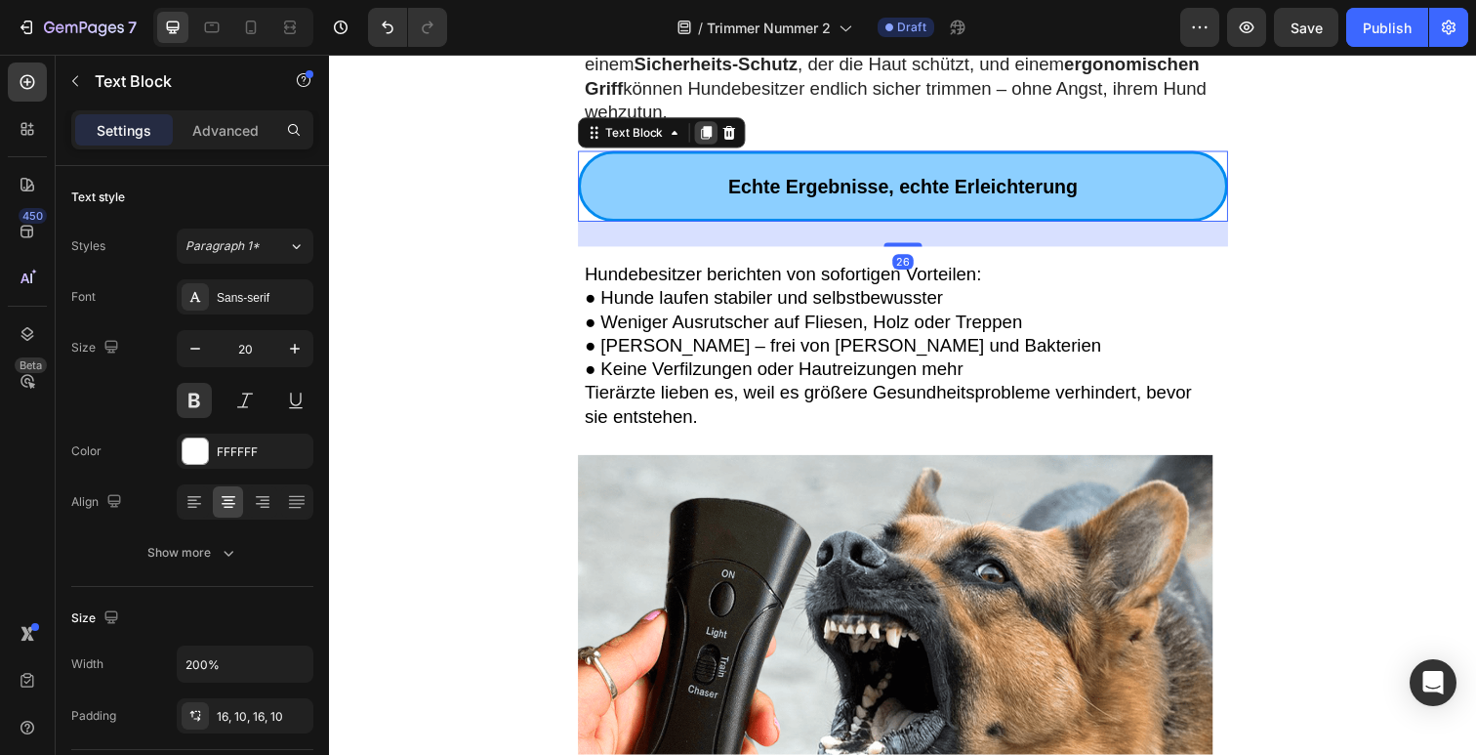
click at [706, 142] on icon at bounding box center [714, 135] width 16 height 16
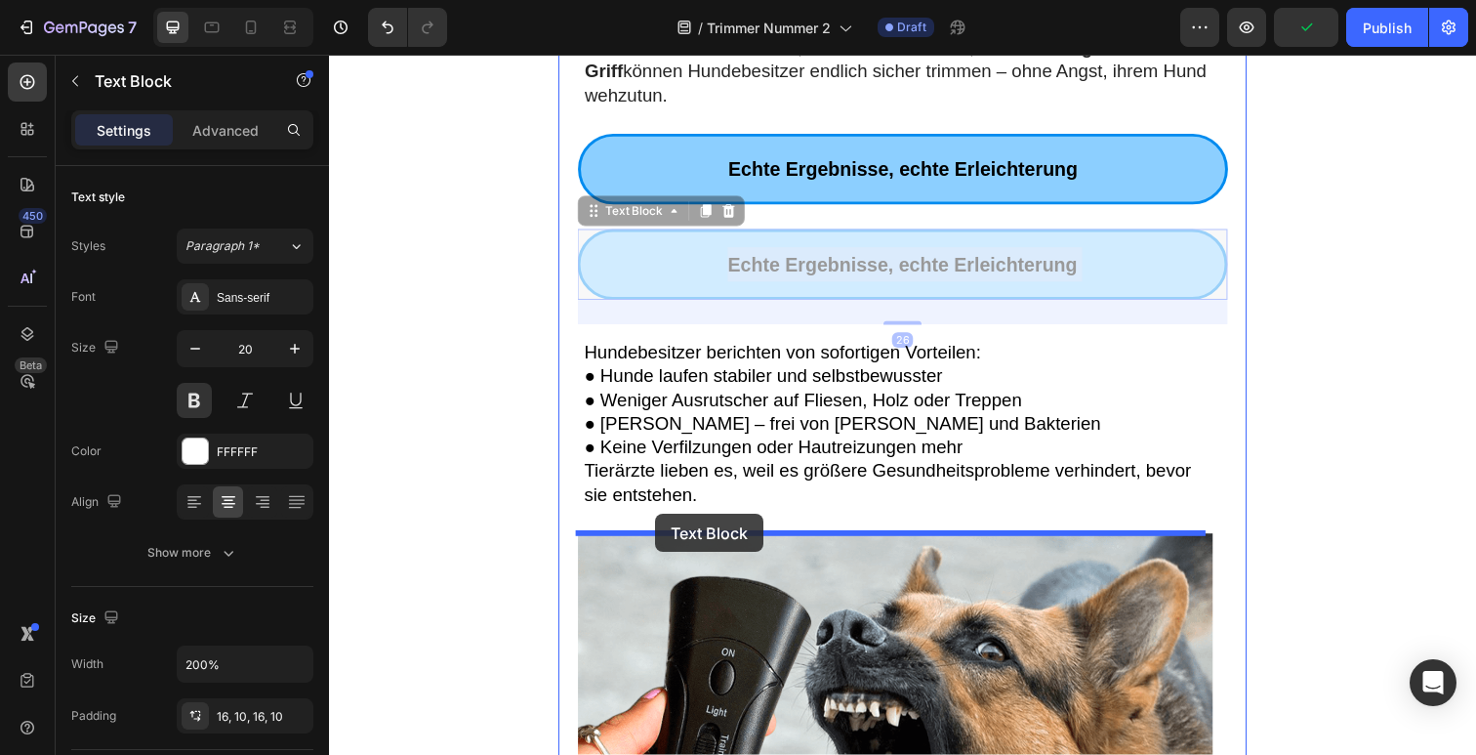
drag, startPoint x: 656, startPoint y: 278, endPoint x: 662, endPoint y: 523, distance: 245.1
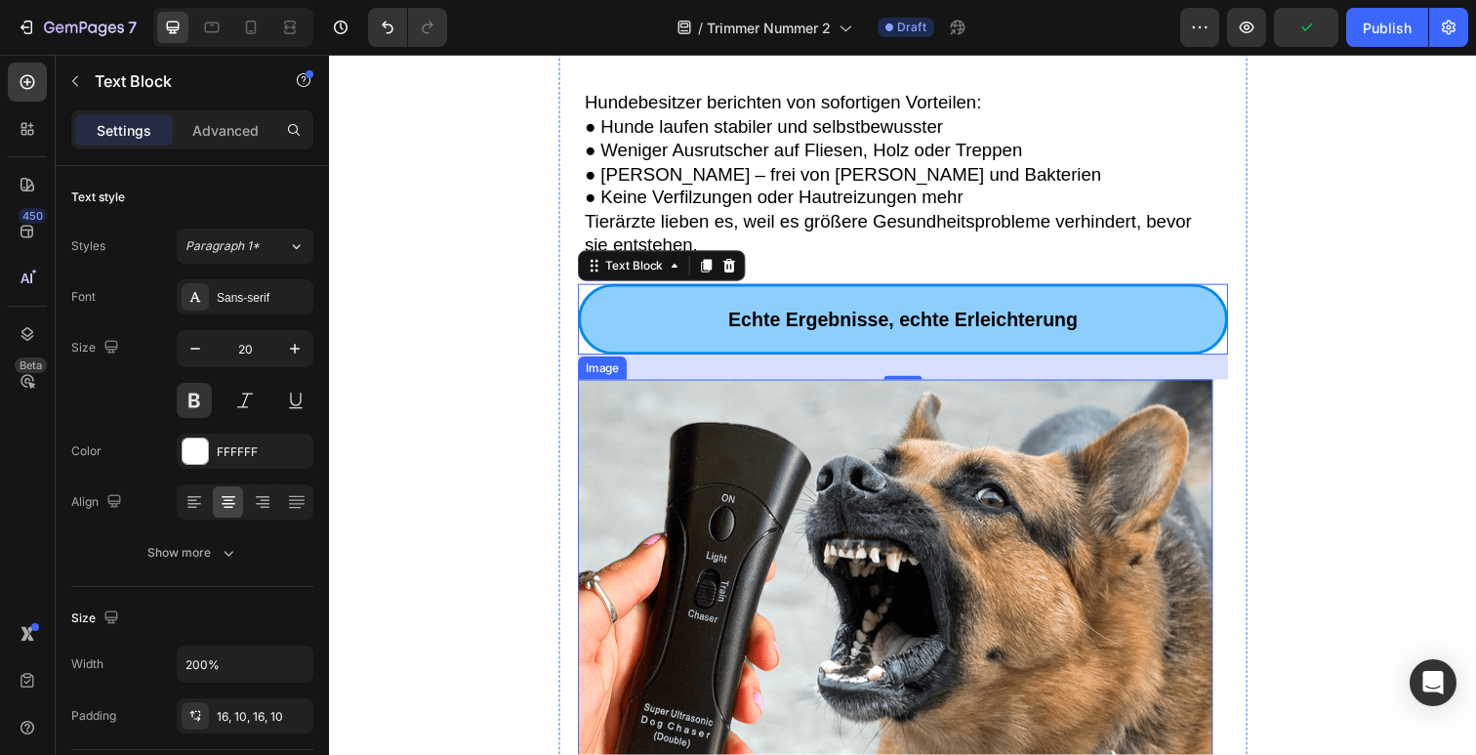
scroll to position [1845, 0]
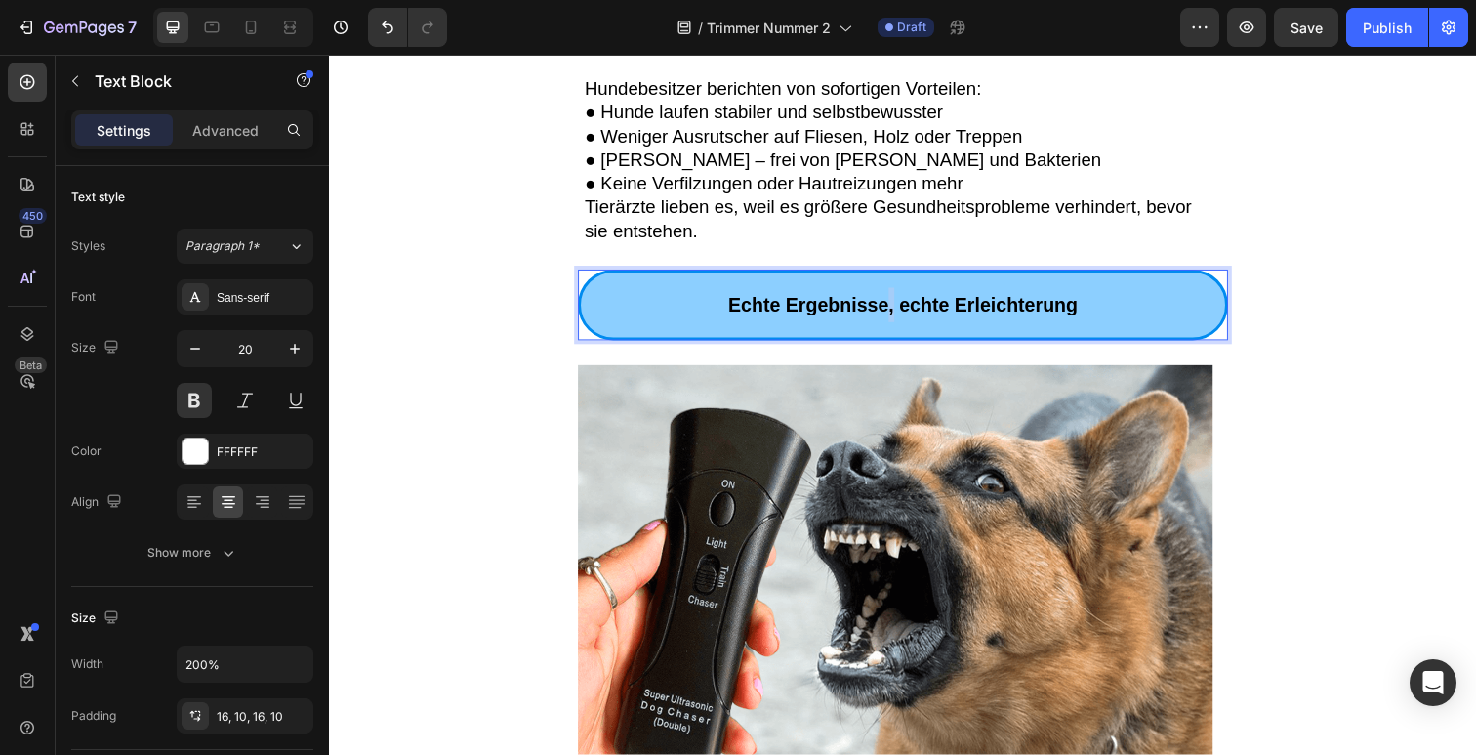
click at [894, 320] on span "Echte Ergebnisse, echte Erleichterung" at bounding box center [914, 310] width 357 height 21
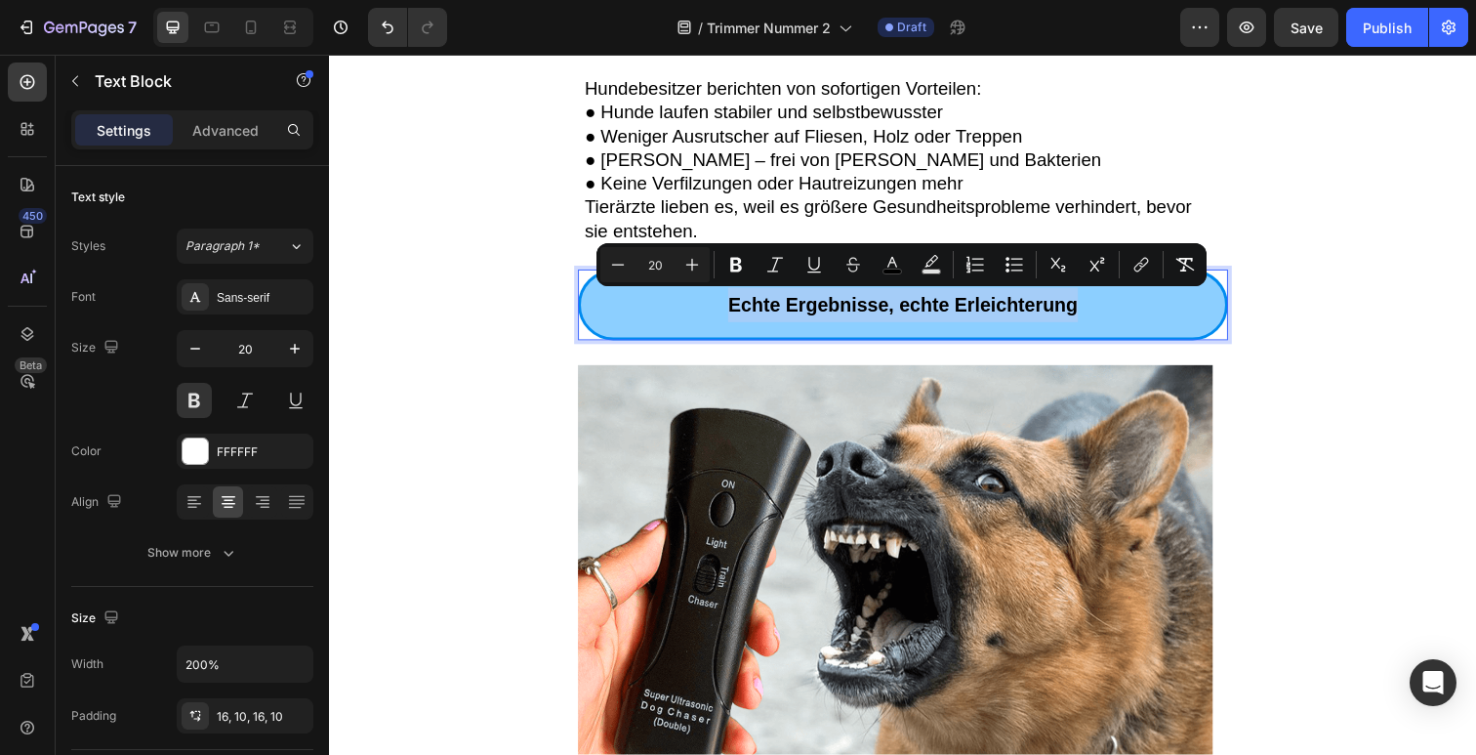
drag, startPoint x: 902, startPoint y: 314, endPoint x: 1093, endPoint y: 326, distance: 190.7
click at [913, 318] on span "Echte Ergebnisse, echte Erleichterung" at bounding box center [914, 310] width 357 height 21
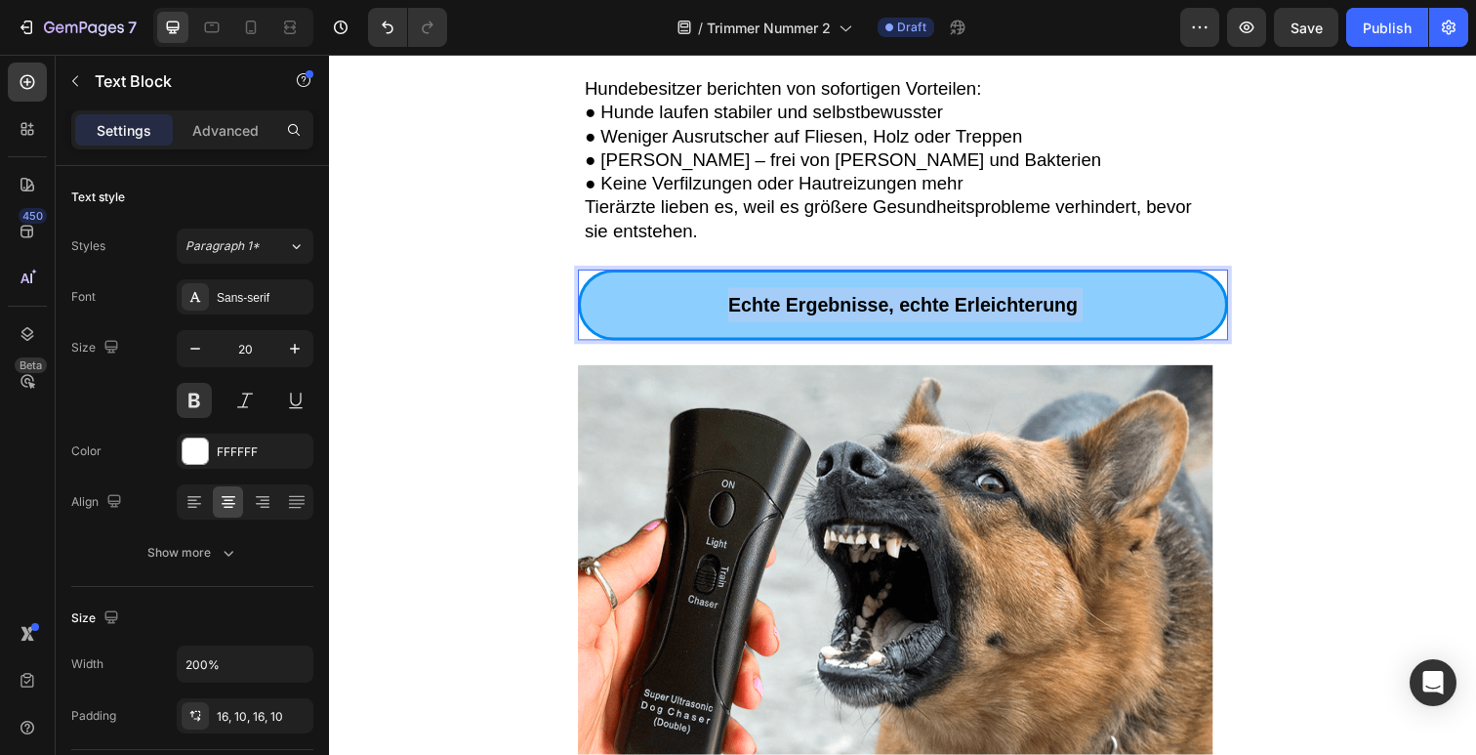
drag, startPoint x: 1068, startPoint y: 317, endPoint x: 773, endPoint y: 312, distance: 294.9
click at [773, 312] on p "Echte Ergebnisse, echte Erleichterung" at bounding box center [915, 310] width 639 height 35
click at [864, 305] on span "Echte Ergebnisse, echte Erleichterung" at bounding box center [914, 310] width 357 height 21
drag, startPoint x: 747, startPoint y: 311, endPoint x: 1109, endPoint y: 299, distance: 362.4
click at [1109, 299] on p "Echte Ergebnisse, echte Erleichterung" at bounding box center [915, 310] width 639 height 35
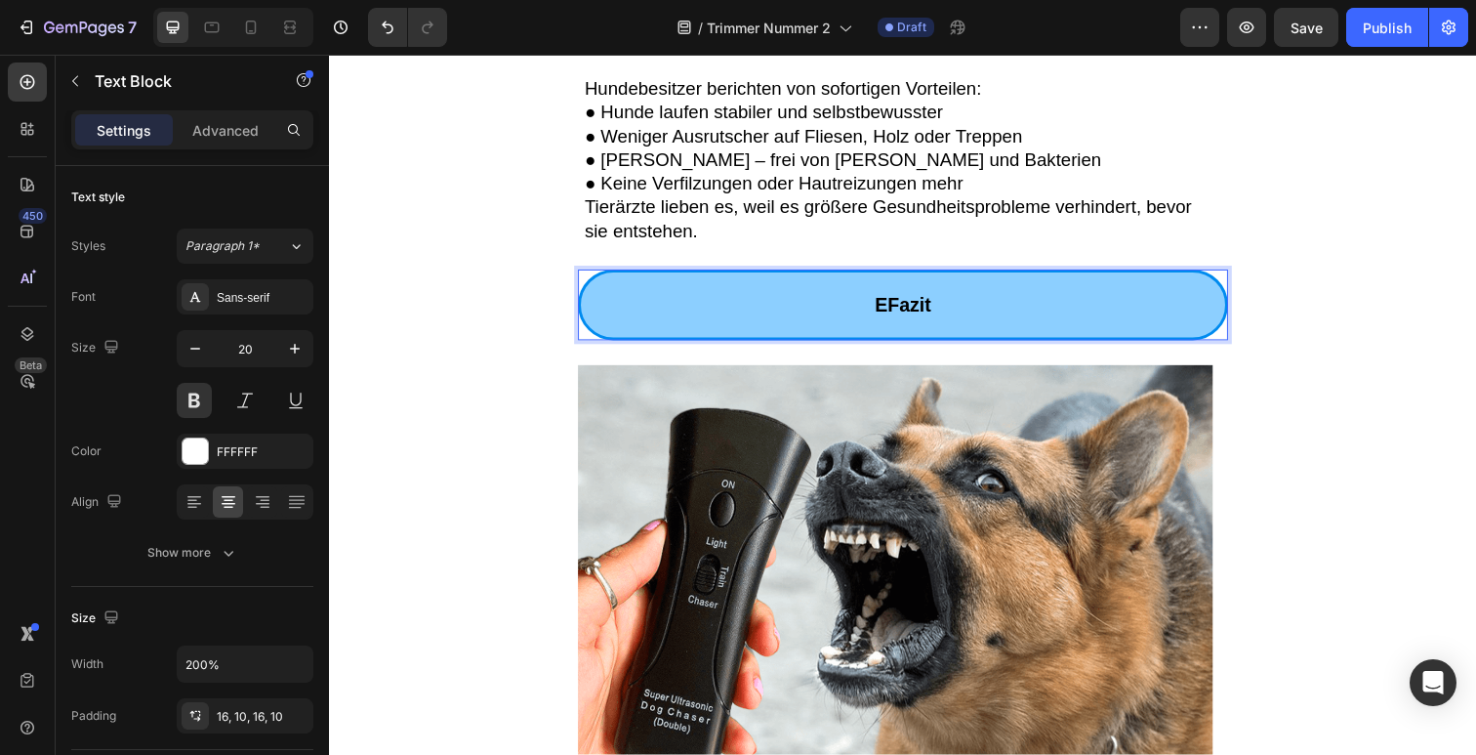
click at [888, 310] on span "EFazit" at bounding box center [916, 310] width 58 height 21
click at [685, 172] on span "● Sauberere Pfoten – frei von Schmutz und Bakterien" at bounding box center [854, 162] width 528 height 21
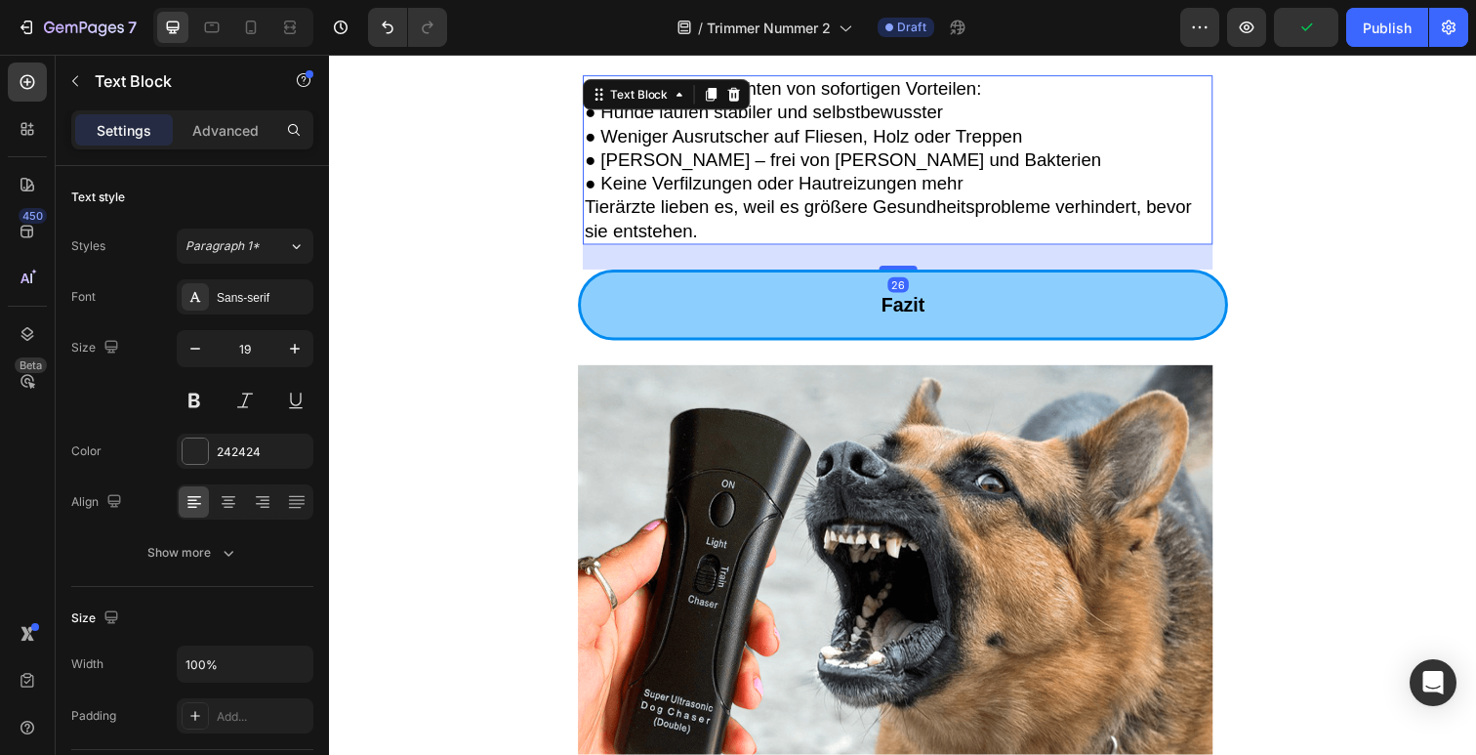
click at [711, 97] on icon at bounding box center [719, 96] width 16 height 16
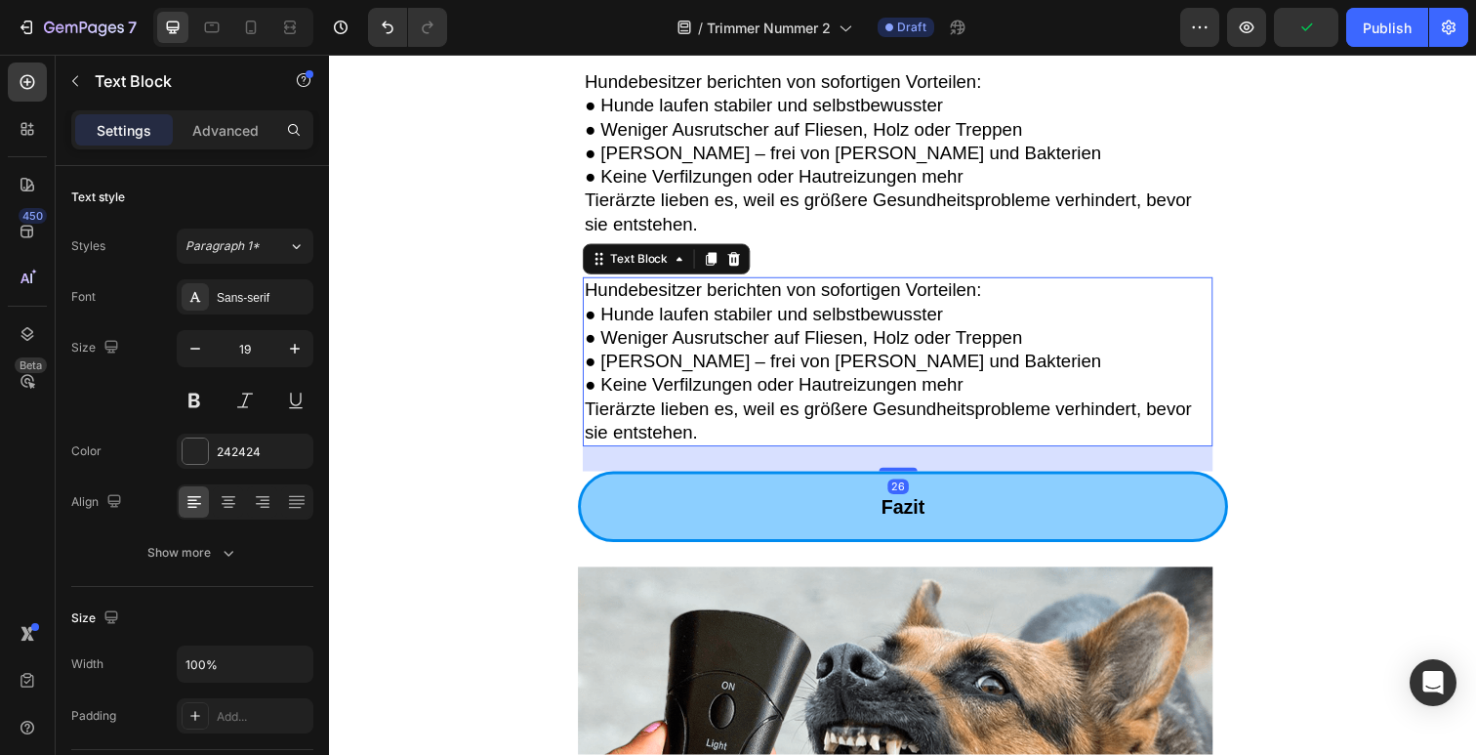
scroll to position [1882, 0]
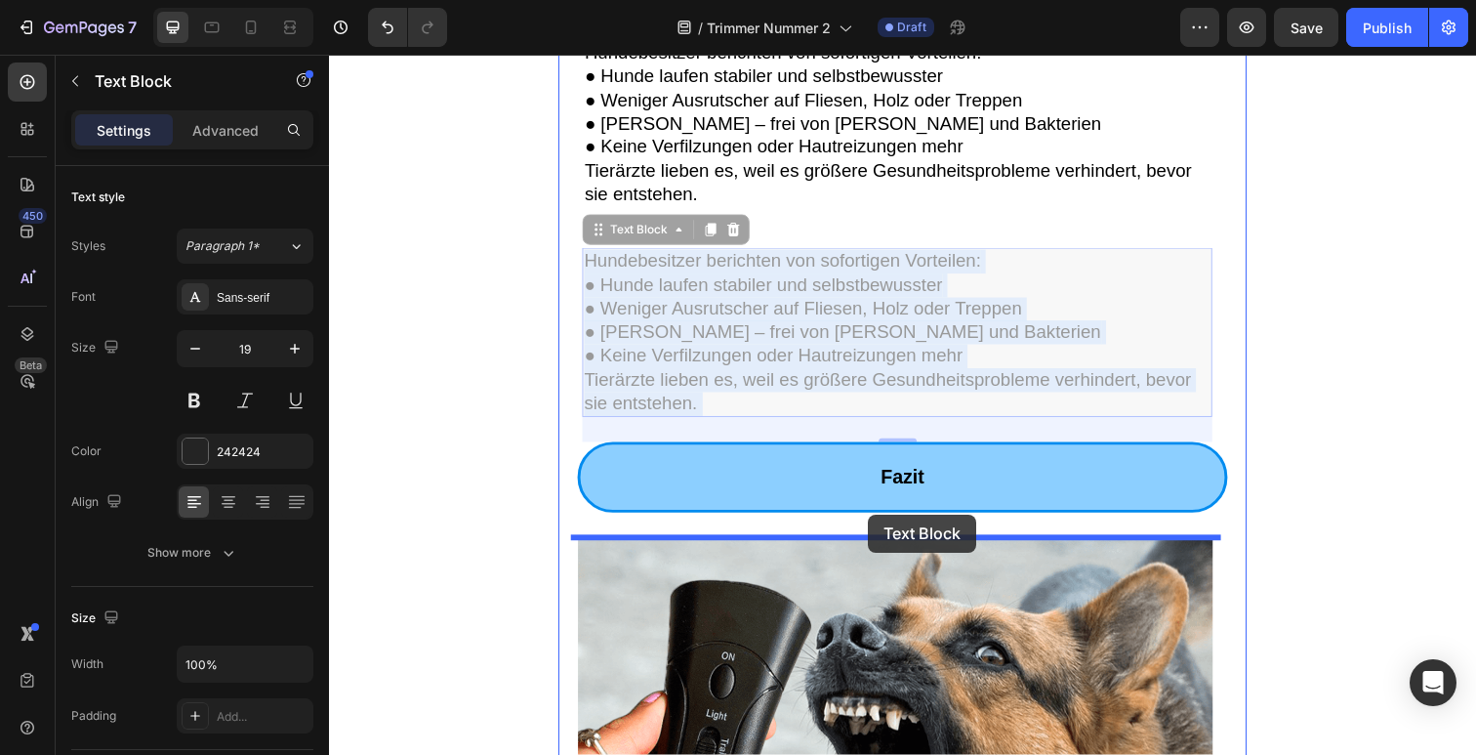
drag, startPoint x: 678, startPoint y: 337, endPoint x: 880, endPoint y: 524, distance: 275.7
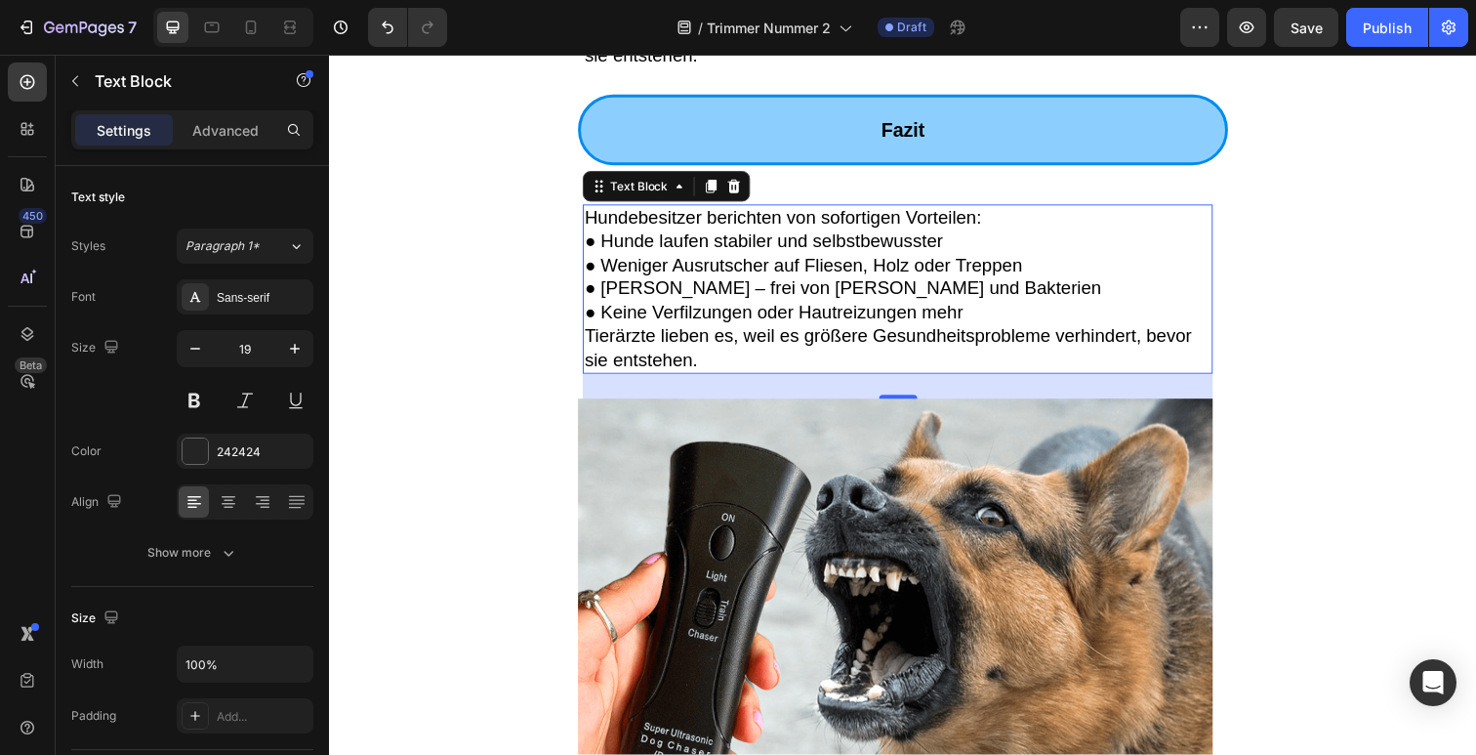
scroll to position [2036, 0]
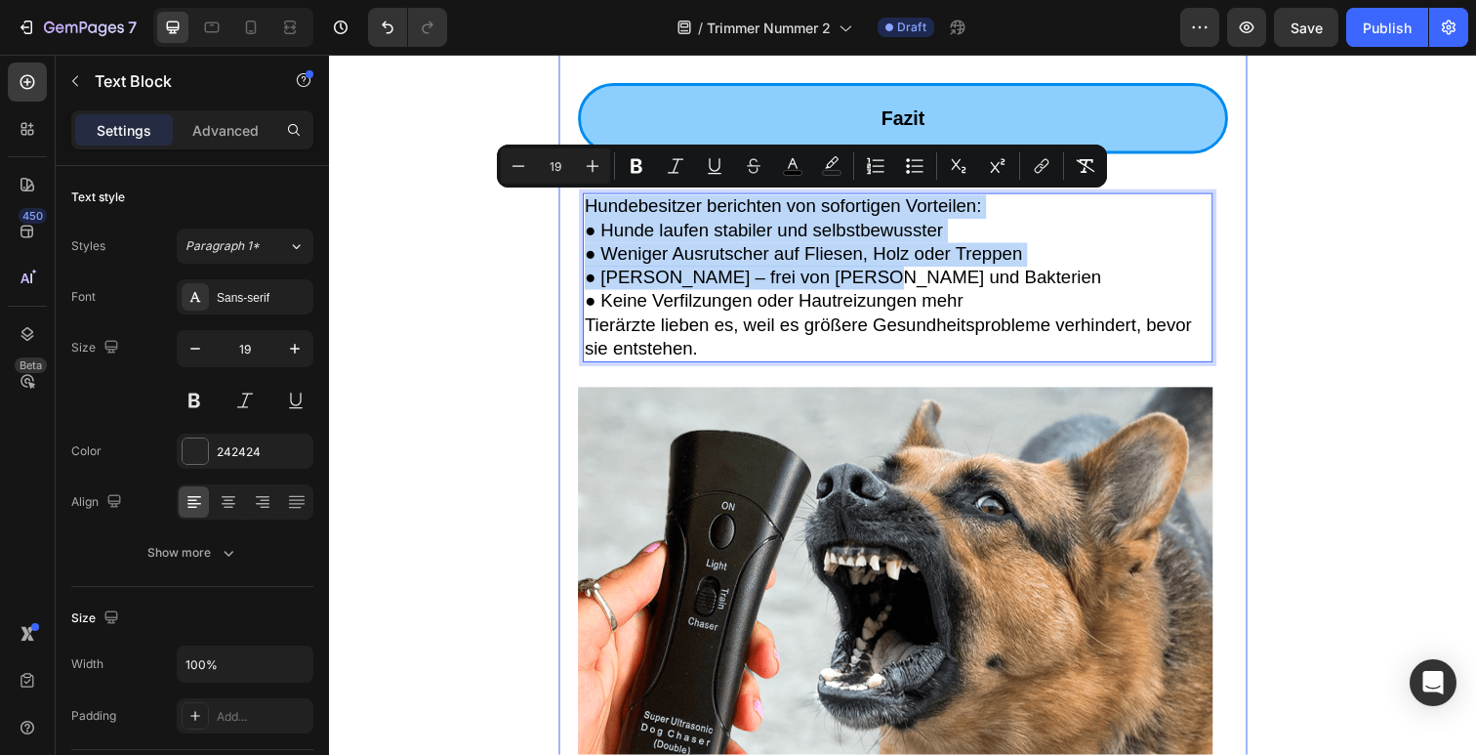
drag, startPoint x: 861, startPoint y: 293, endPoint x: 1174, endPoint y: 226, distance: 319.6
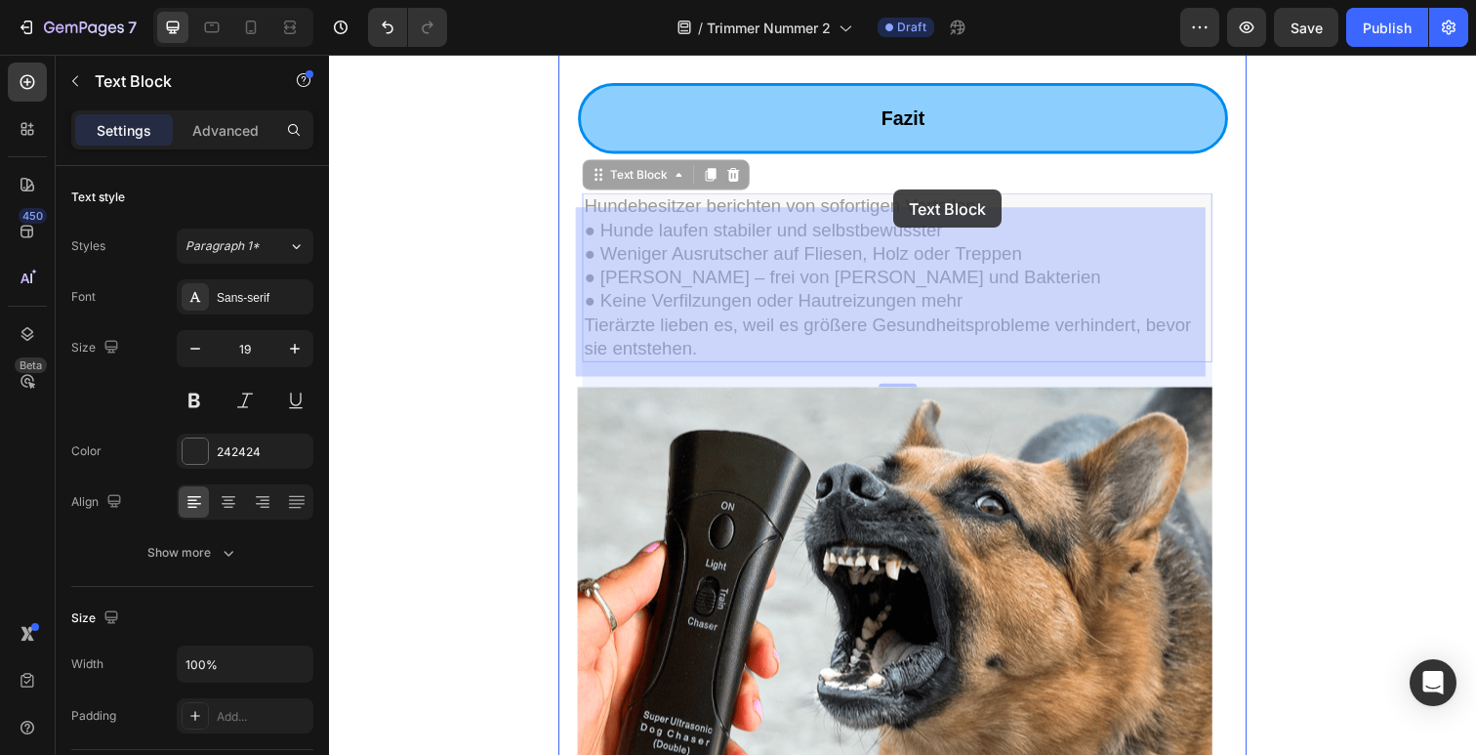
drag, startPoint x: 1112, startPoint y: 228, endPoint x: 907, endPoint y: 192, distance: 208.2
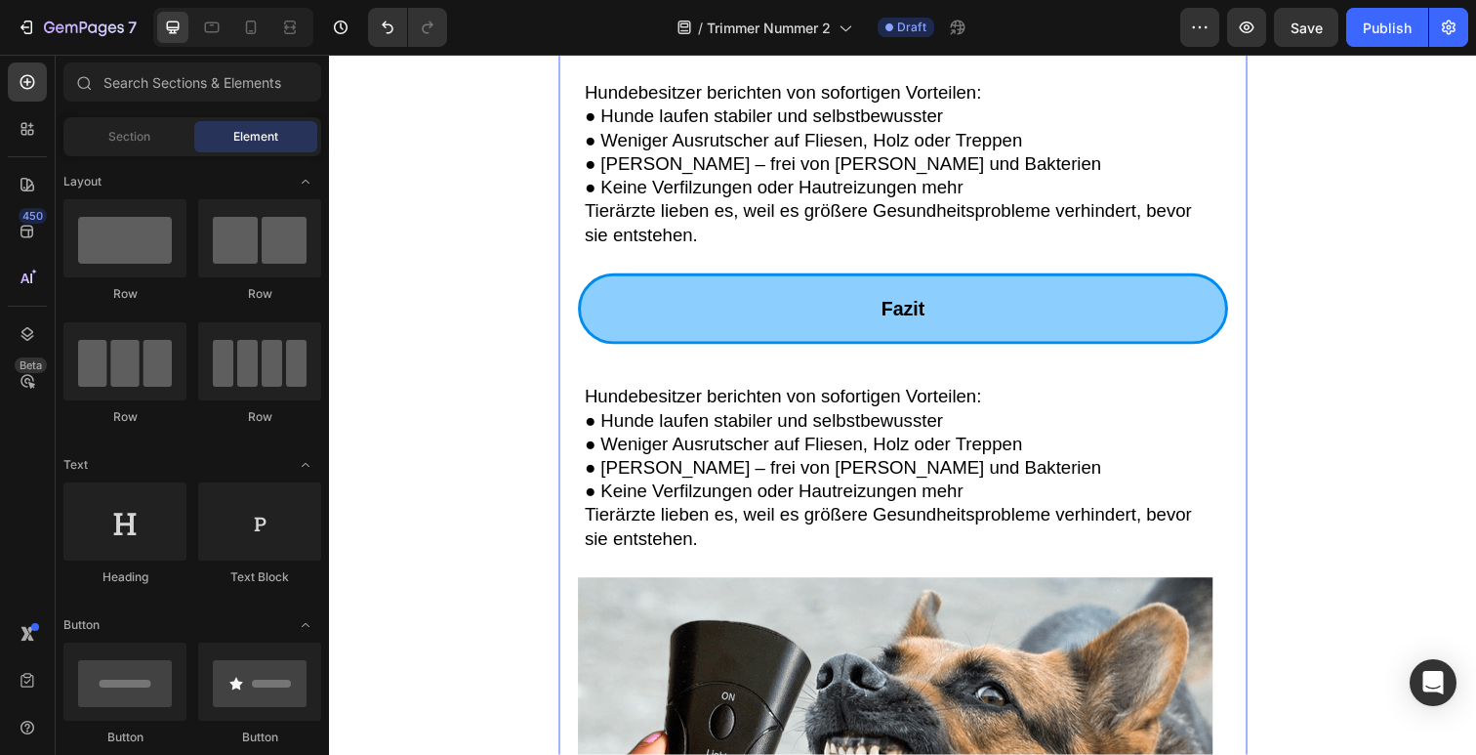
scroll to position [1851, 0]
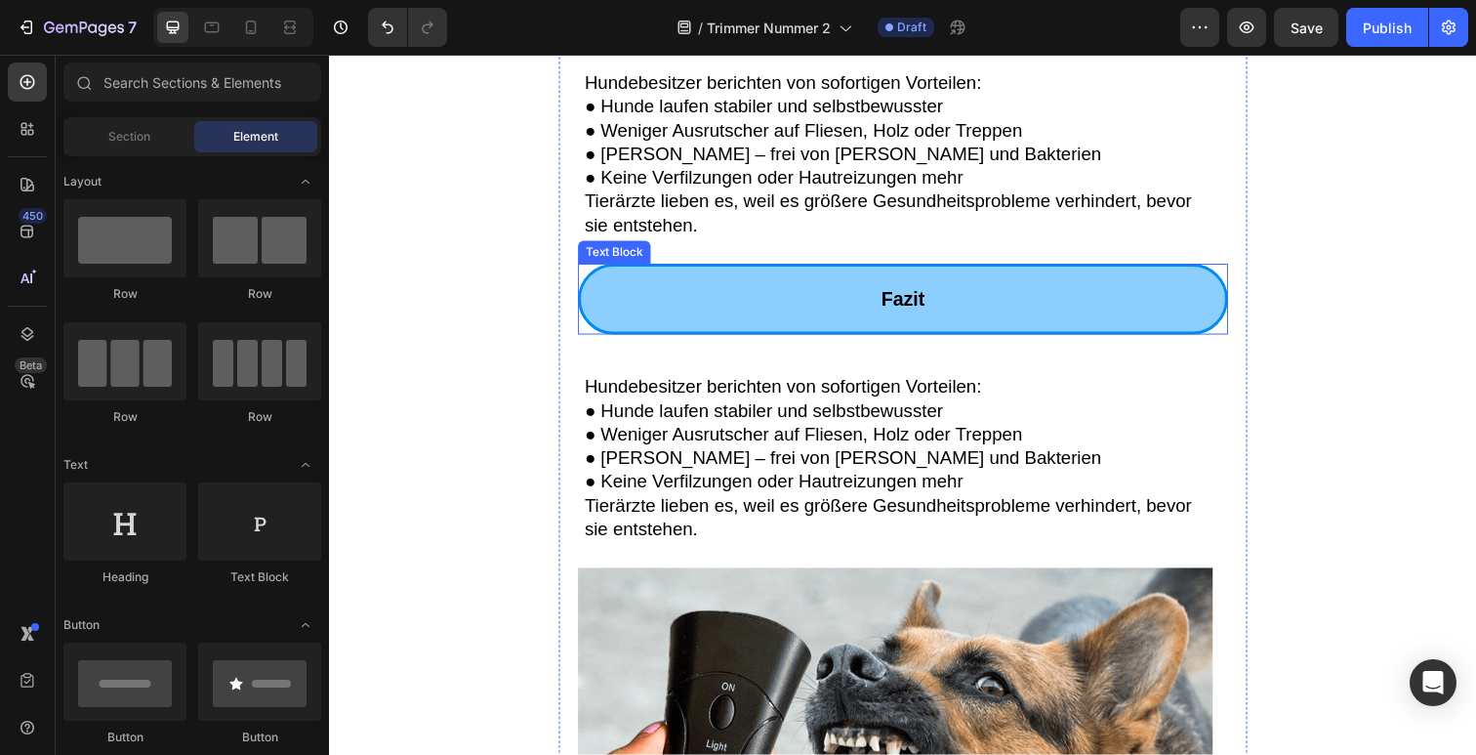
click at [813, 469] on span "● Sauberere Pfoten – frei von Schmutz und Bakterien" at bounding box center [854, 466] width 528 height 21
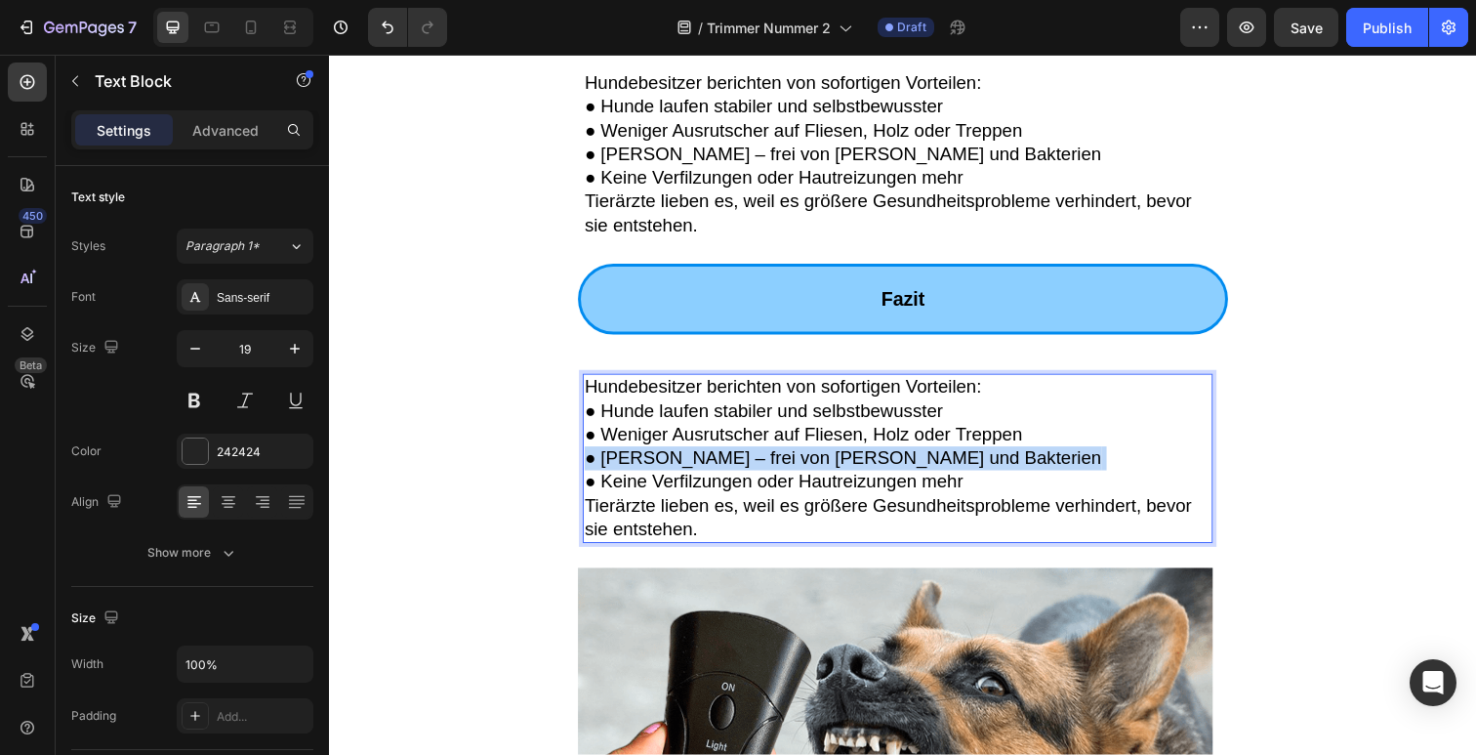
click at [812, 469] on span "● Sauberere Pfoten – frei von Schmutz und Bakterien" at bounding box center [854, 466] width 528 height 21
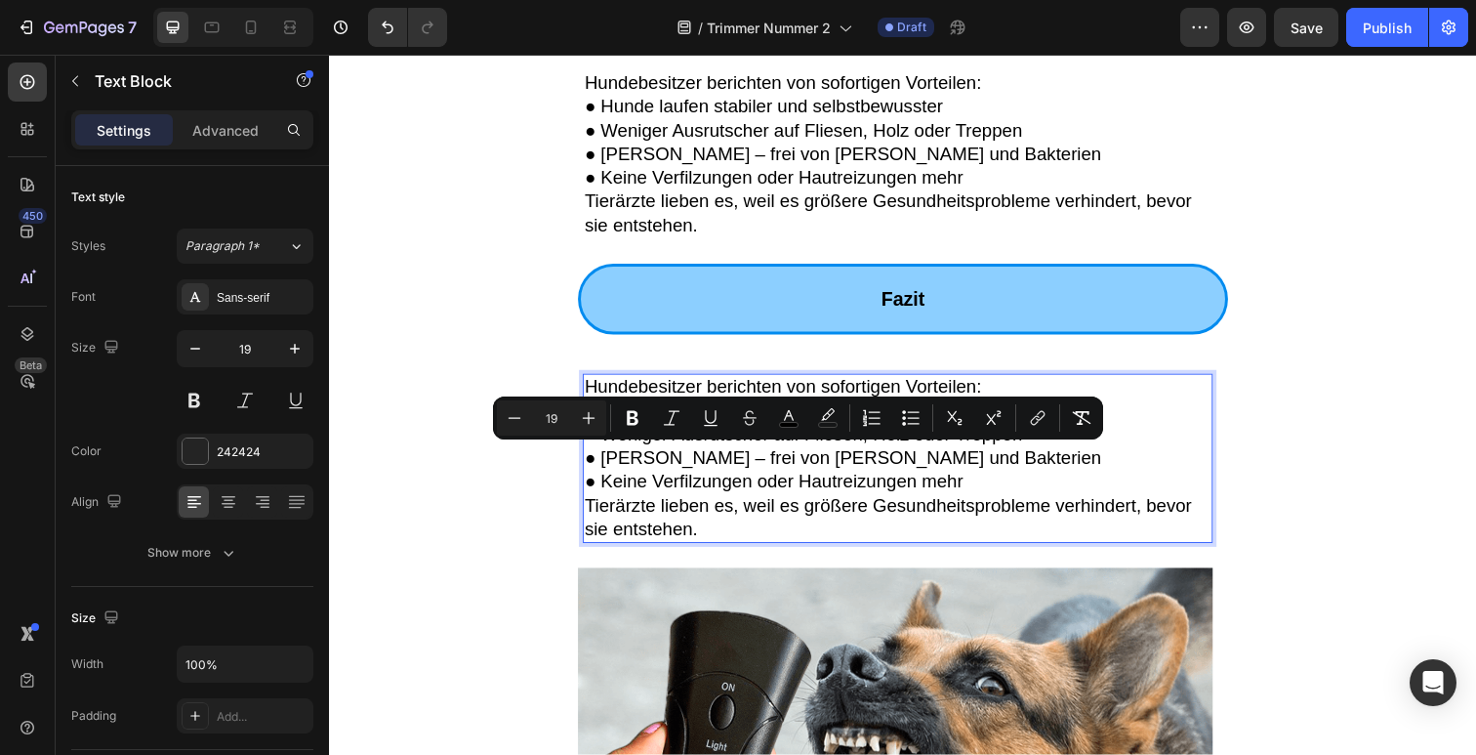
click at [745, 527] on p "Tierärzte lieben es, weil es größere Gesundheitsprobleme verhindert, bevor sie …" at bounding box center [910, 528] width 640 height 48
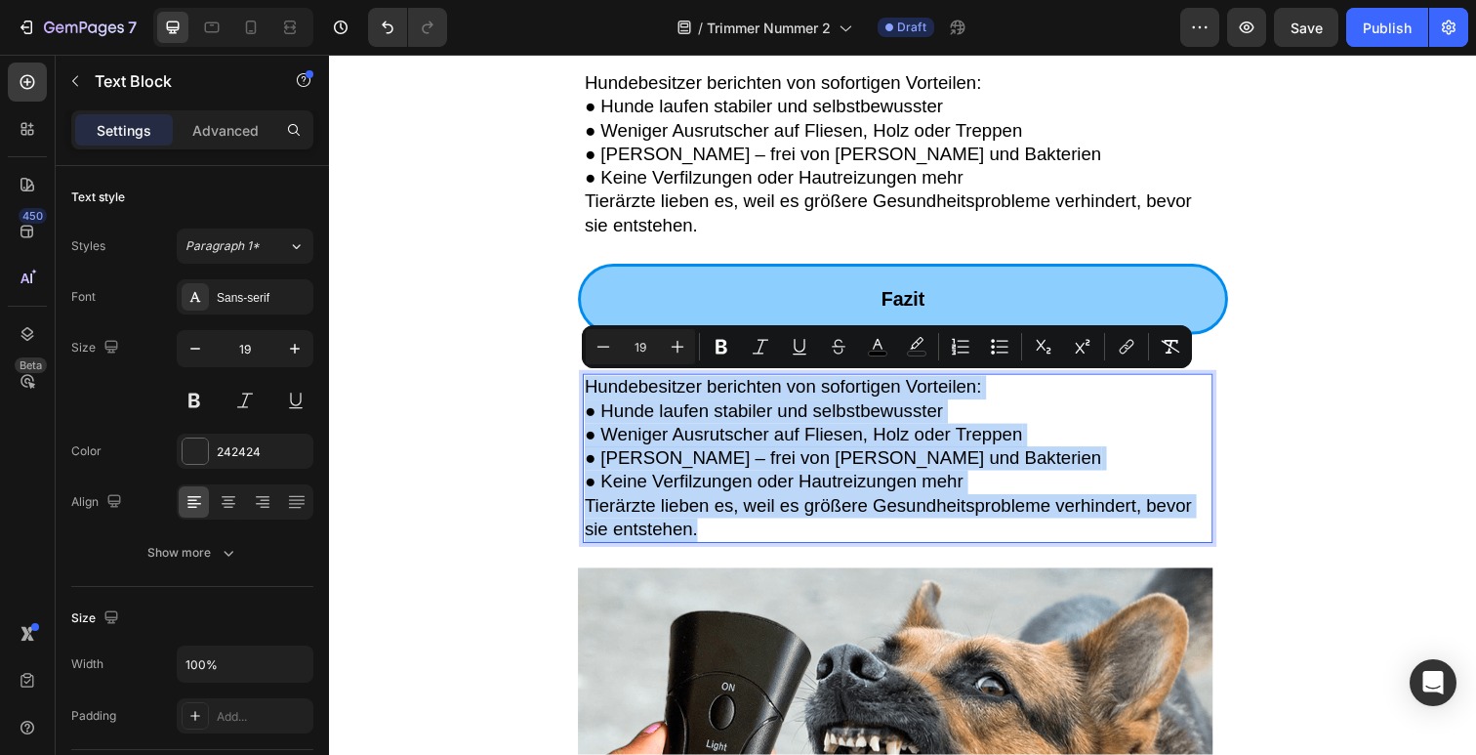
drag, startPoint x: 692, startPoint y: 502, endPoint x: 578, endPoint y: 394, distance: 156.8
type input "11"
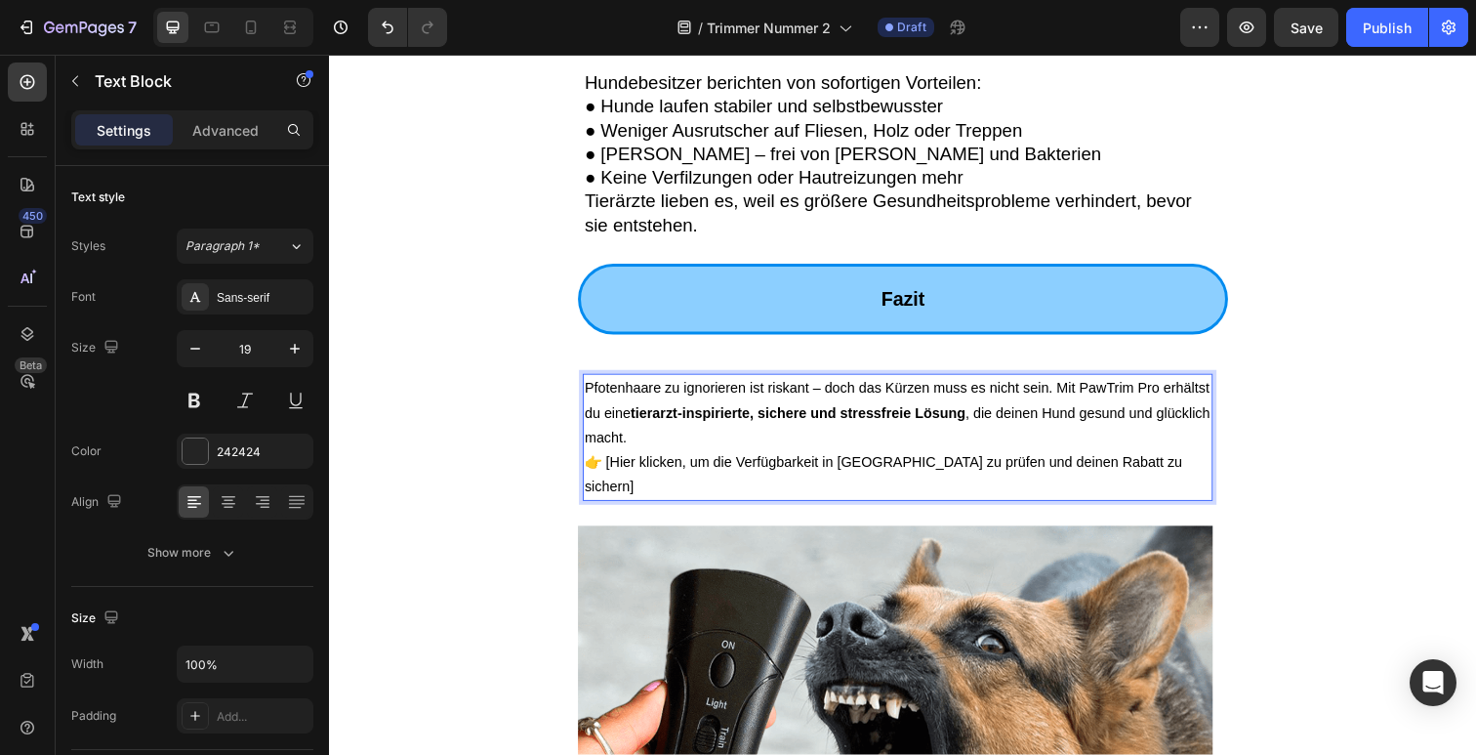
click at [833, 458] on p "👉 [Hier klicken, um die Verfügbarkeit in Deutschland zu prüfen und deinen Rabat…" at bounding box center [910, 483] width 640 height 50
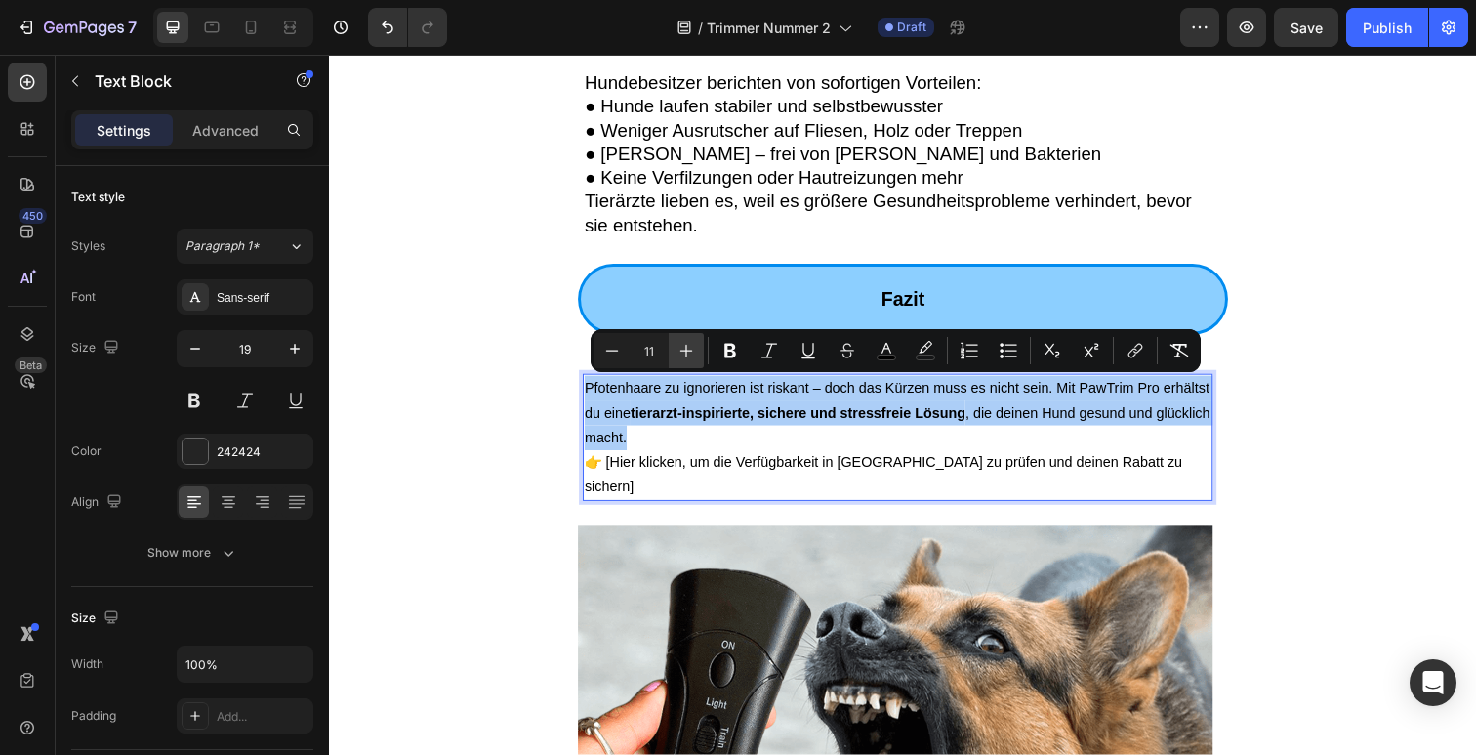
click at [669, 356] on button "Plus" at bounding box center [686, 350] width 35 height 35
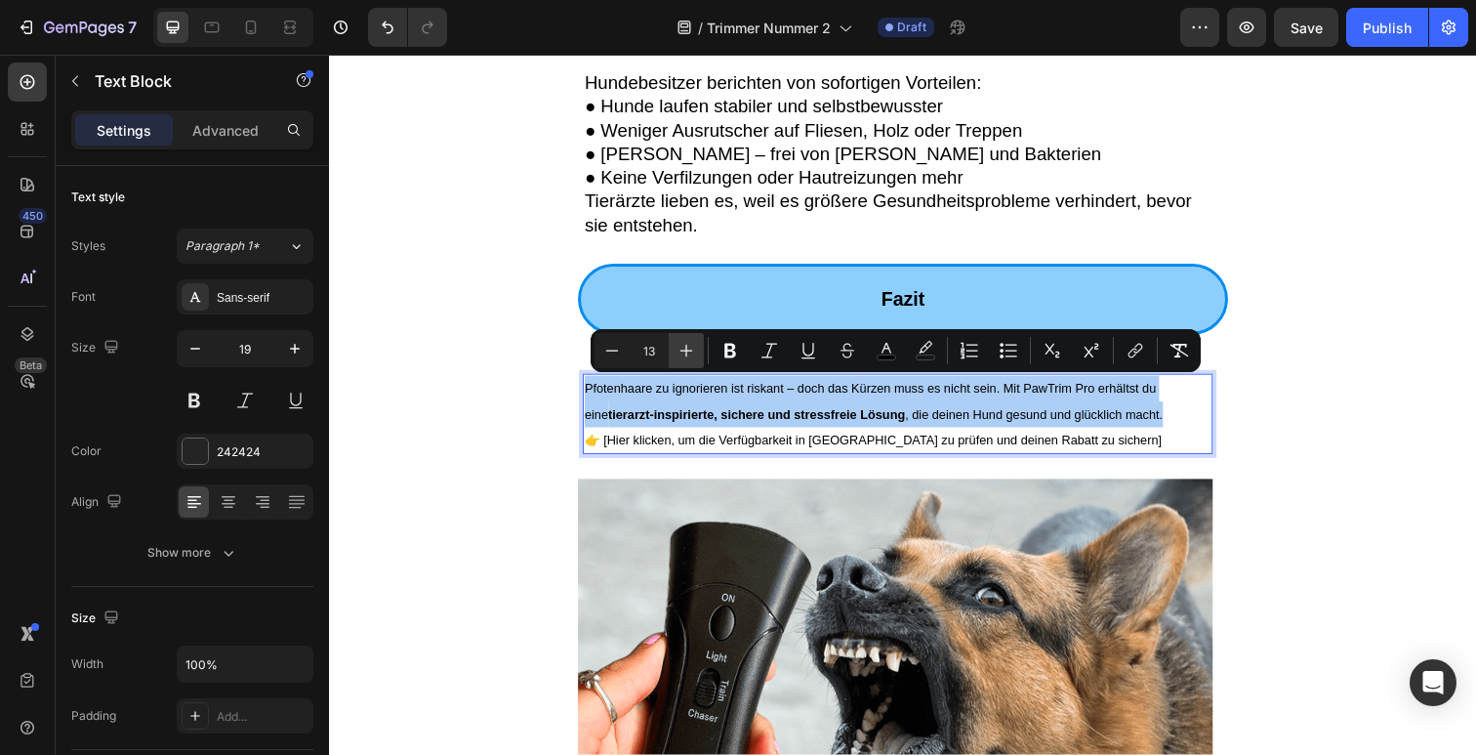
click at [670, 356] on button "Plus" at bounding box center [686, 350] width 35 height 35
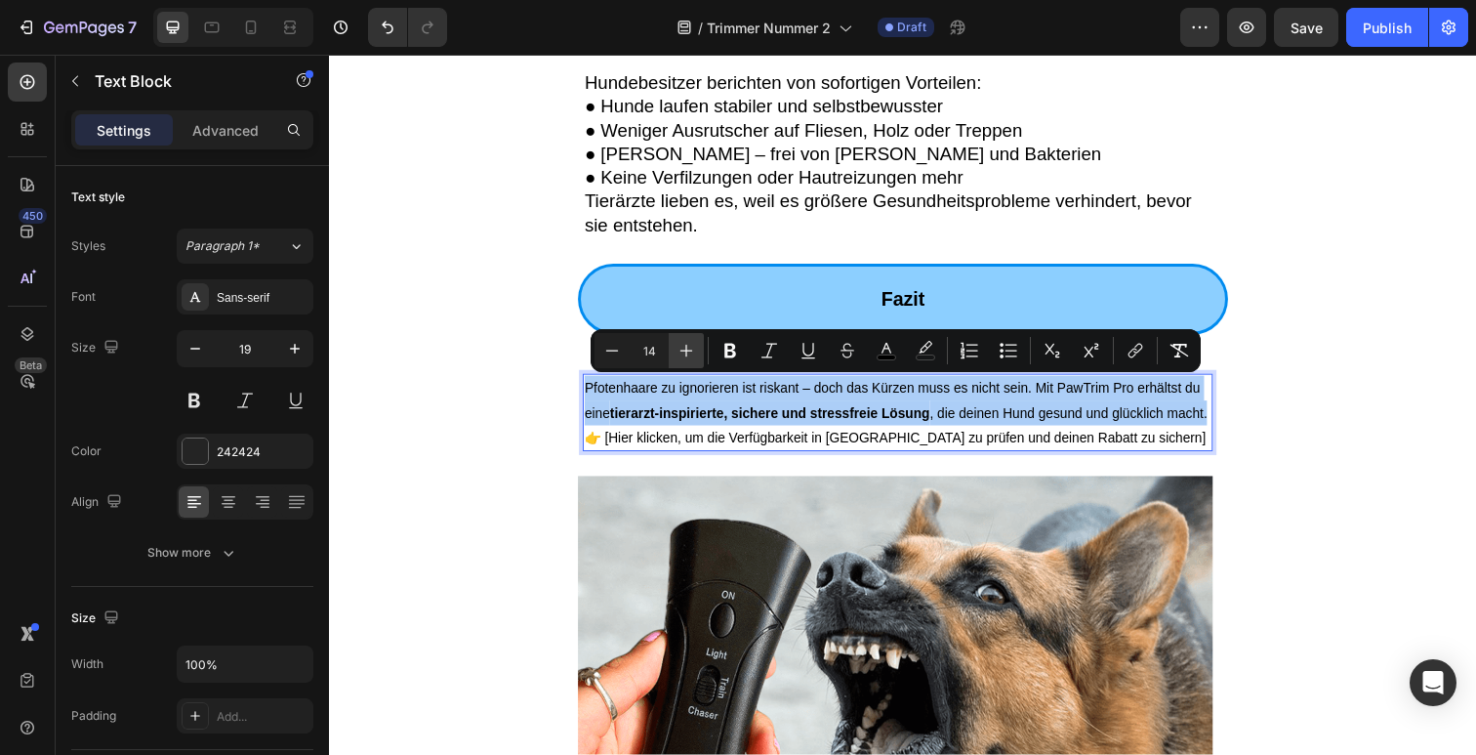
click at [670, 356] on button "Plus" at bounding box center [686, 350] width 35 height 35
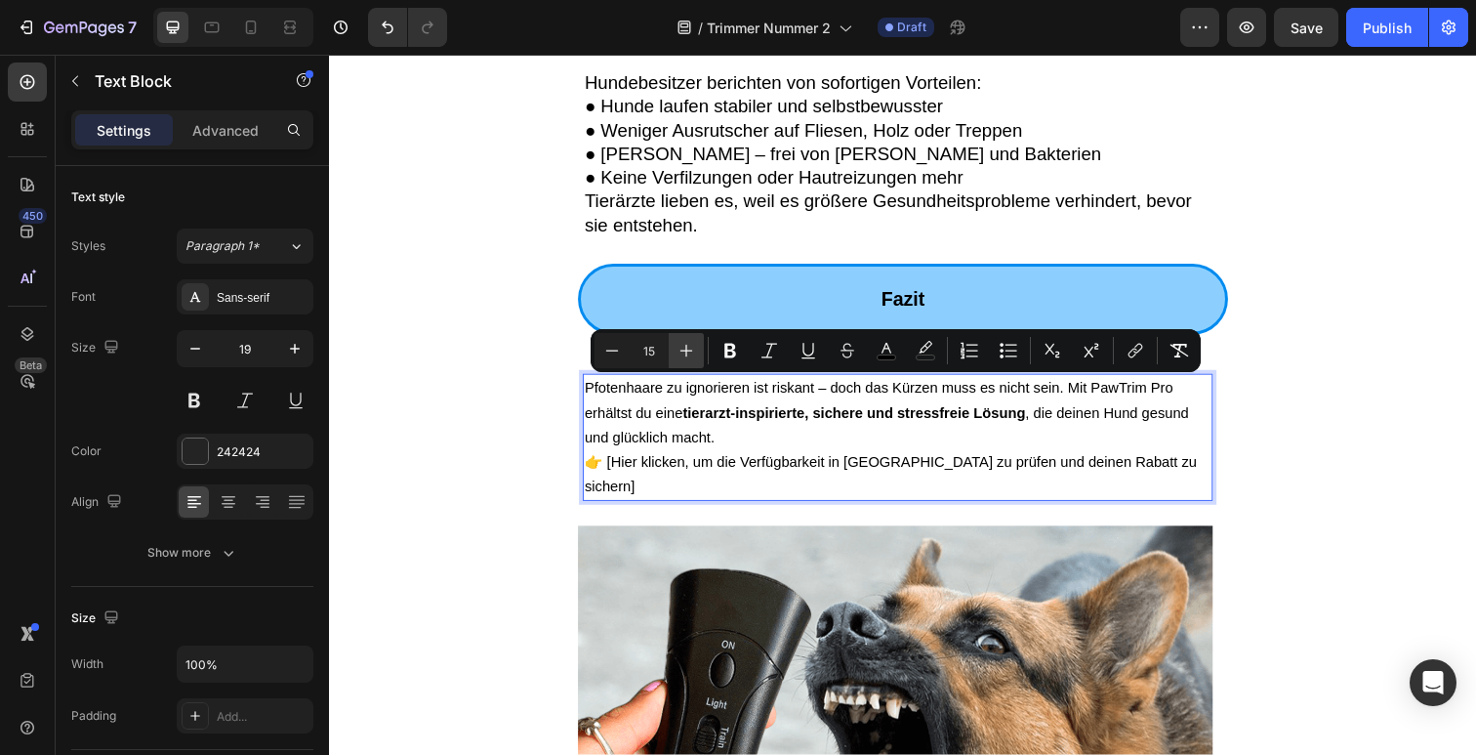
click at [670, 356] on button "Plus" at bounding box center [686, 350] width 35 height 35
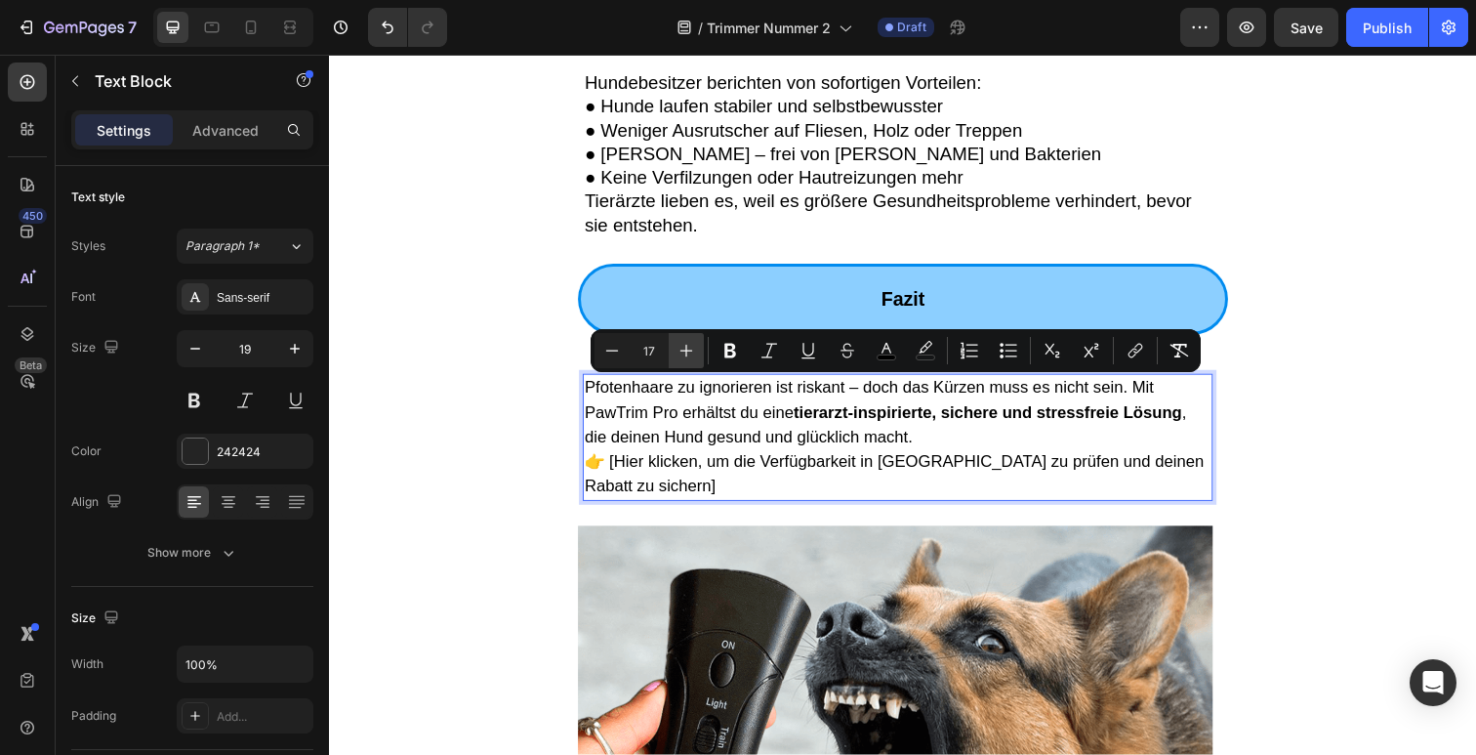
click at [670, 356] on button "Plus" at bounding box center [686, 350] width 35 height 35
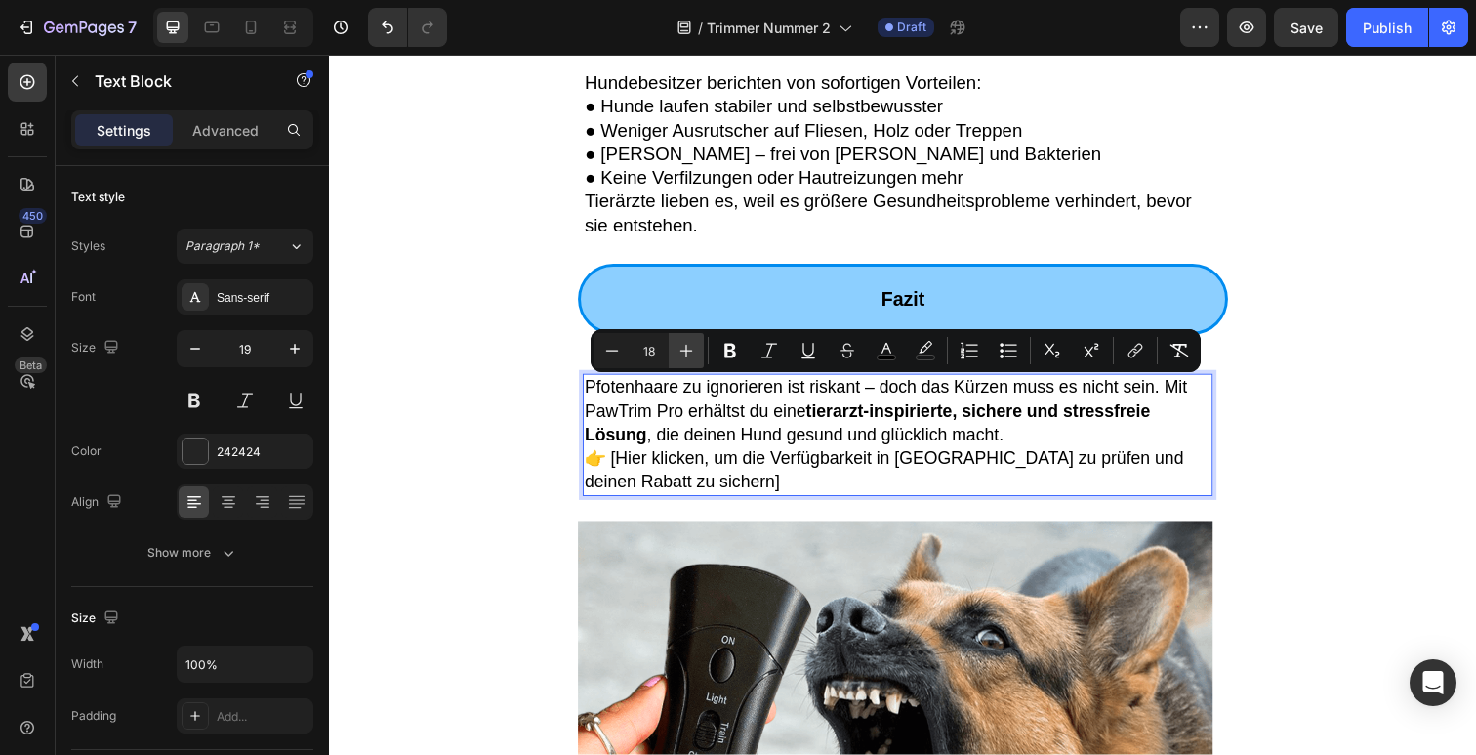
click at [670, 356] on button "Plus" at bounding box center [686, 350] width 35 height 35
type input "19"
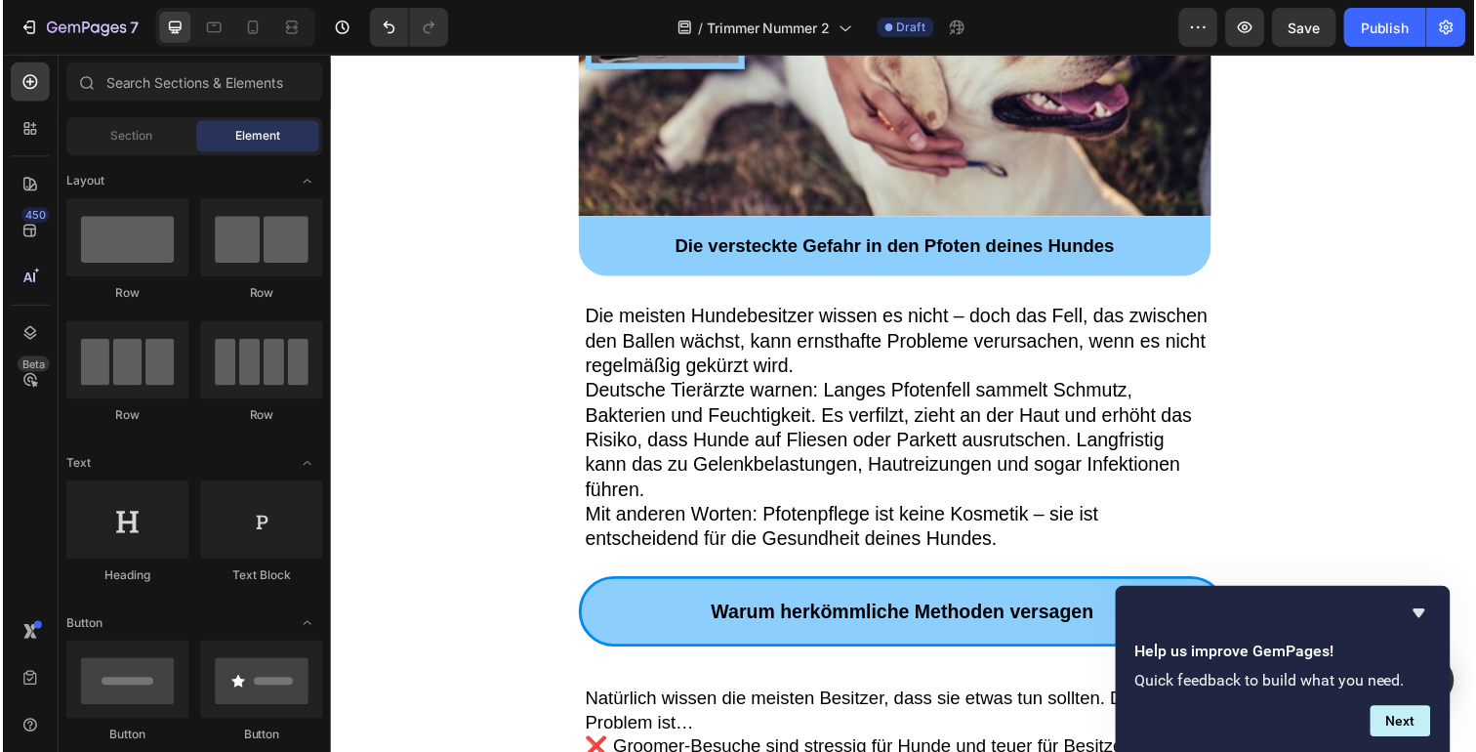
scroll to position [667, 0]
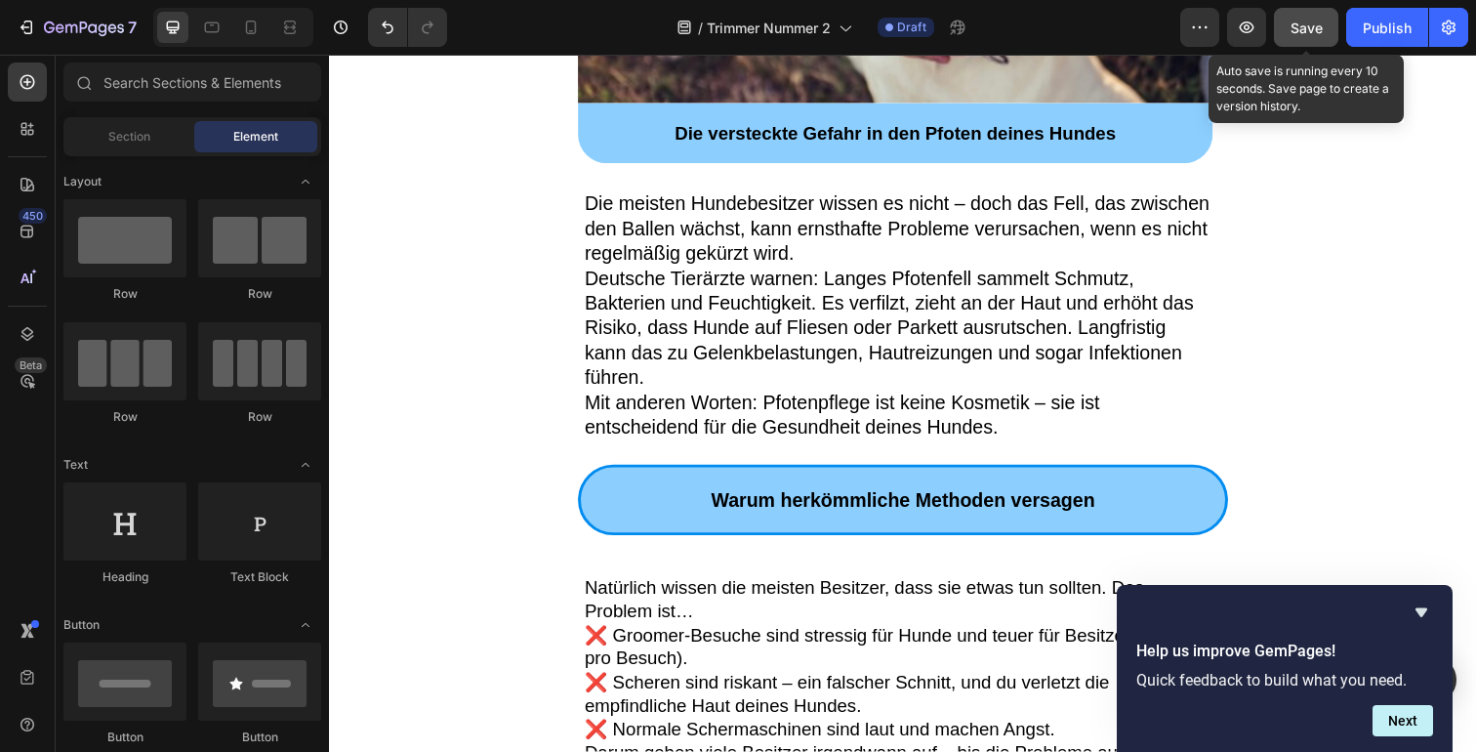
click at [1308, 26] on span "Save" at bounding box center [1307, 28] width 32 height 17
